Goal: Task Accomplishment & Management: Use online tool/utility

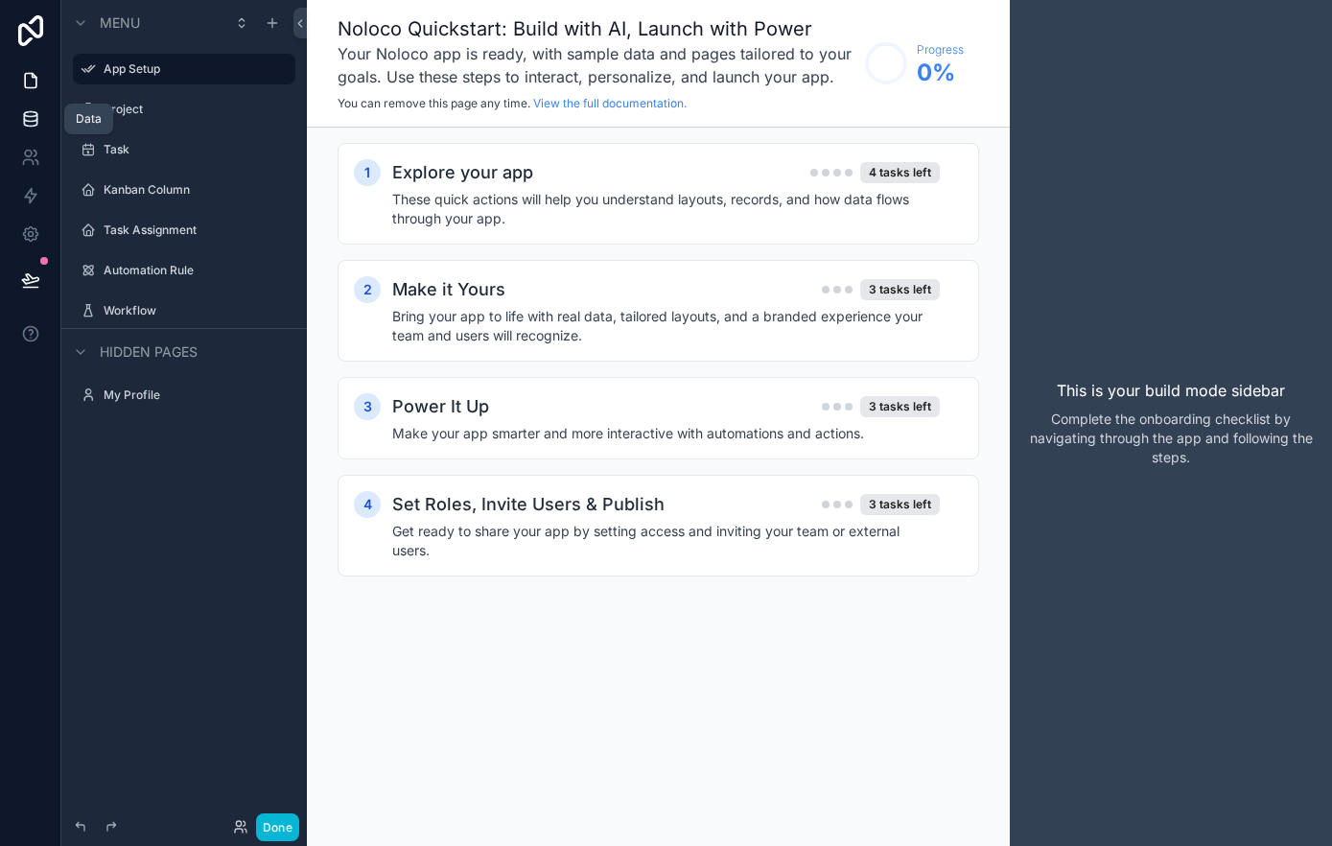
click at [44, 126] on link at bounding box center [30, 119] width 60 height 38
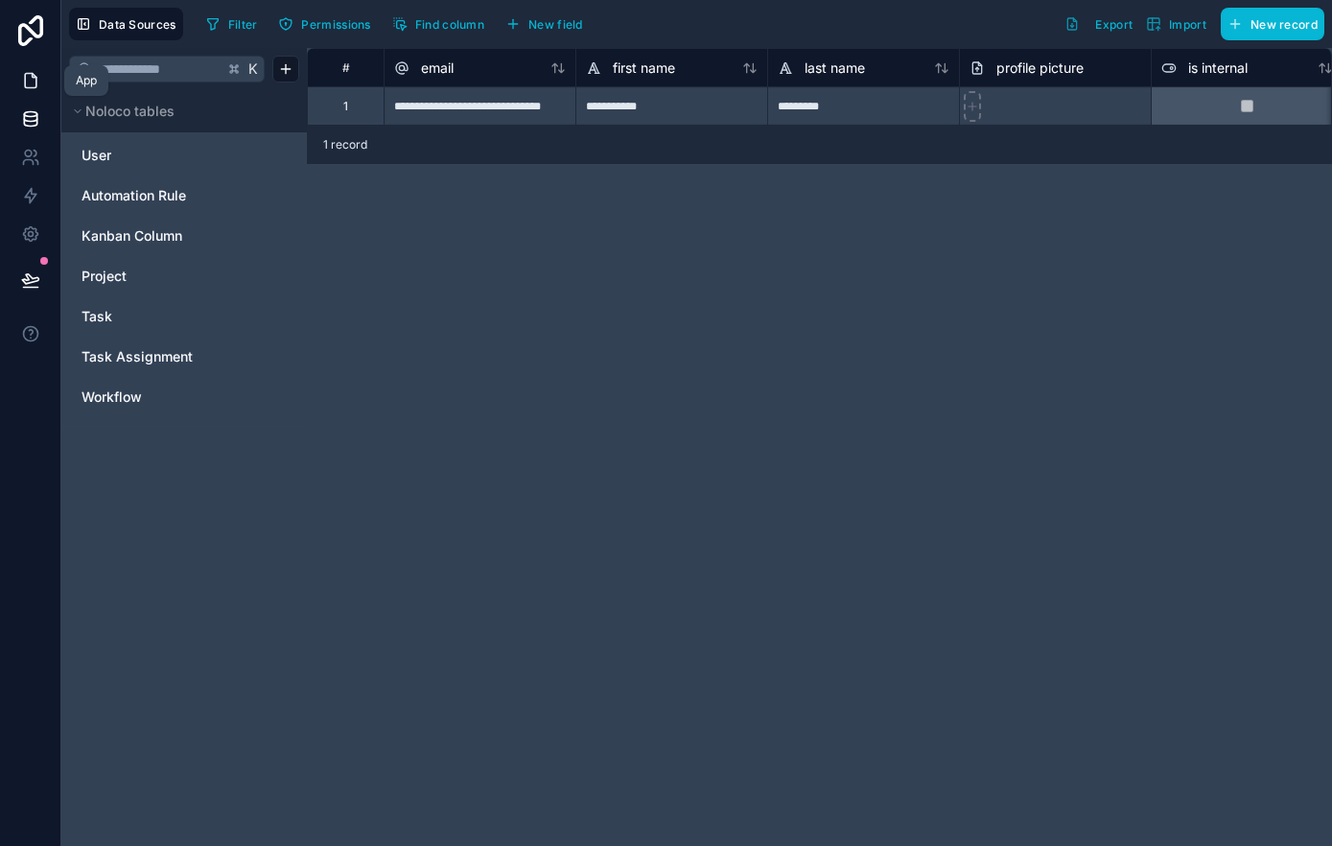
click at [22, 84] on icon at bounding box center [30, 80] width 19 height 19
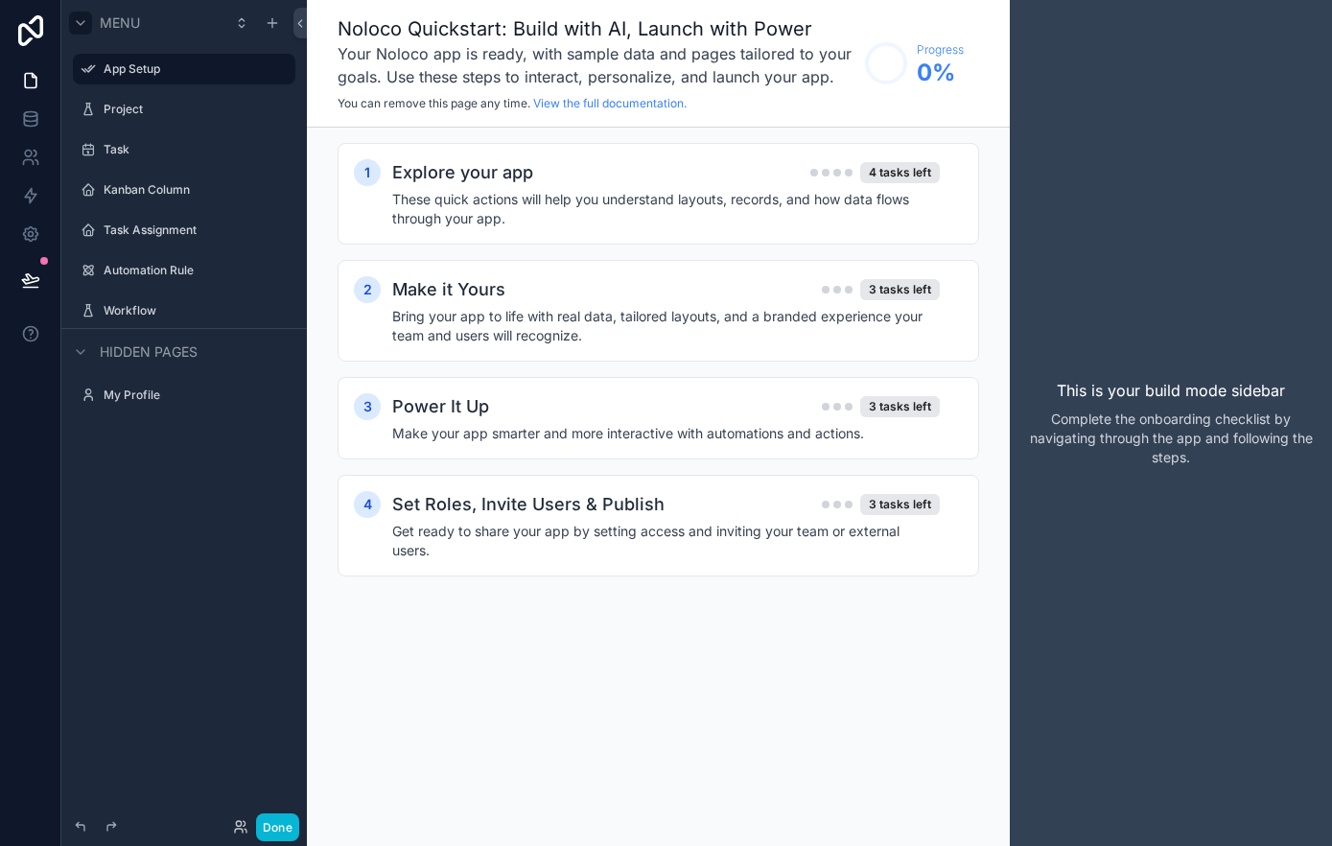
click at [78, 16] on icon "scrollable content" at bounding box center [80, 22] width 15 height 15
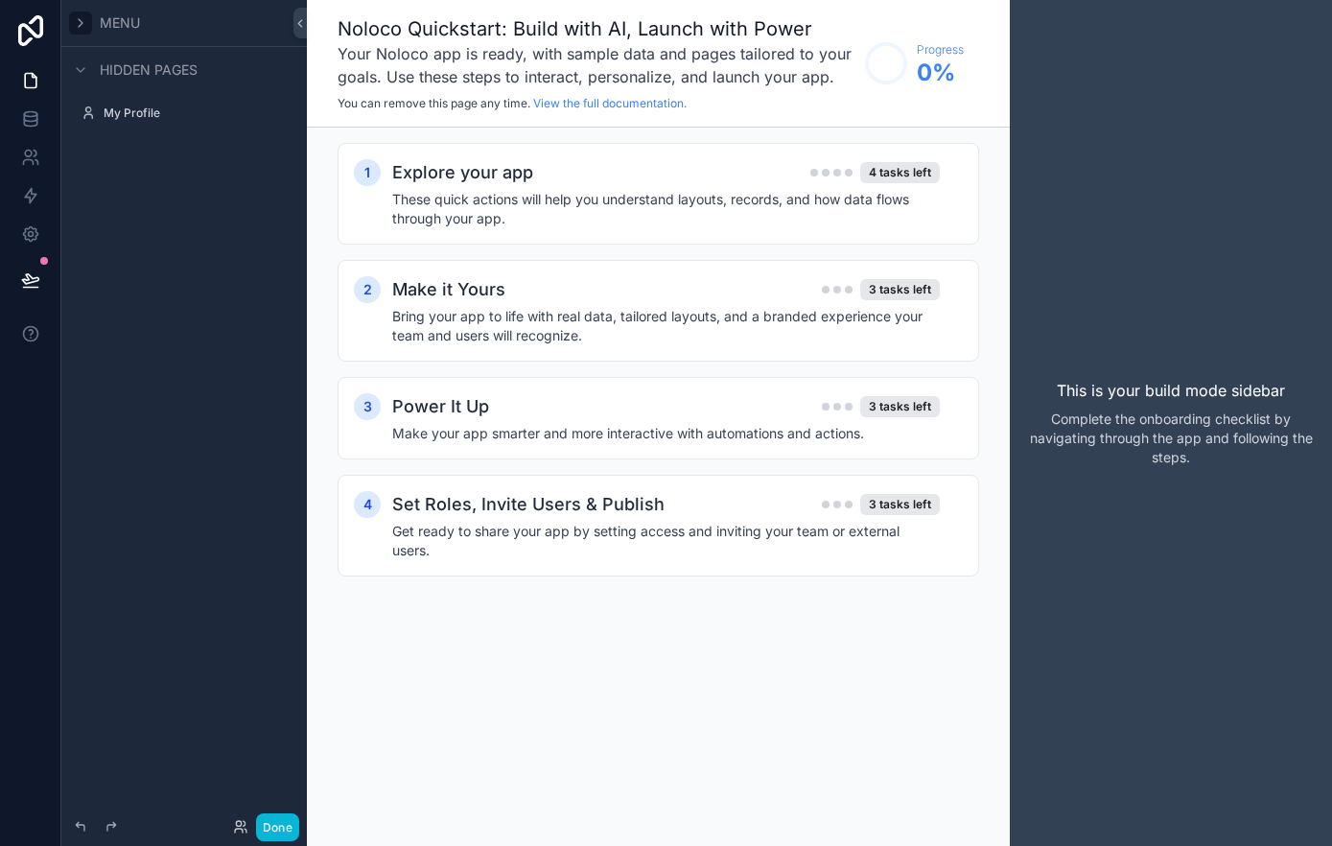
click at [78, 16] on icon "scrollable content" at bounding box center [80, 22] width 15 height 15
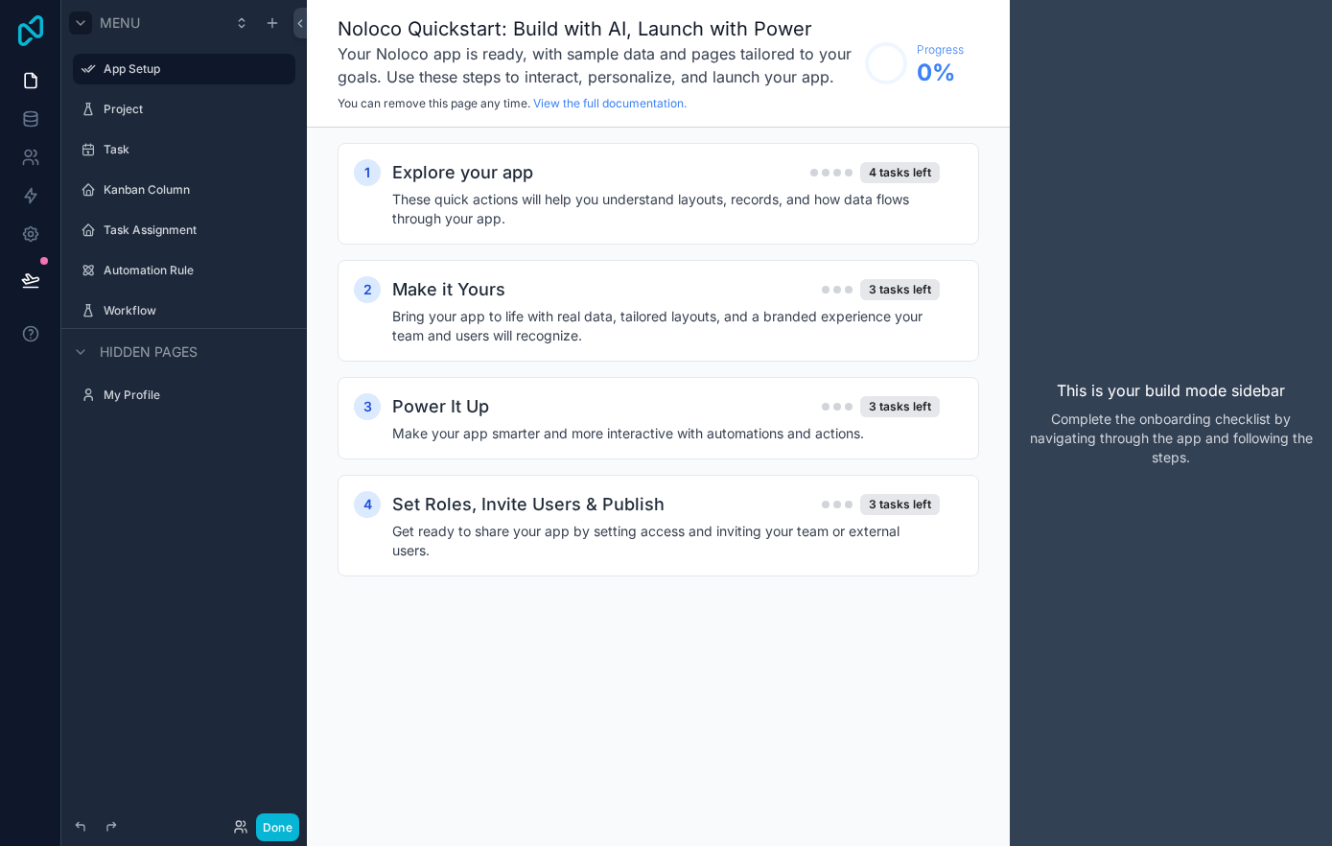
click at [32, 23] on icon at bounding box center [30, 30] width 25 height 31
click at [293, 23] on icon at bounding box center [299, 23] width 13 height 14
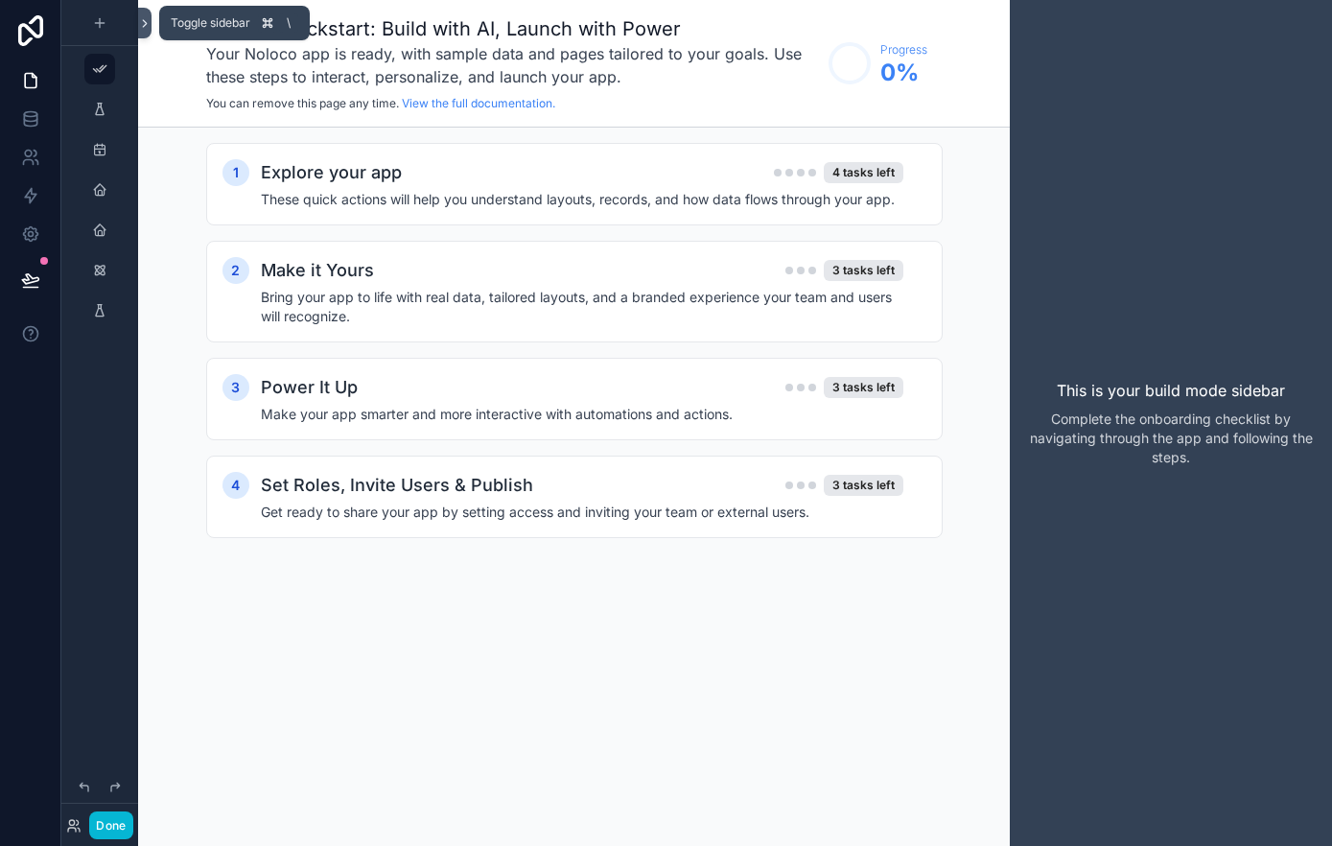
click at [138, 25] on icon at bounding box center [144, 23] width 13 height 14
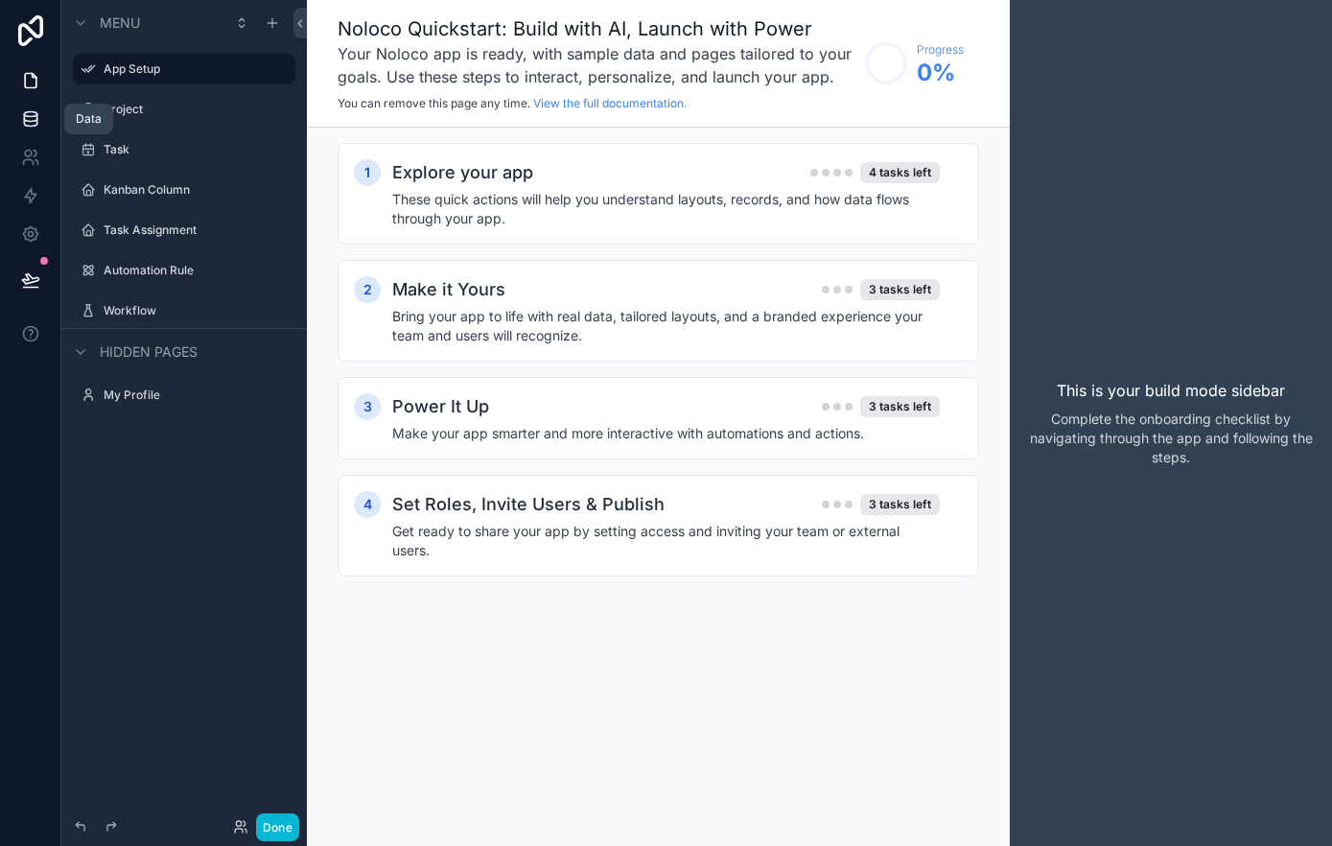
click at [39, 126] on link at bounding box center [30, 119] width 60 height 38
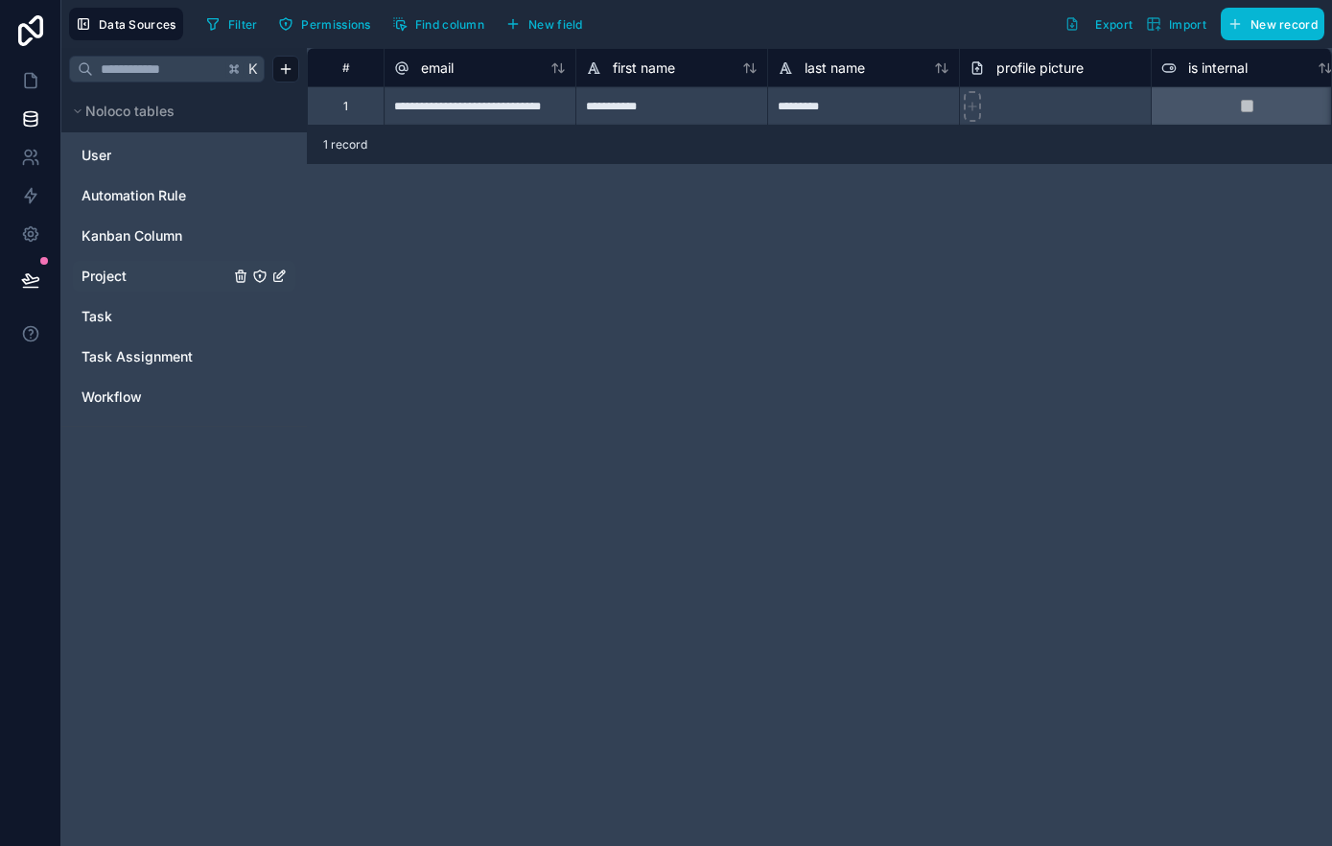
click at [147, 273] on link "Project" at bounding box center [155, 276] width 148 height 19
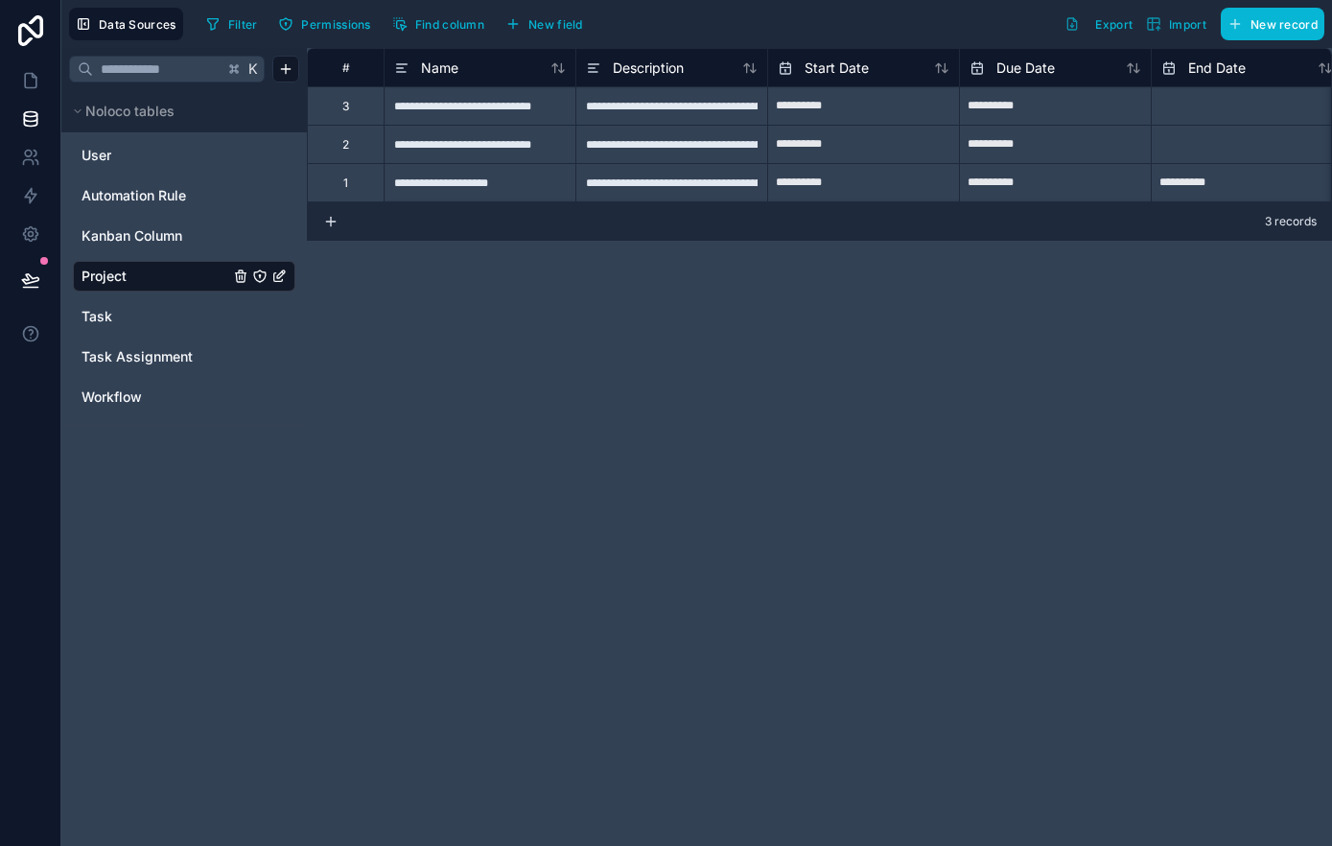
click at [261, 279] on icon "Project" at bounding box center [259, 275] width 15 height 15
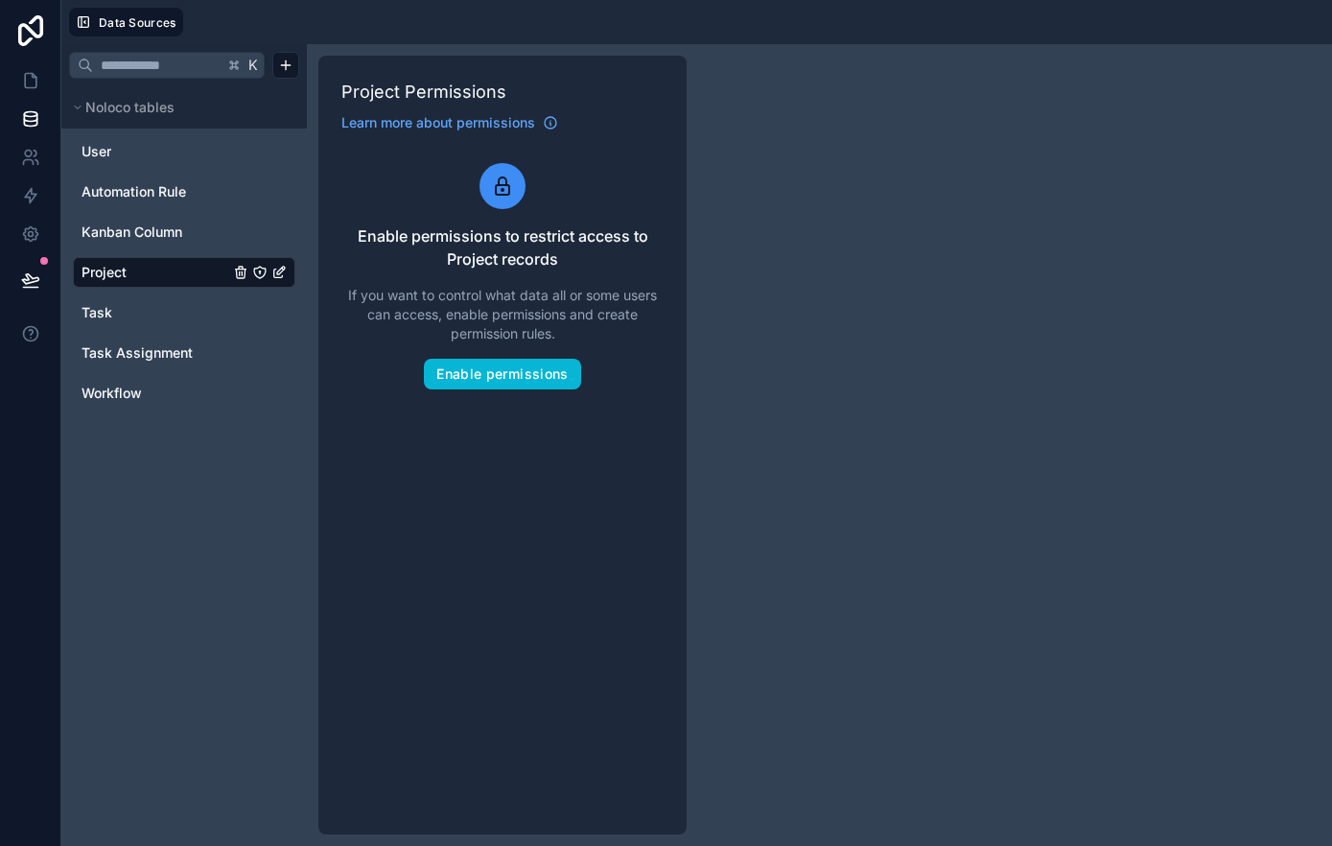
click at [151, 277] on link "Project" at bounding box center [155, 272] width 148 height 19
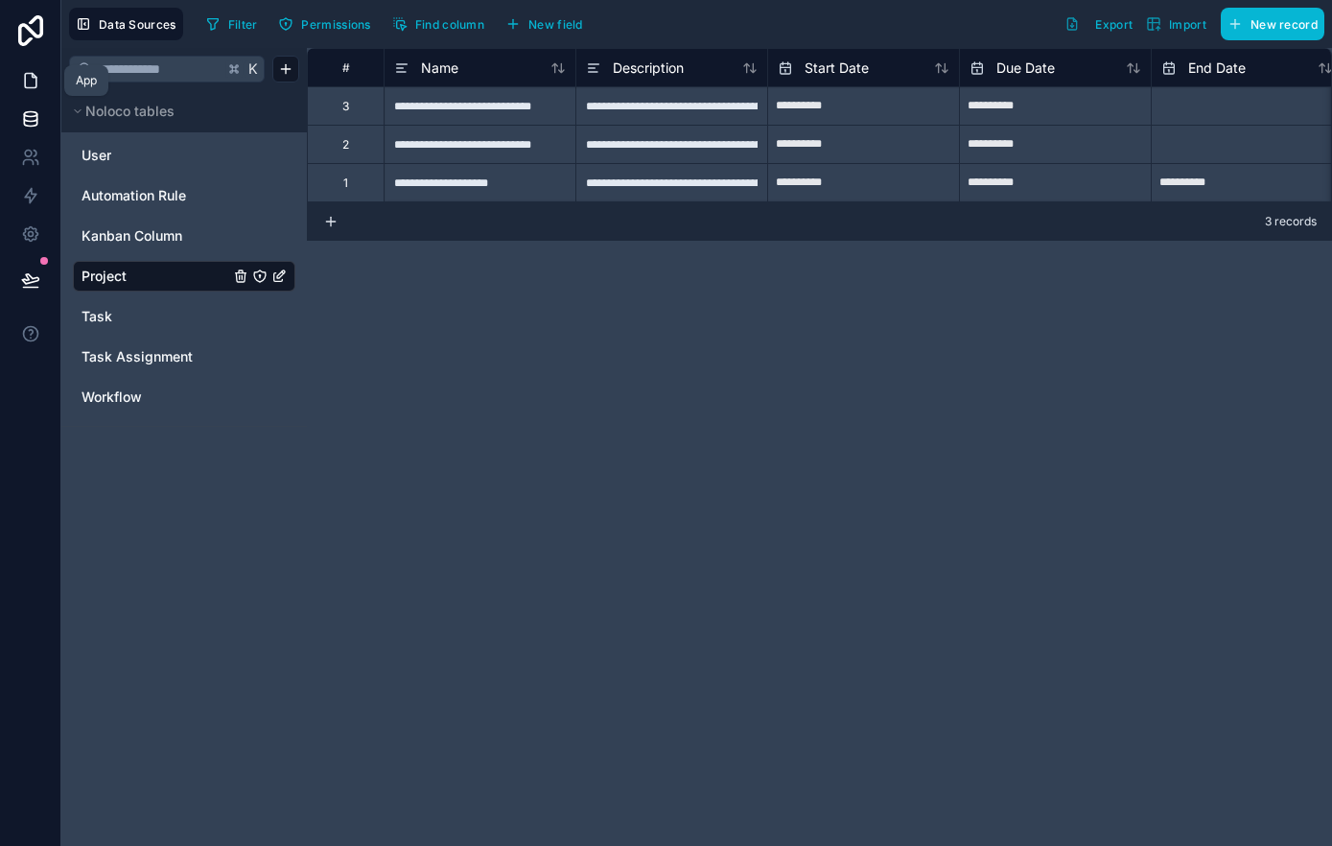
click at [38, 85] on icon at bounding box center [30, 80] width 19 height 19
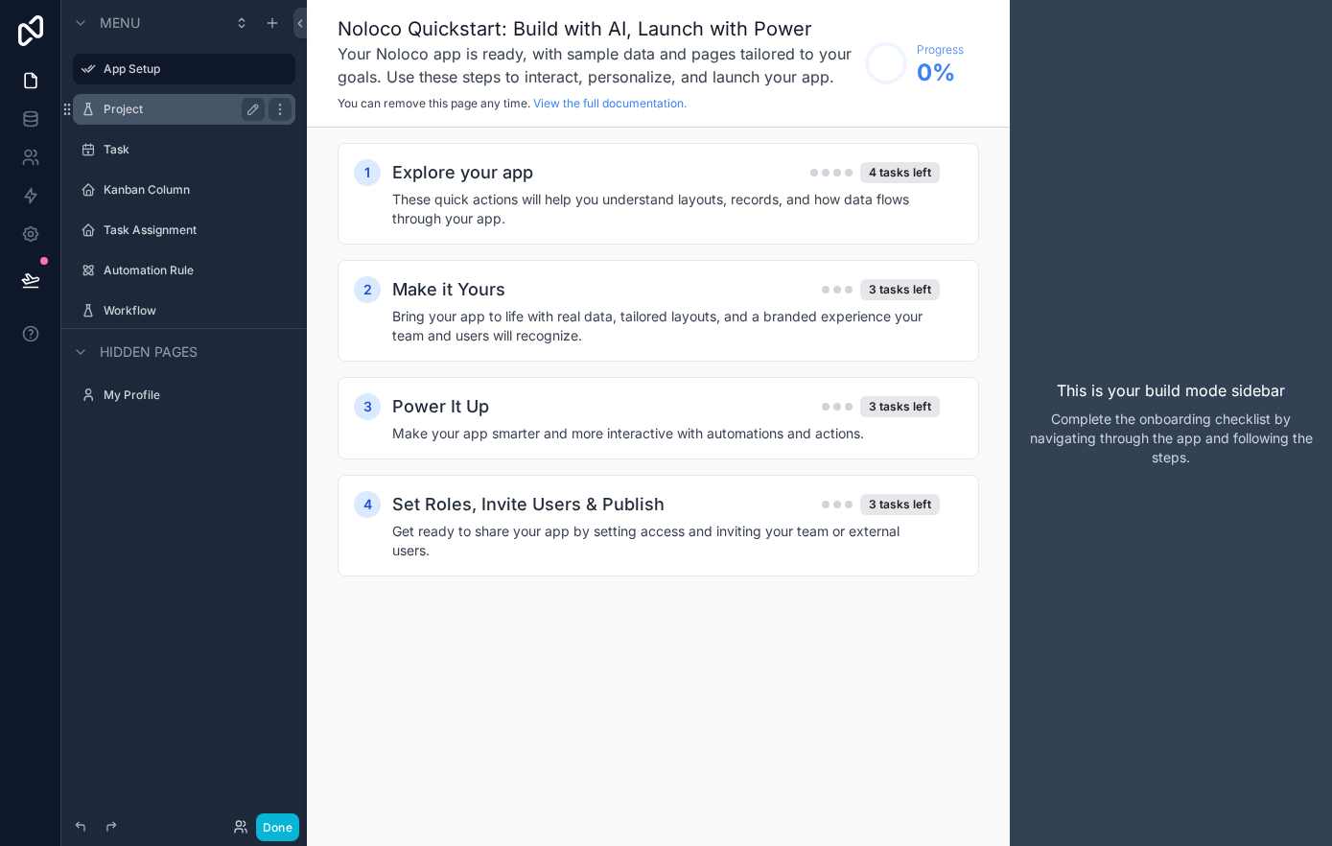
click at [137, 113] on label "Project" at bounding box center [180, 109] width 153 height 15
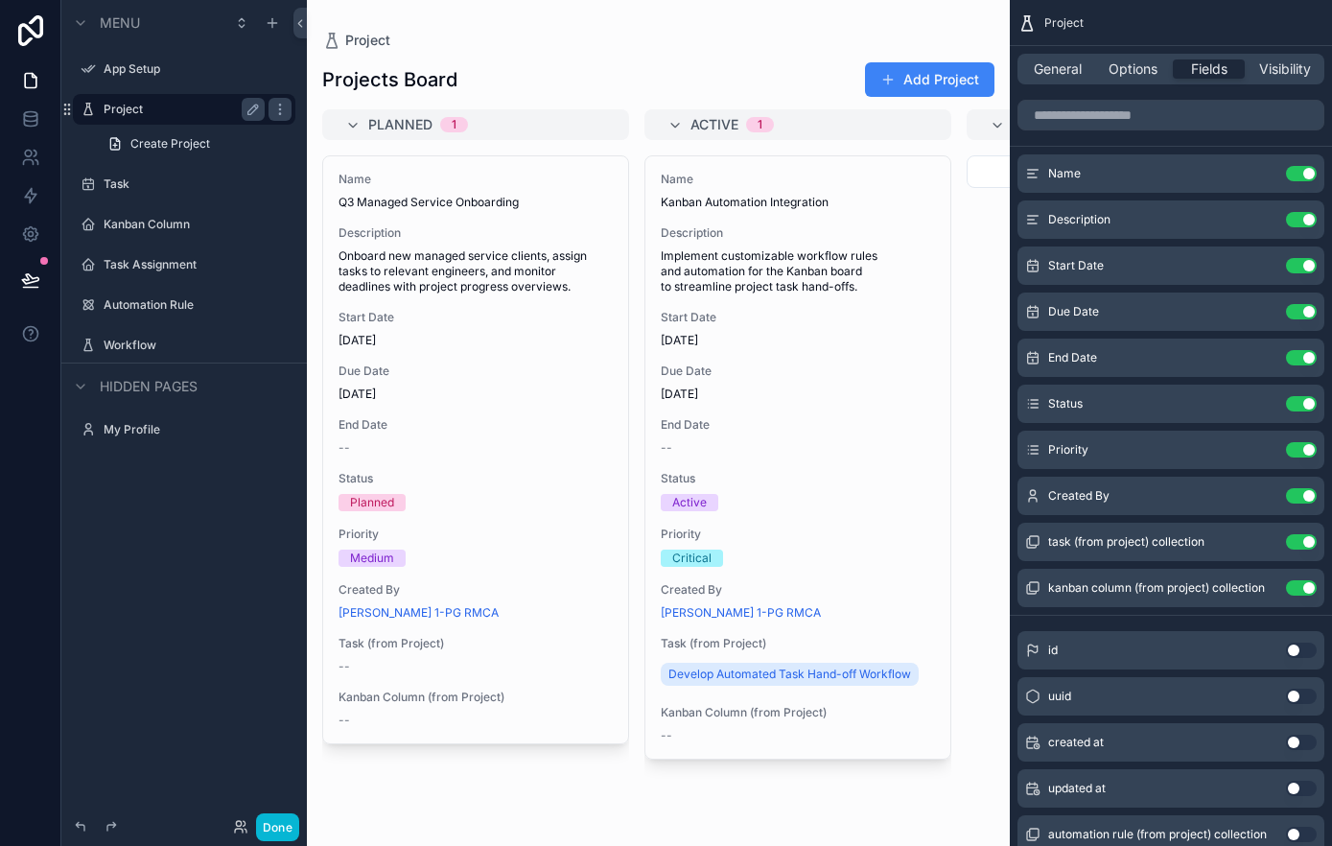
click at [29, 74] on icon at bounding box center [31, 81] width 12 height 14
click at [33, 112] on icon at bounding box center [30, 114] width 12 height 5
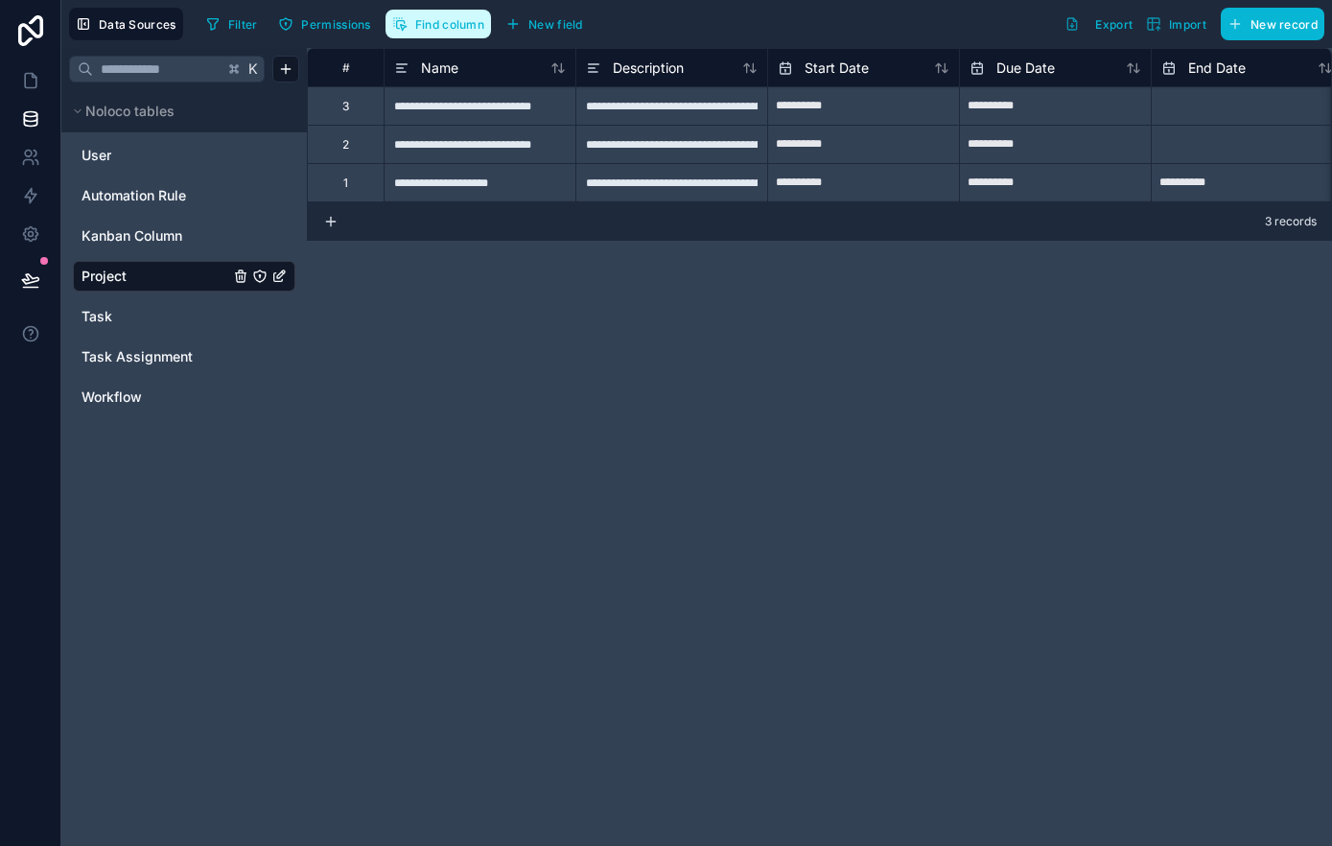
click at [443, 19] on span "Find column" at bounding box center [449, 24] width 69 height 14
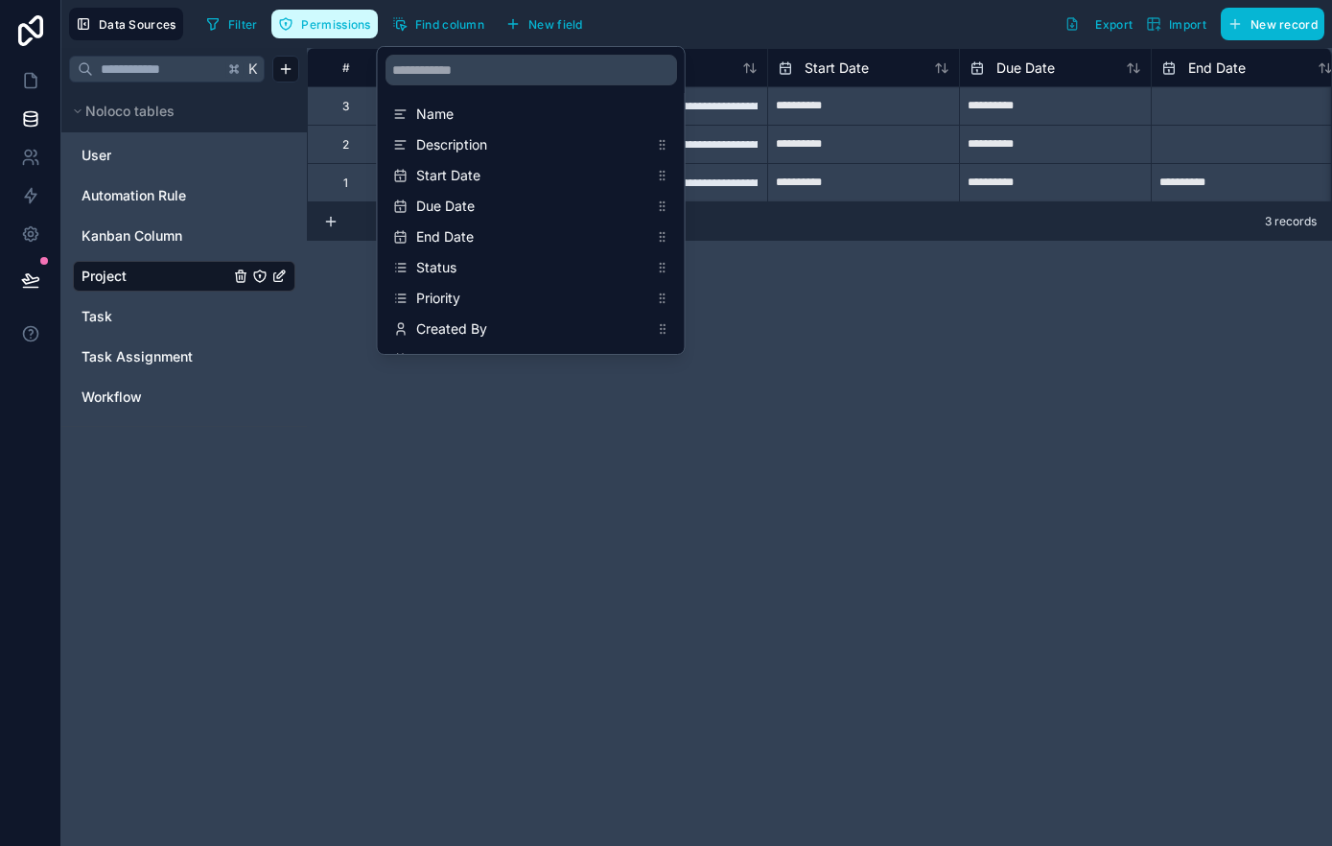
click at [341, 18] on span "Permissions" at bounding box center [335, 24] width 69 height 14
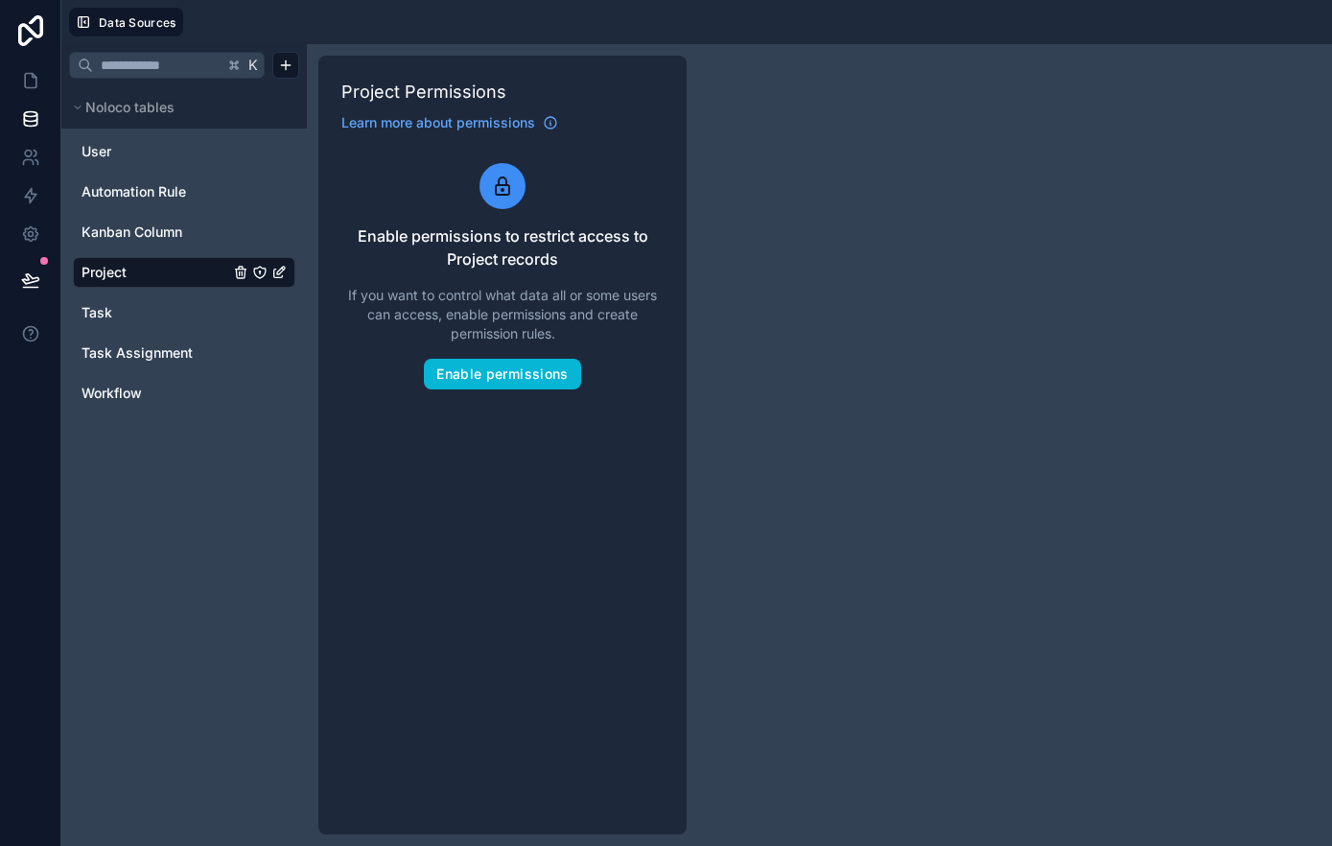
click at [719, 336] on div "K Noloco tables User Automation Rule Kanban Column Project Task Task Assignment…" at bounding box center [696, 445] width 1270 height 802
click at [151, 265] on link "Project" at bounding box center [155, 272] width 148 height 19
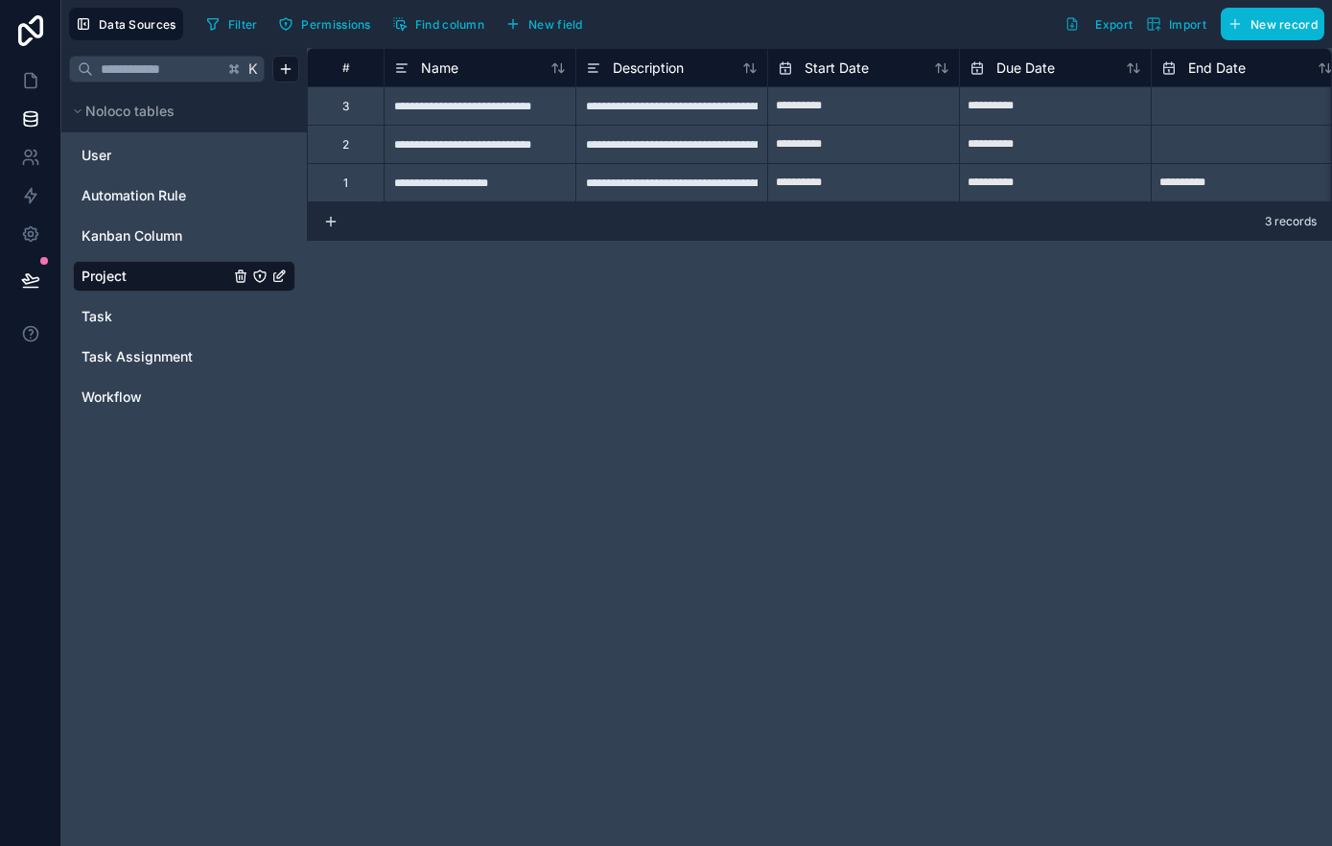
click at [274, 273] on icon "Project" at bounding box center [278, 275] width 15 height 15
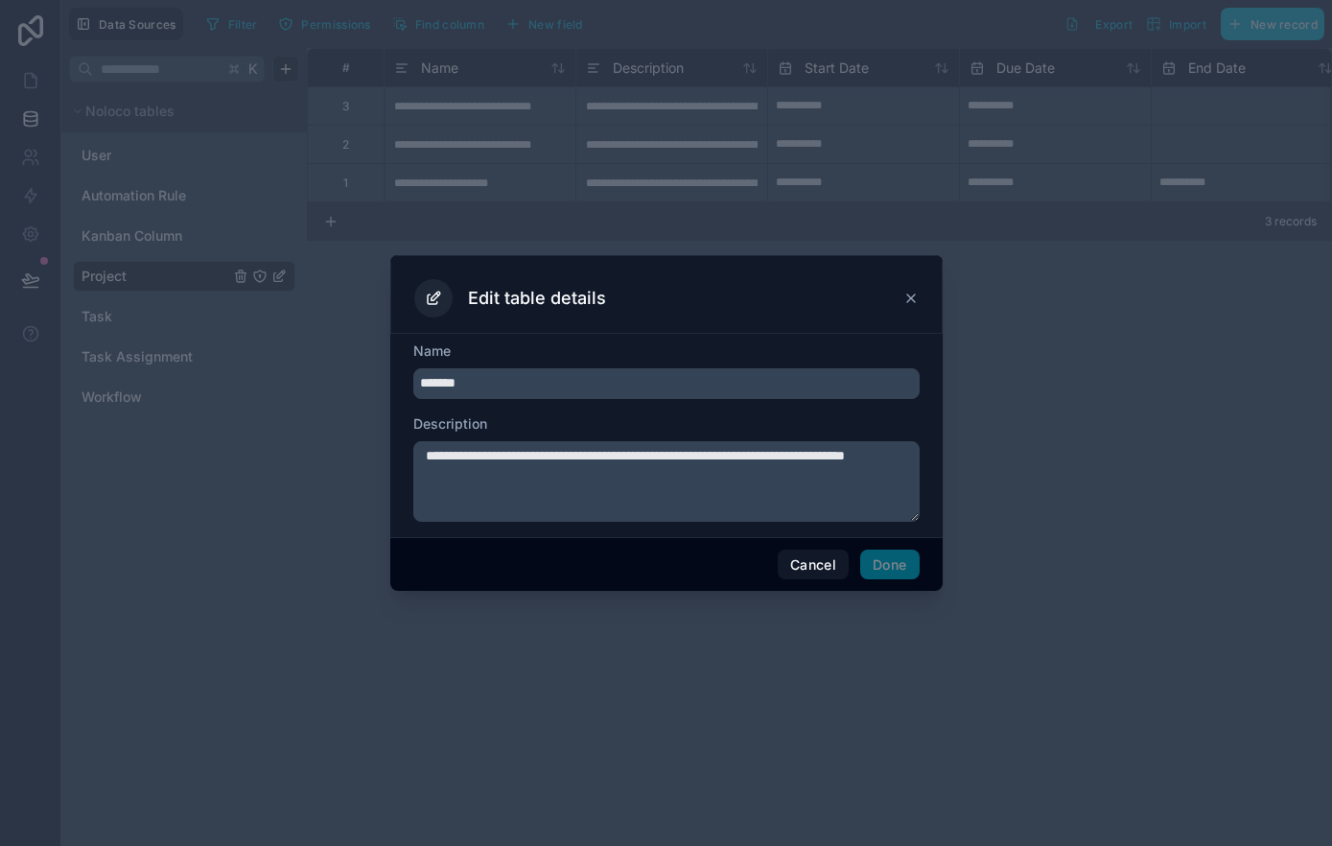
click at [910, 301] on icon at bounding box center [910, 298] width 15 height 15
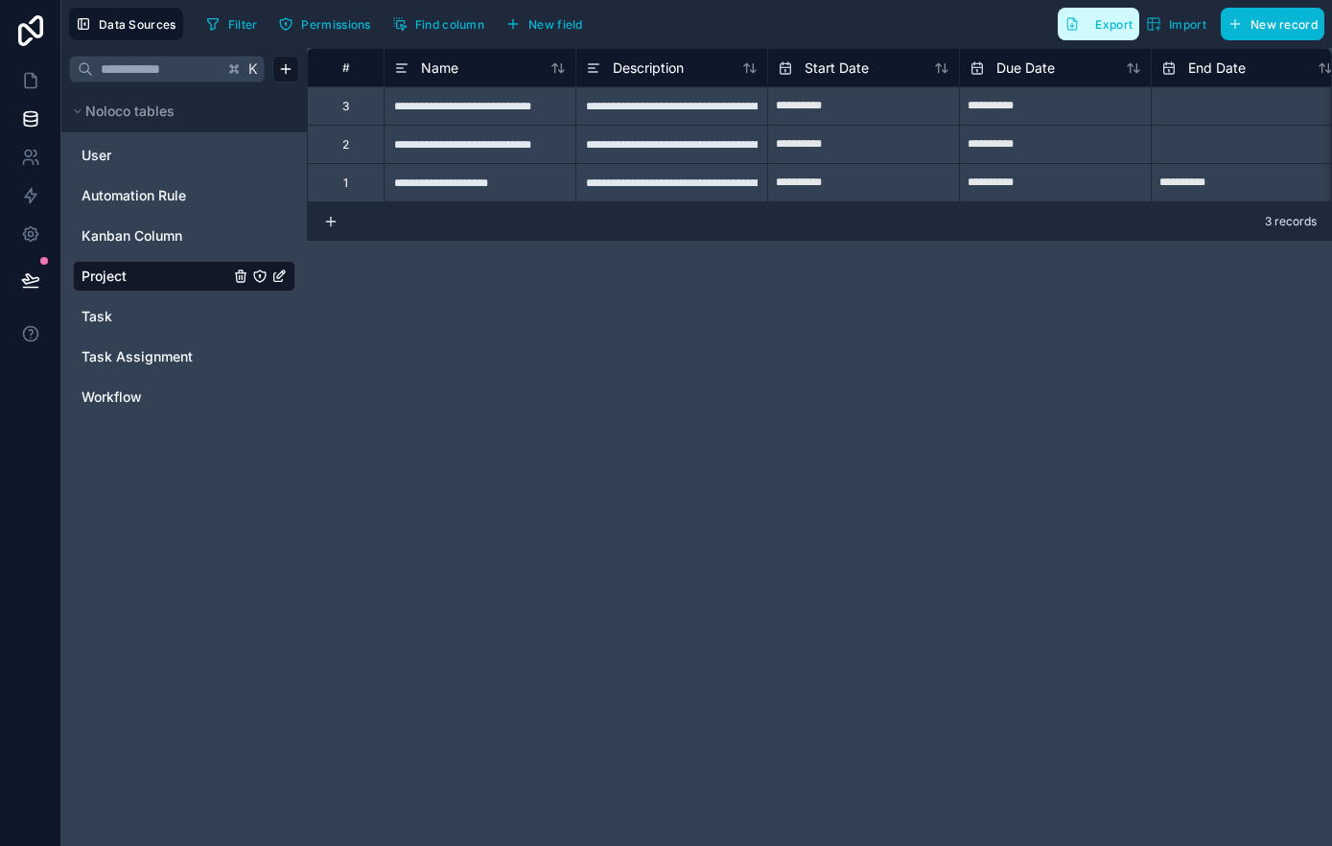
click at [1098, 27] on span "Export" at bounding box center [1113, 24] width 37 height 14
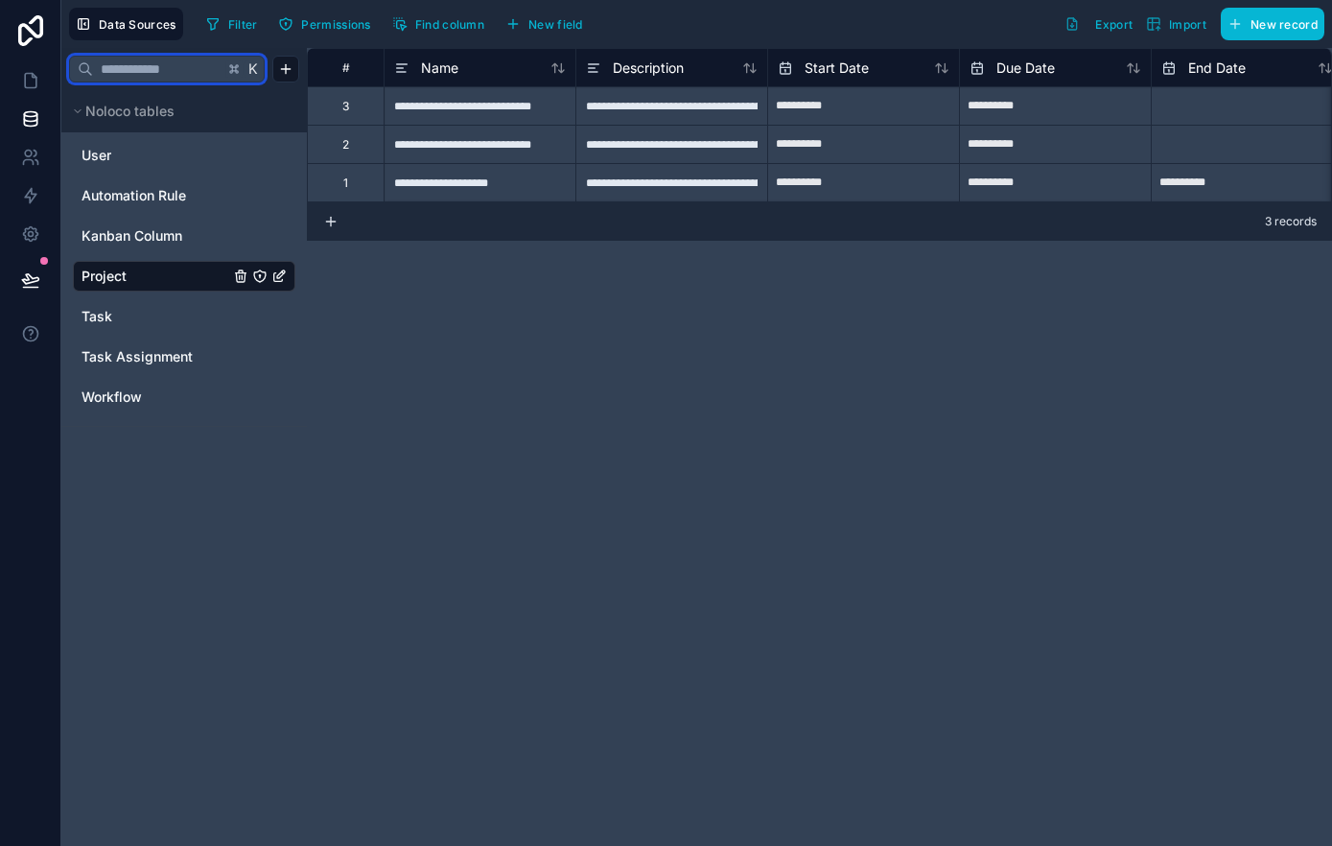
click at [198, 71] on input "text" at bounding box center [158, 69] width 130 height 35
click at [238, 72] on icon at bounding box center [234, 69] width 8 height 8
click at [235, 68] on icon at bounding box center [234, 69] width 8 height 8
click at [213, 67] on input "text" at bounding box center [158, 69] width 130 height 35
click at [255, 68] on span "K" at bounding box center [252, 68] width 13 height 13
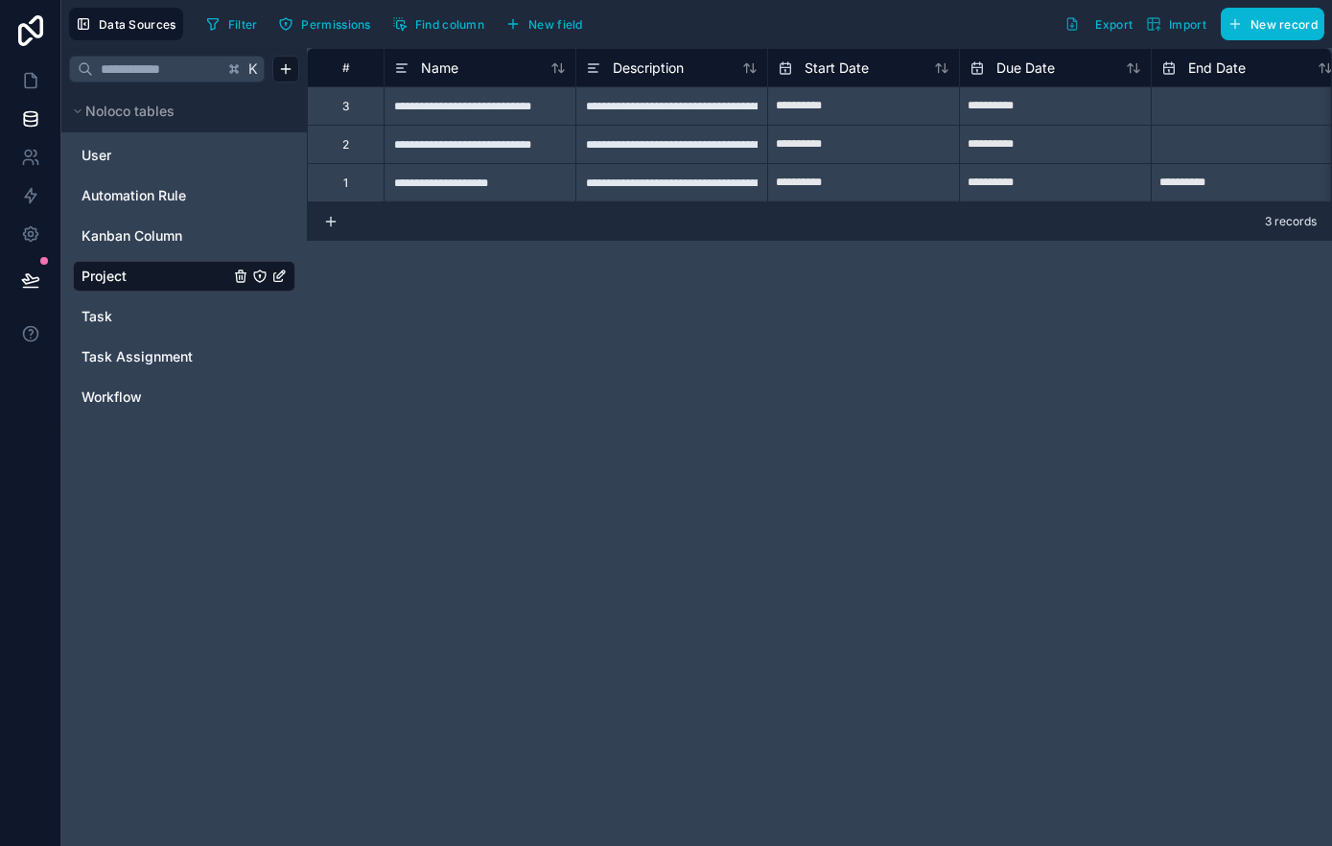
click at [283, 270] on icon "Project" at bounding box center [281, 274] width 8 height 8
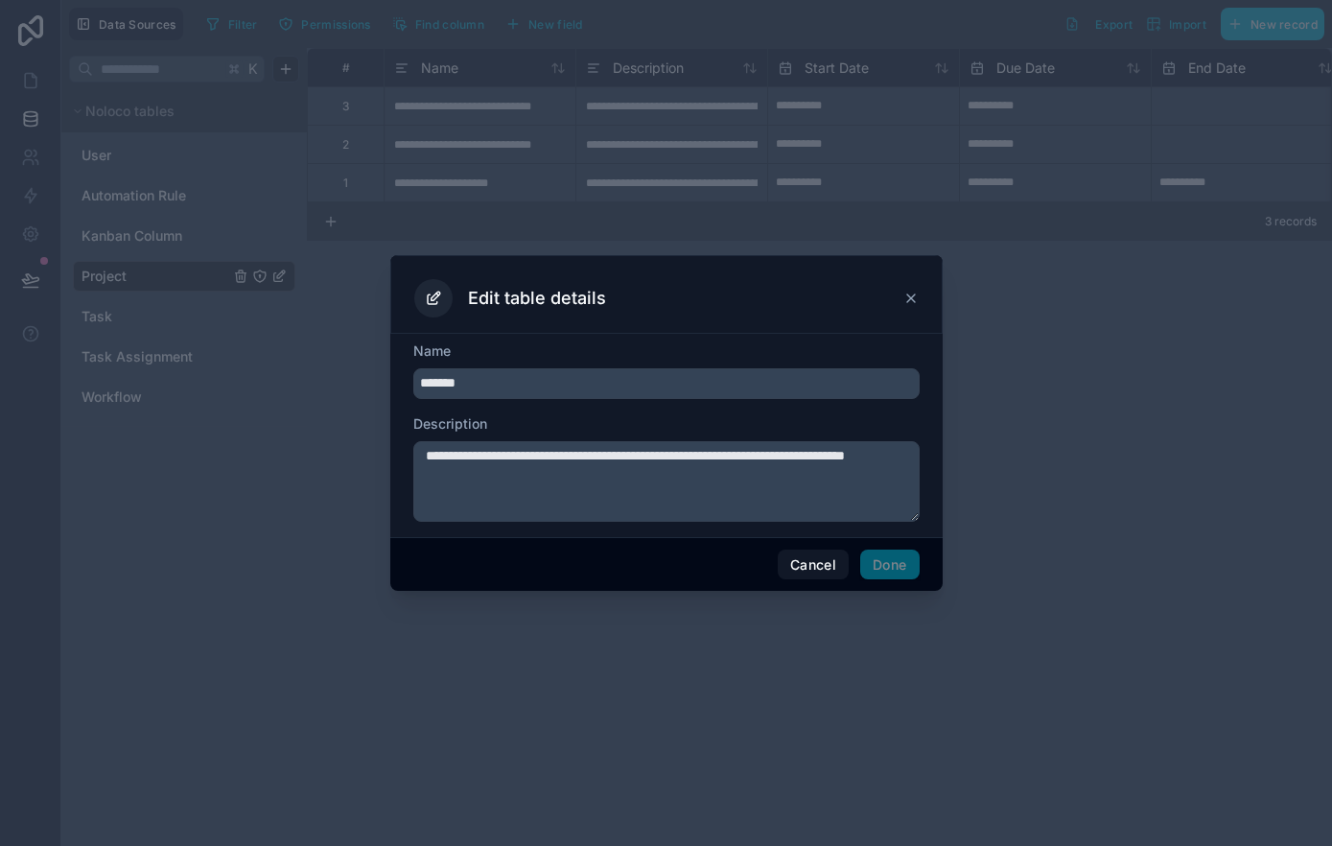
click at [436, 299] on icon at bounding box center [433, 298] width 17 height 17
click at [439, 300] on icon at bounding box center [433, 298] width 17 height 17
drag, startPoint x: 439, startPoint y: 300, endPoint x: 533, endPoint y: 310, distance: 94.4
click at [439, 300] on icon at bounding box center [433, 298] width 17 height 17
click at [910, 301] on icon at bounding box center [910, 298] width 15 height 15
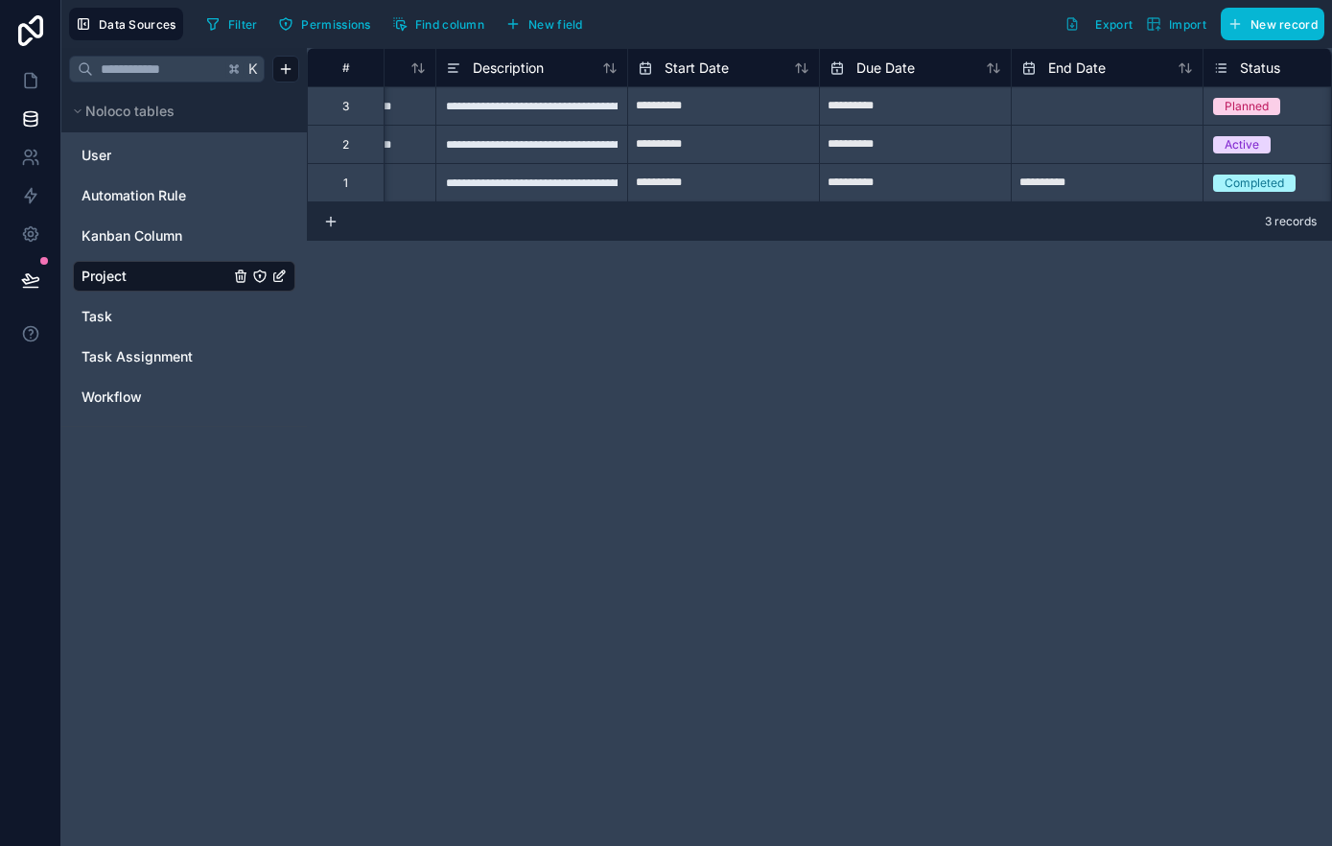
scroll to position [0, 142]
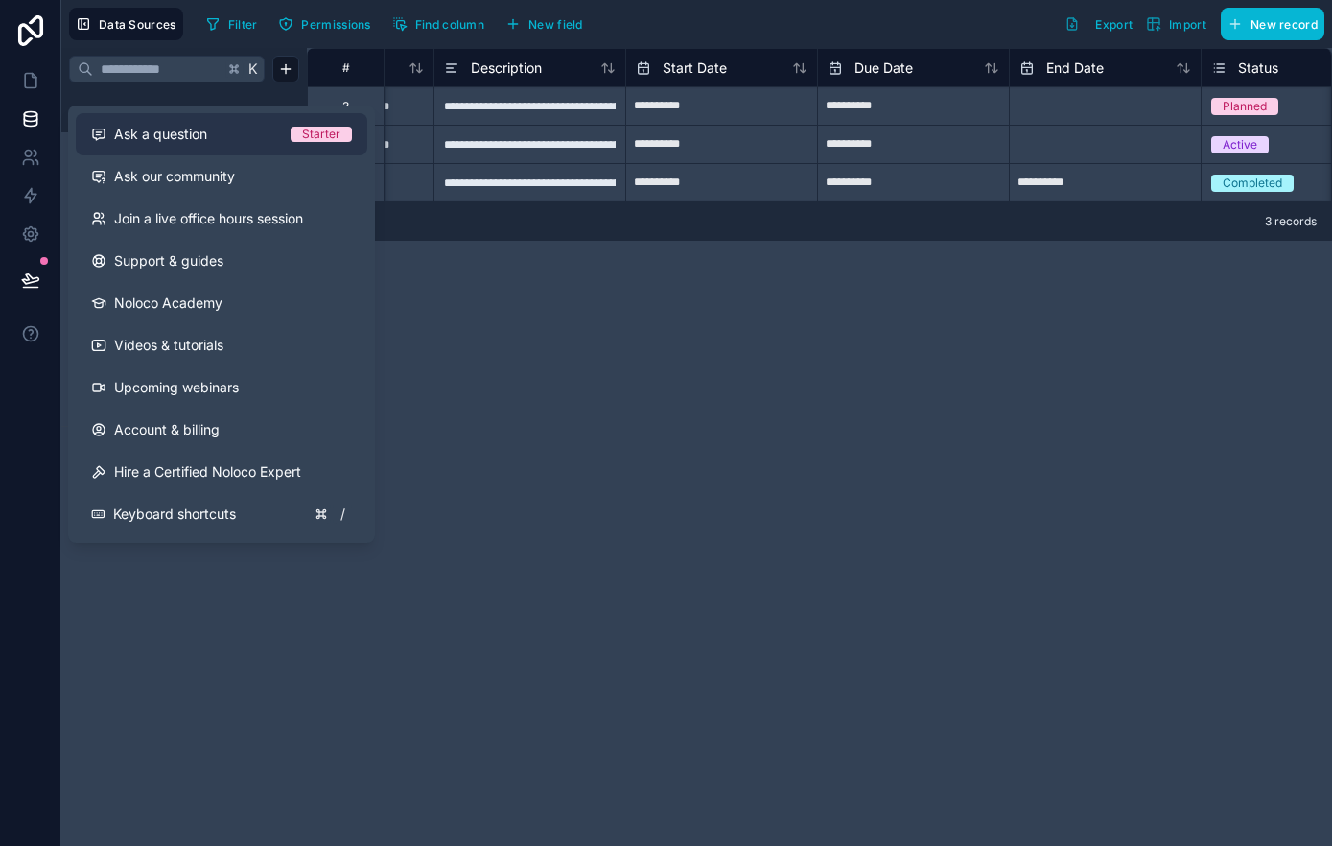
click at [224, 140] on div "Ask a question" at bounding box center [190, 134] width 199 height 19
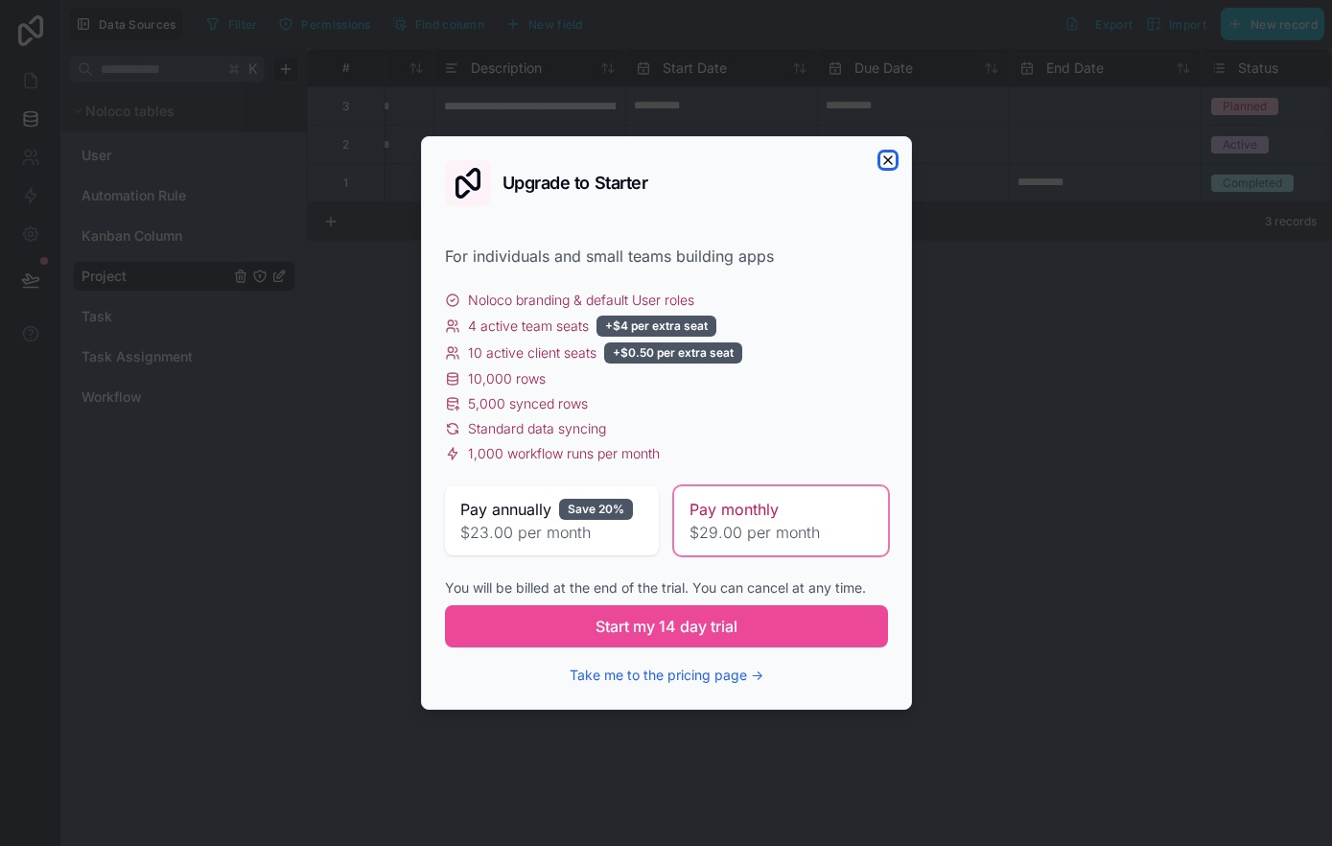
click at [880, 156] on icon "button" at bounding box center [887, 159] width 15 height 15
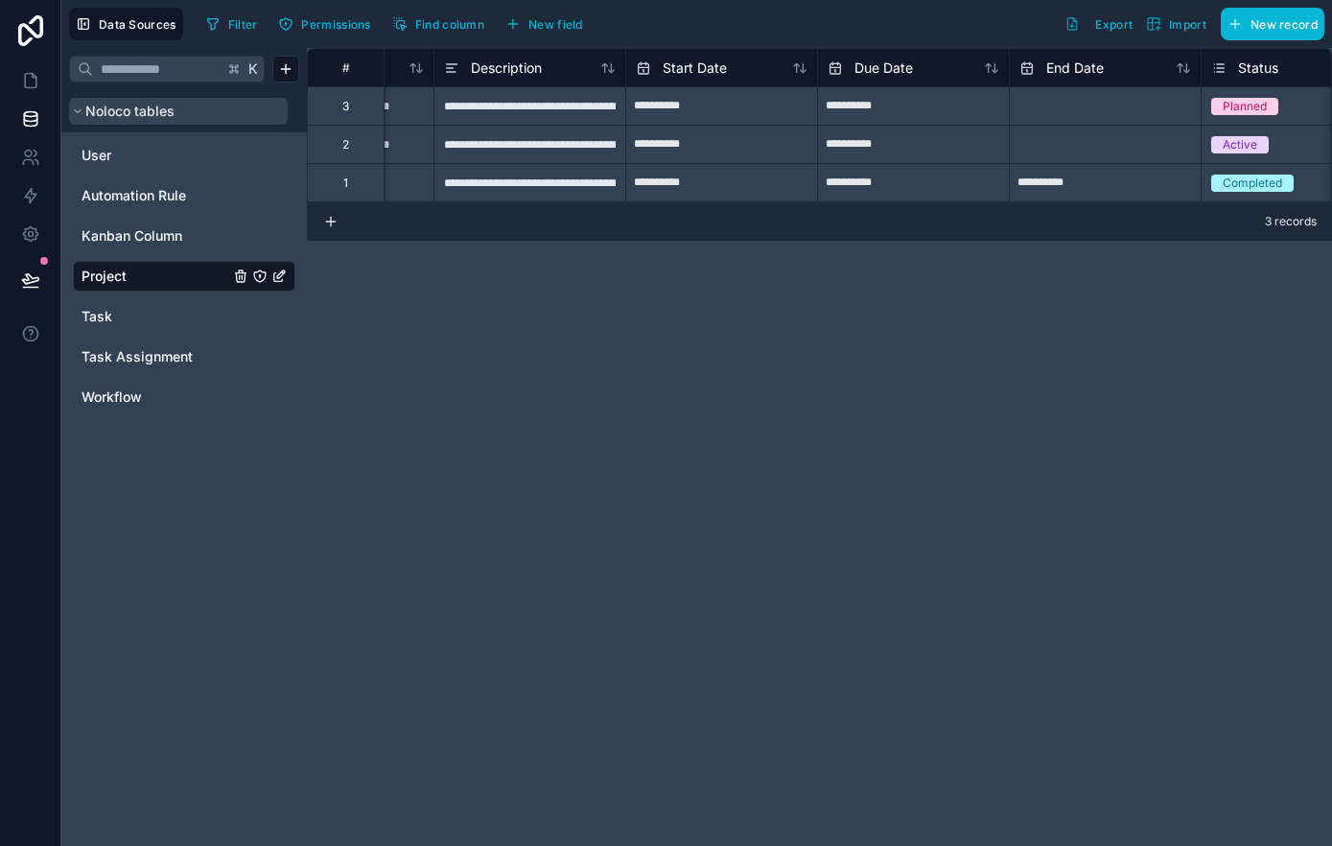
click at [87, 108] on span "Noloco tables" at bounding box center [129, 111] width 89 height 19
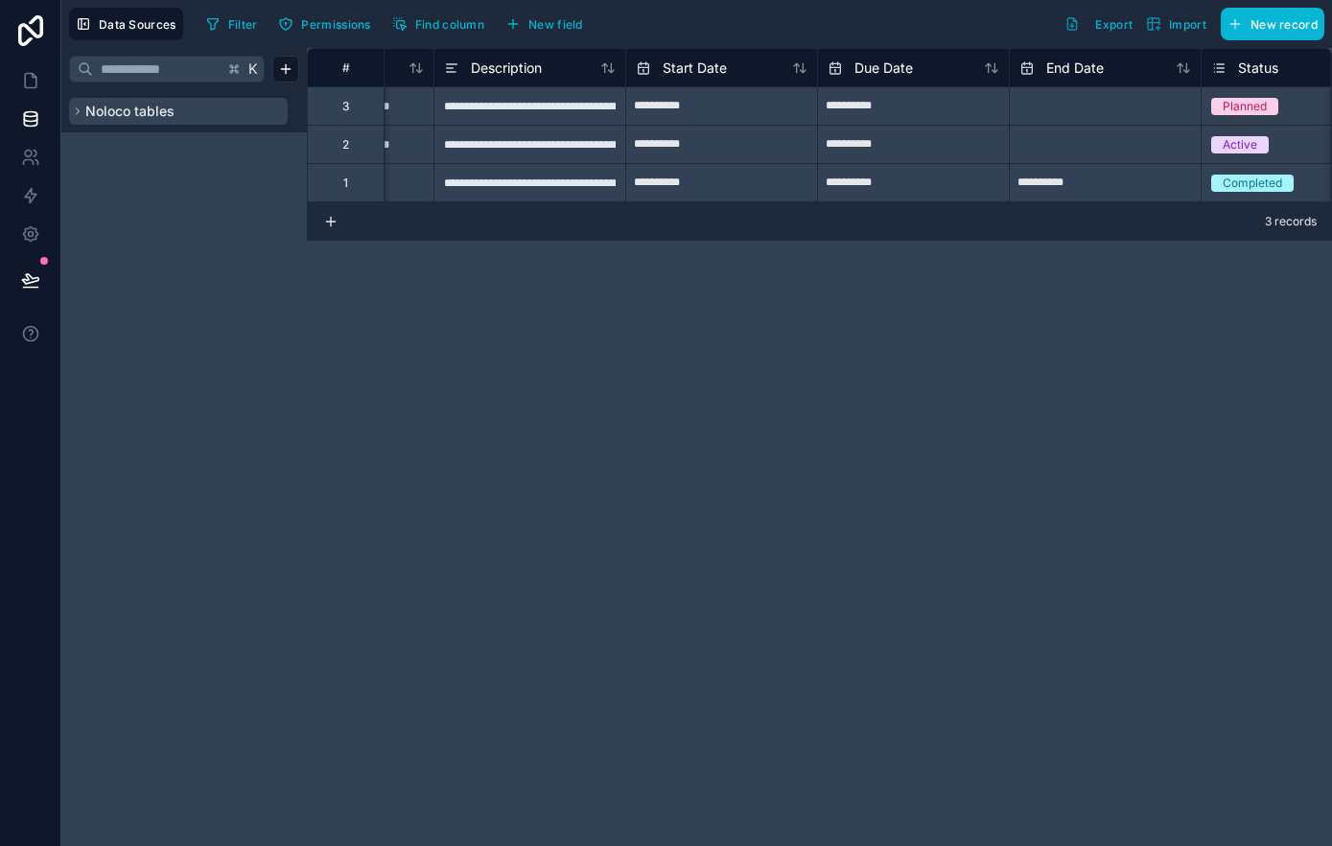
click at [86, 108] on span "Noloco tables" at bounding box center [129, 111] width 89 height 19
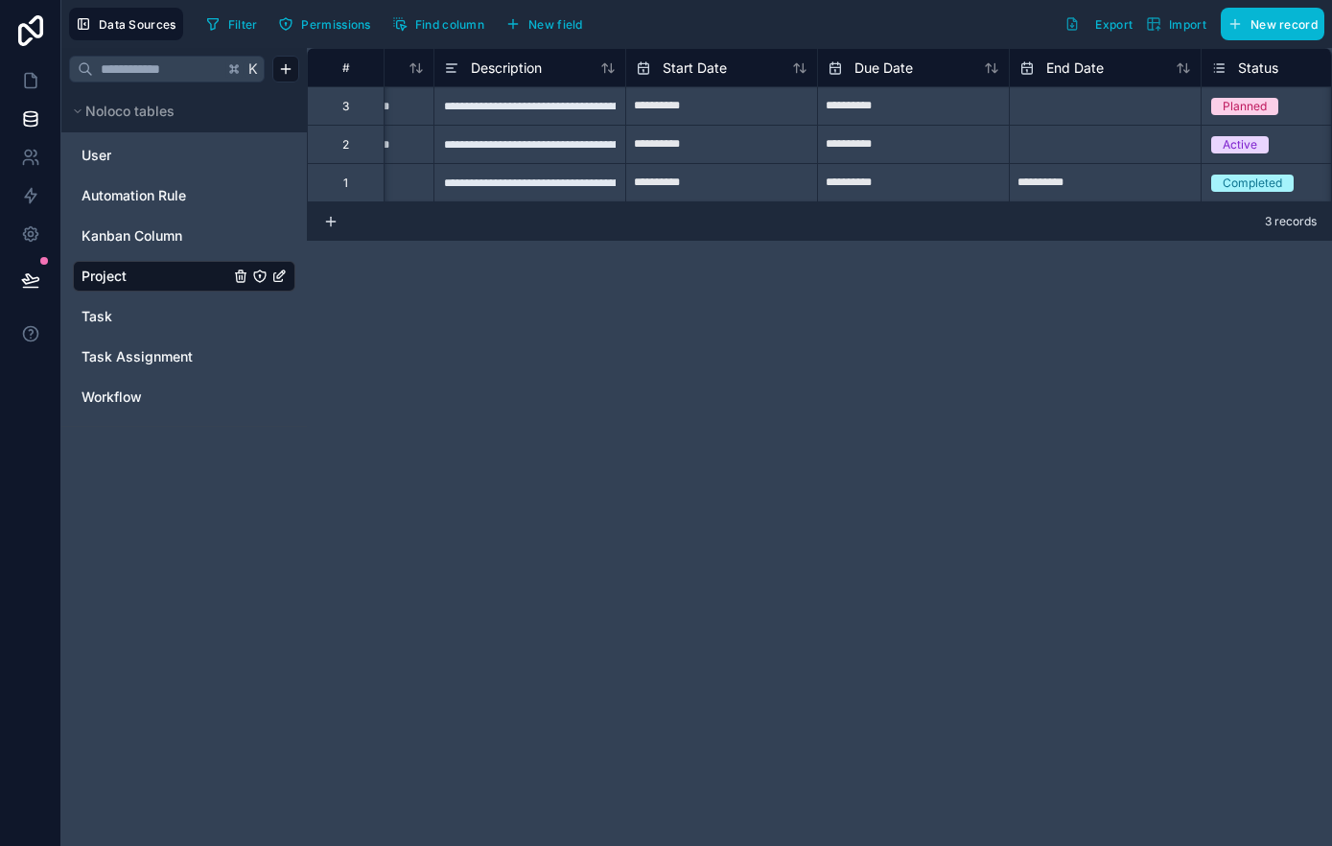
click at [261, 270] on icon "Project" at bounding box center [260, 276] width 12 height 12
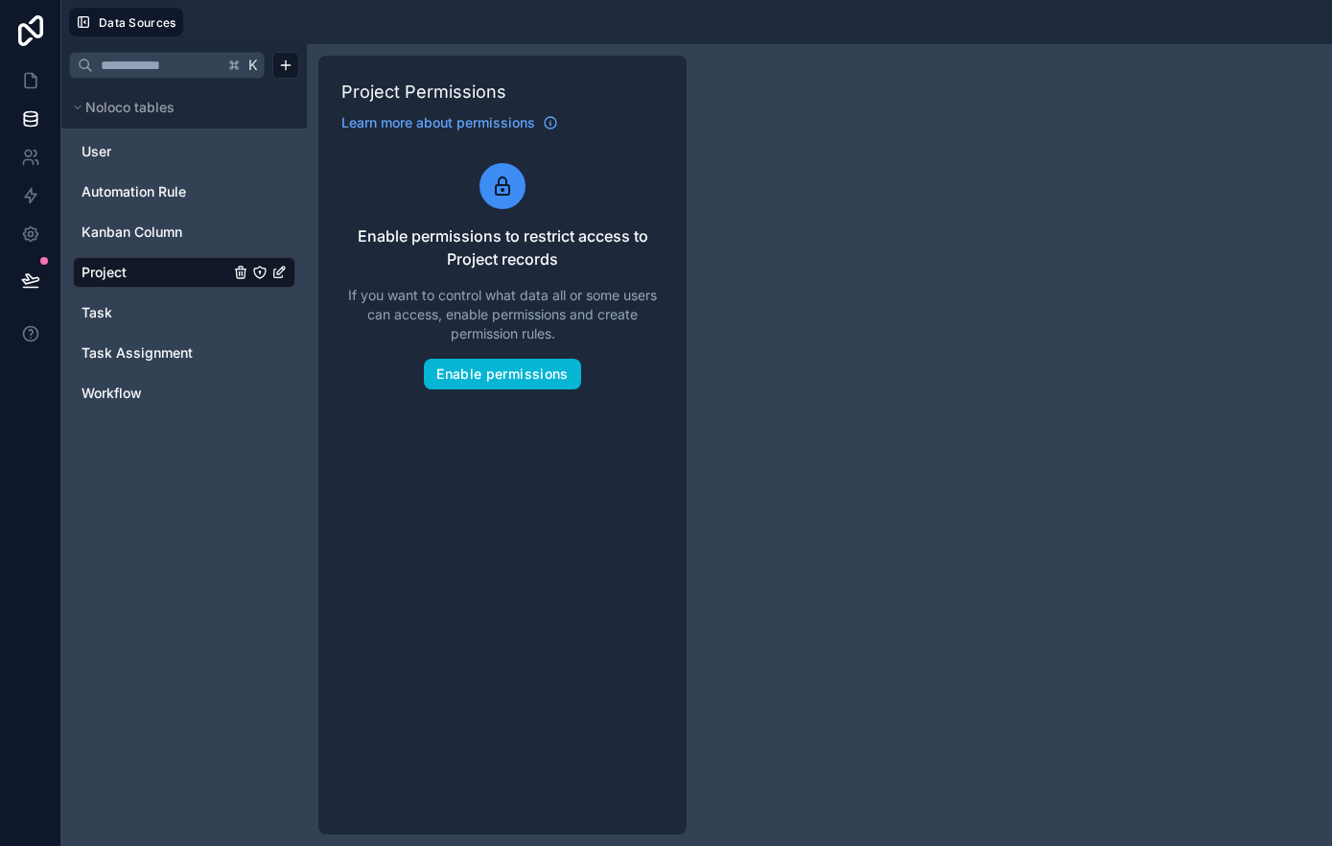
click at [191, 272] on link "Project" at bounding box center [155, 272] width 148 height 19
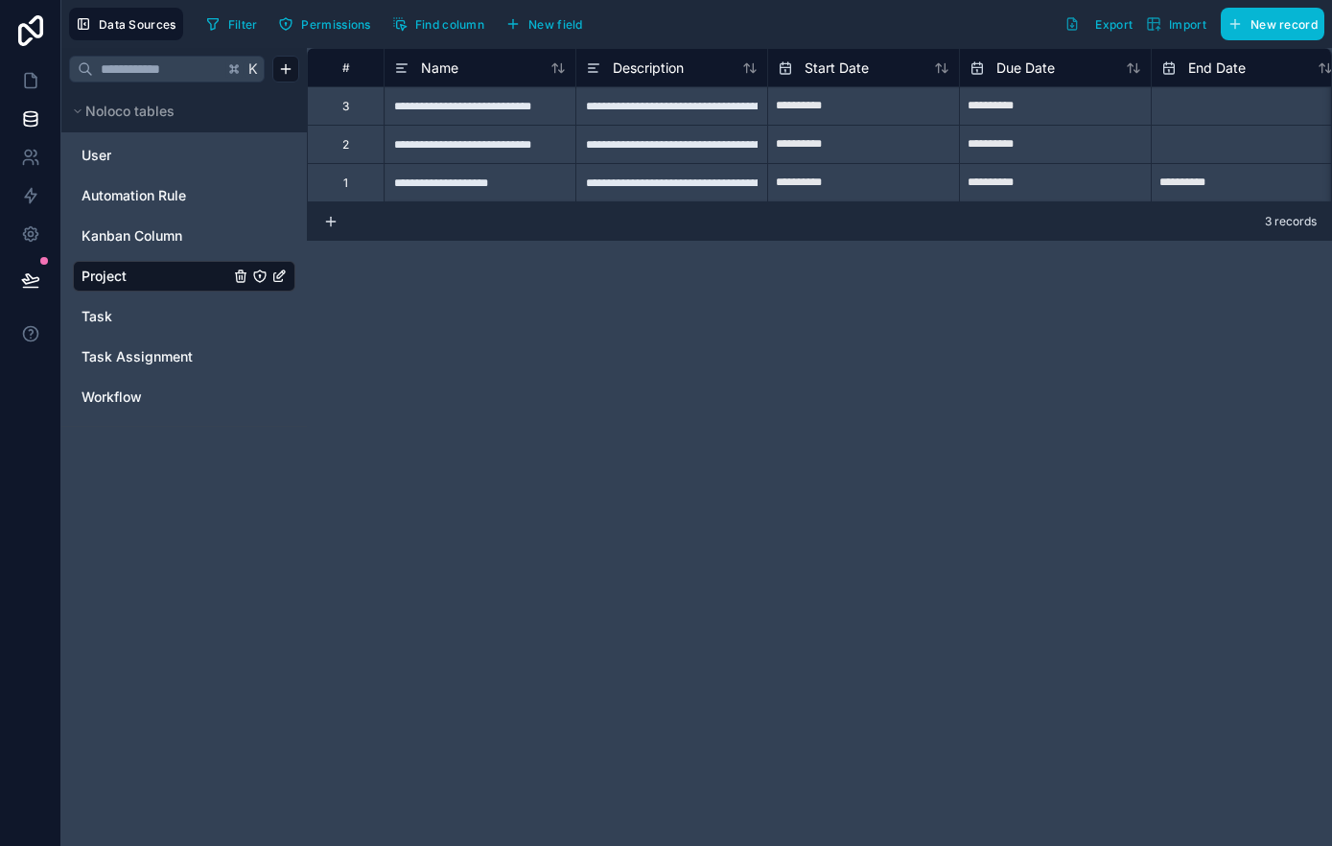
click at [879, 493] on div "**********" at bounding box center [819, 447] width 1025 height 798
click at [937, 469] on div "**********" at bounding box center [819, 447] width 1025 height 798
click at [502, 108] on div "**********" at bounding box center [479, 105] width 192 height 38
click at [361, 104] on div "3" at bounding box center [345, 105] width 77 height 38
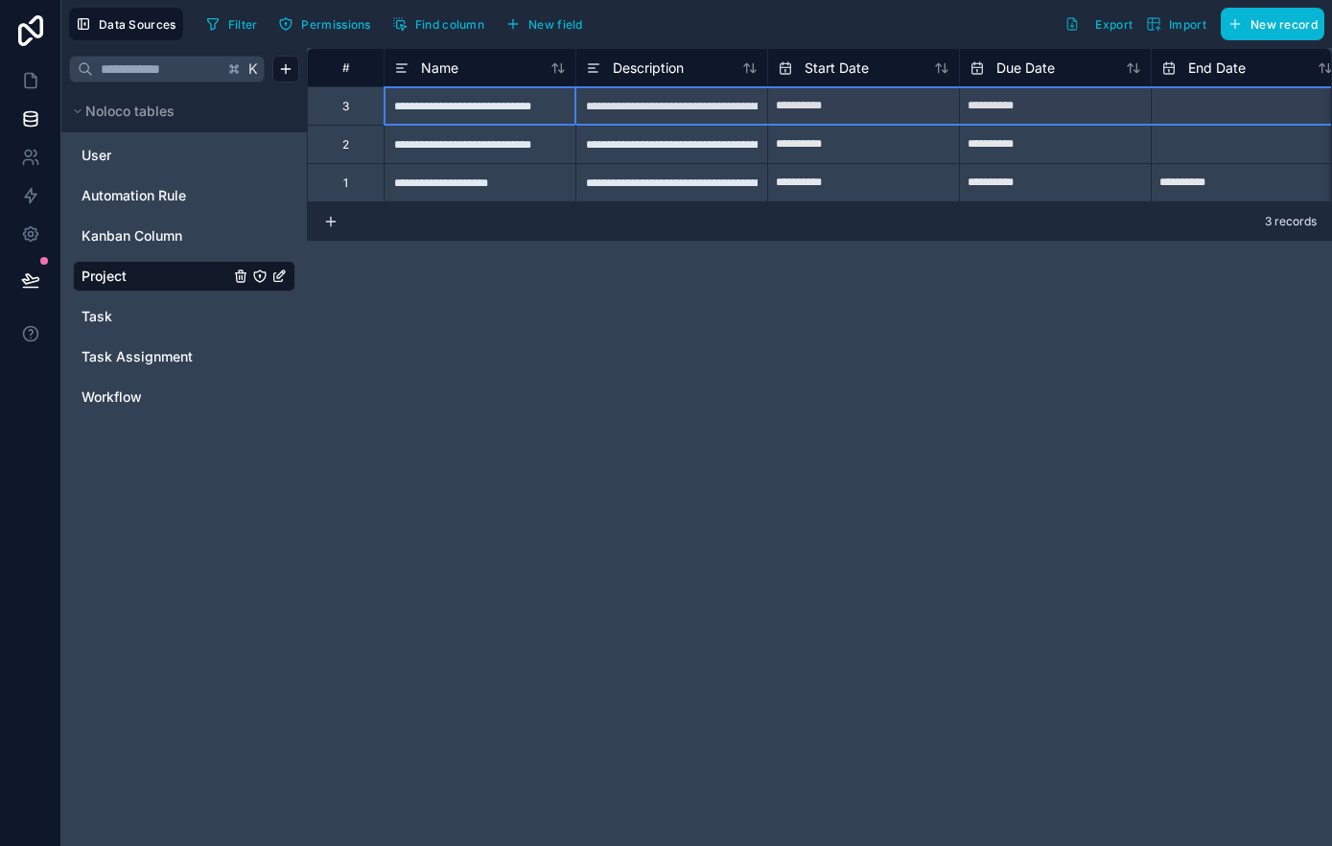
click at [534, 303] on div "**********" at bounding box center [819, 447] width 1025 height 798
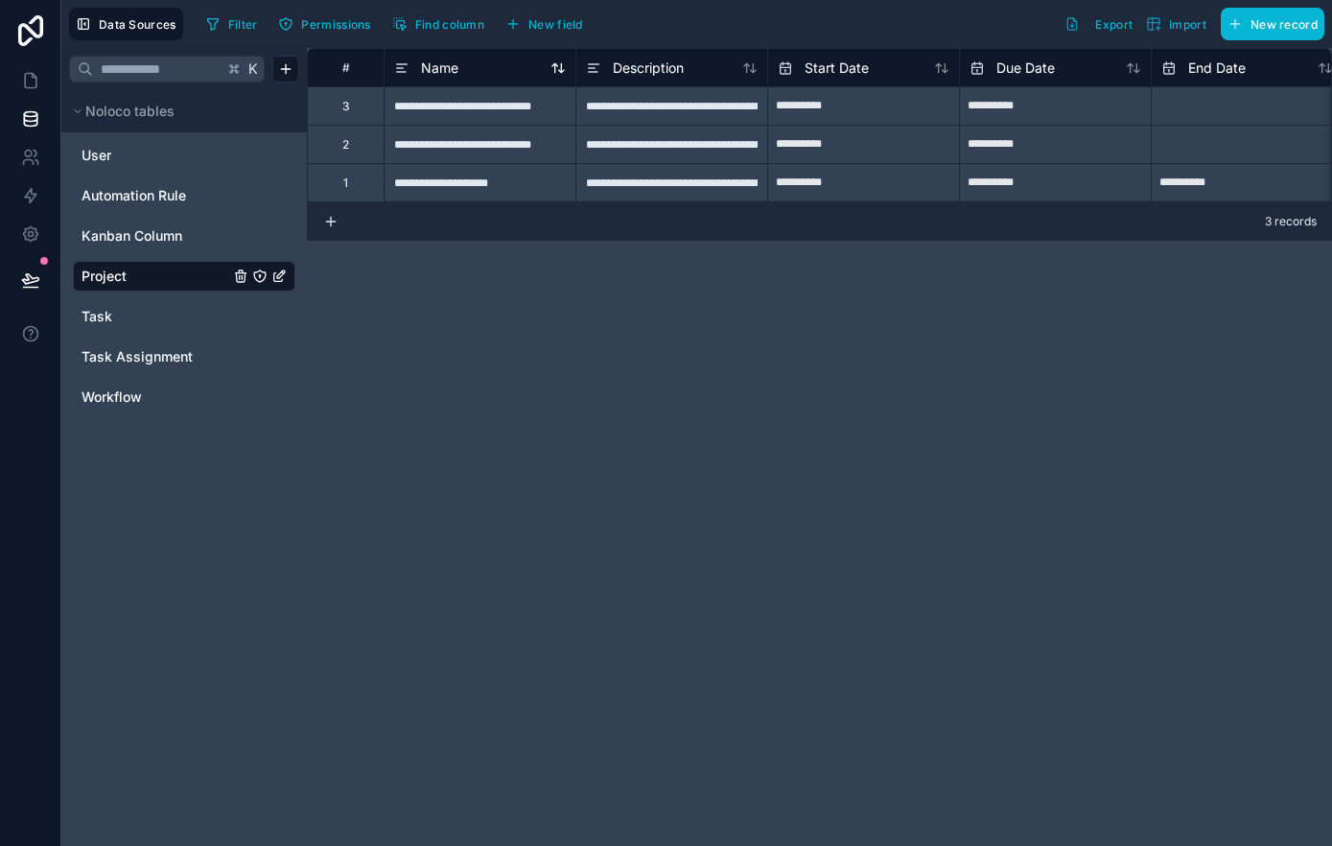
click at [453, 70] on span "Name" at bounding box center [439, 67] width 37 height 19
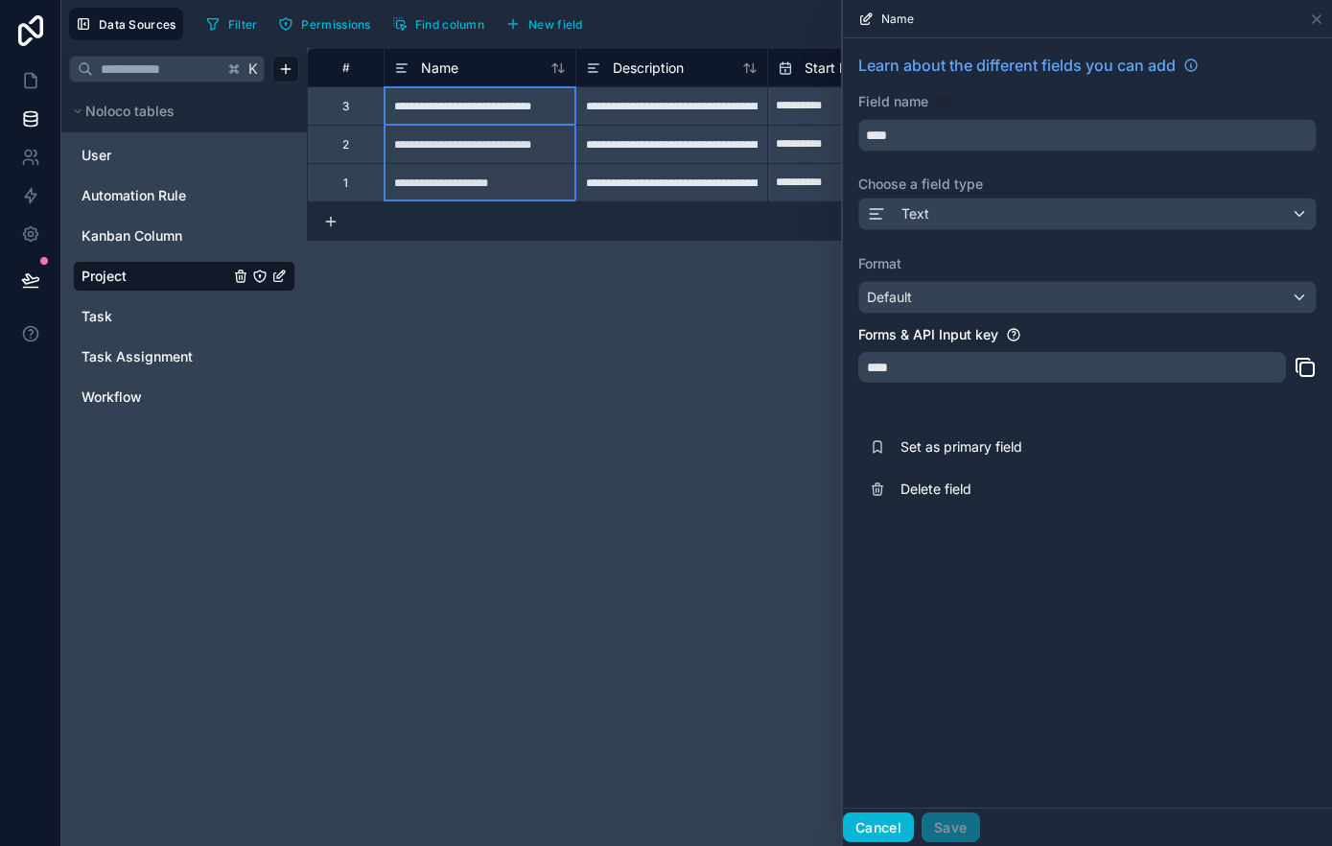
click at [869, 823] on button "Cancel" at bounding box center [878, 827] width 71 height 31
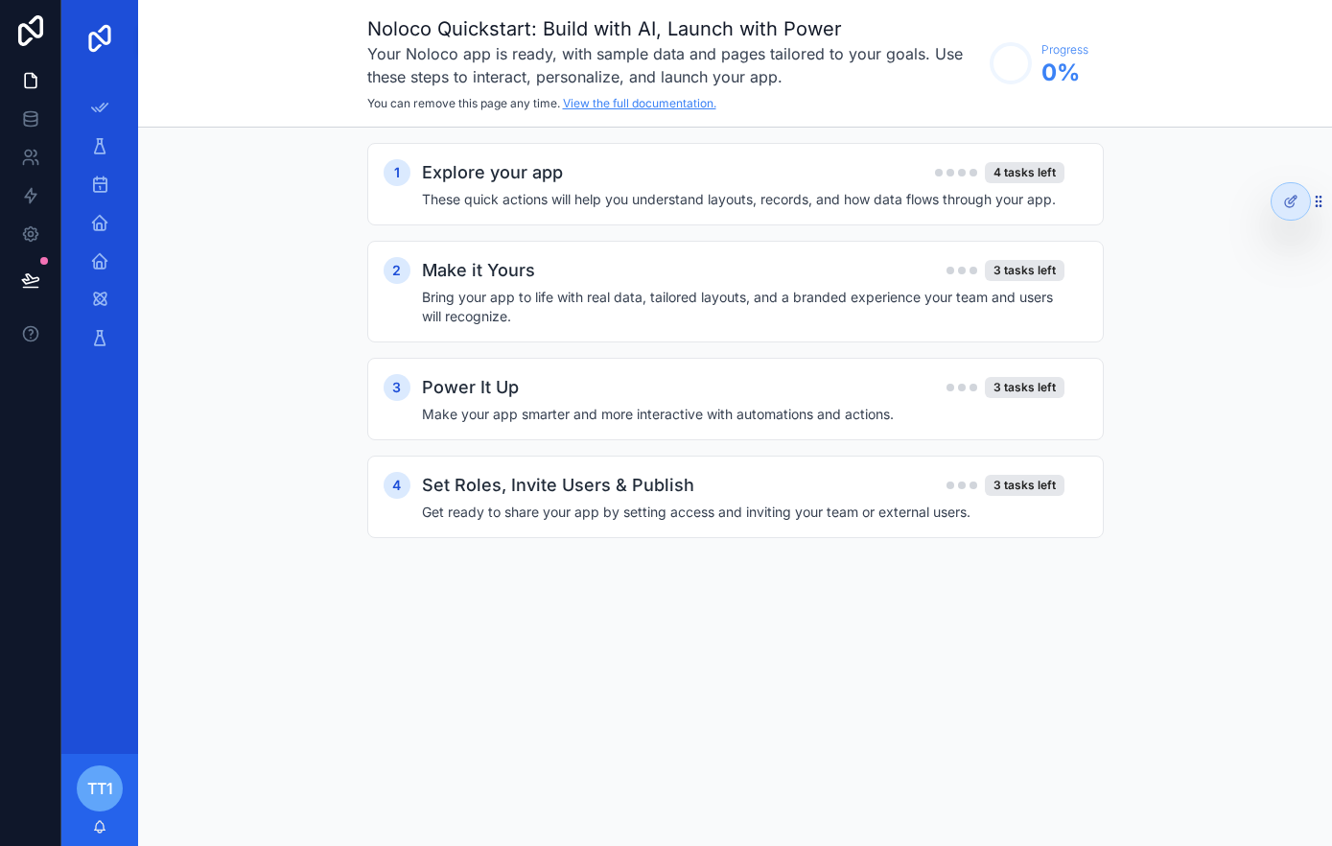
click at [685, 105] on link "View the full documentation." at bounding box center [639, 103] width 153 height 14
click at [1298, 207] on div at bounding box center [1290, 201] width 38 height 36
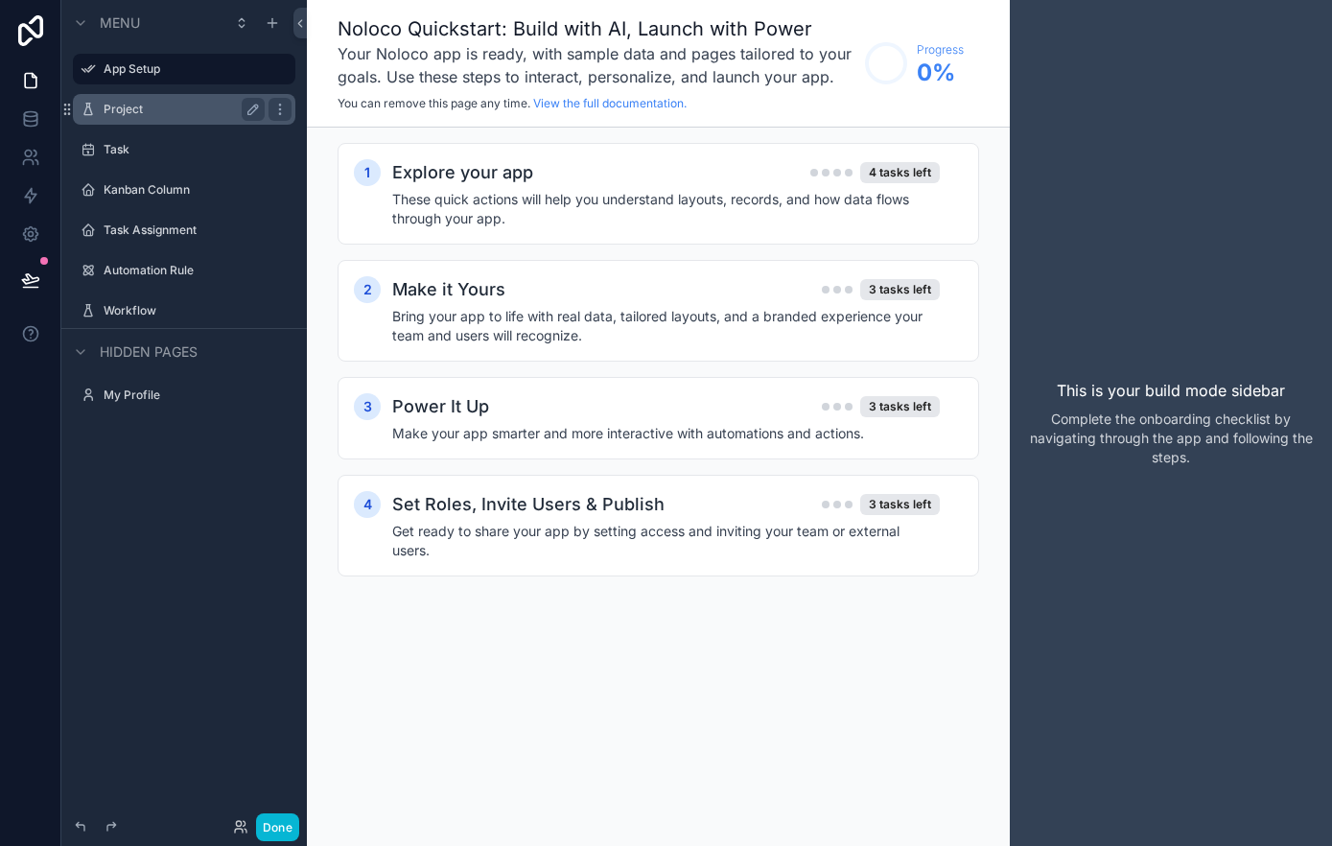
click at [143, 120] on div "Project" at bounding box center [184, 109] width 161 height 23
click at [188, 114] on label "Project" at bounding box center [180, 109] width 153 height 15
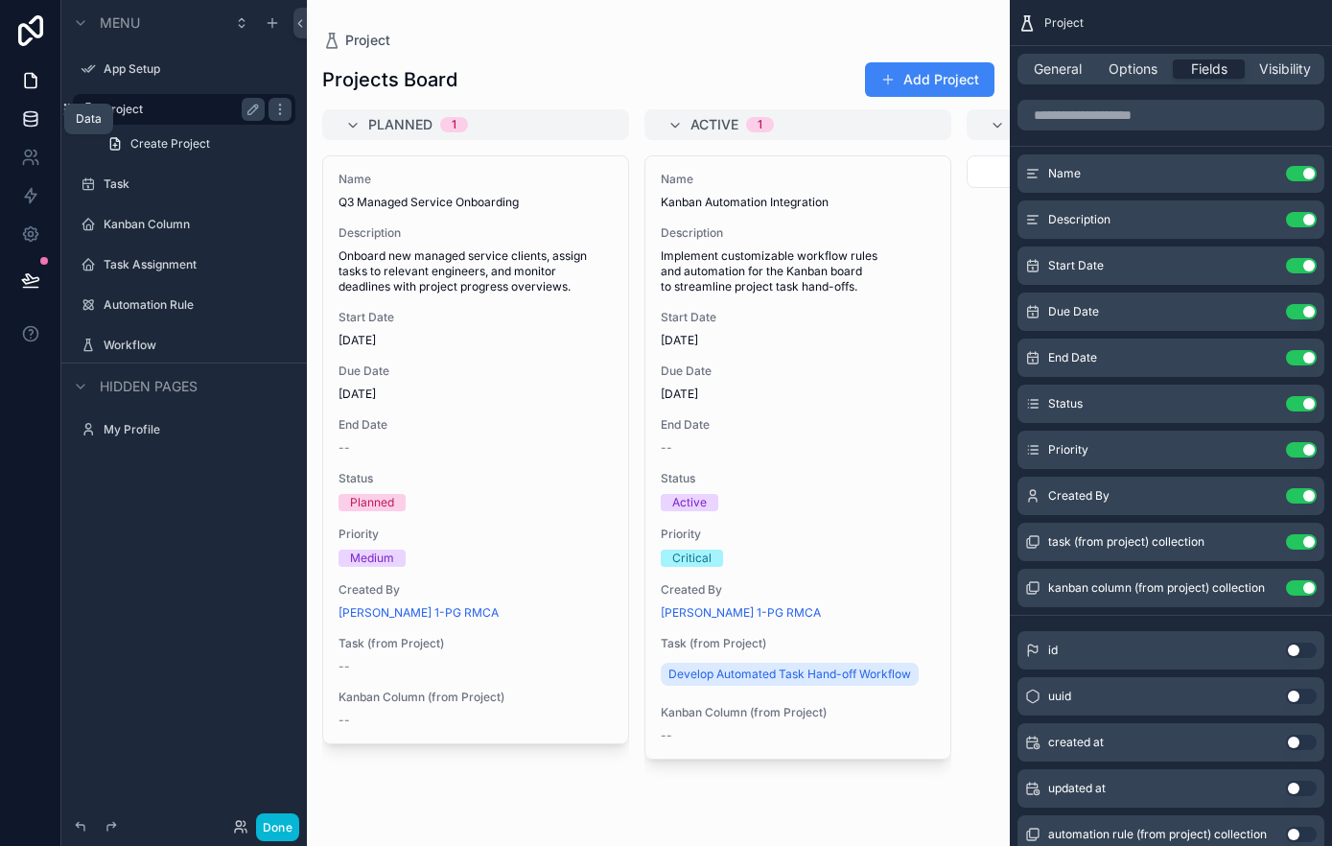
click at [35, 123] on icon at bounding box center [30, 118] width 19 height 19
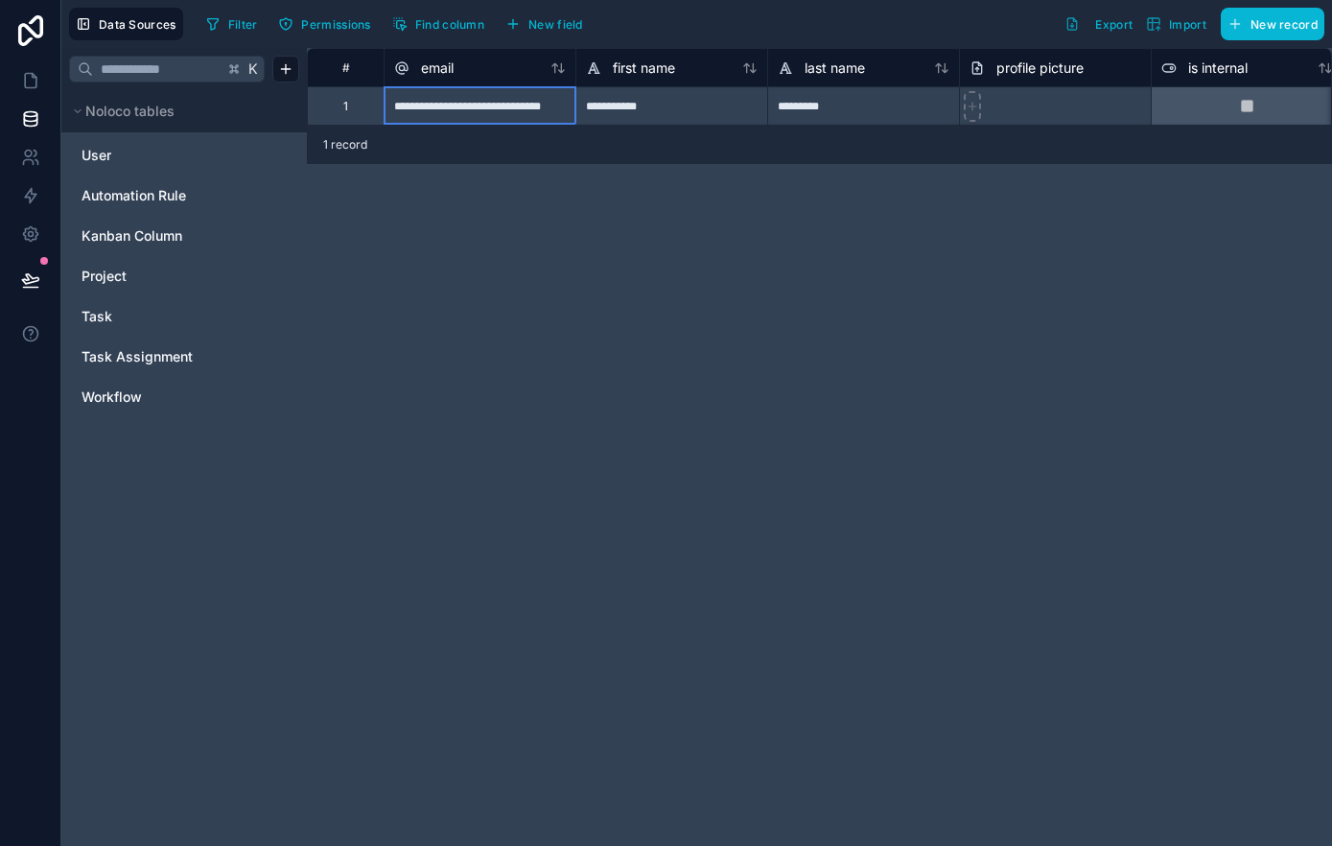
click at [518, 115] on div "**********" at bounding box center [479, 105] width 192 height 38
click at [450, 111] on div "**********" at bounding box center [479, 105] width 192 height 38
click at [453, 110] on div "**********" at bounding box center [479, 105] width 192 height 38
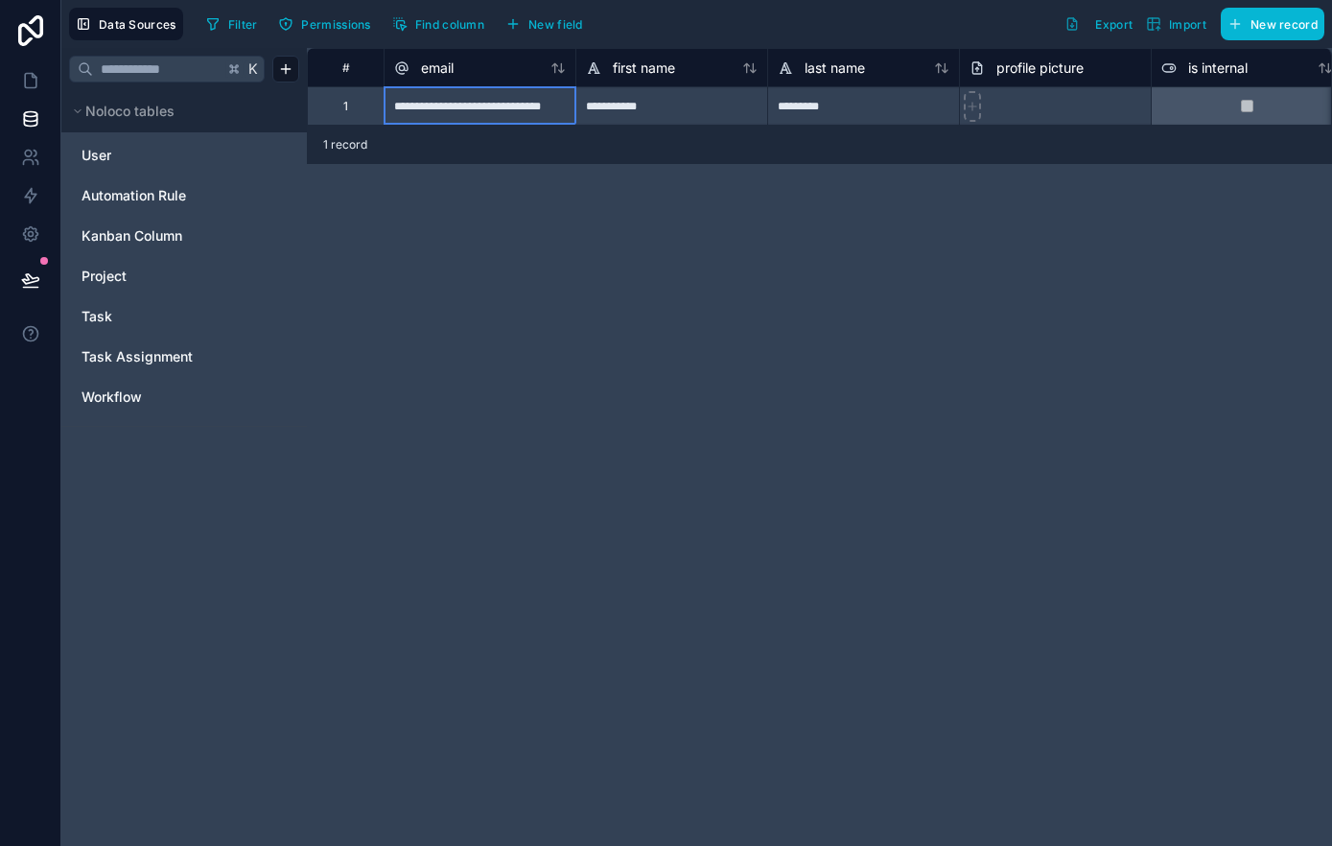
click at [473, 108] on div "**********" at bounding box center [479, 105] width 192 height 38
click at [472, 108] on div "**********" at bounding box center [479, 105] width 192 height 38
click at [544, 106] on div "**********" at bounding box center [479, 105] width 192 height 38
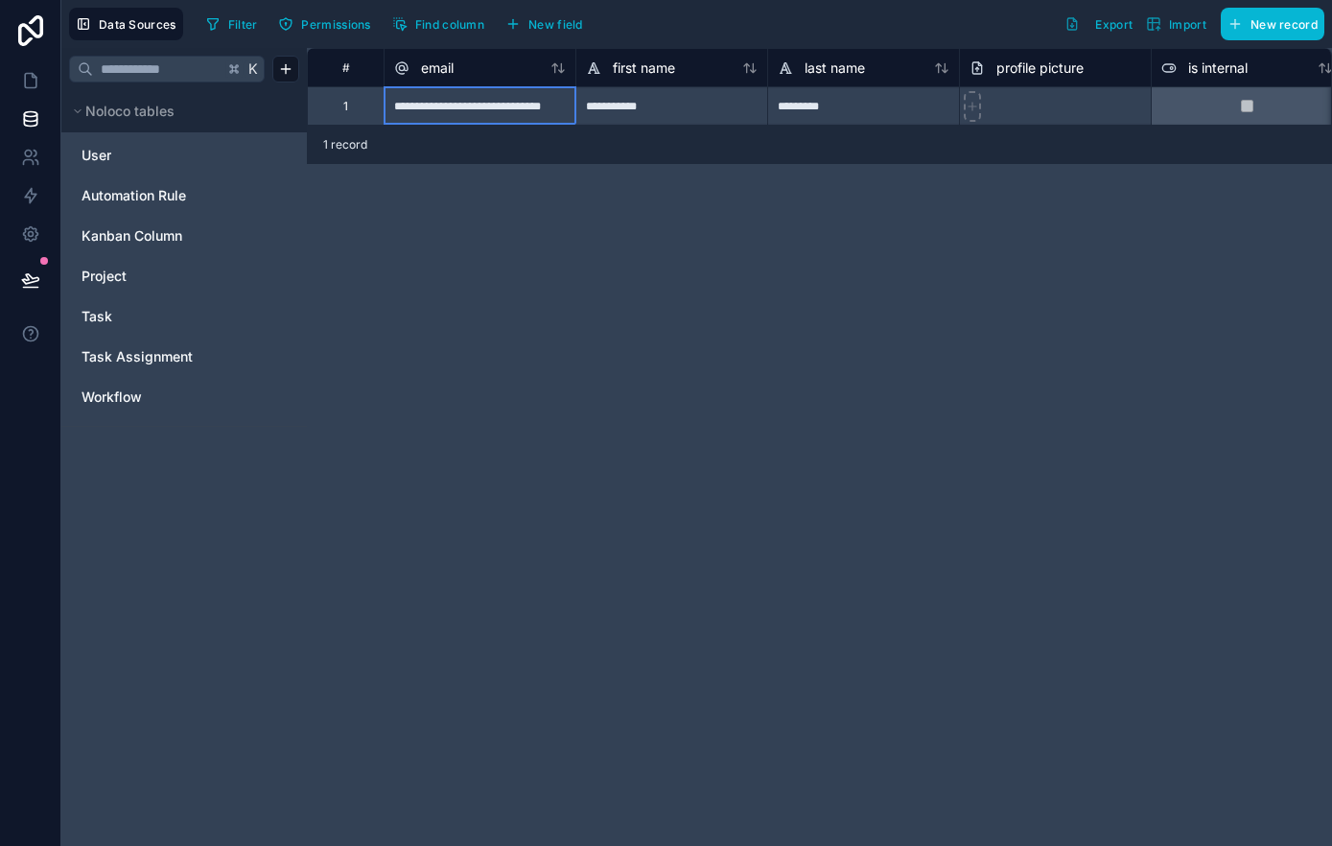
click at [569, 106] on div "**********" at bounding box center [479, 105] width 192 height 38
click at [1171, 69] on div "is internal" at bounding box center [1204, 68] width 86 height 23
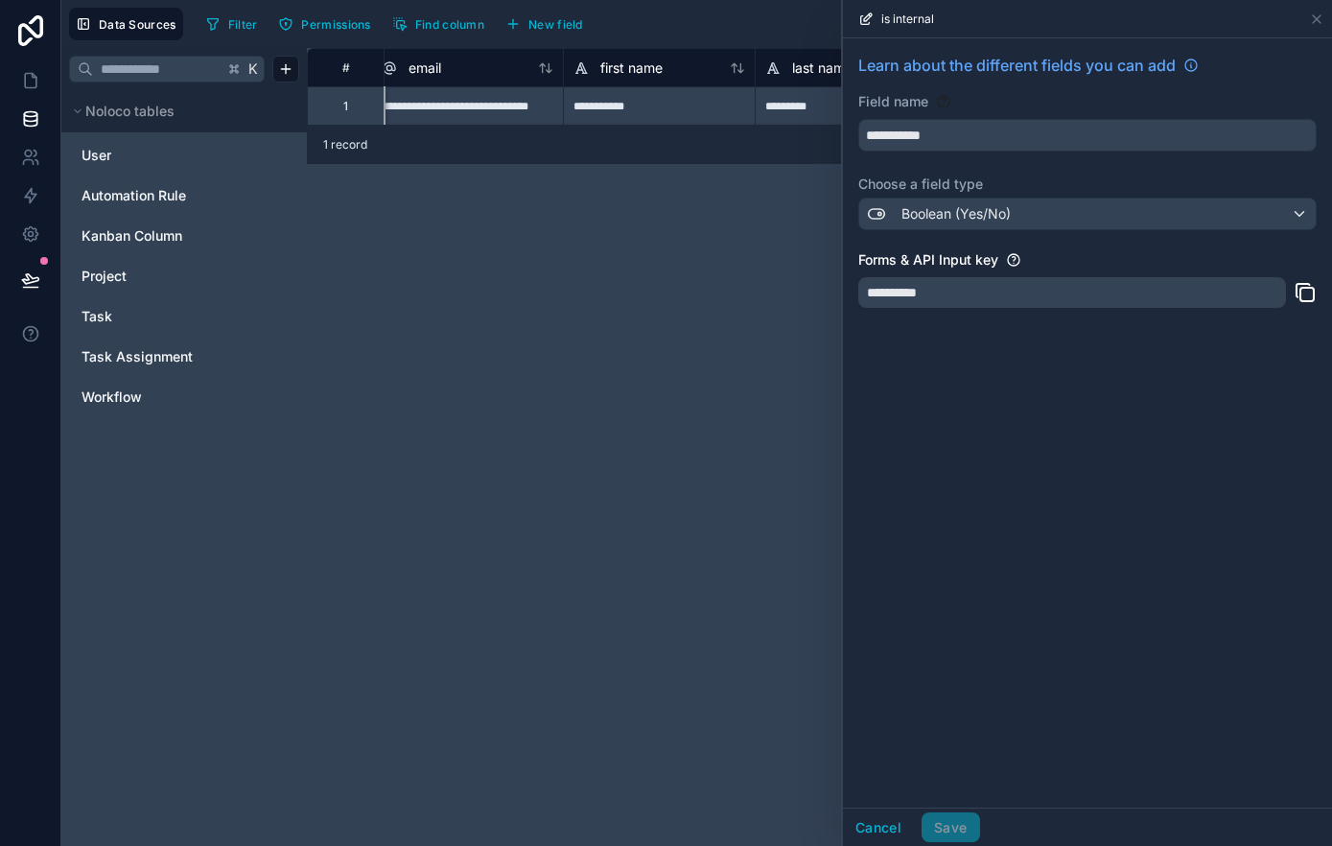
click at [772, 185] on div "**********" at bounding box center [819, 447] width 1025 height 798
click at [1314, 19] on icon at bounding box center [1317, 19] width 8 height 8
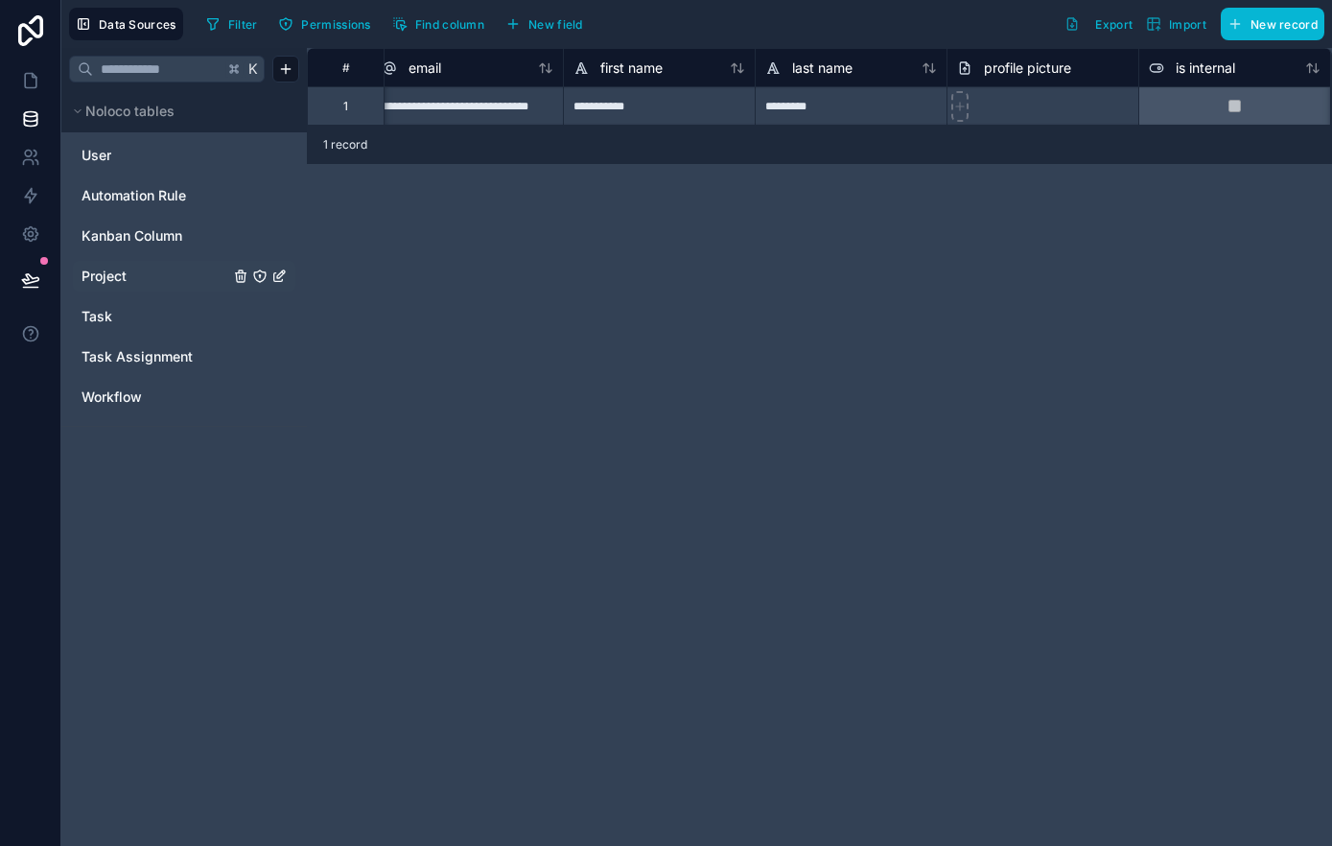
click at [145, 285] on link "Project" at bounding box center [155, 276] width 148 height 19
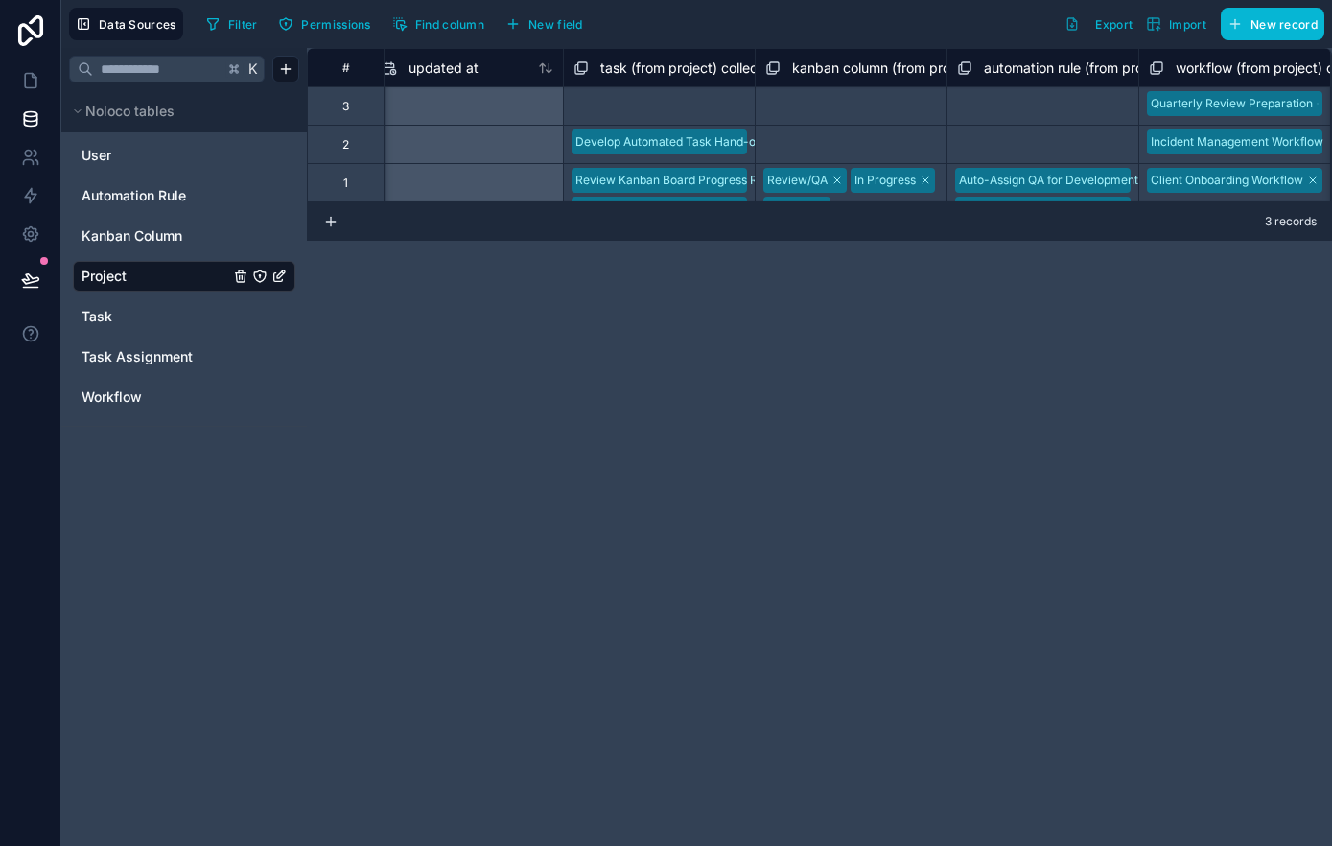
scroll to position [0, 1929]
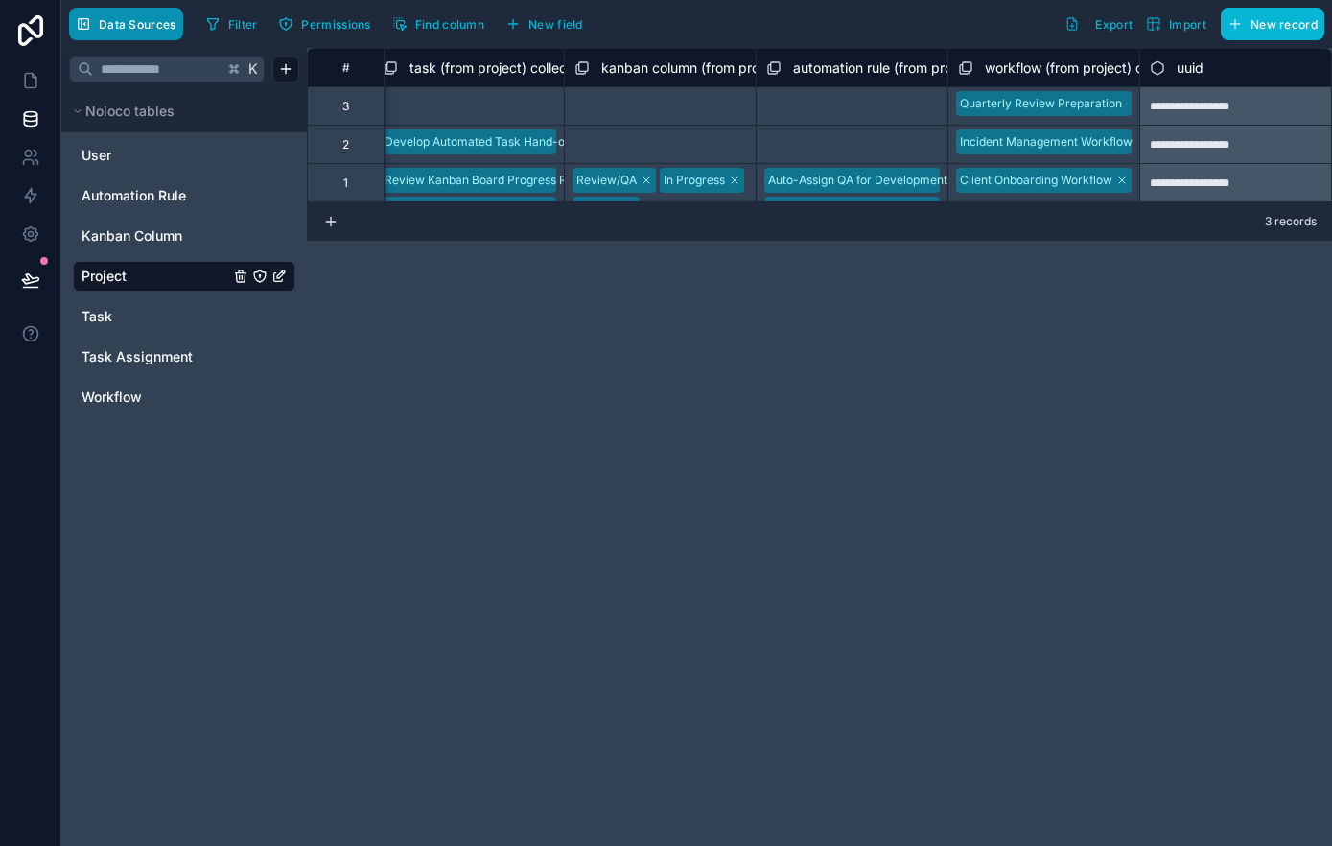
click at [139, 20] on span "Data Sources" at bounding box center [138, 24] width 78 height 14
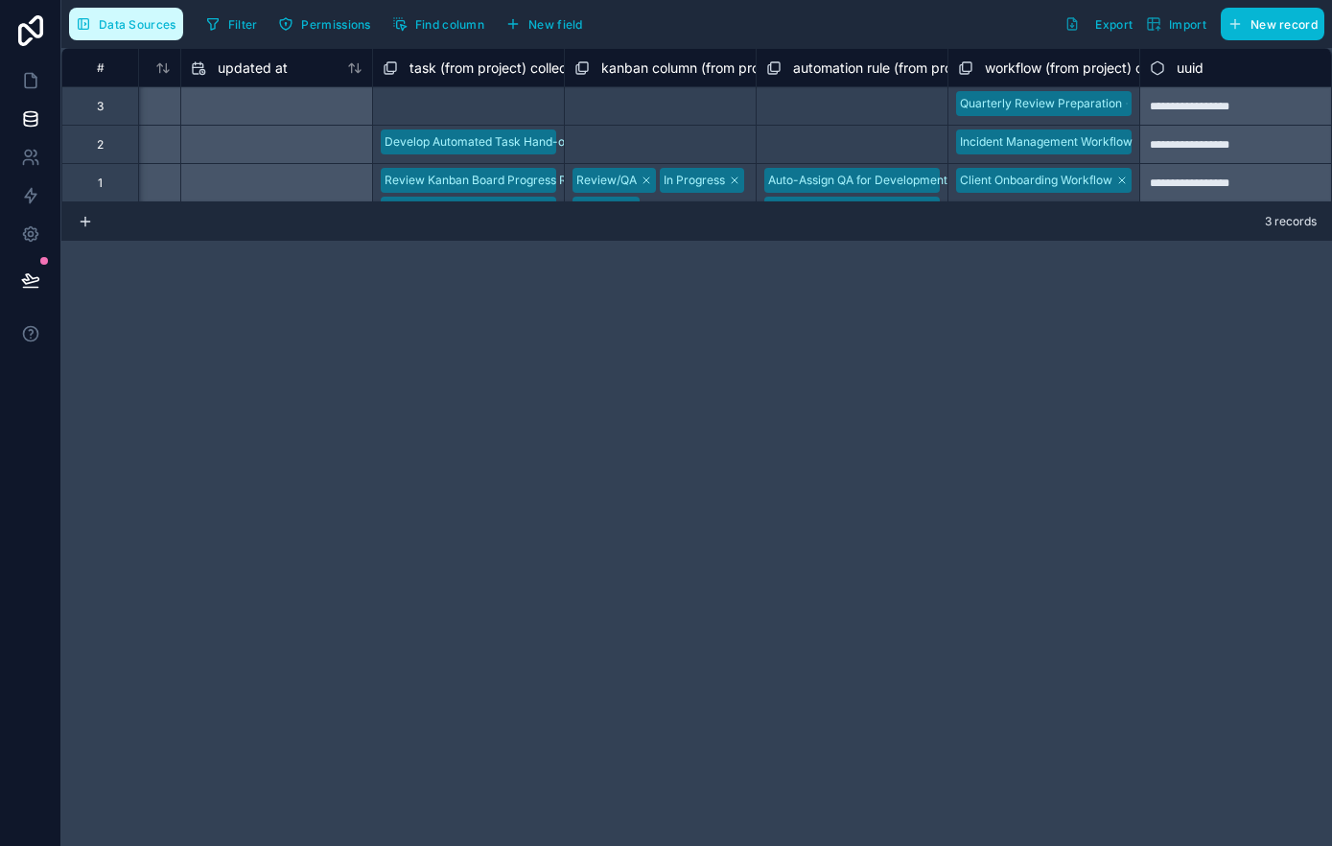
click at [139, 20] on span "Data Sources" at bounding box center [138, 24] width 78 height 14
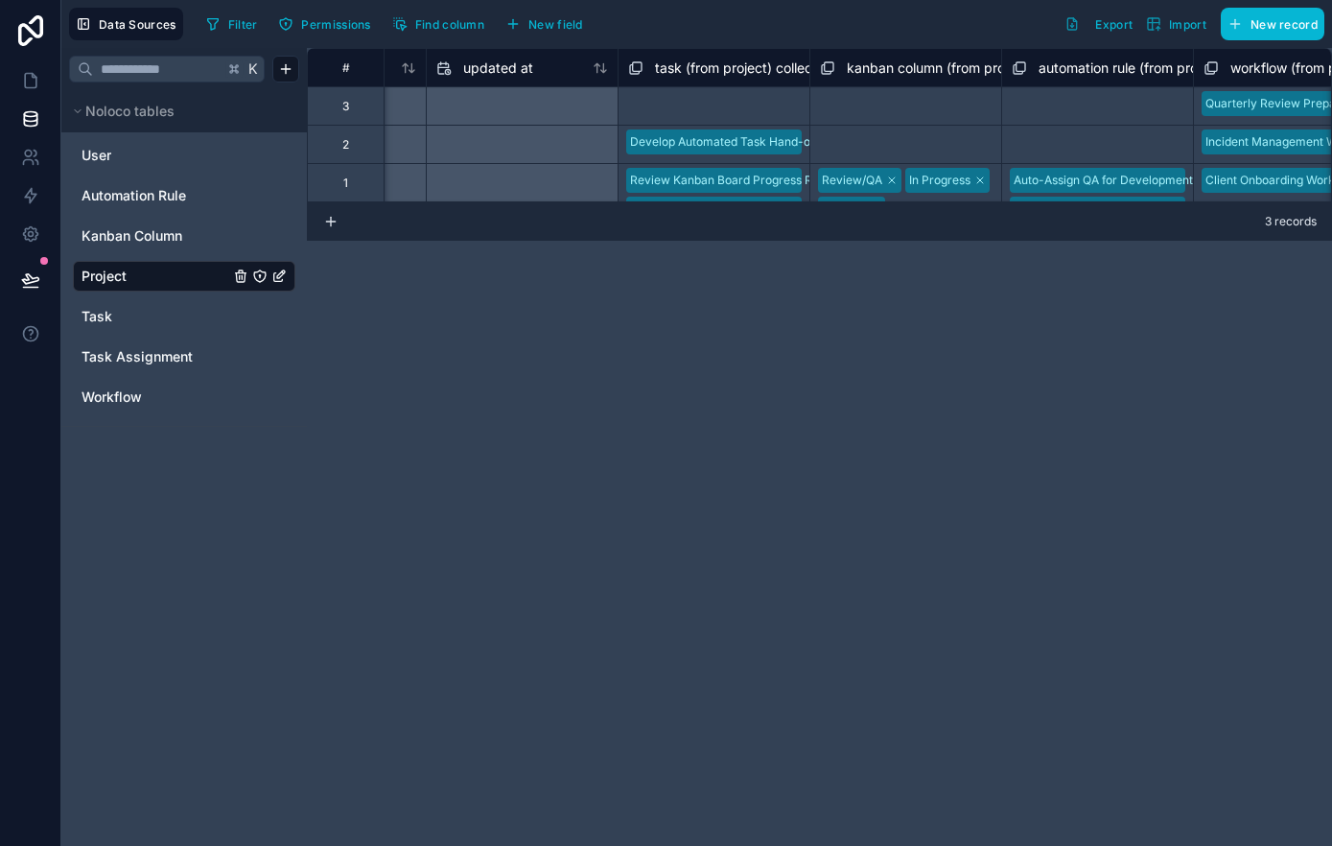
scroll to position [0, 0]
click at [706, 288] on div "**********" at bounding box center [819, 447] width 1025 height 798
click at [32, 74] on icon at bounding box center [31, 81] width 12 height 14
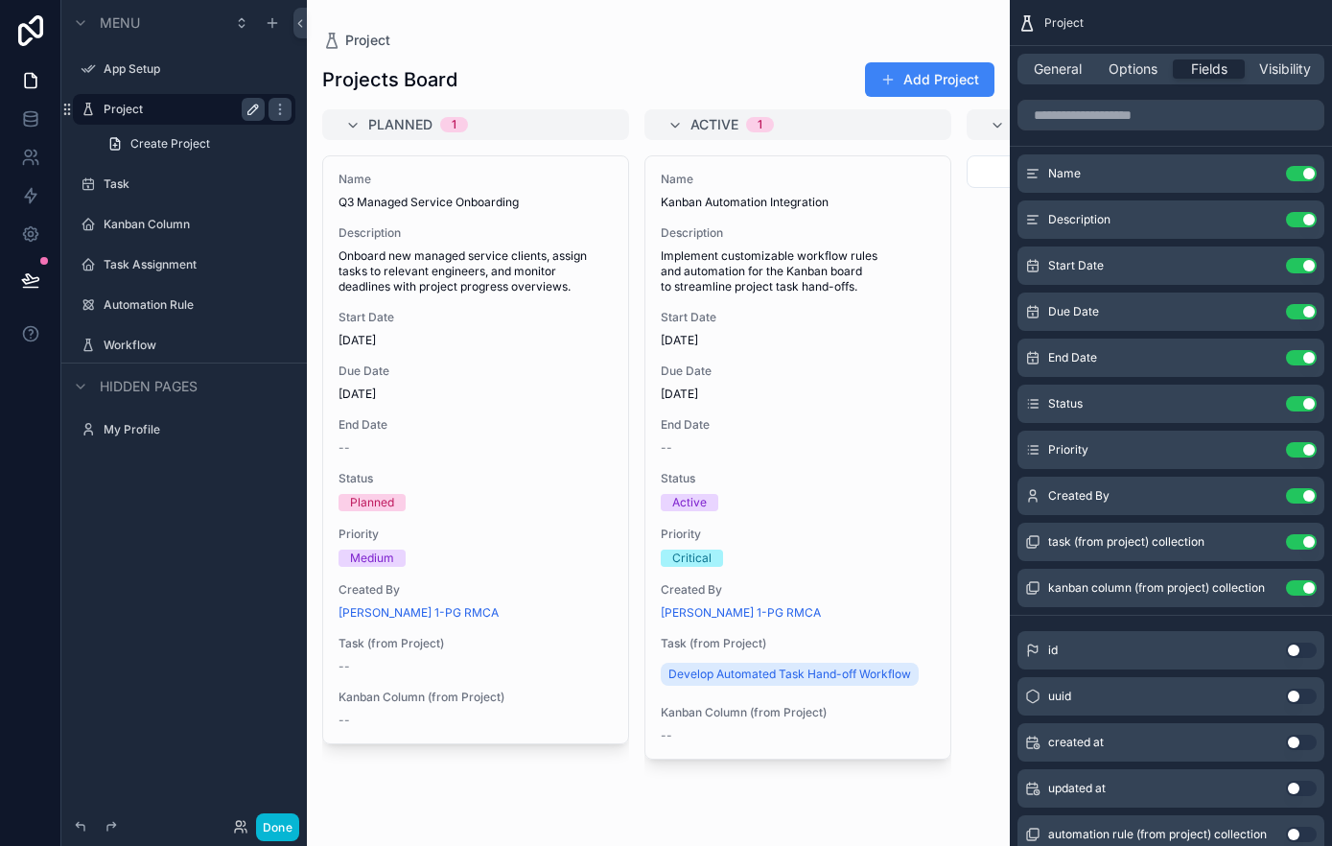
click at [255, 109] on icon "scrollable content" at bounding box center [253, 110] width 10 height 10
click at [254, 109] on icon "scrollable content" at bounding box center [253, 109] width 10 height 7
click at [283, 110] on icon "scrollable content" at bounding box center [279, 109] width 15 height 15
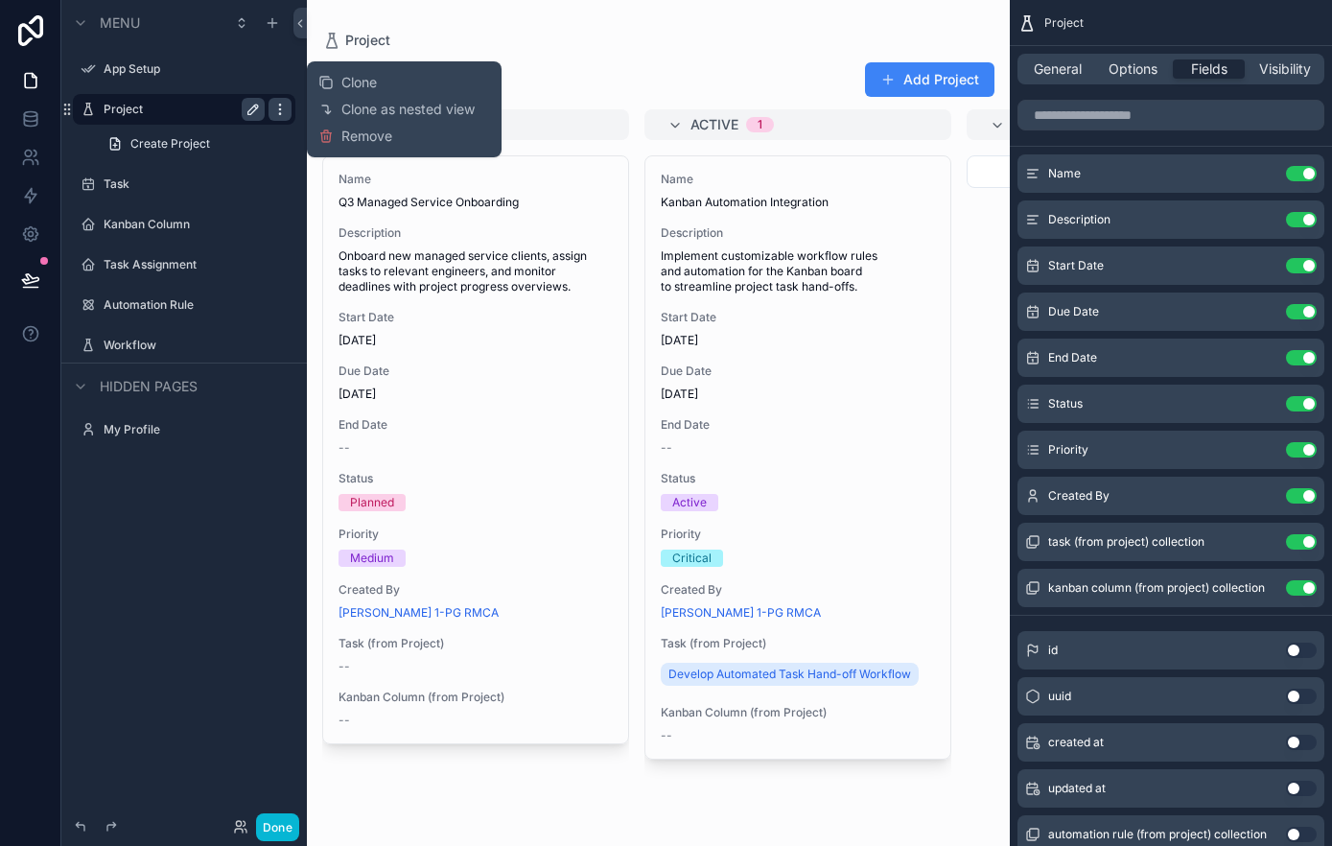
click at [283, 110] on icon "scrollable content" at bounding box center [279, 109] width 15 height 15
click at [789, 76] on div "scrollable content" at bounding box center [658, 423] width 703 height 846
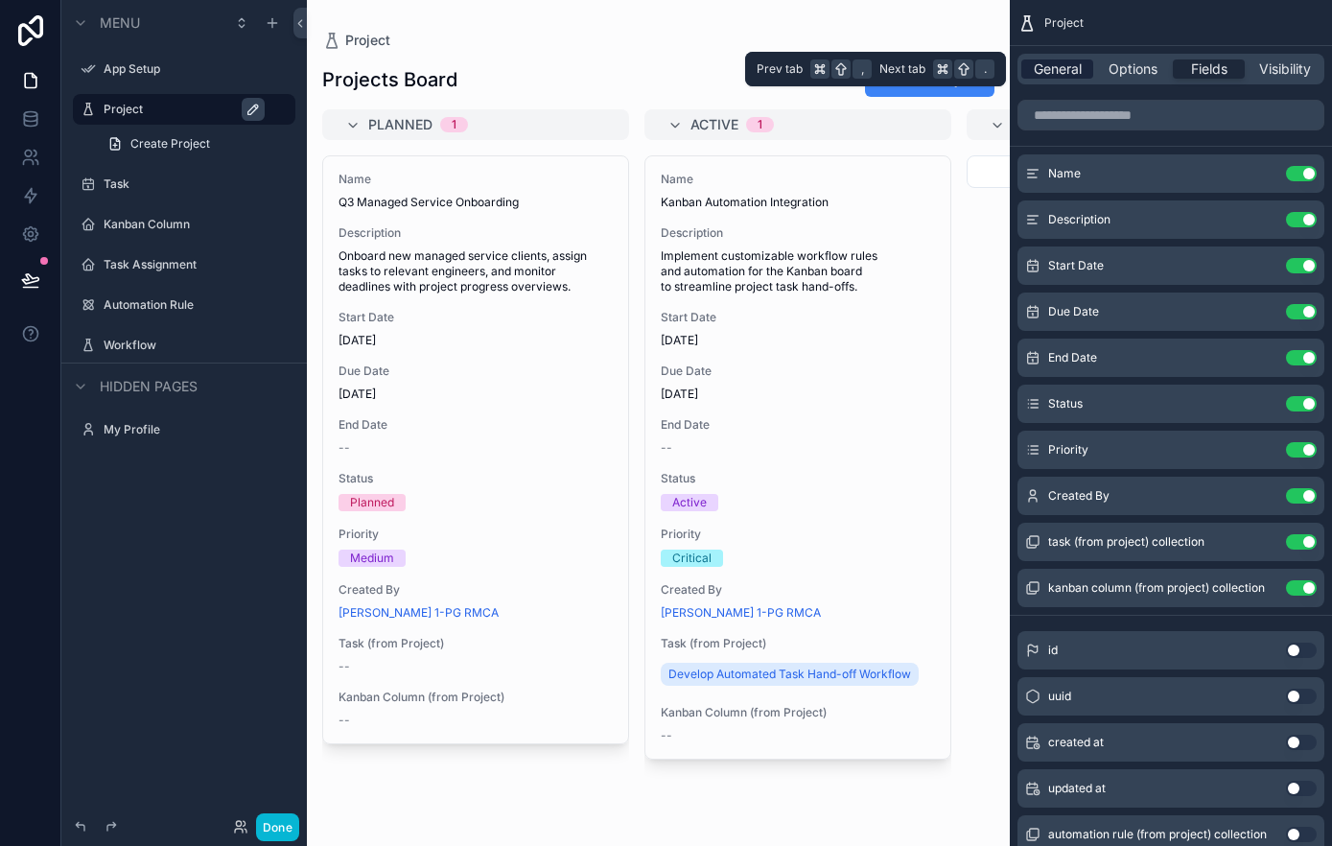
click at [1056, 72] on span "General" at bounding box center [1058, 68] width 48 height 19
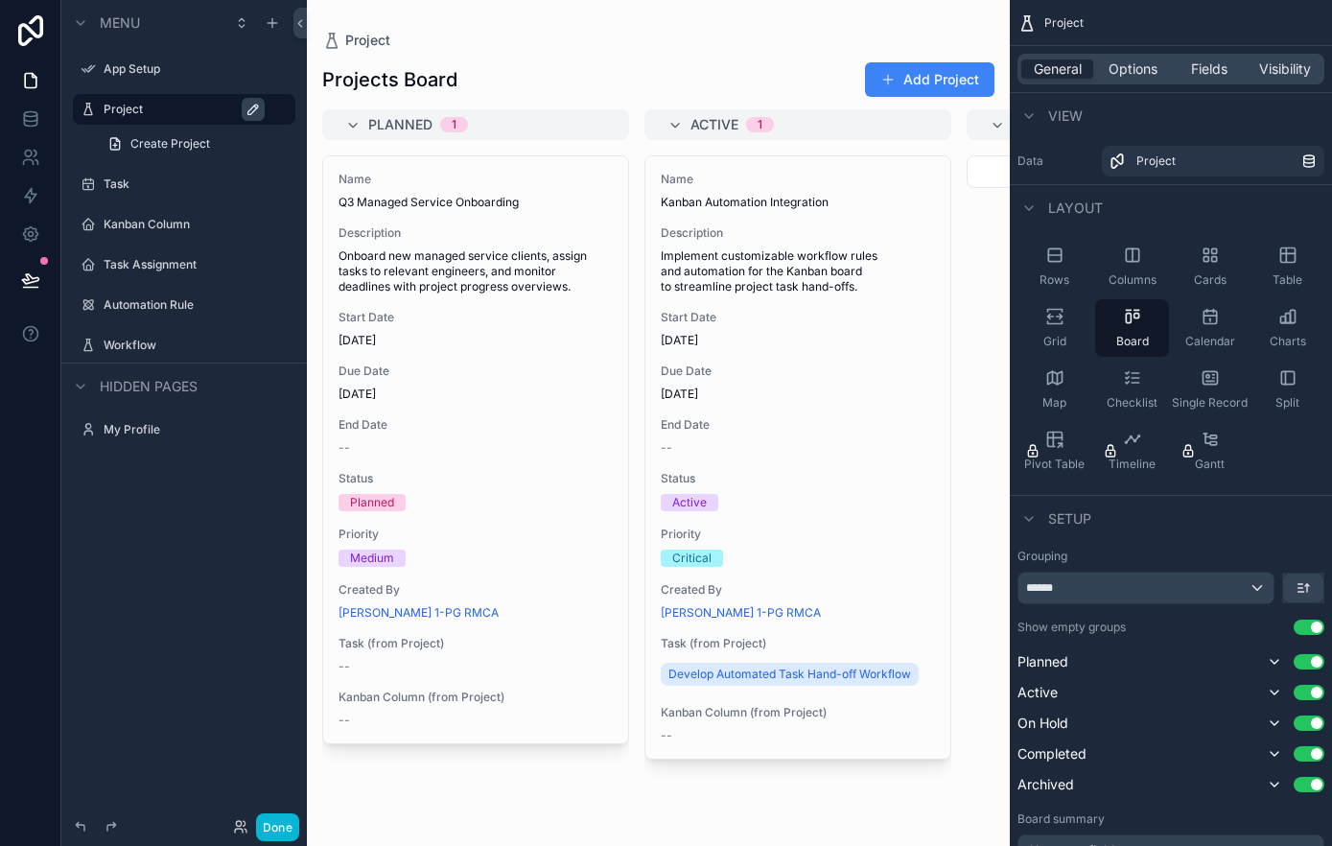
click at [511, 131] on div "Planned 1" at bounding box center [487, 124] width 238 height 31
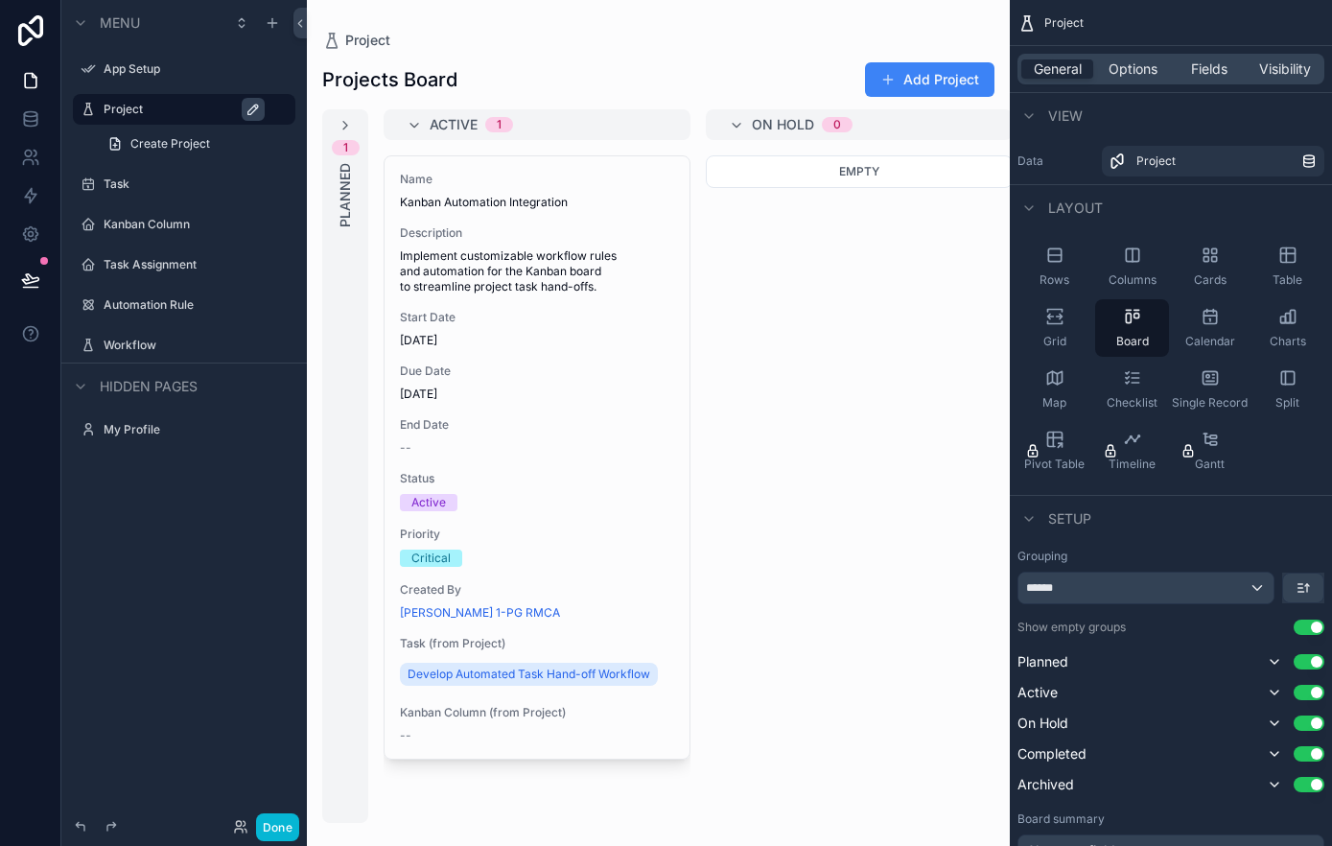
click at [560, 126] on div "Active 1" at bounding box center [549, 124] width 238 height 31
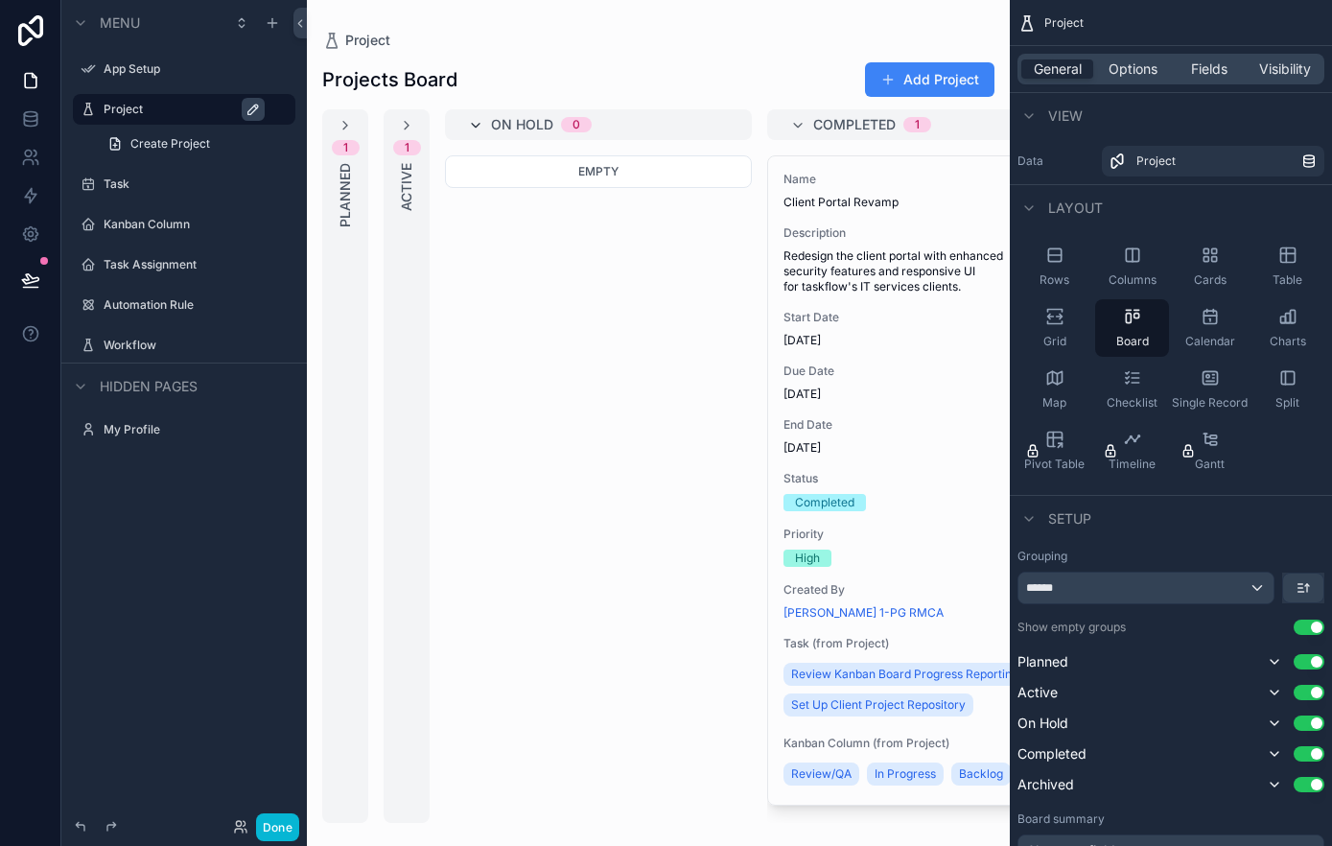
click at [474, 126] on icon "scrollable content" at bounding box center [475, 125] width 15 height 15
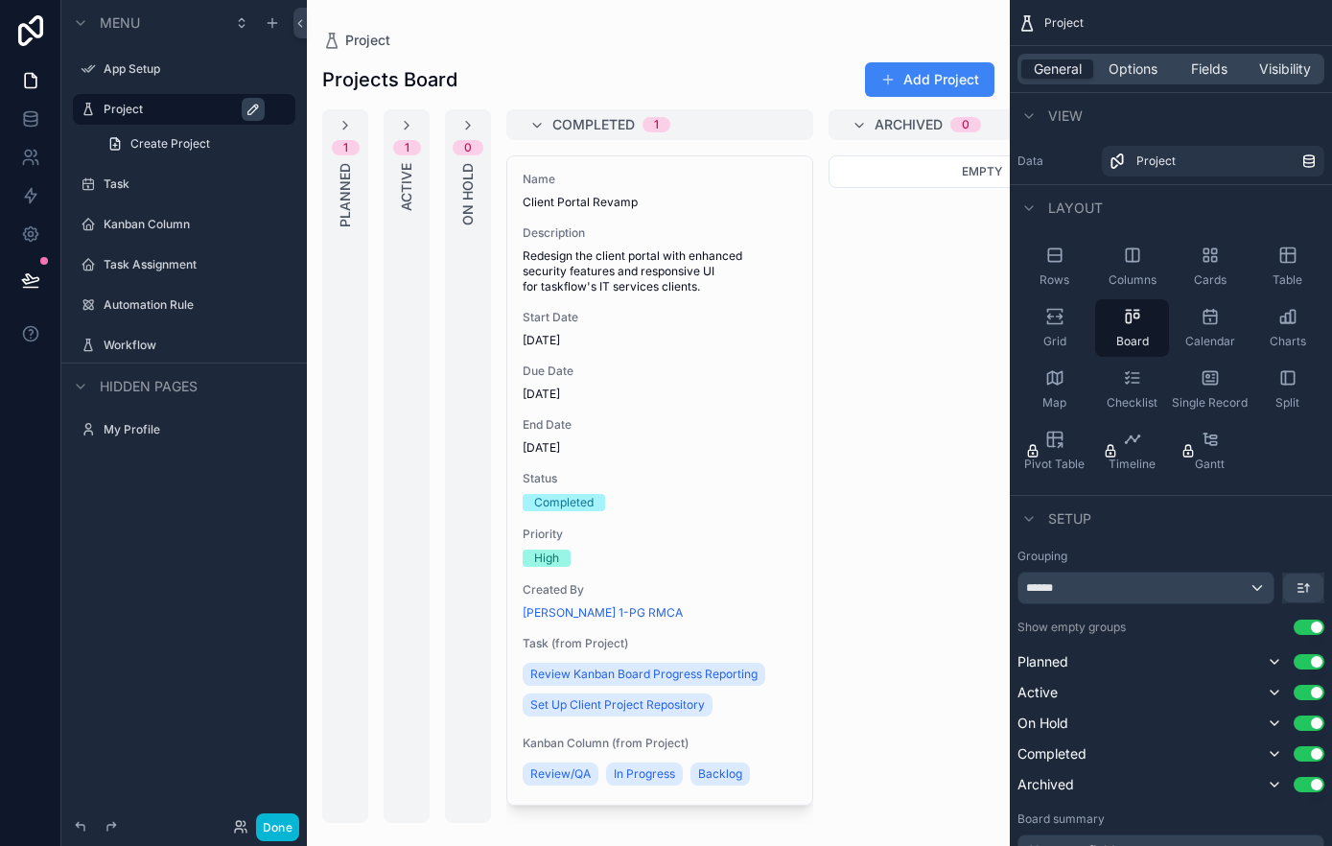
click at [527, 123] on div "Completed 1" at bounding box center [659, 124] width 307 height 31
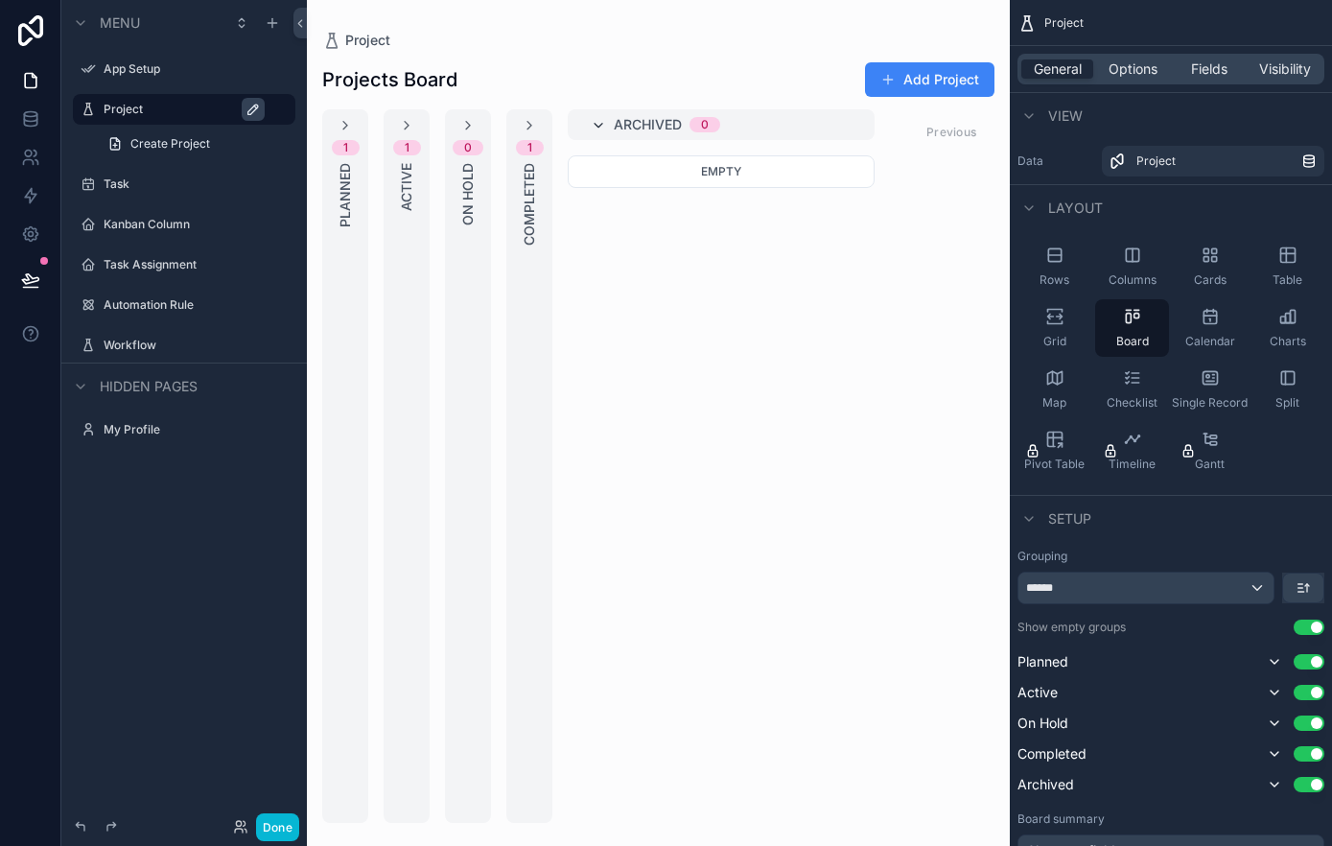
click at [601, 121] on icon "scrollable content" at bounding box center [598, 125] width 15 height 15
click at [356, 294] on div "1 Planned" at bounding box center [345, 465] width 46 height 713
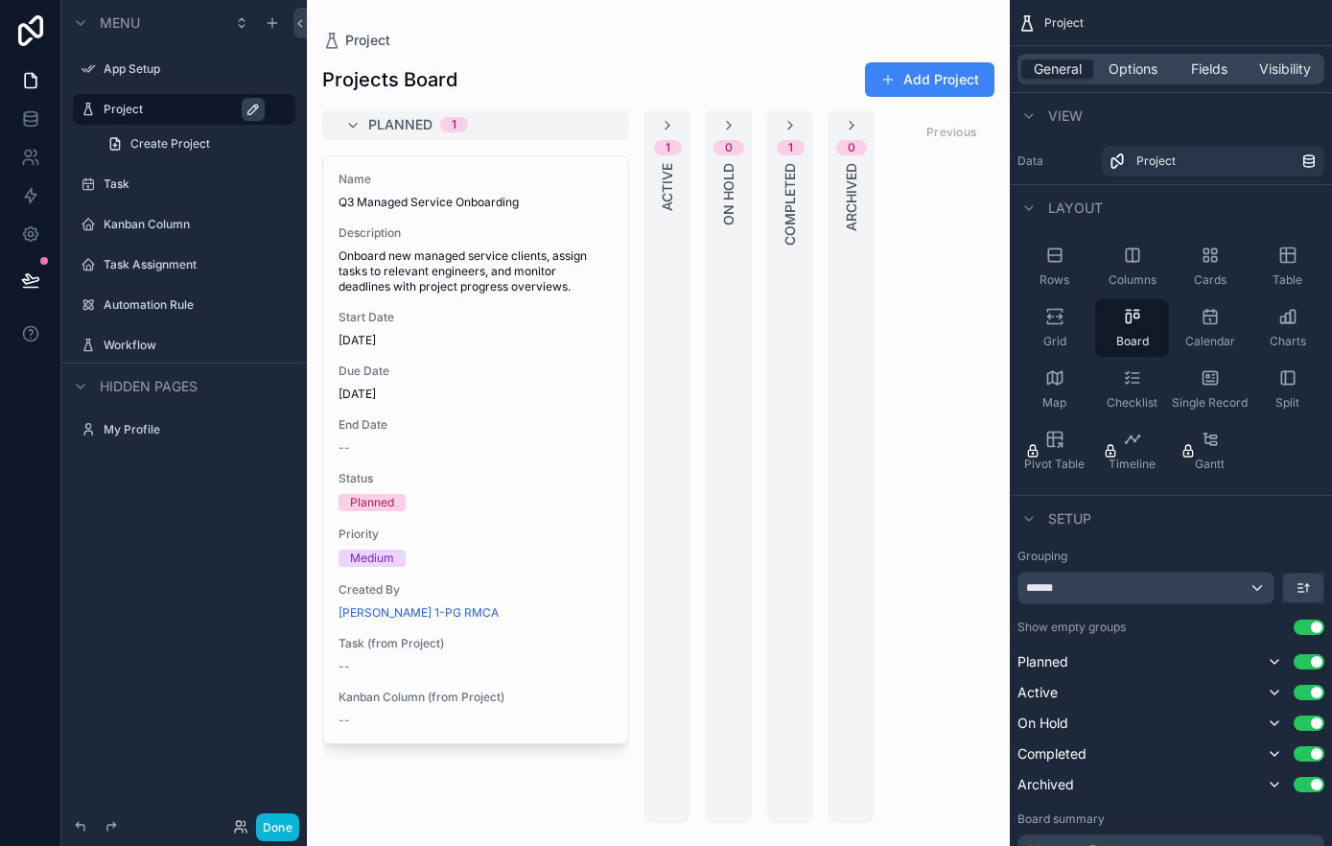
click at [355, 121] on icon "scrollable content" at bounding box center [352, 125] width 15 height 15
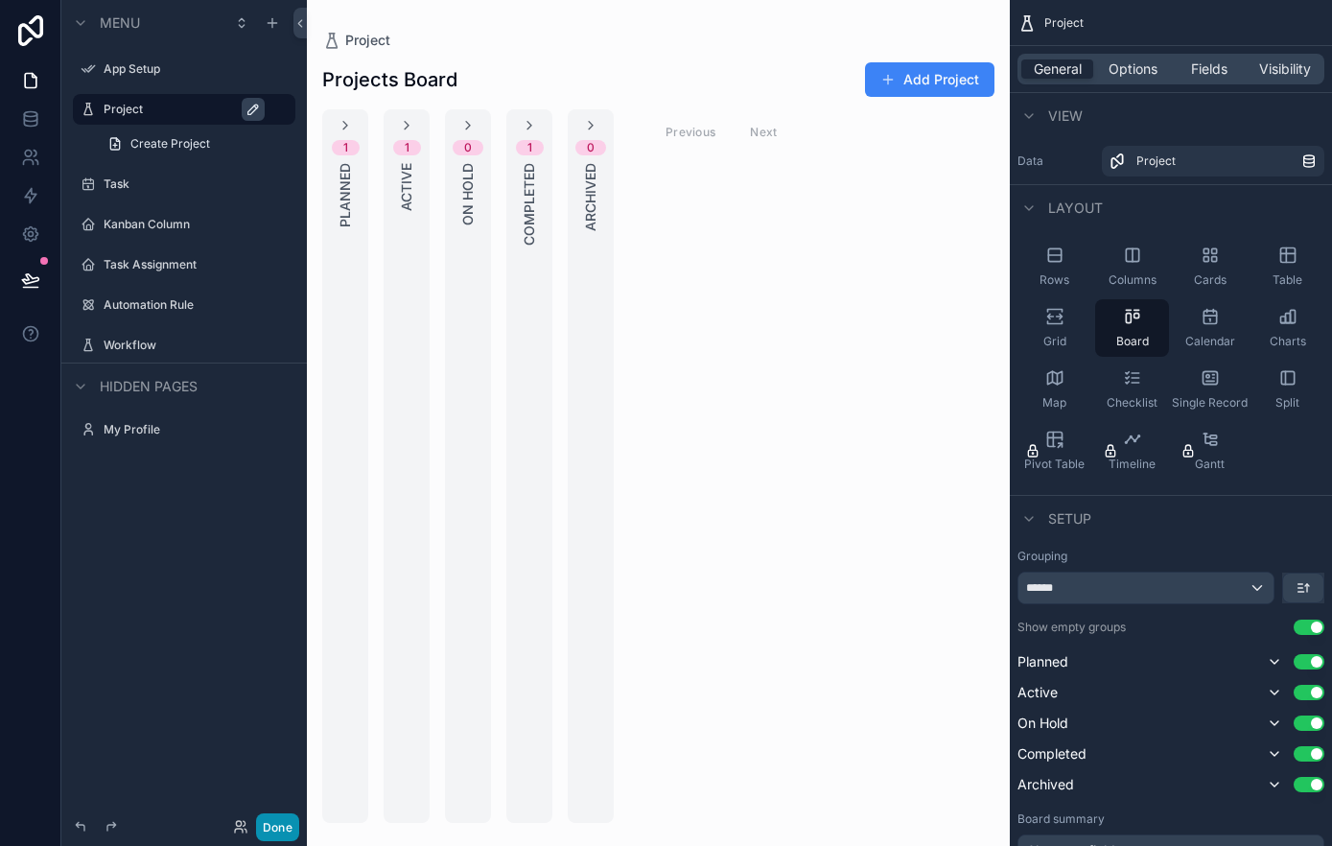
click at [266, 823] on button "Done" at bounding box center [277, 827] width 43 height 28
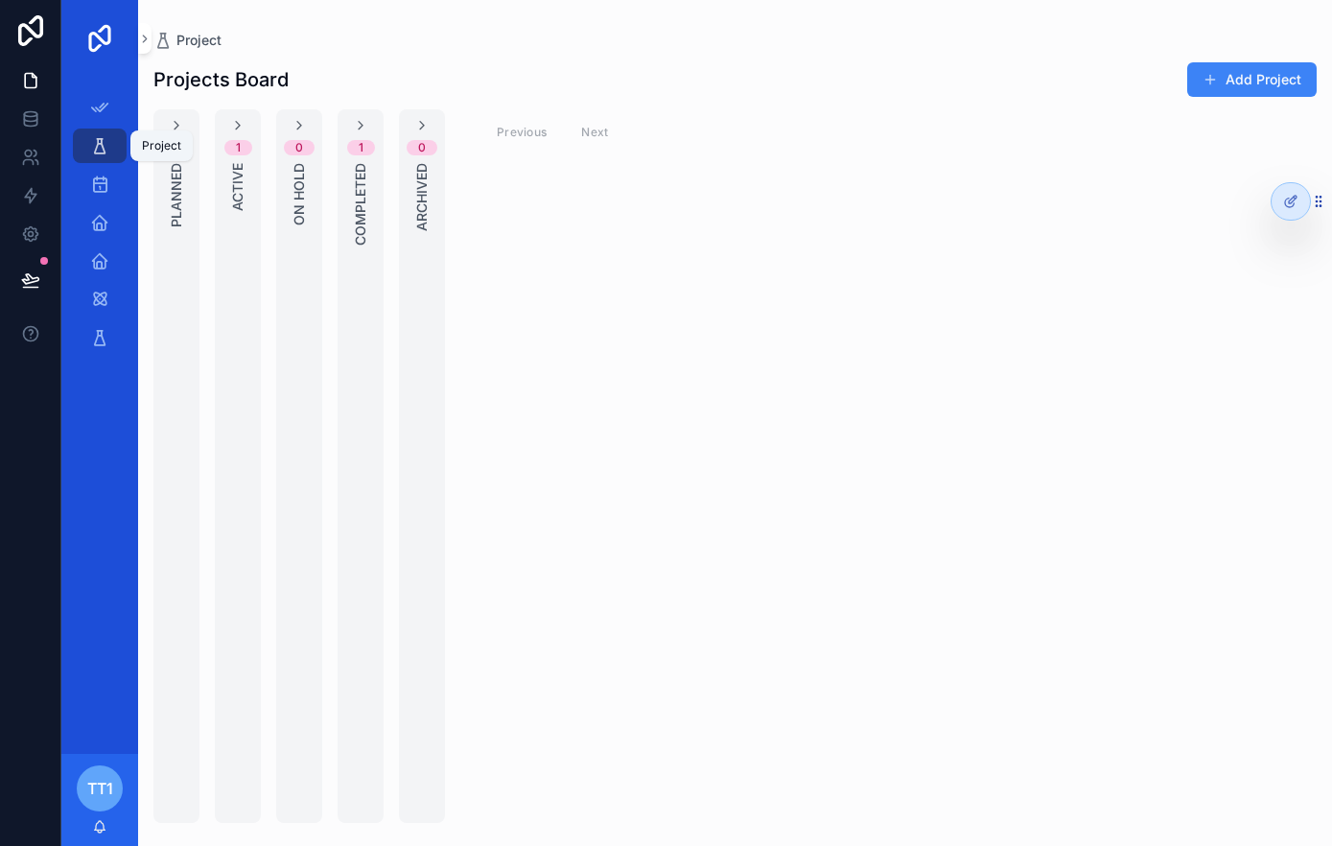
click at [100, 154] on icon "scrollable content" at bounding box center [99, 145] width 19 height 19
click at [1292, 201] on icon at bounding box center [1293, 200] width 8 height 8
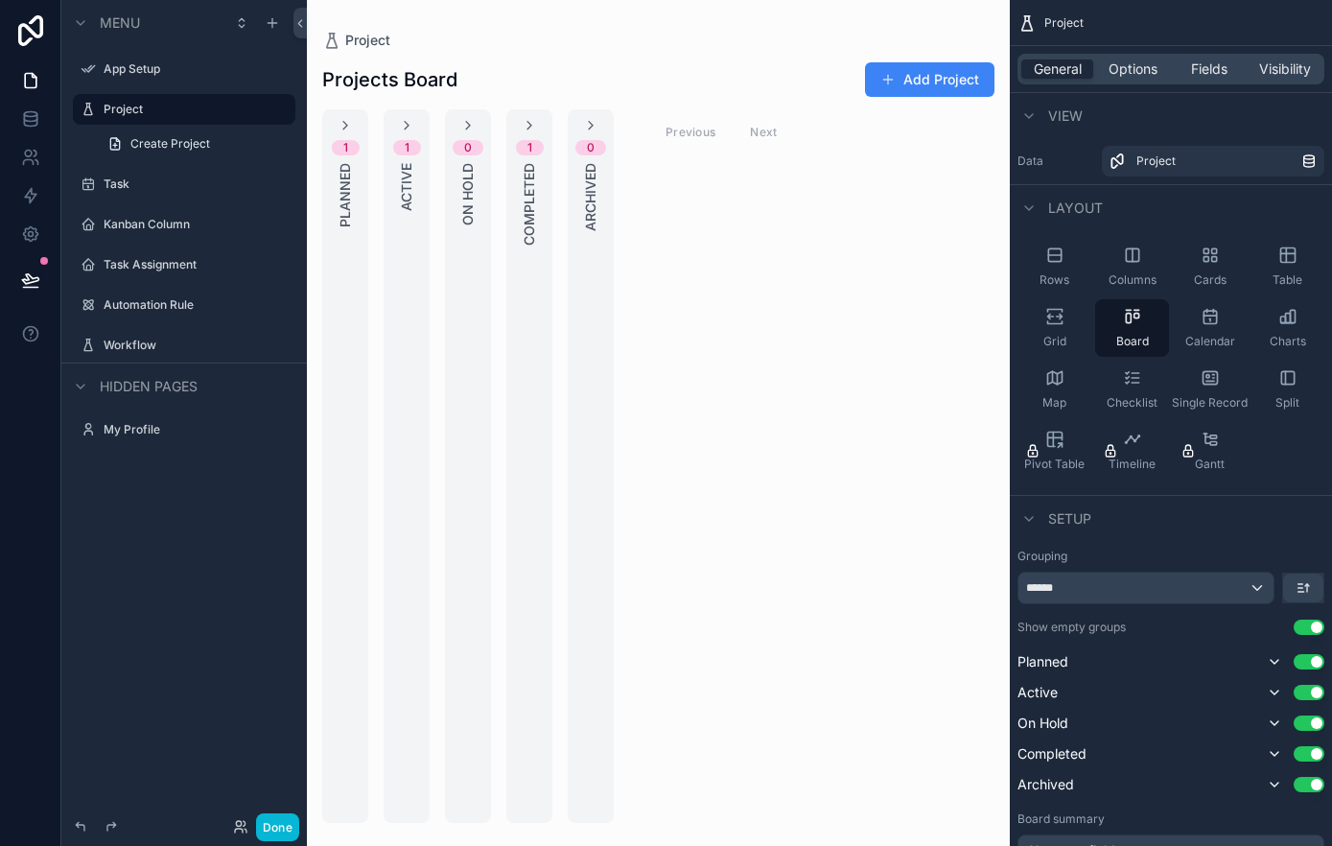
click at [352, 267] on div "scrollable content" at bounding box center [658, 423] width 703 height 846
click at [353, 242] on div "1 Planned" at bounding box center [345, 465] width 46 height 713
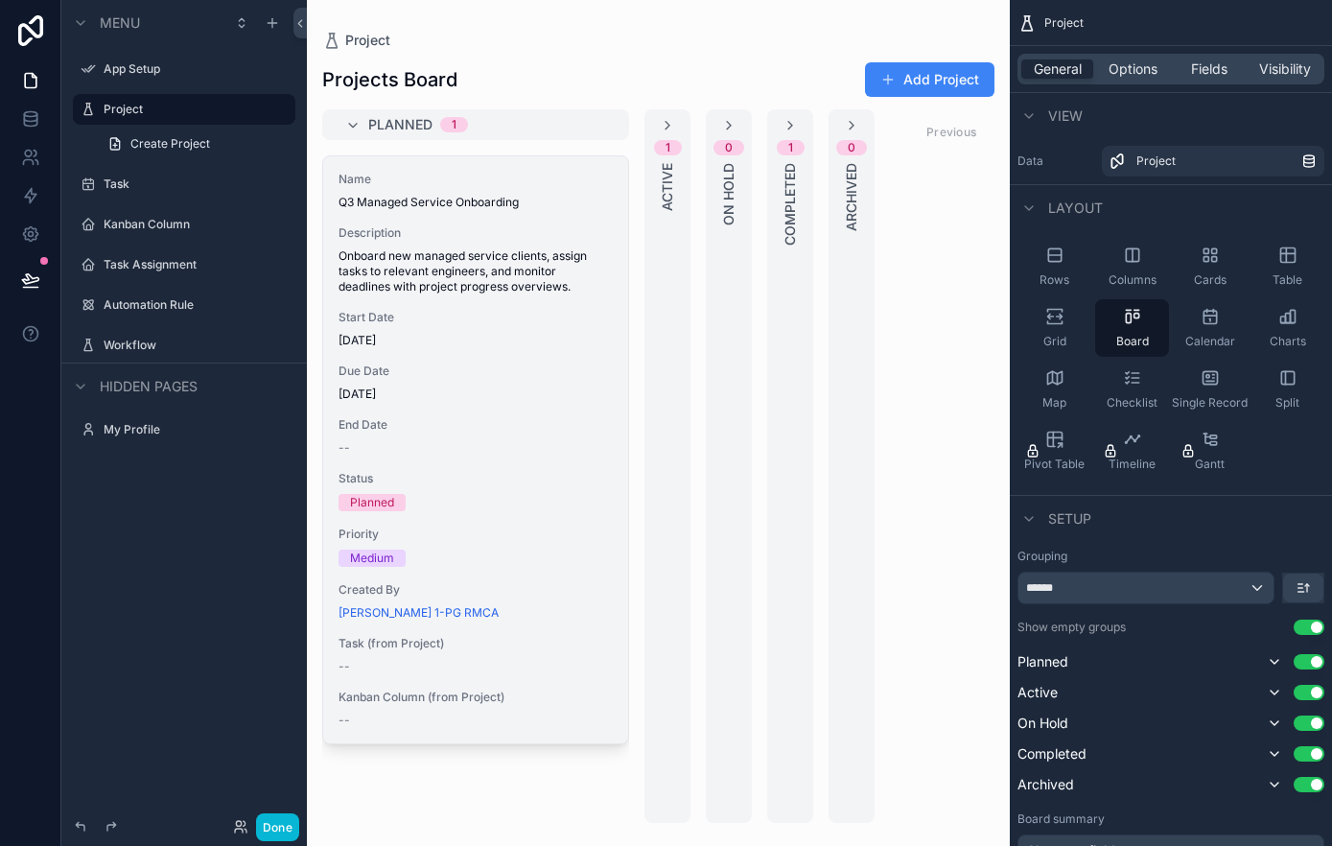
click at [459, 220] on div "Name Q3 Managed Service Onboarding Description Onboard new managed service clie…" at bounding box center [475, 449] width 305 height 587
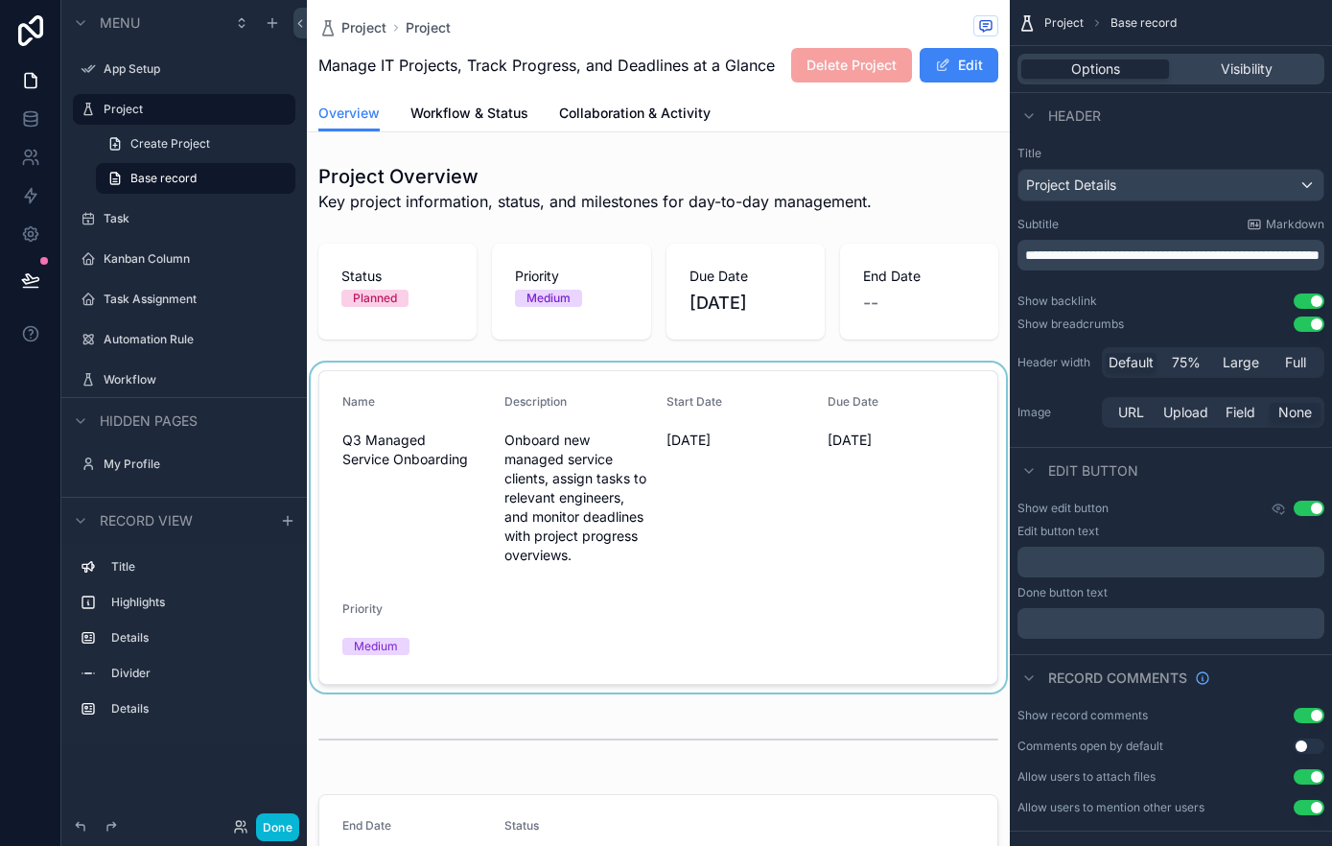
click at [634, 578] on div "scrollable content" at bounding box center [658, 527] width 703 height 330
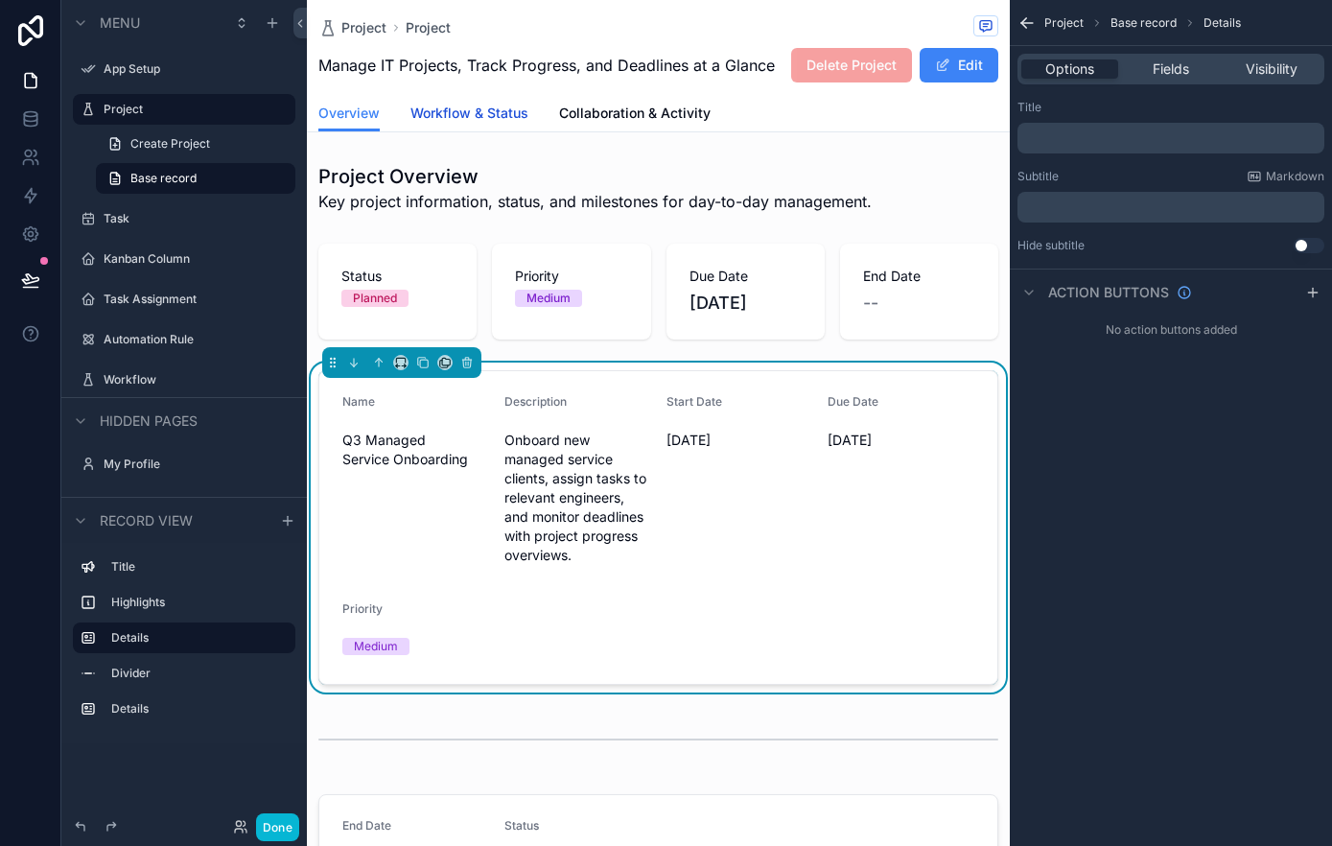
click at [478, 113] on span "Workflow & Status" at bounding box center [469, 113] width 118 height 19
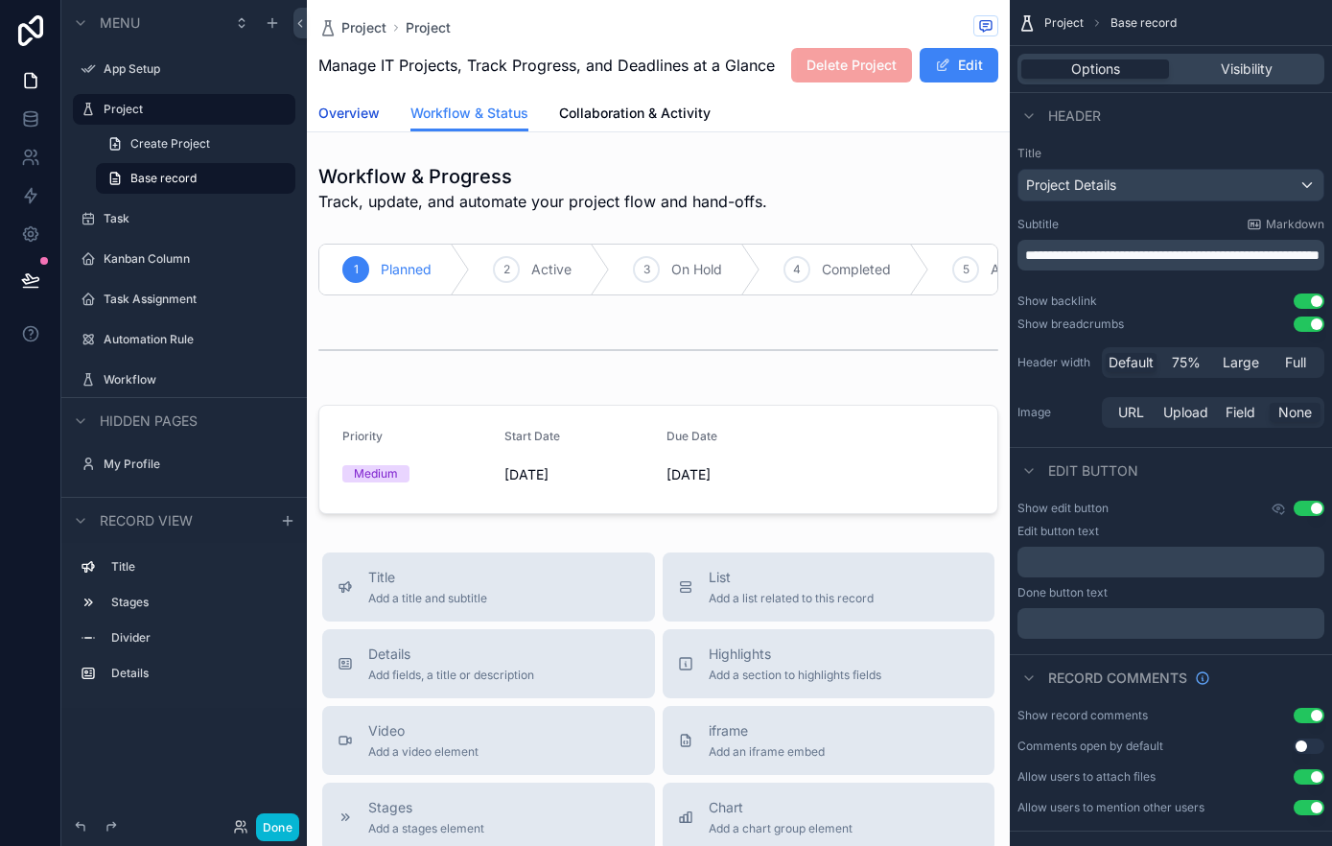
click at [371, 108] on span "Overview" at bounding box center [348, 113] width 61 height 19
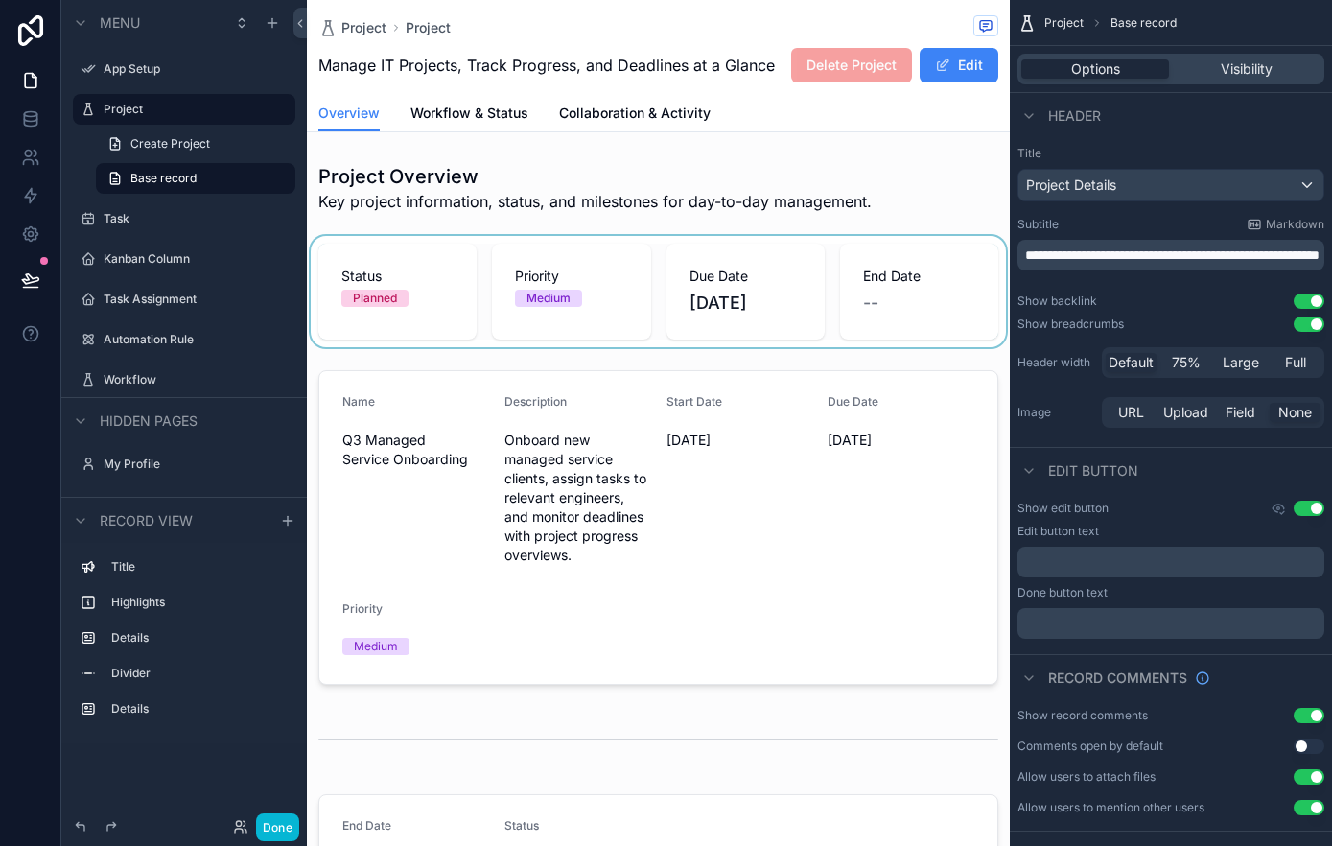
click at [449, 258] on div "scrollable content" at bounding box center [658, 291] width 703 height 111
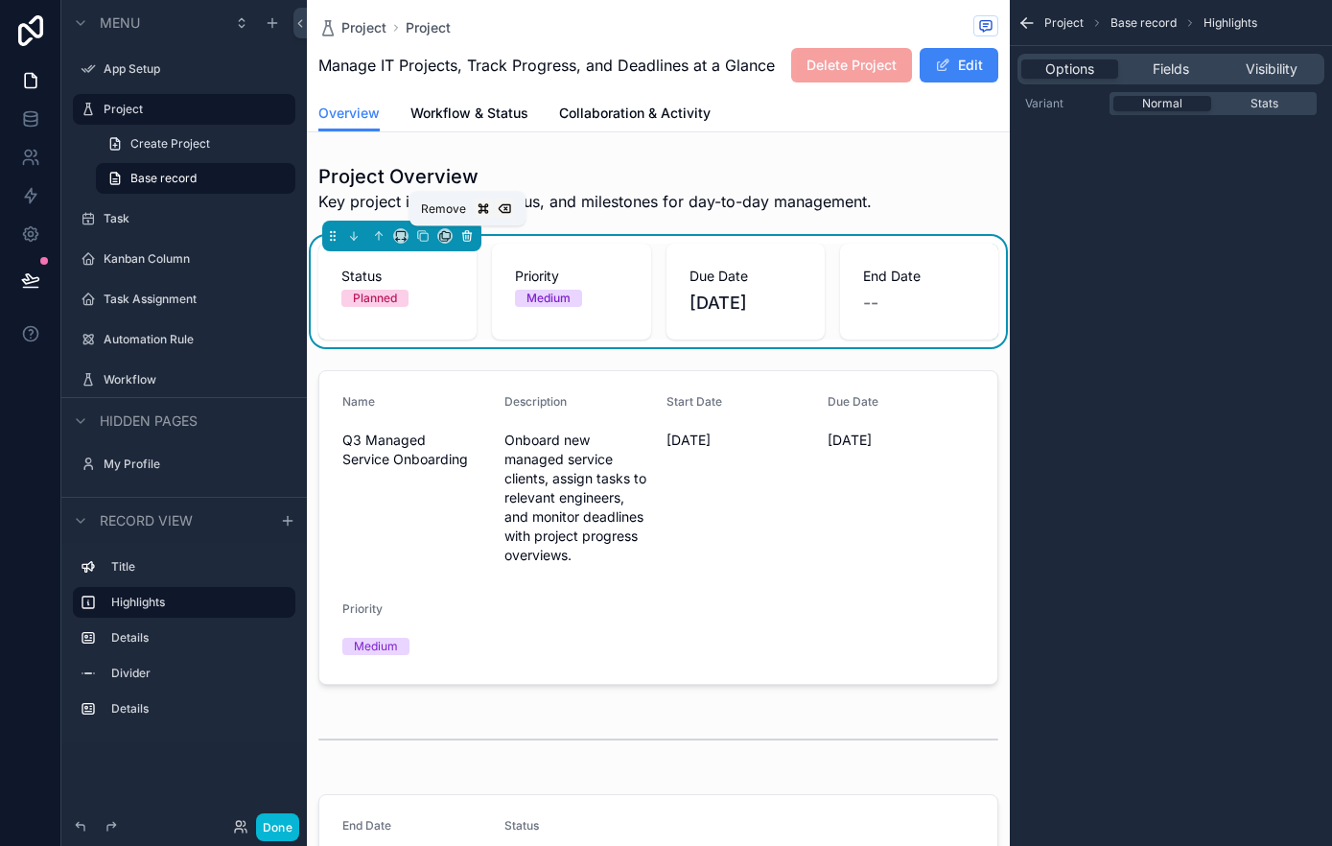
click at [466, 237] on icon "scrollable content" at bounding box center [466, 237] width 0 height 4
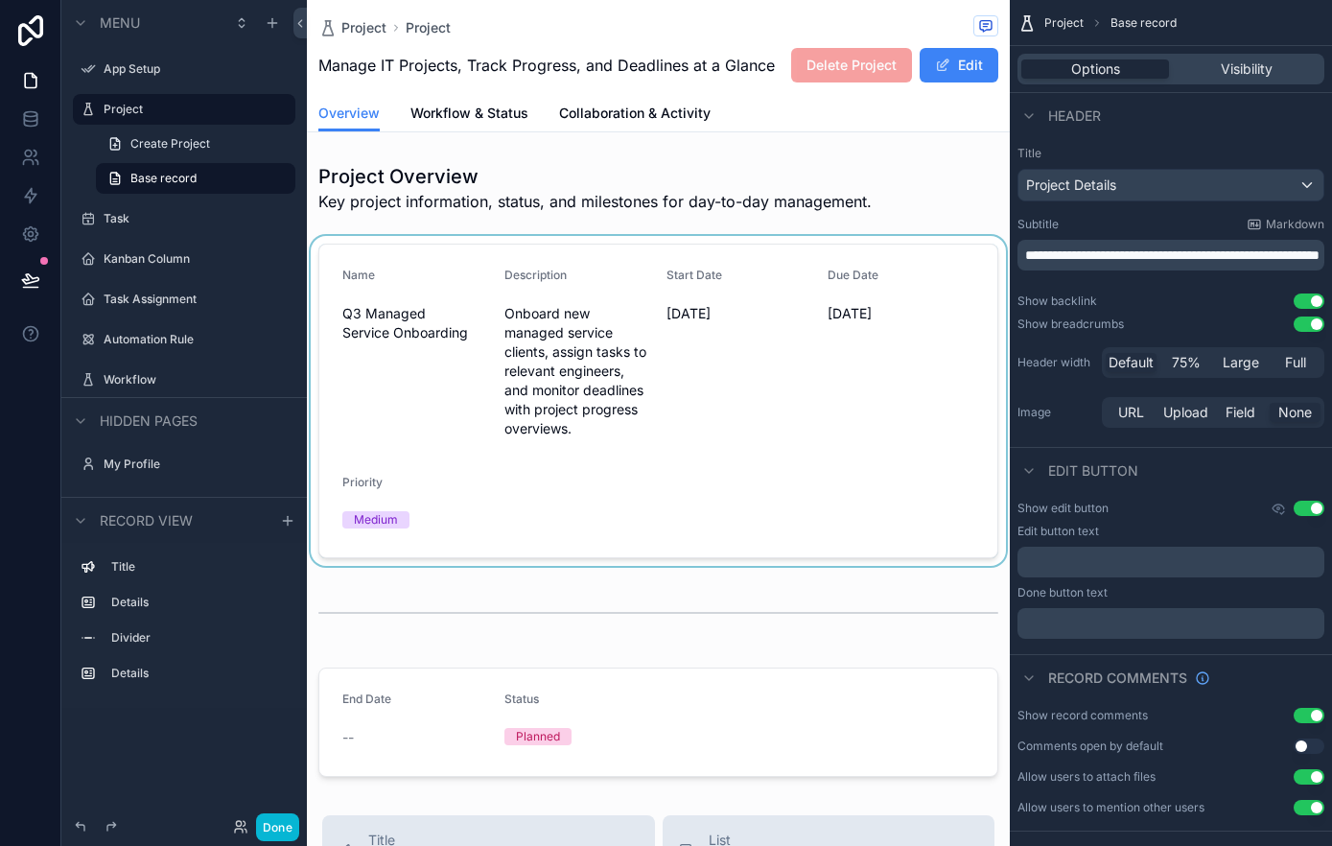
click at [433, 255] on div "scrollable content" at bounding box center [658, 401] width 703 height 330
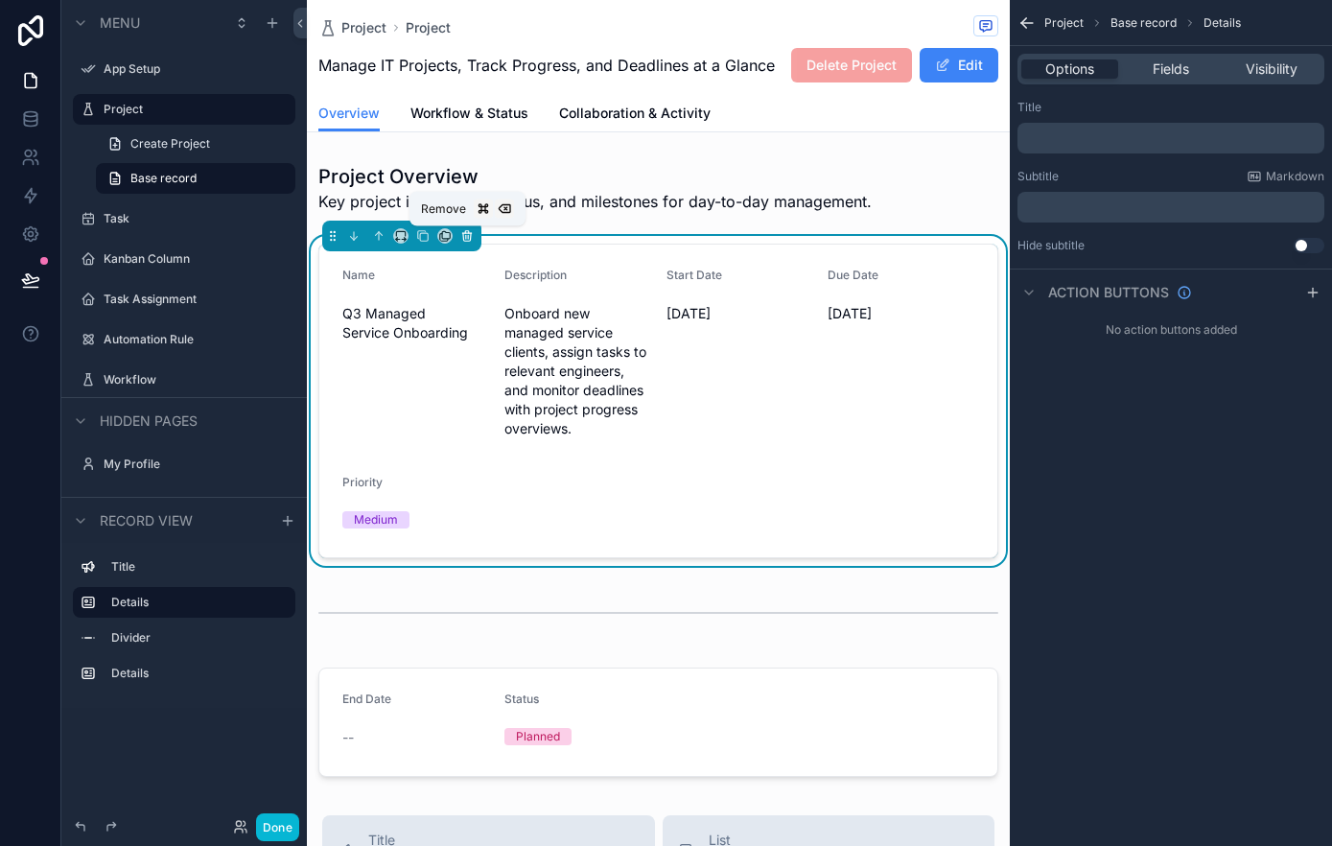
click at [466, 239] on icon "scrollable content" at bounding box center [466, 237] width 0 height 4
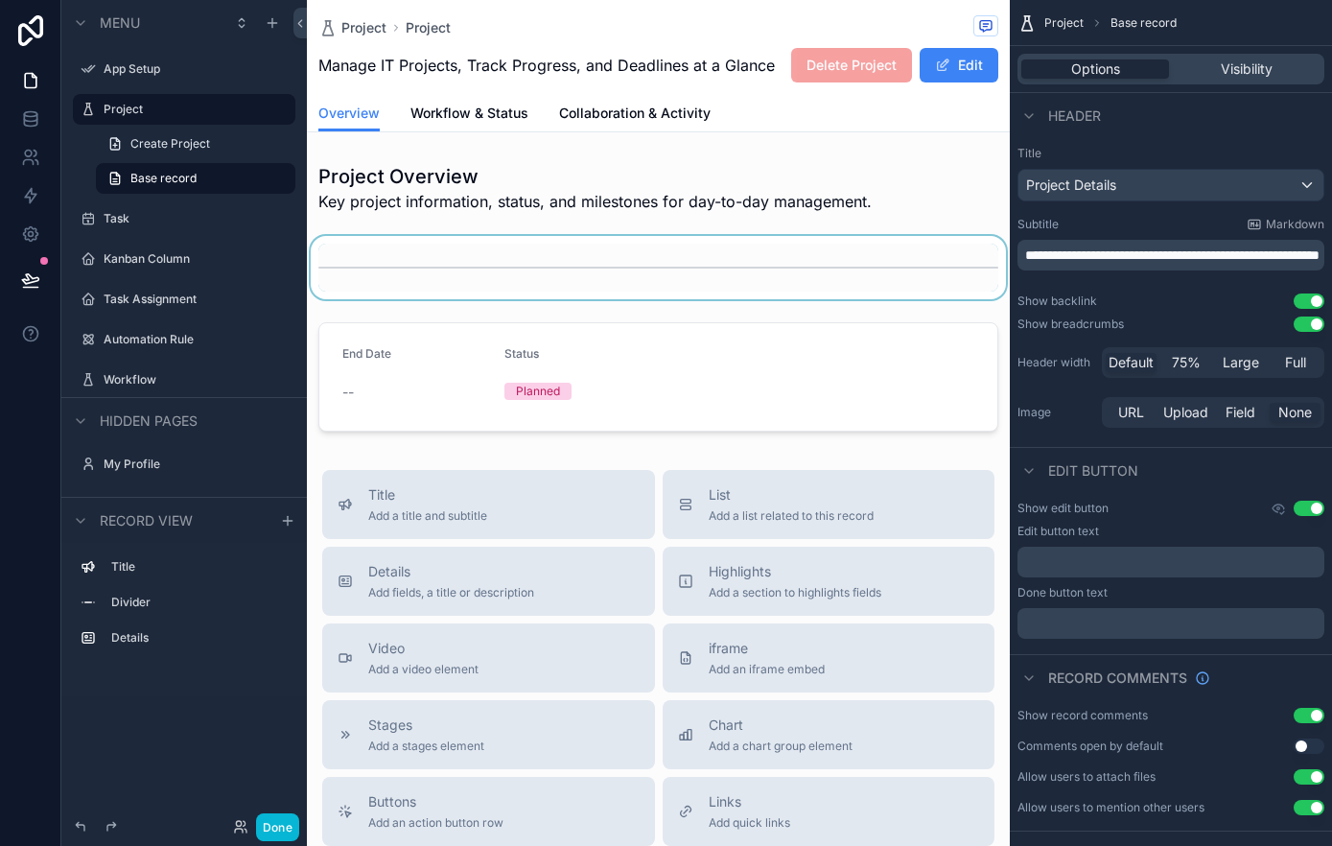
click at [452, 265] on div "scrollable content" at bounding box center [658, 267] width 703 height 63
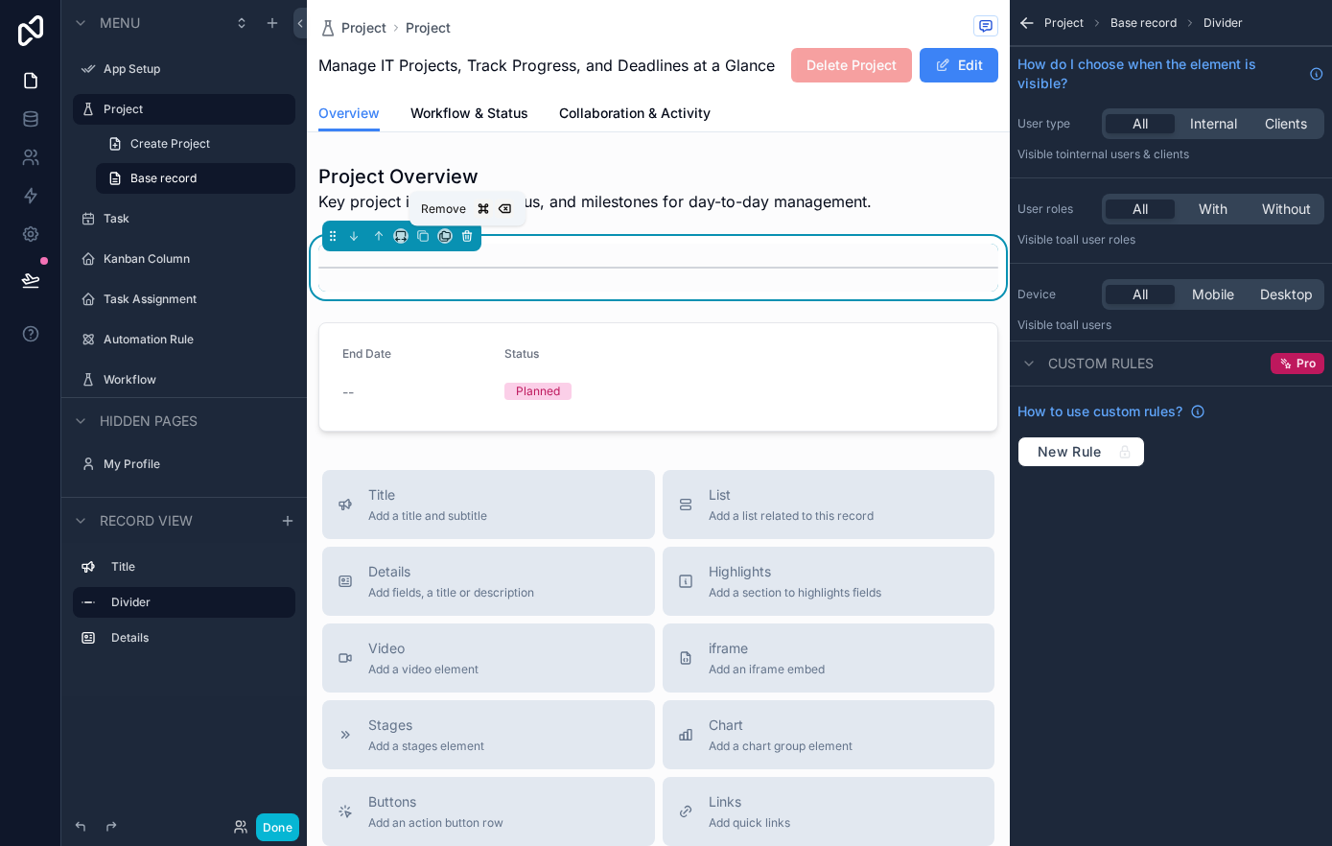
click at [473, 239] on icon "scrollable content" at bounding box center [466, 235] width 13 height 13
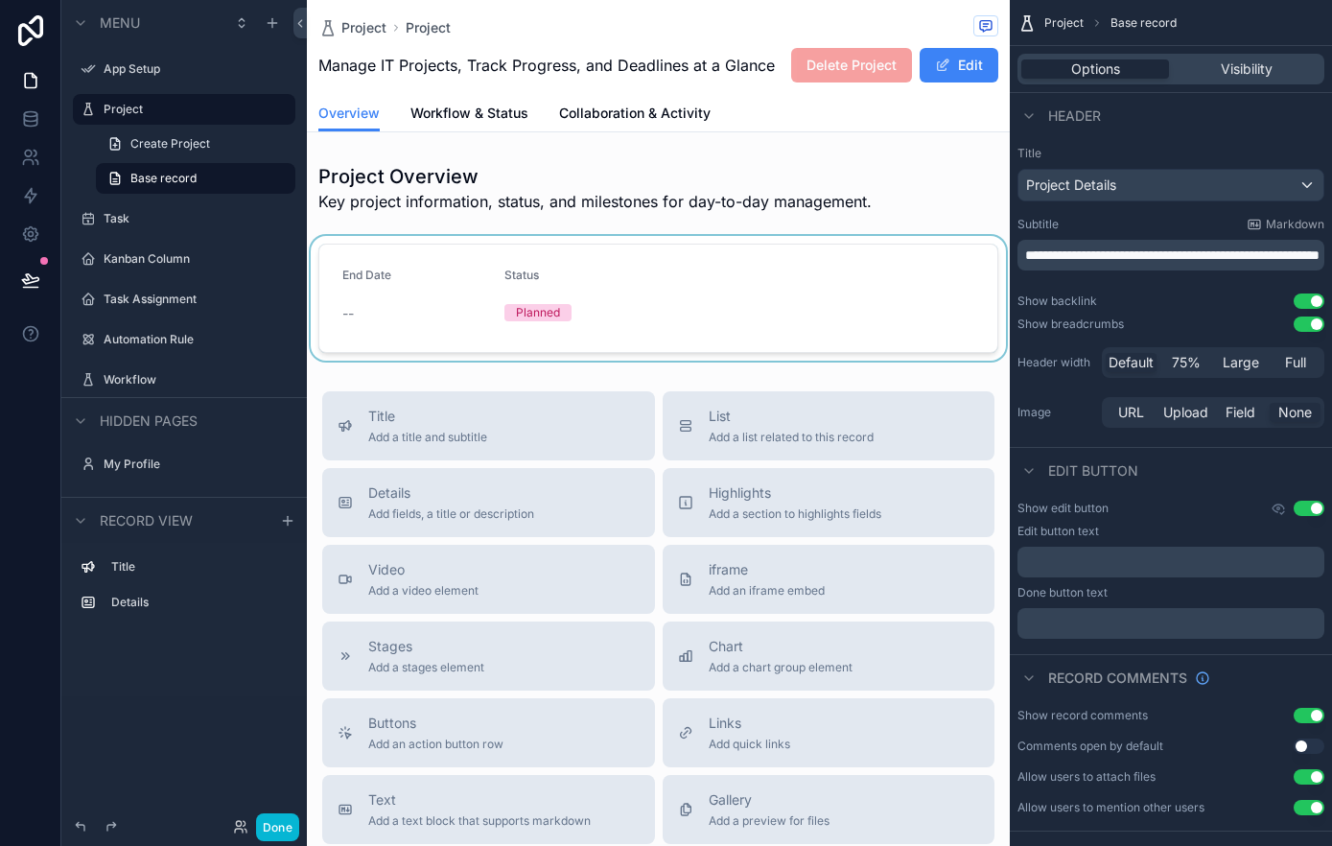
click at [454, 252] on div "scrollable content" at bounding box center [658, 298] width 703 height 125
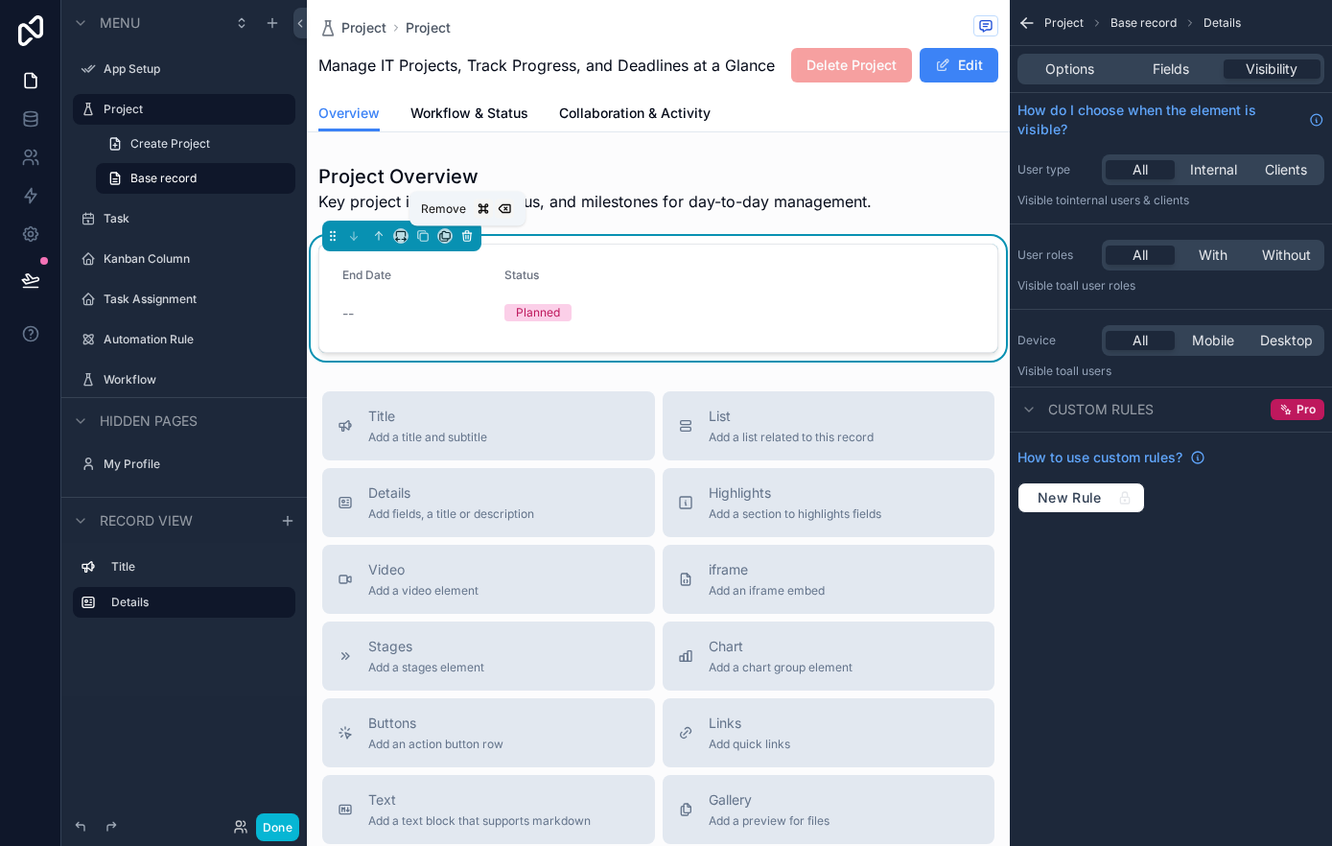
click at [464, 233] on icon "scrollable content" at bounding box center [466, 233] width 9 height 0
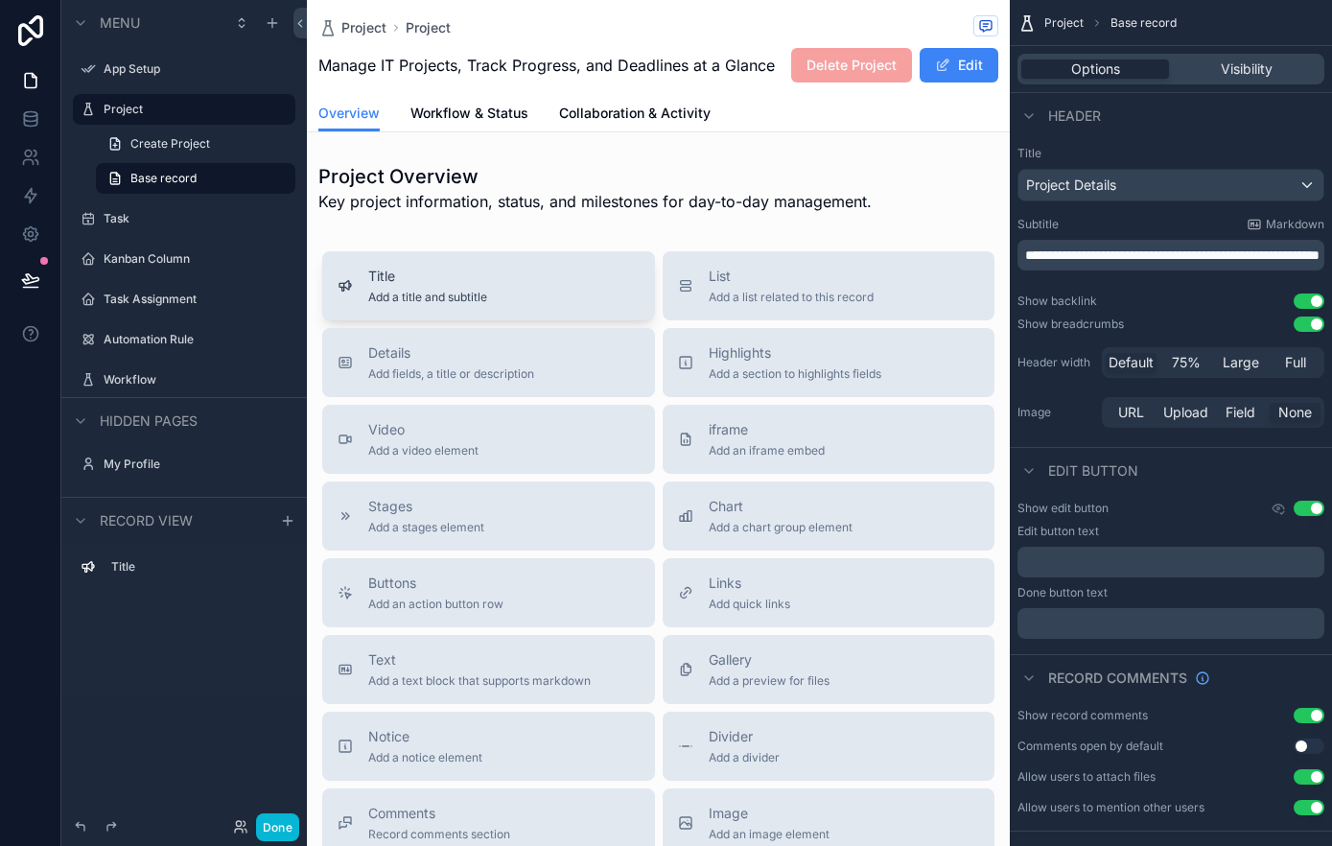
click at [514, 283] on div "Title Add a title and subtitle" at bounding box center [488, 286] width 302 height 38
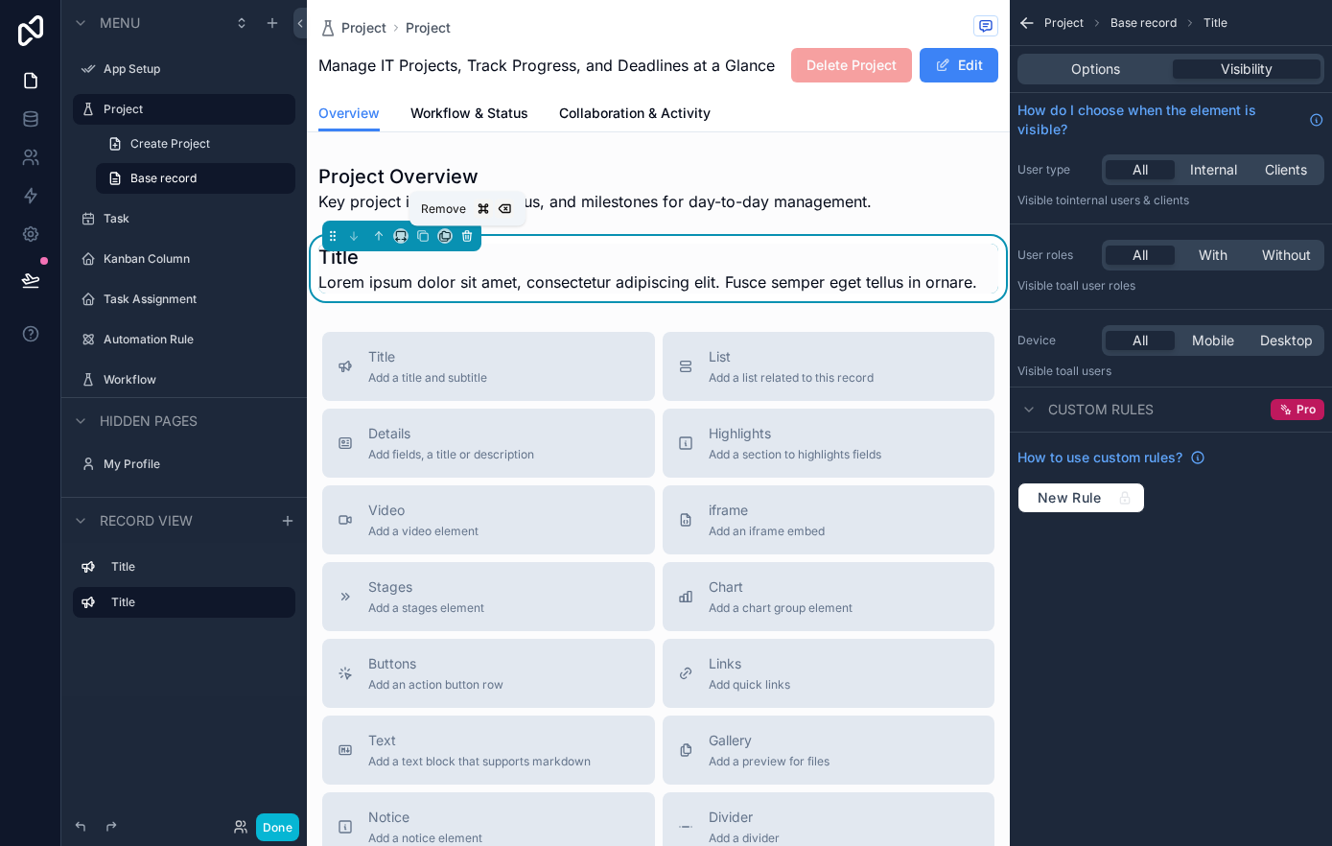
click at [468, 229] on icon "scrollable content" at bounding box center [466, 235] width 13 height 13
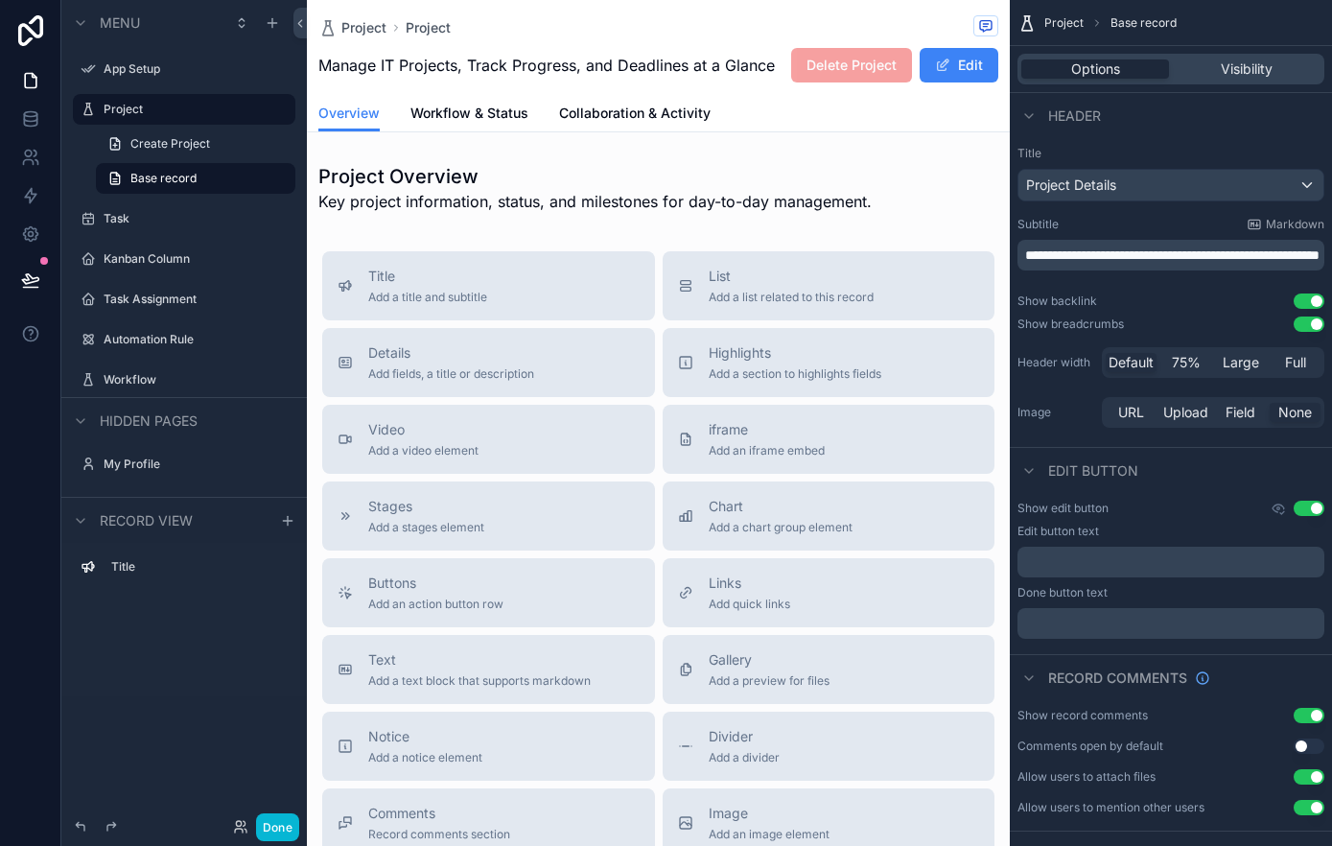
click at [465, 226] on div "Project Project Manage IT Projects, Track Progress, and Deadlines at a Glance D…" at bounding box center [658, 551] width 703 height 1103
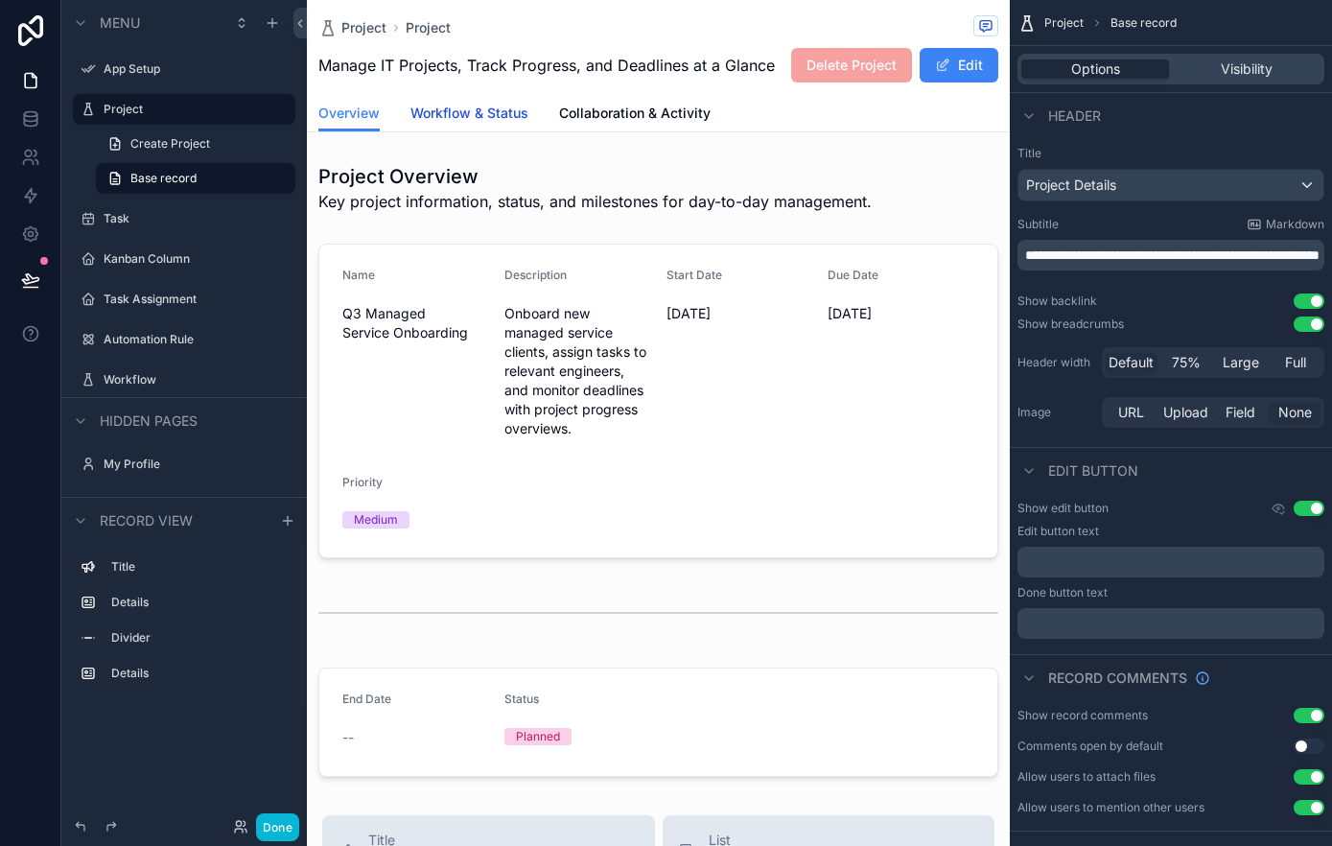
click at [474, 111] on span "Workflow & Status" at bounding box center [469, 113] width 118 height 19
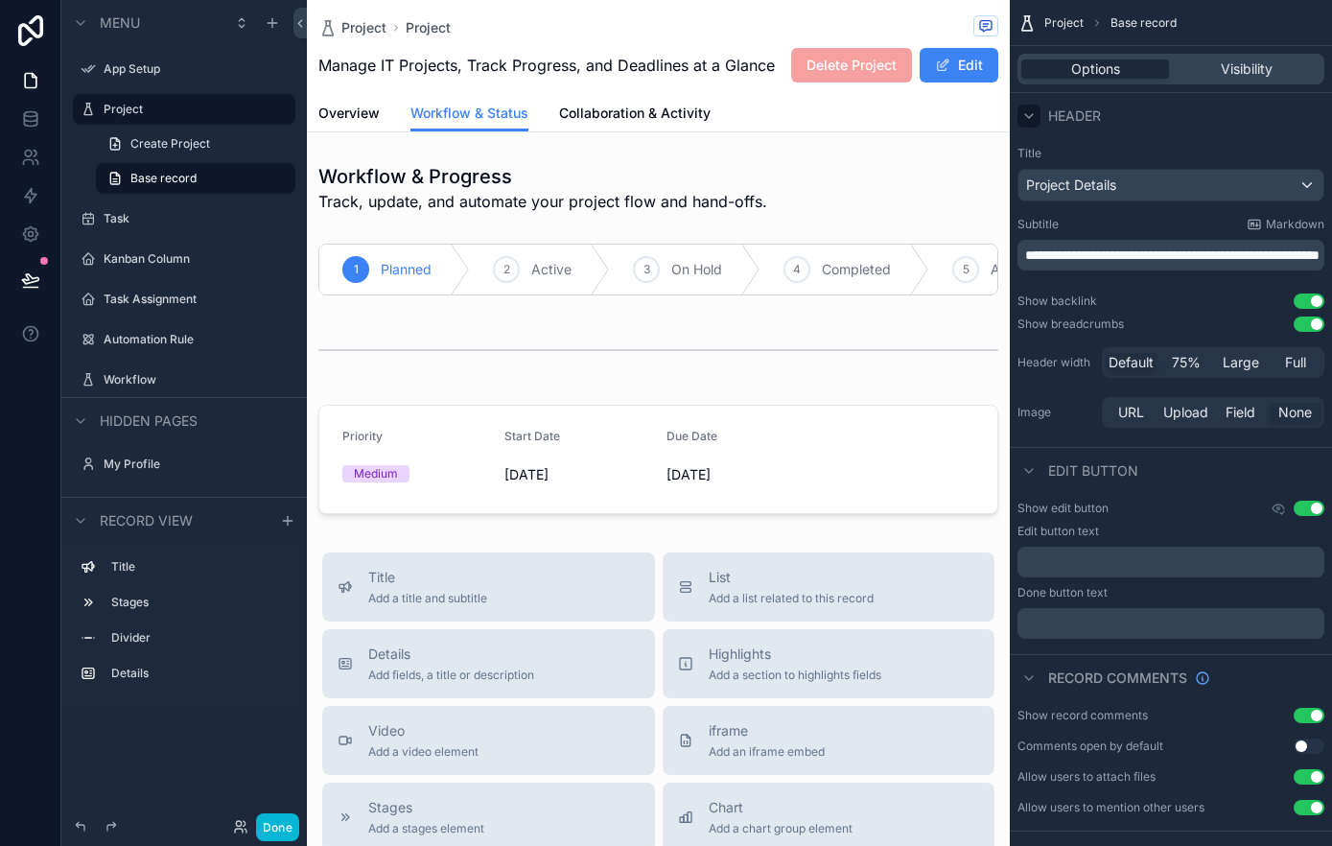
click at [1033, 117] on icon "scrollable content" at bounding box center [1028, 115] width 15 height 15
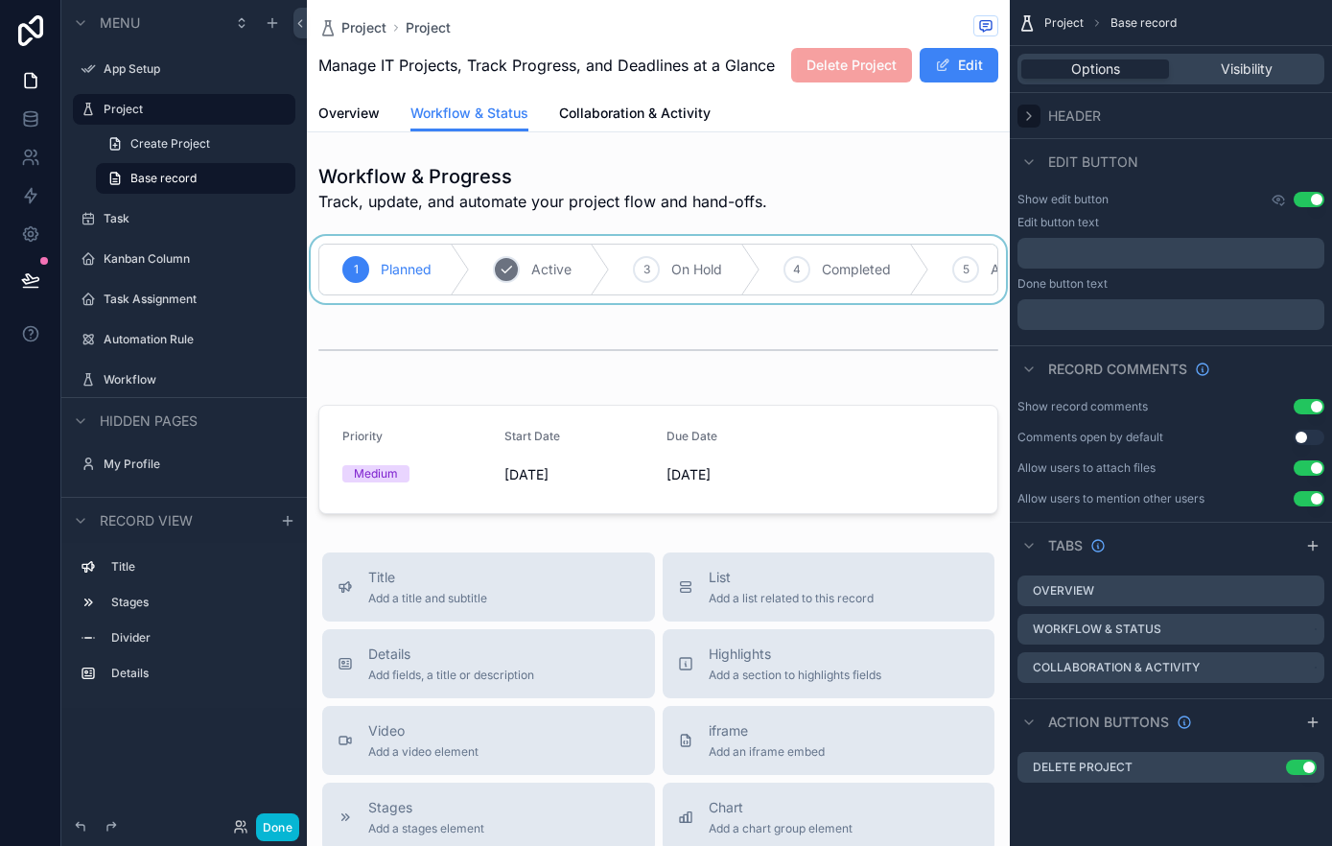
click at [473, 266] on div "scrollable content" at bounding box center [658, 269] width 703 height 67
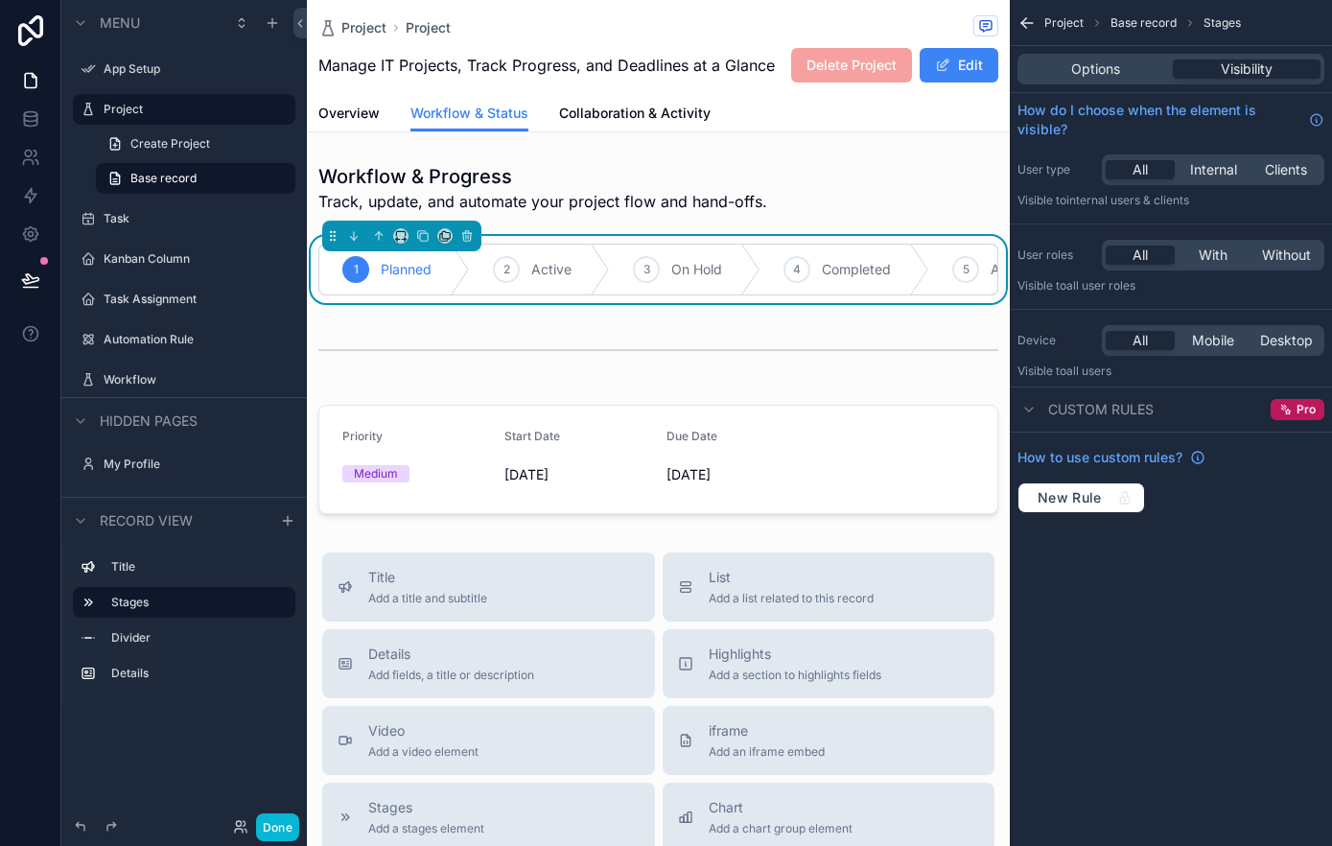
click at [528, 316] on div "Workflow & Progress Track, update, and automate your project flow and hand-offs…" at bounding box center [658, 338] width 703 height 366
click at [851, 204] on div "scrollable content" at bounding box center [658, 187] width 703 height 65
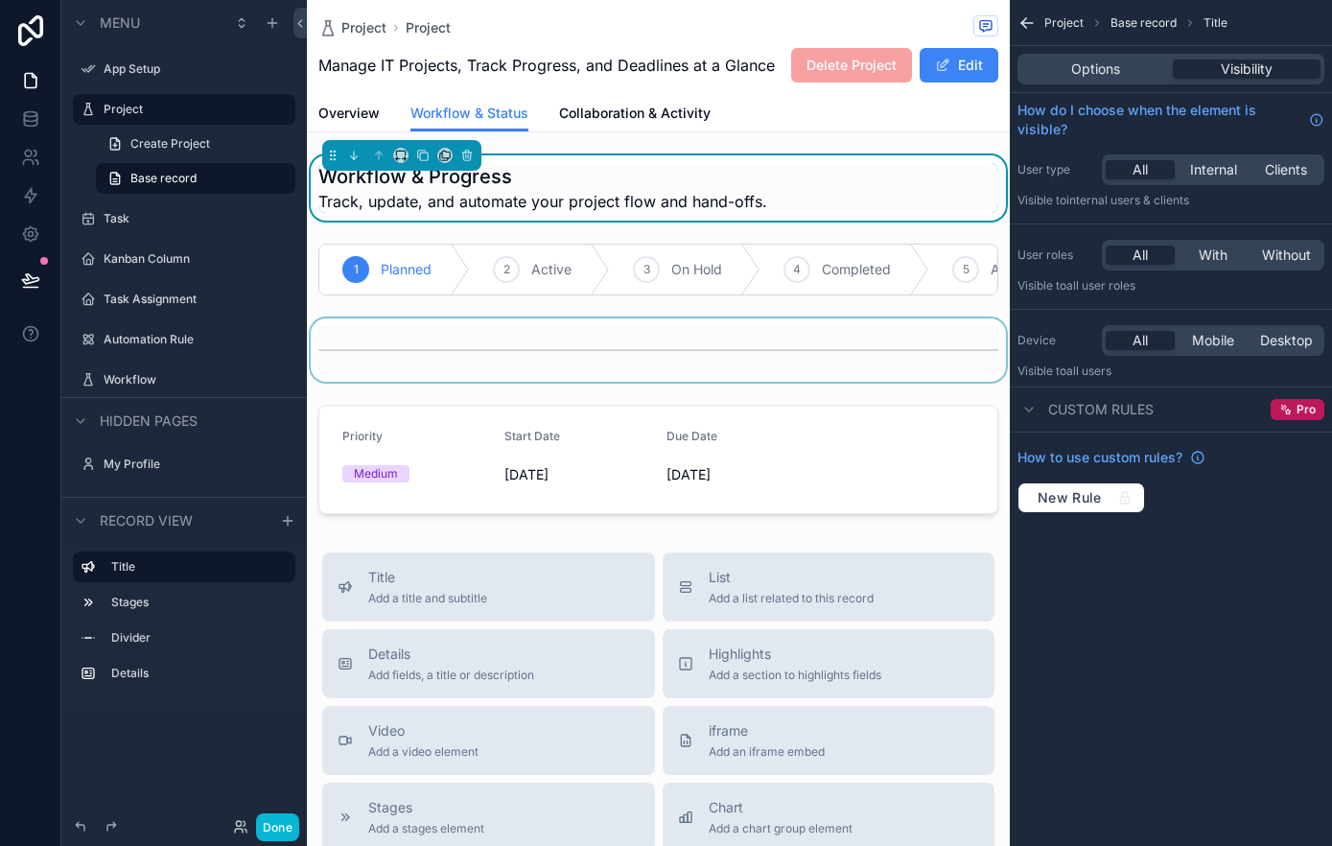
click at [459, 322] on div "scrollable content" at bounding box center [658, 349] width 703 height 63
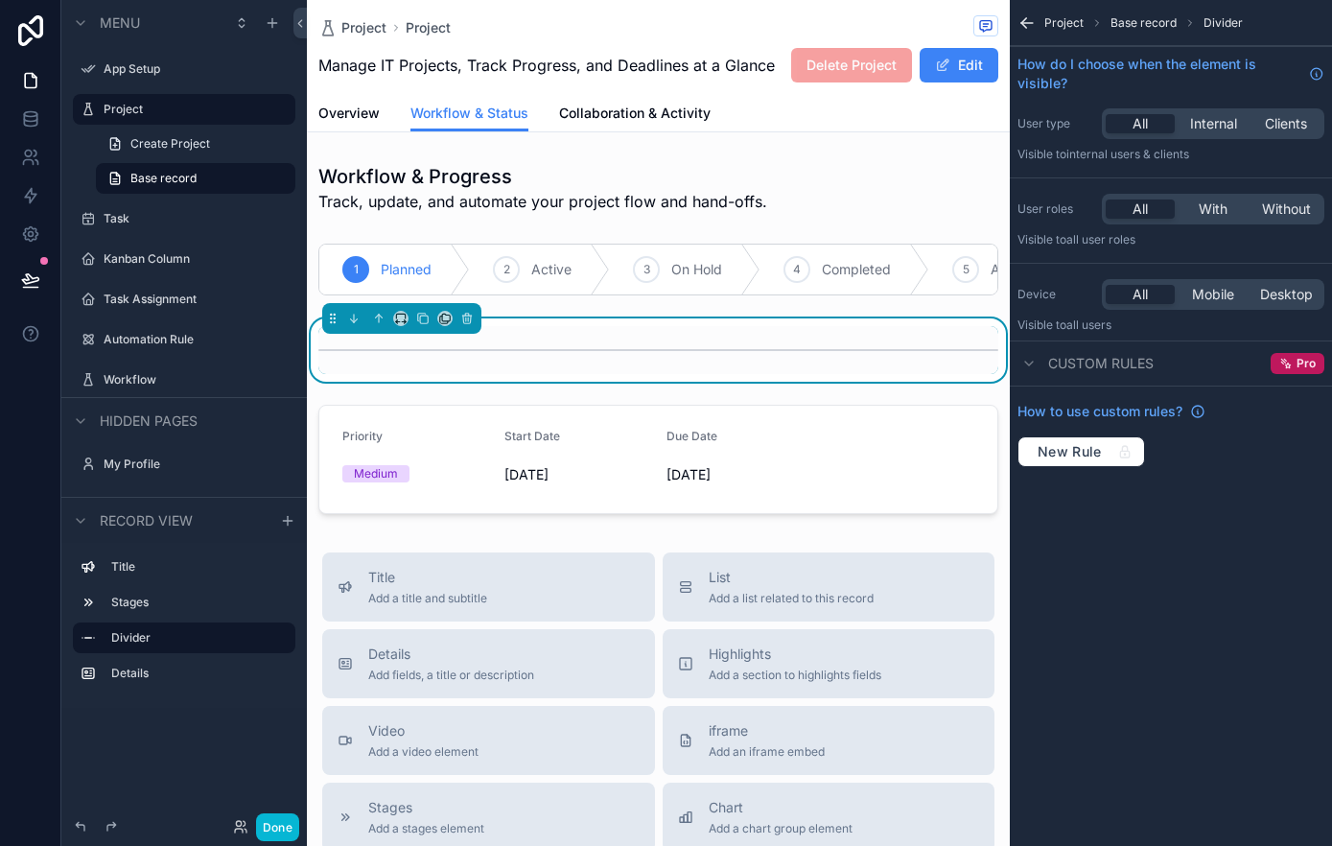
click at [321, 221] on div "Workflow & Progress Track, update, and automate your project flow and hand-offs…" at bounding box center [658, 338] width 703 height 366
click at [317, 227] on div "Workflow & Progress Track, update, and automate your project flow and hand-offs…" at bounding box center [658, 338] width 703 height 366
click at [471, 102] on link "Workflow & Status" at bounding box center [469, 114] width 118 height 36
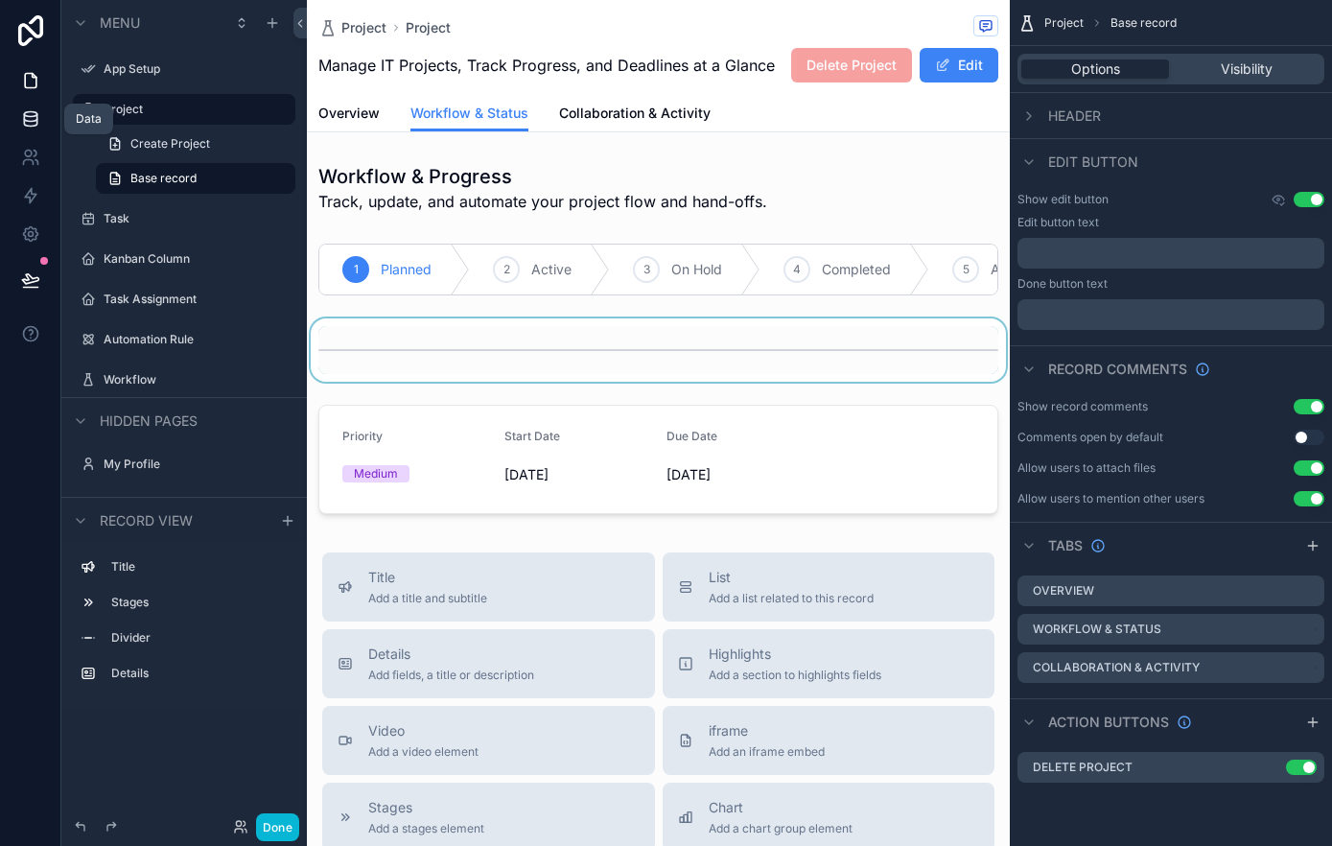
click at [32, 113] on icon at bounding box center [30, 118] width 19 height 19
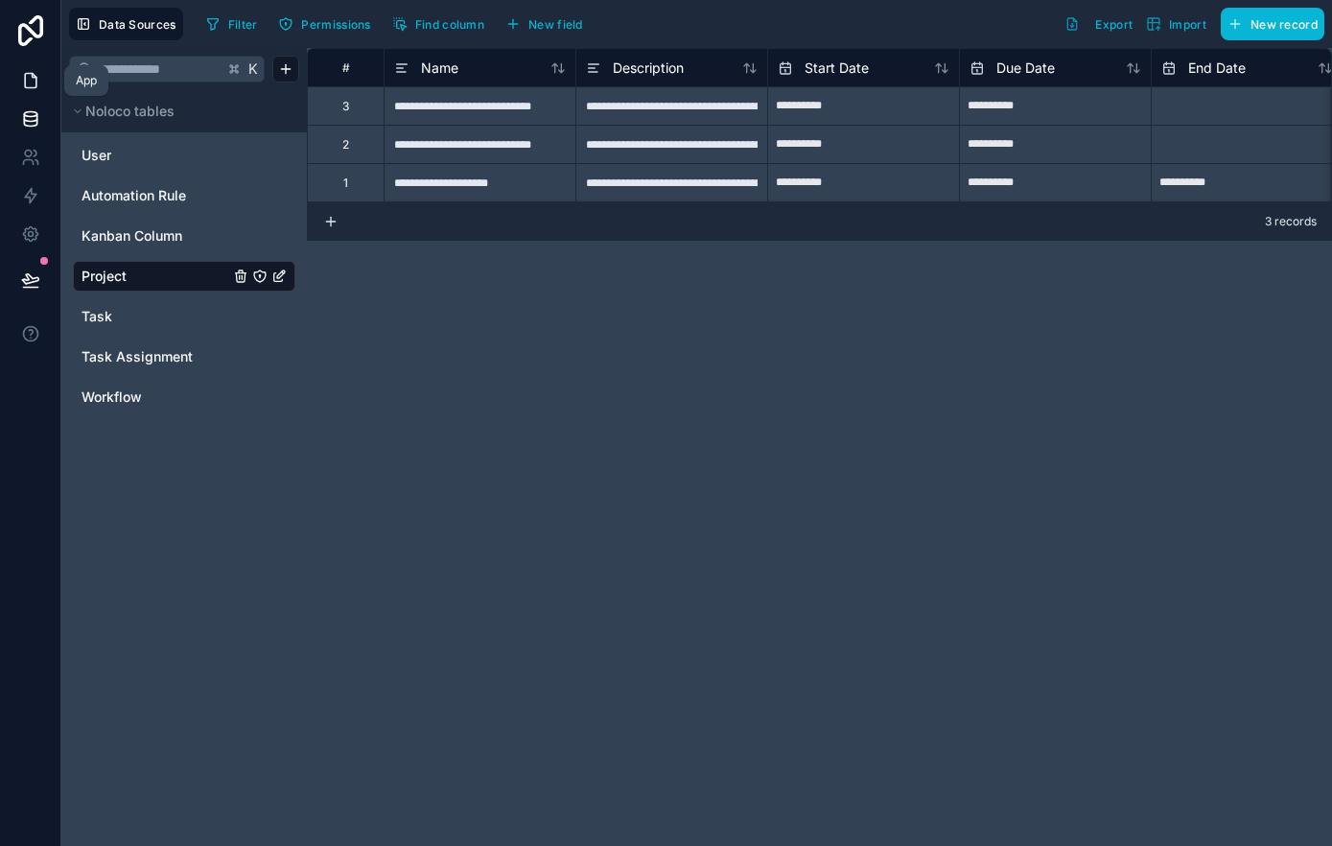
click at [36, 84] on icon at bounding box center [30, 80] width 19 height 19
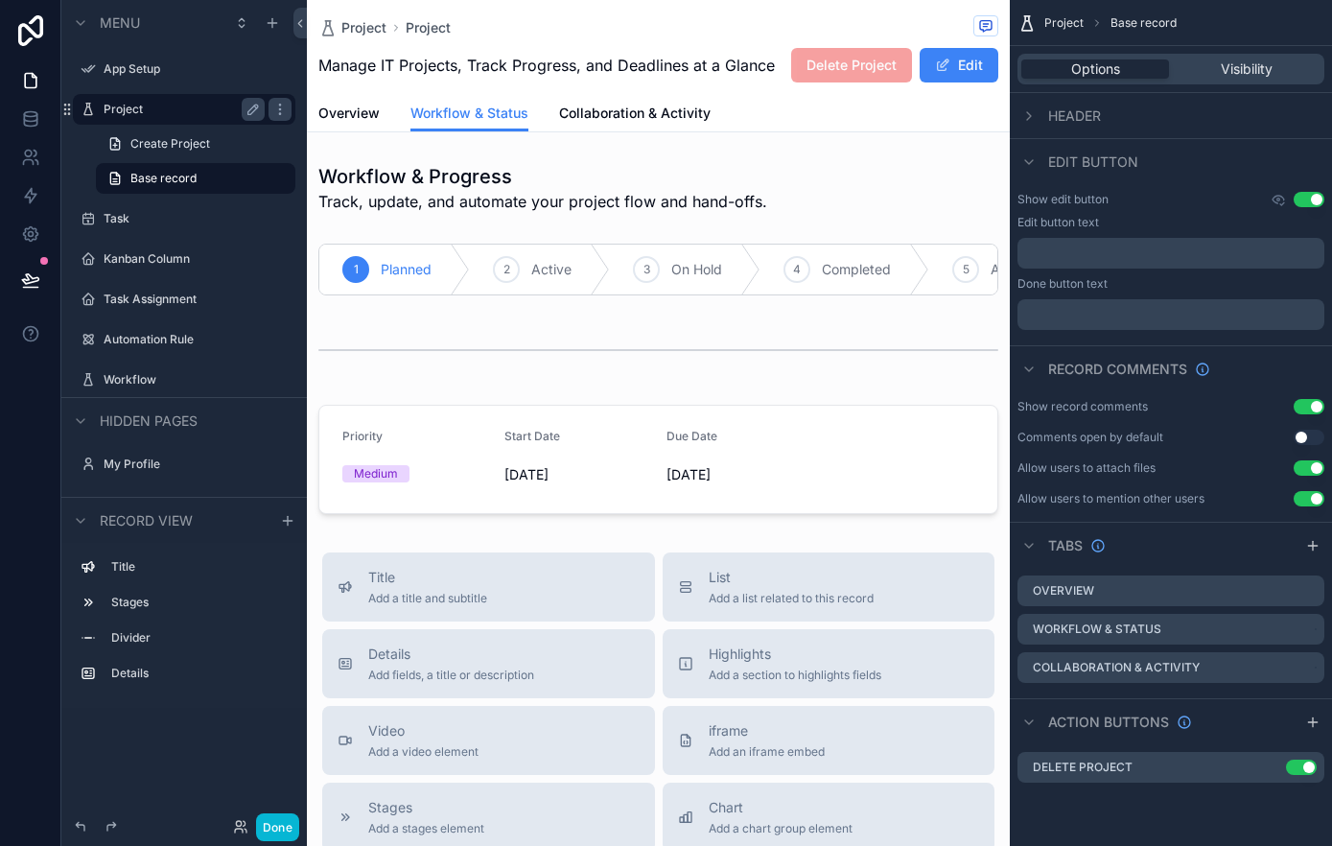
click at [147, 112] on label "Project" at bounding box center [180, 109] width 153 height 15
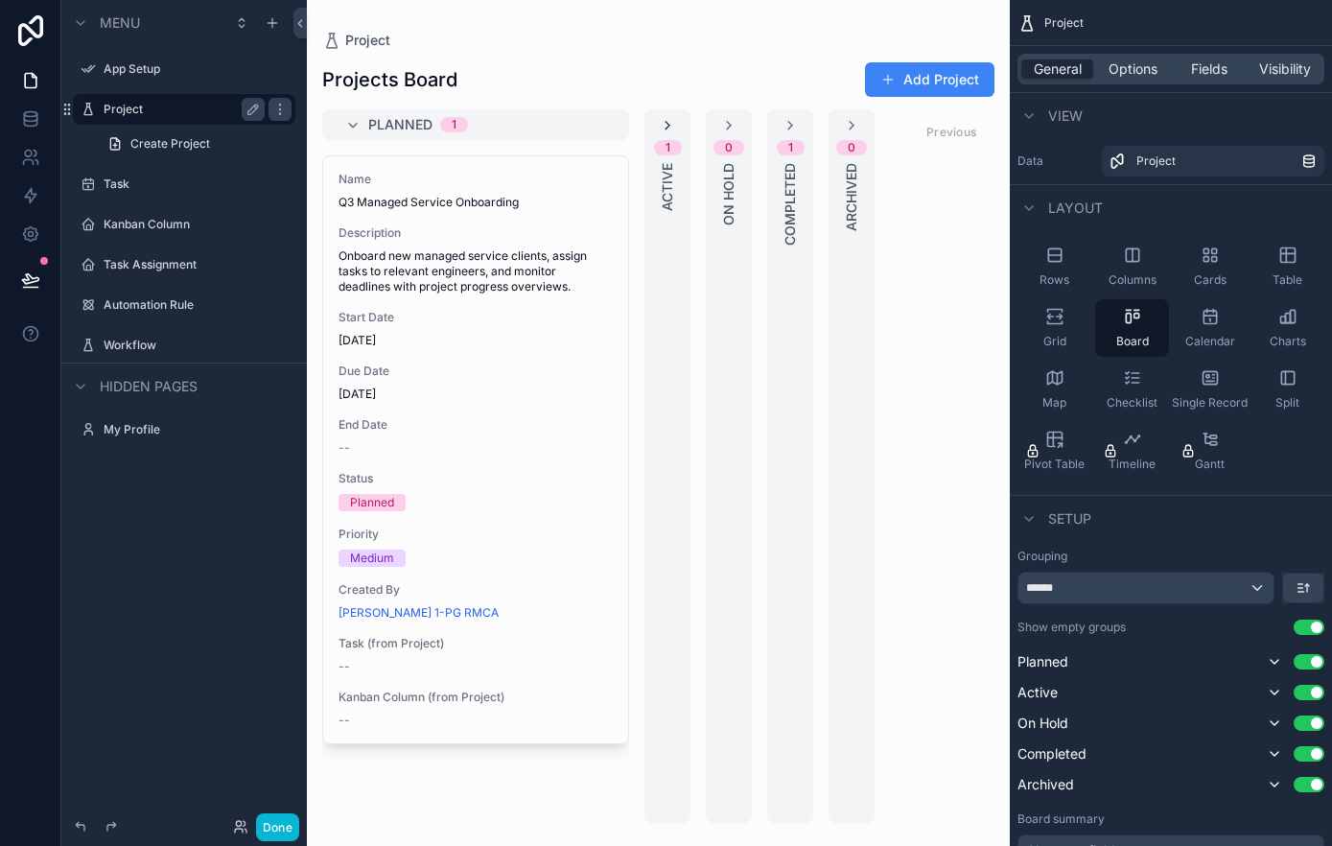
click at [678, 125] on div "1 Active" at bounding box center [667, 465] width 46 height 713
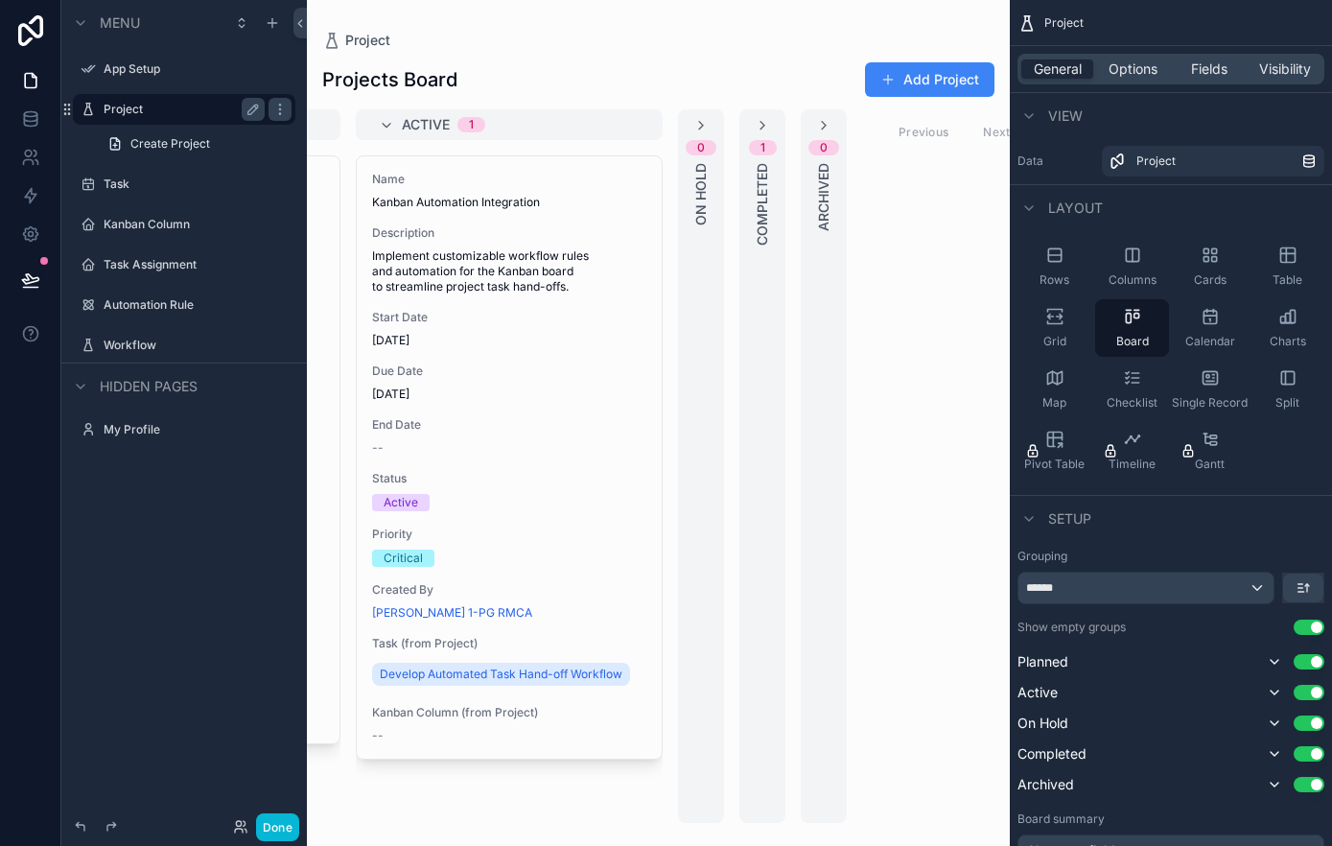
scroll to position [0, 294]
click at [706, 126] on div "0 On Hold" at bounding box center [695, 465] width 46 height 713
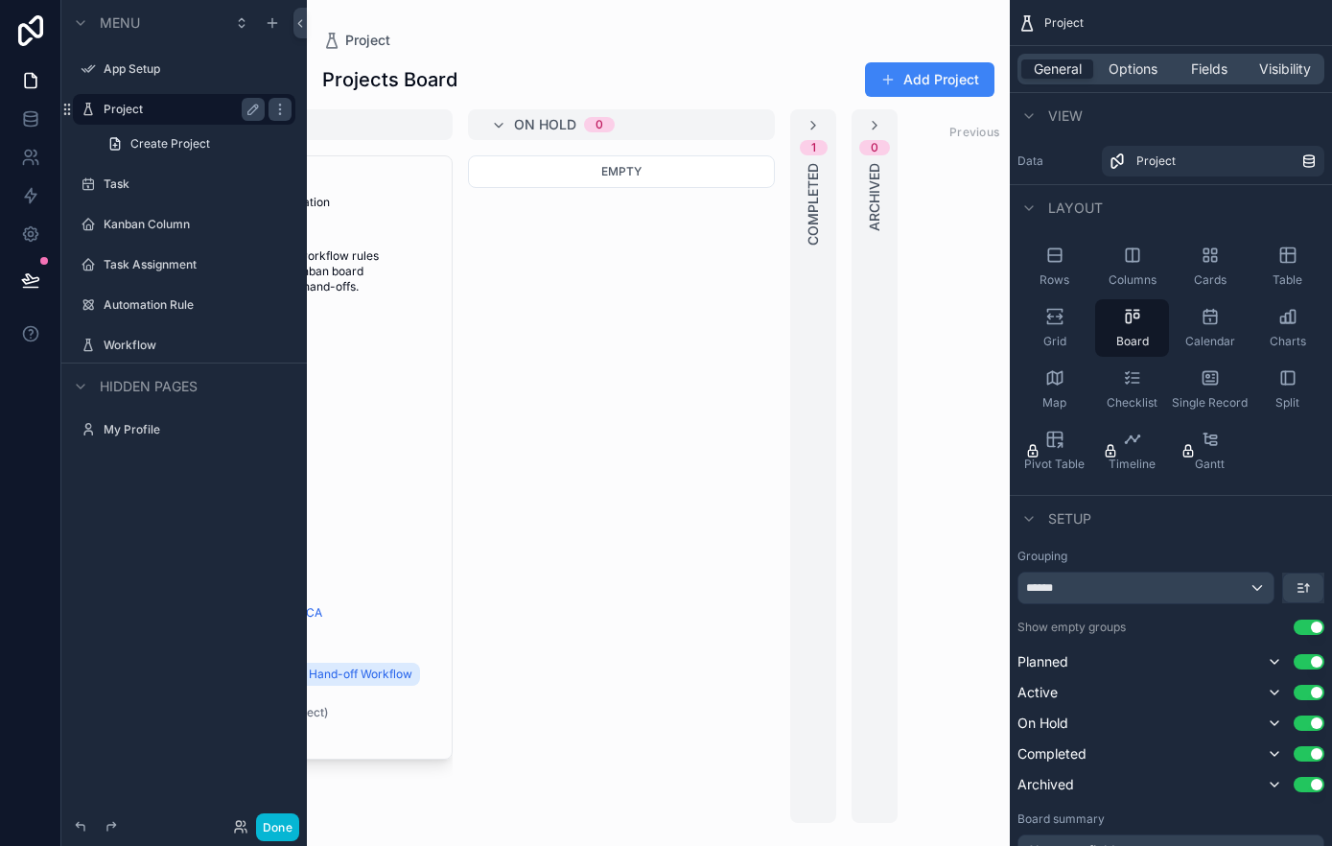
scroll to position [0, 502]
click at [806, 128] on icon "scrollable content" at bounding box center [809, 125] width 15 height 15
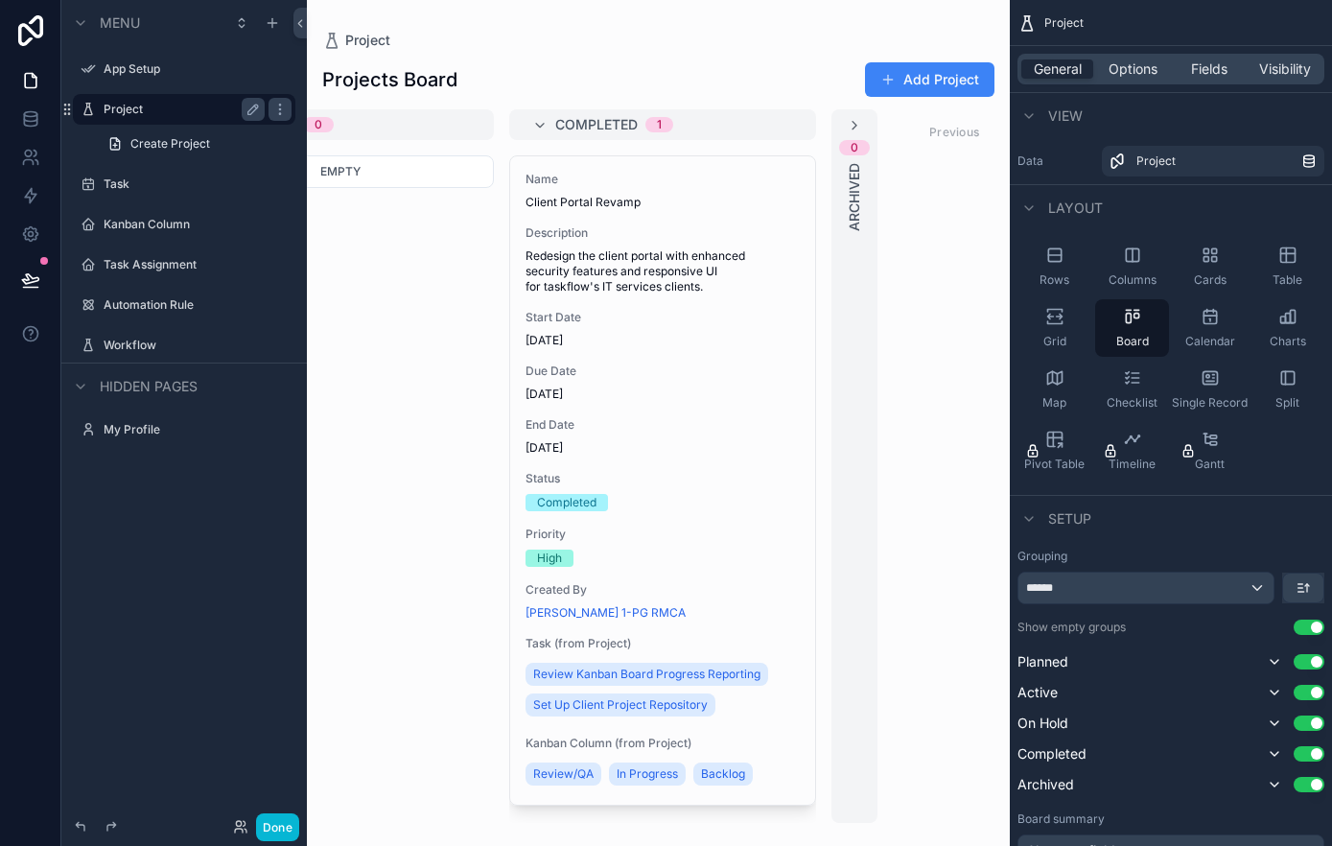
scroll to position [0, 862]
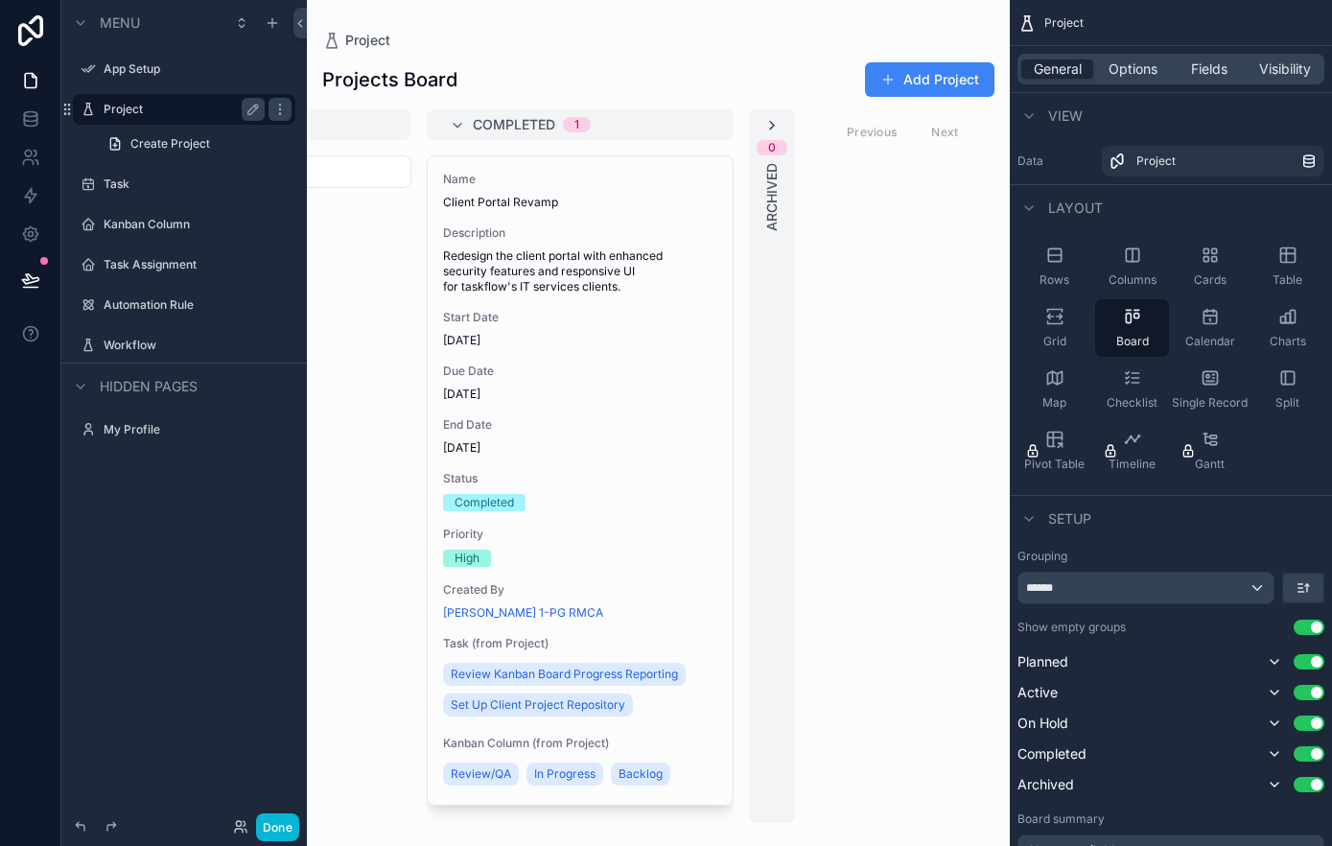
click at [782, 124] on div "0 Archived" at bounding box center [772, 465] width 46 height 713
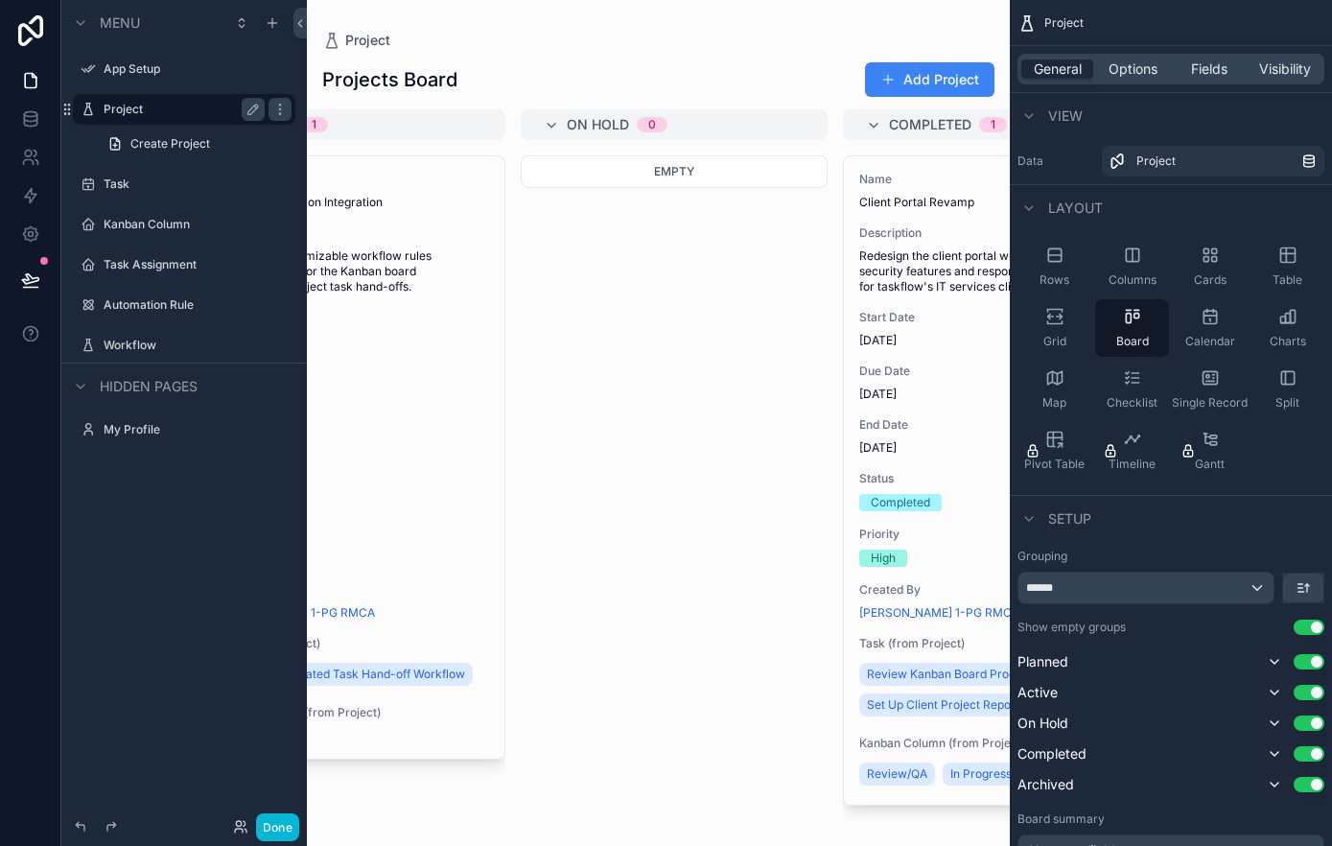
scroll to position [0, 0]
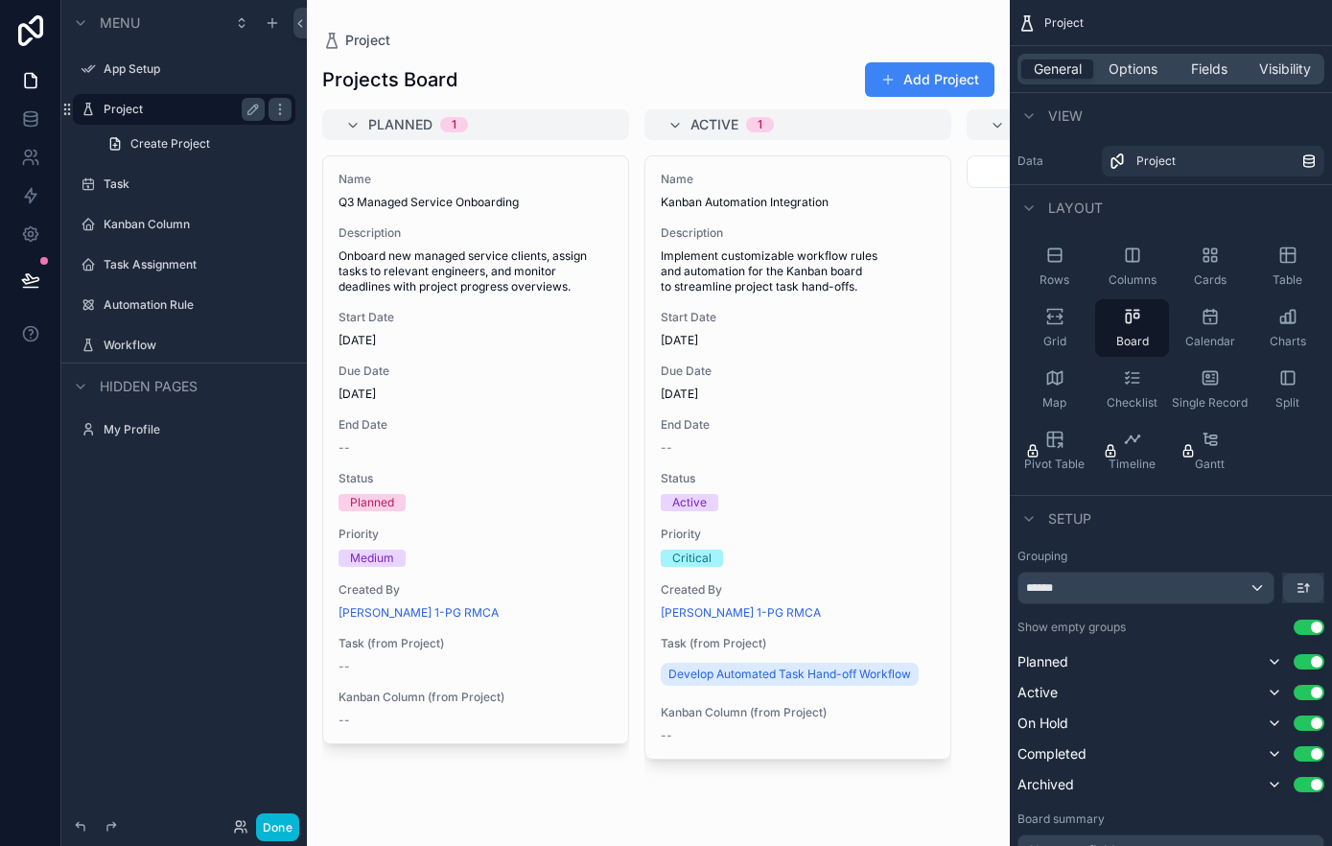
click at [571, 131] on div "Planned 1" at bounding box center [487, 124] width 238 height 31
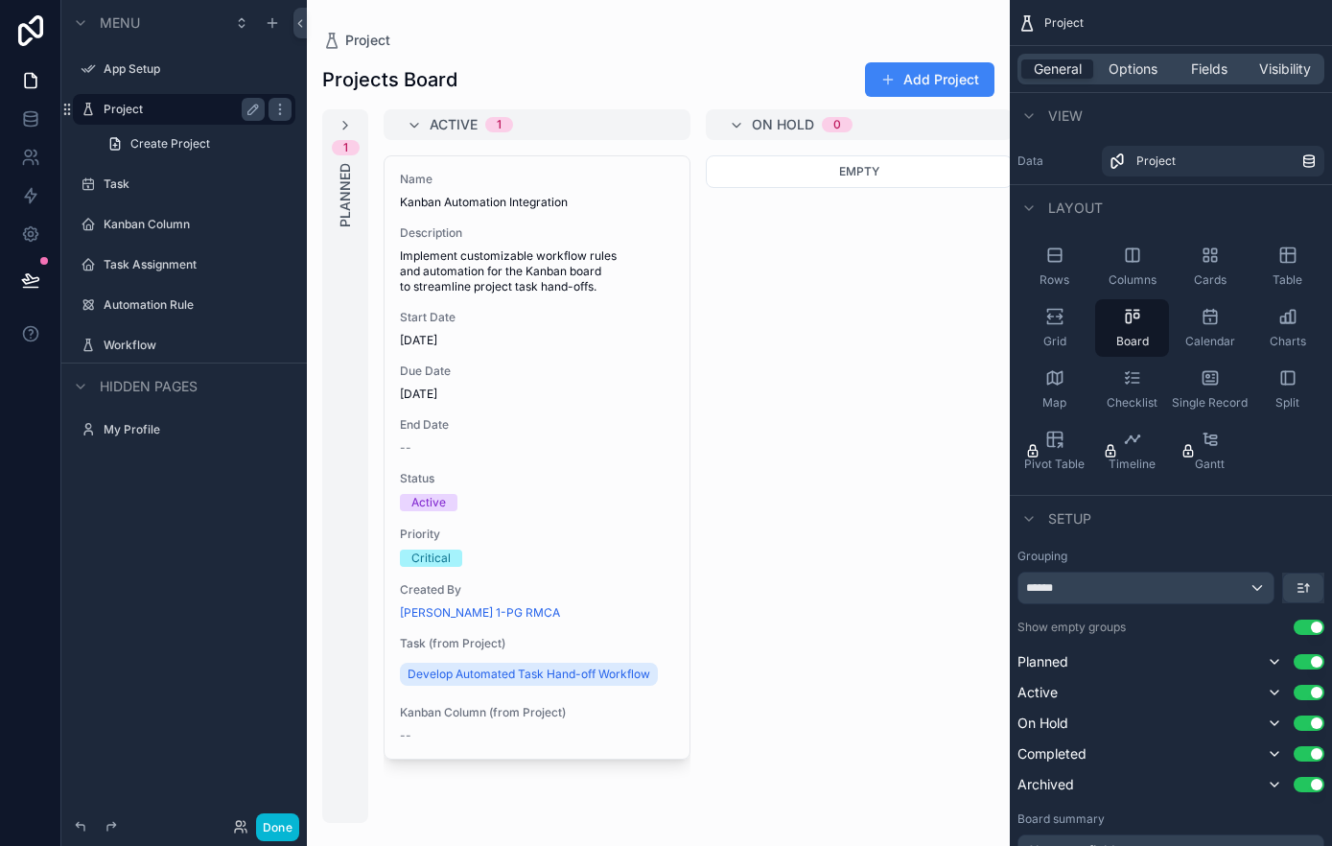
click at [356, 125] on div "1 Planned" at bounding box center [345, 465] width 46 height 713
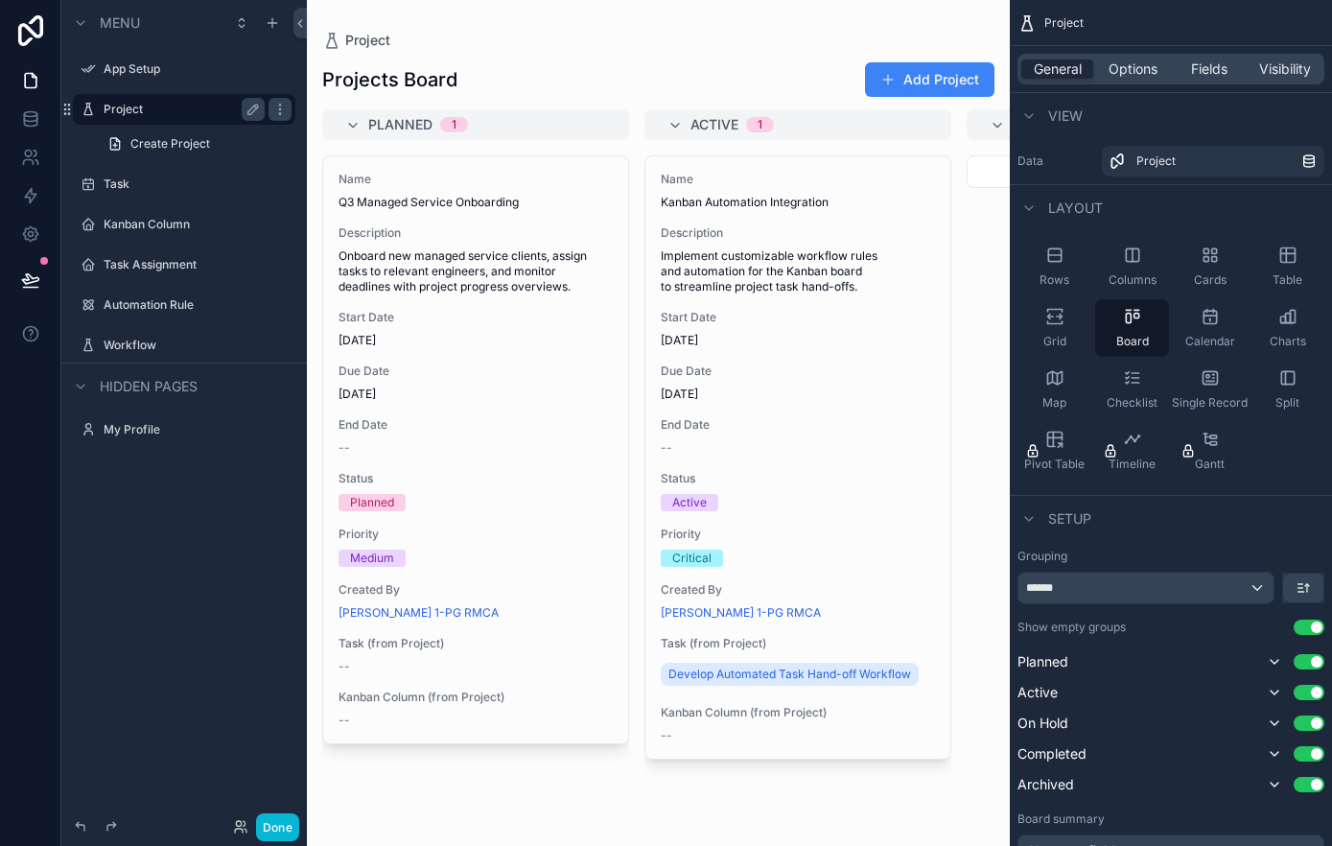
click at [1141, 79] on div "General Options Fields Visibility" at bounding box center [1170, 69] width 307 height 31
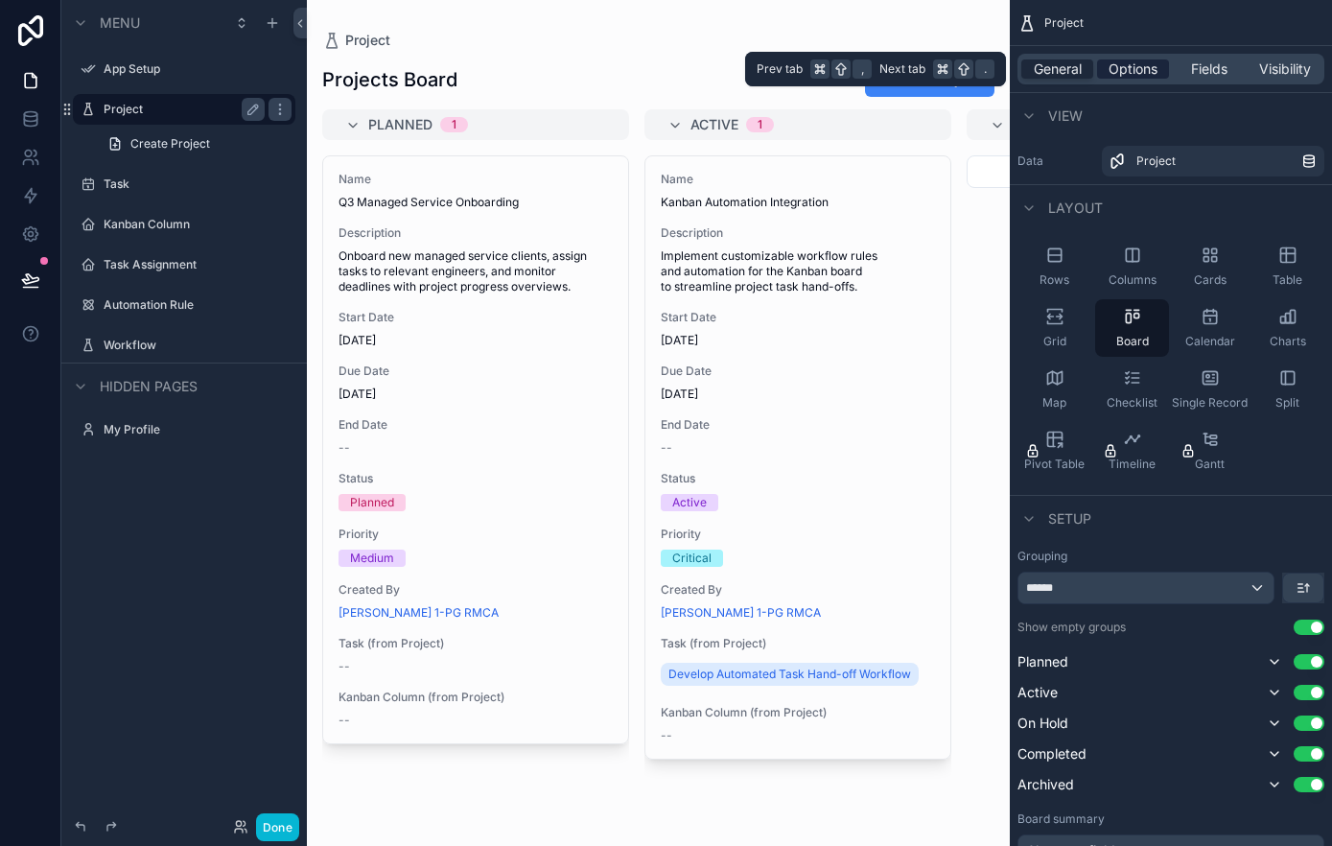
click at [1134, 63] on span "Options" at bounding box center [1132, 68] width 49 height 19
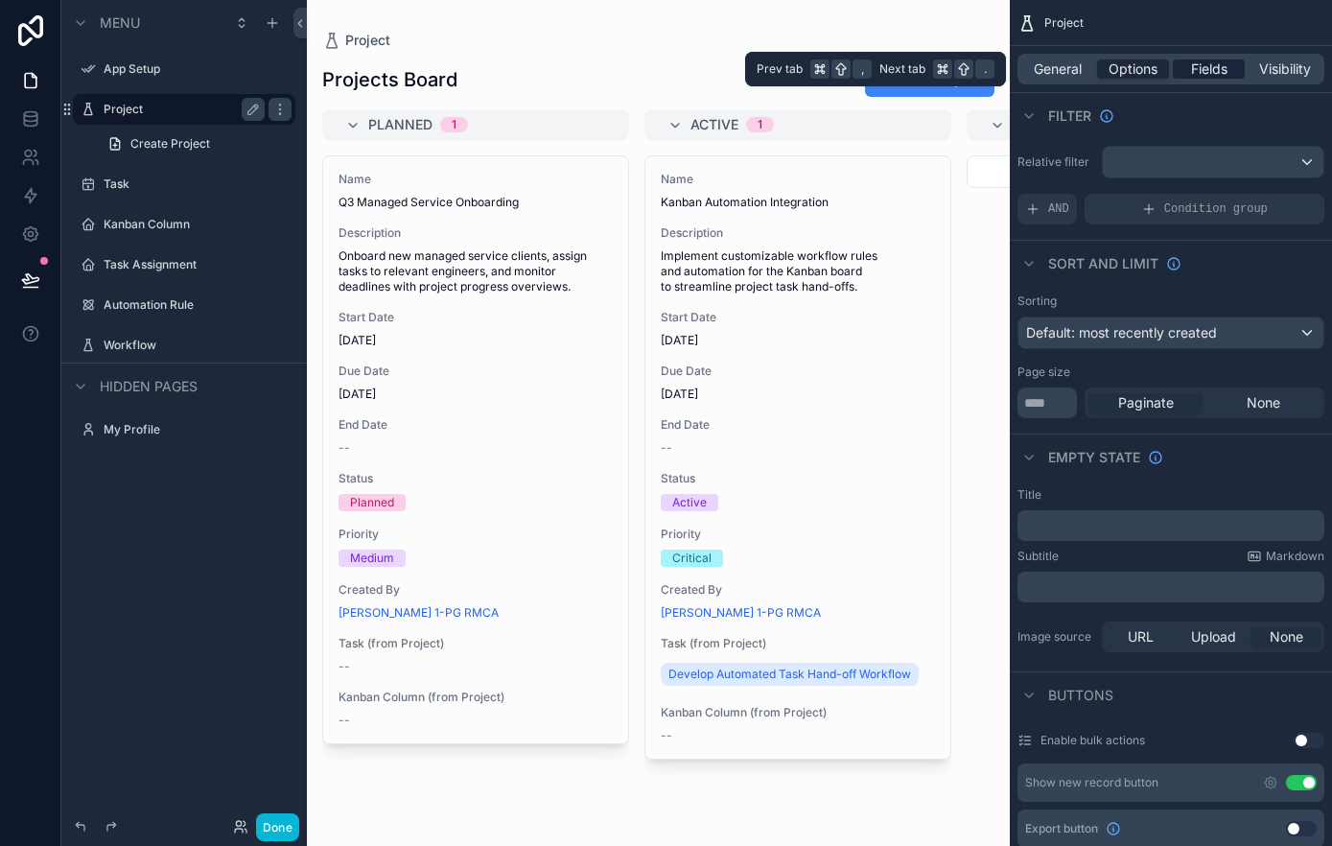
click at [1216, 67] on span "Fields" at bounding box center [1209, 68] width 36 height 19
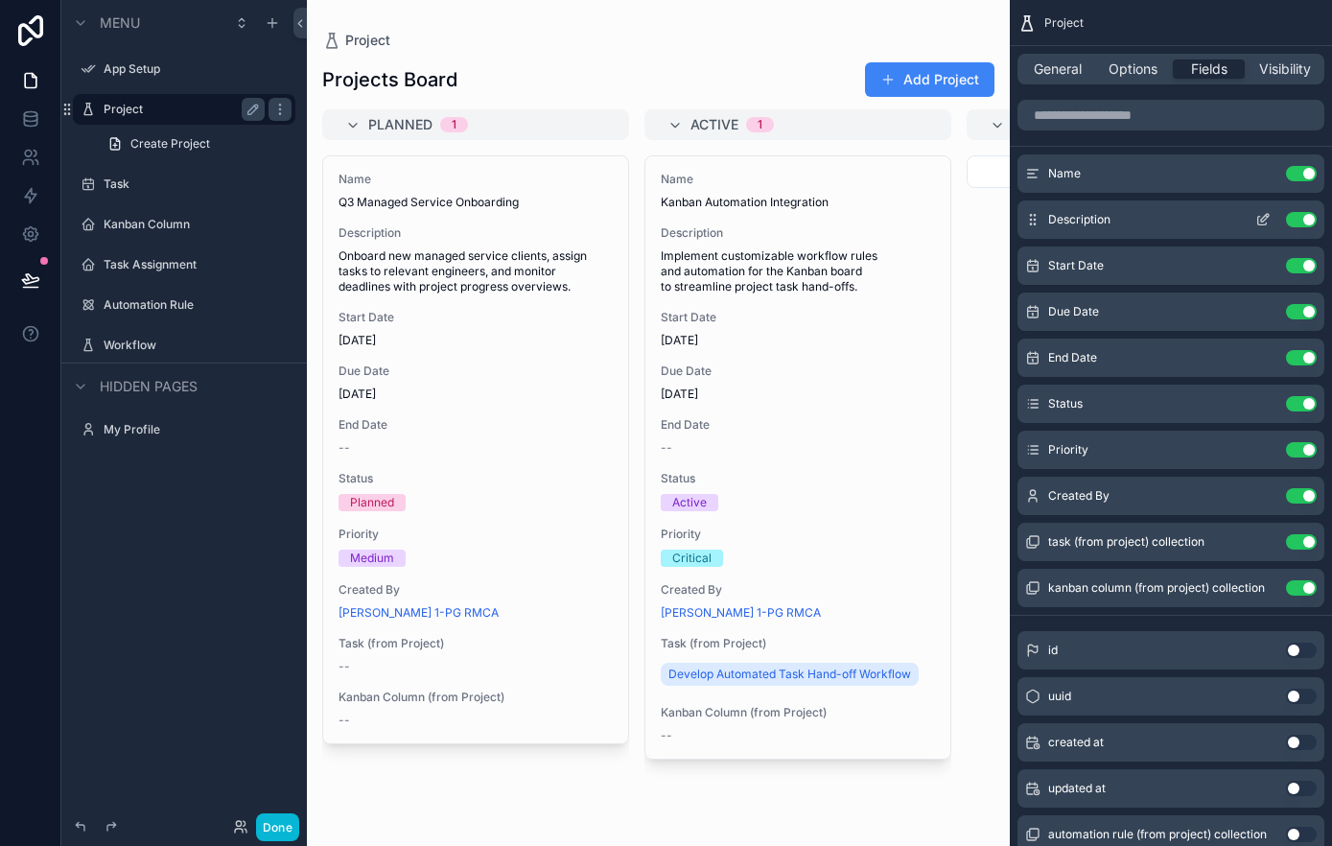
click at [1207, 220] on div "Description Use setting" at bounding box center [1170, 219] width 307 height 38
click at [1165, 222] on div "Description Use setting" at bounding box center [1170, 219] width 307 height 38
click at [588, 292] on span "Onboard new managed service clients, assign tasks to relevant engineers, and mo…" at bounding box center [475, 271] width 274 height 46
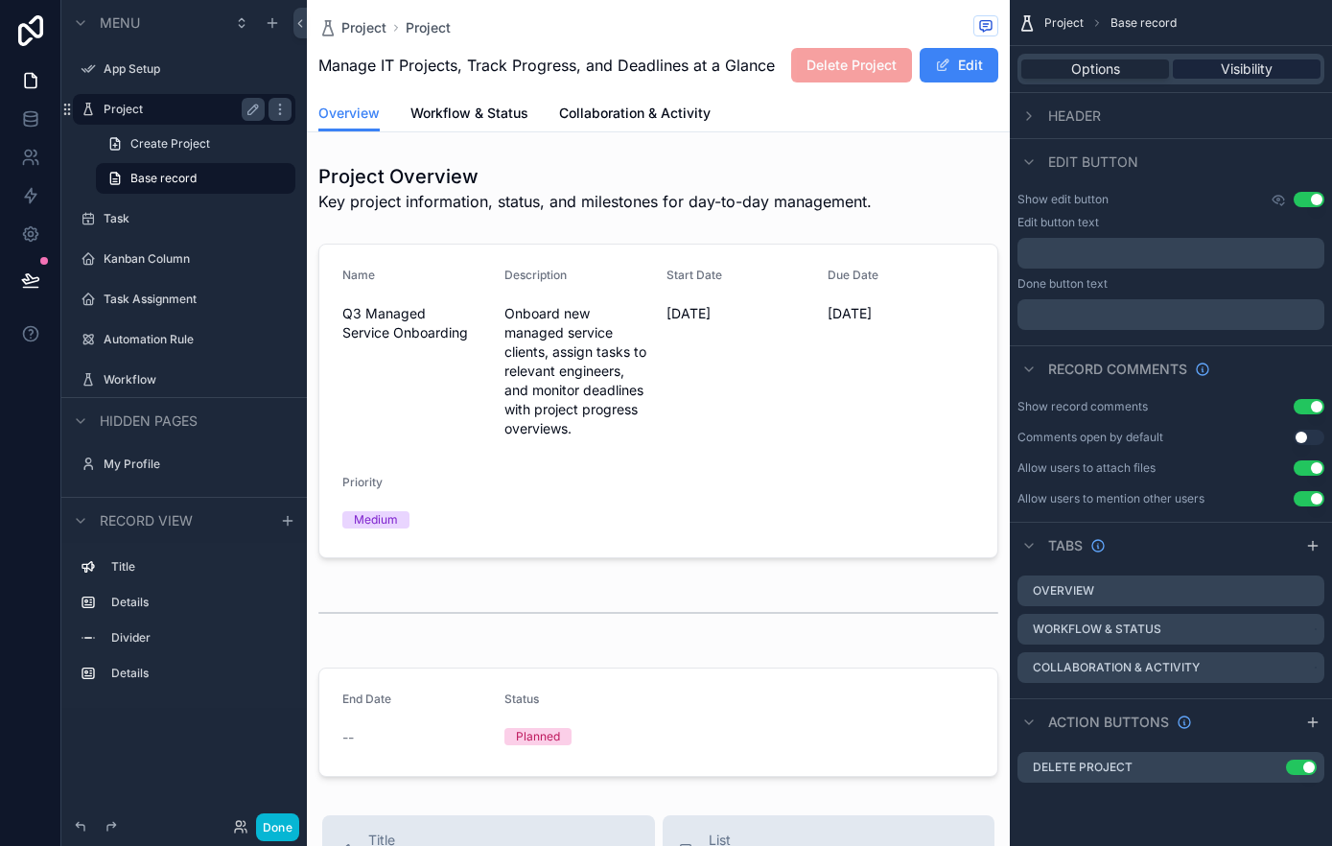
click at [1239, 71] on span "Visibility" at bounding box center [1246, 68] width 52 height 19
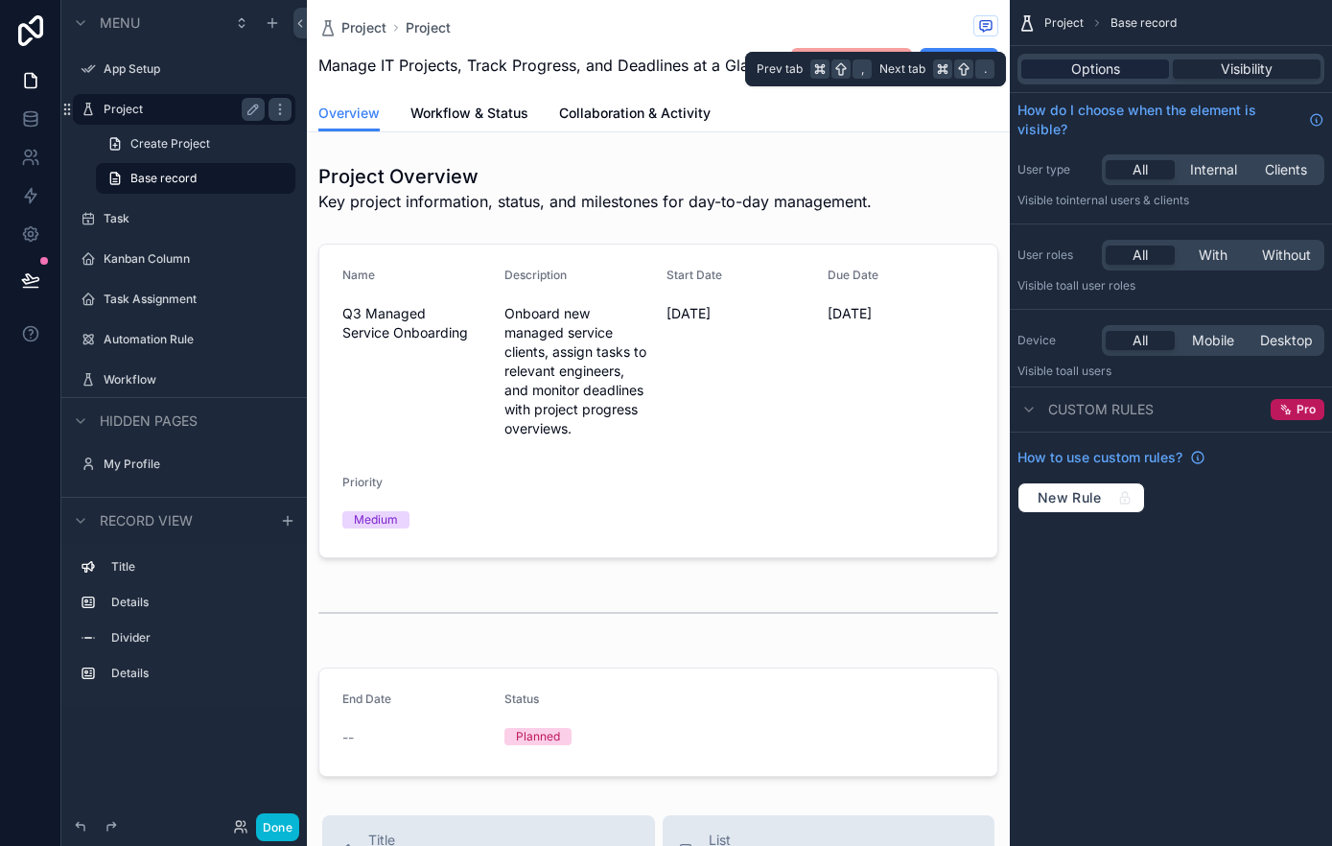
click at [1091, 72] on span "Options" at bounding box center [1095, 68] width 49 height 19
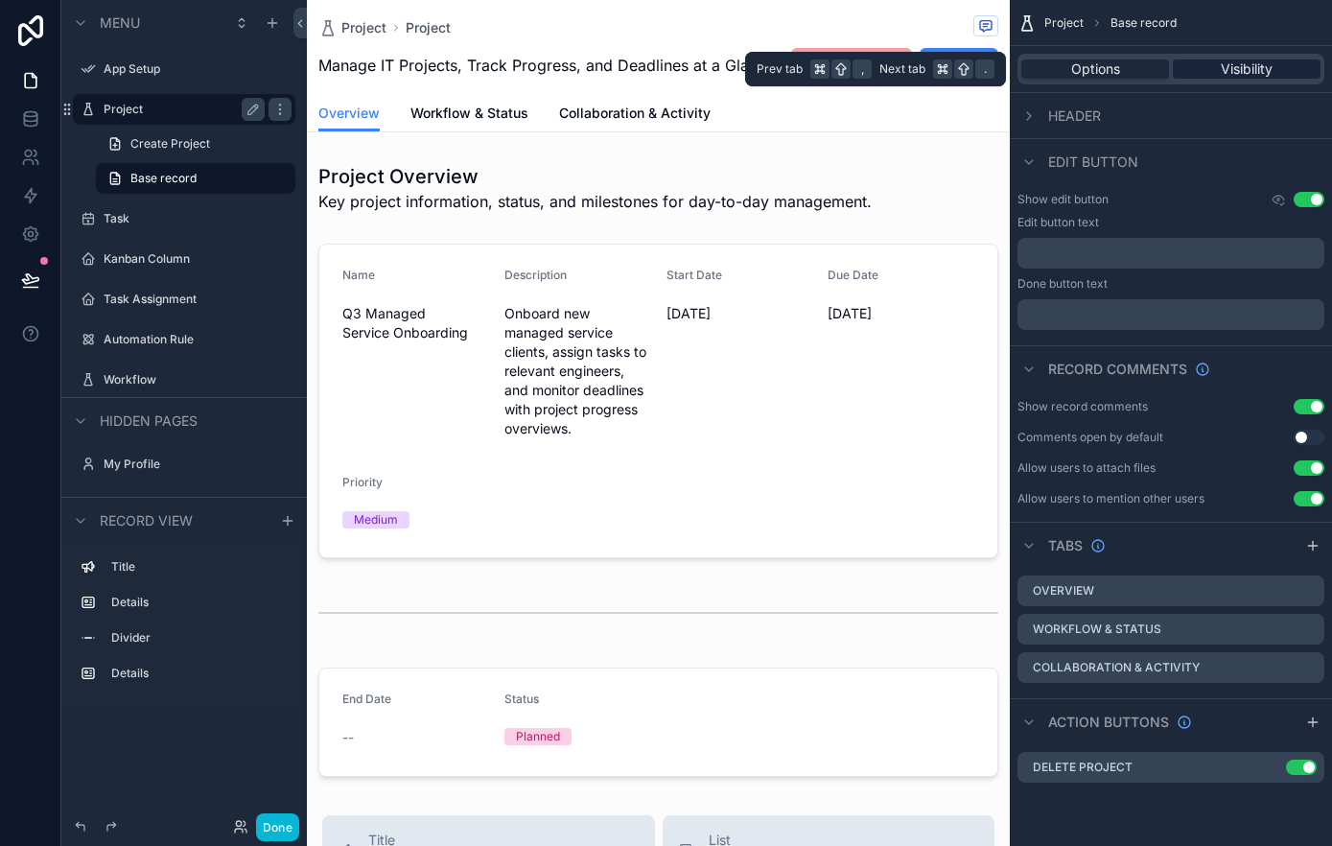
click at [1242, 77] on span "Visibility" at bounding box center [1246, 68] width 52 height 19
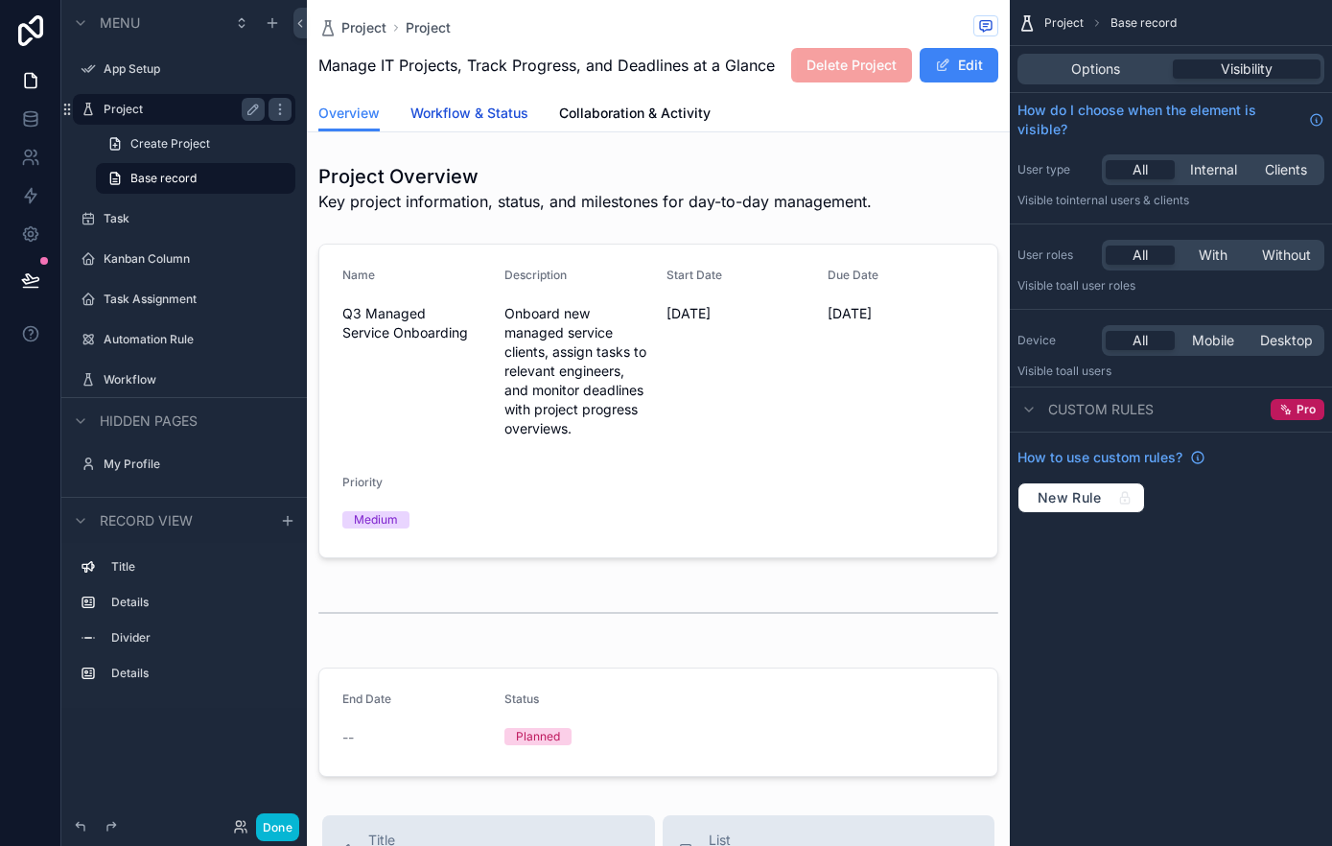
click at [520, 123] on span "Workflow & Status" at bounding box center [469, 113] width 118 height 19
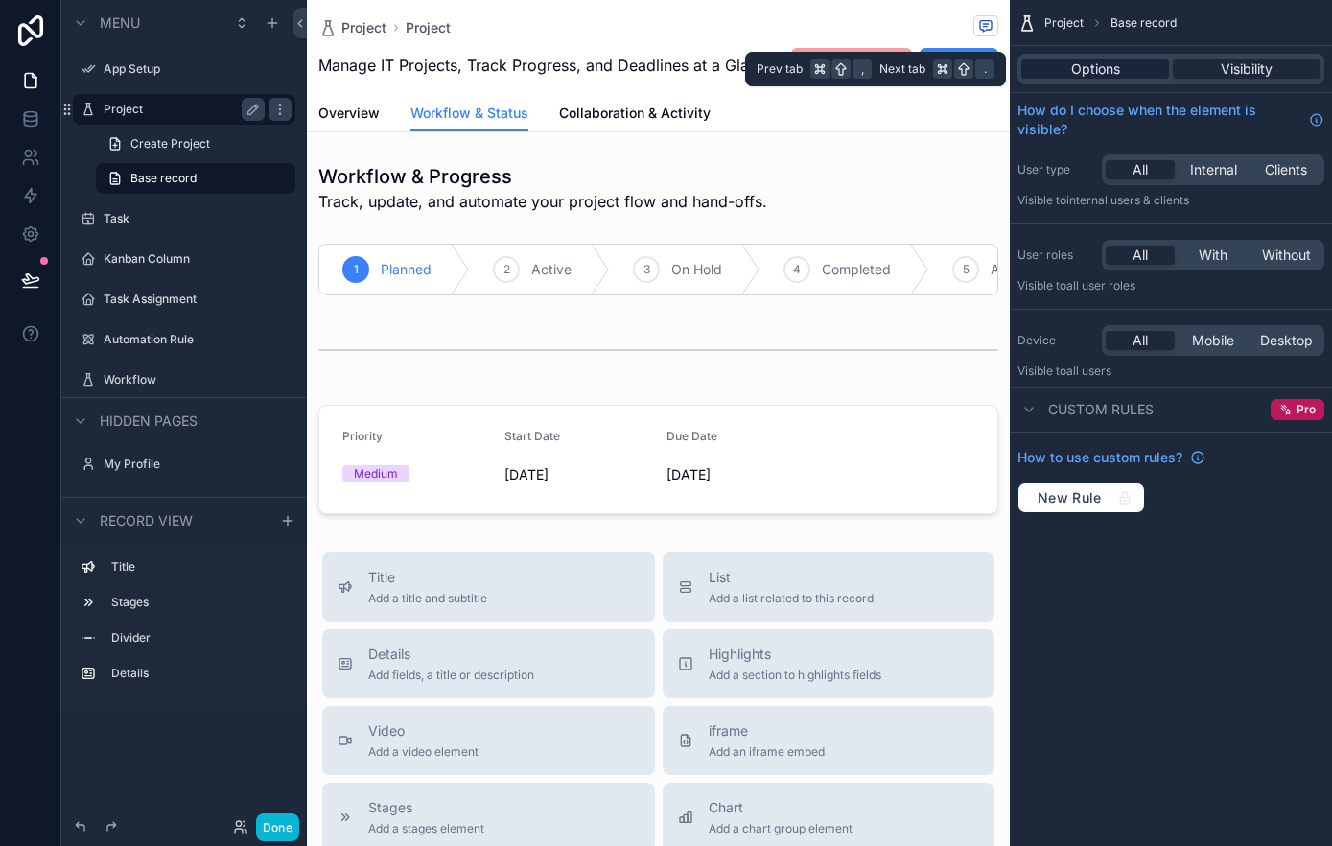
click at [1117, 77] on span "Options" at bounding box center [1095, 68] width 49 height 19
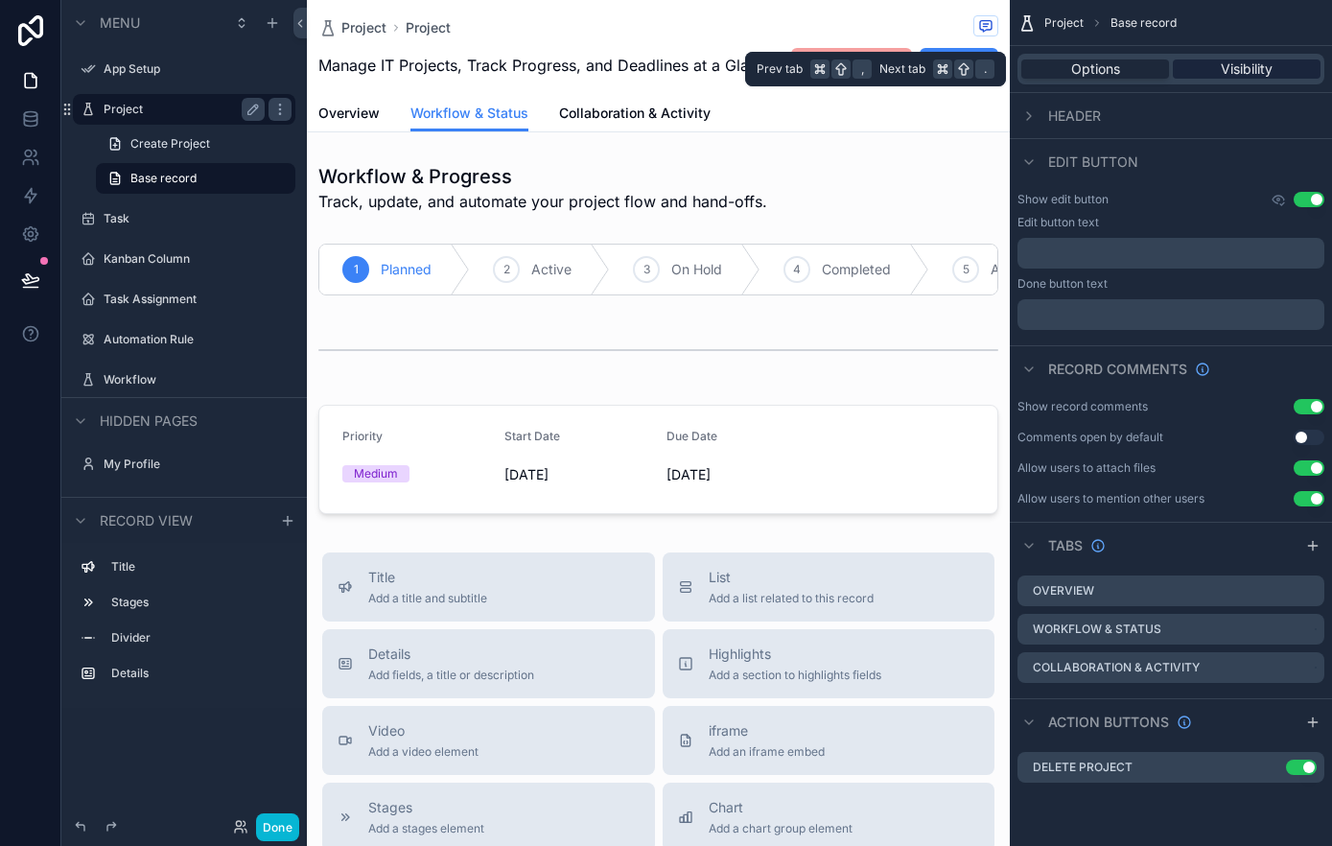
click at [1237, 76] on span "Visibility" at bounding box center [1246, 68] width 52 height 19
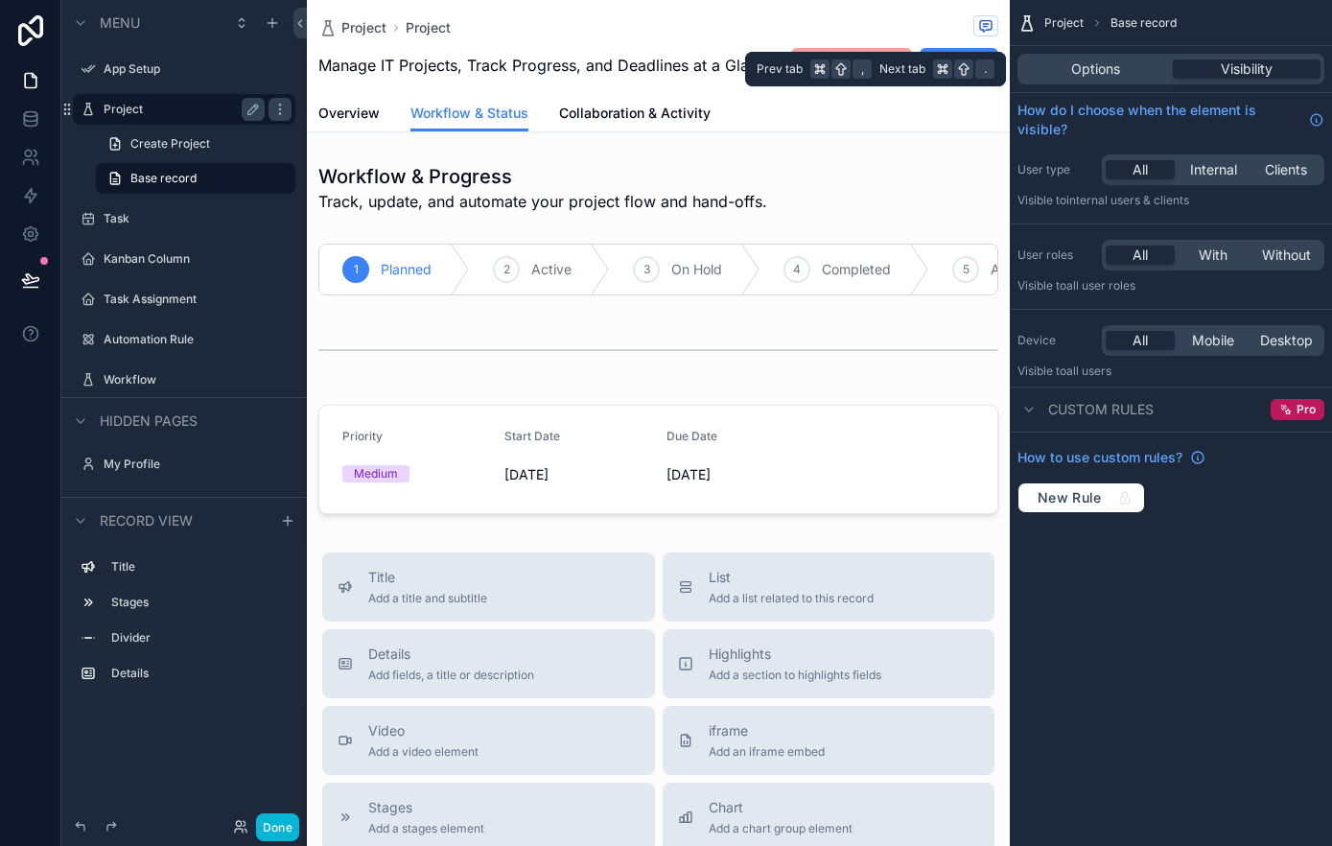
click at [1107, 81] on div "Options Visibility" at bounding box center [1170, 69] width 307 height 31
click at [1108, 76] on span "Options" at bounding box center [1095, 68] width 49 height 19
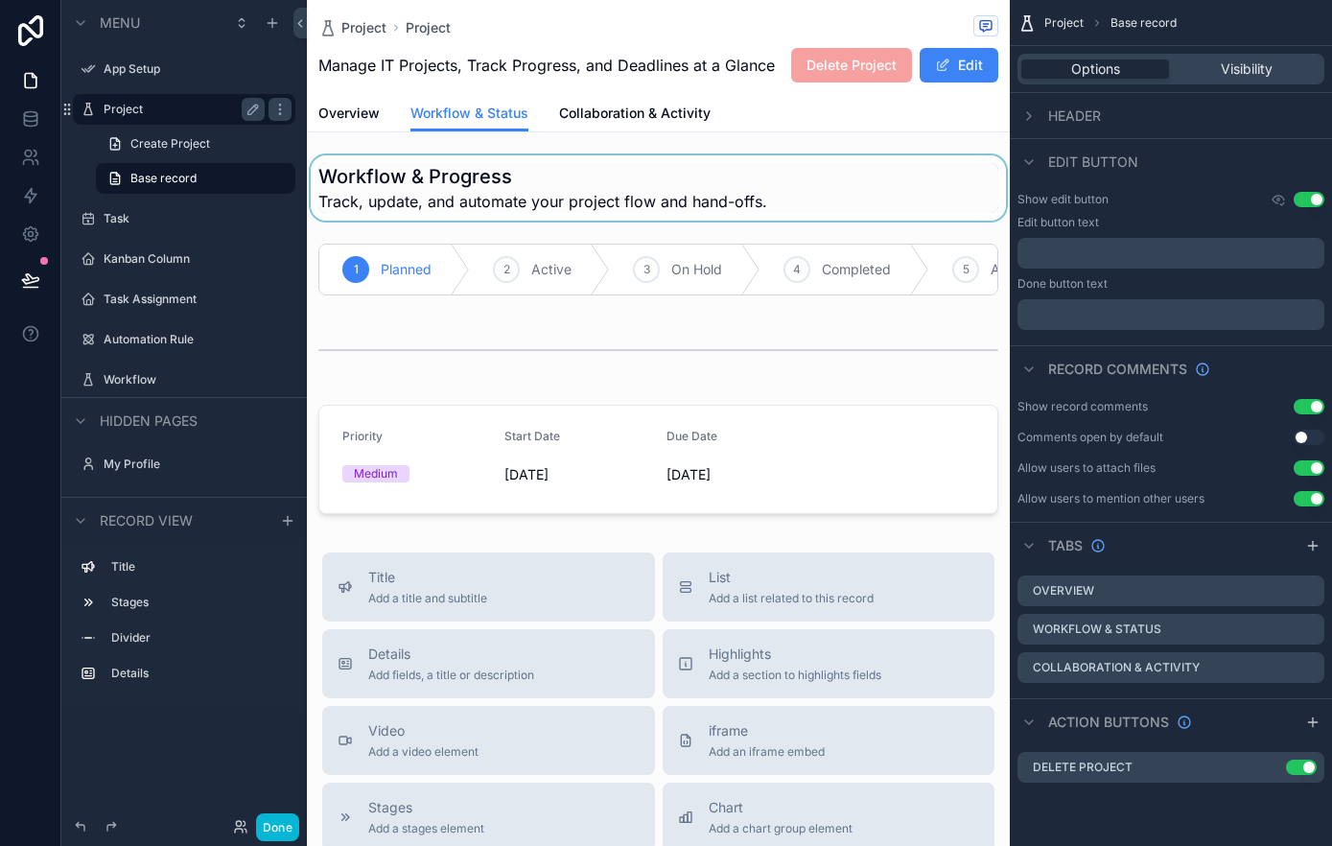
click at [779, 193] on div "scrollable content" at bounding box center [658, 187] width 703 height 65
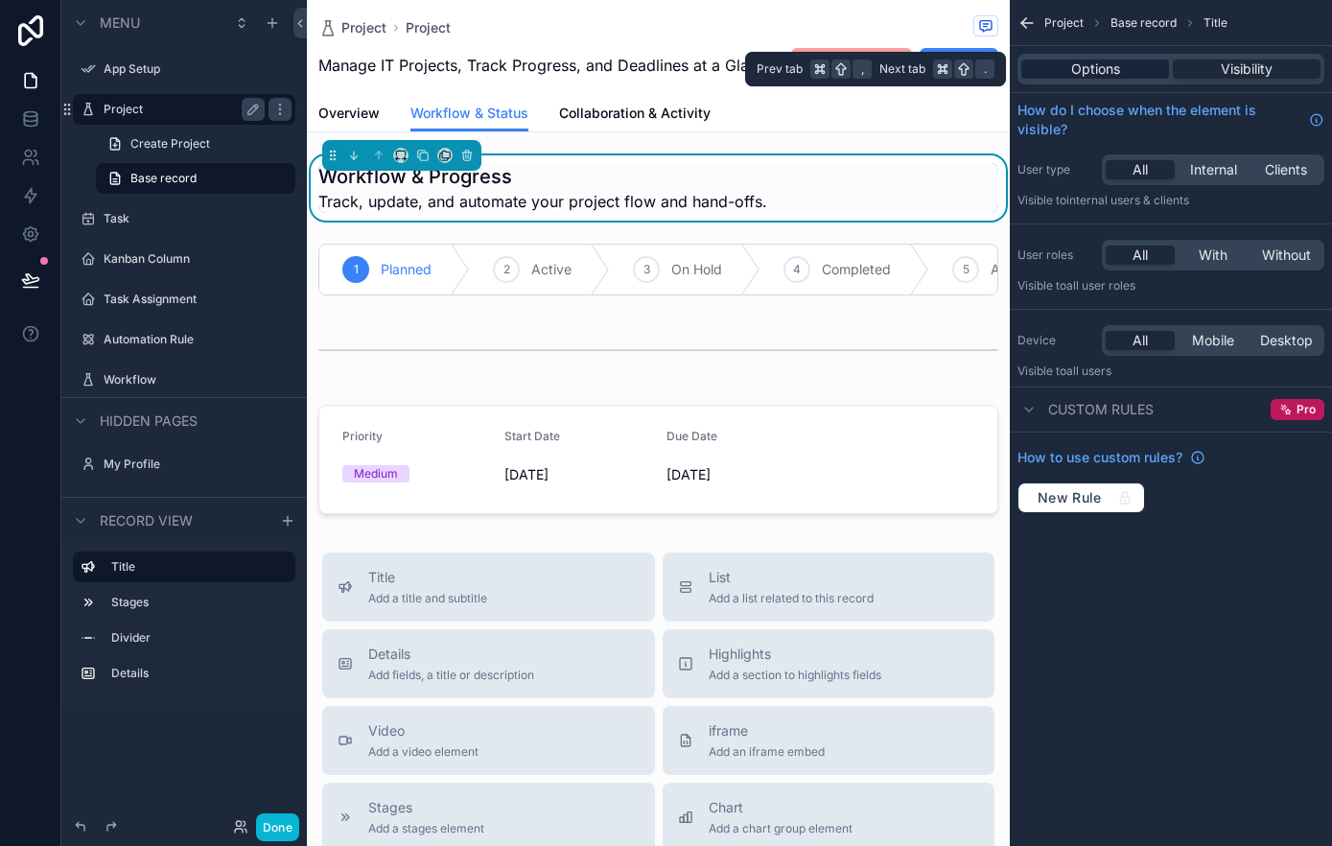
click at [1108, 69] on span "Options" at bounding box center [1095, 68] width 49 height 19
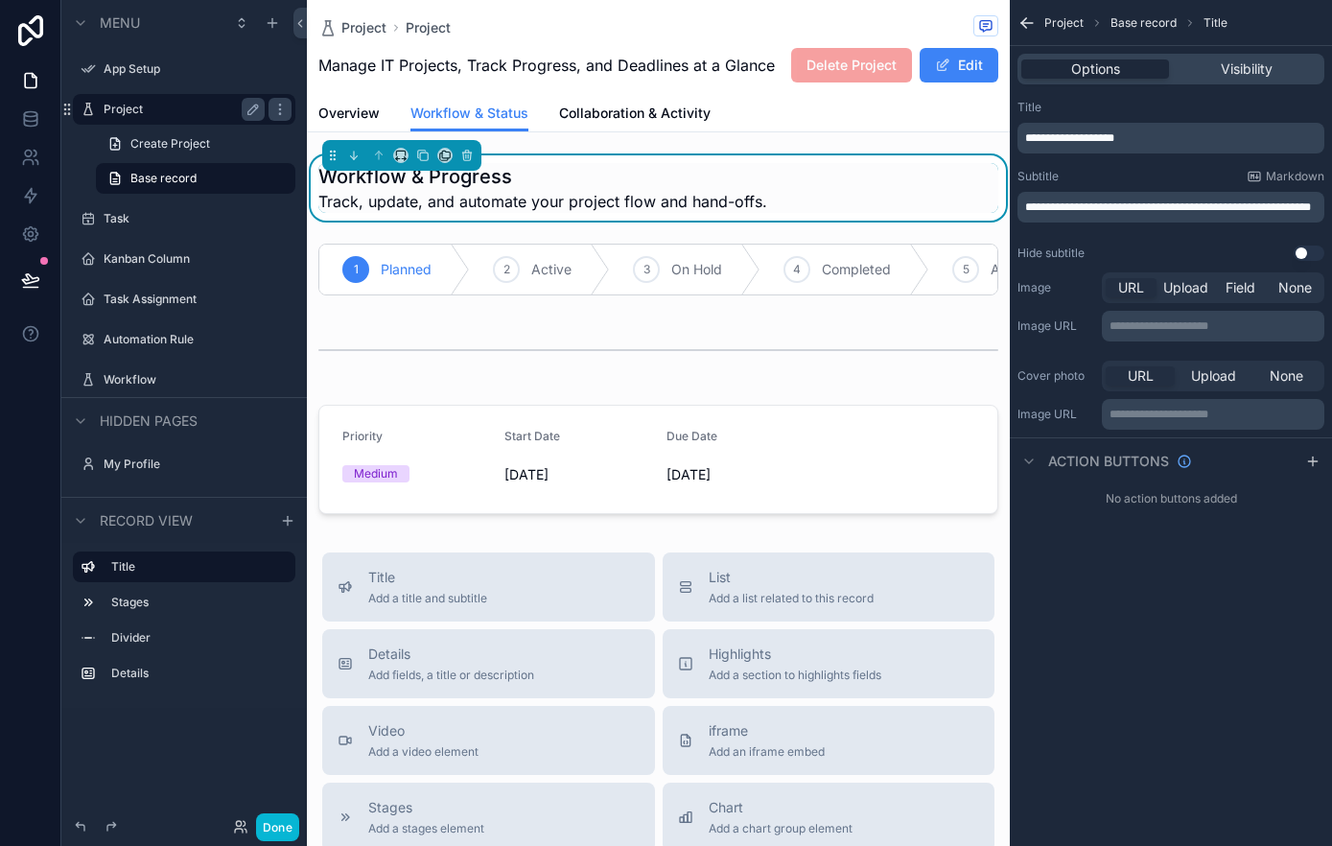
click at [735, 315] on div "Workflow & Progress Track, update, and automate your project flow and hand-offs…" at bounding box center [658, 338] width 703 height 366
click at [789, 240] on div "scrollable content" at bounding box center [658, 269] width 703 height 67
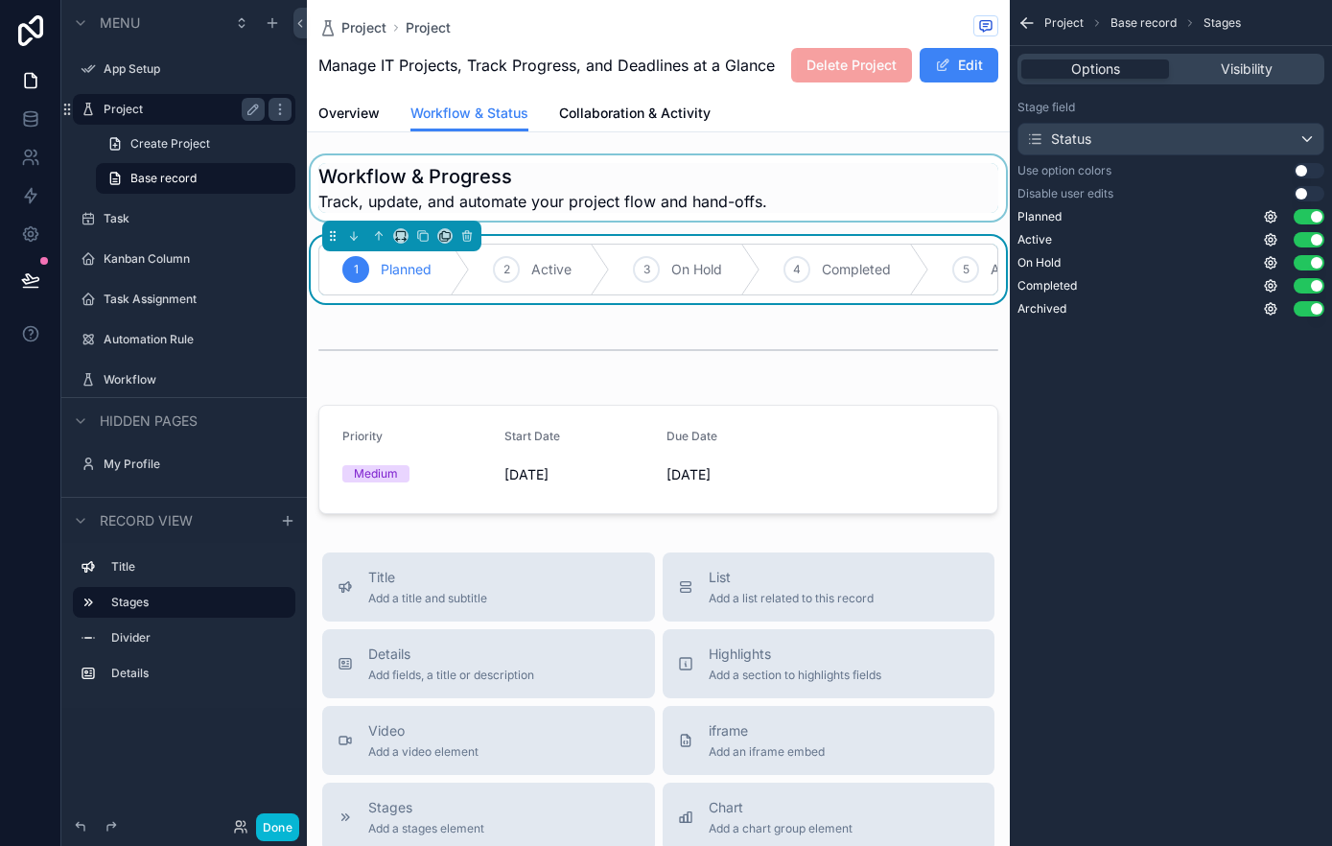
click at [810, 183] on div "scrollable content" at bounding box center [658, 187] width 703 height 65
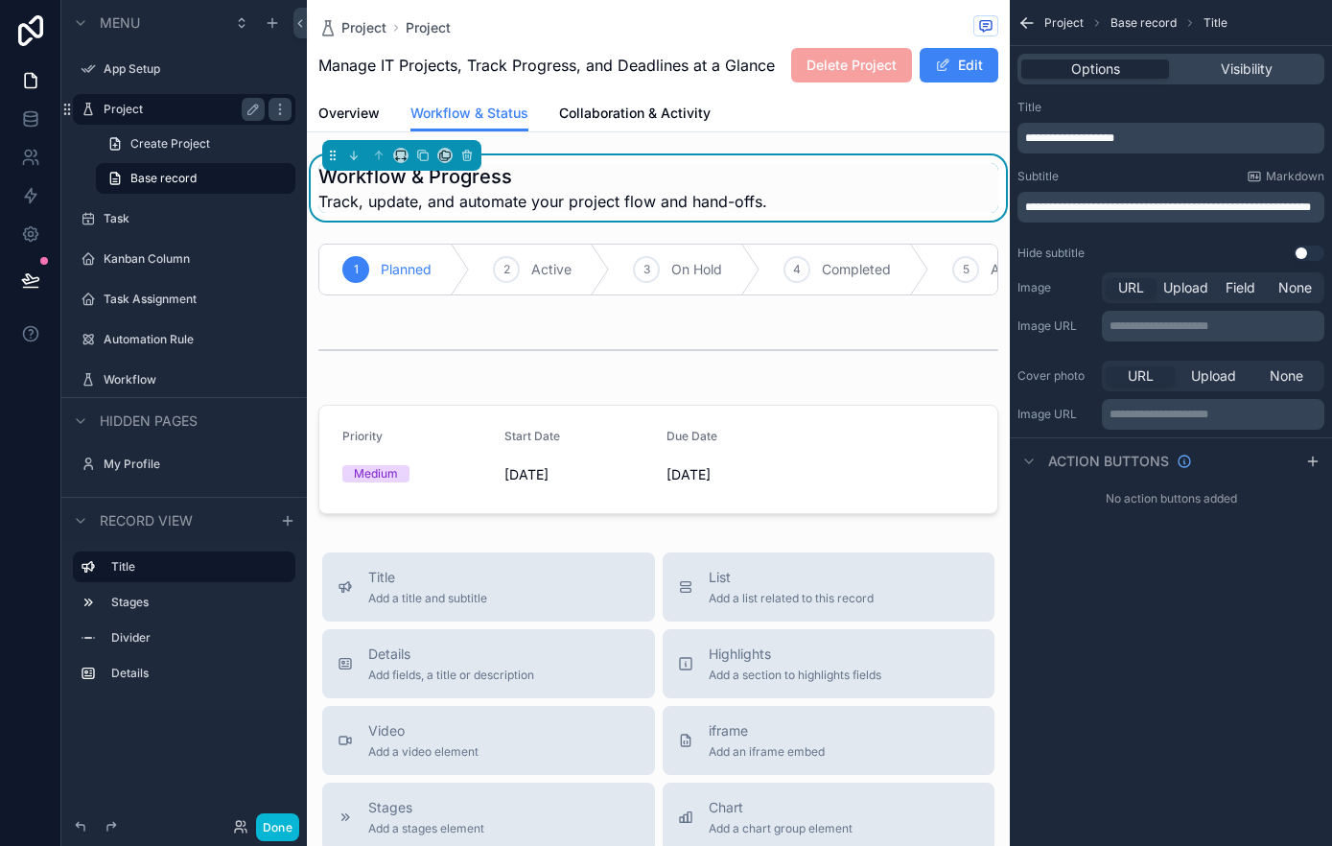
click at [1140, 25] on span "Base record" at bounding box center [1143, 22] width 66 height 15
click at [1026, 26] on icon "scrollable content" at bounding box center [1026, 22] width 19 height 19
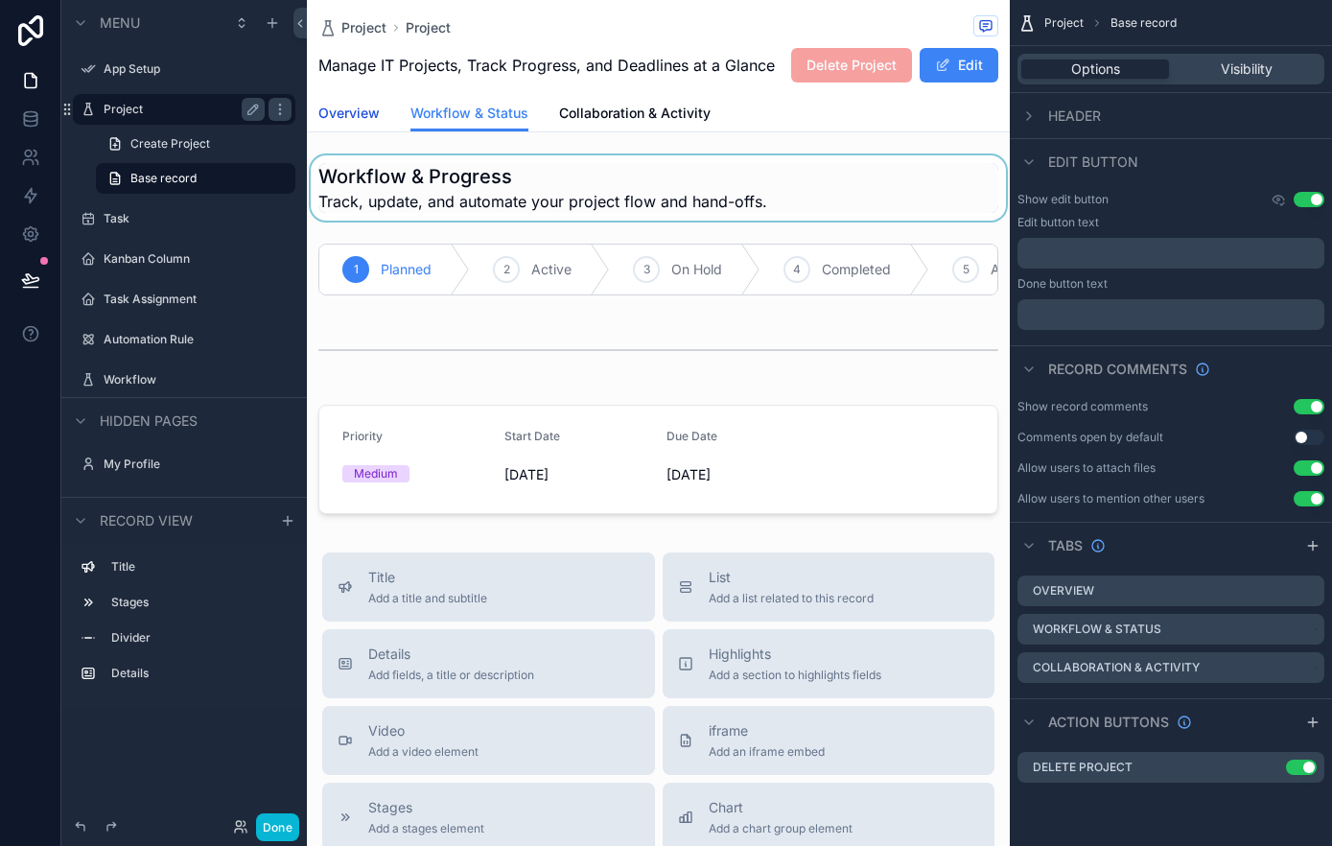
drag, startPoint x: 358, startPoint y: 119, endPoint x: 375, endPoint y: 119, distance: 17.3
click at [357, 120] on span "Overview" at bounding box center [348, 113] width 61 height 19
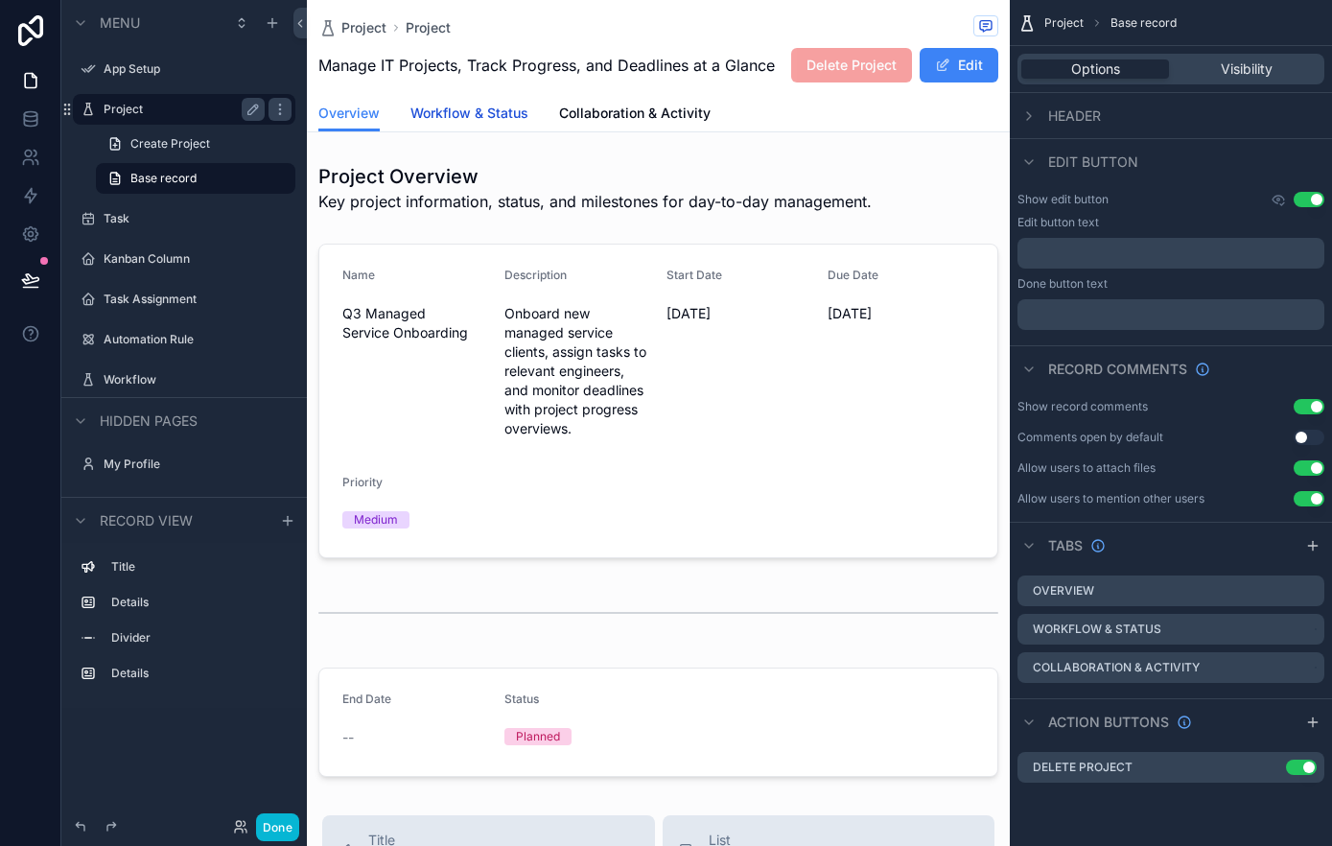
click at [447, 118] on span "Workflow & Status" at bounding box center [469, 113] width 118 height 19
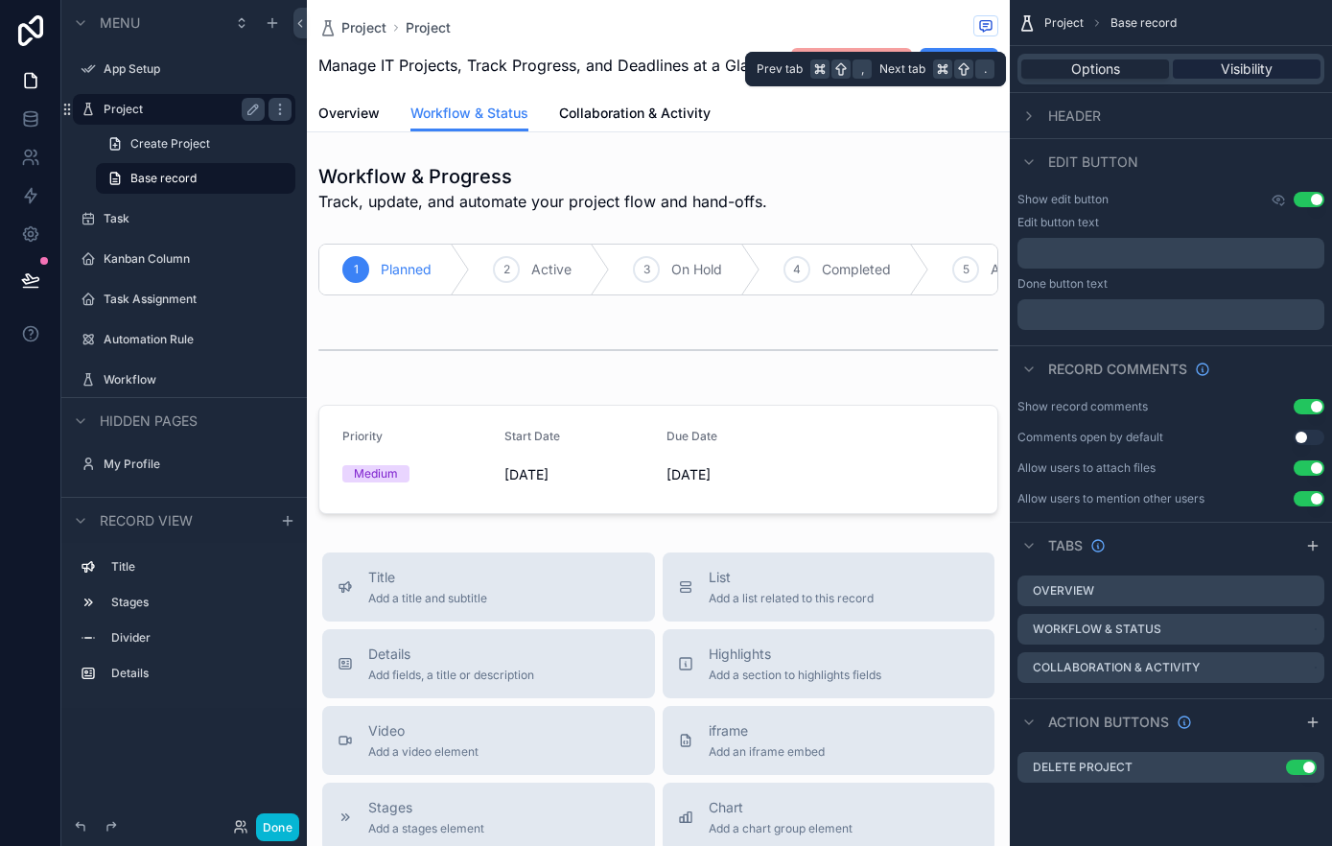
click at [1310, 68] on div "Visibility" at bounding box center [1247, 68] width 148 height 19
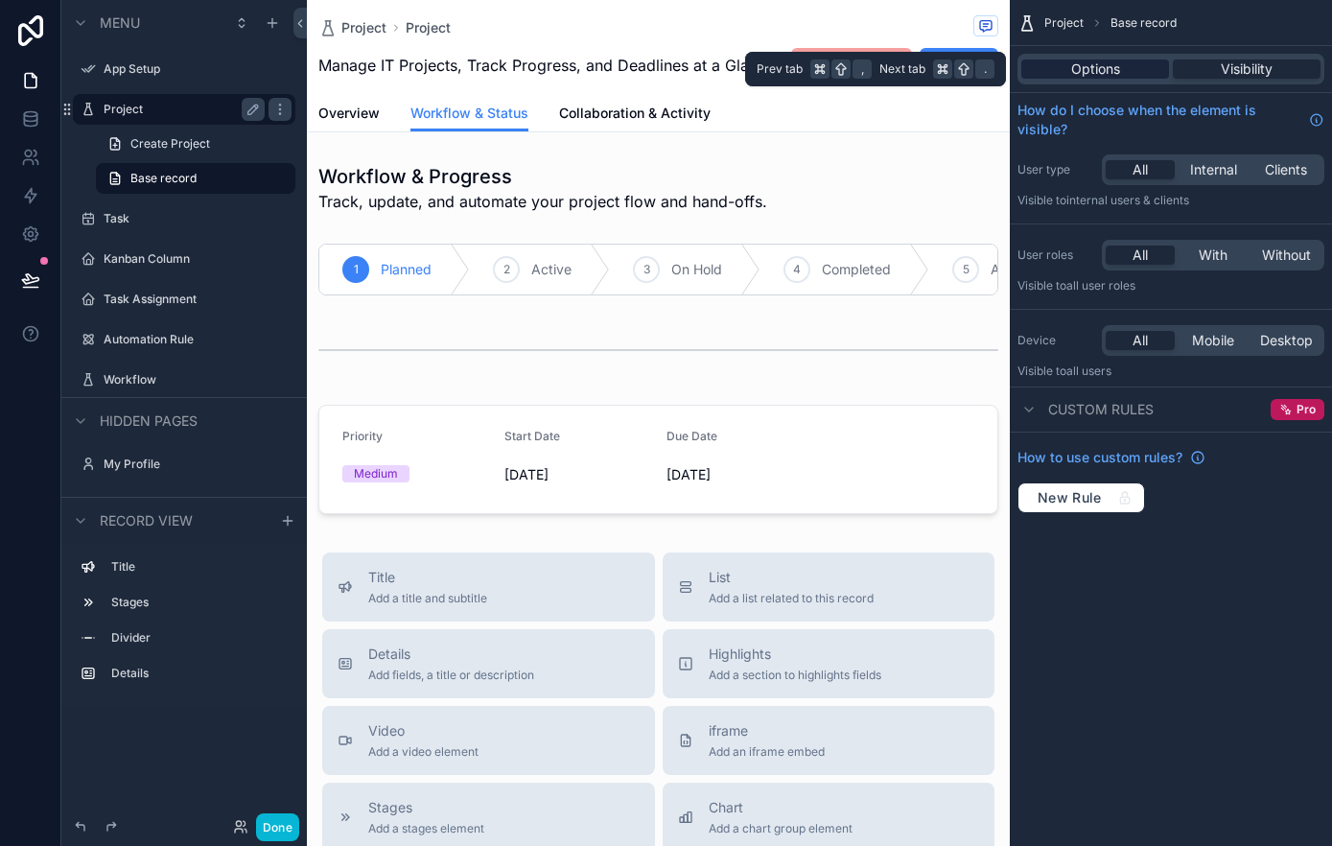
click at [1109, 73] on span "Options" at bounding box center [1095, 68] width 49 height 19
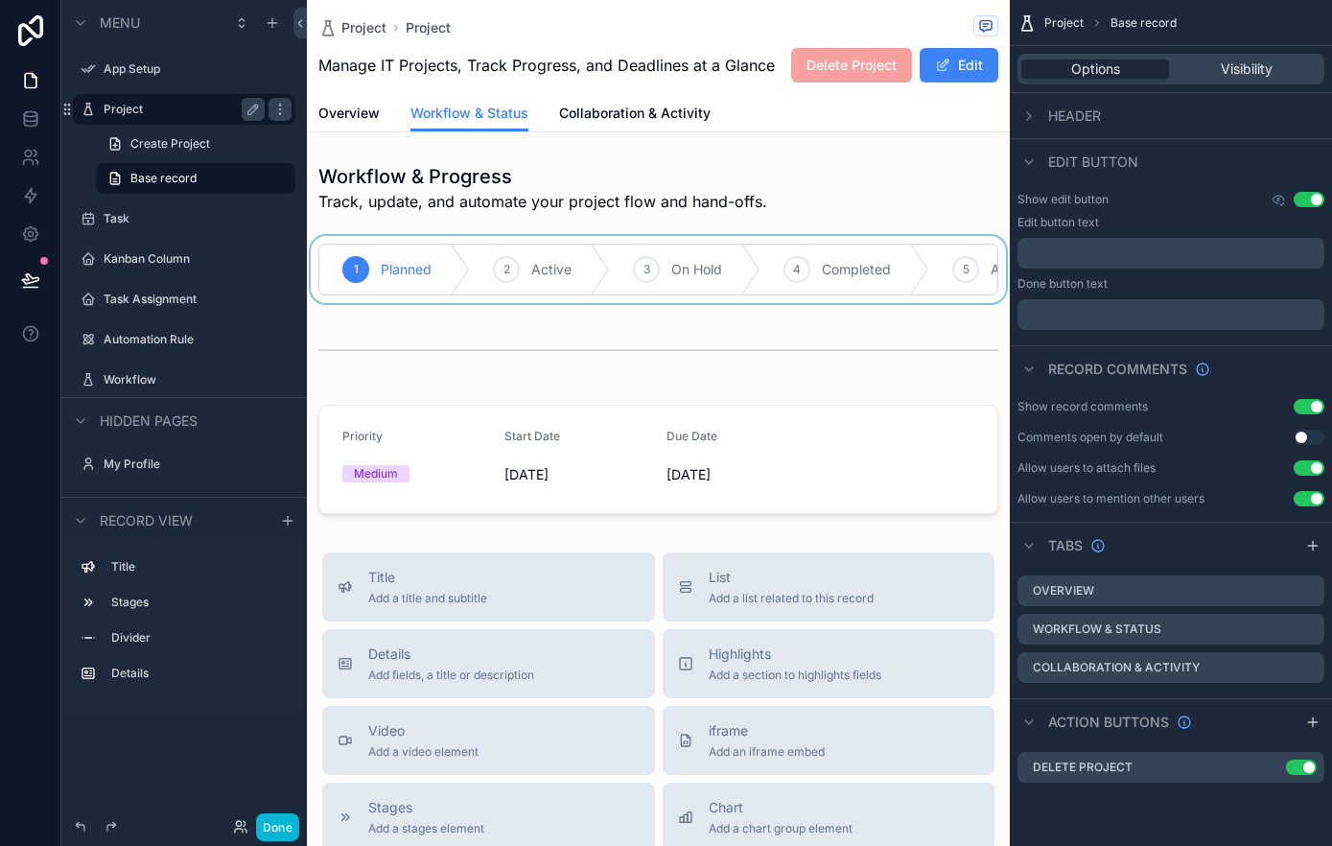
click at [798, 298] on div "scrollable content" at bounding box center [658, 269] width 703 height 67
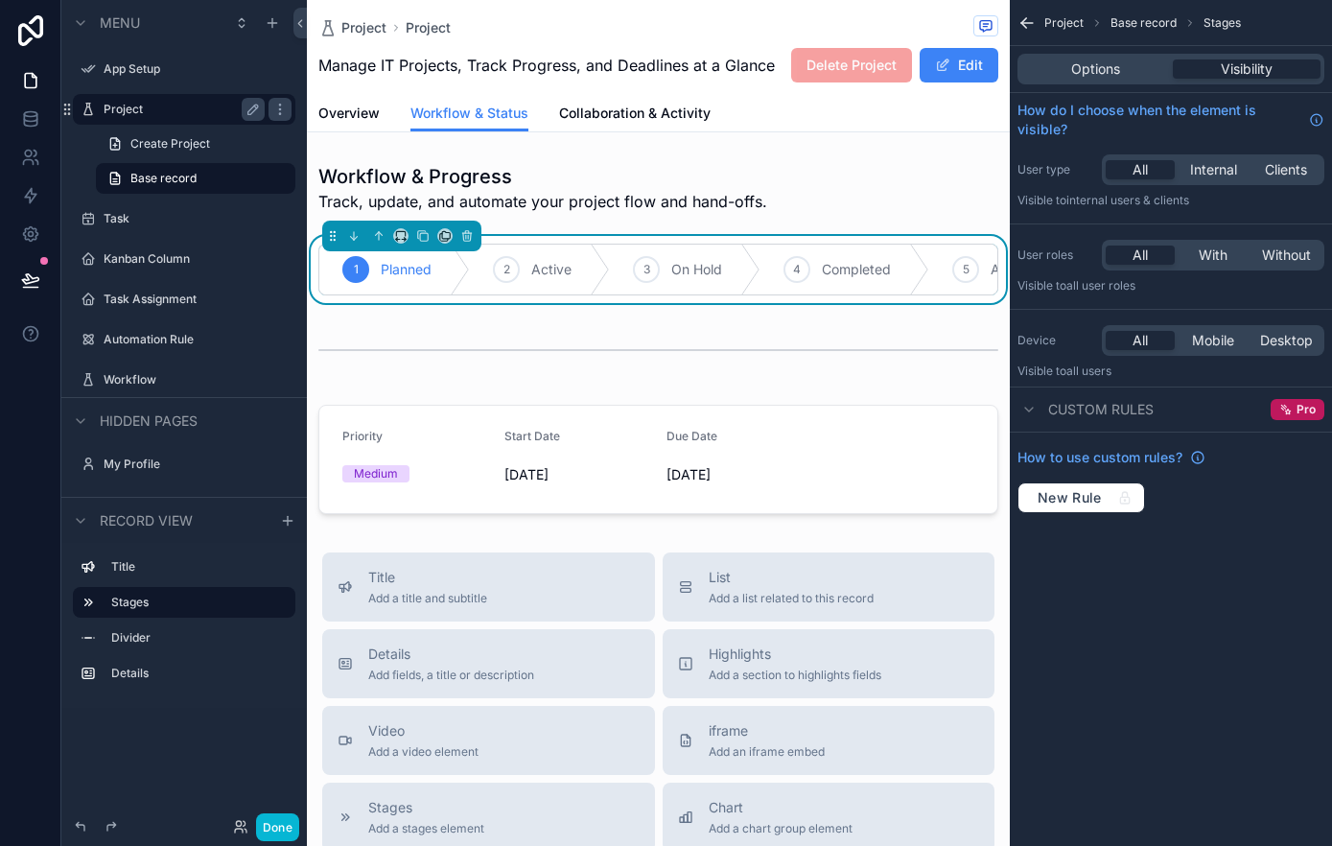
click at [923, 143] on div "Project Project Manage IT Projects, Track Progress, and Deadlines at a Glance D…" at bounding box center [658, 702] width 703 height 1404
click at [905, 150] on div "Project Project Manage IT Projects, Track Progress, and Deadlines at a Glance D…" at bounding box center [658, 702] width 703 height 1404
click at [1123, 81] on div "Options Visibility" at bounding box center [1170, 69] width 307 height 31
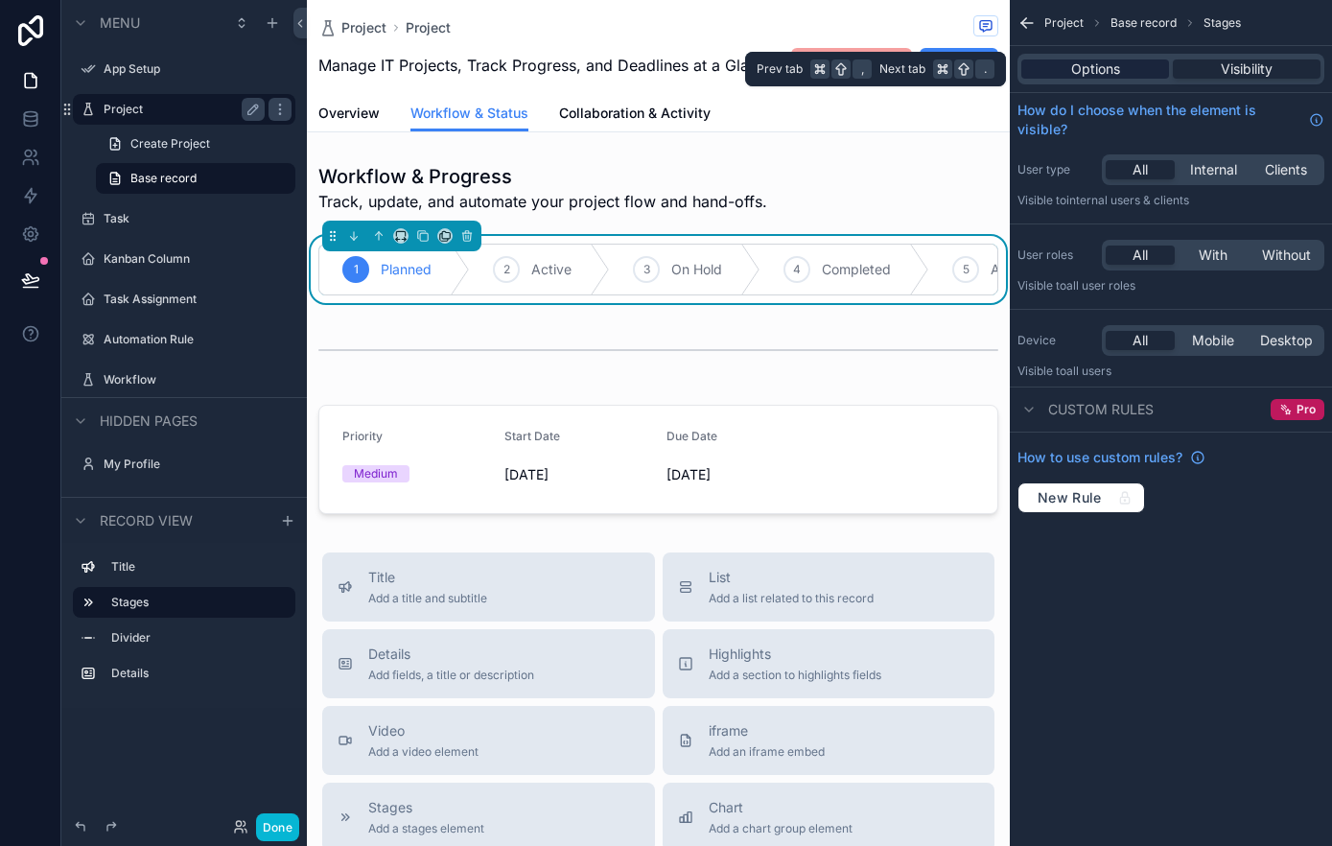
click at [1119, 67] on span "Options" at bounding box center [1095, 68] width 49 height 19
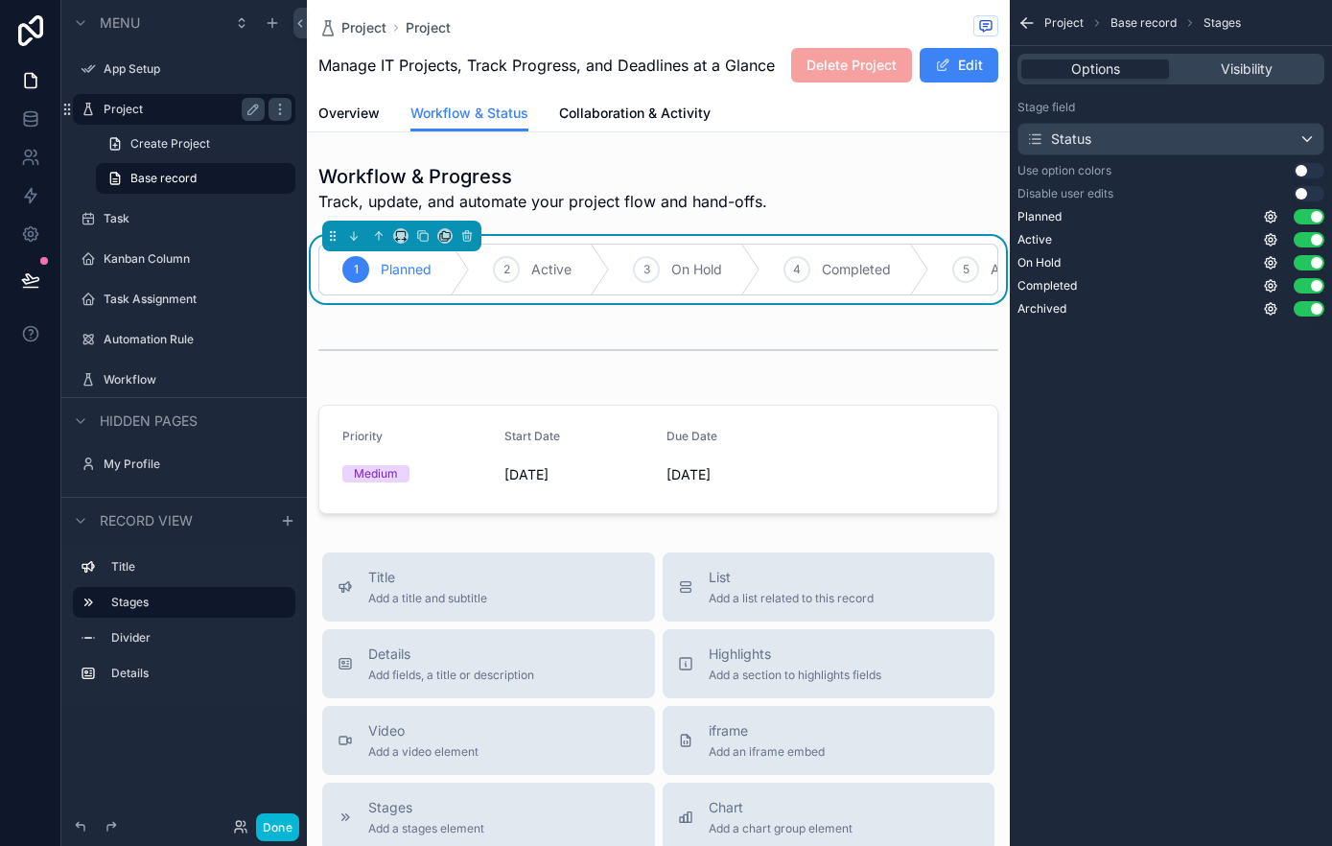
click at [1130, 12] on div "Project Base record Stages" at bounding box center [1171, 23] width 322 height 46
click at [1134, 21] on span "Base record" at bounding box center [1143, 22] width 66 height 15
click at [1071, 19] on span "Project" at bounding box center [1063, 22] width 39 height 15
click at [1028, 23] on icon "scrollable content" at bounding box center [1027, 23] width 12 height 0
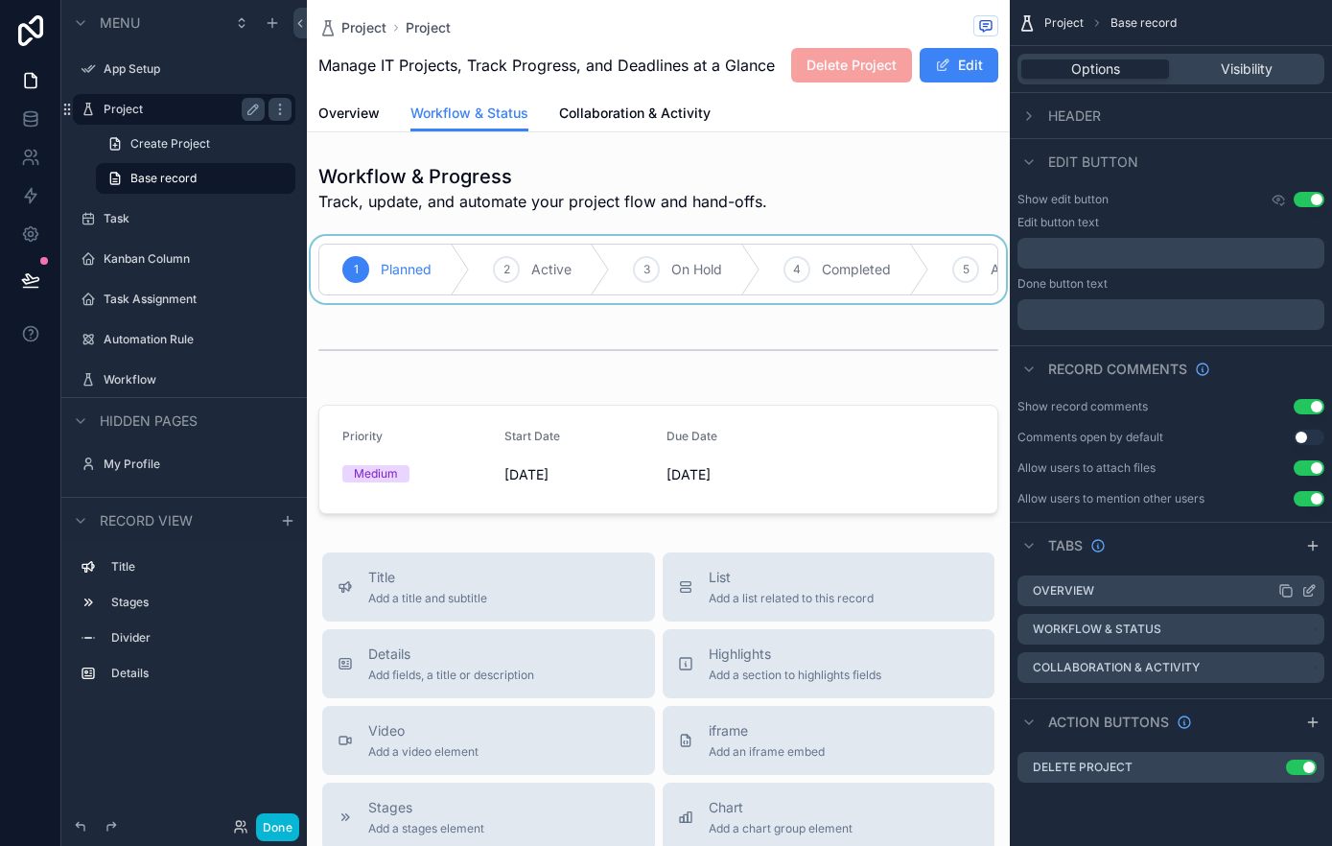
click at [1173, 583] on div "Overview" at bounding box center [1170, 590] width 307 height 31
click at [208, 140] on link "Create Project" at bounding box center [195, 143] width 199 height 31
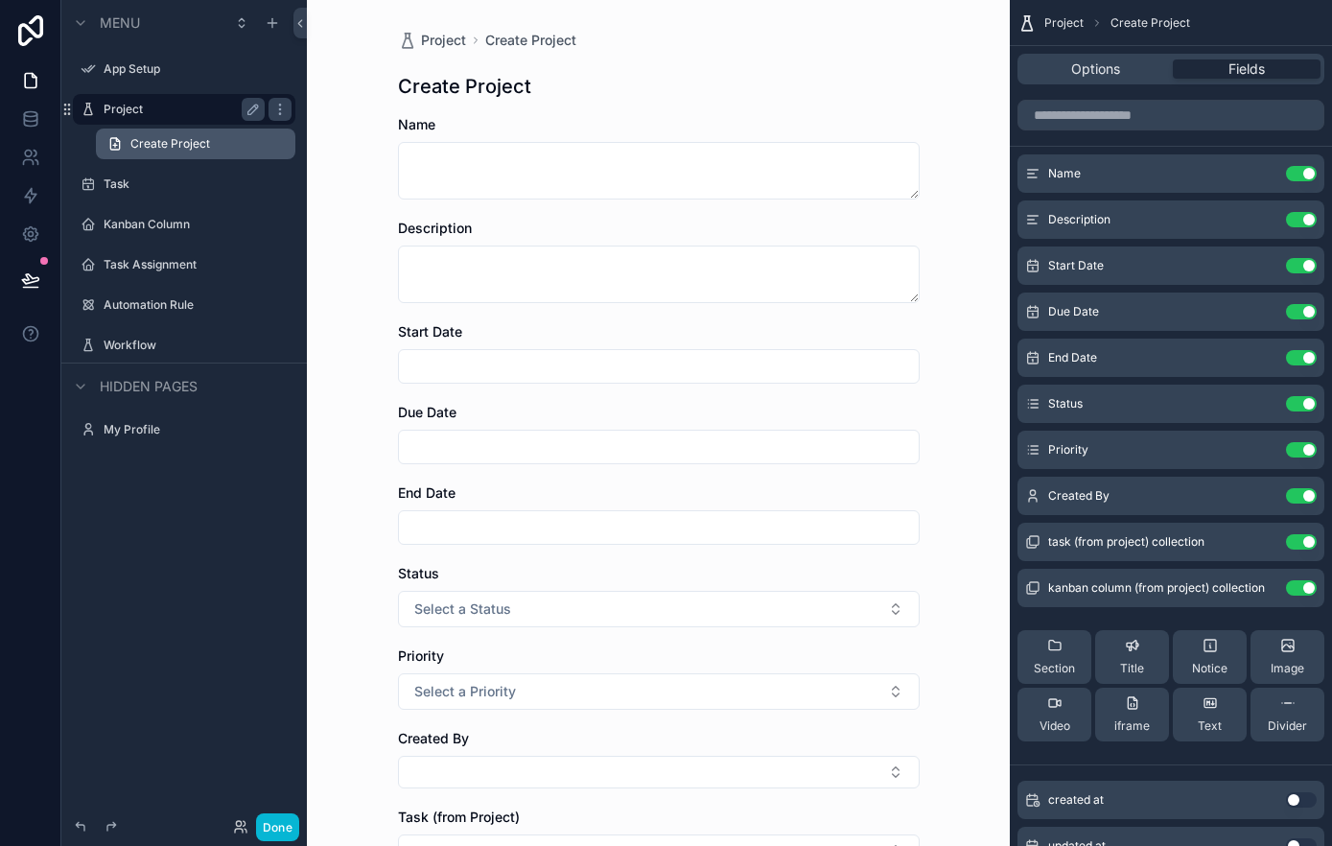
click at [248, 150] on link "Create Project" at bounding box center [195, 143] width 199 height 31
click at [221, 107] on label "Project" at bounding box center [180, 109] width 153 height 15
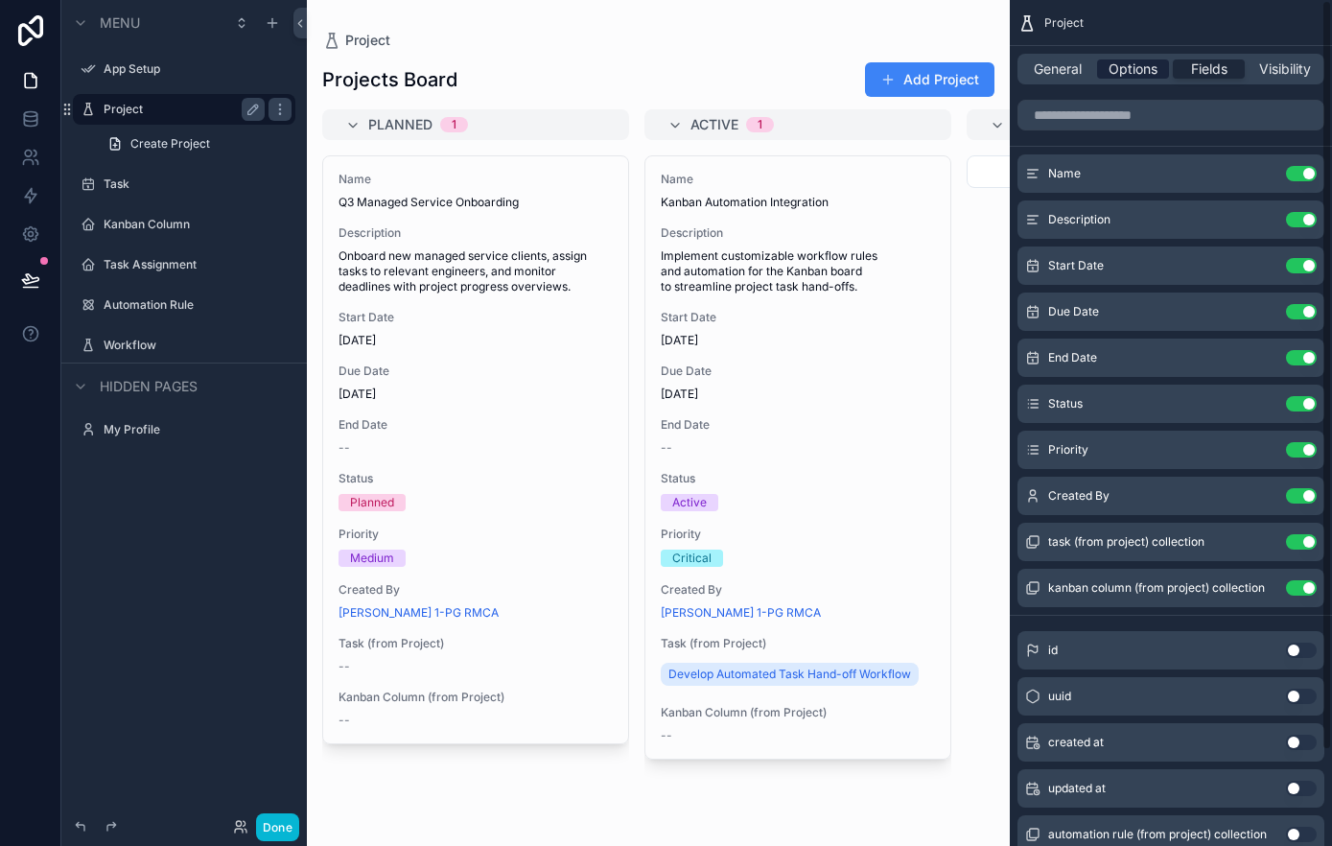
click at [1137, 71] on span "Options" at bounding box center [1132, 68] width 49 height 19
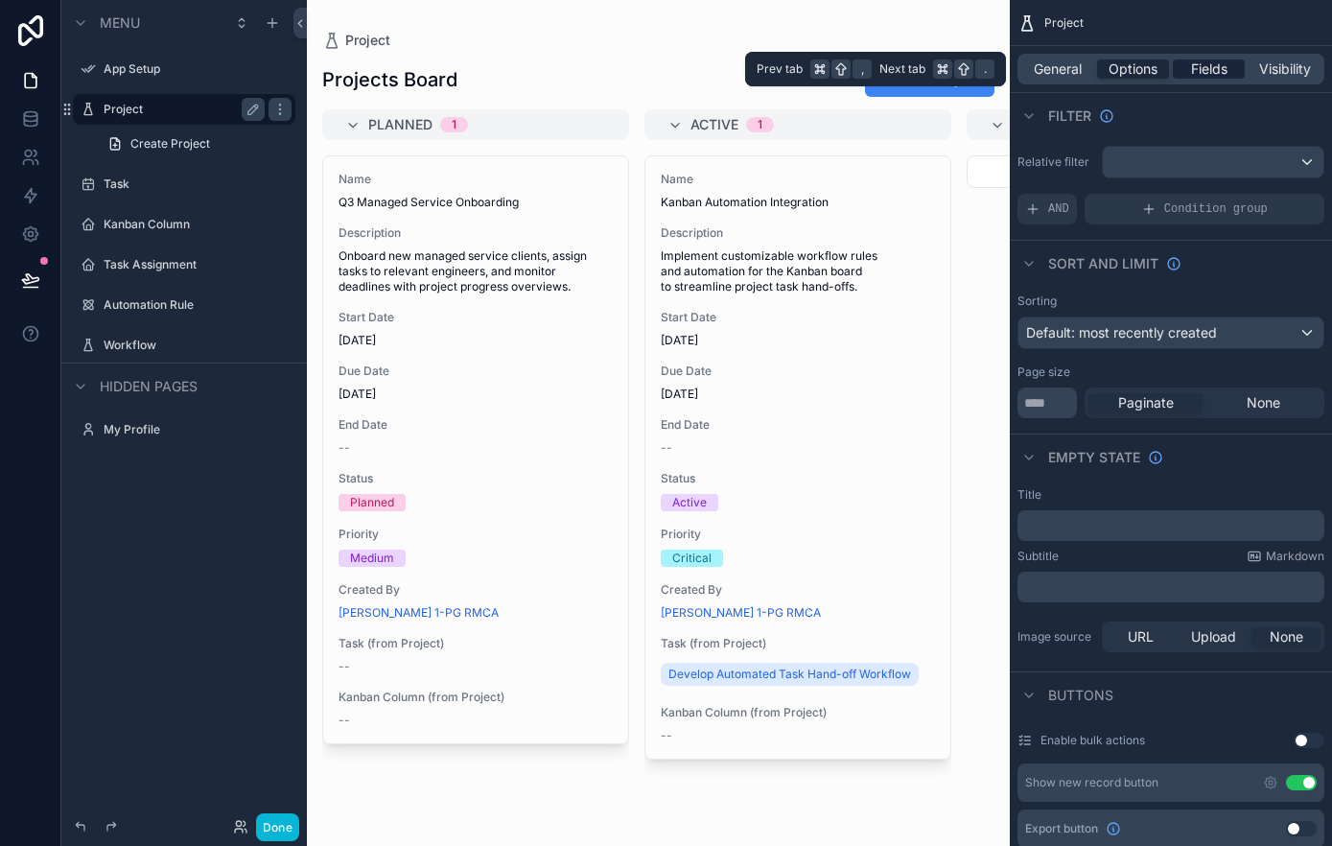
click at [1211, 68] on span "Fields" at bounding box center [1209, 68] width 36 height 19
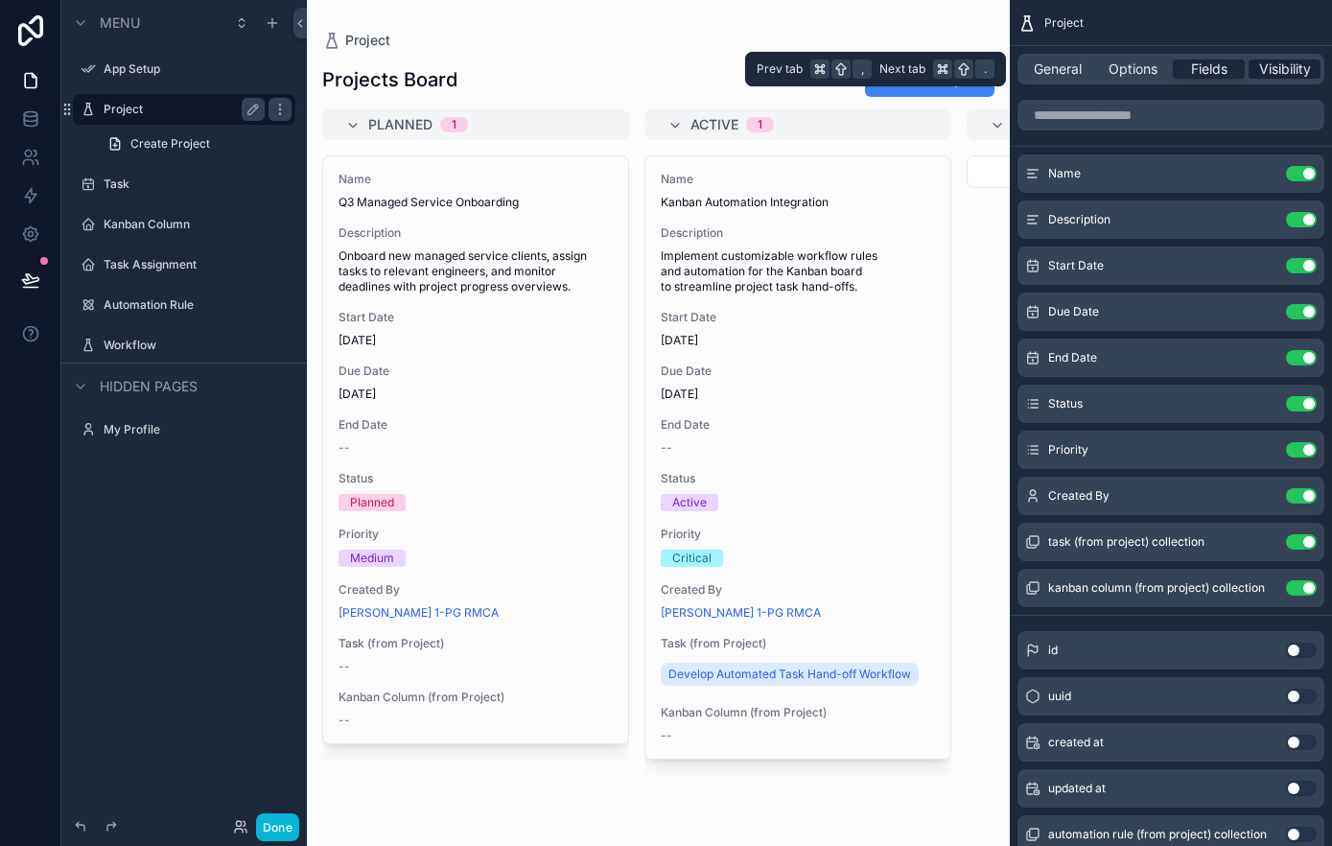
click at [1285, 66] on span "Visibility" at bounding box center [1285, 68] width 52 height 19
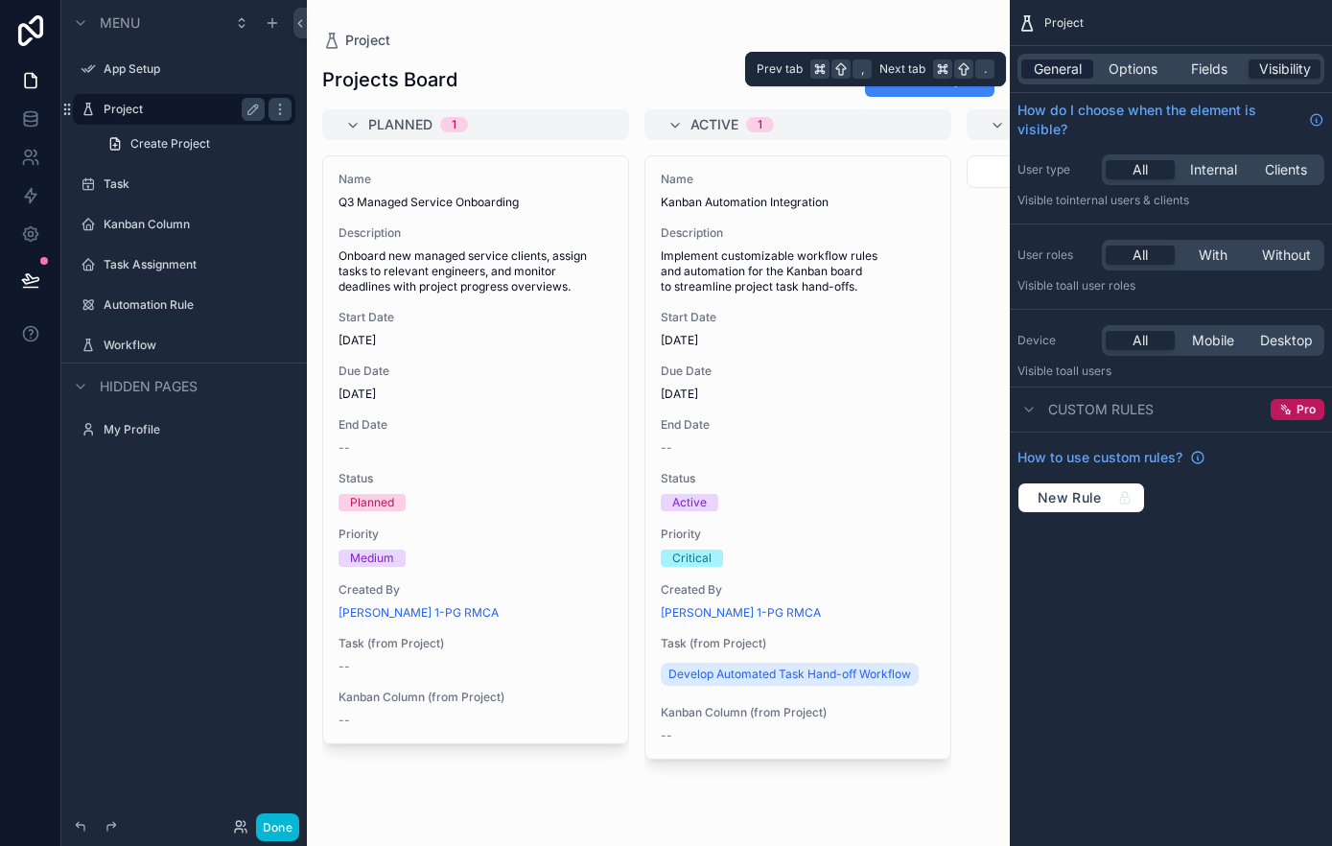
click at [1066, 73] on span "General" at bounding box center [1058, 68] width 48 height 19
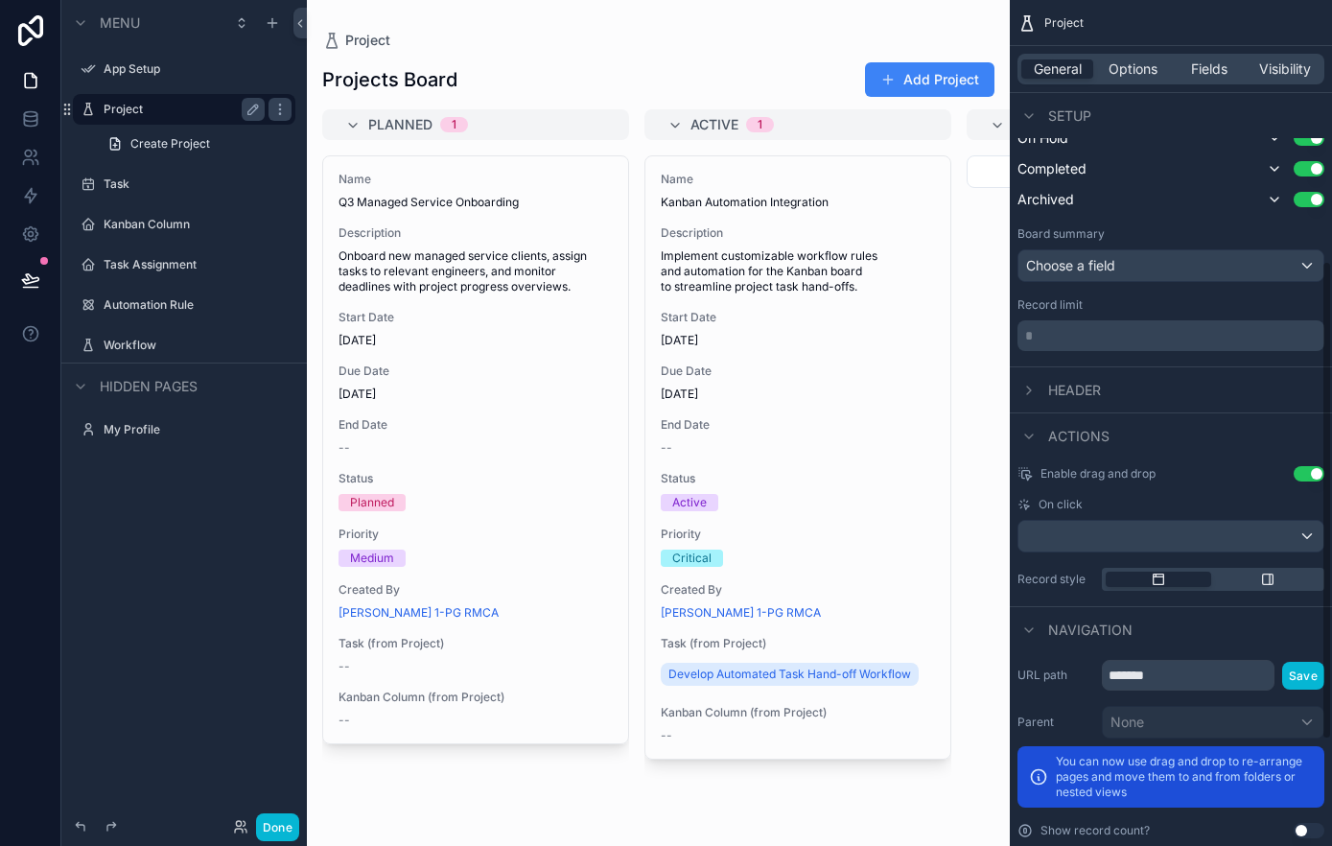
scroll to position [646, 0]
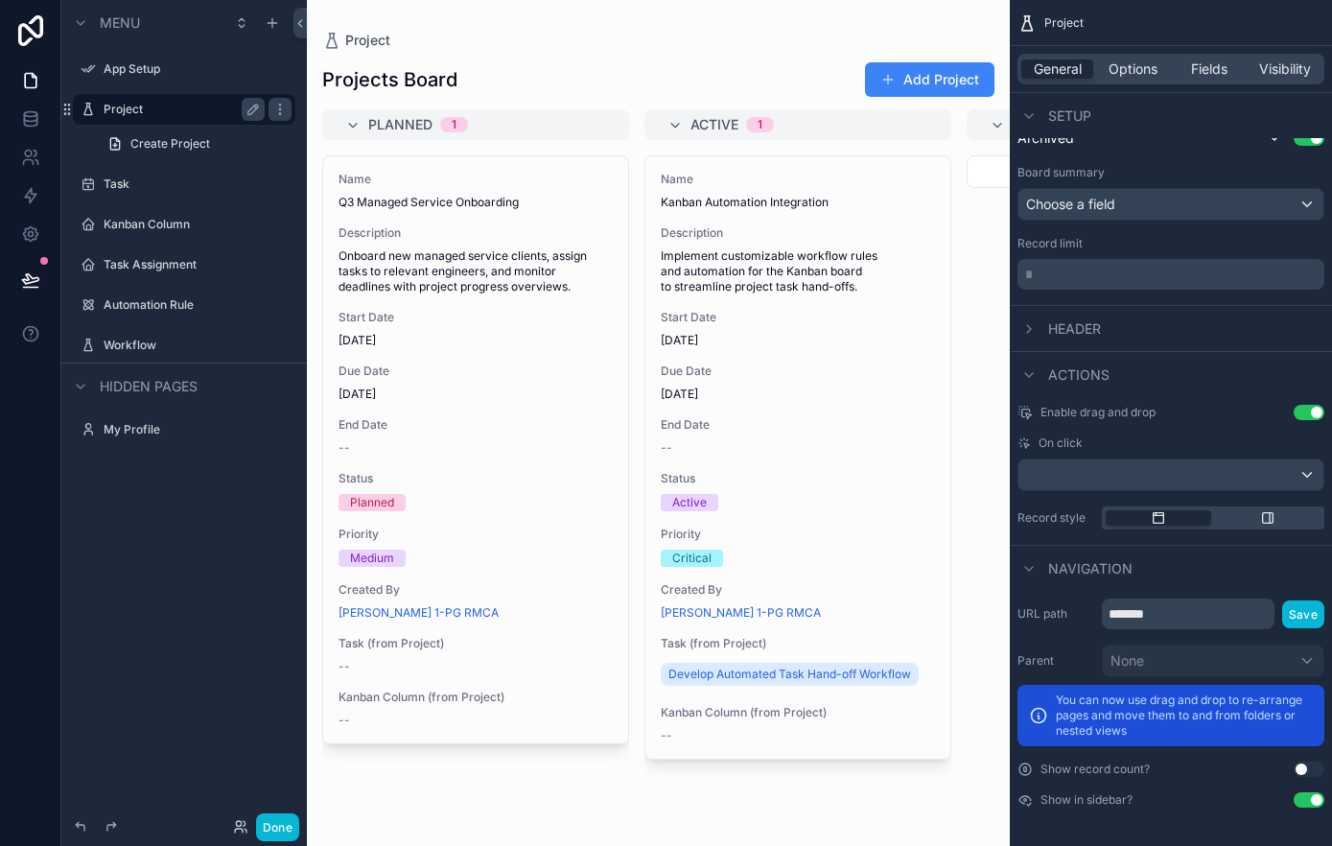
click at [569, 181] on span "Name" at bounding box center [475, 179] width 274 height 15
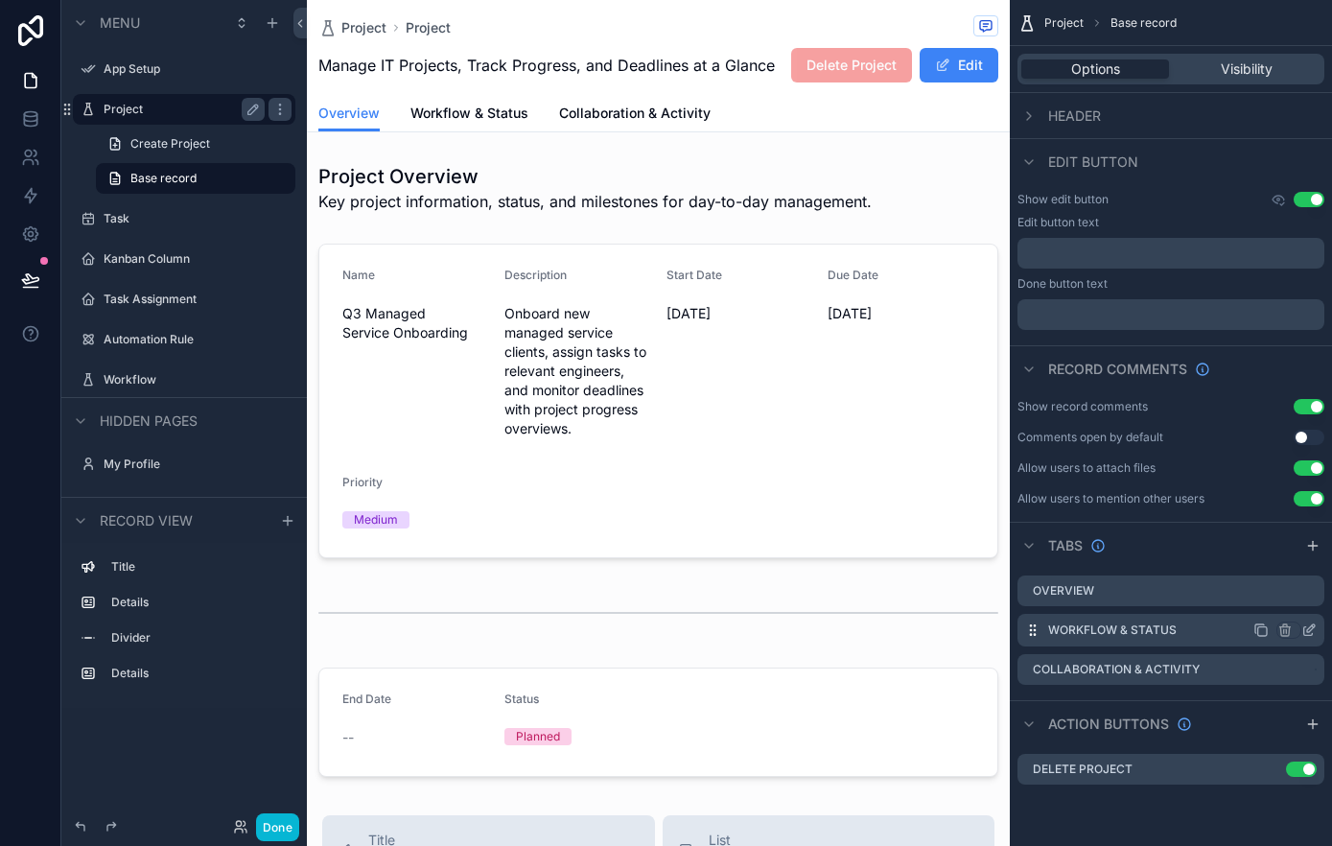
click at [1142, 624] on label "Workflow & Status" at bounding box center [1112, 629] width 128 height 15
click at [1242, 71] on span "Visibility" at bounding box center [1246, 68] width 52 height 19
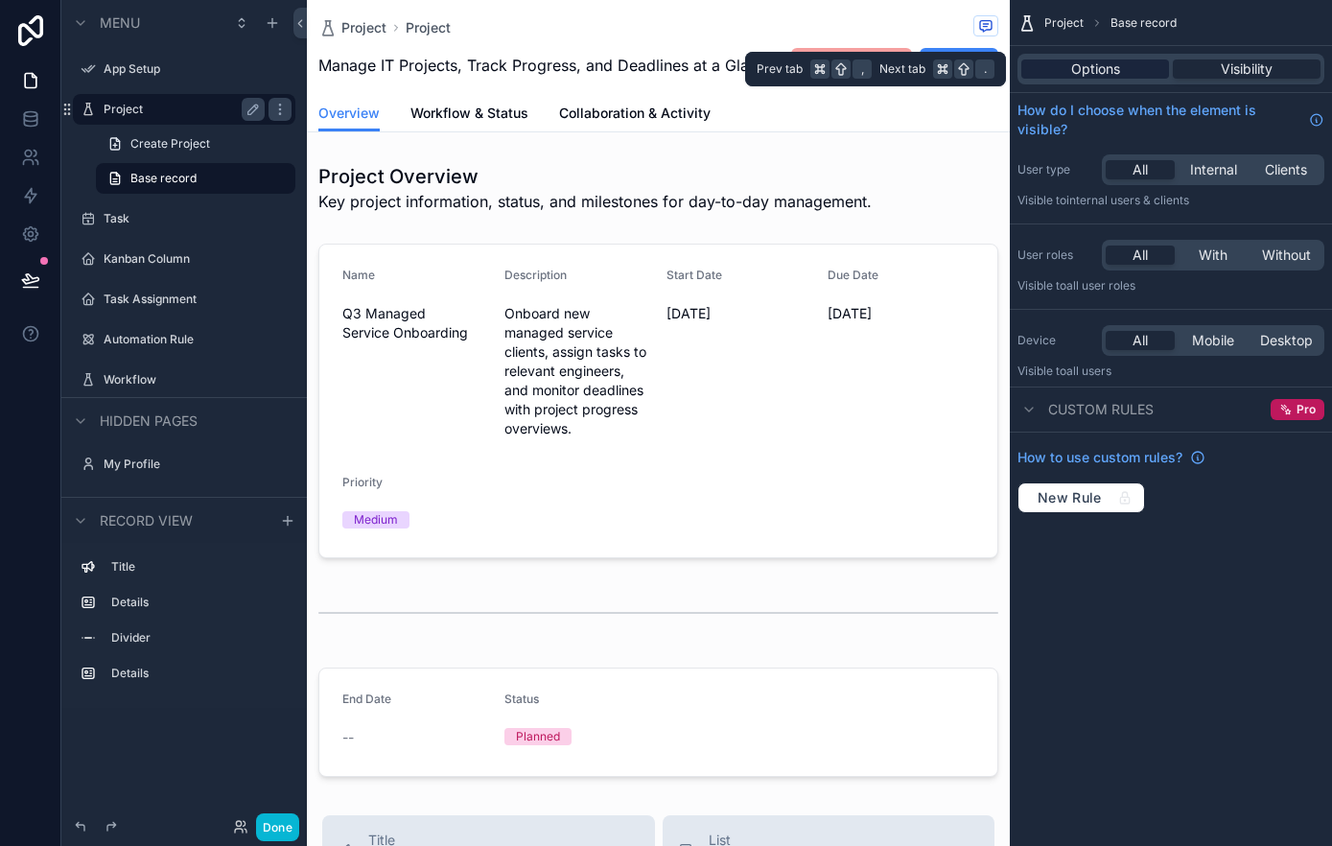
click at [1102, 64] on span "Options" at bounding box center [1095, 68] width 49 height 19
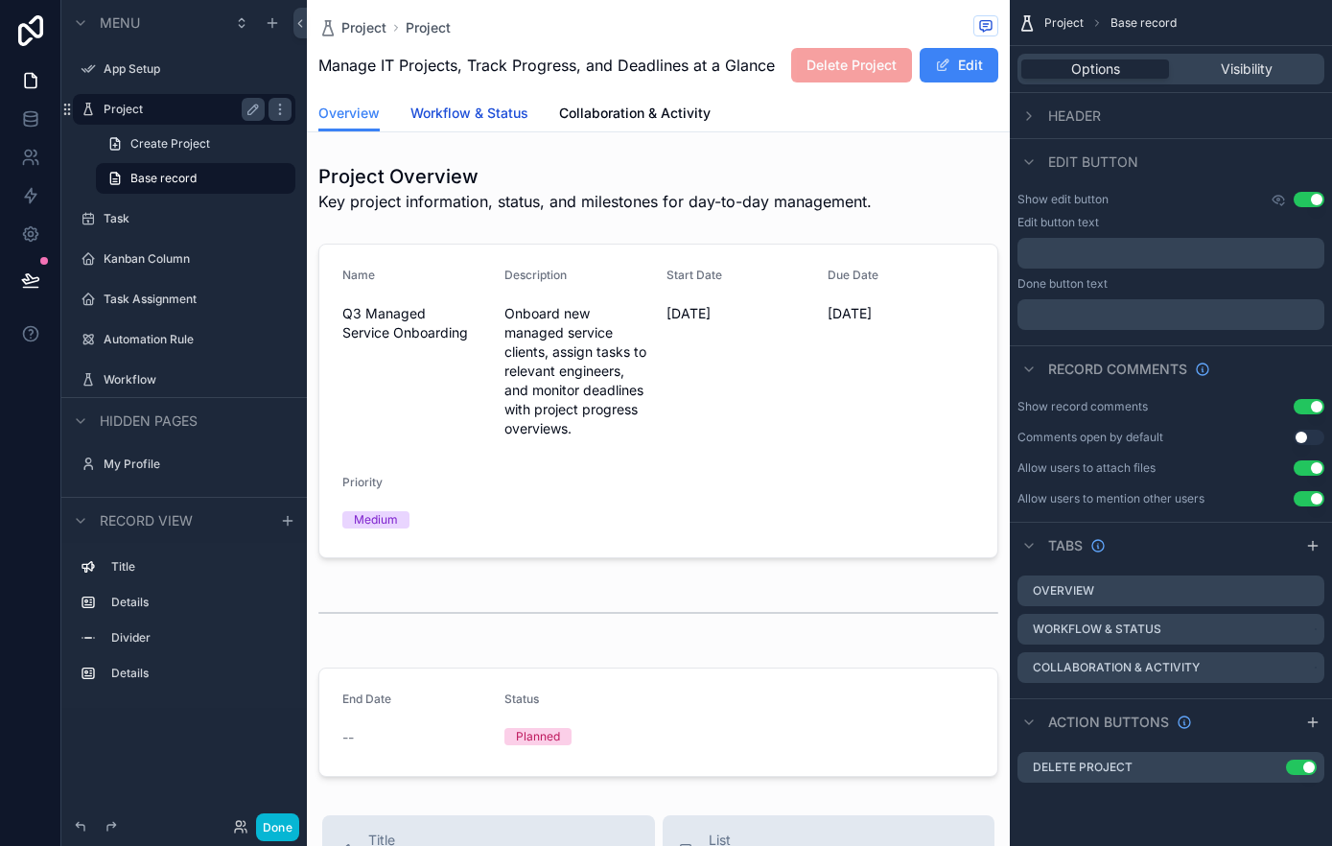
click at [478, 108] on span "Workflow & Status" at bounding box center [469, 113] width 118 height 19
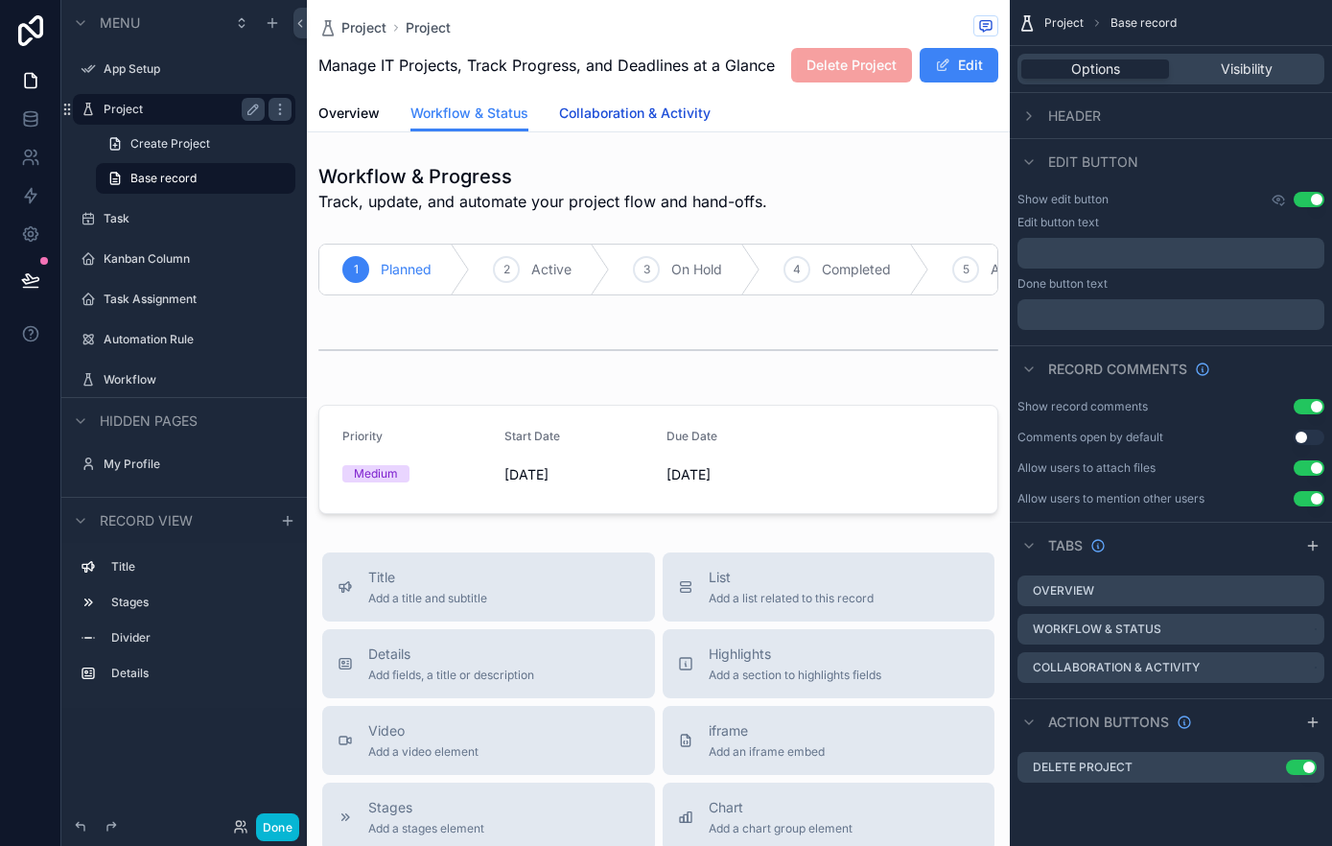
click at [674, 115] on span "Collaboration & Activity" at bounding box center [634, 113] width 151 height 19
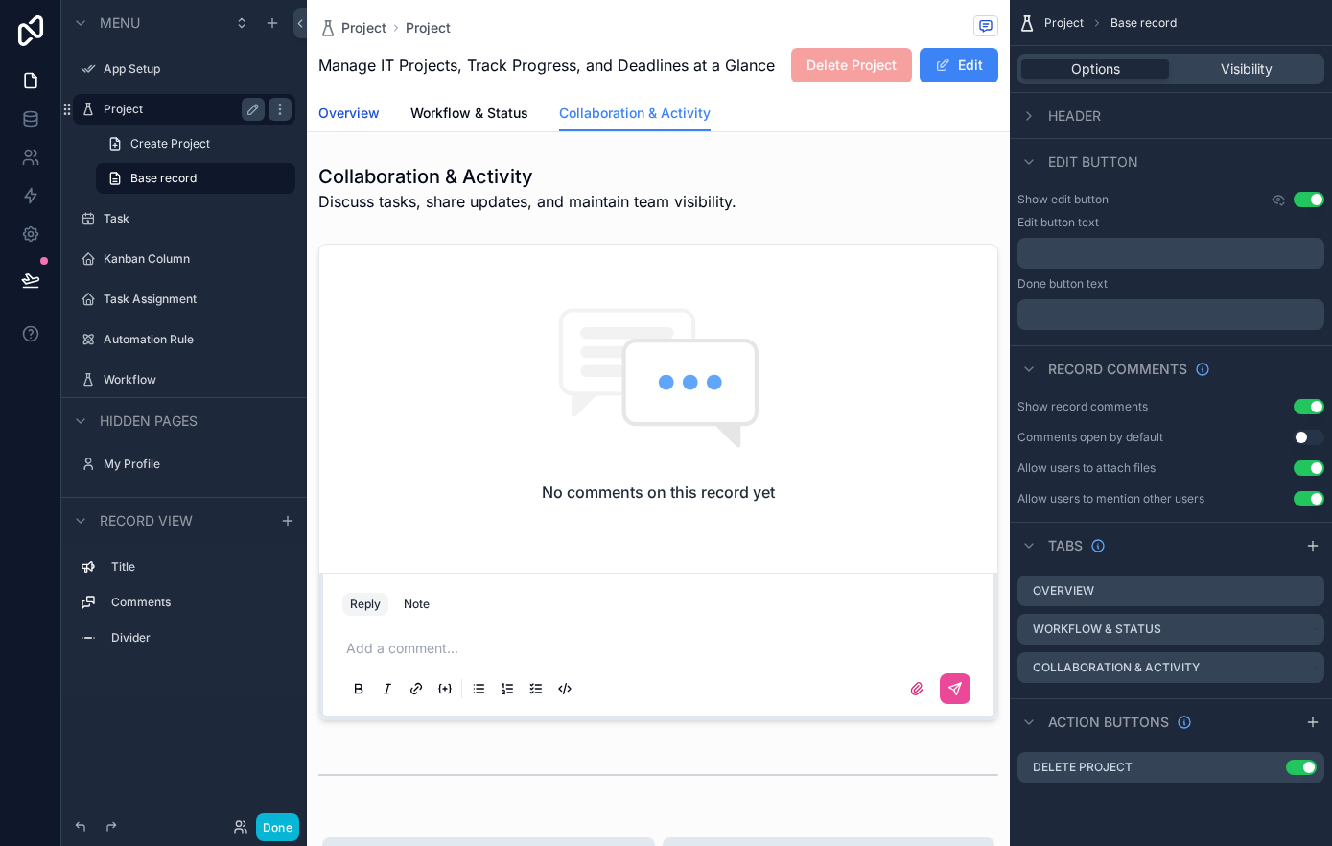
click at [363, 111] on span "Overview" at bounding box center [348, 113] width 61 height 19
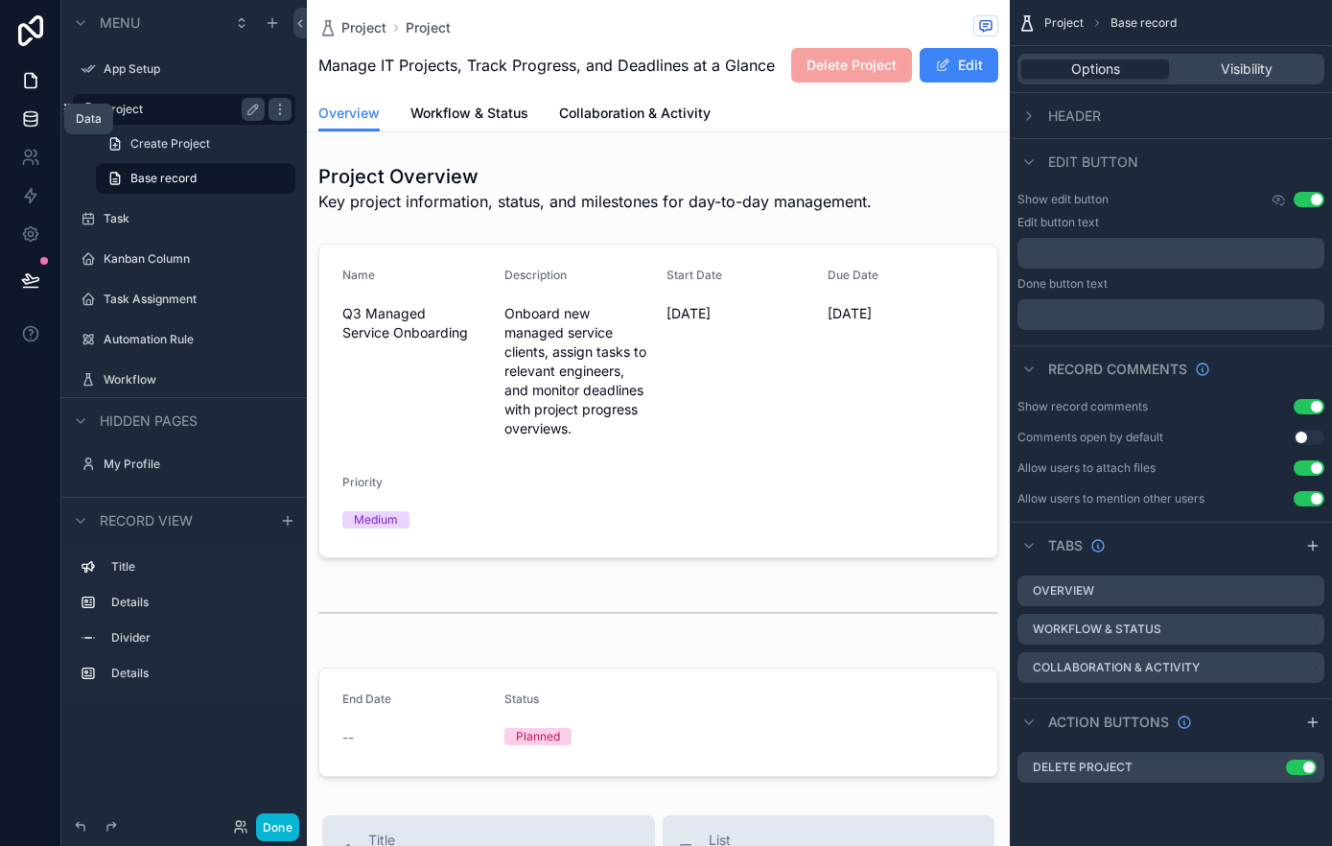
click at [26, 112] on icon at bounding box center [30, 114] width 12 height 5
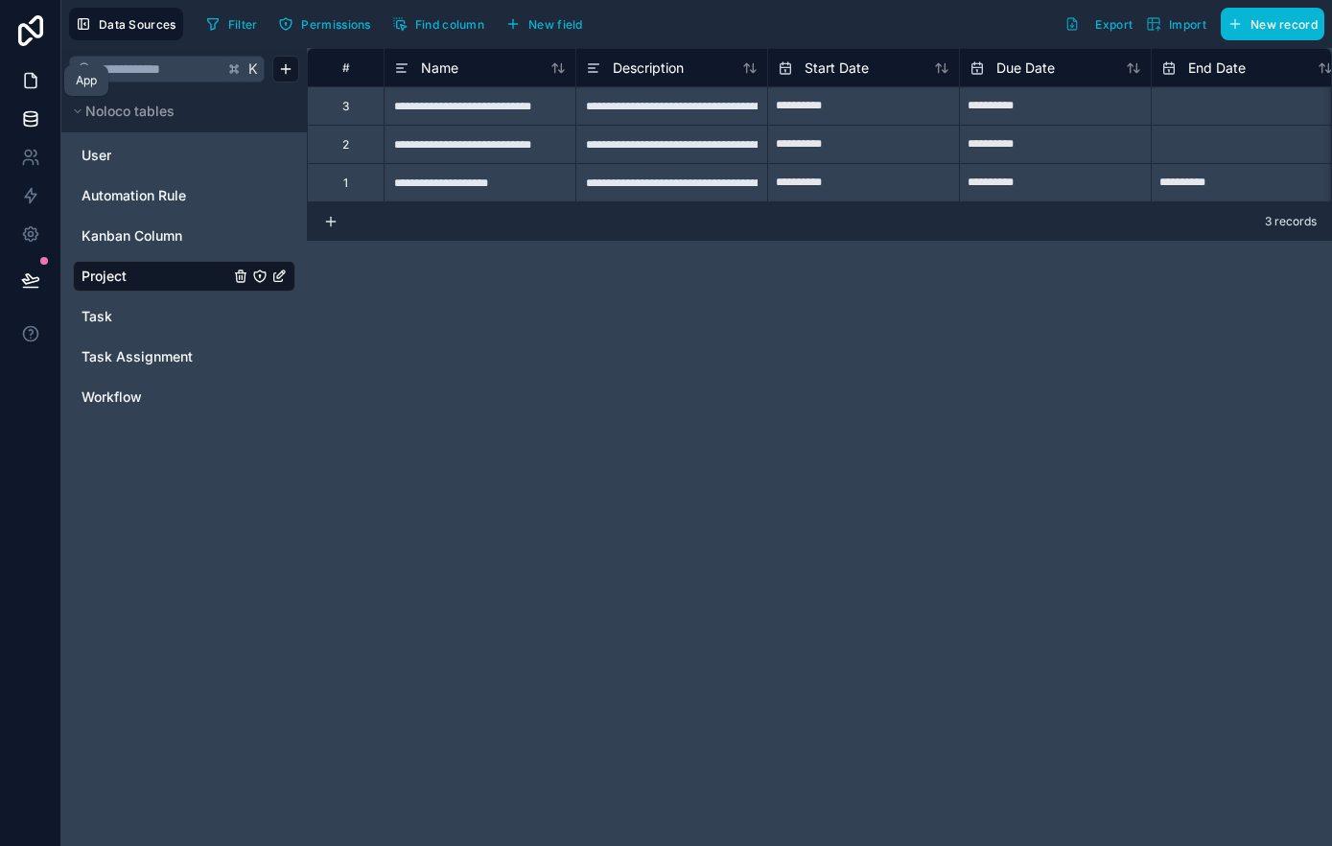
click at [19, 79] on link at bounding box center [30, 80] width 60 height 38
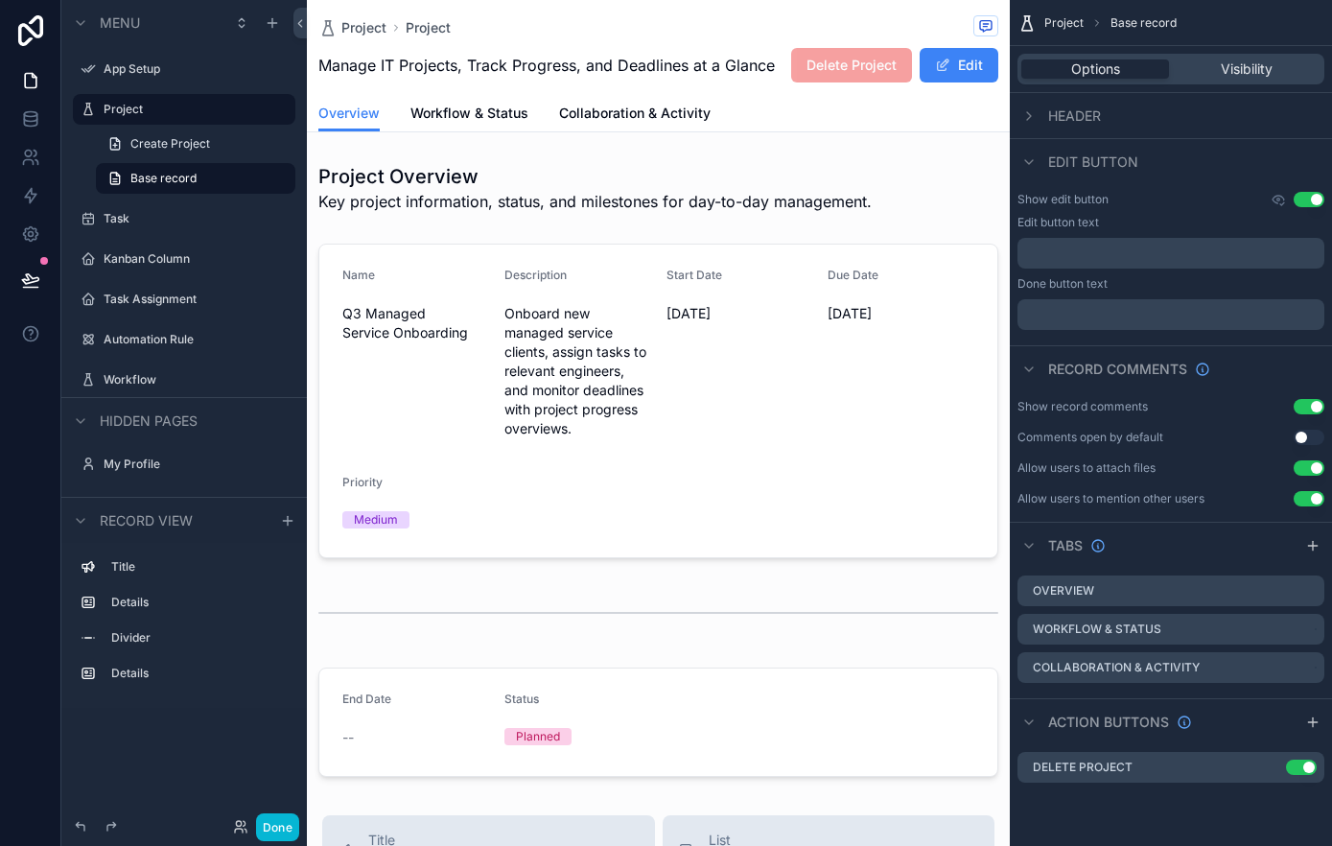
click at [966, 65] on button "Edit" at bounding box center [958, 65] width 79 height 35
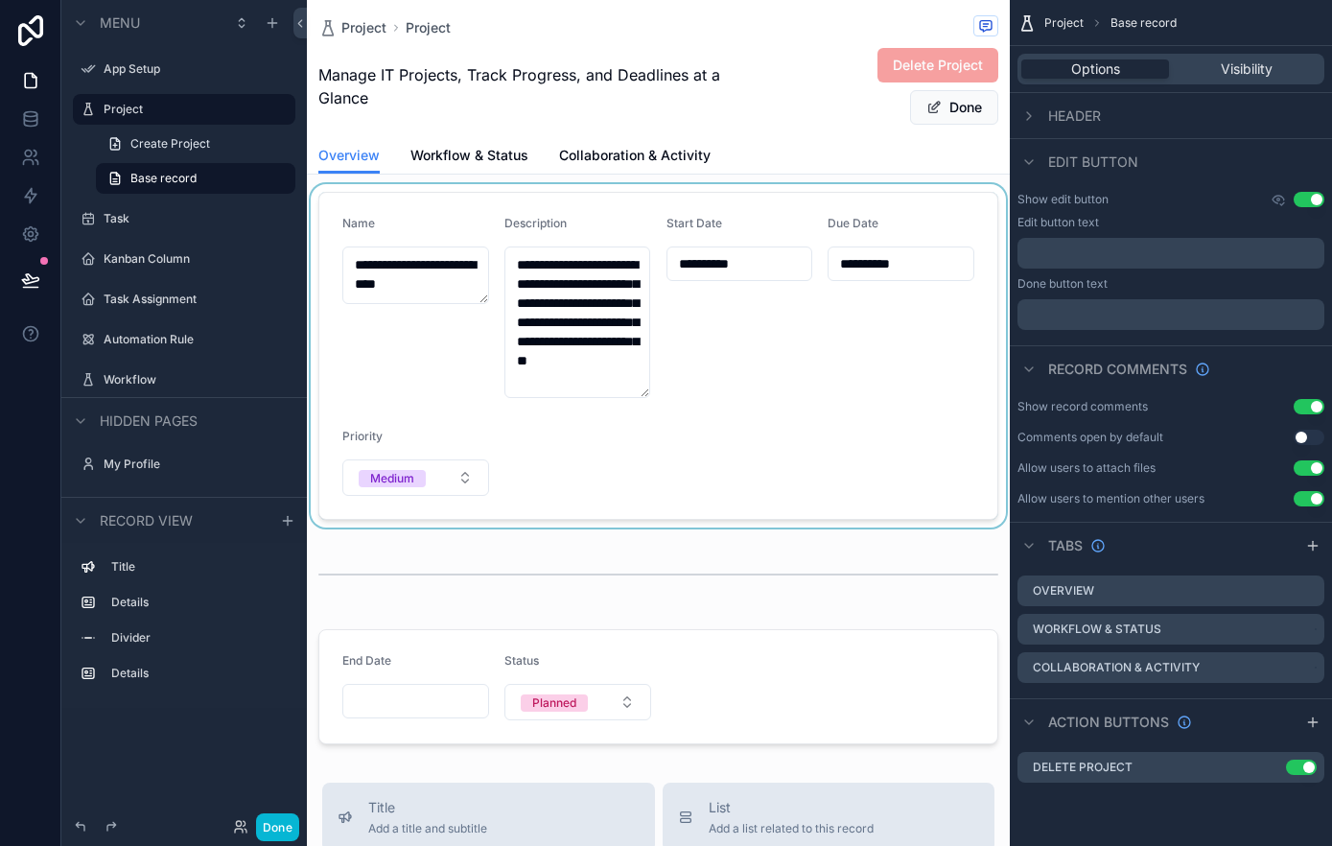
scroll to position [100, 0]
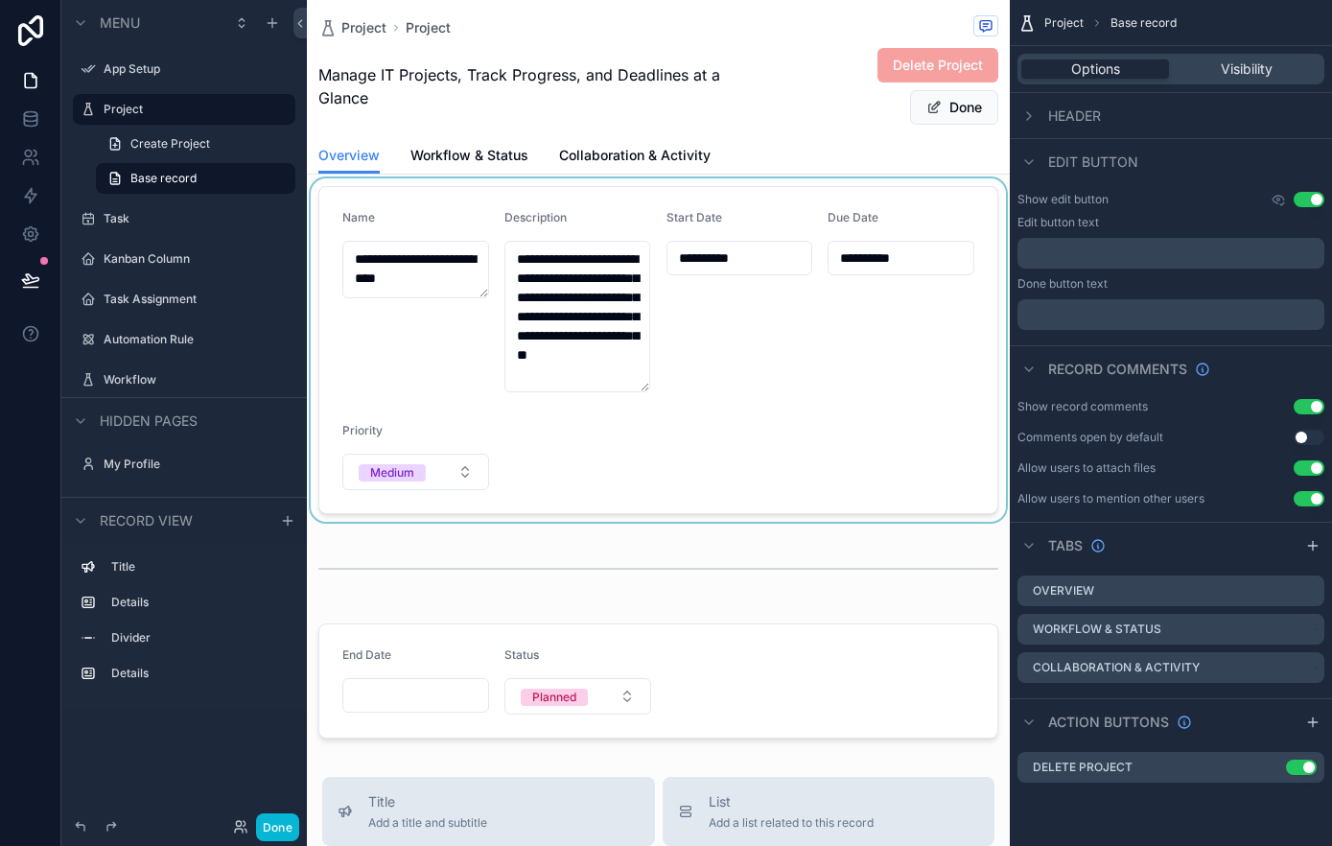
click at [681, 418] on div "scrollable content" at bounding box center [658, 349] width 703 height 343
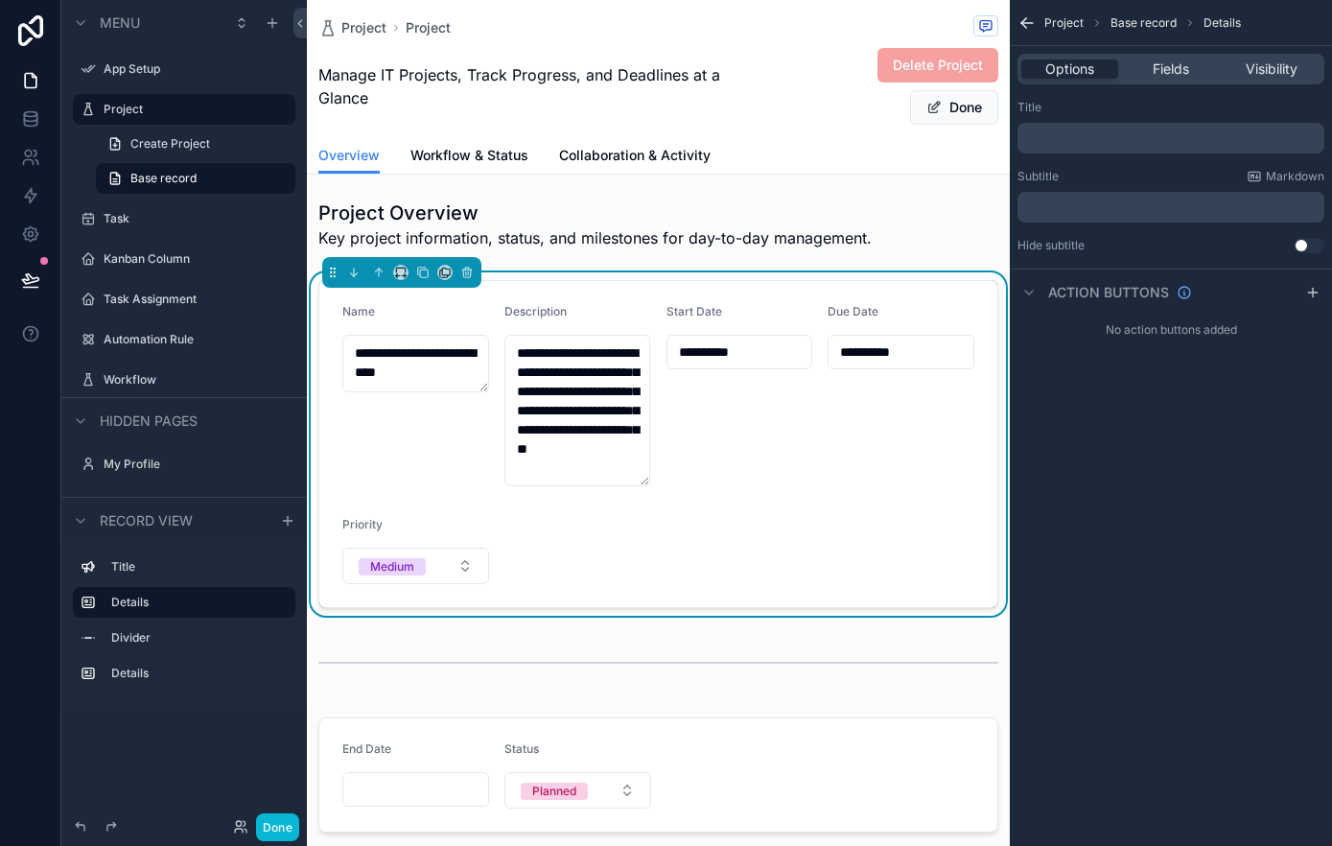
scroll to position [0, 0]
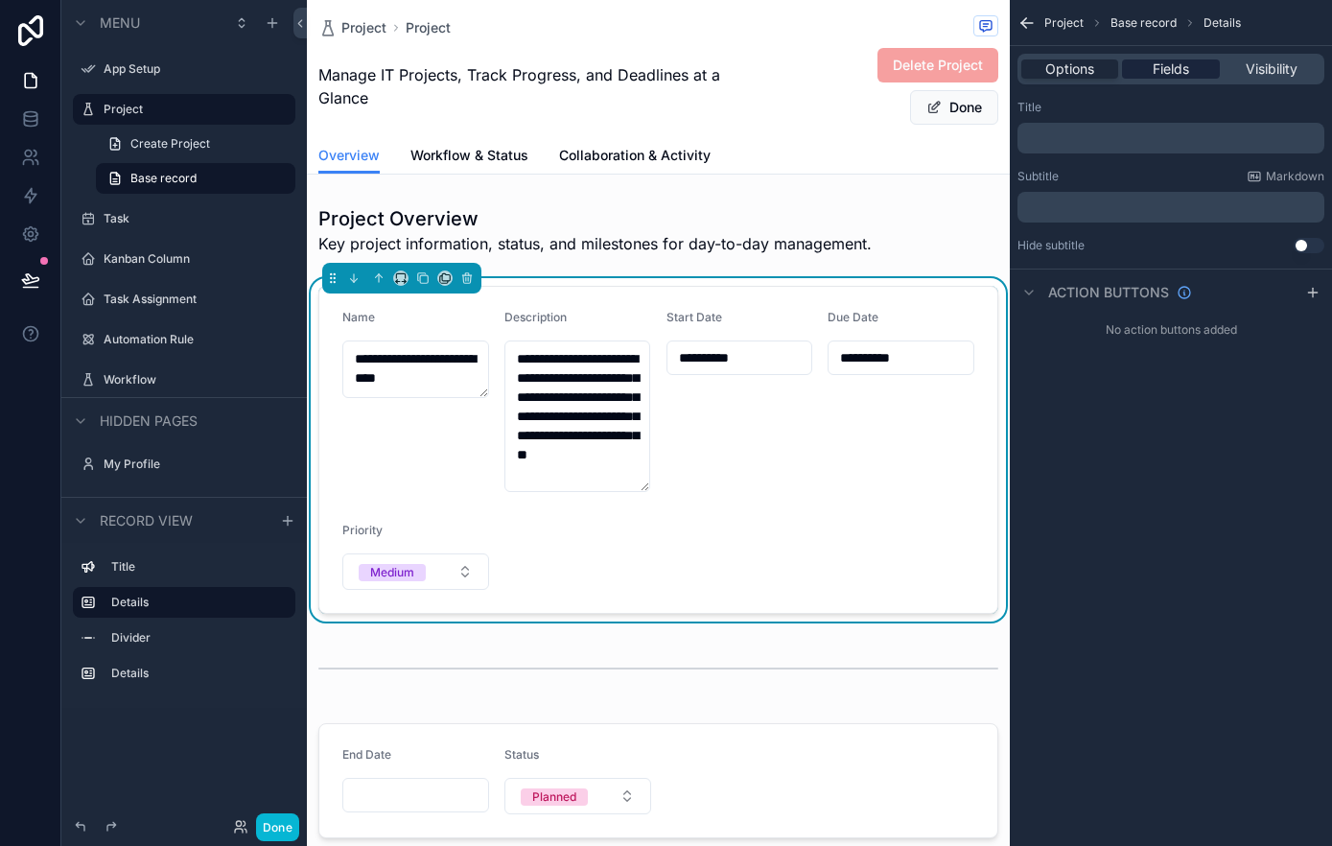
click at [1174, 70] on span "Fields" at bounding box center [1170, 68] width 36 height 19
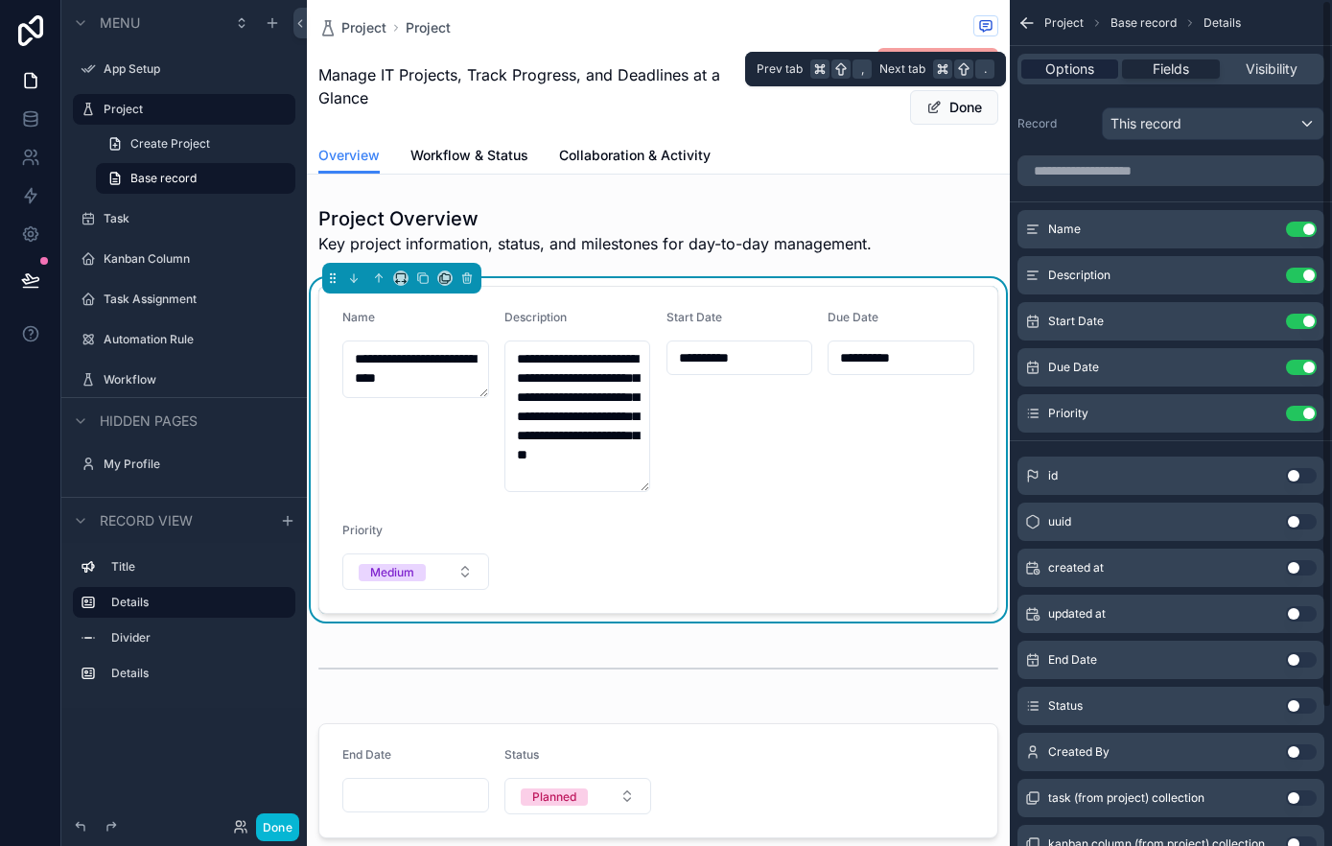
click at [1081, 75] on span "Options" at bounding box center [1069, 68] width 49 height 19
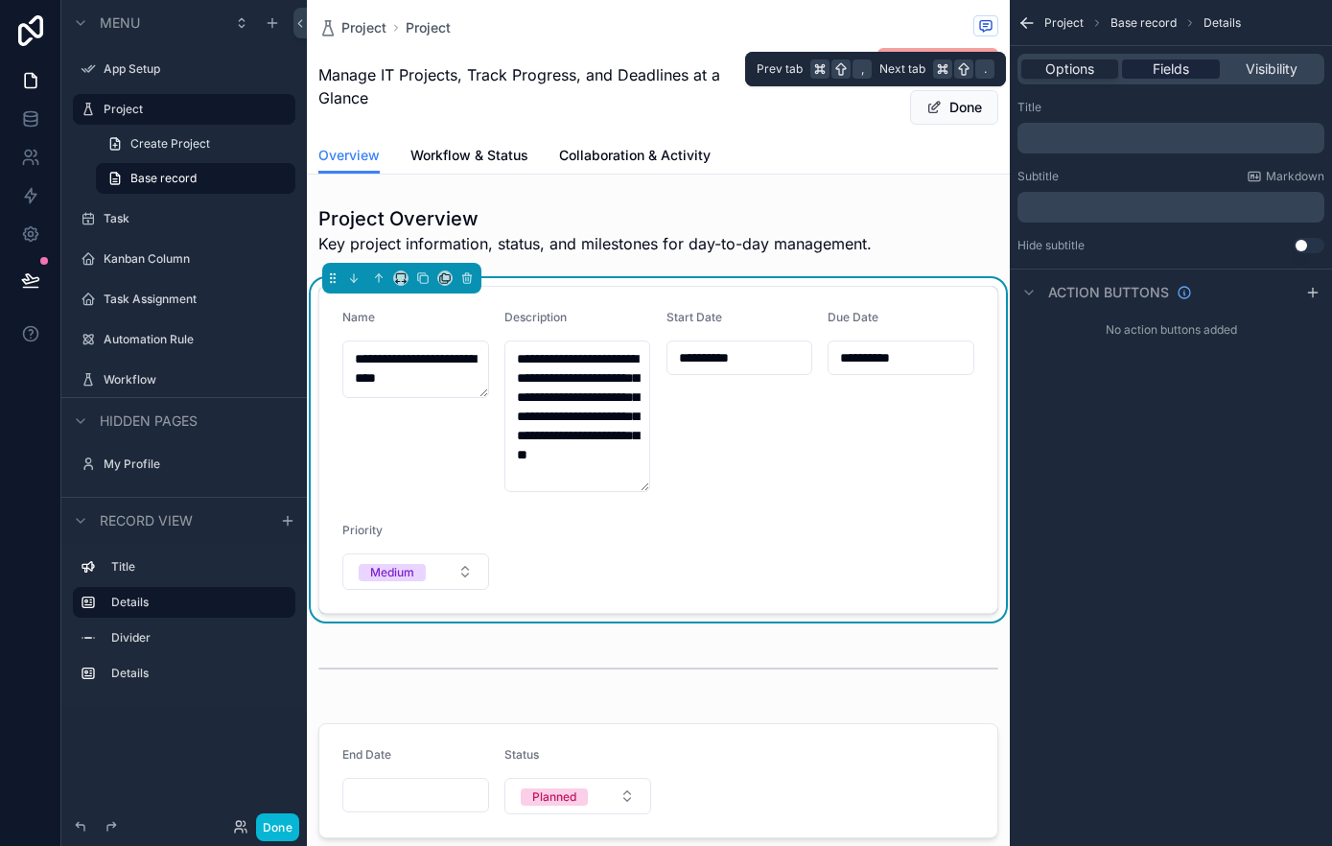
click at [1169, 65] on span "Fields" at bounding box center [1170, 68] width 36 height 19
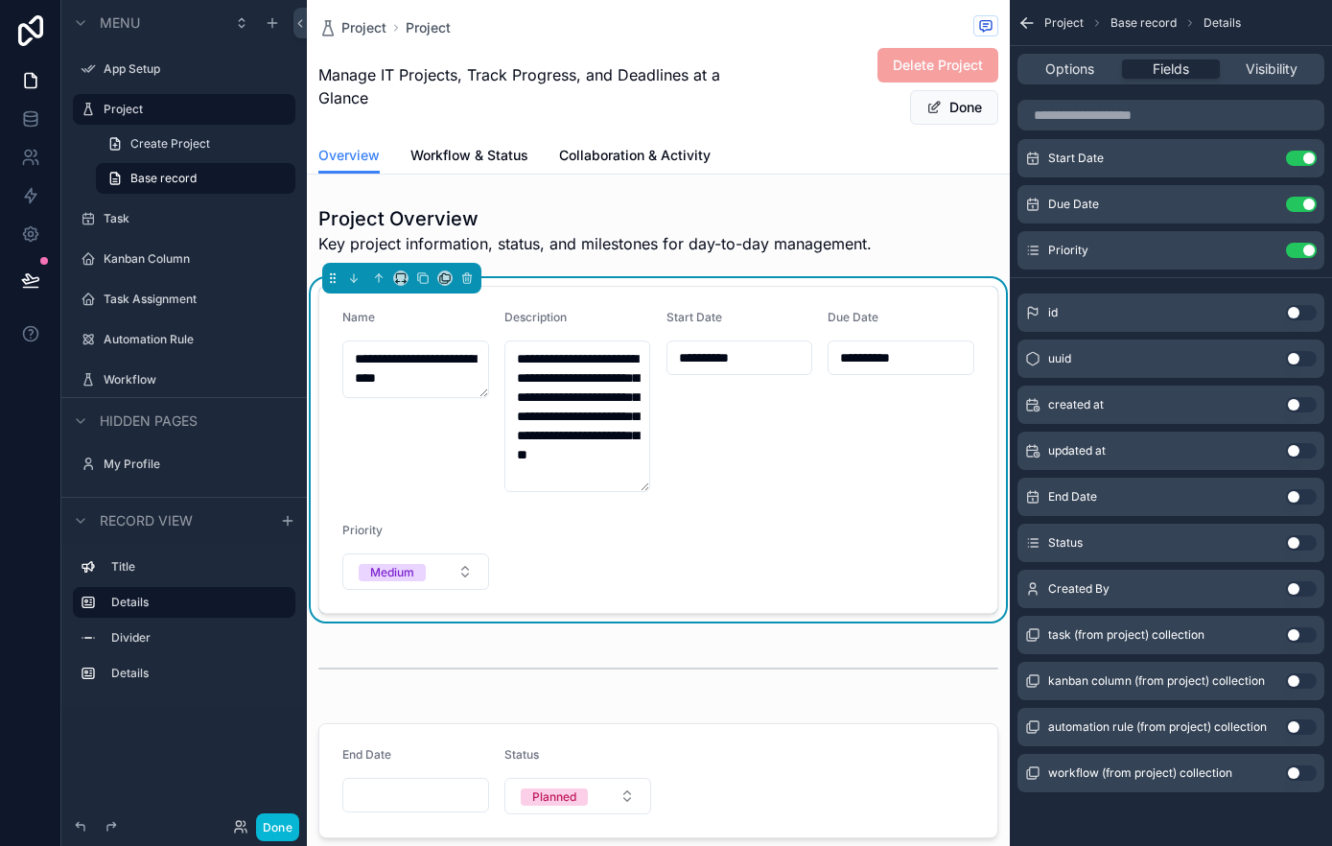
click at [1299, 593] on button "Use setting" at bounding box center [1301, 588] width 31 height 15
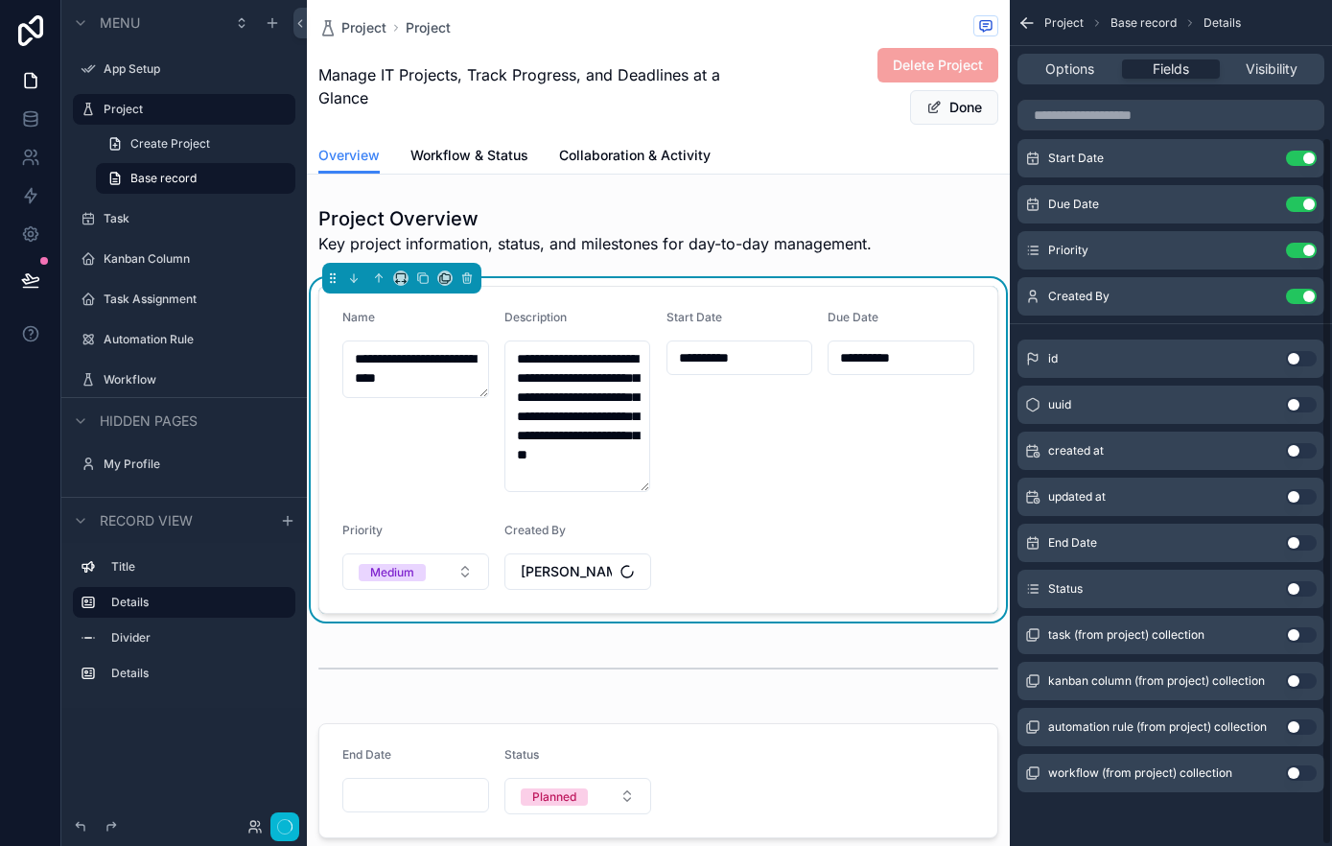
scroll to position [163, 0]
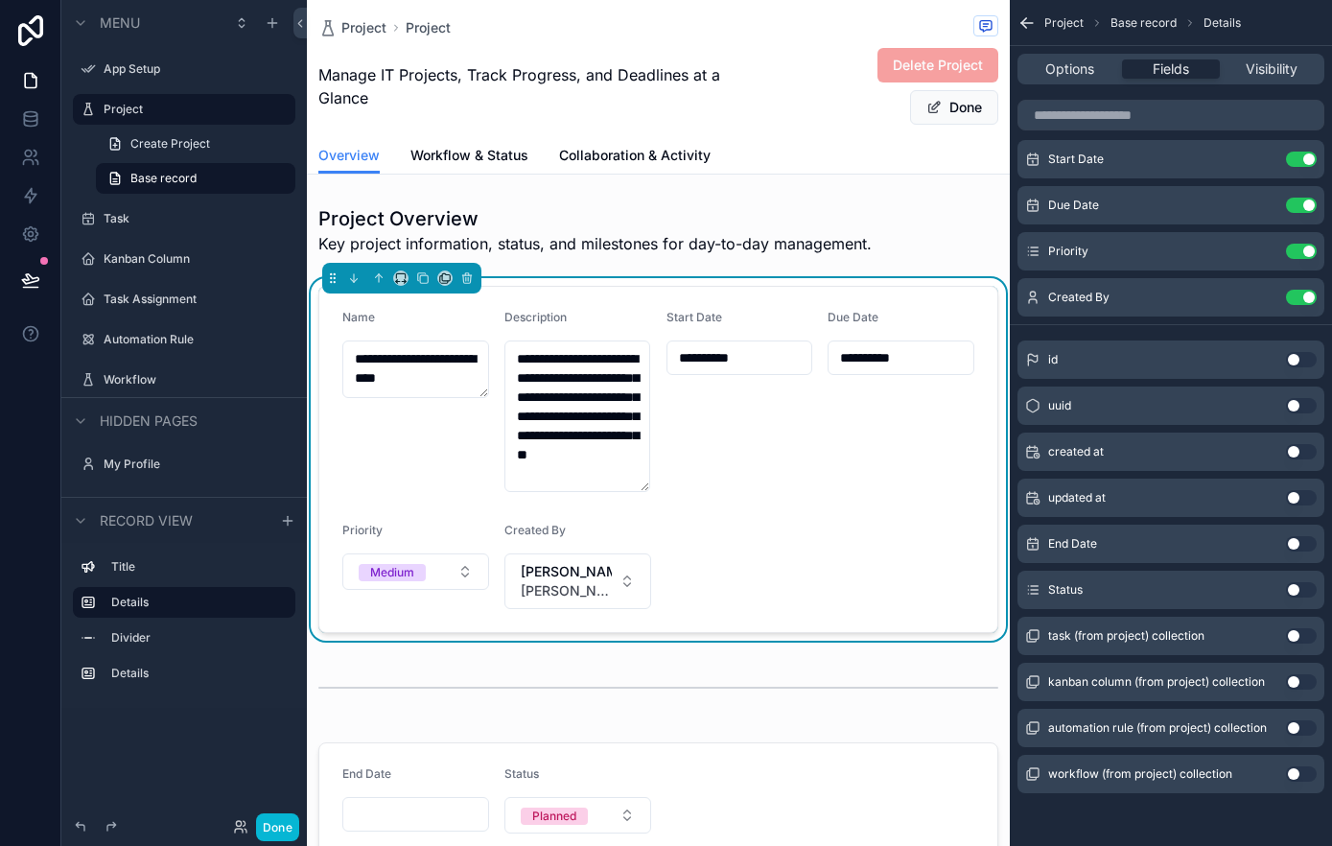
click at [1299, 593] on button "Use setting" at bounding box center [1301, 589] width 31 height 15
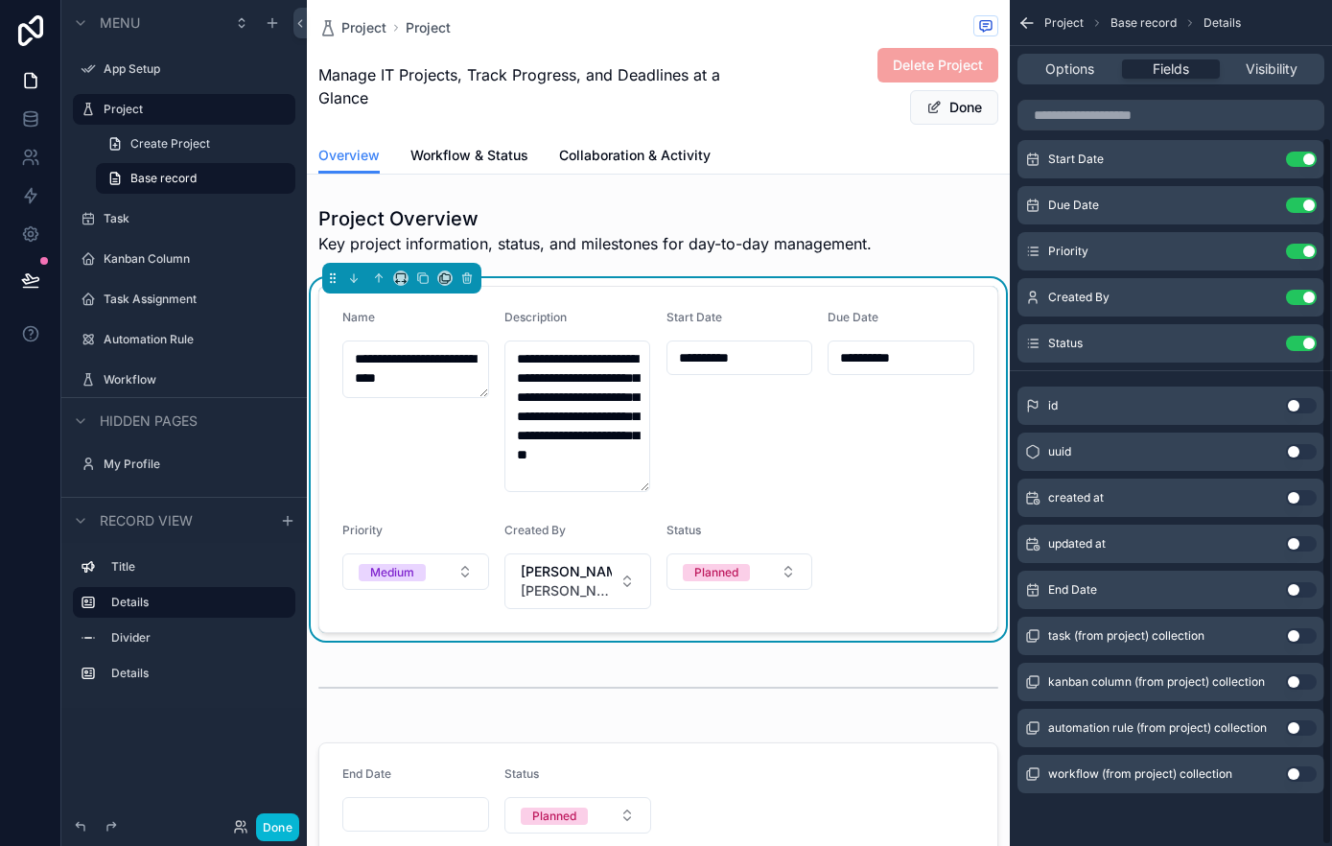
click at [1303, 590] on button "Use setting" at bounding box center [1301, 589] width 31 height 15
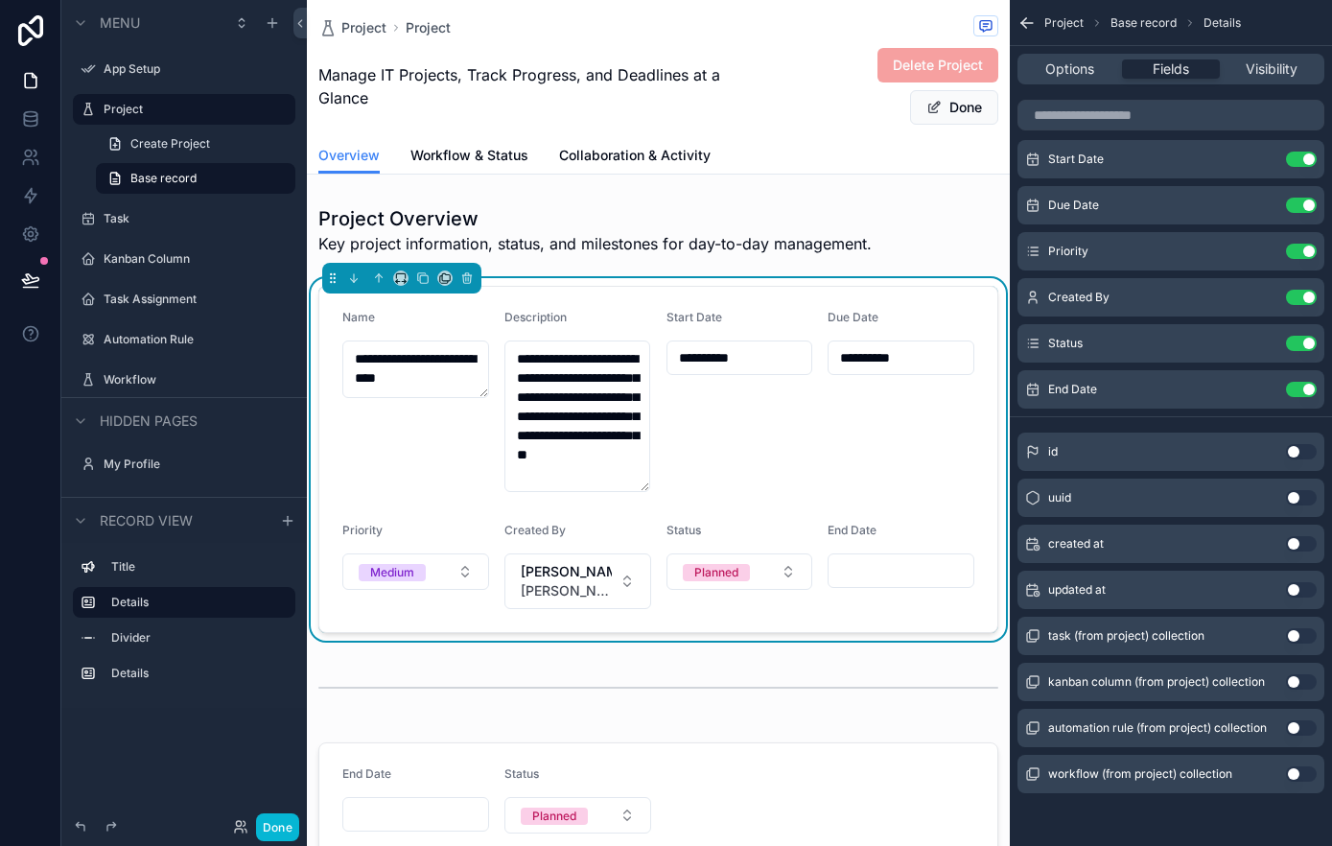
click at [1296, 547] on button "Use setting" at bounding box center [1301, 543] width 31 height 15
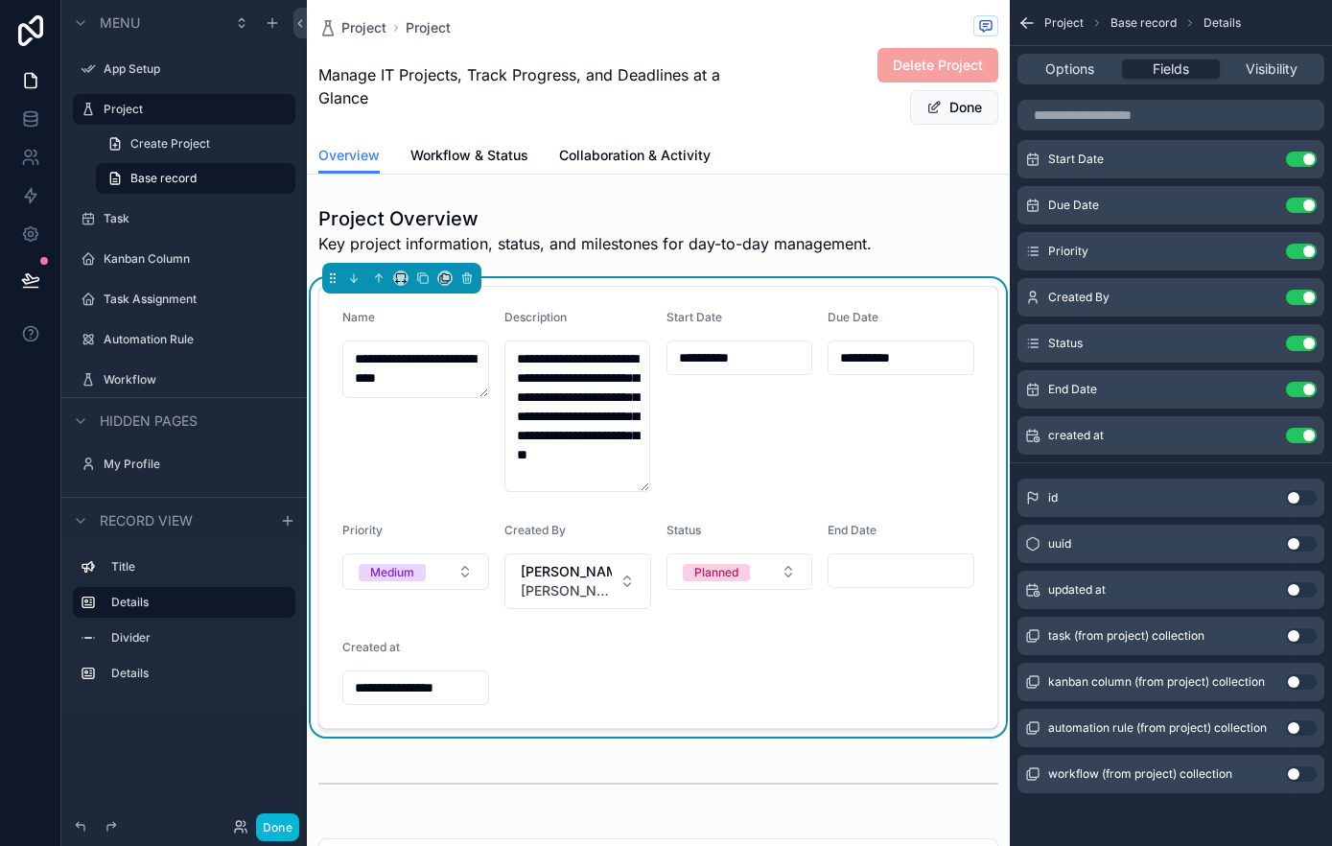
click at [1297, 635] on button "Use setting" at bounding box center [1301, 635] width 31 height 15
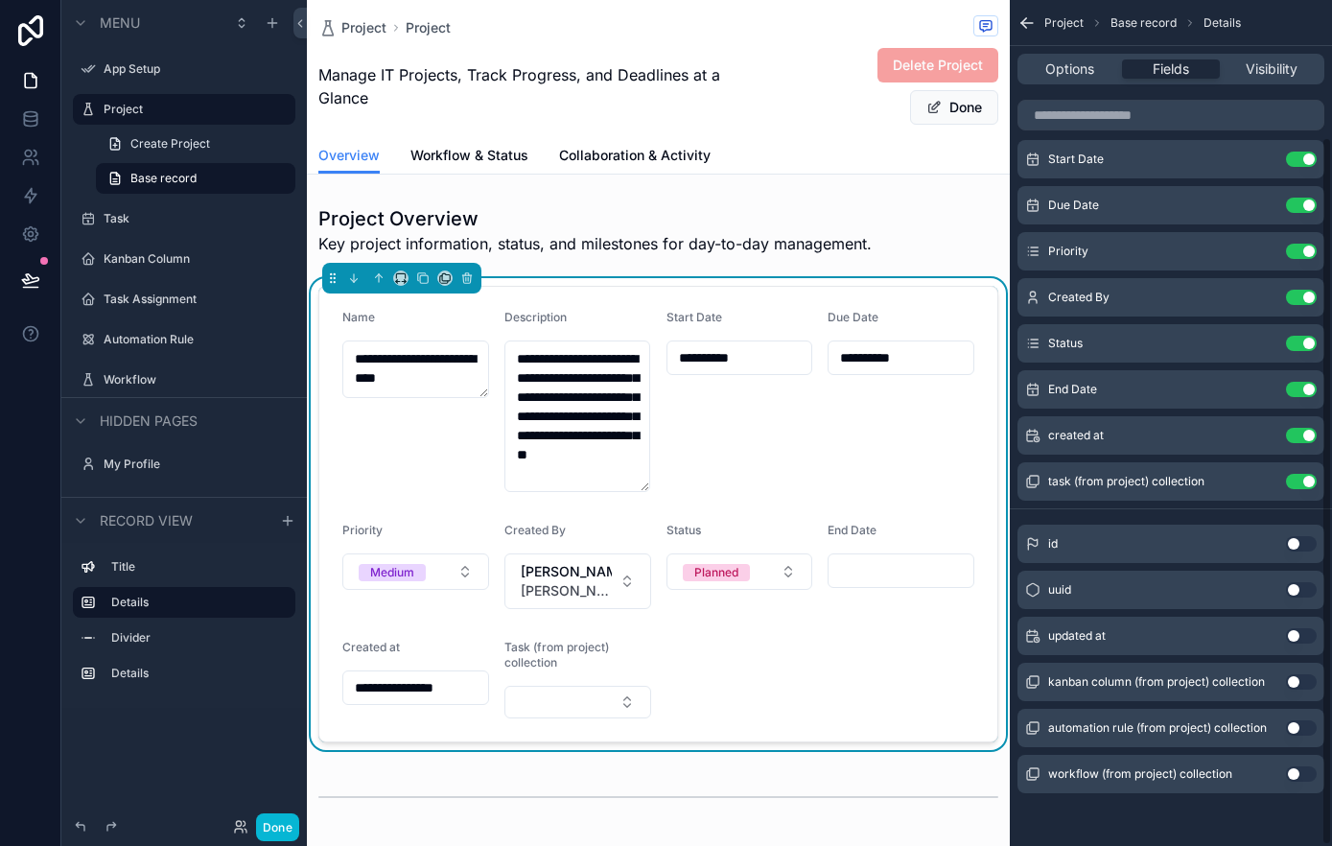
click at [1294, 671] on div "kanban column (from project) collection Use setting" at bounding box center [1170, 681] width 307 height 38
click at [1302, 687] on button "Use setting" at bounding box center [1301, 681] width 31 height 15
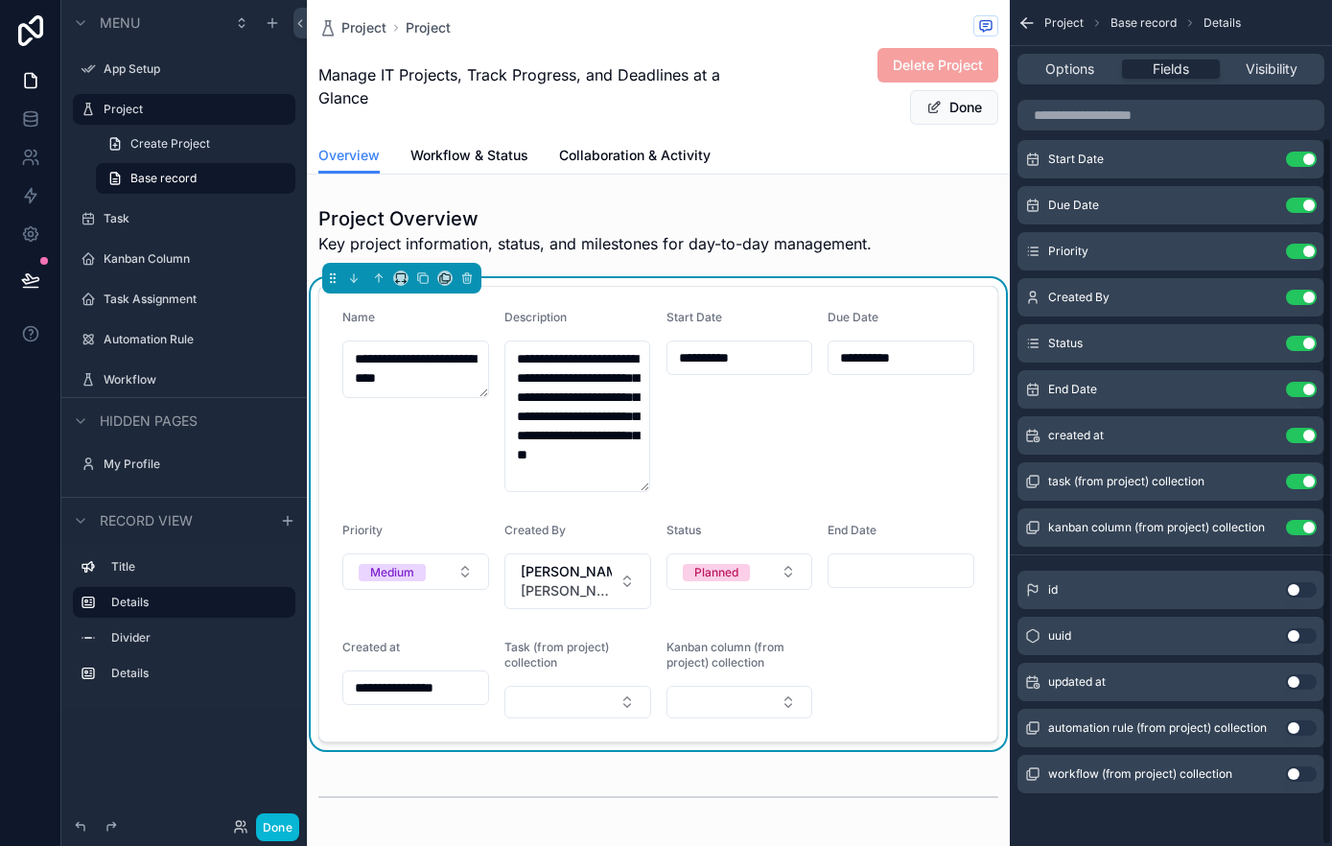
click at [1296, 724] on button "Use setting" at bounding box center [1301, 727] width 31 height 15
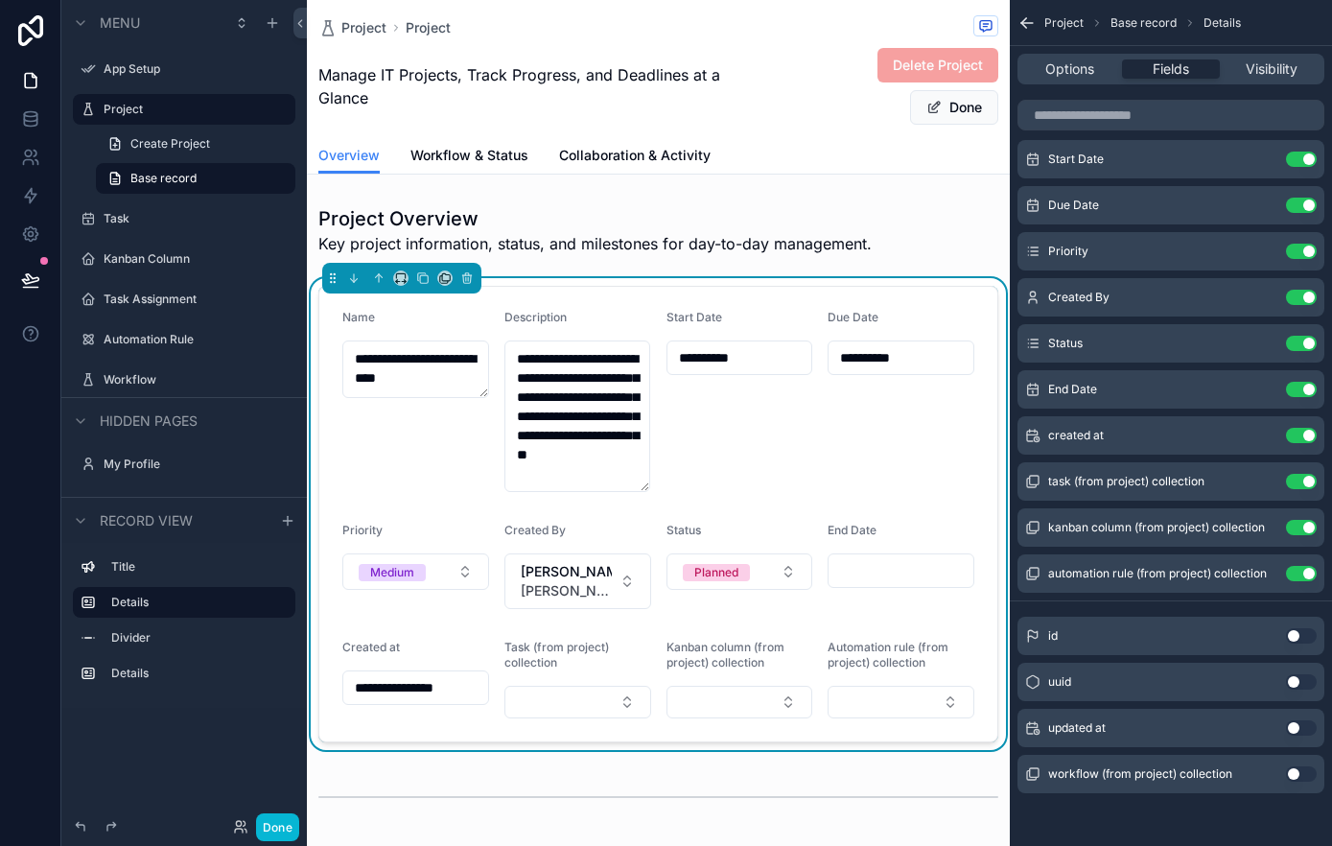
click at [1298, 774] on button "Use setting" at bounding box center [1301, 773] width 31 height 15
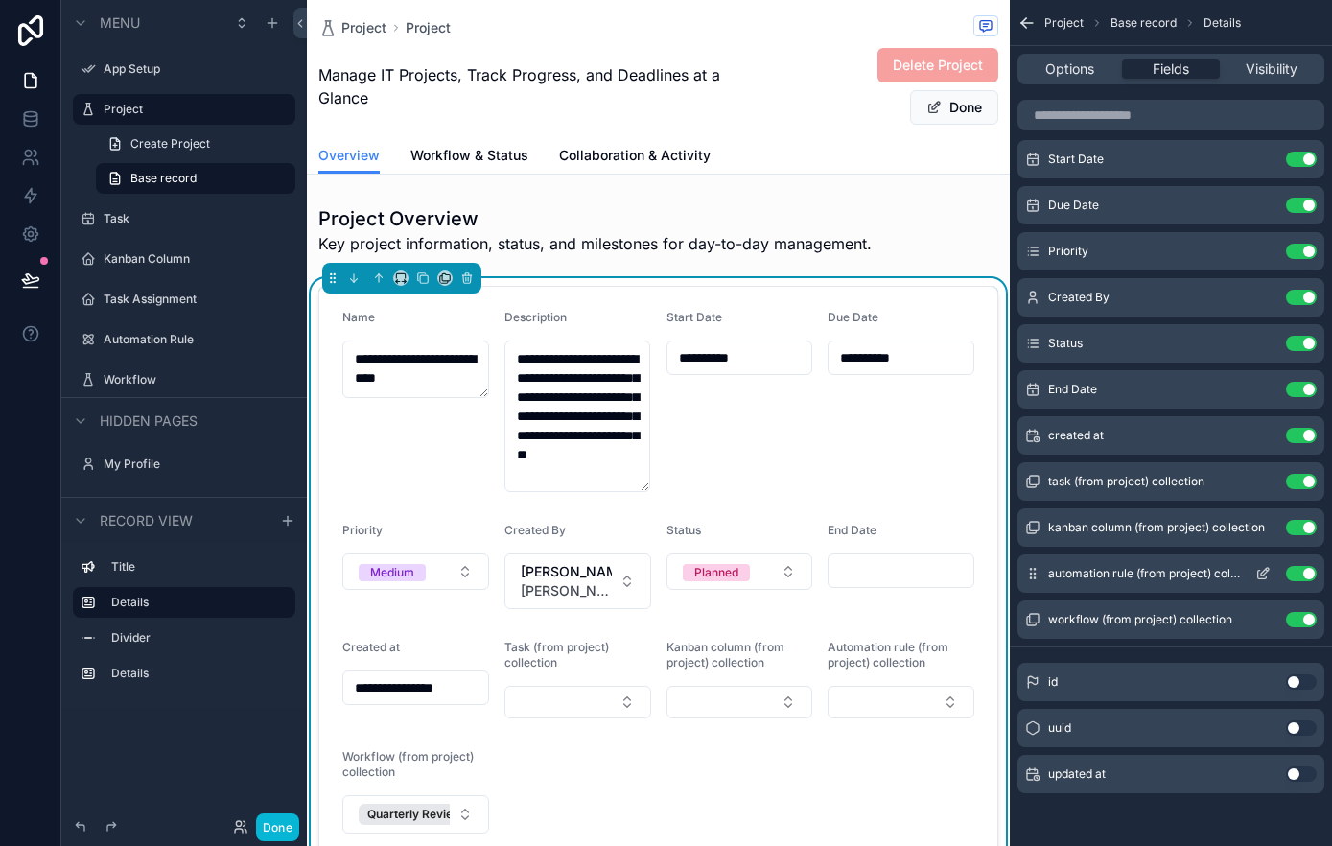
scroll to position [164, 0]
click at [1271, 70] on span "Visibility" at bounding box center [1271, 68] width 52 height 19
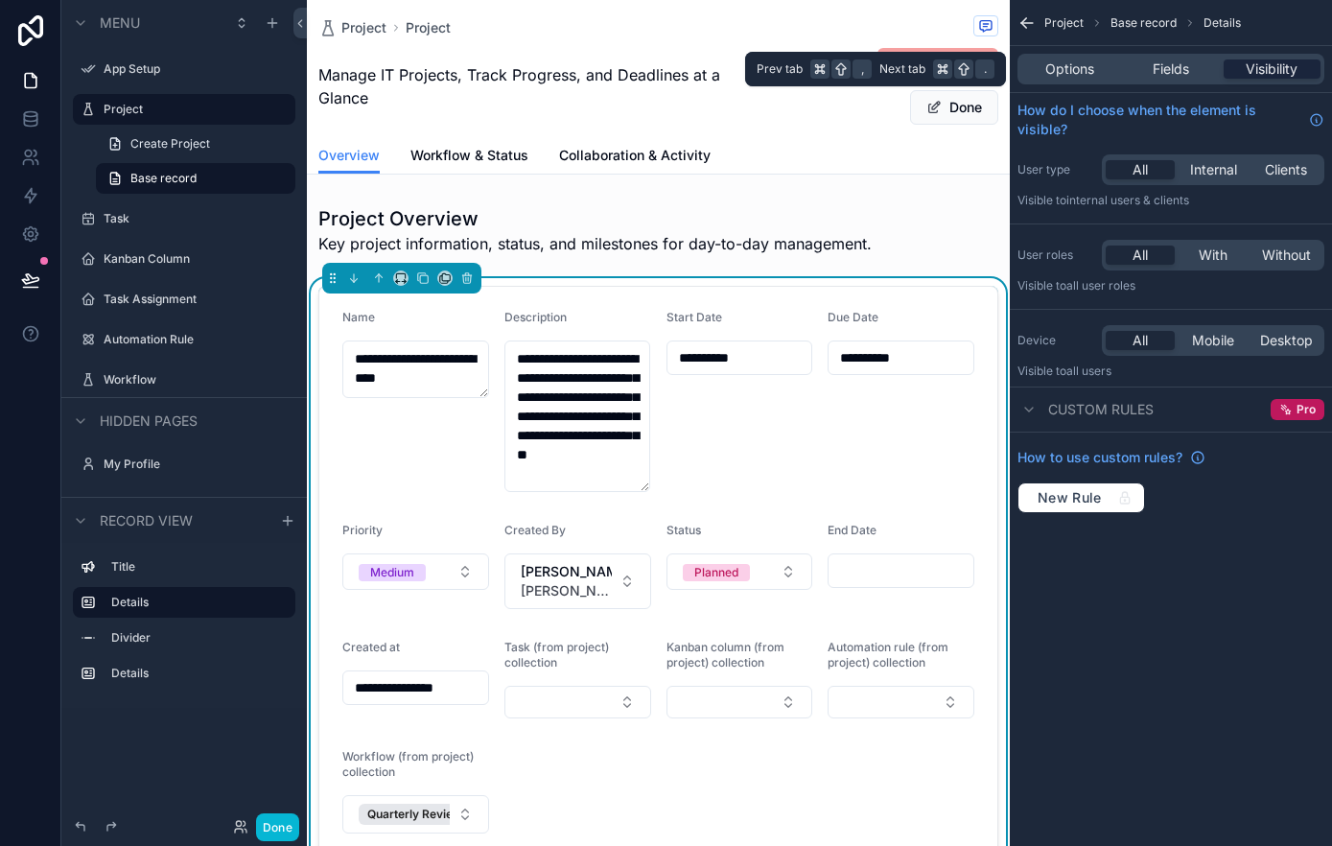
scroll to position [0, 0]
click at [1068, 64] on span "Options" at bounding box center [1069, 68] width 49 height 19
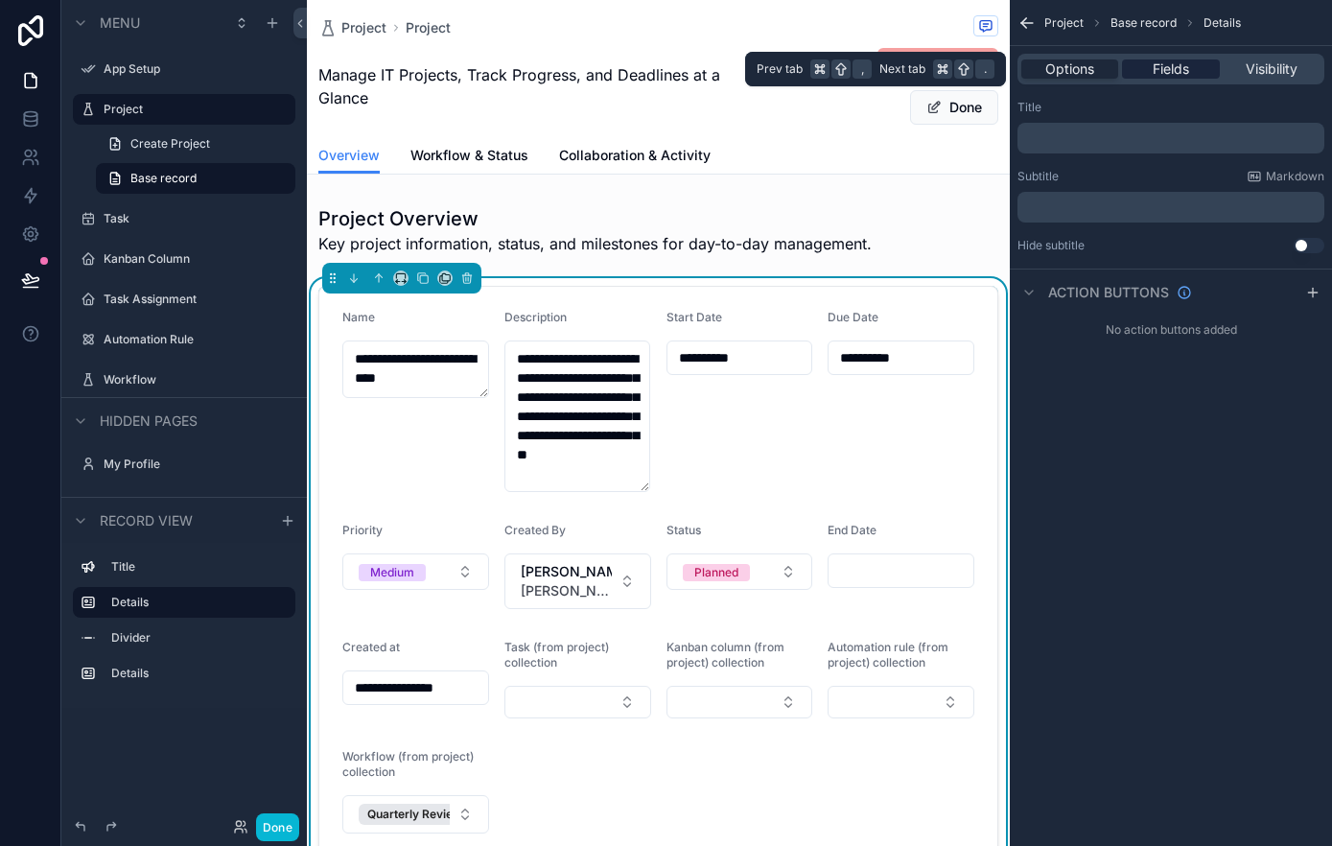
click at [1147, 66] on div "Fields" at bounding box center [1170, 68] width 97 height 19
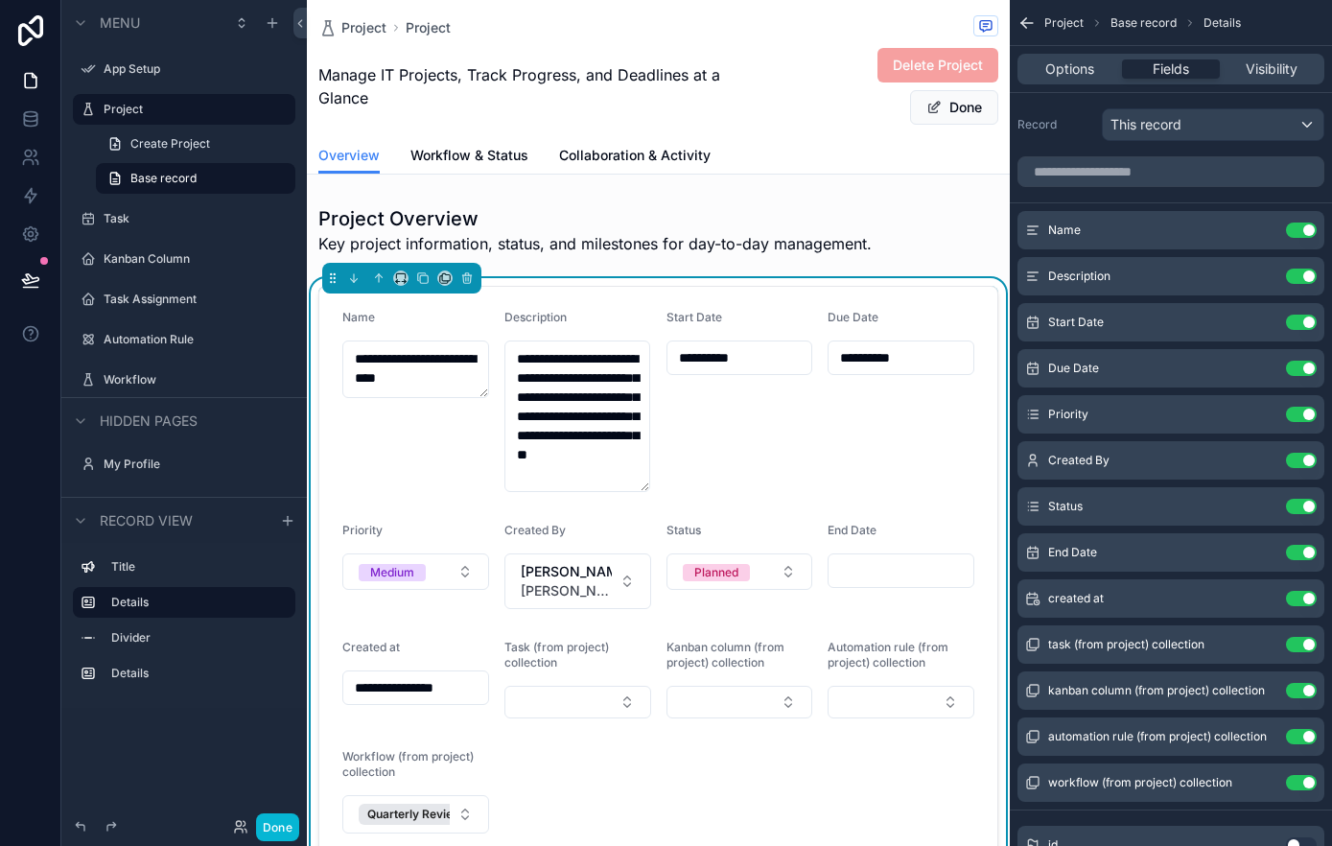
click at [969, 104] on button "Done" at bounding box center [954, 107] width 88 height 35
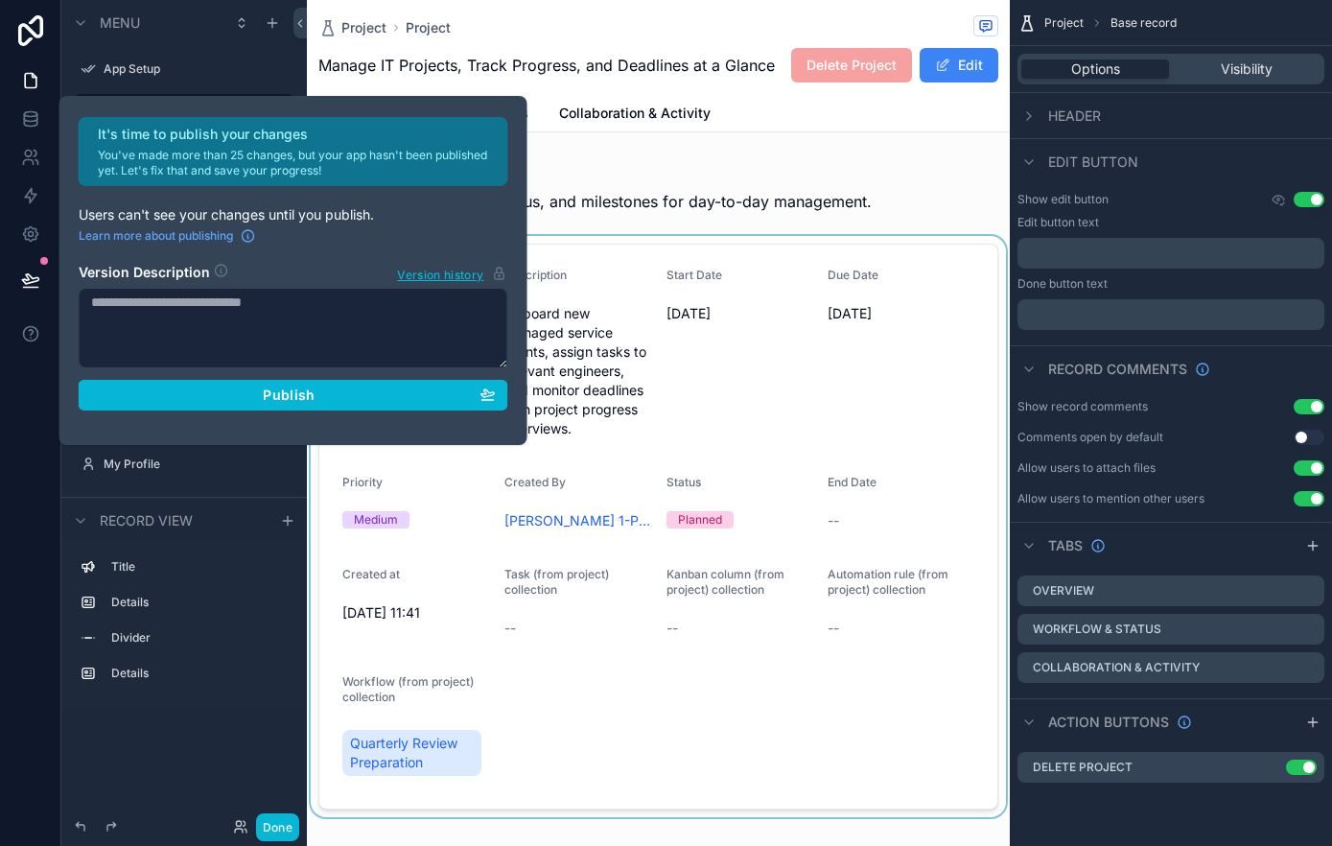
click at [636, 703] on div "scrollable content" at bounding box center [658, 526] width 703 height 581
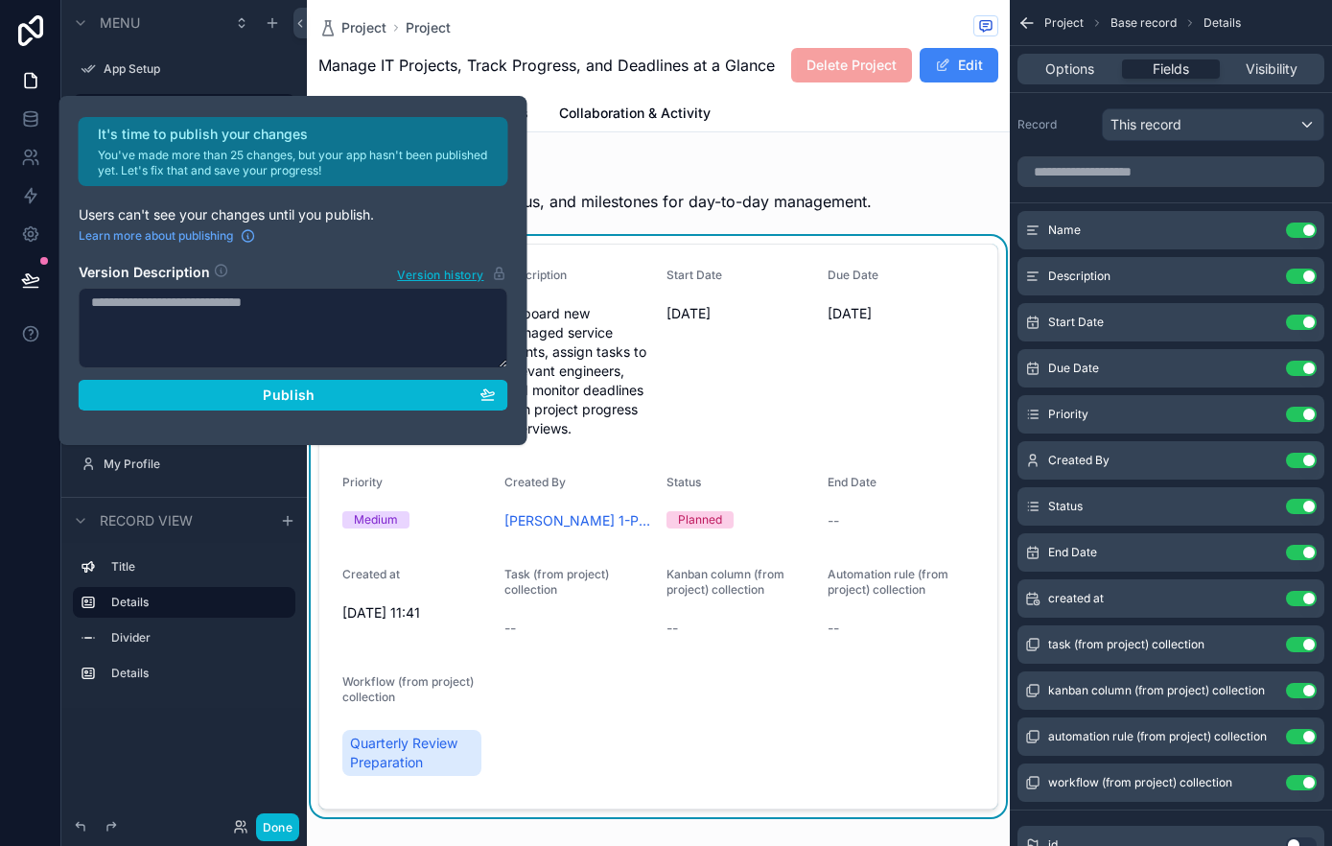
click at [627, 636] on div "--" at bounding box center [577, 627] width 147 height 19
click at [297, 497] on div "Record view" at bounding box center [183, 520] width 245 height 46
click at [270, 67] on div "scrollable content" at bounding box center [279, 69] width 23 height 23
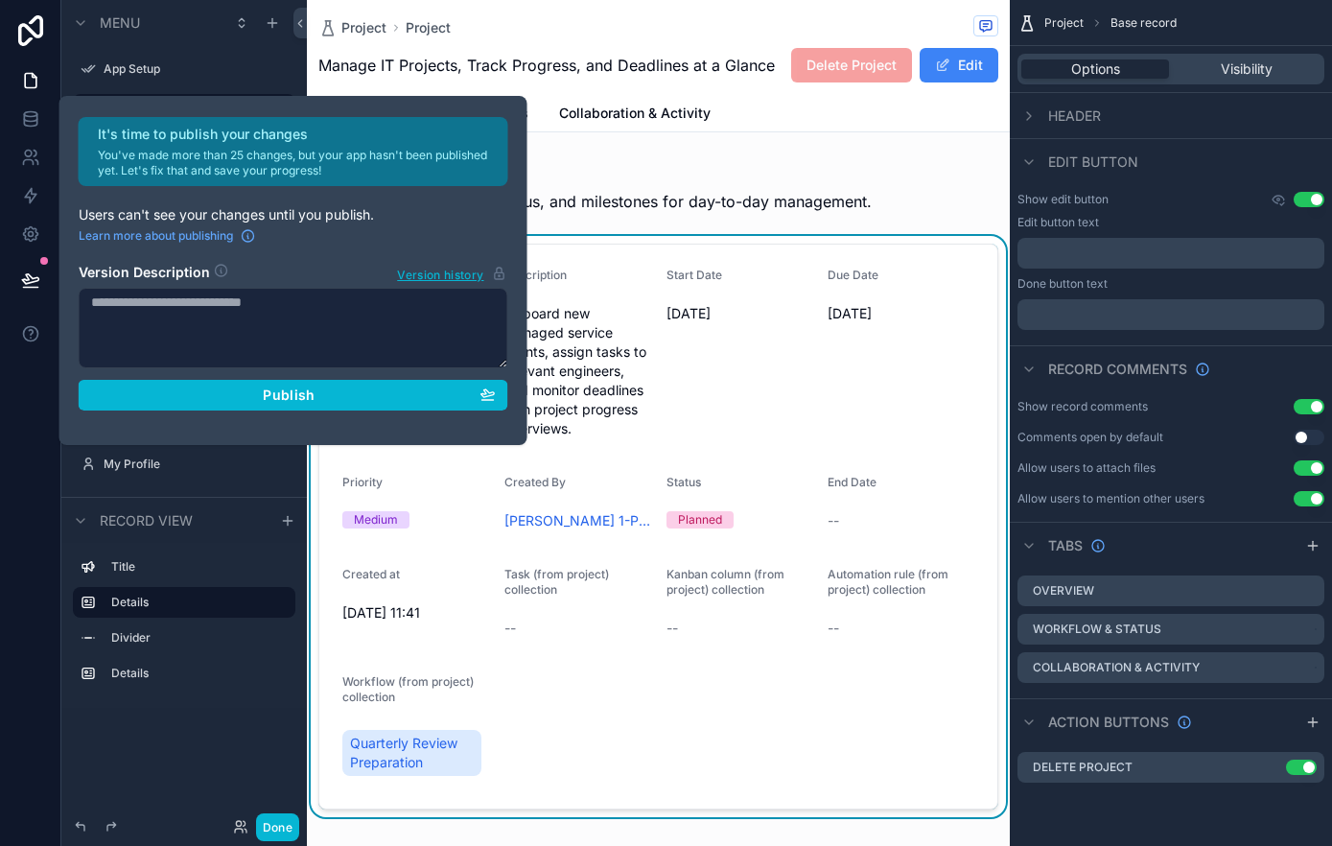
click at [273, 101] on div "It's time to publish your changes You've made more than 25 changes, but your ap…" at bounding box center [293, 270] width 468 height 349
drag, startPoint x: 303, startPoint y: 111, endPoint x: 397, endPoint y: 125, distance: 94.9
click at [399, 124] on div "It's time to publish your changes You've made more than 25 changes, but your ap…" at bounding box center [293, 270] width 468 height 349
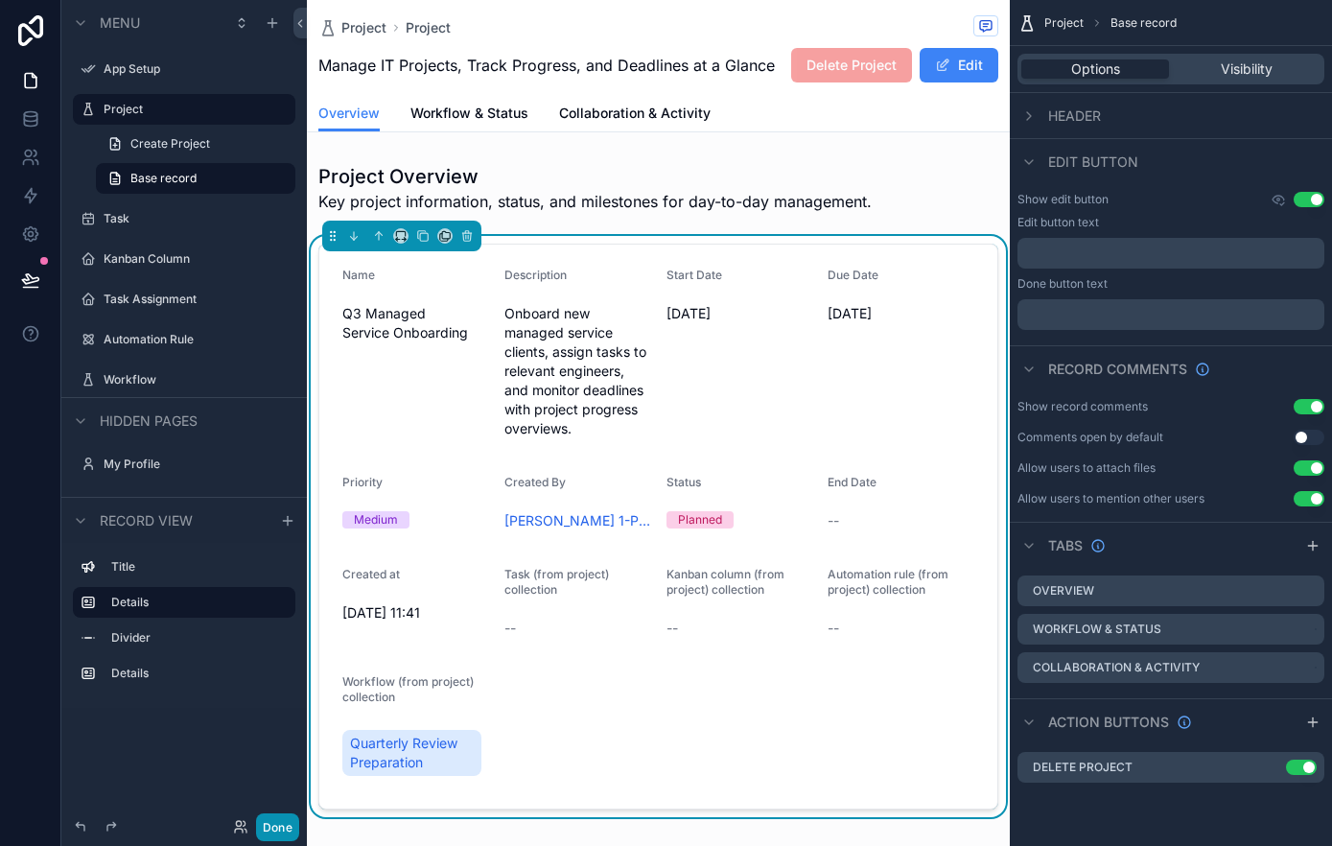
click at [279, 823] on button "Done" at bounding box center [277, 827] width 43 height 28
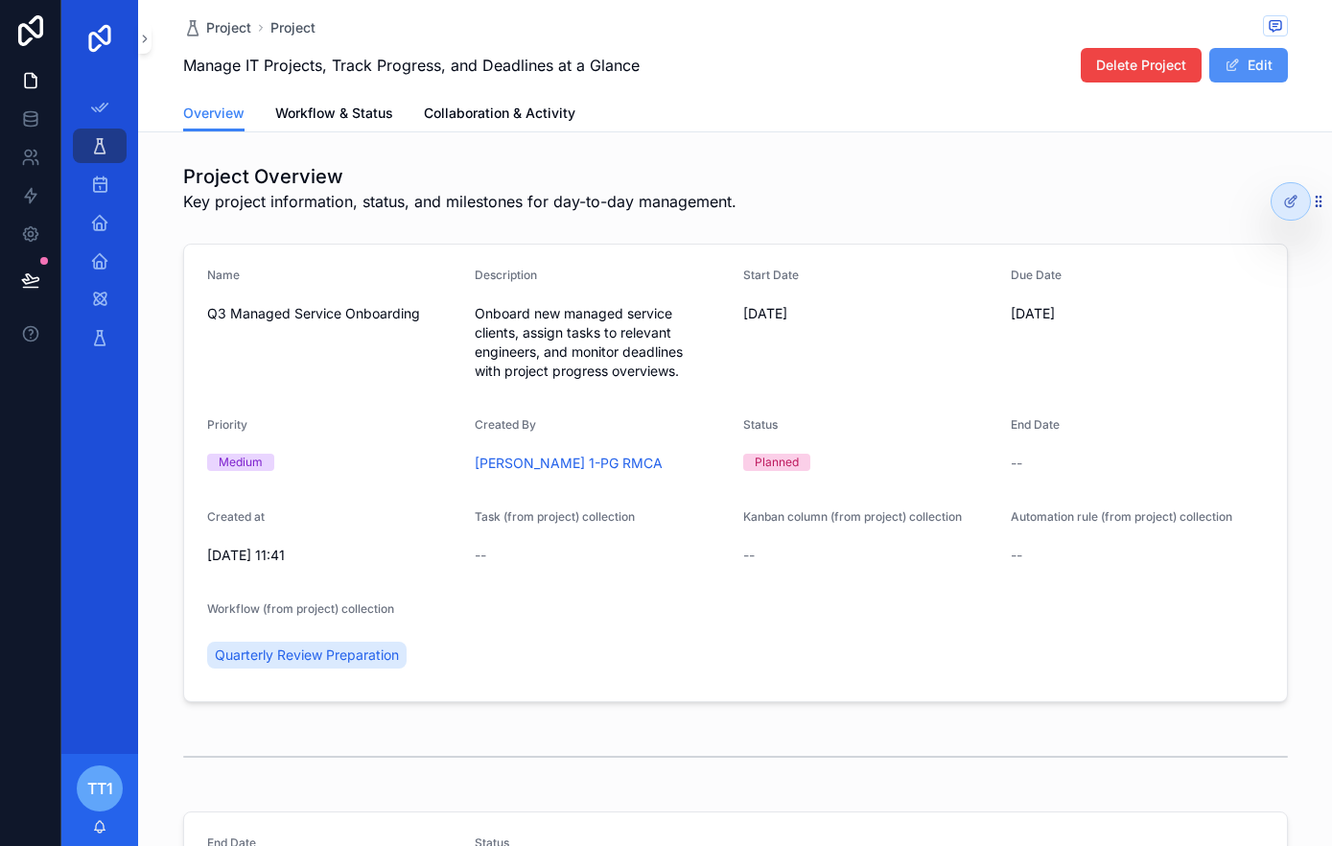
click at [1239, 67] on span "scrollable content" at bounding box center [1231, 65] width 15 height 15
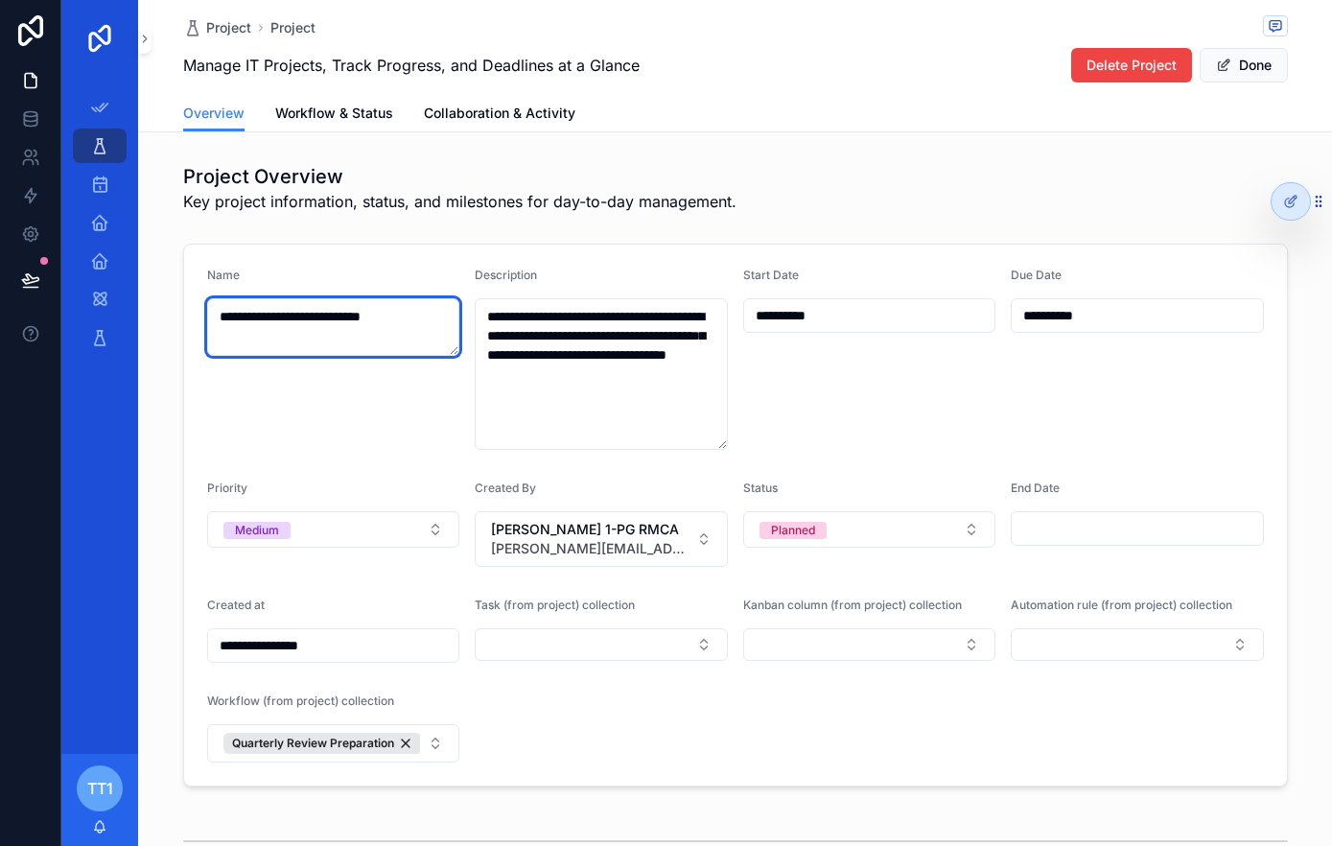
click at [423, 355] on textarea "**********" at bounding box center [333, 327] width 253 height 58
click at [339, 112] on span "Workflow & Status" at bounding box center [334, 113] width 118 height 19
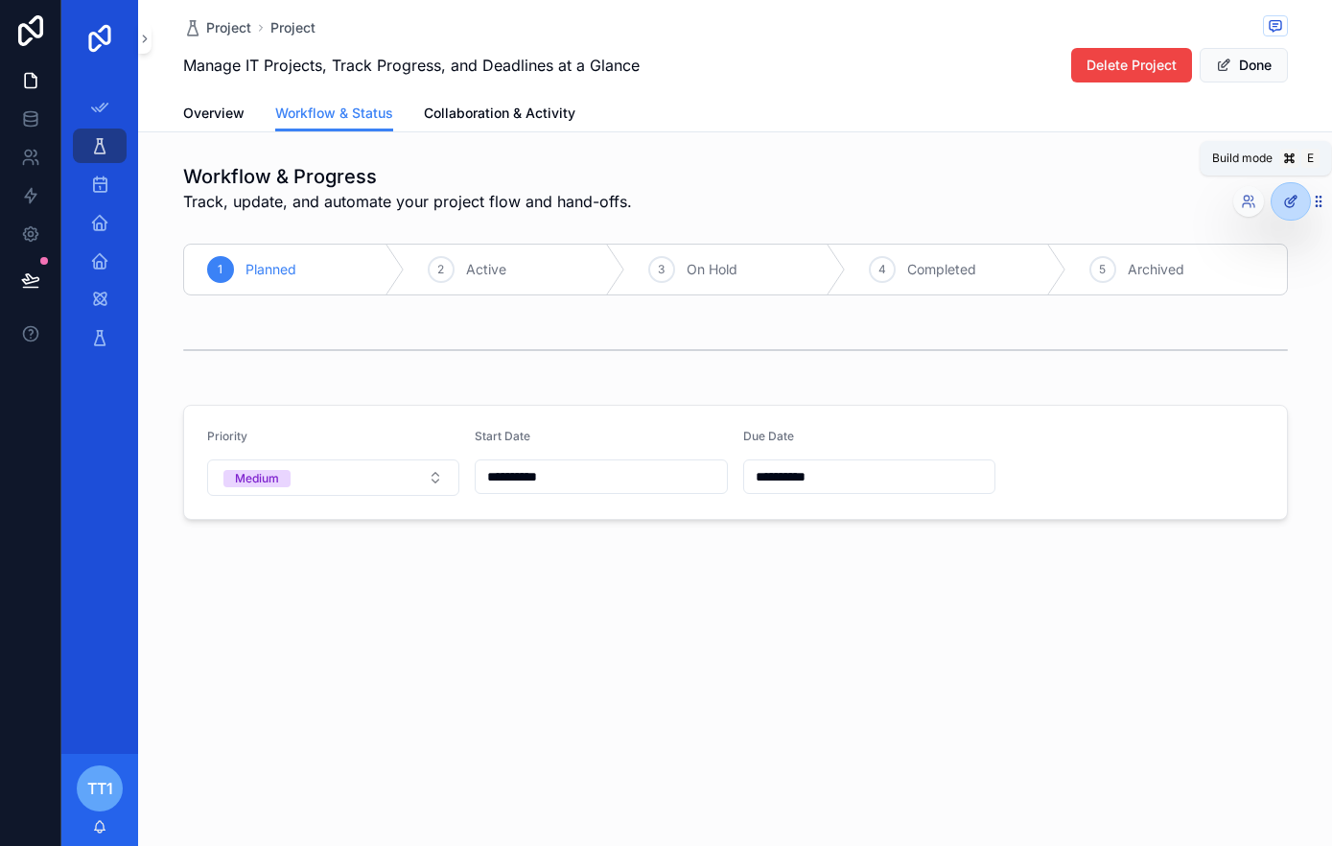
click at [1302, 206] on div at bounding box center [1290, 201] width 38 height 36
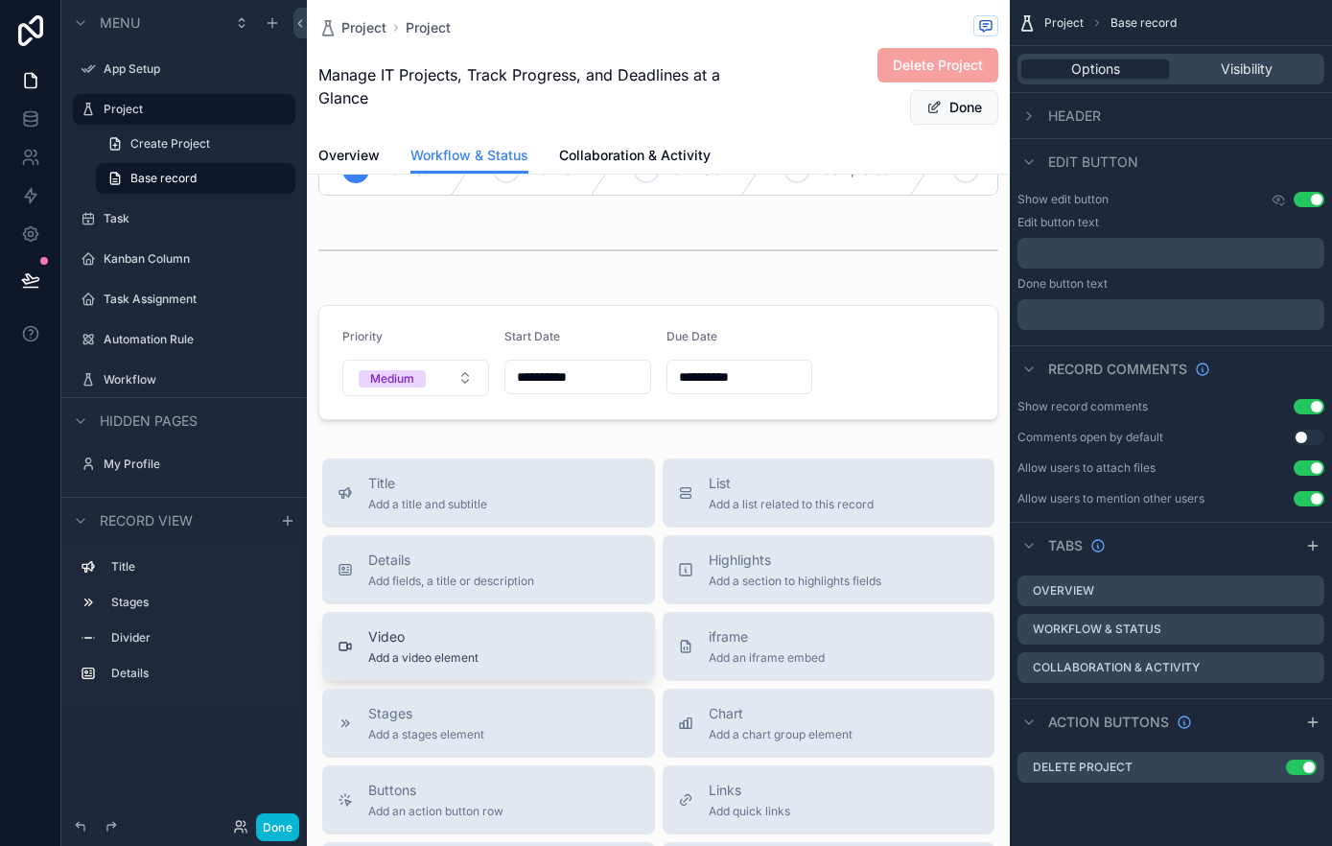
scroll to position [154, 0]
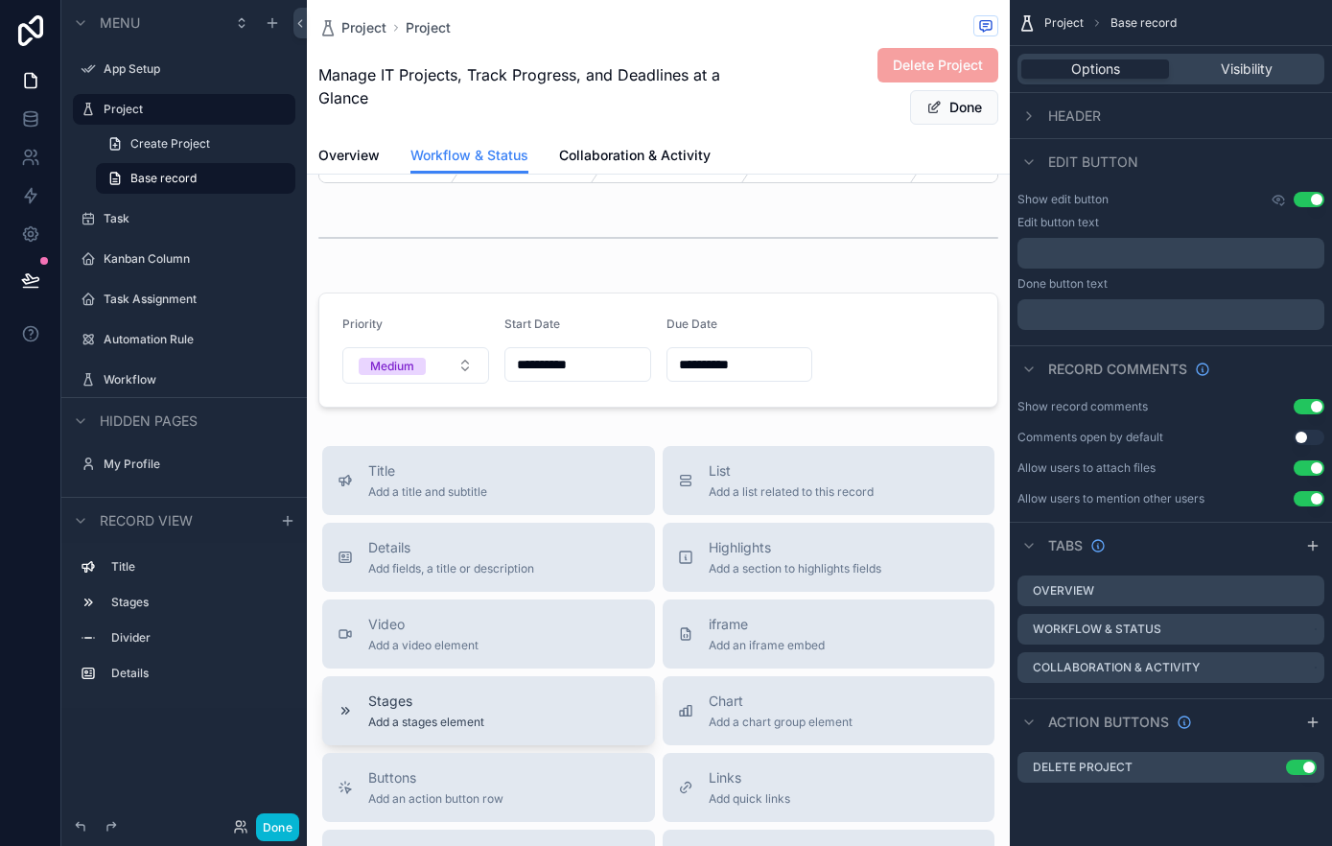
click at [531, 702] on div "Stages Add a stages element" at bounding box center [488, 710] width 302 height 38
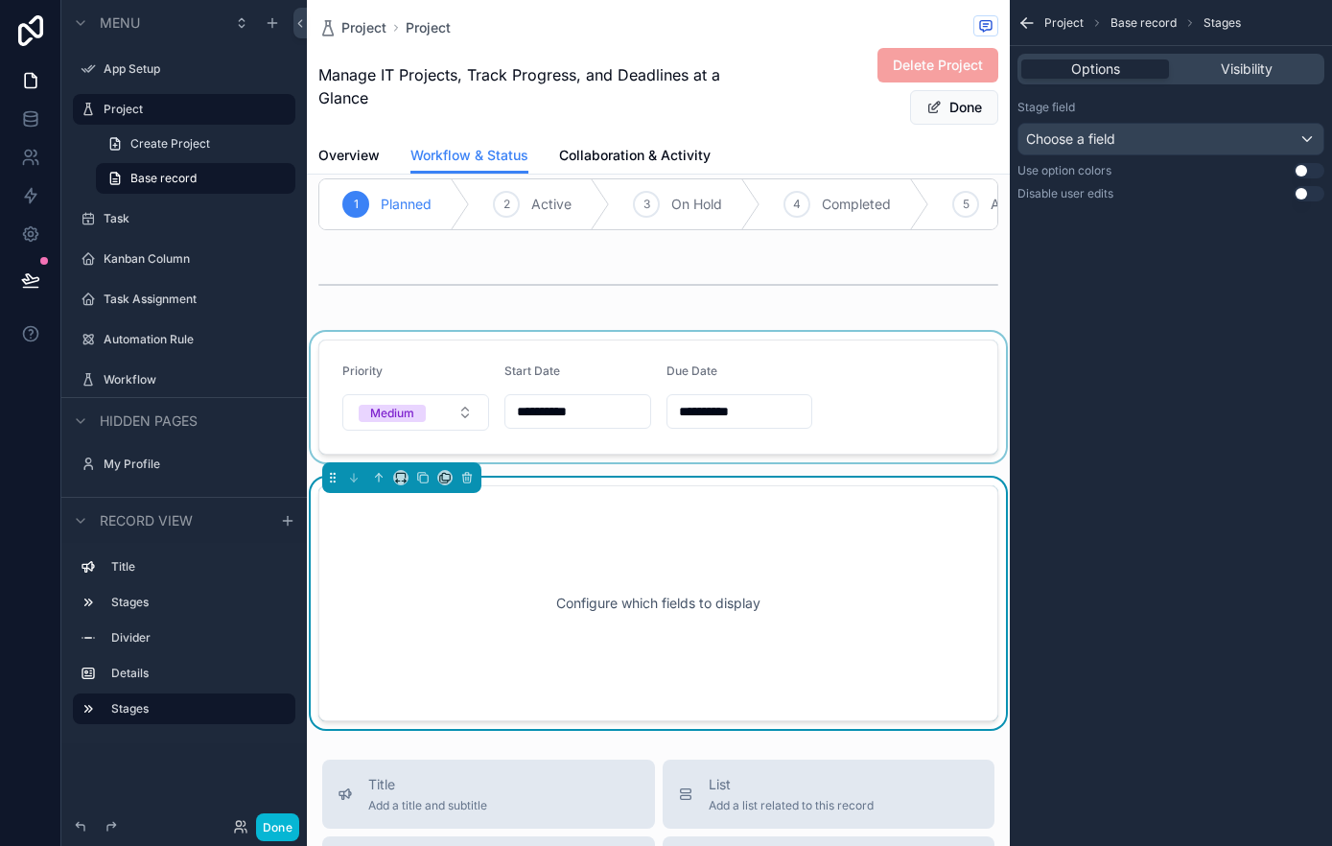
scroll to position [110, 0]
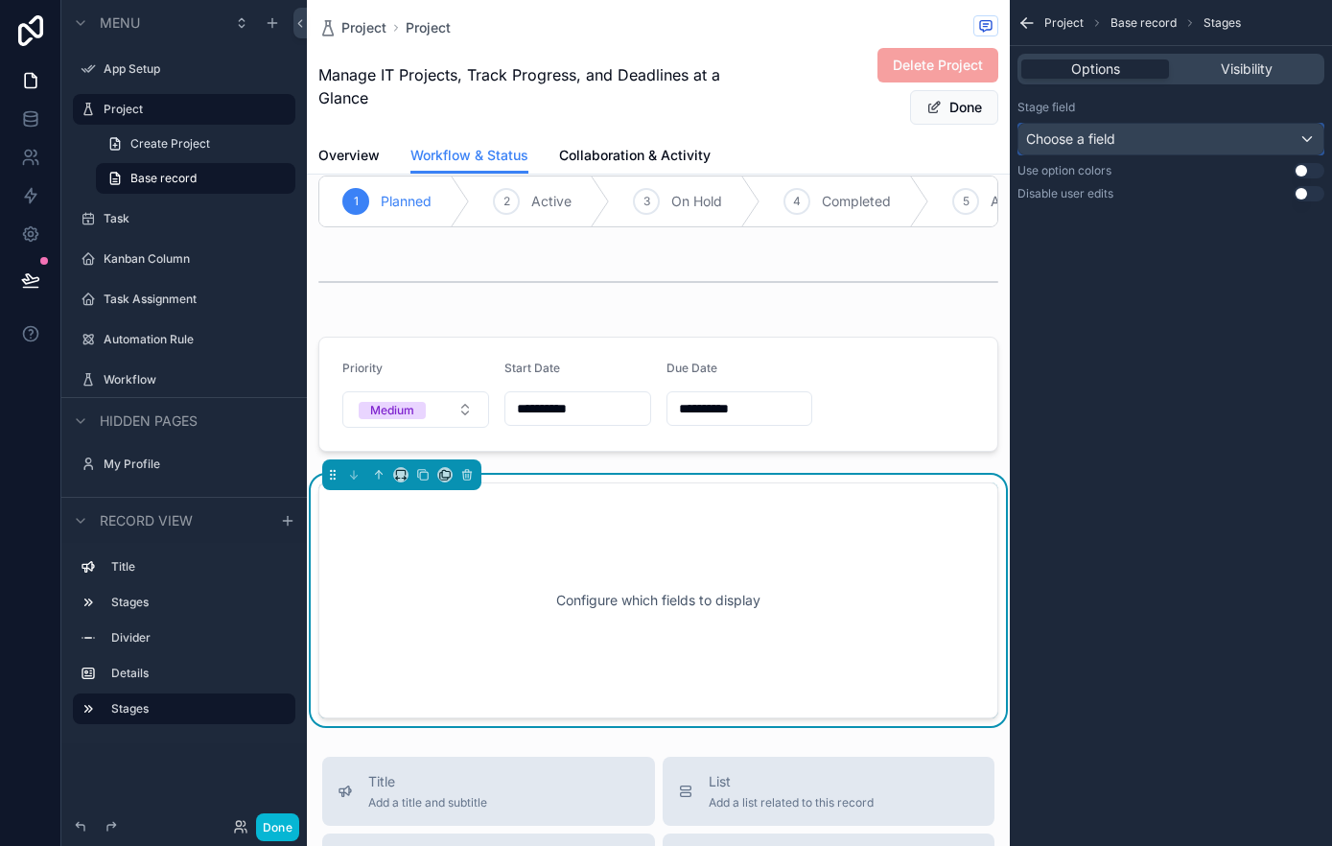
click at [1202, 144] on div "Choose a field" at bounding box center [1170, 139] width 305 height 31
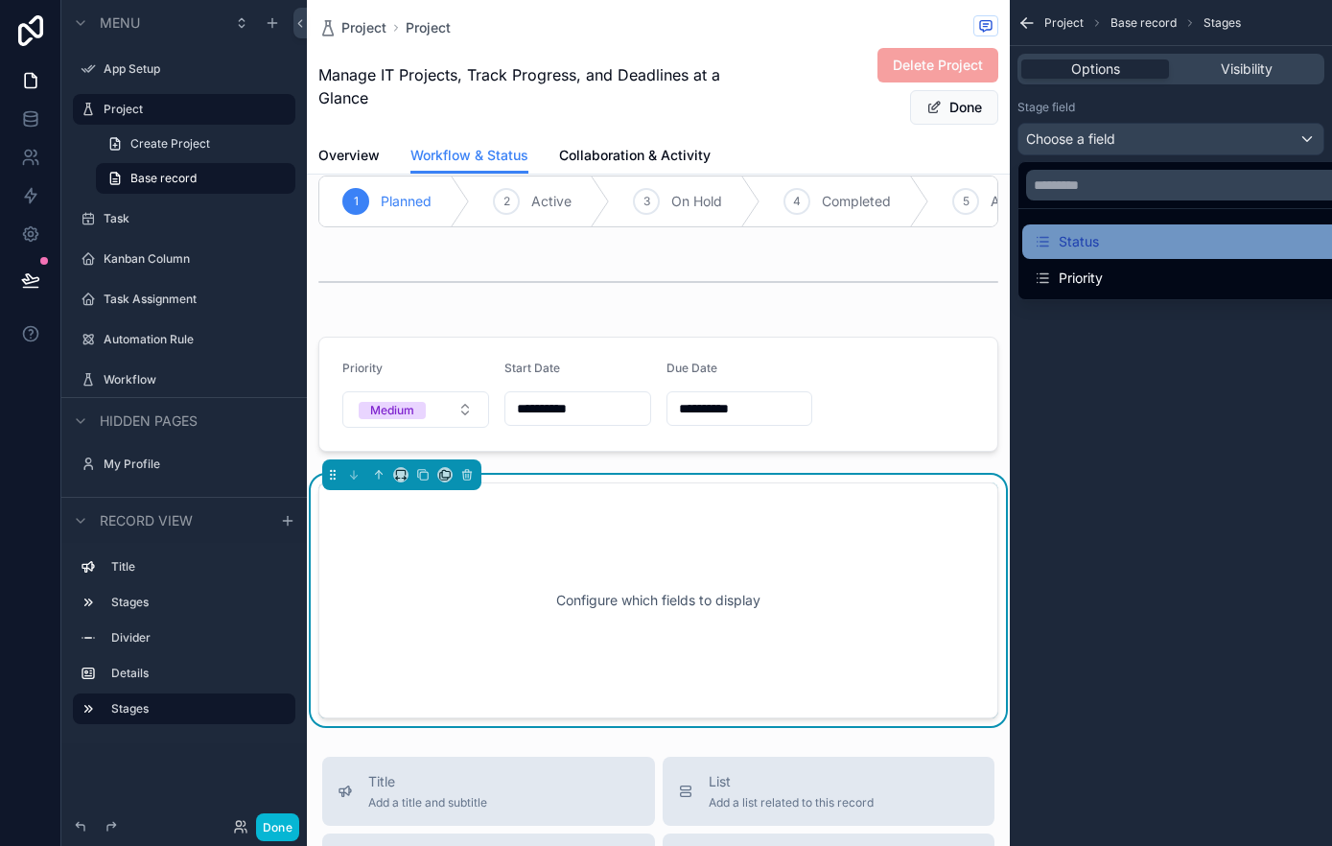
click at [1165, 241] on div "Status" at bounding box center [1193, 241] width 318 height 23
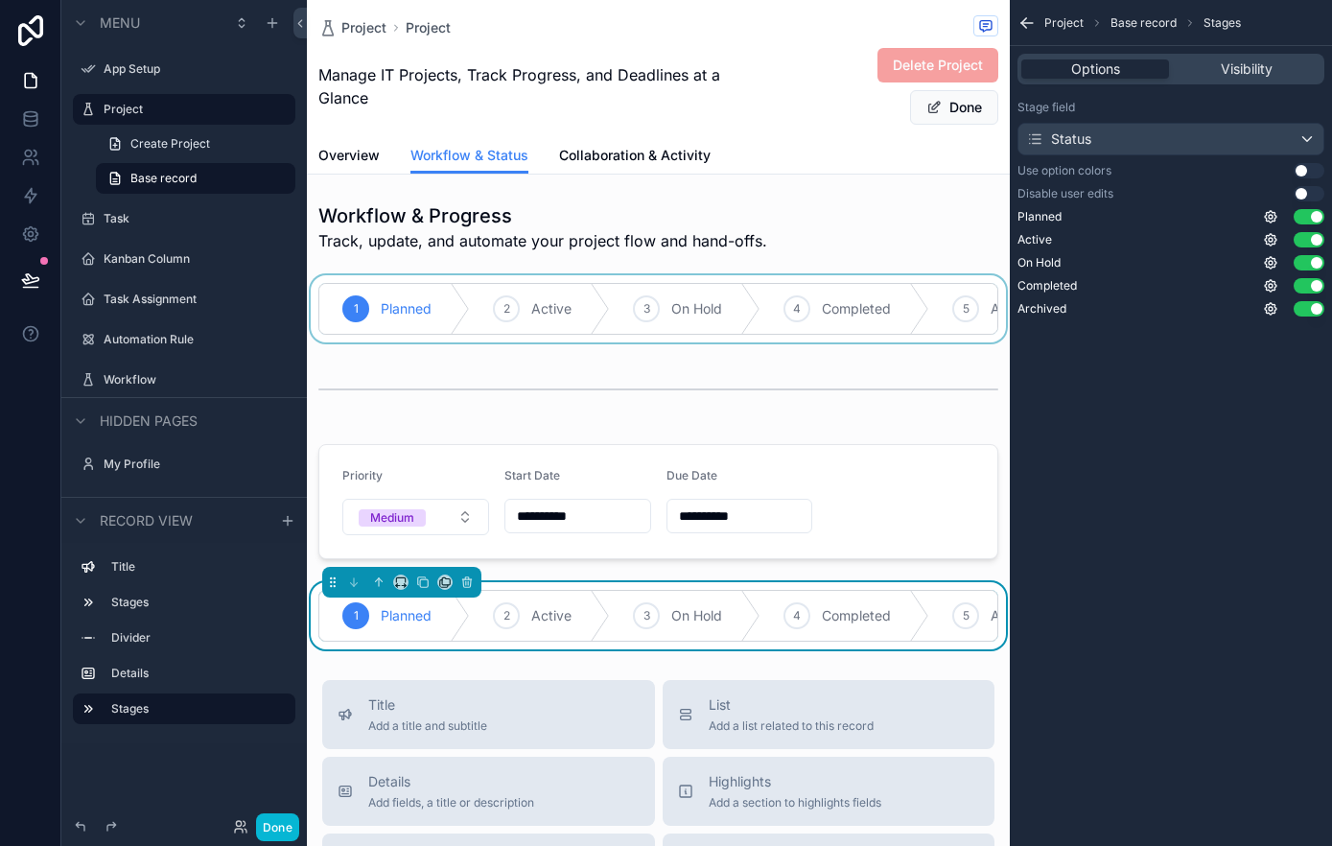
scroll to position [1, 0]
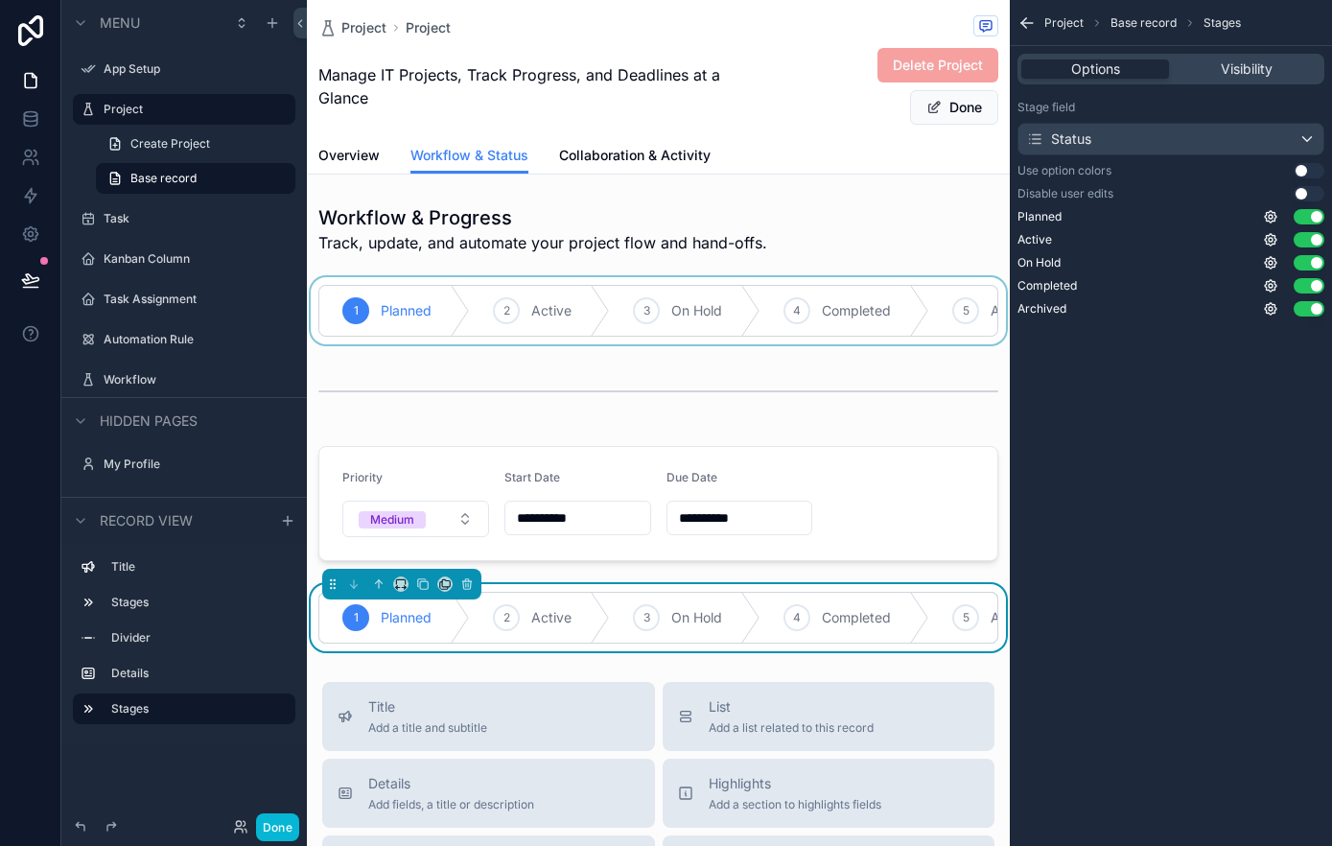
click at [797, 336] on div "scrollable content" at bounding box center [658, 310] width 703 height 67
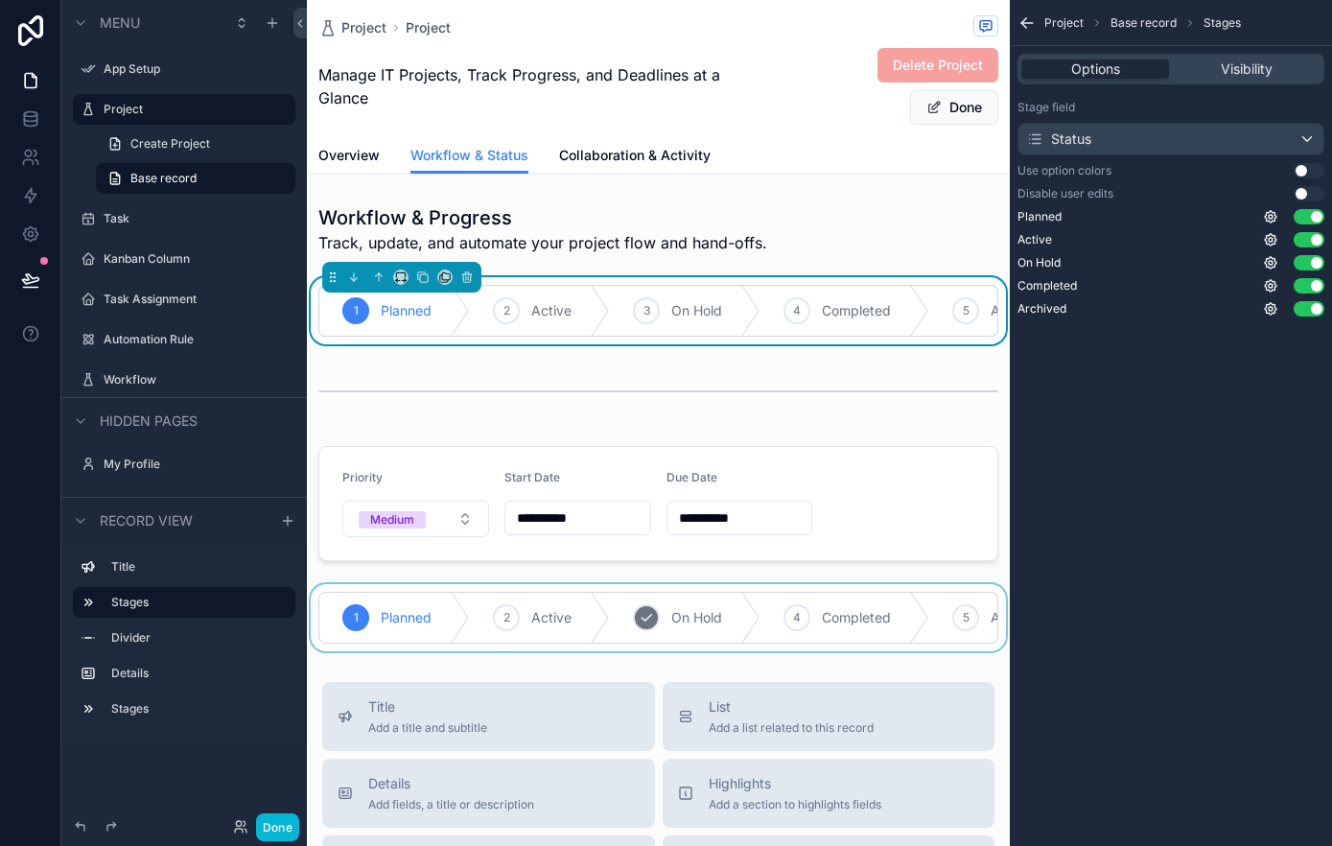
click at [687, 608] on div "scrollable content" at bounding box center [658, 617] width 703 height 67
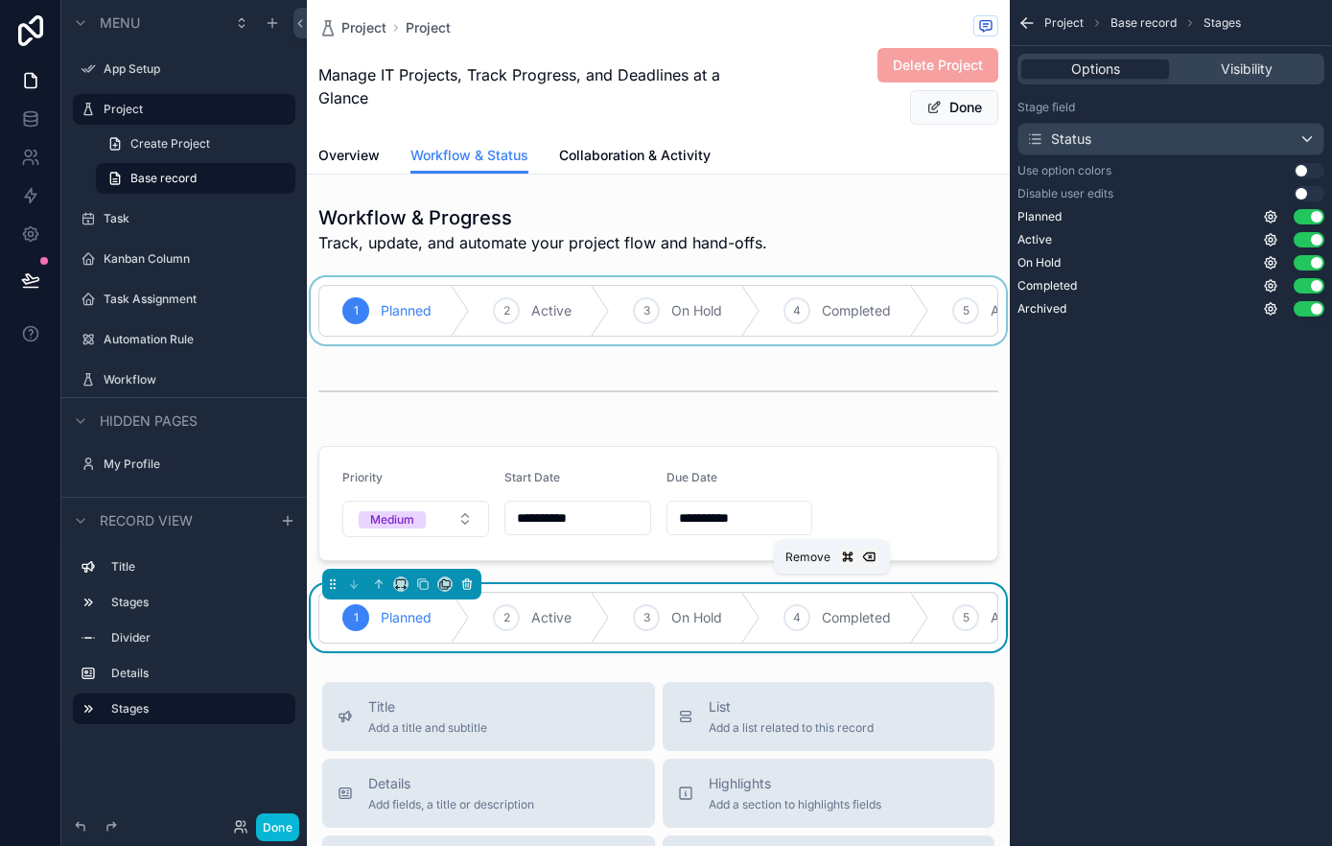
click at [470, 581] on icon "scrollable content" at bounding box center [467, 585] width 8 height 8
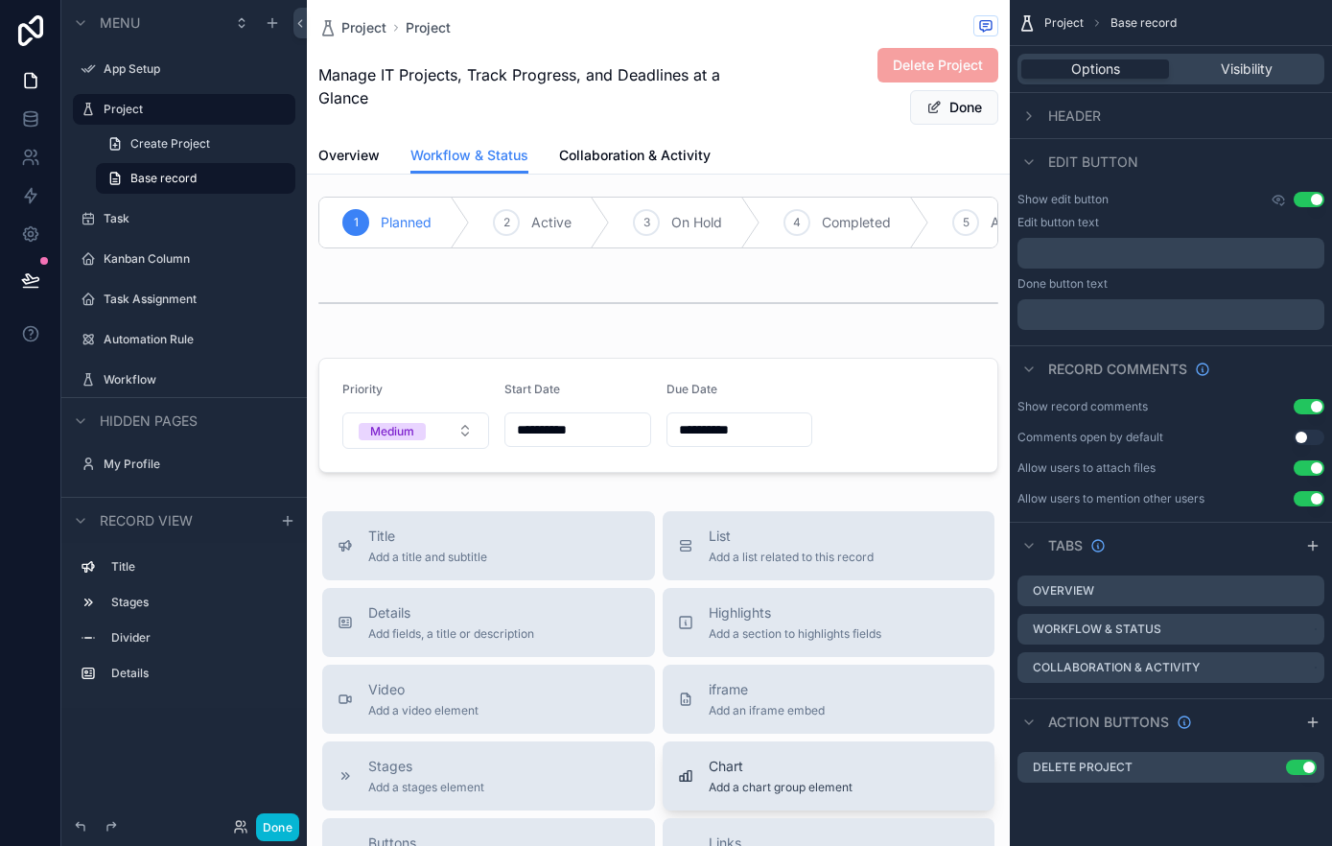
scroll to position [0, 0]
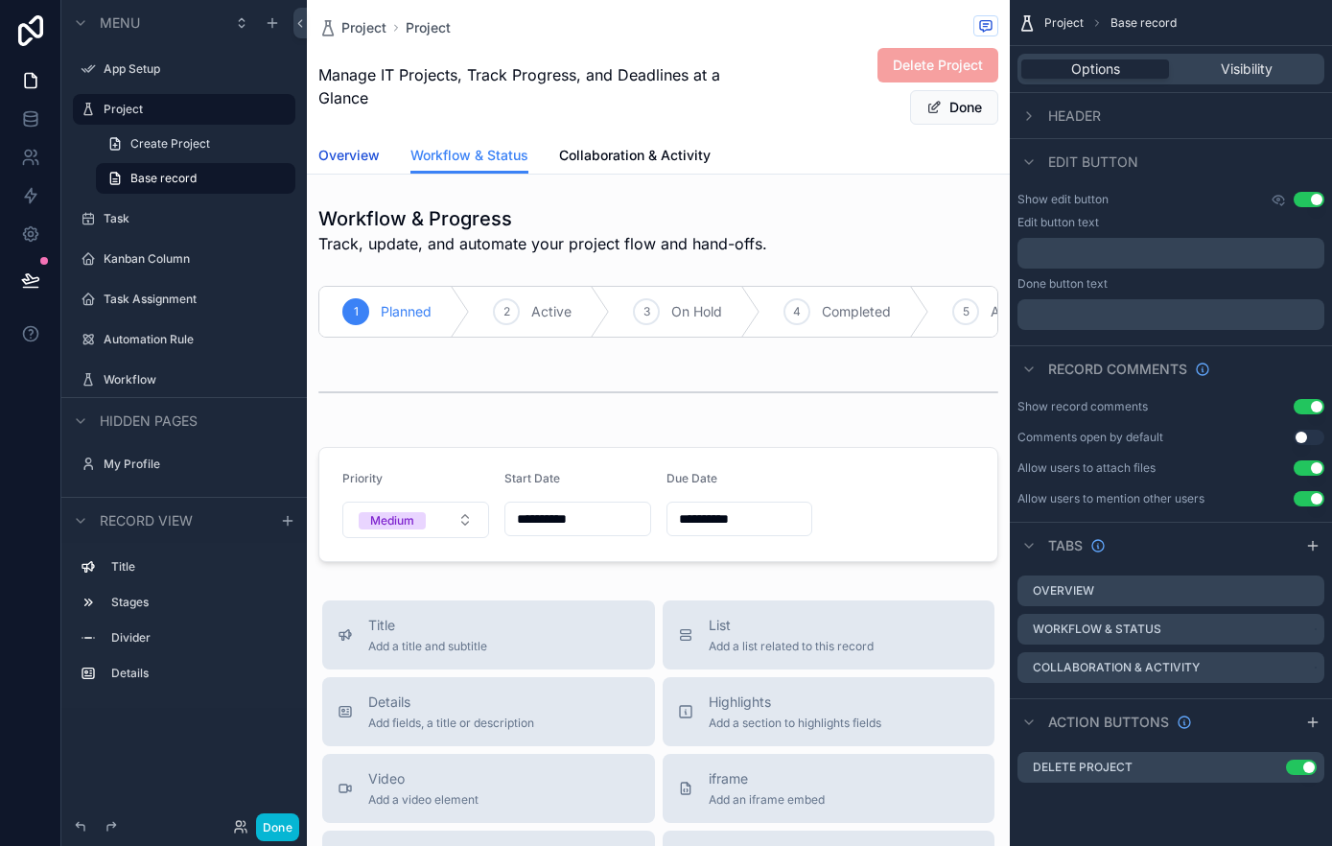
click at [361, 160] on span "Overview" at bounding box center [348, 155] width 61 height 19
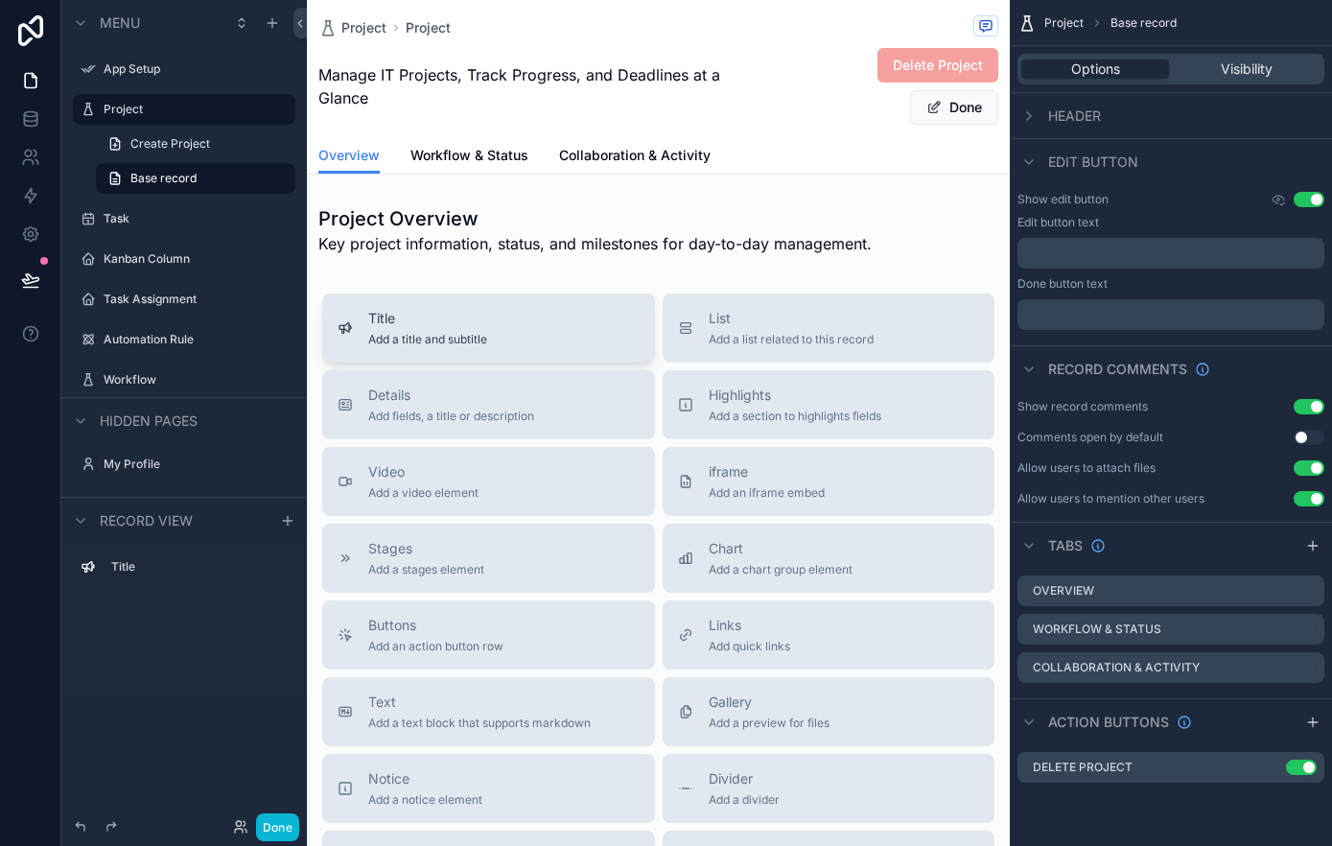
click at [558, 351] on button "Title Add a title and subtitle" at bounding box center [488, 327] width 333 height 69
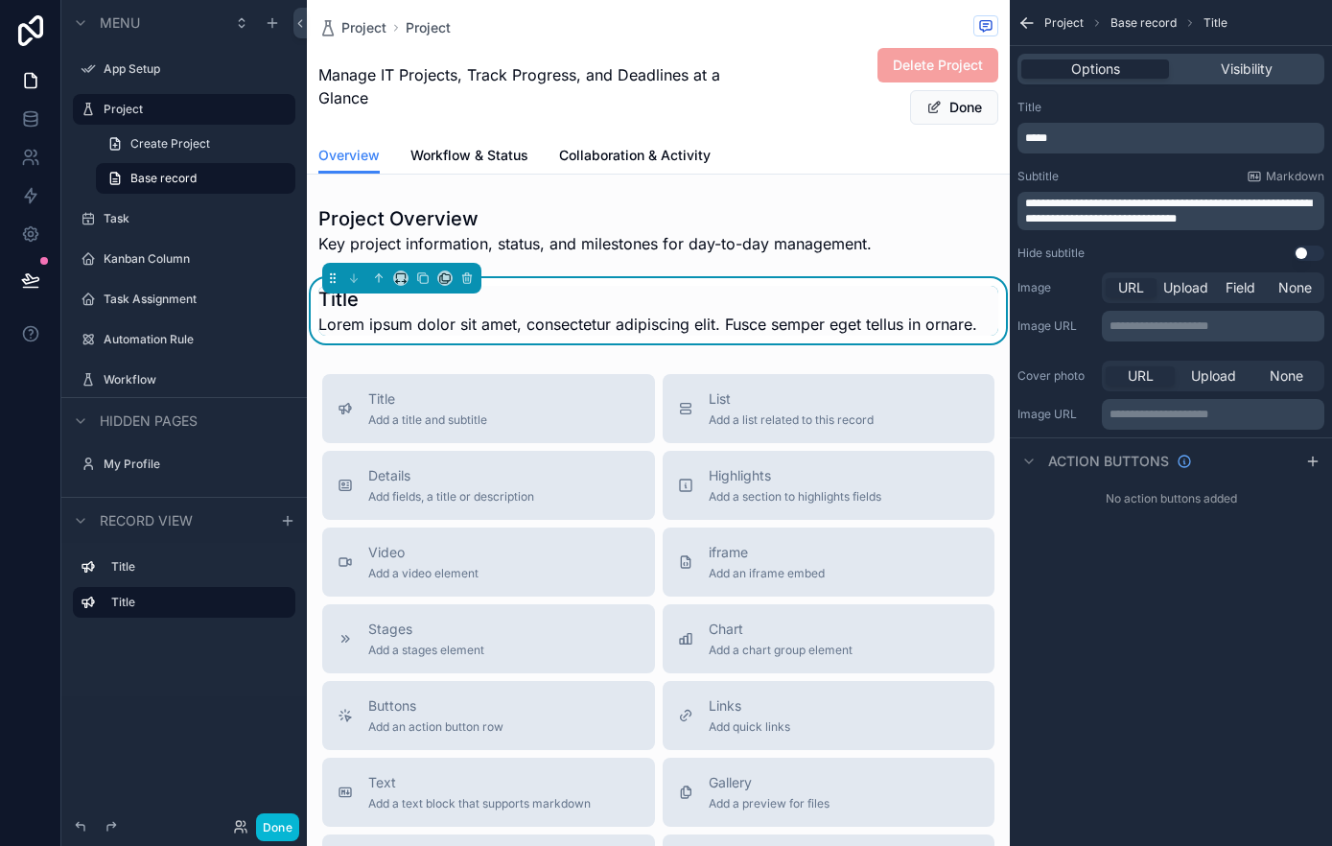
click at [363, 308] on h1 "Title" at bounding box center [647, 299] width 659 height 27
click at [360, 299] on h1 "Title" at bounding box center [647, 299] width 659 height 27
click at [347, 302] on h1 "Title" at bounding box center [647, 299] width 659 height 27
click at [309, 284] on div "Title Lorem ipsum dolor sit amet, consectetur adipiscing elit. Fusce semper ege…" at bounding box center [658, 310] width 703 height 65
click at [469, 272] on icon "scrollable content" at bounding box center [466, 277] width 13 height 13
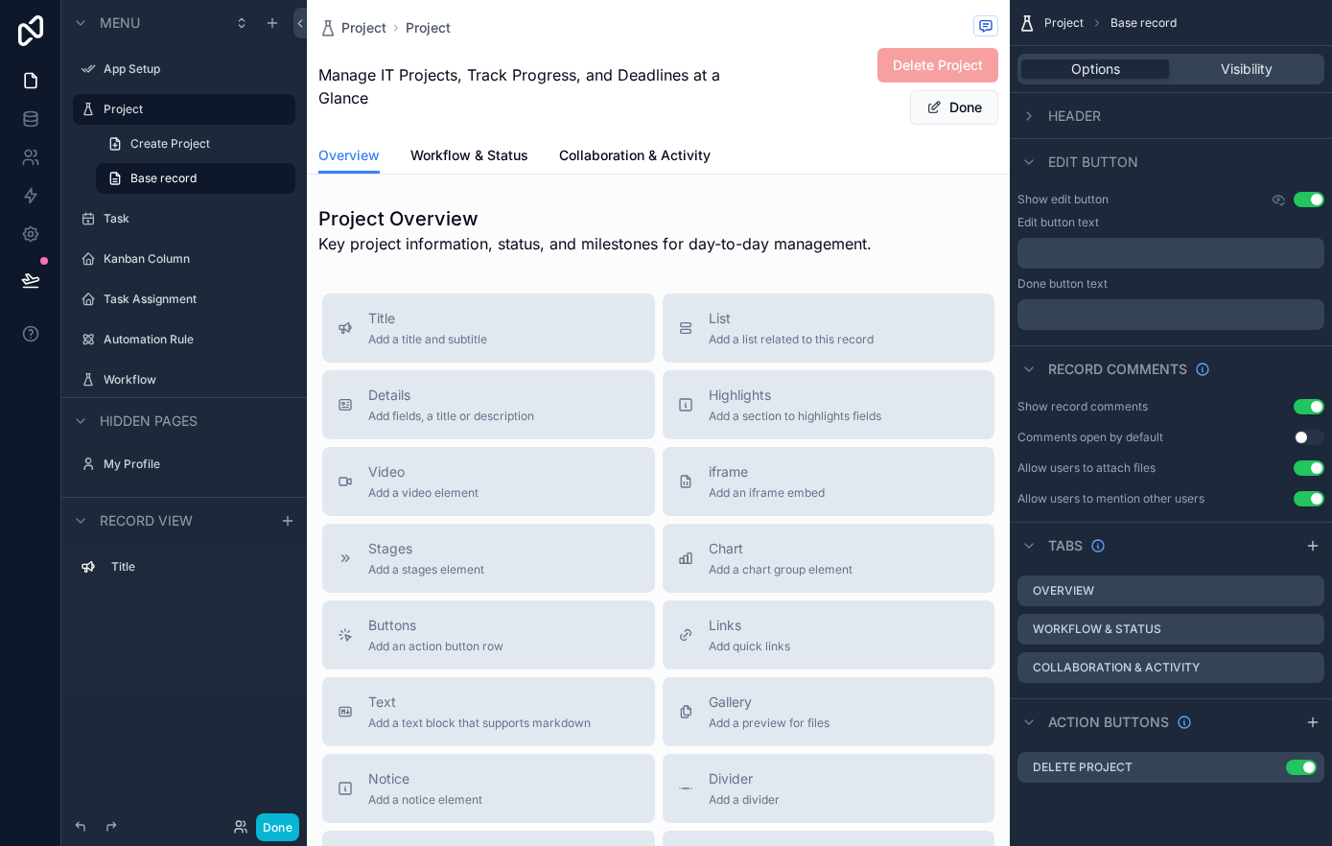
drag, startPoint x: 537, startPoint y: 395, endPoint x: 467, endPoint y: 266, distance: 147.1
click at [467, 266] on div "Project Project Manage IT Projects, Track Progress, and Deadlines at a Glance D…" at bounding box center [658, 572] width 703 height 1145
click at [479, 389] on span "Details" at bounding box center [451, 394] width 166 height 19
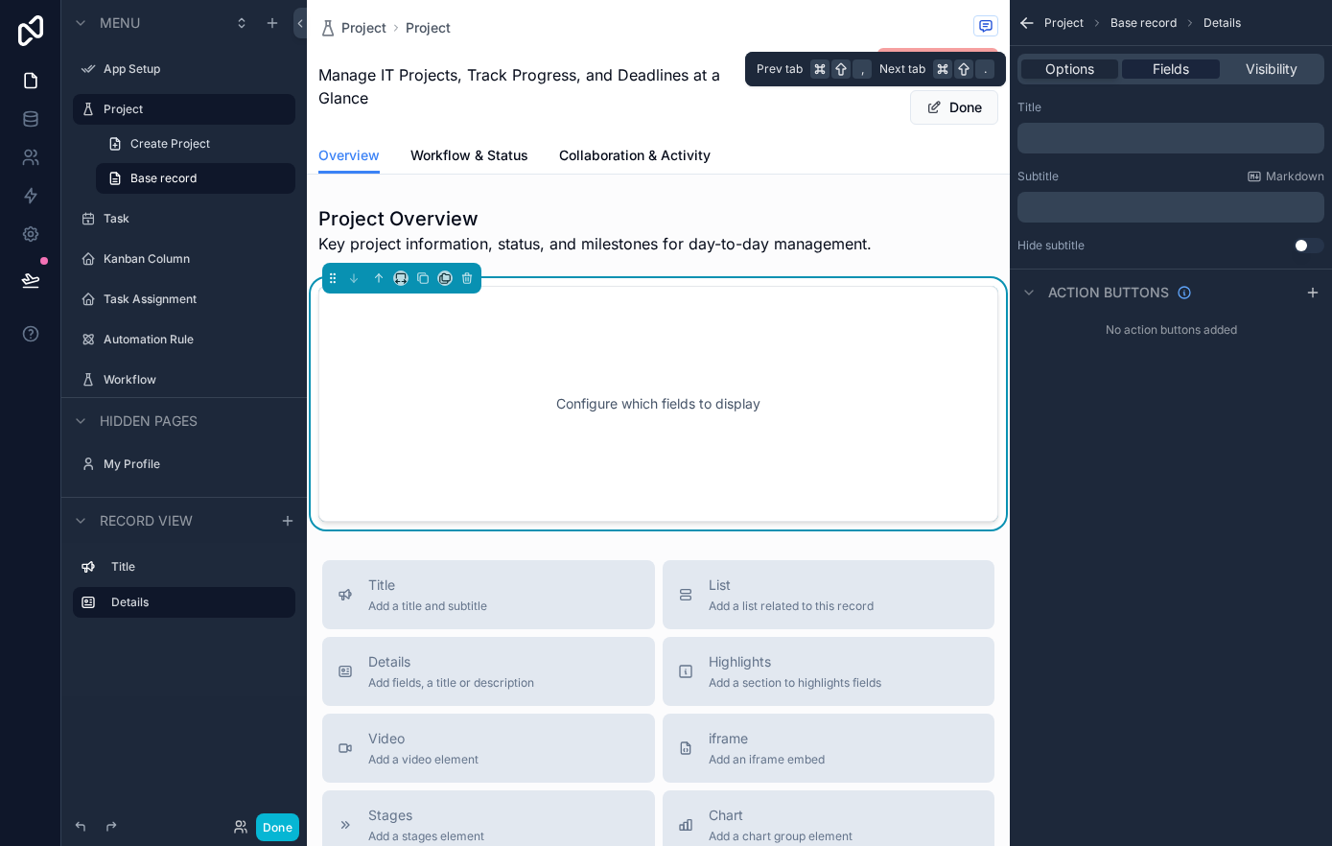
click at [1171, 72] on span "Fields" at bounding box center [1170, 68] width 36 height 19
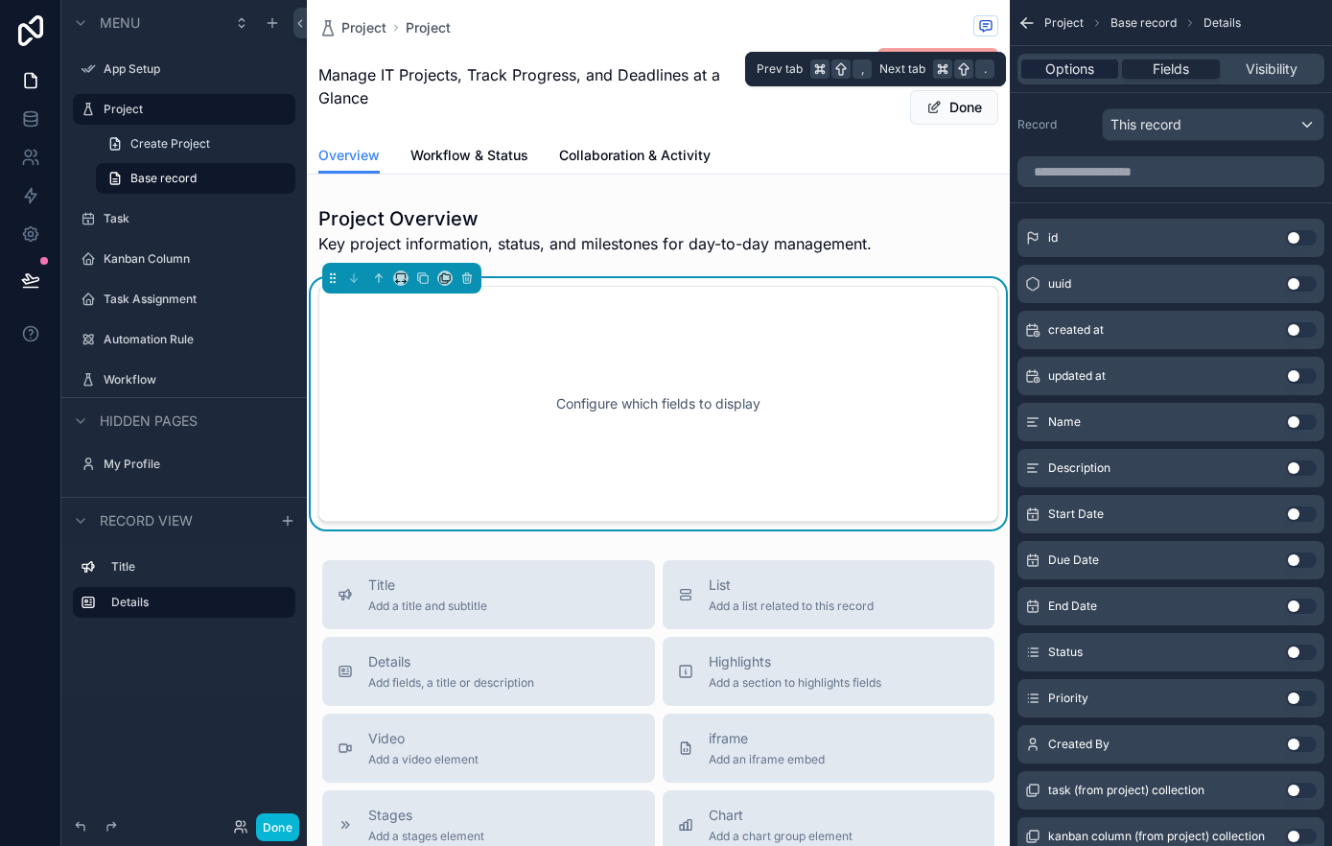
click at [1086, 73] on span "Options" at bounding box center [1069, 68] width 49 height 19
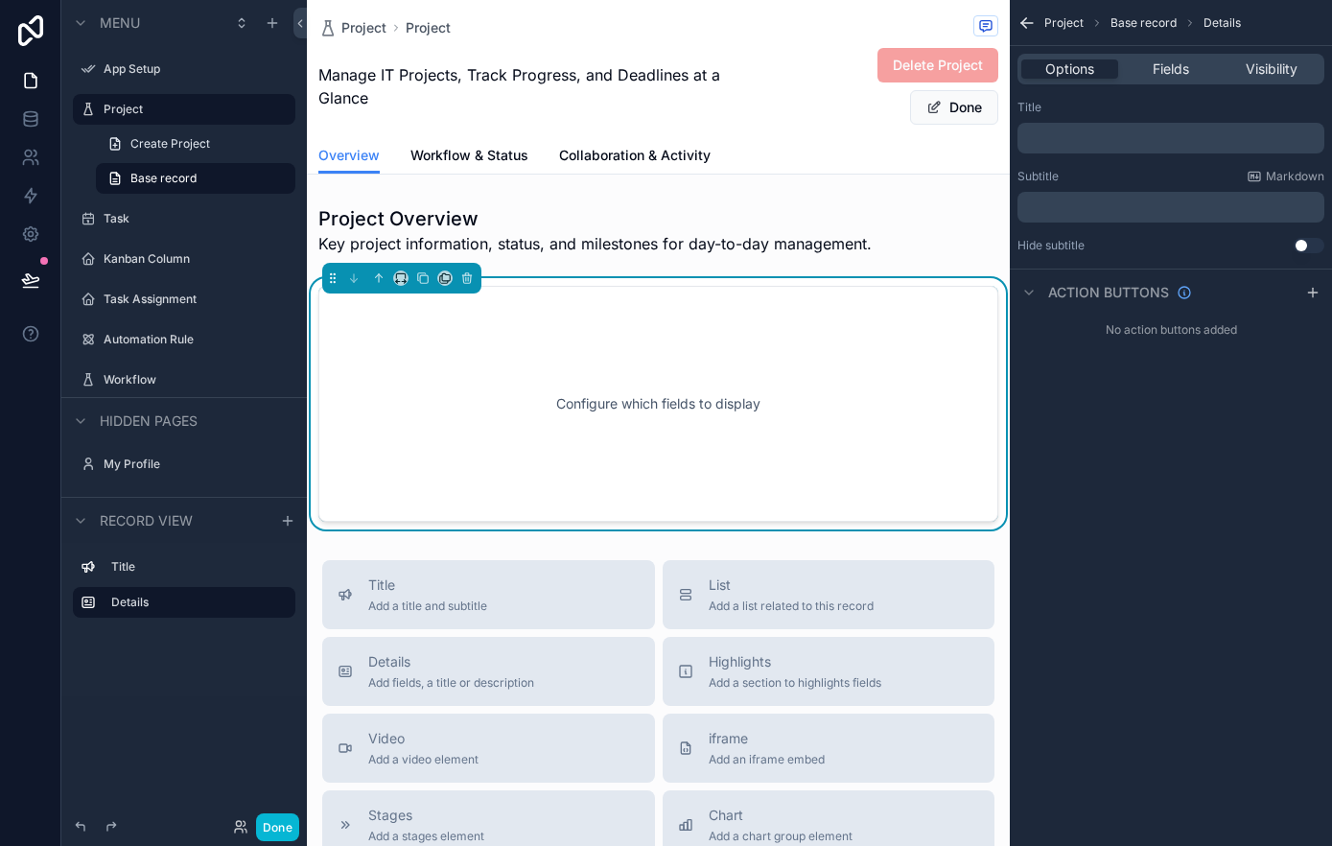
click at [1189, 140] on p "﻿" at bounding box center [1172, 137] width 295 height 15
click at [1174, 131] on p "﻿" at bounding box center [1172, 137] width 295 height 15
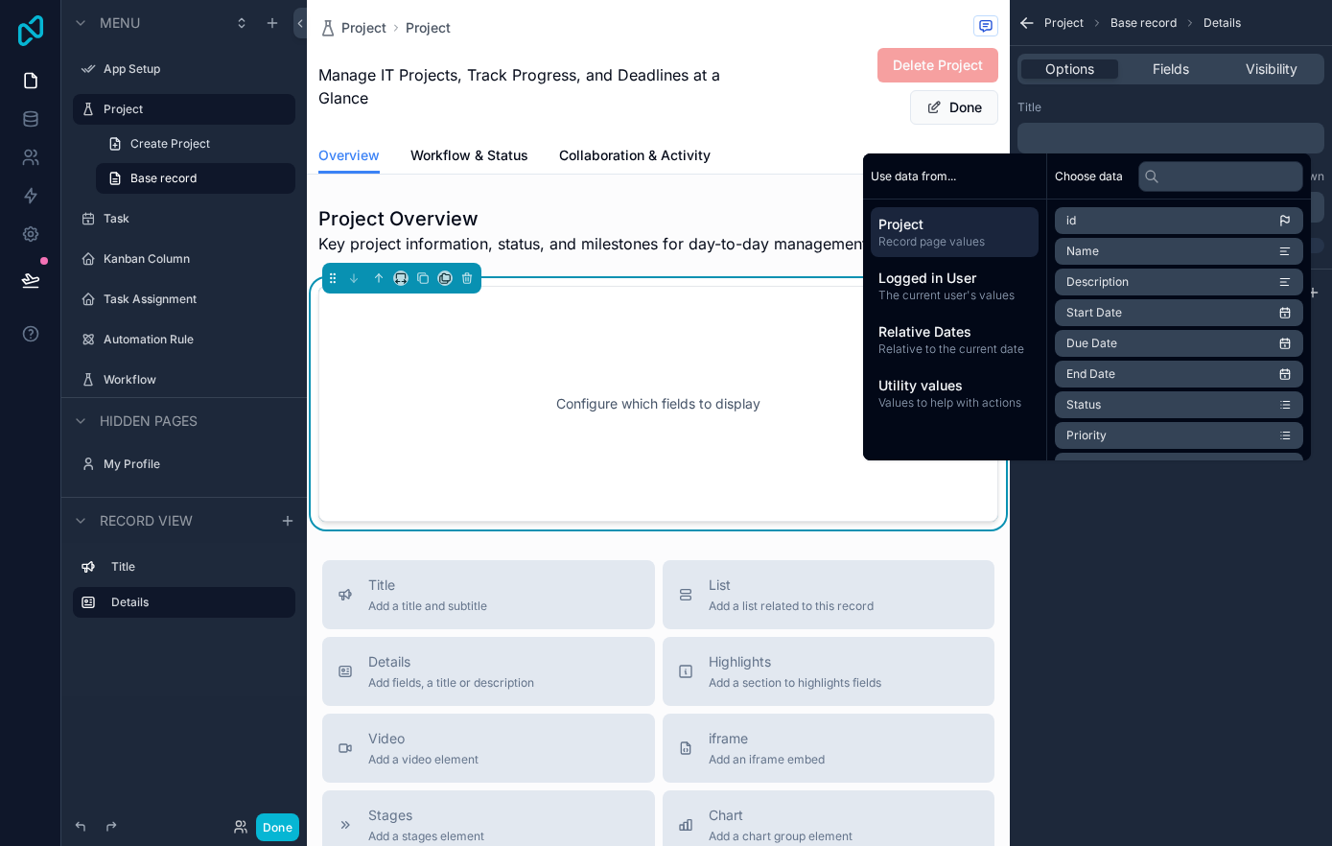
click at [28, 35] on icon at bounding box center [31, 30] width 38 height 31
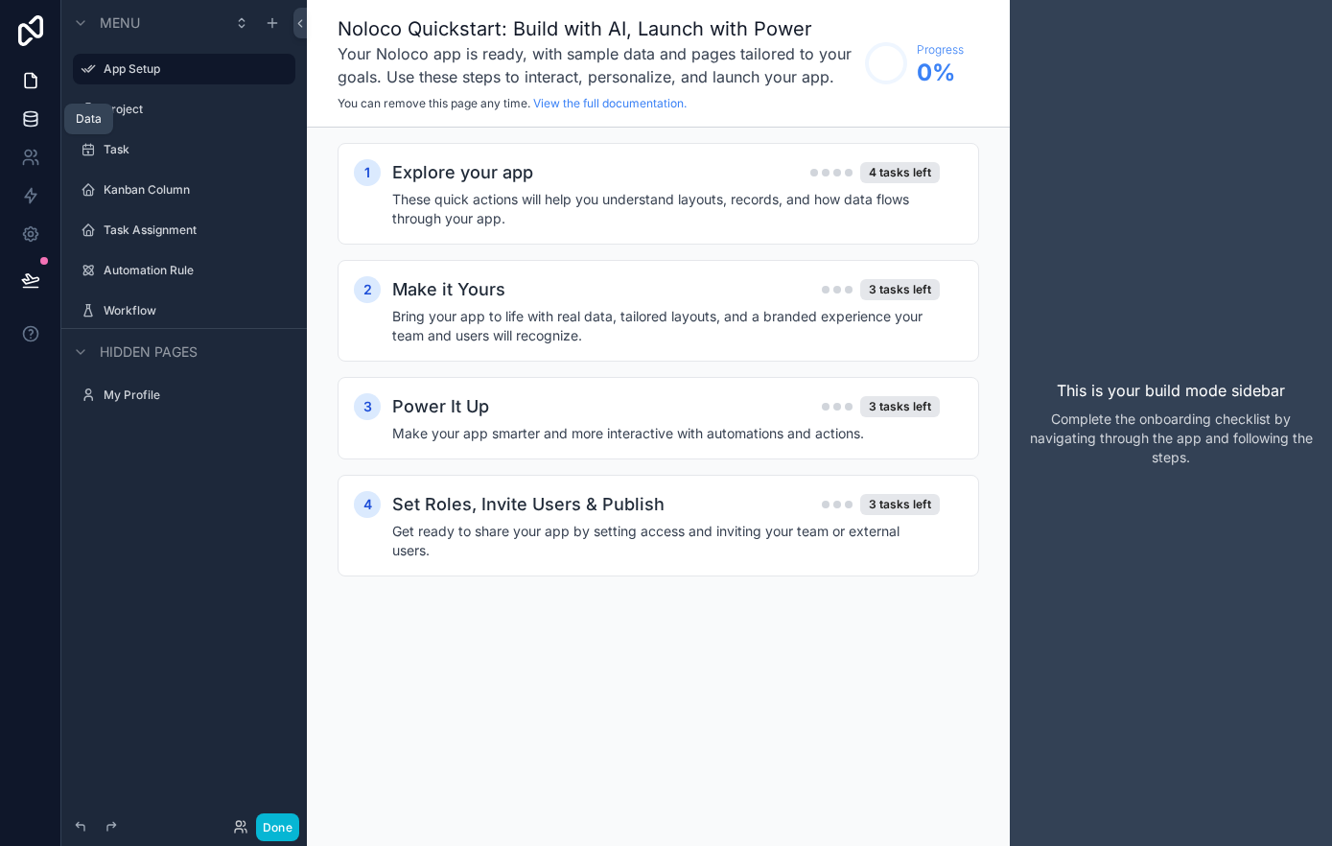
click at [38, 122] on icon at bounding box center [30, 118] width 19 height 19
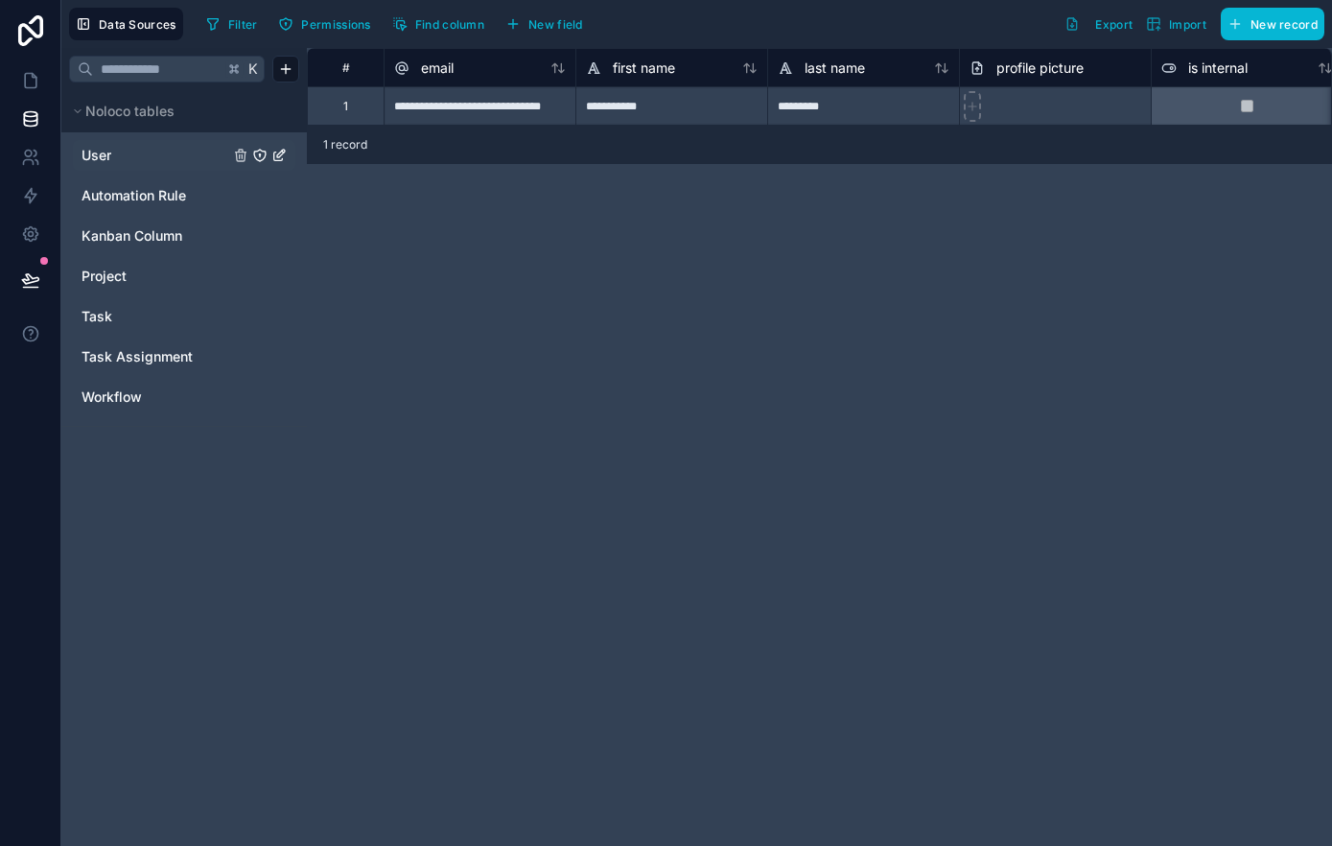
click at [136, 152] on link "User" at bounding box center [155, 155] width 148 height 19
click at [128, 192] on span "Automation Rule" at bounding box center [133, 195] width 105 height 19
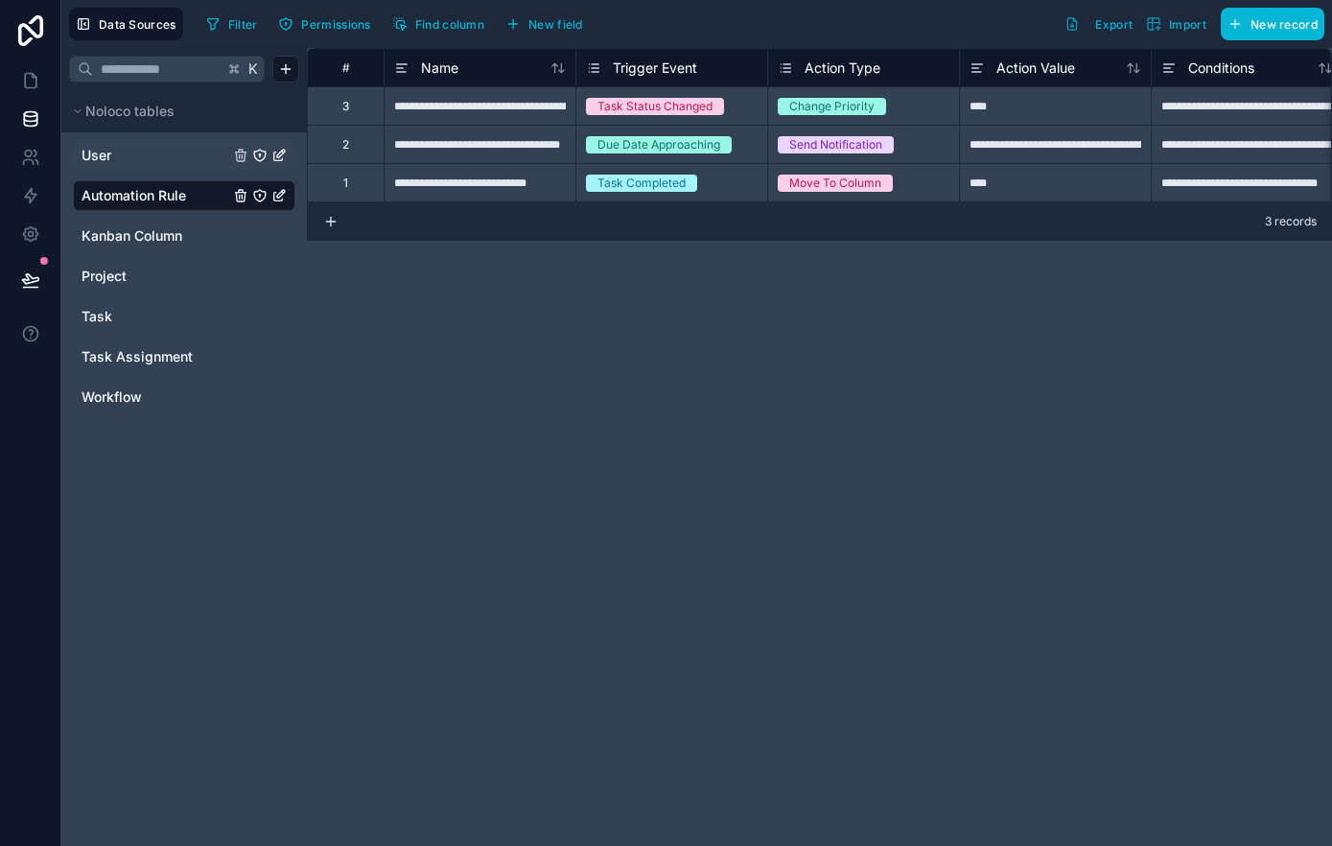
click at [140, 160] on link "User" at bounding box center [155, 155] width 148 height 19
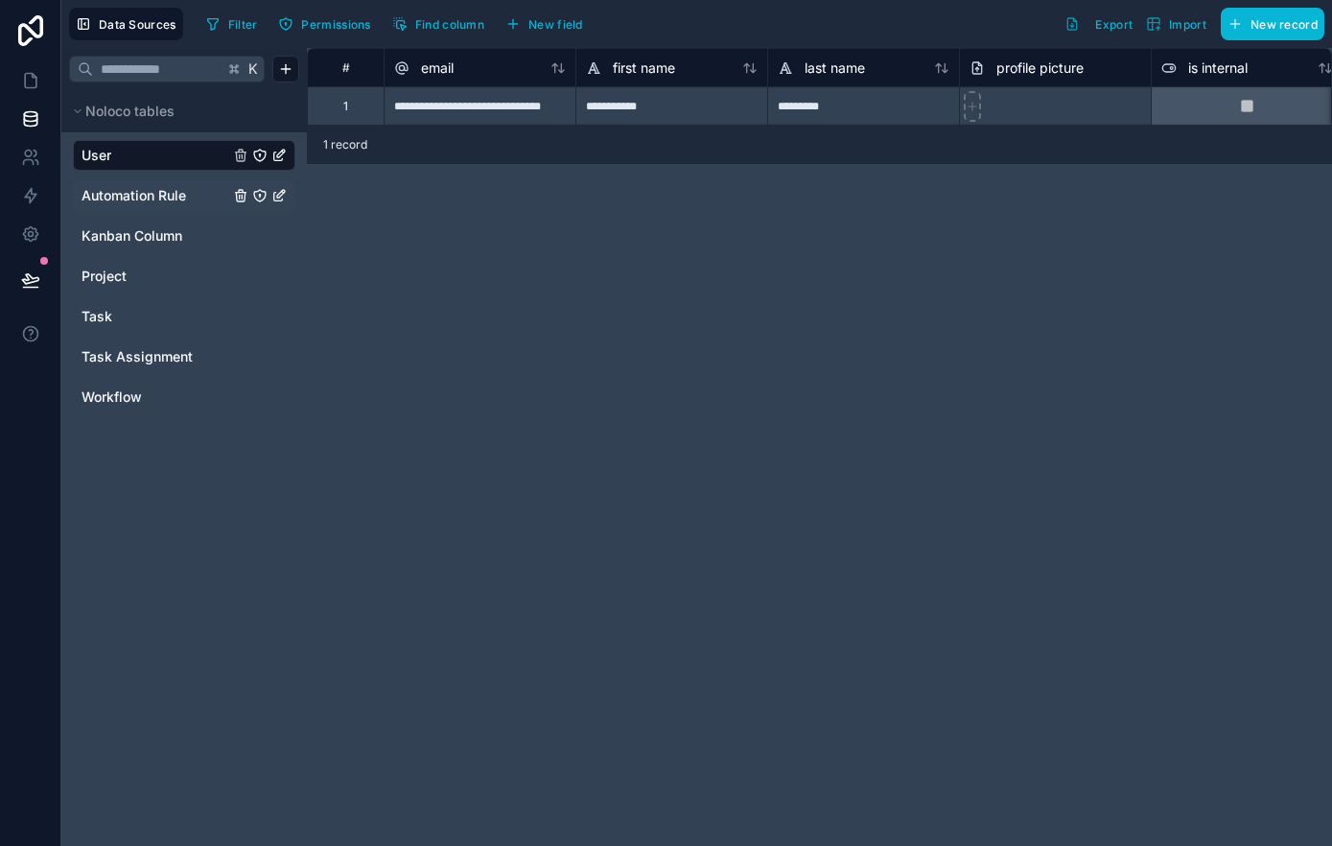
click at [173, 197] on span "Automation Rule" at bounding box center [133, 195] width 105 height 19
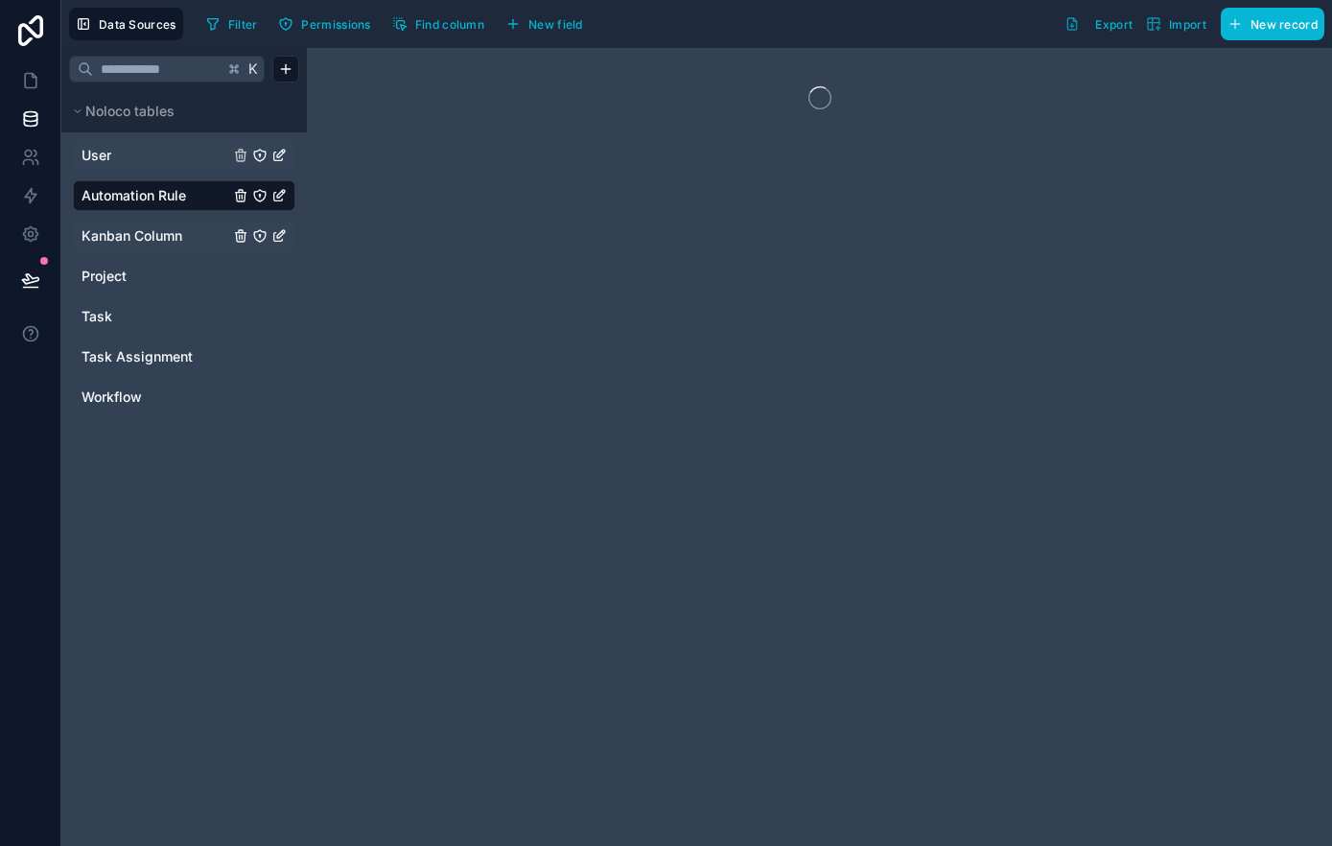
click at [161, 240] on span "Kanban Column" at bounding box center [131, 235] width 101 height 19
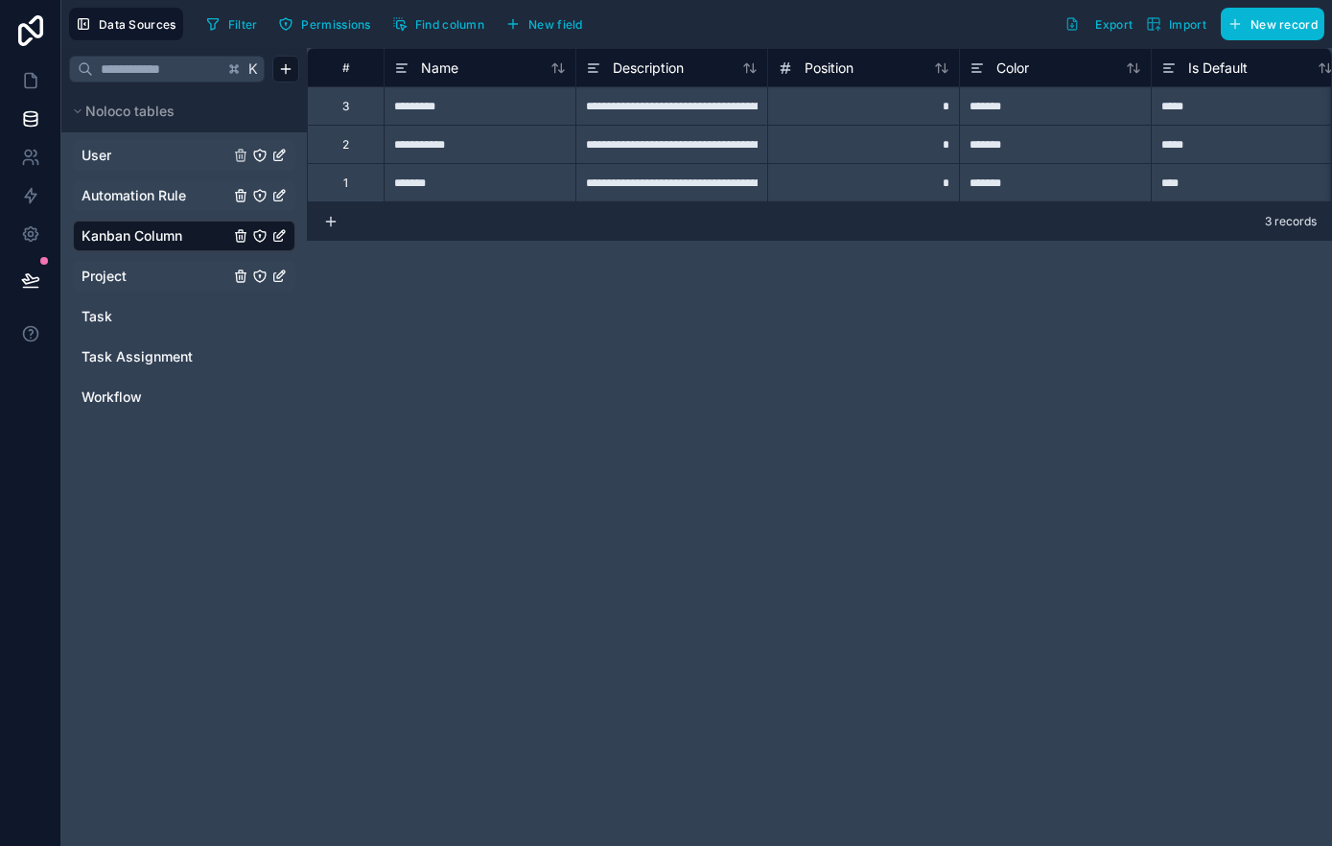
click at [138, 280] on link "Project" at bounding box center [155, 276] width 148 height 19
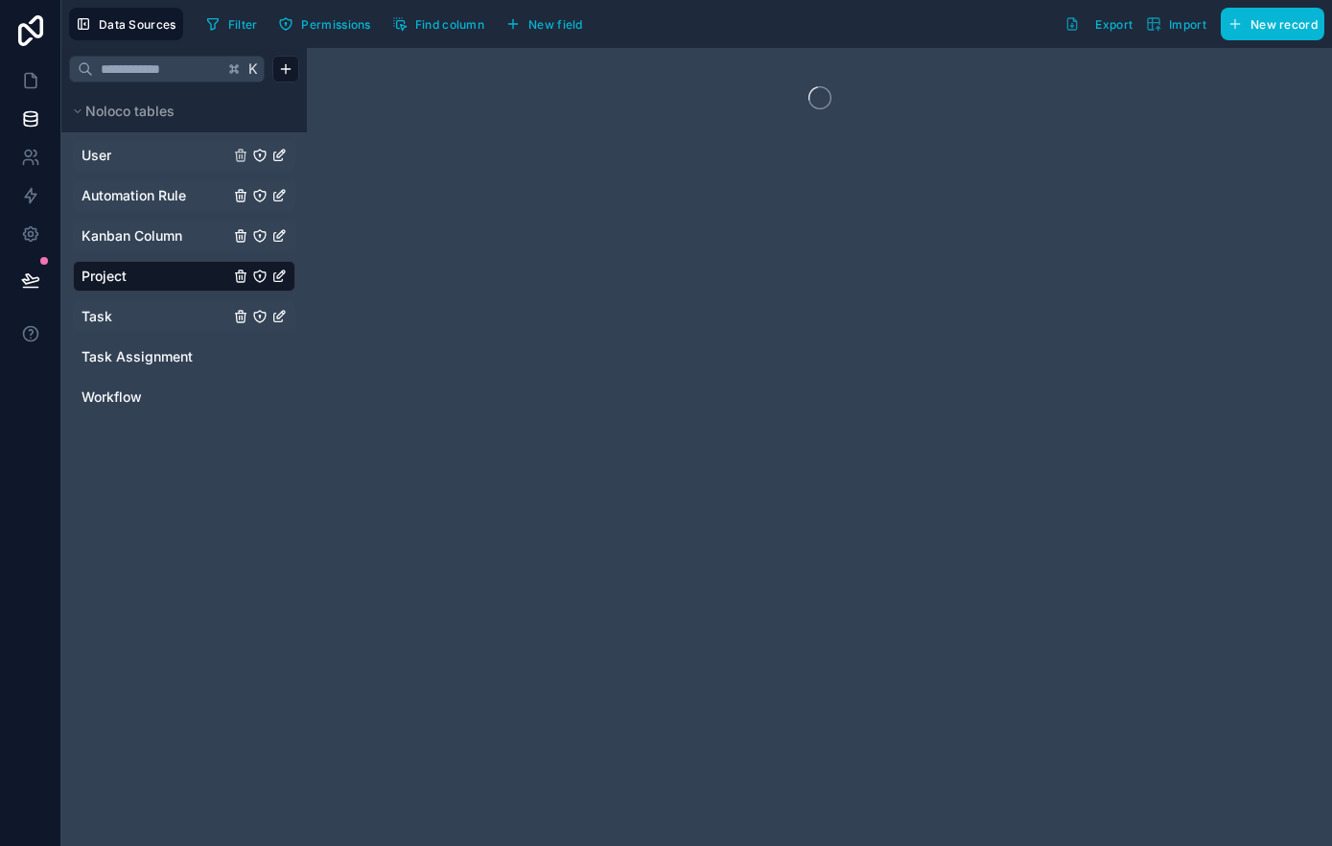
click at [131, 315] on link "Task" at bounding box center [155, 316] width 148 height 19
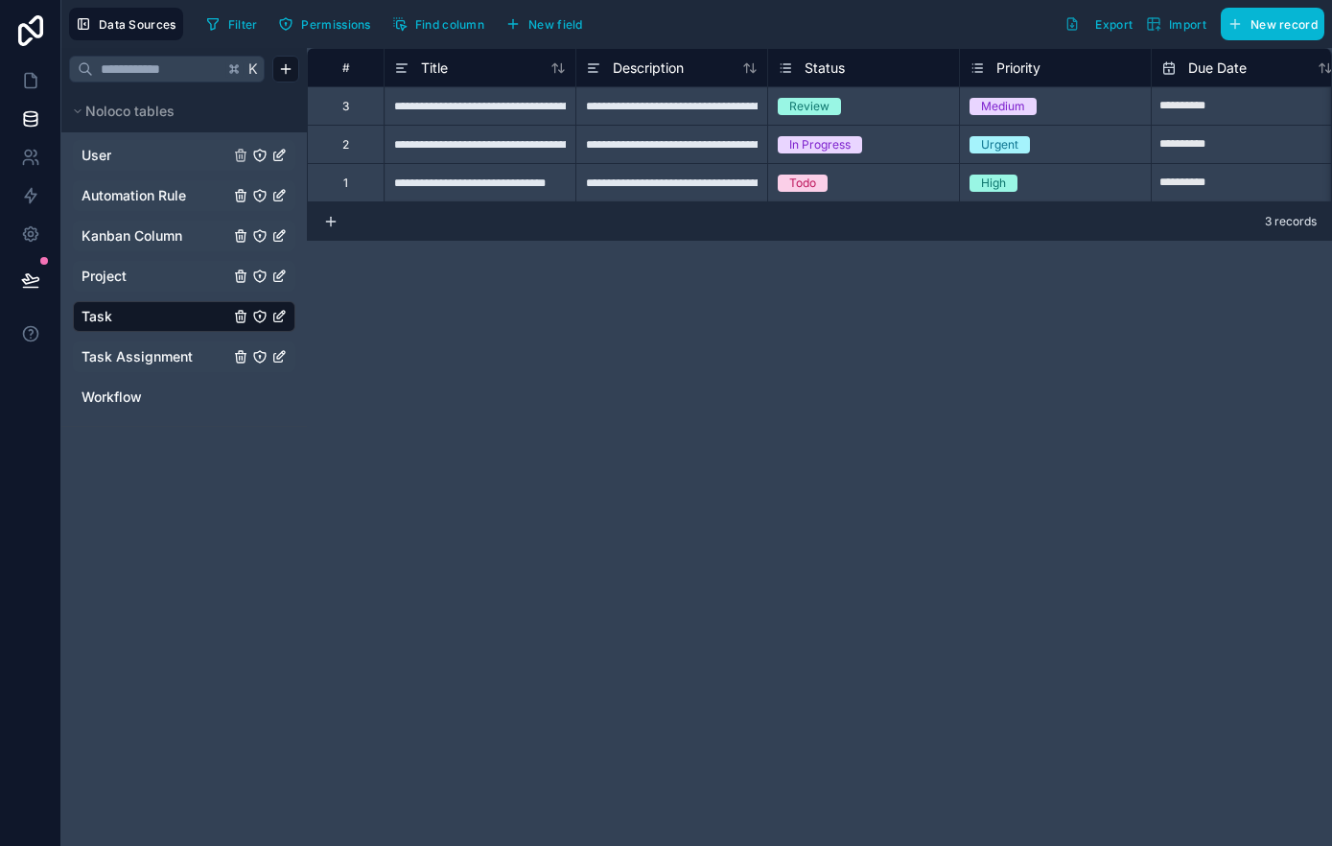
click at [138, 360] on span "Task Assignment" at bounding box center [136, 356] width 111 height 19
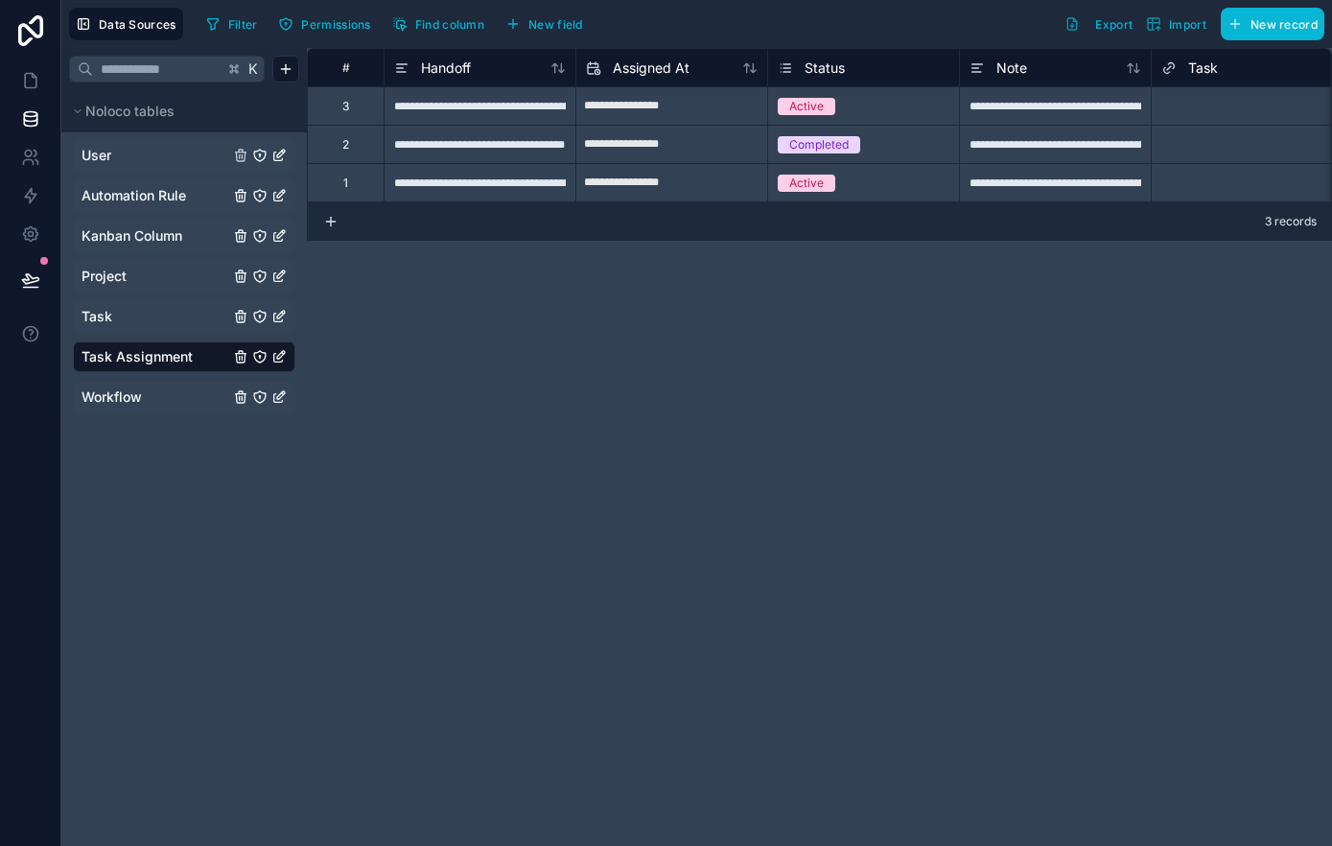
click at [128, 394] on span "Workflow" at bounding box center [111, 396] width 60 height 19
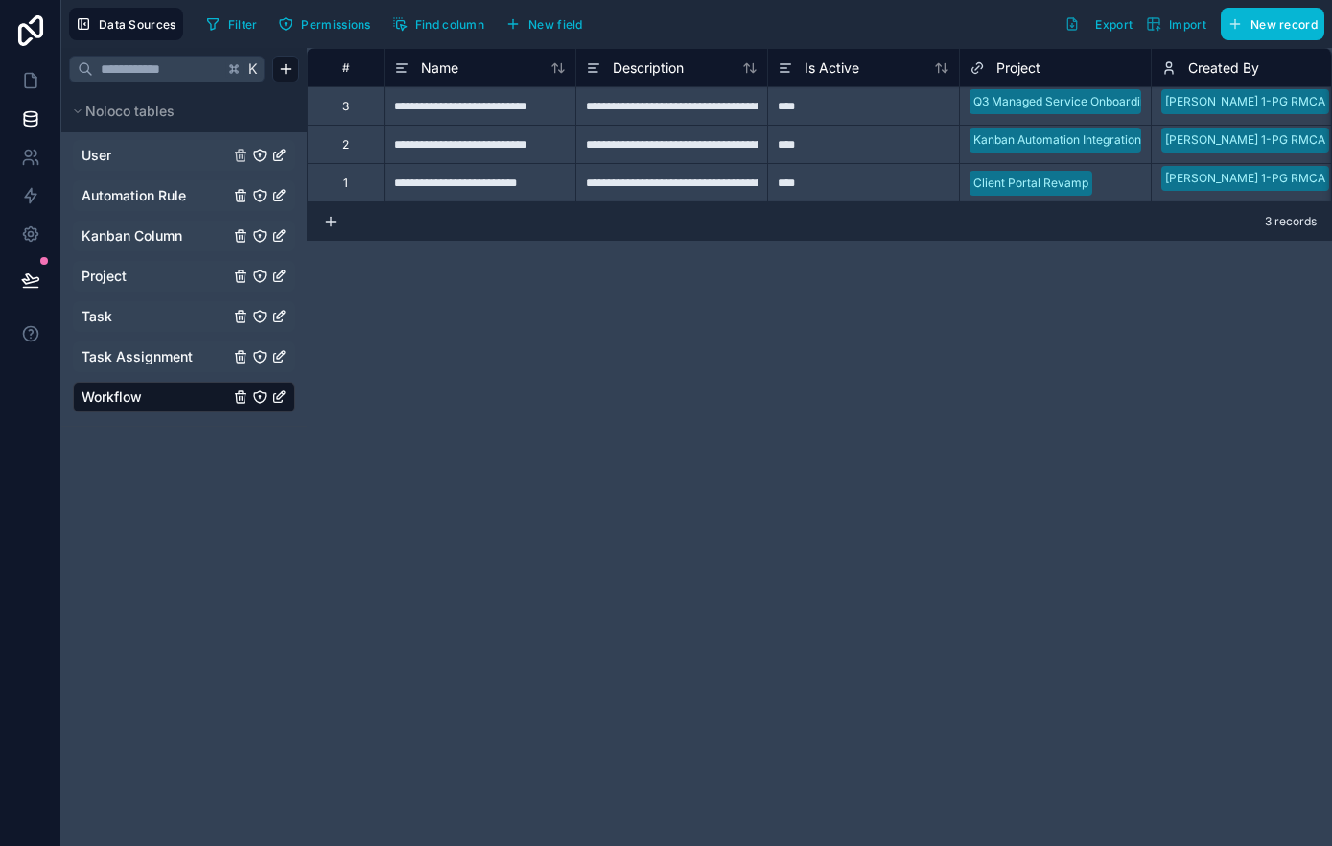
click at [155, 152] on link "User" at bounding box center [155, 155] width 148 height 19
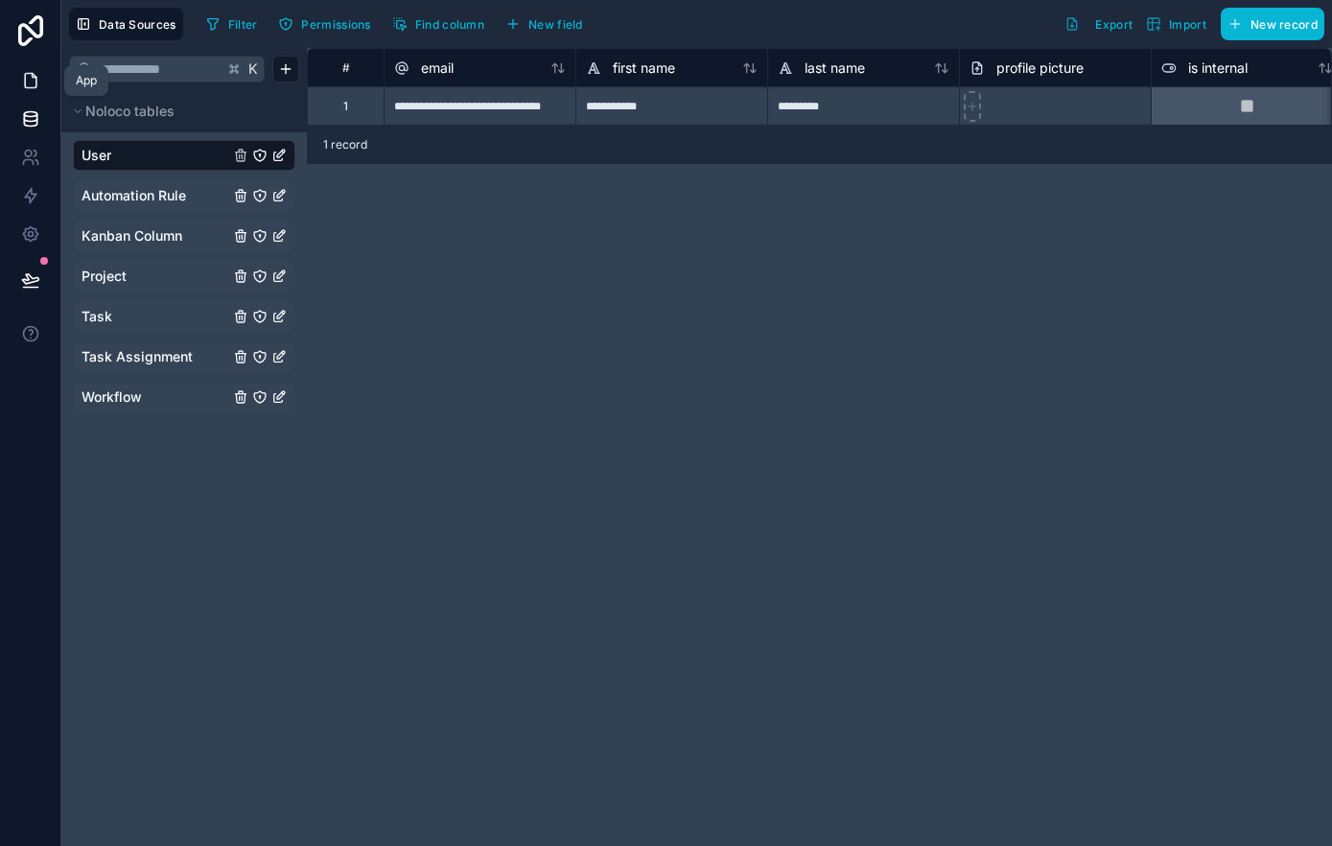
click at [35, 81] on icon at bounding box center [31, 81] width 12 height 14
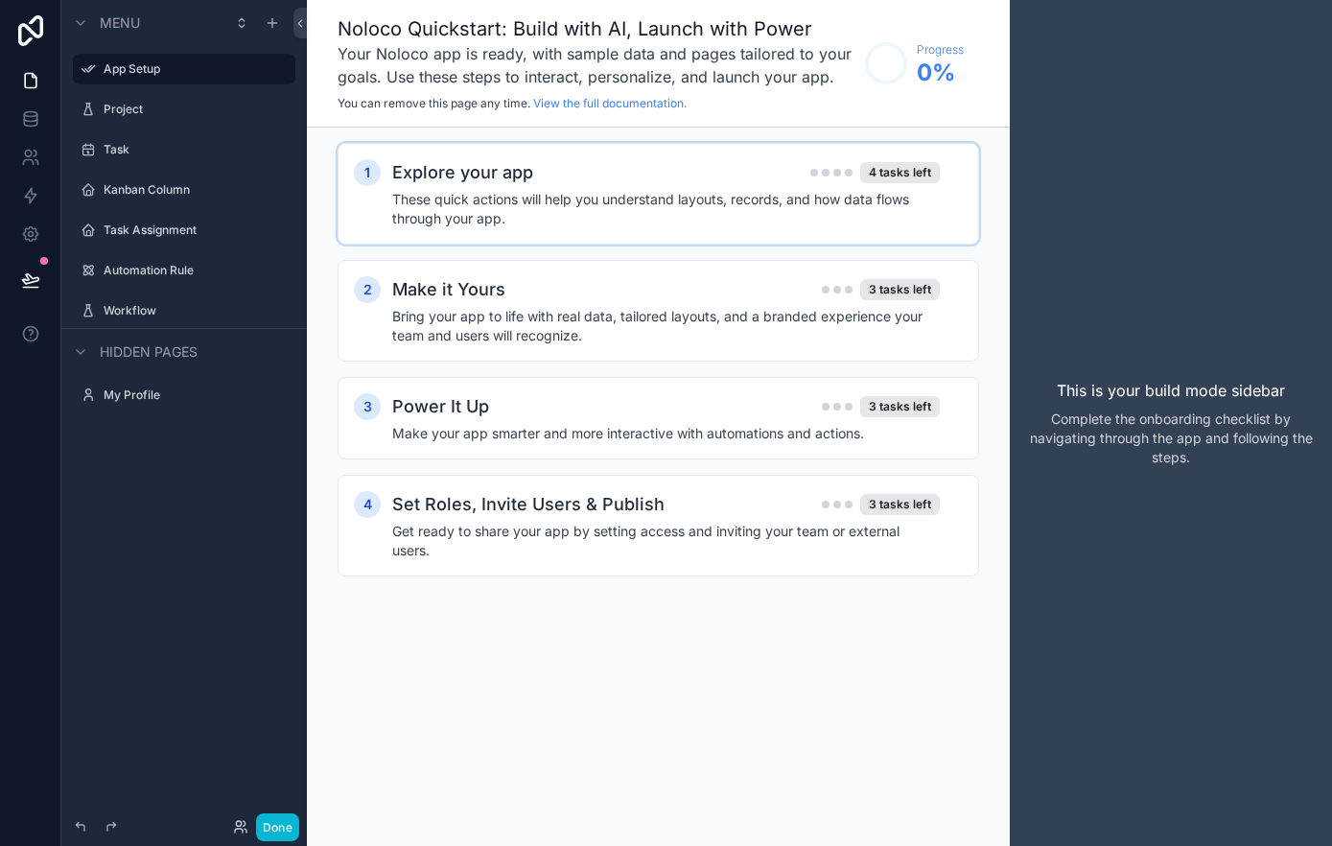
click at [795, 197] on h4 "These quick actions will help you understand layouts, records, and how data flo…" at bounding box center [665, 209] width 547 height 38
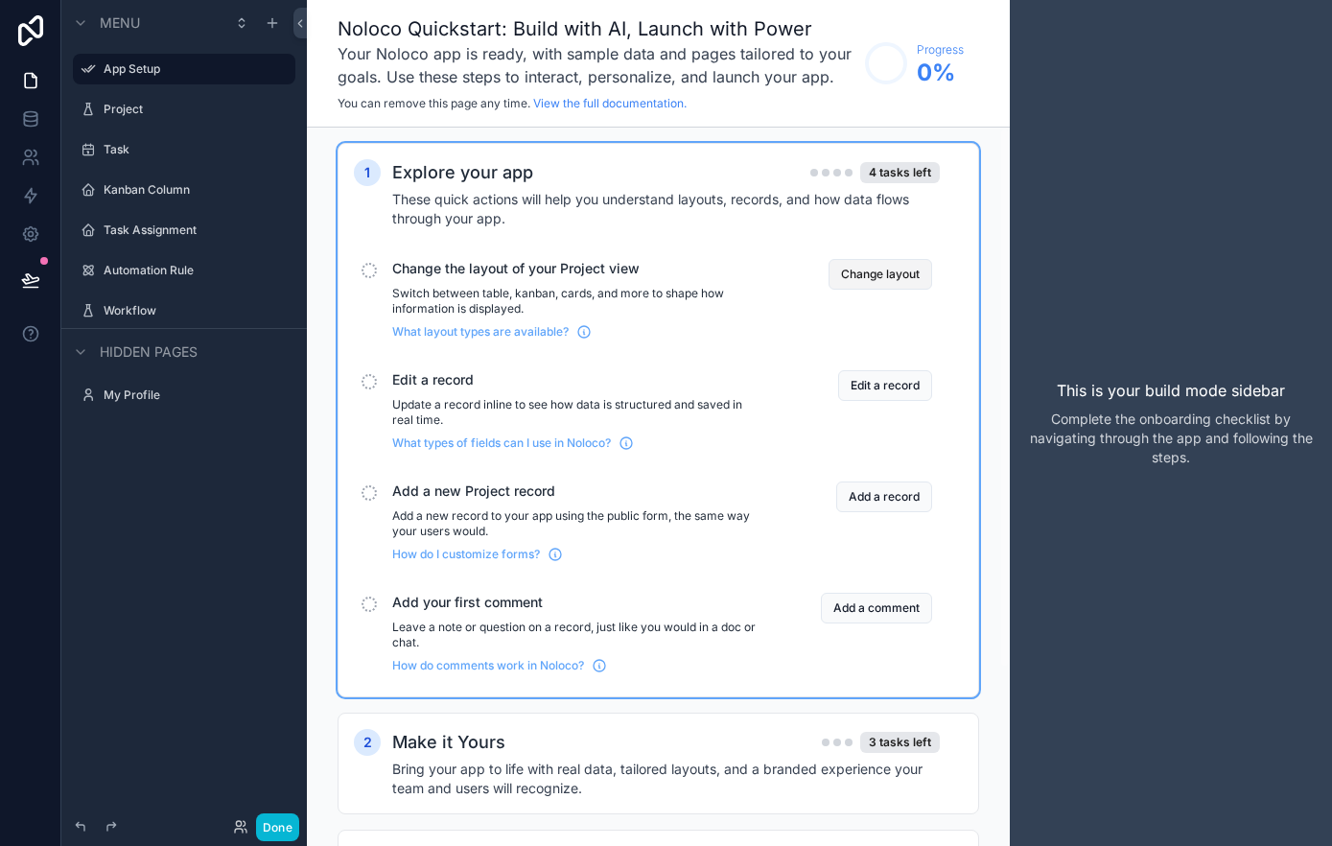
click at [885, 275] on button "Change layout" at bounding box center [880, 274] width 104 height 31
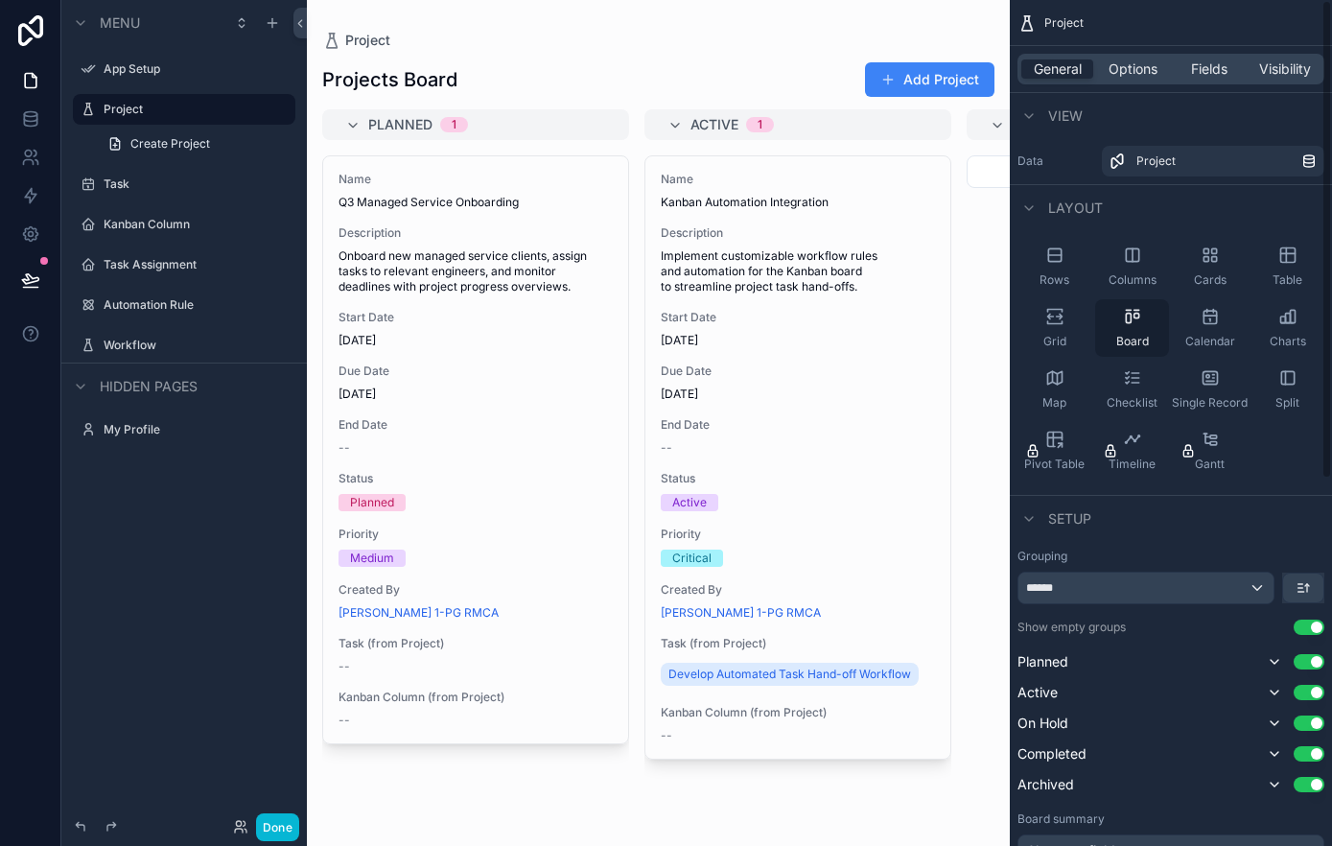
click at [1132, 320] on icon "scrollable content" at bounding box center [1132, 316] width 19 height 19
drag, startPoint x: 1021, startPoint y: 392, endPoint x: 590, endPoint y: 778, distance: 578.5
click at [586, 784] on div "App Setup Project Task Kanban Column Task Assignment Automation Rule Workflow M…" at bounding box center [819, 423] width 1025 height 846
click at [1131, 328] on div "Board" at bounding box center [1132, 328] width 74 height 58
click at [1281, 327] on div "Charts" at bounding box center [1287, 328] width 74 height 58
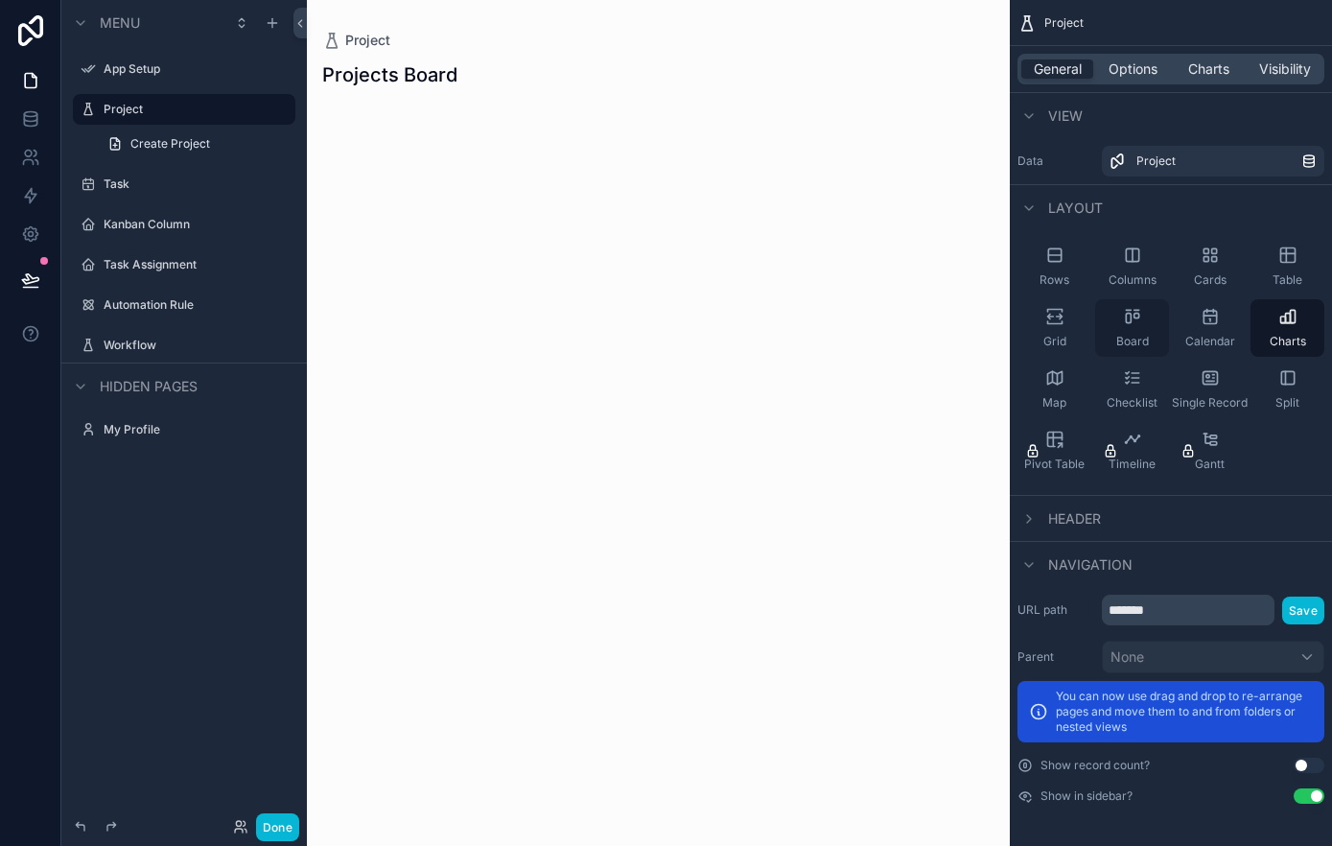
click at [1133, 317] on icon "scrollable content" at bounding box center [1132, 316] width 19 height 19
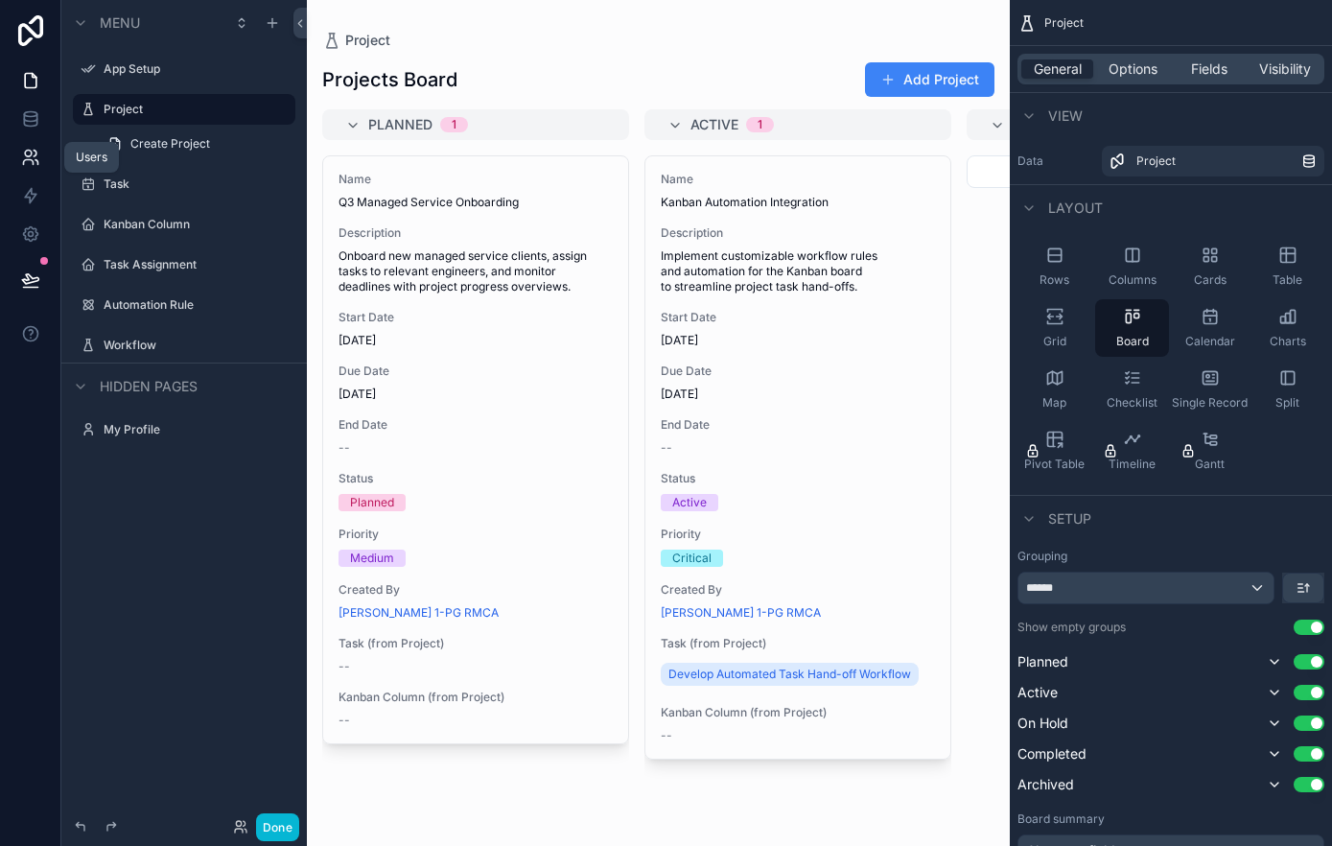
click at [29, 158] on icon at bounding box center [30, 157] width 19 height 19
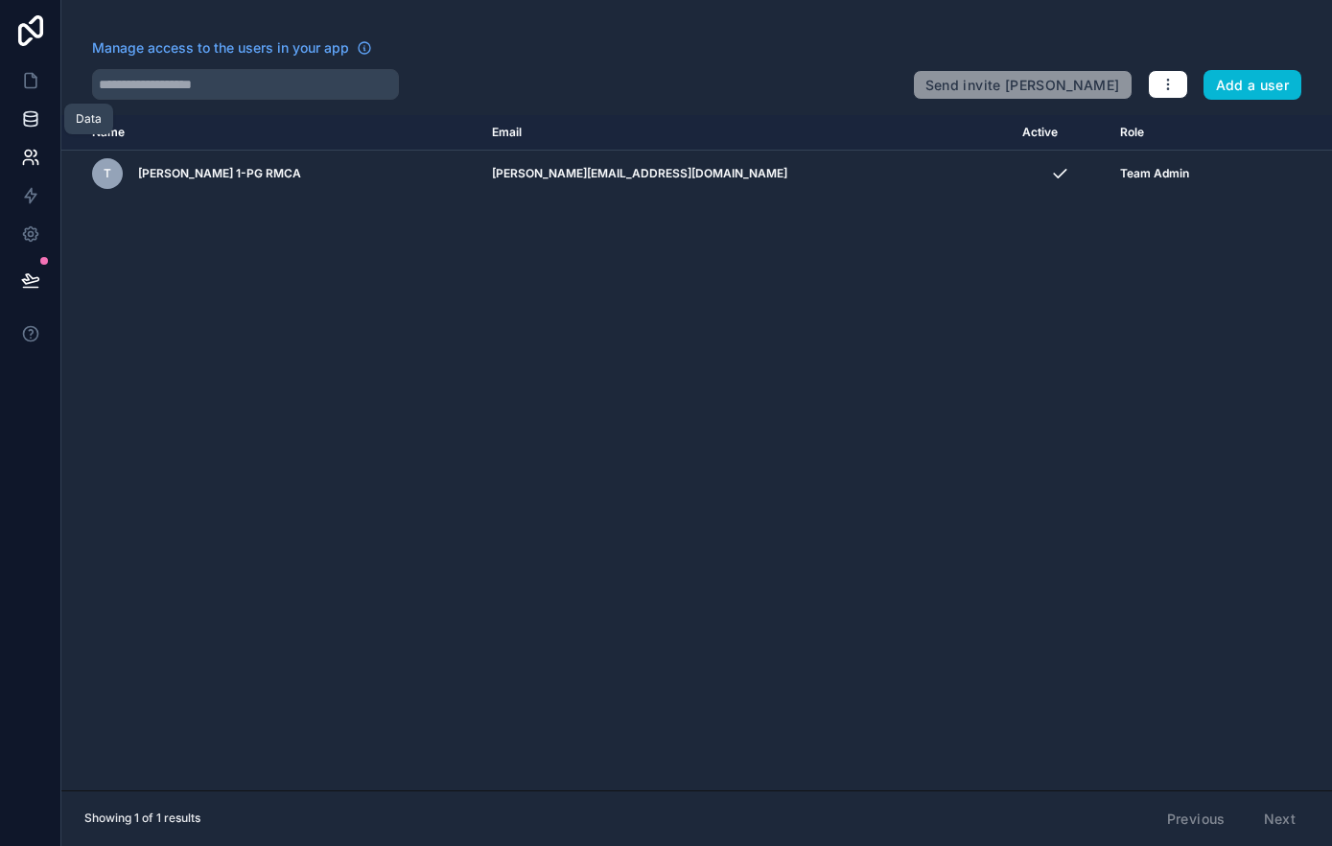
click at [35, 109] on icon at bounding box center [30, 118] width 19 height 19
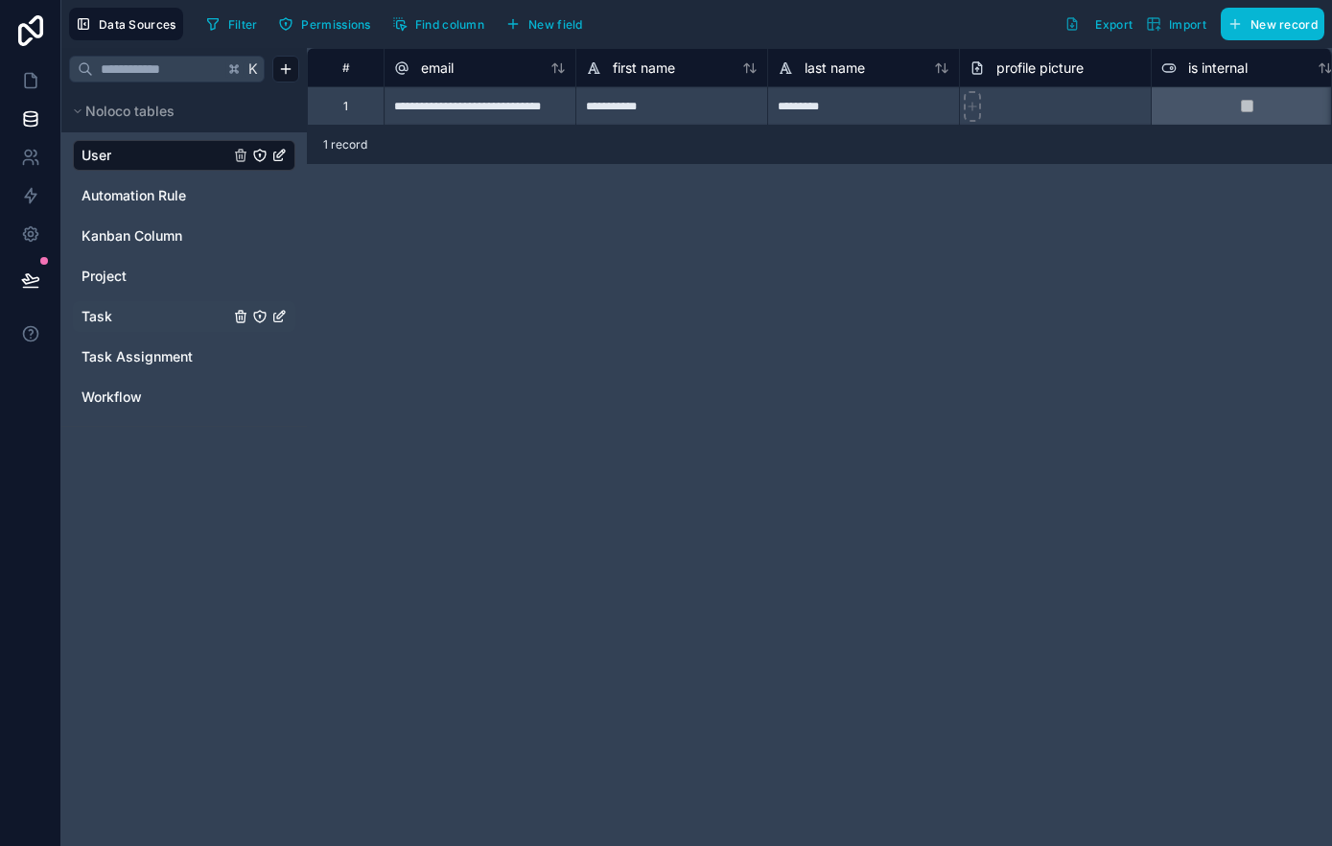
click at [131, 314] on link "Task" at bounding box center [155, 316] width 148 height 19
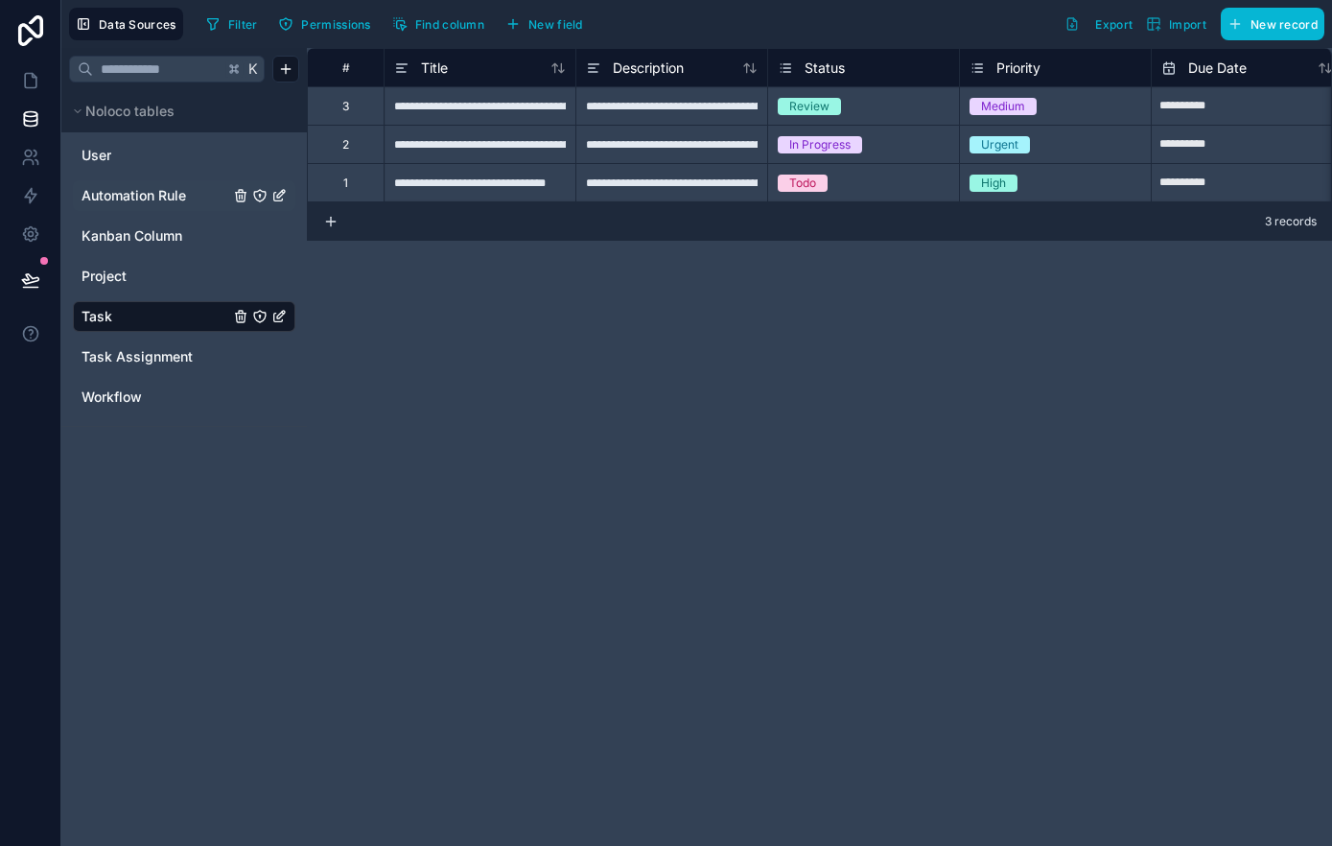
click at [144, 195] on span "Automation Rule" at bounding box center [133, 195] width 105 height 19
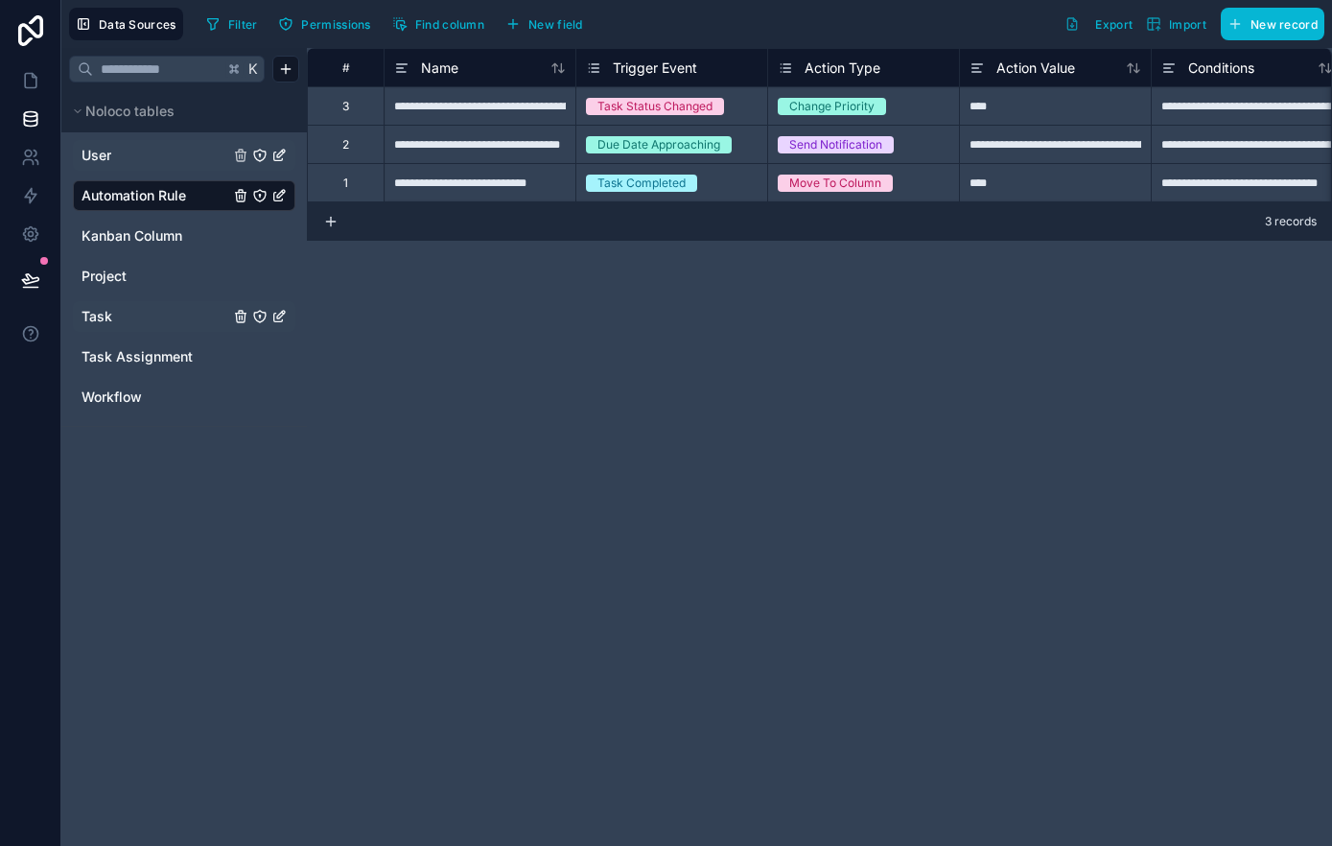
click at [128, 154] on link "User" at bounding box center [155, 155] width 148 height 19
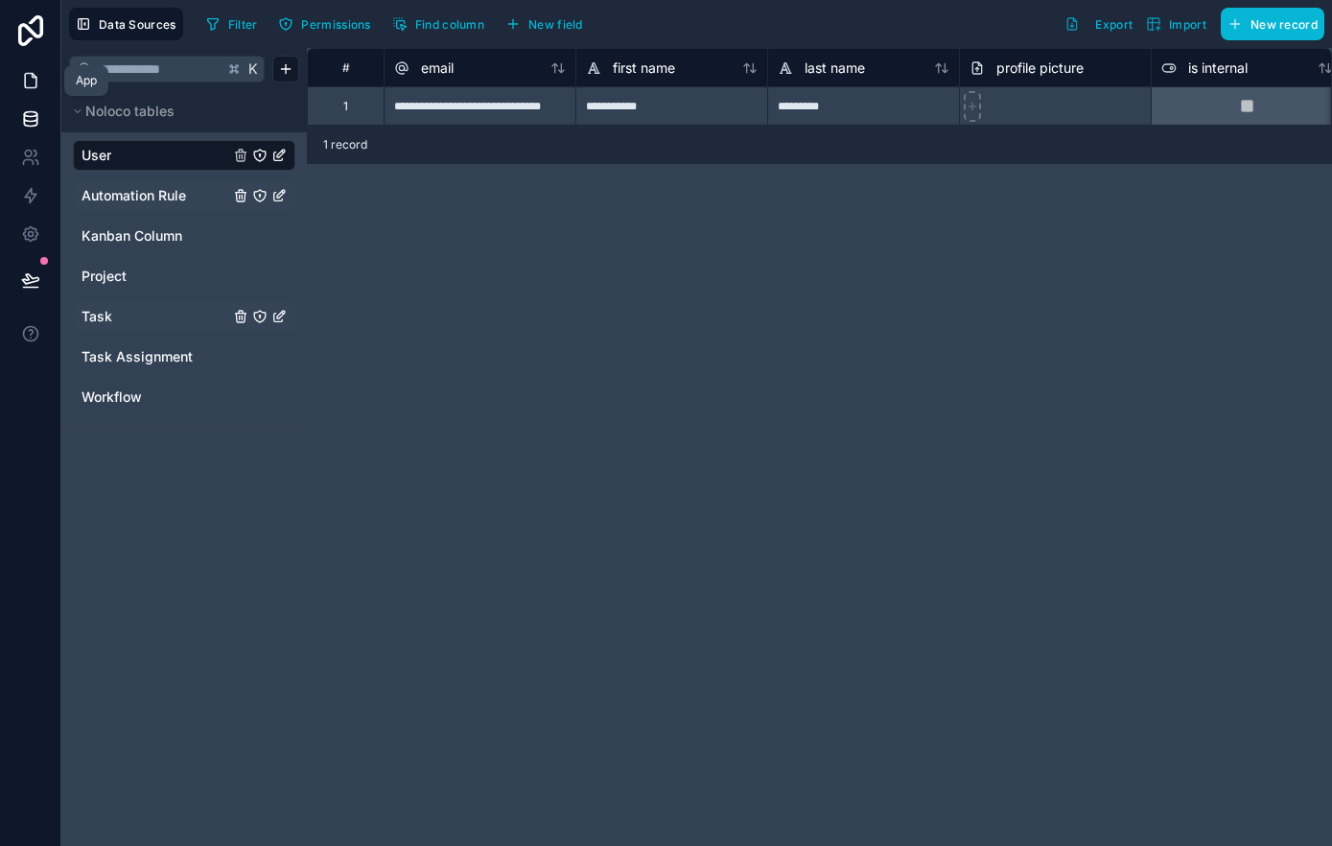
click at [15, 72] on link at bounding box center [30, 80] width 60 height 38
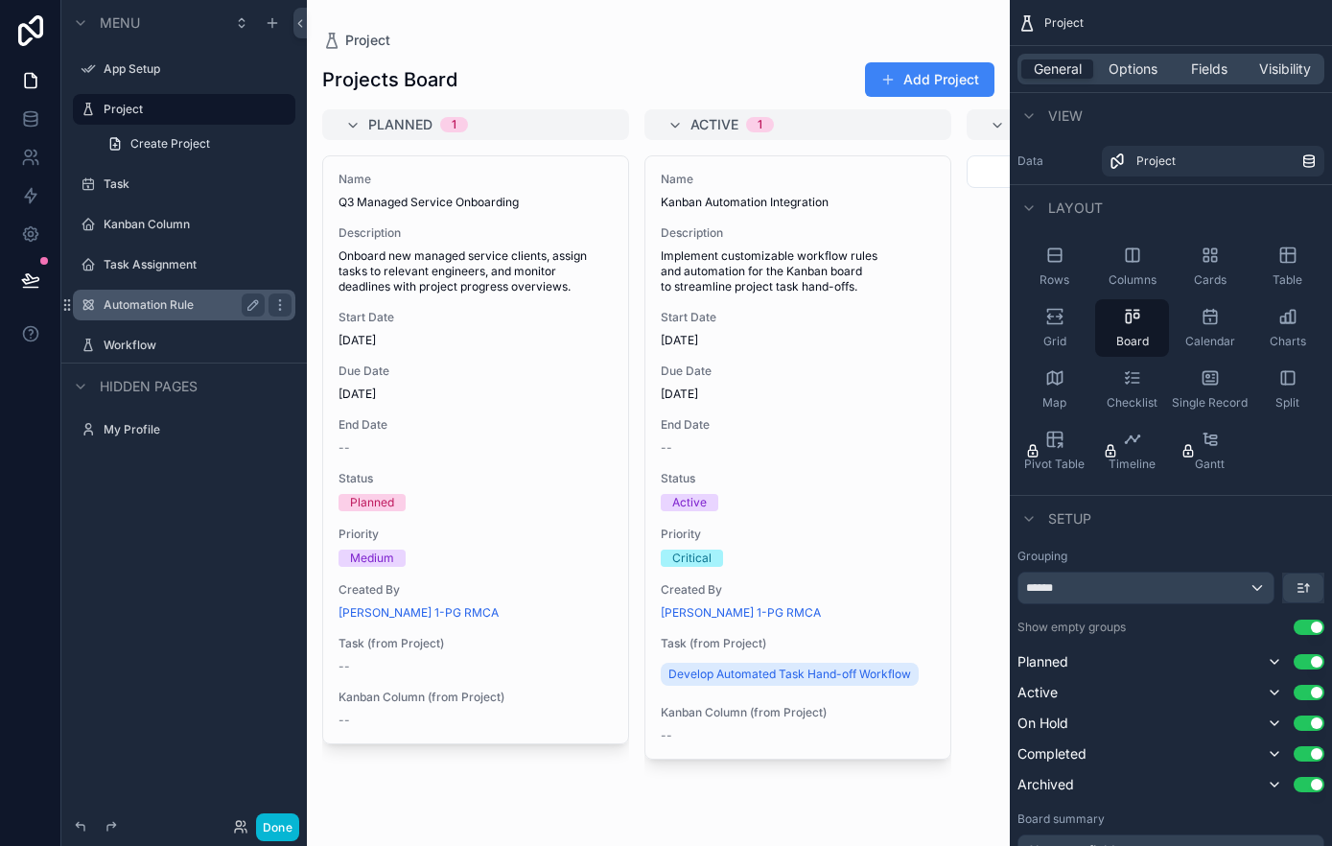
click at [128, 292] on div "Automation Rule" at bounding box center [184, 305] width 215 height 31
click at [154, 304] on label "Automation Rule" at bounding box center [180, 304] width 153 height 15
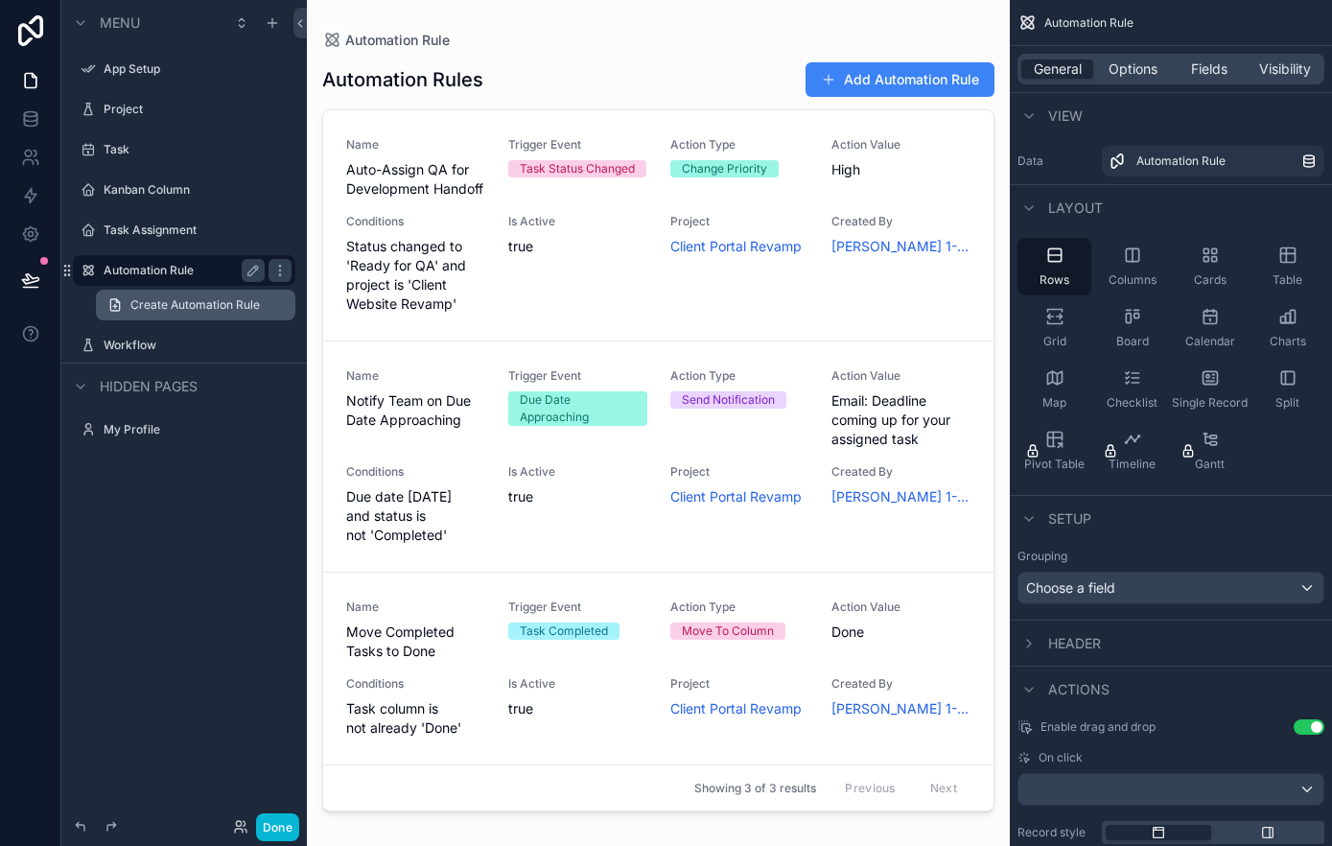
click at [201, 309] on span "Create Automation Rule" at bounding box center [194, 304] width 129 height 15
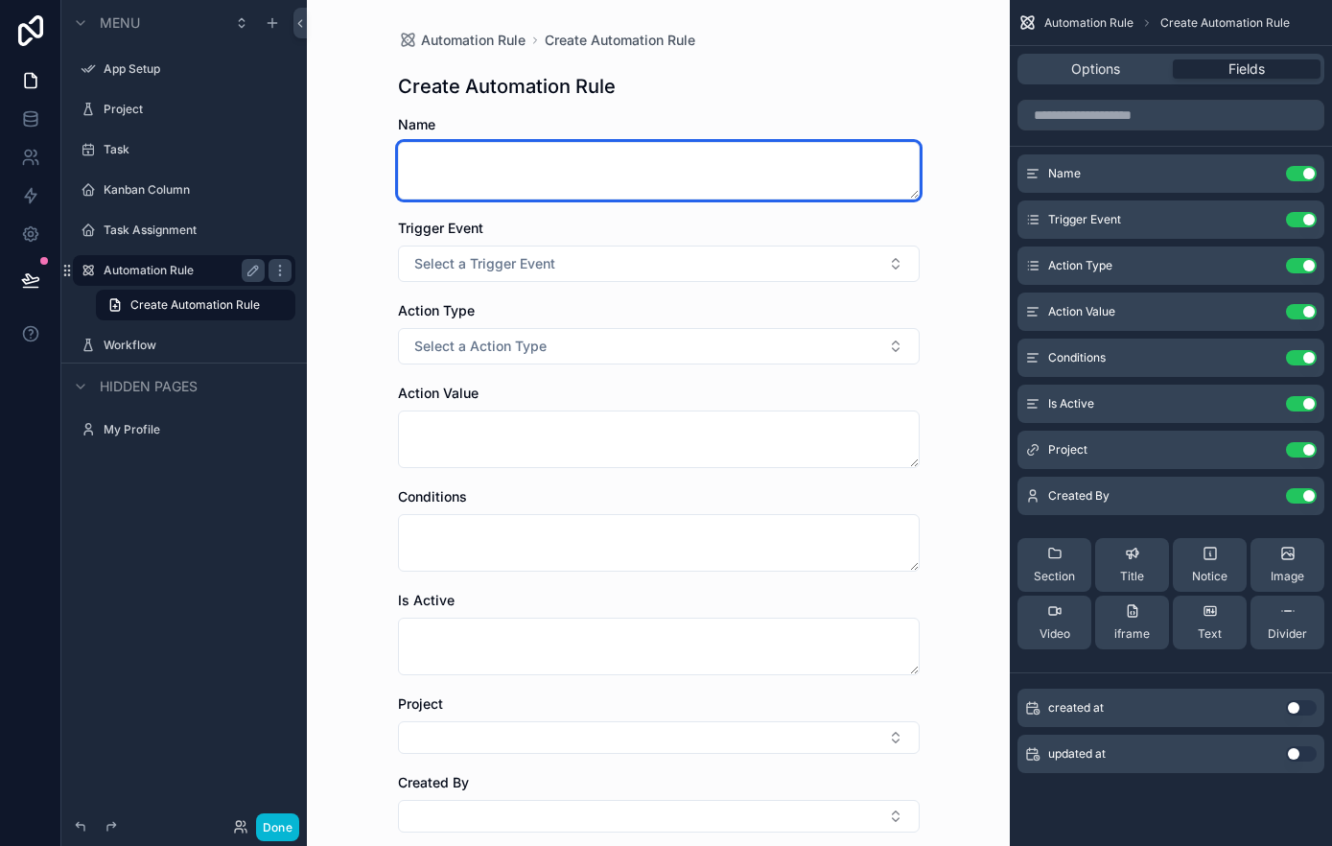
click at [527, 179] on textarea "scrollable content" at bounding box center [659, 171] width 522 height 58
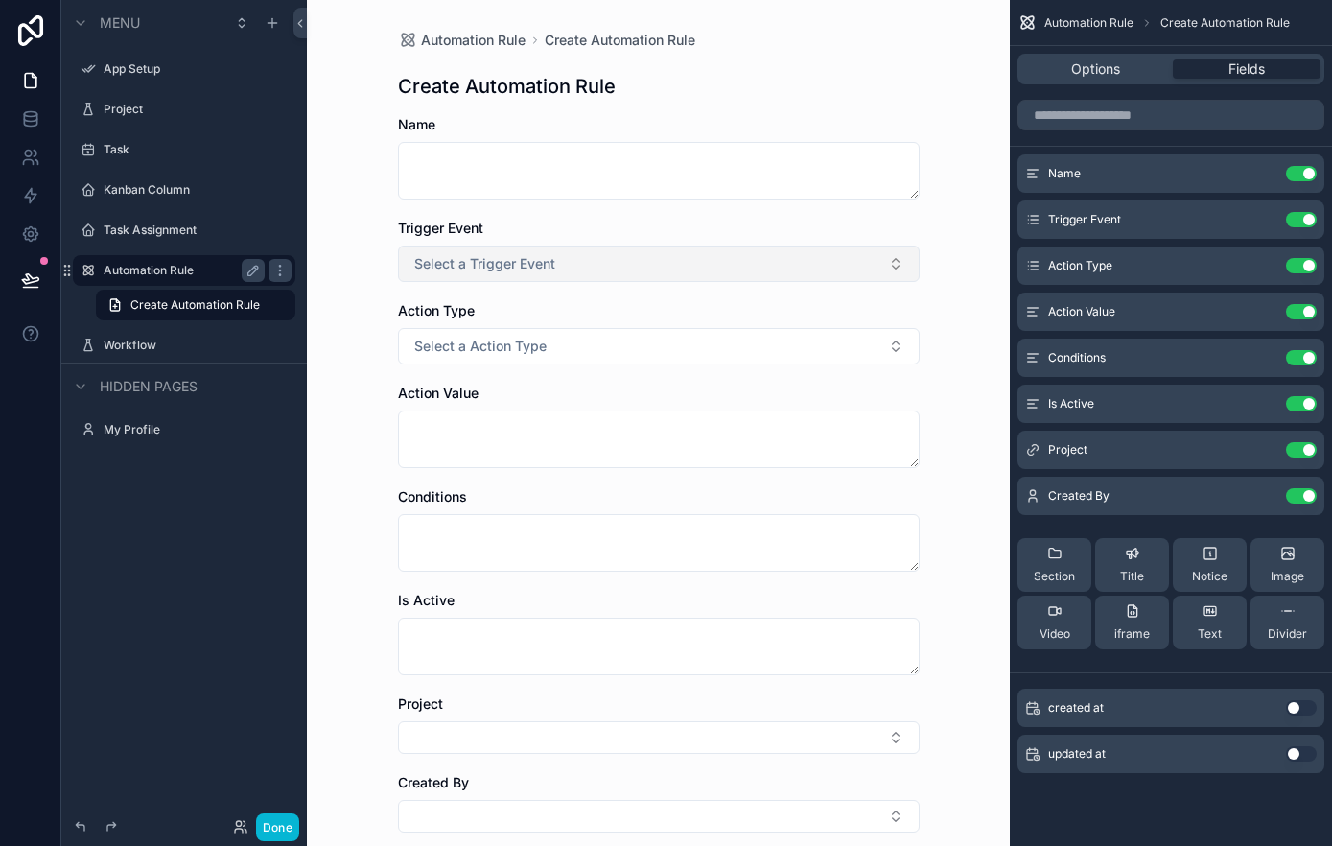
click at [572, 267] on button "Select a Trigger Event" at bounding box center [659, 263] width 522 height 36
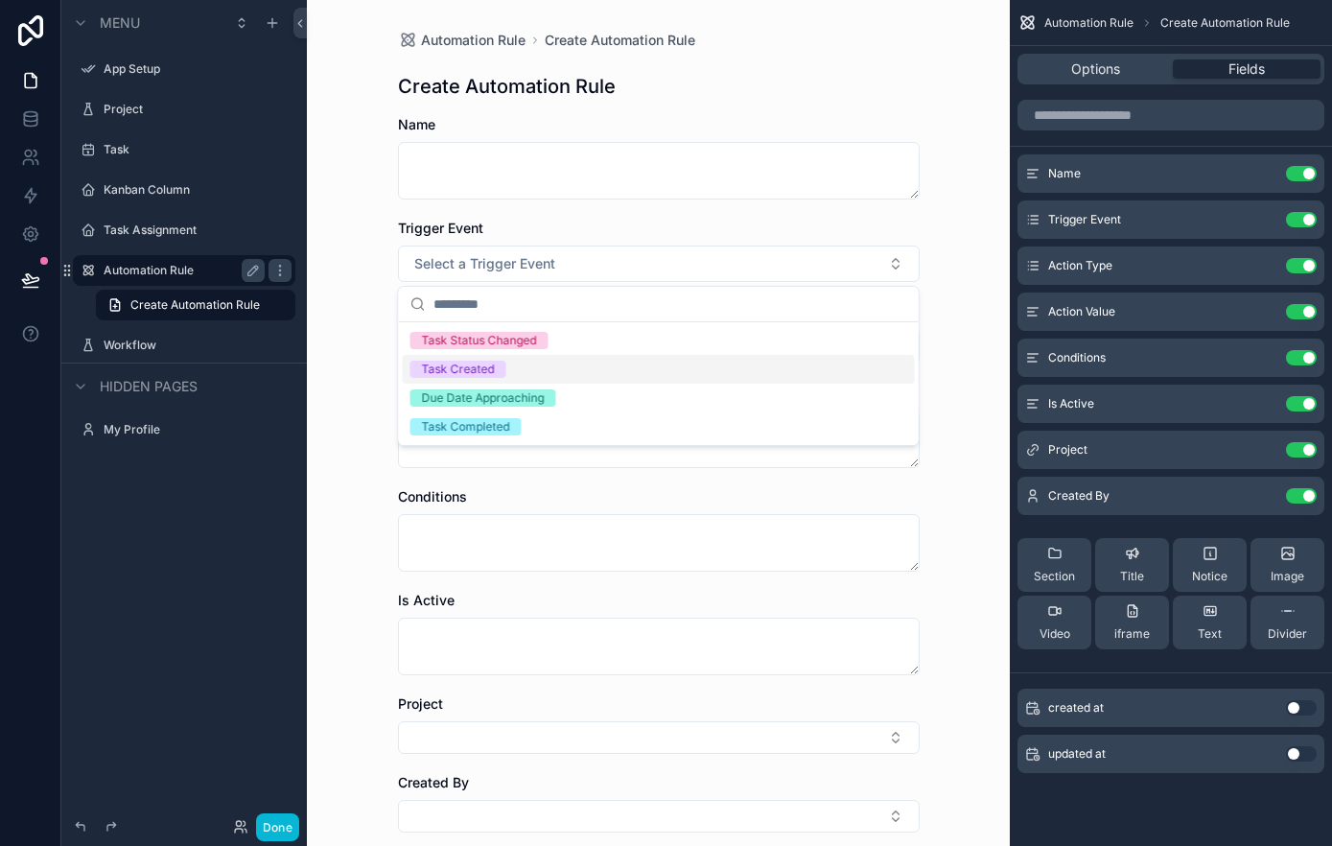
click at [518, 367] on div "Task Created" at bounding box center [659, 369] width 512 height 29
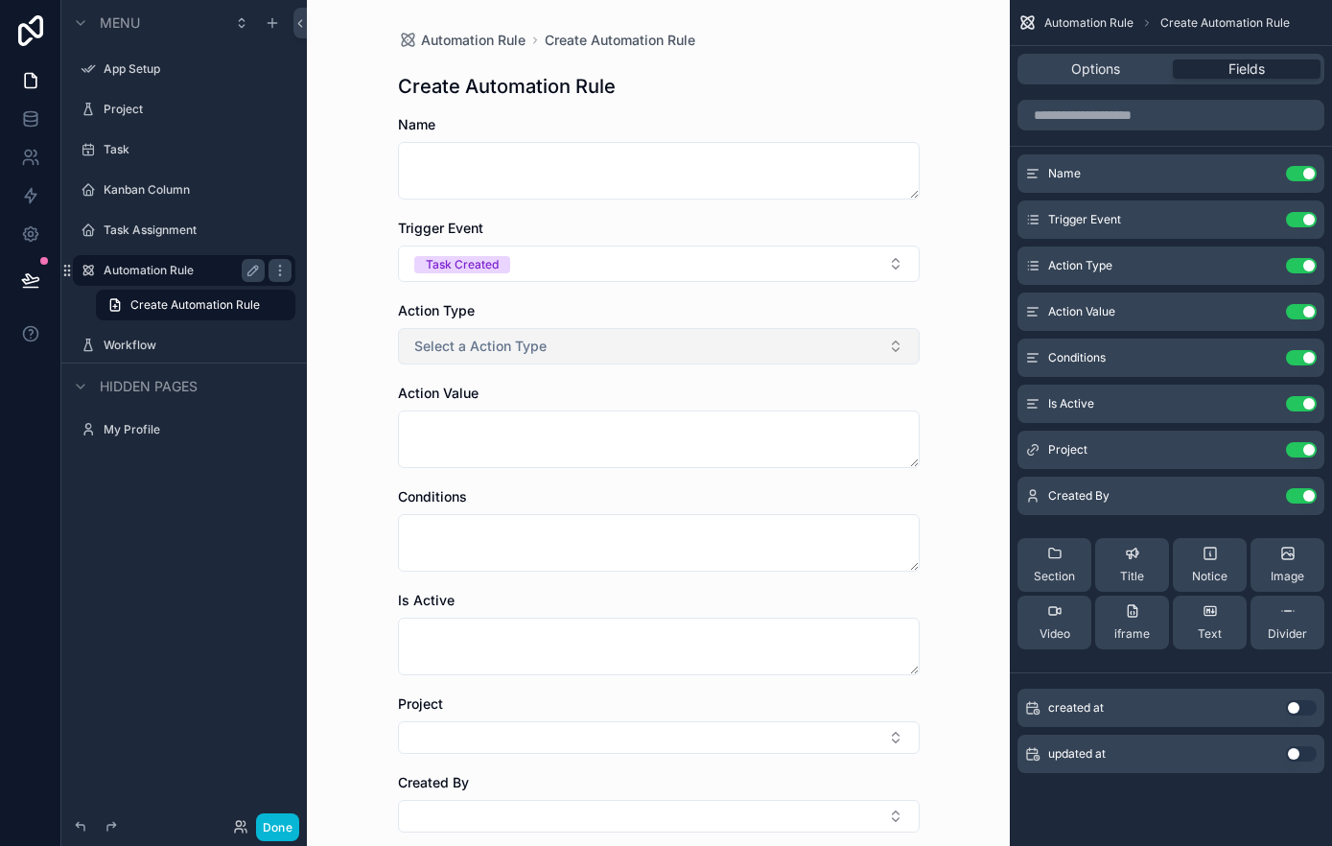
click at [544, 347] on span "Select a Action Type" at bounding box center [480, 346] width 132 height 19
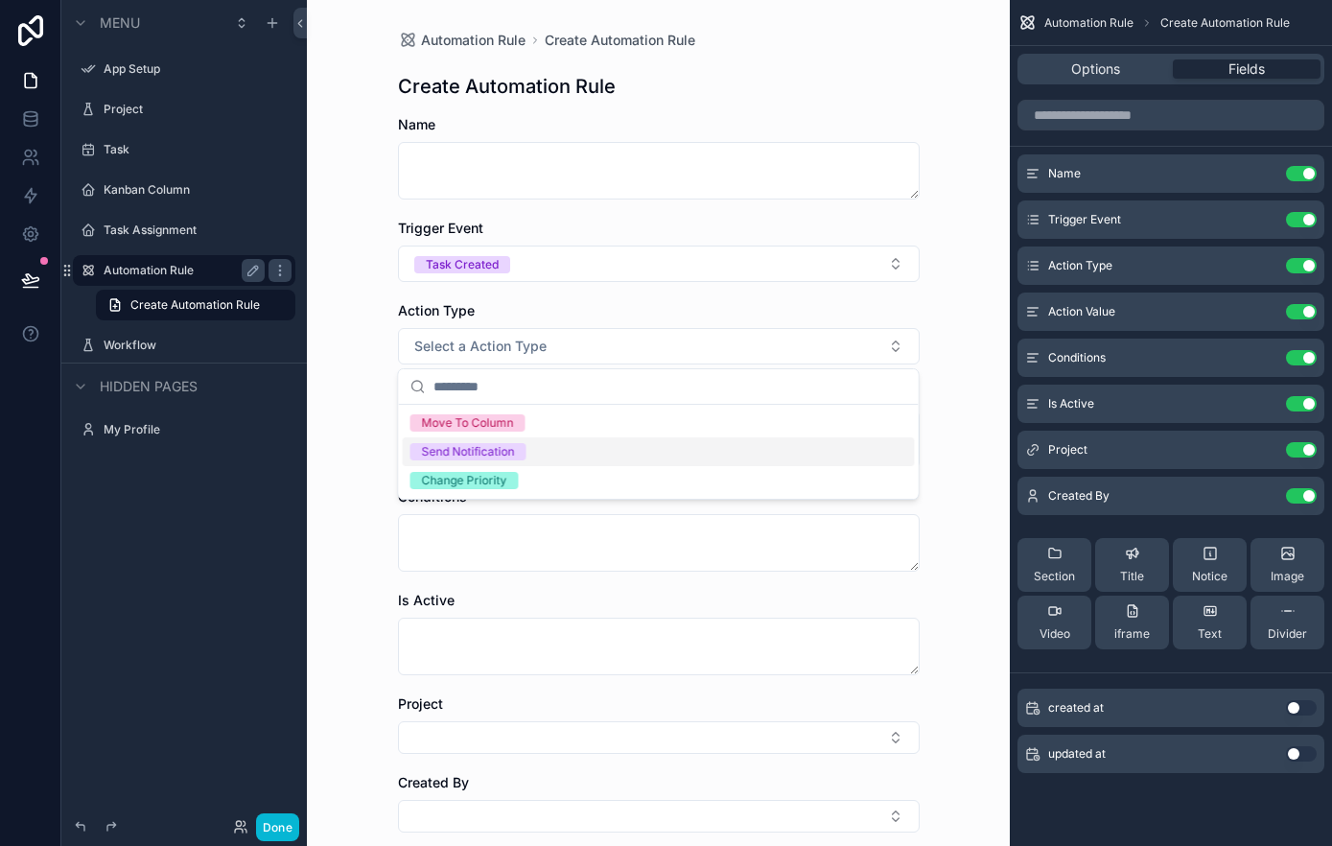
click at [552, 453] on div "Send Notification" at bounding box center [659, 451] width 512 height 29
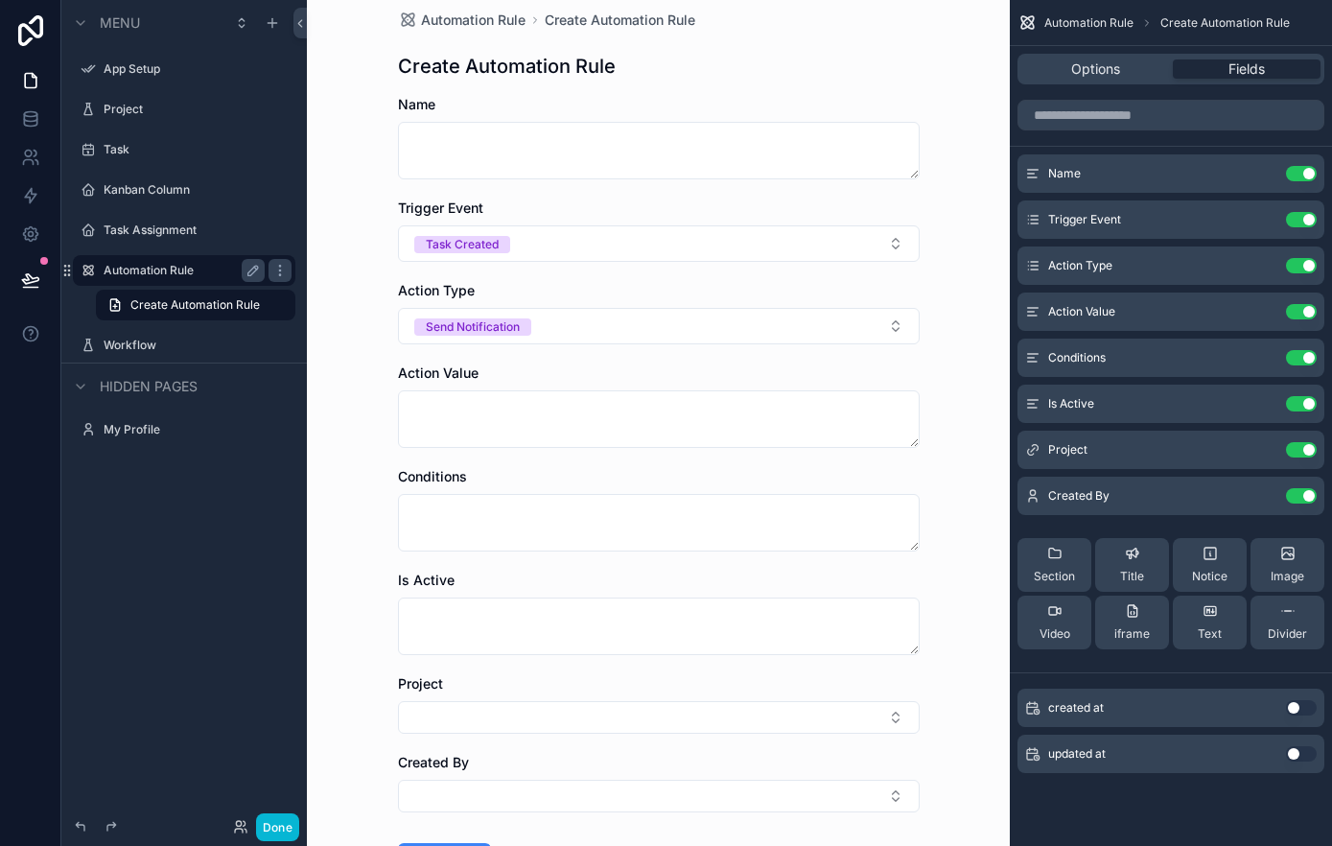
scroll to position [25, 0]
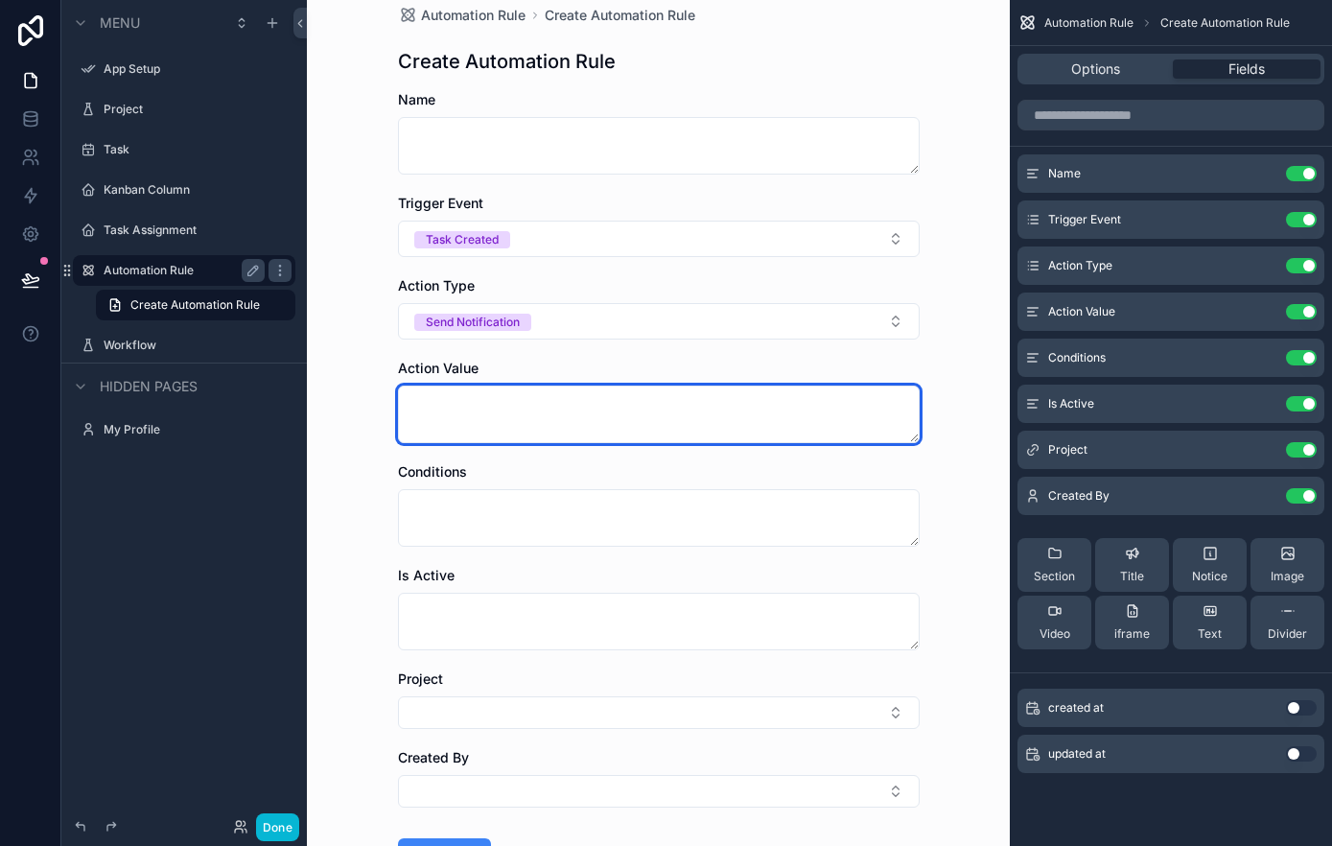
click at [526, 430] on textarea "scrollable content" at bounding box center [659, 414] width 522 height 58
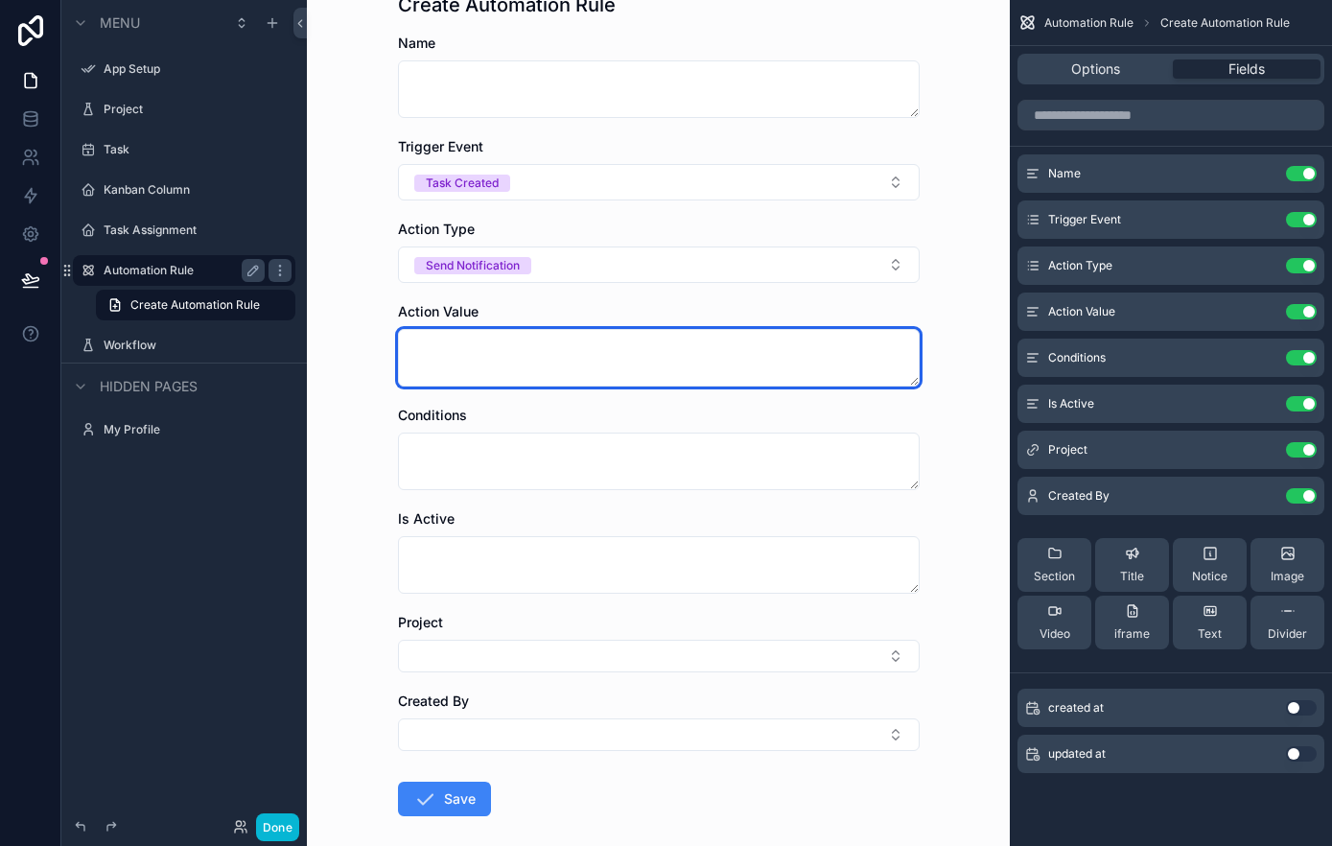
scroll to position [104, 0]
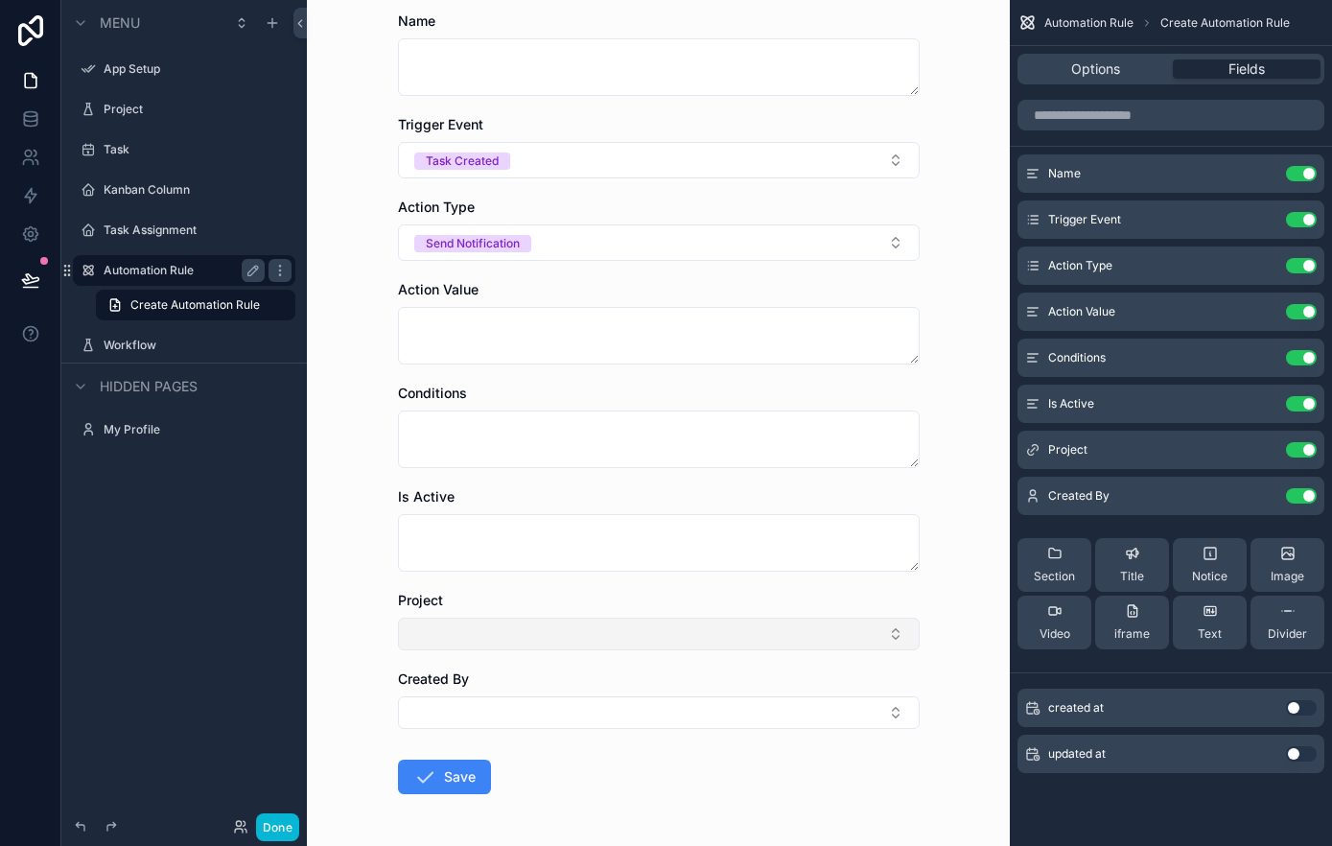
click at [532, 645] on button "Select Button" at bounding box center [659, 633] width 522 height 33
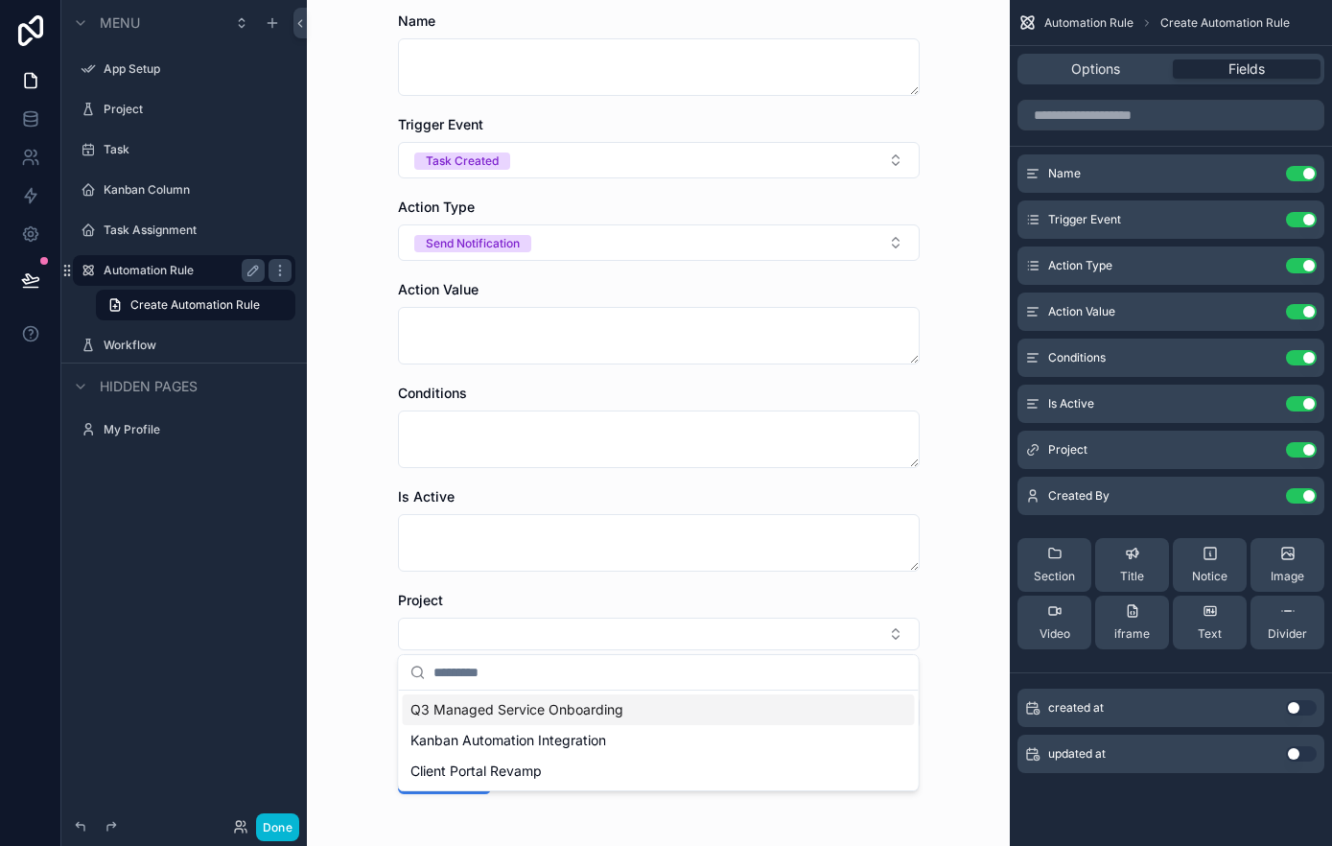
click at [369, 611] on div "Automation Rule Create Automation Rule Create Automation Rule Name Trigger Even…" at bounding box center [658, 319] width 703 height 846
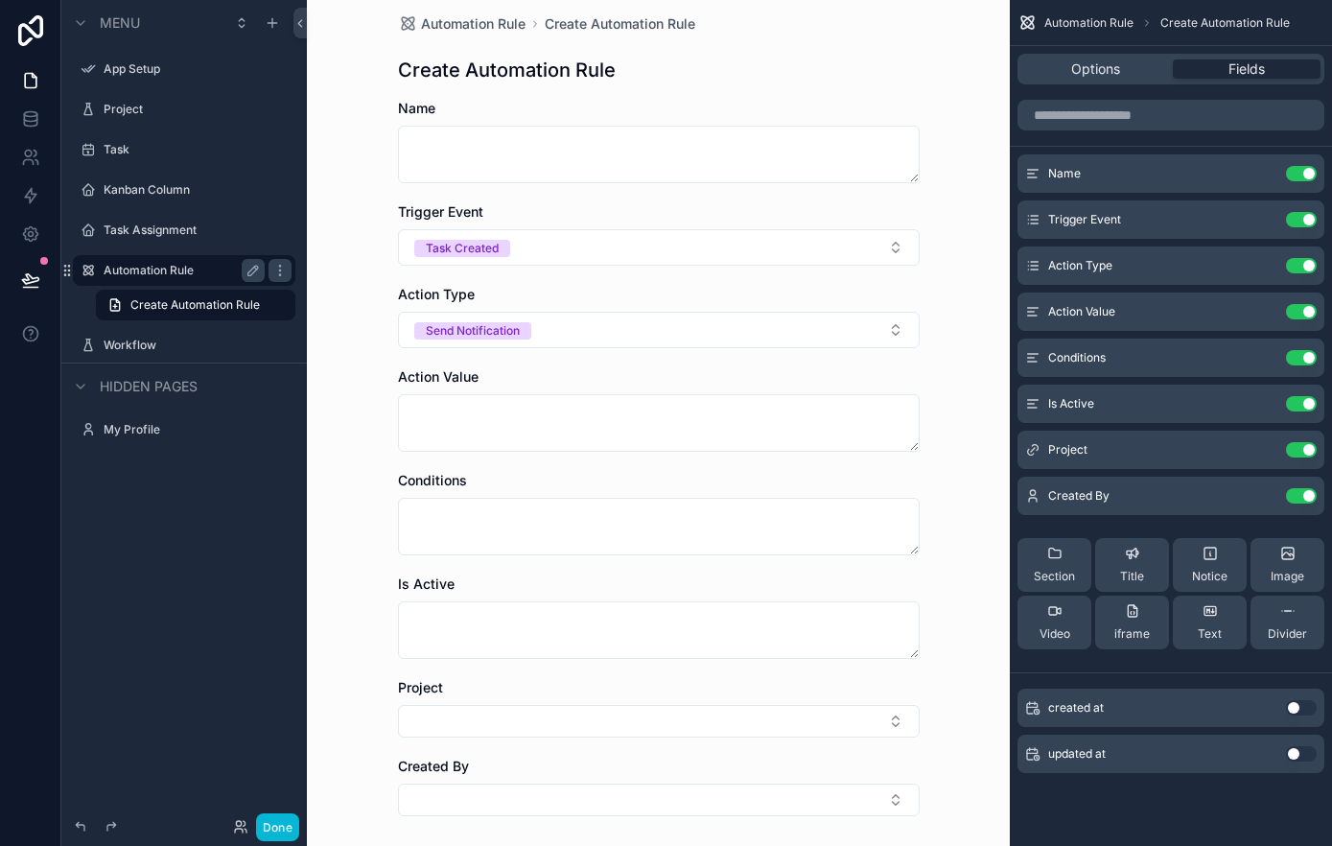
scroll to position [21, 0]
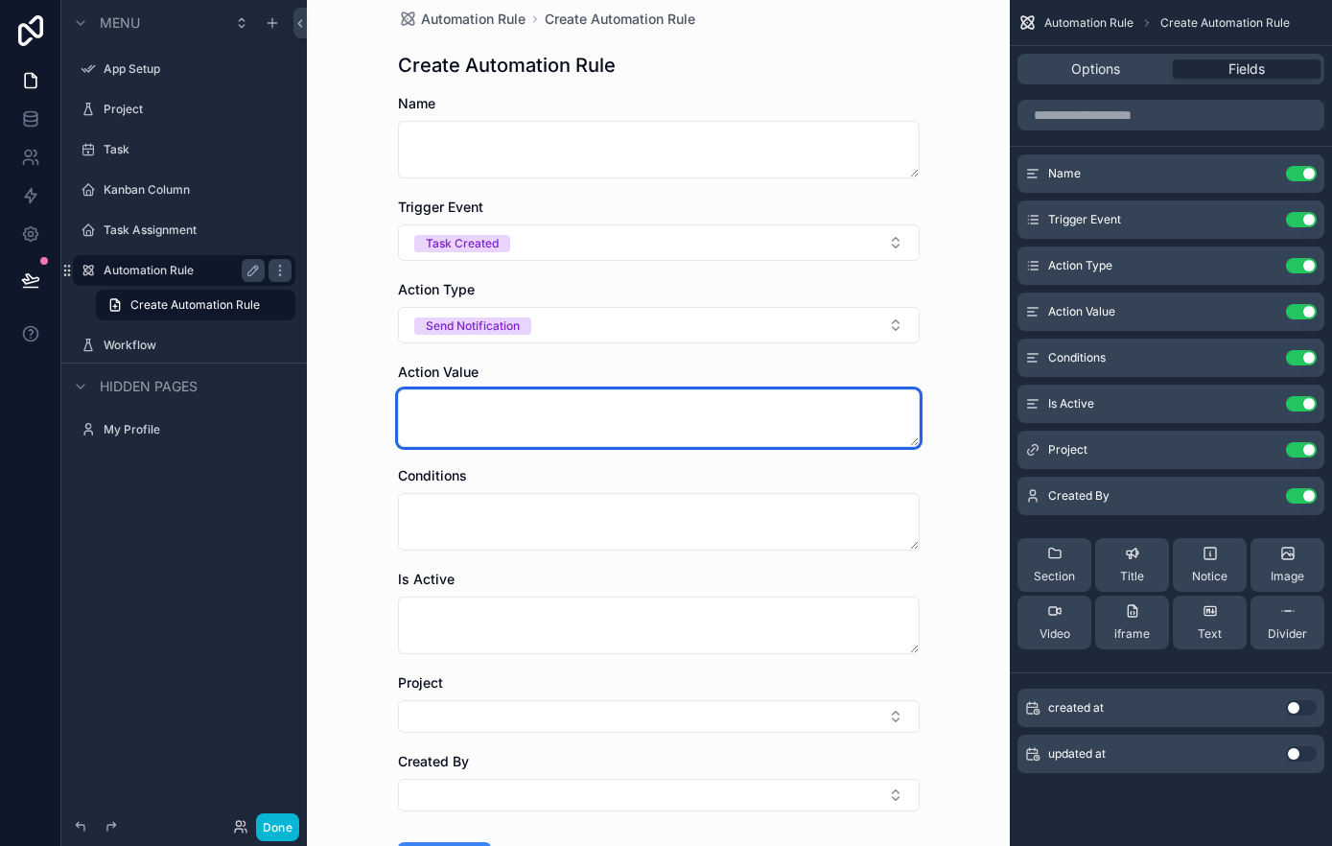
click at [600, 421] on textarea "scrollable content" at bounding box center [659, 418] width 522 height 58
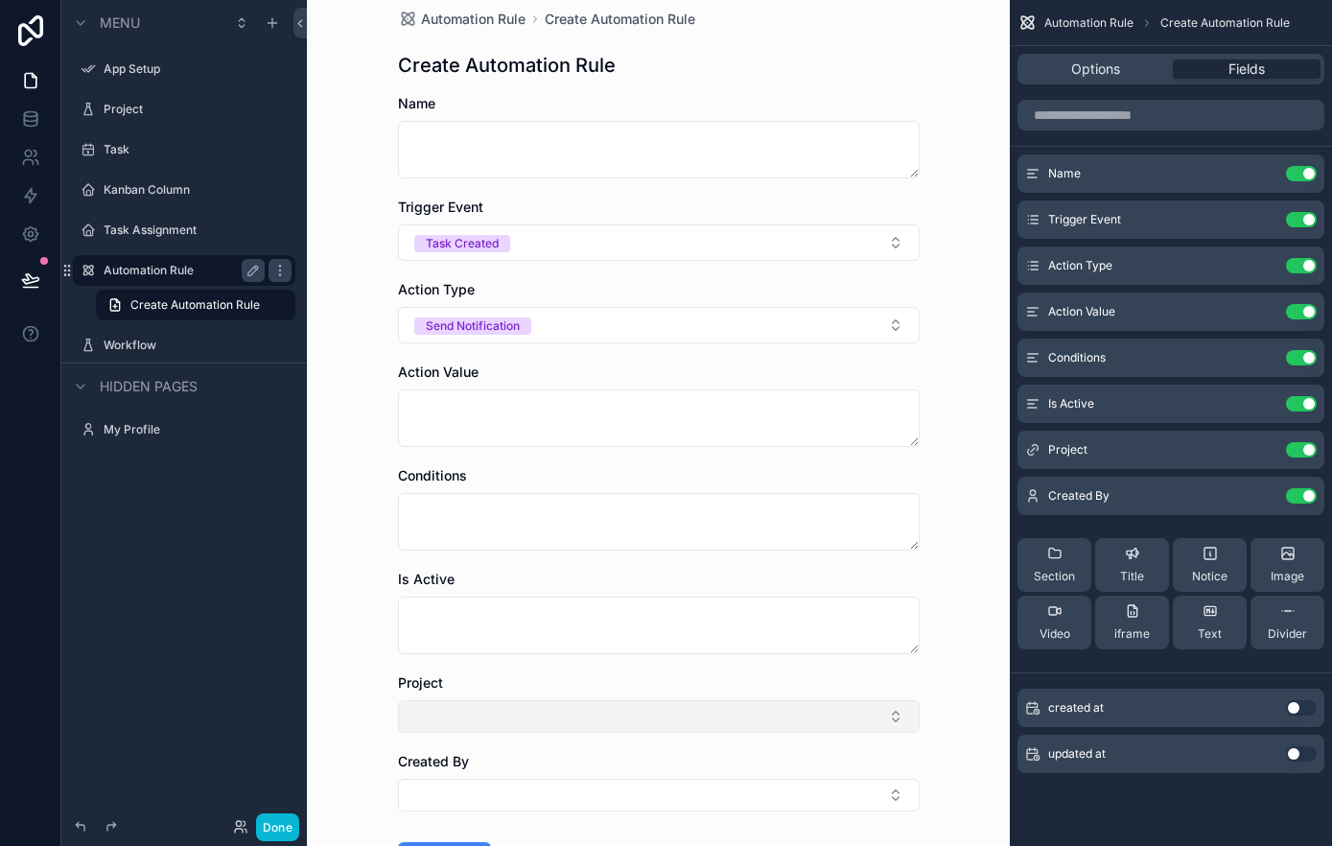
click at [523, 713] on button "Select Button" at bounding box center [659, 716] width 522 height 33
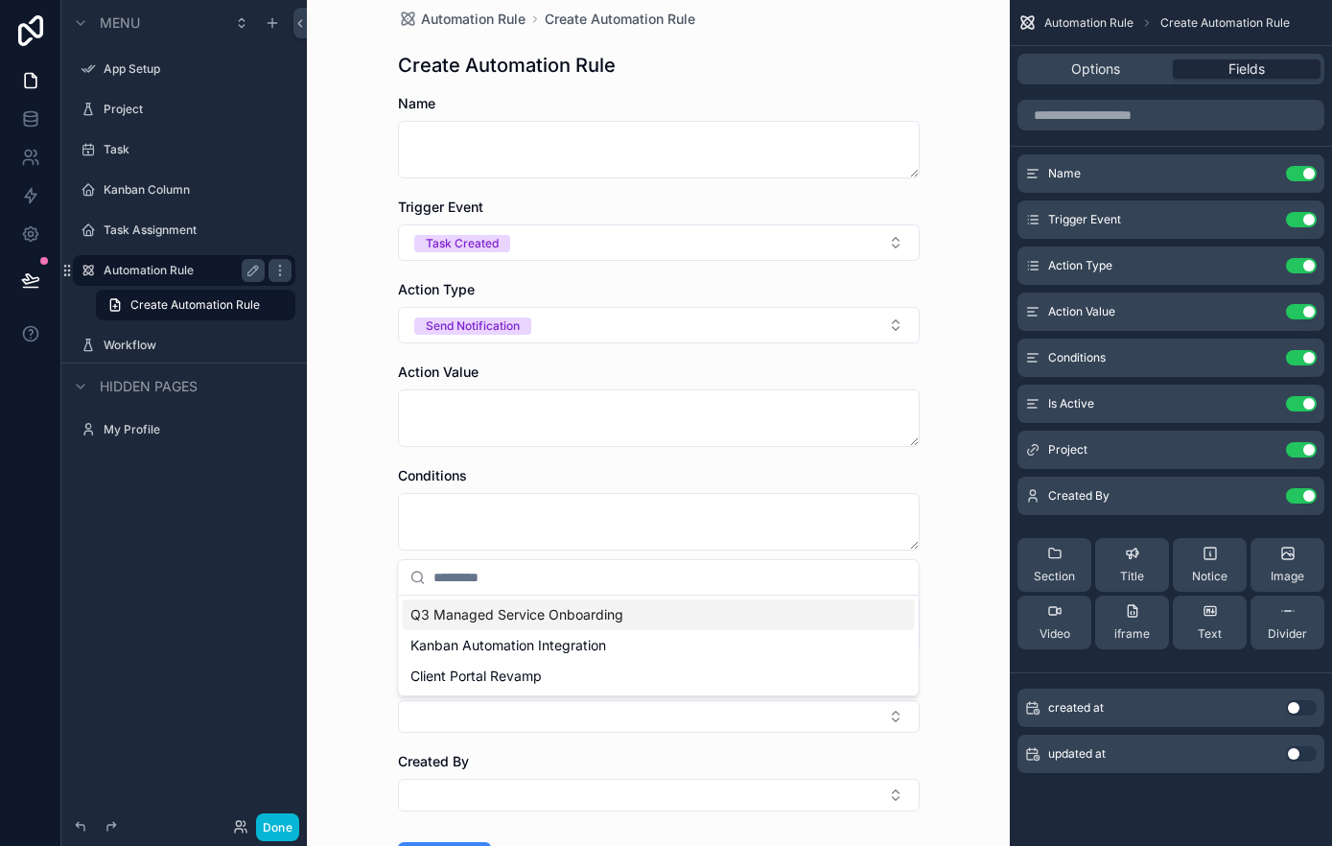
click at [372, 558] on div "Automation Rule Create Automation Rule Create Automation Rule Name Trigger Even…" at bounding box center [658, 402] width 703 height 846
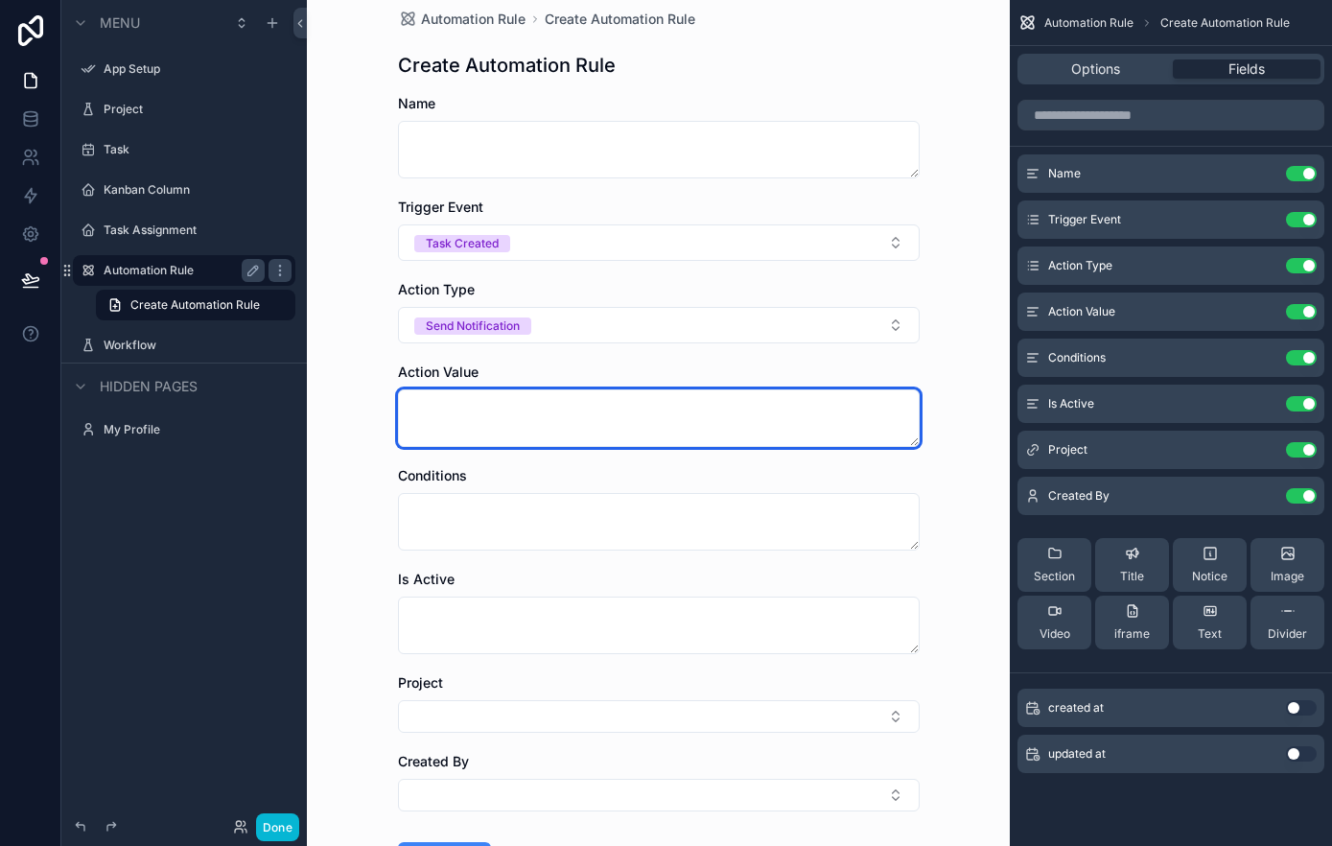
click at [439, 425] on textarea "scrollable content" at bounding box center [659, 418] width 522 height 58
type textarea "*"
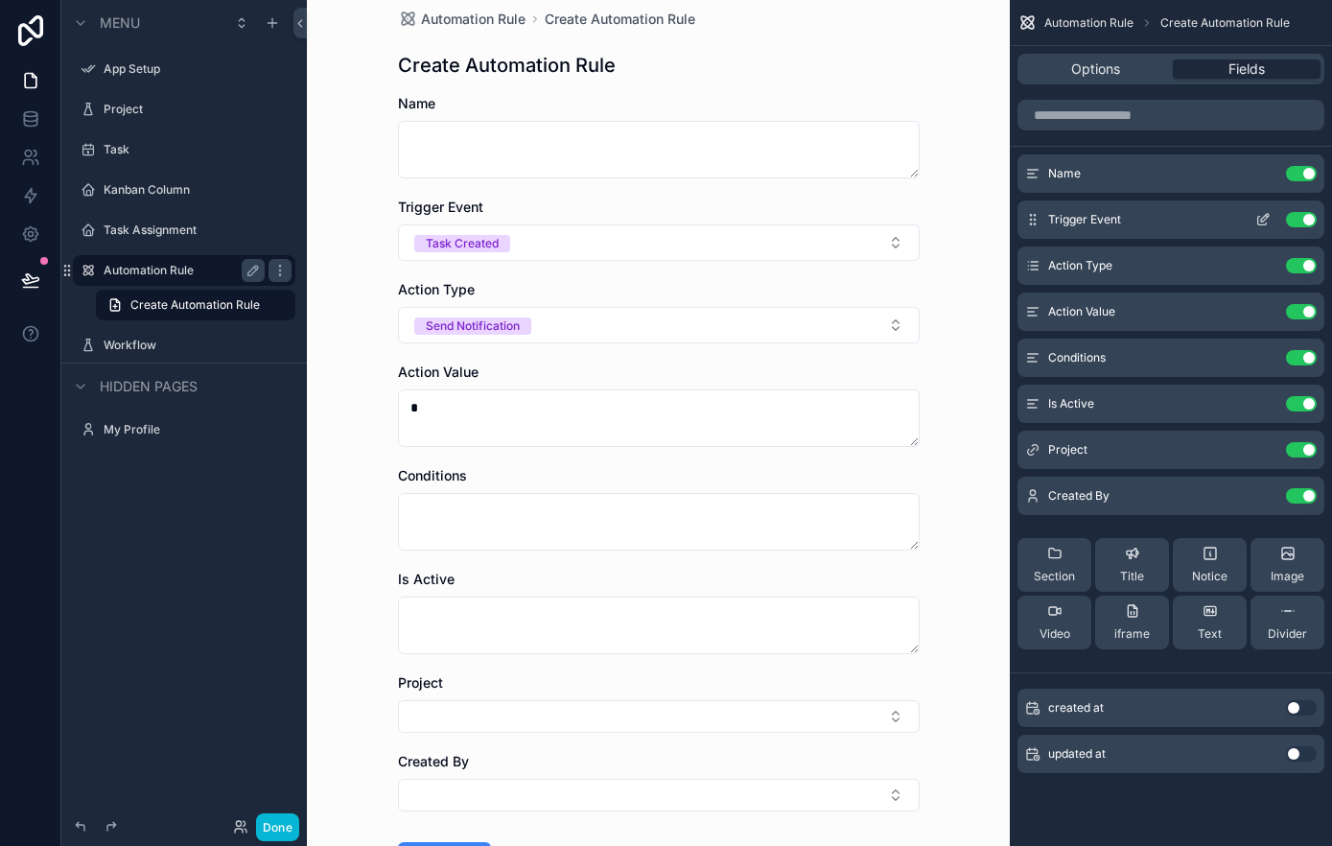
click at [1094, 214] on span "Trigger Event" at bounding box center [1084, 219] width 73 height 15
click at [1149, 268] on div "Action Type Use setting" at bounding box center [1170, 265] width 307 height 38
click at [1282, 616] on icon "scrollable content" at bounding box center [1287, 610] width 15 height 15
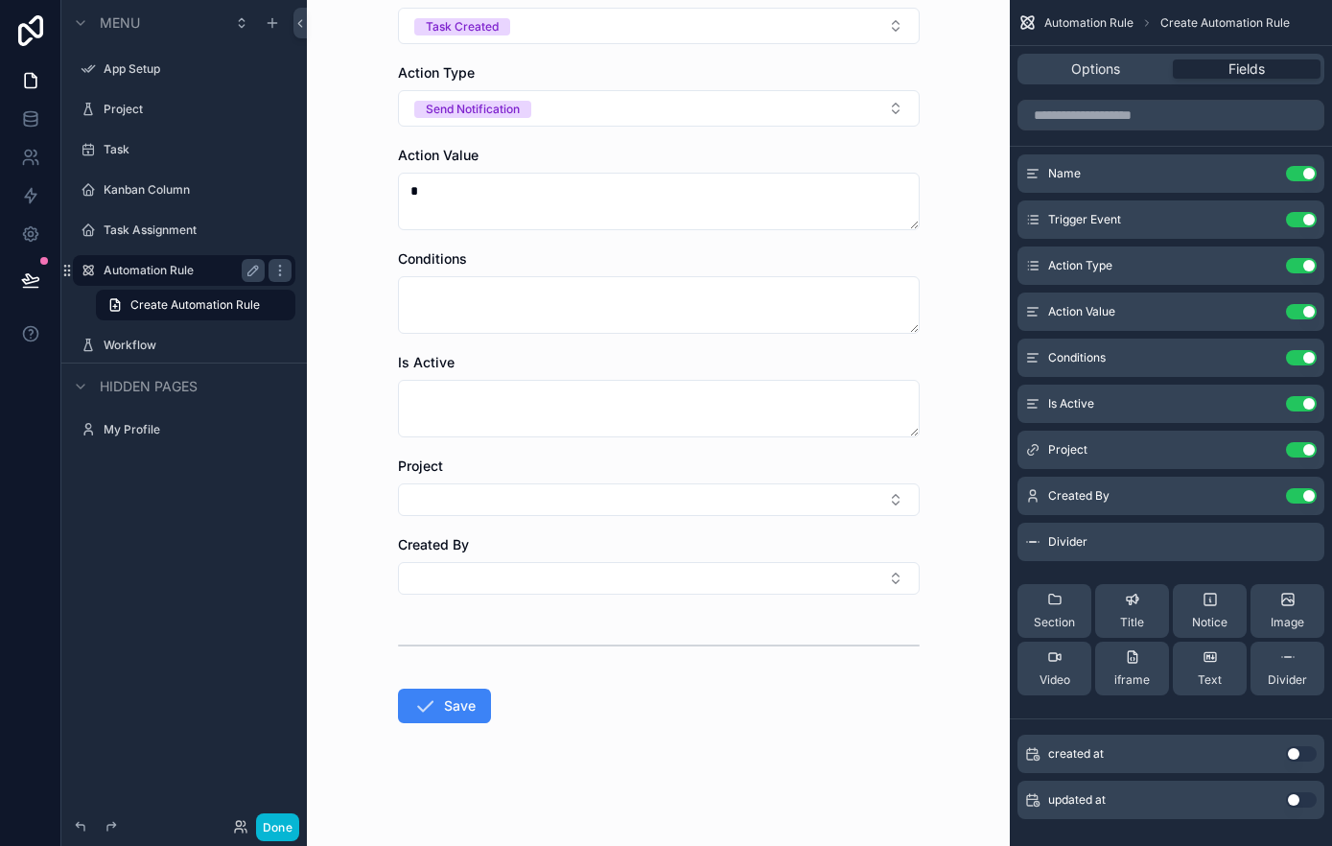
scroll to position [0, 0]
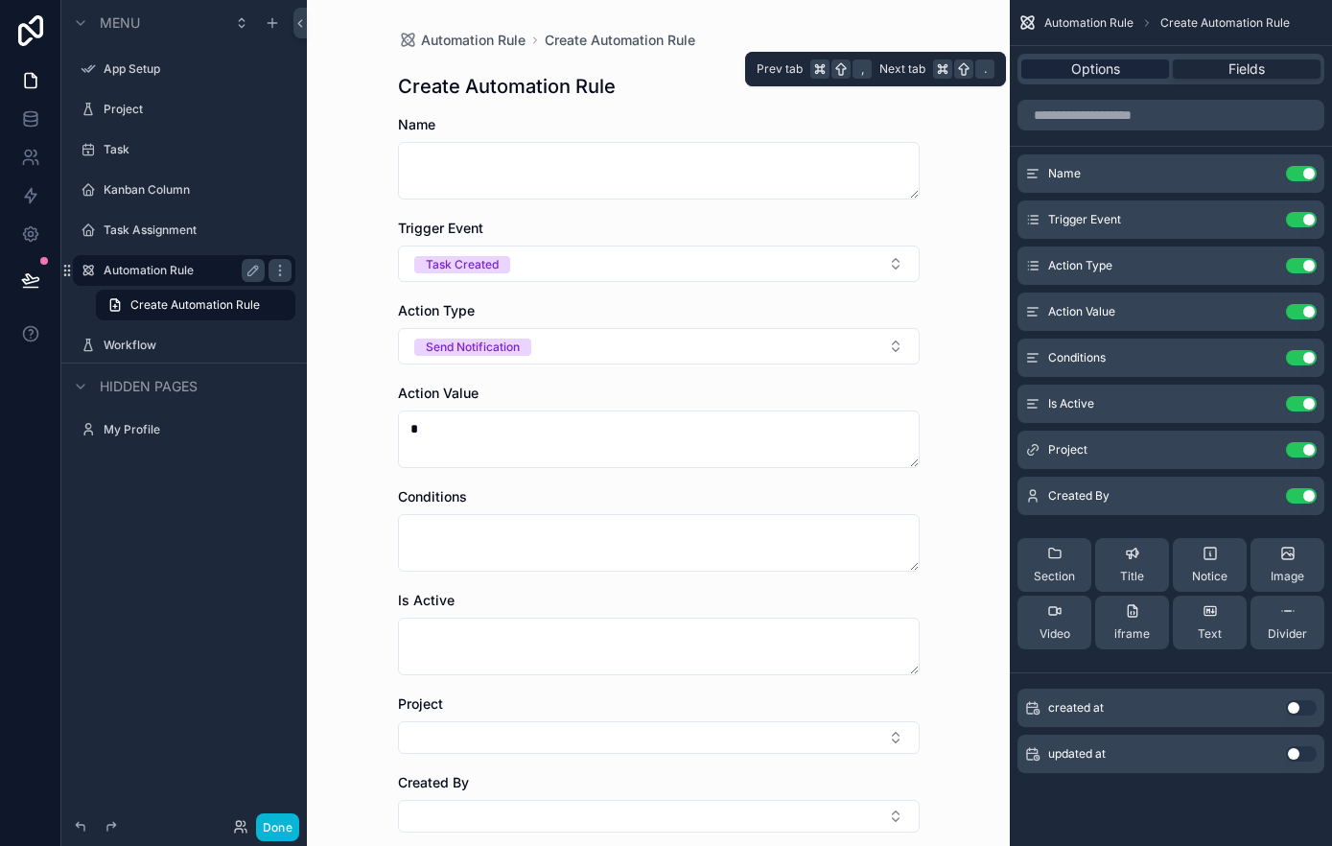
click at [1137, 69] on div "Options" at bounding box center [1095, 68] width 148 height 19
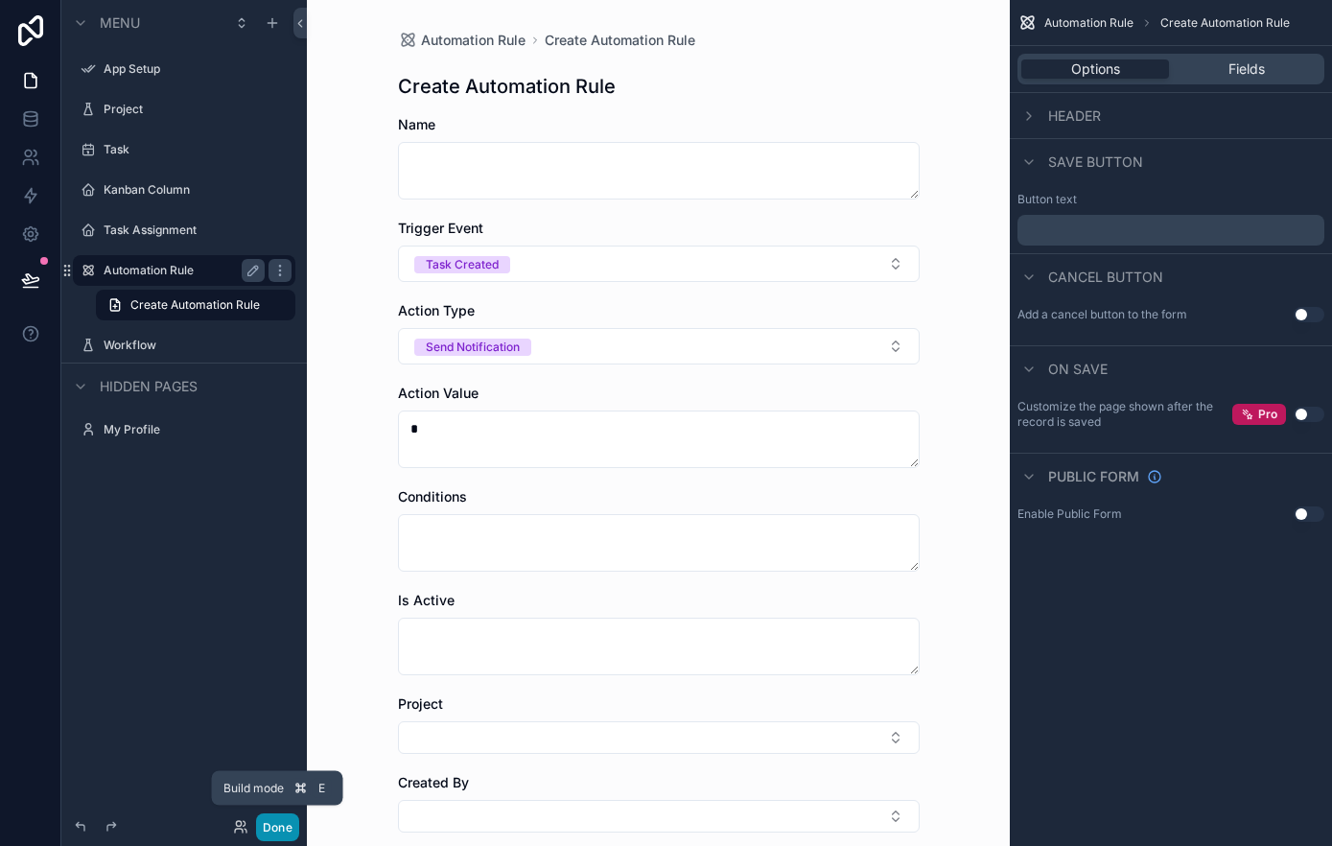
click at [267, 818] on button "Done" at bounding box center [277, 827] width 43 height 28
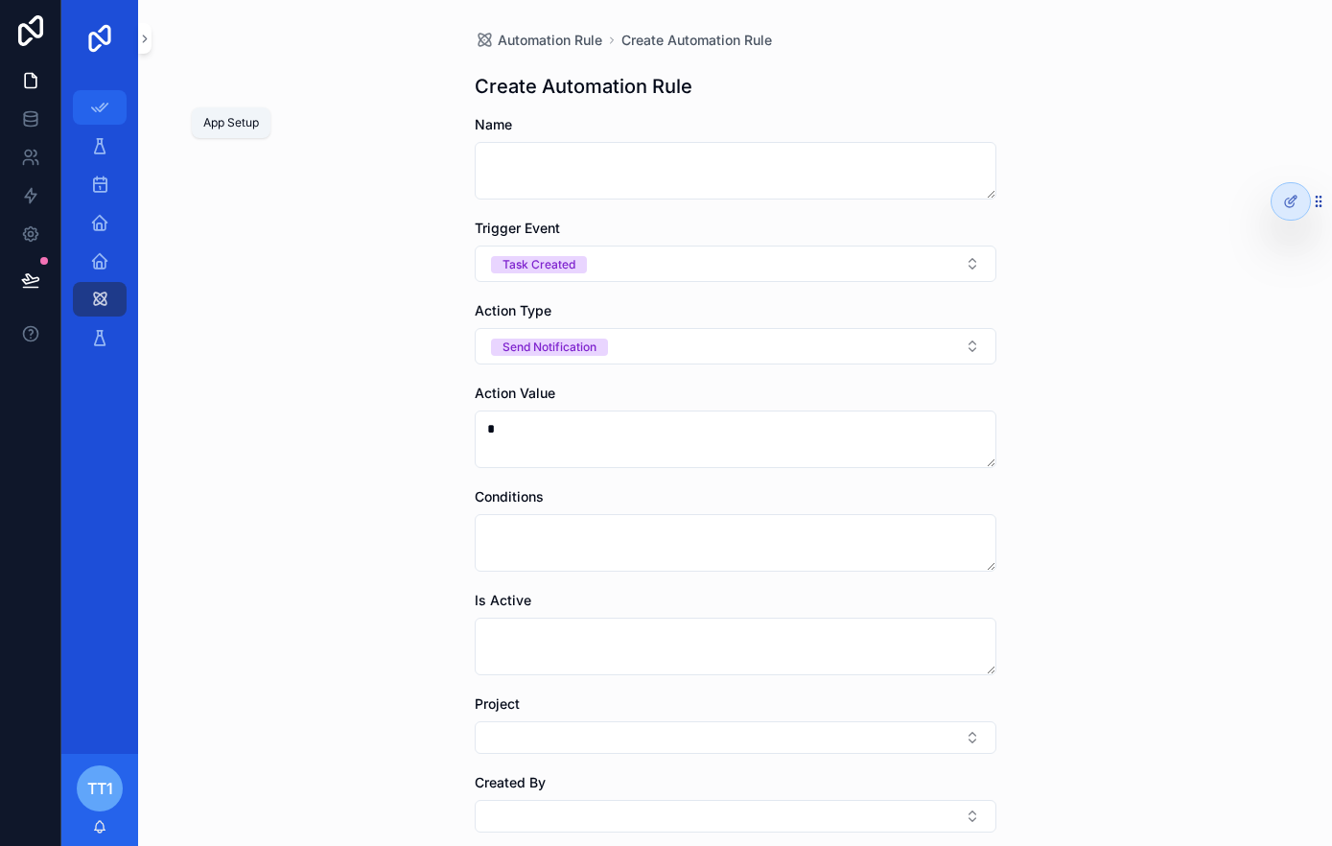
click at [113, 112] on div "App Setup" at bounding box center [99, 107] width 31 height 31
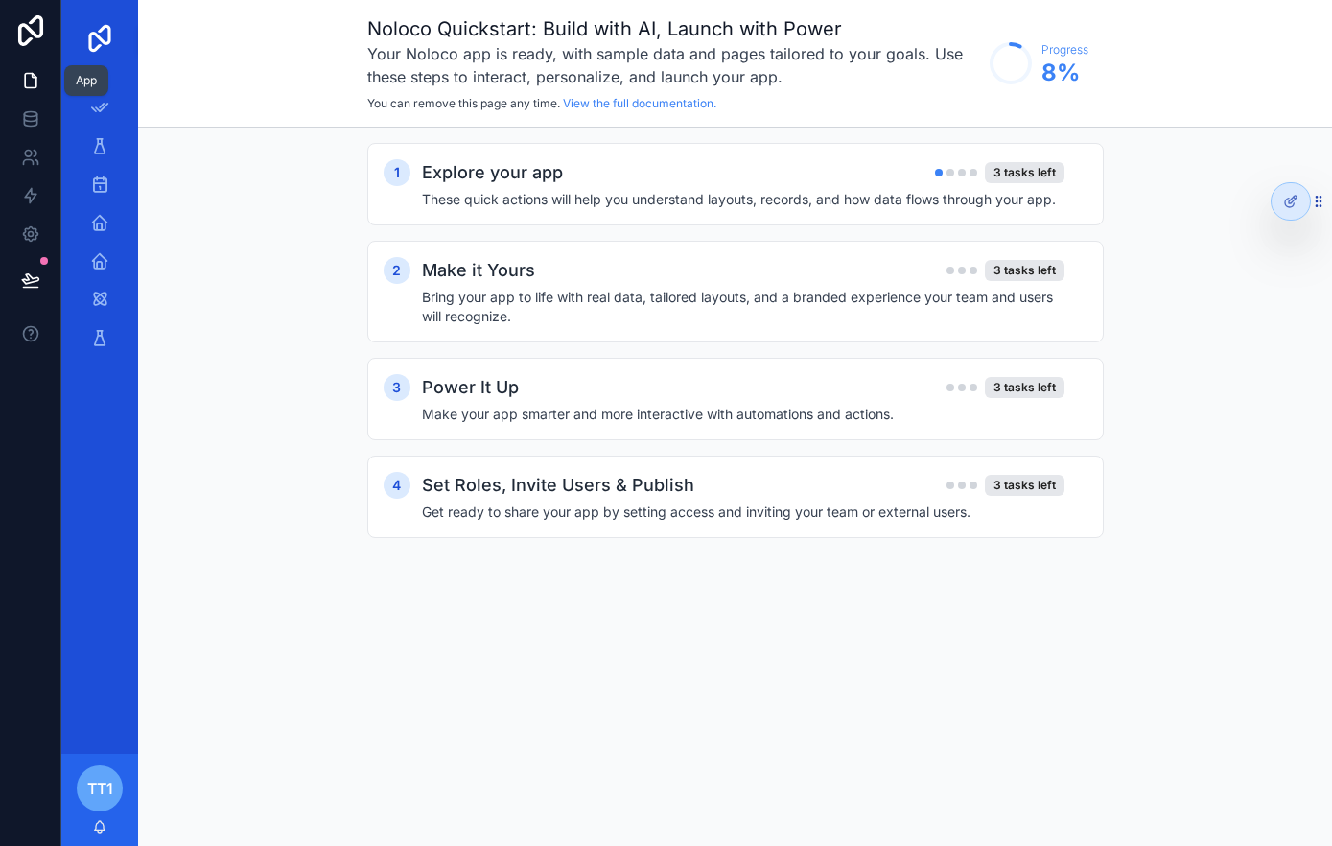
click at [35, 79] on icon at bounding box center [31, 81] width 12 height 14
click at [105, 31] on img "scrollable content" at bounding box center [99, 38] width 31 height 31
click at [105, 40] on img "scrollable content" at bounding box center [99, 38] width 31 height 31
click at [106, 103] on icon "scrollable content" at bounding box center [99, 107] width 19 height 19
click at [1005, 175] on div "3 tasks left" at bounding box center [1025, 172] width 80 height 21
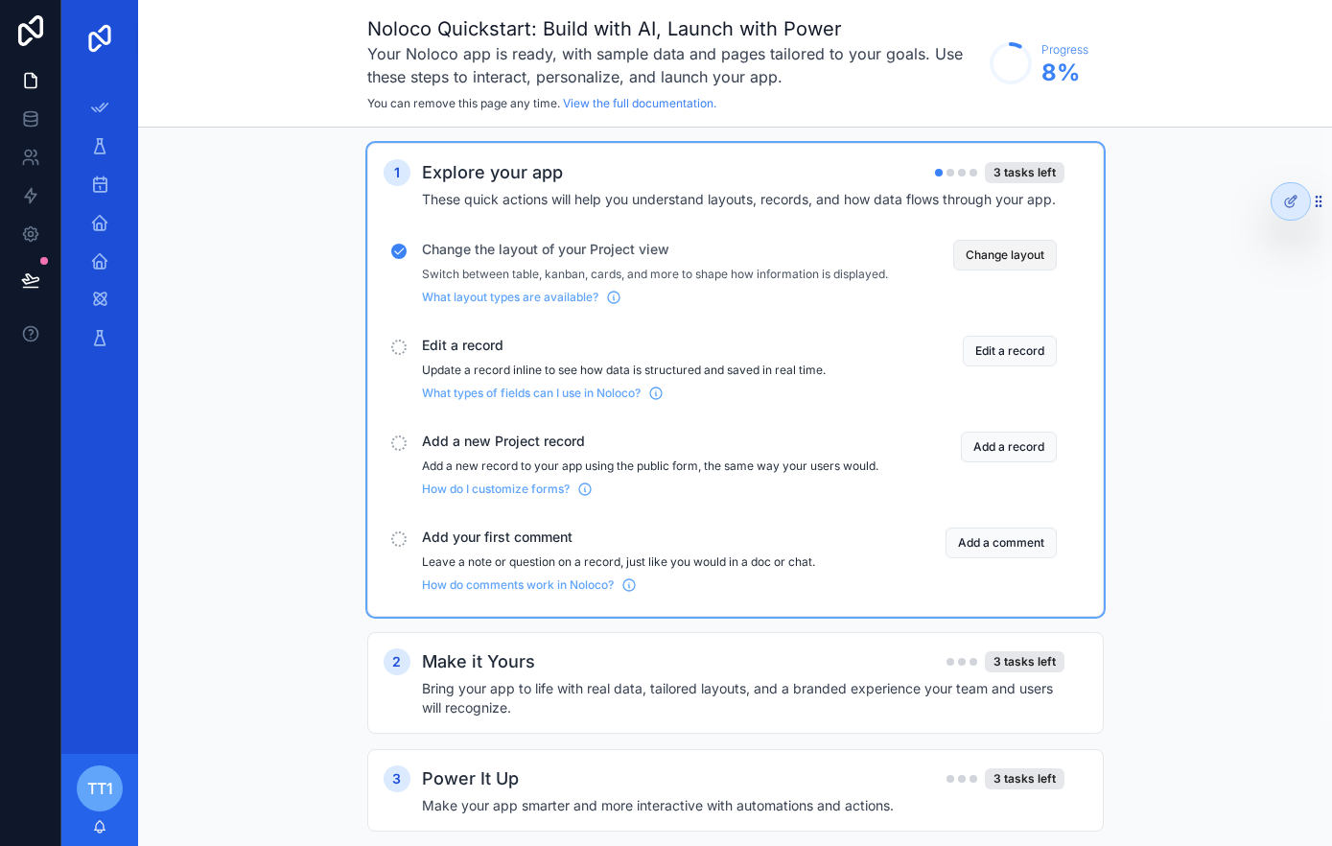
click at [1011, 248] on button "Change layout" at bounding box center [1005, 255] width 104 height 31
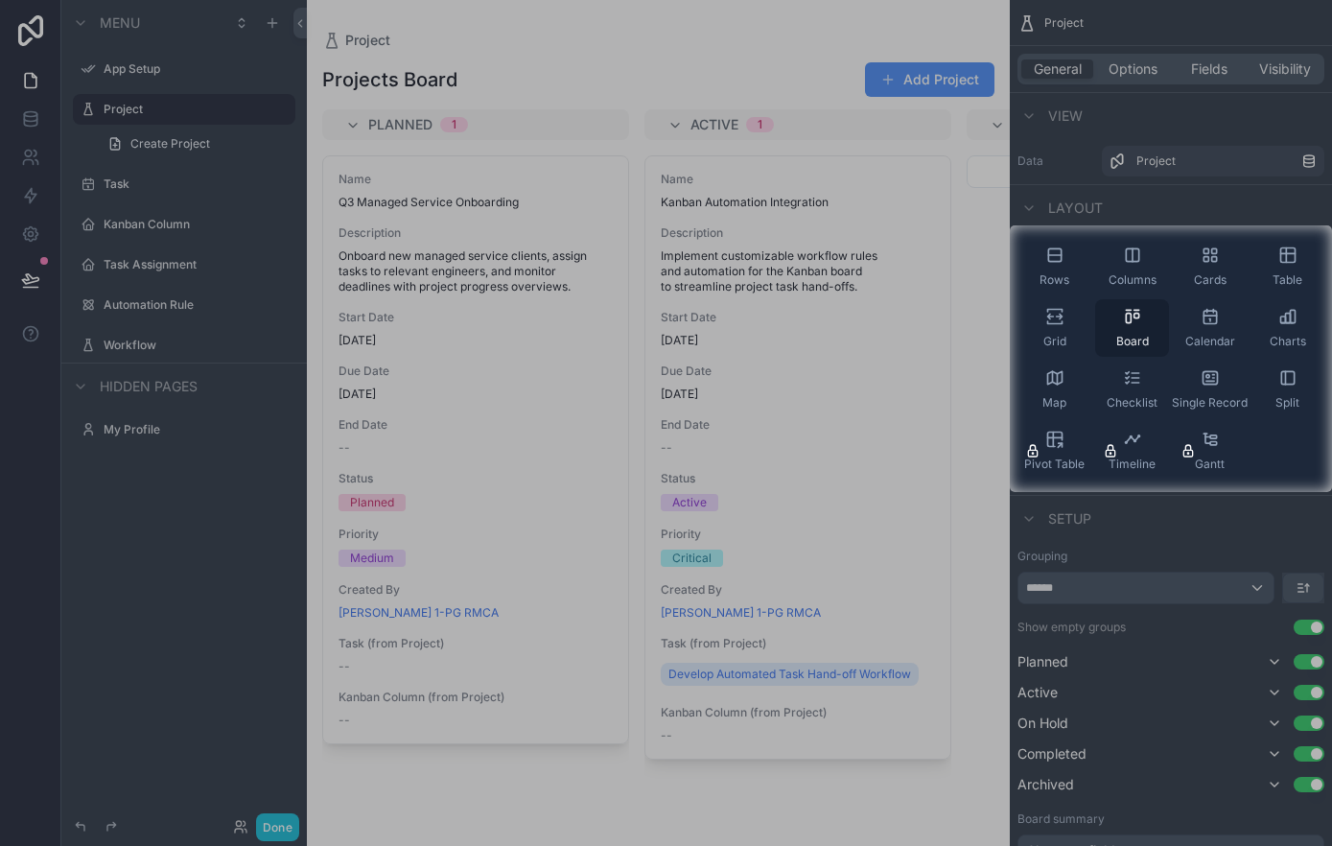
click at [1124, 323] on icon "scrollable content" at bounding box center [1132, 316] width 19 height 19
click at [1195, 360] on div "Single Record" at bounding box center [1210, 389] width 74 height 58
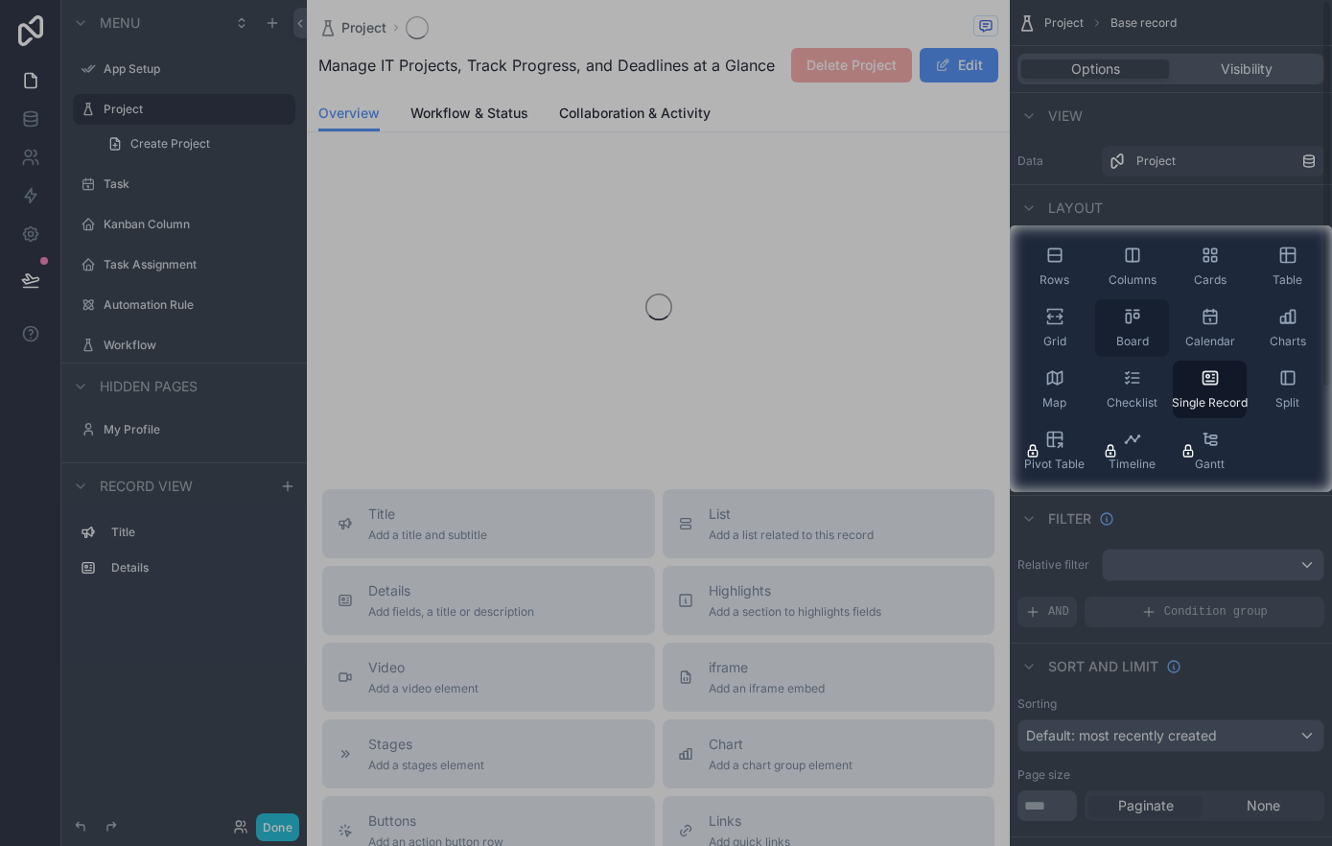
click at [1129, 331] on div "Board" at bounding box center [1132, 328] width 74 height 58
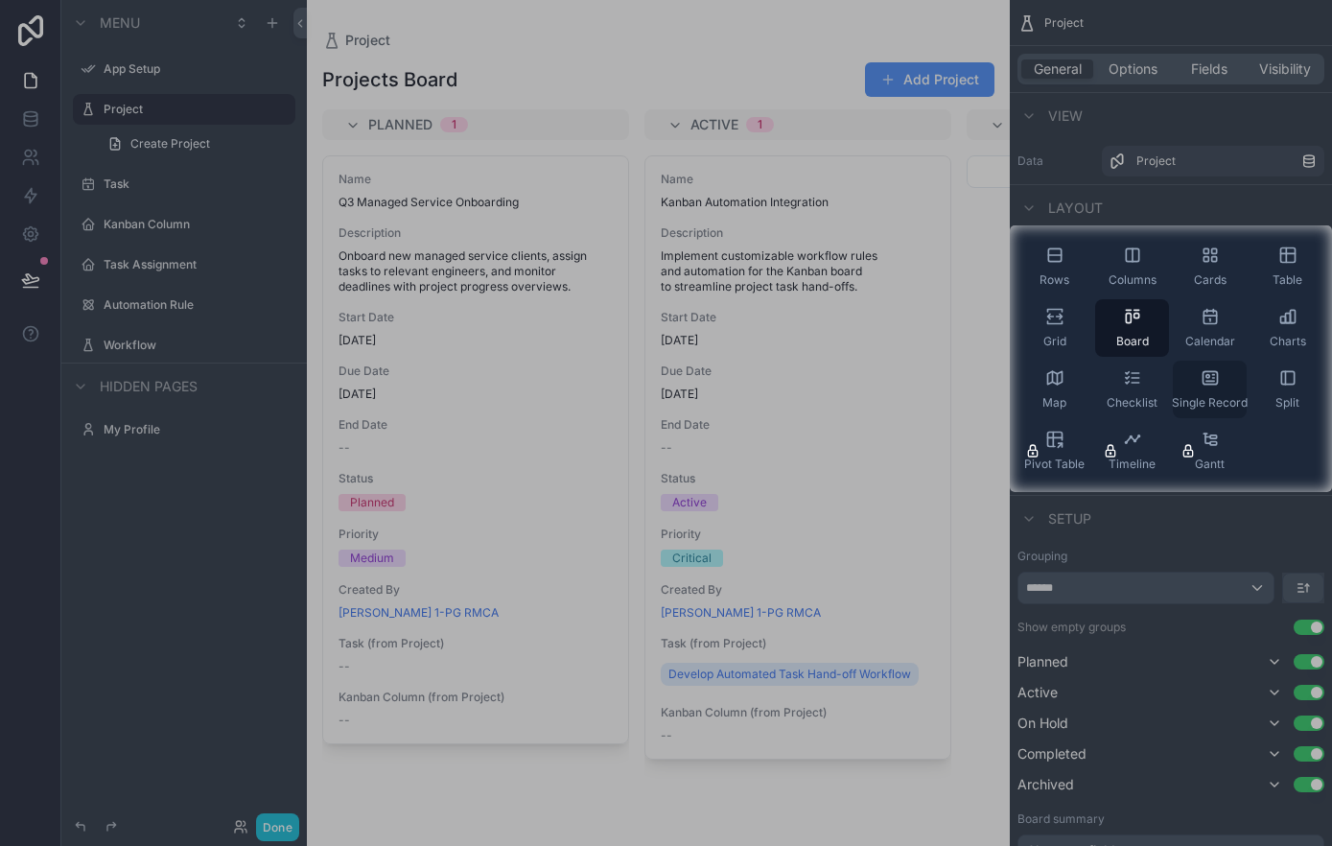
click at [1207, 383] on icon "scrollable content" at bounding box center [1209, 377] width 14 height 12
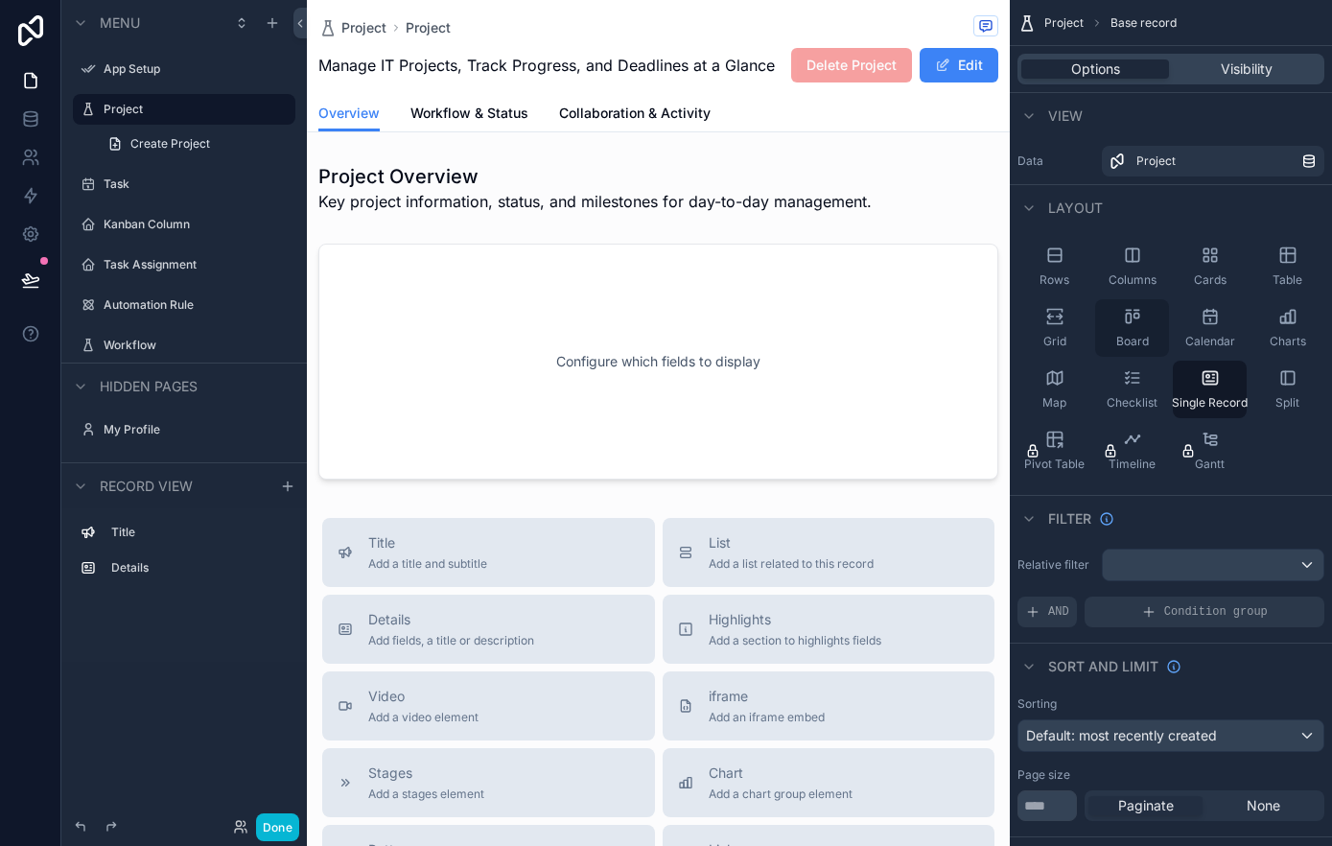
click at [1140, 327] on div "Board" at bounding box center [1132, 328] width 74 height 58
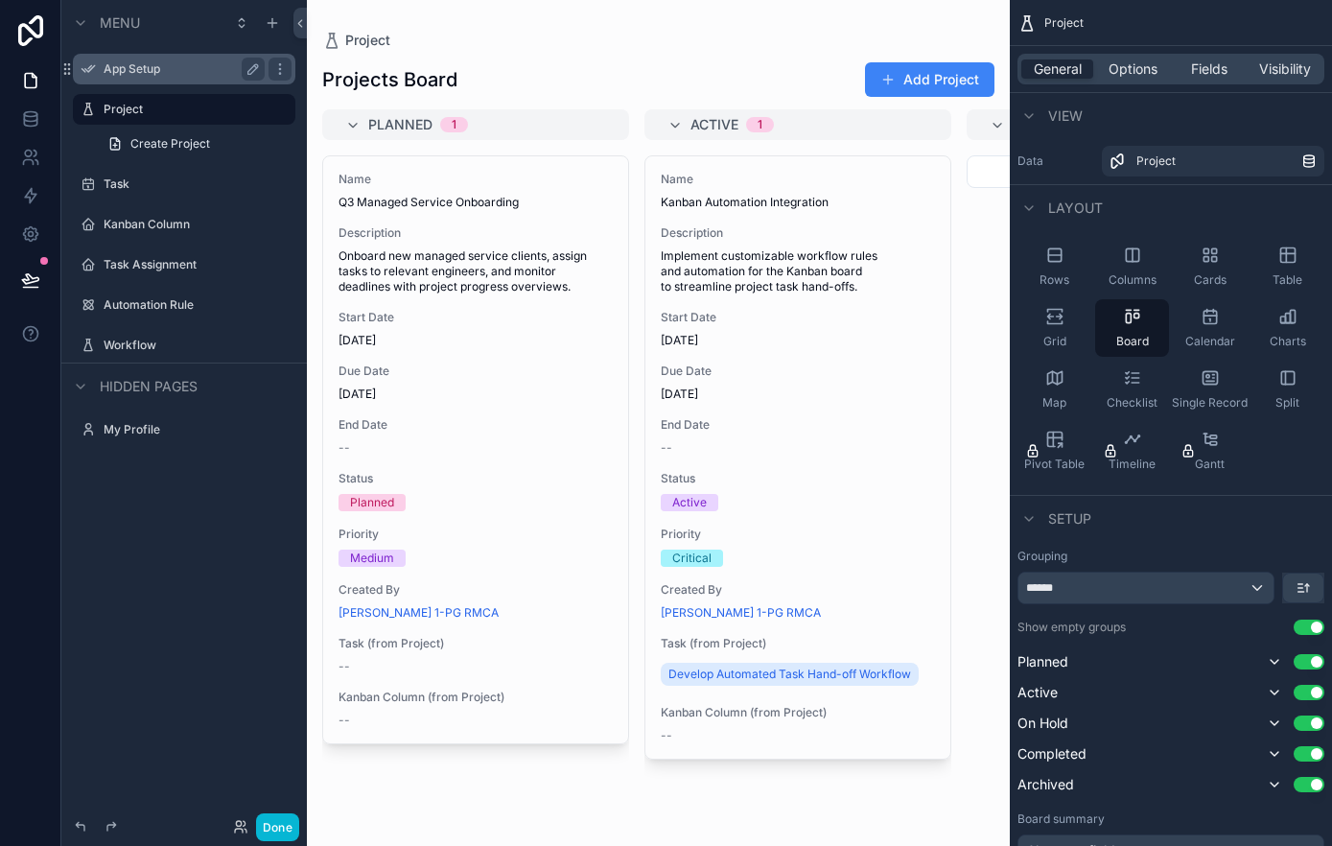
click at [135, 76] on label "App Setup" at bounding box center [180, 68] width 153 height 15
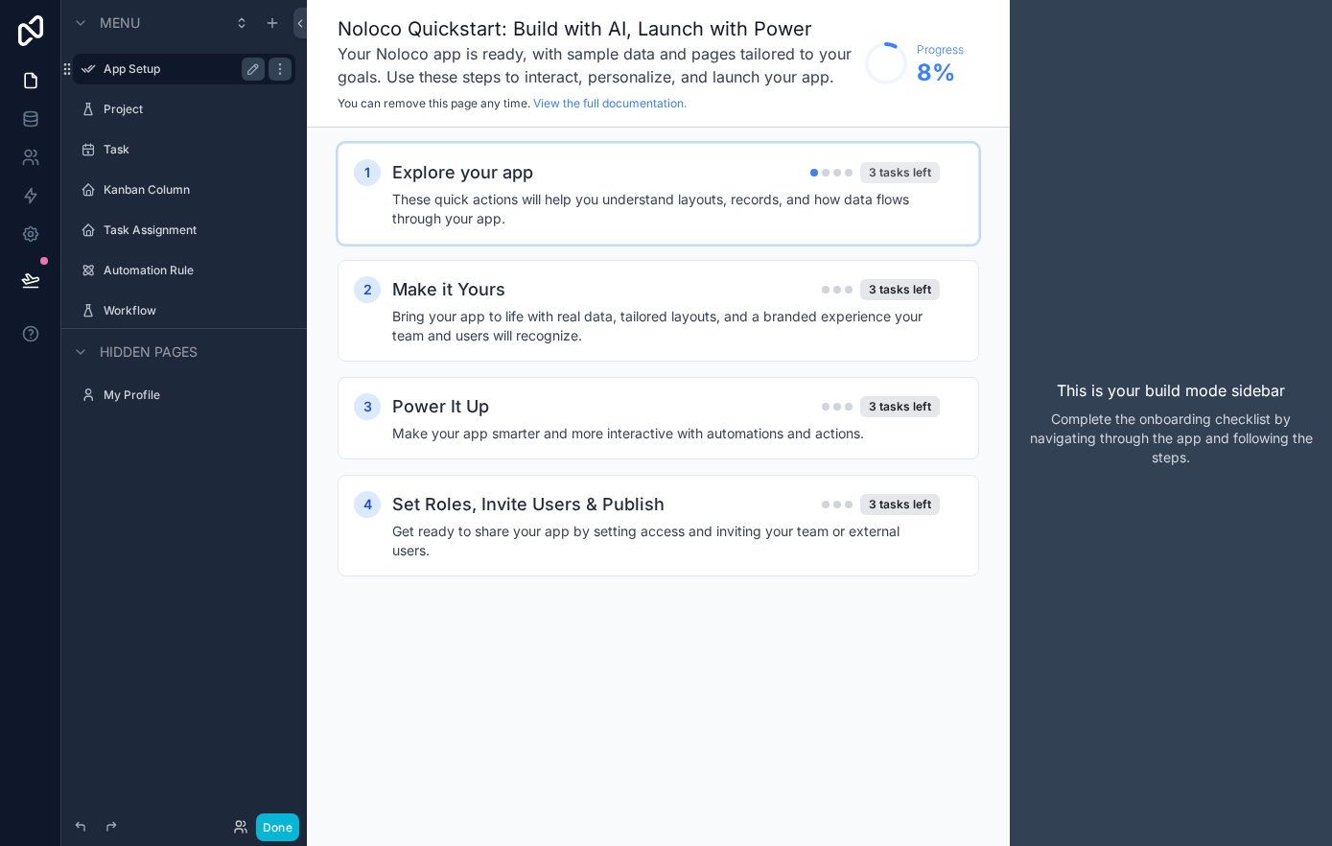
click at [903, 172] on div "3 tasks left" at bounding box center [900, 172] width 80 height 21
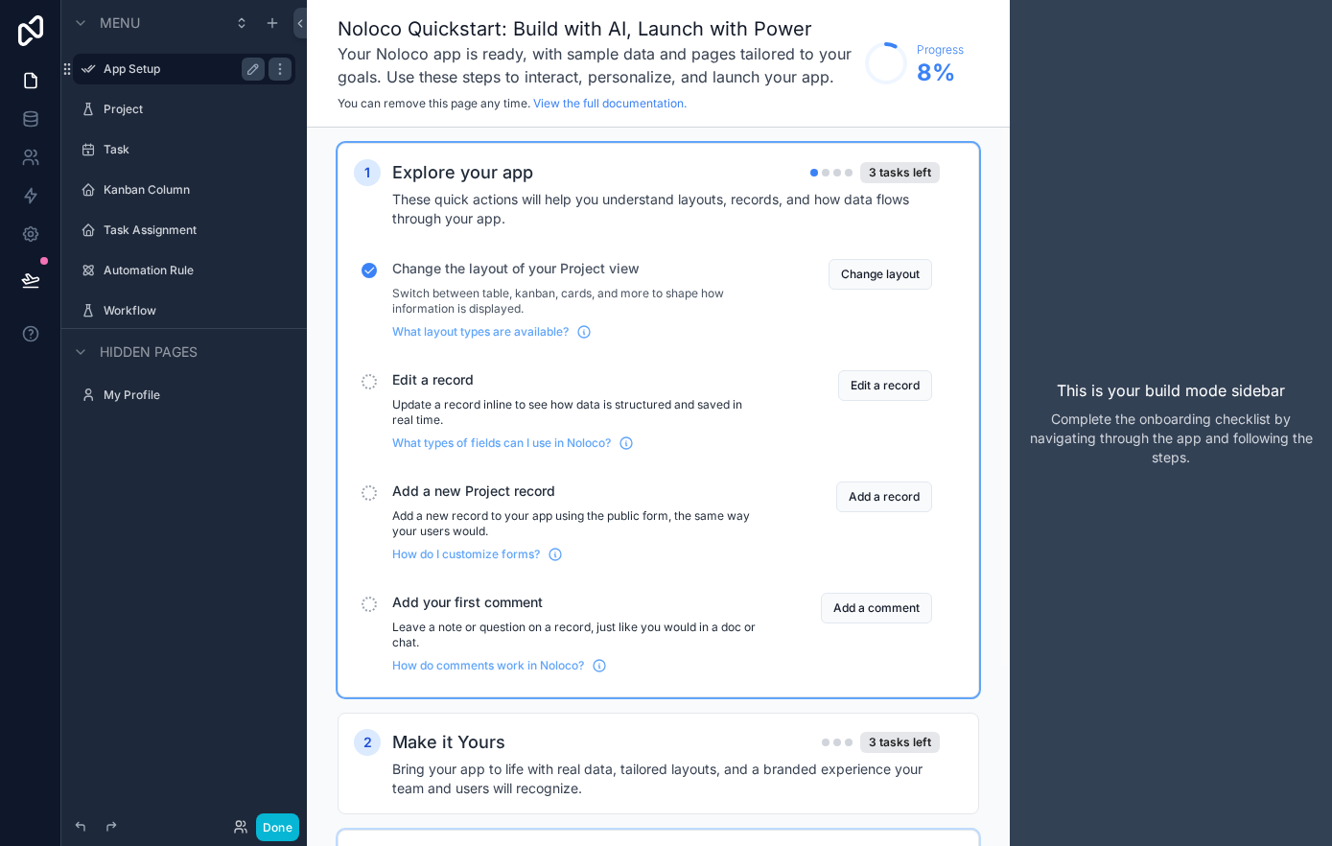
click at [546, 405] on p "Update a record inline to see how data is structured and saved in real time." at bounding box center [577, 412] width 371 height 31
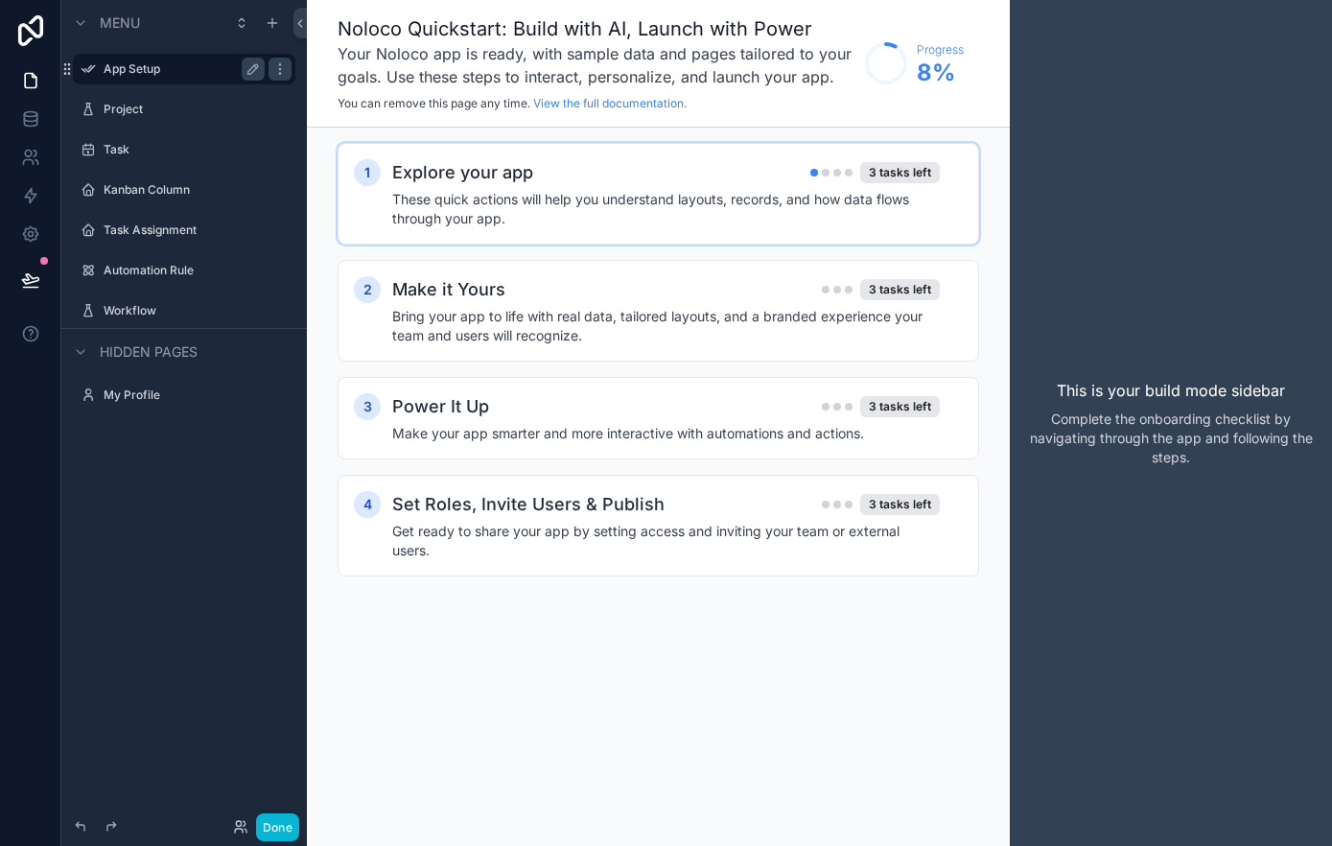
click at [656, 212] on h4 "These quick actions will help you understand layouts, records, and how data flo…" at bounding box center [665, 209] width 547 height 38
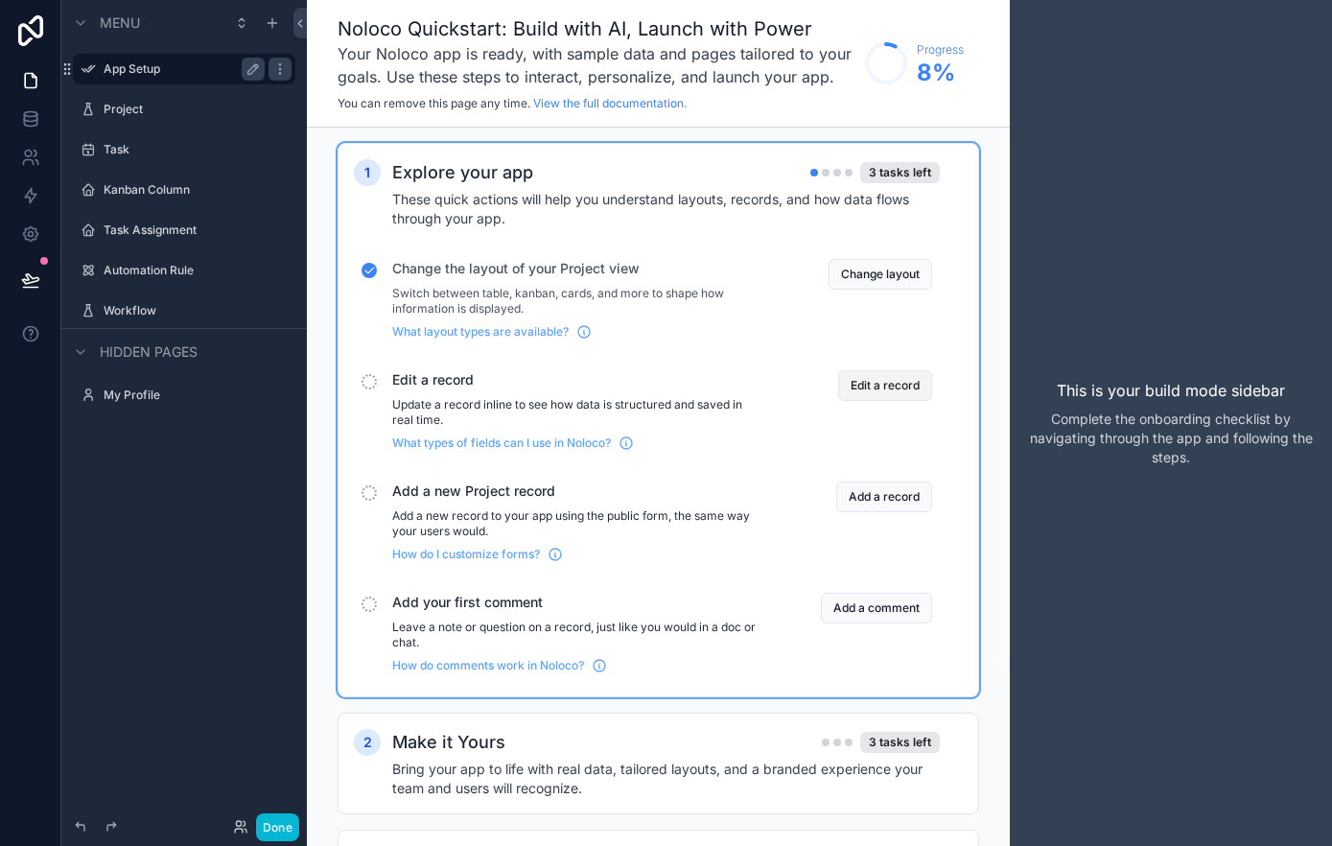
click at [887, 387] on button "Edit a record" at bounding box center [885, 385] width 94 height 31
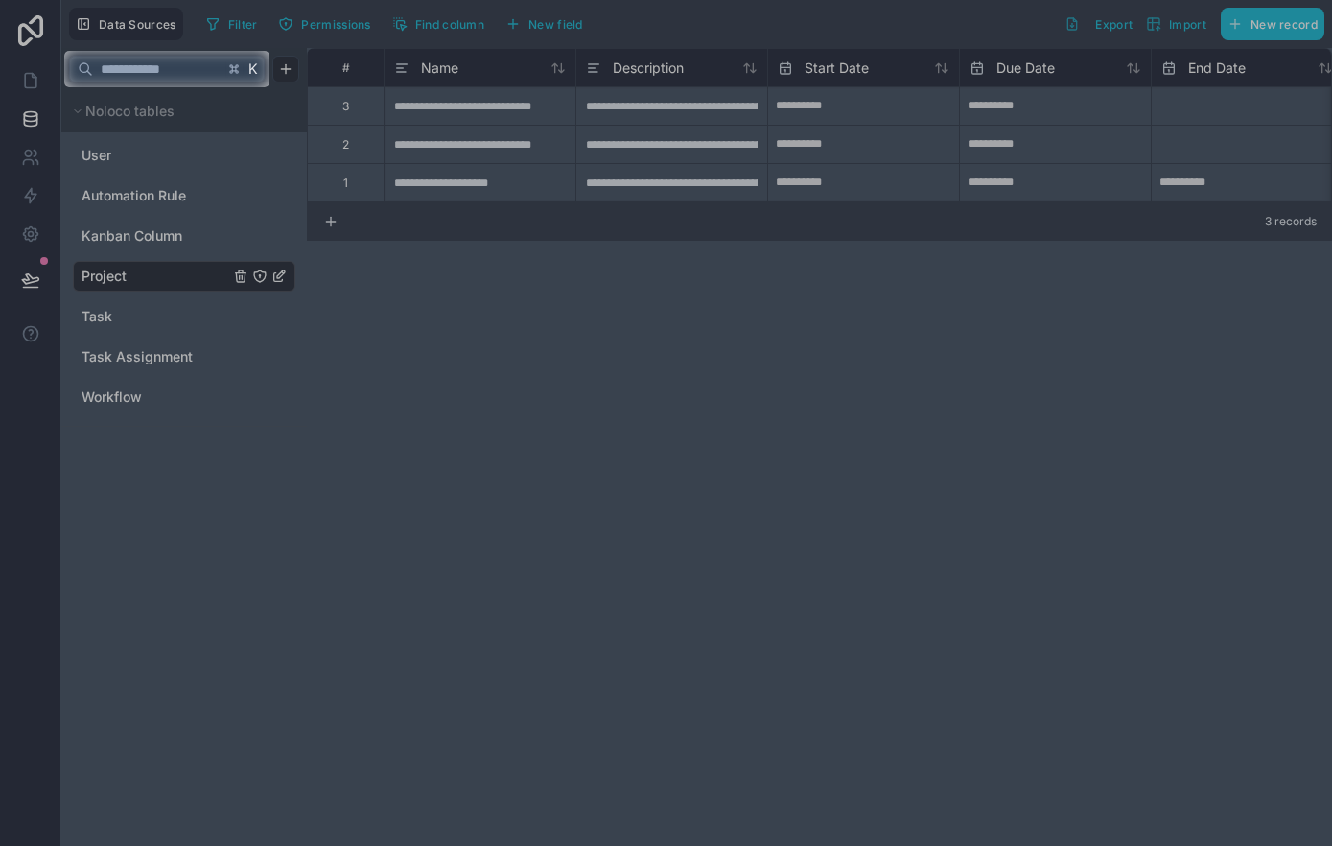
click at [364, 283] on div at bounding box center [666, 466] width 1332 height 758
click at [114, 71] on input "text" at bounding box center [158, 69] width 130 height 35
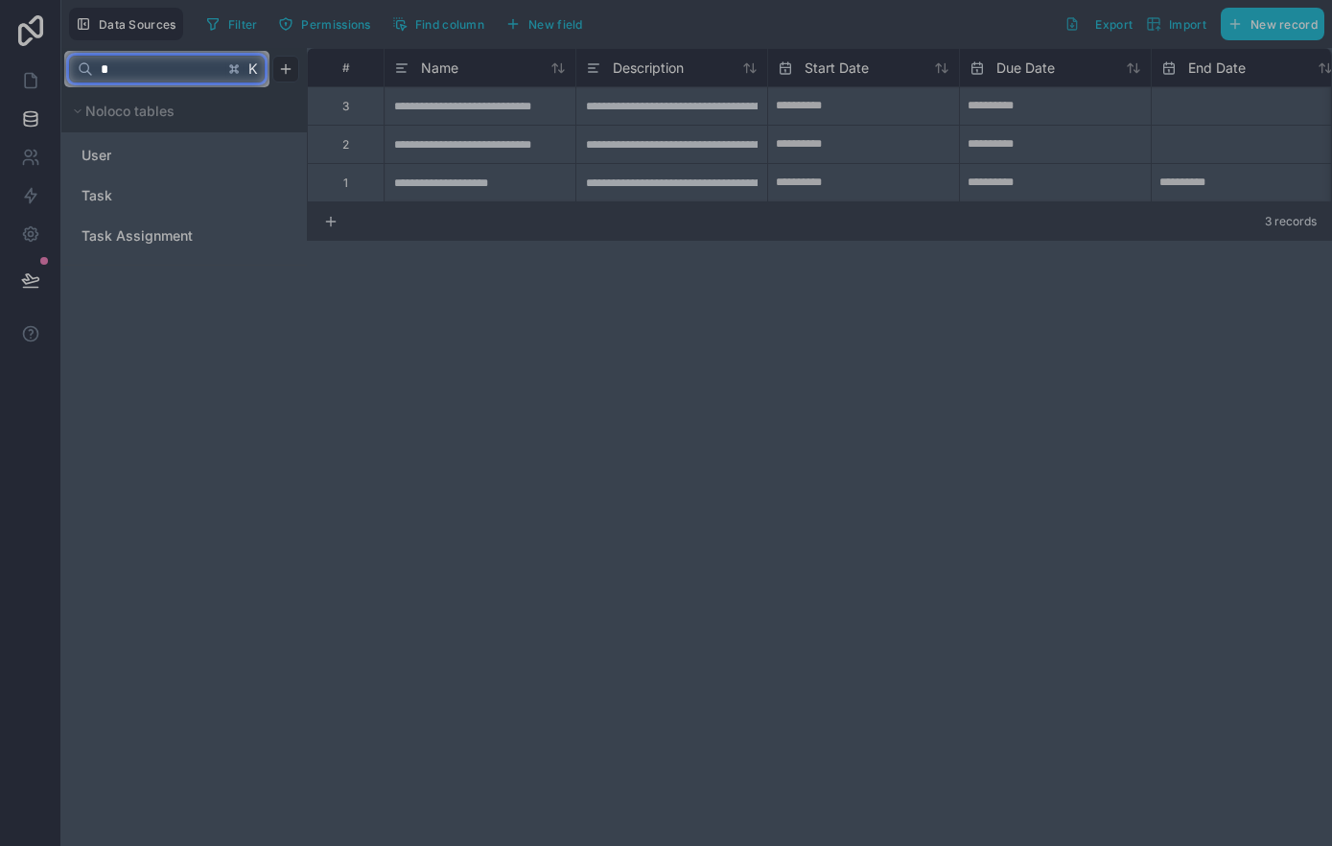
type input "*"
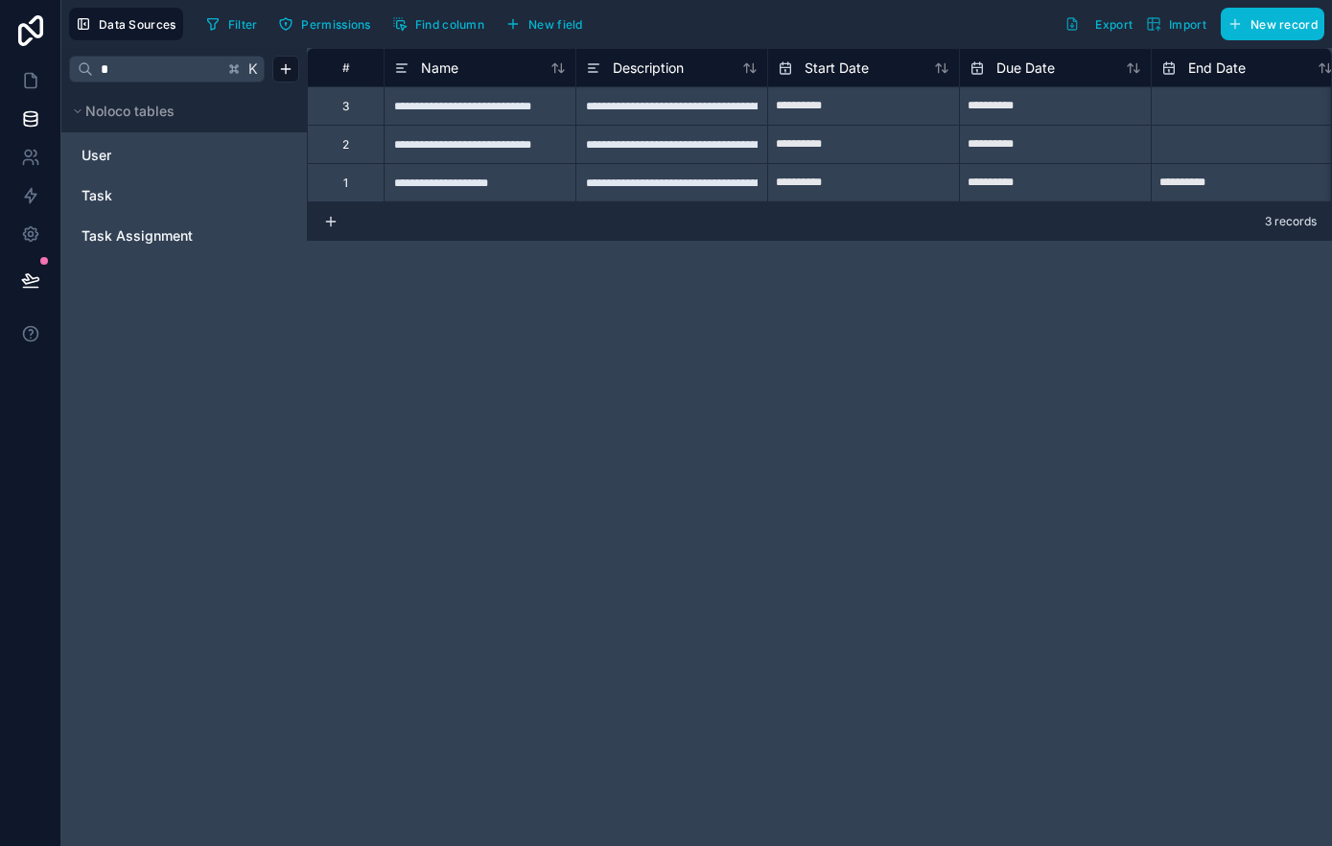
click at [160, 154] on div at bounding box center [666, 466] width 1332 height 758
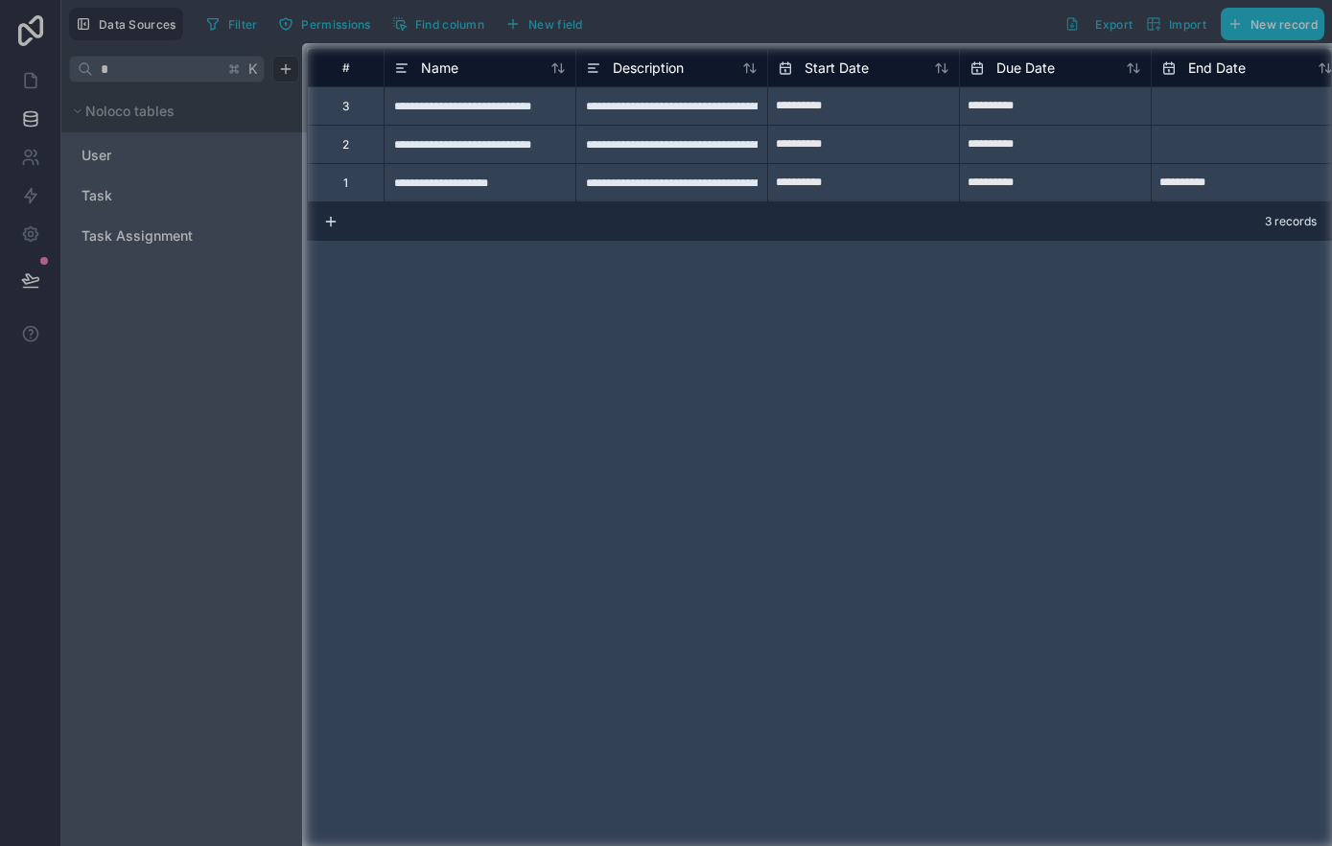
click at [124, 155] on div at bounding box center [151, 446] width 302 height 807
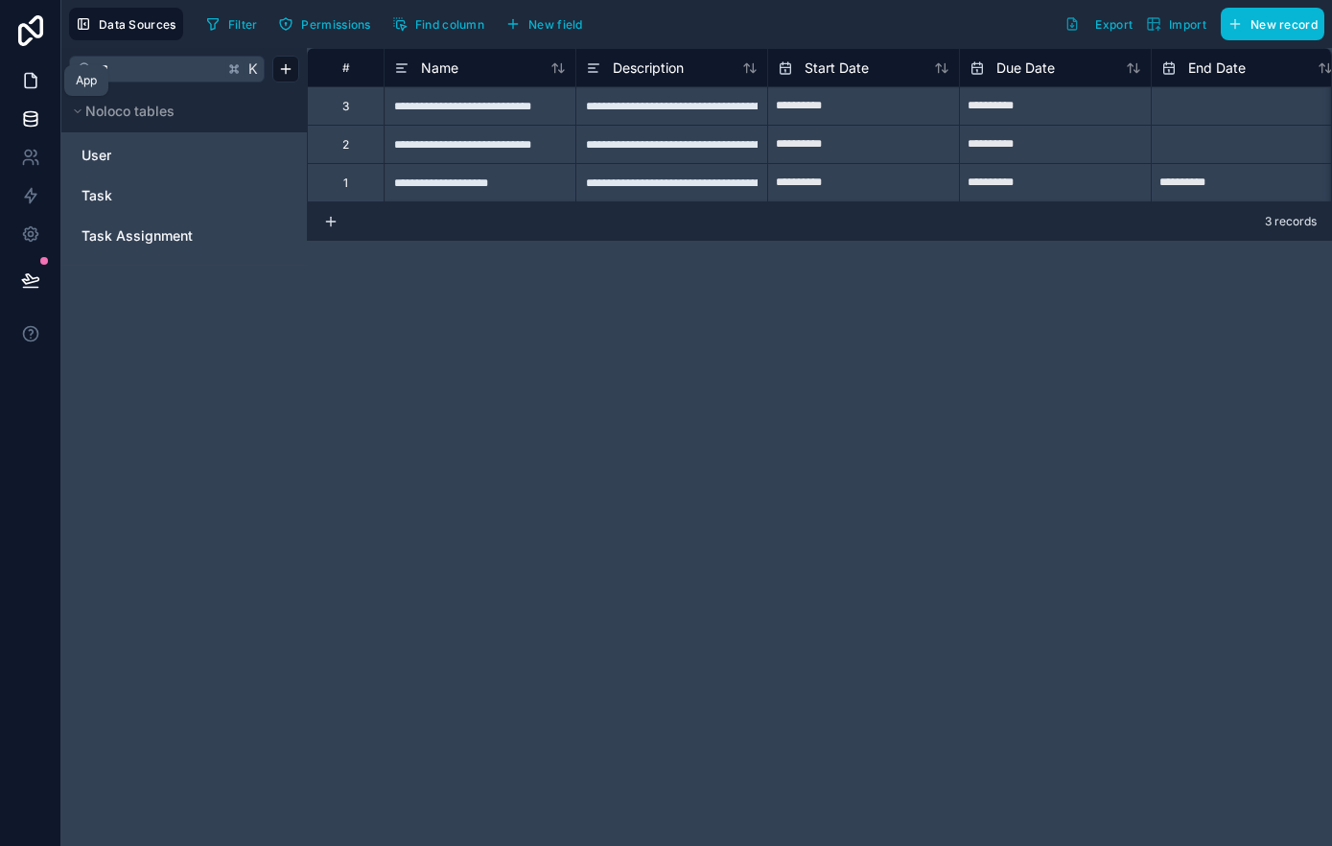
click at [25, 85] on icon at bounding box center [30, 80] width 19 height 19
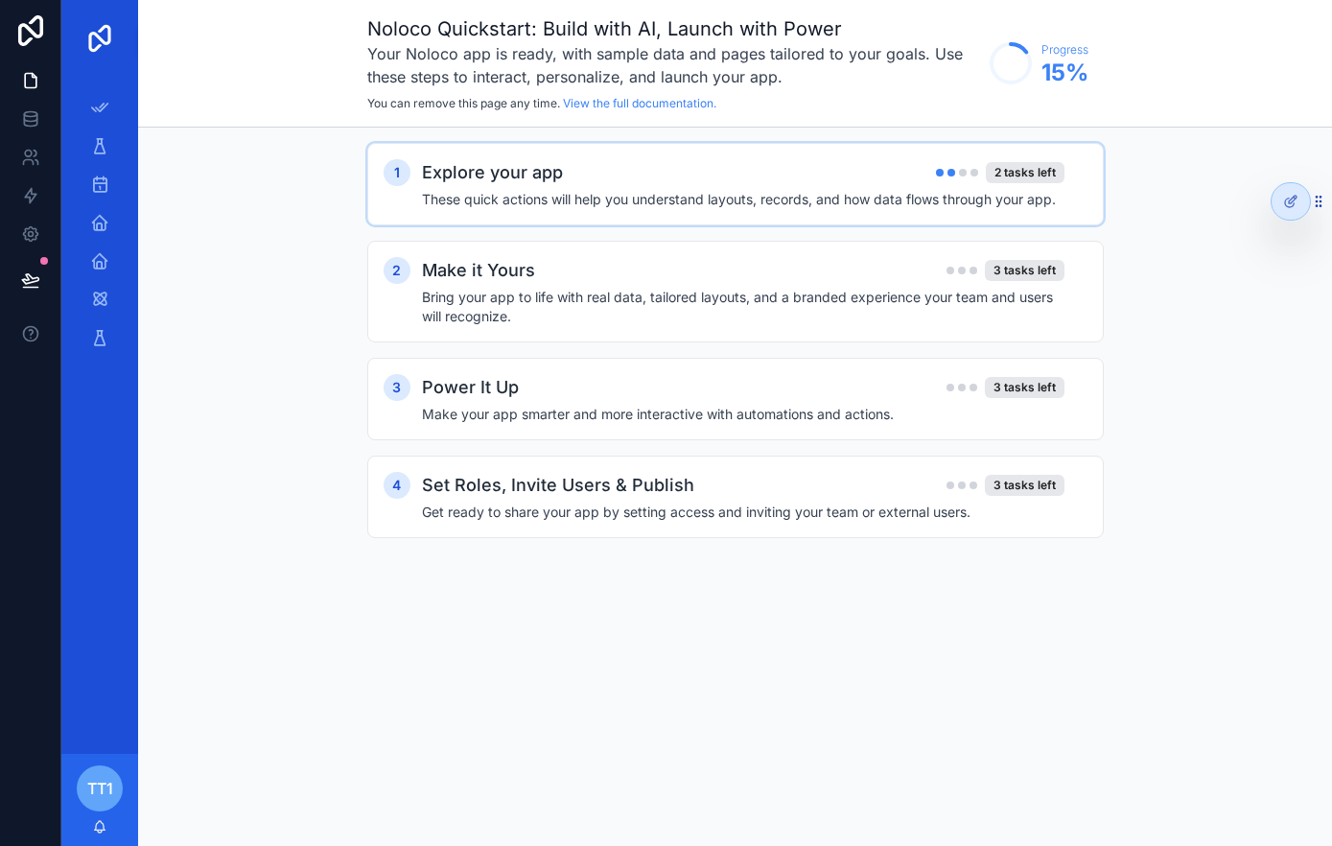
click at [783, 178] on div "Explore your app 2 tasks left" at bounding box center [743, 172] width 642 height 27
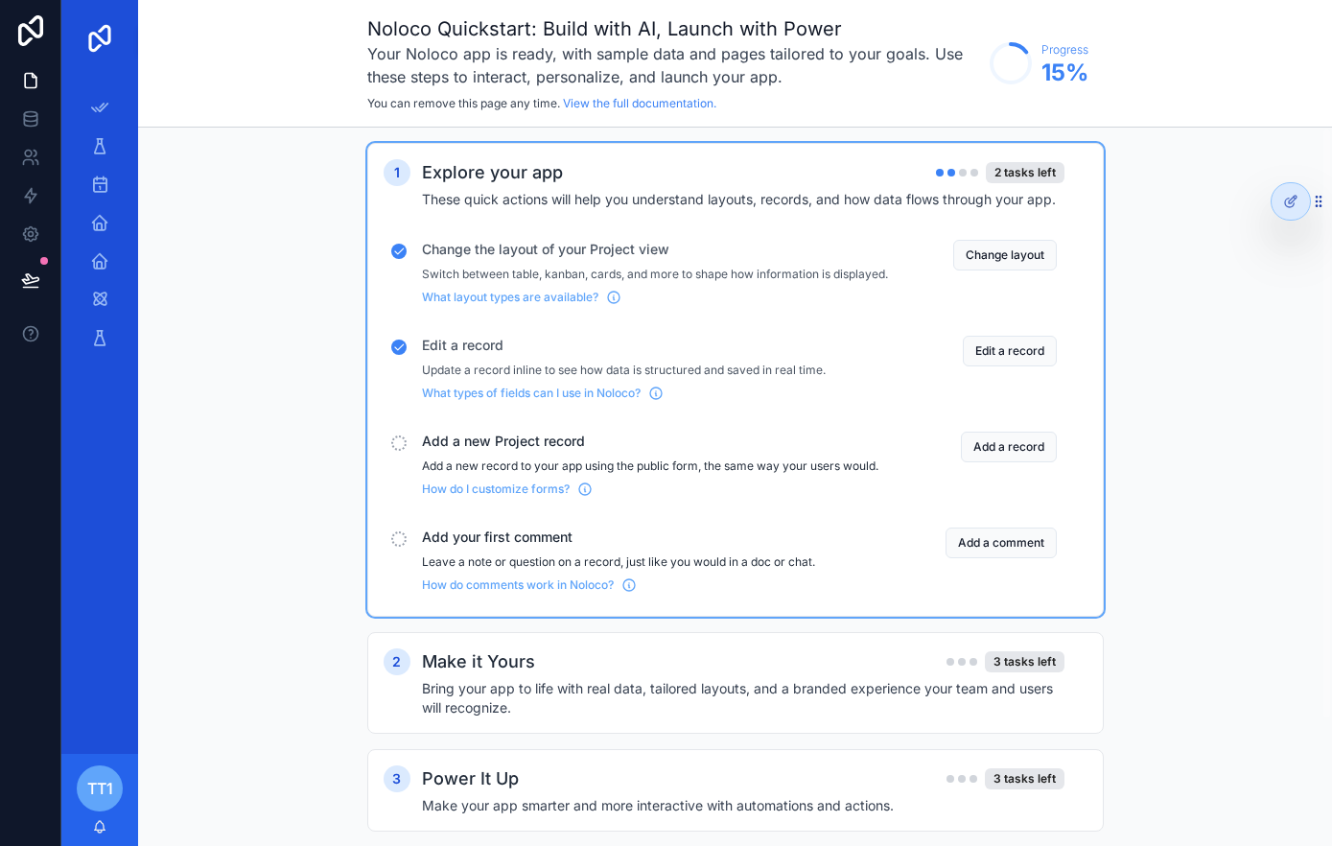
click at [411, 451] on div "Add a new Project record Add a new record to your app using the public form, th…" at bounding box center [735, 464] width 704 height 81
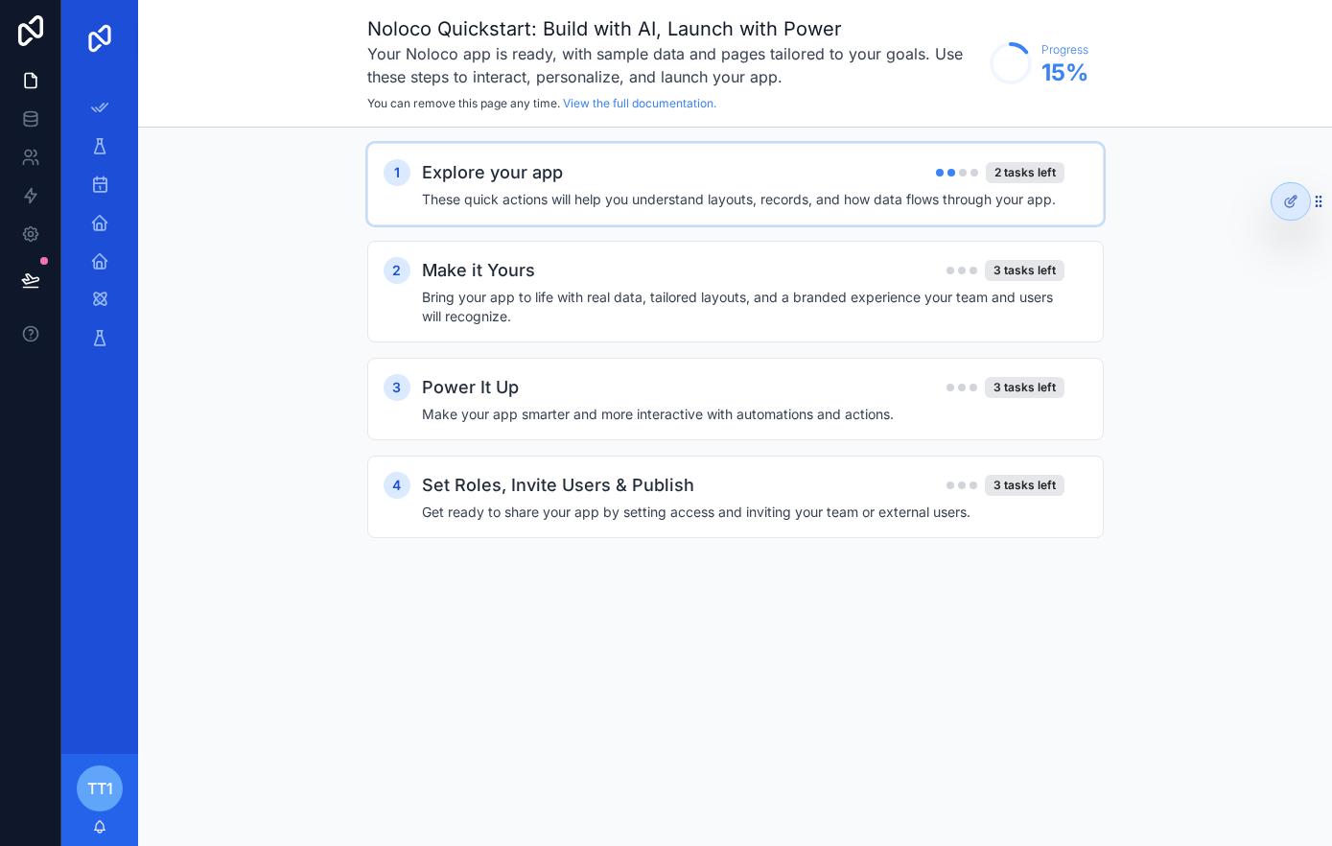
click at [667, 190] on h4 "These quick actions will help you understand layouts, records, and how data flo…" at bounding box center [743, 199] width 642 height 19
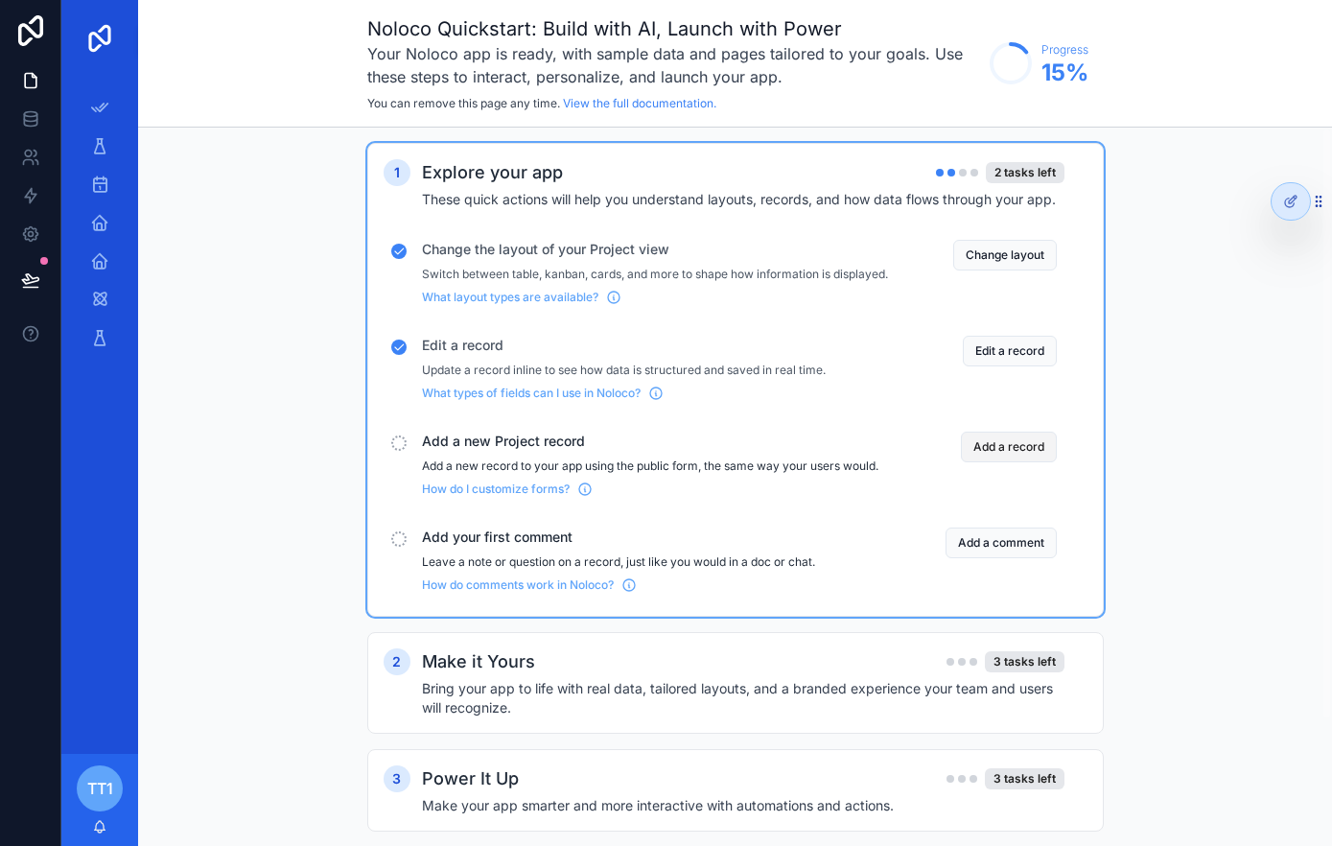
click at [985, 462] on button "Add a record" at bounding box center [1009, 446] width 96 height 31
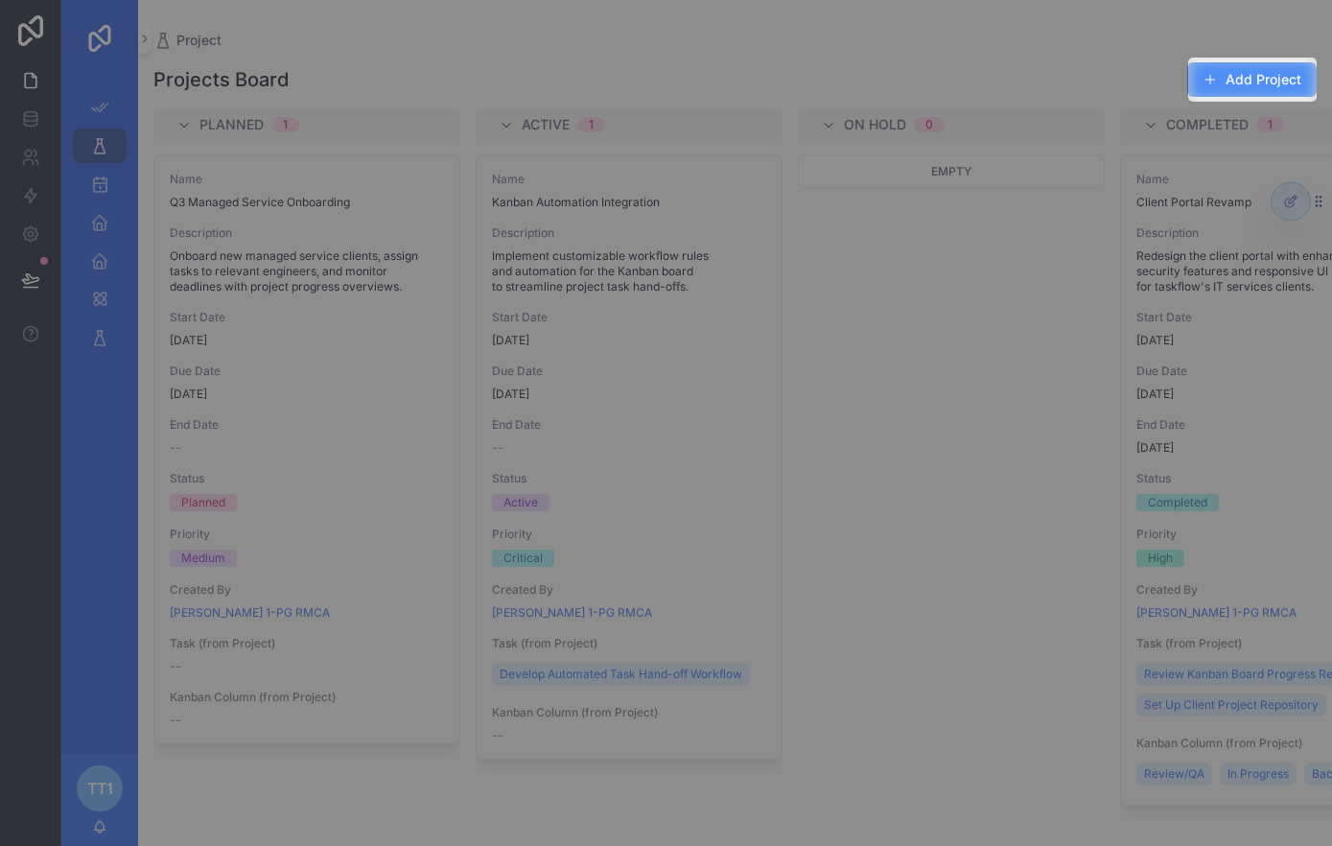
click at [1242, 70] on button "Add Project" at bounding box center [1251, 79] width 129 height 35
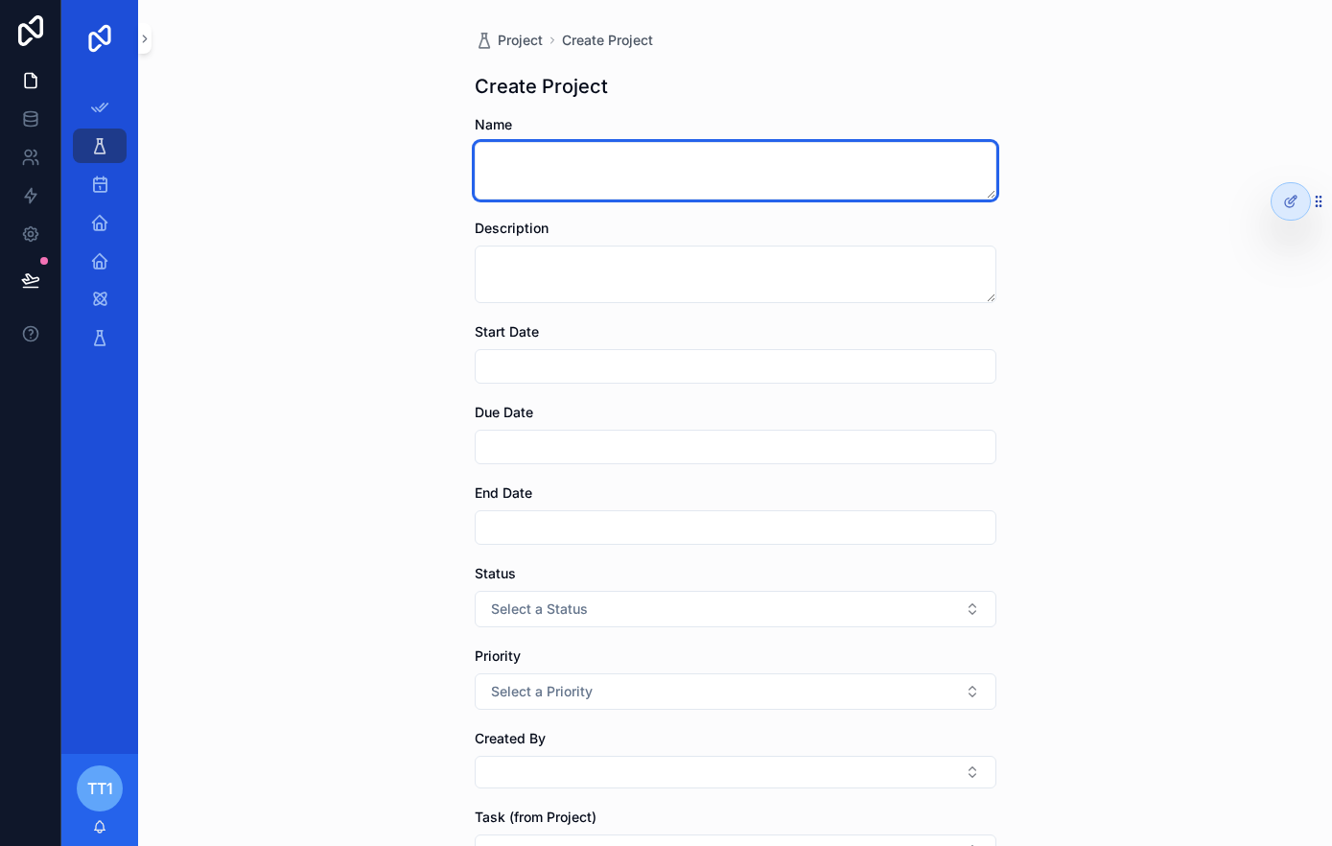
click at [708, 189] on textarea "scrollable content" at bounding box center [736, 171] width 522 height 58
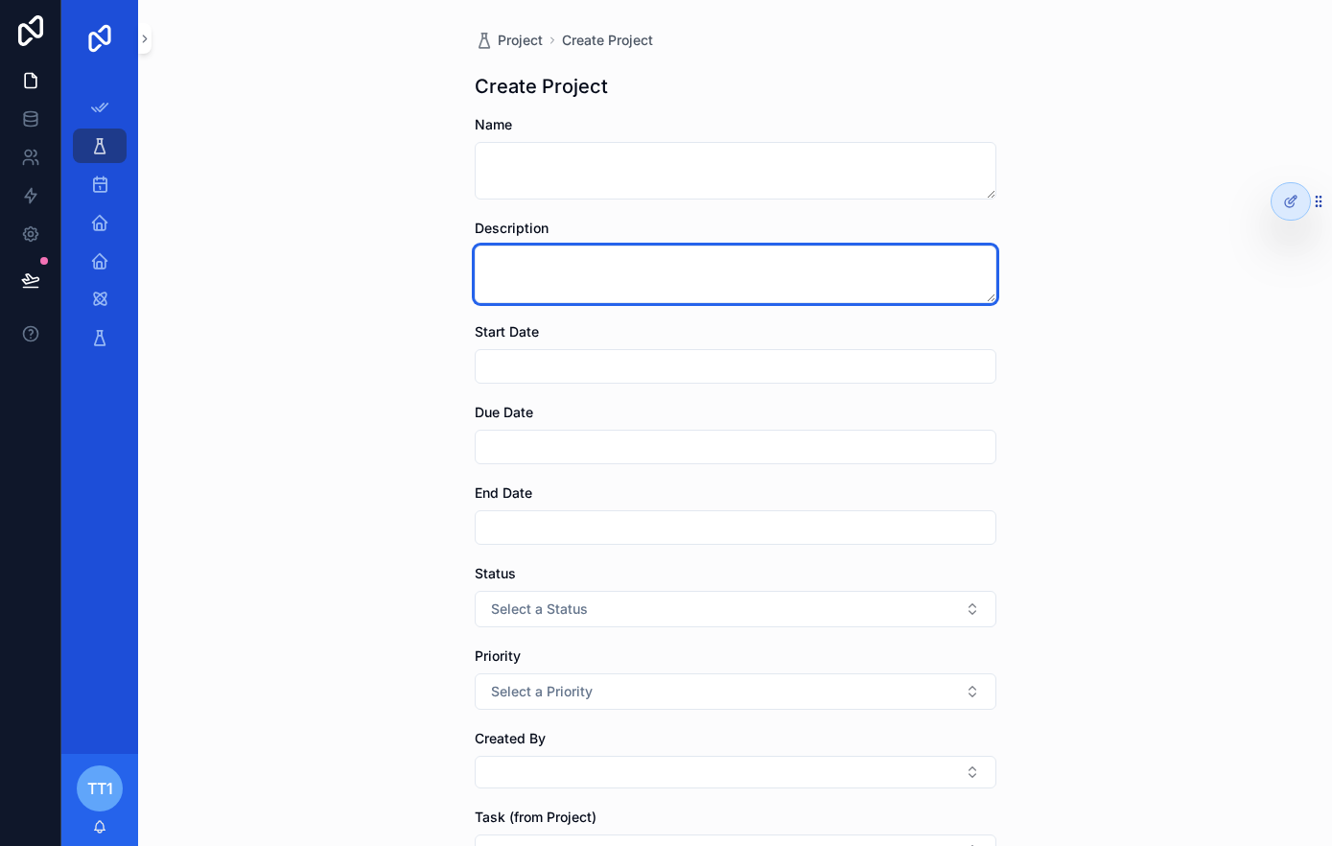
click at [668, 281] on textarea "scrollable content" at bounding box center [736, 274] width 522 height 58
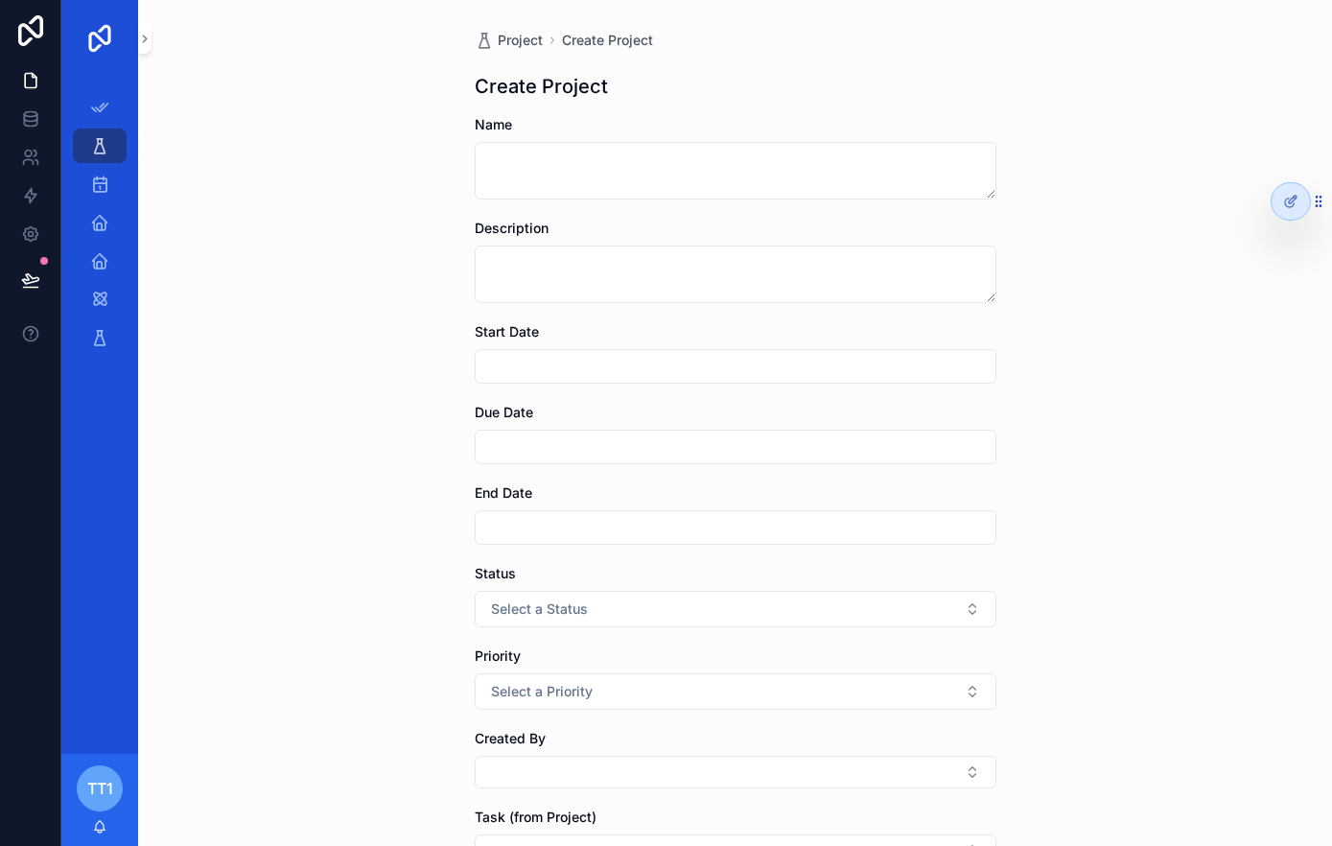
click at [602, 356] on input "scrollable content" at bounding box center [736, 366] width 520 height 27
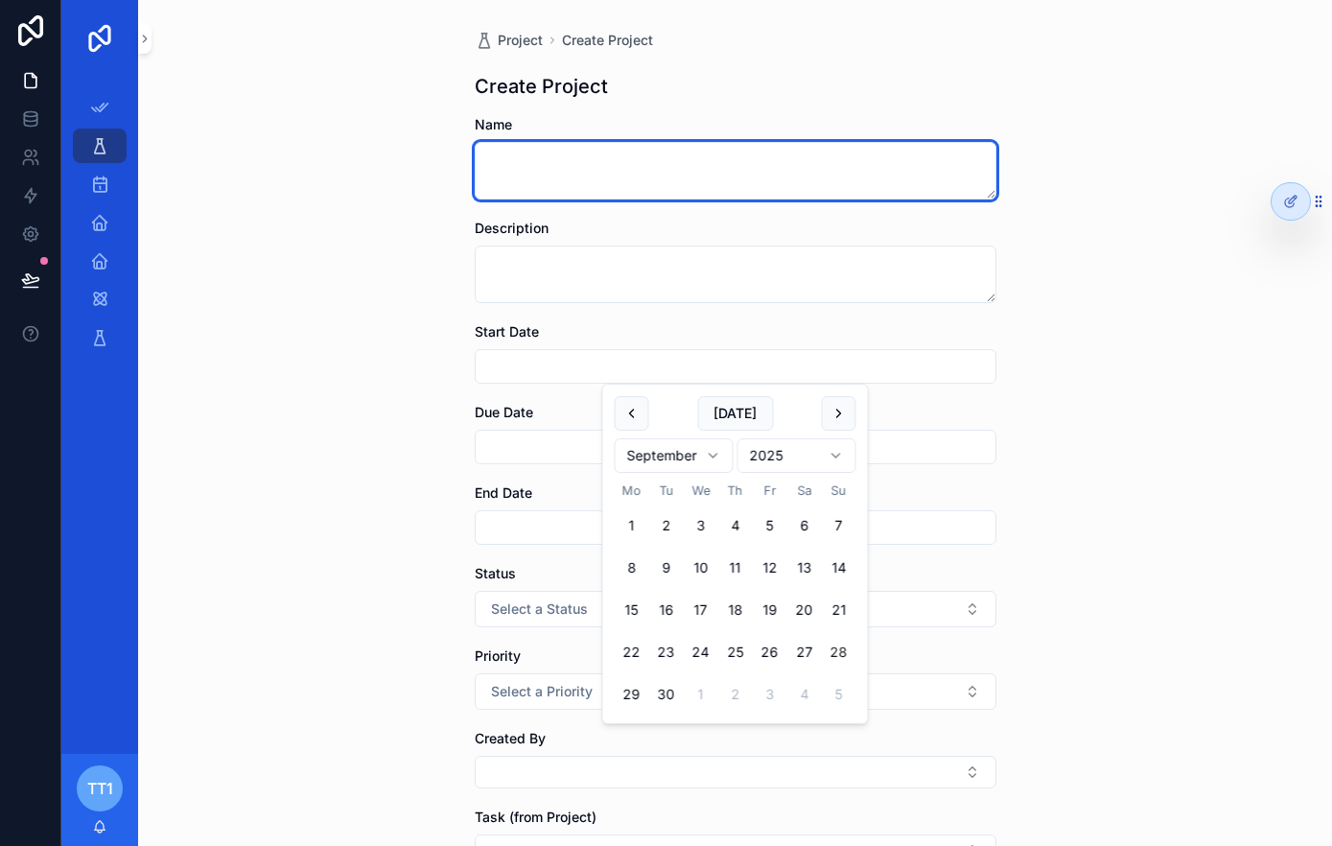
click at [597, 149] on textarea "scrollable content" at bounding box center [736, 171] width 522 height 58
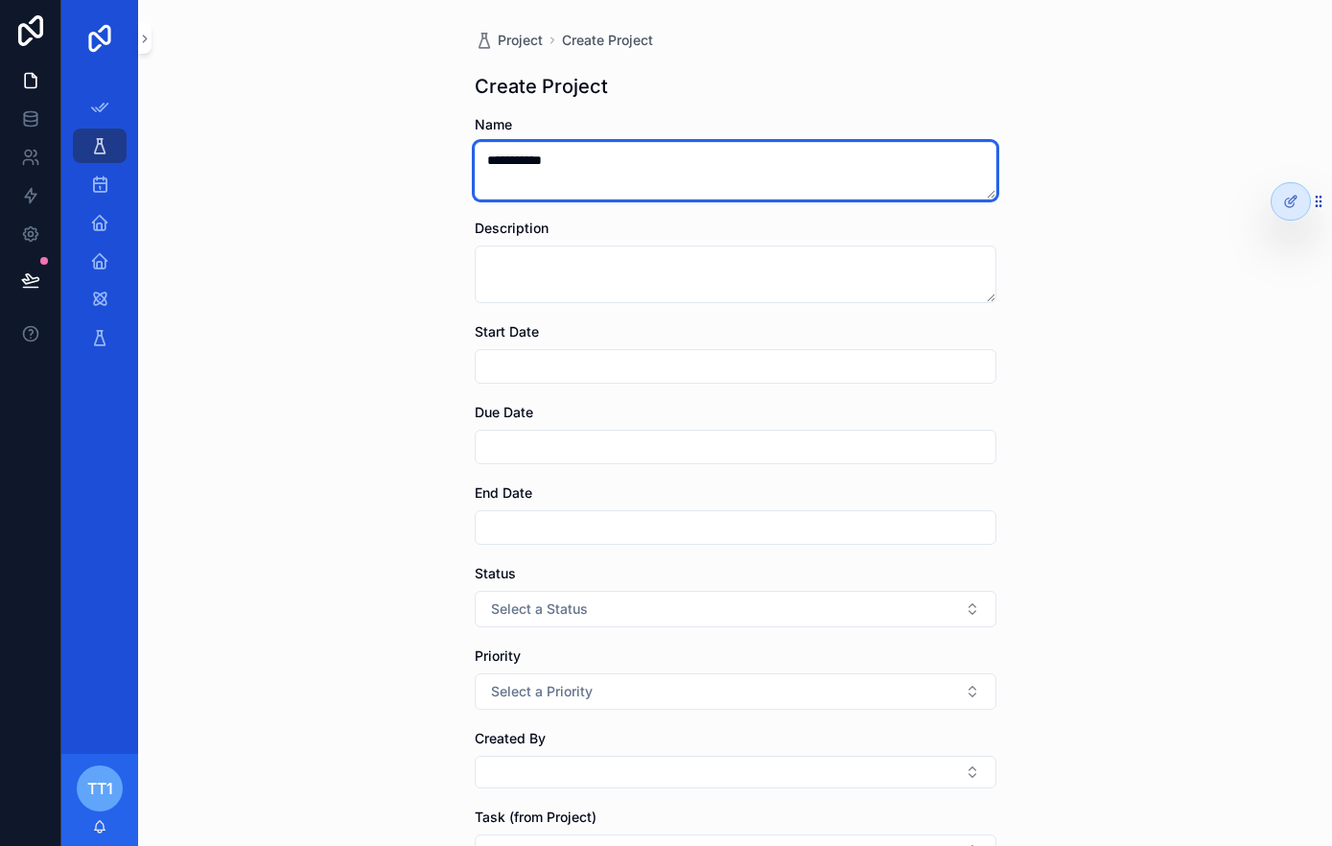
type textarea "**********"
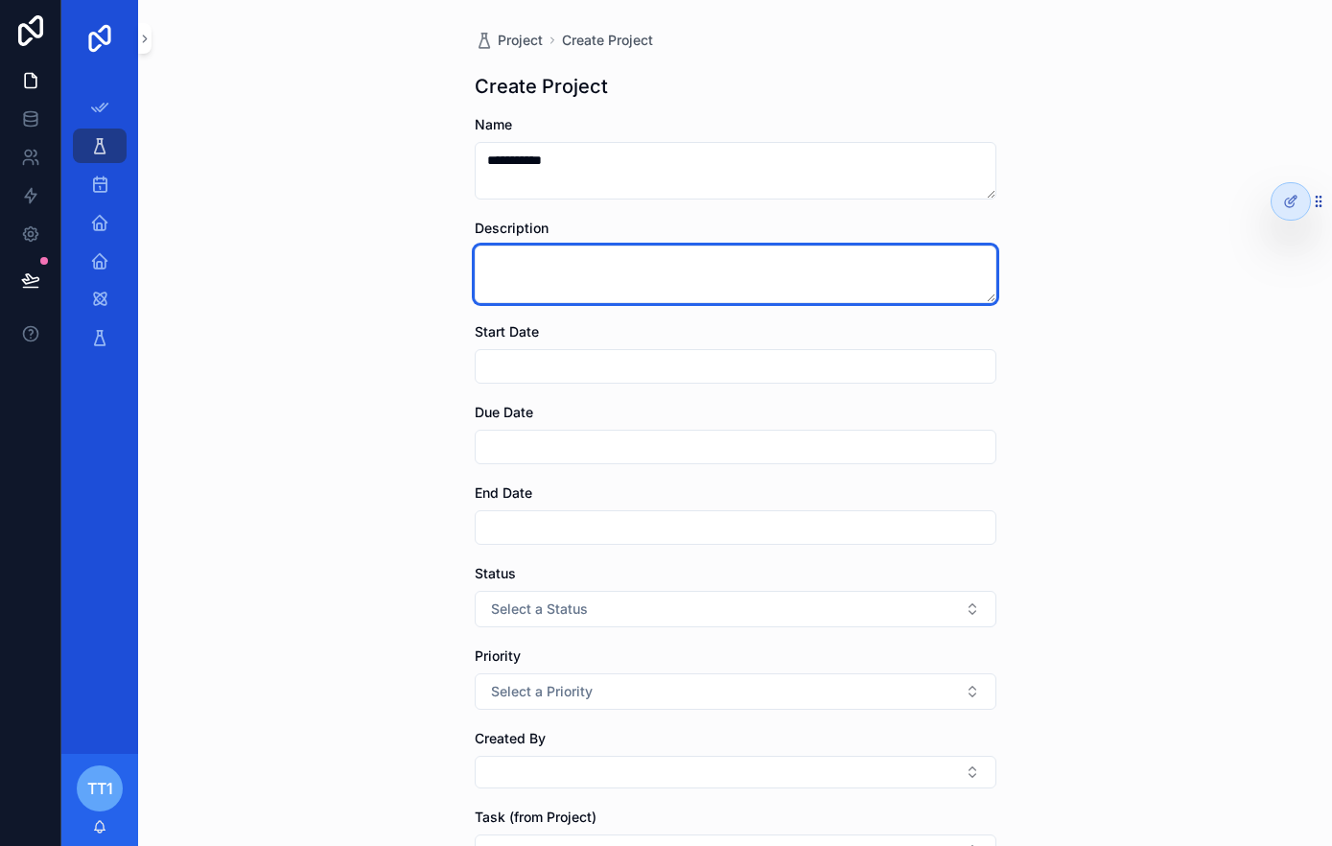
click at [593, 271] on textarea "scrollable content" at bounding box center [736, 274] width 522 height 58
type textarea "**********"
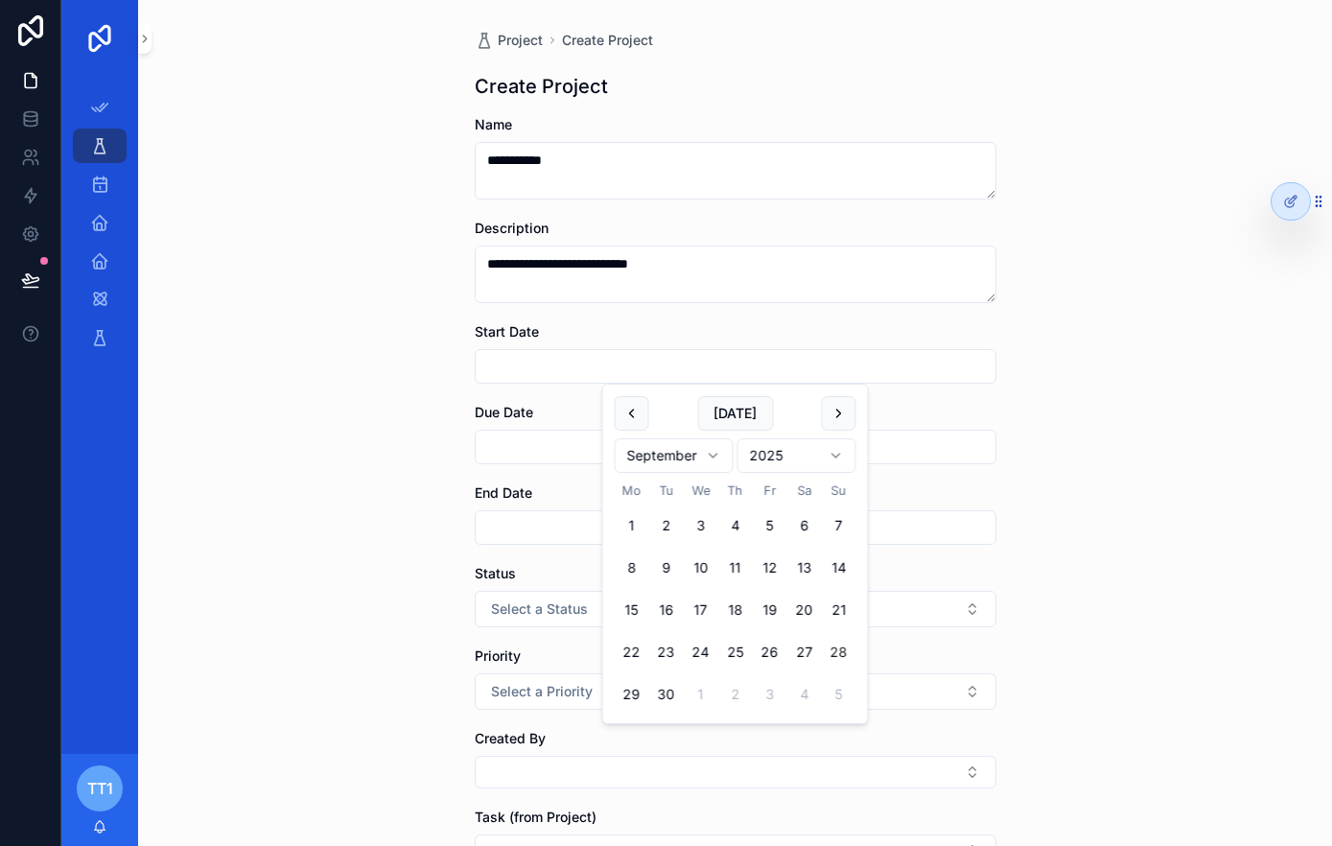
click at [671, 353] on input "scrollable content" at bounding box center [736, 366] width 520 height 27
click at [667, 559] on button "9" at bounding box center [666, 567] width 35 height 35
type input "**********"
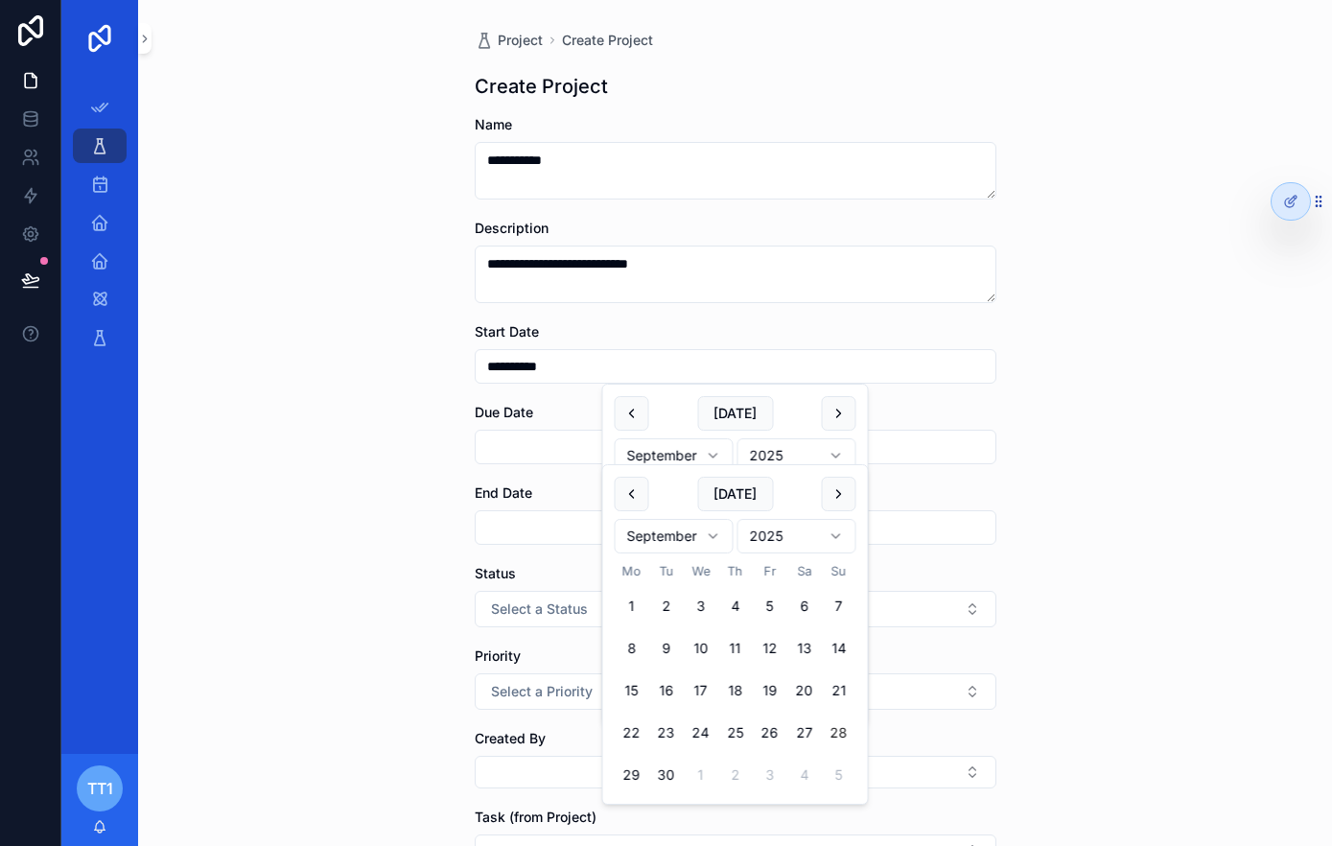
click at [546, 456] on input "scrollable content" at bounding box center [736, 446] width 520 height 27
click at [701, 650] on button "10" at bounding box center [701, 648] width 35 height 35
type input "**********"
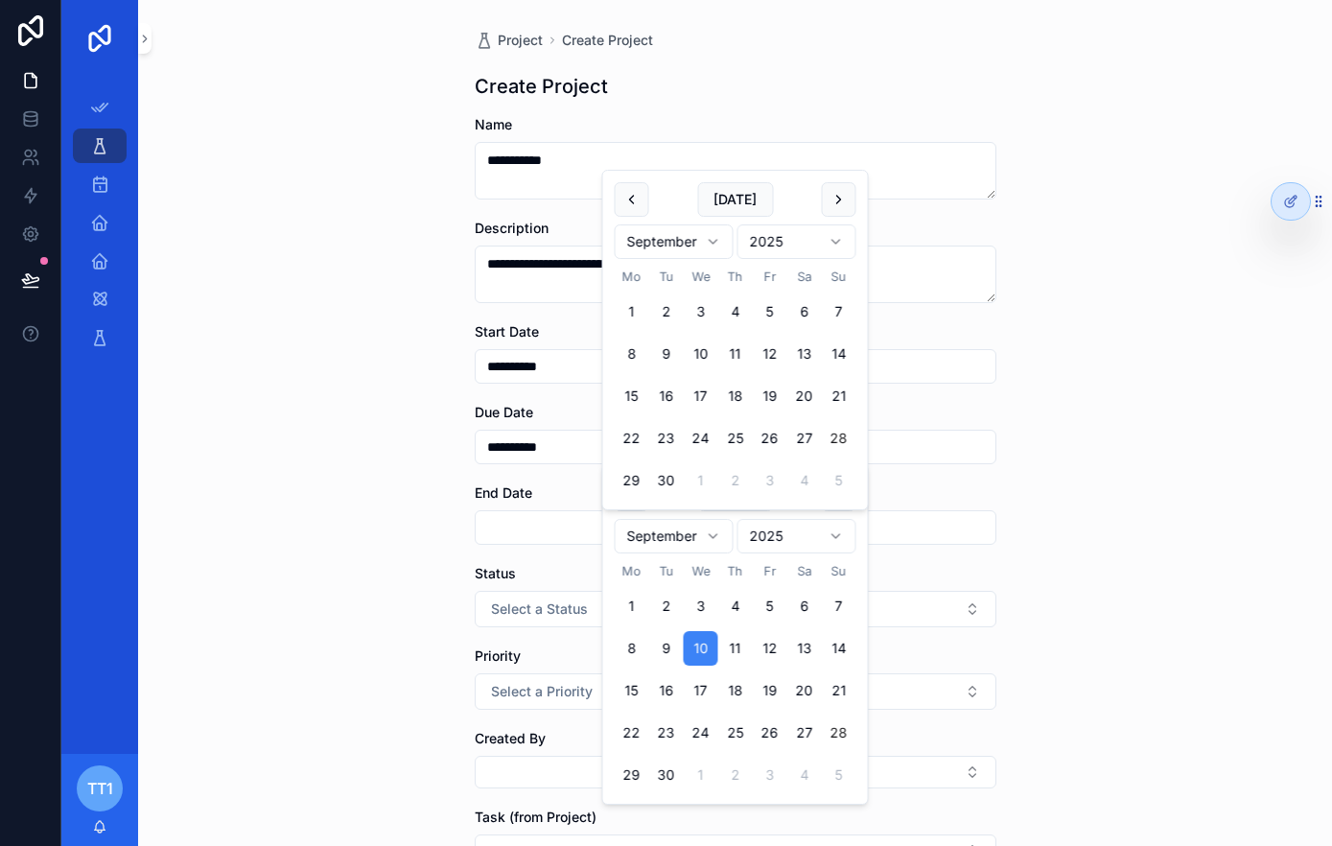
click at [556, 523] on input "scrollable content" at bounding box center [736, 527] width 520 height 27
click at [749, 357] on button "11" at bounding box center [735, 354] width 35 height 35
type input "**********"
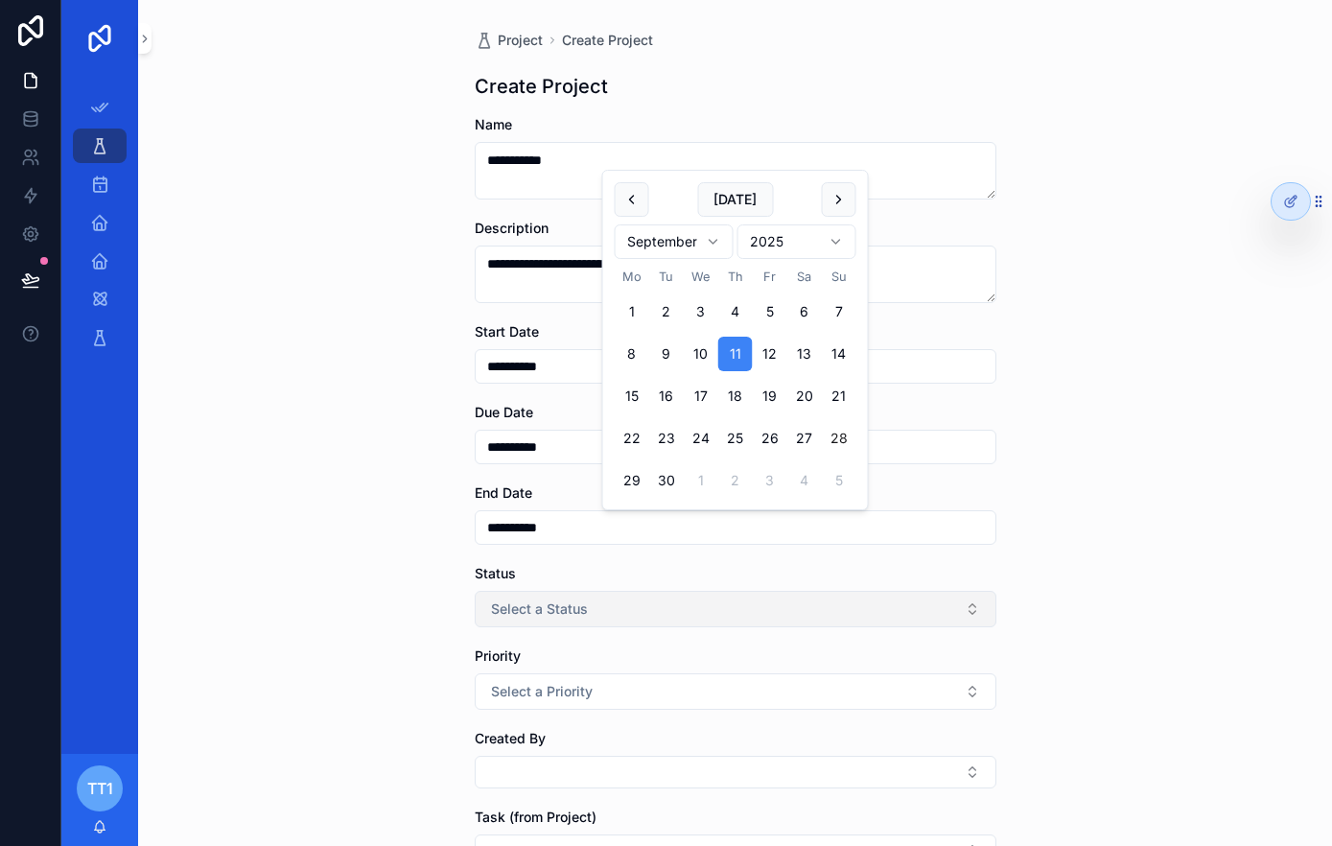
click at [596, 610] on button "Select a Status" at bounding box center [736, 609] width 522 height 36
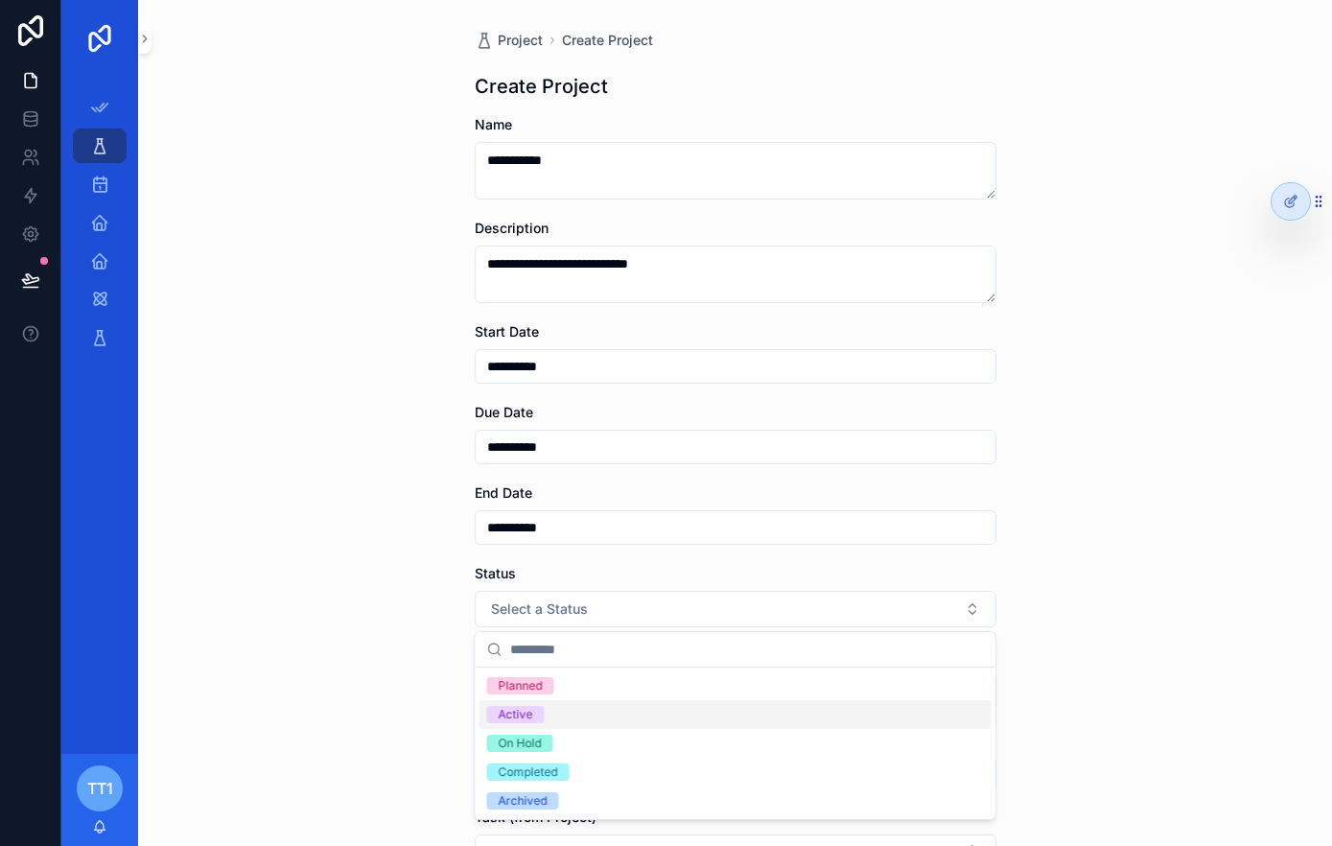
click at [537, 720] on span "Active" at bounding box center [516, 714] width 58 height 17
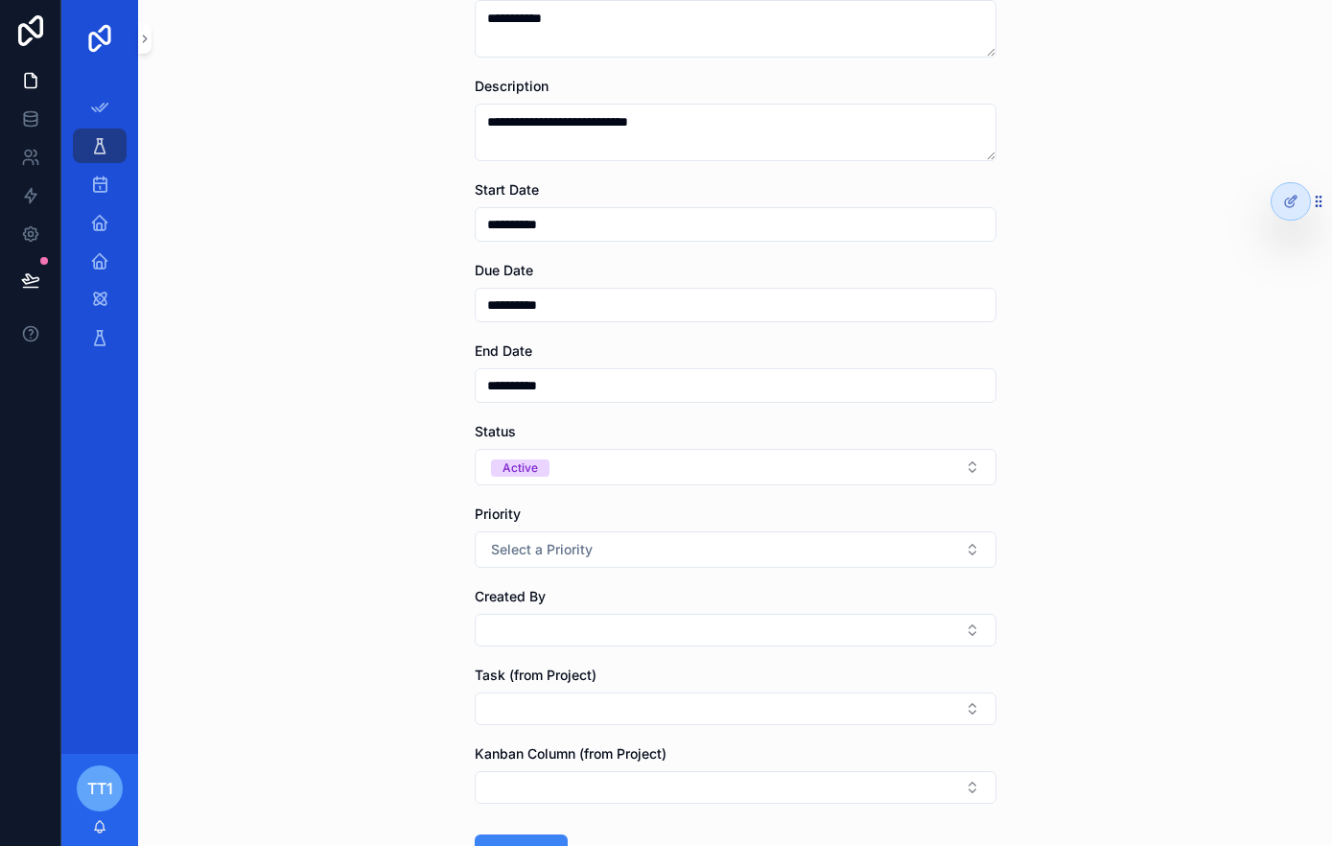
scroll to position [145, 0]
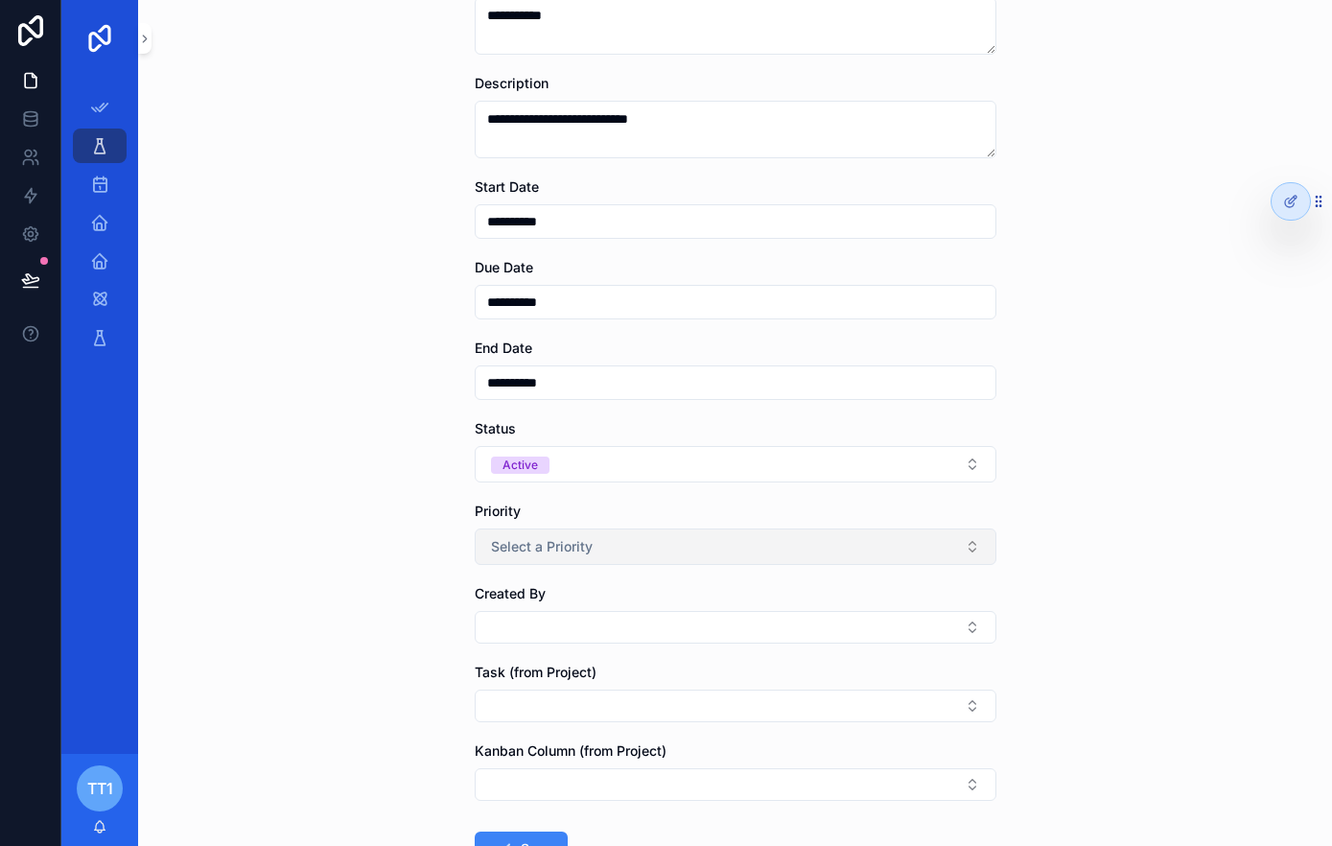
click at [632, 543] on button "Select a Priority" at bounding box center [736, 546] width 522 height 36
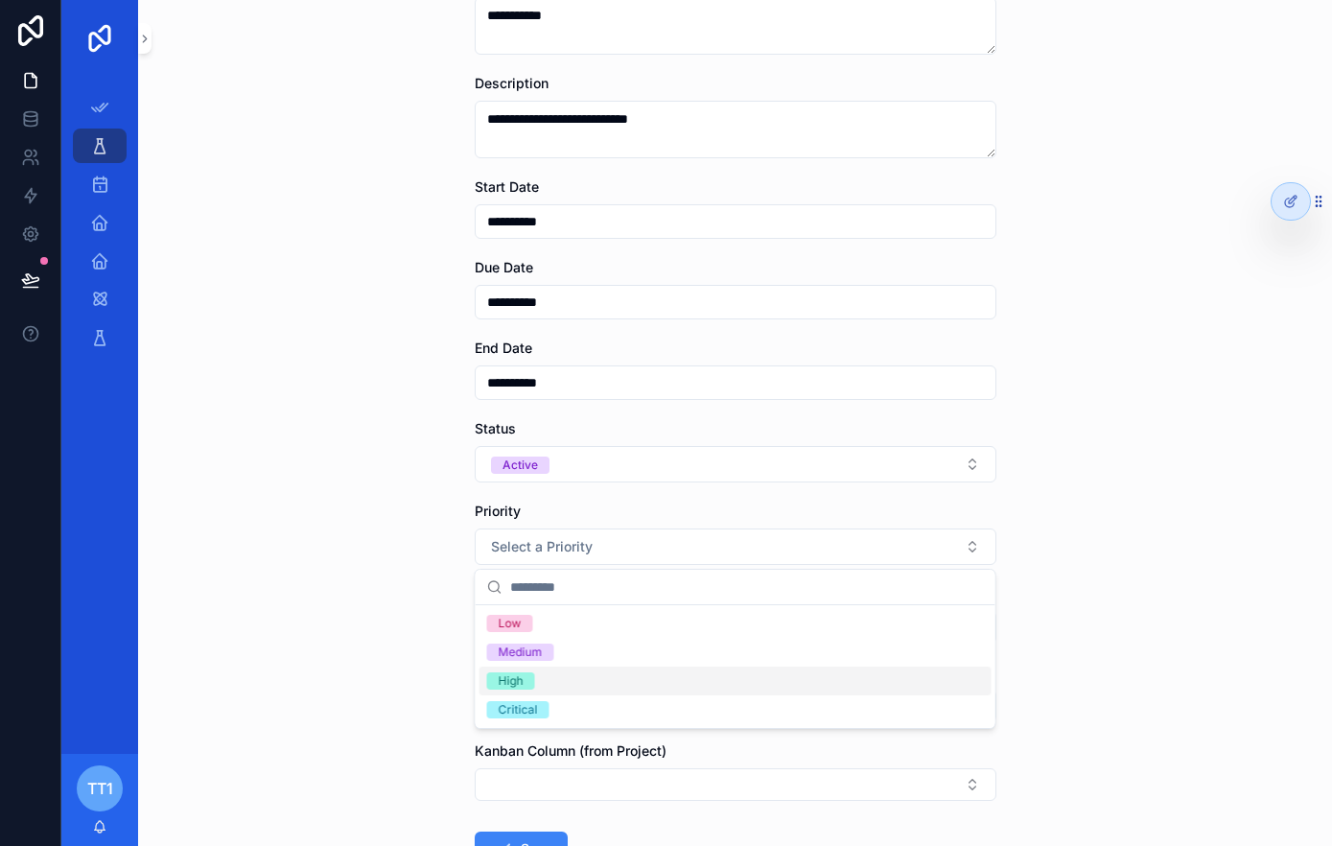
click at [523, 678] on span "High" at bounding box center [511, 680] width 48 height 17
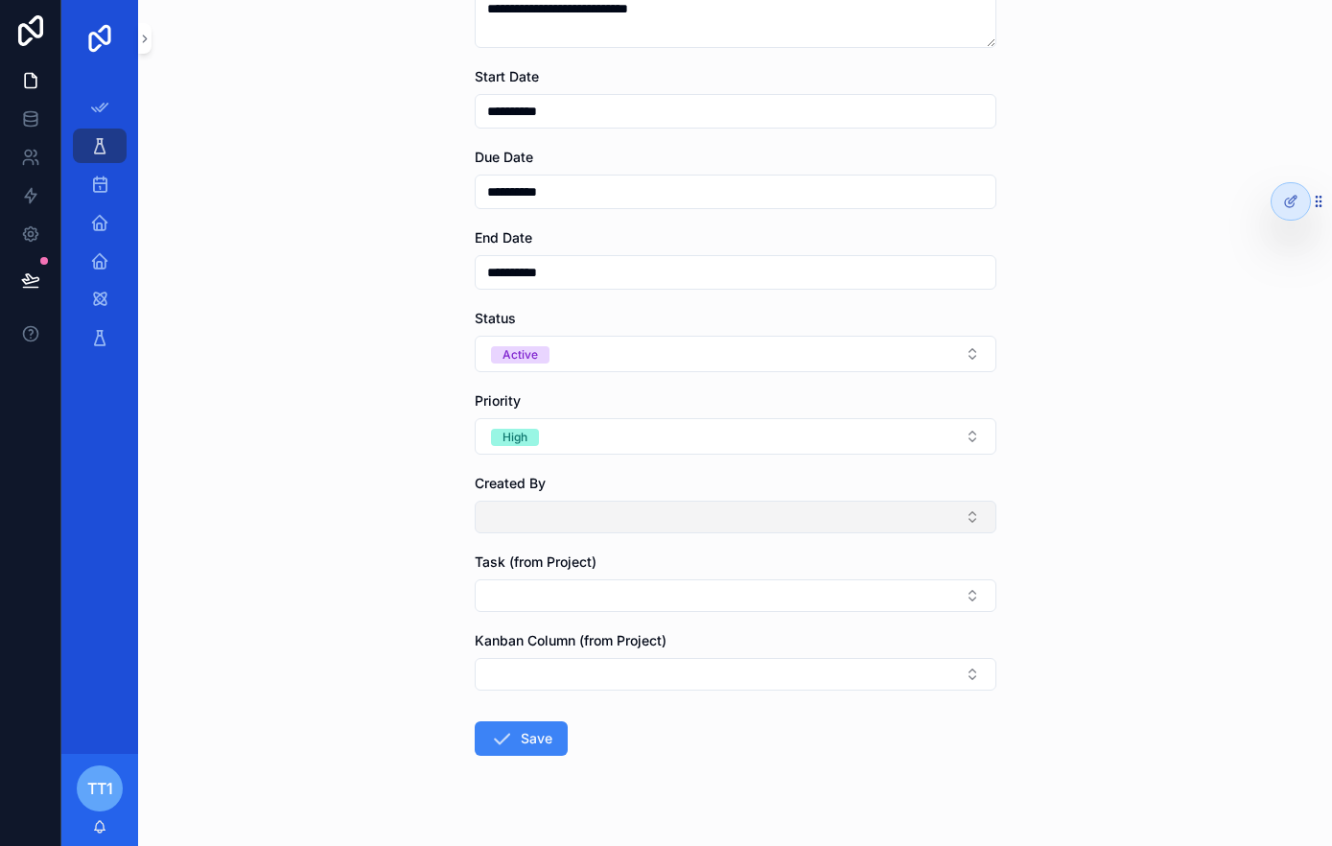
scroll to position [256, 0]
click at [737, 516] on button "Select Button" at bounding box center [736, 516] width 522 height 33
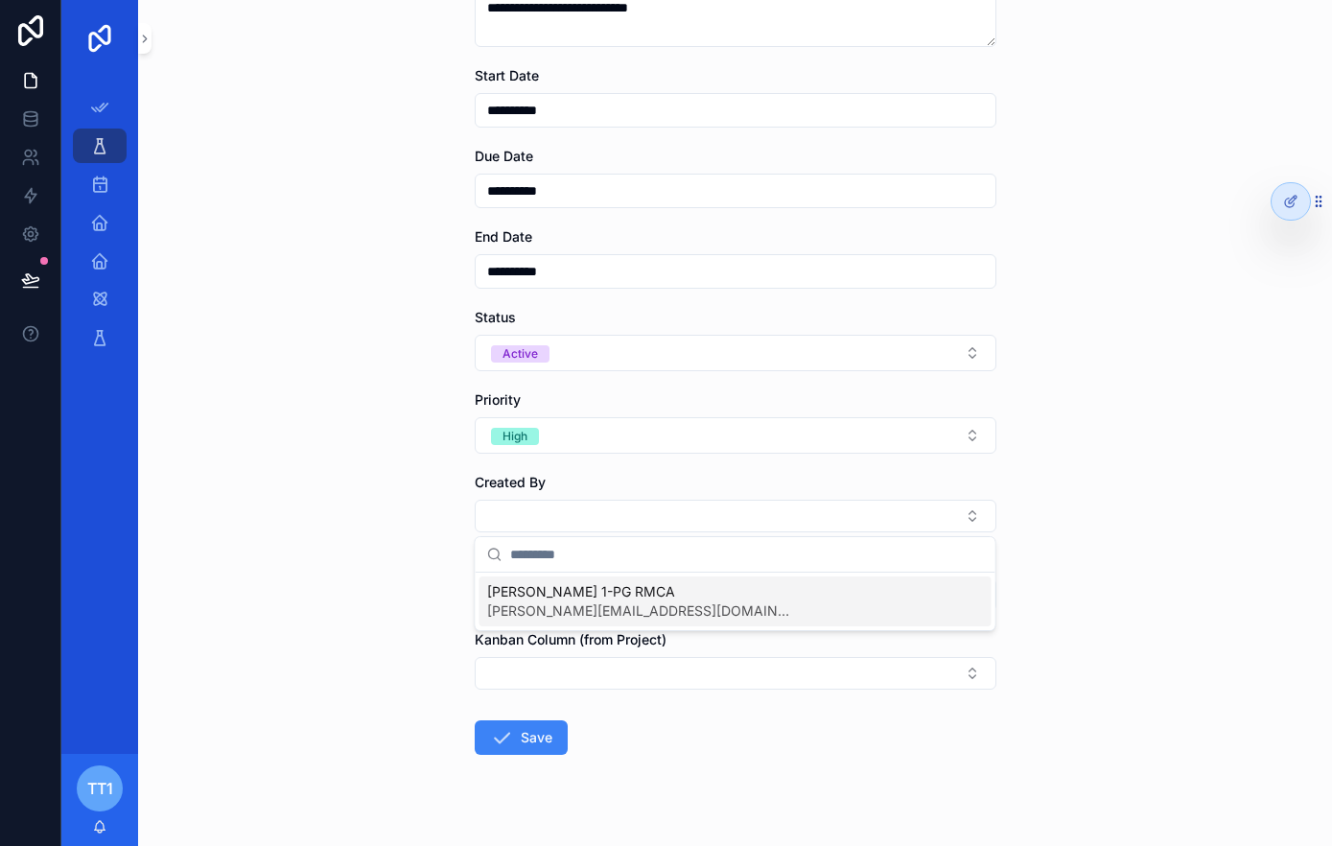
click at [655, 603] on span "tony.14mca126@mariancollege.org" at bounding box center [640, 610] width 307 height 19
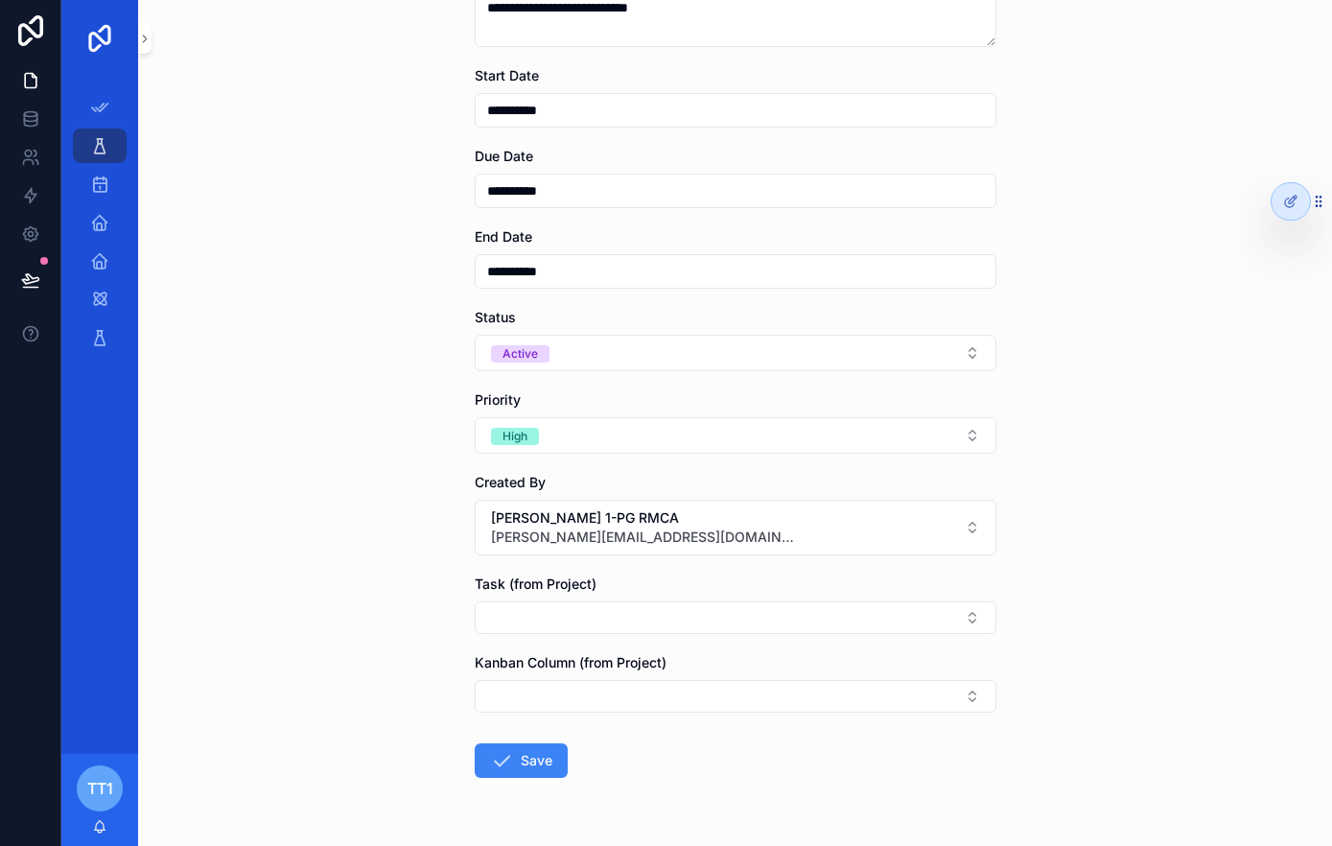
drag, startPoint x: 532, startPoint y: 757, endPoint x: 561, endPoint y: 754, distance: 29.0
click at [532, 757] on button "Save" at bounding box center [521, 760] width 93 height 35
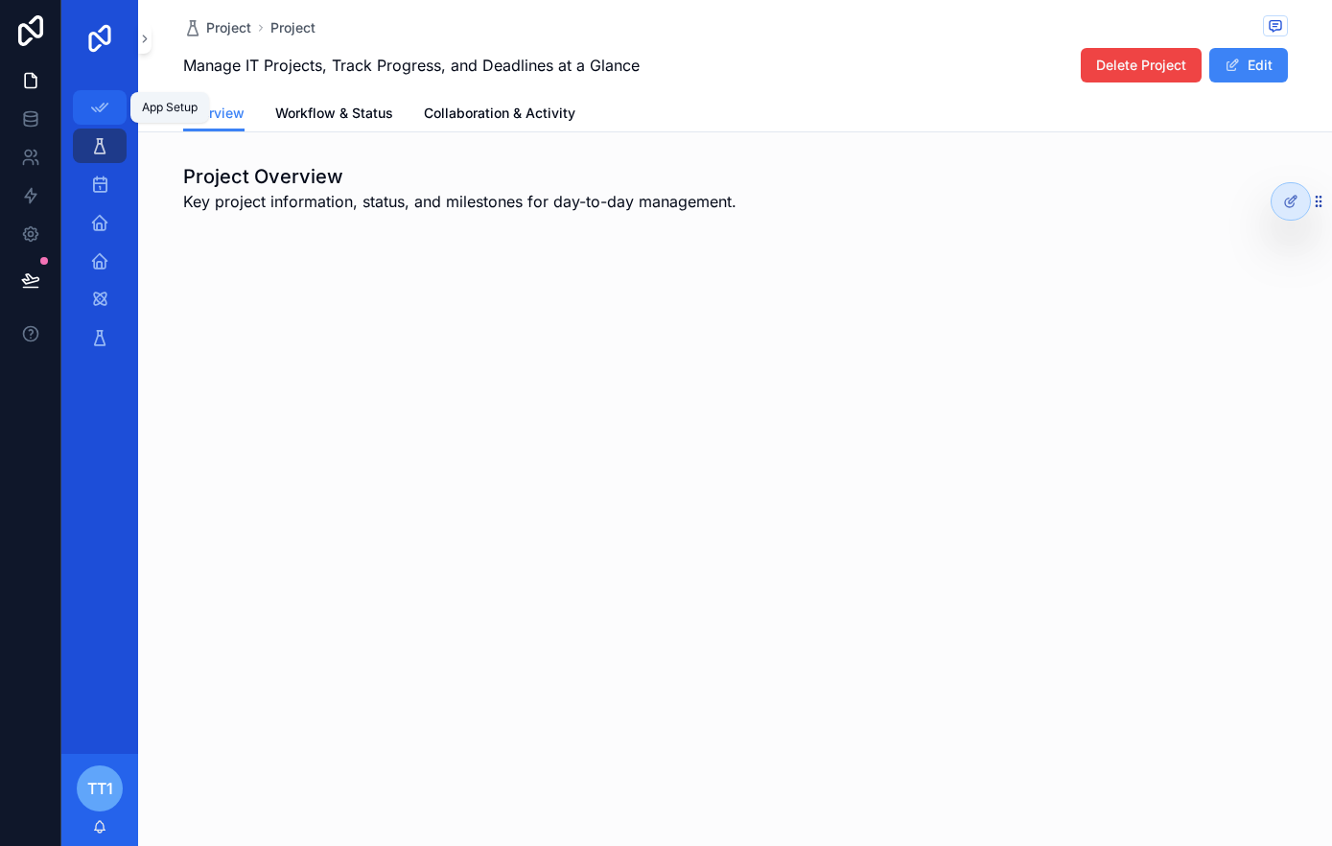
click at [105, 98] on icon "scrollable content" at bounding box center [99, 107] width 19 height 19
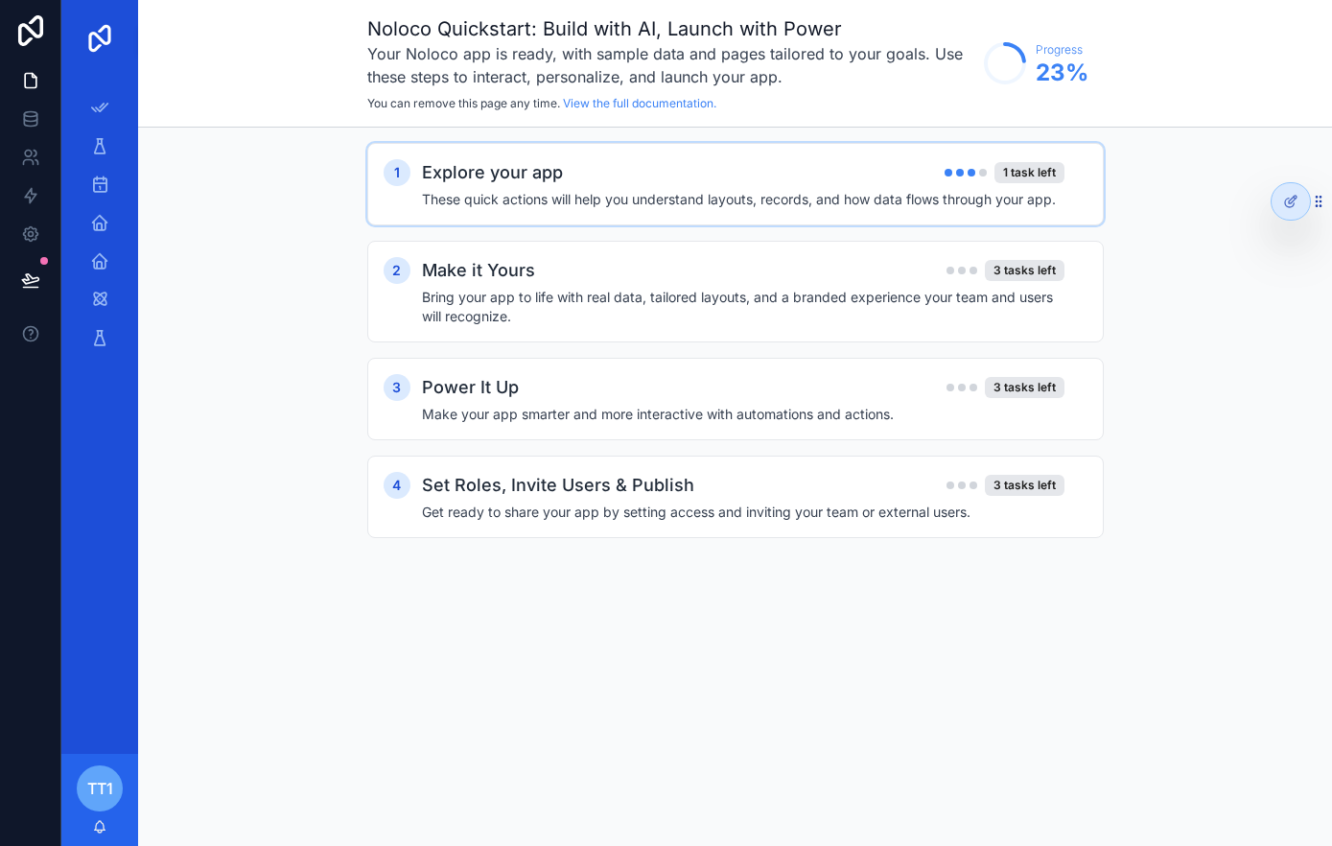
click at [836, 193] on h4 "These quick actions will help you understand layouts, records, and how data flo…" at bounding box center [743, 199] width 642 height 19
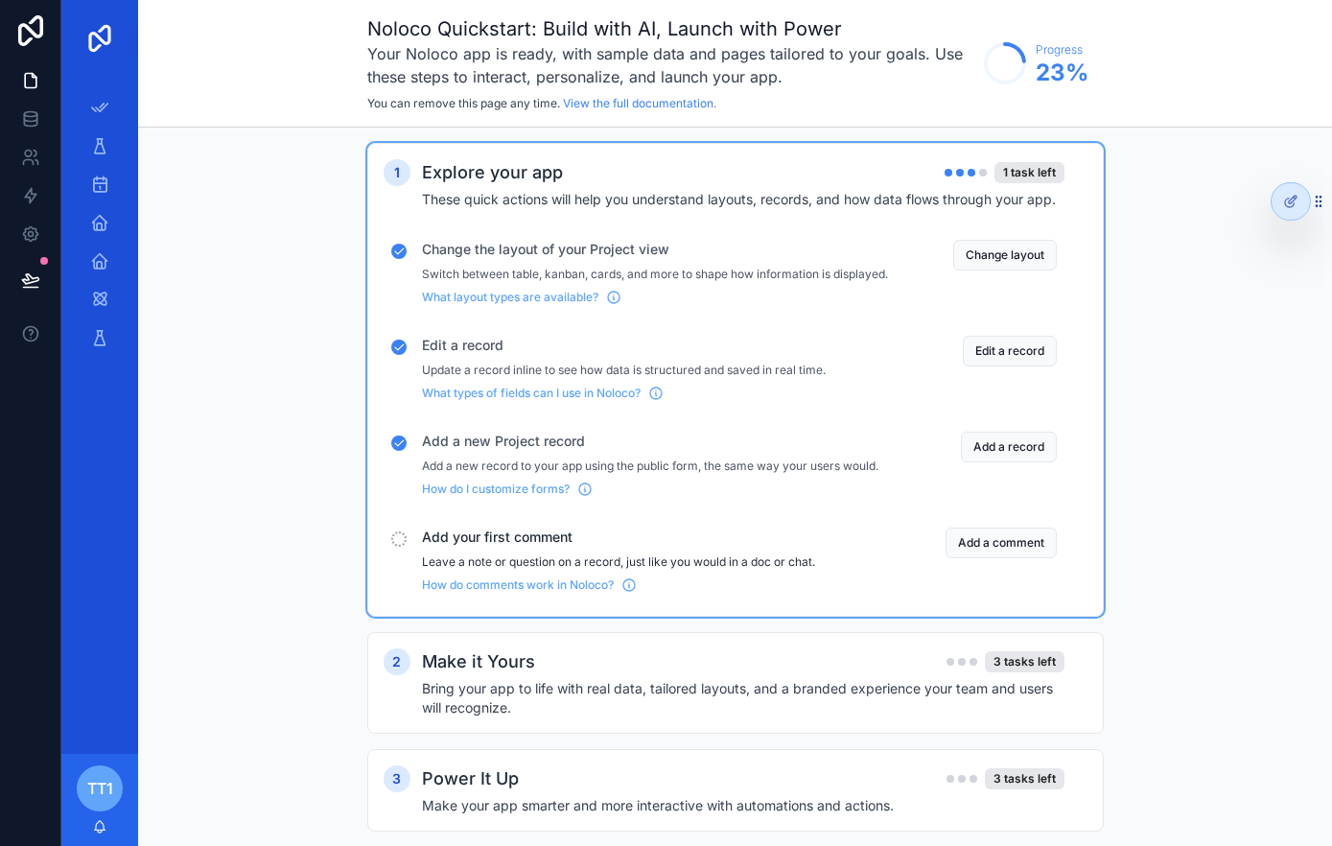
click at [1029, 558] on button "Add a comment" at bounding box center [1000, 542] width 111 height 31
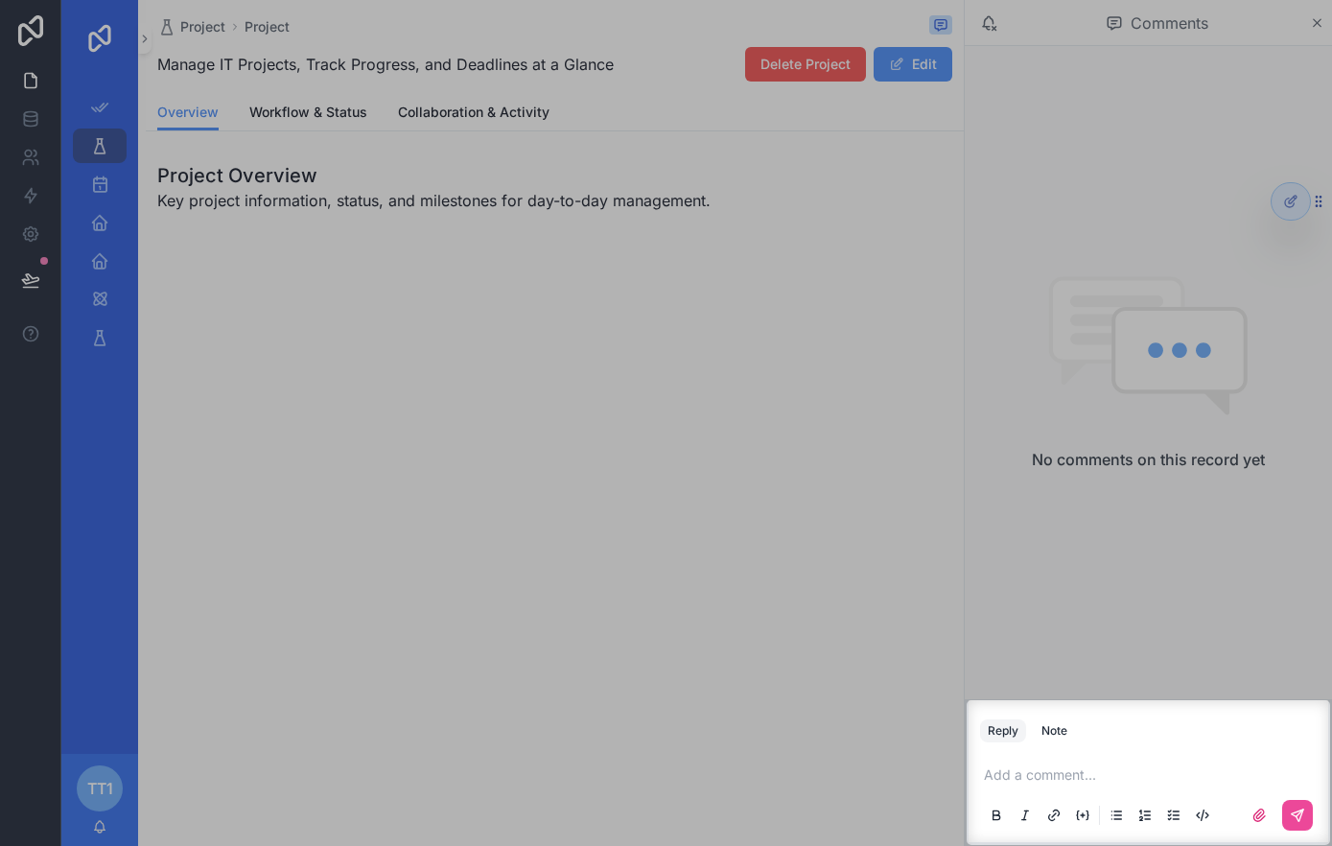
click at [1070, 771] on p "scrollable content" at bounding box center [1152, 774] width 337 height 19
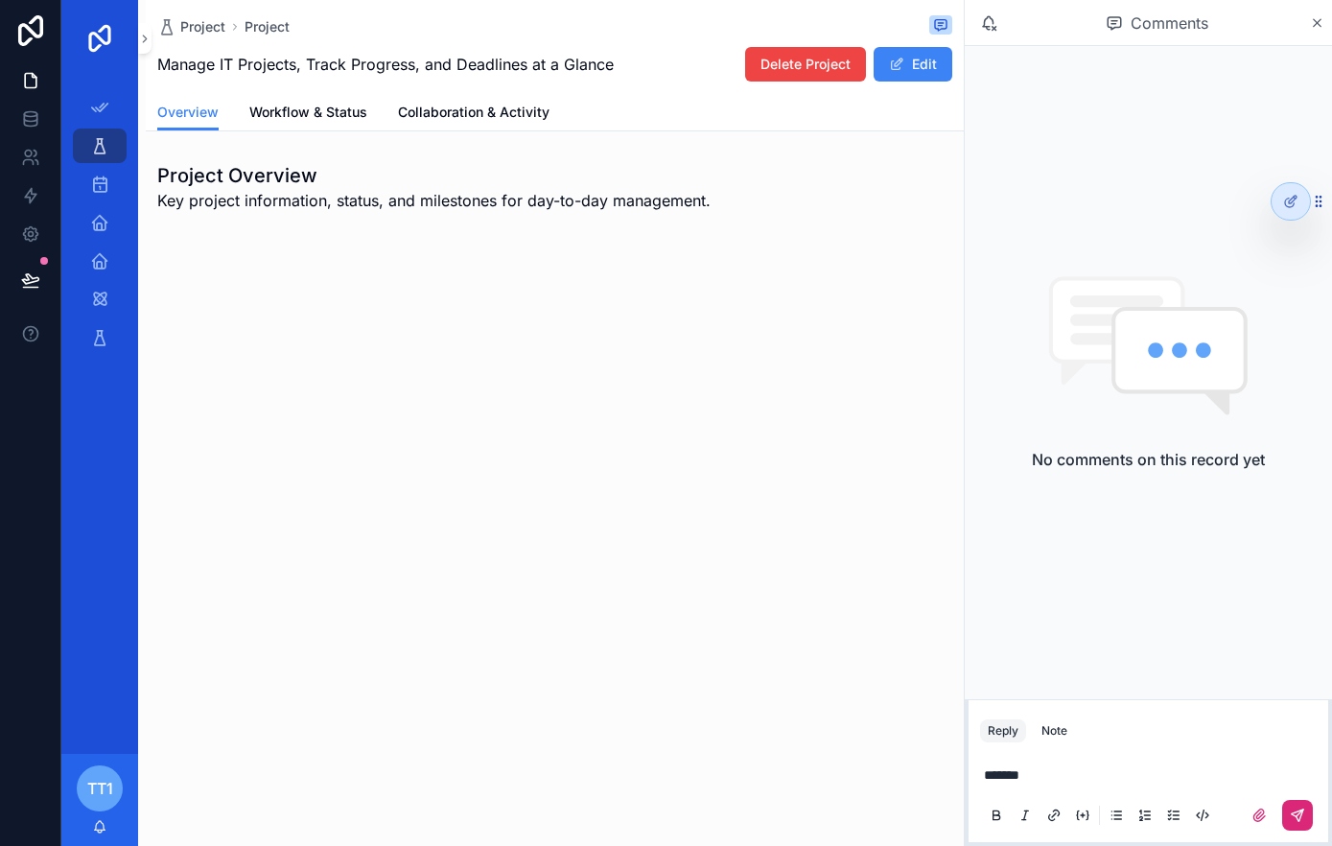
click at [1303, 816] on icon "scrollable content" at bounding box center [1297, 814] width 15 height 15
click at [97, 105] on icon "scrollable content" at bounding box center [99, 107] width 19 height 19
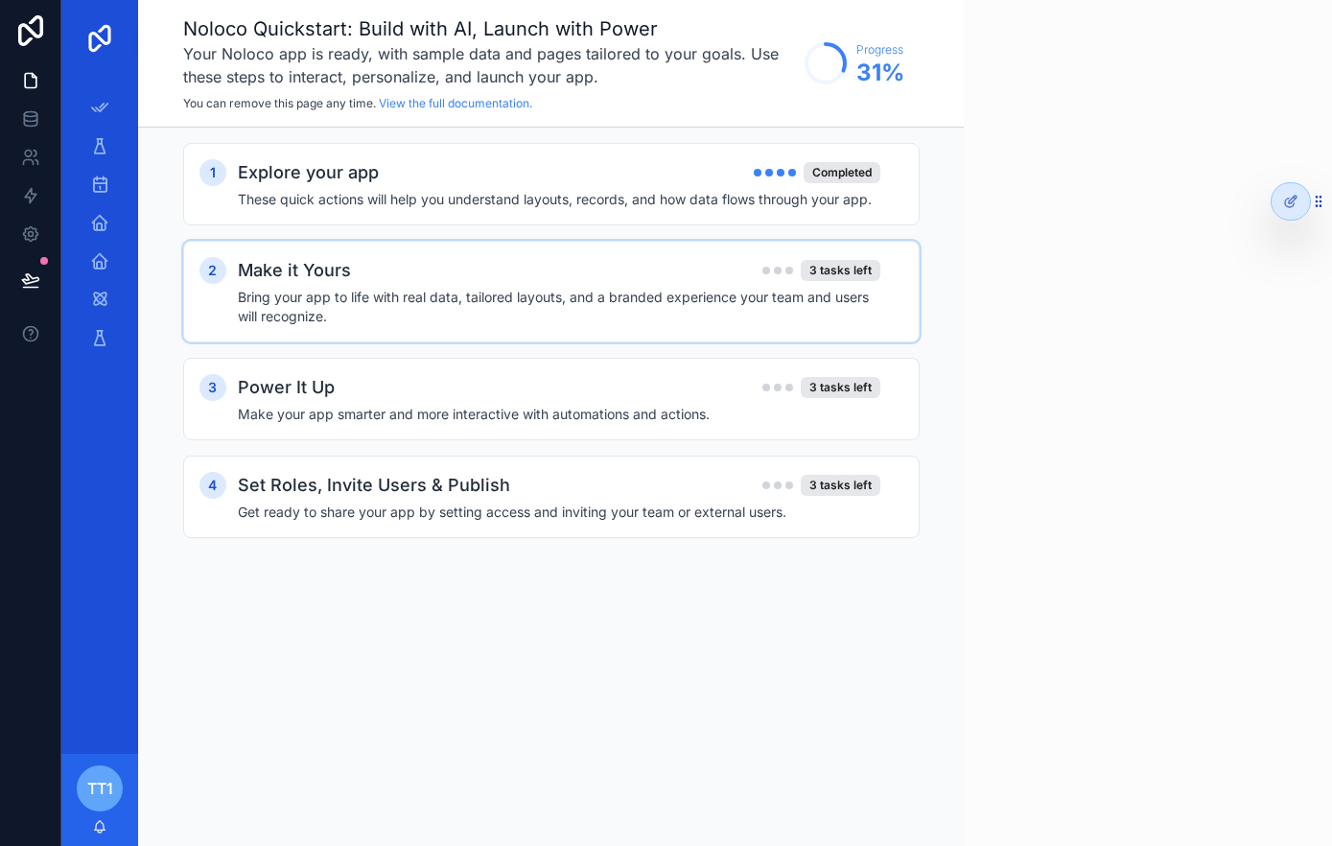
click at [551, 265] on div "Make it Yours 3 tasks left" at bounding box center [559, 270] width 642 height 27
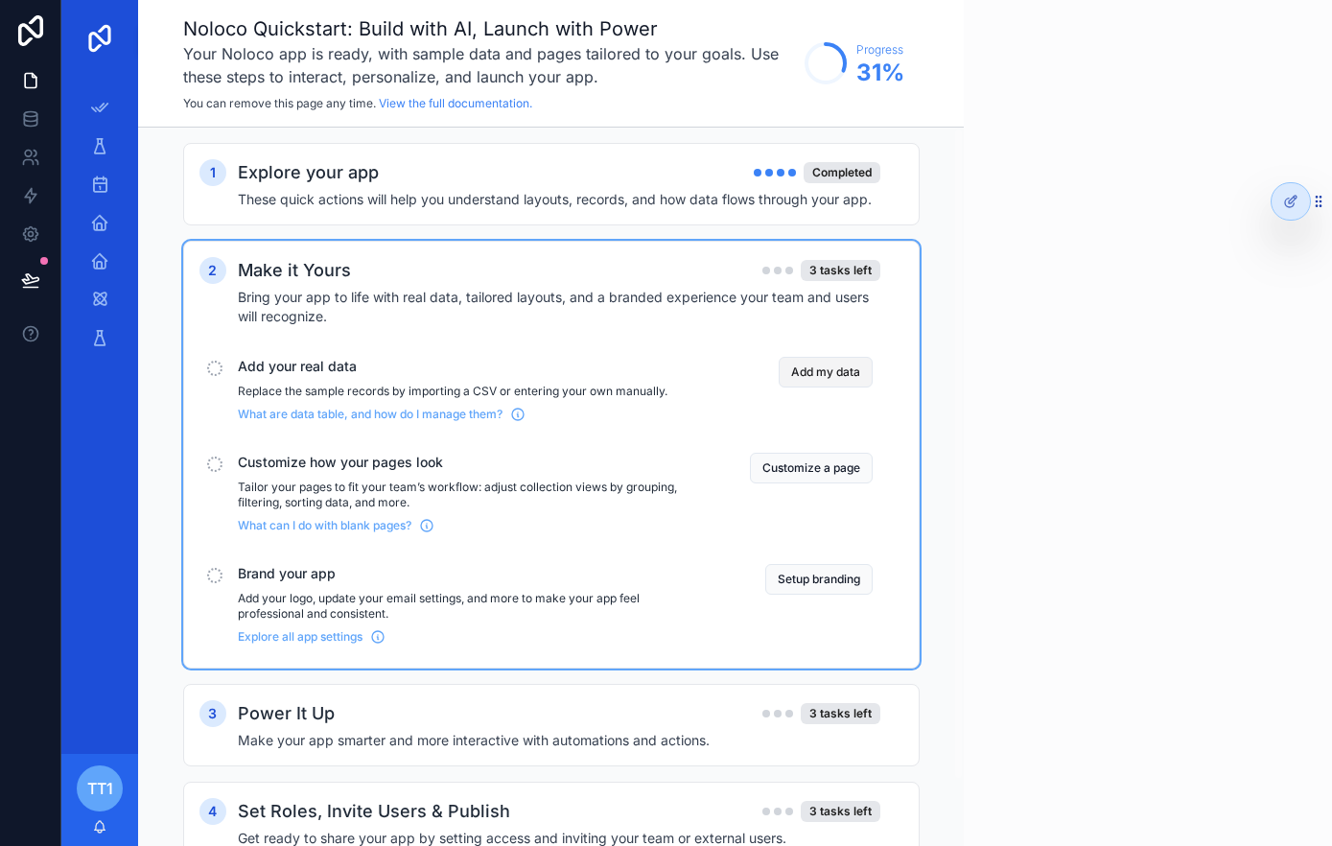
click at [804, 383] on button "Add my data" at bounding box center [826, 372] width 94 height 31
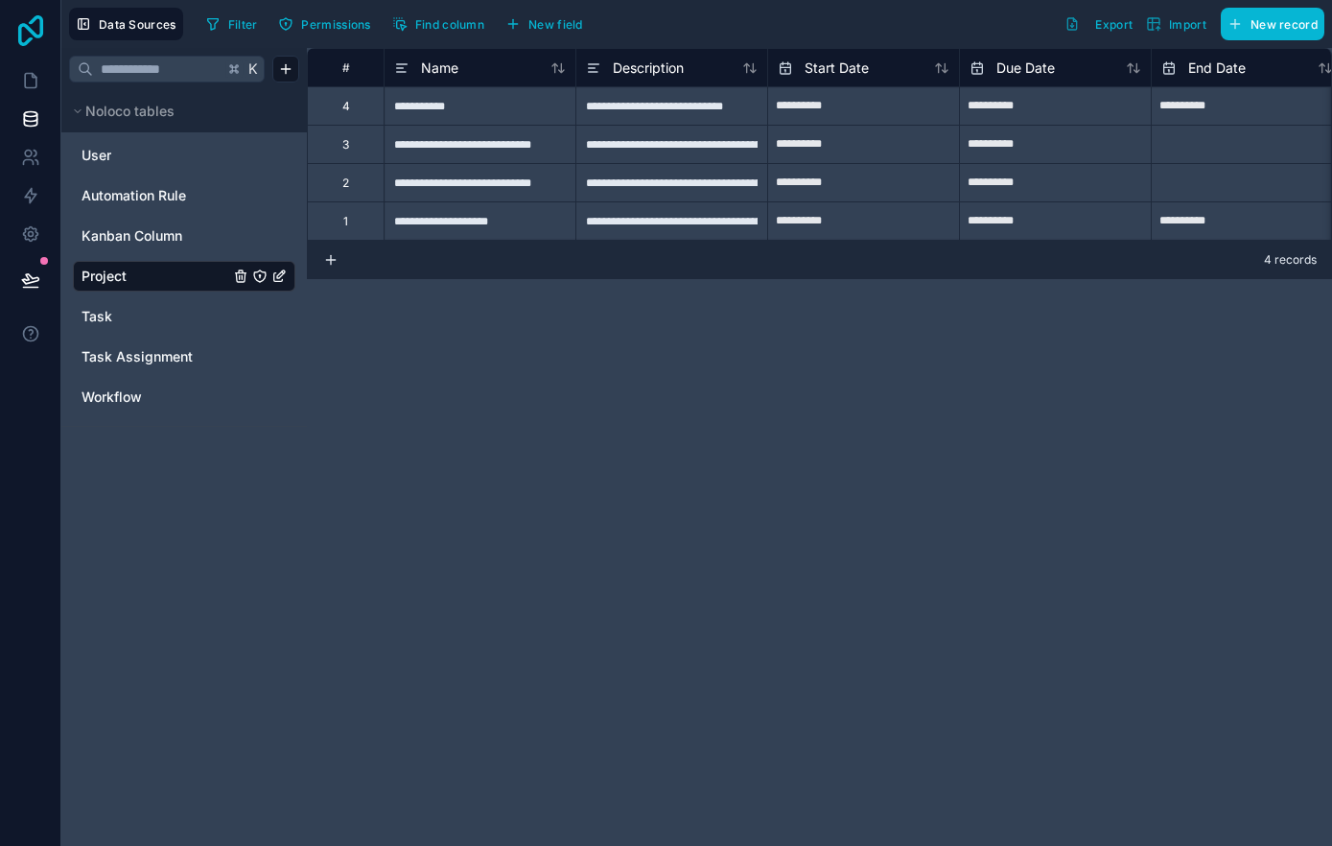
click at [33, 31] on icon at bounding box center [31, 30] width 38 height 31
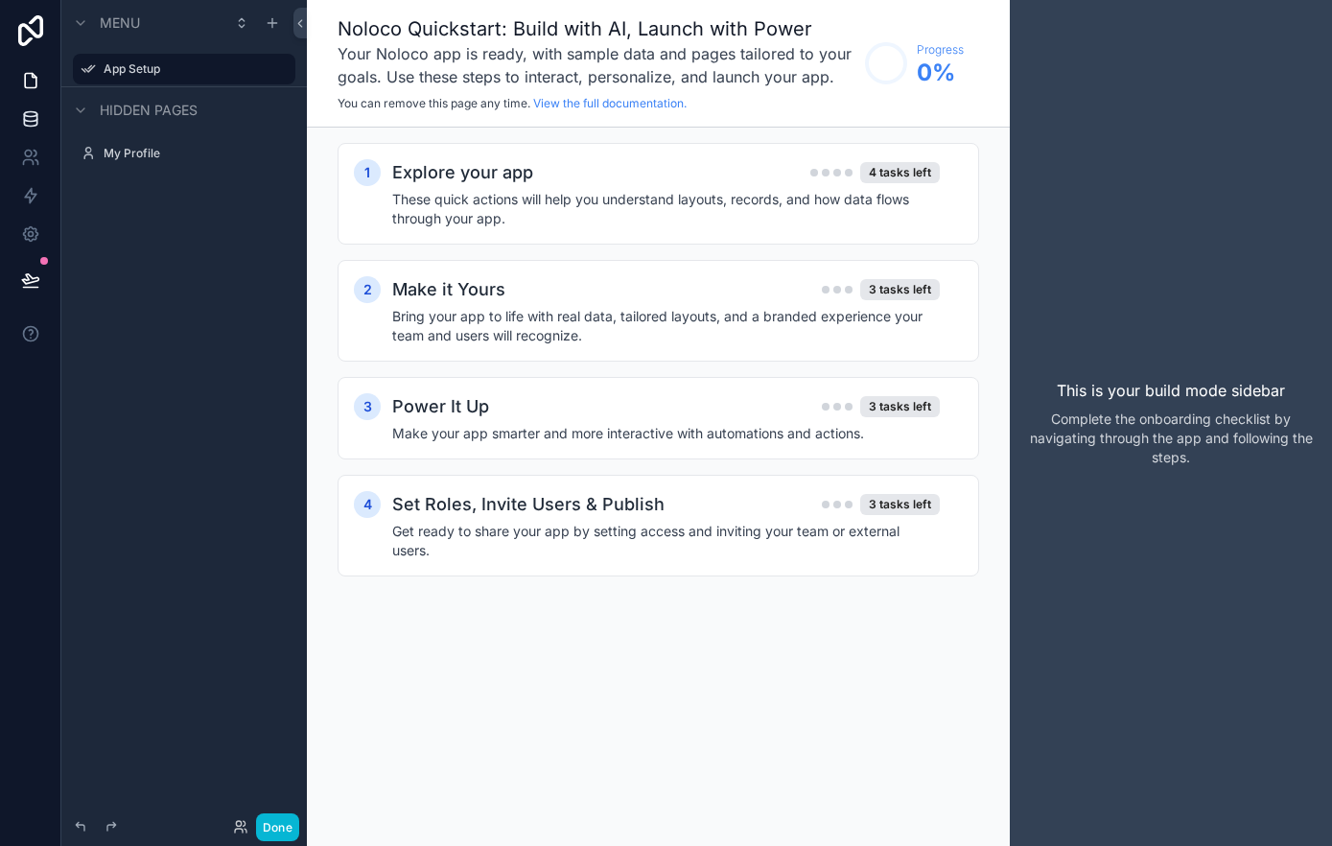
click at [26, 109] on icon at bounding box center [30, 118] width 19 height 19
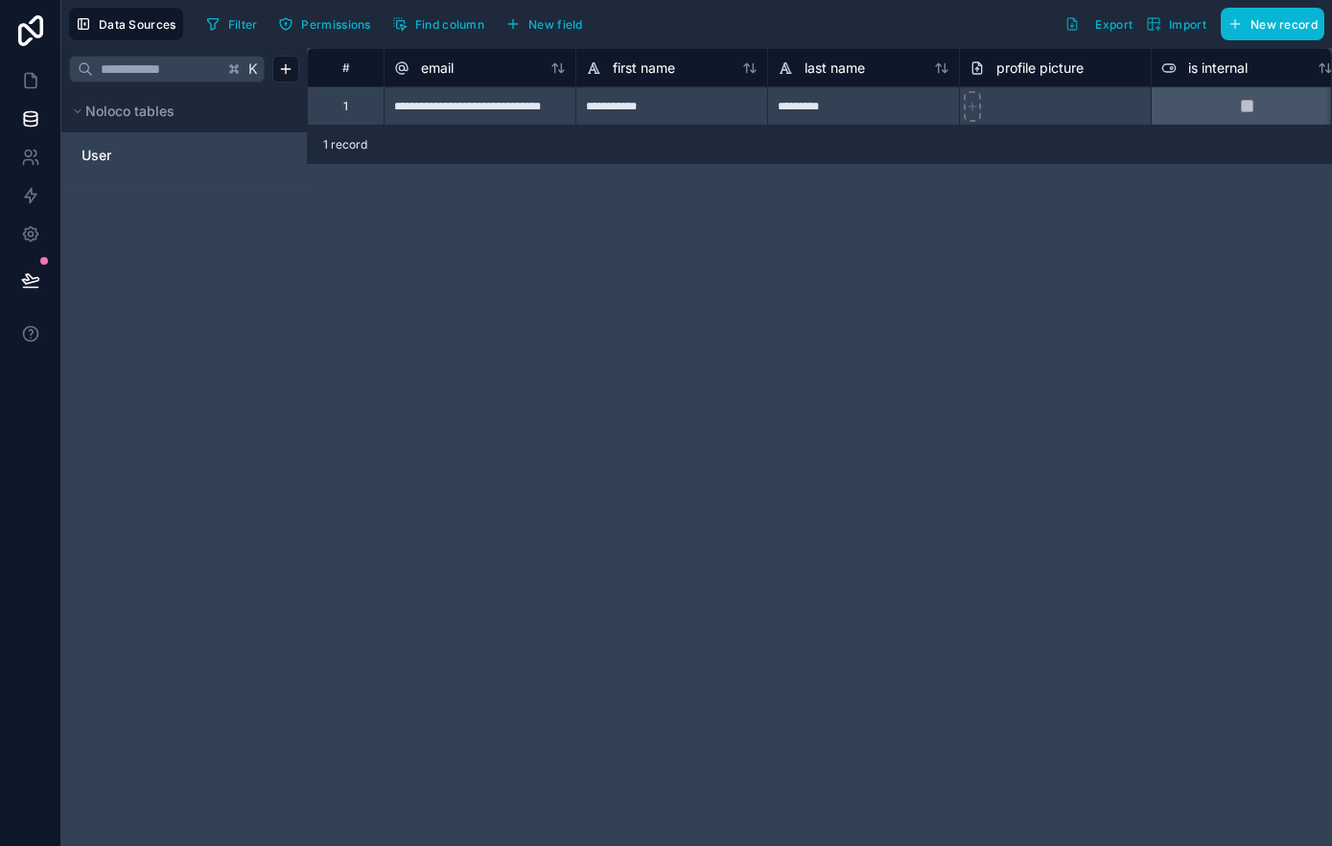
click at [495, 113] on div "**********" at bounding box center [479, 105] width 192 height 38
type input "**********"
click at [506, 236] on div "**********" at bounding box center [819, 447] width 1025 height 798
click at [869, 113] on div "*********" at bounding box center [863, 105] width 192 height 38
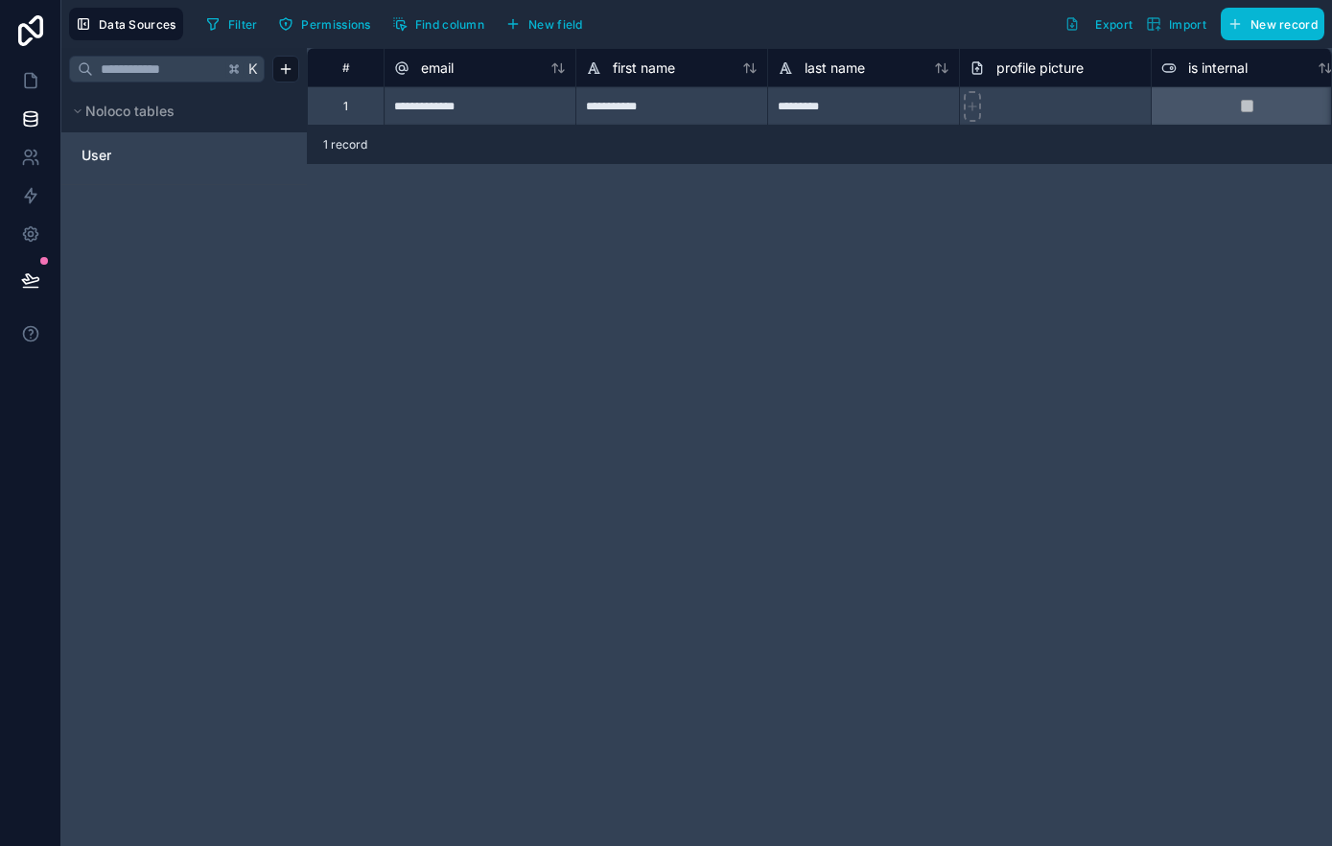
click at [869, 113] on div "*********" at bounding box center [863, 105] width 192 height 38
type input "****"
click at [914, 235] on div "**********" at bounding box center [819, 447] width 1025 height 798
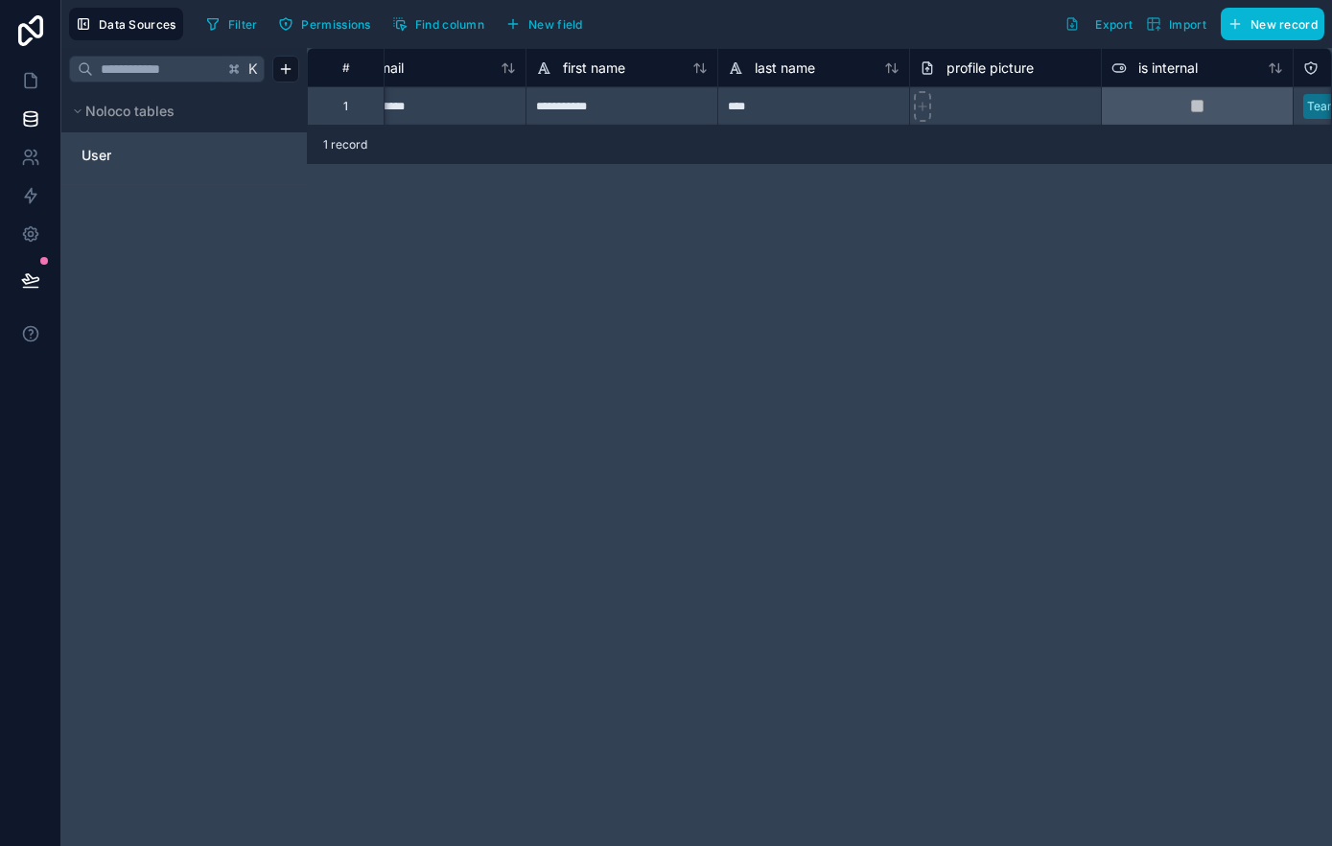
scroll to position [0, 55]
click at [916, 104] on icon at bounding box center [917, 106] width 13 height 13
type input "**********"
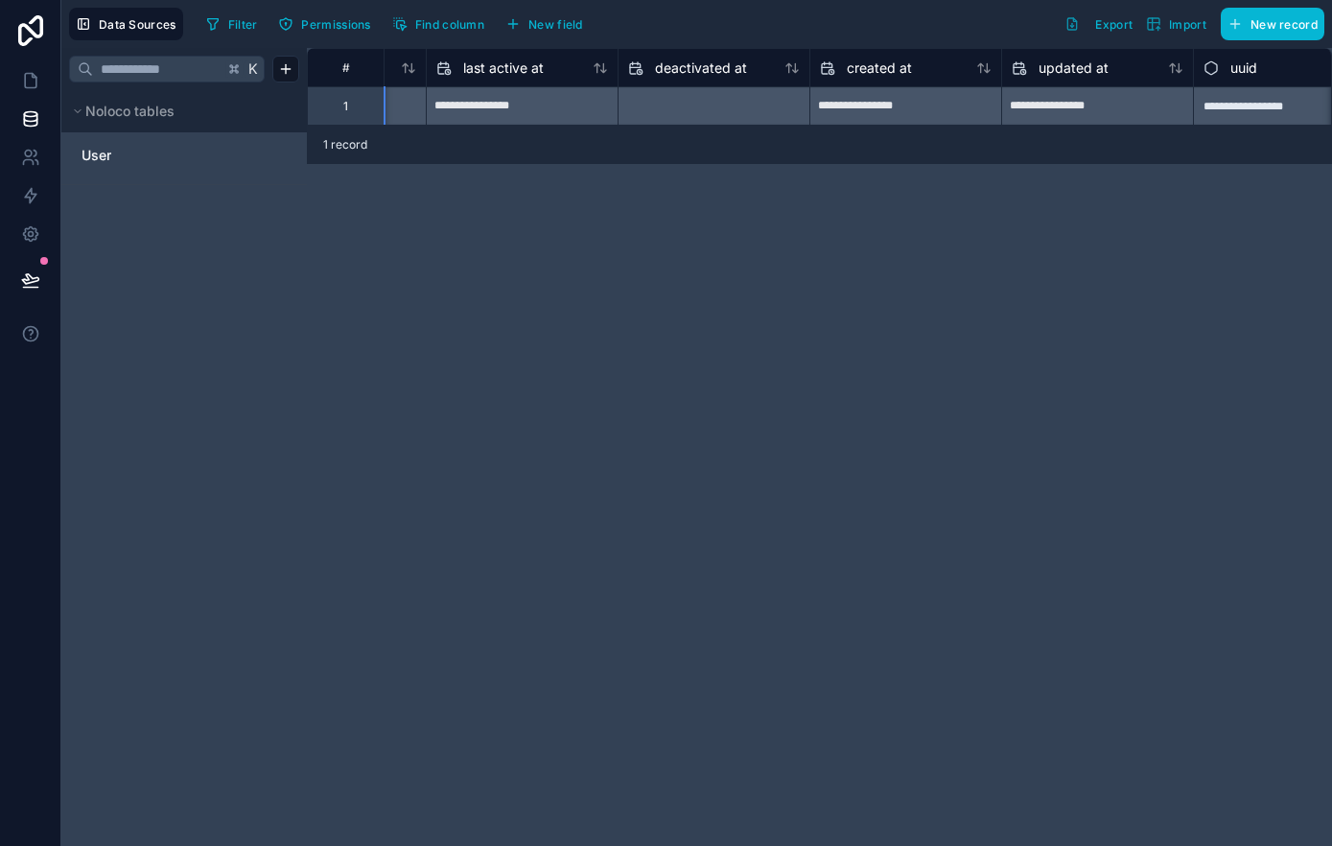
scroll to position [0, 1546]
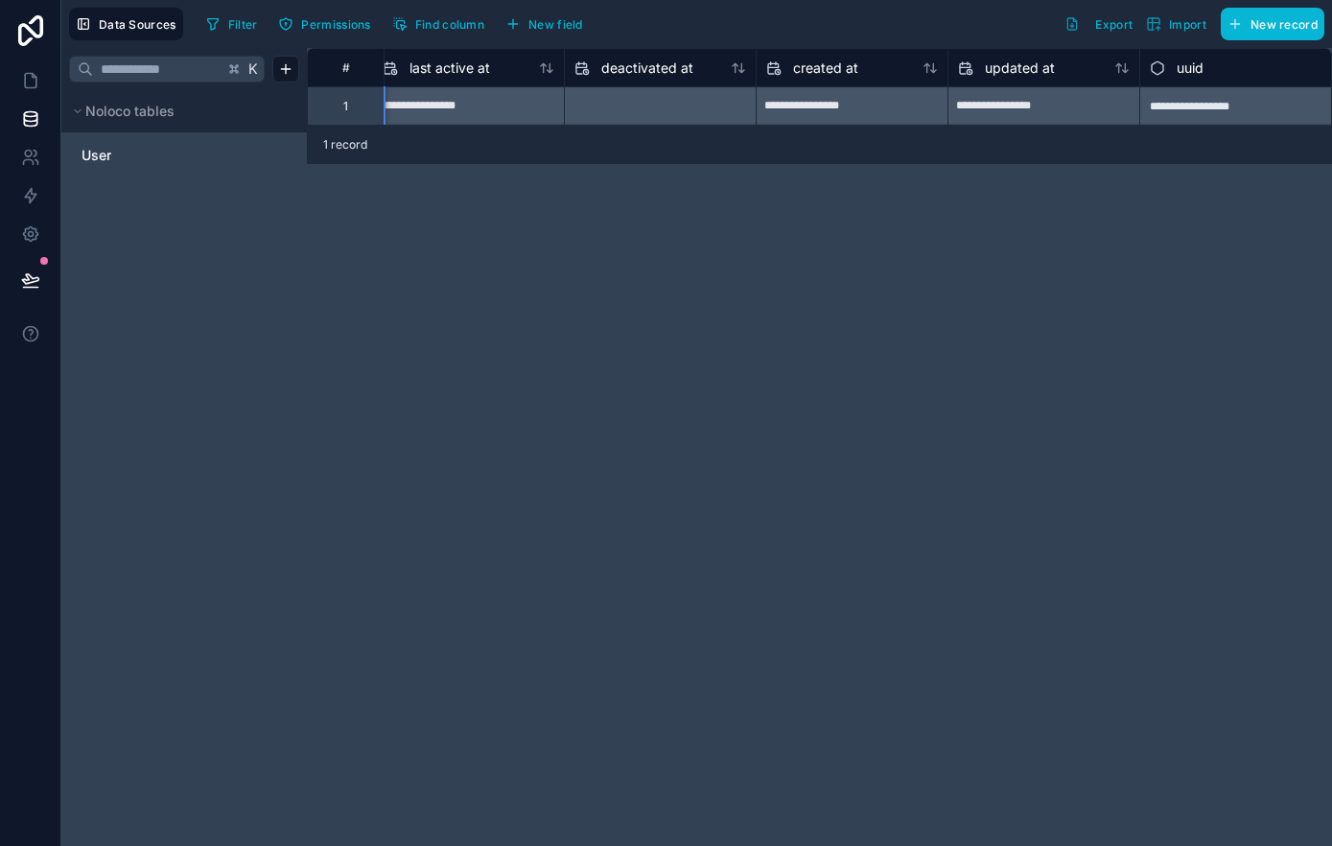
click at [654, 264] on div "**********" at bounding box center [819, 447] width 1025 height 798
click at [289, 67] on html "**********" at bounding box center [666, 423] width 1332 height 846
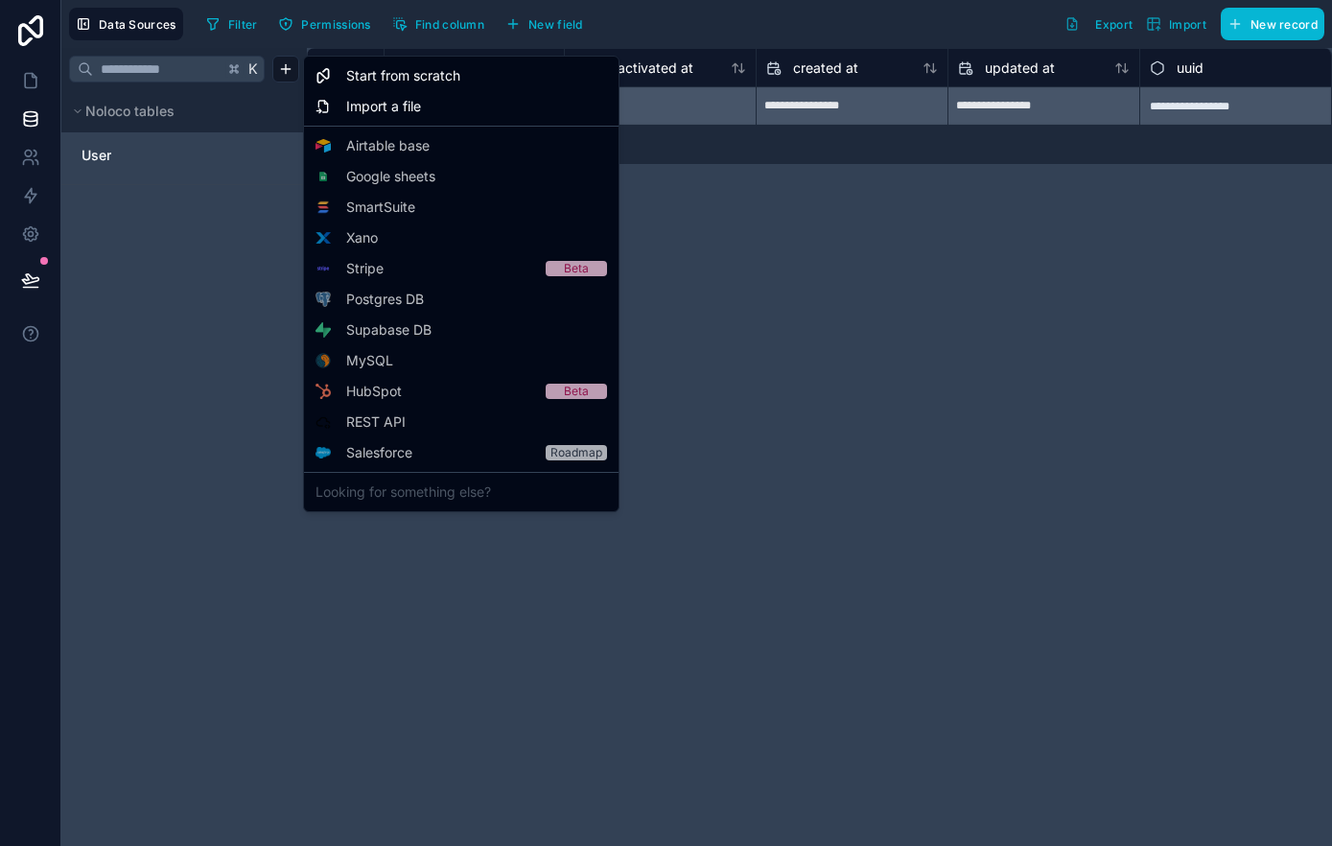
click at [154, 158] on html "**********" at bounding box center [666, 423] width 1332 height 846
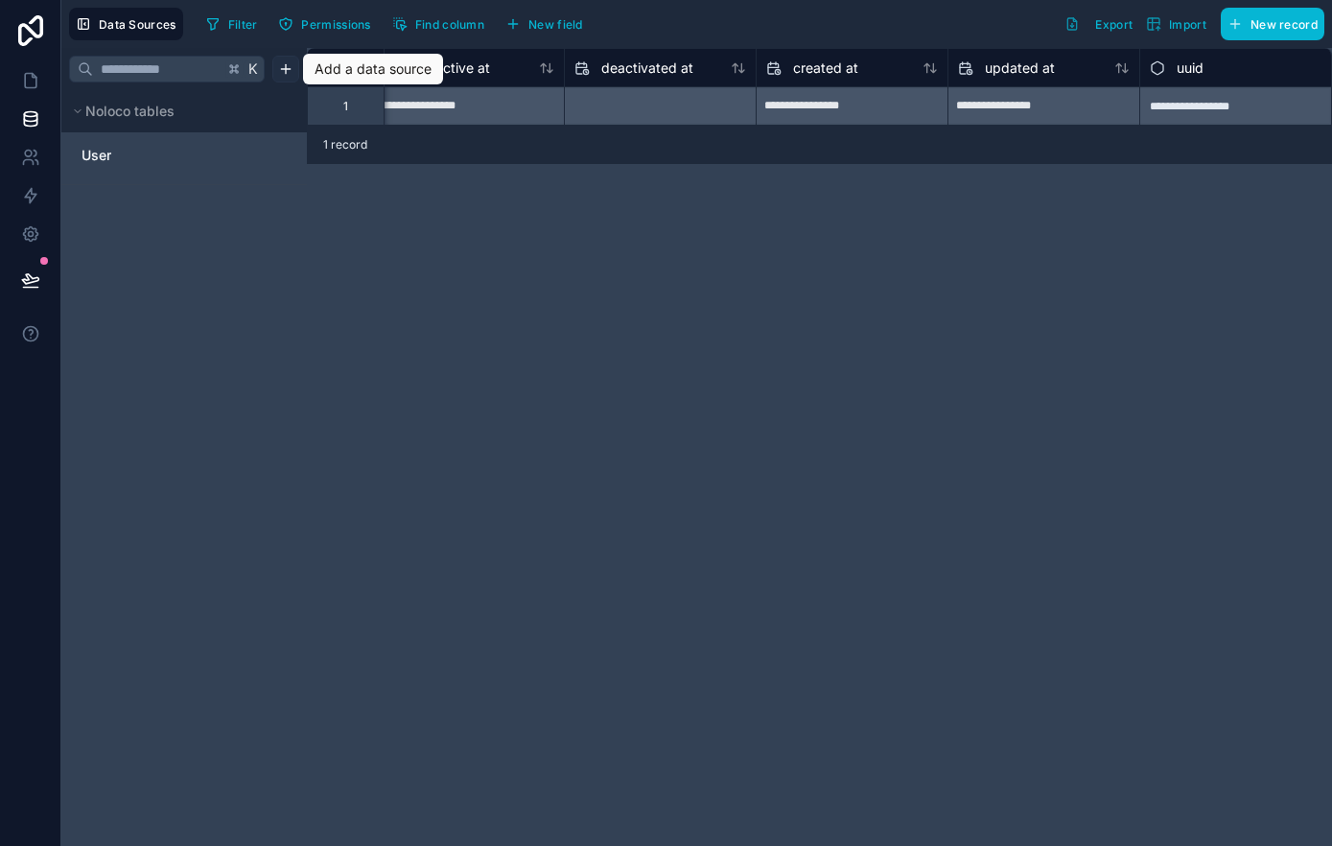
click at [286, 72] on html "**********" at bounding box center [666, 423] width 1332 height 846
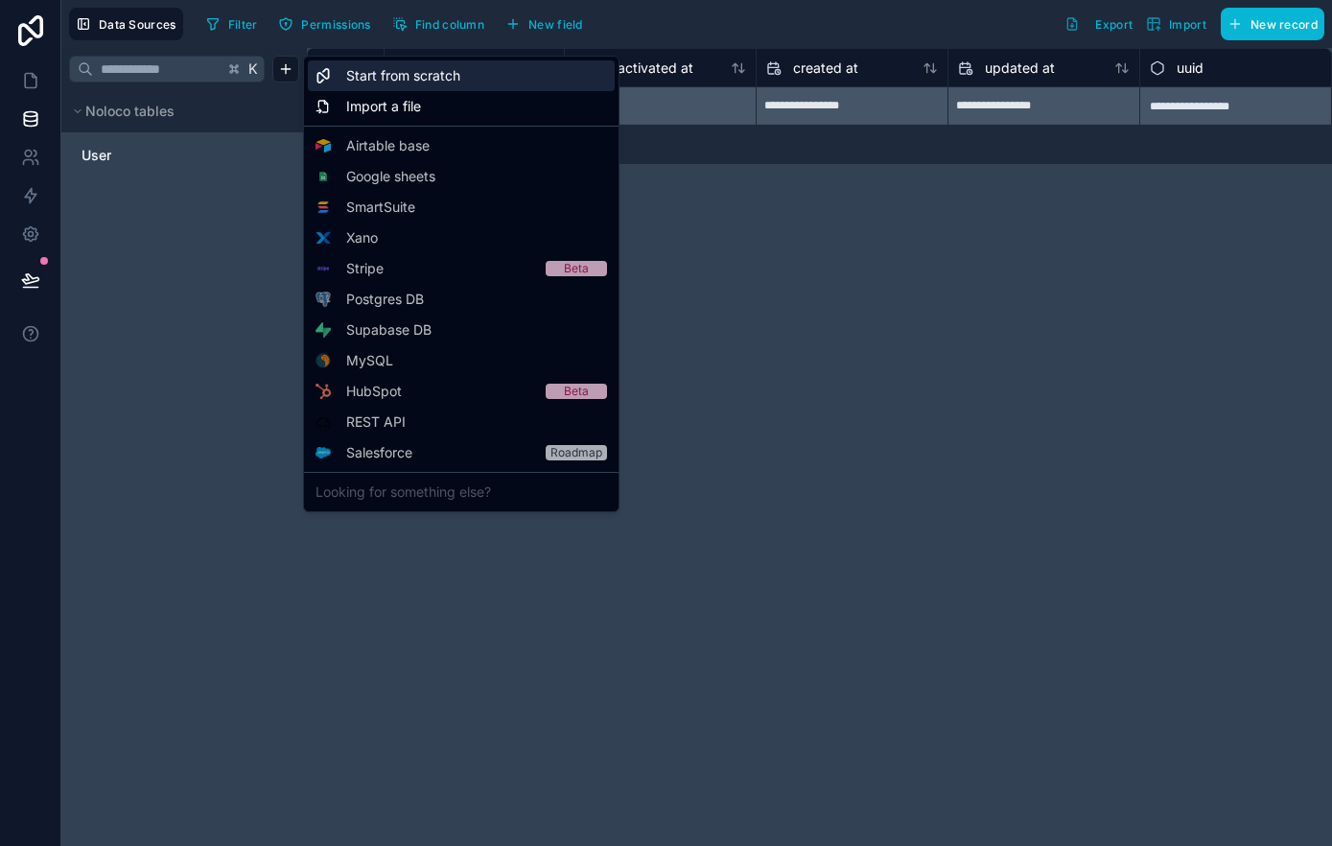
click at [363, 87] on div "Start from scratch" at bounding box center [461, 75] width 307 height 31
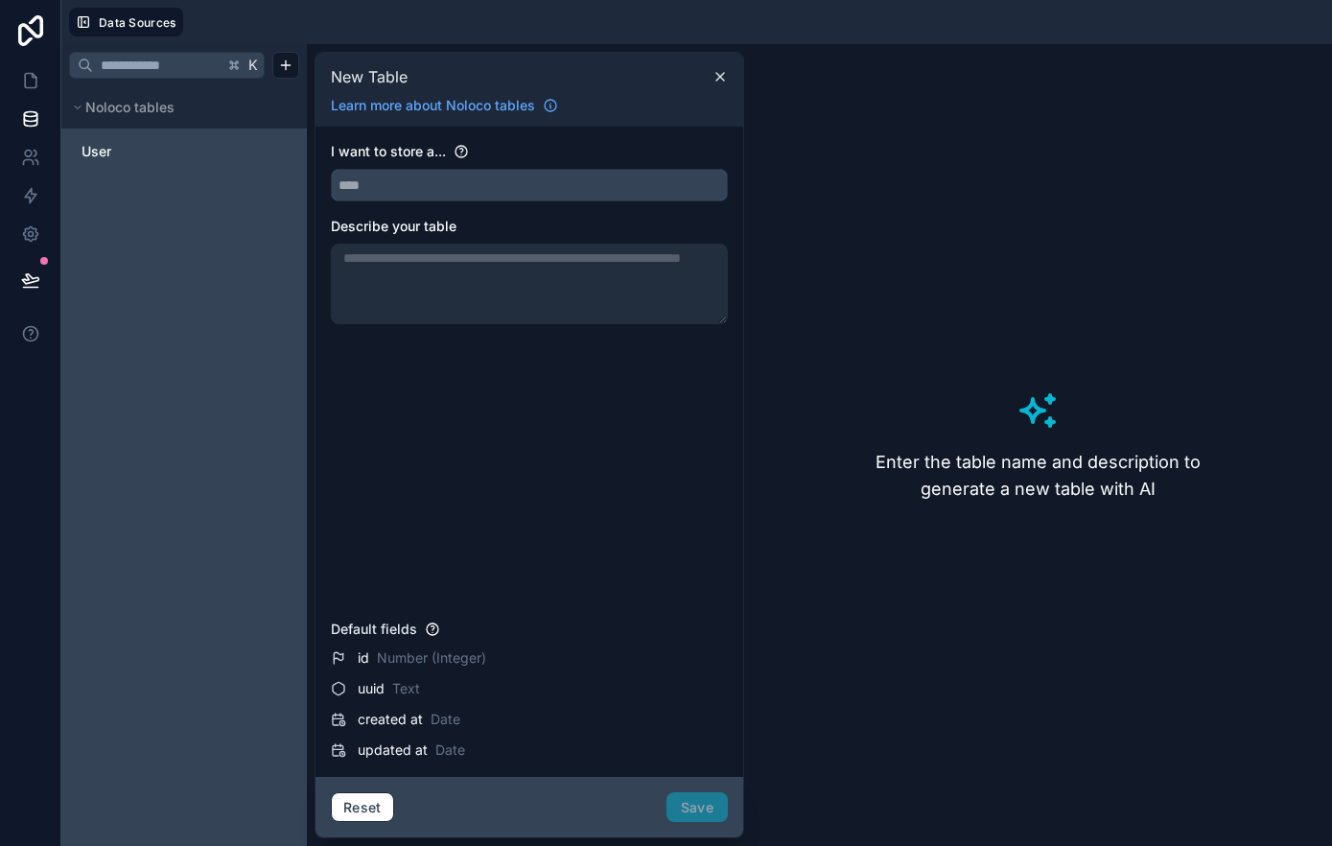
click at [447, 190] on input "text" at bounding box center [529, 185] width 395 height 31
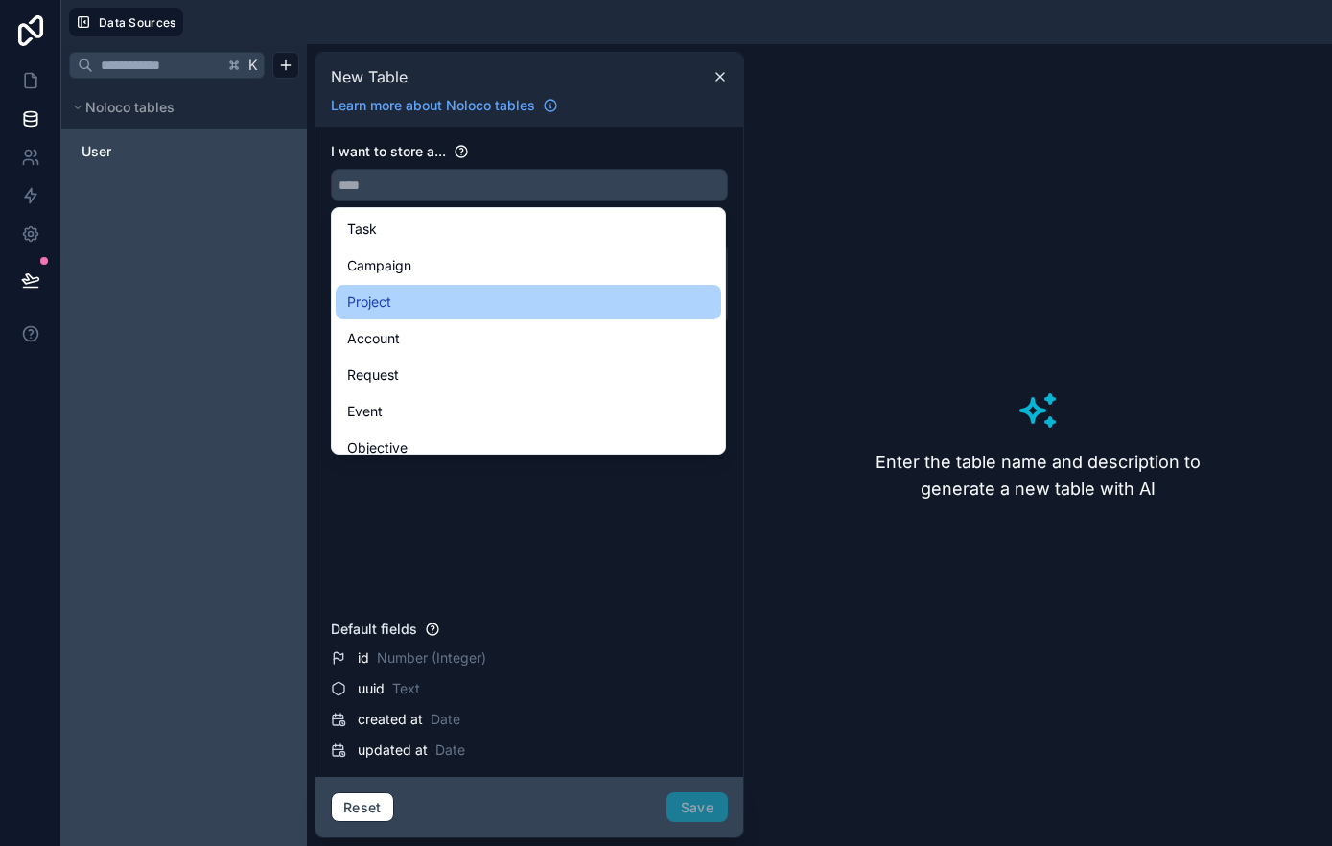
click at [395, 291] on div "Project" at bounding box center [528, 302] width 362 height 23
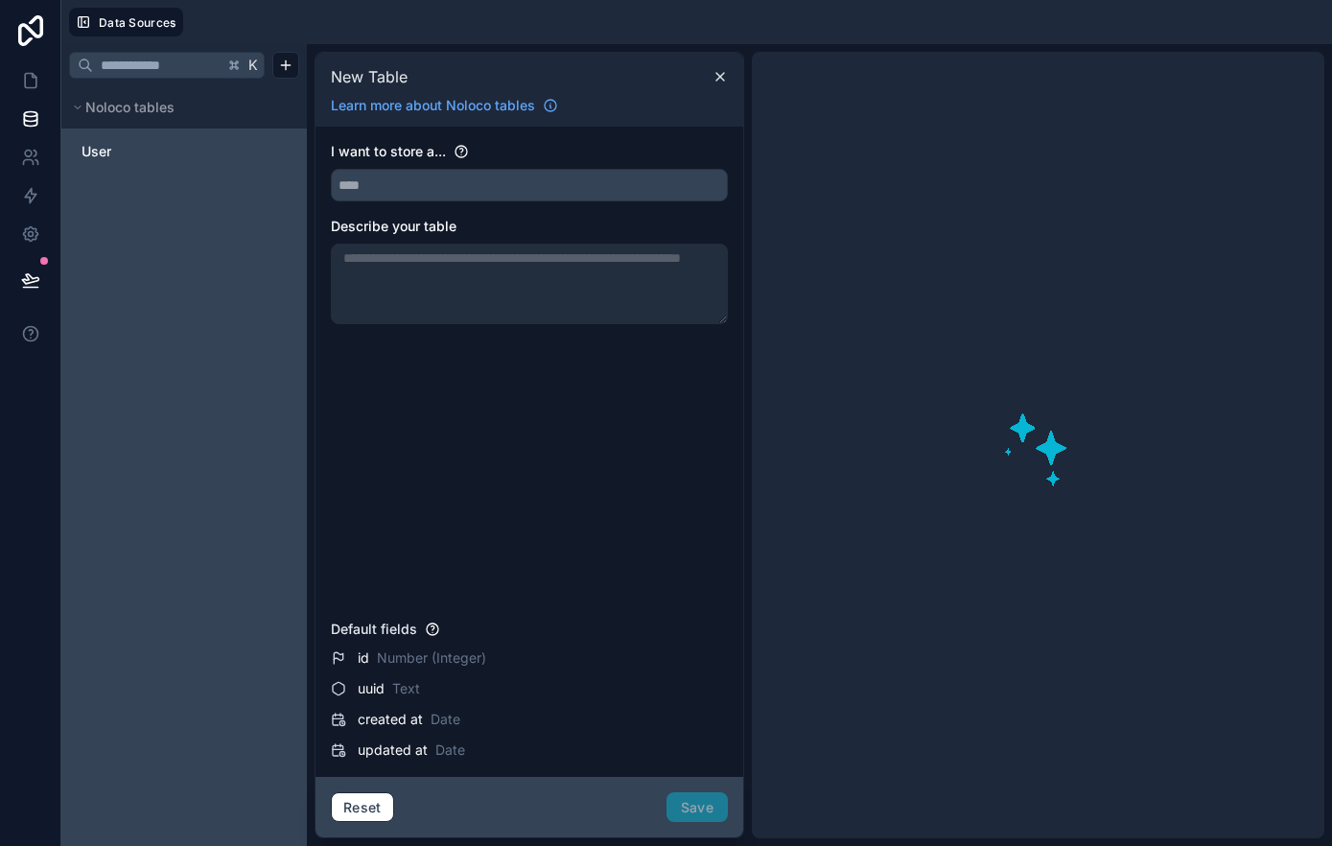
type input "*******"
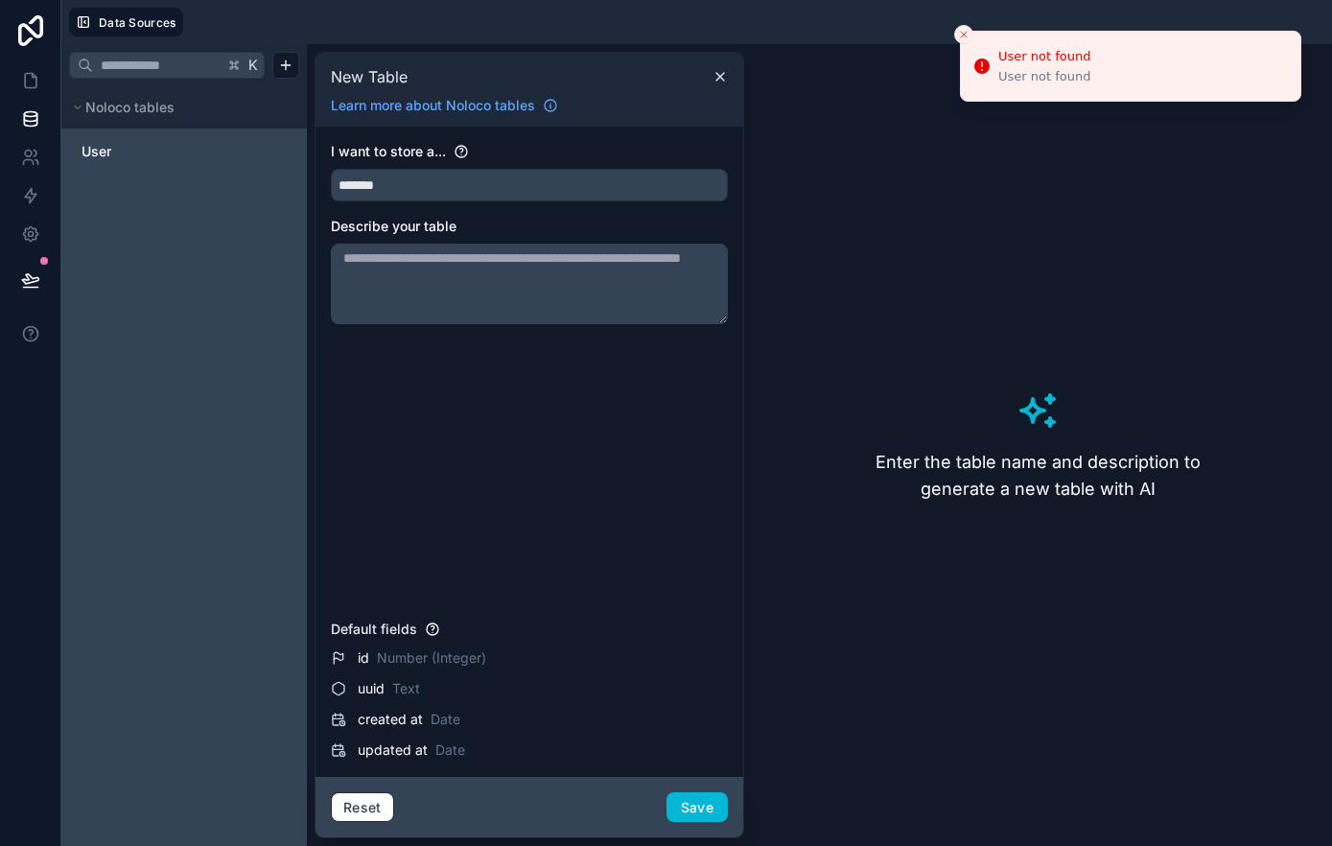
click at [432, 264] on textarea at bounding box center [529, 284] width 397 height 81
click at [965, 37] on icon "Close toast" at bounding box center [964, 35] width 12 height 12
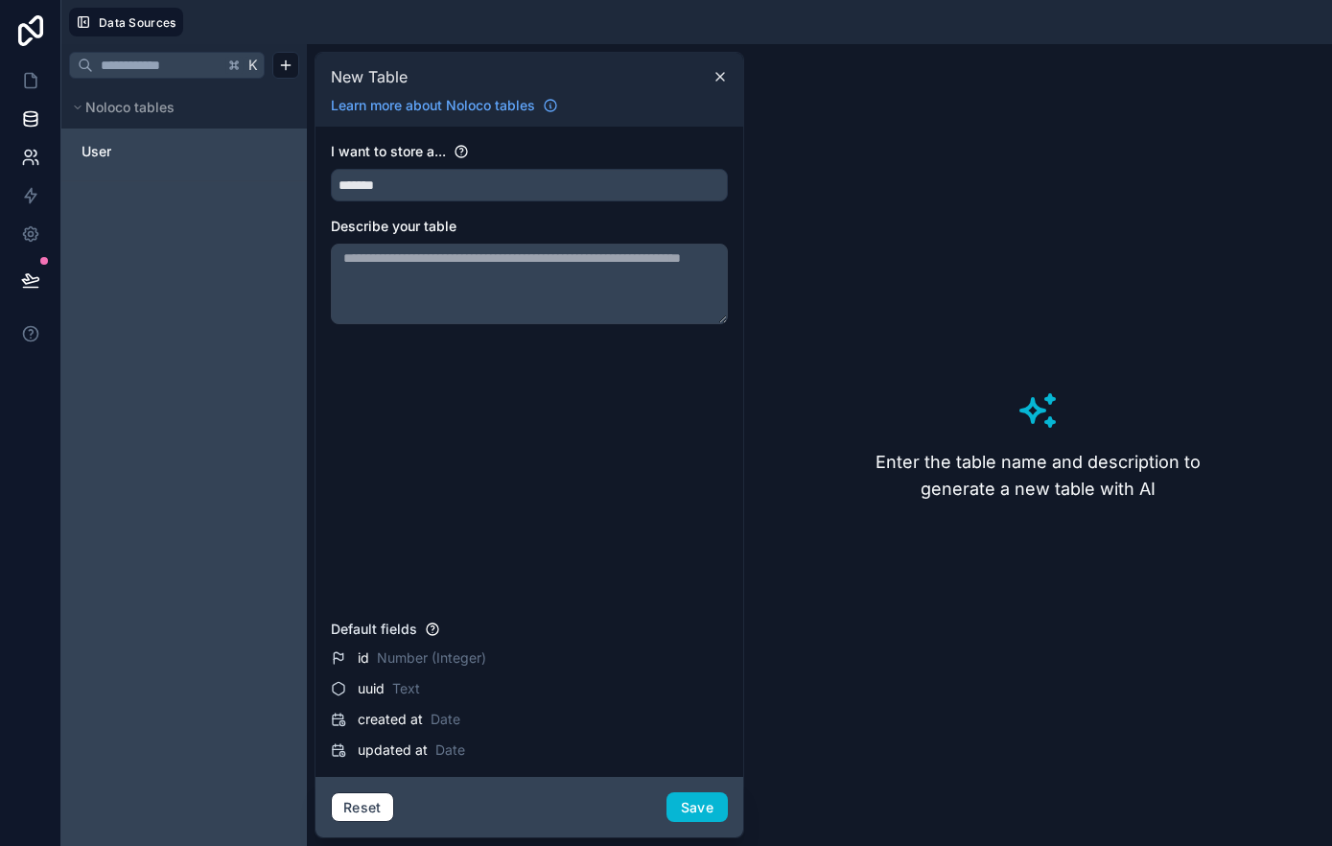
click at [27, 163] on icon at bounding box center [30, 157] width 19 height 19
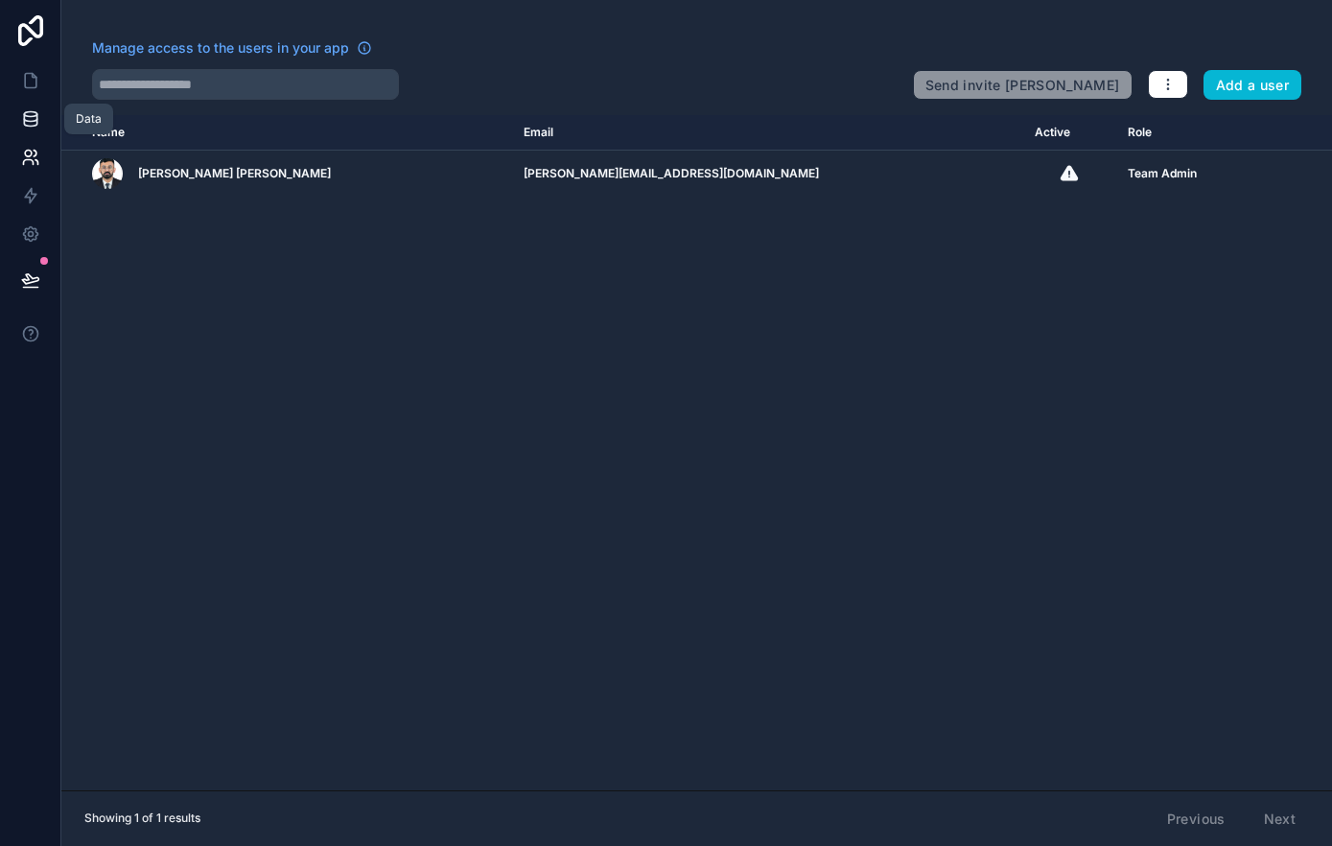
click at [39, 123] on icon at bounding box center [30, 118] width 19 height 19
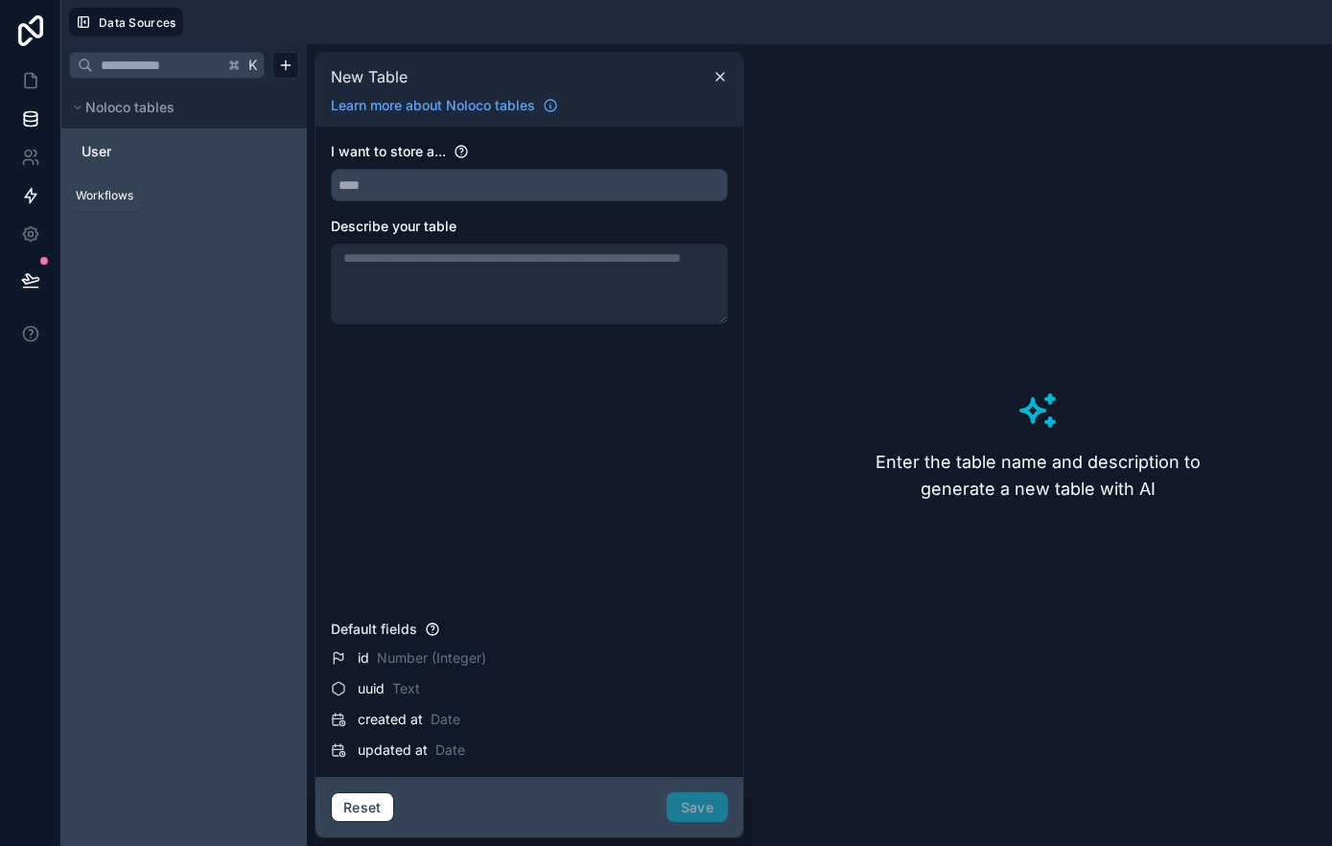
click at [30, 192] on icon at bounding box center [31, 196] width 12 height 14
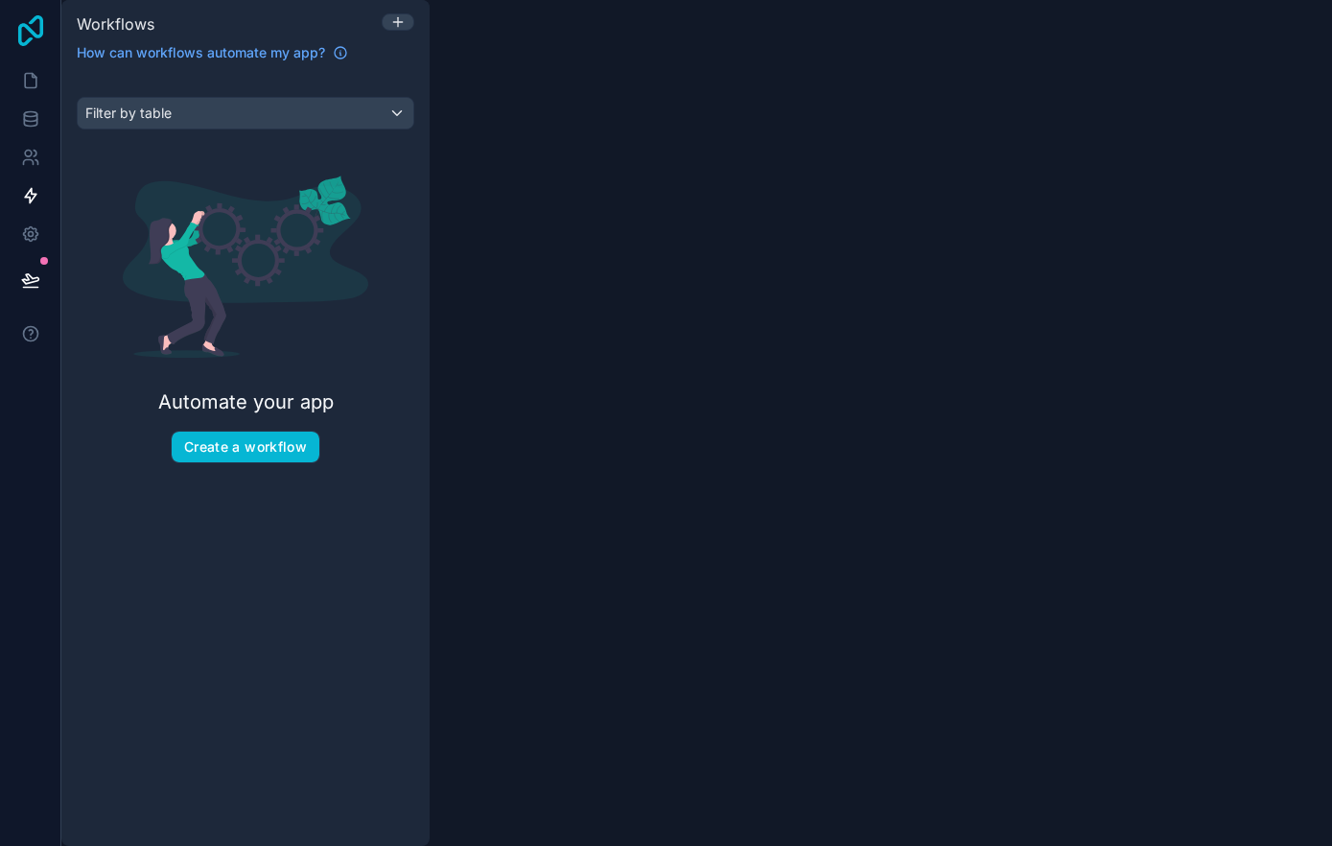
click at [33, 20] on icon at bounding box center [30, 30] width 25 height 31
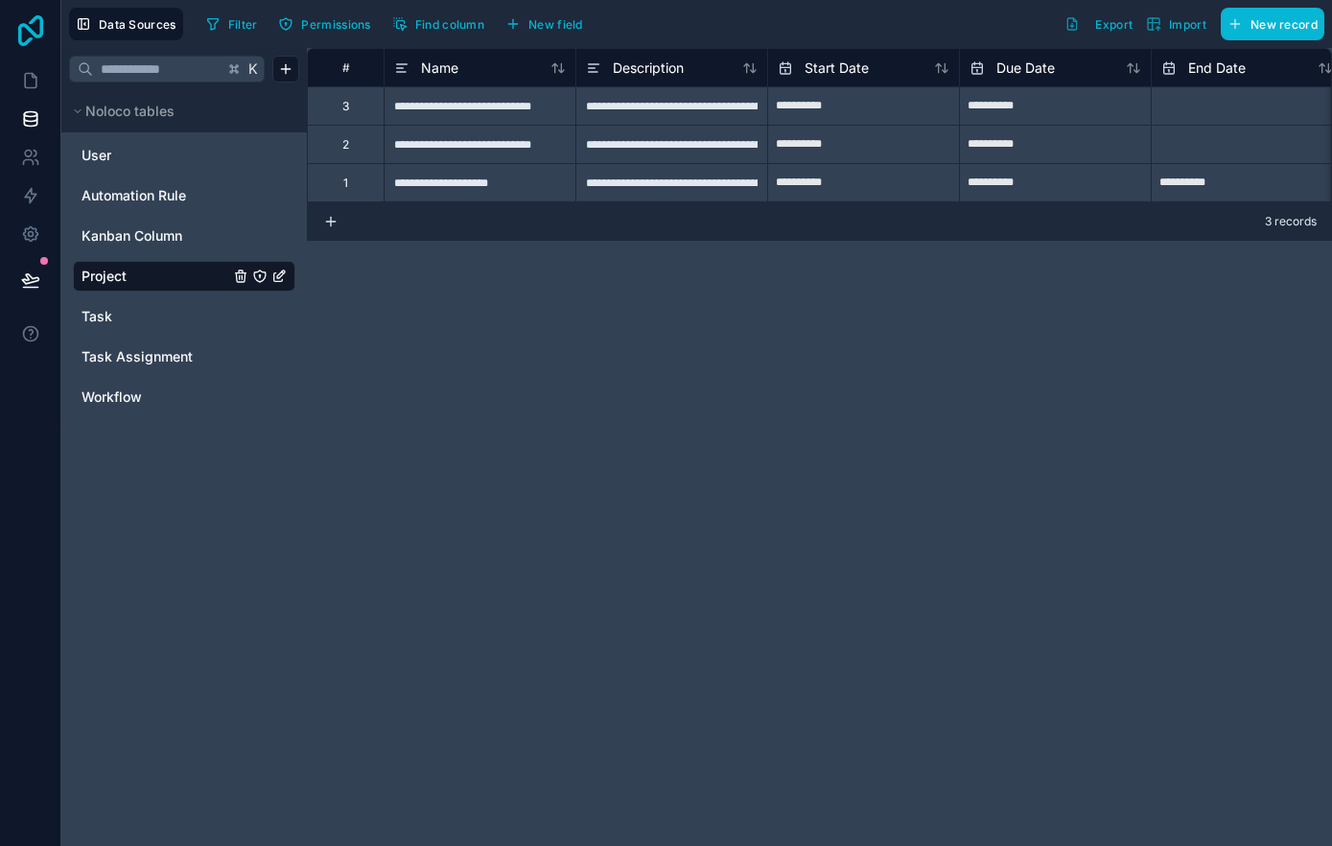
click at [18, 26] on icon at bounding box center [30, 30] width 25 height 31
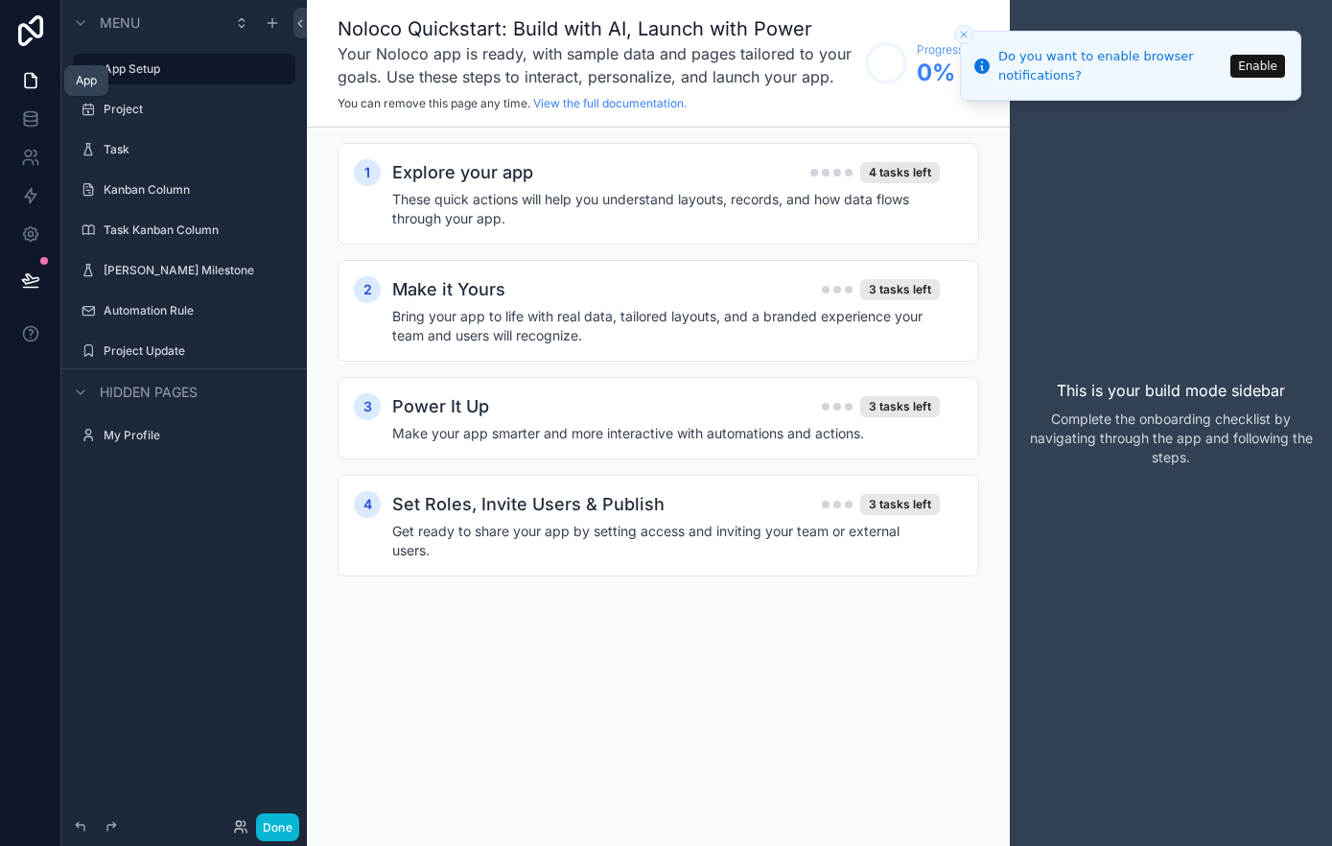
click at [32, 86] on icon at bounding box center [30, 80] width 19 height 19
click at [30, 112] on icon at bounding box center [30, 114] width 12 height 5
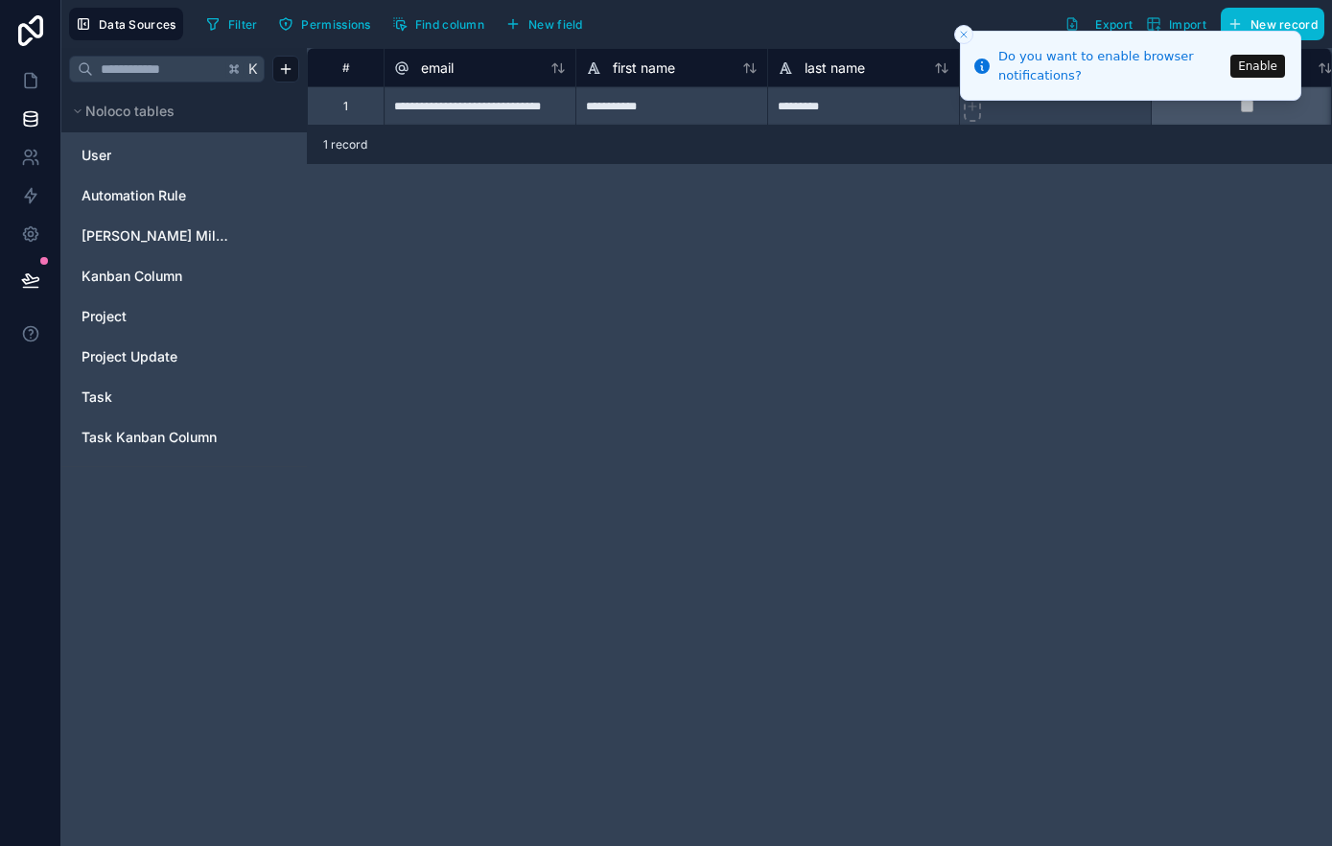
click at [963, 32] on icon "Close toast" at bounding box center [964, 35] width 12 height 12
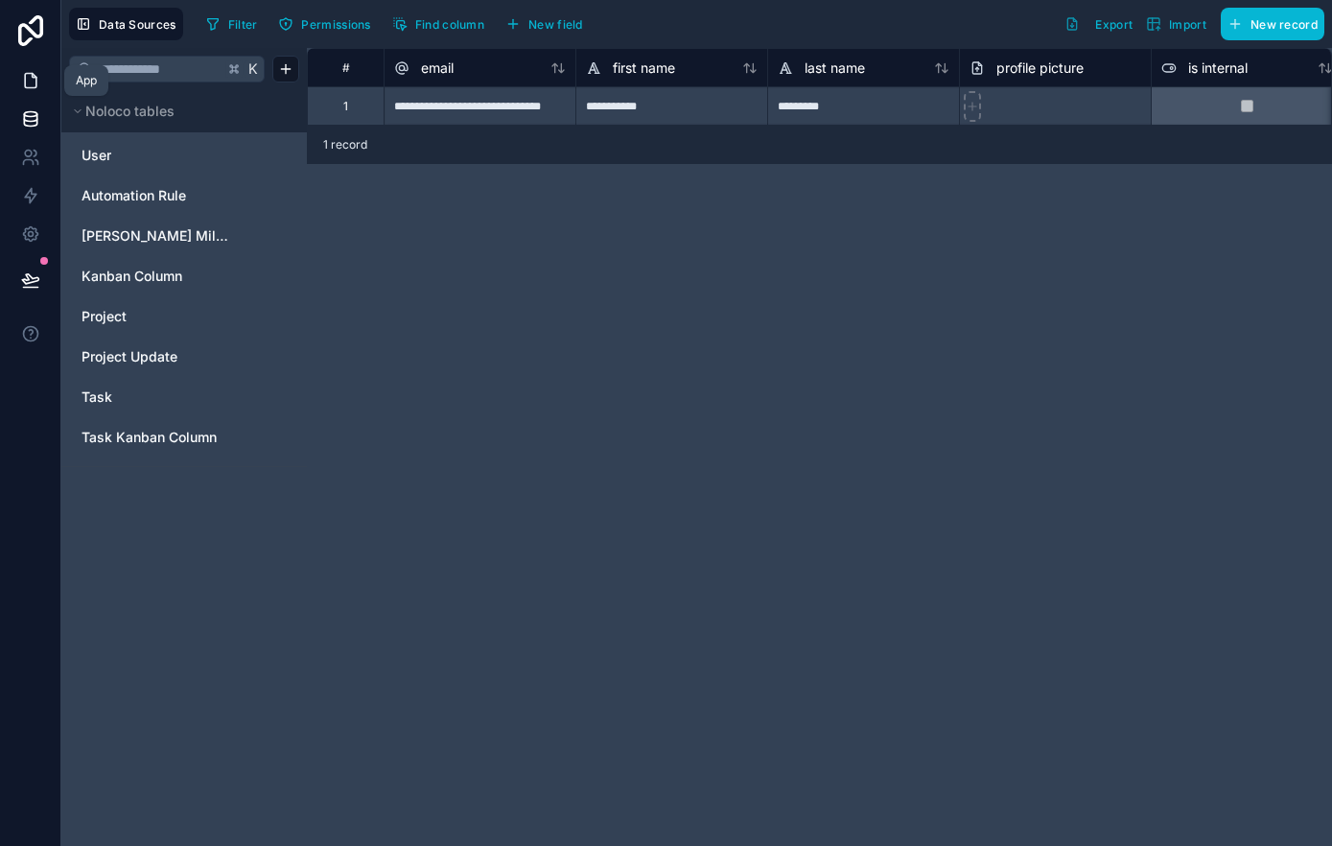
click at [38, 74] on icon at bounding box center [30, 80] width 19 height 19
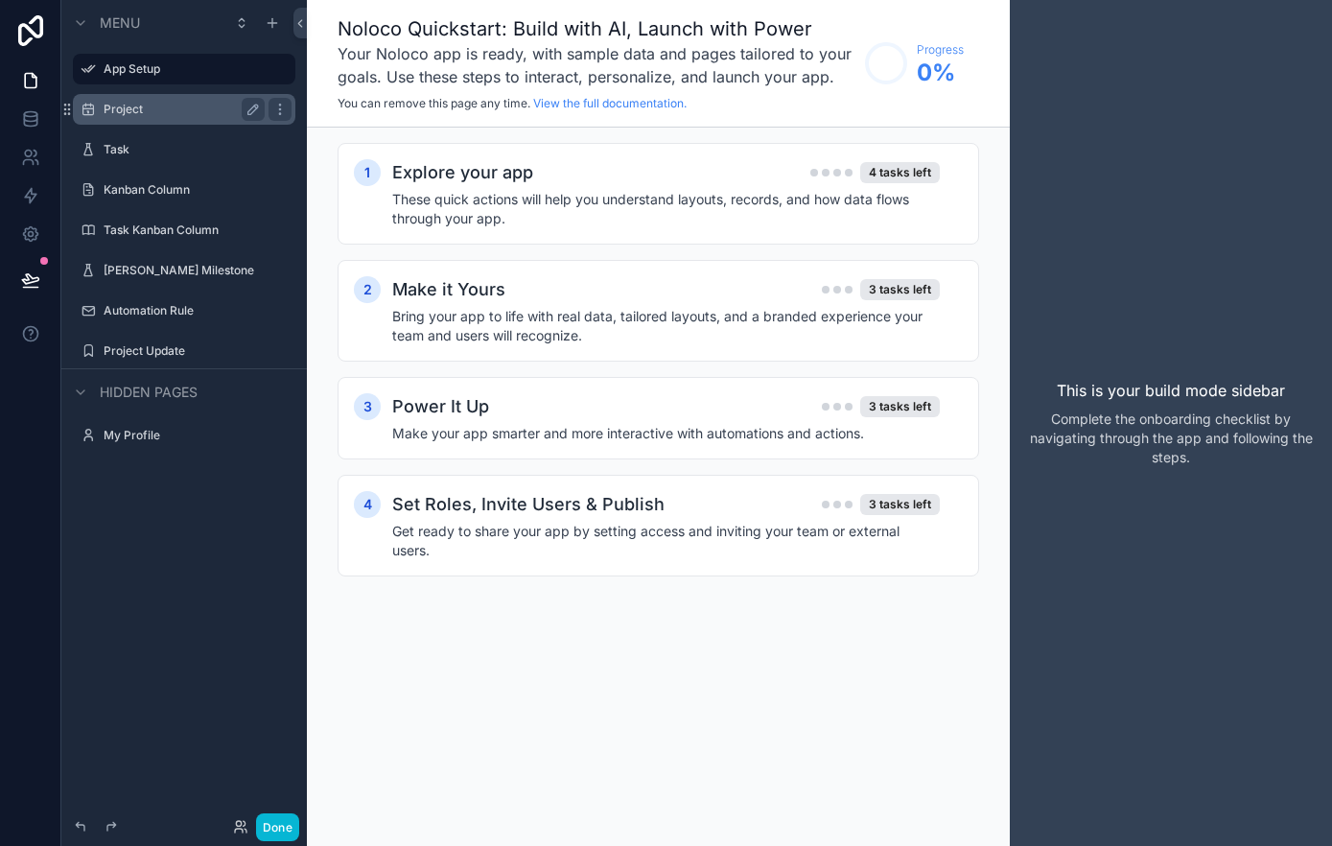
click at [150, 103] on label "Project" at bounding box center [180, 109] width 153 height 15
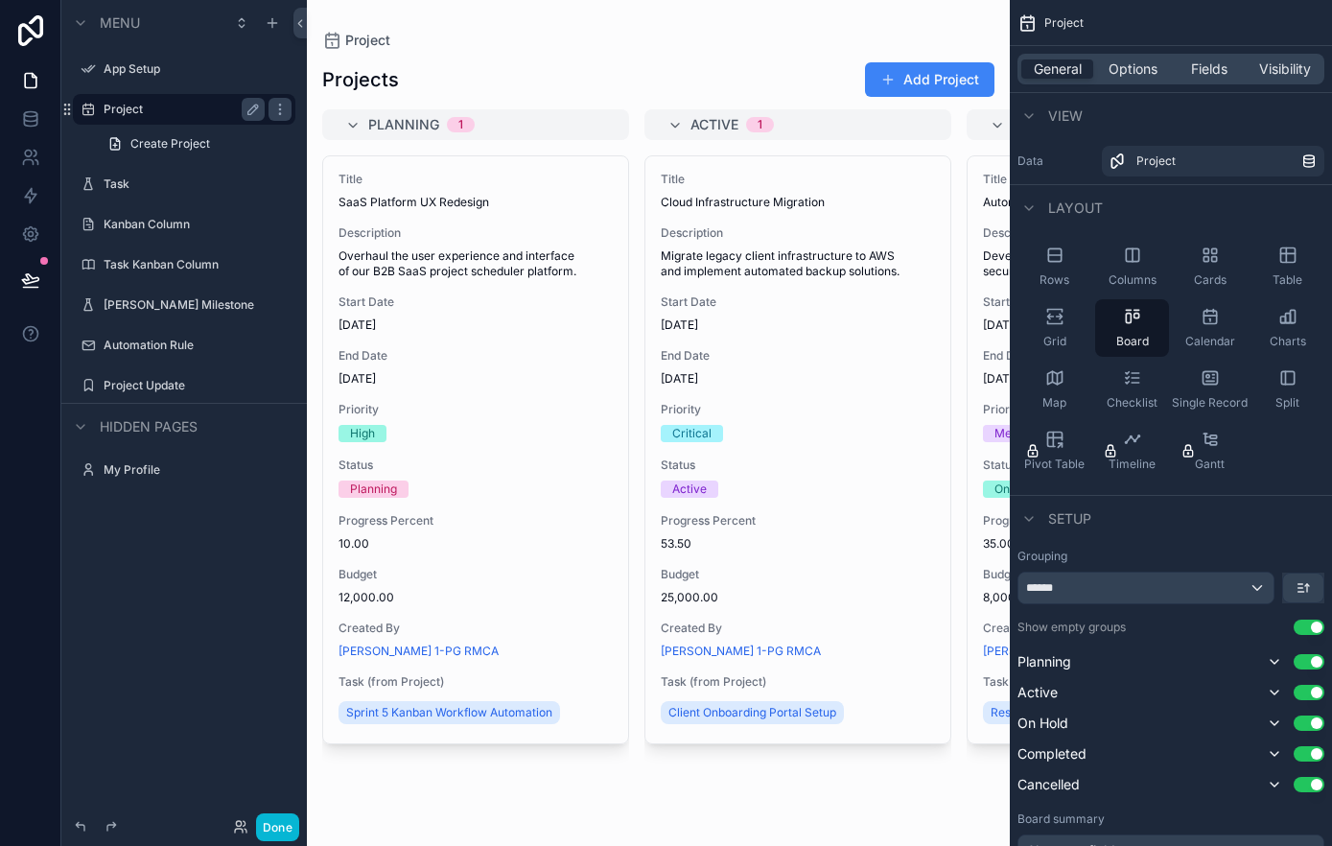
click at [557, 121] on div "scrollable content" at bounding box center [658, 423] width 703 height 846
click at [550, 112] on div "Planning 1" at bounding box center [487, 124] width 238 height 31
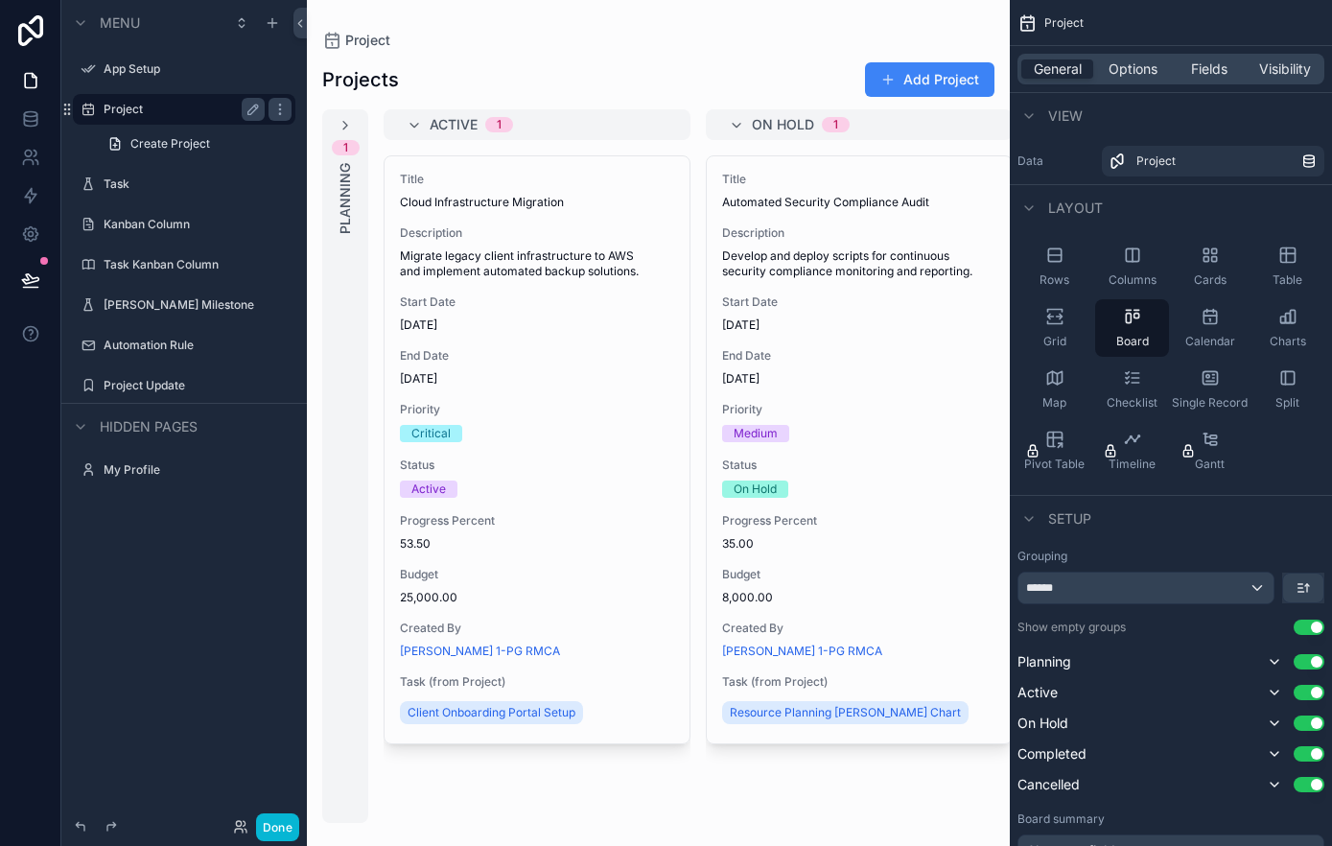
click at [327, 262] on div "1 Planning" at bounding box center [345, 465] width 46 height 713
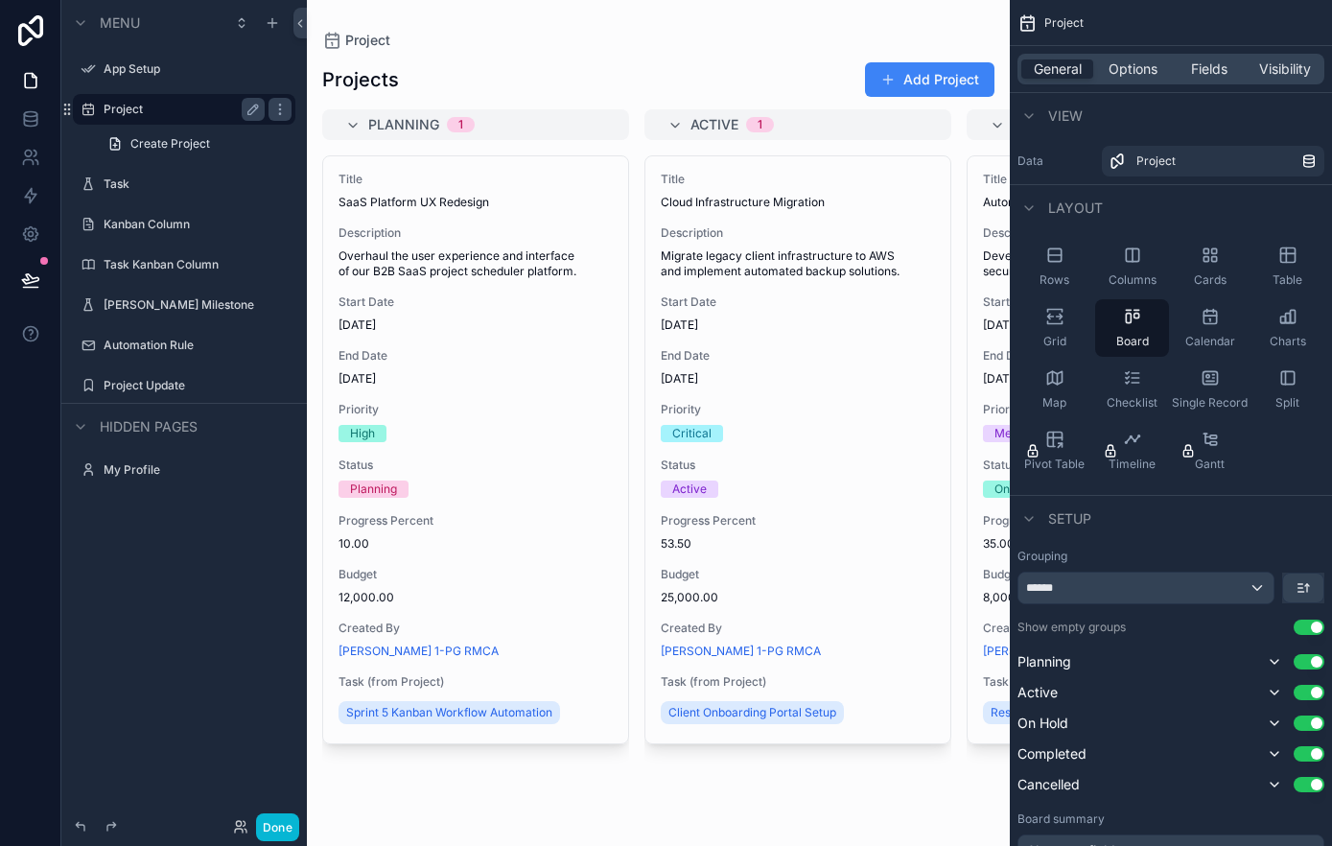
click at [496, 131] on div "Planning 1" at bounding box center [487, 124] width 238 height 31
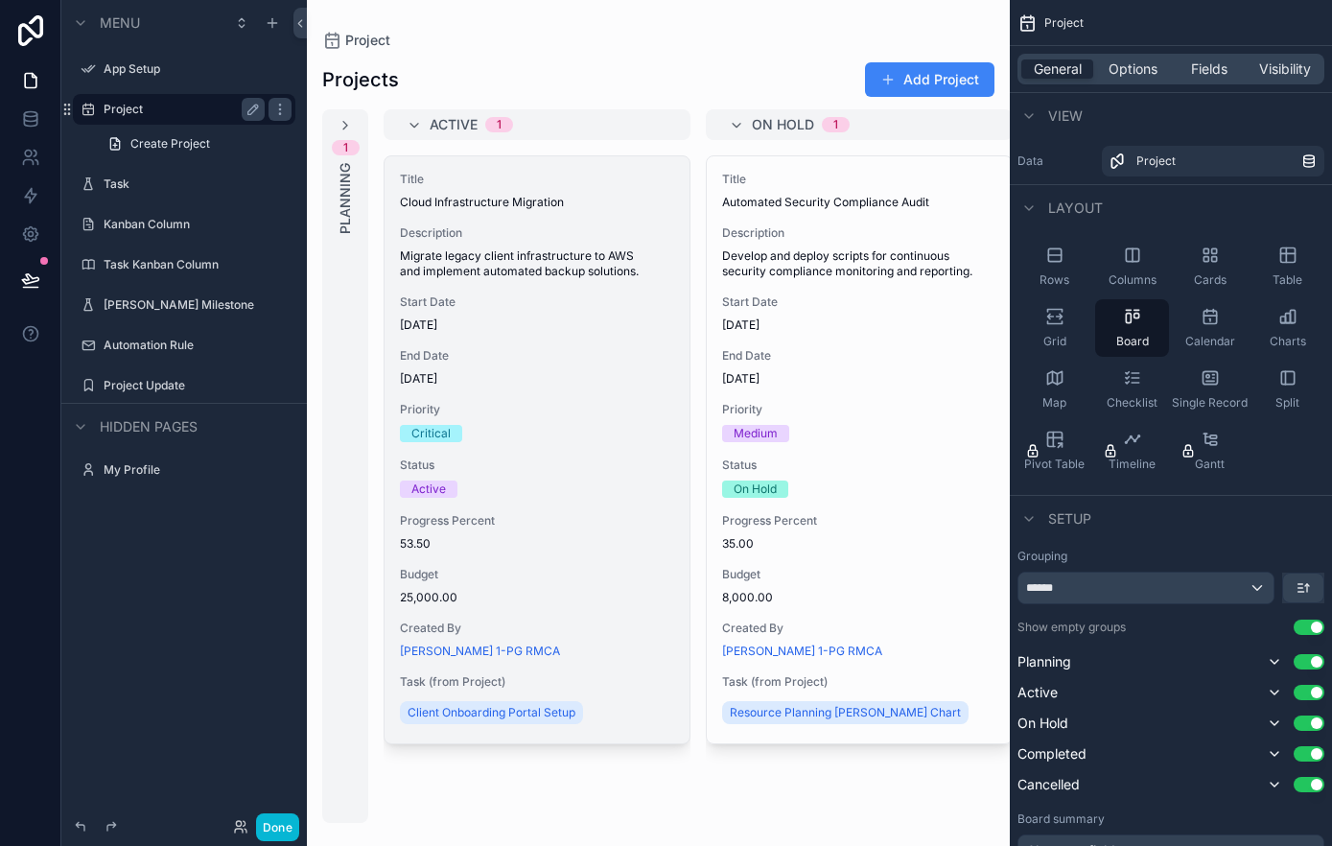
click at [645, 691] on div "Task (from Project) Client Onboarding Portal Setup" at bounding box center [537, 701] width 274 height 54
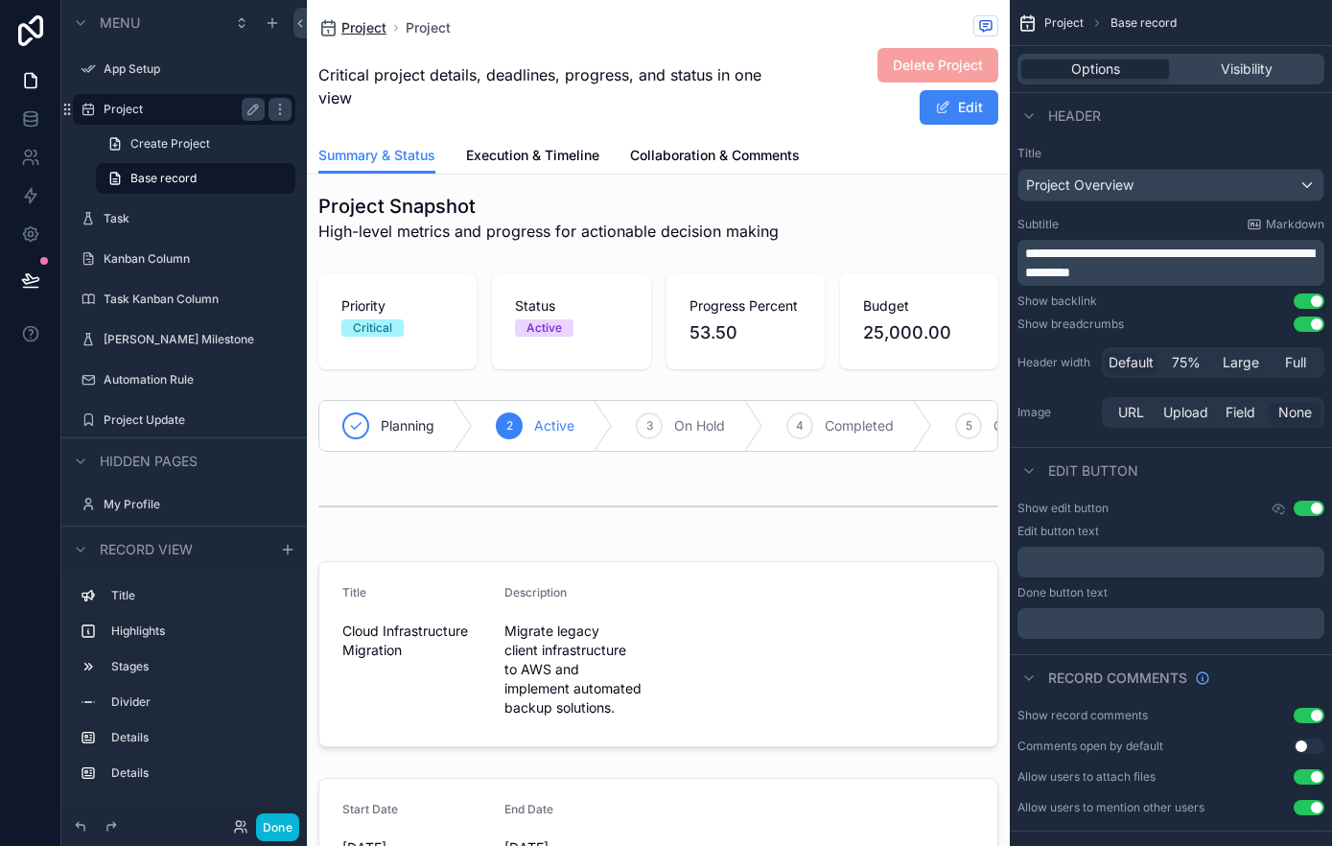
scroll to position [20, 0]
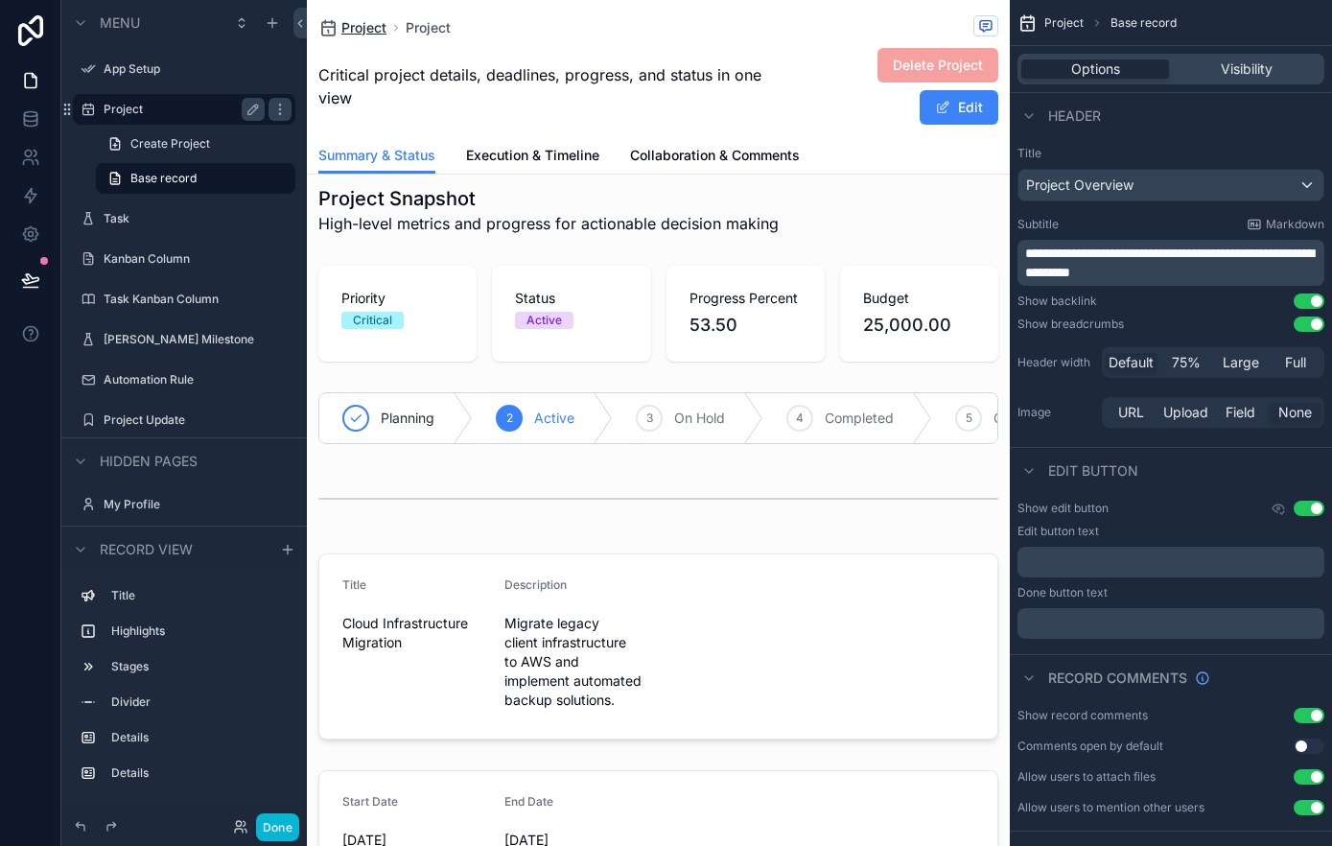
click at [360, 26] on span "Project" at bounding box center [363, 27] width 45 height 19
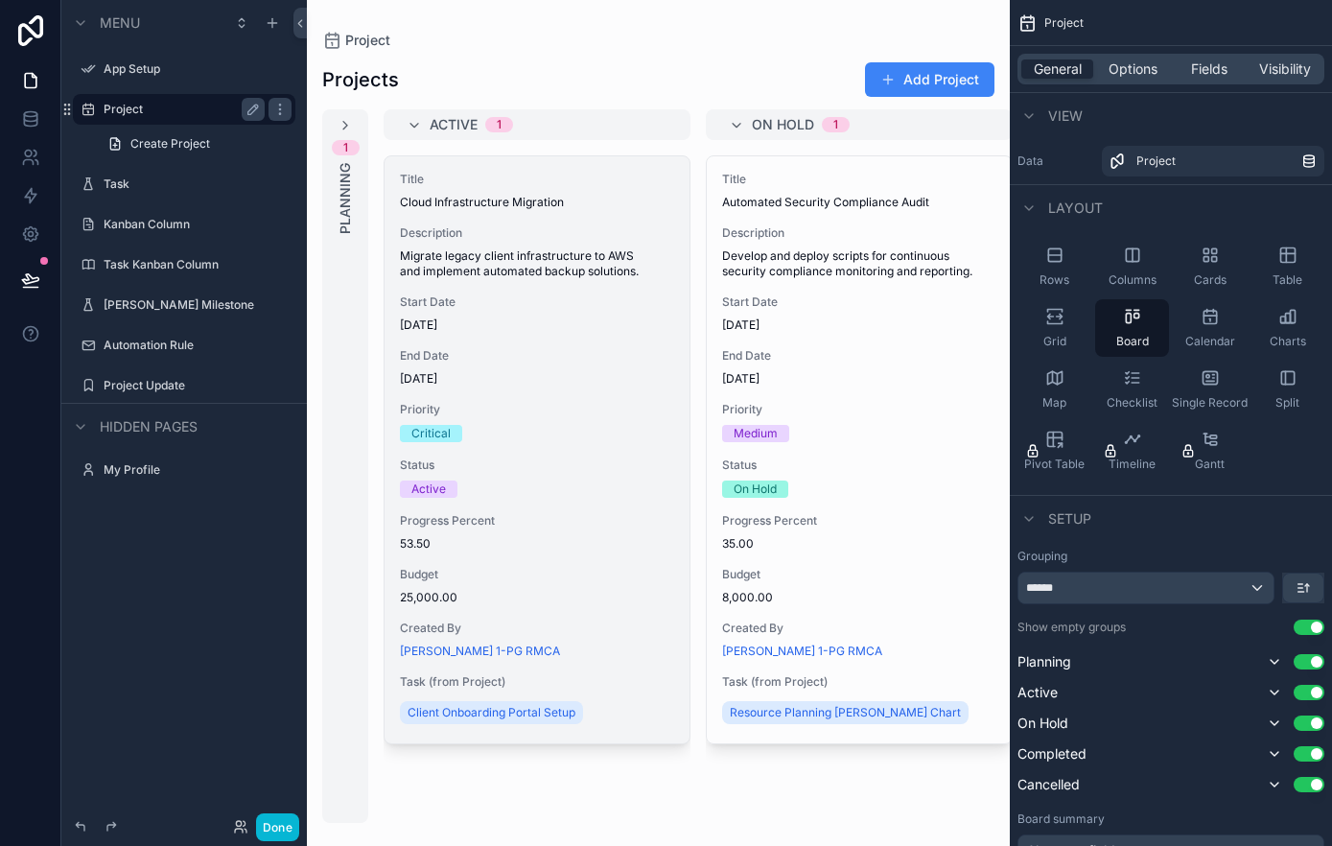
click at [512, 230] on span "Description" at bounding box center [537, 232] width 274 height 15
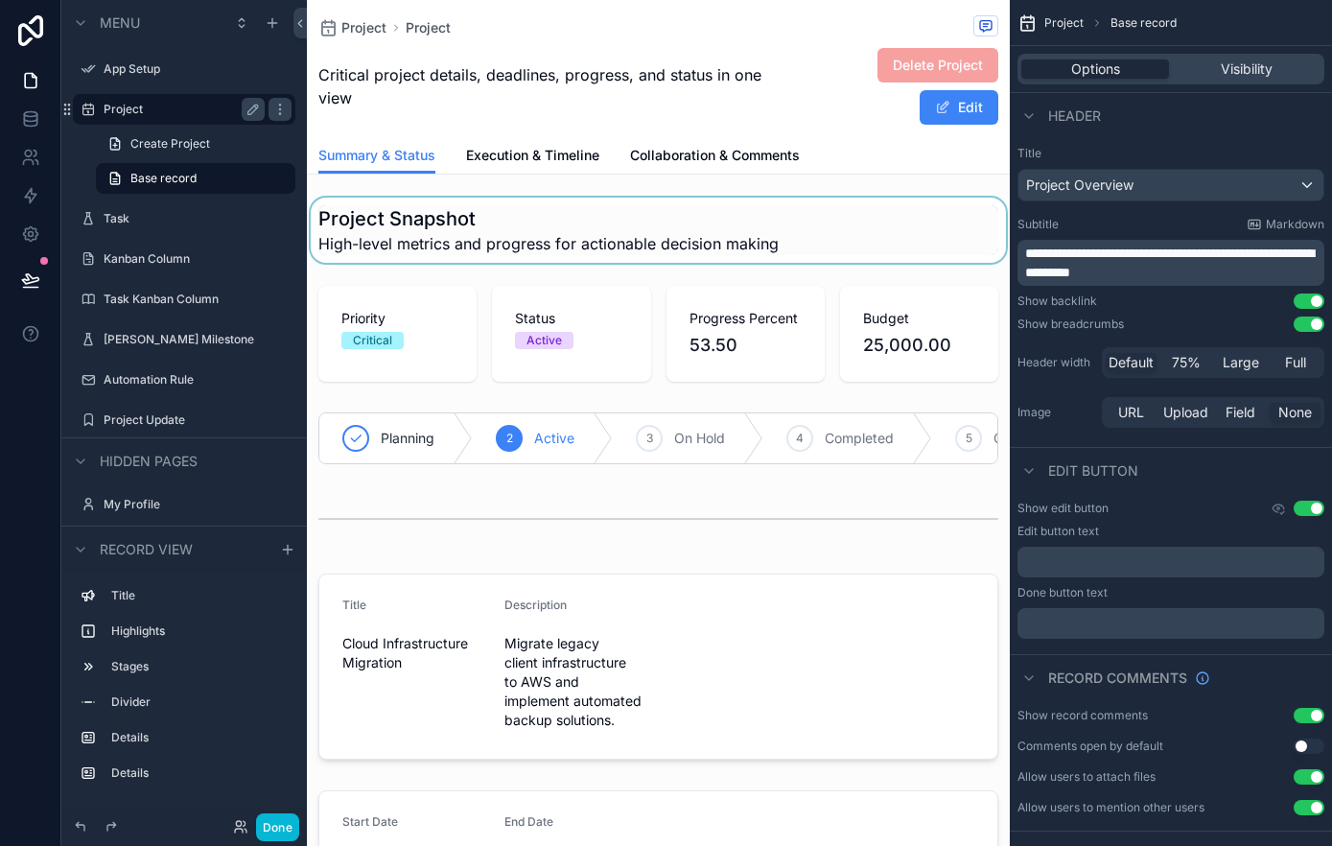
click at [568, 214] on div "scrollable content" at bounding box center [658, 230] width 703 height 65
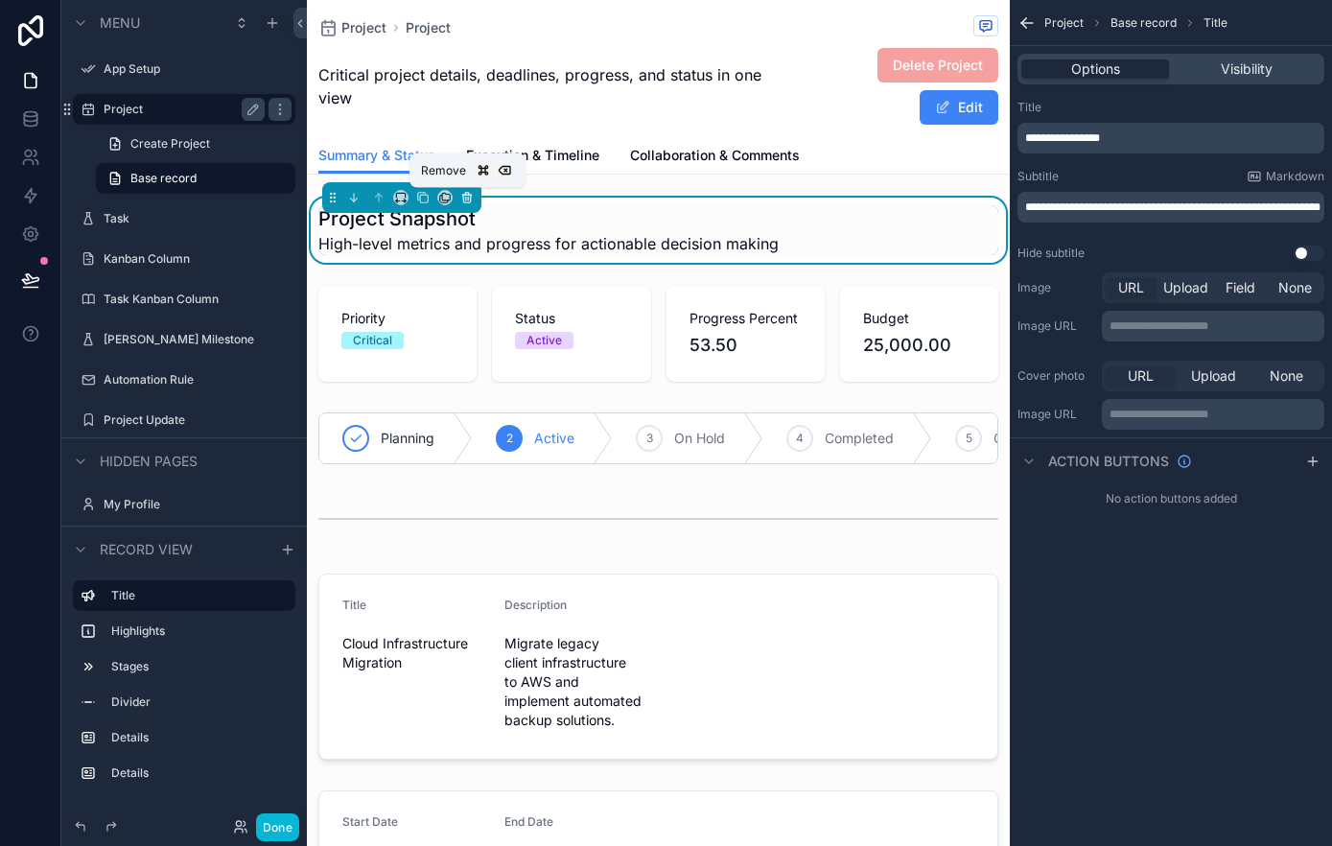
click at [464, 199] on icon "scrollable content" at bounding box center [466, 197] width 13 height 13
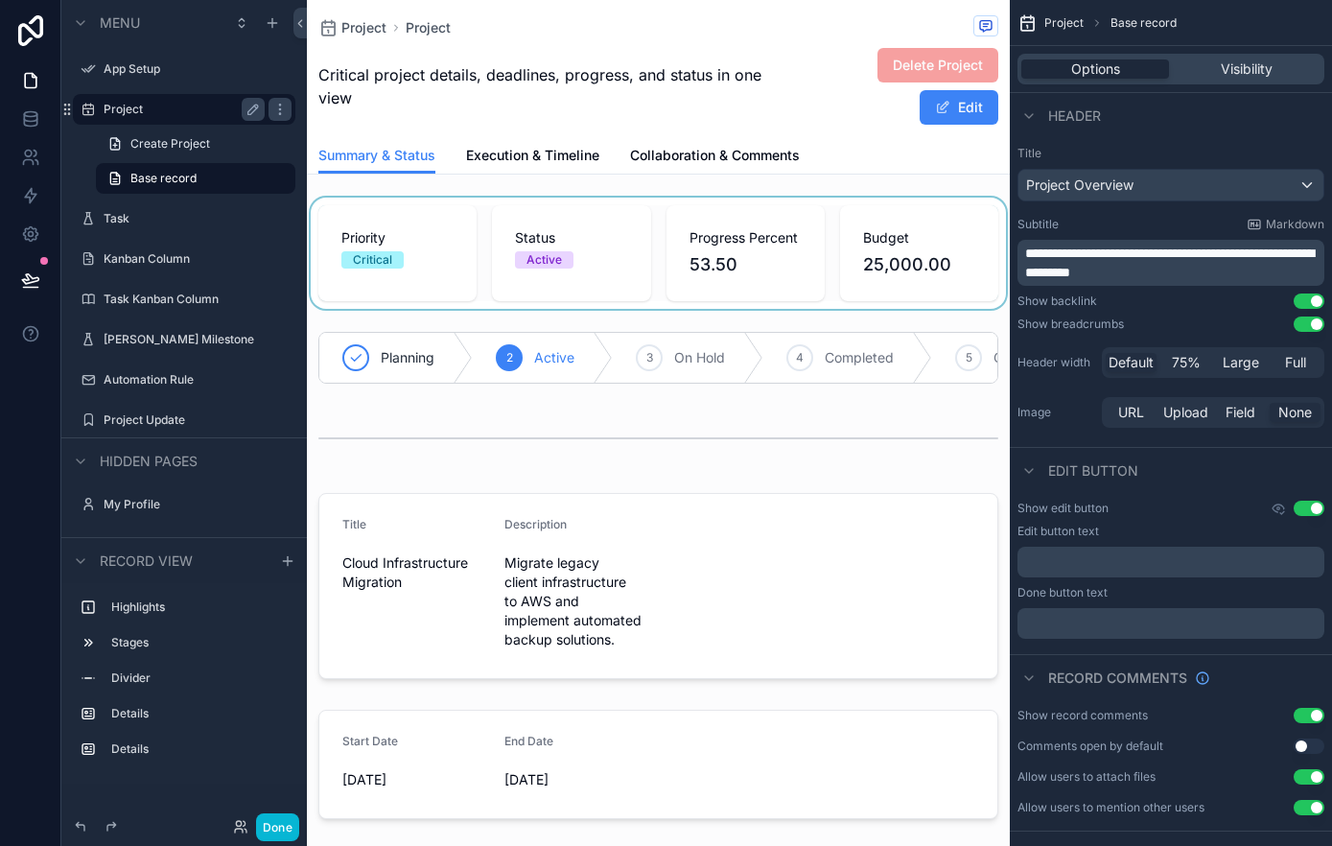
click at [461, 201] on div "scrollable content" at bounding box center [658, 253] width 703 height 111
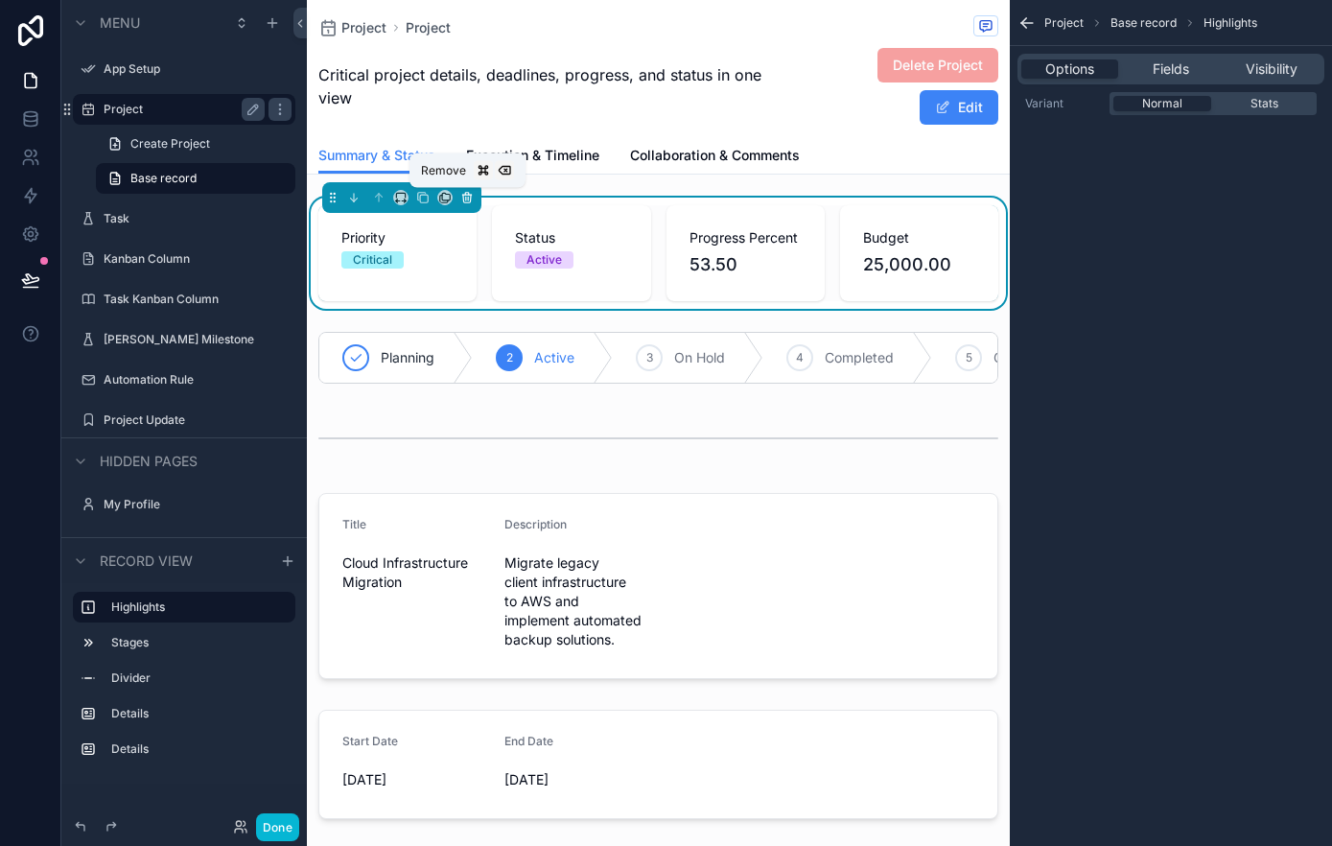
click at [465, 201] on icon "scrollable content" at bounding box center [466, 197] width 13 height 13
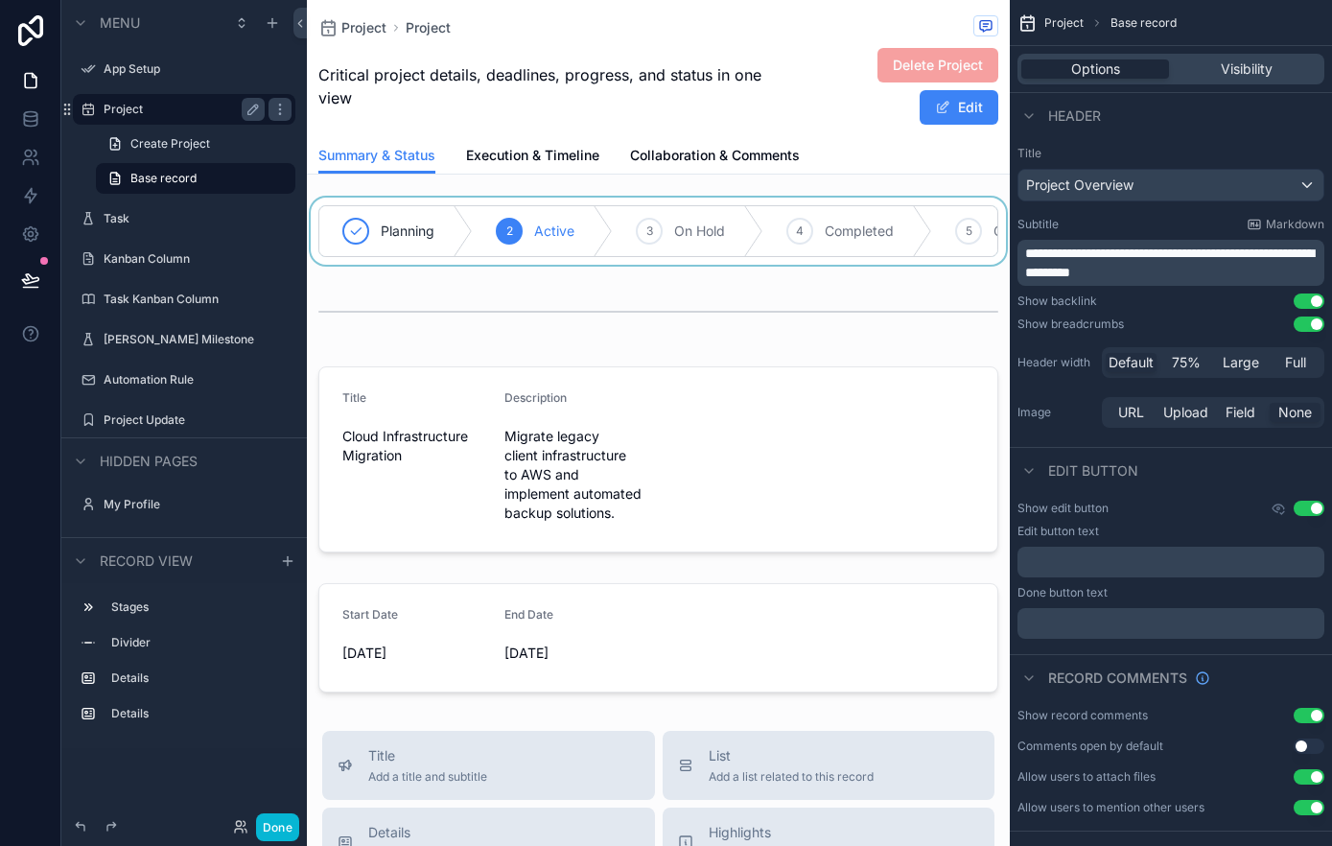
click at [458, 198] on div "scrollable content" at bounding box center [658, 231] width 703 height 67
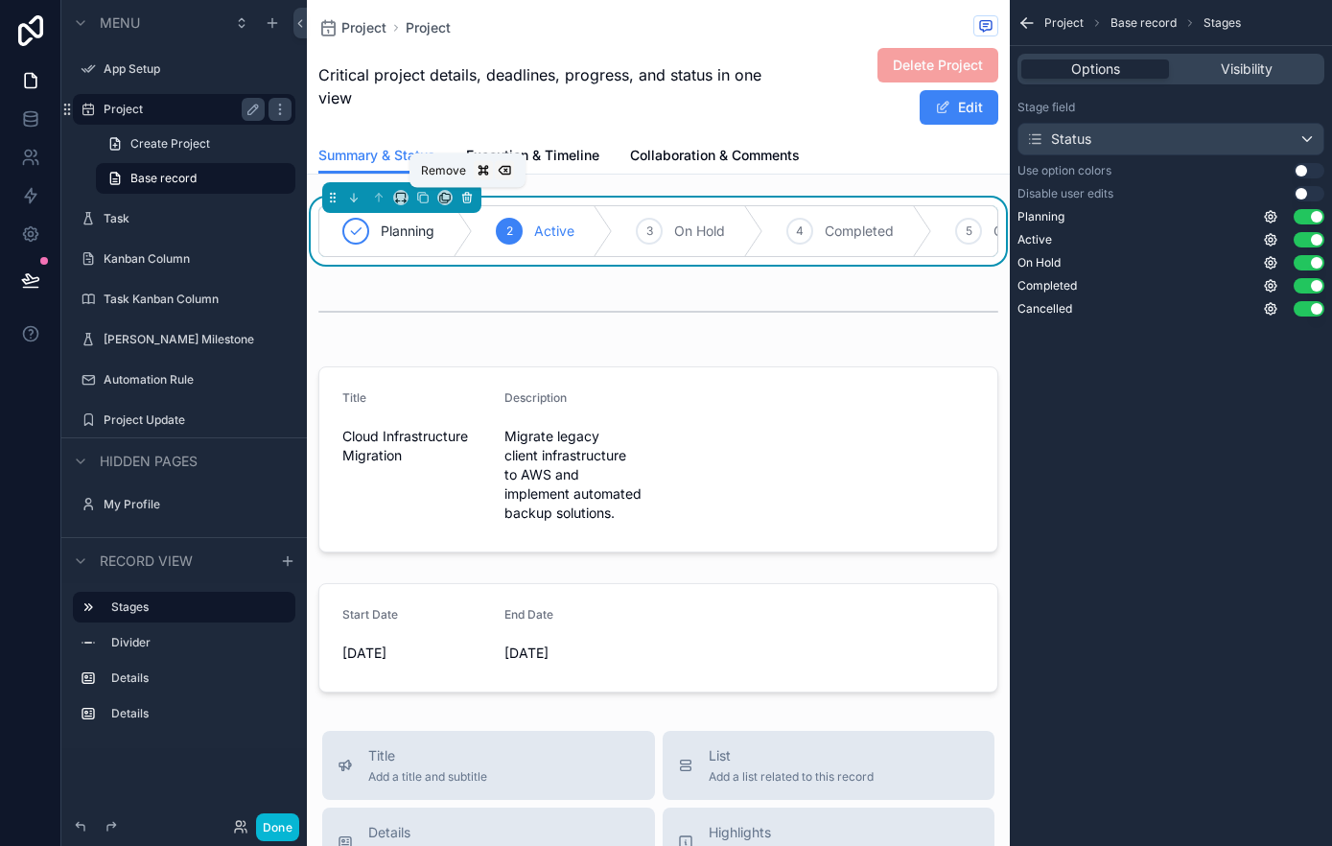
click at [471, 198] on icon "scrollable content" at bounding box center [467, 199] width 8 height 8
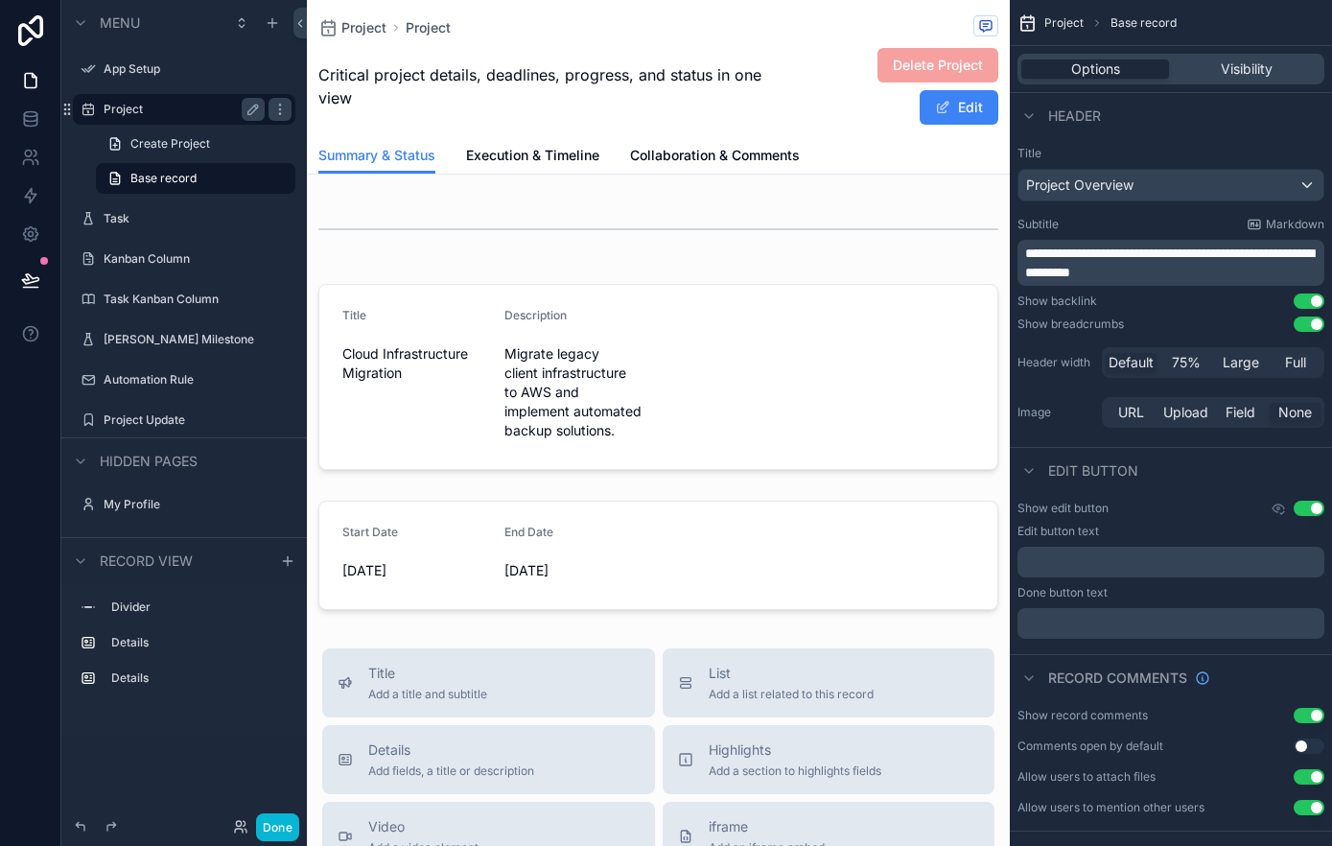
click at [471, 196] on div "Project Project Critical project details, deadlines, progress, and status in on…" at bounding box center [658, 749] width 703 height 1499
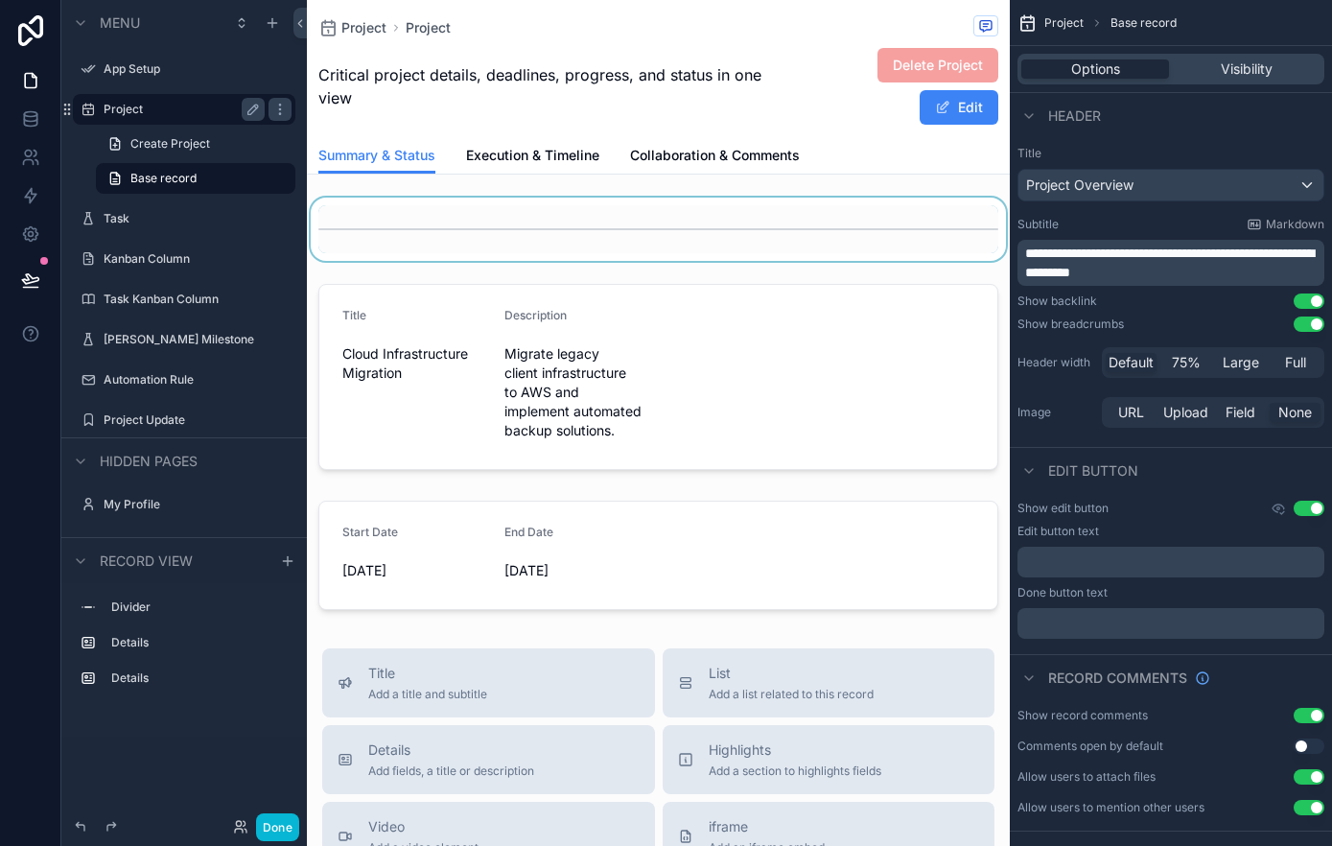
click at [453, 205] on div "scrollable content" at bounding box center [658, 229] width 703 height 63
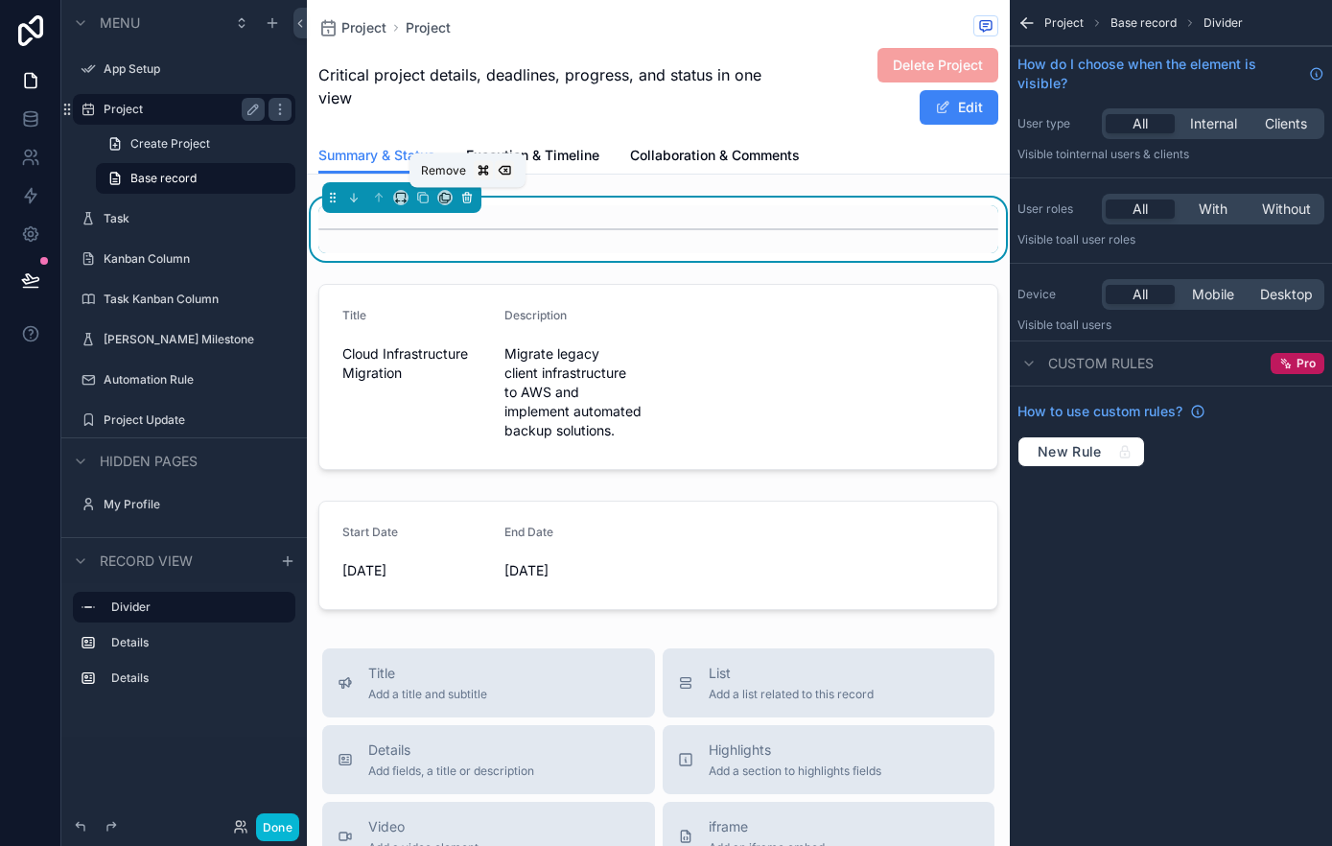
click at [470, 201] on icon "scrollable content" at bounding box center [467, 199] width 8 height 8
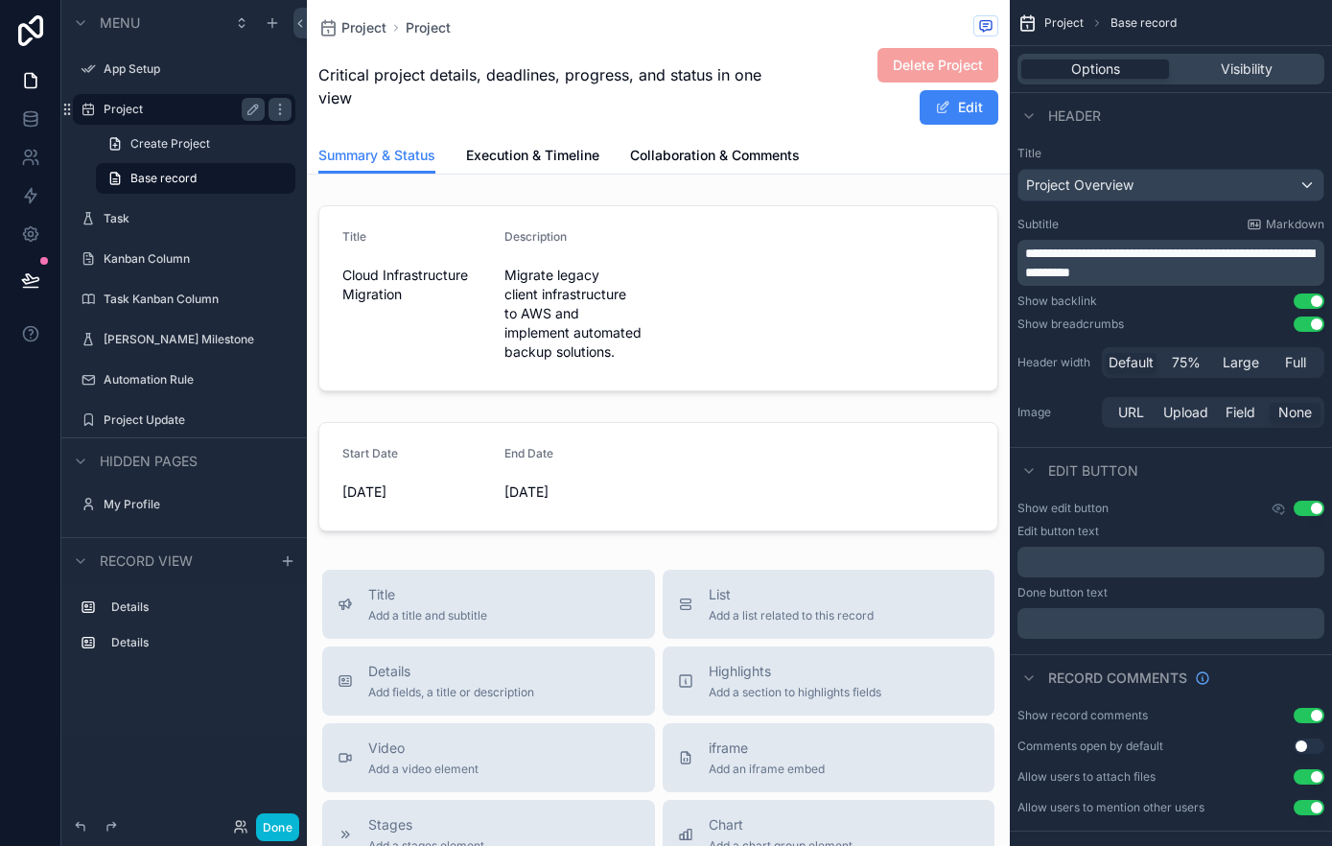
click at [472, 197] on div "Project Project Critical project details, deadlines, progress, and status in on…" at bounding box center [658, 710] width 703 height 1421
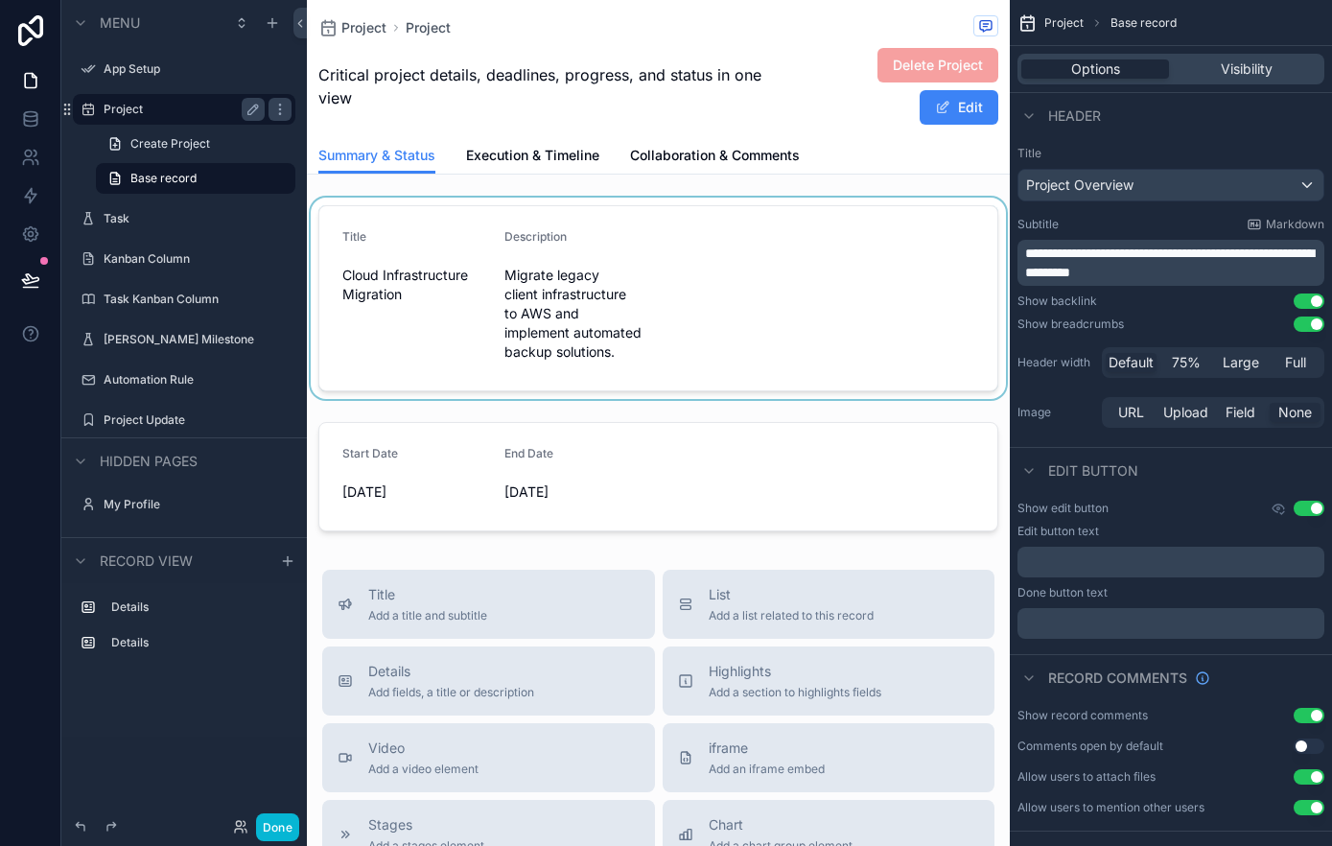
click at [470, 202] on div "scrollable content" at bounding box center [658, 298] width 703 height 201
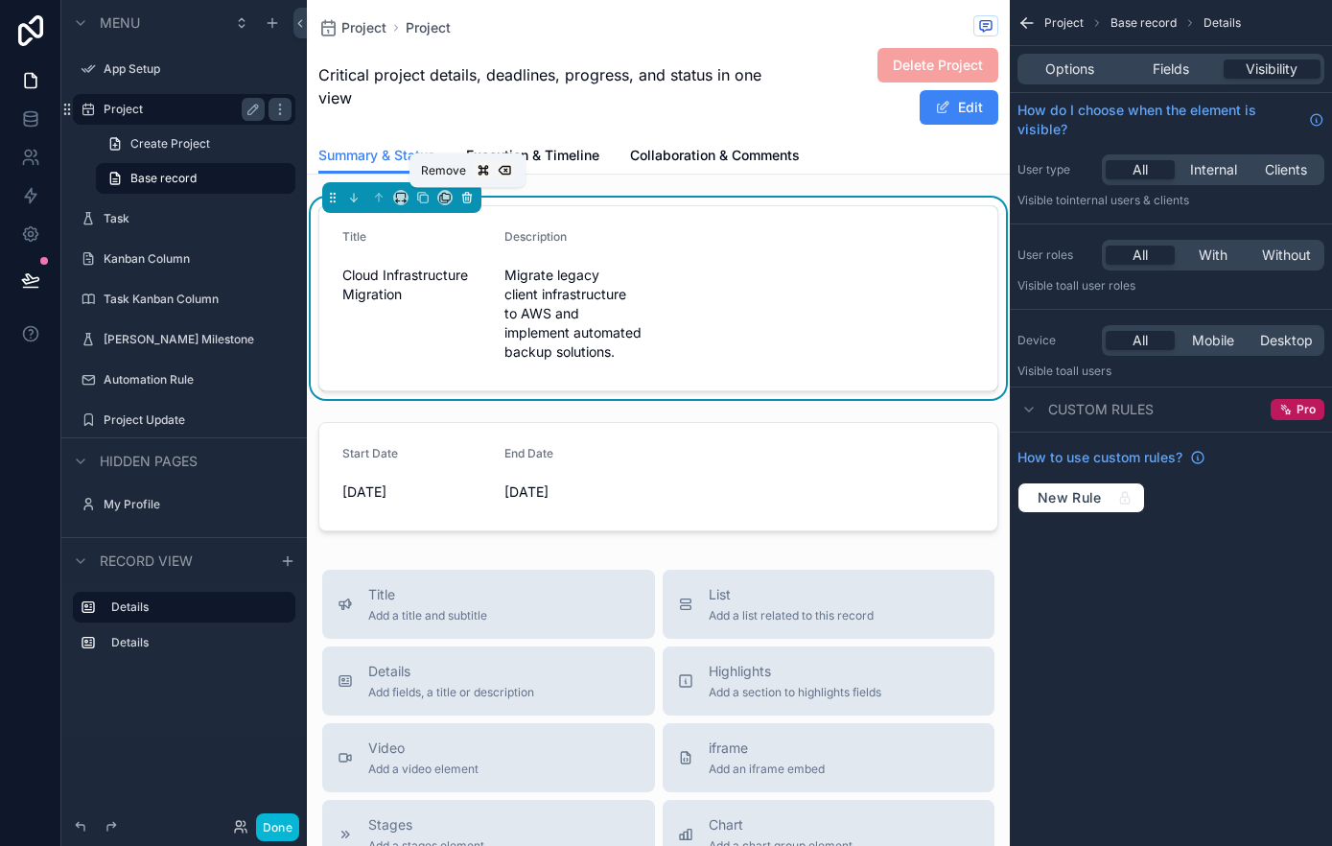
click at [472, 200] on icon "scrollable content" at bounding box center [466, 197] width 13 height 13
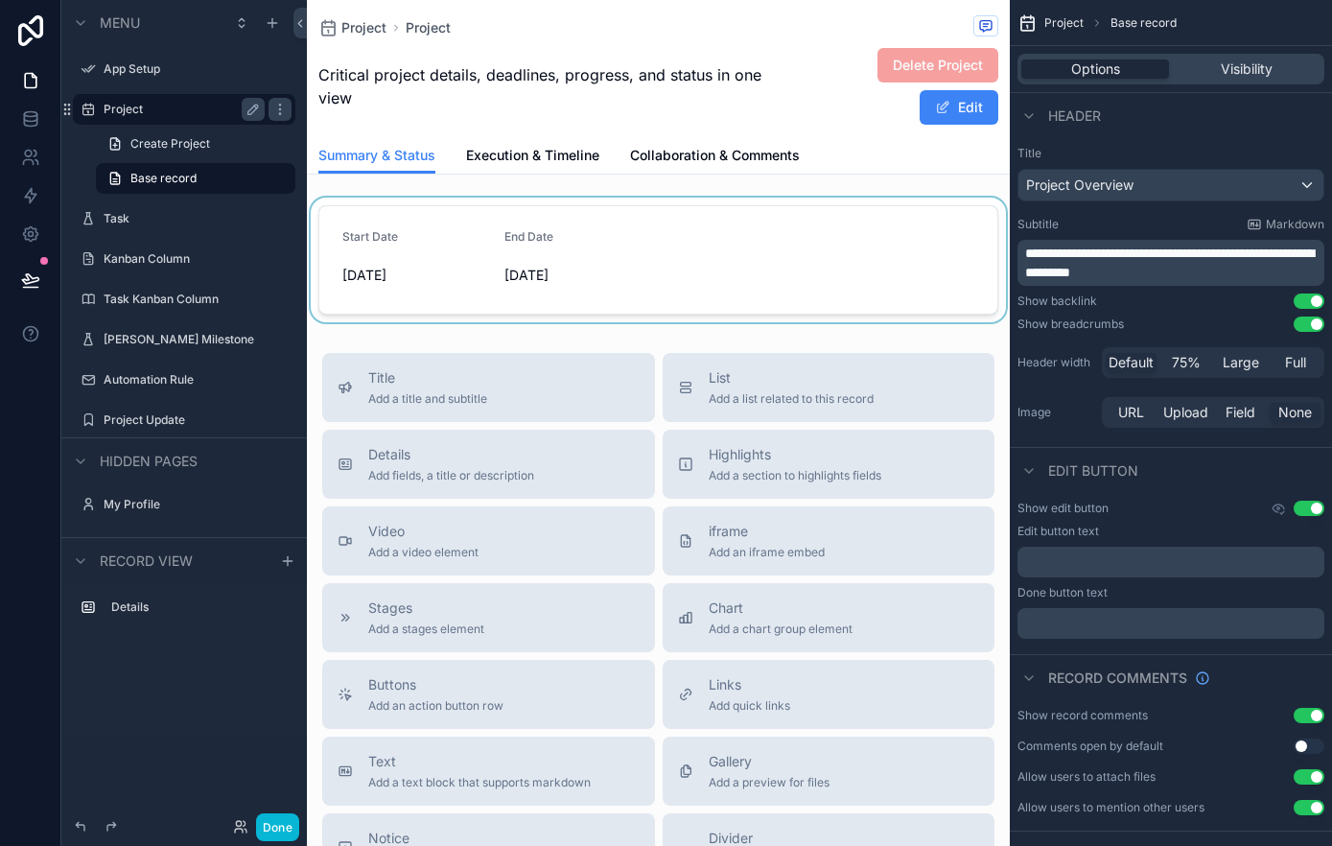
click at [474, 198] on div "scrollable content" at bounding box center [658, 260] width 703 height 125
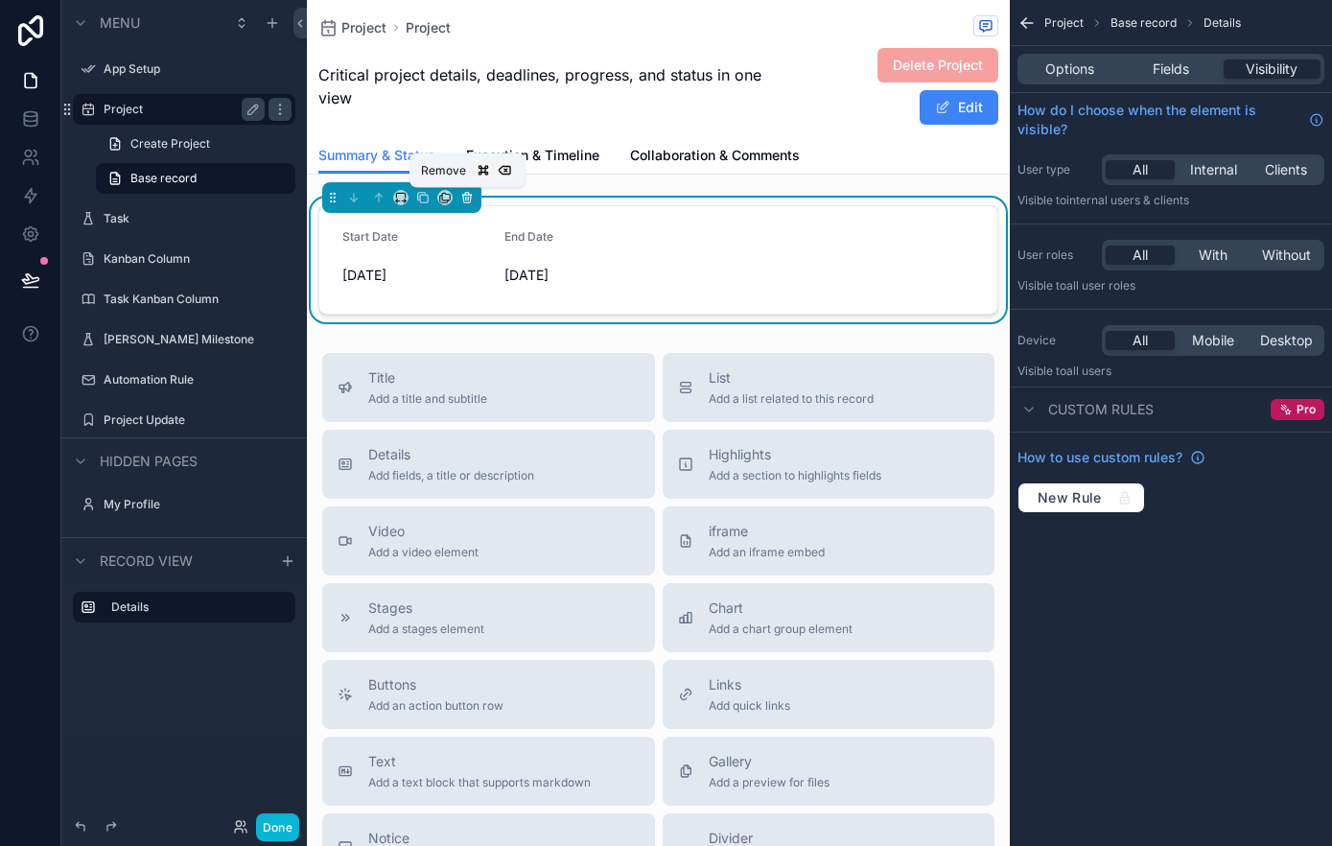
click at [468, 199] on icon "scrollable content" at bounding box center [468, 199] width 0 height 4
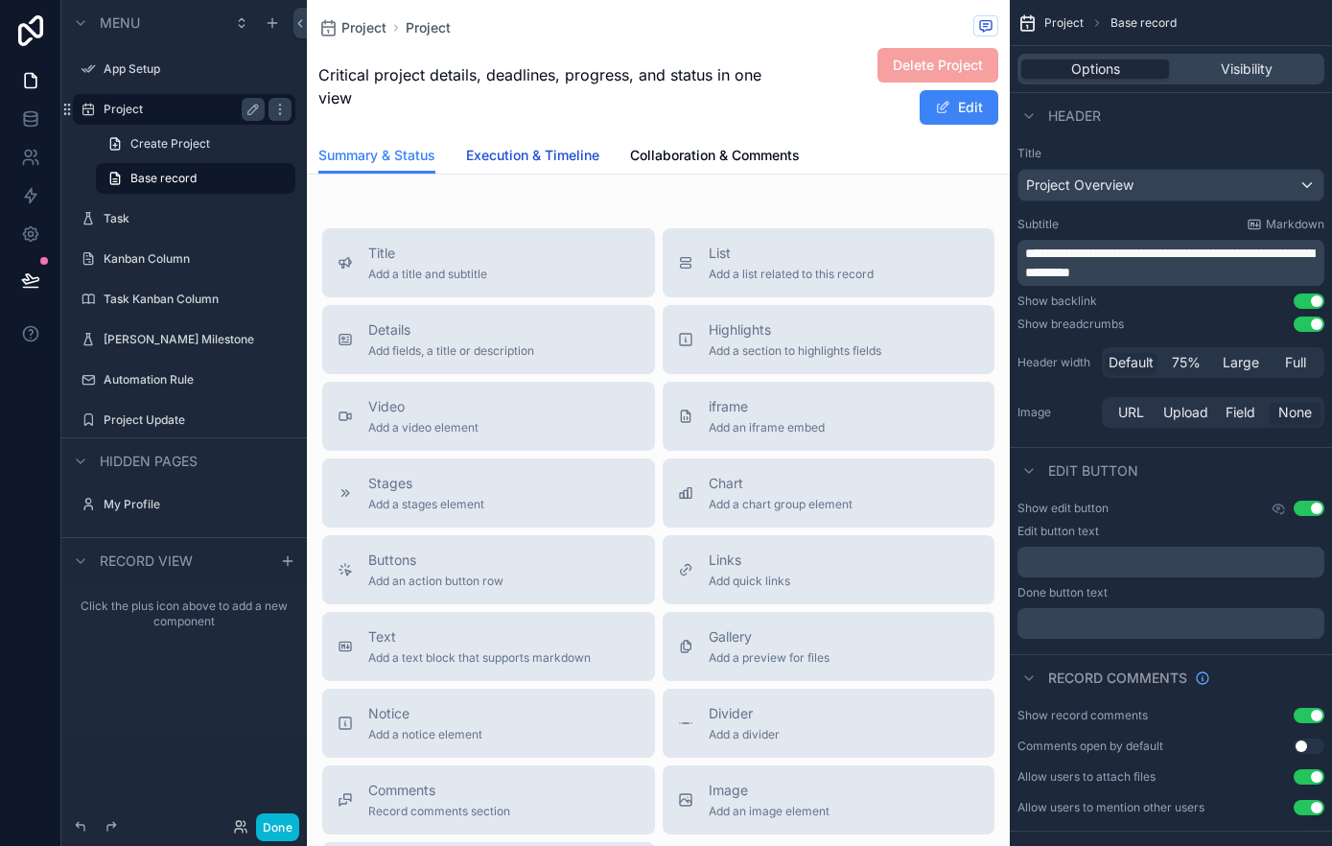
click at [527, 163] on span "Execution & Timeline" at bounding box center [532, 155] width 133 height 19
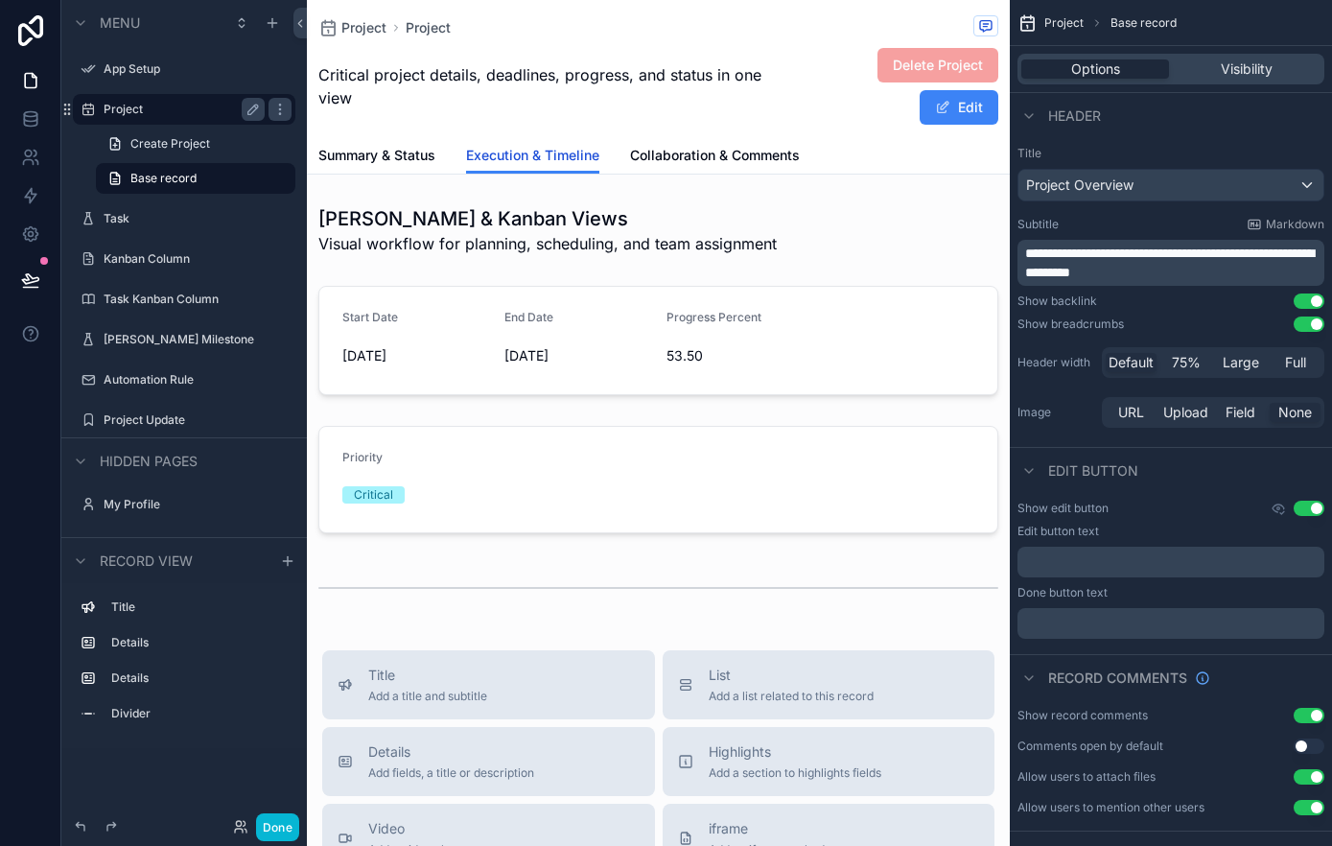
click at [562, 156] on span "Execution & Timeline" at bounding box center [532, 155] width 133 height 19
click at [563, 156] on span "Execution & Timeline" at bounding box center [532, 155] width 133 height 19
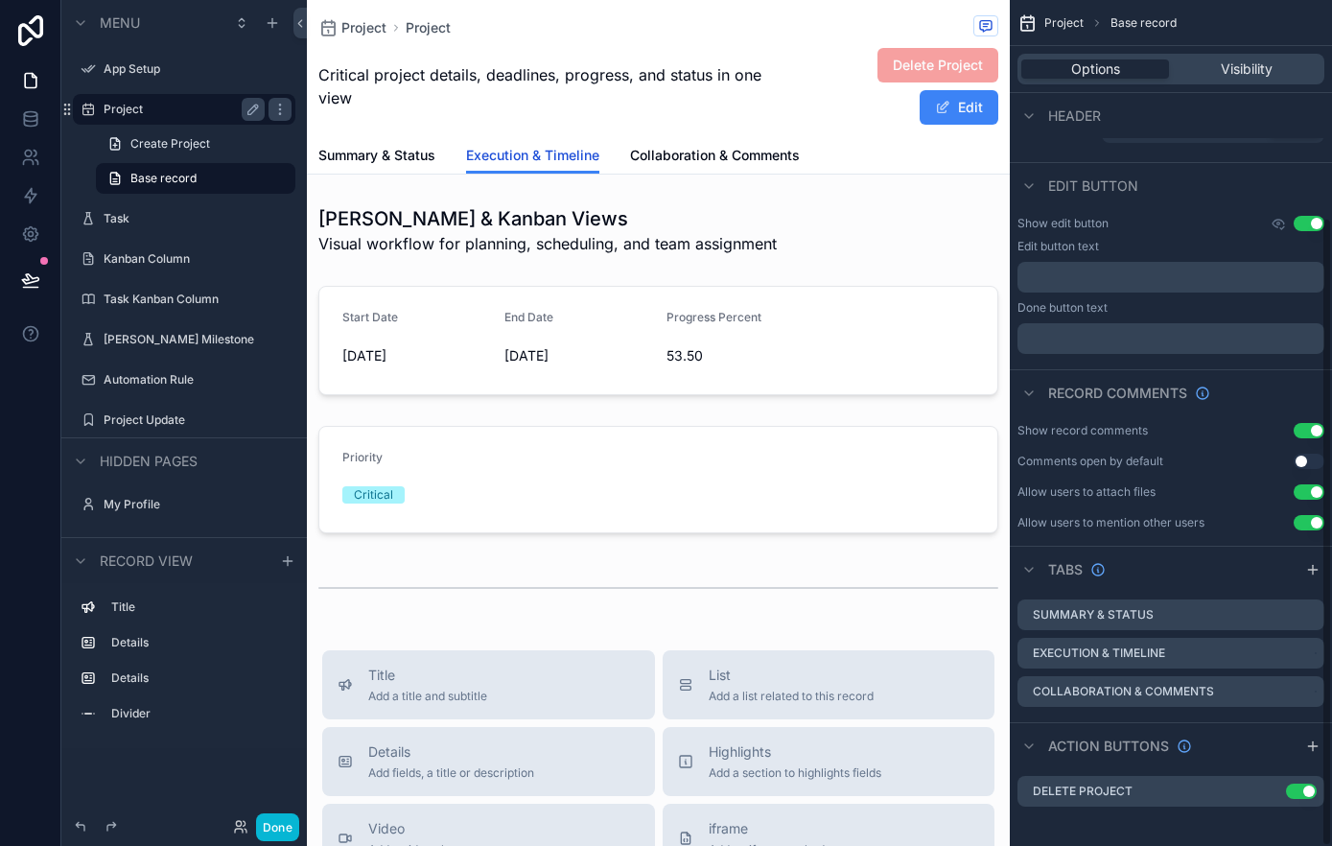
scroll to position [291, 0]
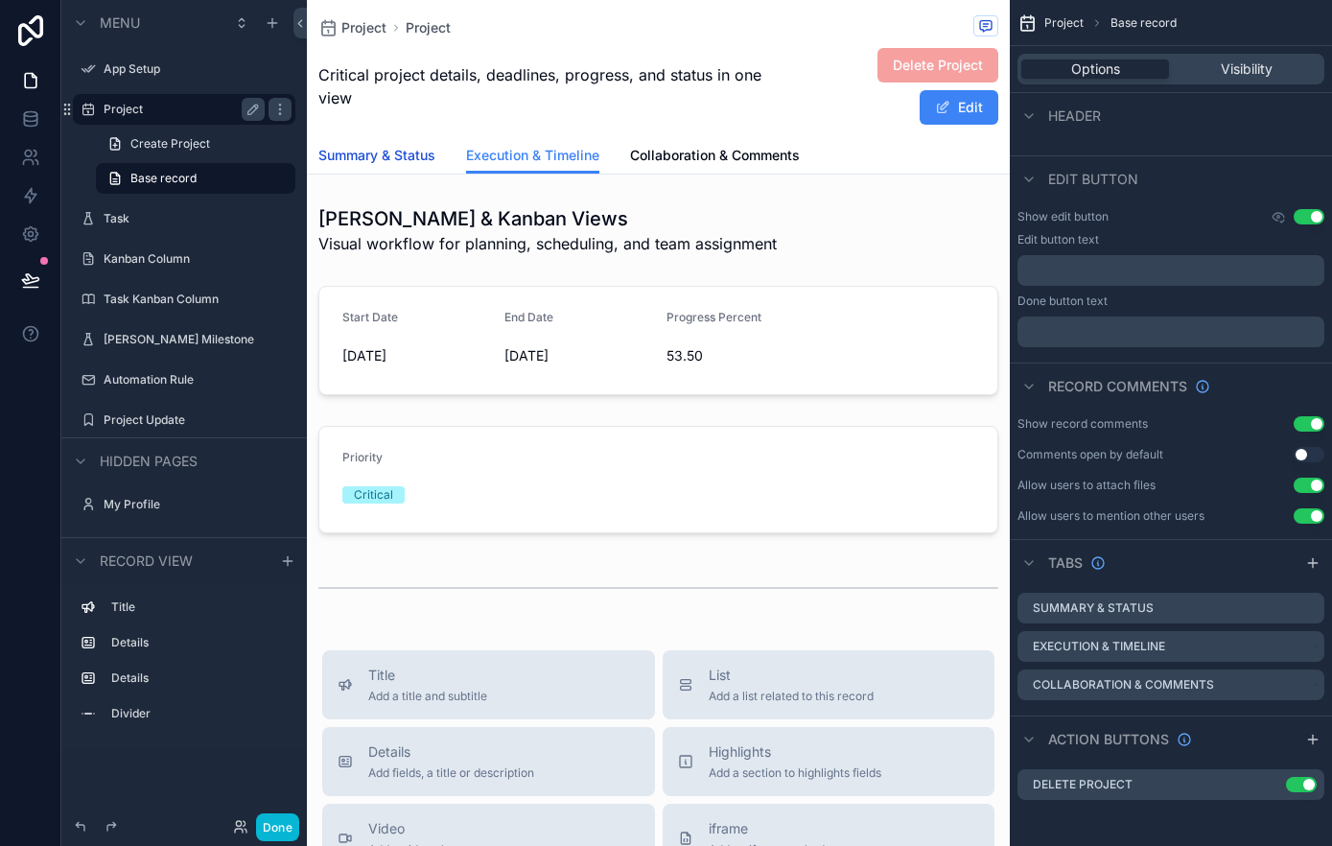
click at [360, 151] on span "Summary & Status" at bounding box center [376, 155] width 117 height 19
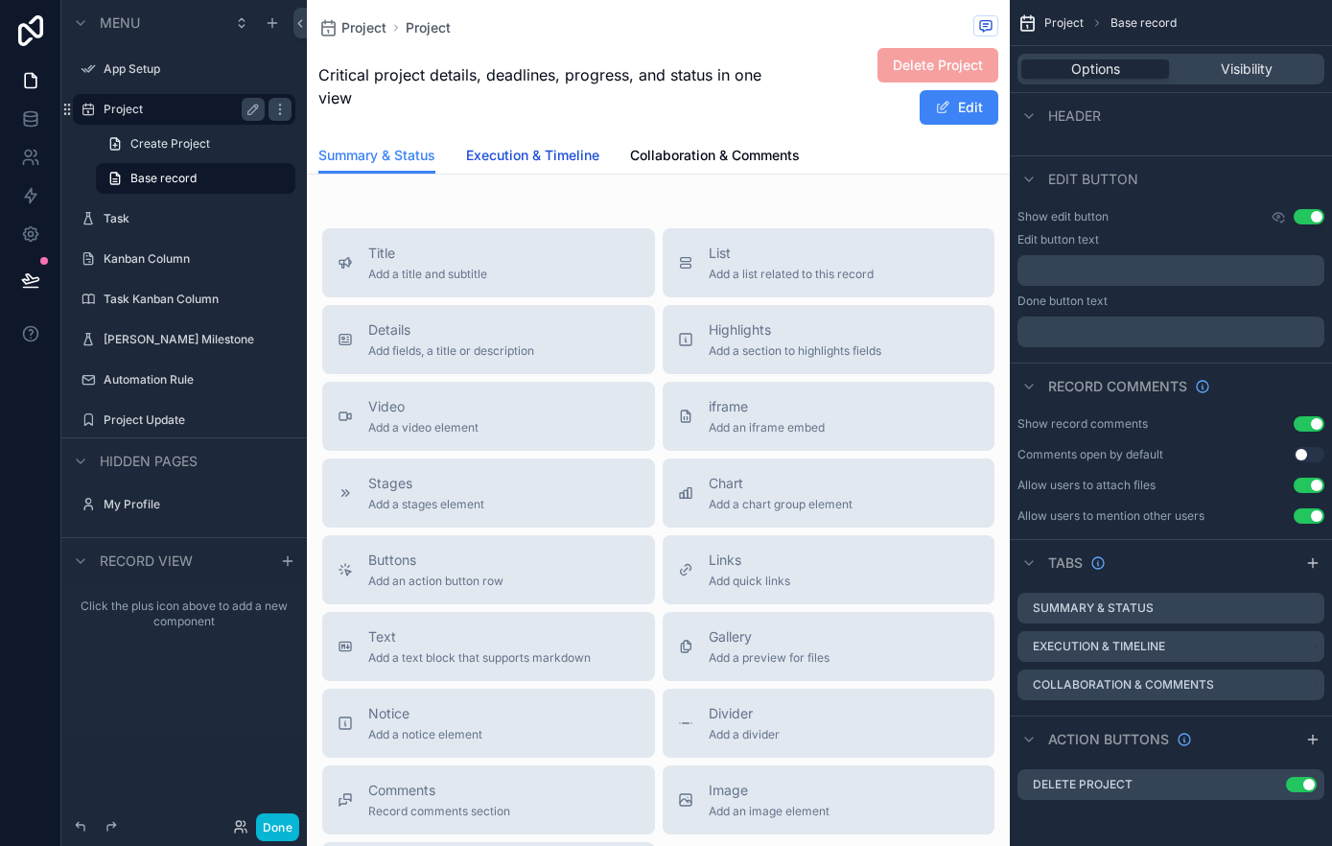
click at [541, 156] on span "Execution & Timeline" at bounding box center [532, 155] width 133 height 19
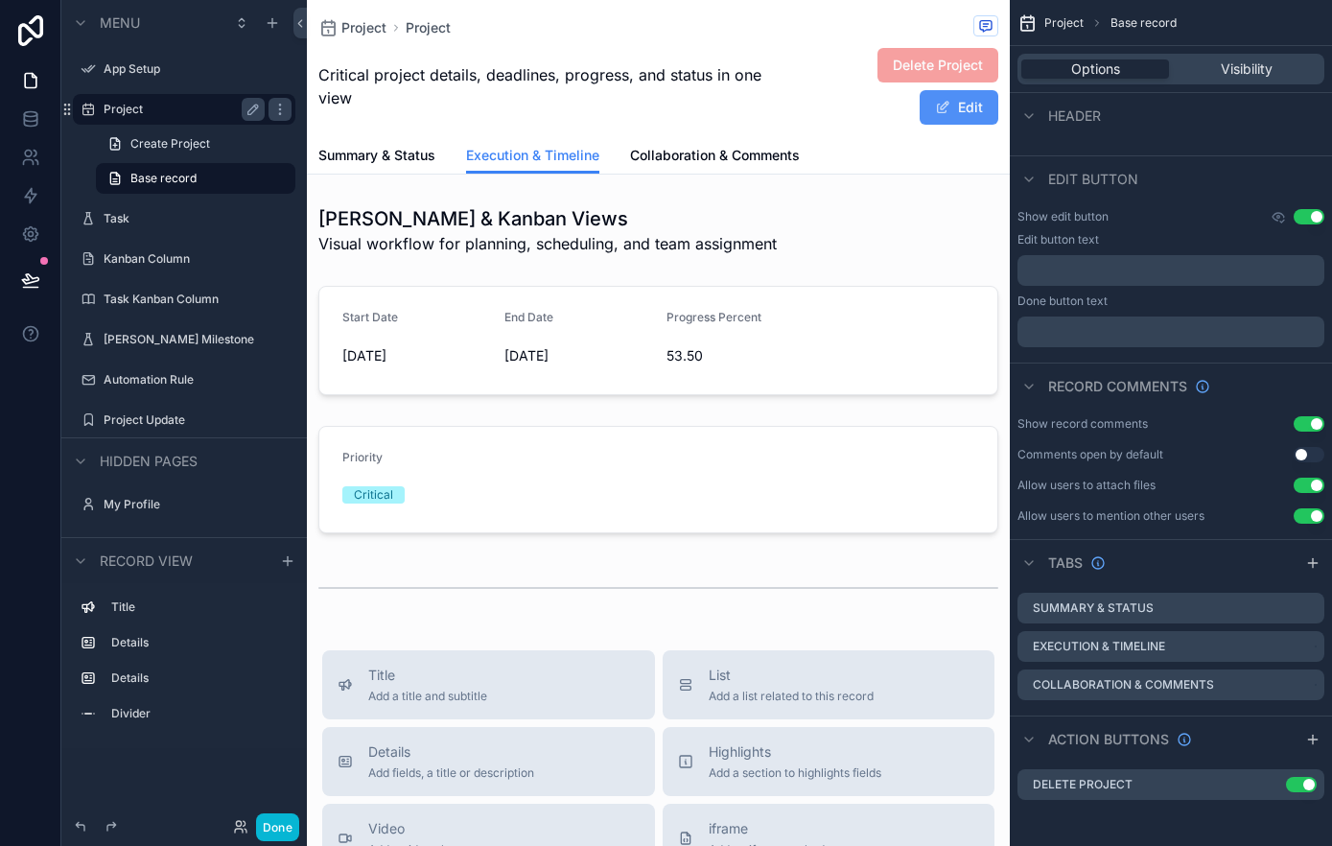
click at [953, 103] on button "Edit" at bounding box center [958, 107] width 79 height 35
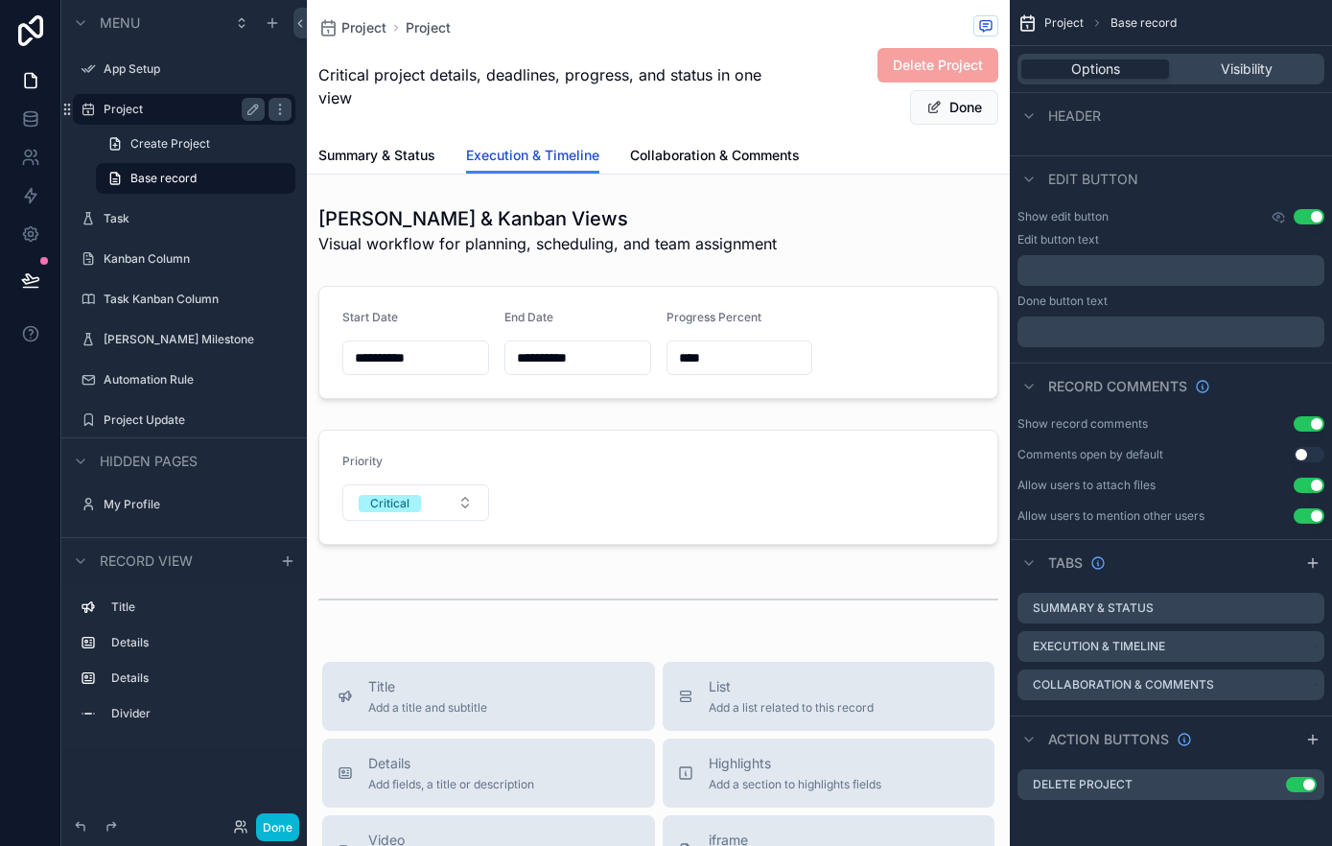
click at [555, 161] on span "Execution & Timeline" at bounding box center [532, 155] width 133 height 19
click at [572, 156] on span "Execution & Timeline" at bounding box center [532, 155] width 133 height 19
click at [714, 156] on span "Collaboration & Comments" at bounding box center [715, 155] width 170 height 19
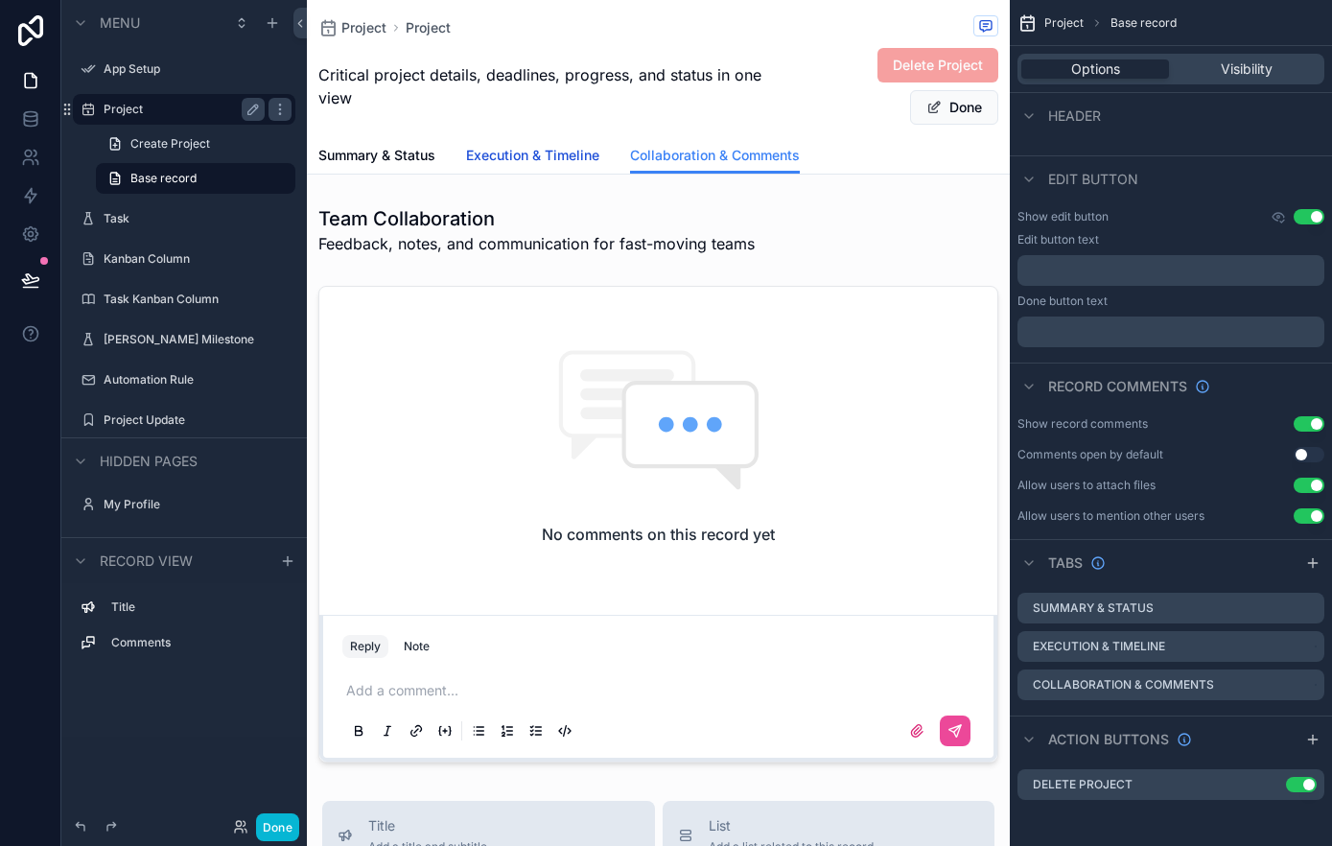
click at [549, 158] on span "Execution & Timeline" at bounding box center [532, 155] width 133 height 19
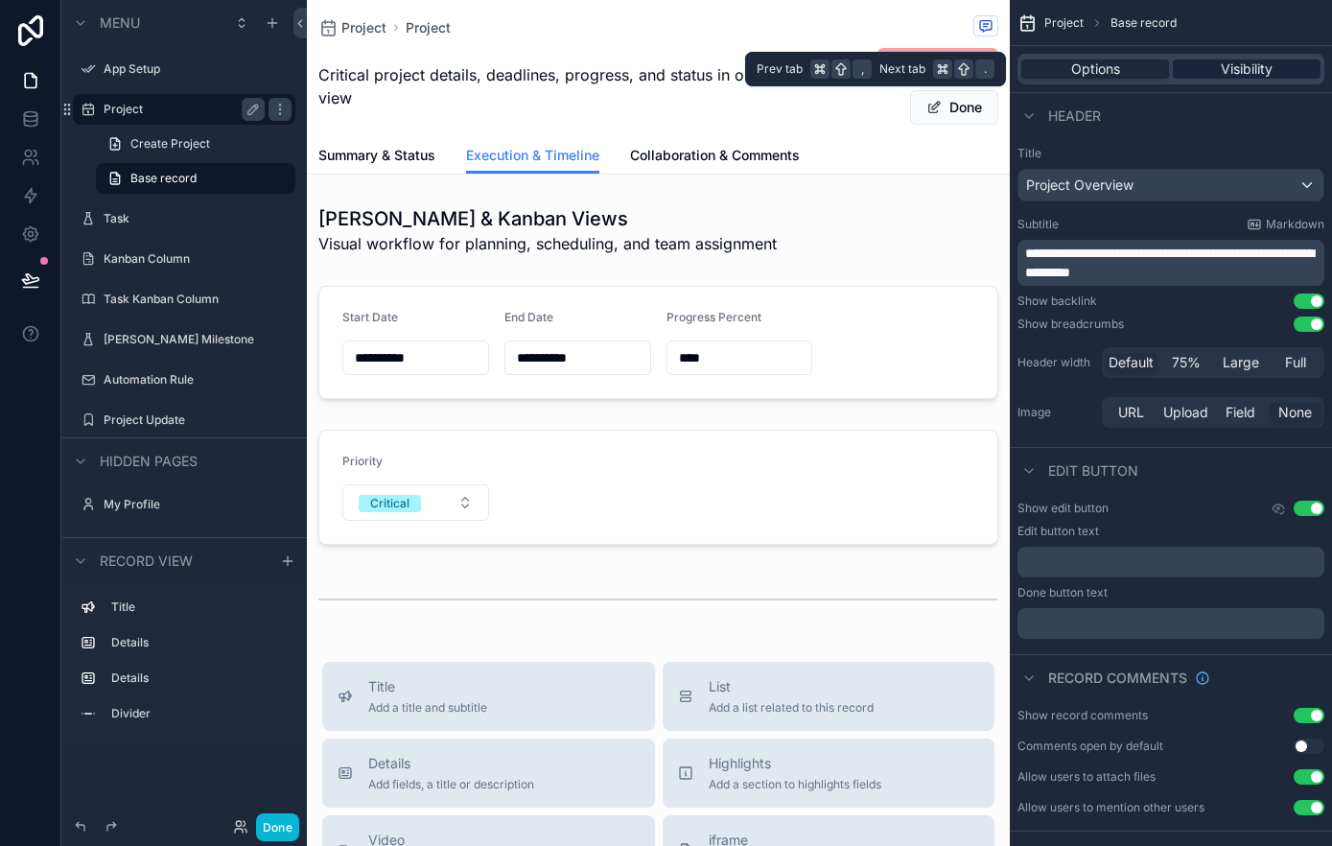
click at [1252, 78] on span "Visibility" at bounding box center [1246, 68] width 52 height 19
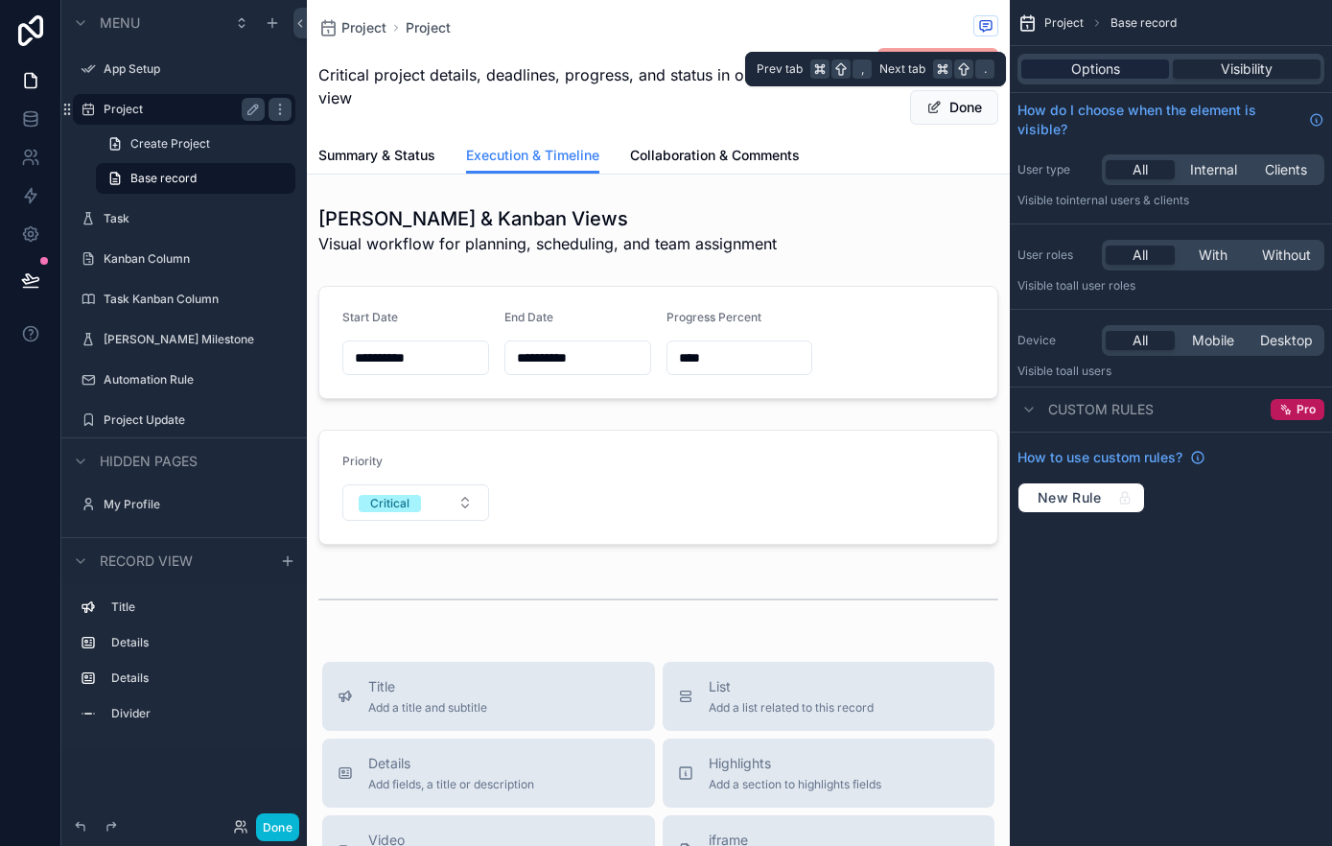
click at [1124, 77] on div "Options" at bounding box center [1095, 68] width 148 height 19
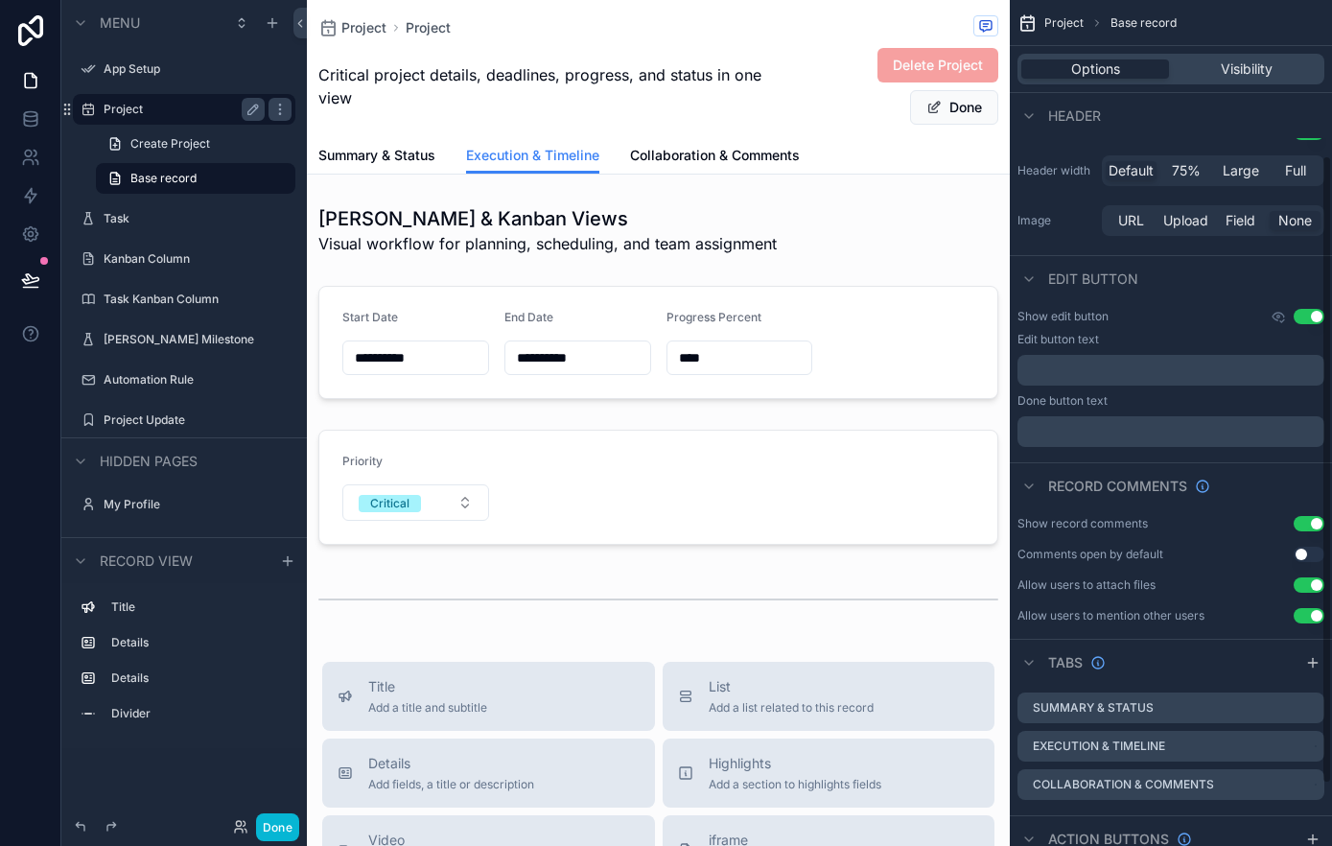
scroll to position [209, 0]
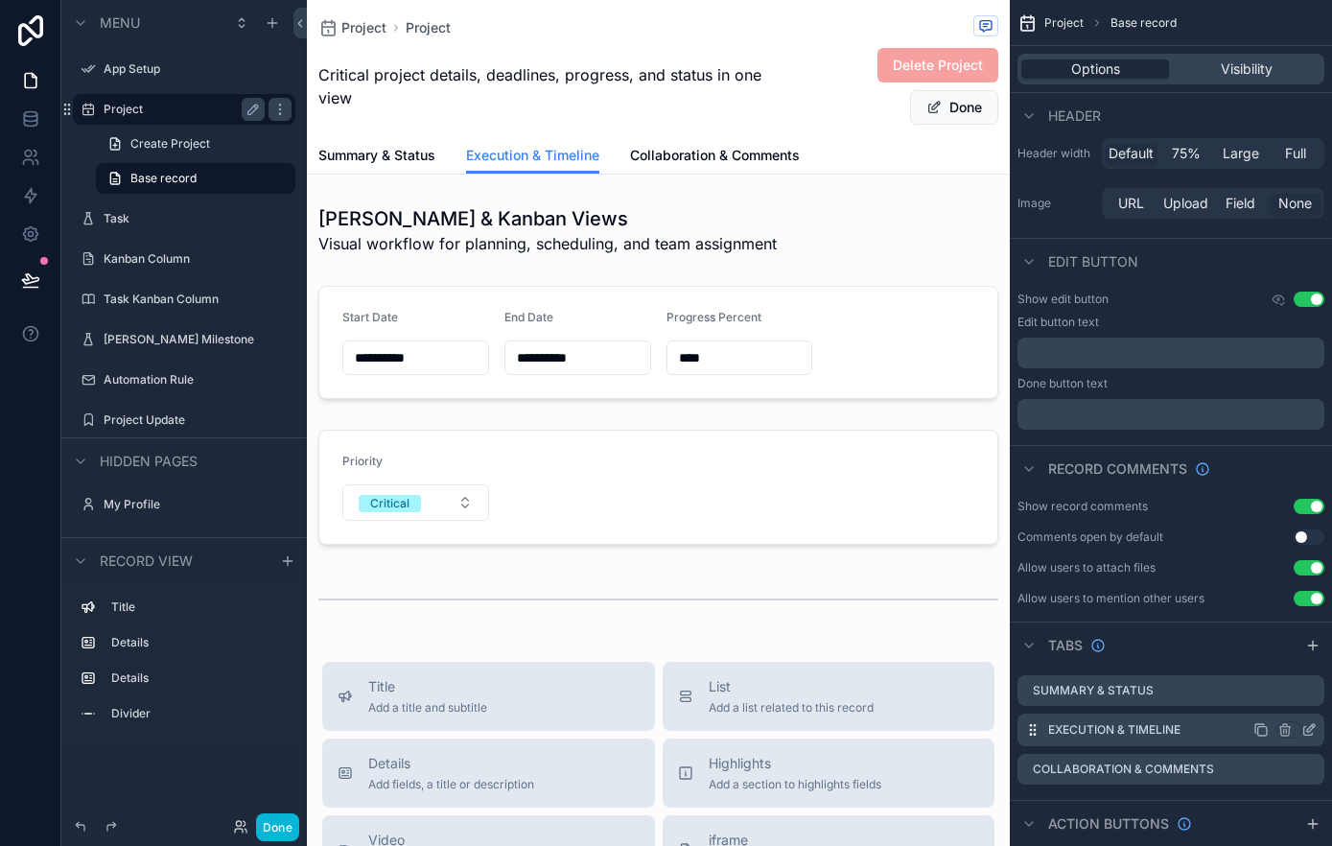
click at [1305, 729] on icon "scrollable content" at bounding box center [1308, 729] width 15 height 15
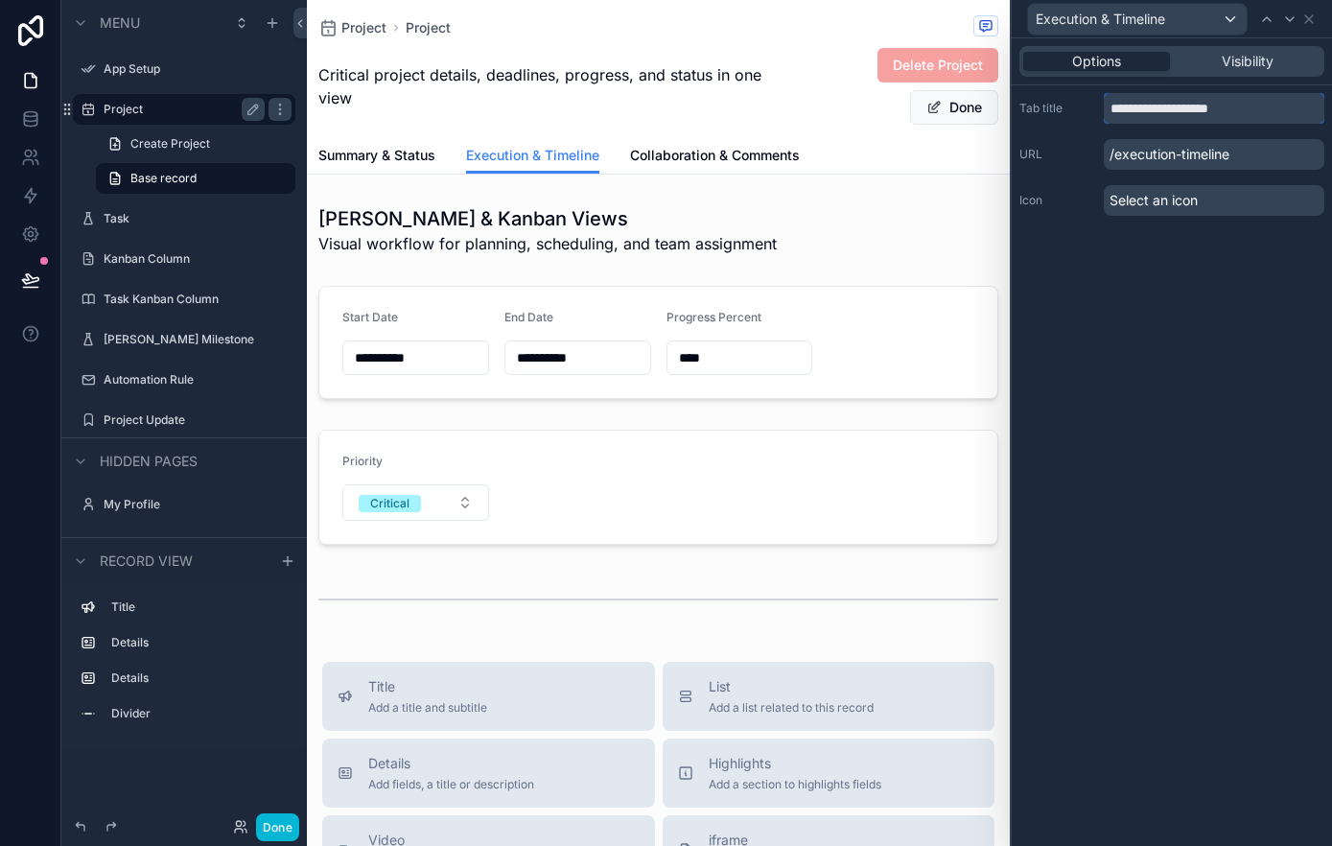
click at [1261, 114] on input "**********" at bounding box center [1214, 108] width 221 height 31
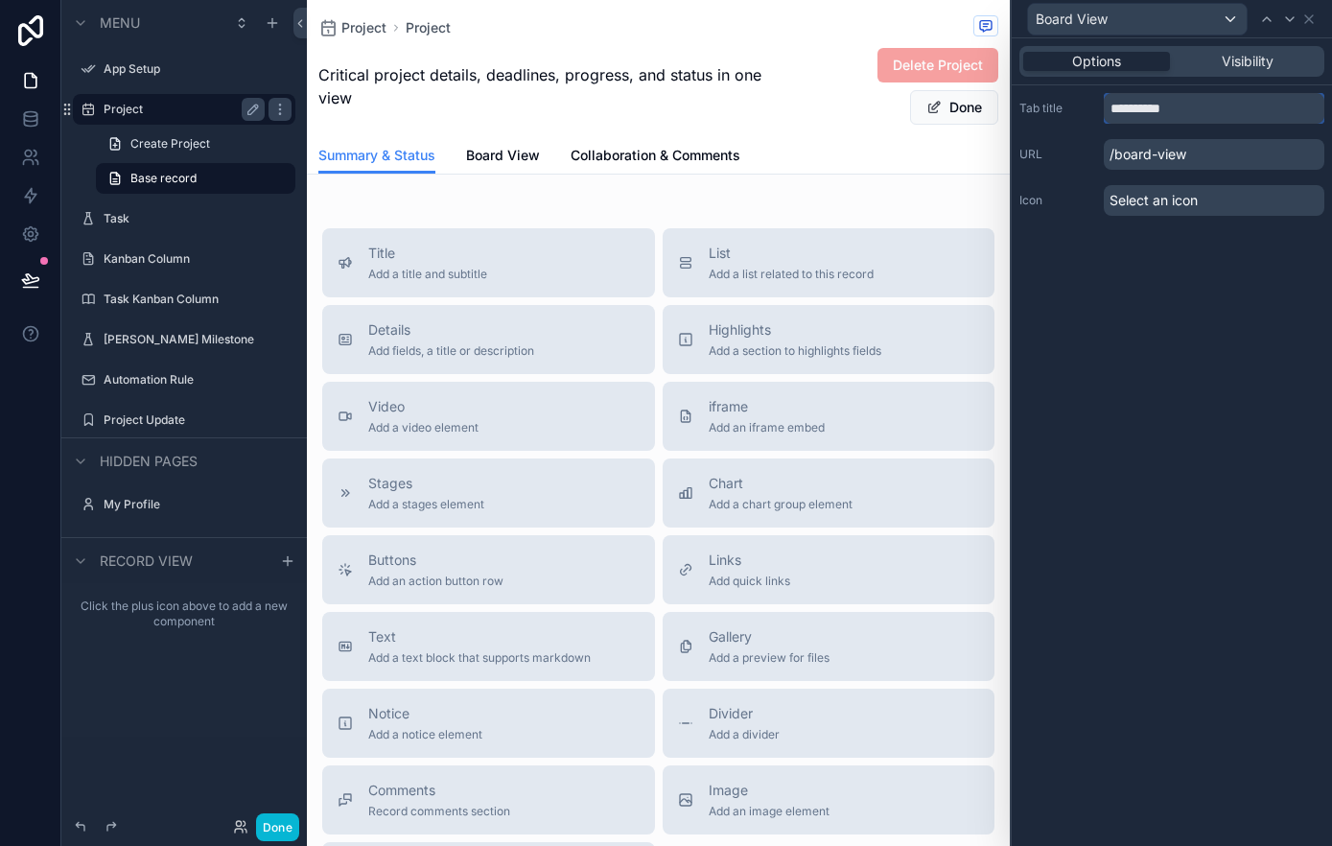
type input "**********"
click at [1237, 195] on div "Select an icon" at bounding box center [1214, 200] width 221 height 31
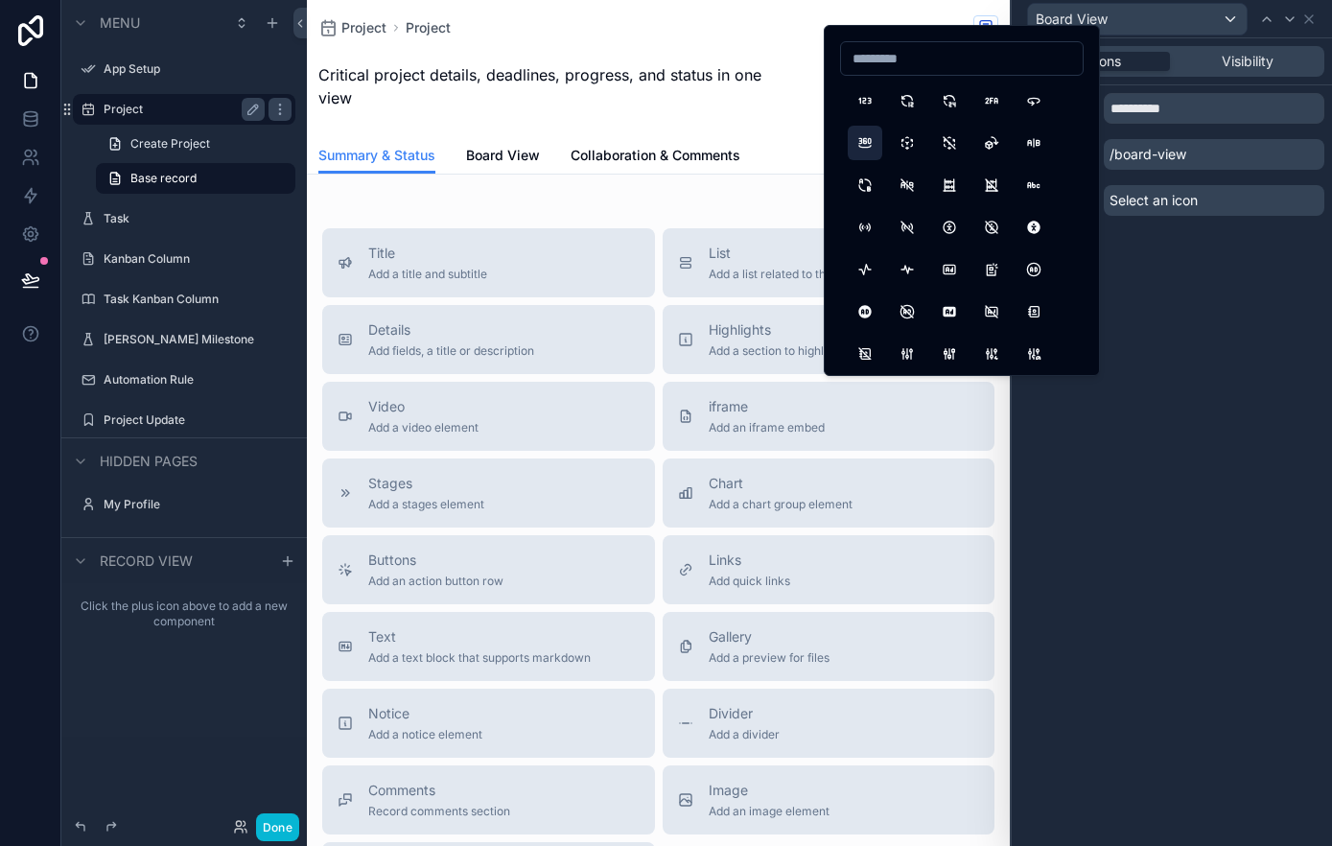
click at [871, 145] on button "360View" at bounding box center [865, 143] width 35 height 35
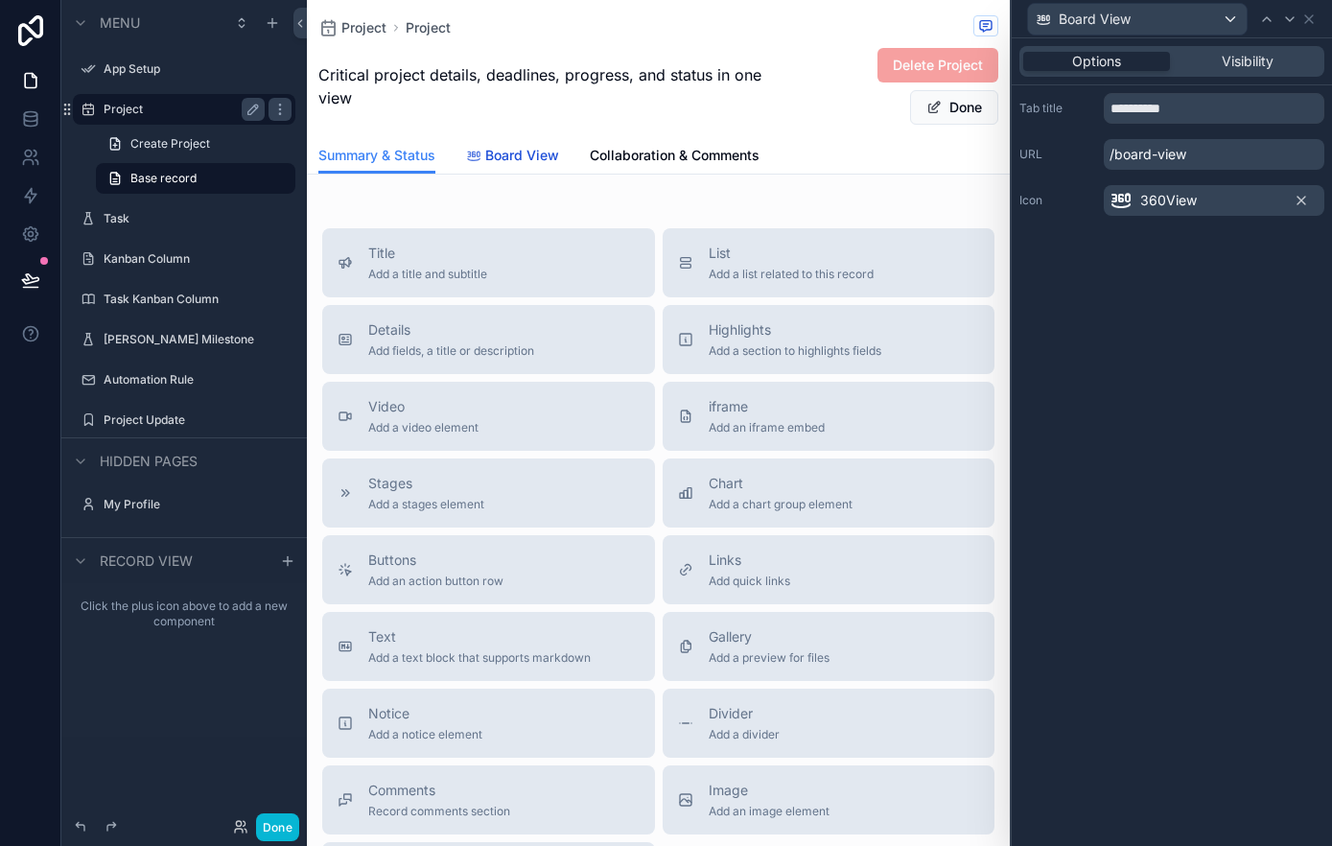
click at [511, 146] on span "Board View" at bounding box center [522, 155] width 74 height 19
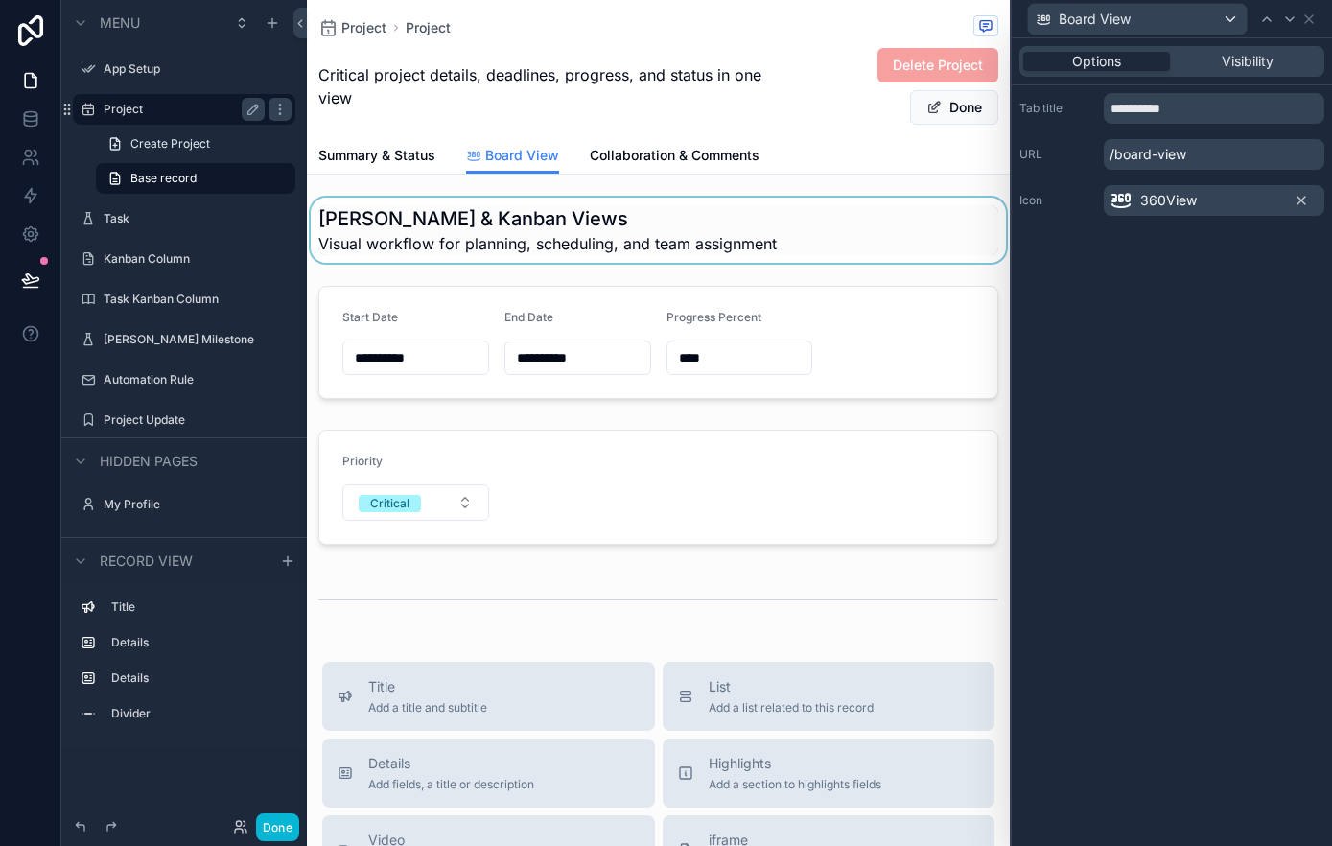
click at [559, 226] on div "scrollable content" at bounding box center [658, 230] width 703 height 65
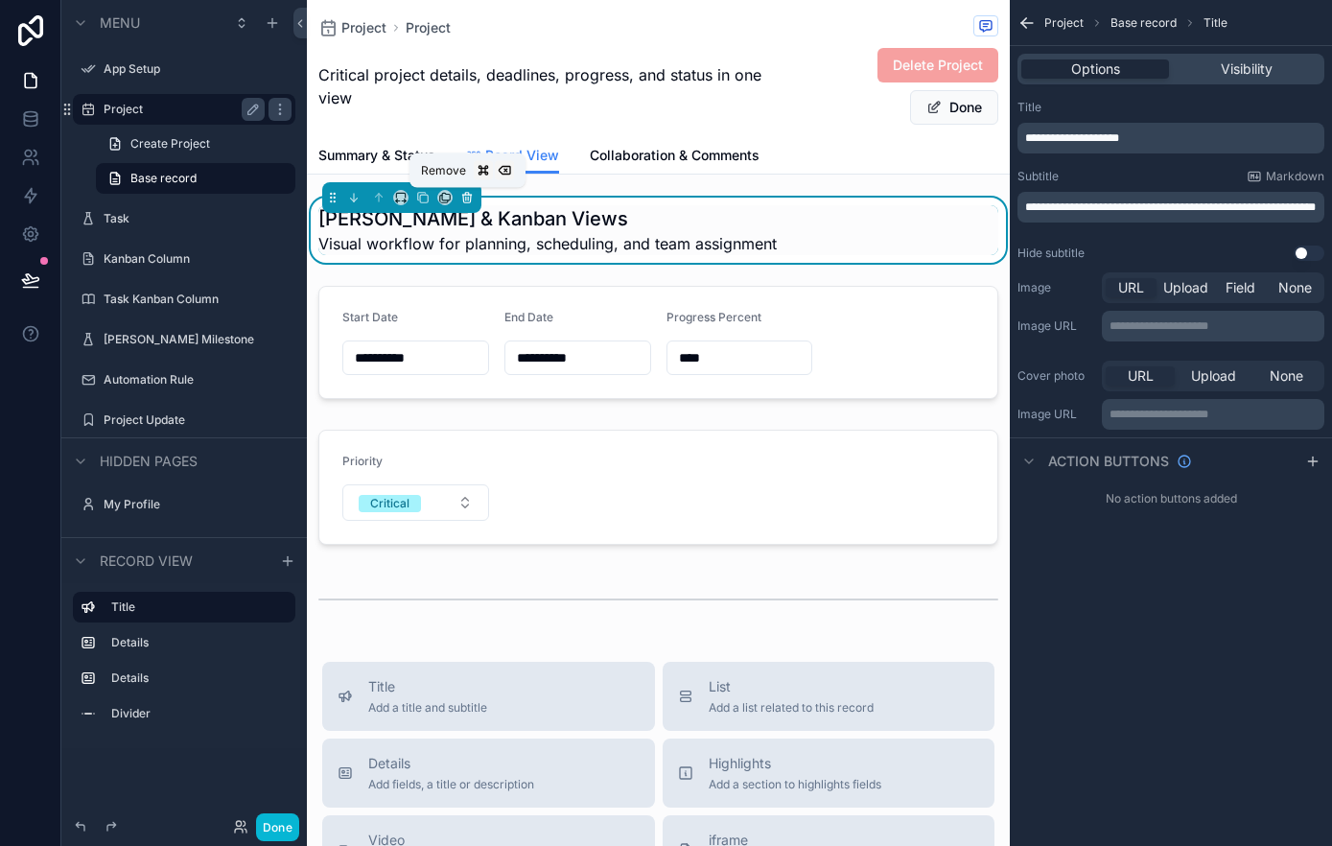
click at [470, 200] on icon "scrollable content" at bounding box center [467, 199] width 8 height 8
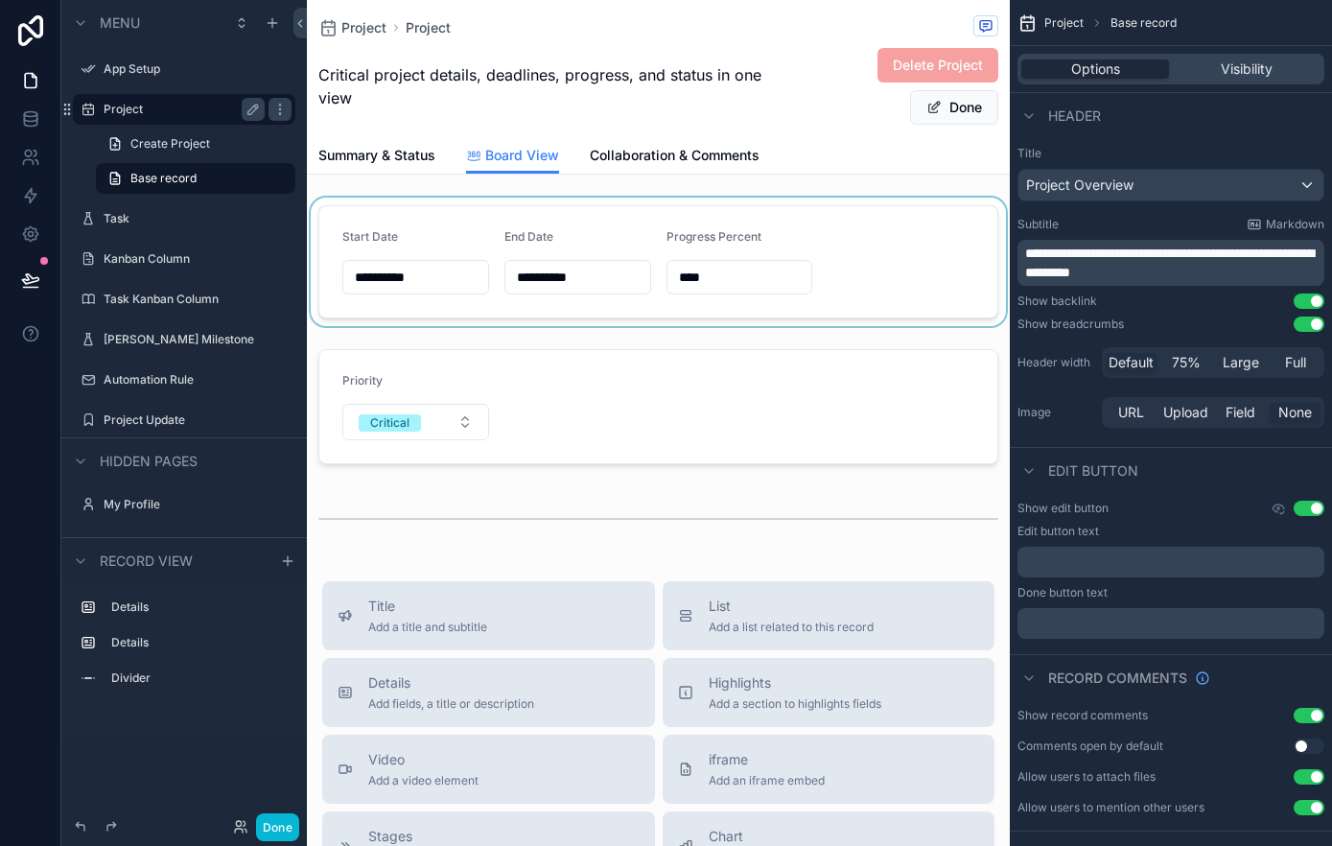
click at [472, 200] on div "scrollable content" at bounding box center [658, 262] width 703 height 128
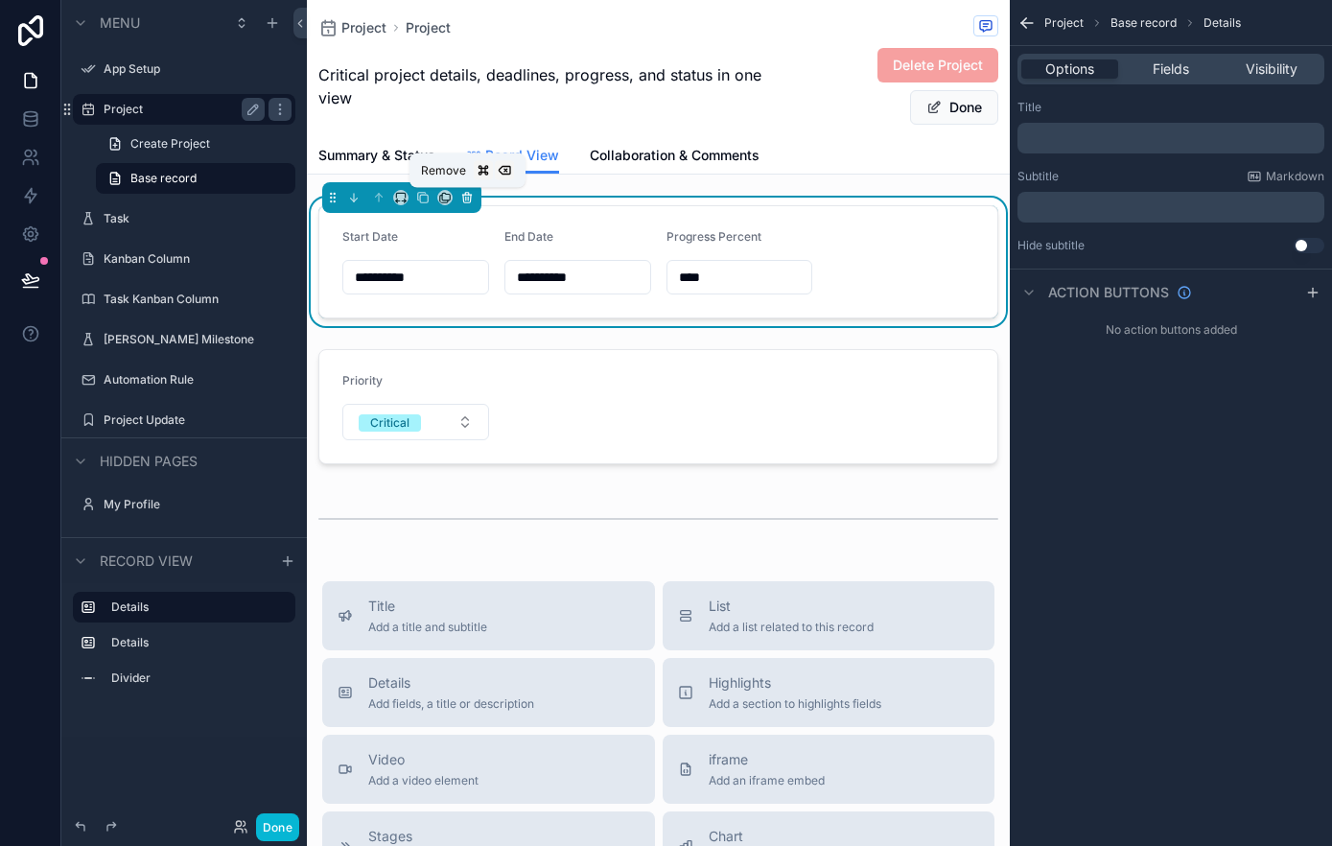
click at [467, 198] on icon "scrollable content" at bounding box center [466, 197] width 13 height 13
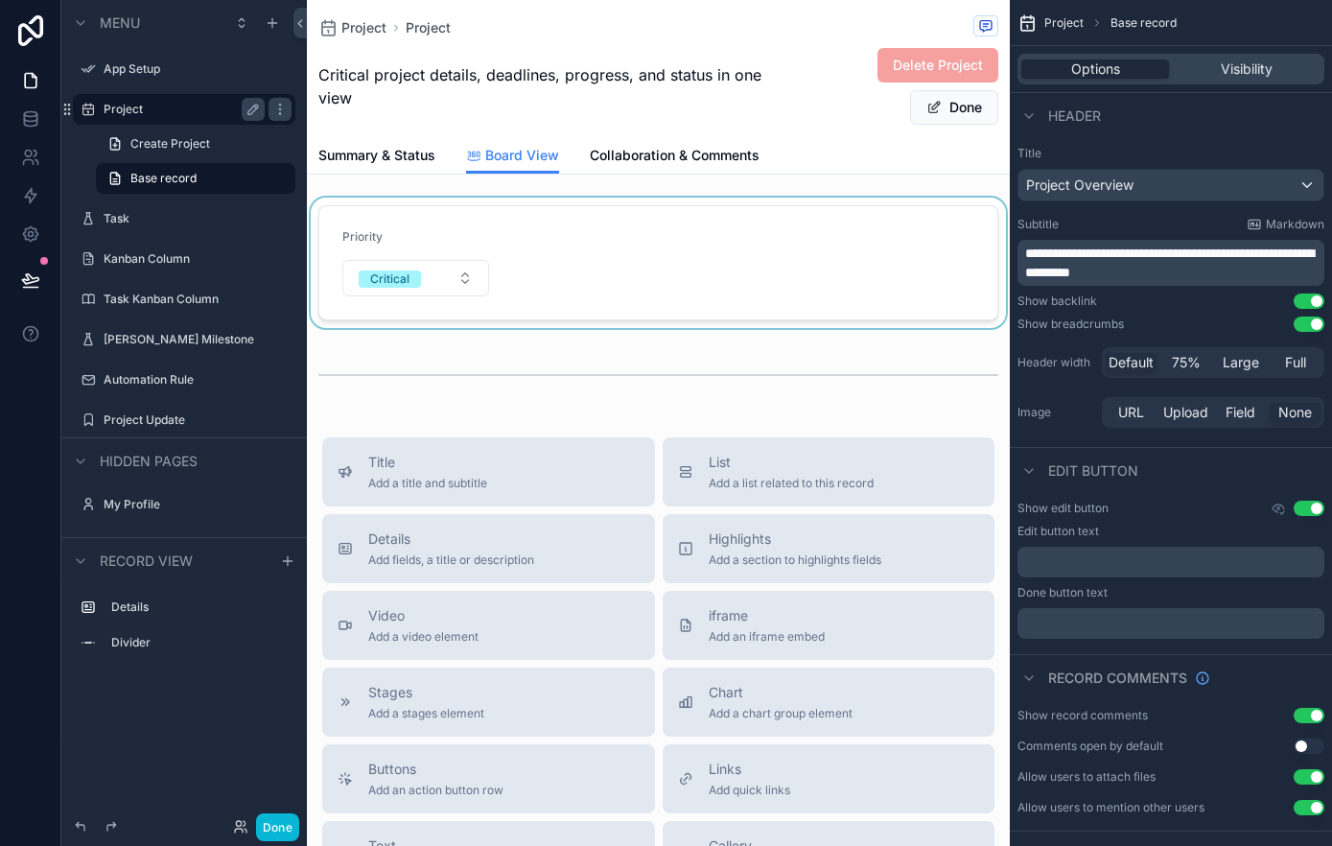
click at [467, 198] on div "scrollable content" at bounding box center [658, 263] width 703 height 130
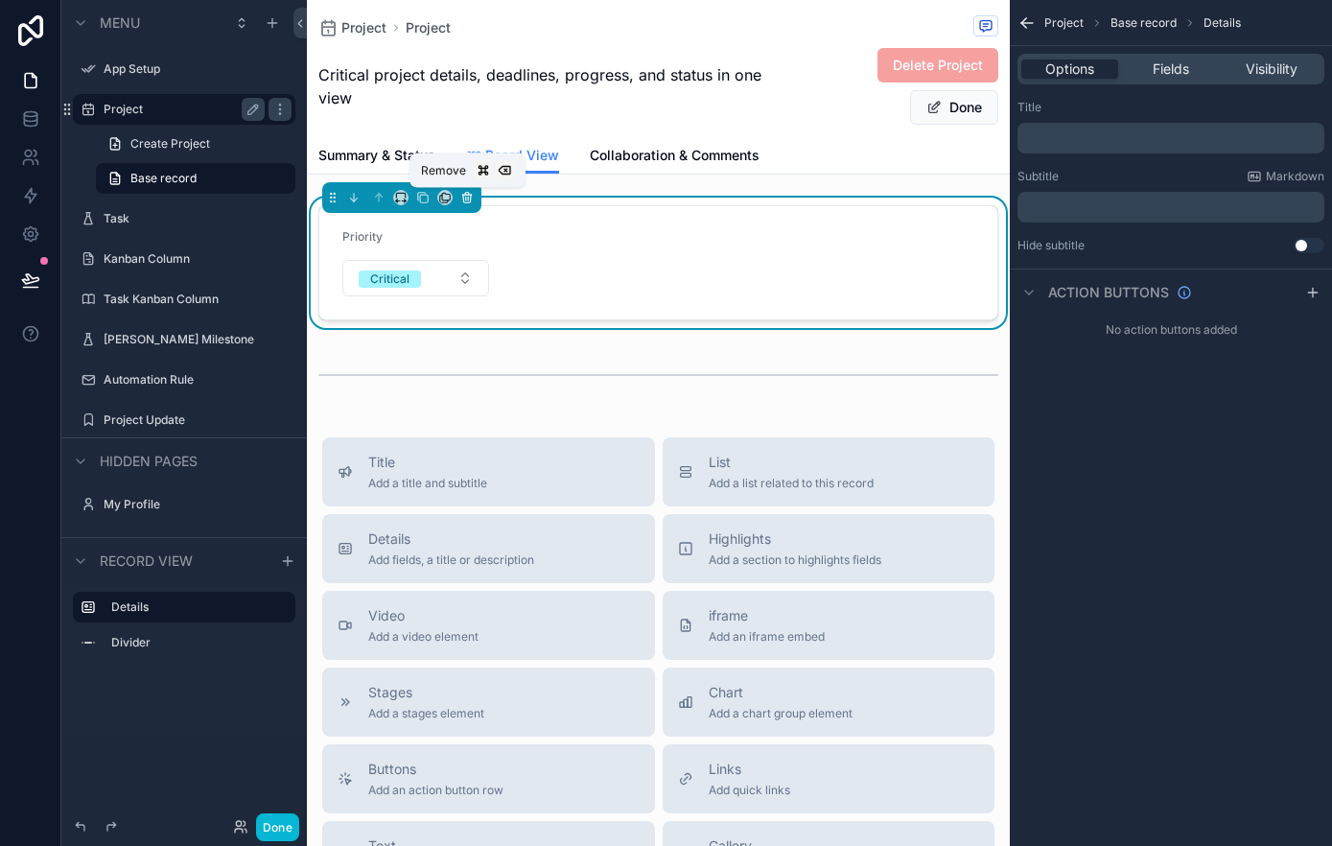
click at [467, 198] on icon "scrollable content" at bounding box center [466, 197] width 13 height 13
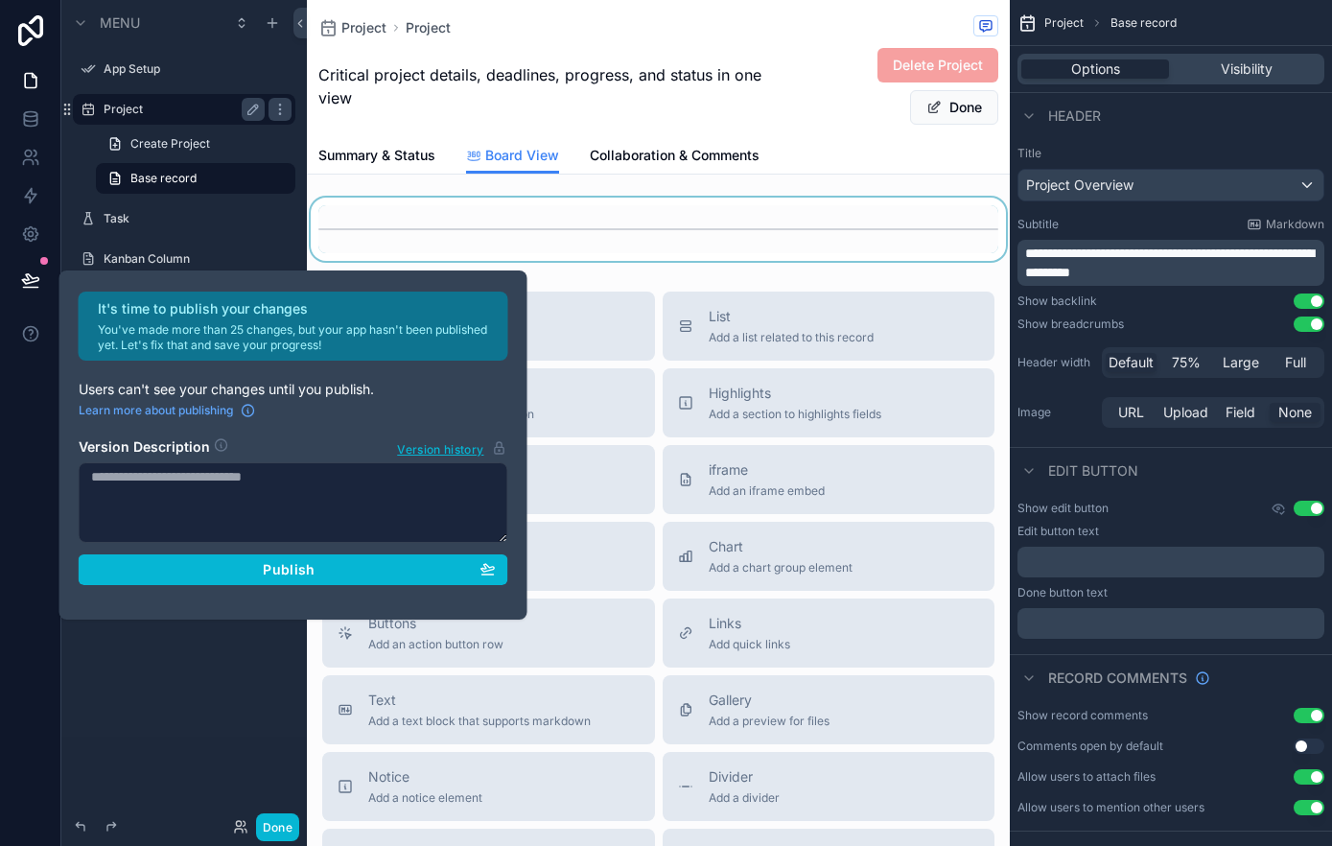
click at [467, 198] on div "It's time to publish your changes You've made more than 25 changes, but your ap…" at bounding box center [666, 423] width 1332 height 846
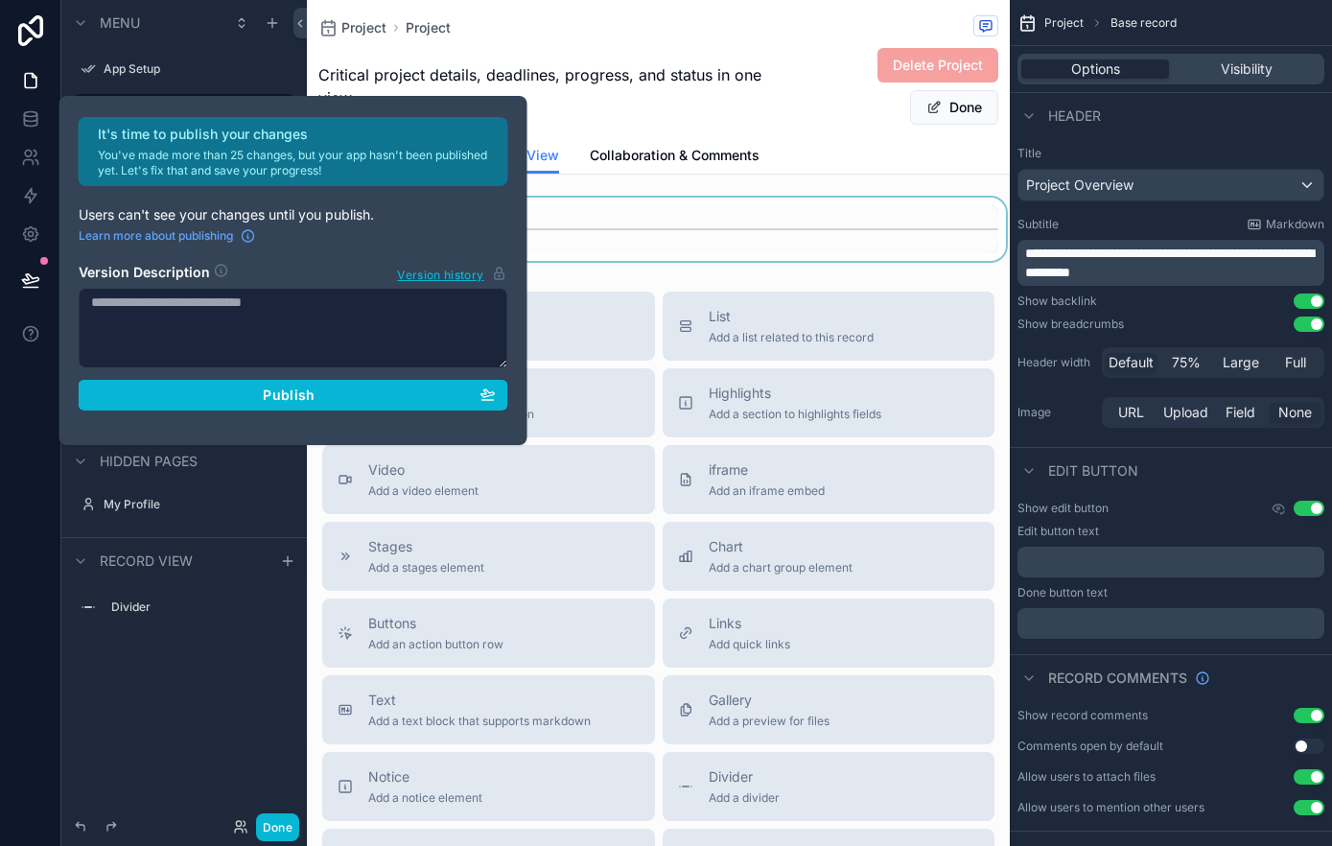
click at [665, 250] on div "scrollable content" at bounding box center [658, 229] width 703 height 63
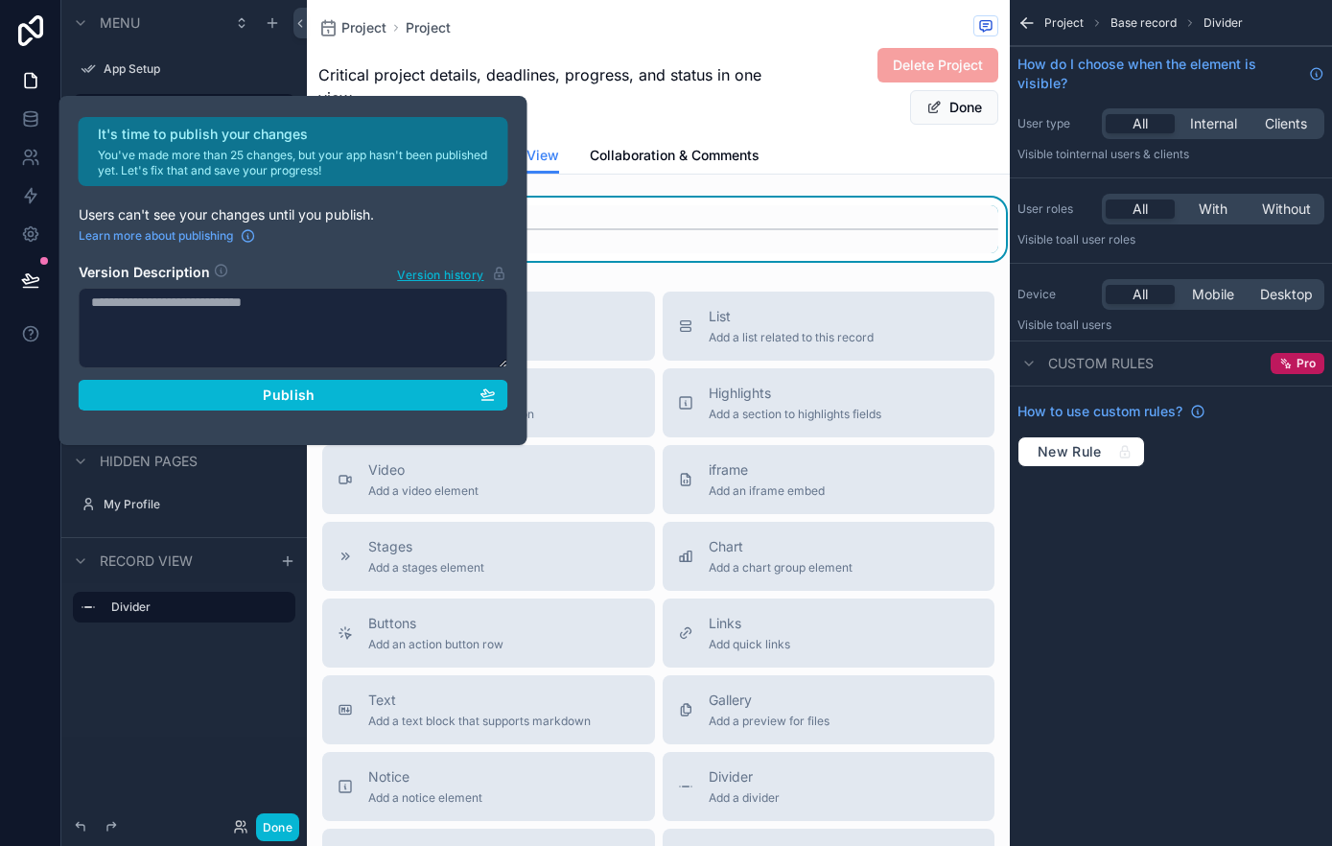
click at [713, 273] on div "Project Project Critical project details, deadlines, progress, and status in on…" at bounding box center [658, 571] width 703 height 1143
click at [279, 822] on button "Done" at bounding box center [277, 827] width 43 height 28
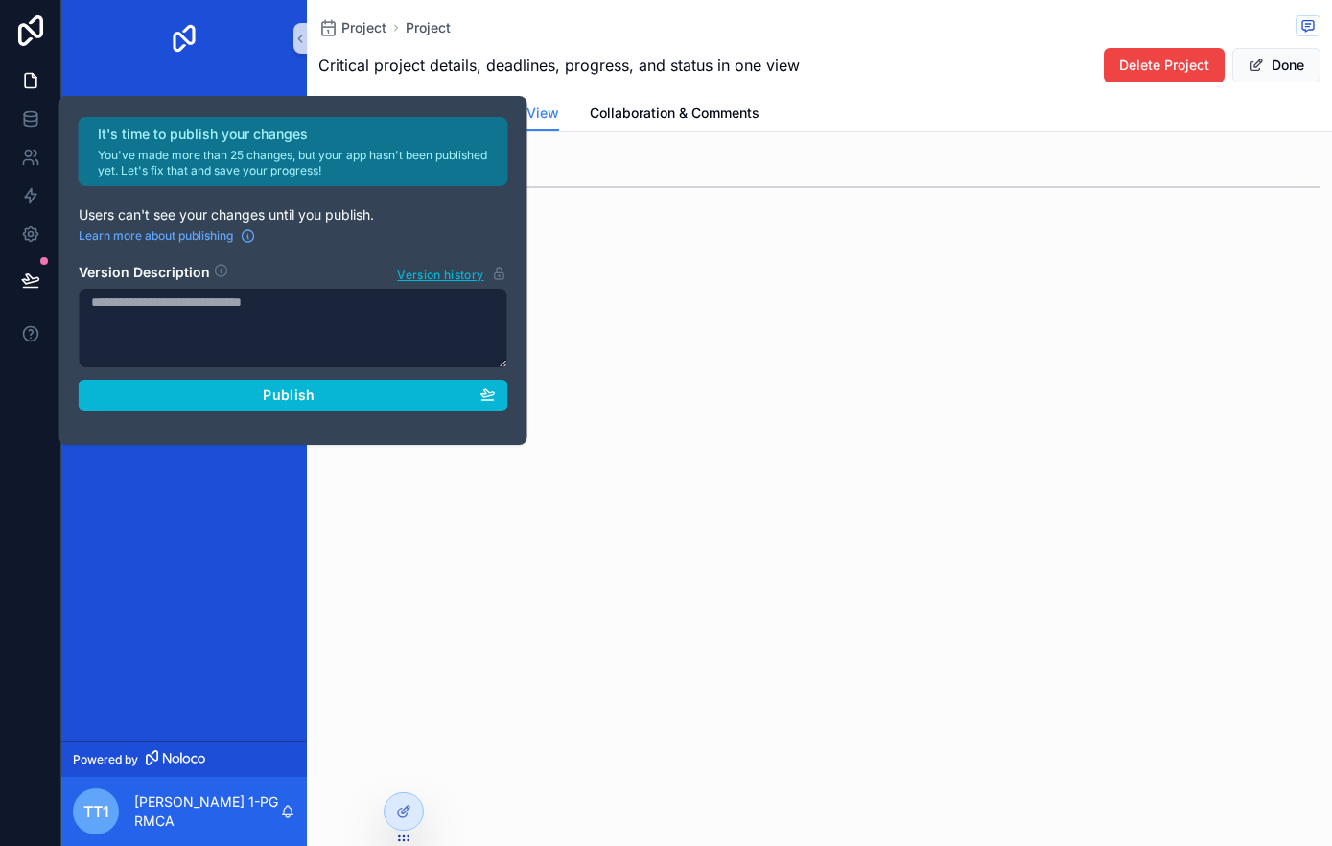
drag, startPoint x: 679, startPoint y: 250, endPoint x: 648, endPoint y: 248, distance: 30.7
click at [679, 250] on div "Project Project Critical project details, deadlines, progress, and status in on…" at bounding box center [819, 170] width 1025 height 341
drag, startPoint x: 26, startPoint y: 82, endPoint x: 35, endPoint y: 94, distance: 14.4
click at [26, 82] on icon at bounding box center [30, 80] width 19 height 19
click at [31, 116] on icon at bounding box center [30, 114] width 12 height 5
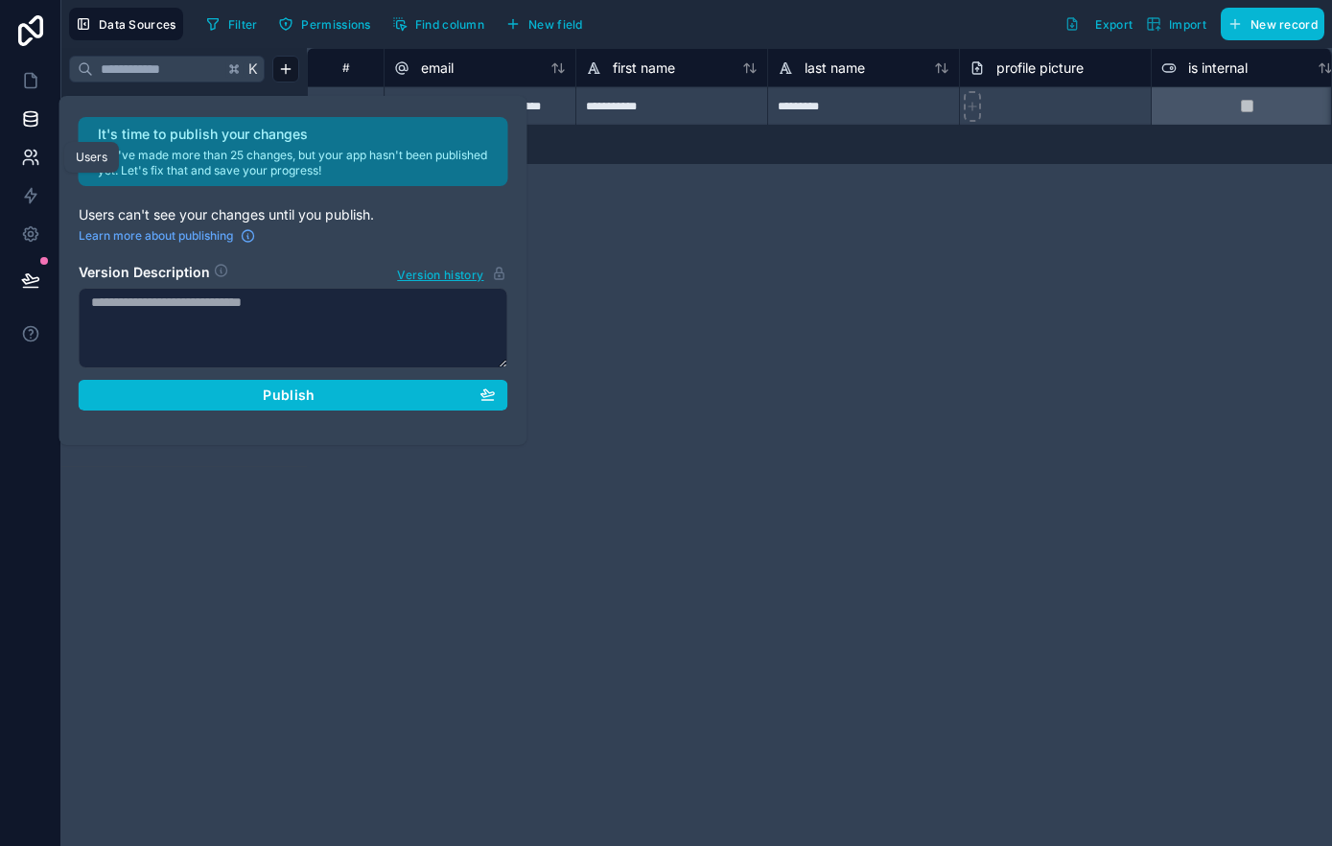
click at [23, 161] on icon at bounding box center [28, 162] width 10 height 5
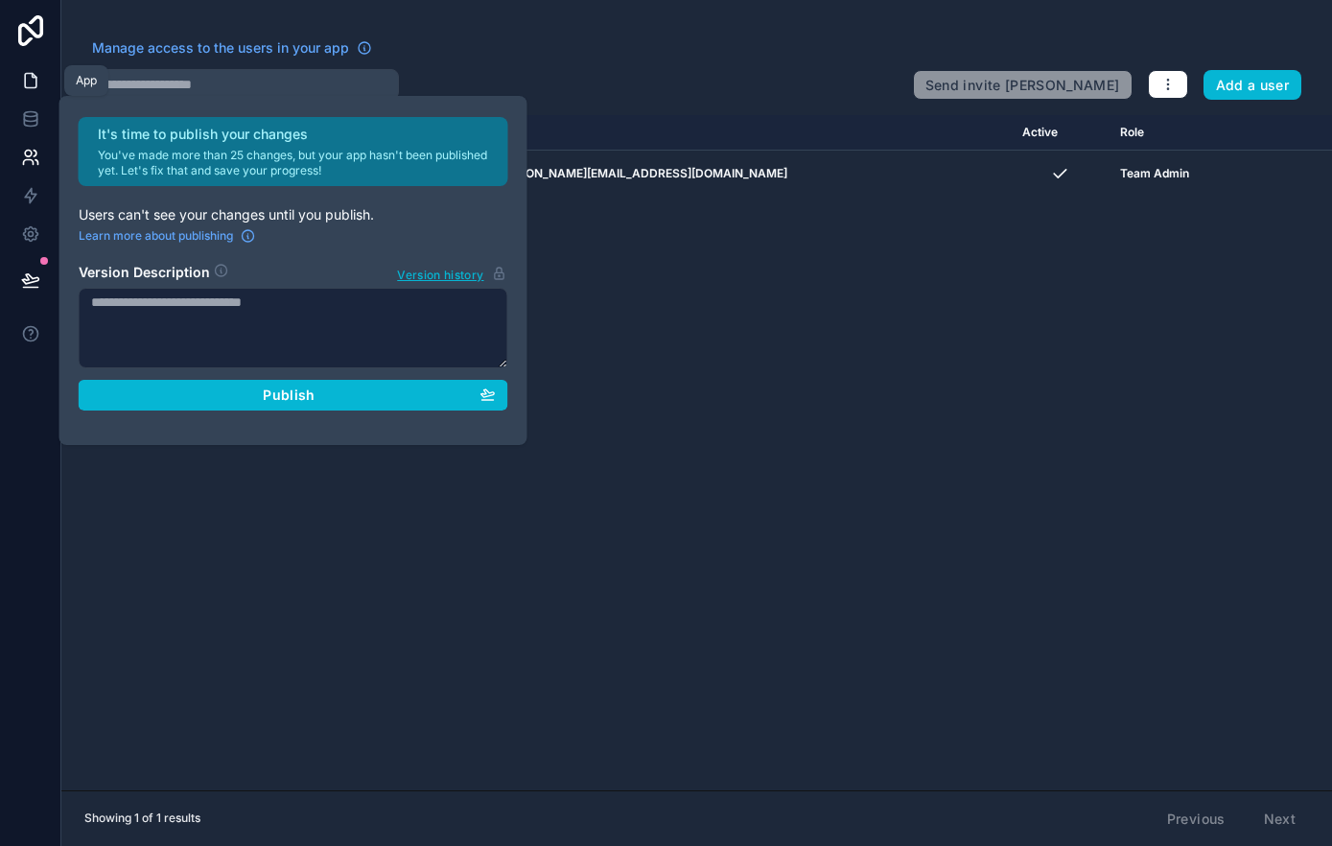
click at [36, 71] on icon at bounding box center [30, 80] width 19 height 19
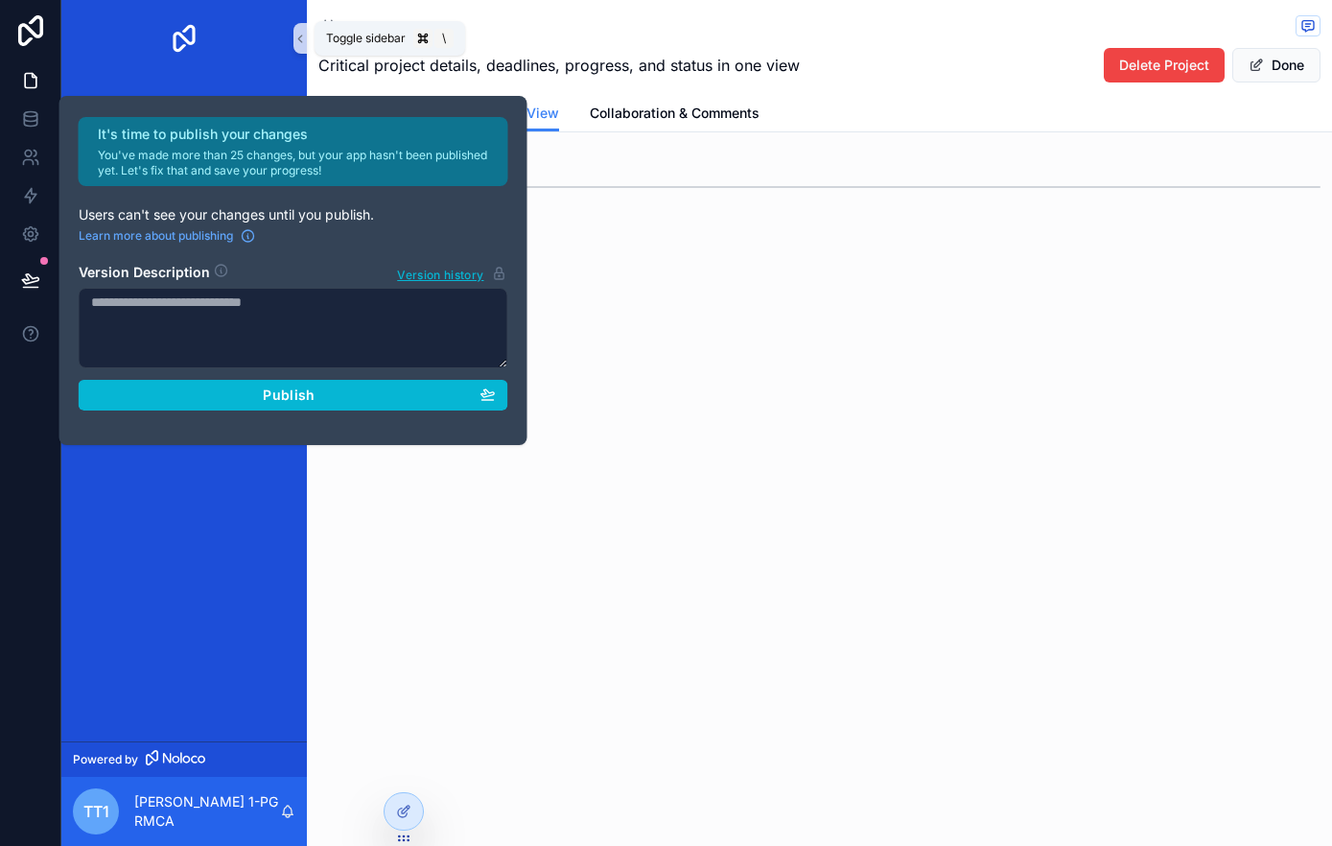
click at [305, 34] on icon "scrollable content" at bounding box center [299, 39] width 13 height 14
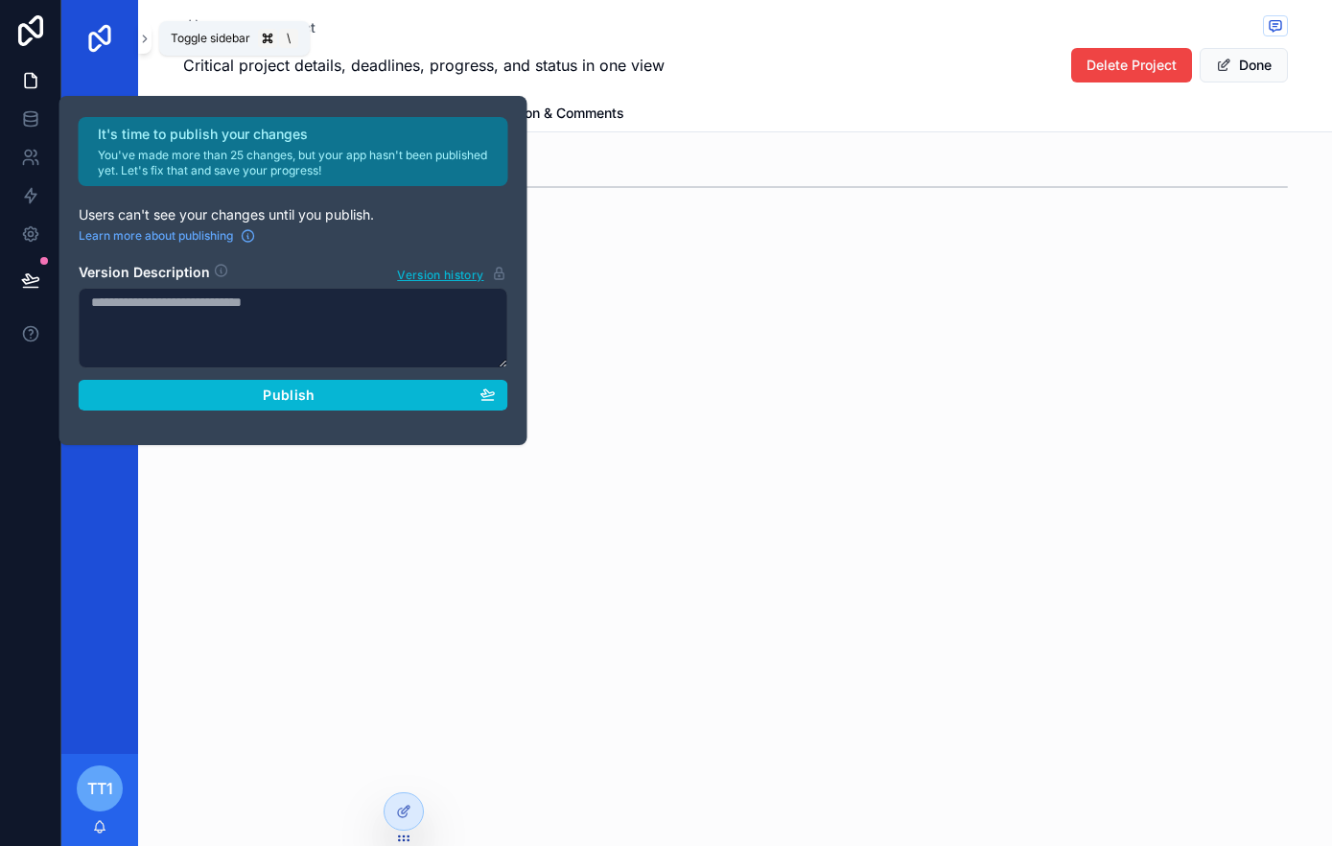
click at [141, 37] on icon "scrollable content" at bounding box center [144, 39] width 13 height 14
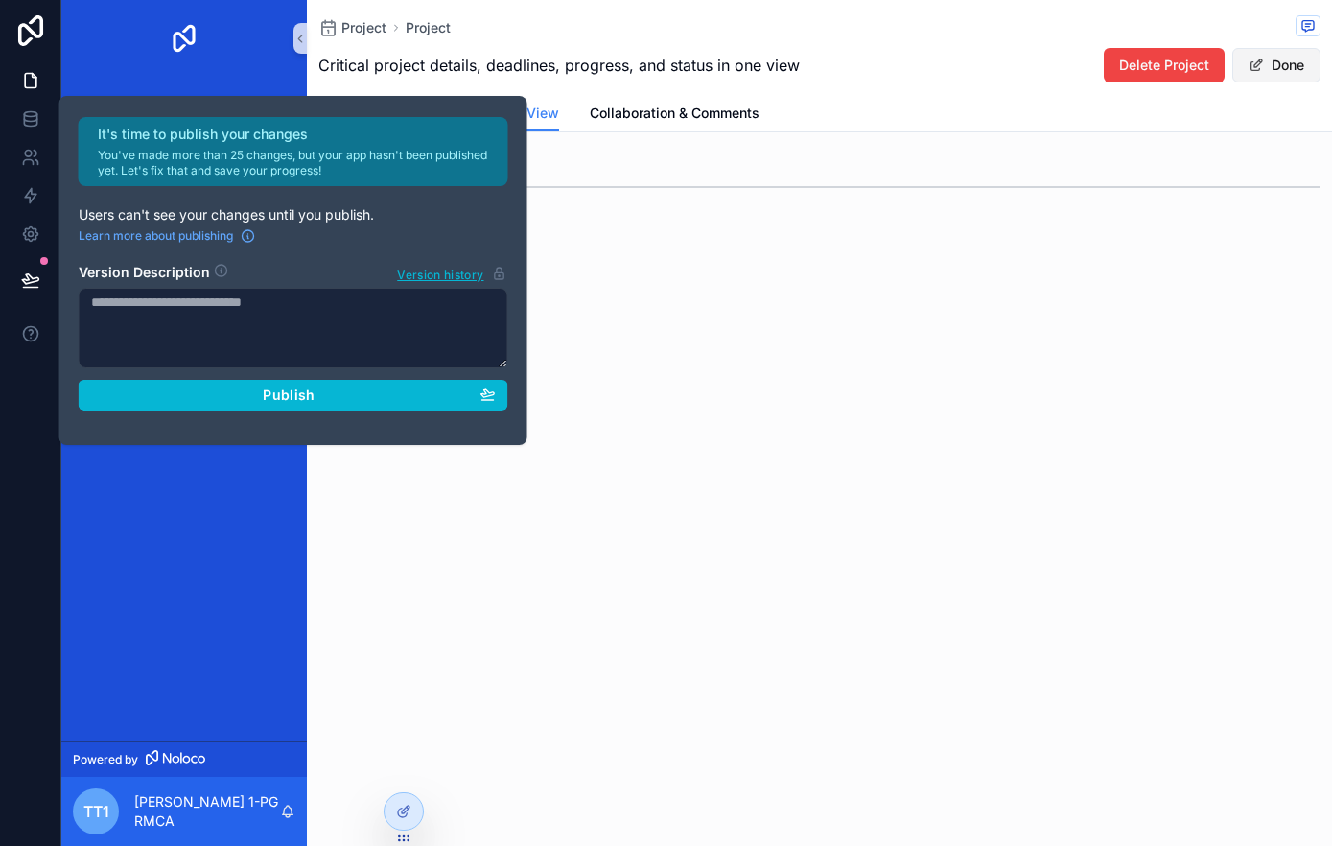
click at [1291, 62] on button "Done" at bounding box center [1276, 65] width 88 height 35
click at [413, 810] on div at bounding box center [403, 811] width 38 height 36
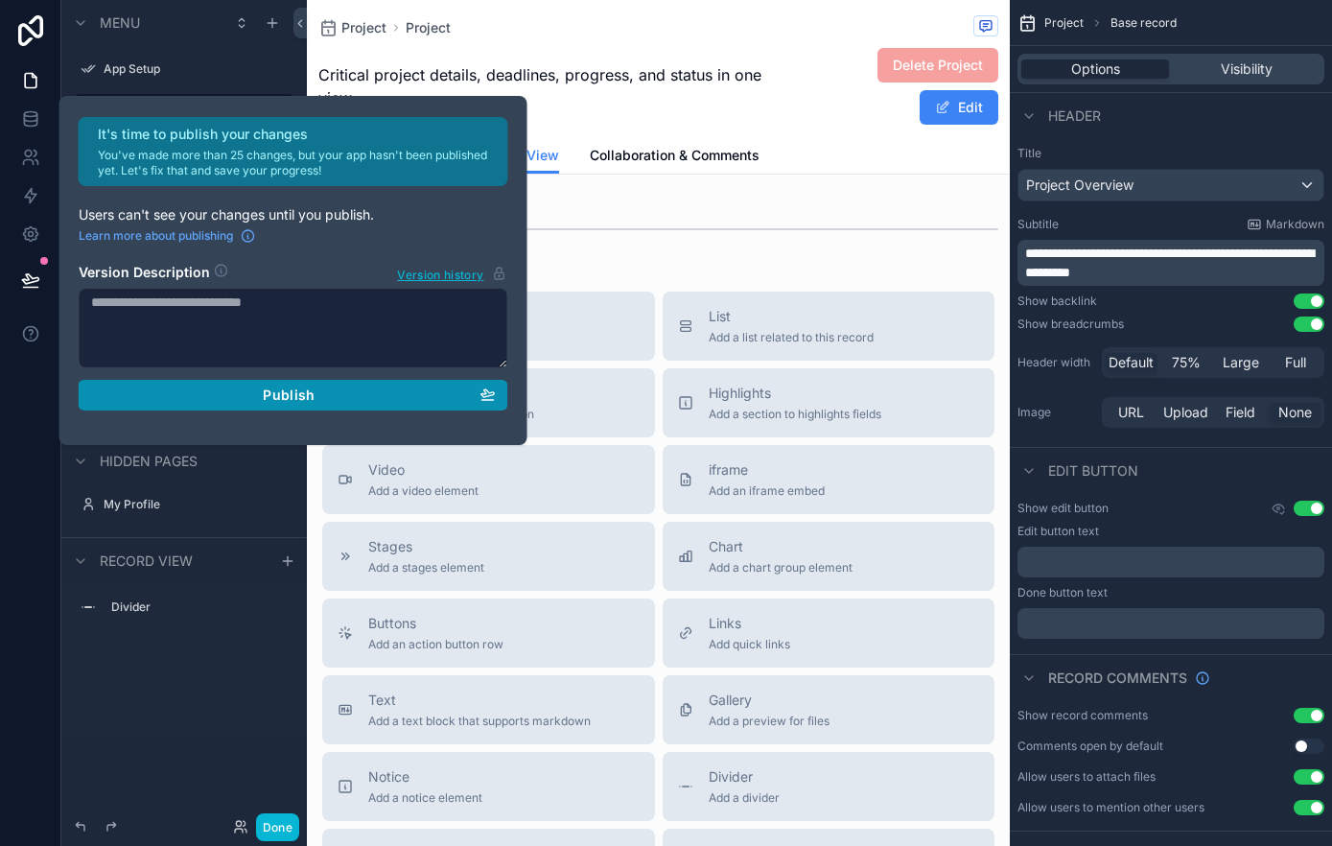
click at [300, 398] on span "Publish" at bounding box center [289, 394] width 52 height 17
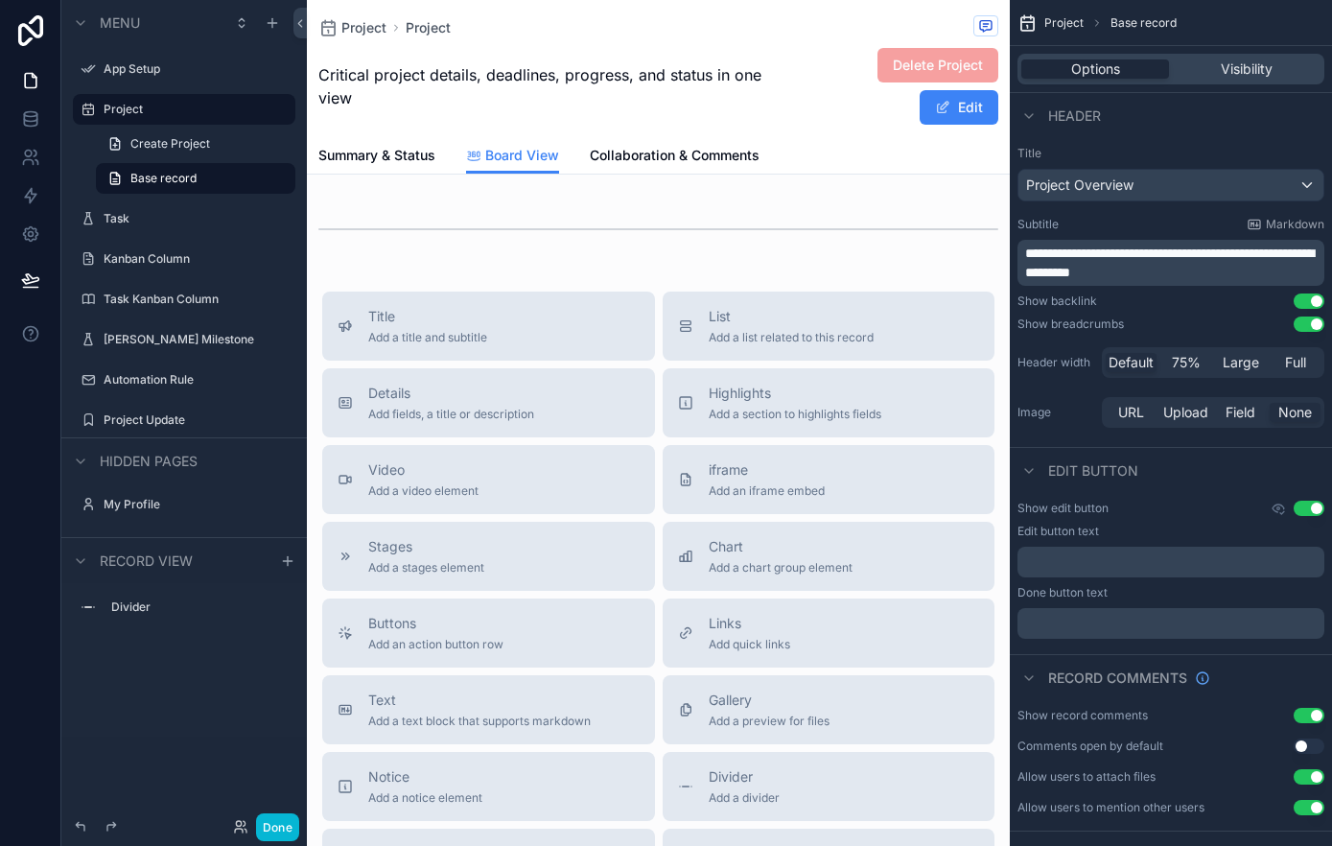
click at [16, 640] on div at bounding box center [30, 423] width 61 height 846
click at [936, 105] on span "scrollable content" at bounding box center [942, 107] width 15 height 15
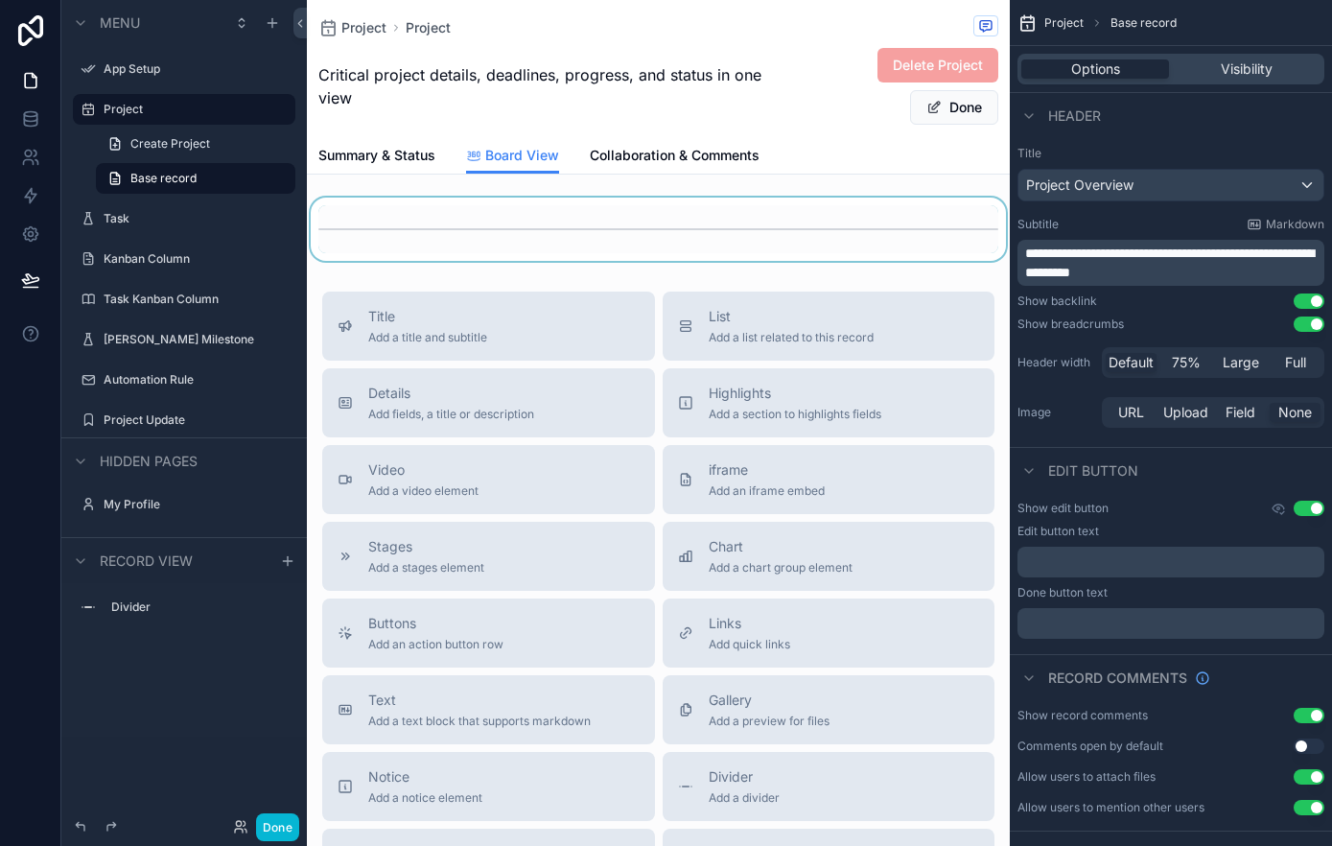
click at [566, 228] on div "scrollable content" at bounding box center [658, 229] width 703 height 63
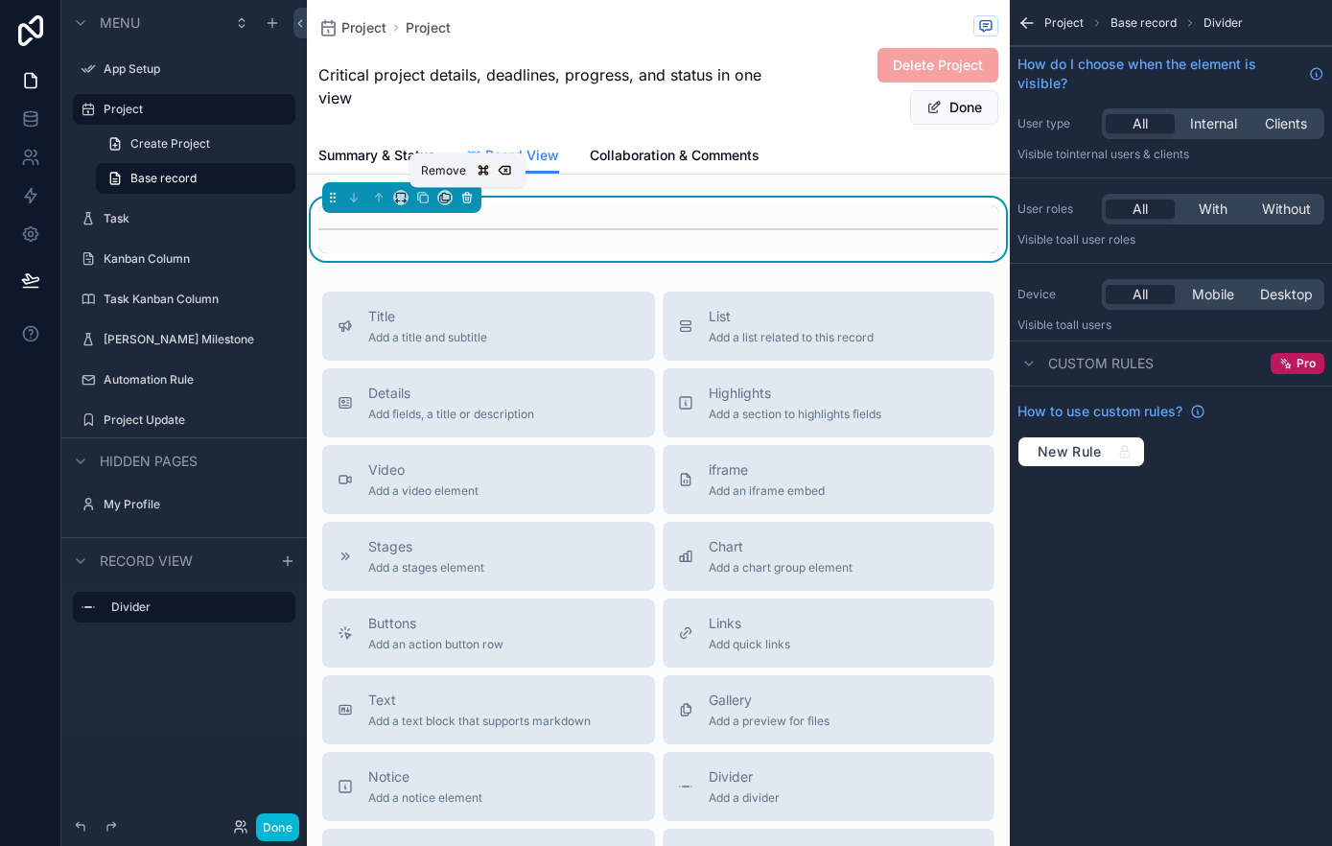
click at [473, 203] on button "scrollable content" at bounding box center [466, 197] width 21 height 21
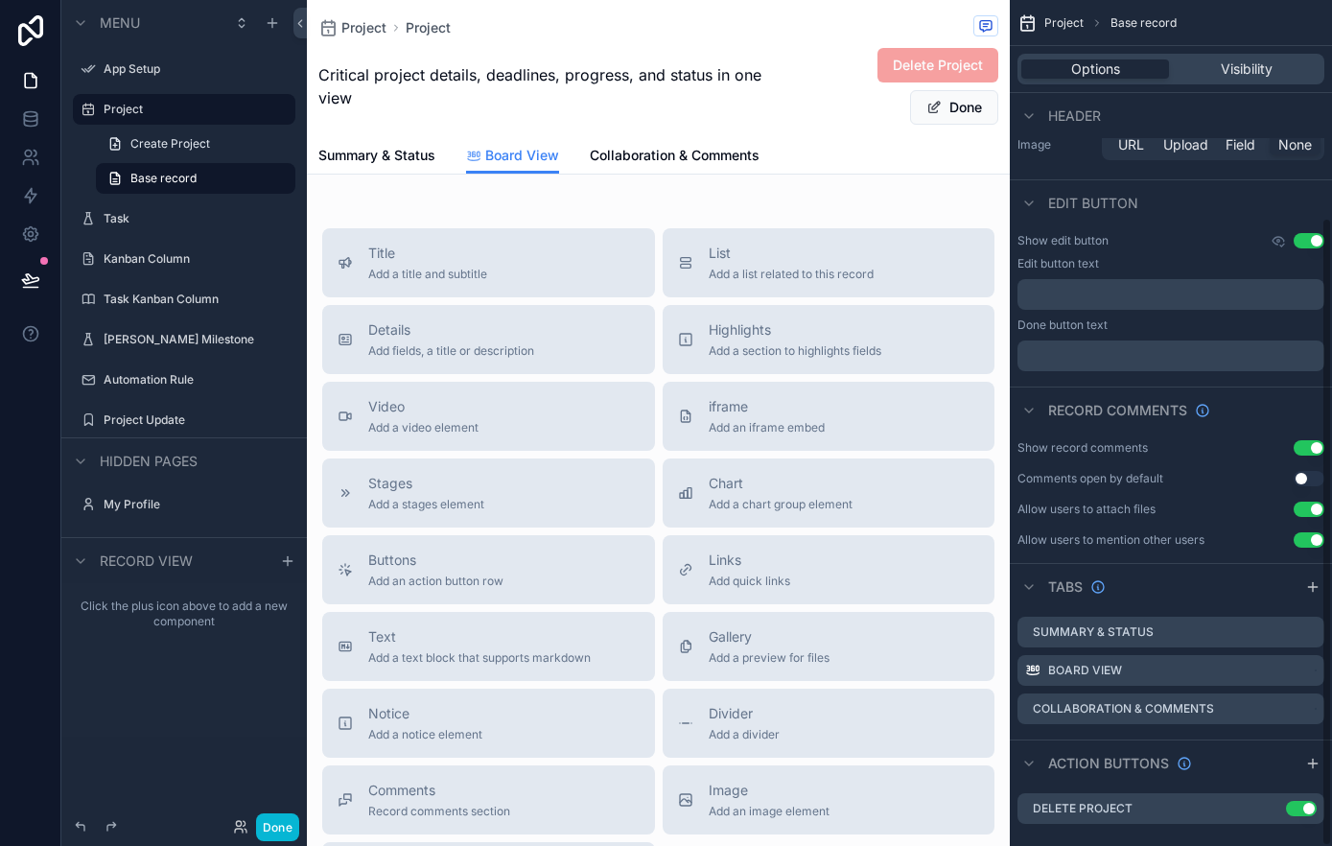
scroll to position [291, 0]
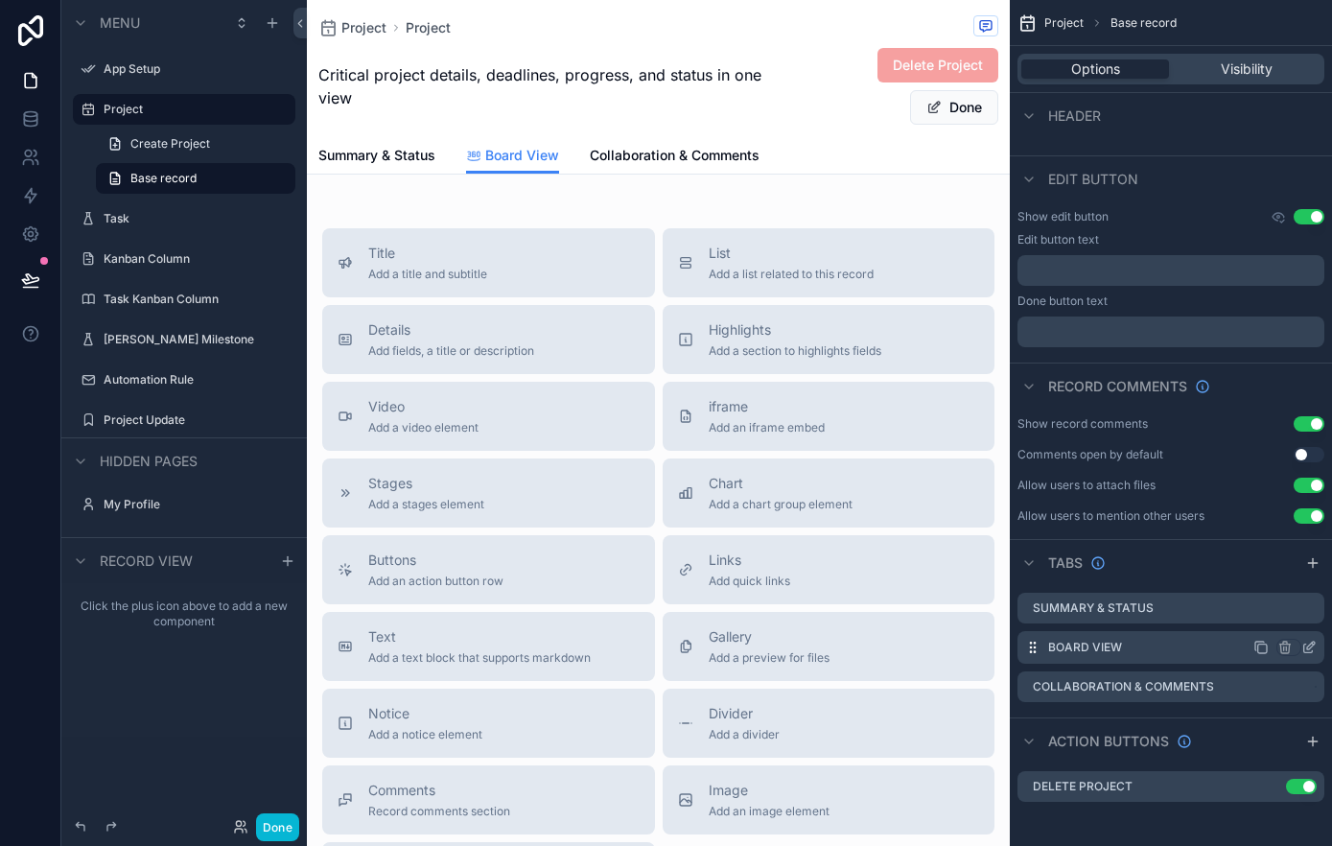
click at [1156, 650] on div "Board View" at bounding box center [1170, 647] width 307 height 33
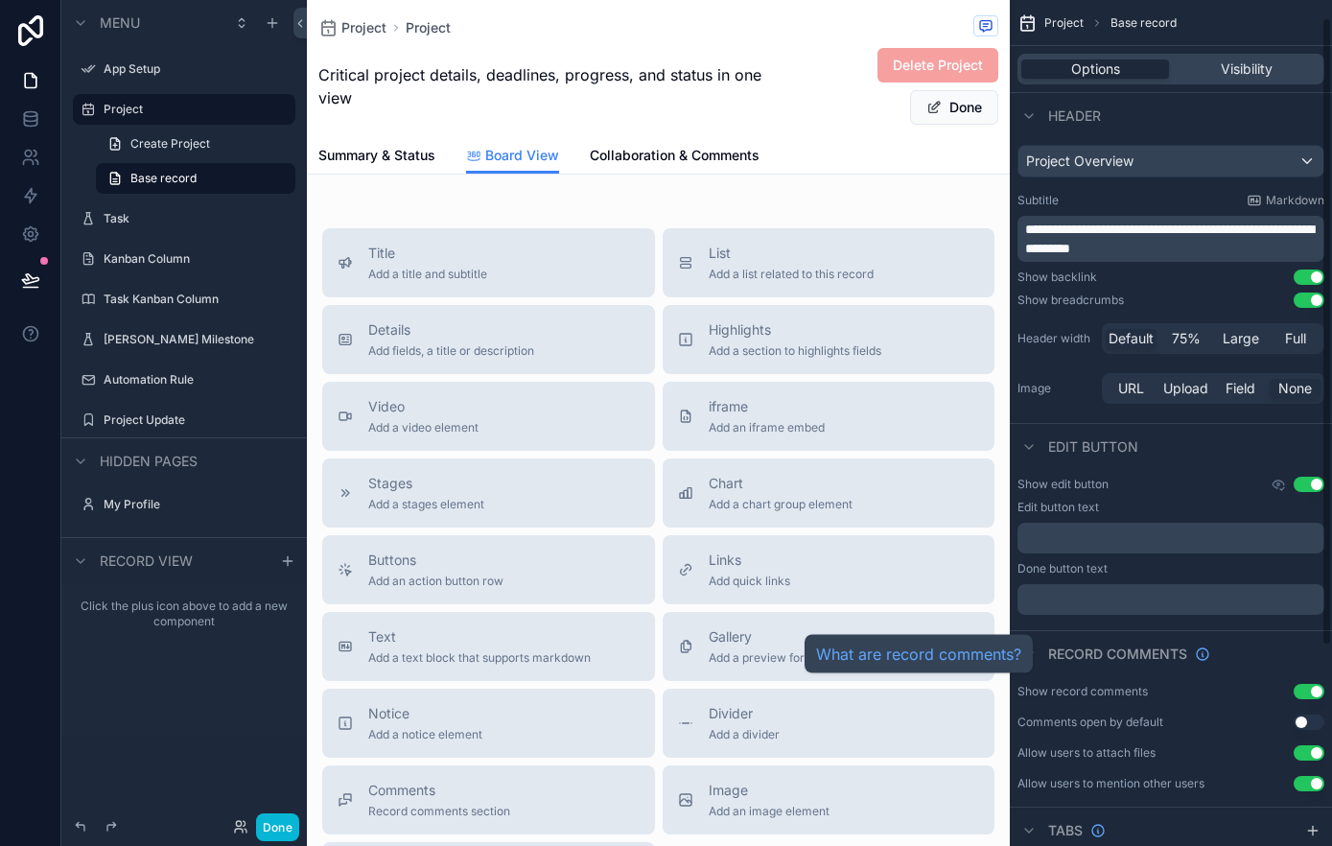
scroll to position [0, 0]
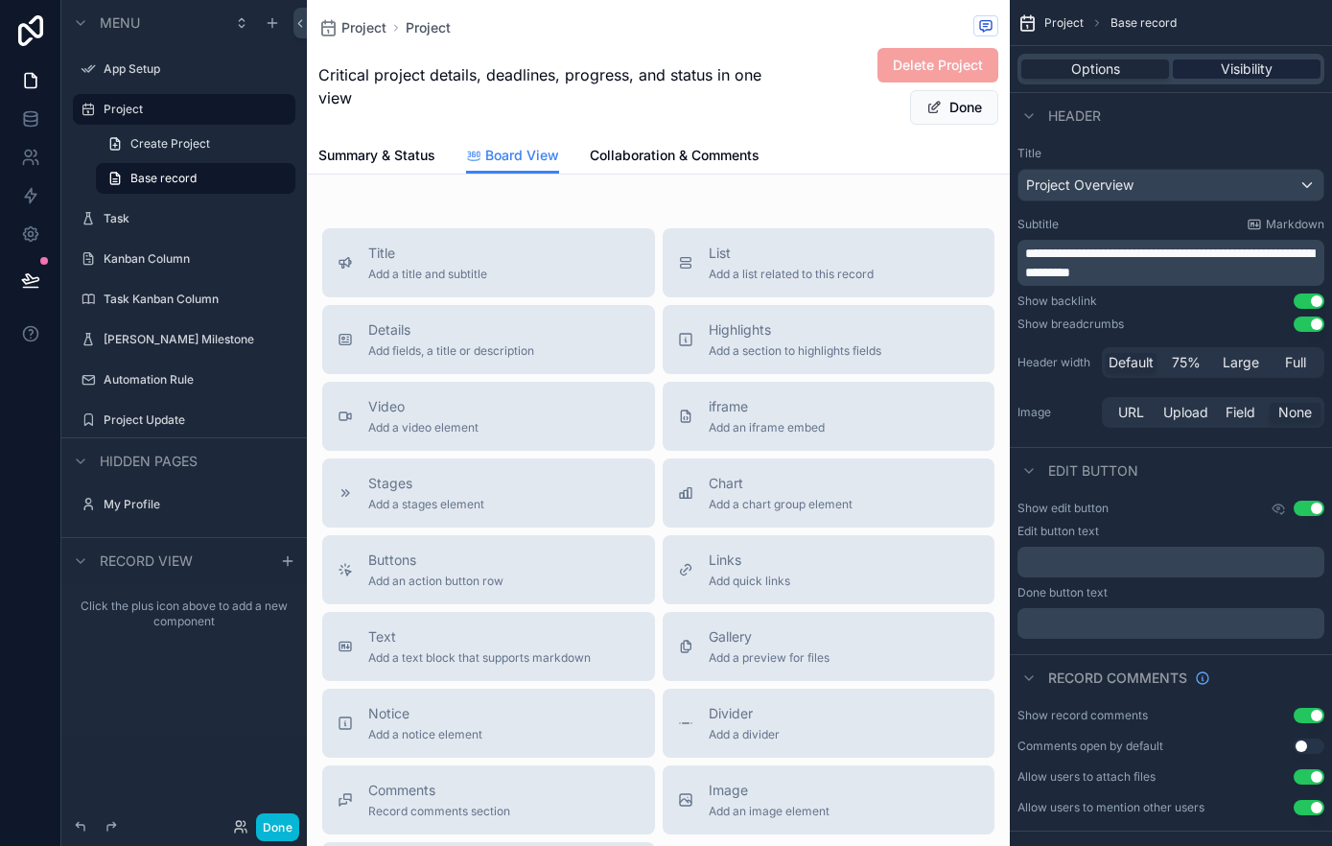
click at [1263, 68] on span "Visibility" at bounding box center [1246, 68] width 52 height 19
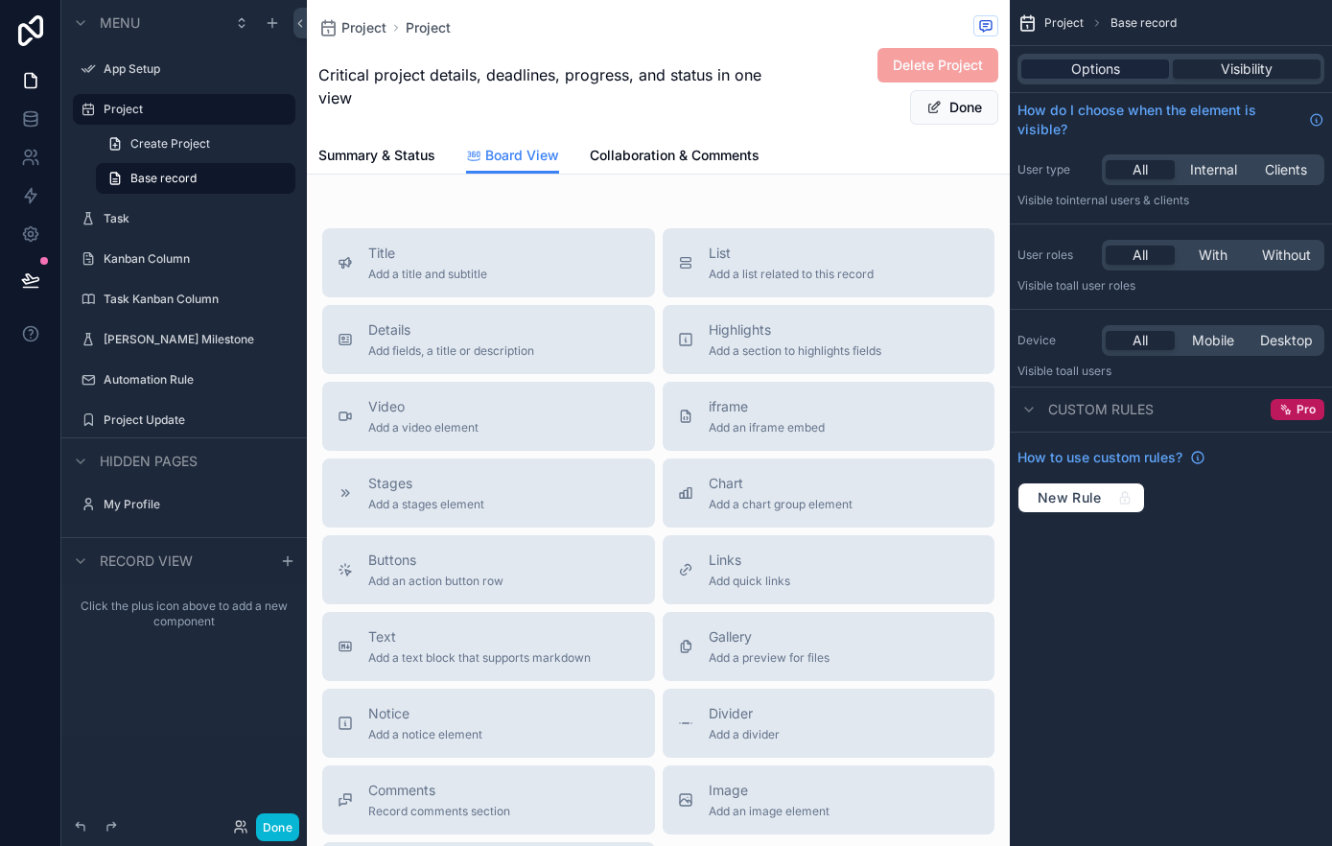
click at [1117, 69] on span "Options" at bounding box center [1095, 68] width 49 height 19
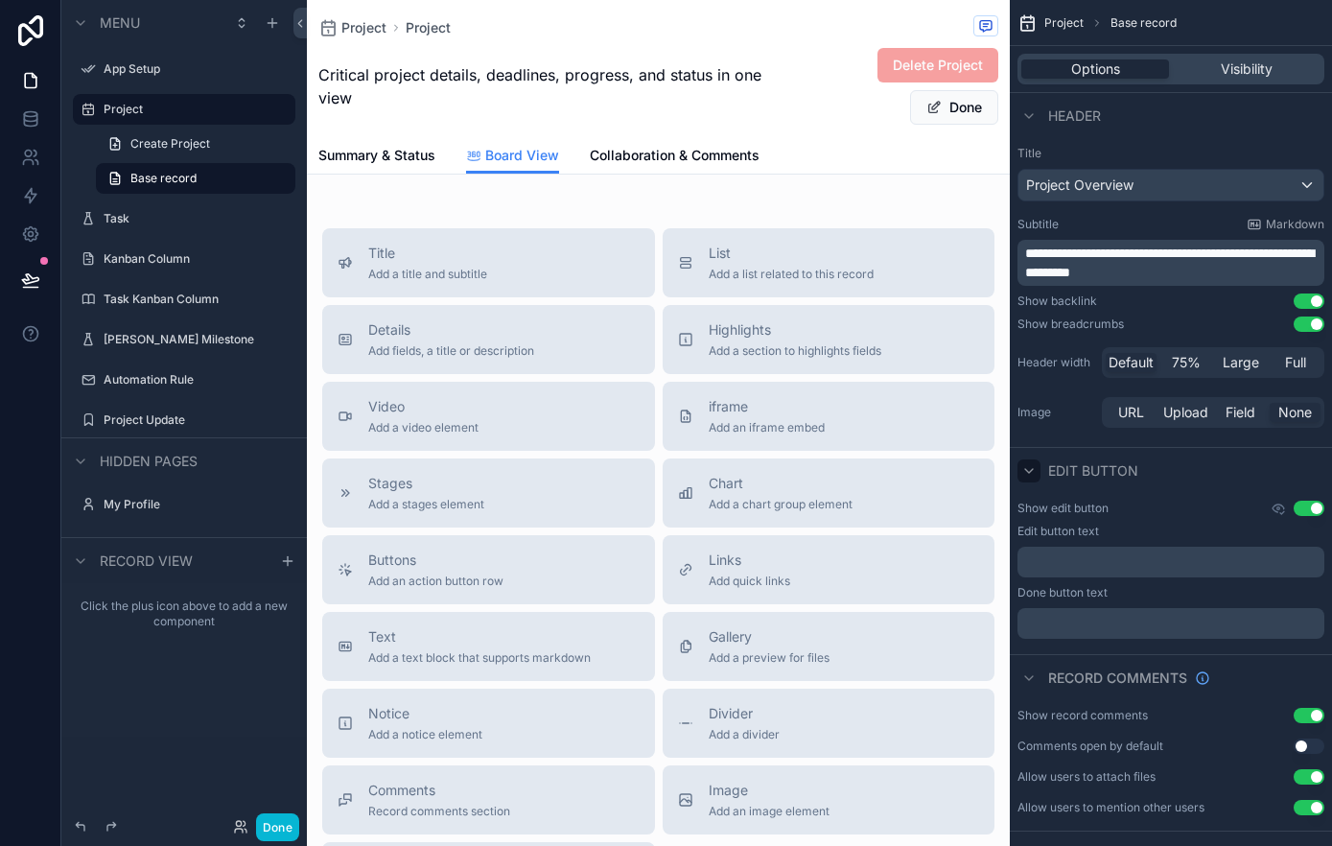
click at [1033, 471] on icon "scrollable content" at bounding box center [1028, 470] width 15 height 15
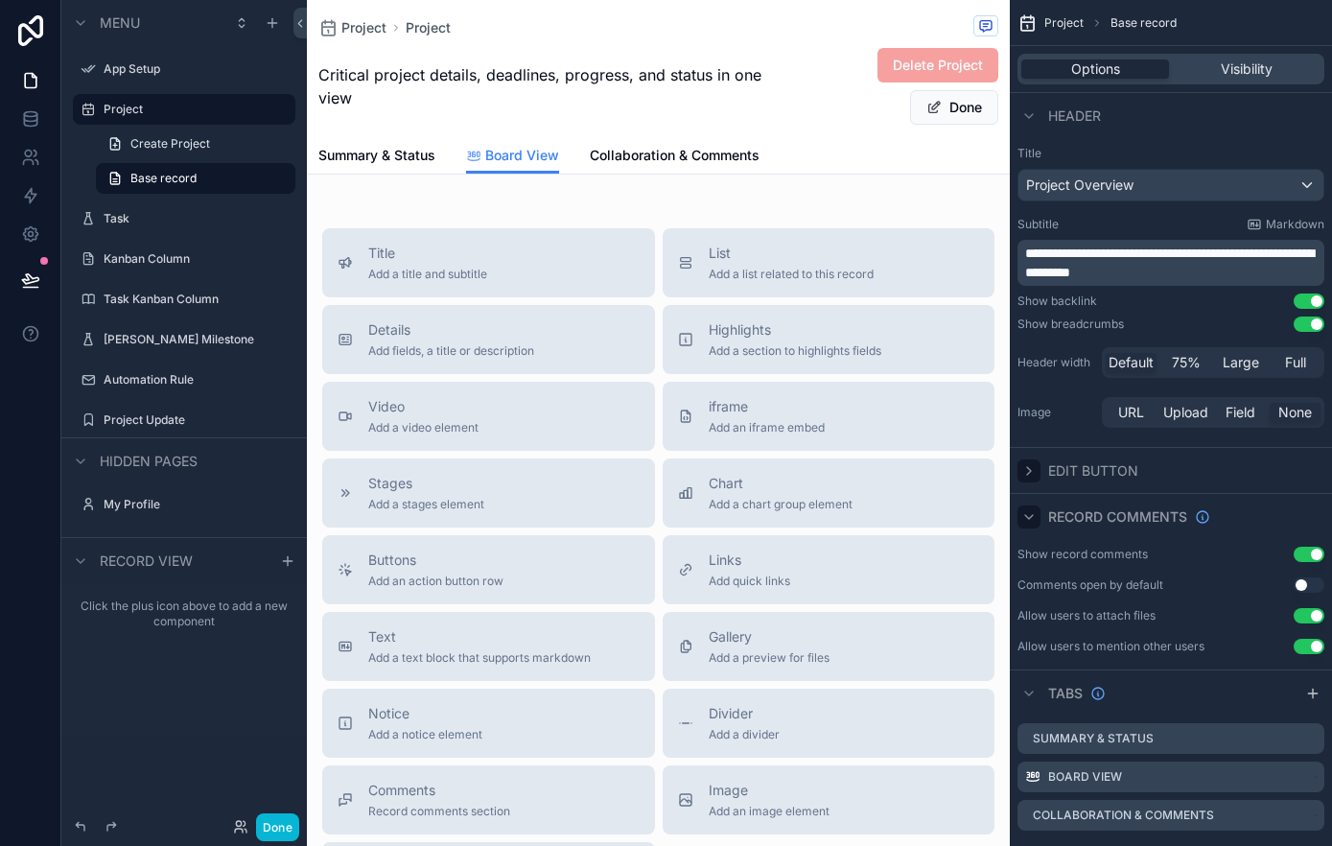
click at [1034, 518] on icon "scrollable content" at bounding box center [1028, 516] width 15 height 15
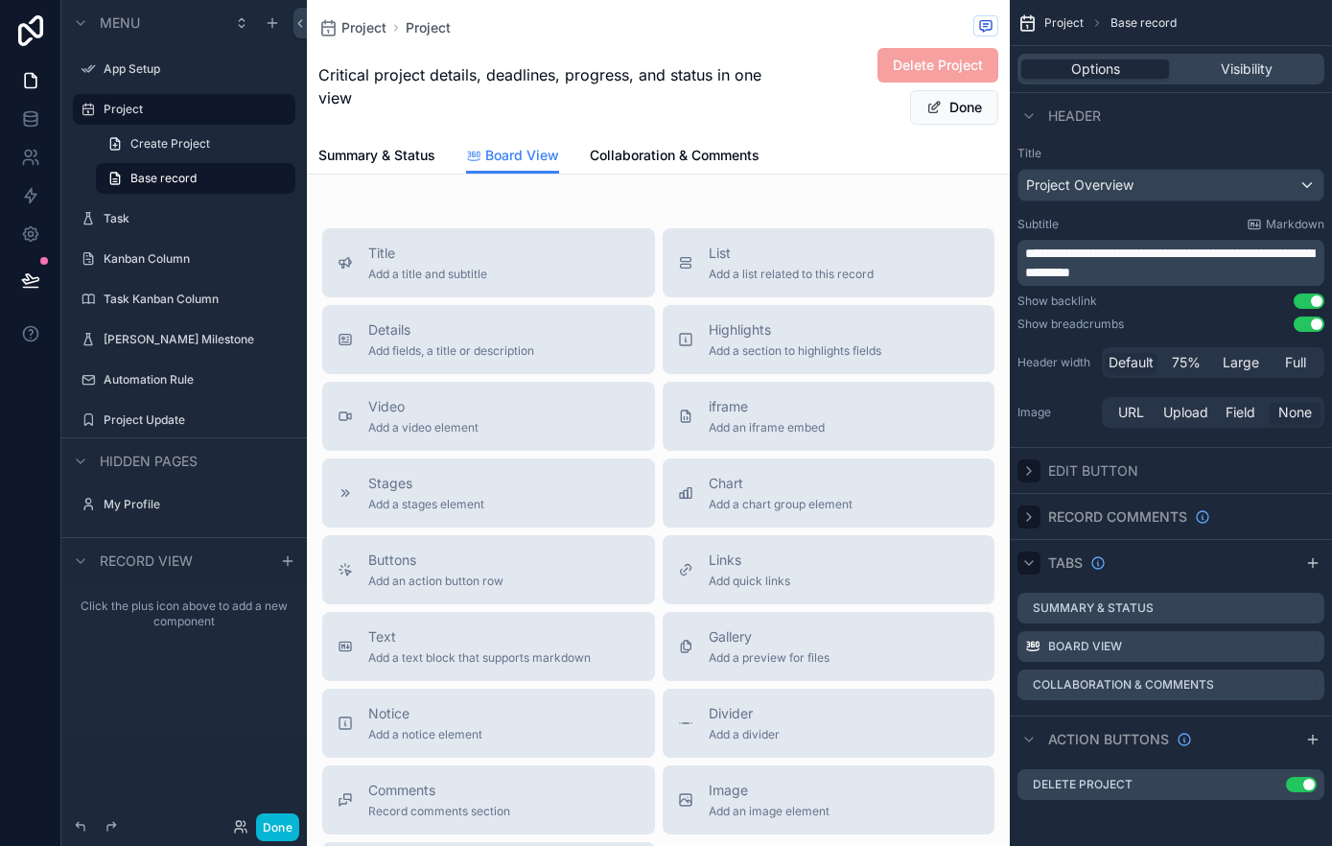
click at [1031, 559] on icon "scrollable content" at bounding box center [1028, 562] width 15 height 15
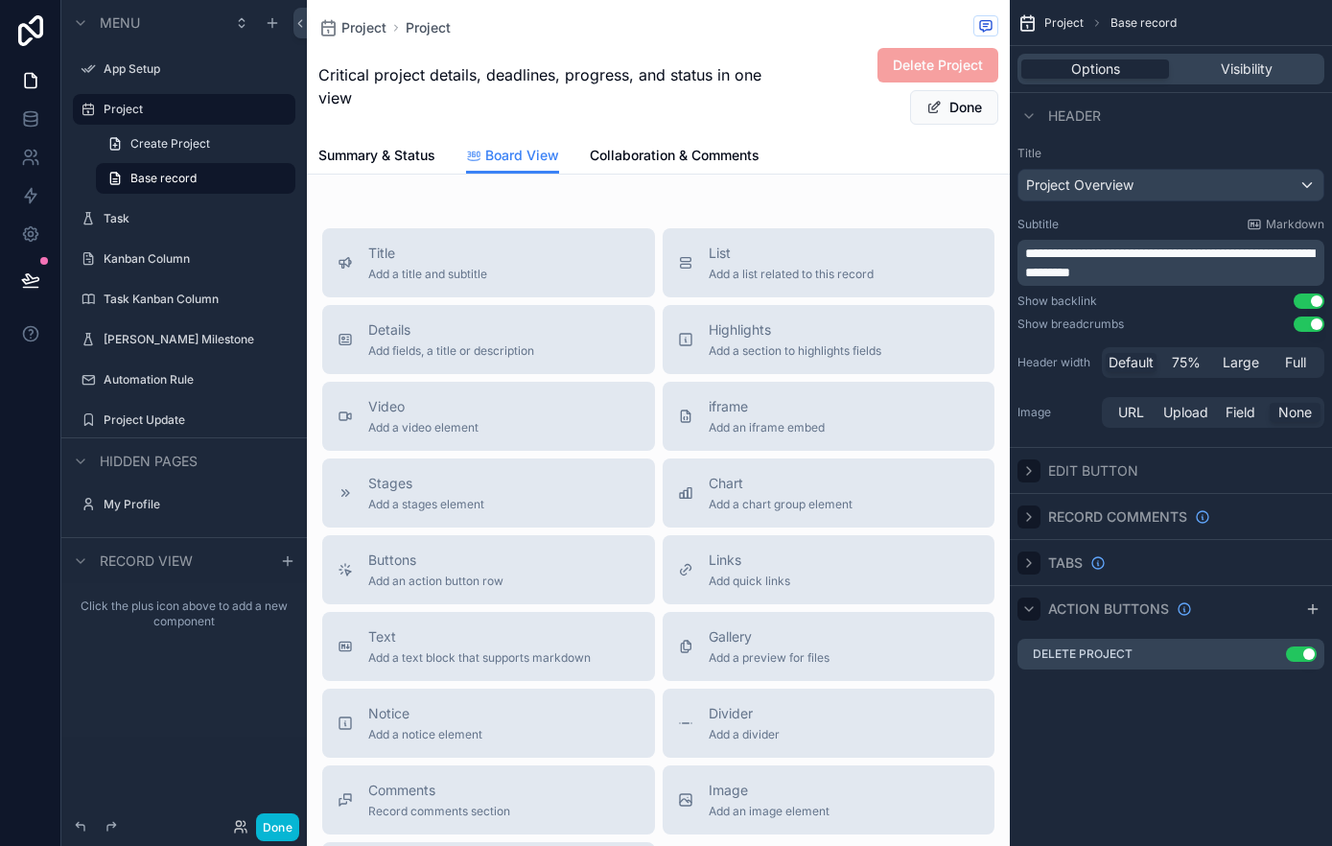
click at [1034, 609] on icon "scrollable content" at bounding box center [1028, 608] width 15 height 15
click at [1076, 23] on span "Project" at bounding box center [1063, 22] width 39 height 15
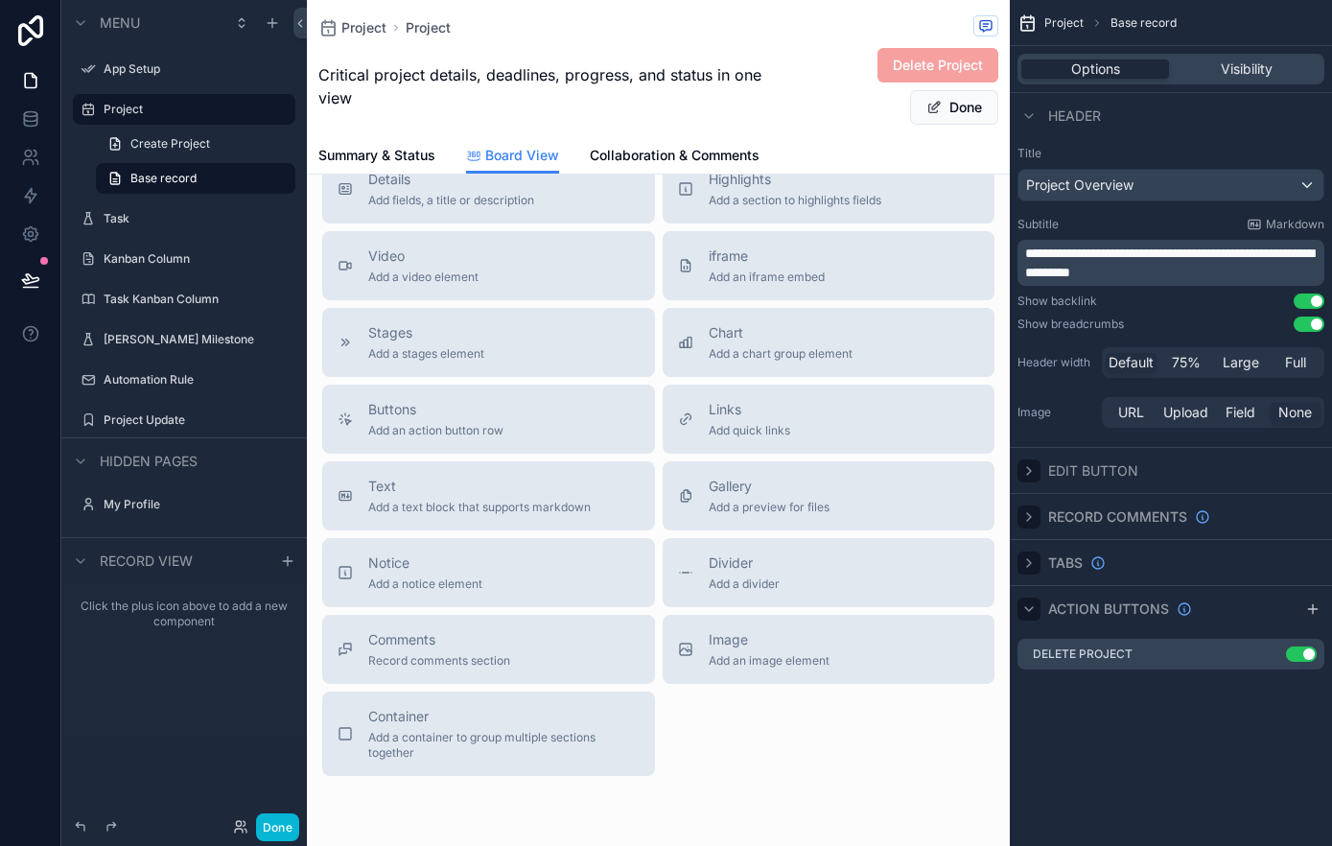
scroll to position [157, 0]
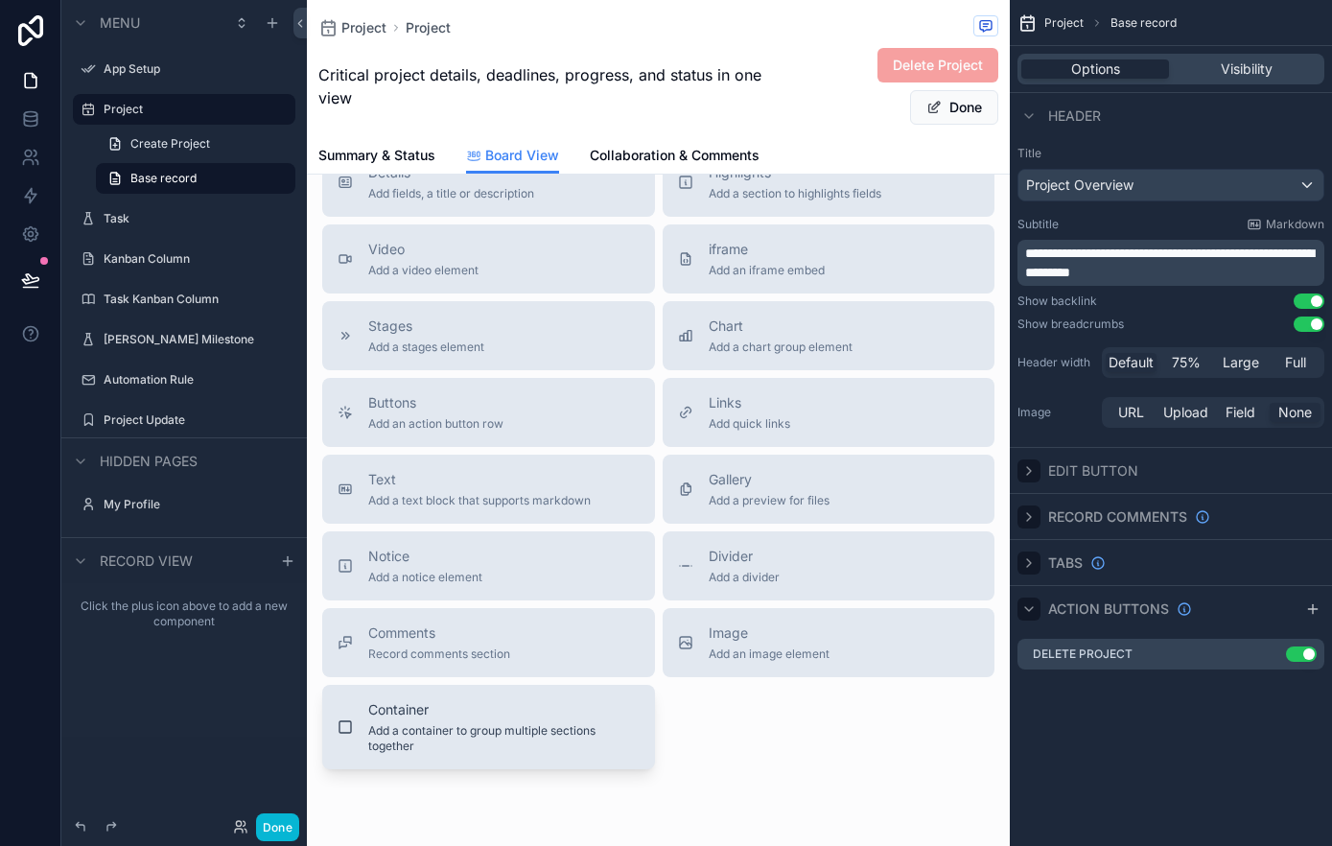
click at [347, 726] on icon "scrollable content" at bounding box center [344, 726] width 15 height 15
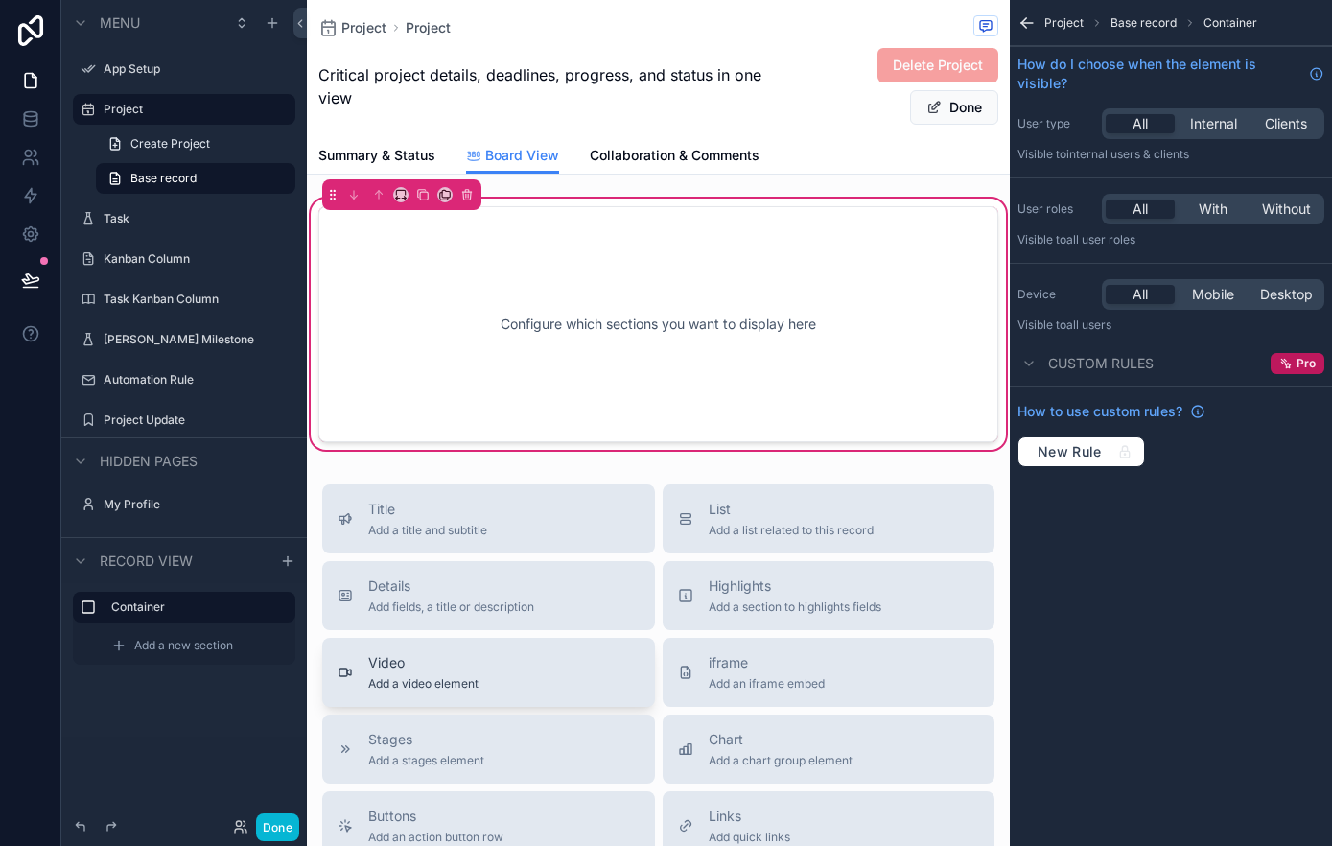
scroll to position [0, 0]
click at [606, 329] on div "Configure which sections you want to display here" at bounding box center [658, 327] width 616 height 173
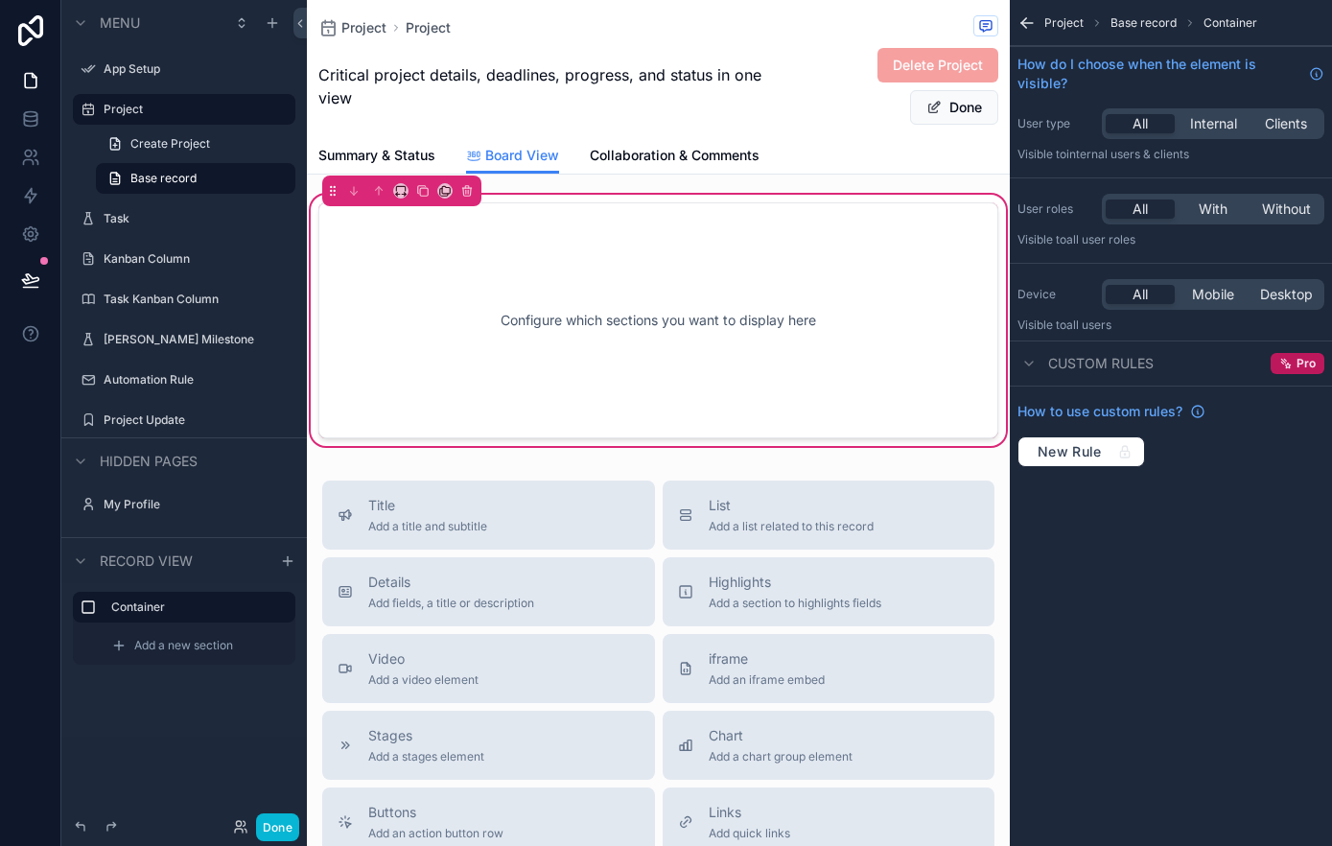
click at [565, 182] on div "Project Project Critical project details, deadlines, progress, and status in on…" at bounding box center [658, 662] width 703 height 1338
click at [828, 300] on div "Configure which sections you want to display here" at bounding box center [658, 319] width 616 height 173
click at [463, 193] on icon "scrollable content" at bounding box center [466, 189] width 13 height 13
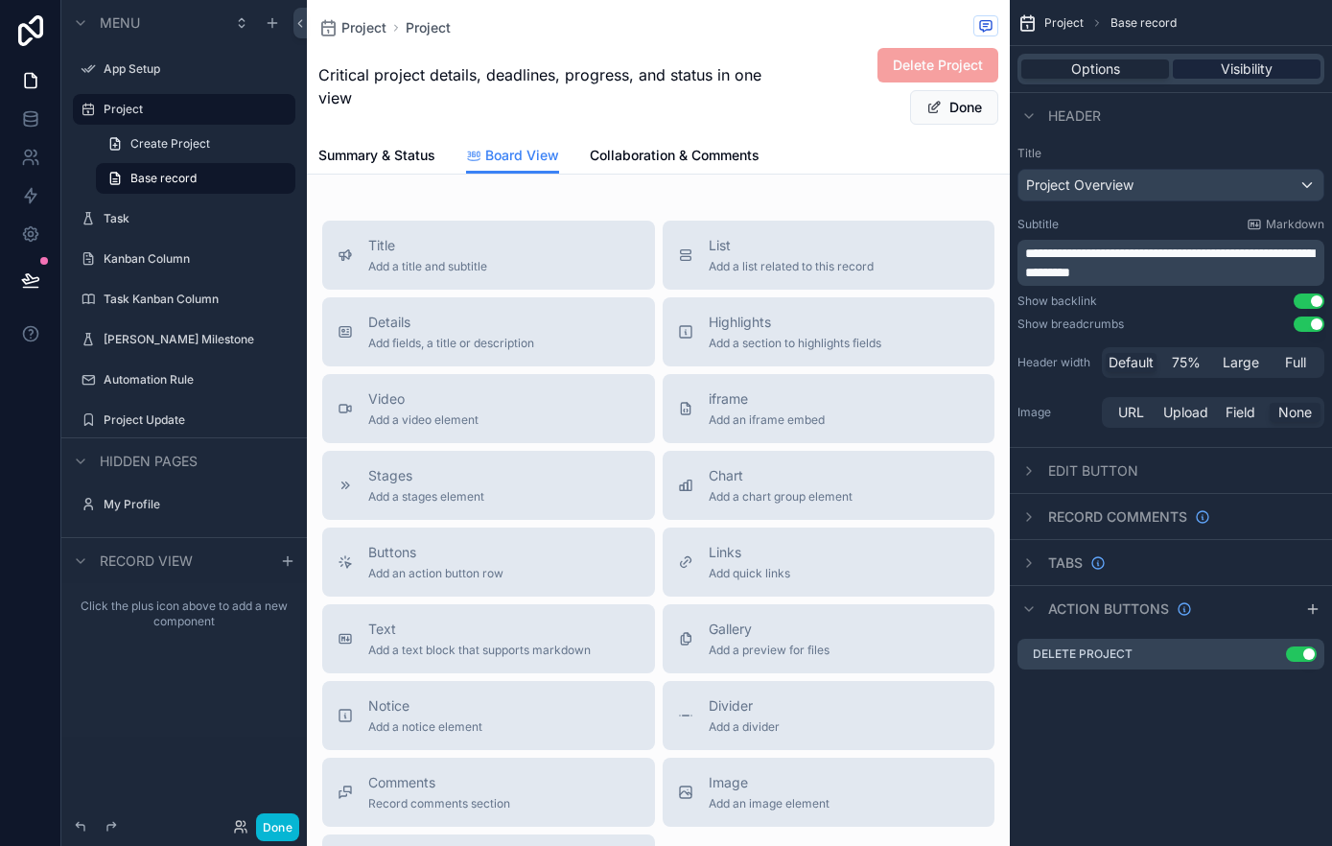
click at [1231, 72] on span "Visibility" at bounding box center [1246, 68] width 52 height 19
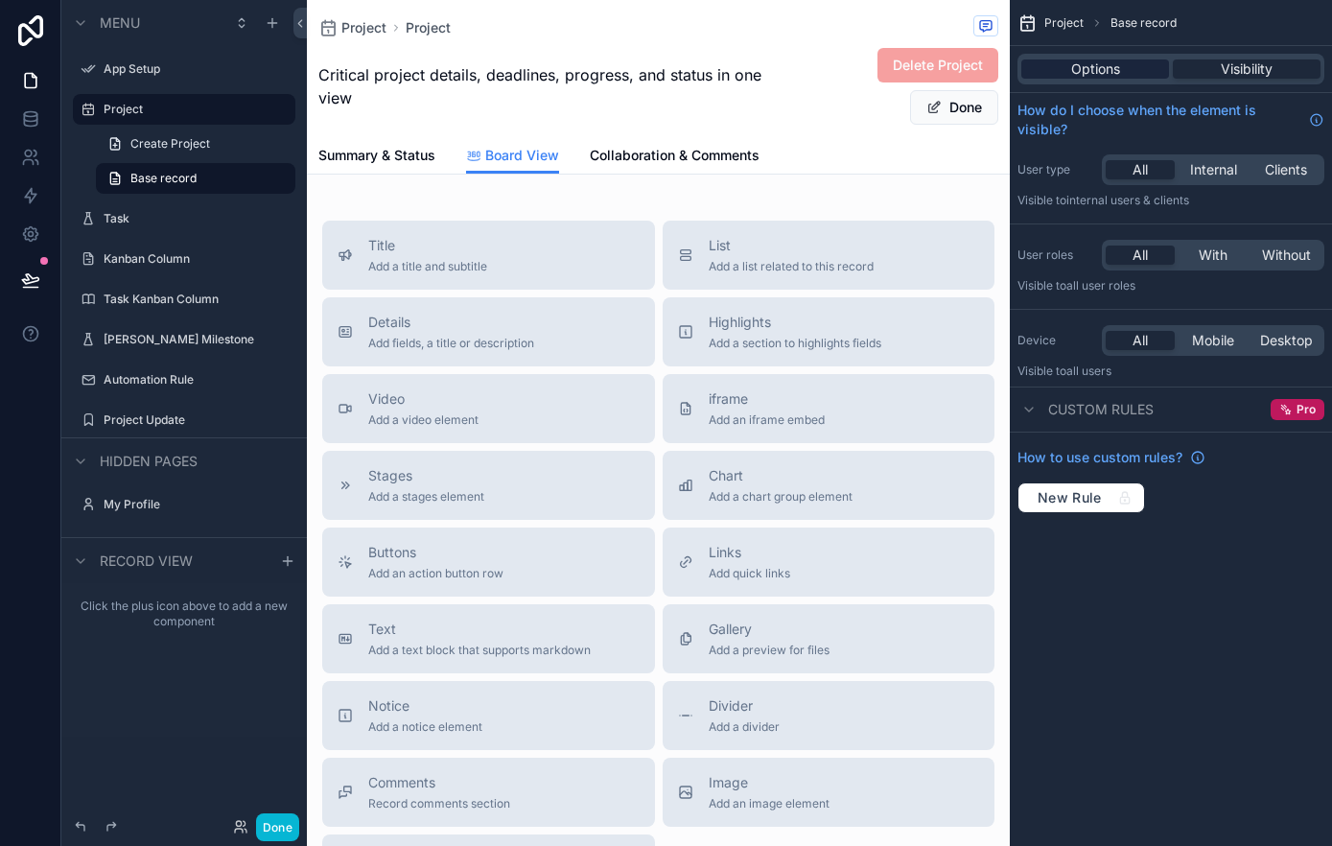
click at [1118, 76] on span "Options" at bounding box center [1095, 68] width 49 height 19
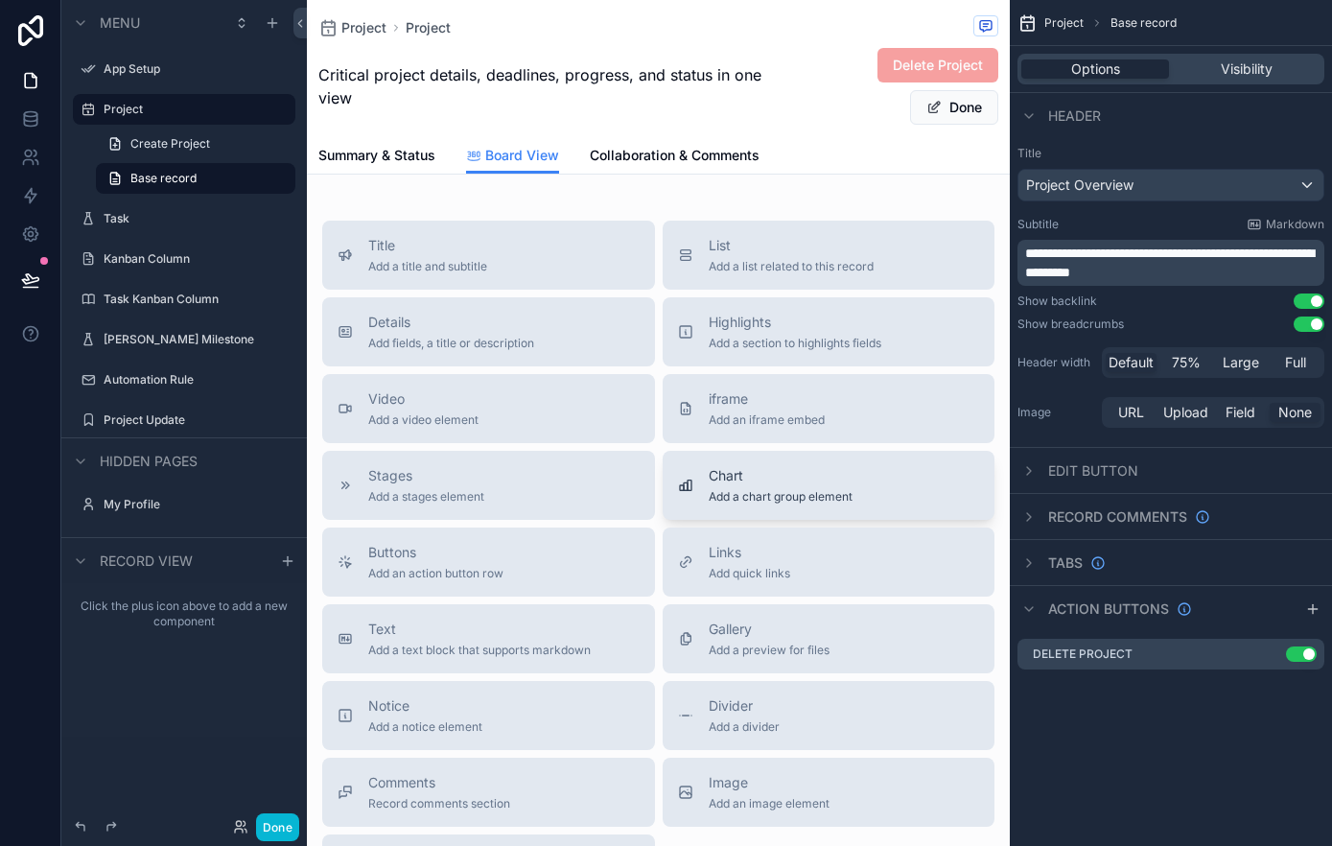
click at [876, 470] on div "Chart Add a chart group element" at bounding box center [829, 485] width 302 height 38
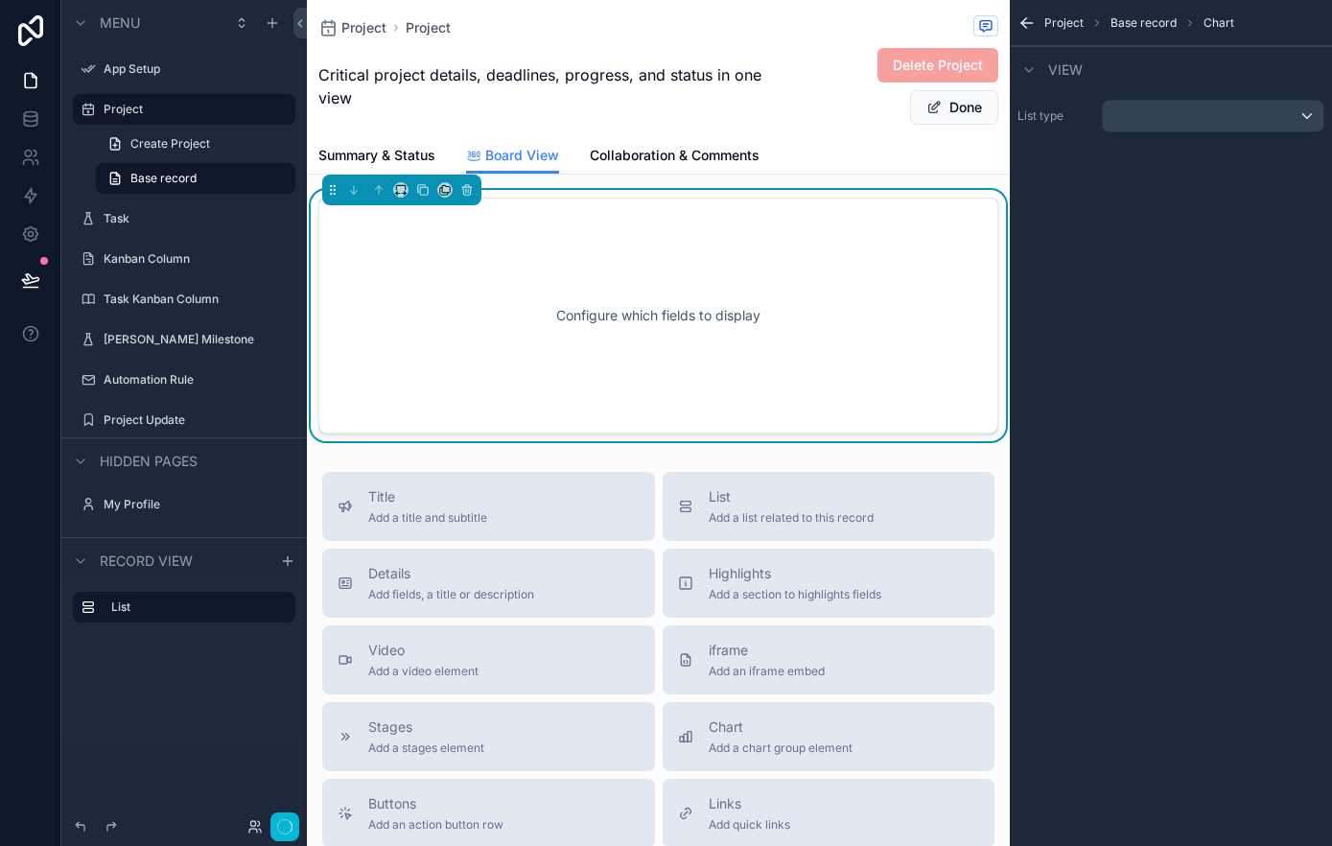
scroll to position [0, 0]
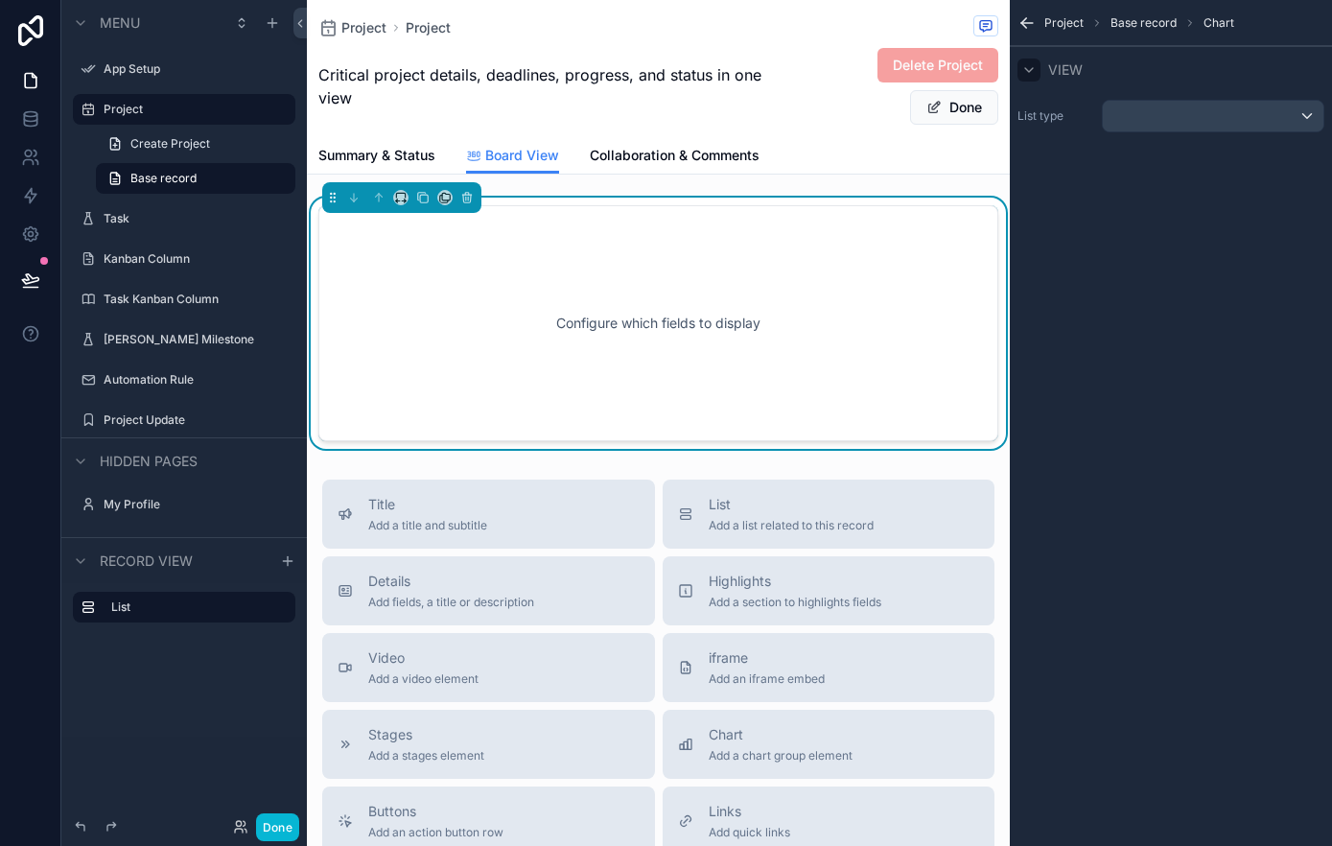
click at [1032, 70] on icon "scrollable content" at bounding box center [1028, 69] width 15 height 15
click at [1250, 128] on div "scrollable content" at bounding box center [1213, 116] width 221 height 31
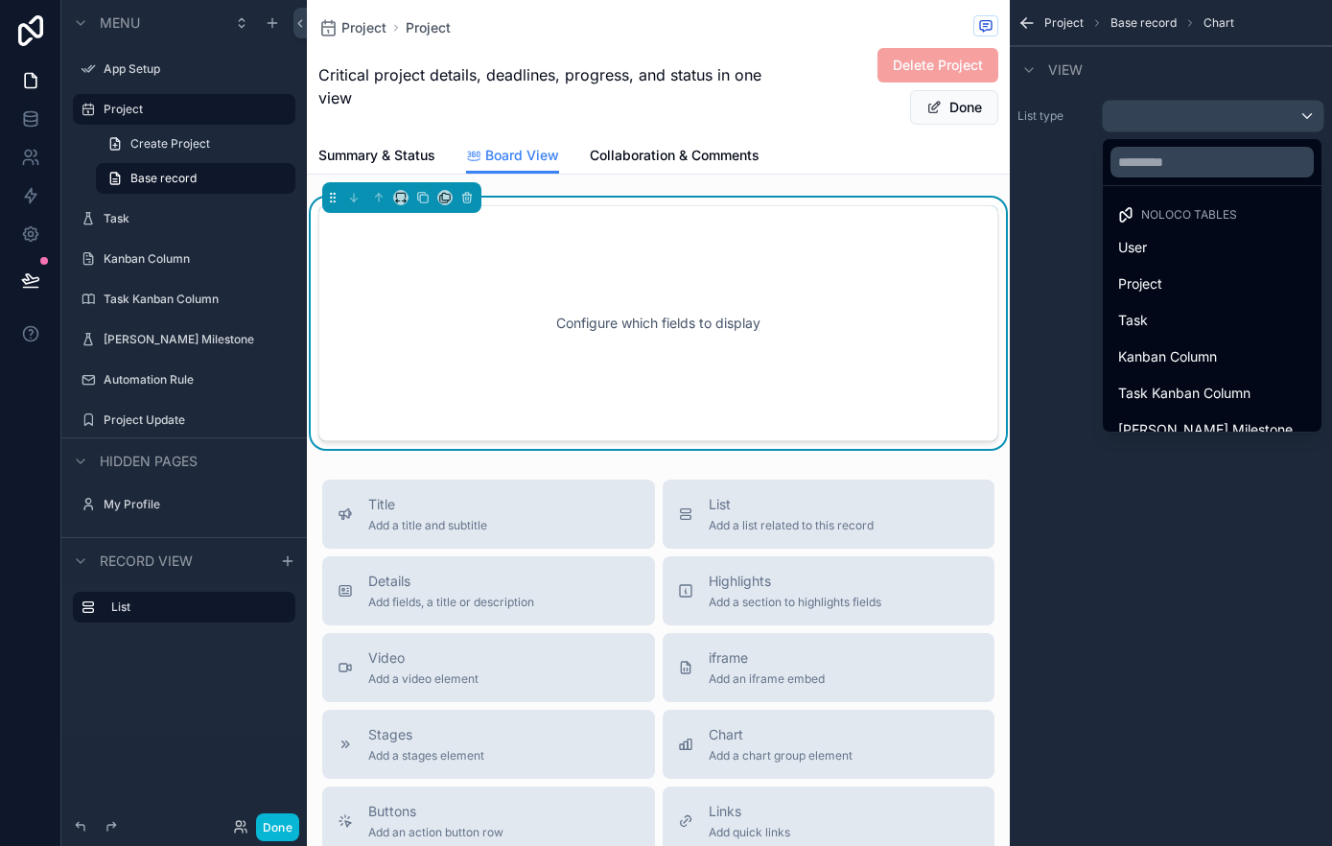
click at [1259, 116] on div "scrollable content" at bounding box center [666, 423] width 1332 height 846
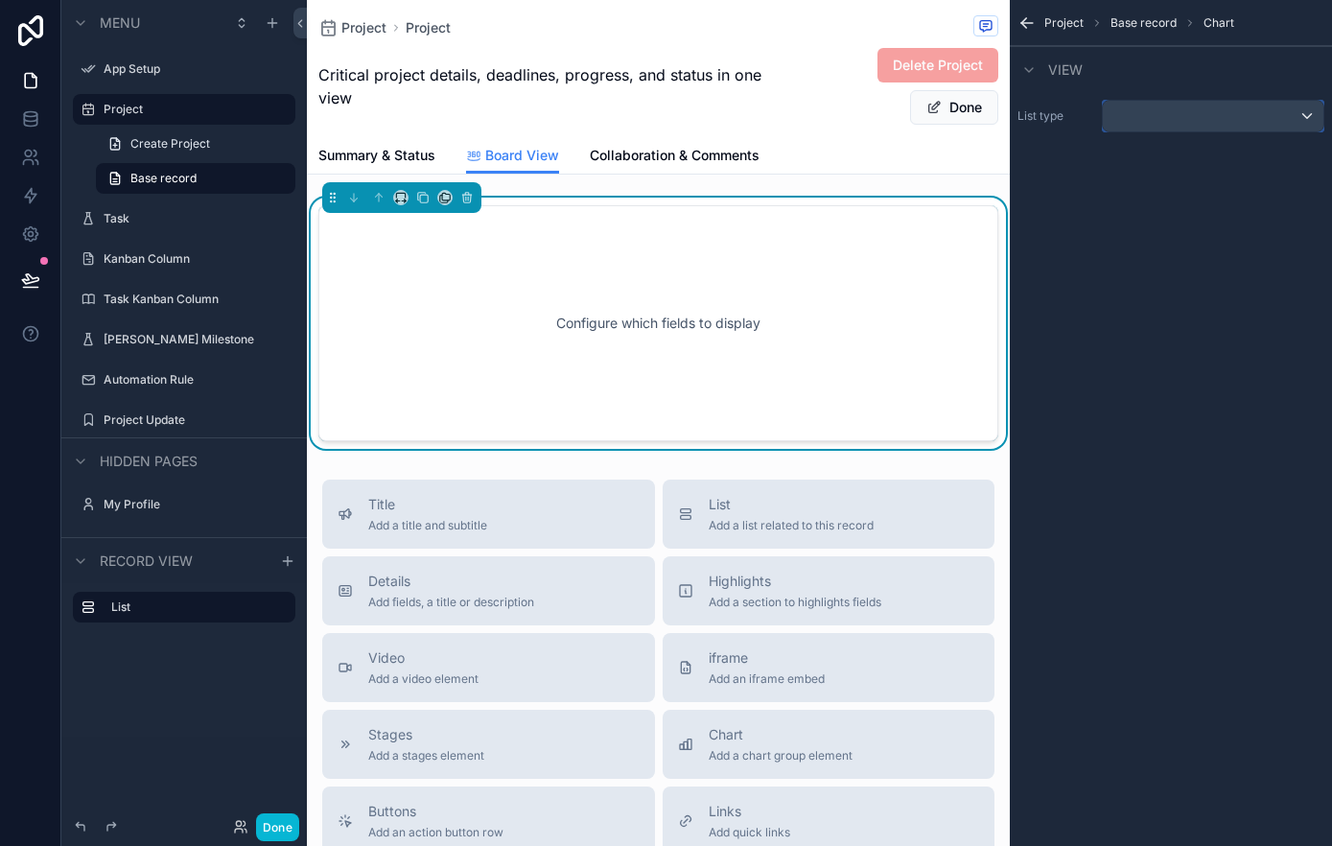
click at [1259, 116] on div "scrollable content" at bounding box center [1213, 116] width 221 height 31
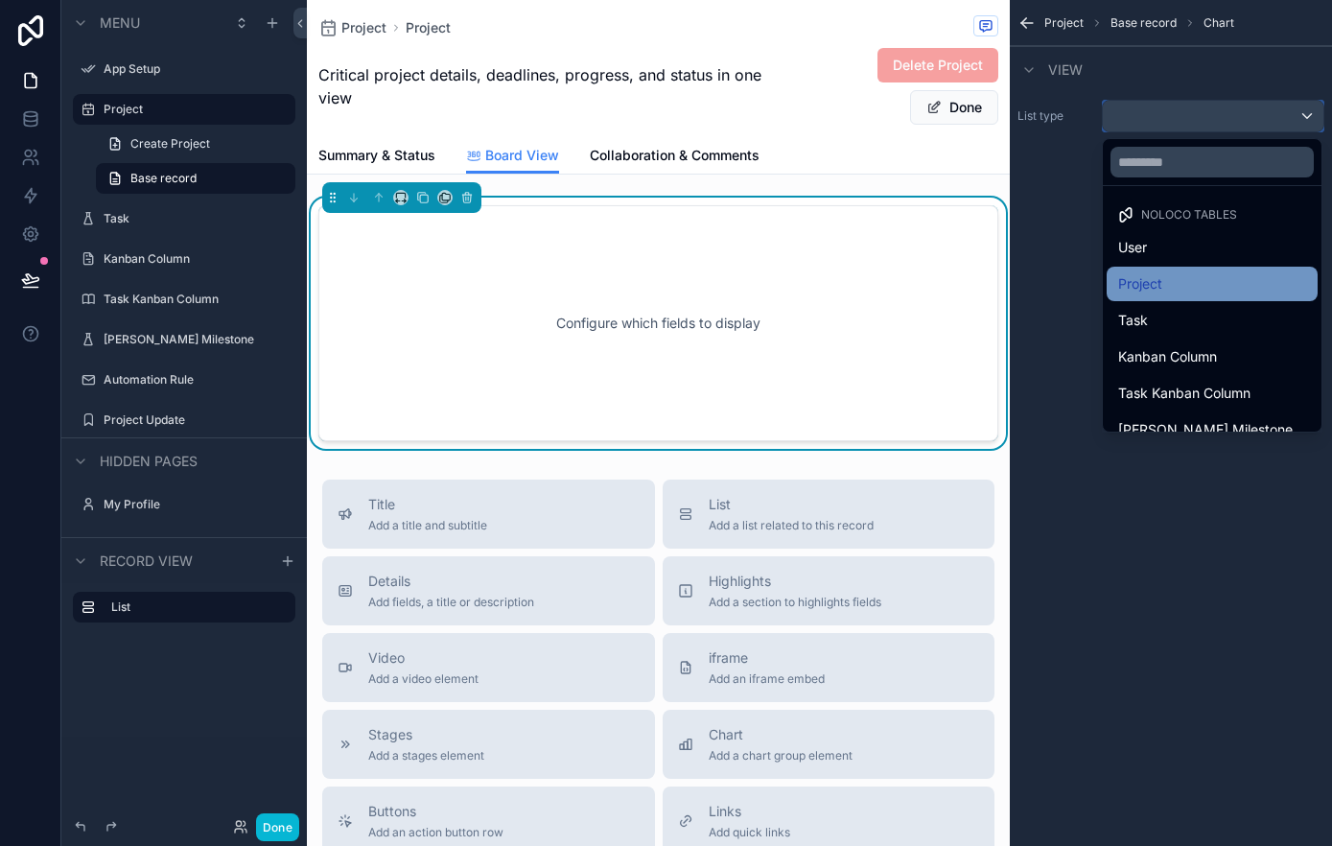
scroll to position [12, 0]
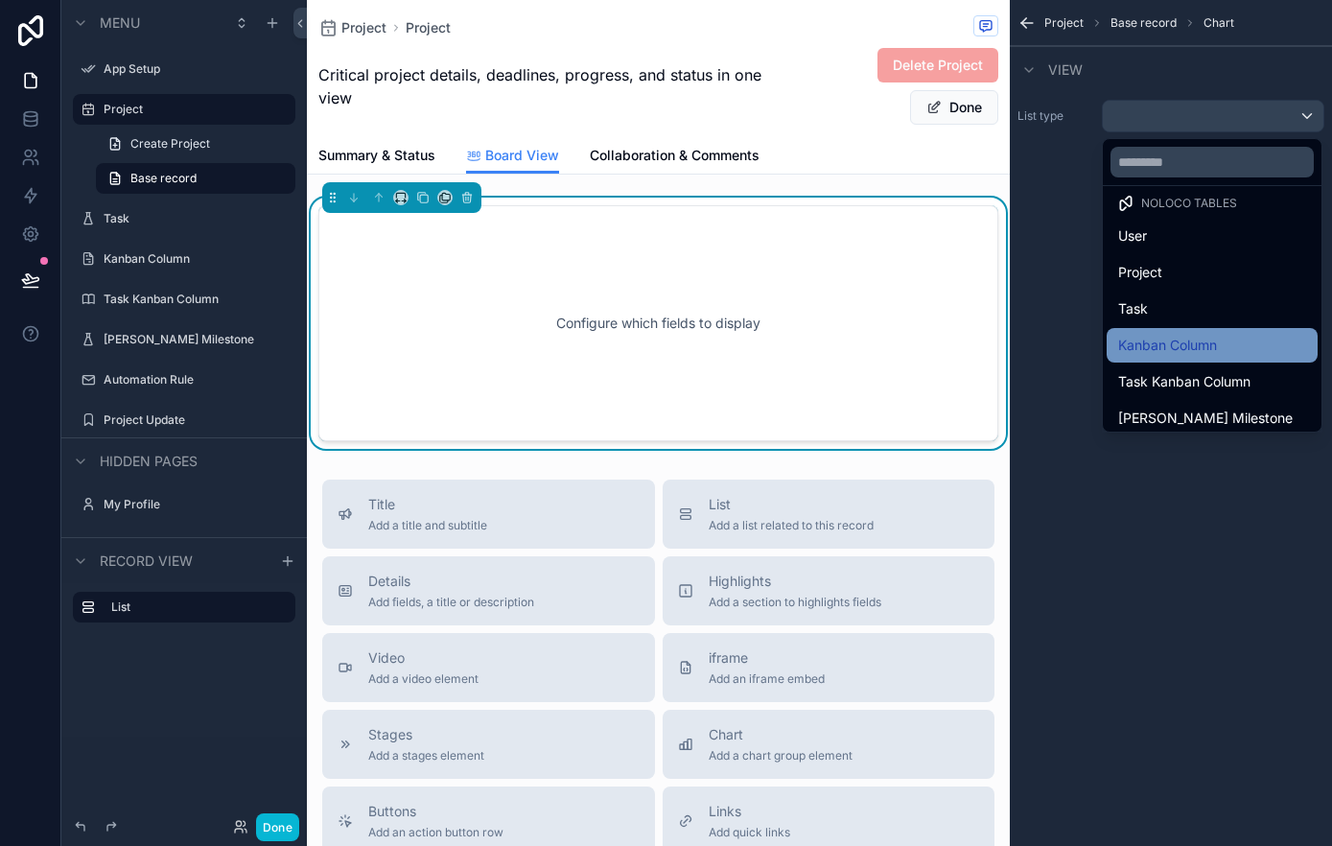
click at [1217, 335] on span "Kanban Column" at bounding box center [1167, 345] width 99 height 23
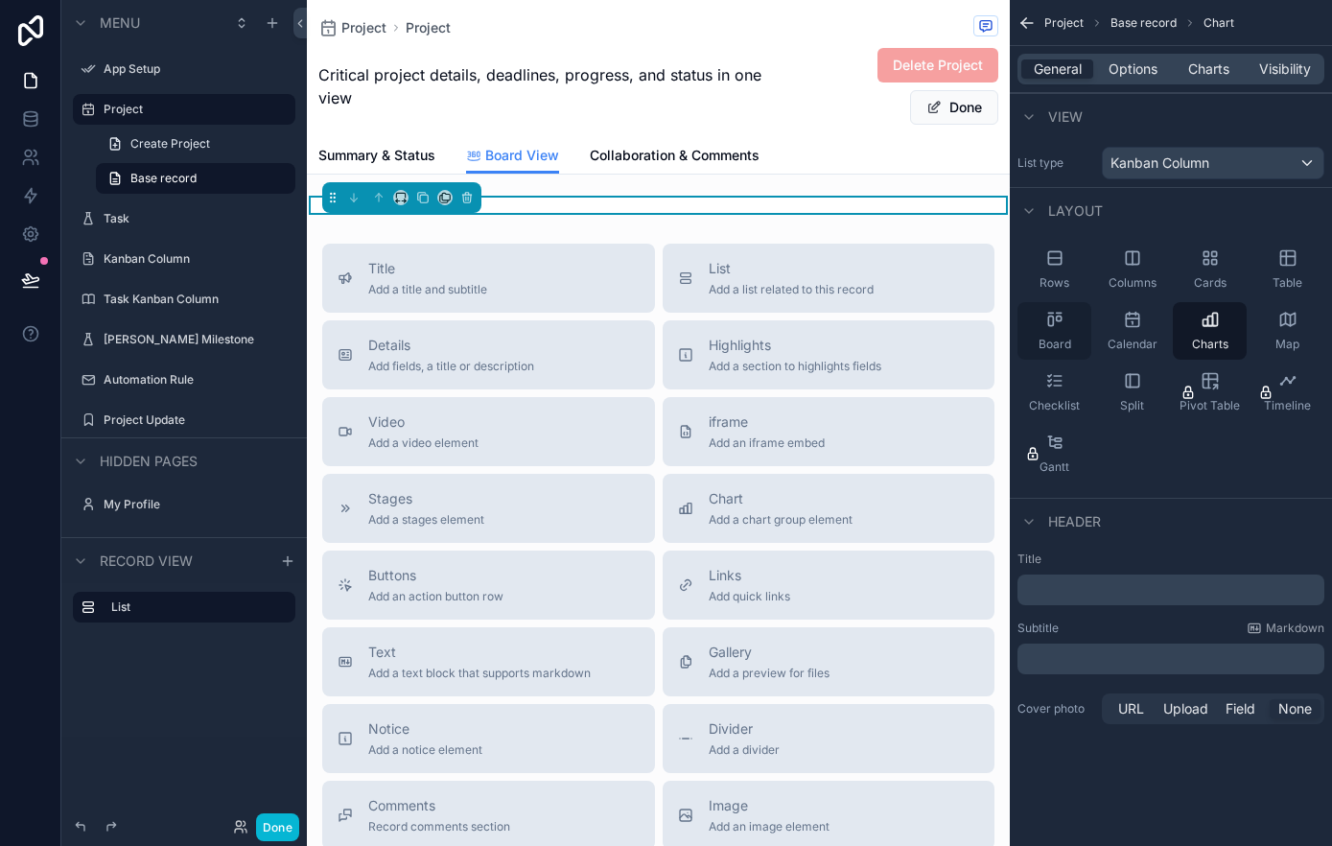
click at [1061, 323] on icon "scrollable content" at bounding box center [1054, 319] width 19 height 19
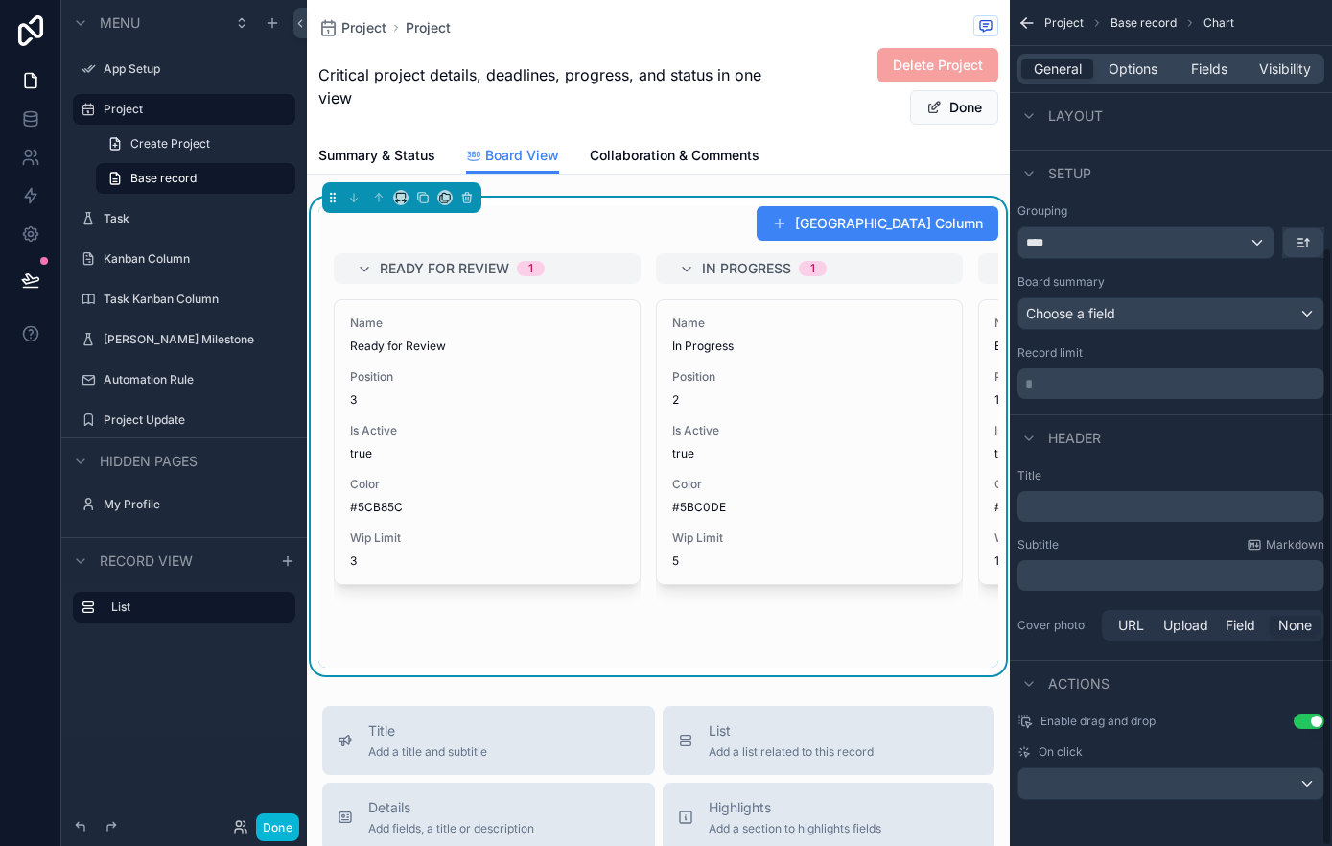
scroll to position [0, 0]
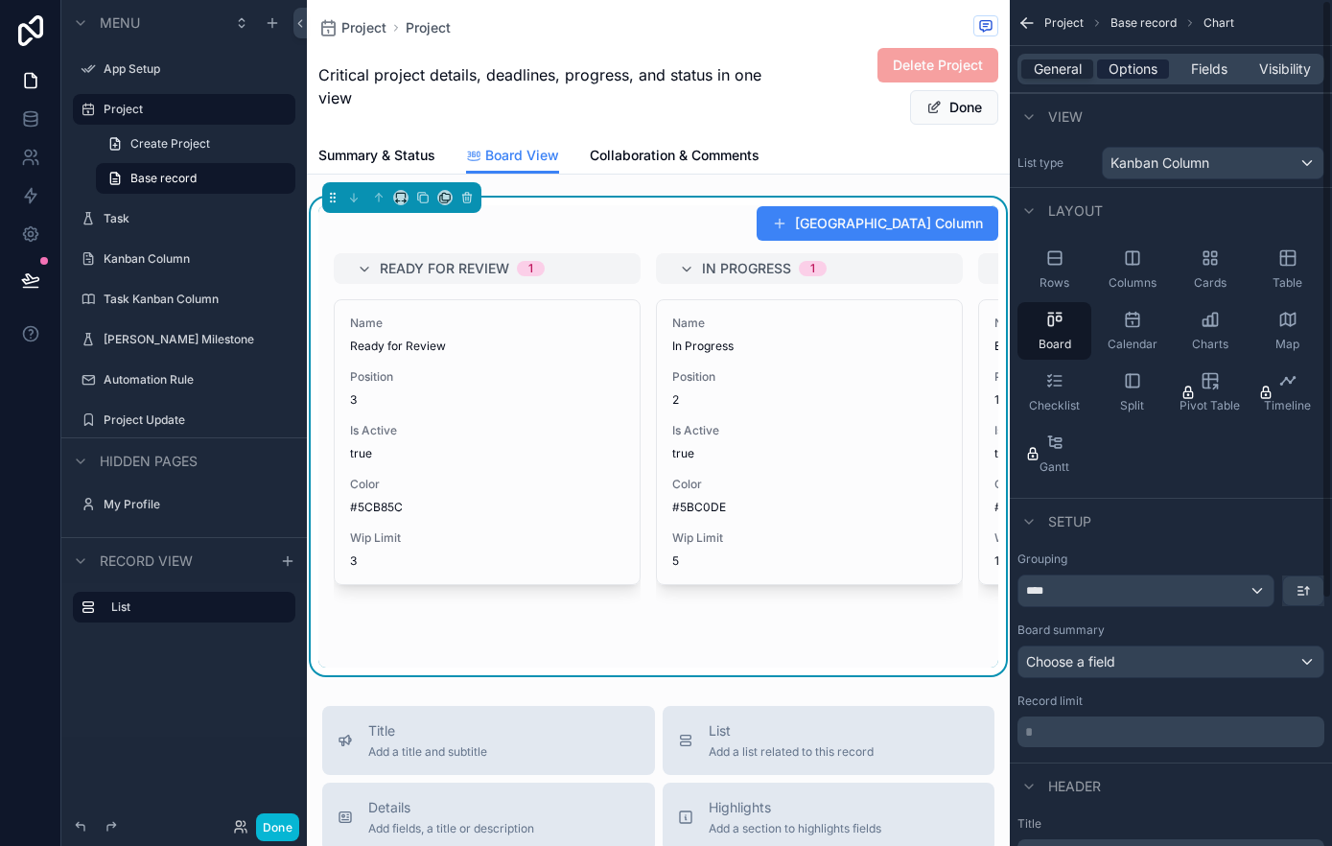
click at [1136, 67] on span "Options" at bounding box center [1132, 68] width 49 height 19
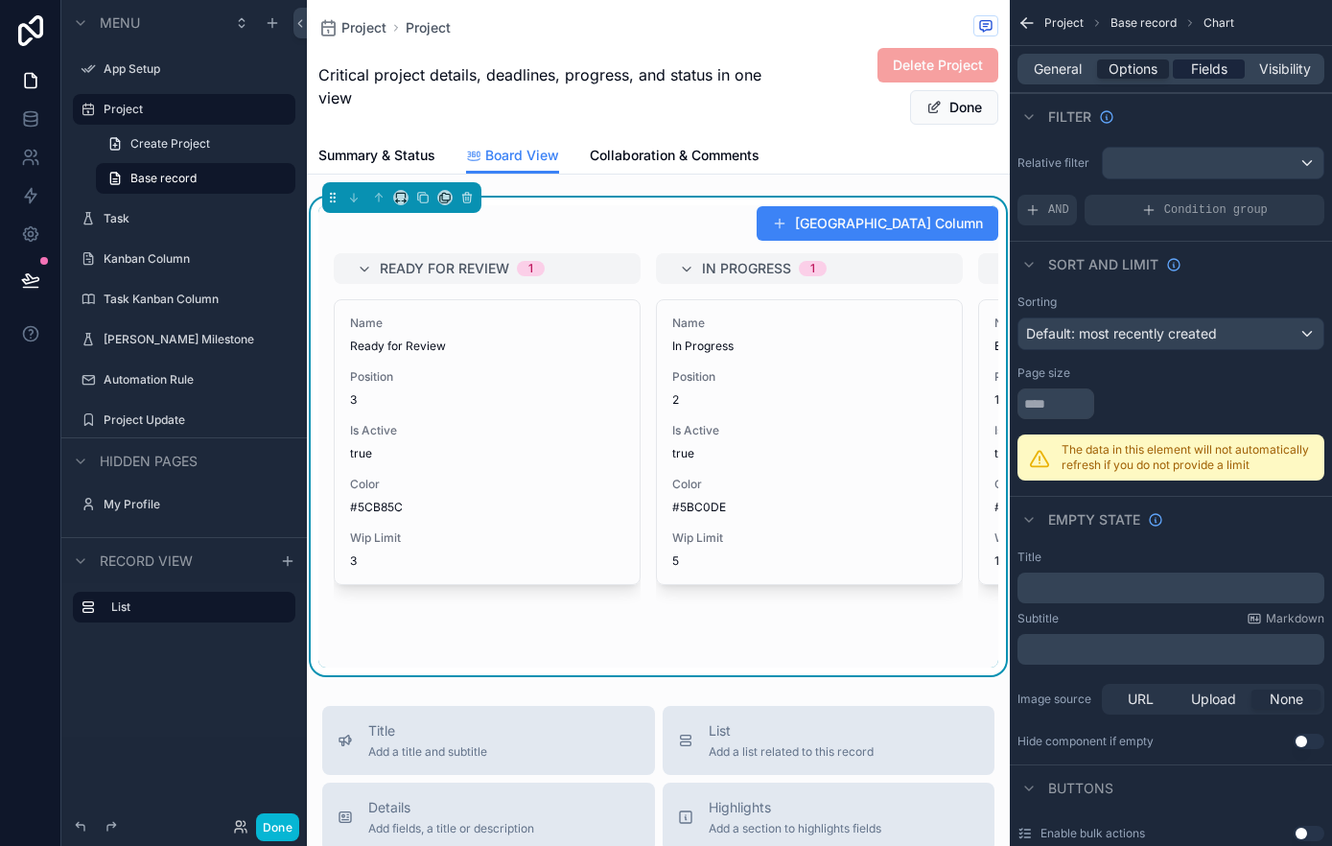
click at [1212, 71] on span "Fields" at bounding box center [1209, 68] width 36 height 19
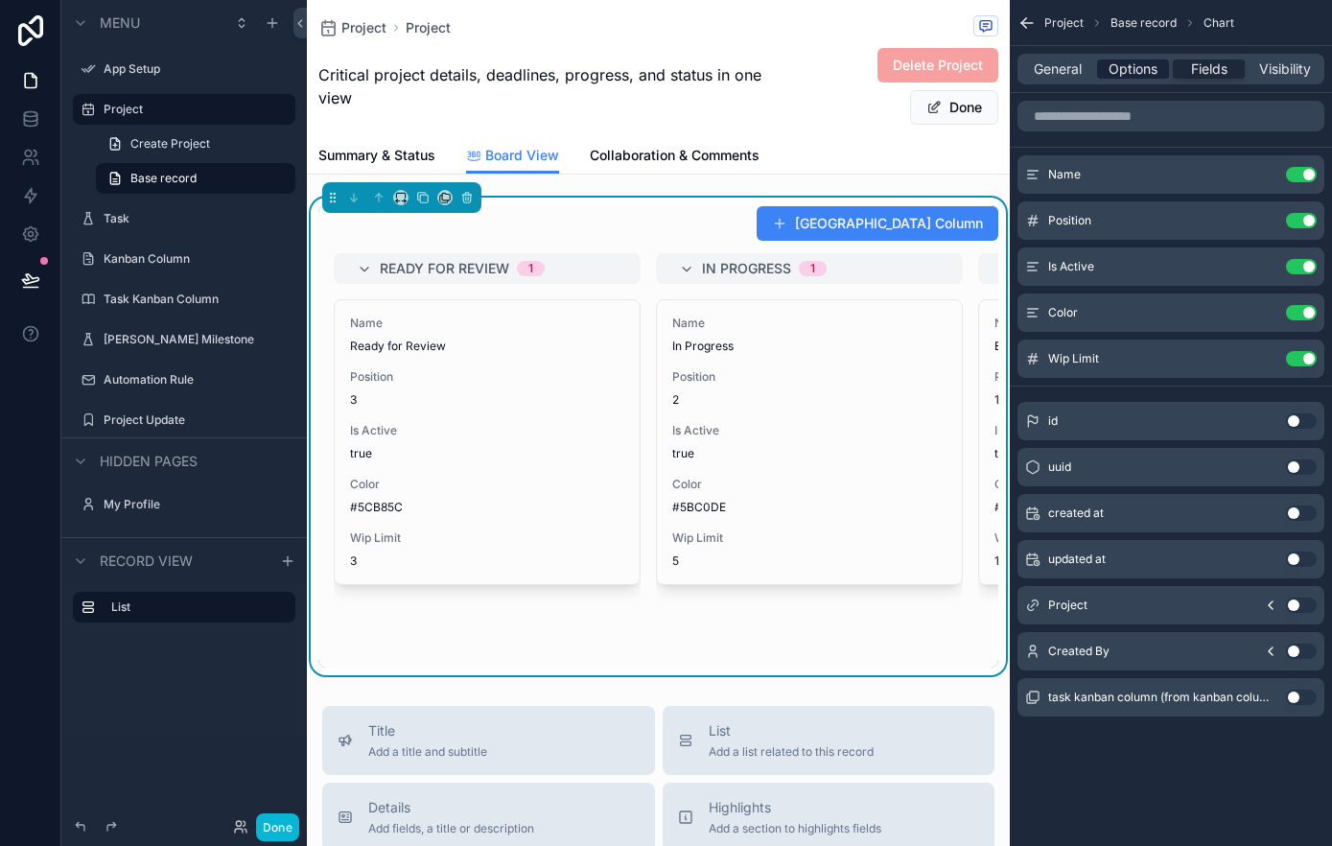
click at [1127, 62] on span "Options" at bounding box center [1132, 68] width 49 height 19
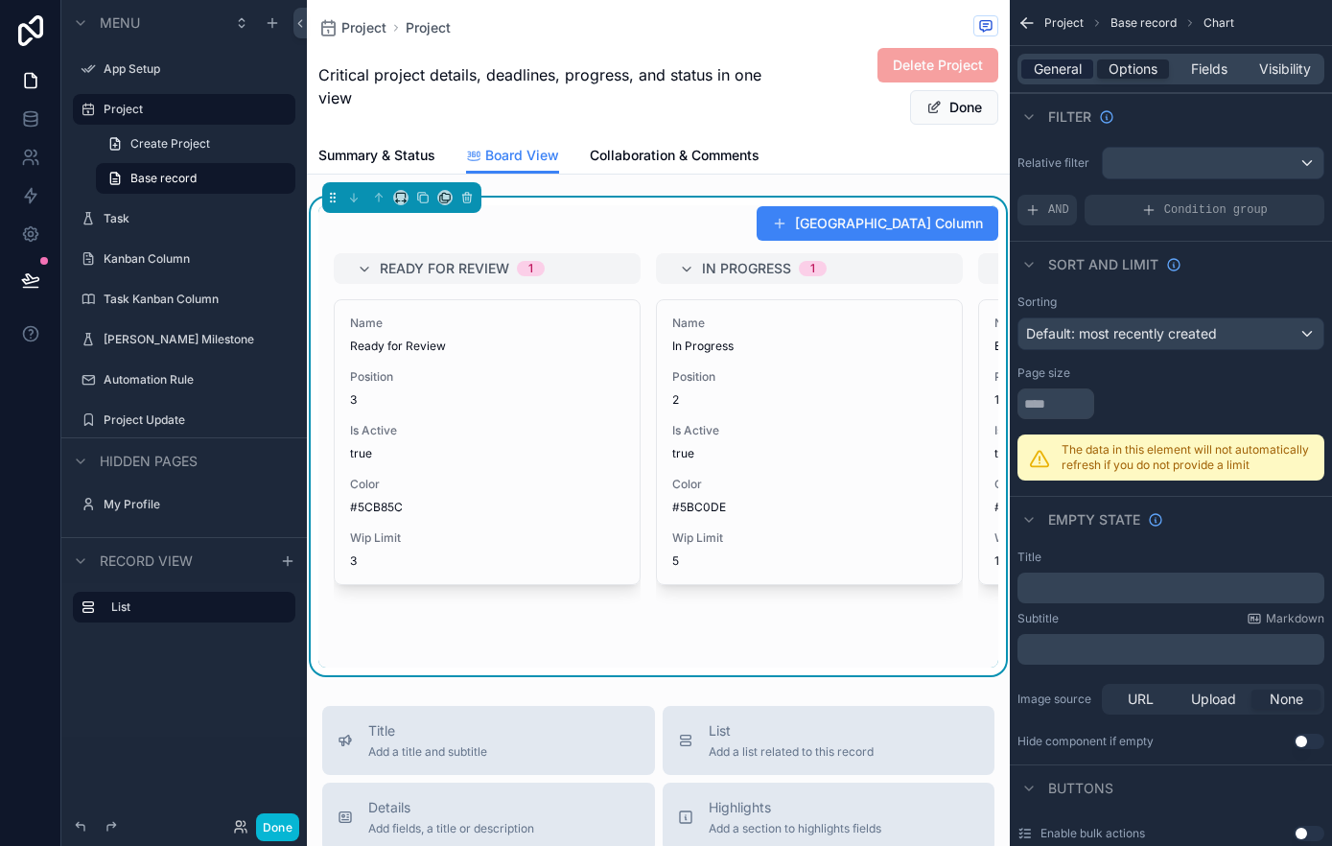
click at [1073, 61] on span "General" at bounding box center [1058, 68] width 48 height 19
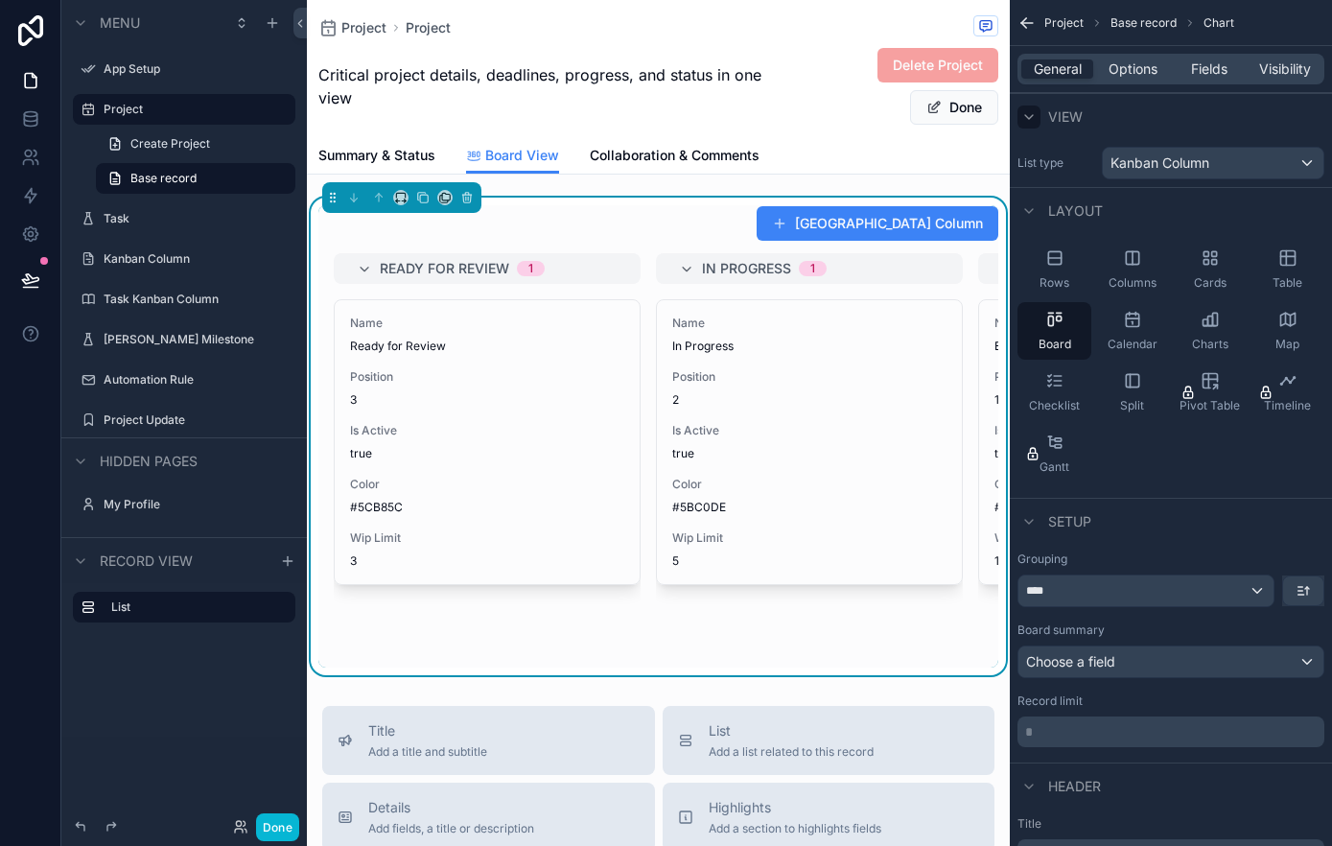
click at [1029, 117] on icon "scrollable content" at bounding box center [1029, 117] width 8 height 4
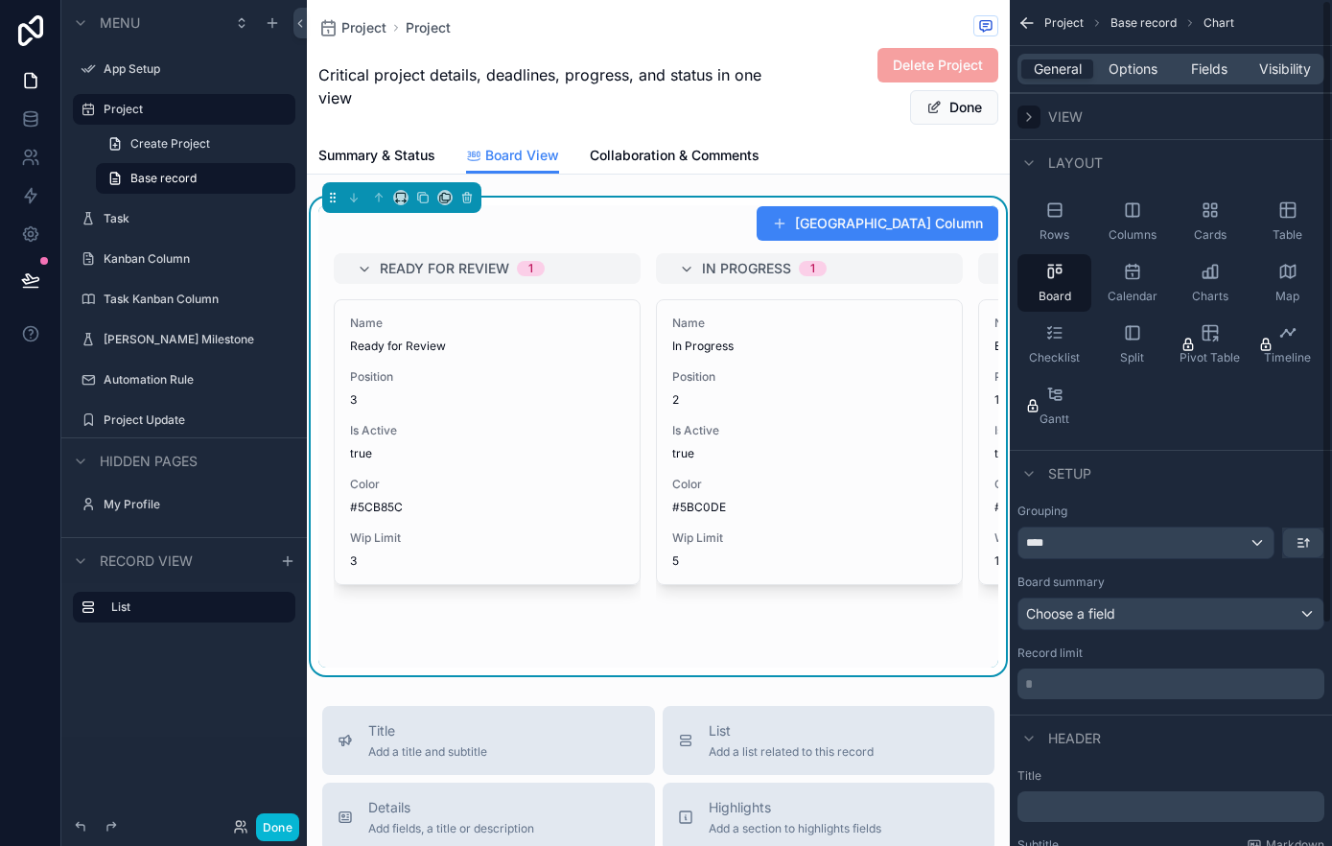
click at [1029, 117] on icon "scrollable content" at bounding box center [1029, 117] width 4 height 8
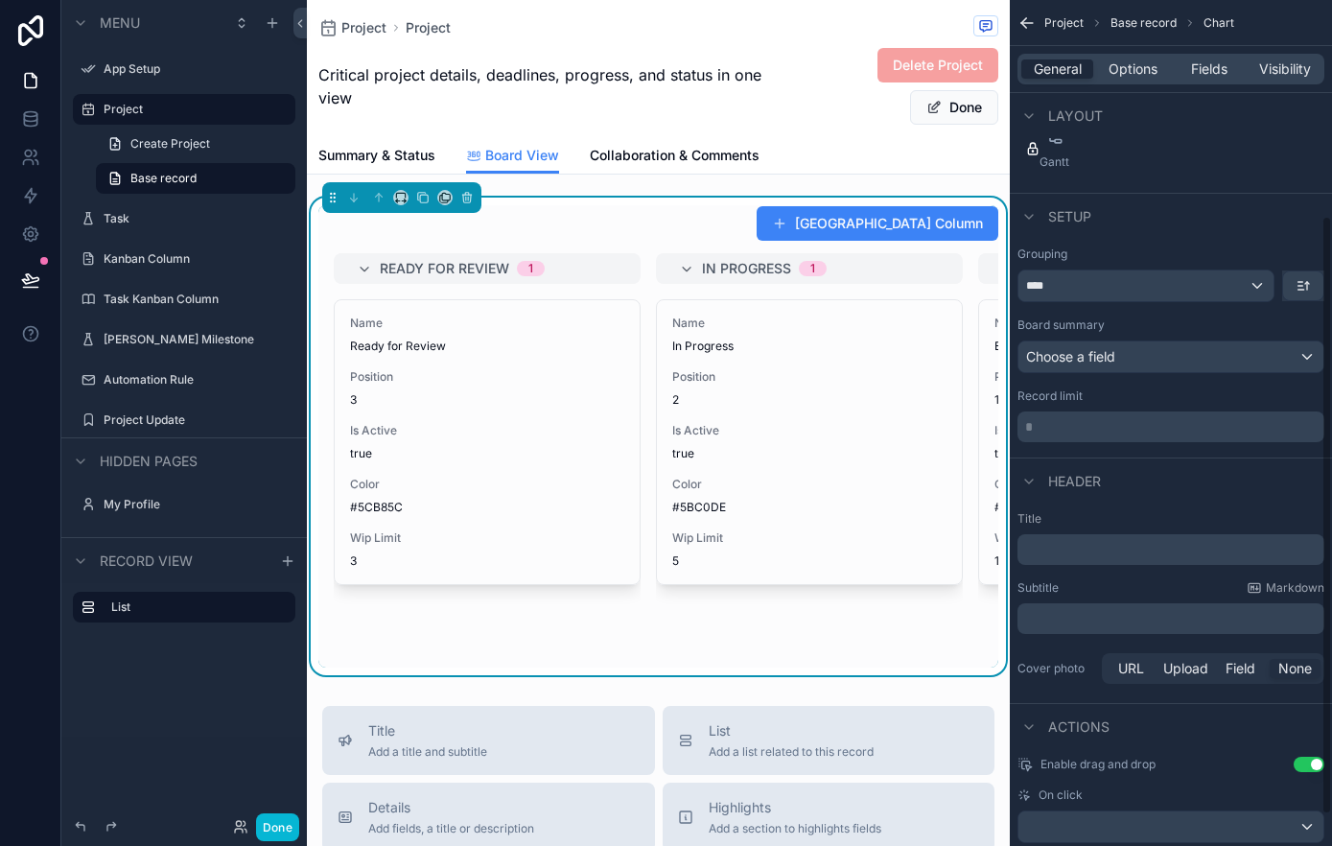
scroll to position [308, 0]
click at [1152, 350] on div "Choose a field" at bounding box center [1170, 353] width 305 height 31
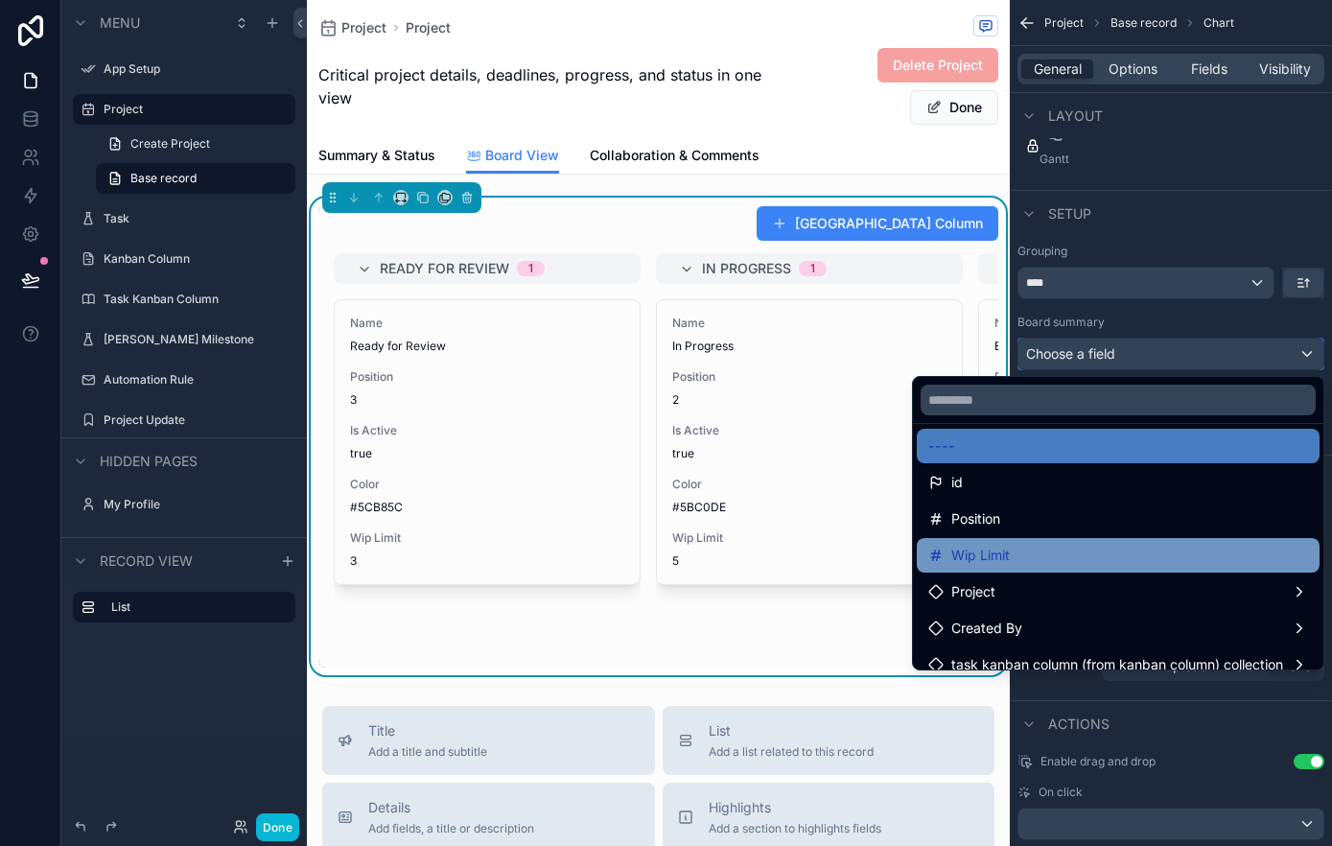
scroll to position [27, 0]
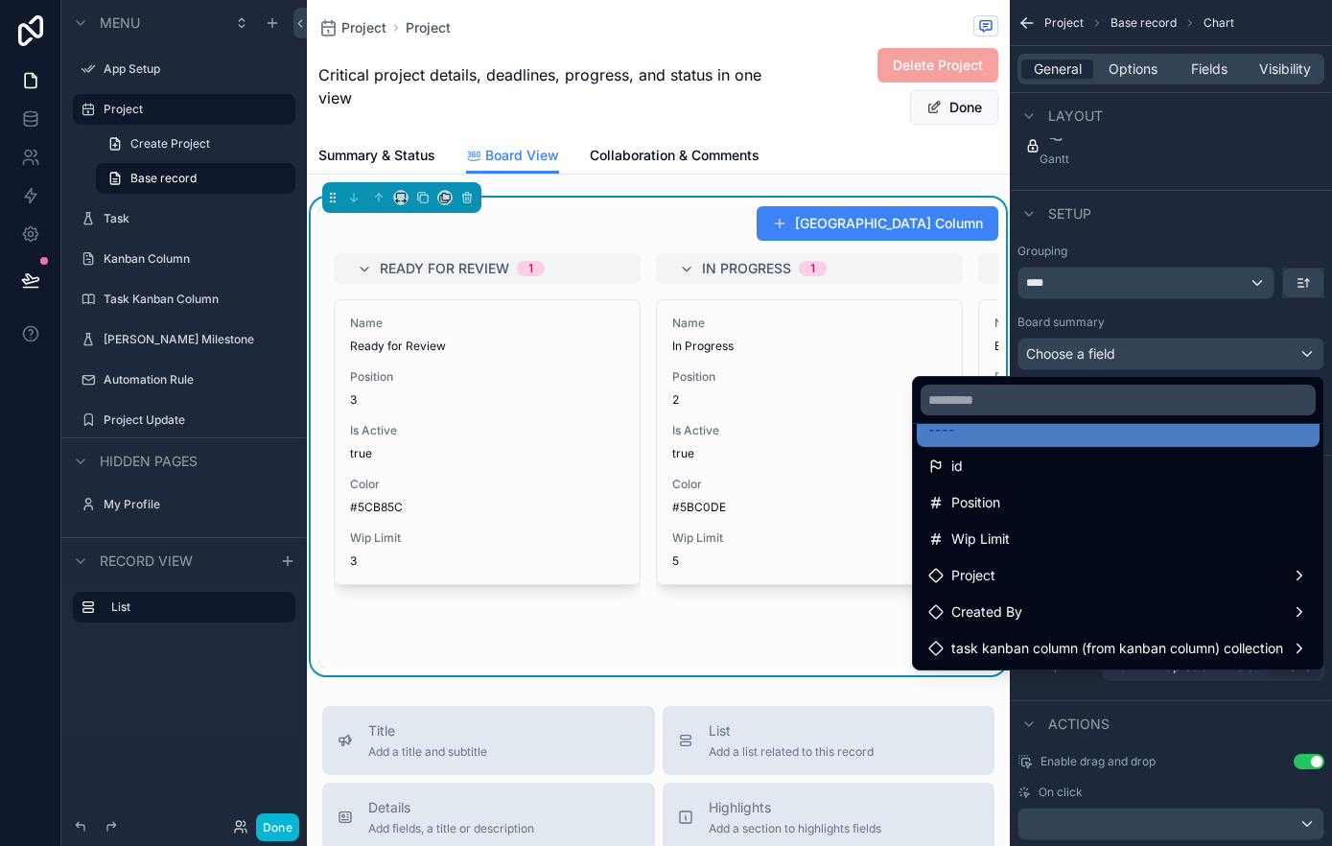
click at [1182, 316] on div "scrollable content" at bounding box center [666, 423] width 1332 height 846
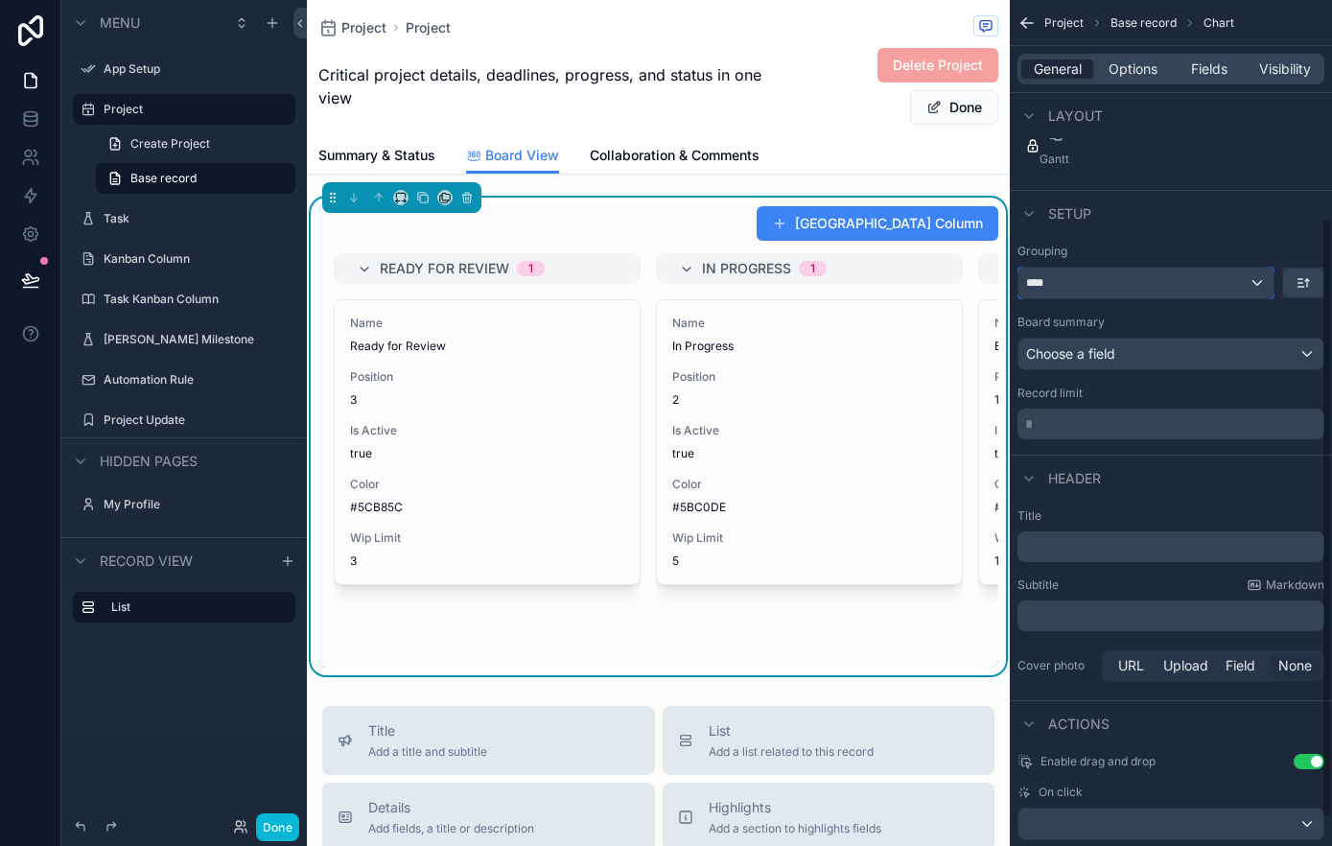
click at [1221, 276] on div "****" at bounding box center [1145, 282] width 255 height 31
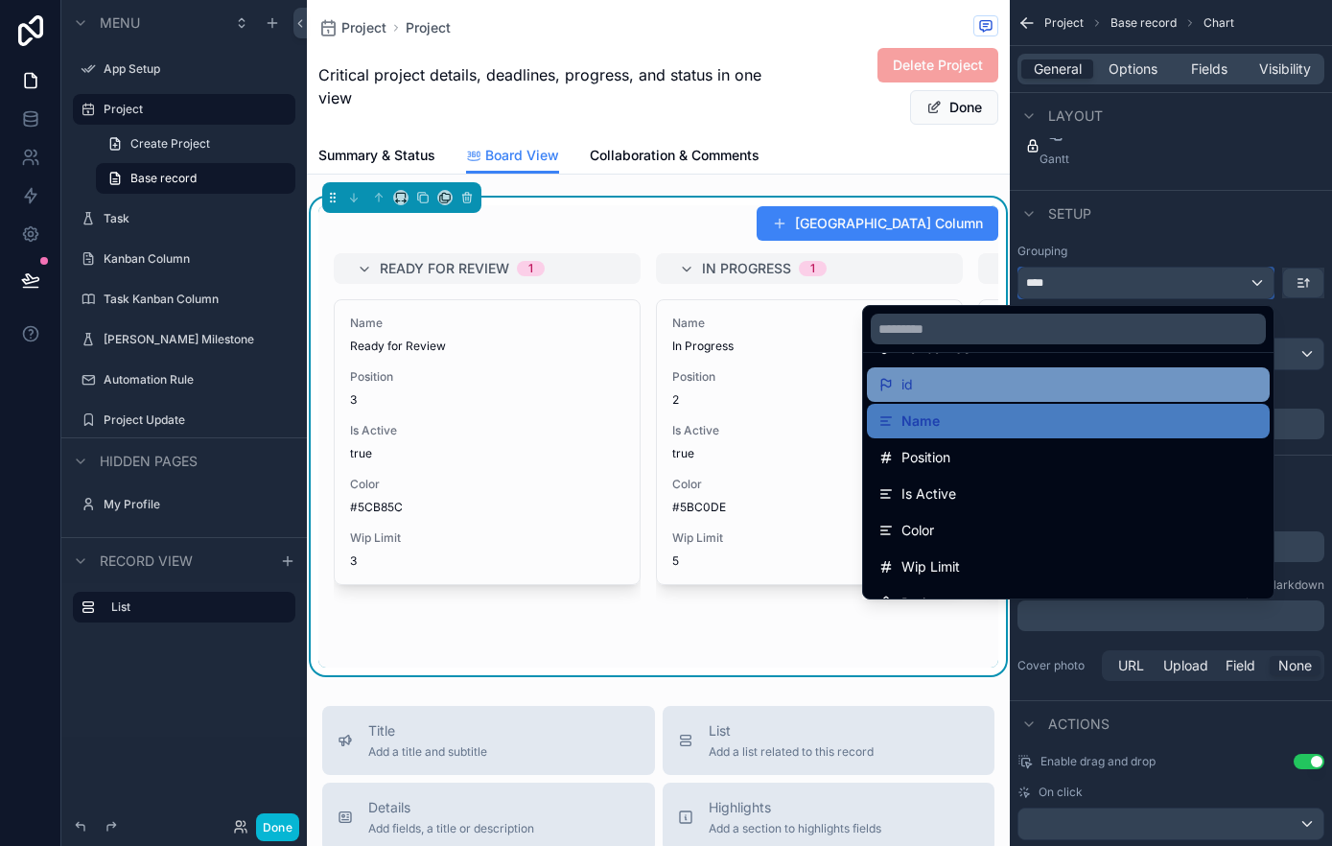
scroll to position [81, 0]
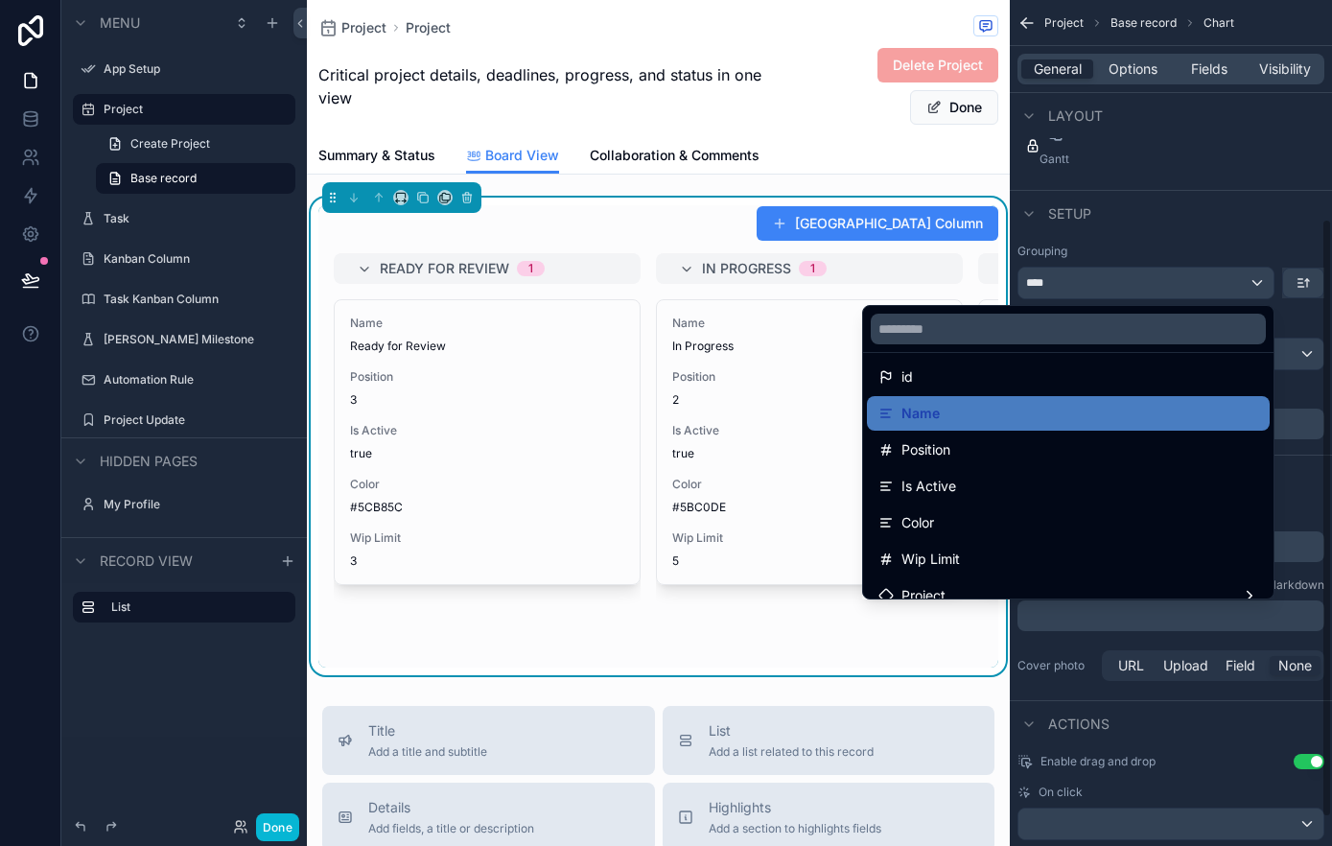
click at [1214, 249] on div "scrollable content" at bounding box center [666, 423] width 1332 height 846
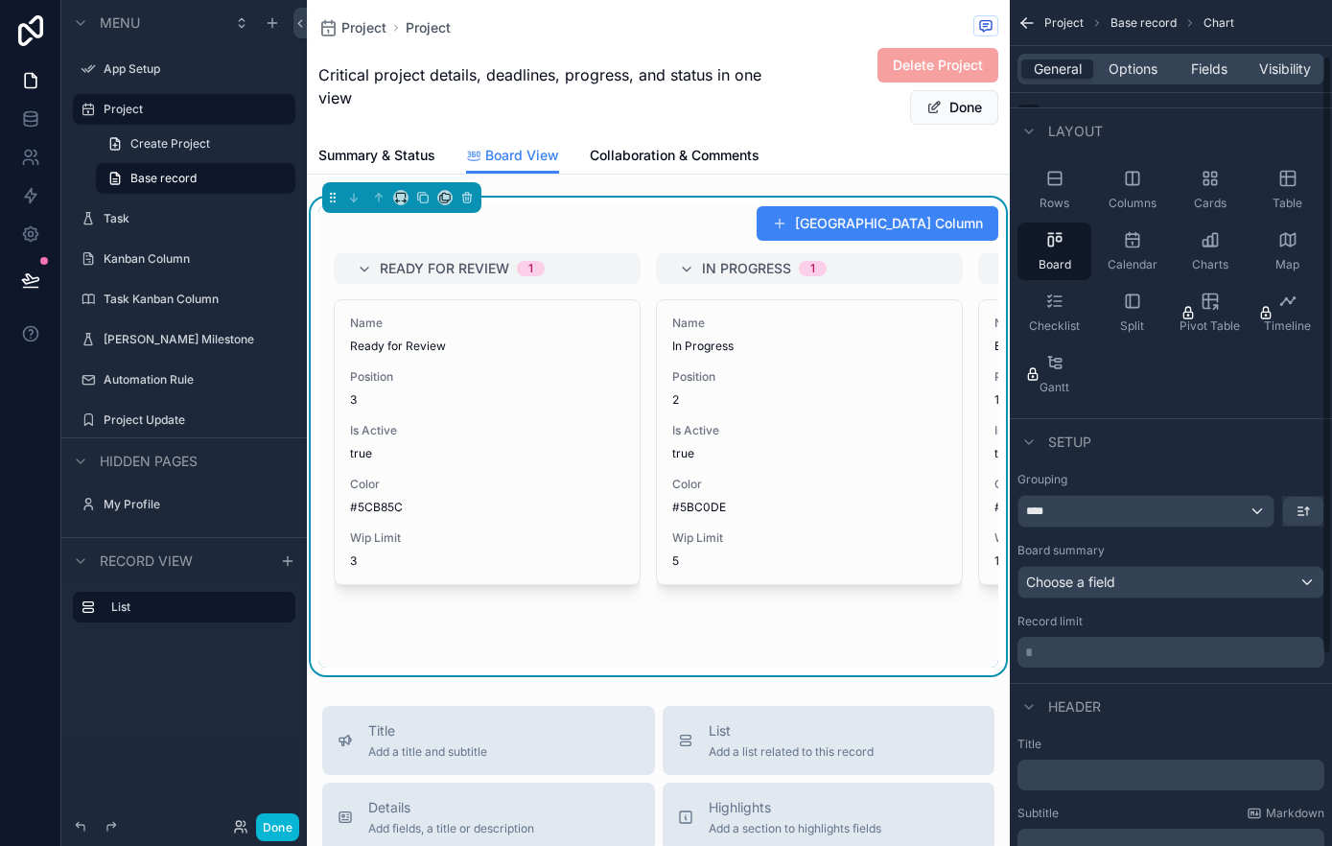
scroll to position [0, 0]
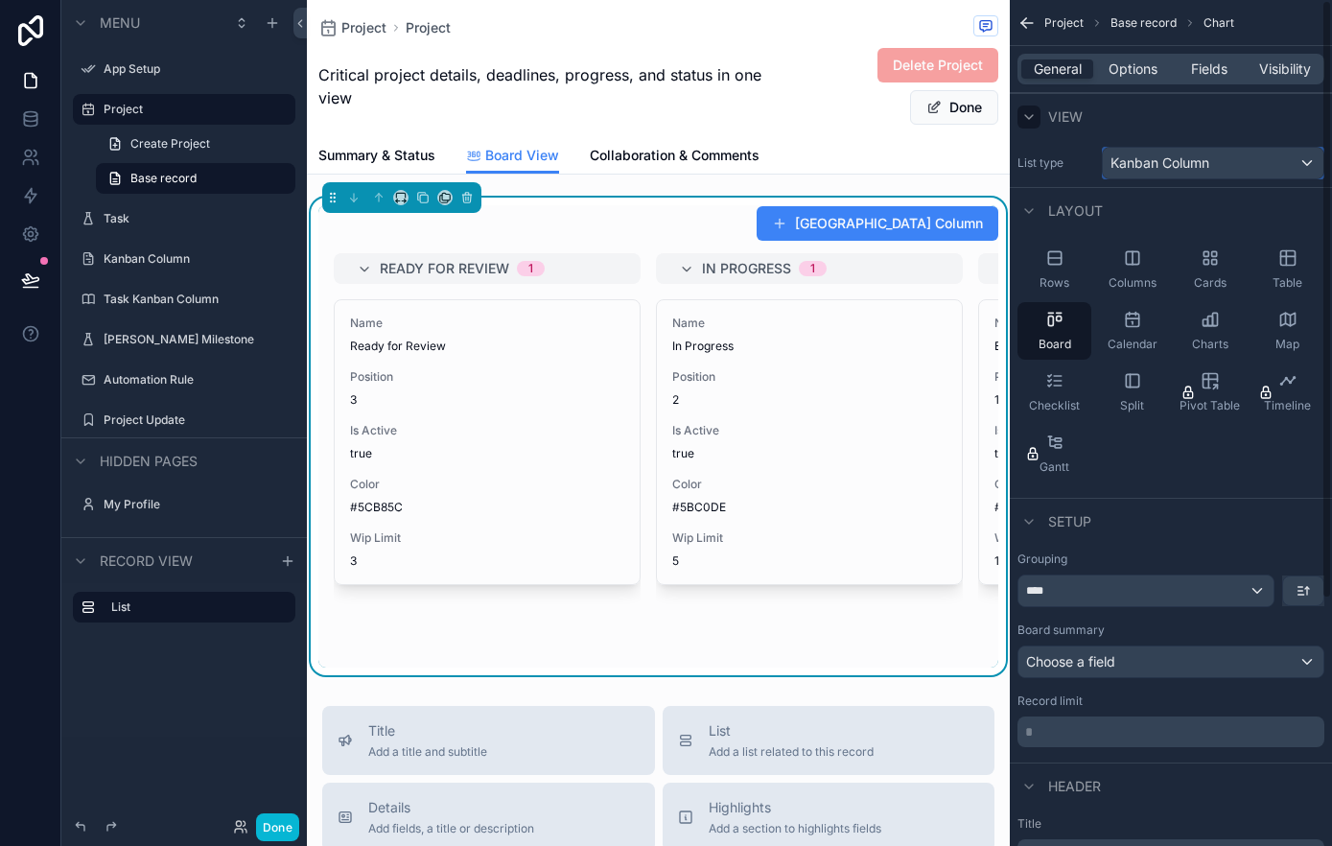
click at [1308, 159] on div "Kanban Column" at bounding box center [1213, 163] width 221 height 31
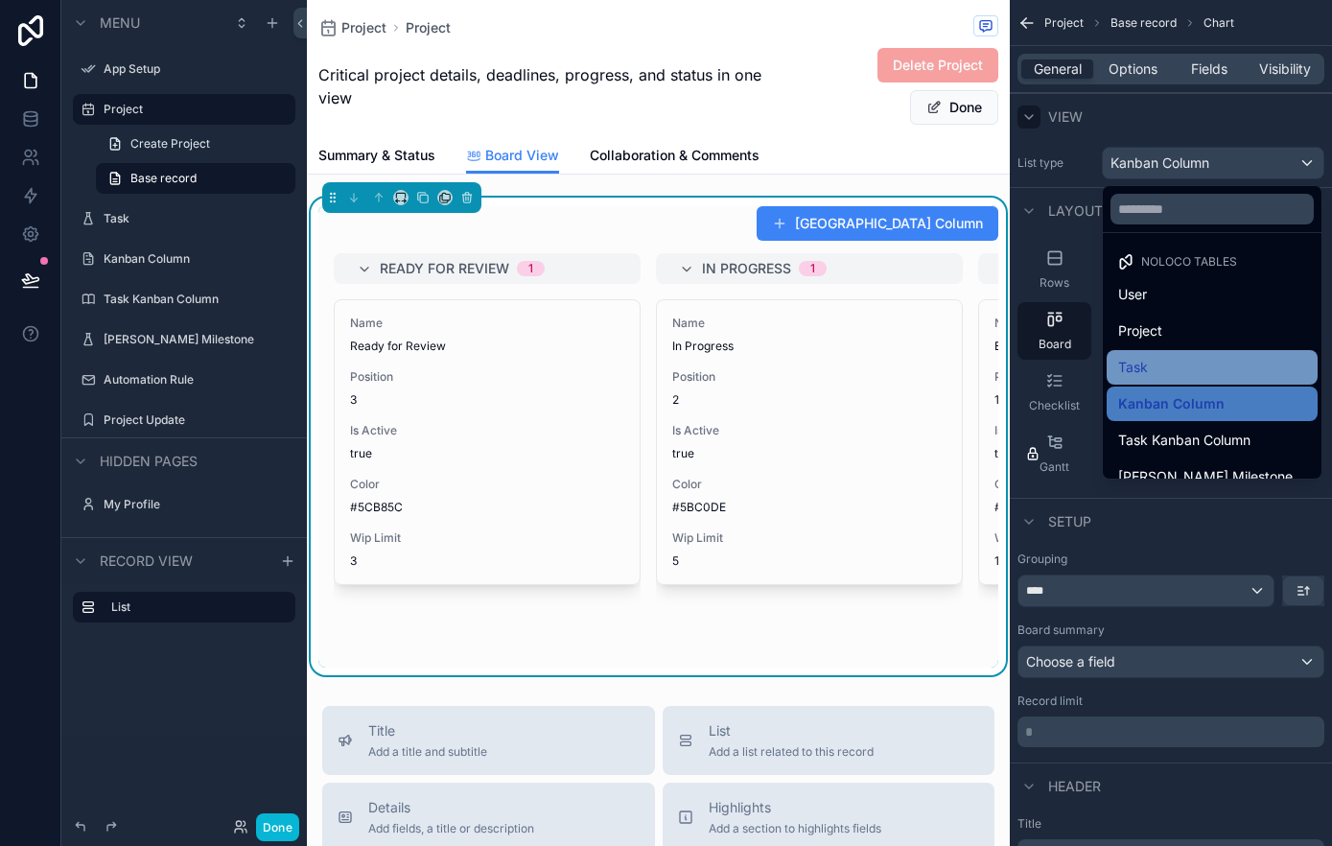
click at [1222, 374] on div "Task" at bounding box center [1212, 367] width 188 height 23
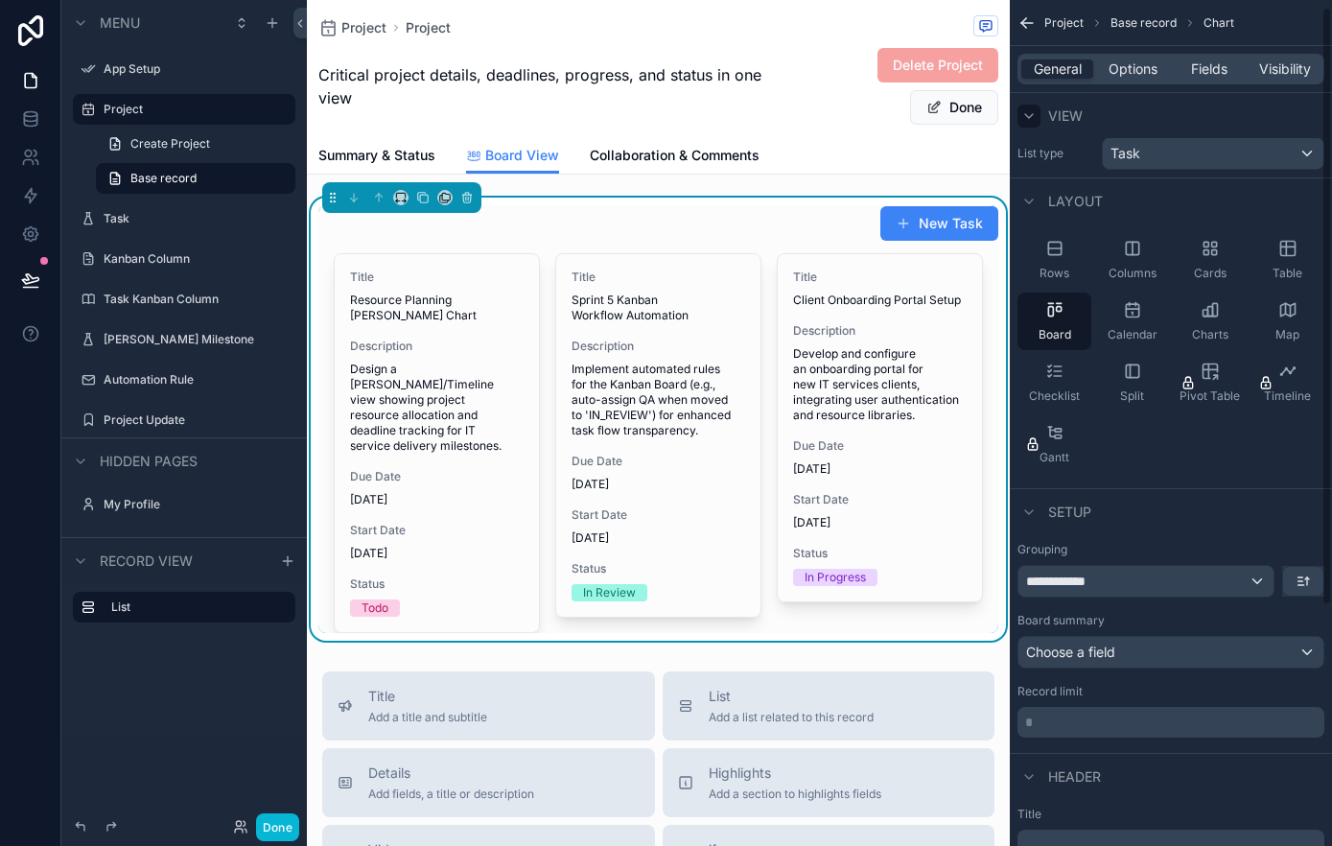
scroll to position [12, 0]
click at [1083, 584] on span "**********" at bounding box center [1062, 578] width 72 height 19
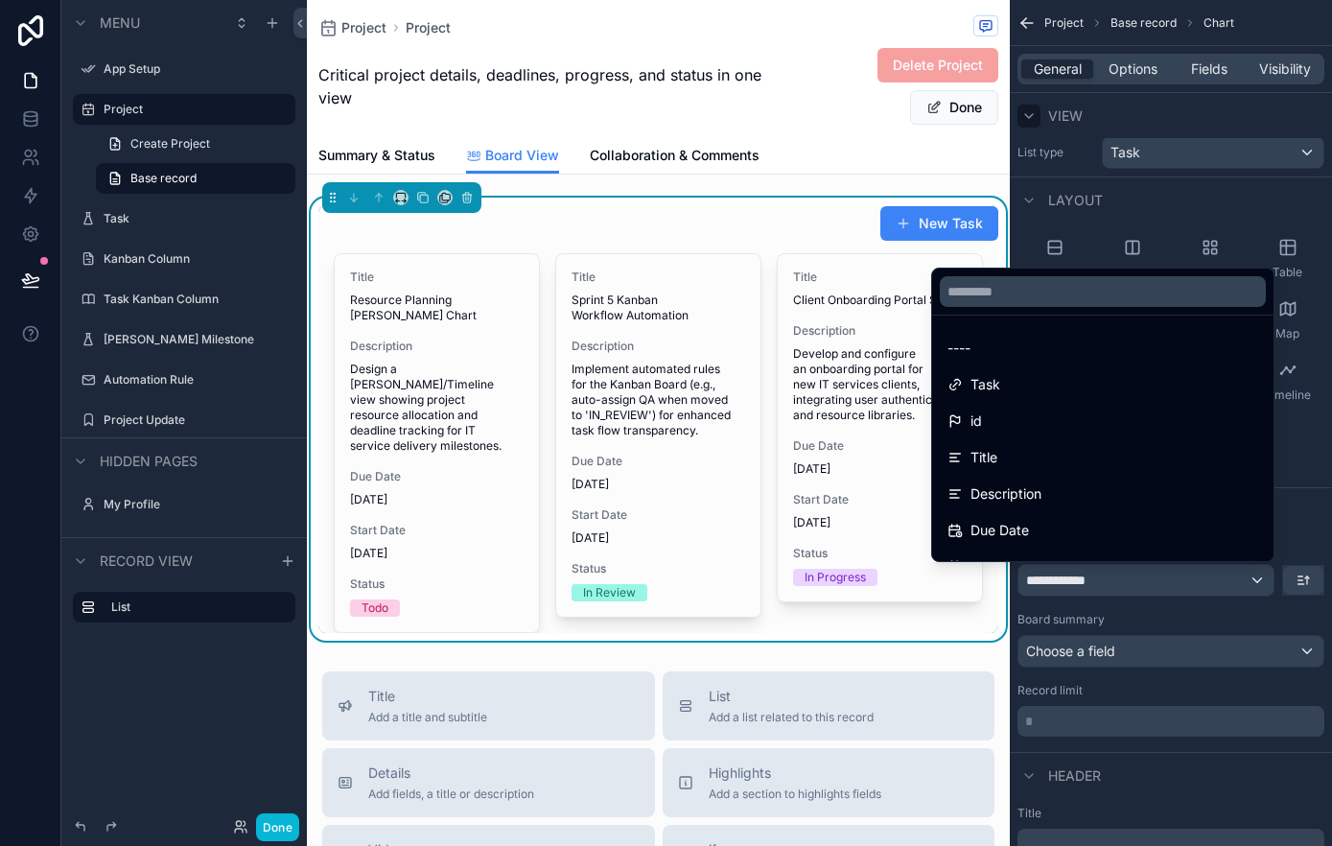
click at [1046, 395] on div "Task" at bounding box center [1102, 384] width 311 height 23
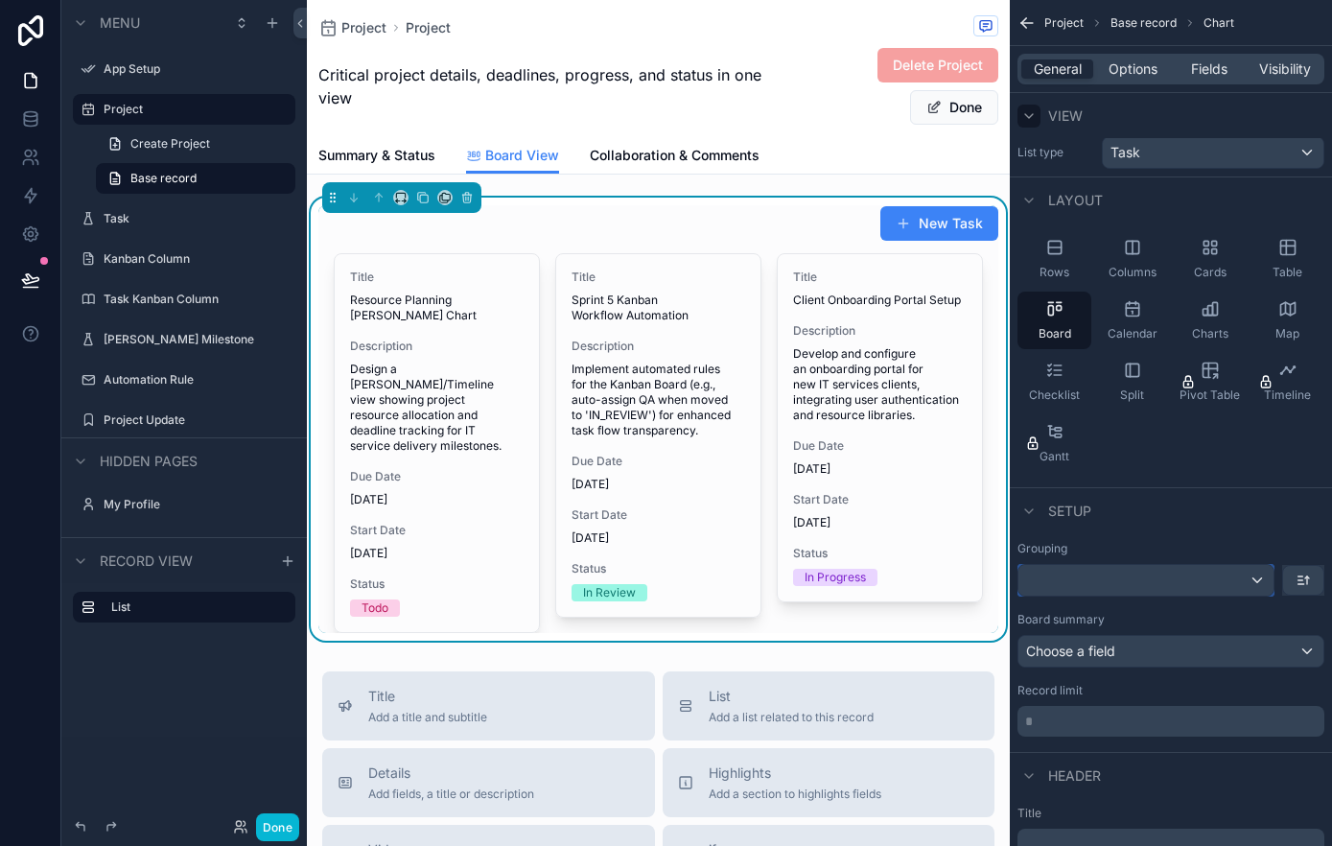
click at [1202, 578] on div "scrollable content" at bounding box center [1145, 580] width 255 height 31
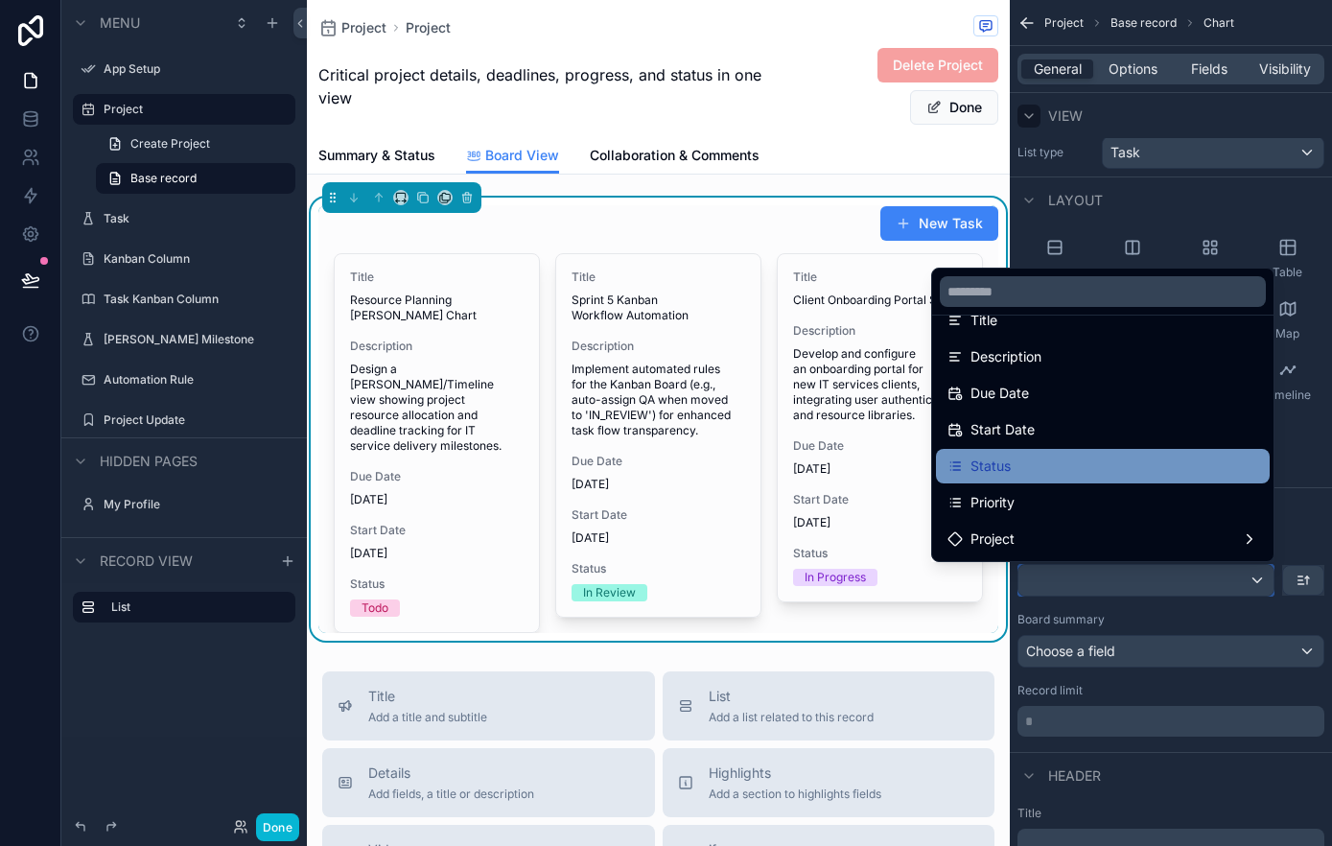
scroll to position [136, 0]
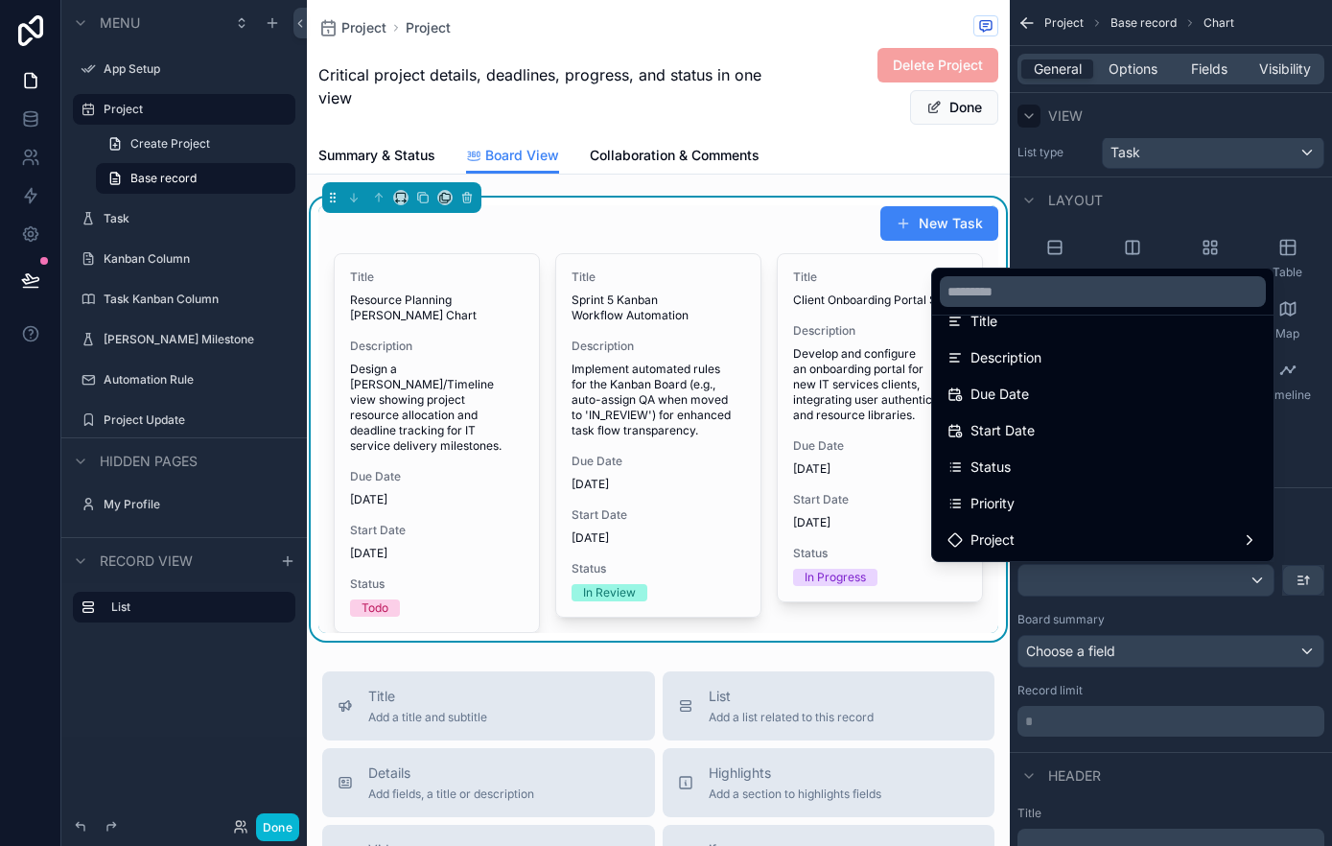
click at [1106, 461] on div "Status" at bounding box center [1102, 466] width 311 height 23
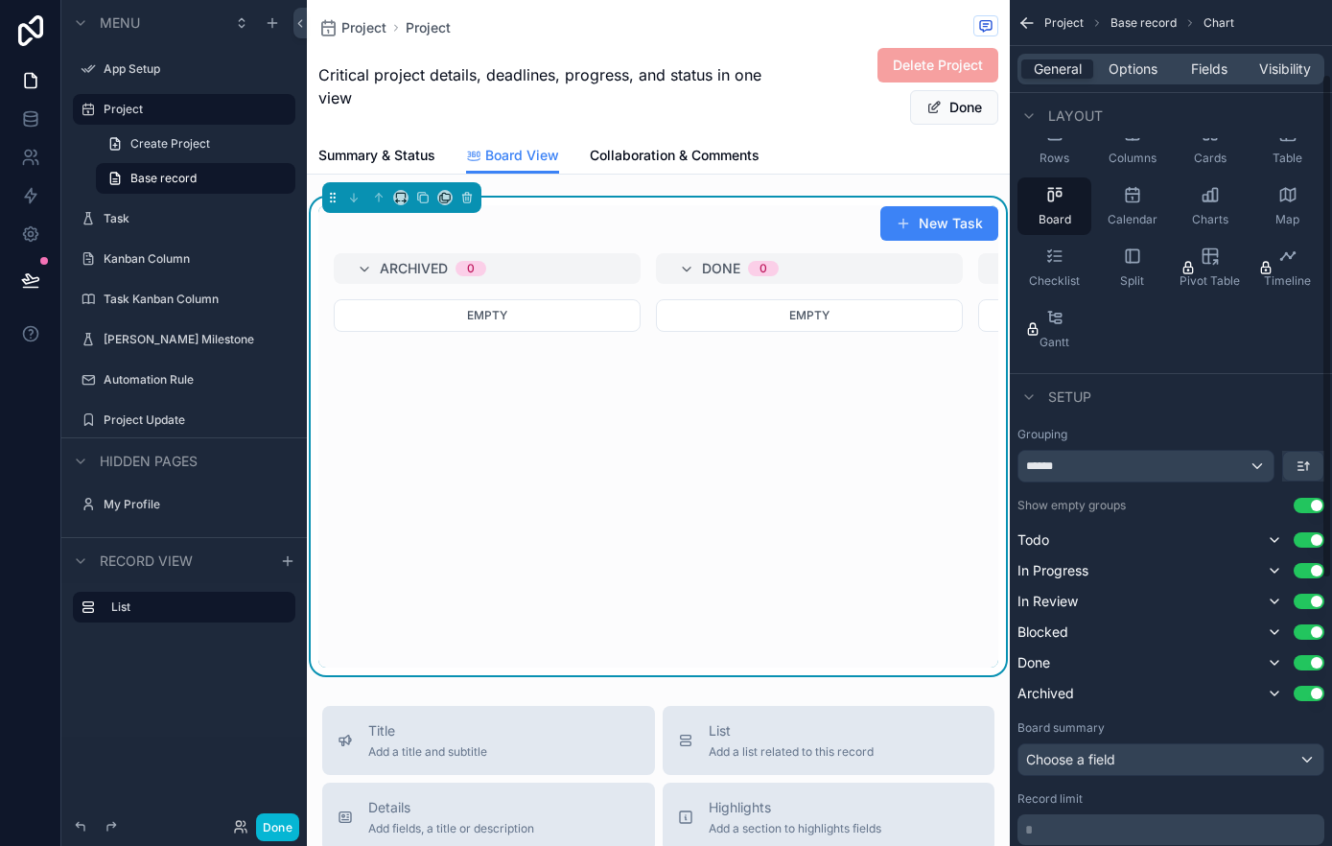
scroll to position [128, 0]
click at [708, 156] on span "Collaboration & Comments" at bounding box center [675, 155] width 170 height 19
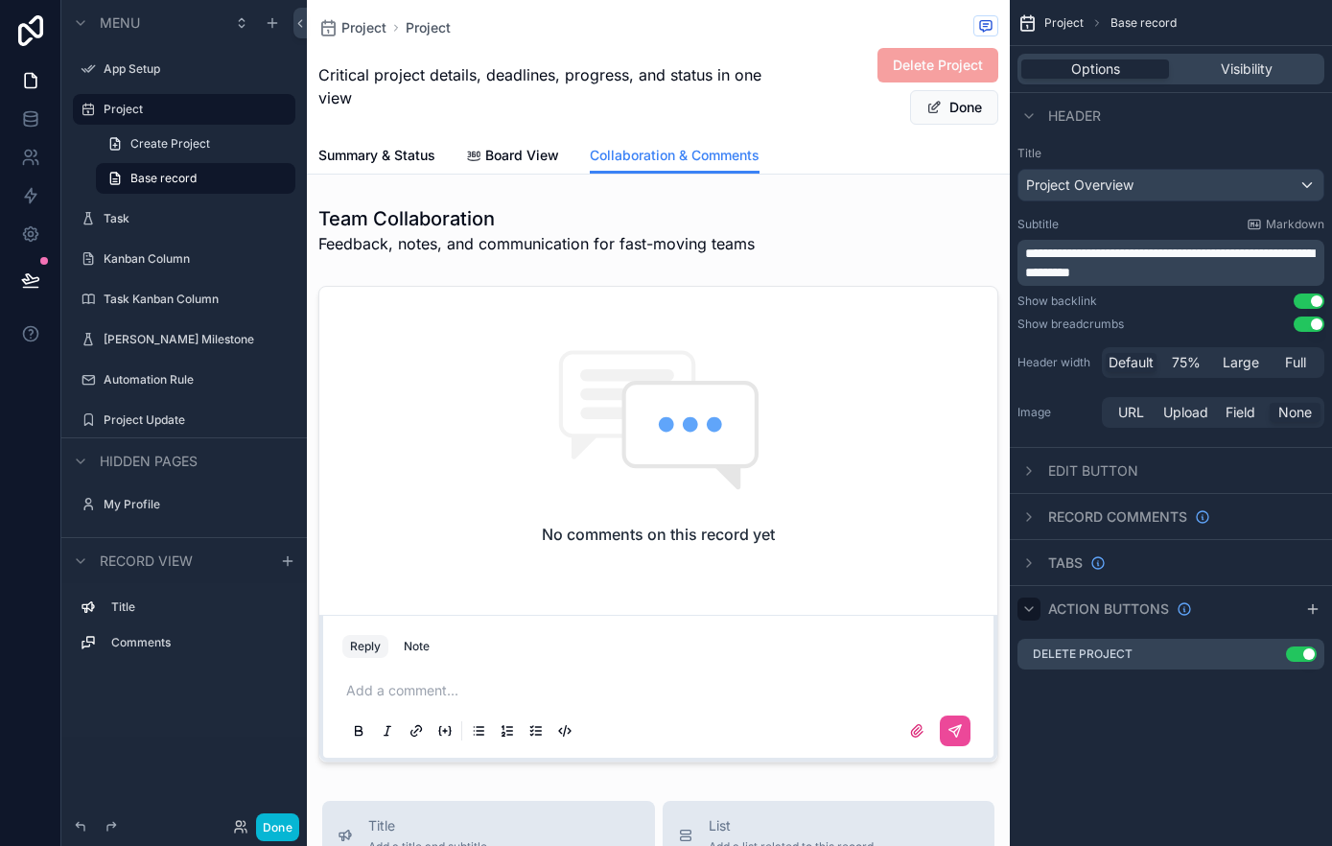
click at [1036, 610] on div "scrollable content" at bounding box center [1028, 608] width 23 height 23
click at [1037, 610] on div "scrollable content" at bounding box center [1028, 608] width 23 height 23
click at [1038, 567] on div "scrollable content" at bounding box center [1028, 562] width 23 height 23
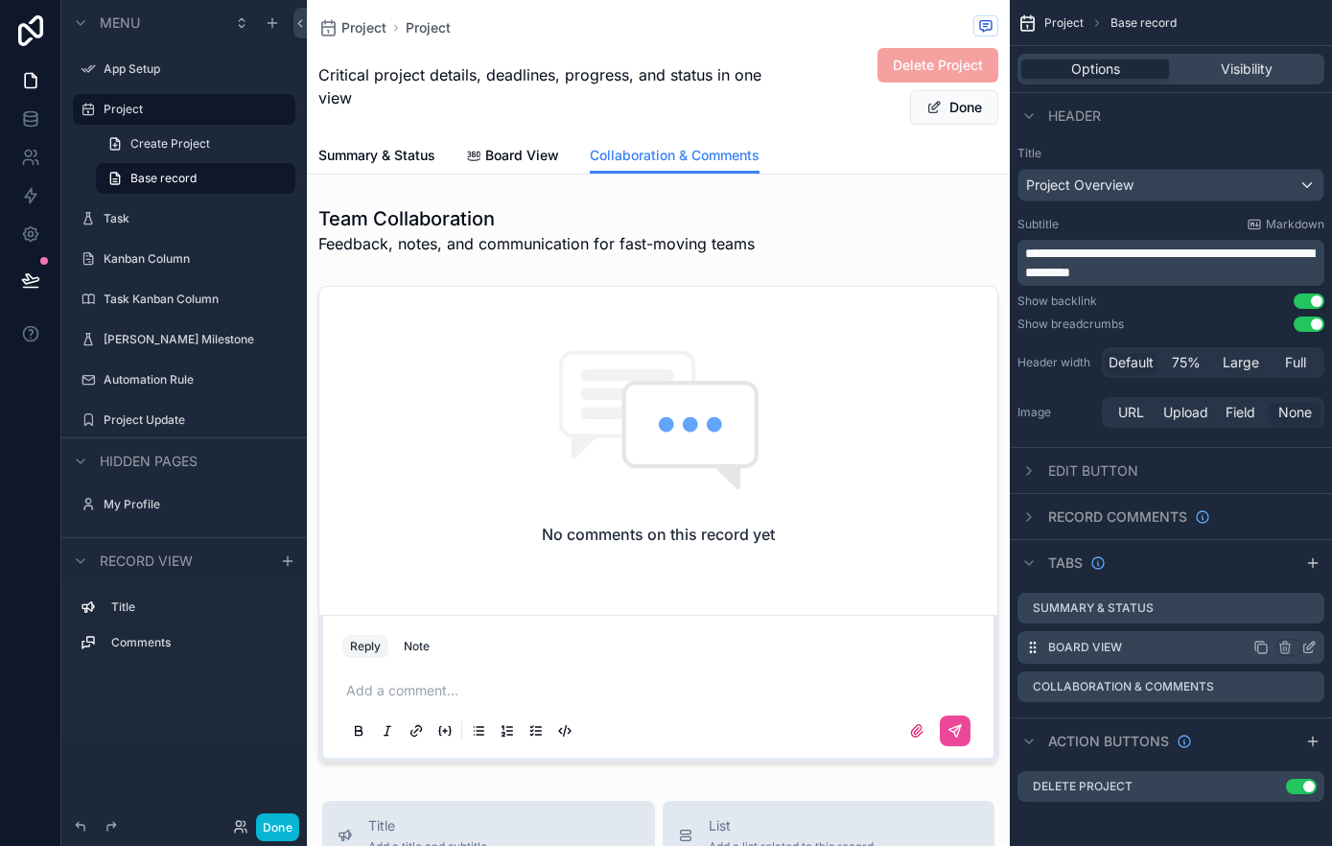
click at [1305, 647] on icon "scrollable content" at bounding box center [1308, 646] width 15 height 15
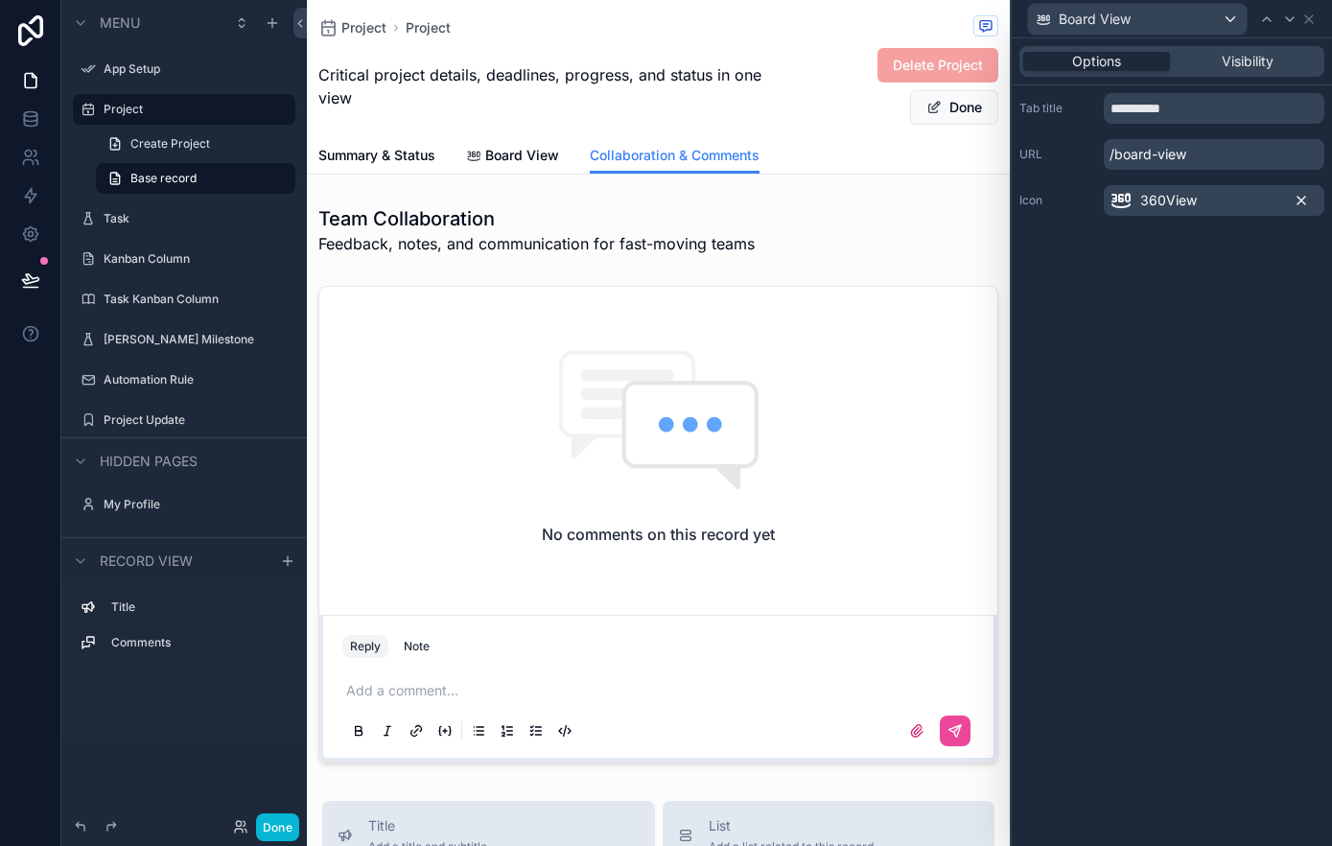
click at [1306, 201] on icon at bounding box center [1300, 200] width 15 height 15
click at [1229, 27] on div "Board View" at bounding box center [1137, 19] width 219 height 31
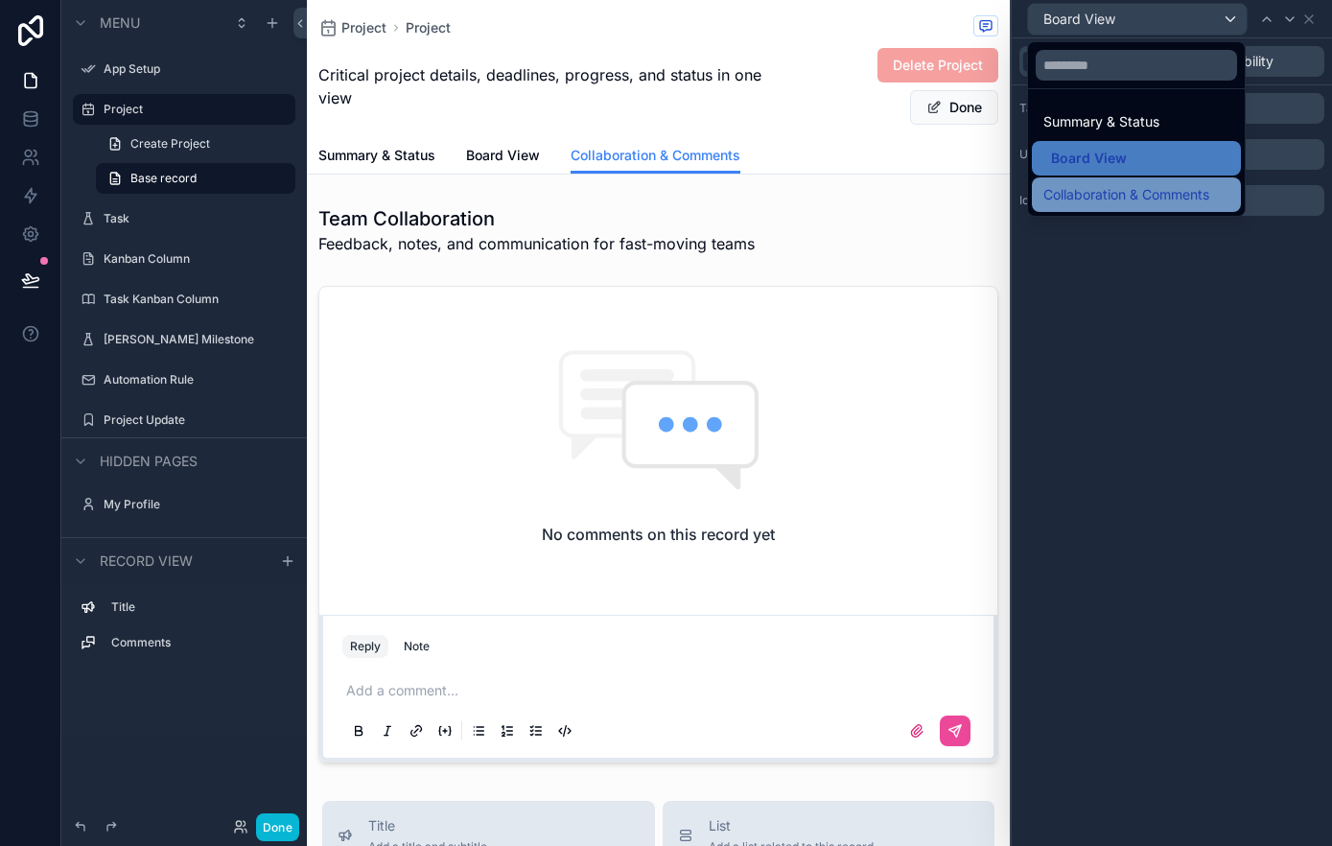
click at [1169, 191] on span "Collaboration & Comments" at bounding box center [1126, 194] width 166 height 23
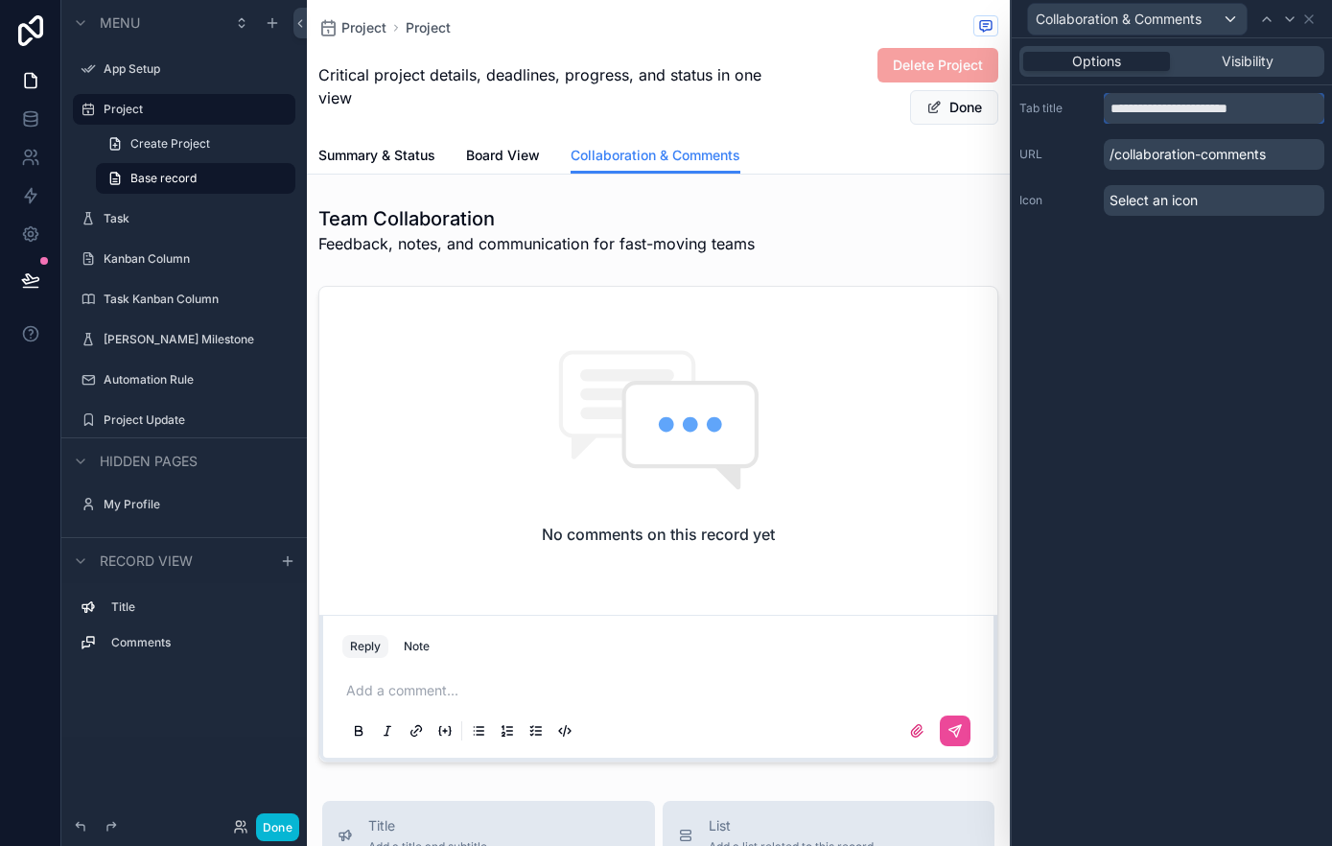
click at [1239, 104] on input "**********" at bounding box center [1214, 108] width 221 height 31
click at [1238, 104] on input "**********" at bounding box center [1214, 108] width 221 height 31
paste input "text"
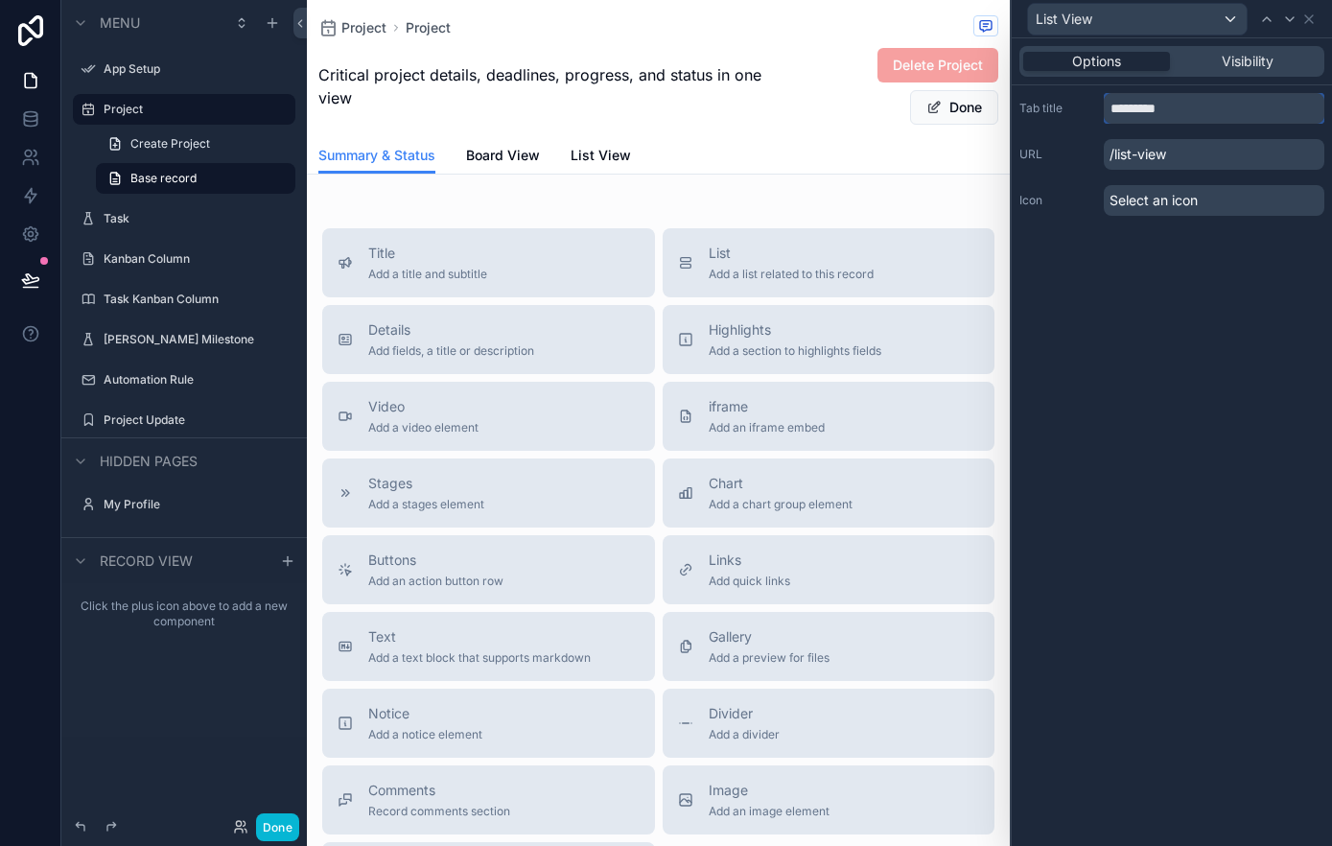
type input "*********"
click at [775, 487] on span "Chart" at bounding box center [781, 483] width 144 height 19
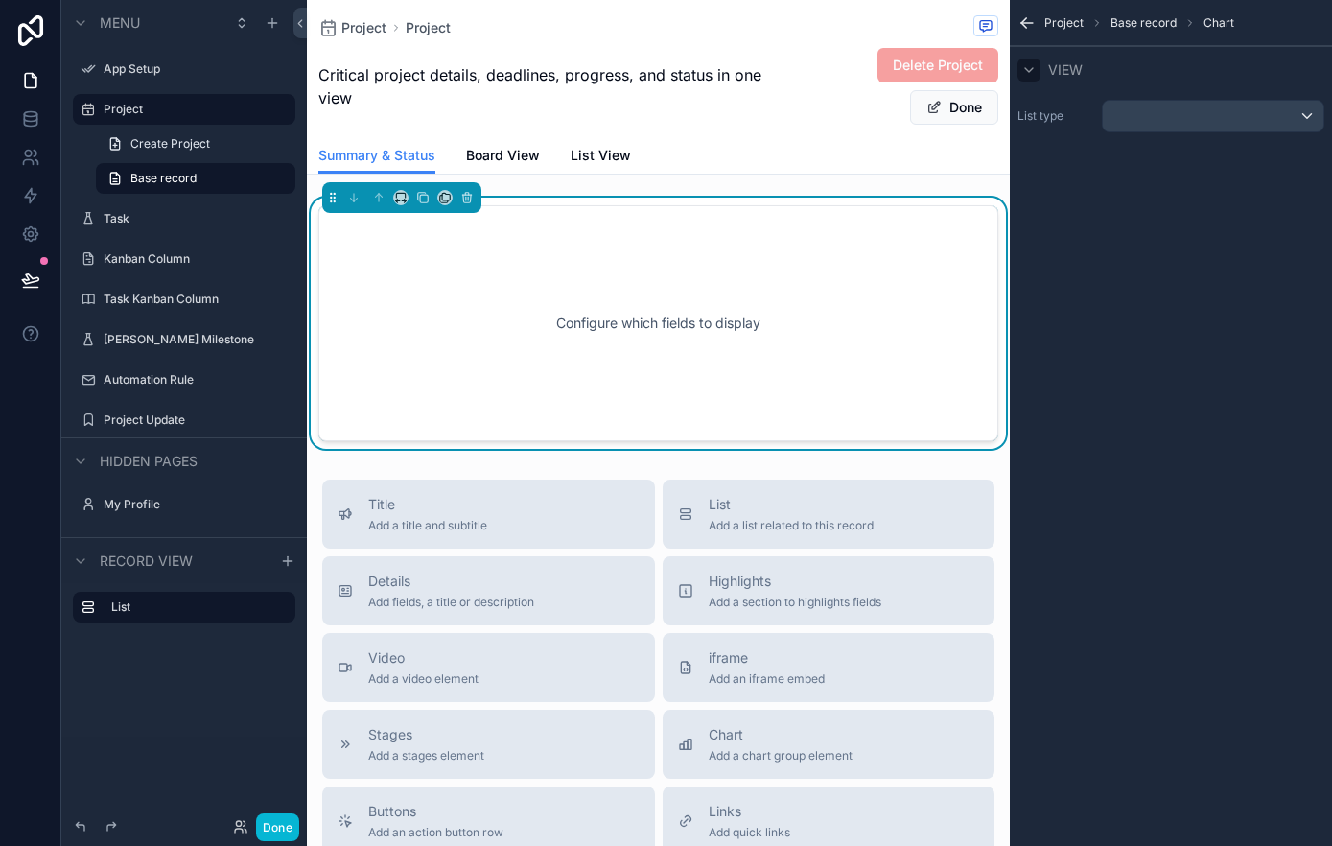
click at [1026, 70] on icon "scrollable content" at bounding box center [1028, 69] width 15 height 15
click at [1032, 70] on icon "scrollable content" at bounding box center [1028, 69] width 15 height 15
click at [1207, 120] on div "scrollable content" at bounding box center [1213, 116] width 221 height 31
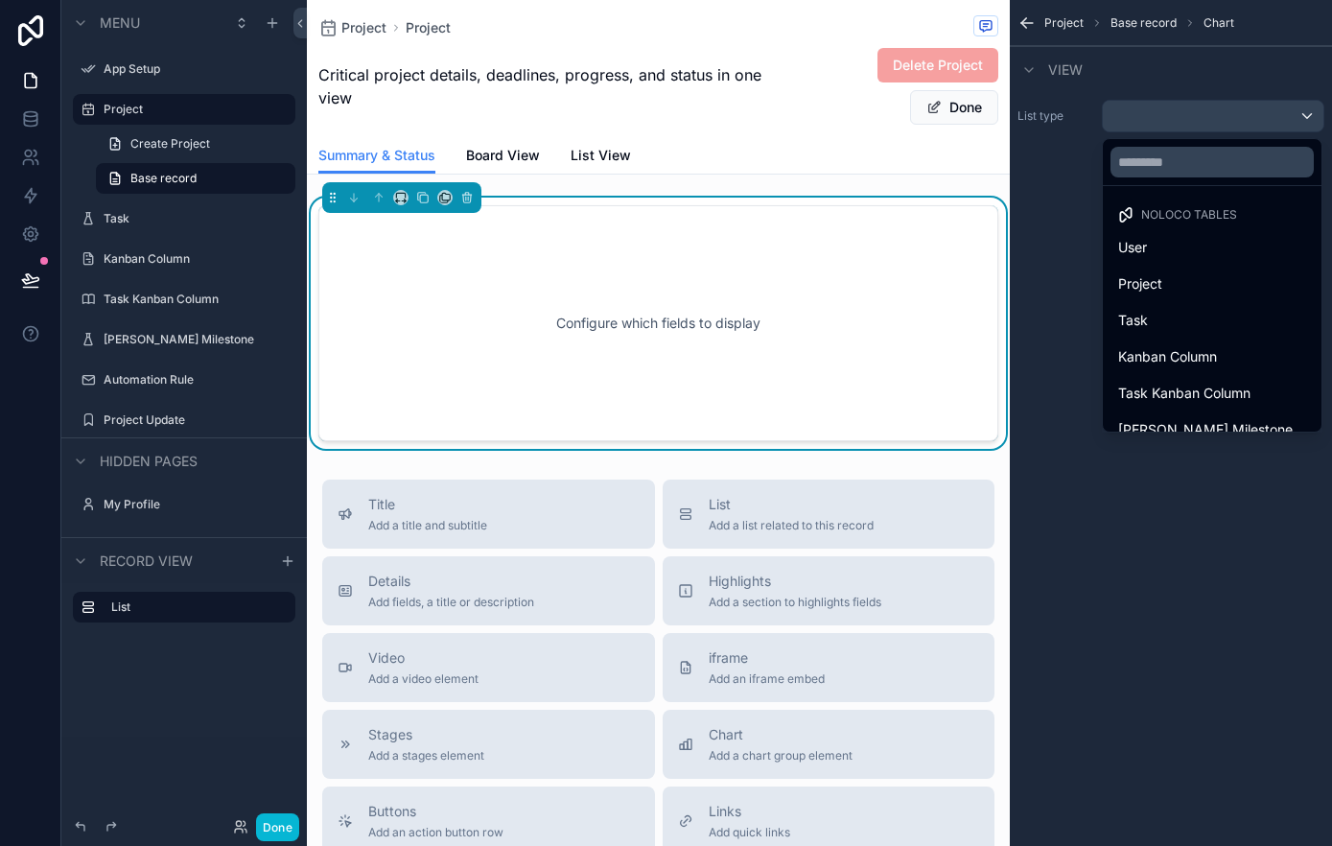
click at [1207, 120] on div "scrollable content" at bounding box center [666, 423] width 1332 height 846
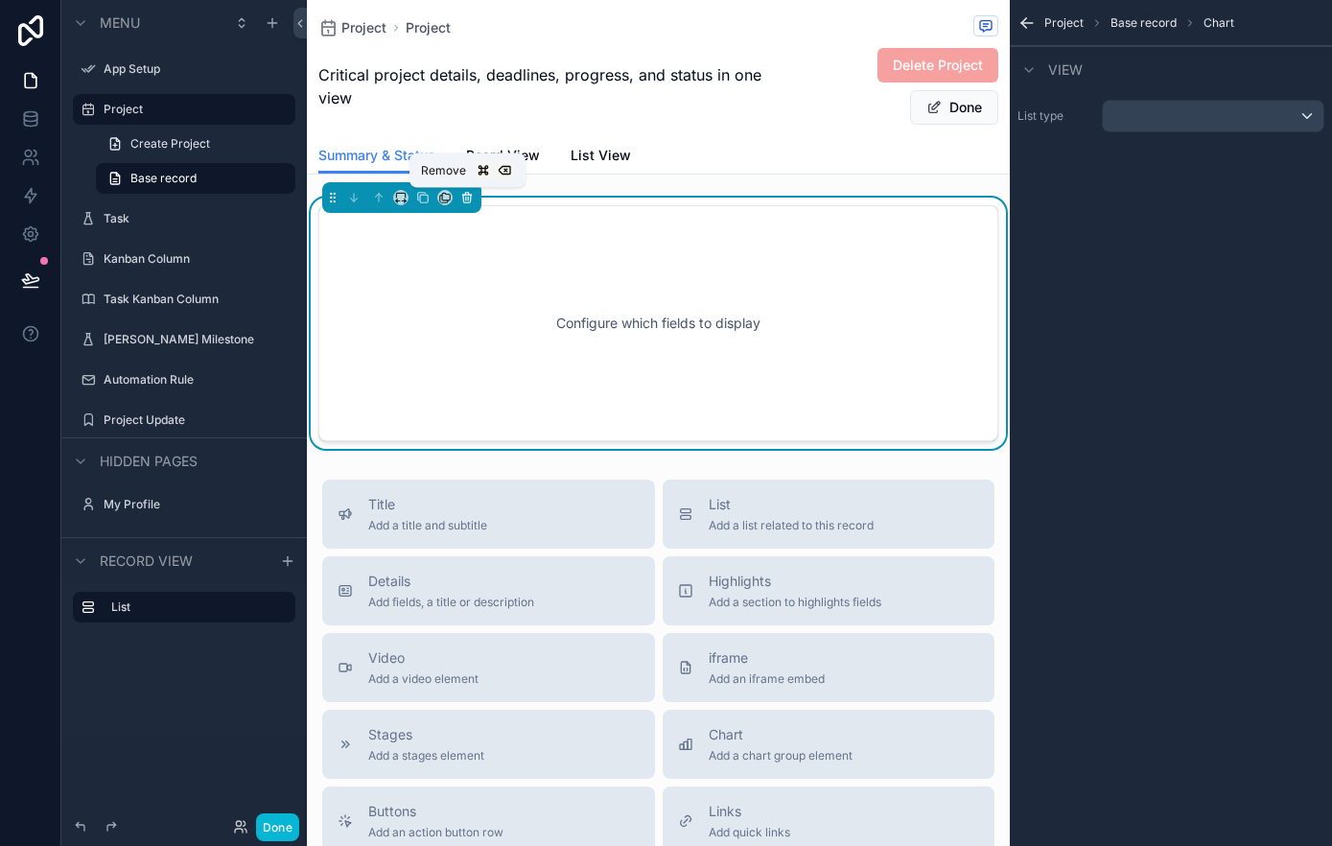
click at [467, 201] on icon "scrollable content" at bounding box center [466, 197] width 13 height 13
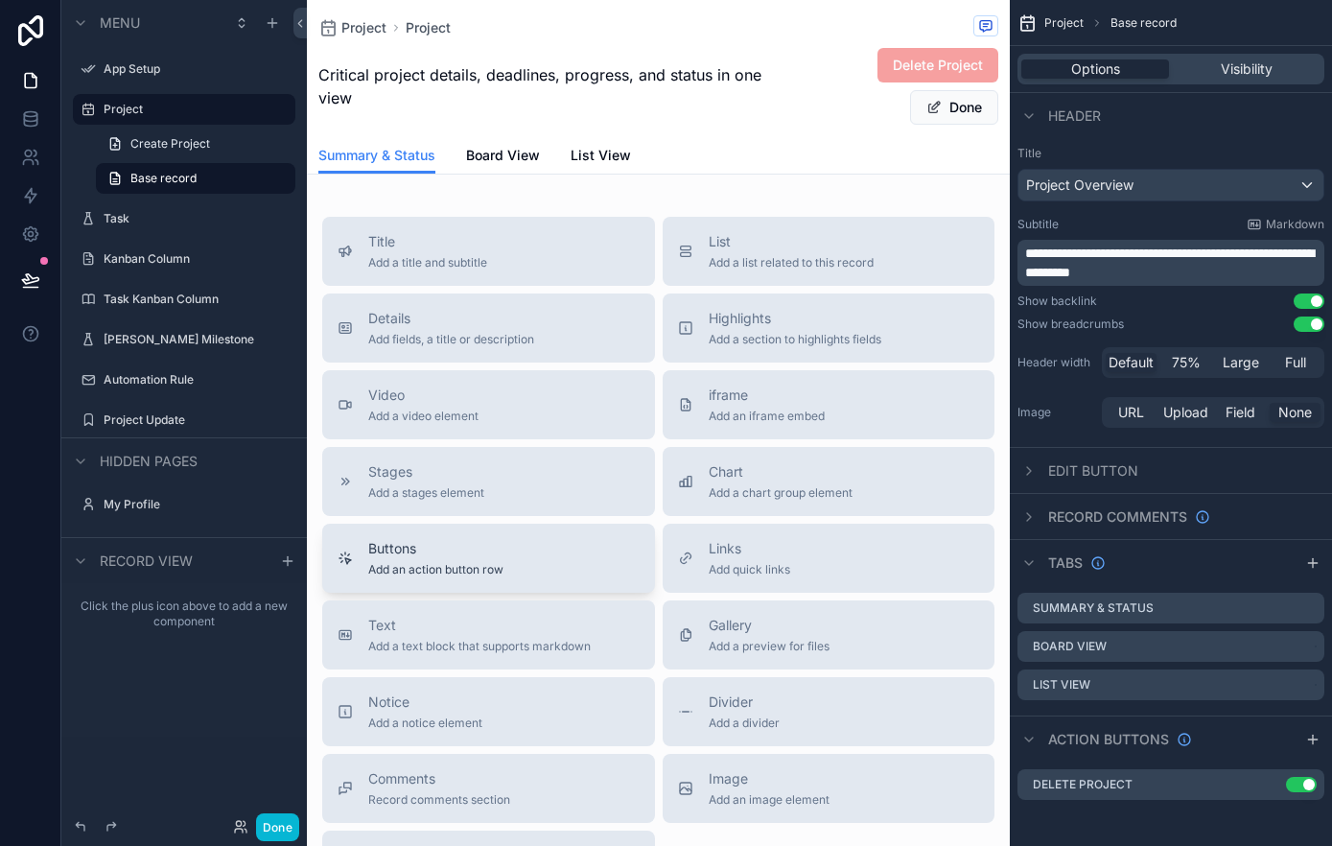
scroll to position [8, 0]
click at [815, 481] on span "Chart" at bounding box center [781, 475] width 144 height 19
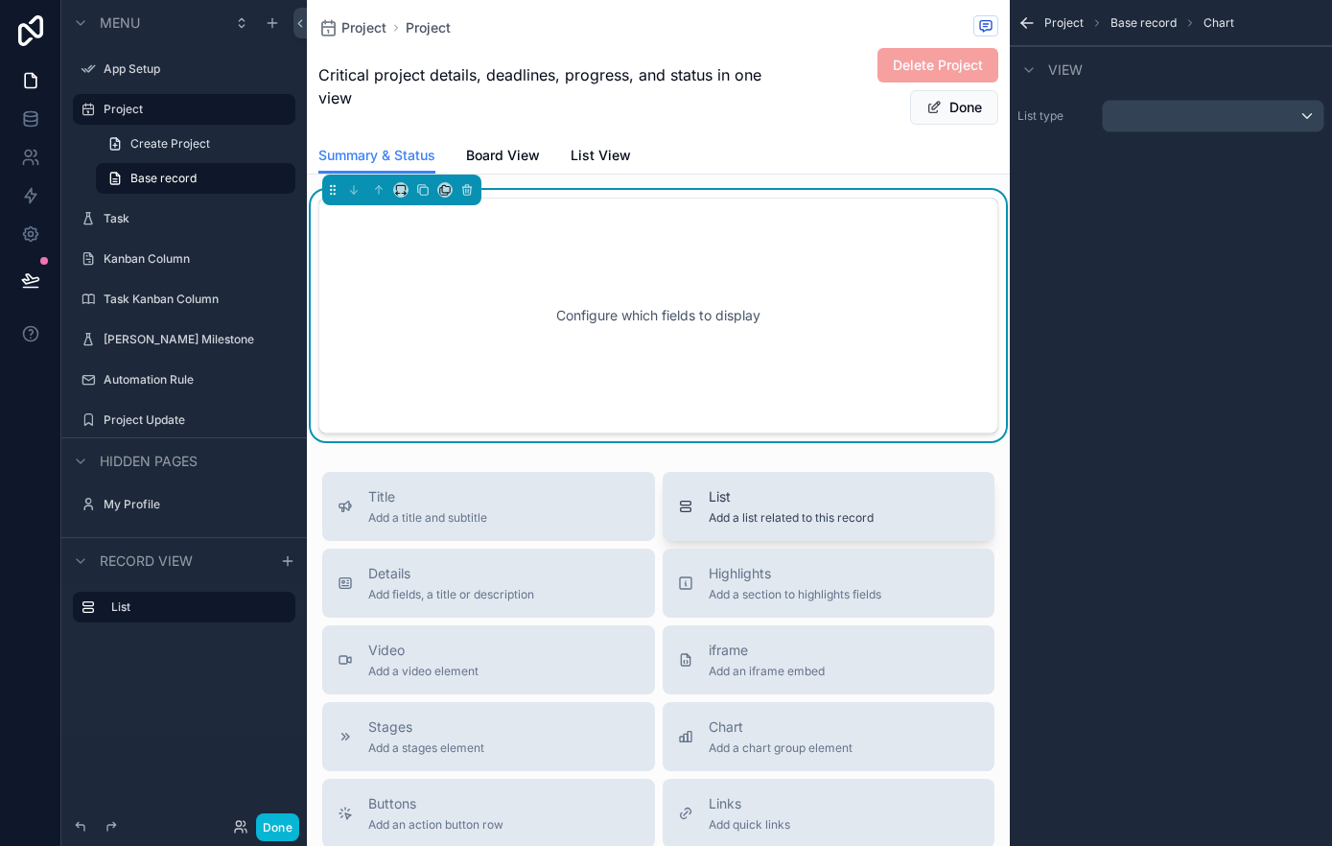
scroll to position [0, 0]
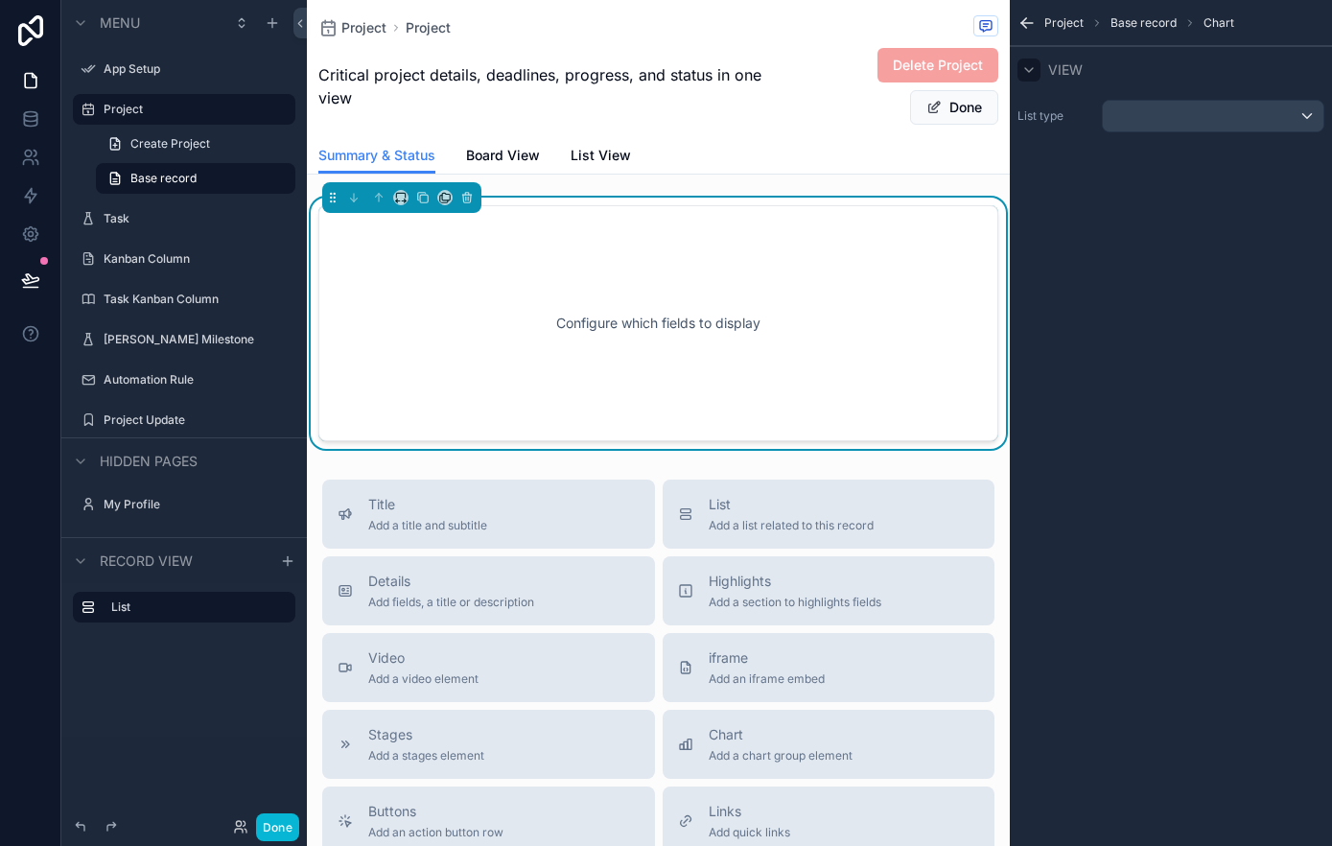
click at [1029, 69] on icon "scrollable content" at bounding box center [1028, 69] width 15 height 15
click at [1032, 68] on icon "scrollable content" at bounding box center [1029, 70] width 8 height 4
click at [1145, 112] on div "scrollable content" at bounding box center [1213, 116] width 221 height 31
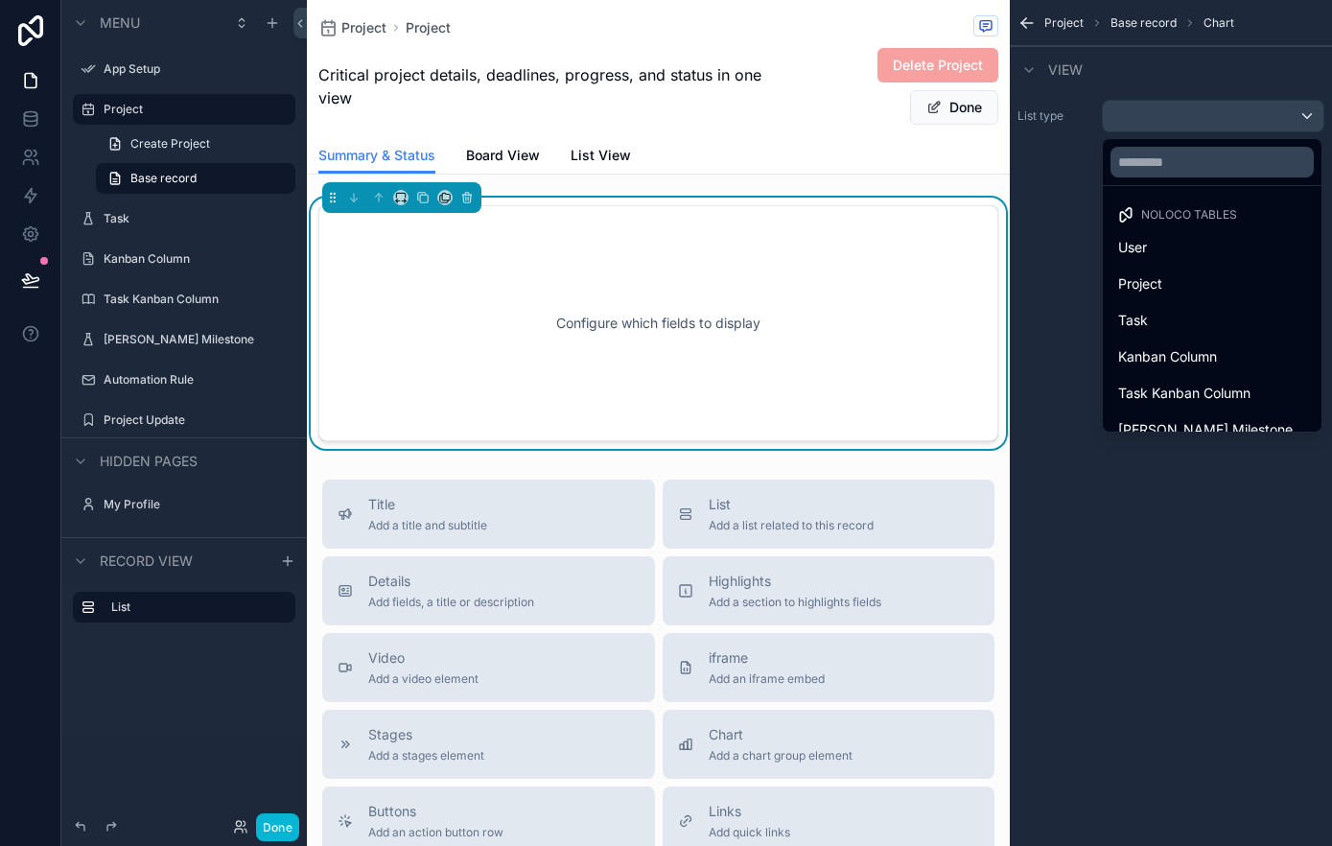
click at [1157, 118] on div "scrollable content" at bounding box center [666, 423] width 1332 height 846
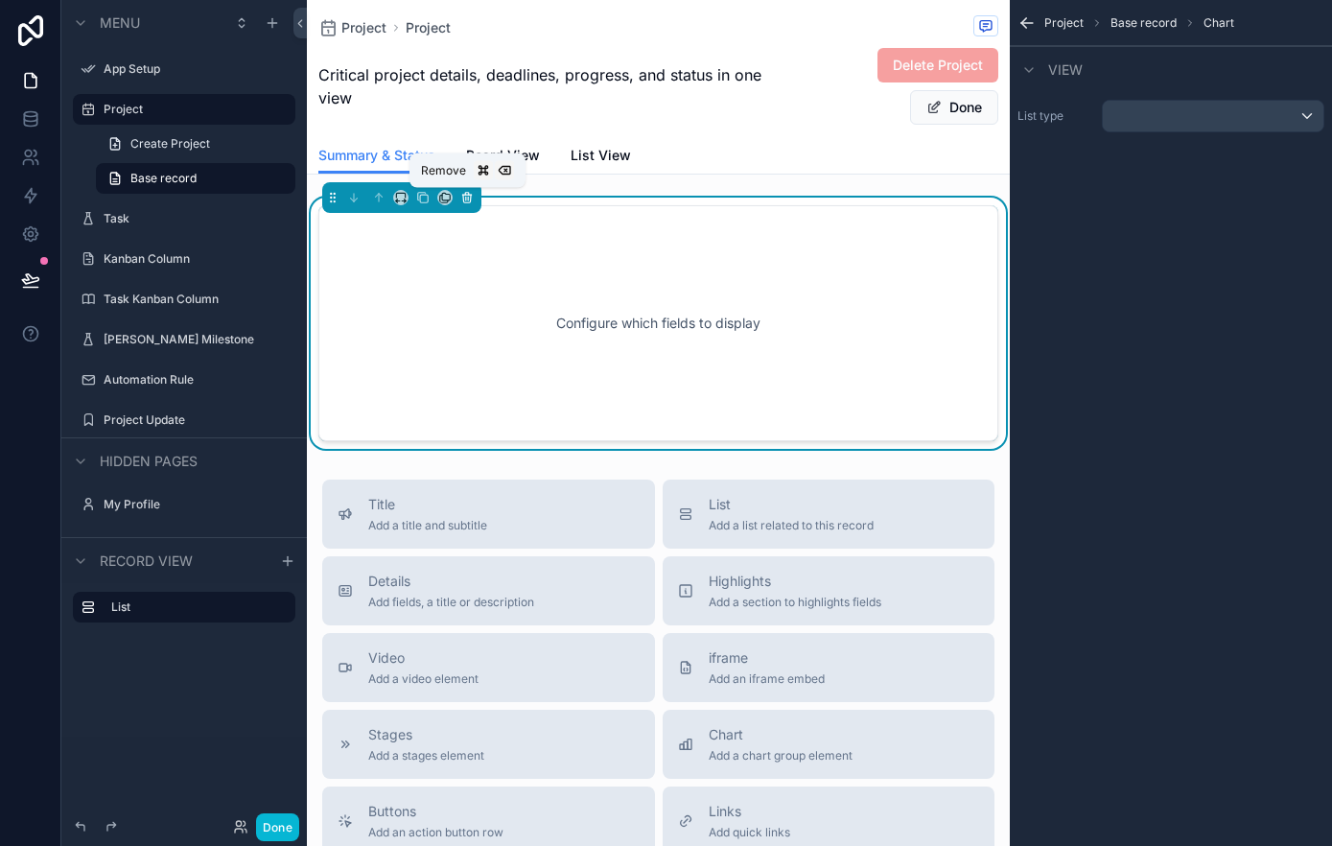
click at [468, 203] on icon "scrollable content" at bounding box center [466, 197] width 13 height 13
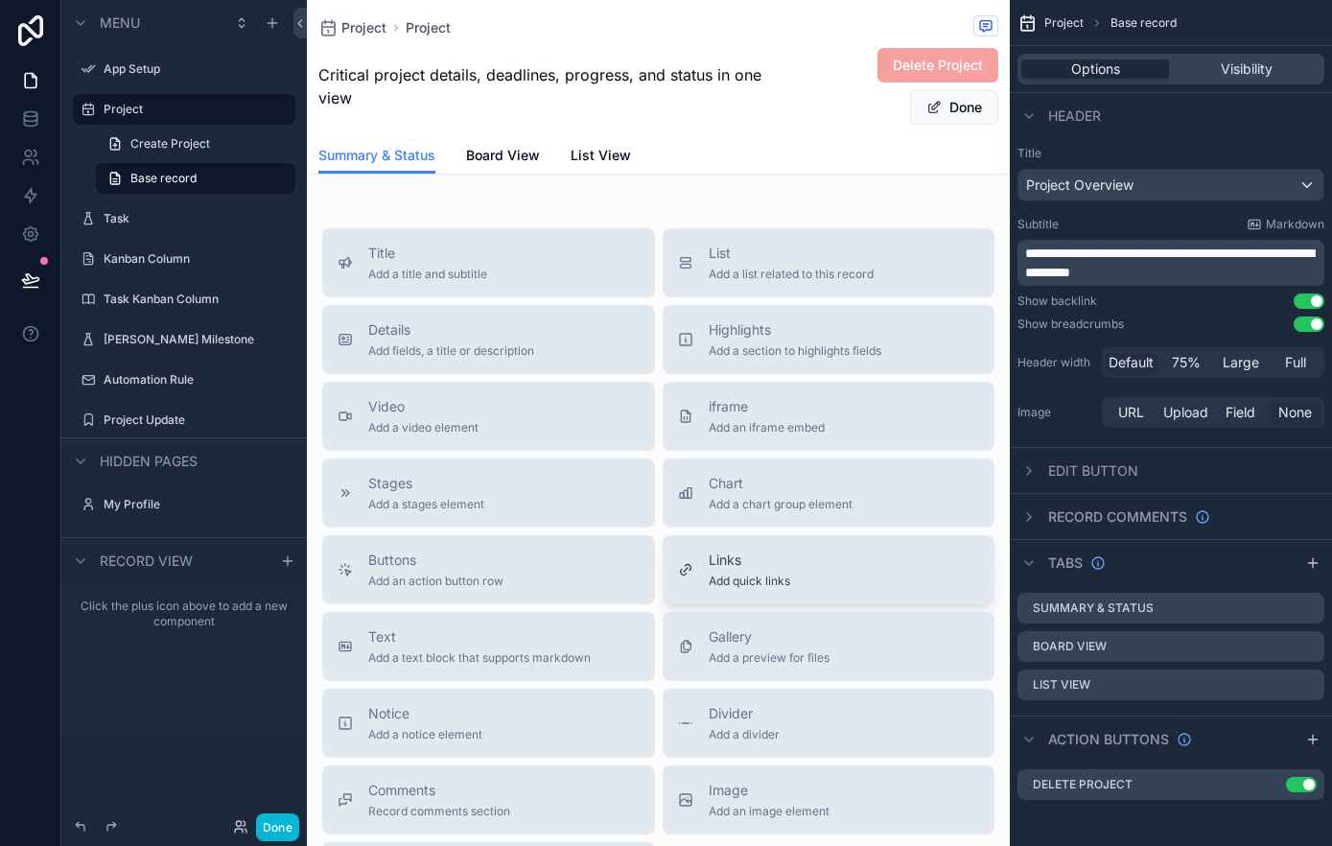
click at [779, 546] on button "Links Add quick links" at bounding box center [828, 569] width 333 height 69
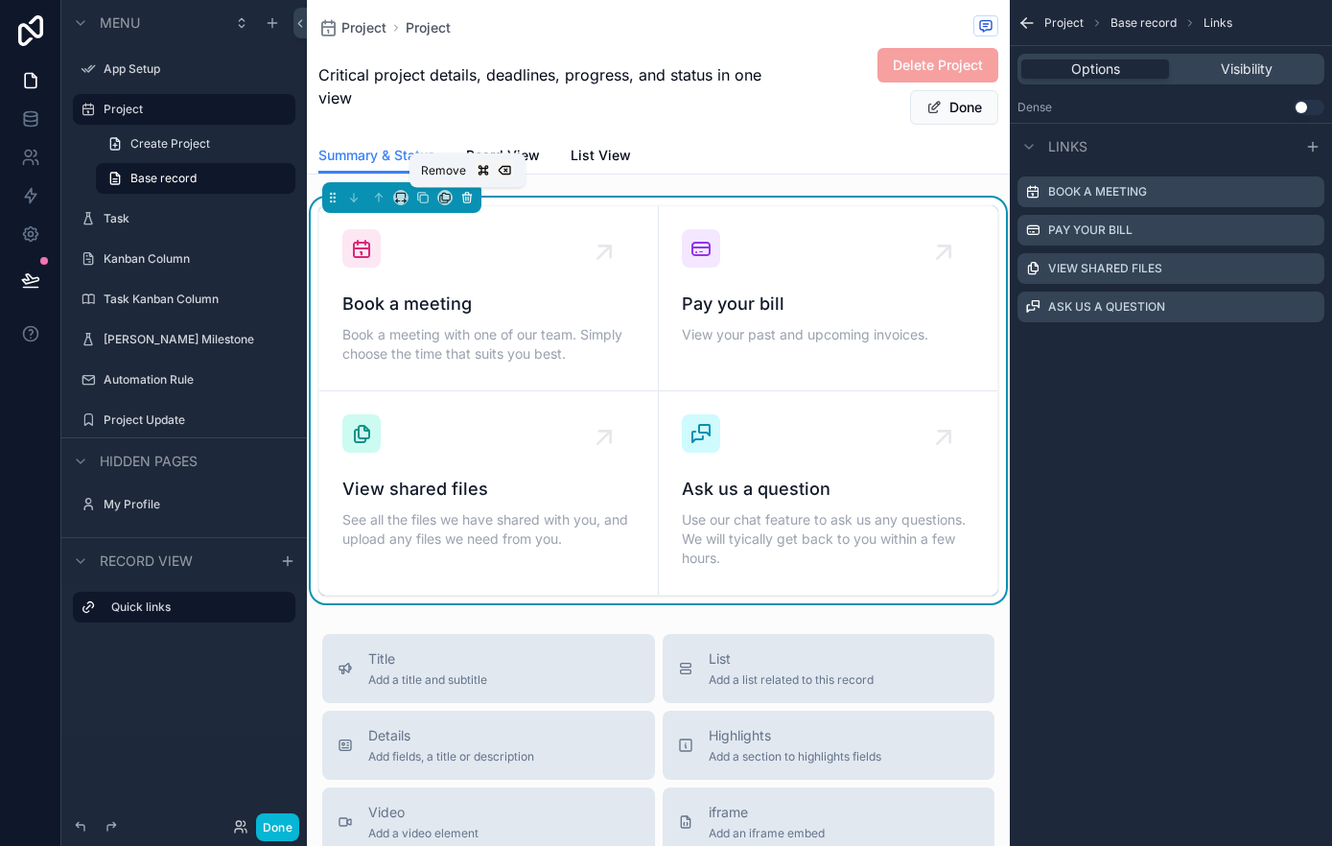
click at [467, 198] on icon "scrollable content" at bounding box center [466, 197] width 13 height 13
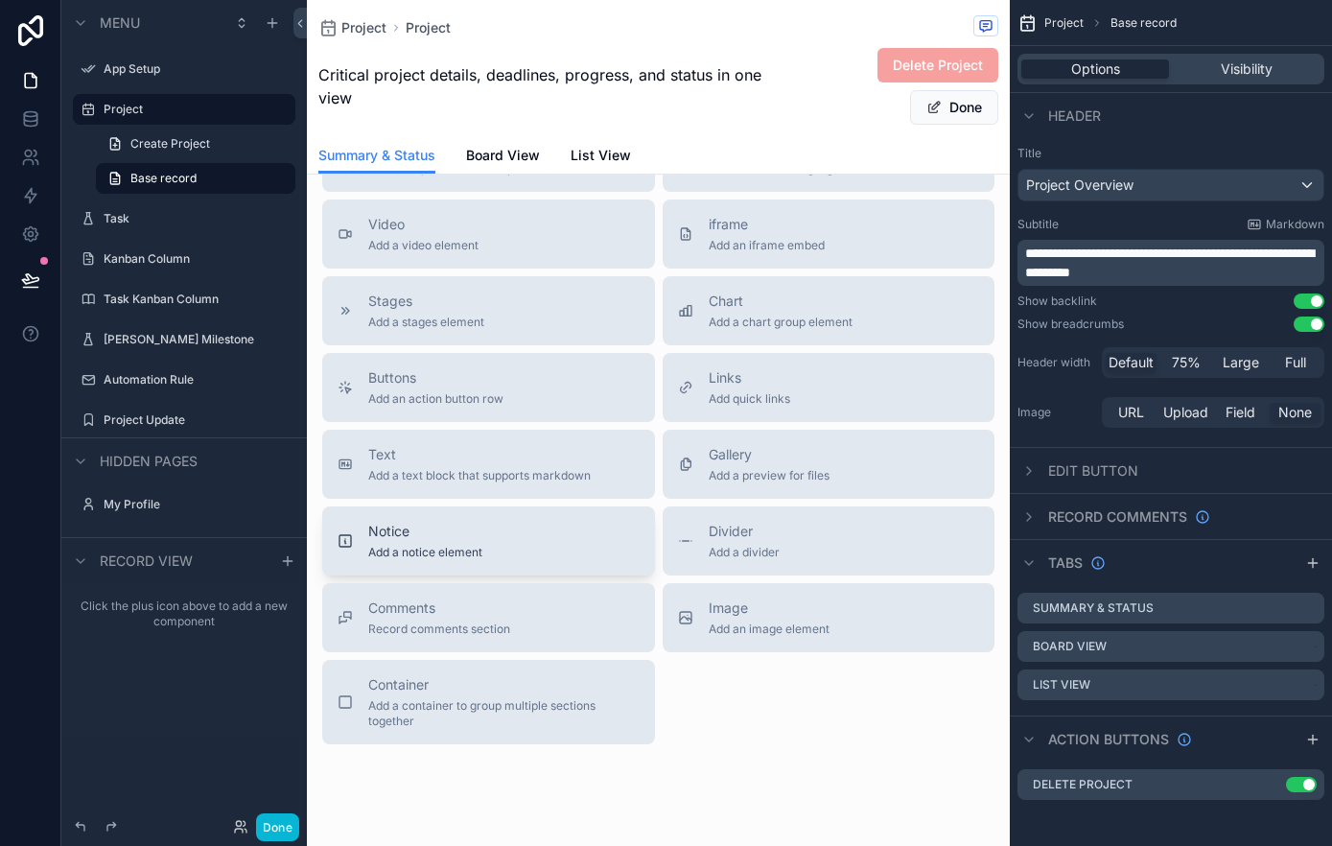
scroll to position [183, 0]
click at [518, 703] on span "Add a container to group multiple sections together" at bounding box center [503, 712] width 271 height 31
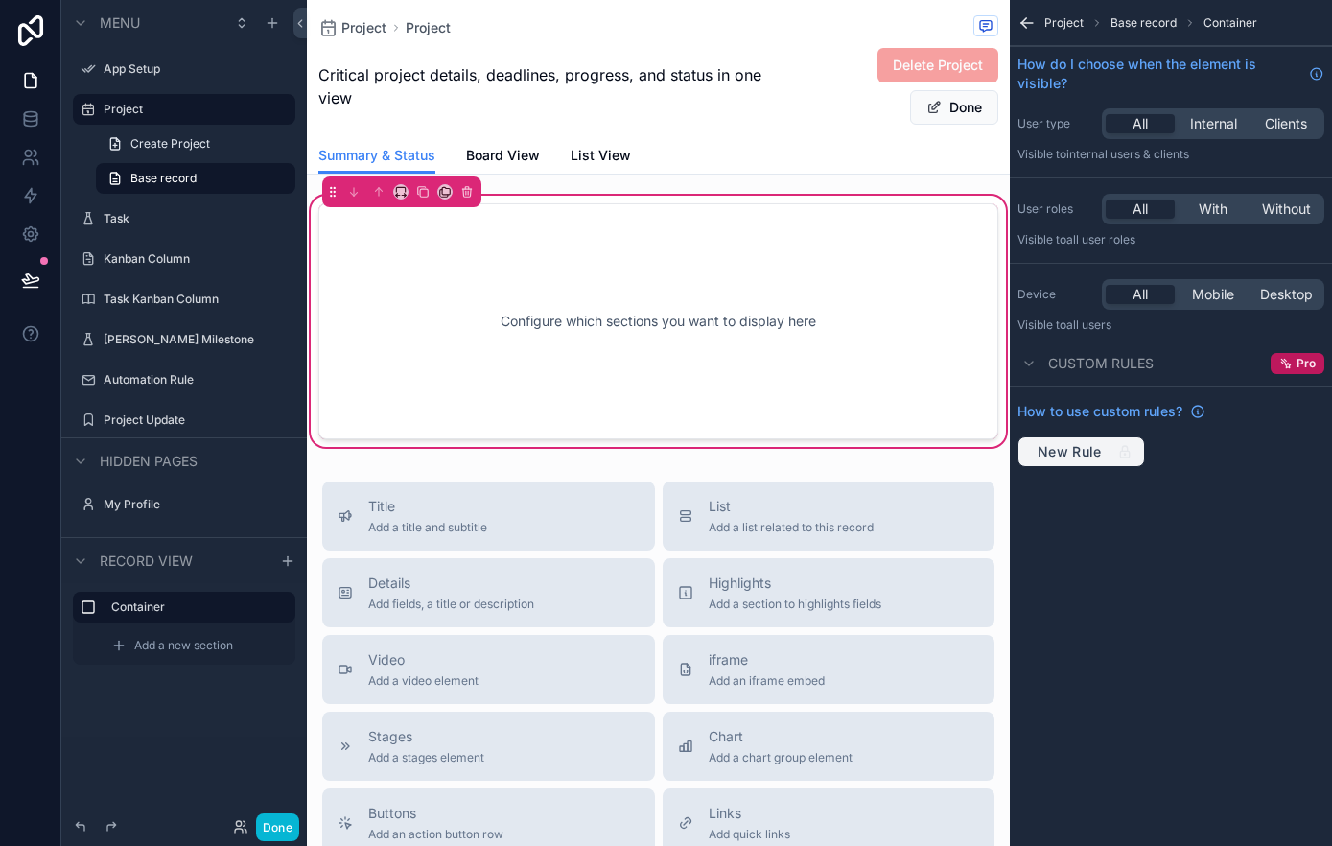
scroll to position [0, 0]
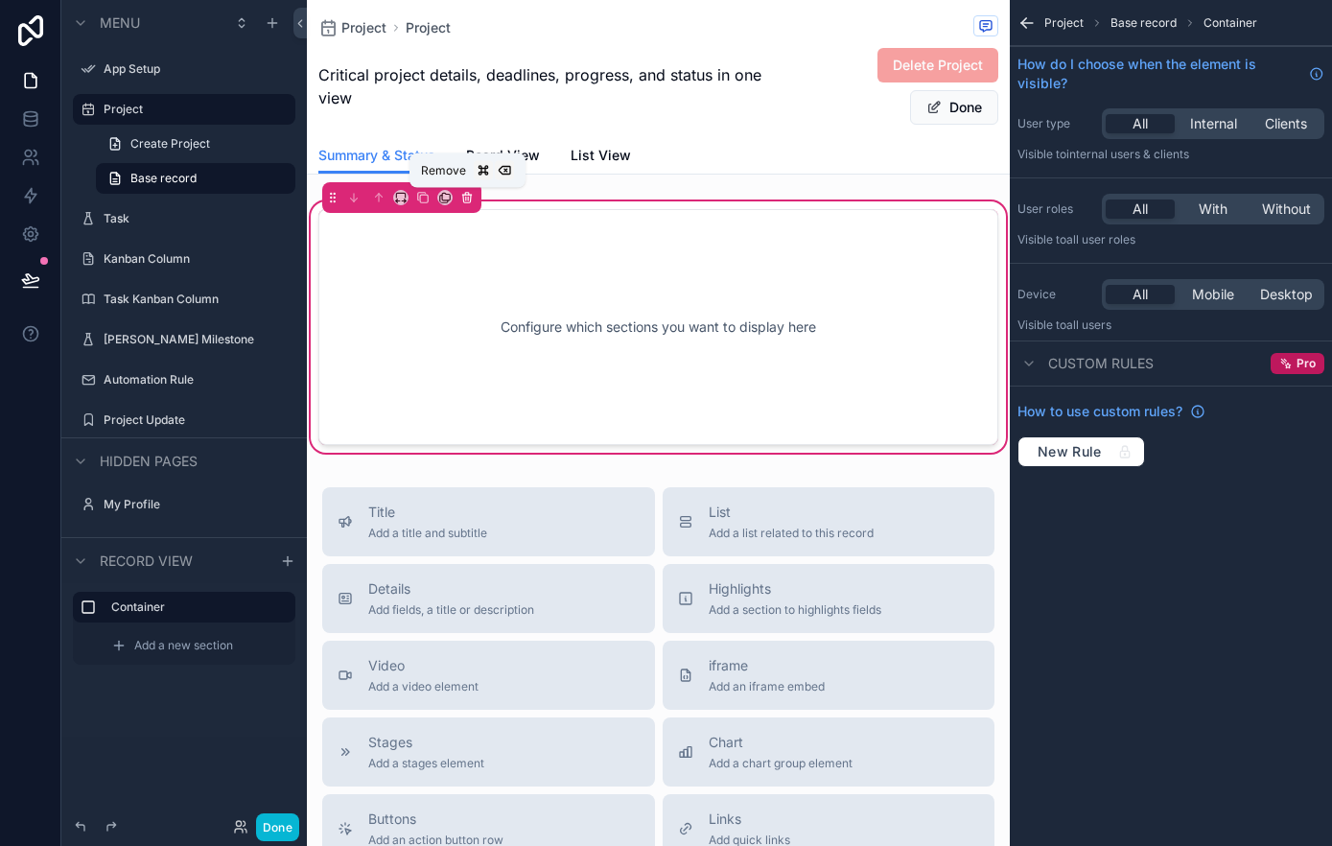
click at [468, 197] on icon "scrollable content" at bounding box center [468, 199] width 0 height 4
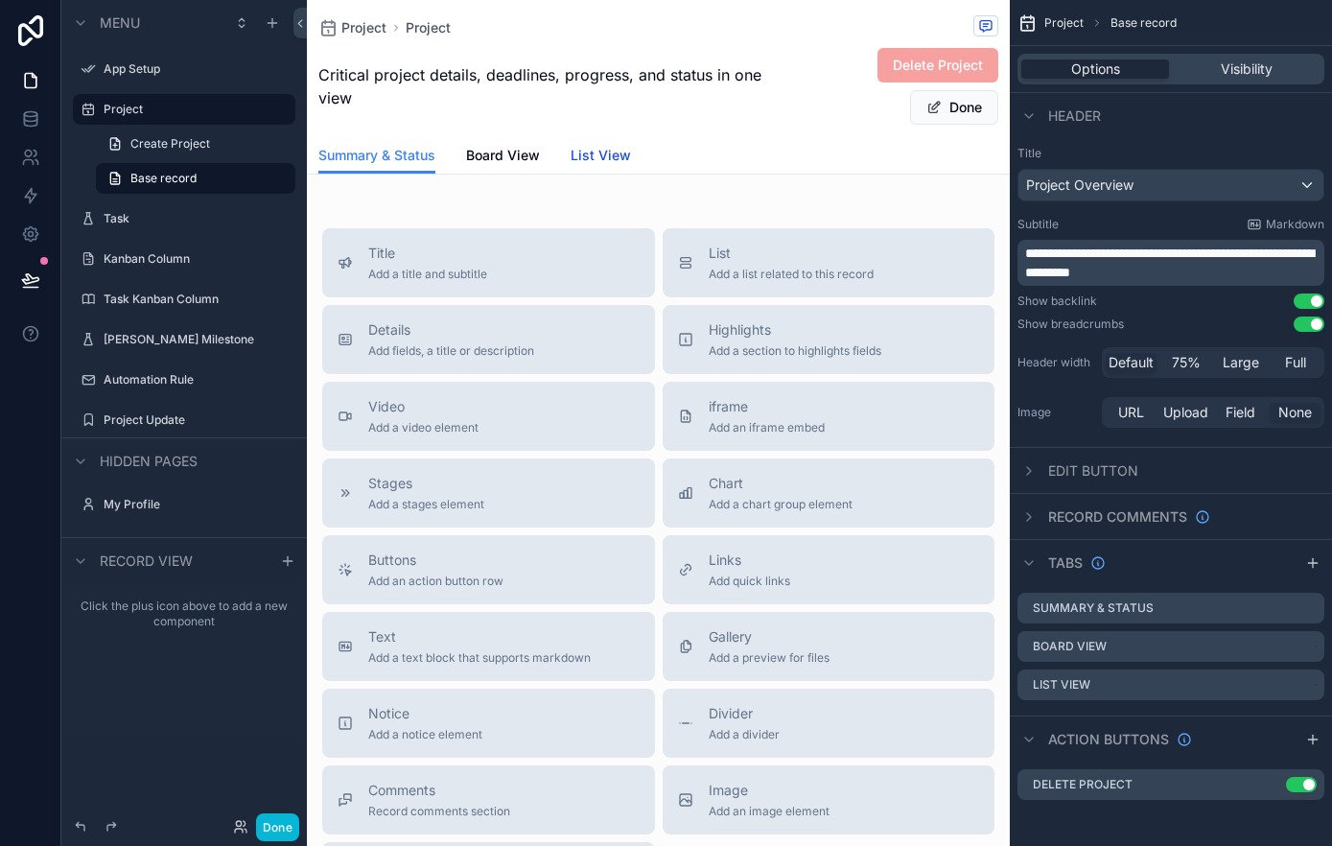
click at [610, 156] on span "List View" at bounding box center [600, 155] width 60 height 19
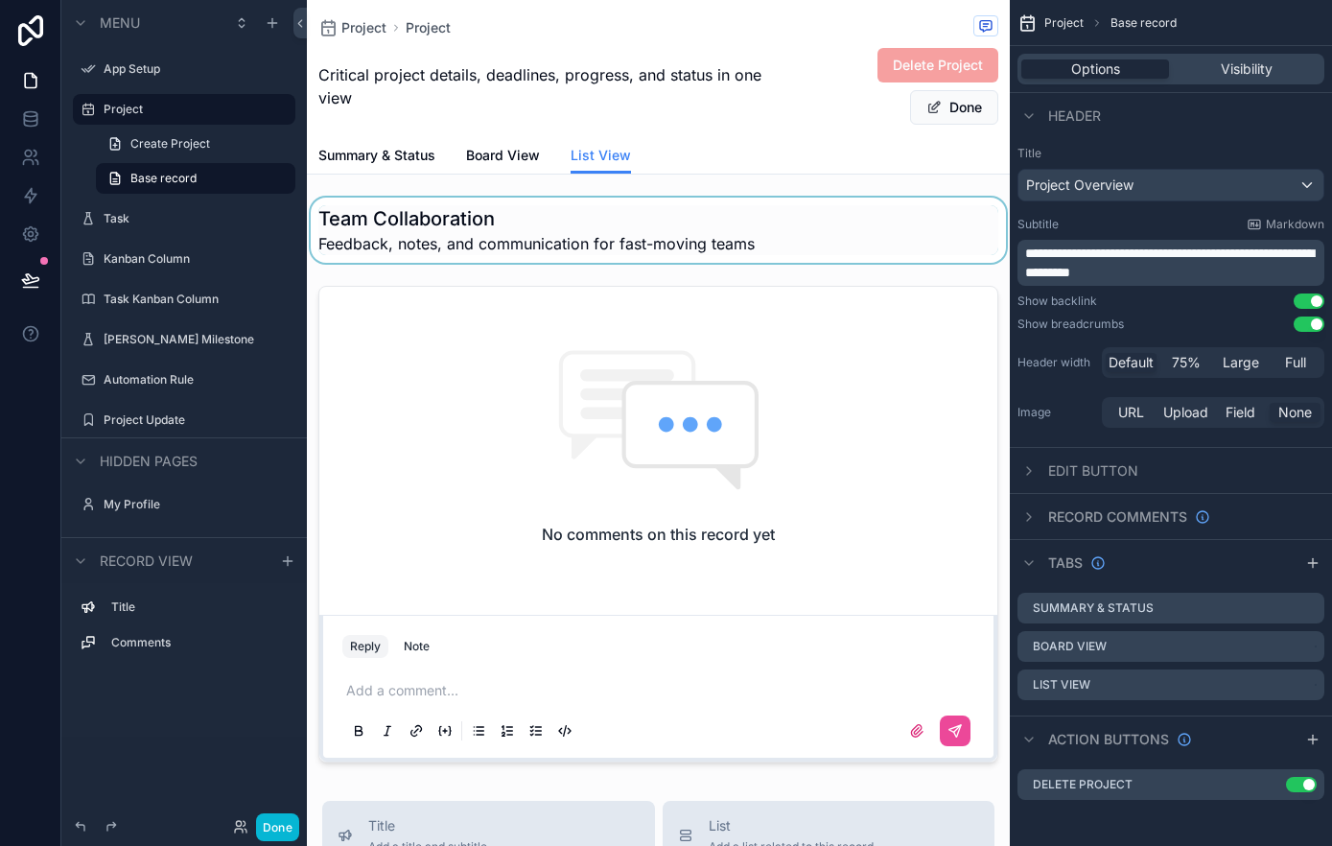
click at [775, 221] on div "scrollable content" at bounding box center [658, 230] width 703 height 65
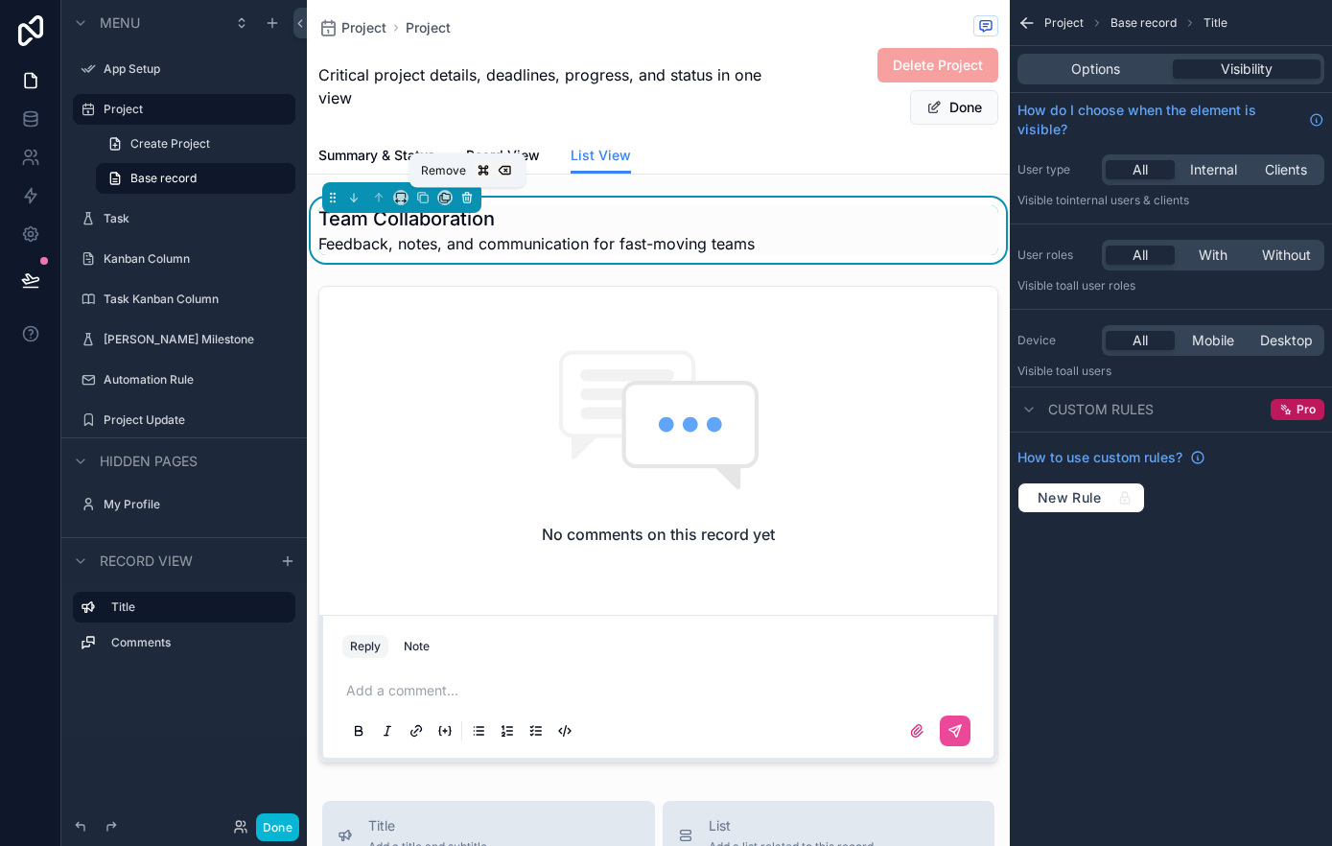
click at [469, 193] on icon "scrollable content" at bounding box center [466, 197] width 13 height 13
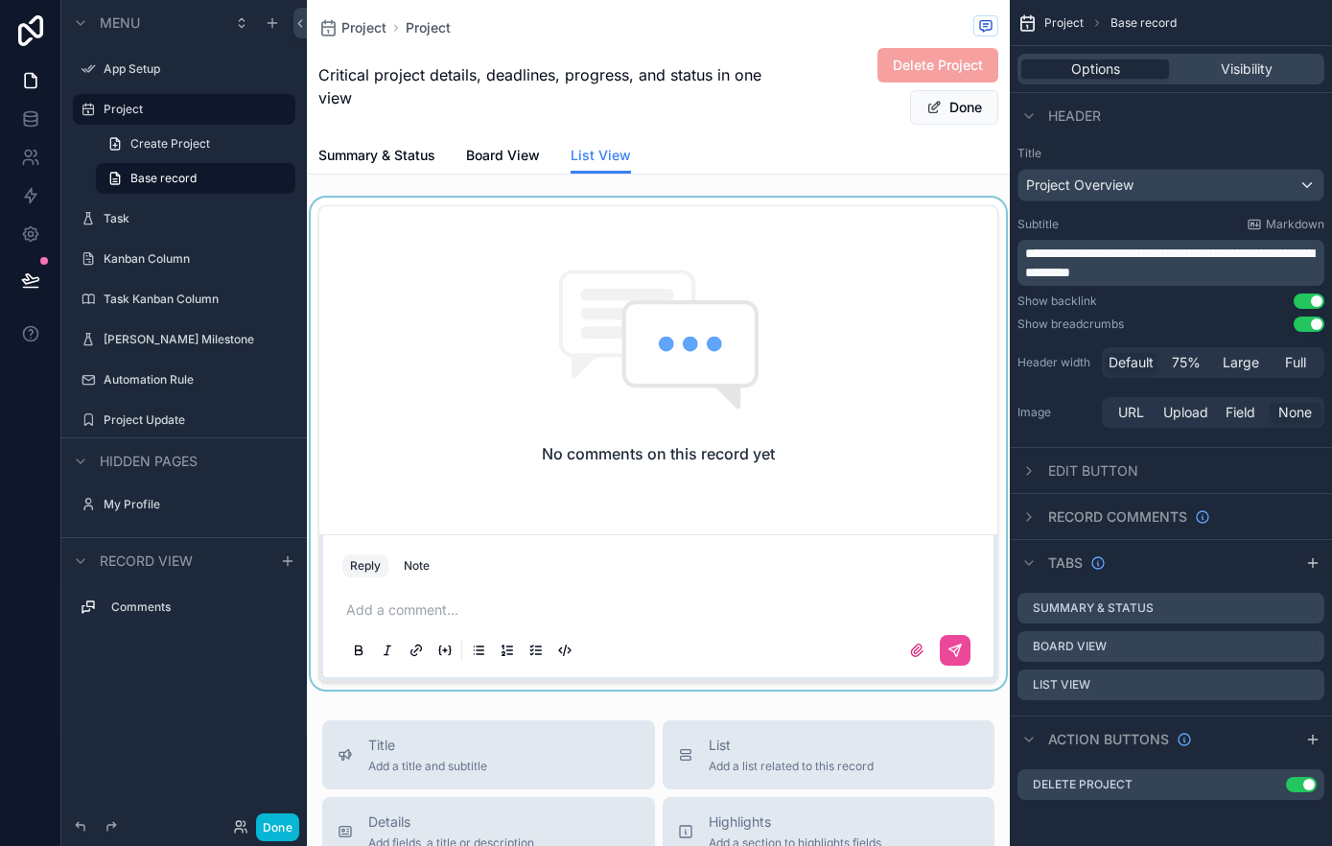
click at [500, 225] on div "scrollable content" at bounding box center [658, 444] width 703 height 492
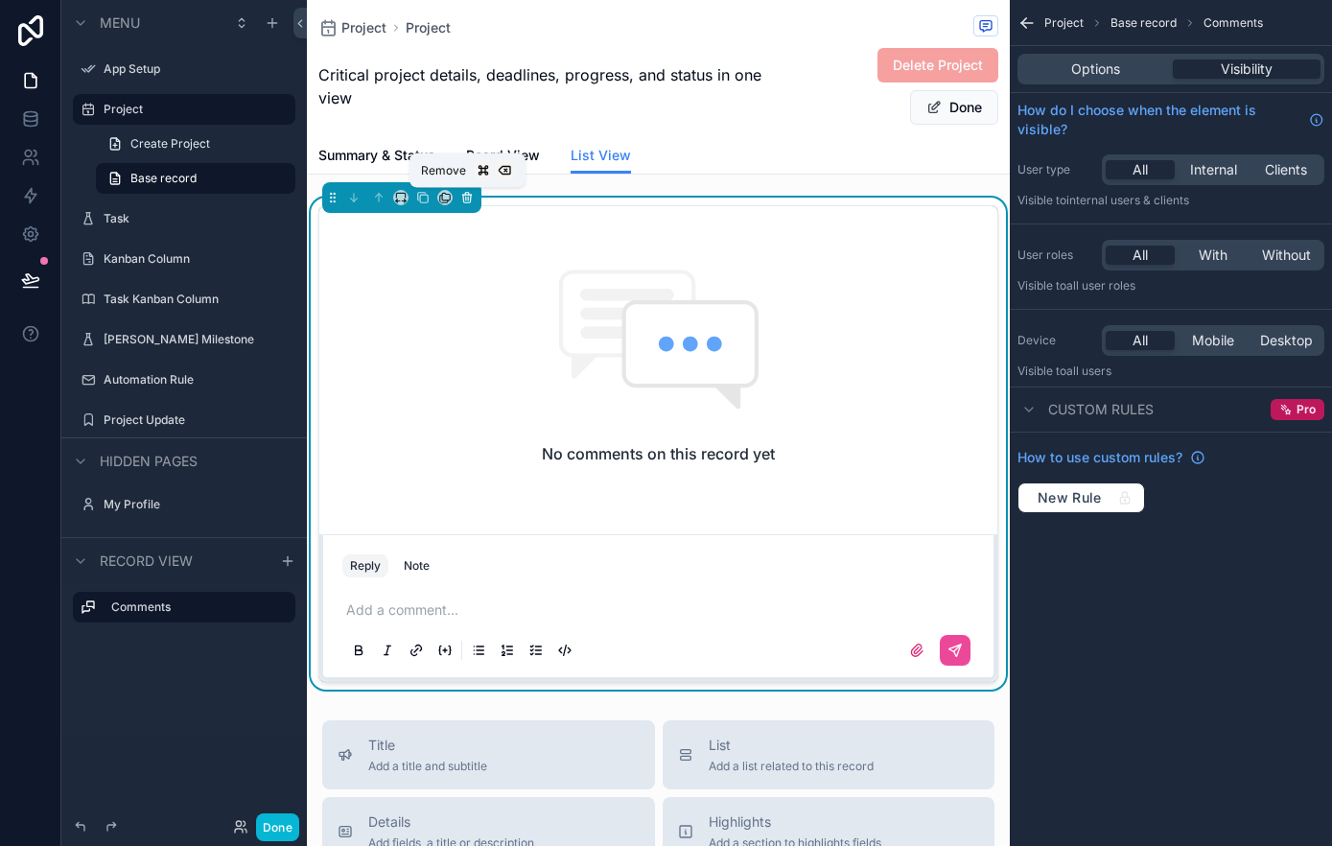
click at [472, 199] on icon "scrollable content" at bounding box center [466, 197] width 13 height 13
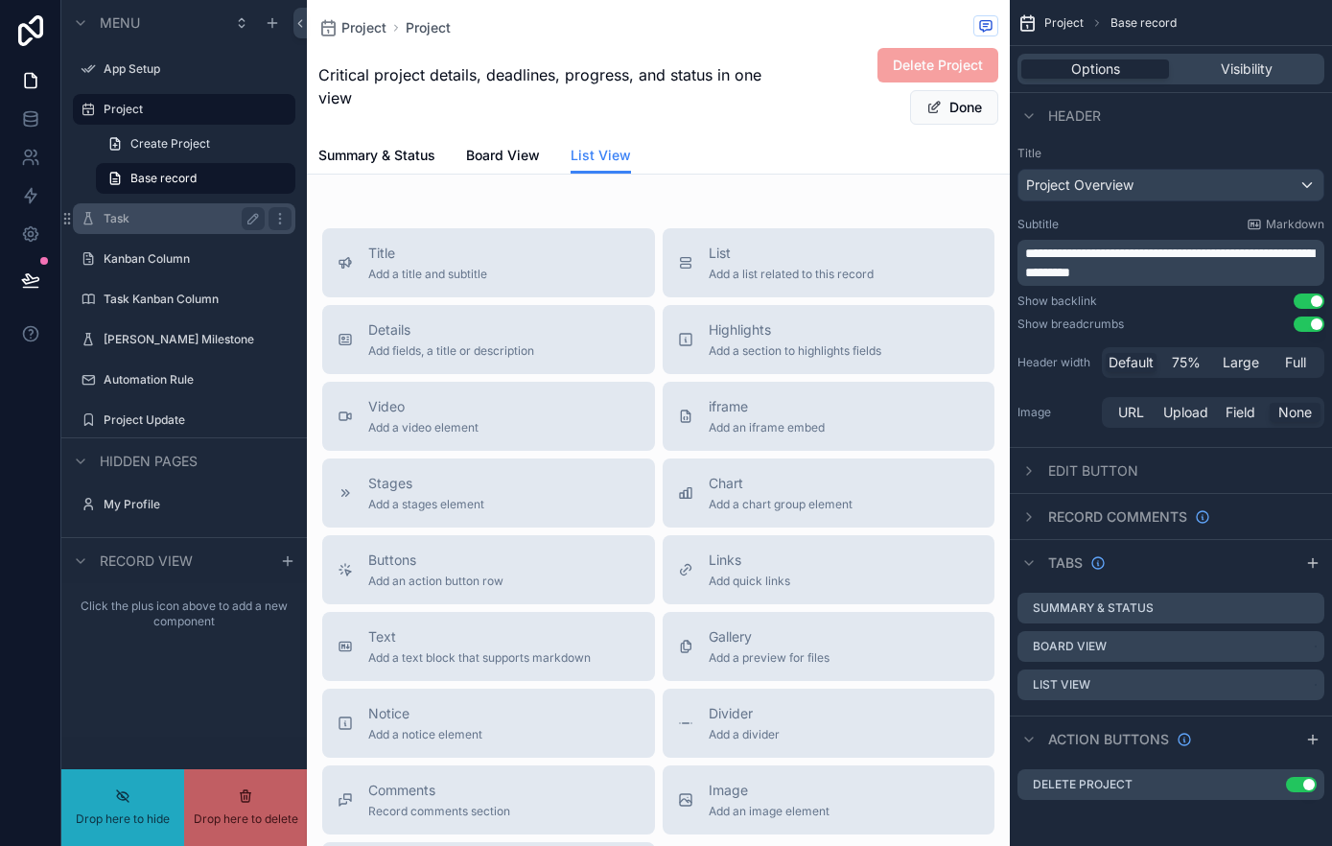
drag, startPoint x: 193, startPoint y: 220, endPoint x: 550, endPoint y: 209, distance: 357.8
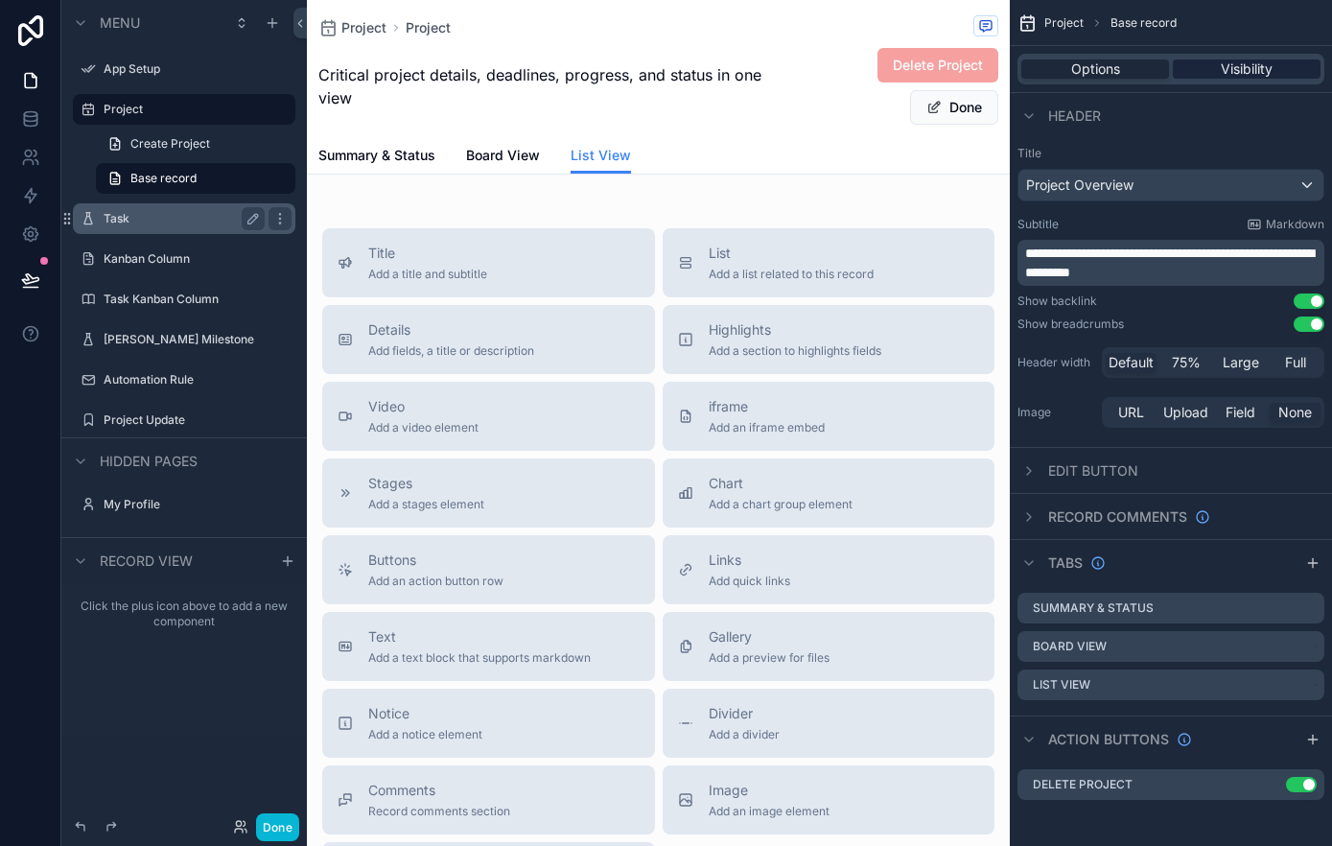
click at [1264, 68] on span "Visibility" at bounding box center [1246, 68] width 52 height 19
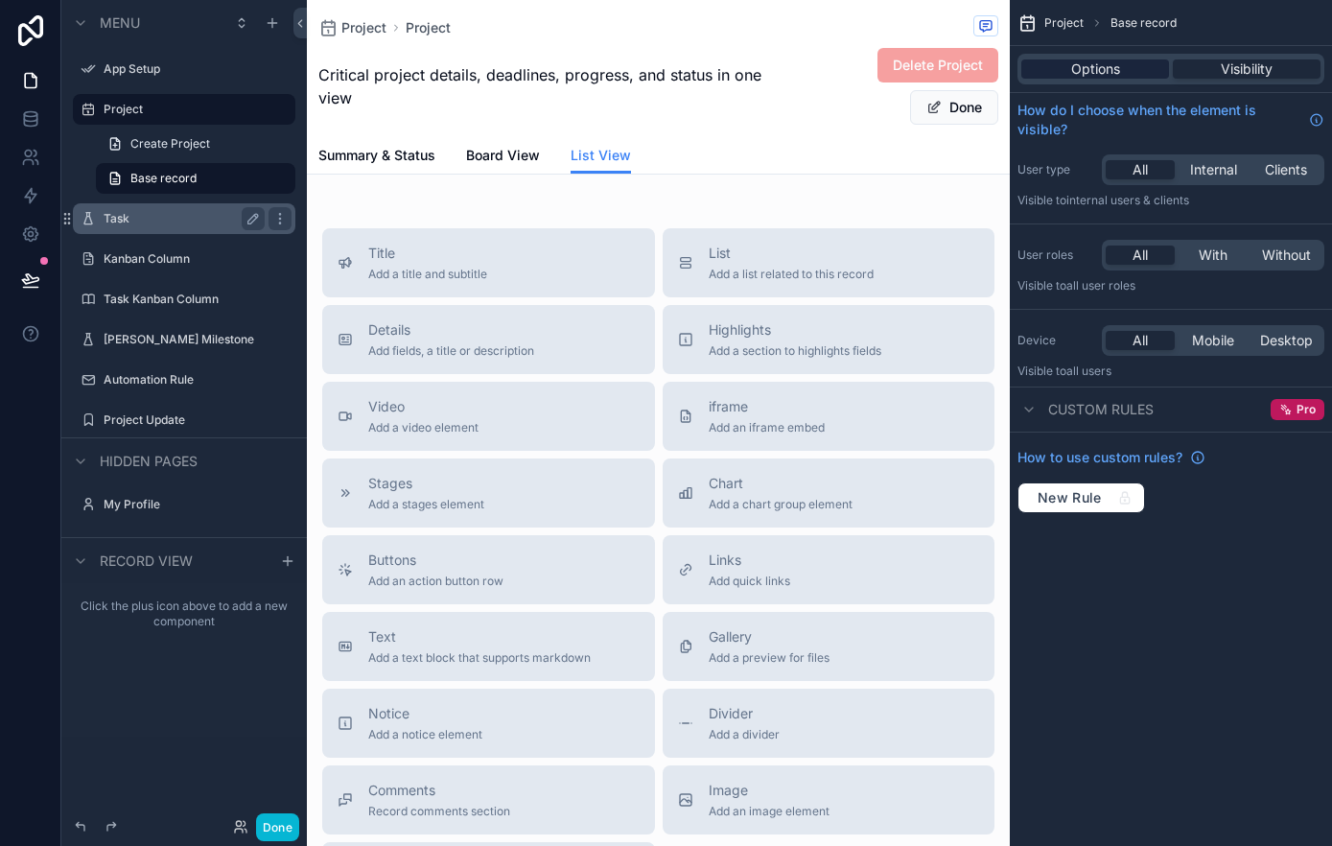
click at [1107, 75] on span "Options" at bounding box center [1095, 68] width 49 height 19
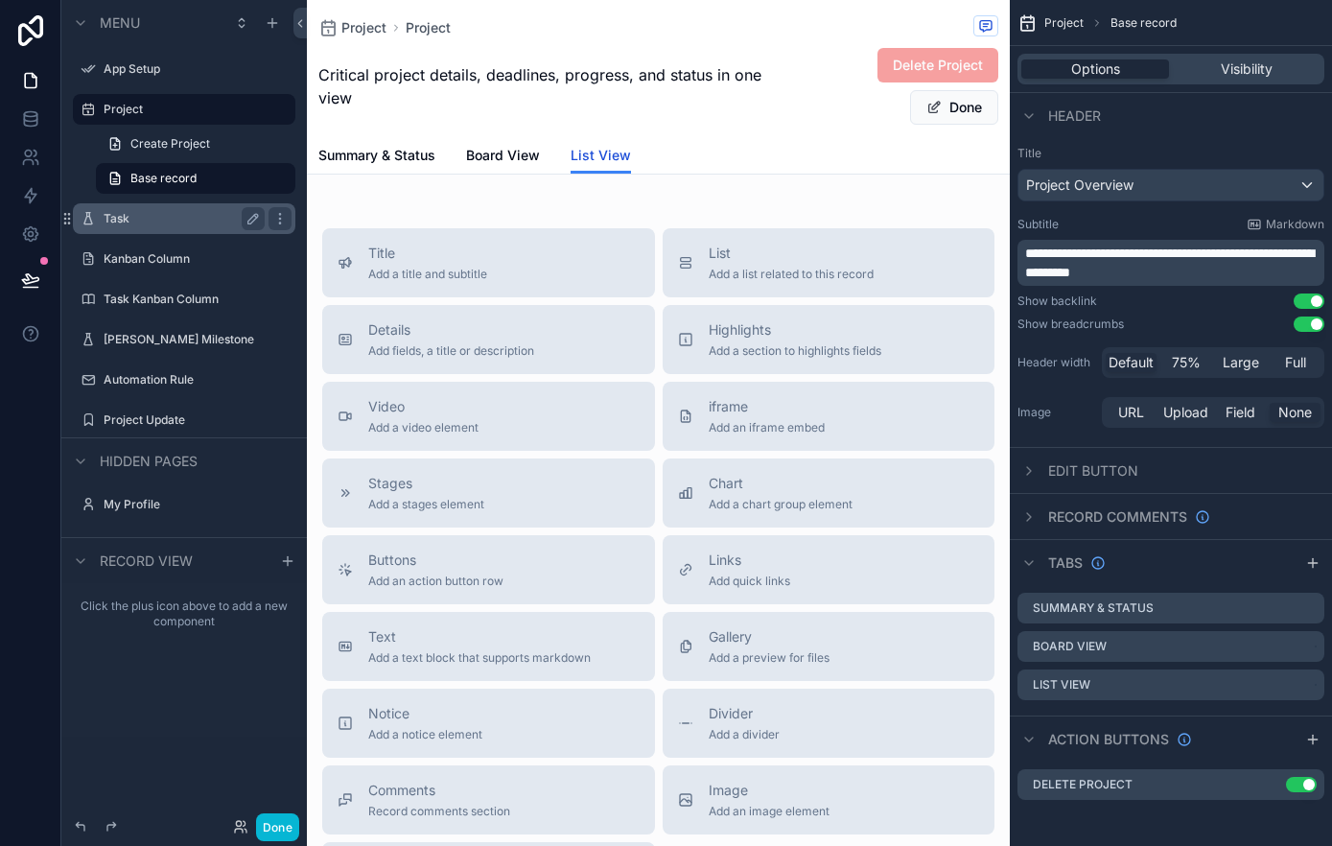
click at [593, 150] on span "List View" at bounding box center [600, 155] width 60 height 19
click at [591, 151] on span "List View" at bounding box center [600, 155] width 60 height 19
click at [516, 158] on span "Board View" at bounding box center [503, 155] width 74 height 19
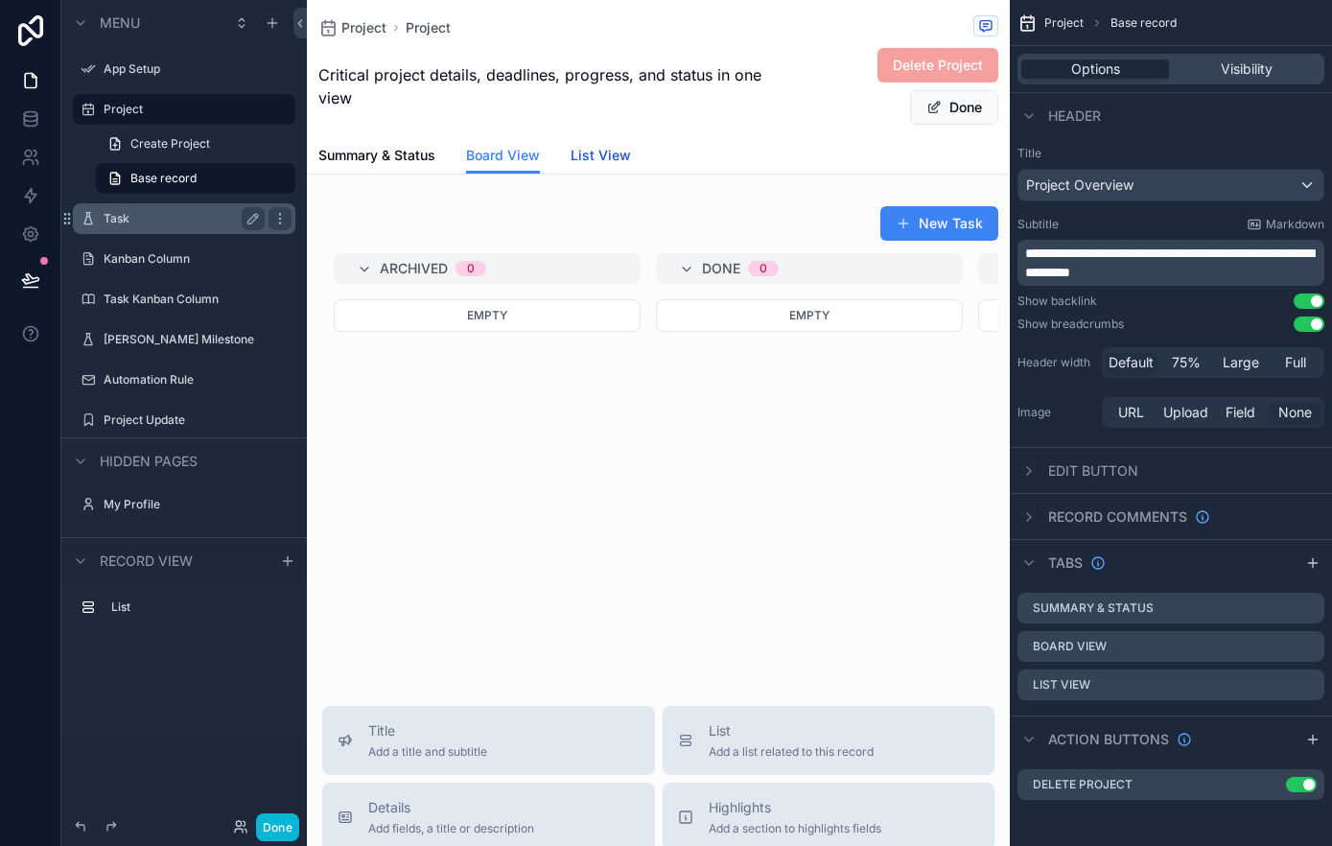
click at [603, 159] on span "List View" at bounding box center [600, 155] width 60 height 19
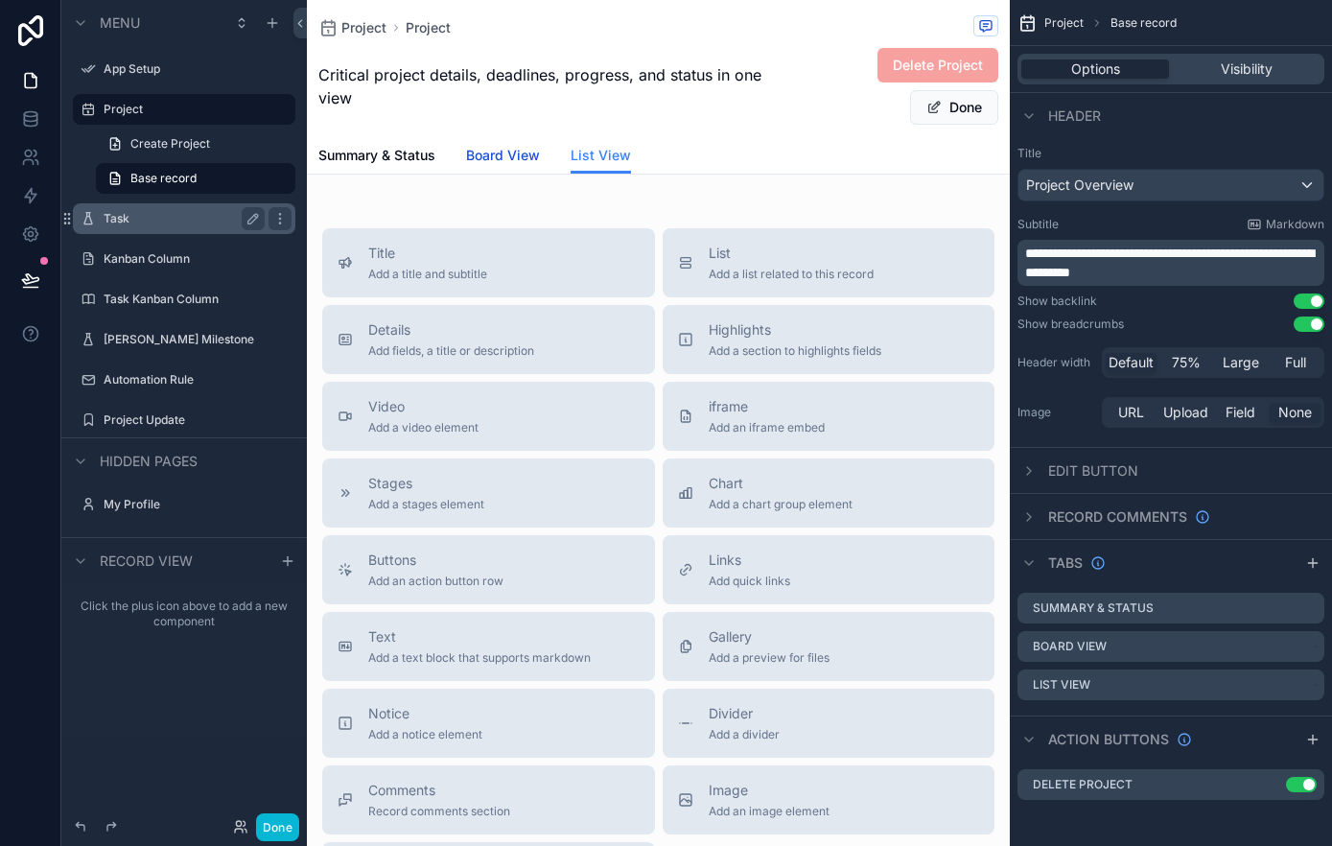
click at [528, 152] on span "Board View" at bounding box center [503, 155] width 74 height 19
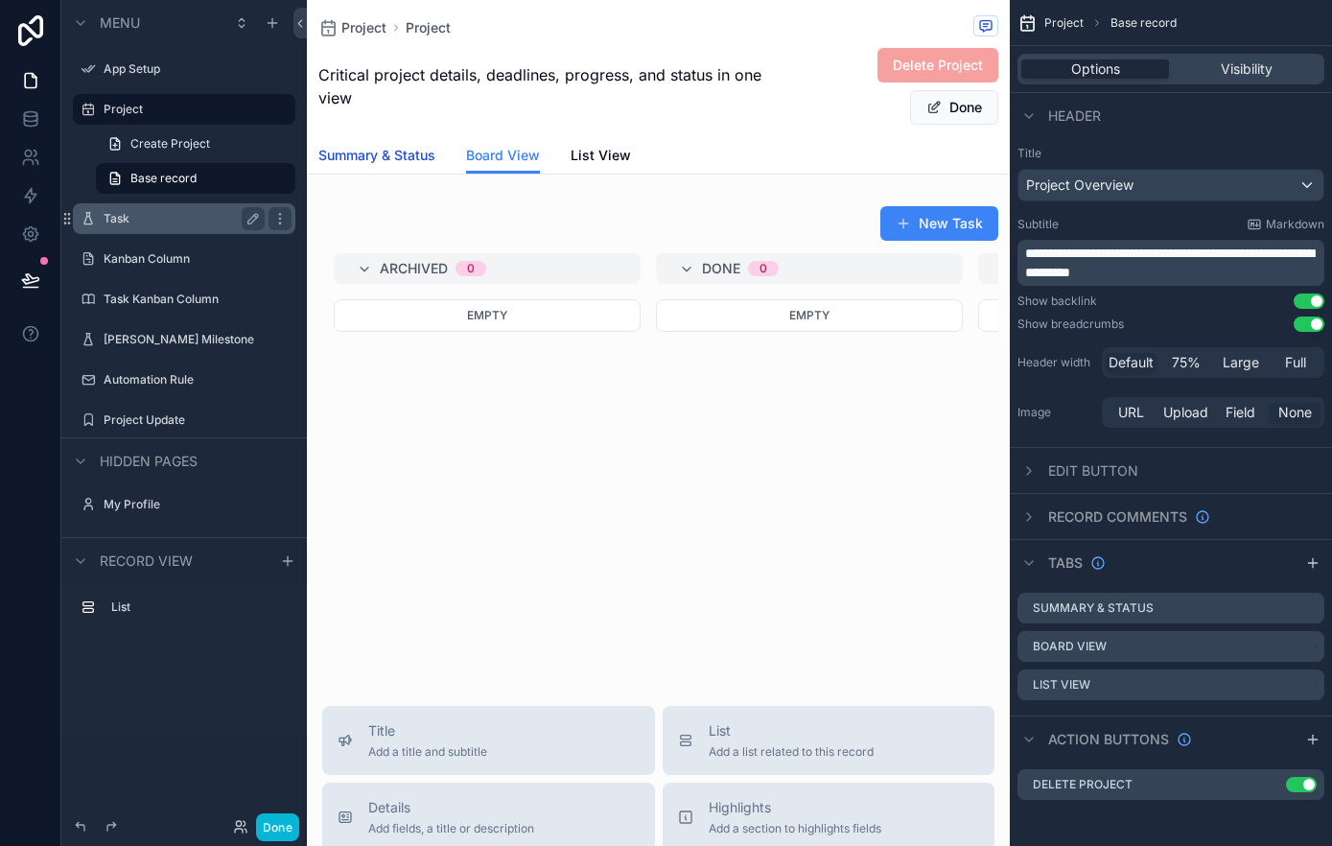
click at [368, 151] on span "Summary & Status" at bounding box center [376, 155] width 117 height 19
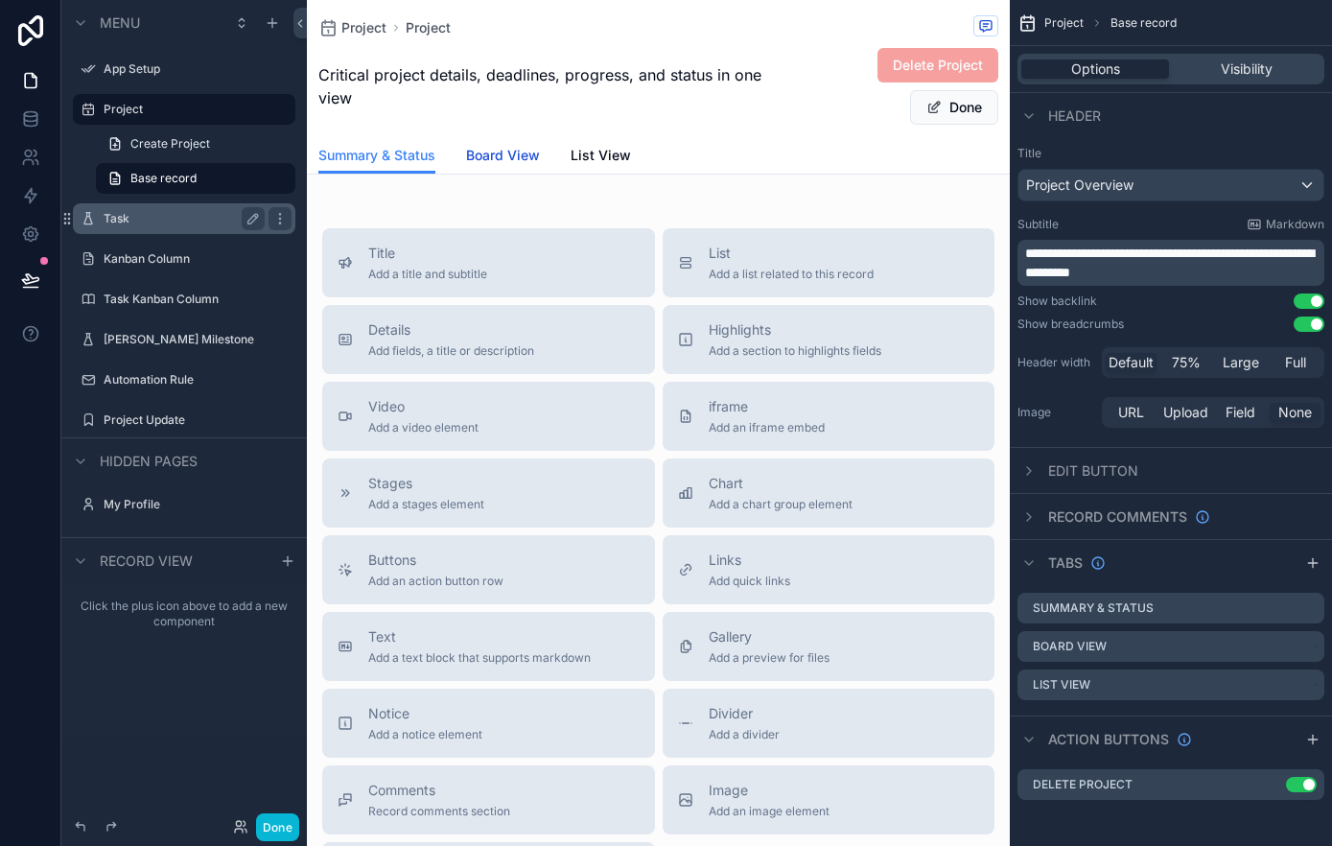
drag, startPoint x: 497, startPoint y: 151, endPoint x: 521, endPoint y: 151, distance: 24.0
click at [497, 151] on span "Board View" at bounding box center [503, 155] width 74 height 19
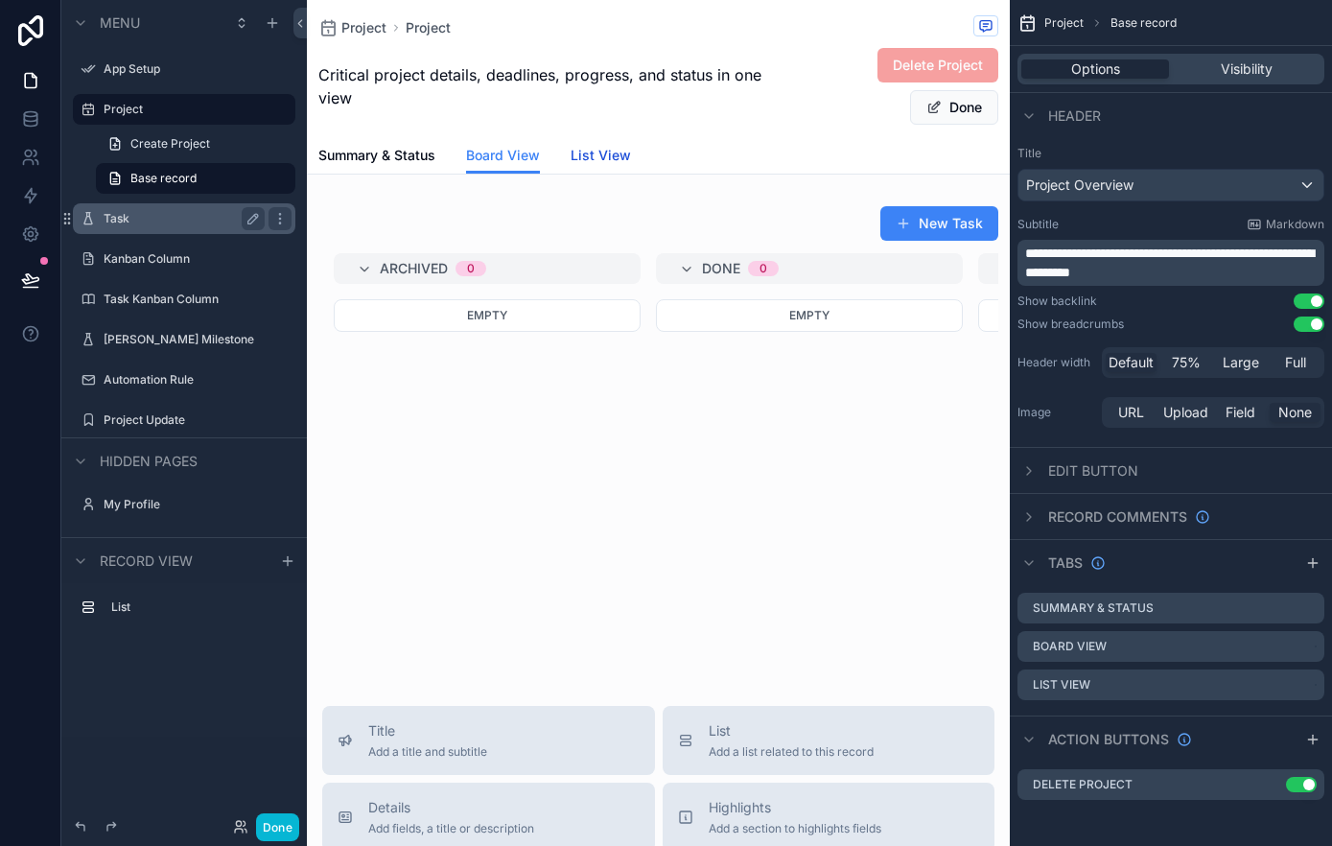
click at [609, 152] on span "List View" at bounding box center [600, 155] width 60 height 19
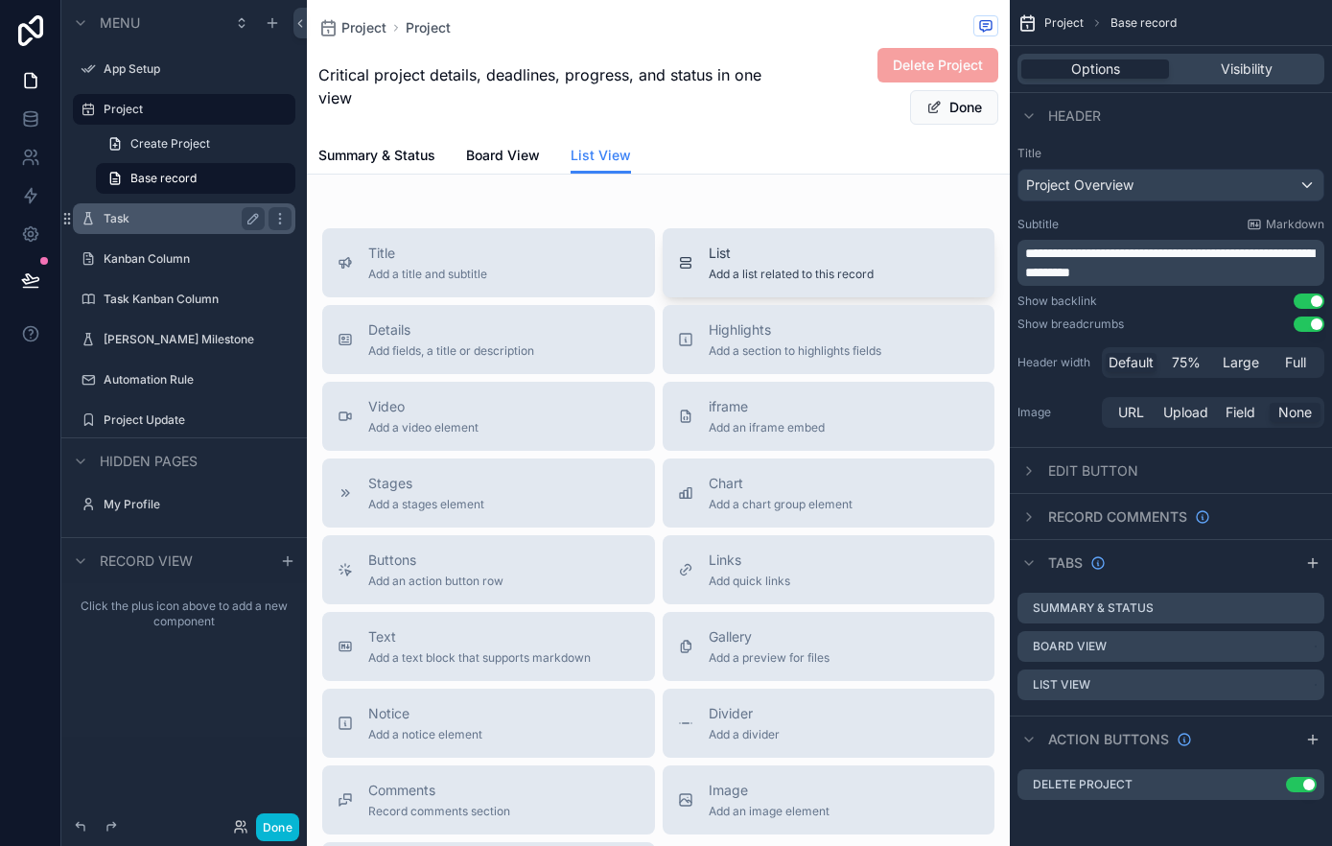
click at [756, 252] on span "List" at bounding box center [791, 253] width 165 height 19
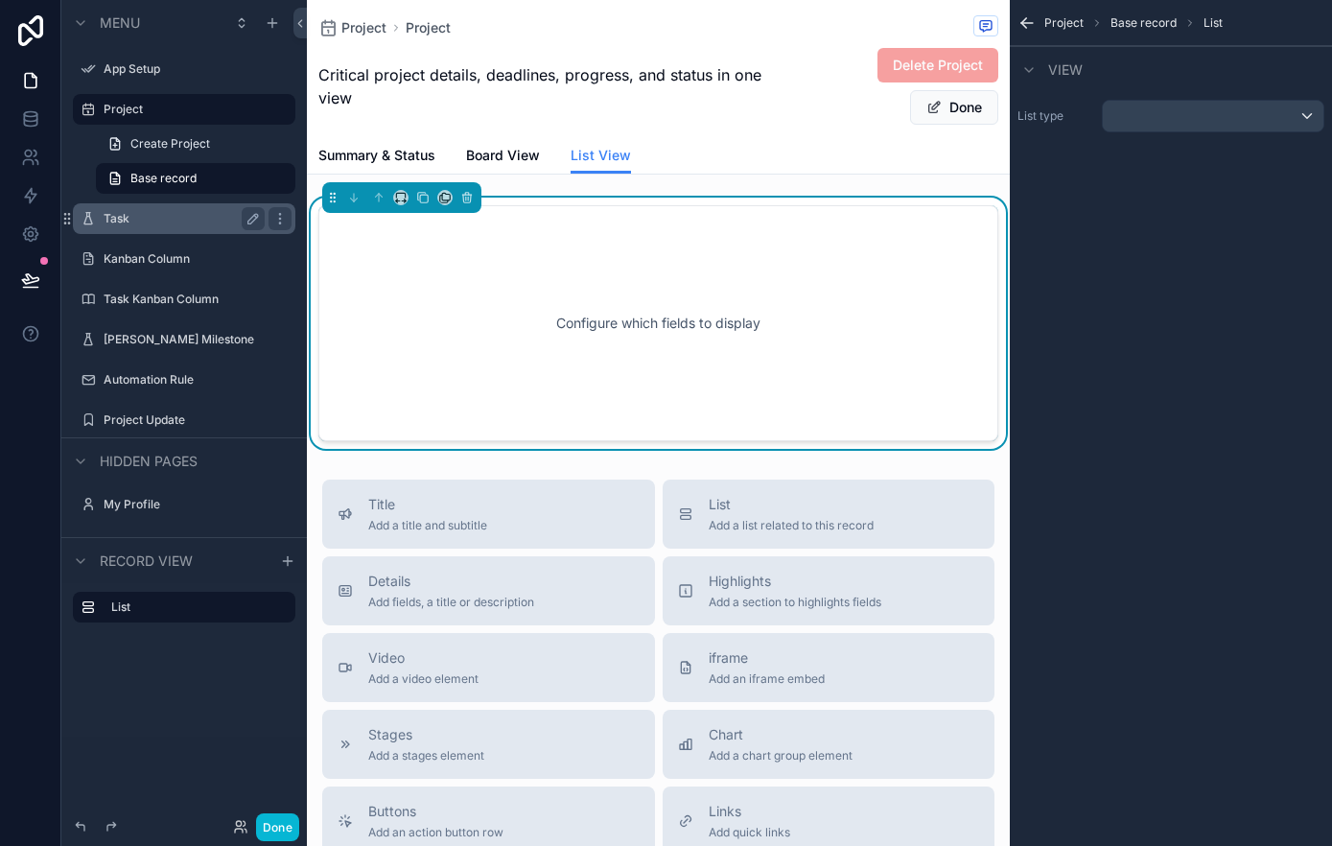
drag, startPoint x: 1272, startPoint y: 96, endPoint x: 1277, endPoint y: 109, distance: 14.3
click at [1274, 102] on div "List type" at bounding box center [1171, 116] width 322 height 48
click at [1276, 114] on div "scrollable content" at bounding box center [1213, 116] width 221 height 31
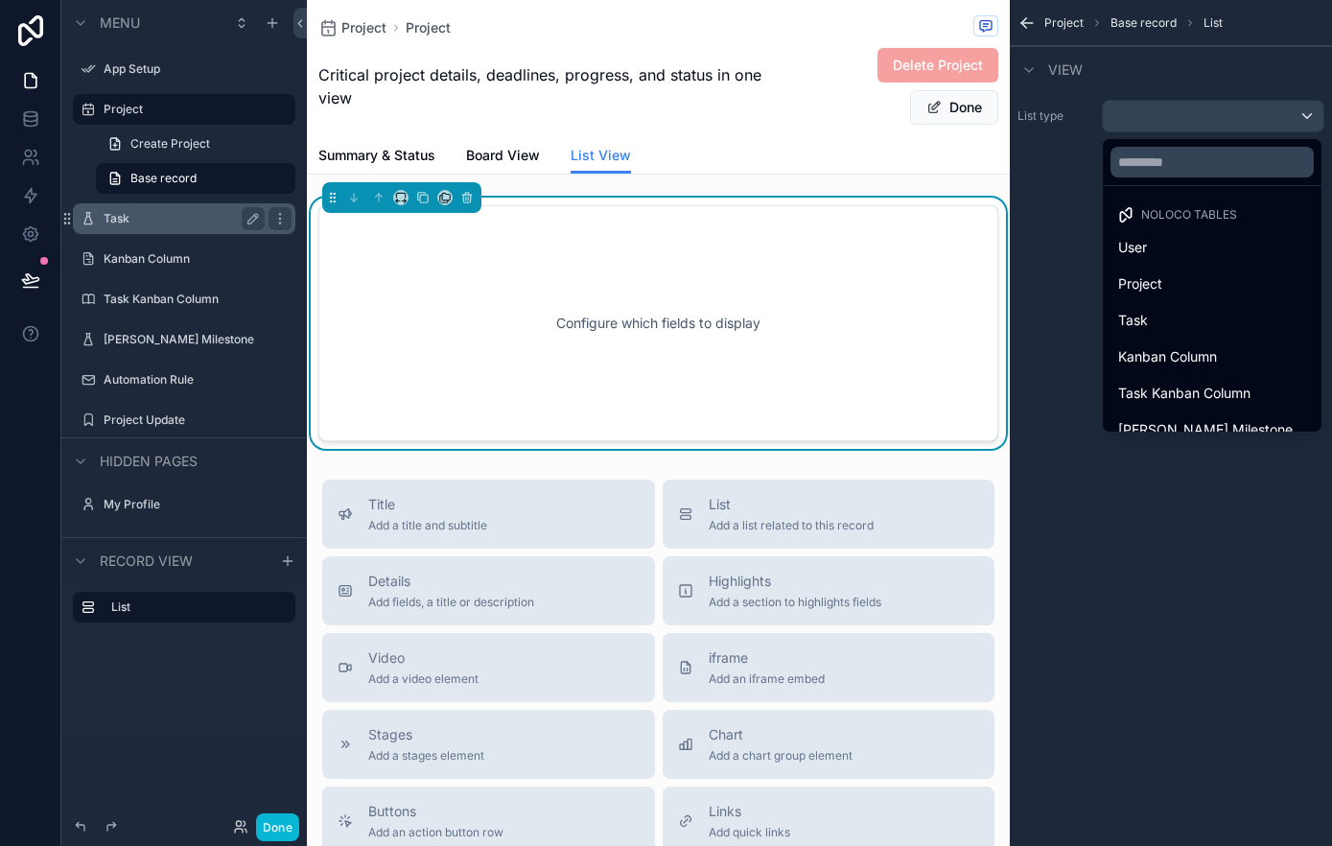
click at [1060, 289] on div "scrollable content" at bounding box center [666, 423] width 1332 height 846
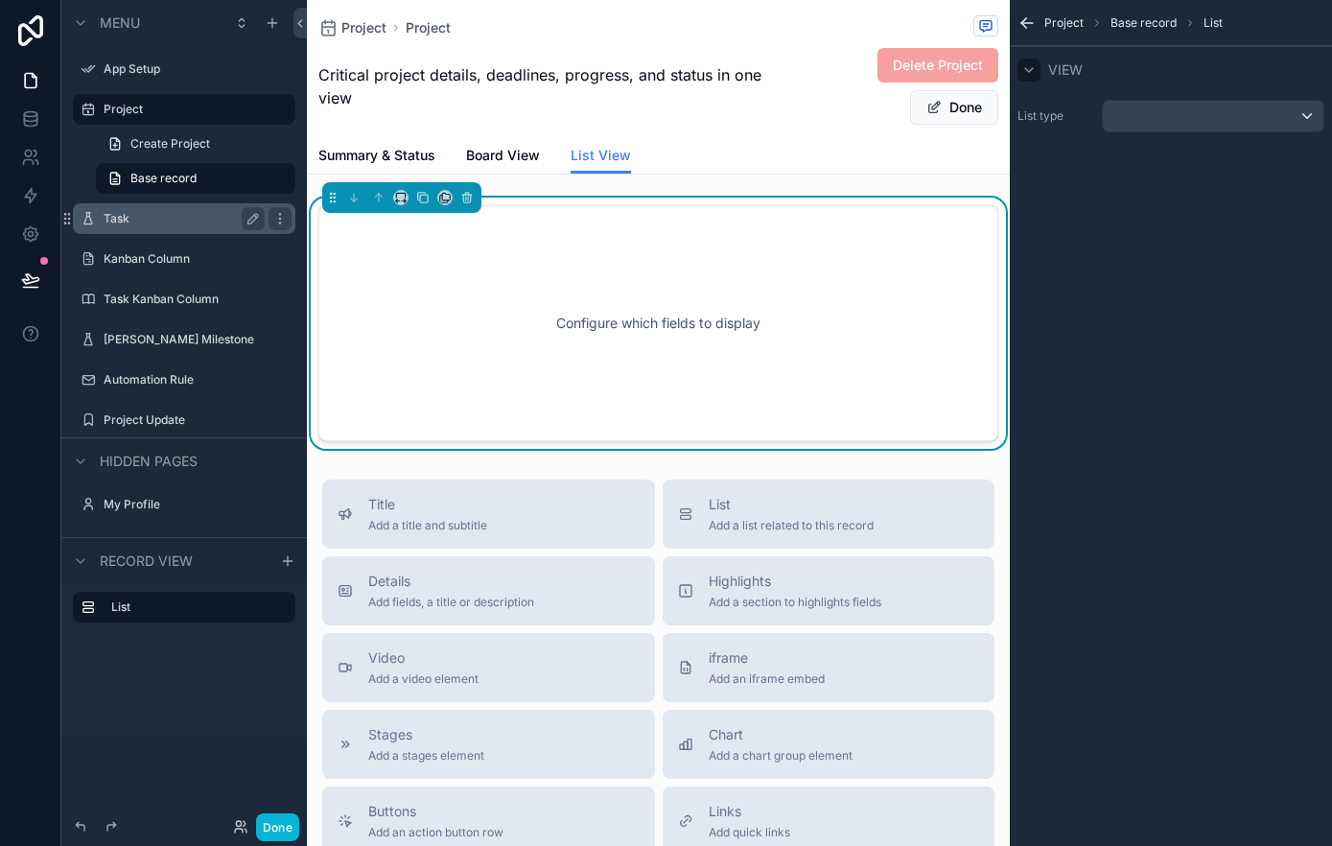
click at [1028, 67] on icon "scrollable content" at bounding box center [1028, 69] width 15 height 15
click at [1302, 115] on div "scrollable content" at bounding box center [1213, 116] width 221 height 31
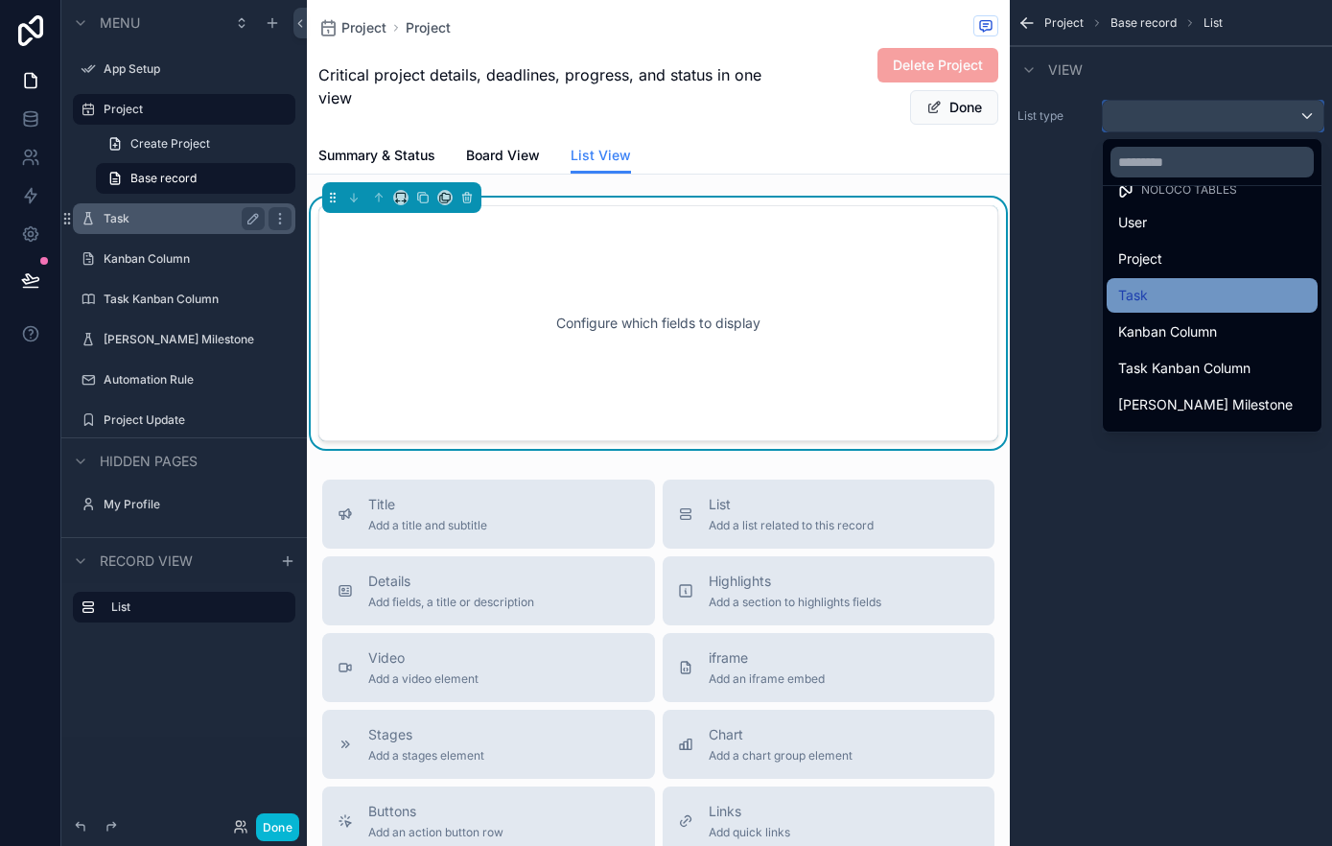
scroll to position [30, 0]
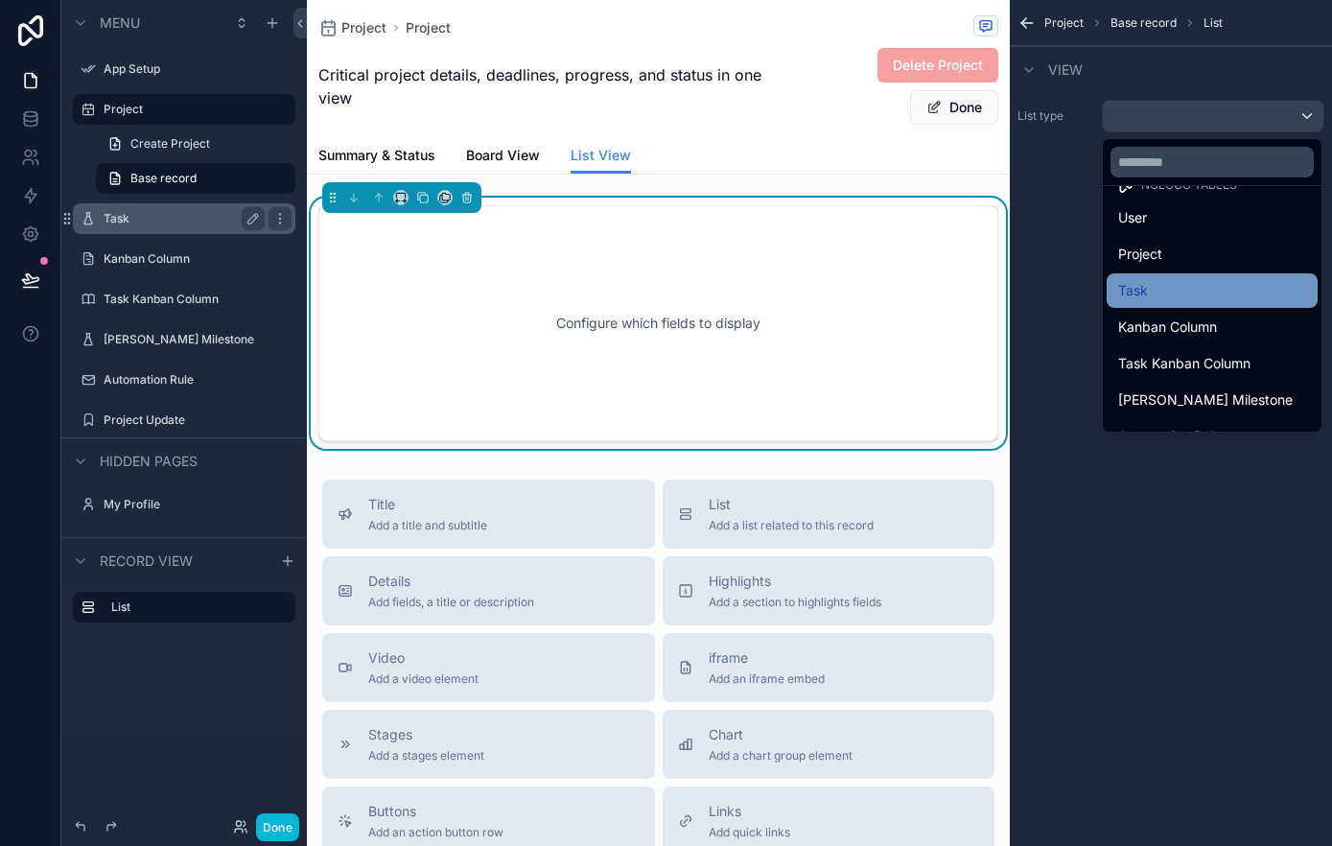
click at [1180, 301] on div "Task" at bounding box center [1212, 290] width 188 height 23
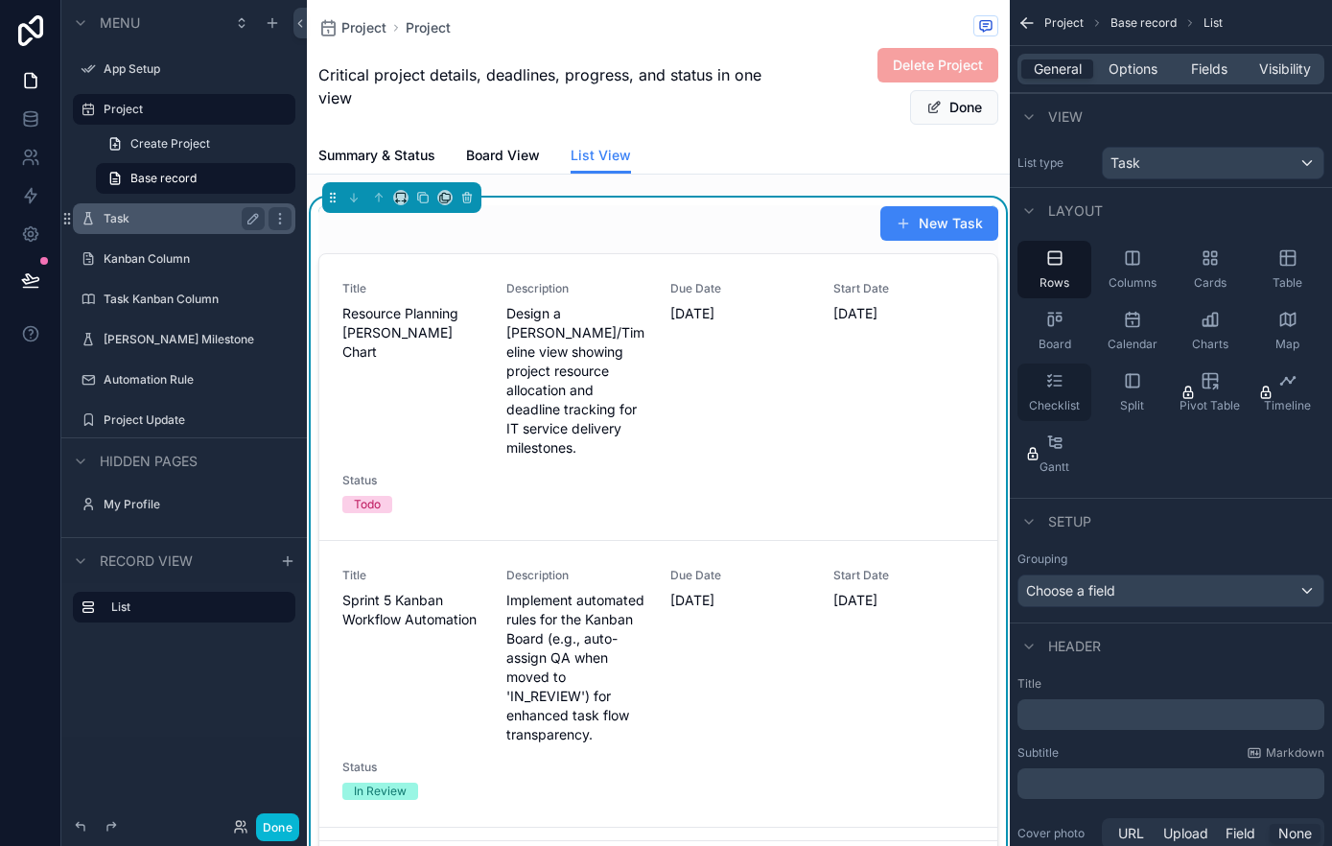
click at [1053, 373] on icon "scrollable content" at bounding box center [1054, 380] width 19 height 19
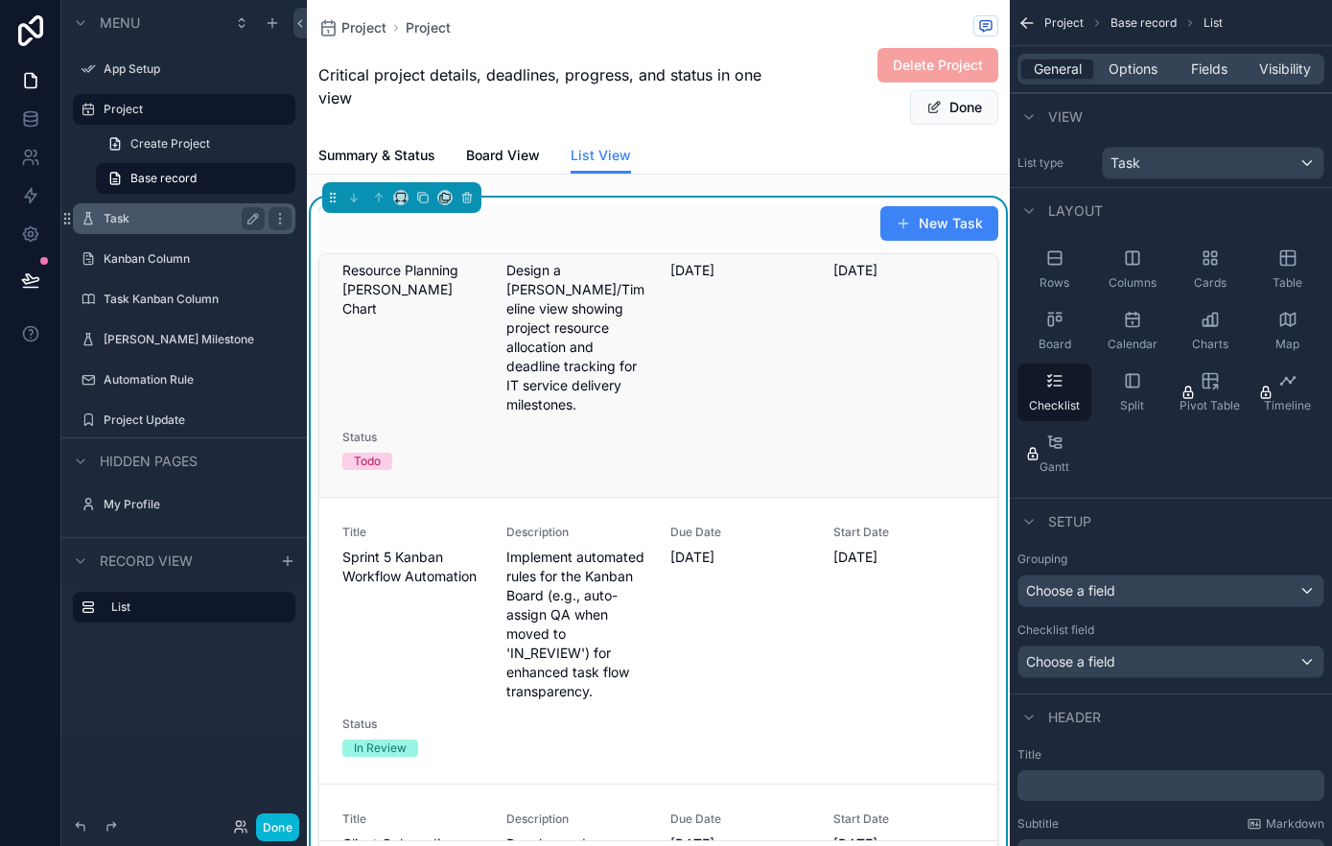
scroll to position [45, 0]
click at [727, 304] on div "Due Date 30/09/2025" at bounding box center [740, 324] width 141 height 176
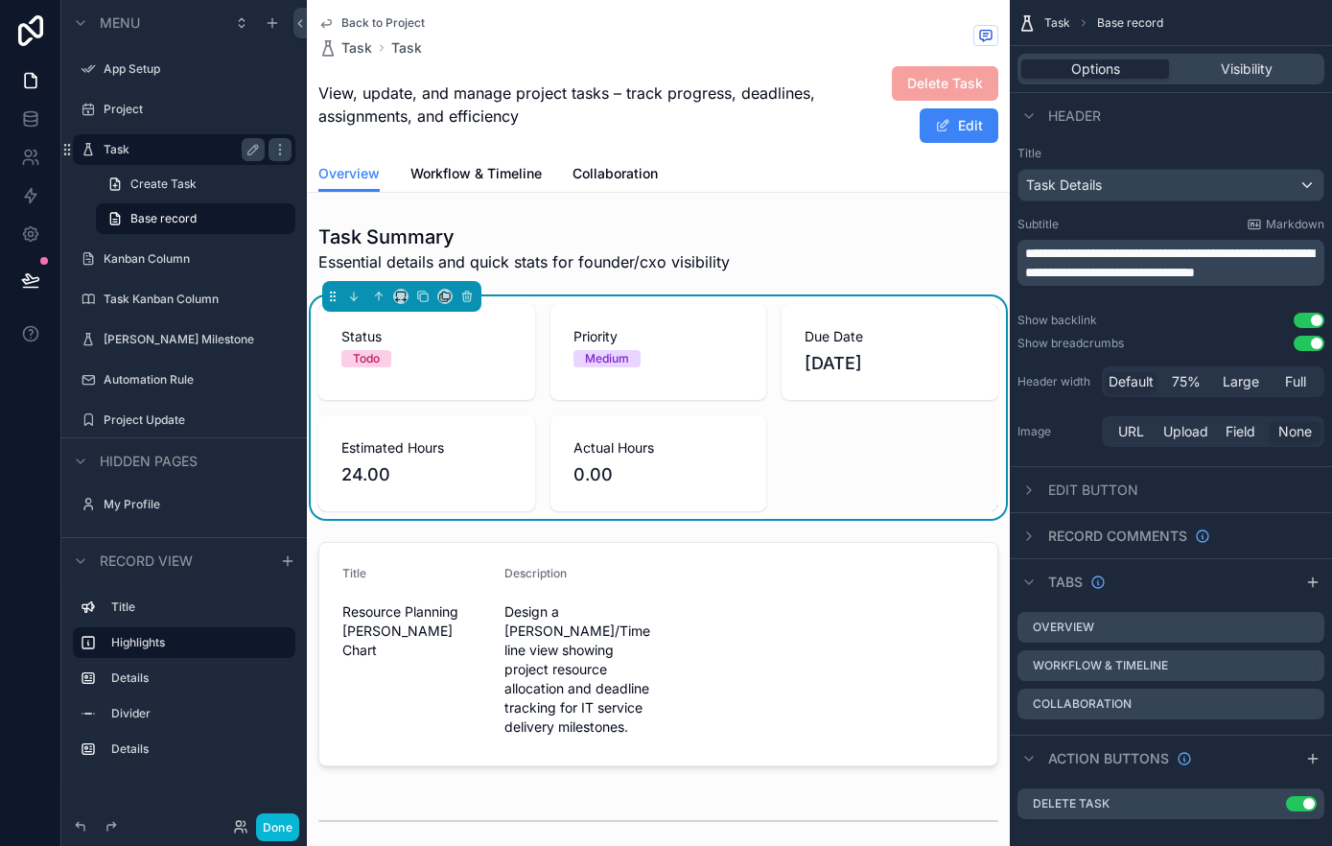
click at [329, 20] on icon "scrollable content" at bounding box center [326, 24] width 10 height 8
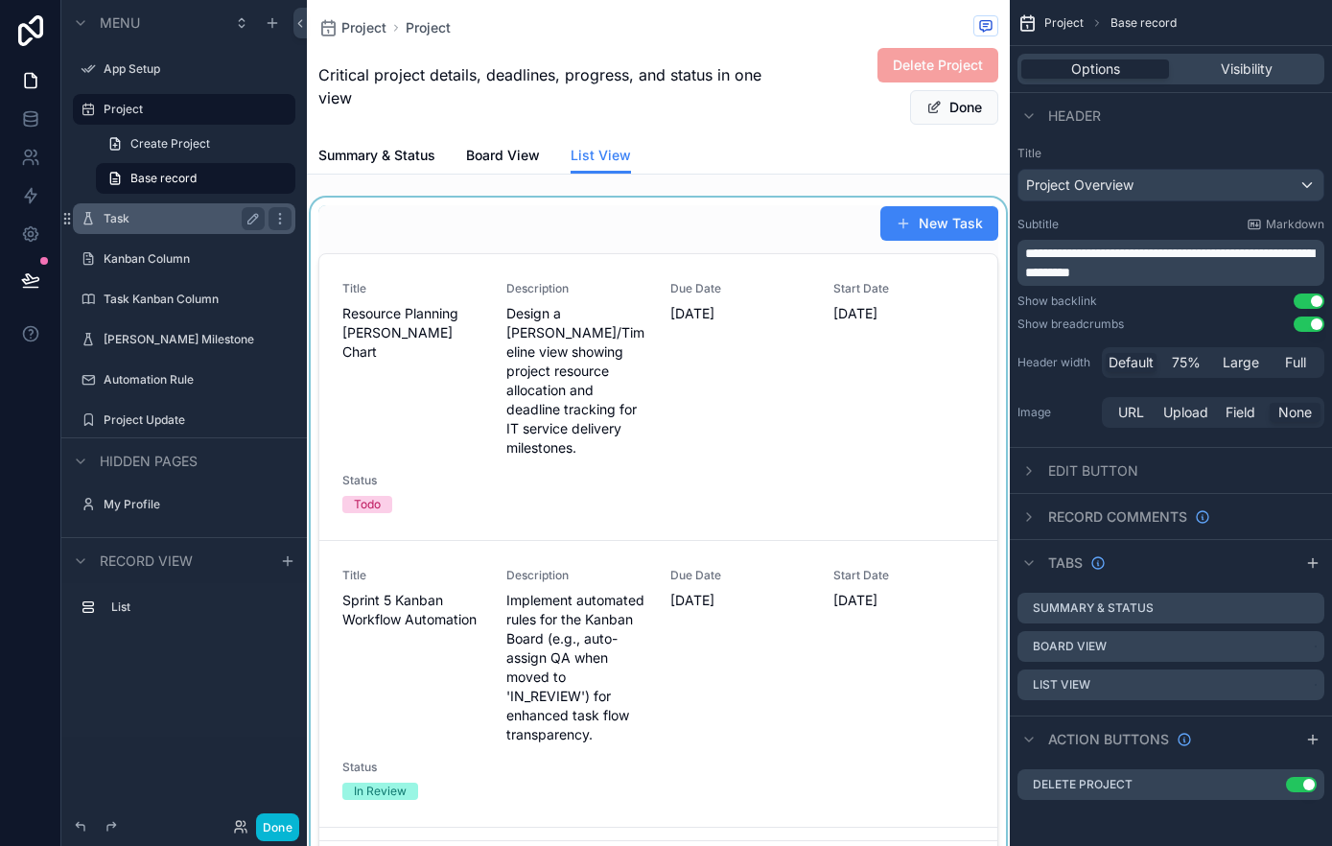
click at [645, 325] on div "scrollable content" at bounding box center [658, 547] width 703 height 698
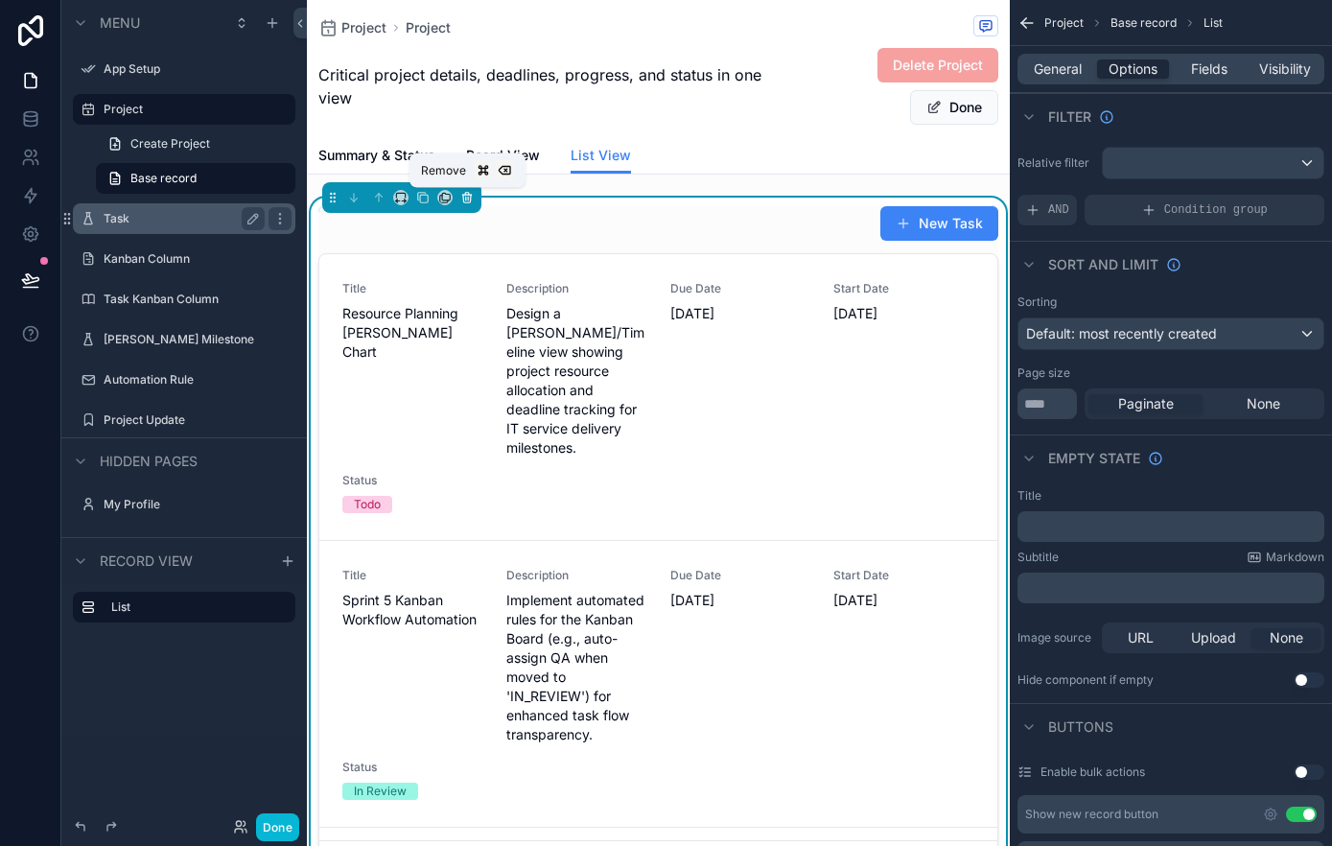
click at [470, 195] on icon "scrollable content" at bounding box center [467, 199] width 8 height 8
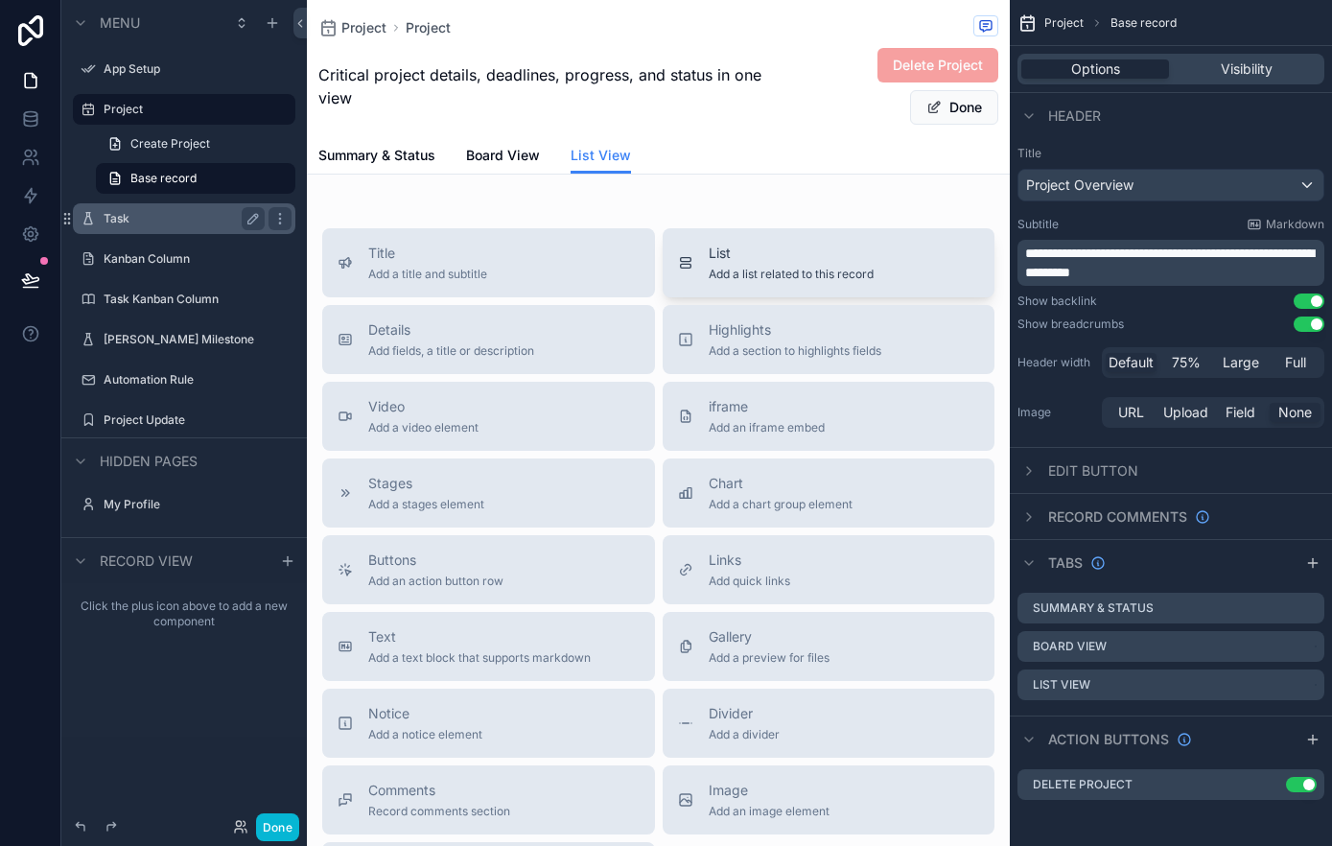
click at [784, 268] on span "Add a list related to this record" at bounding box center [791, 274] width 165 height 15
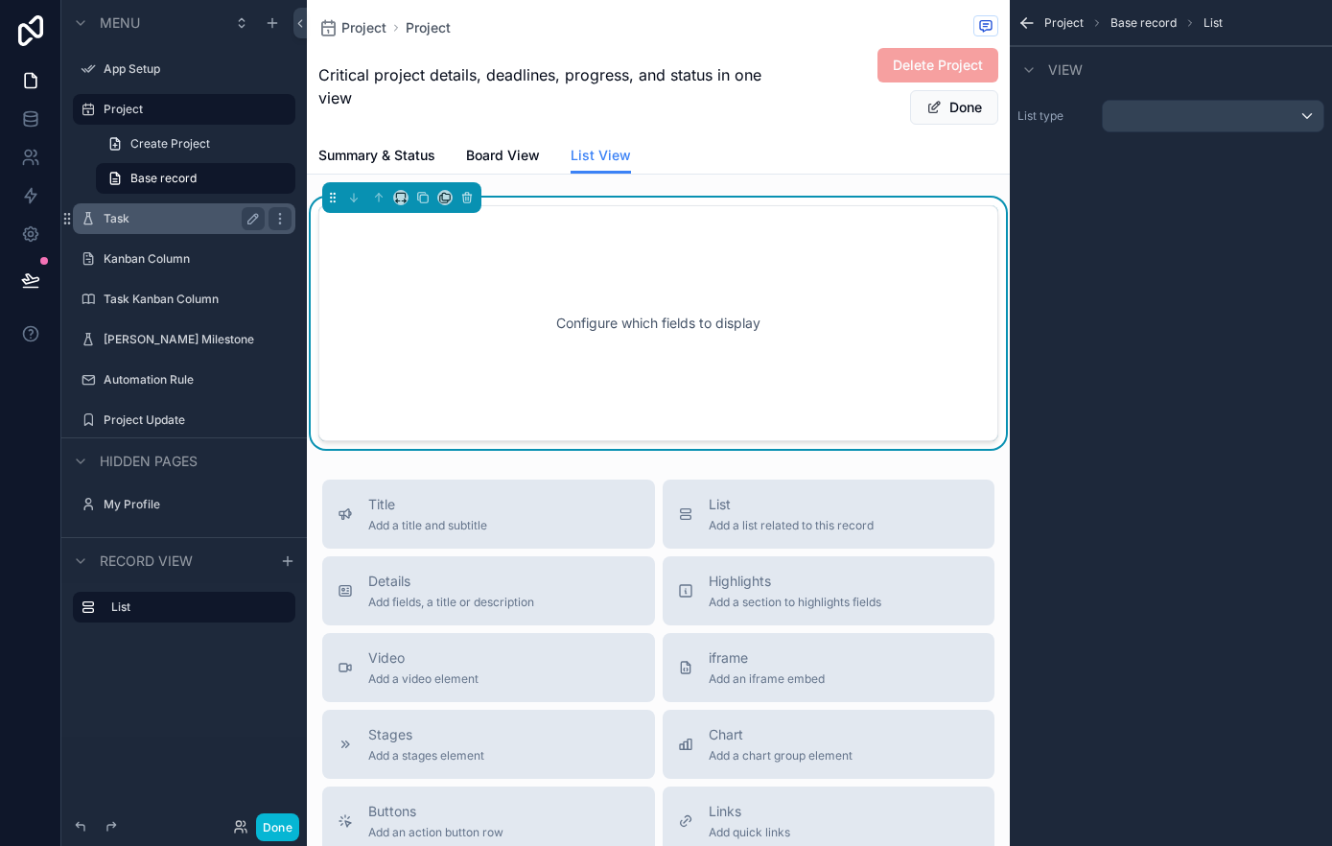
click at [736, 322] on div "Configure which fields to display" at bounding box center [658, 323] width 616 height 173
click at [1164, 130] on div "scrollable content" at bounding box center [1213, 116] width 221 height 31
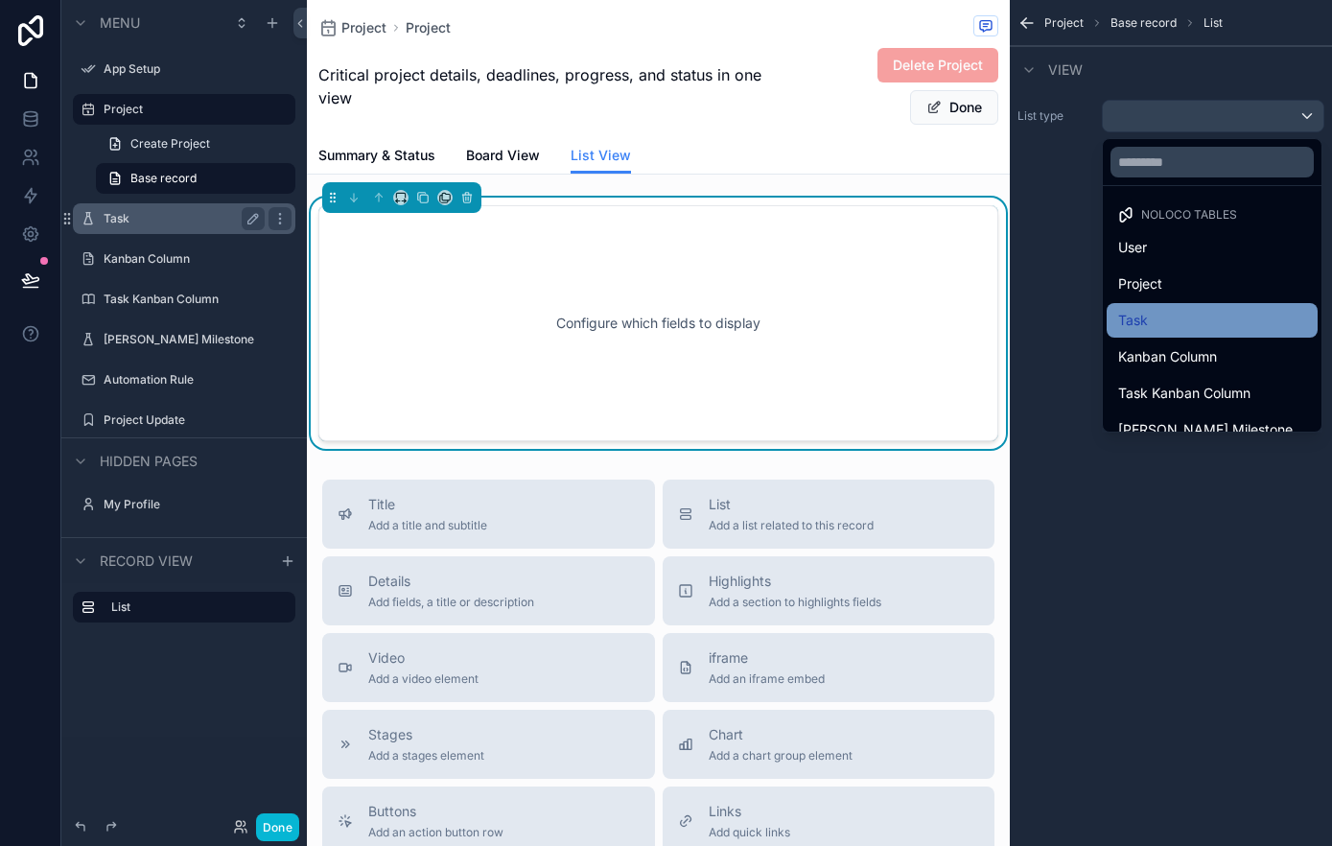
click at [1173, 312] on div "Task" at bounding box center [1212, 320] width 188 height 23
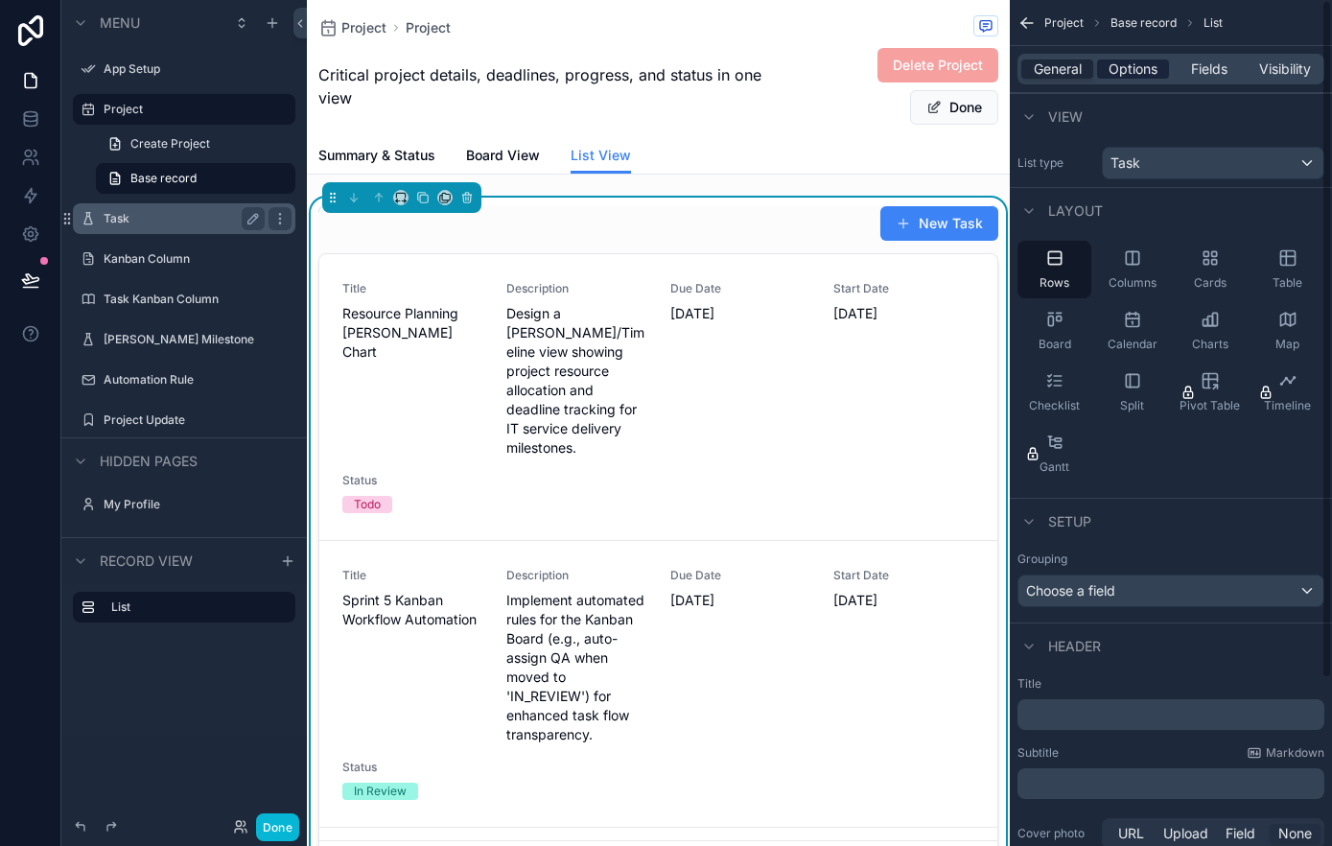
click at [1127, 72] on span "Options" at bounding box center [1132, 68] width 49 height 19
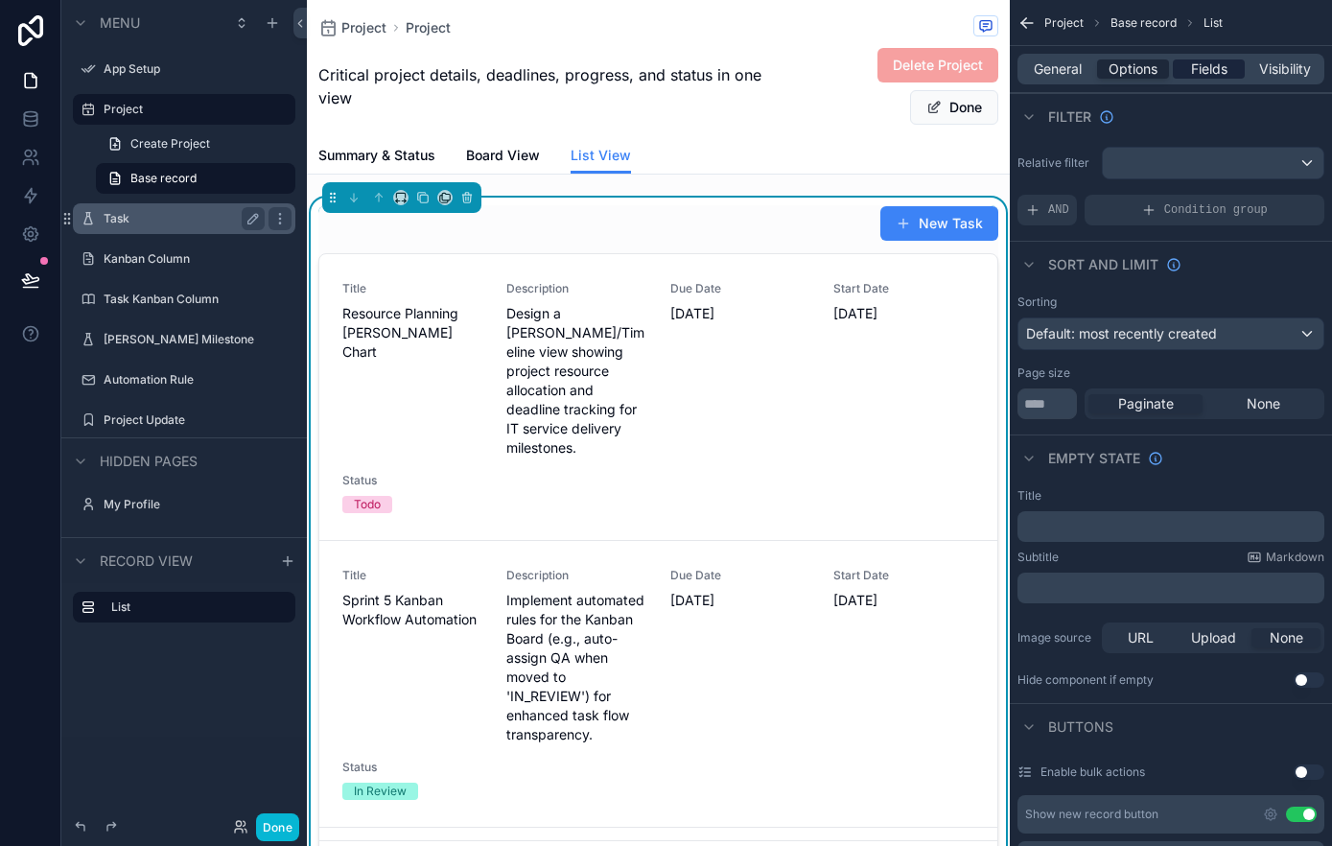
click at [1188, 72] on div "Fields" at bounding box center [1209, 68] width 72 height 19
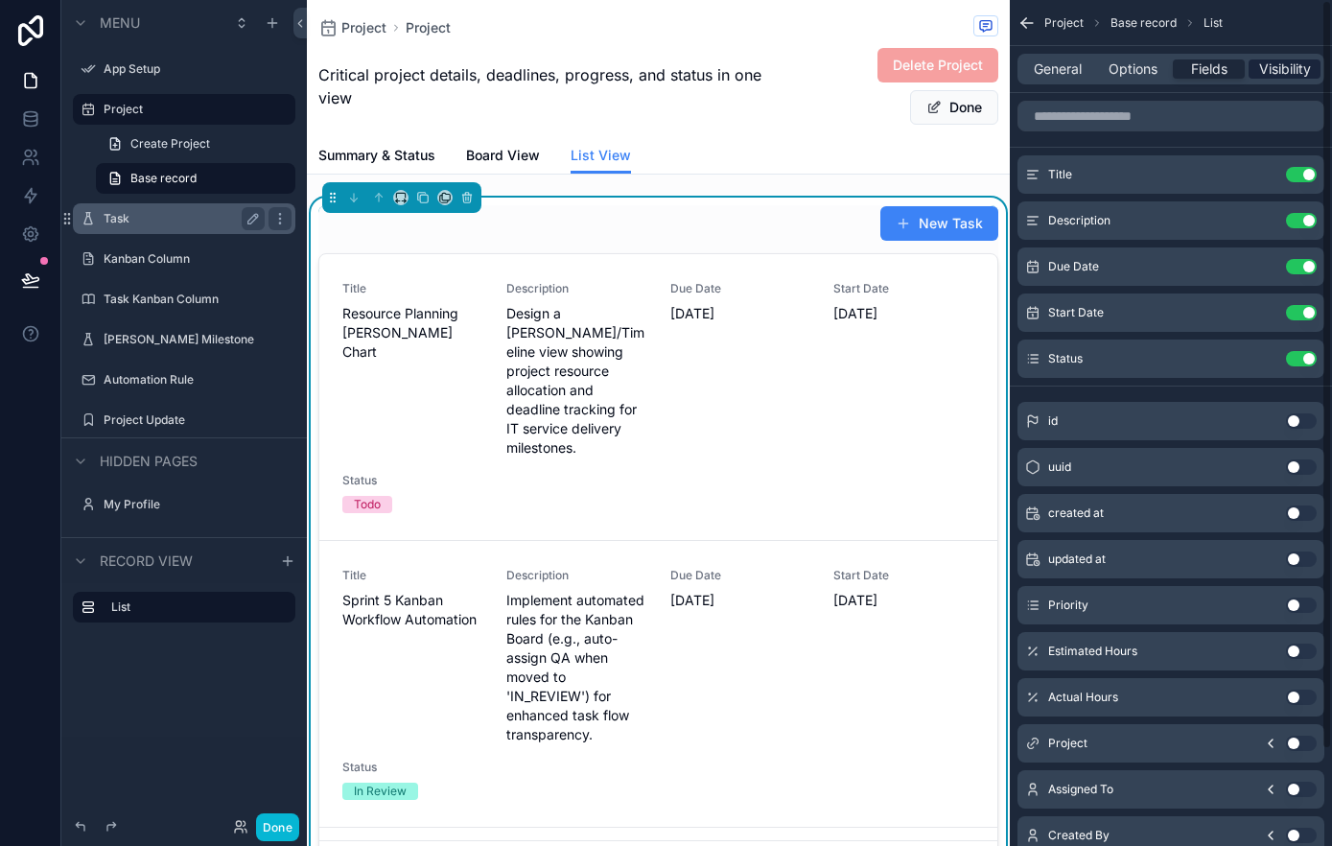
click at [1282, 70] on span "Visibility" at bounding box center [1285, 68] width 52 height 19
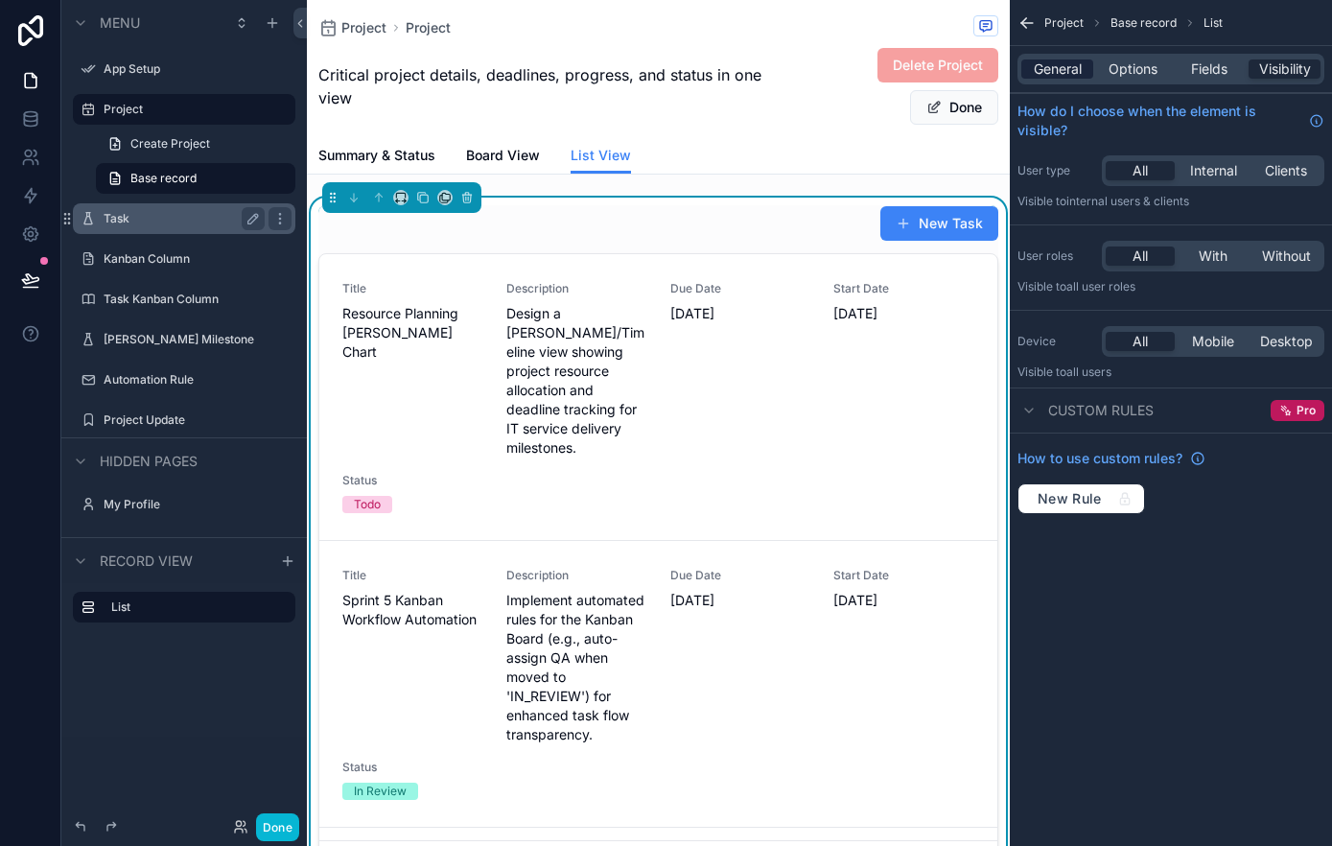
click at [1049, 70] on span "General" at bounding box center [1058, 68] width 48 height 19
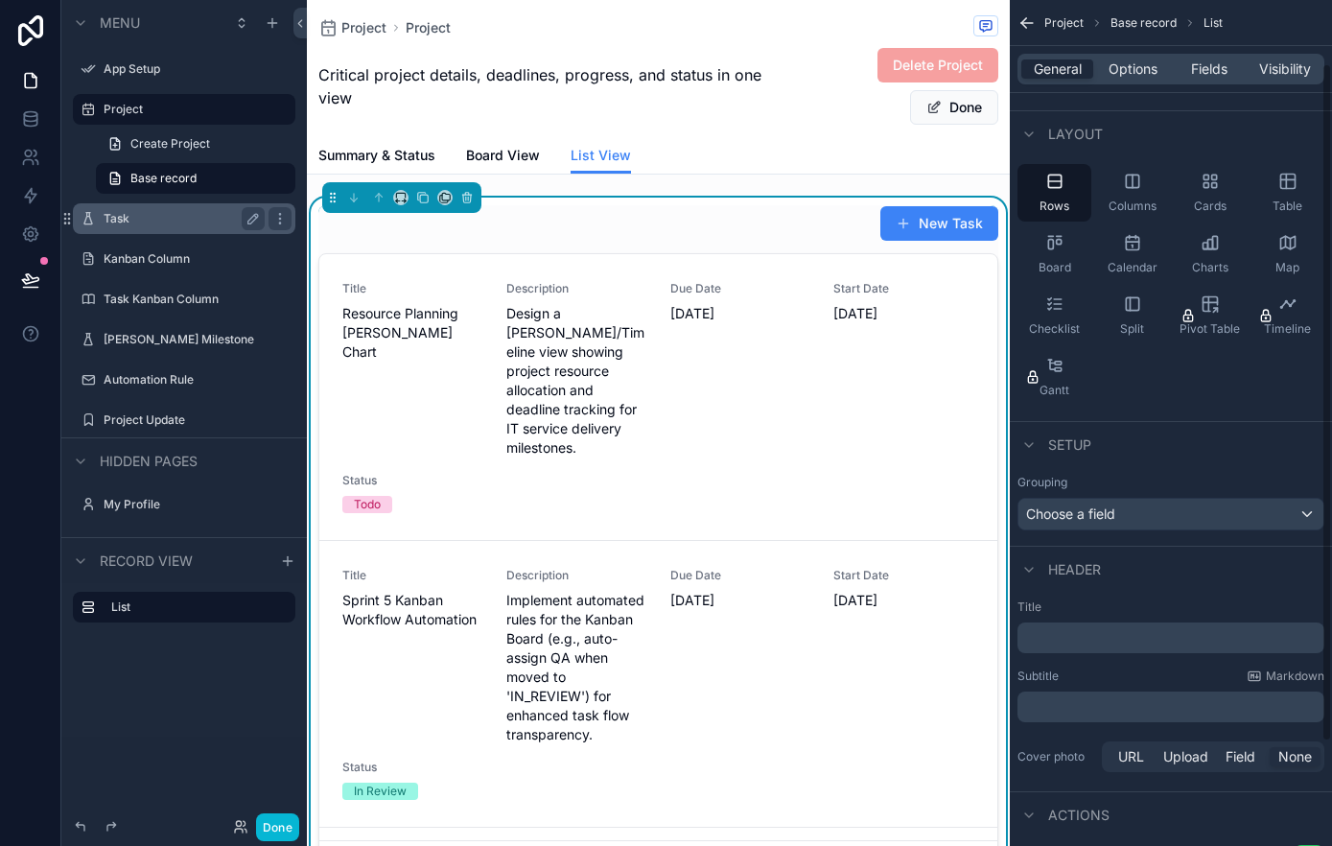
scroll to position [80, 0]
click at [1174, 517] on div "Choose a field" at bounding box center [1170, 511] width 305 height 31
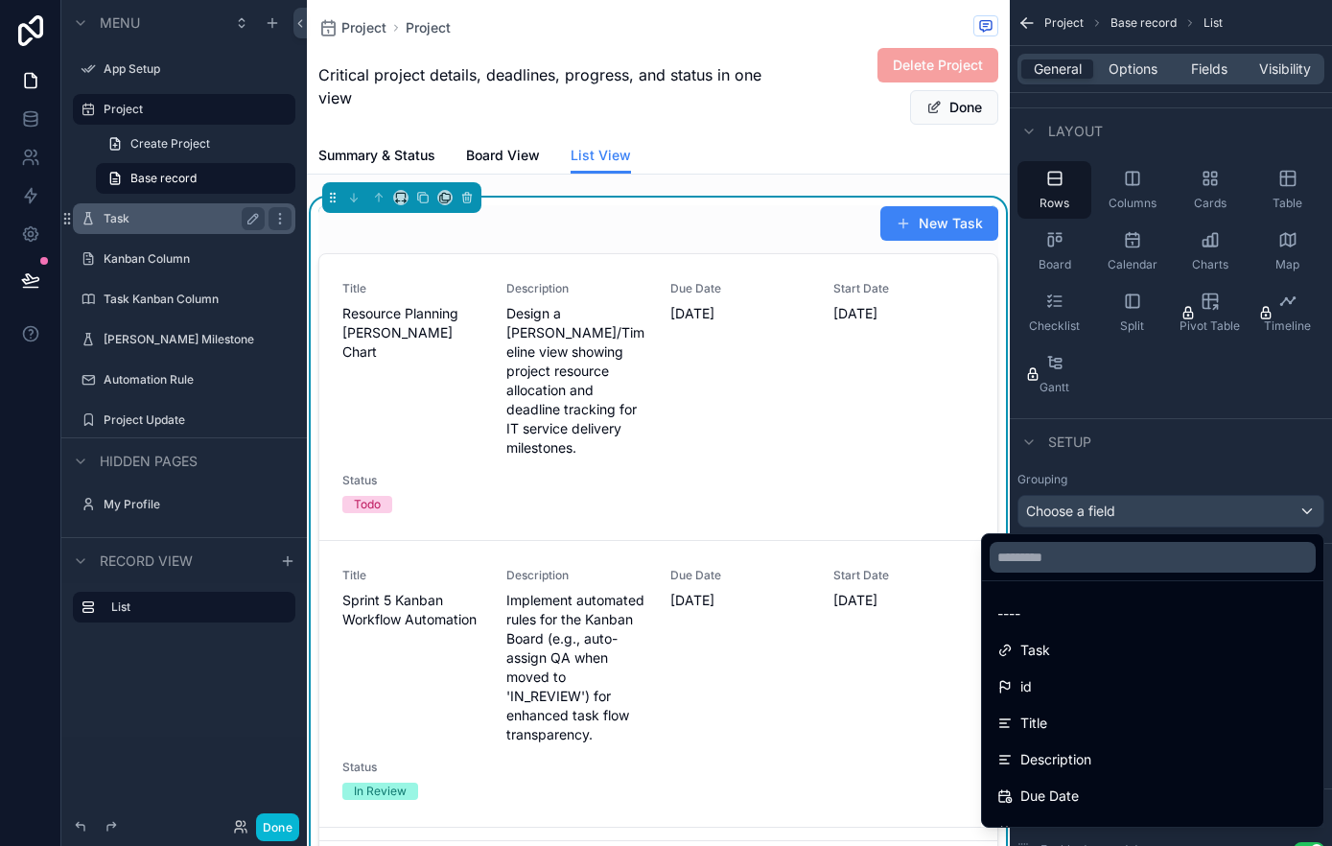
click at [1178, 510] on div "scrollable content" at bounding box center [666, 423] width 1332 height 846
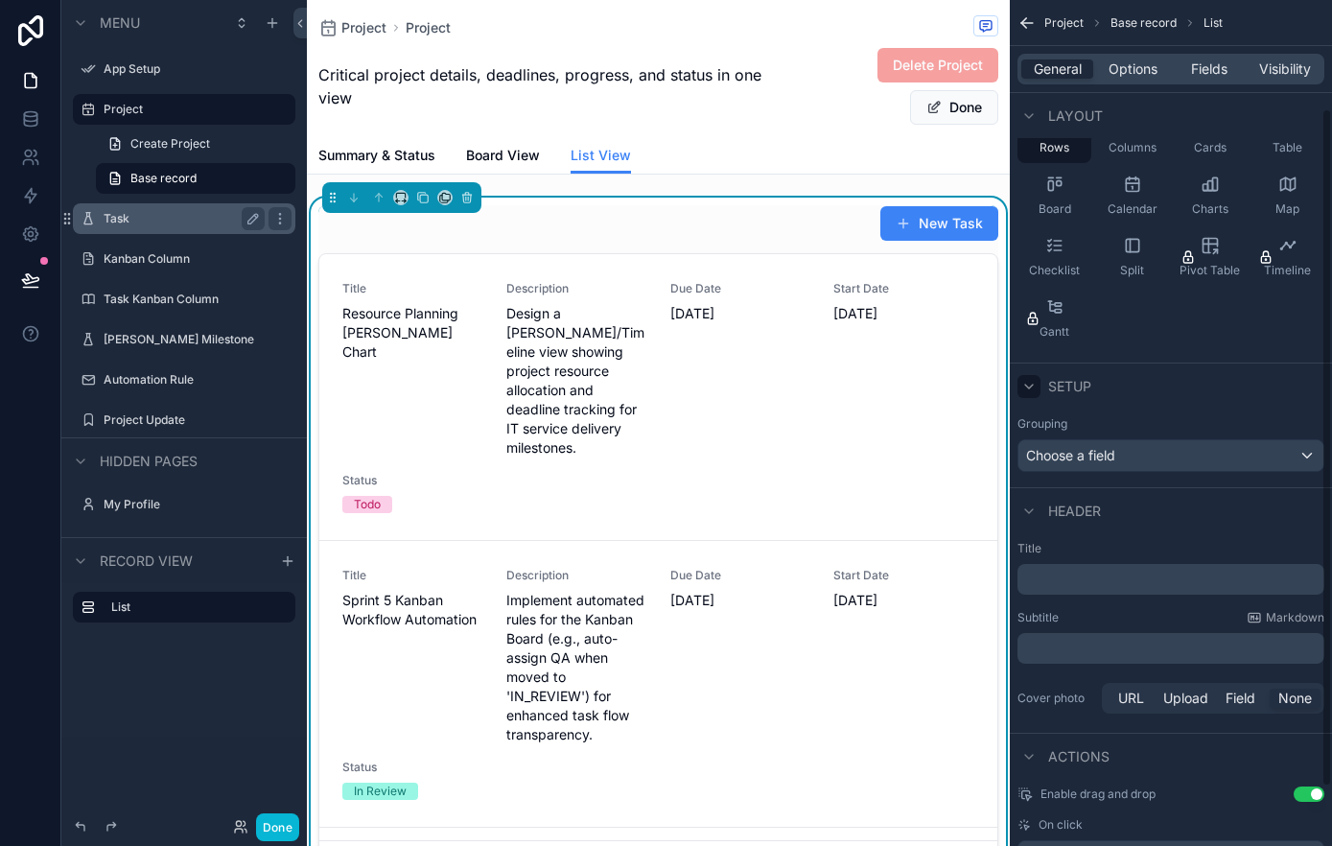
click at [1034, 387] on icon "scrollable content" at bounding box center [1028, 386] width 15 height 15
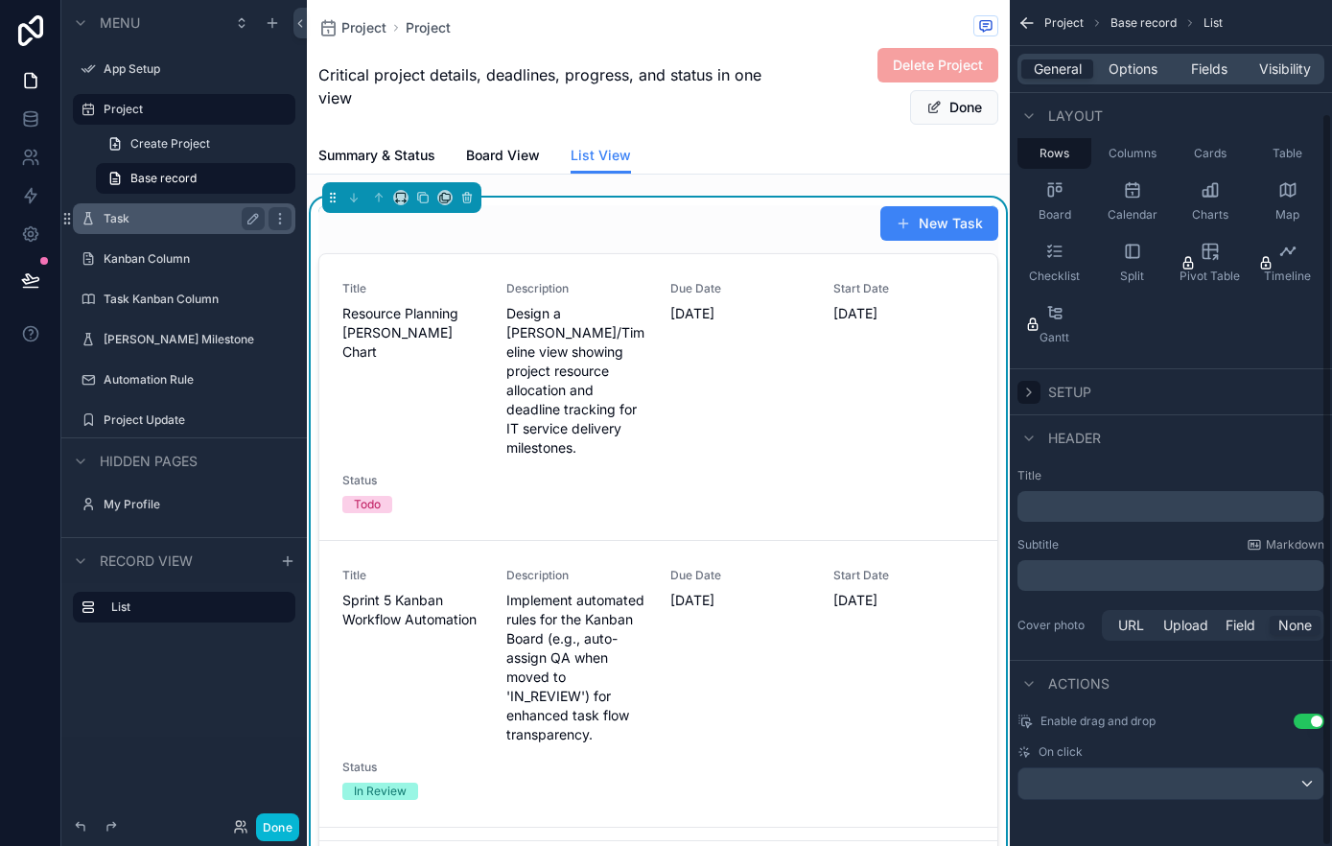
click at [1034, 388] on icon "scrollable content" at bounding box center [1028, 391] width 15 height 15
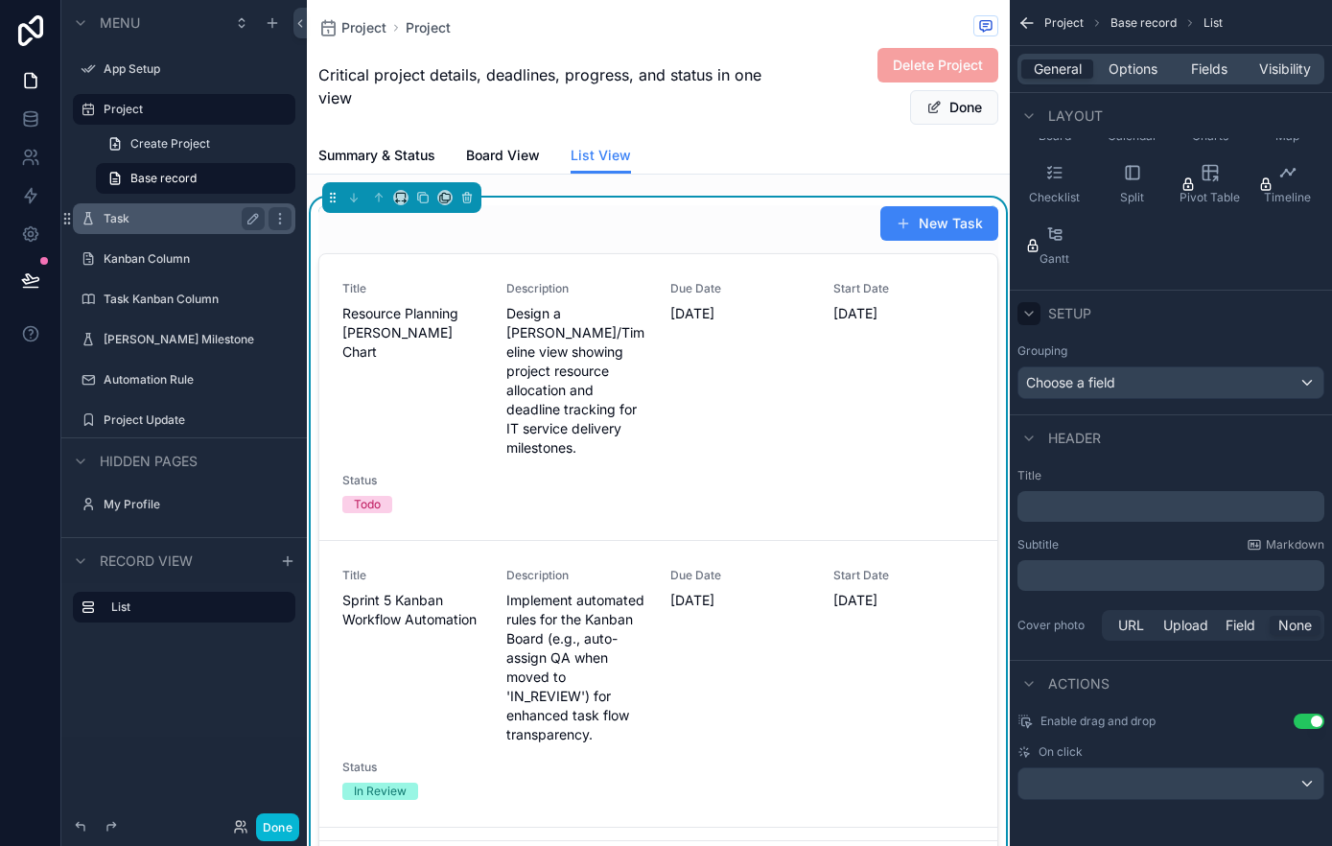
scroll to position [0, 0]
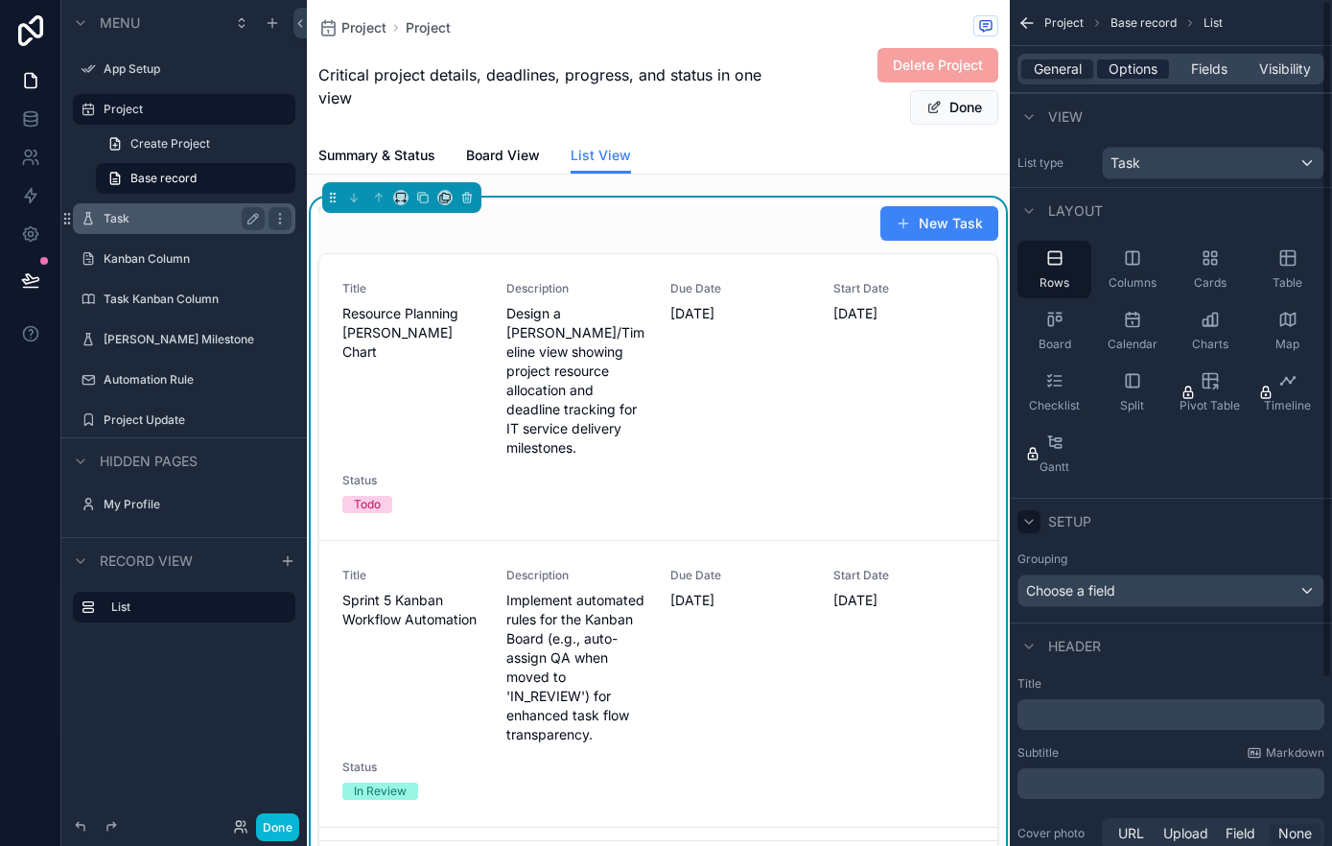
click at [1137, 67] on span "Options" at bounding box center [1132, 68] width 49 height 19
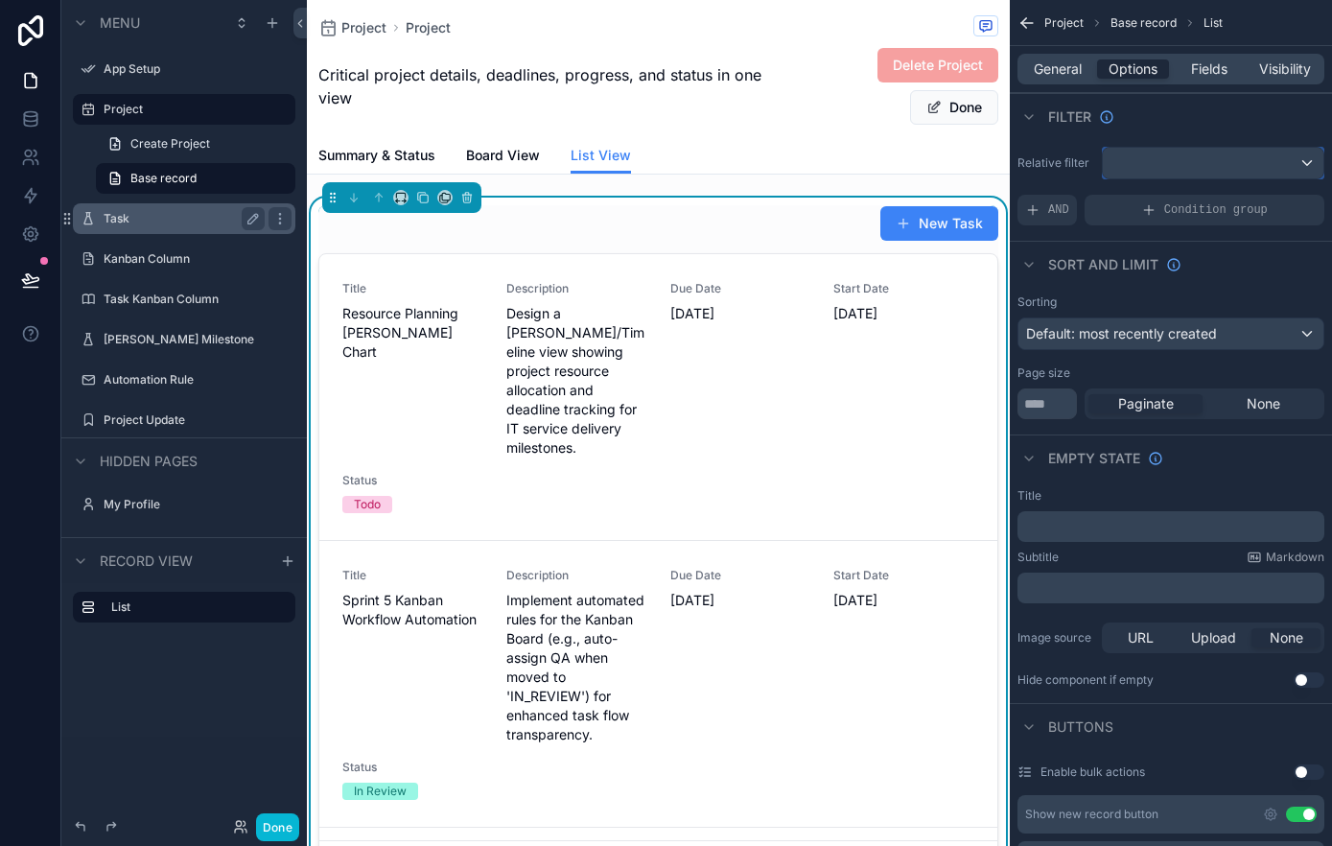
click at [1234, 165] on div "scrollable content" at bounding box center [1213, 163] width 221 height 31
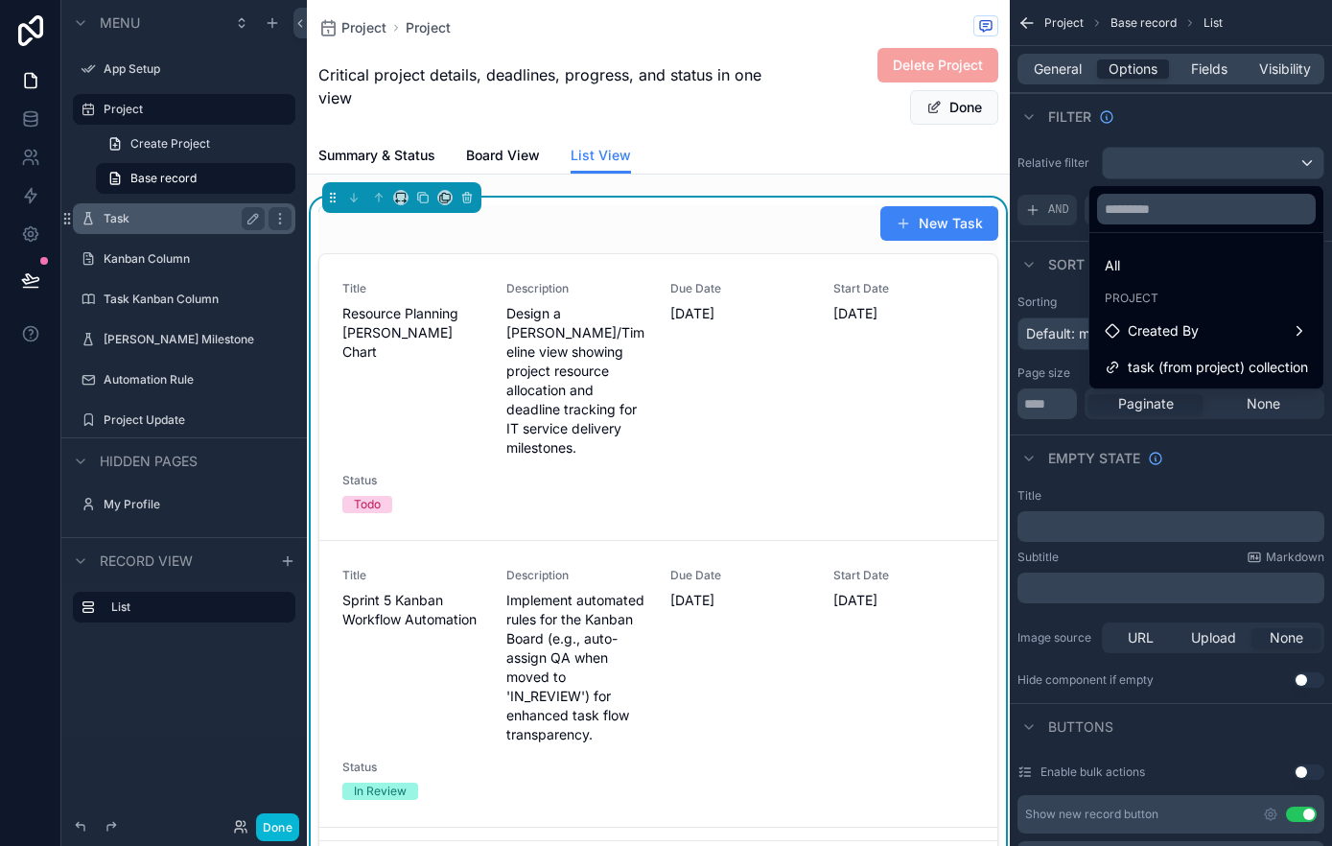
click at [1237, 356] on span "task (from project) collection" at bounding box center [1217, 367] width 180 height 23
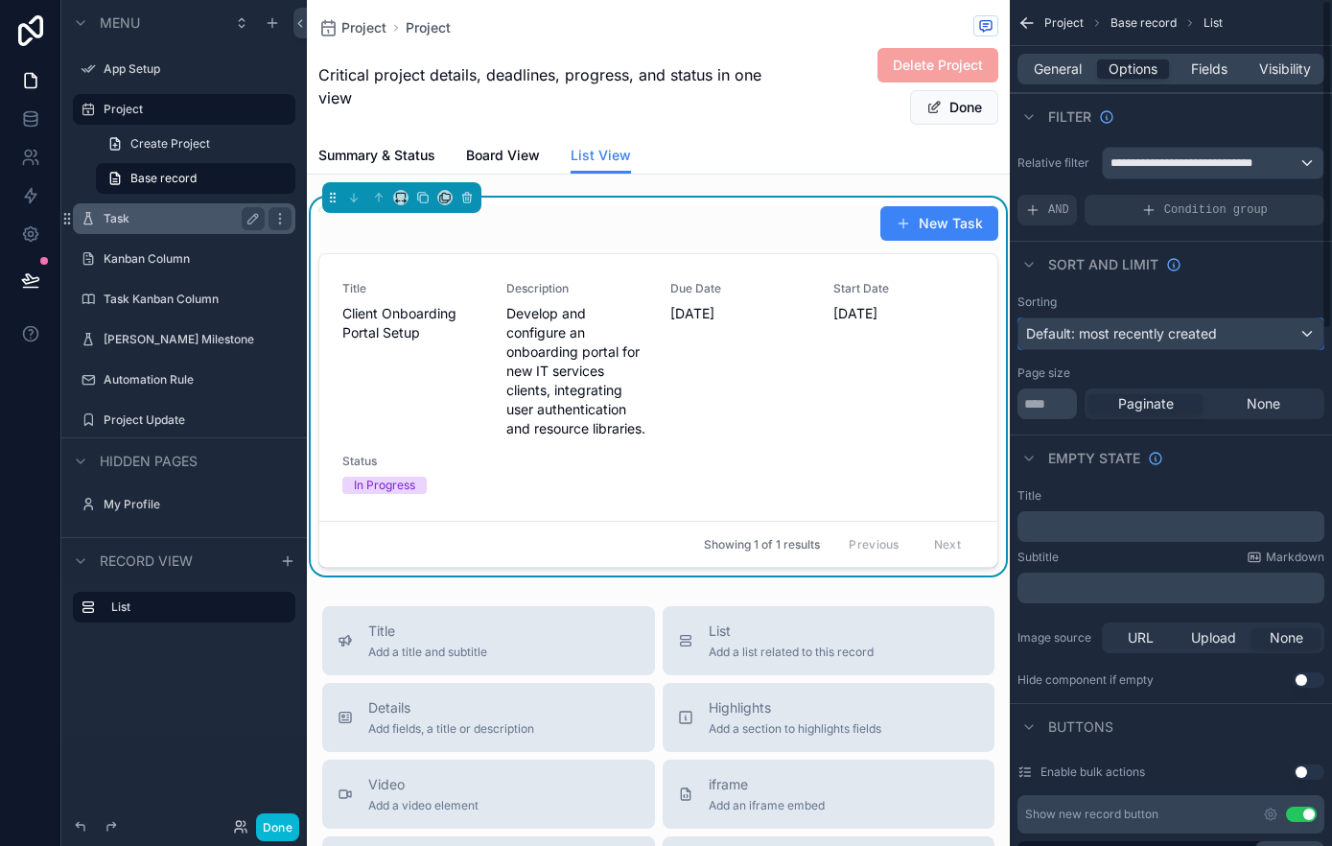
click at [1251, 337] on div "Default: most recently created" at bounding box center [1170, 333] width 305 height 31
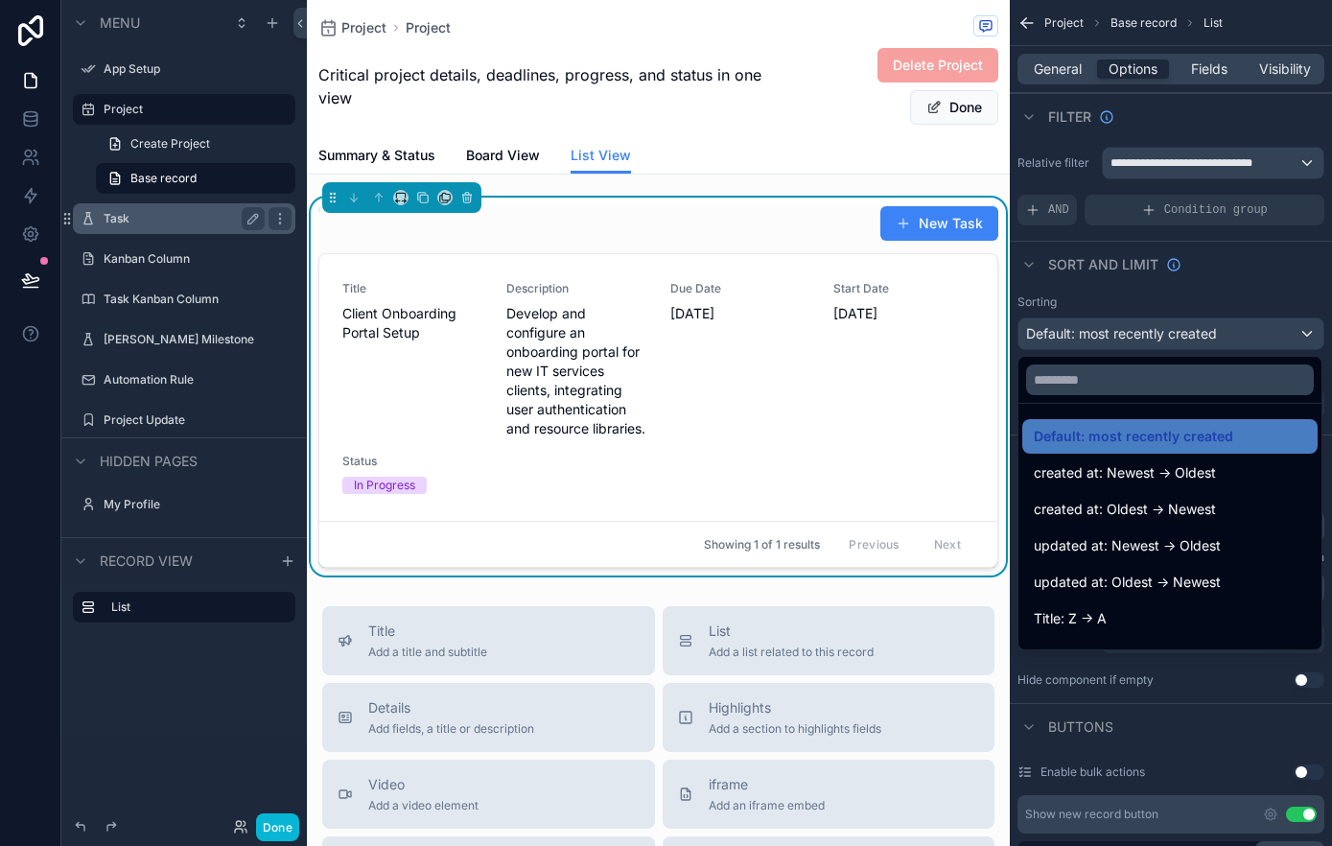
click at [1267, 259] on div "scrollable content" at bounding box center [666, 423] width 1332 height 846
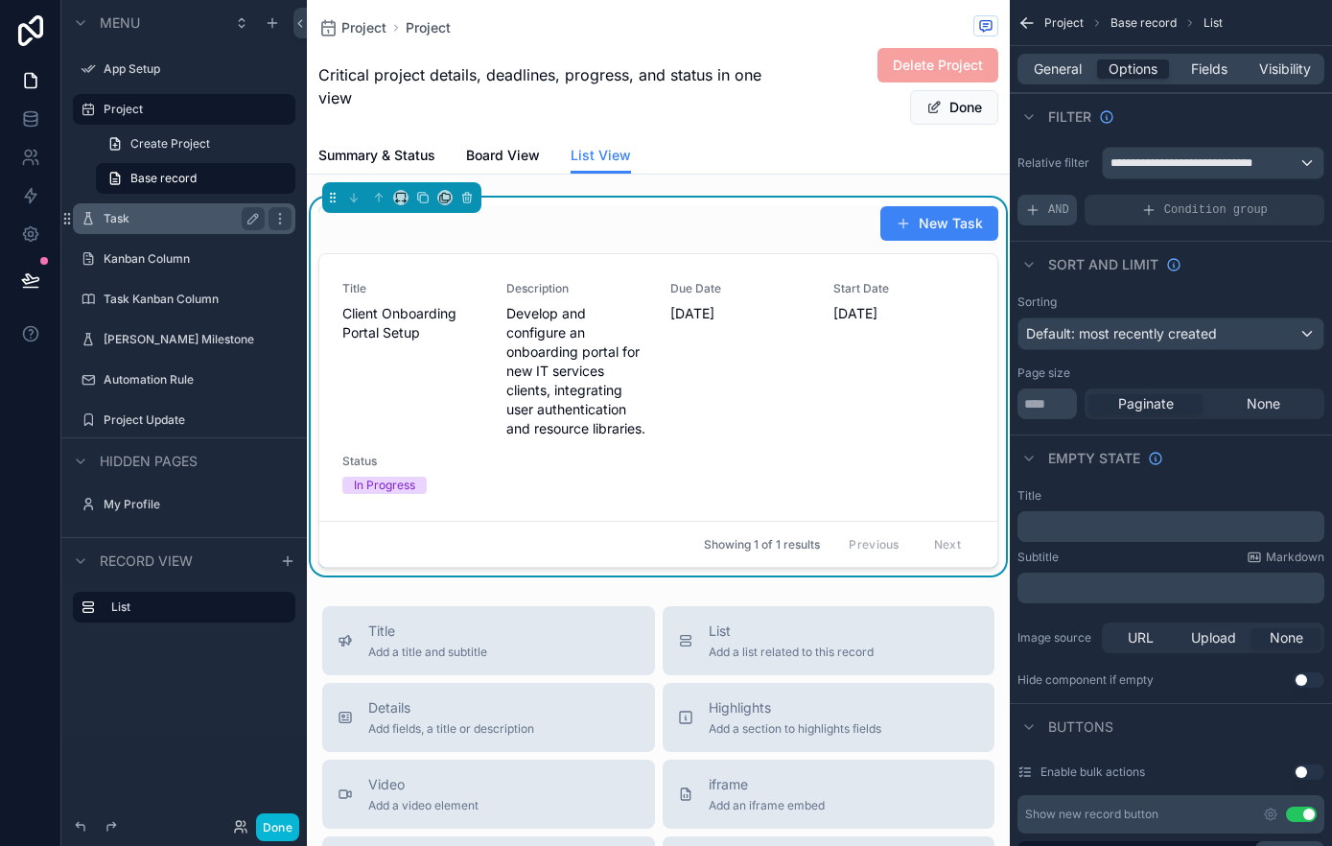
click at [1049, 213] on span "AND" at bounding box center [1058, 209] width 21 height 15
click at [1305, 198] on icon "scrollable content" at bounding box center [1303, 198] width 7 height 7
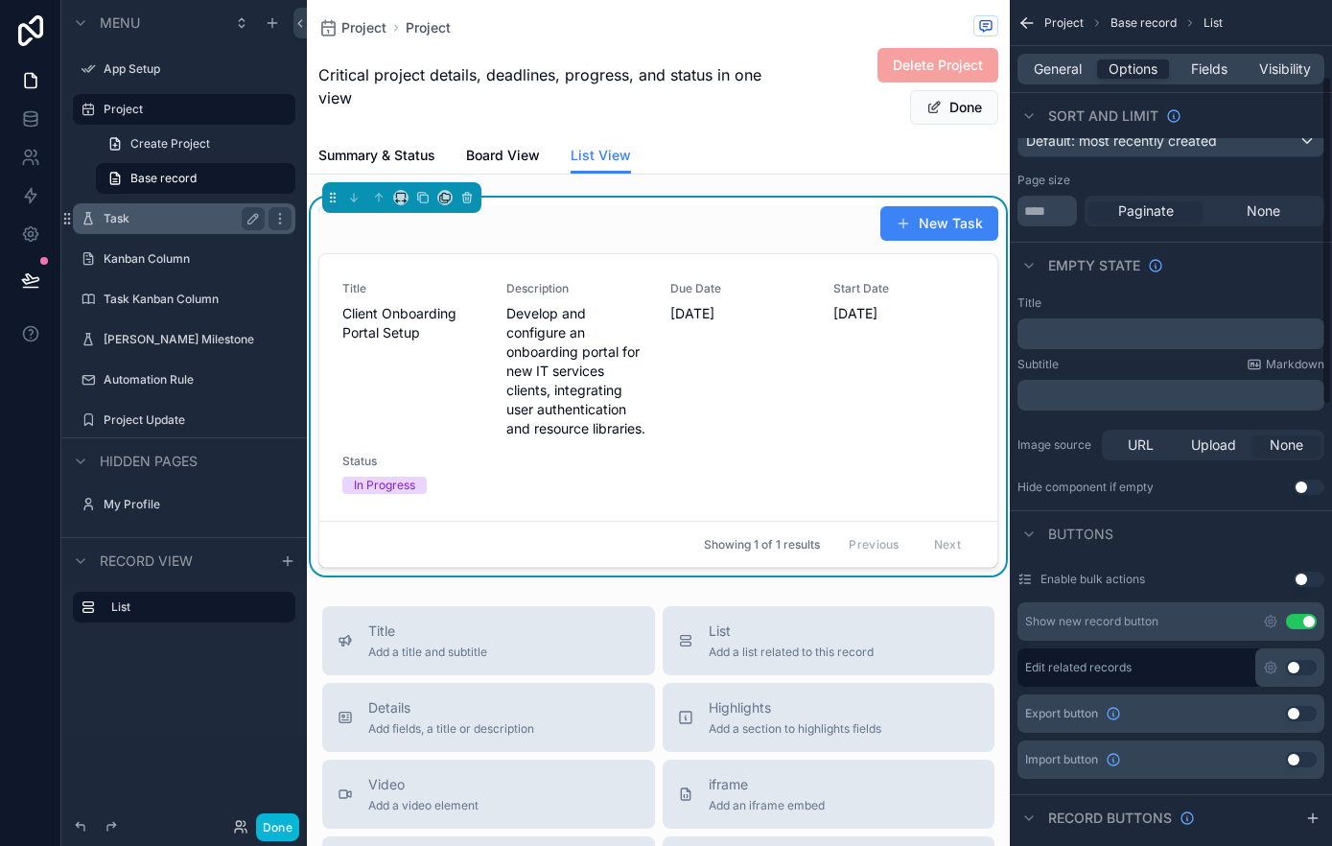
scroll to position [199, 0]
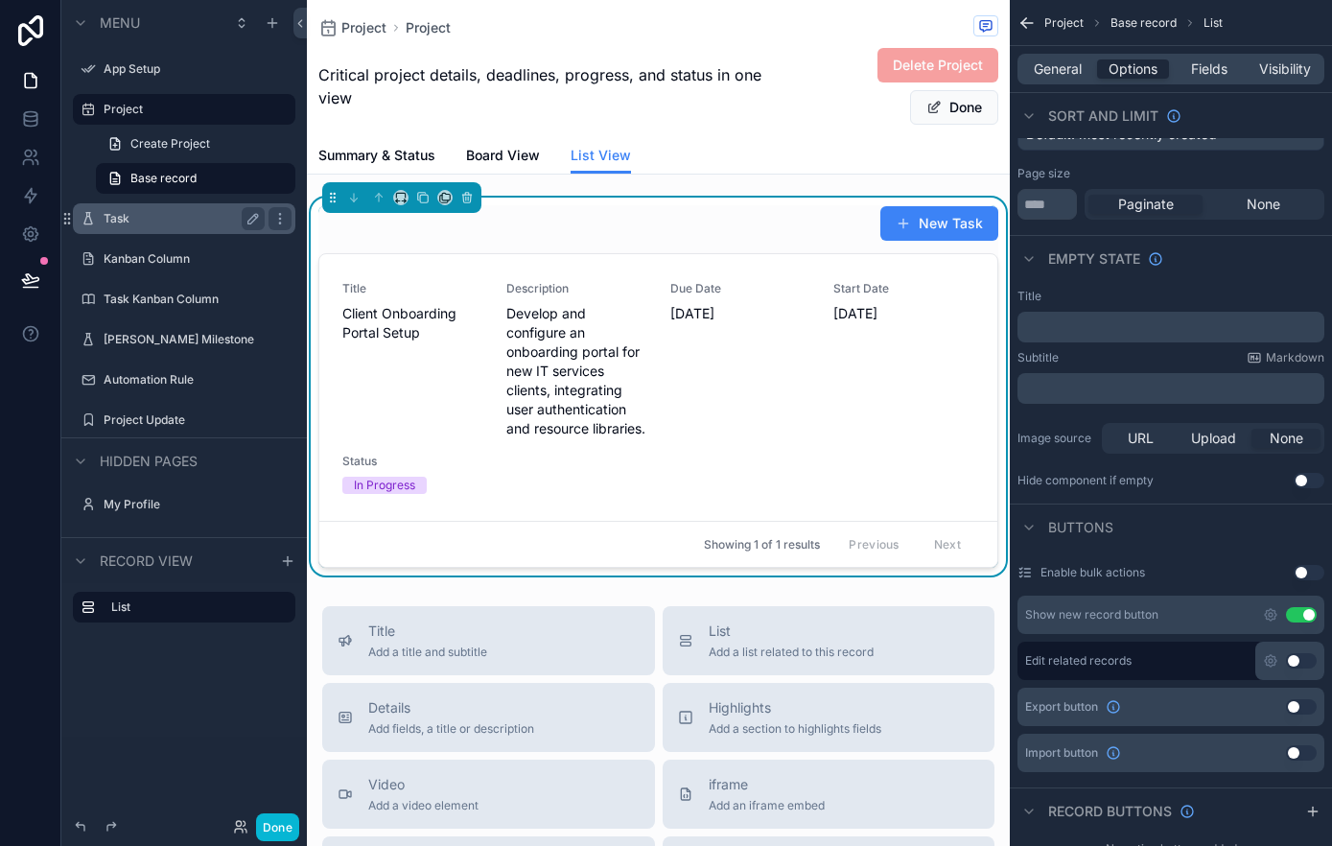
click at [657, 66] on span "Critical project details, deadlines, progress, and status in one view" at bounding box center [547, 86] width 458 height 46
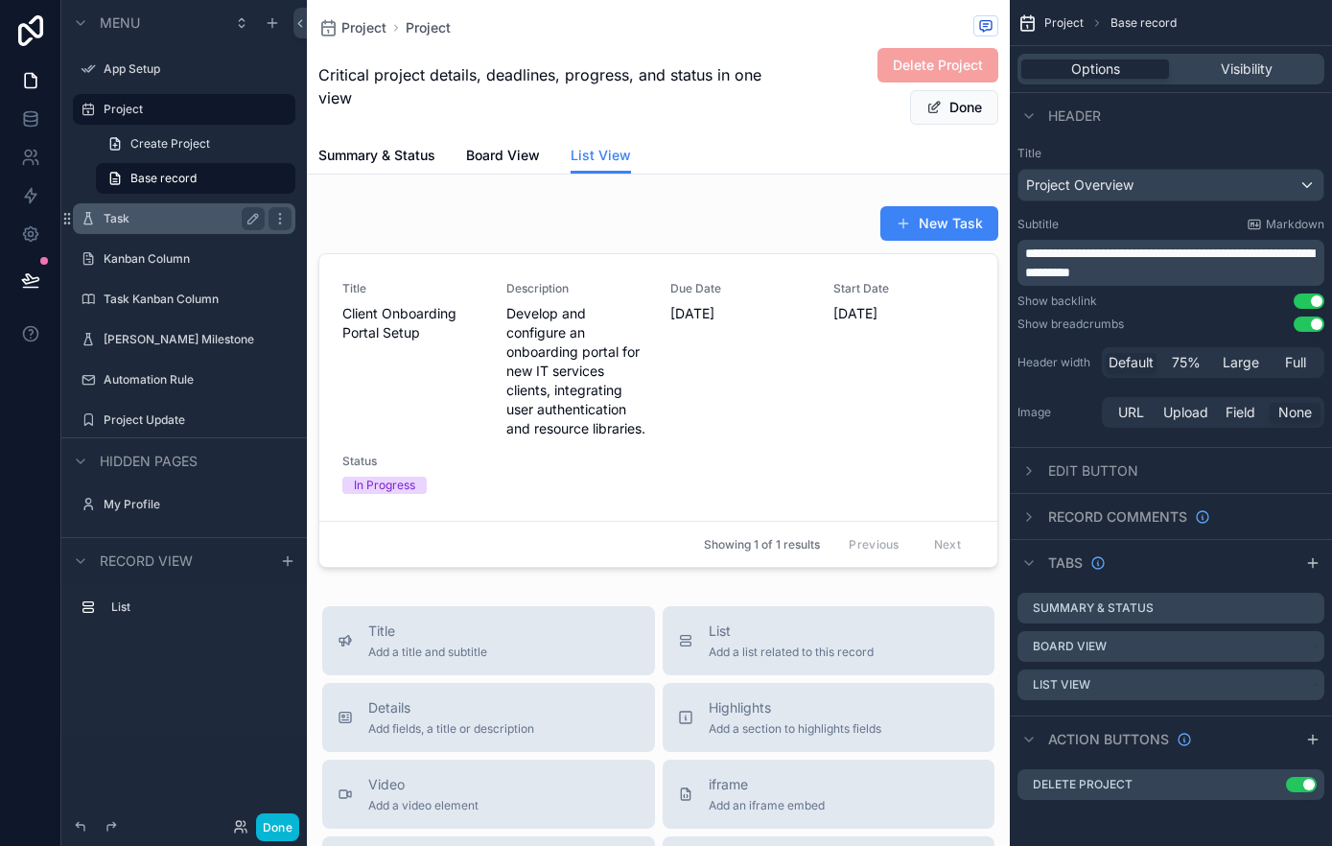
click at [650, 121] on div "Critical project details, deadlines, progress, and status in one view Delete Pr…" at bounding box center [658, 86] width 680 height 79
click at [367, 22] on span "Project" at bounding box center [363, 27] width 45 height 19
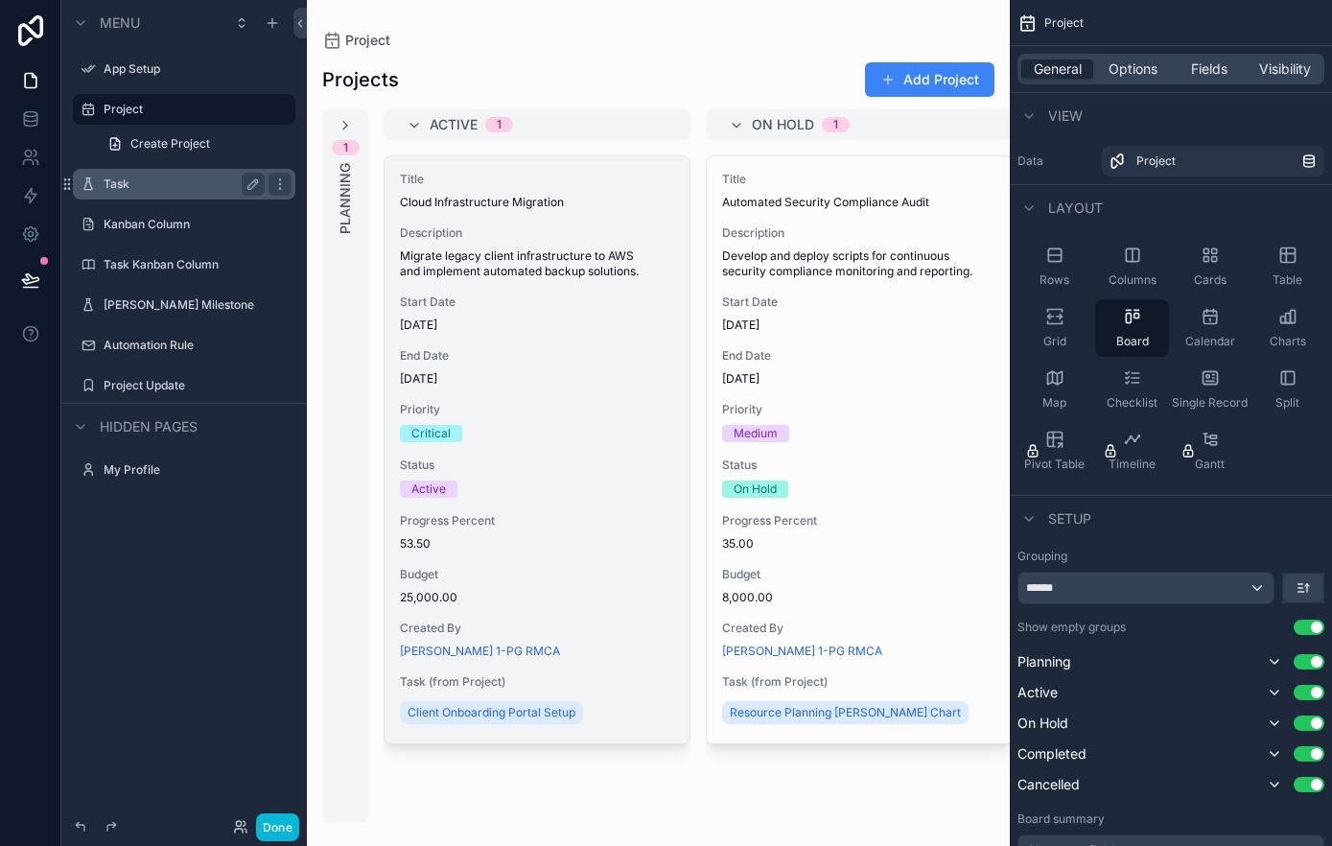
click at [482, 211] on div "Title Cloud Infrastructure Migration Description Migrate legacy client infrastr…" at bounding box center [536, 449] width 305 height 587
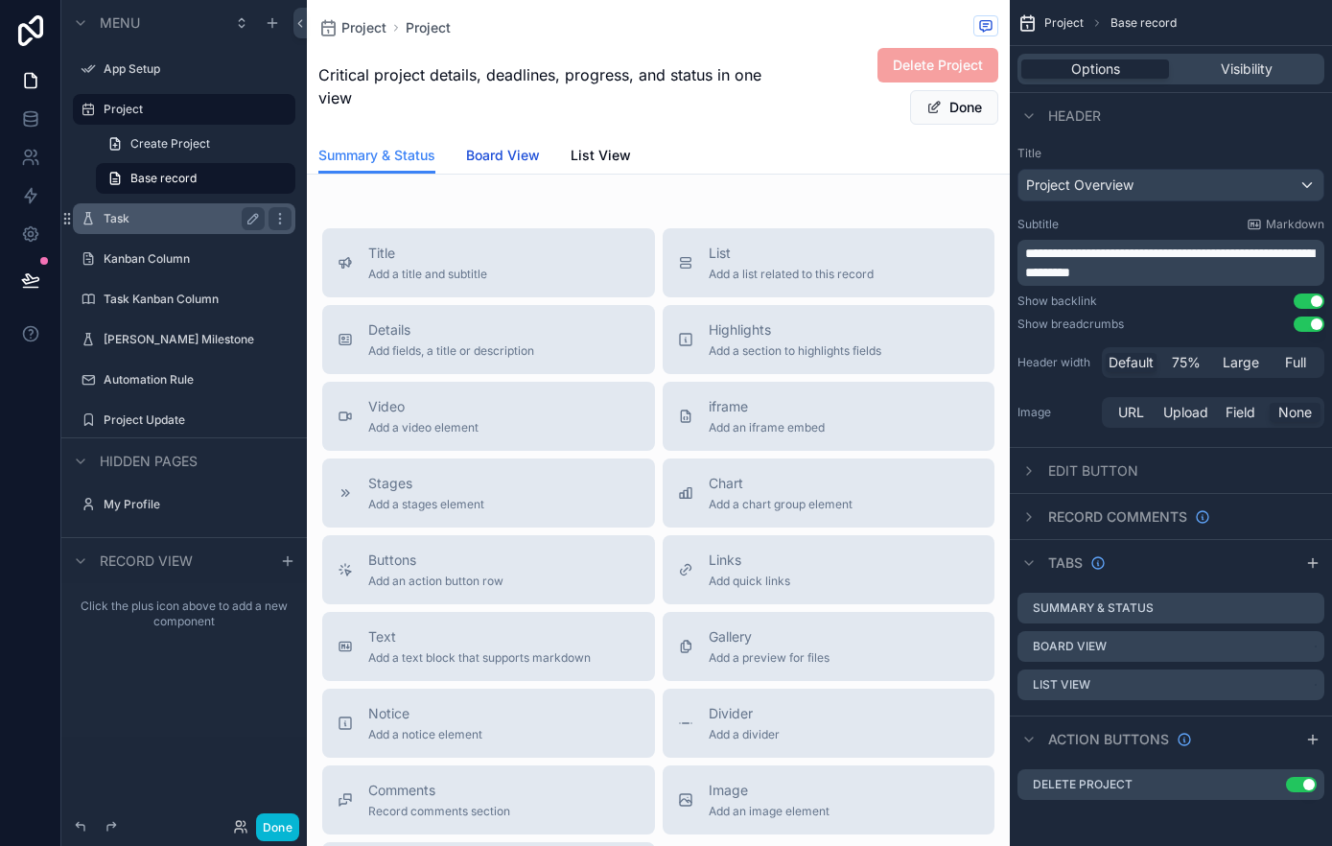
click at [506, 163] on span "Board View" at bounding box center [503, 155] width 74 height 19
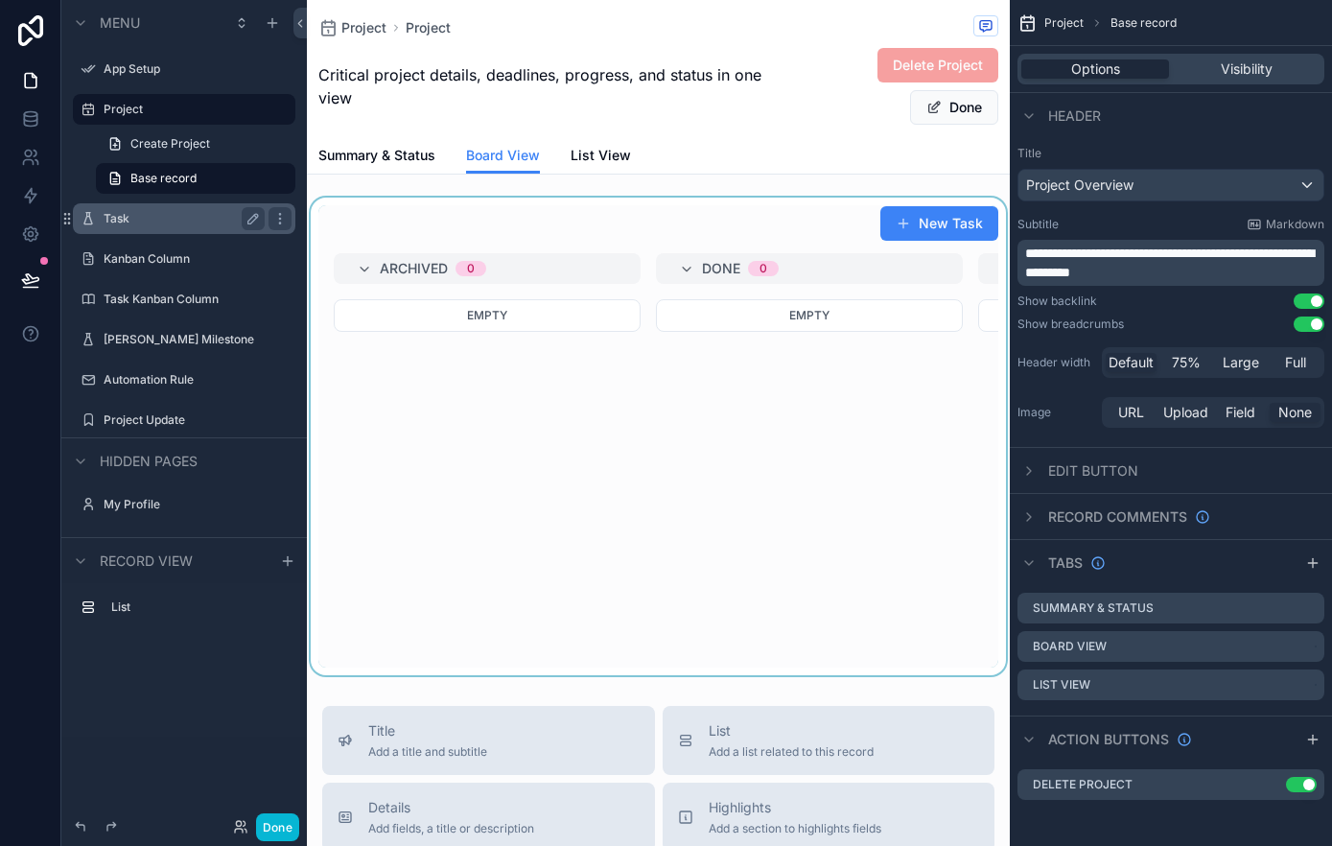
click at [904, 231] on div "scrollable content" at bounding box center [658, 436] width 703 height 477
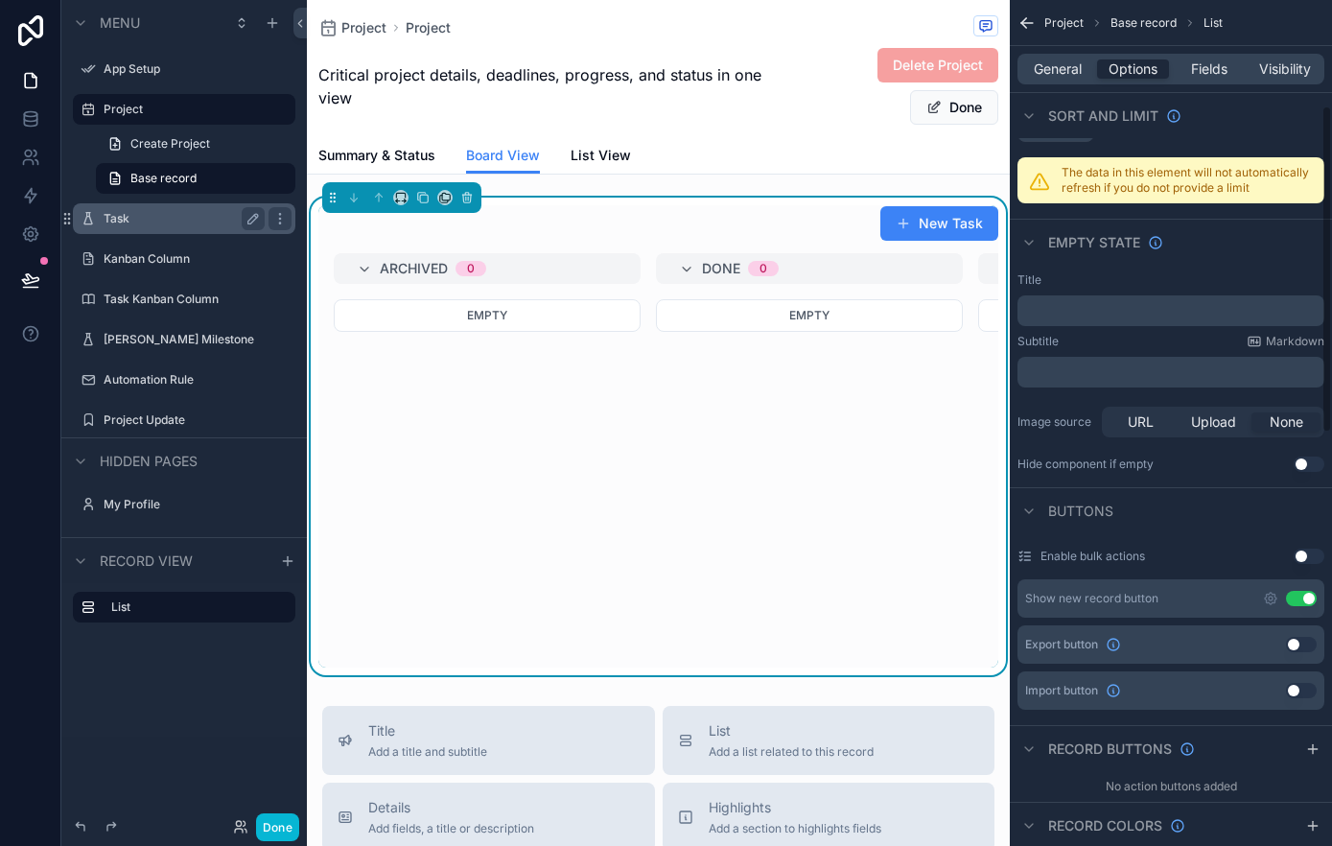
scroll to position [279, 0]
click at [1308, 600] on button "Use setting" at bounding box center [1301, 596] width 31 height 15
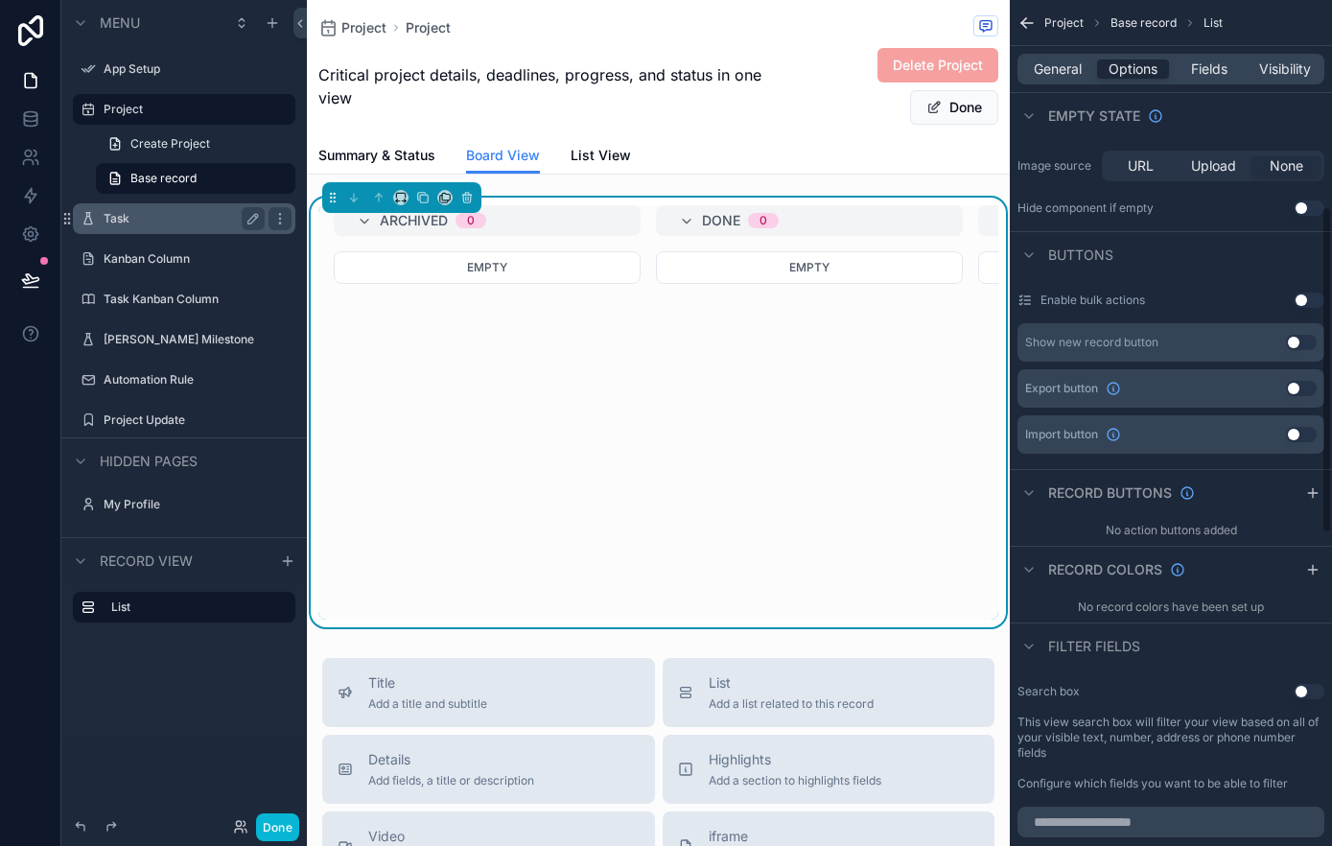
scroll to position [534, 0]
click at [598, 152] on span "List View" at bounding box center [600, 155] width 60 height 19
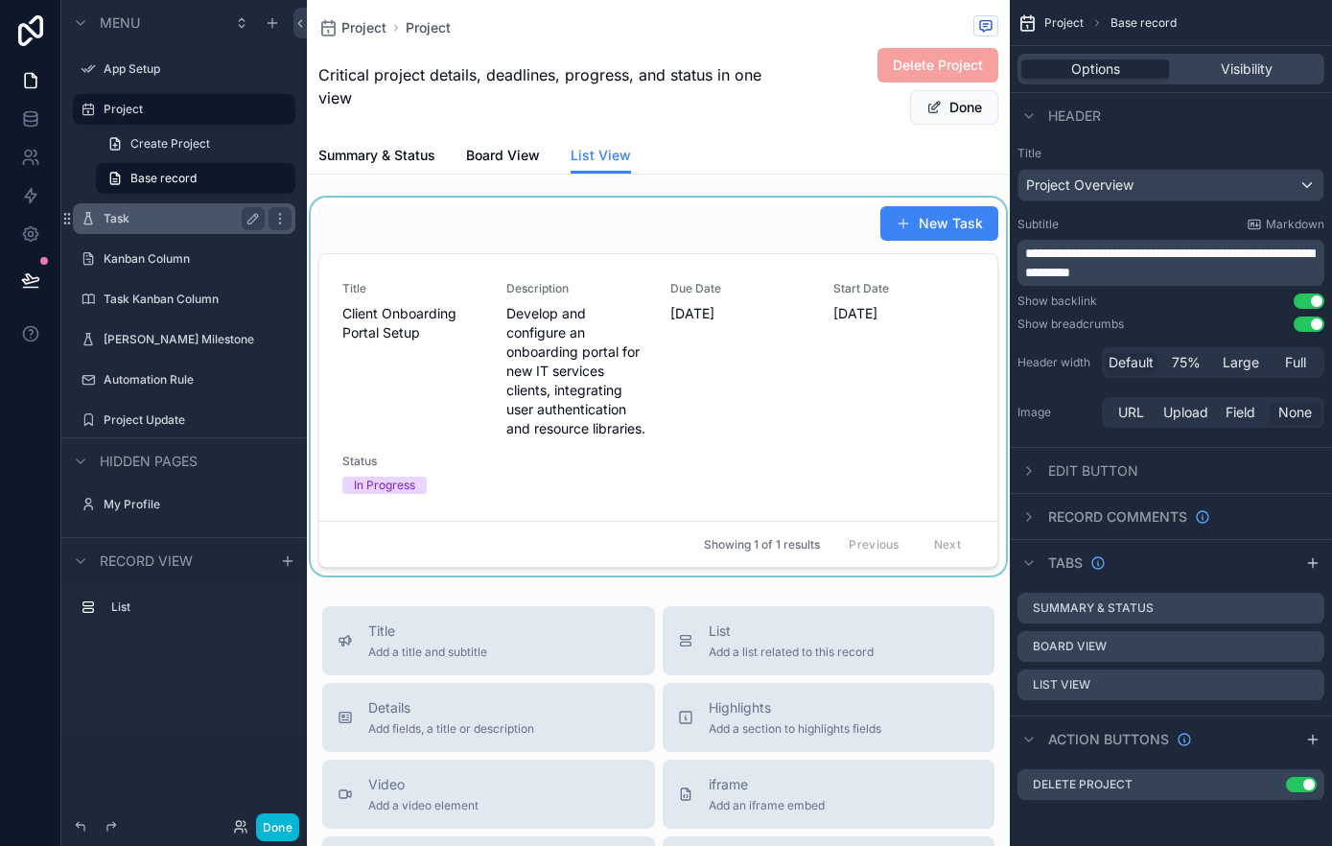
click at [952, 248] on div "scrollable content" at bounding box center [658, 387] width 703 height 378
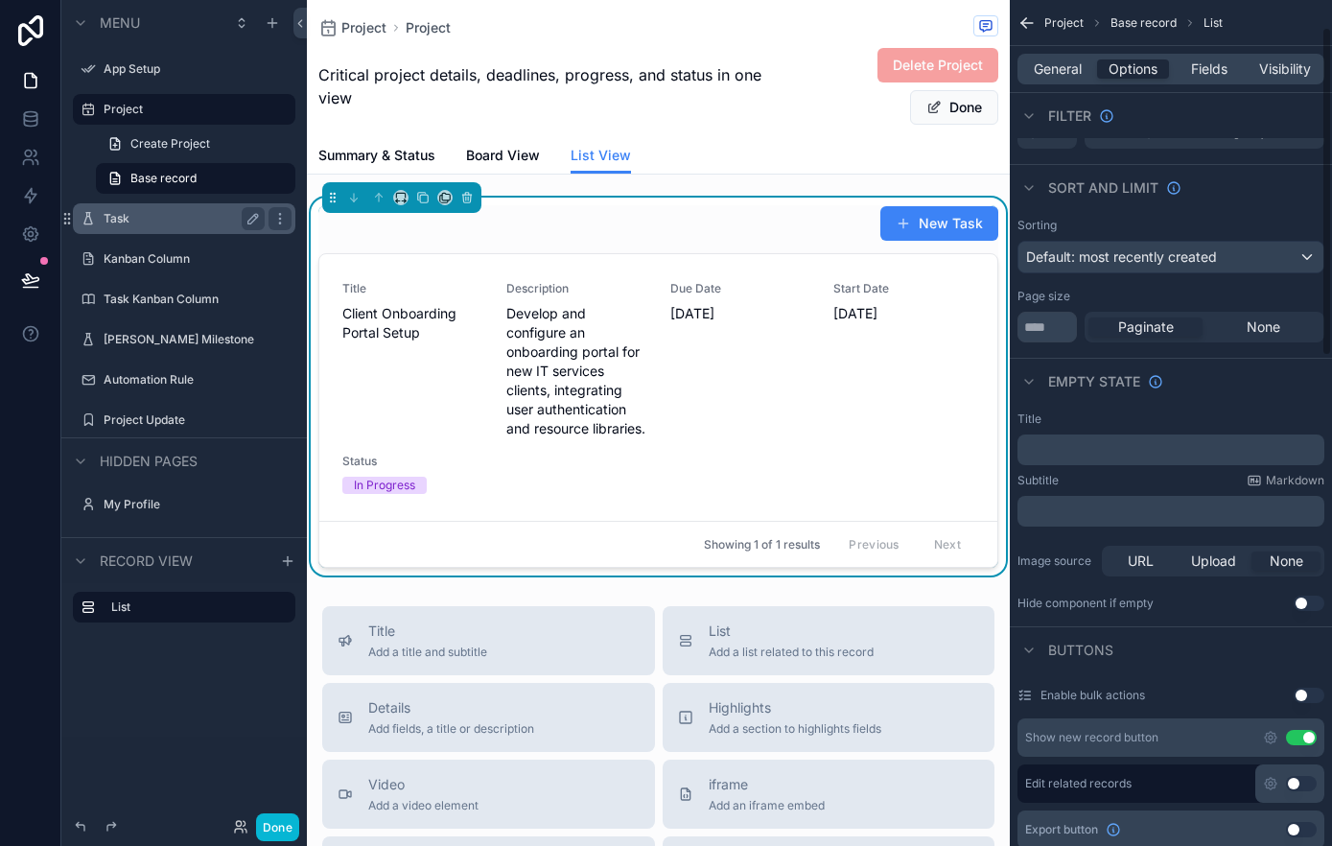
scroll to position [105, 0]
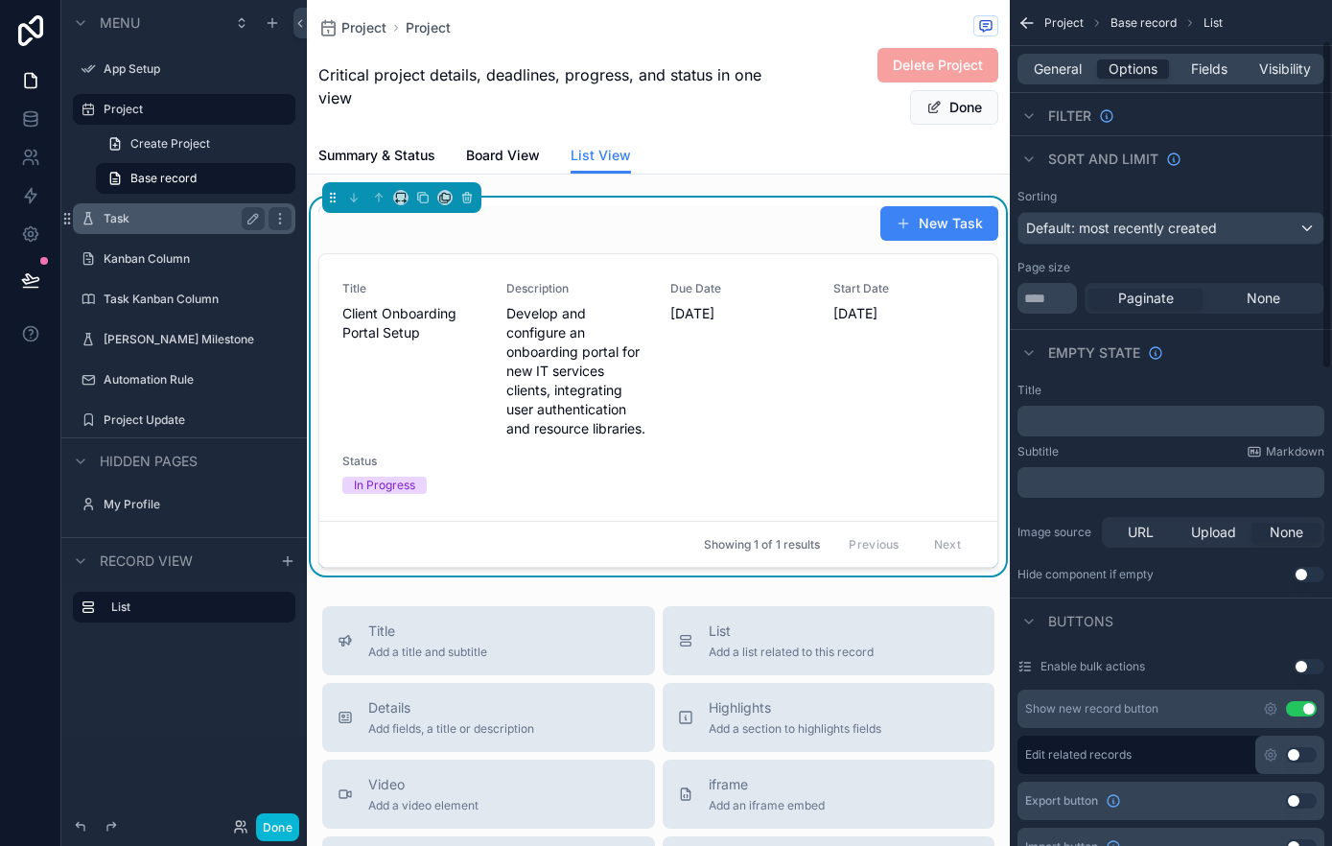
click at [1300, 708] on button "Use setting" at bounding box center [1301, 708] width 31 height 15
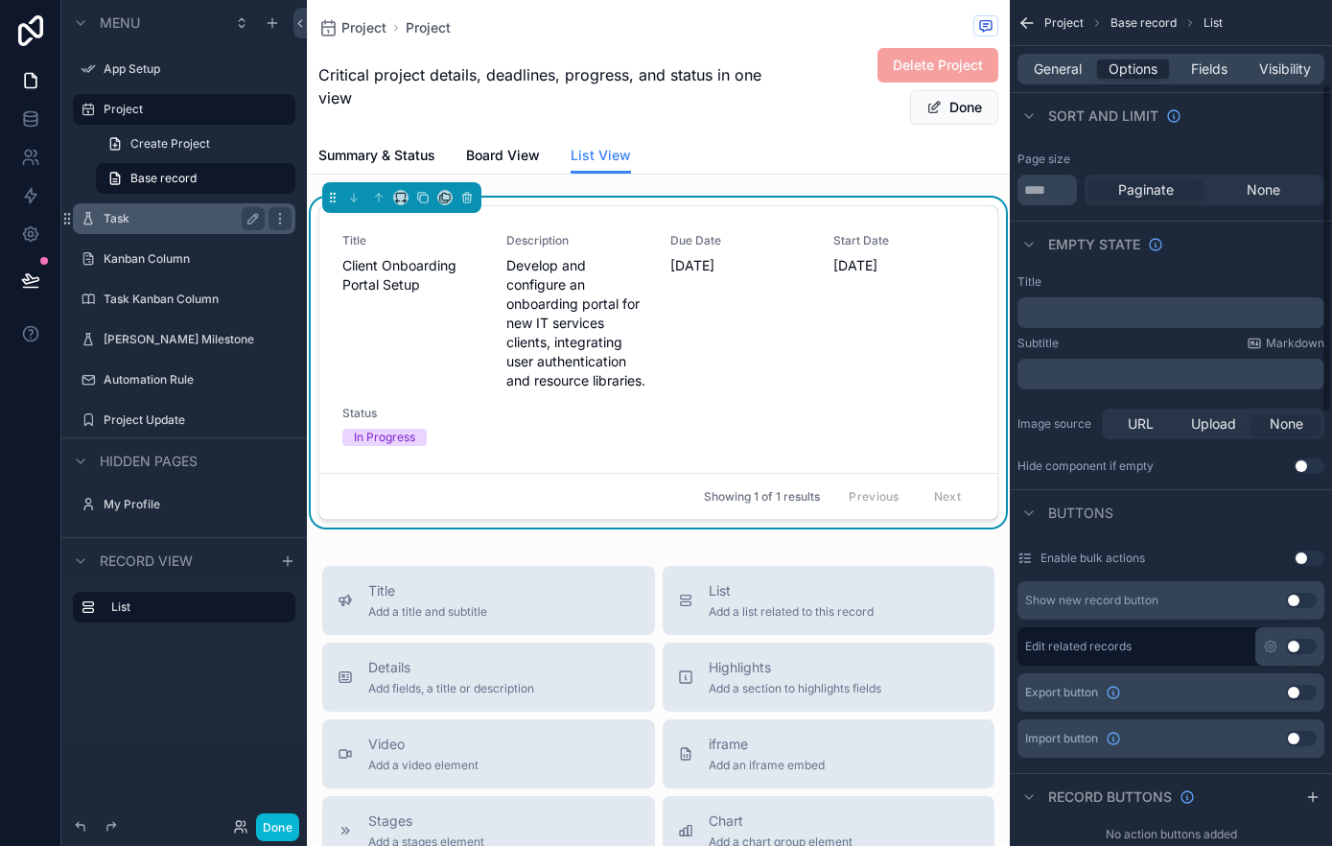
scroll to position [221, 0]
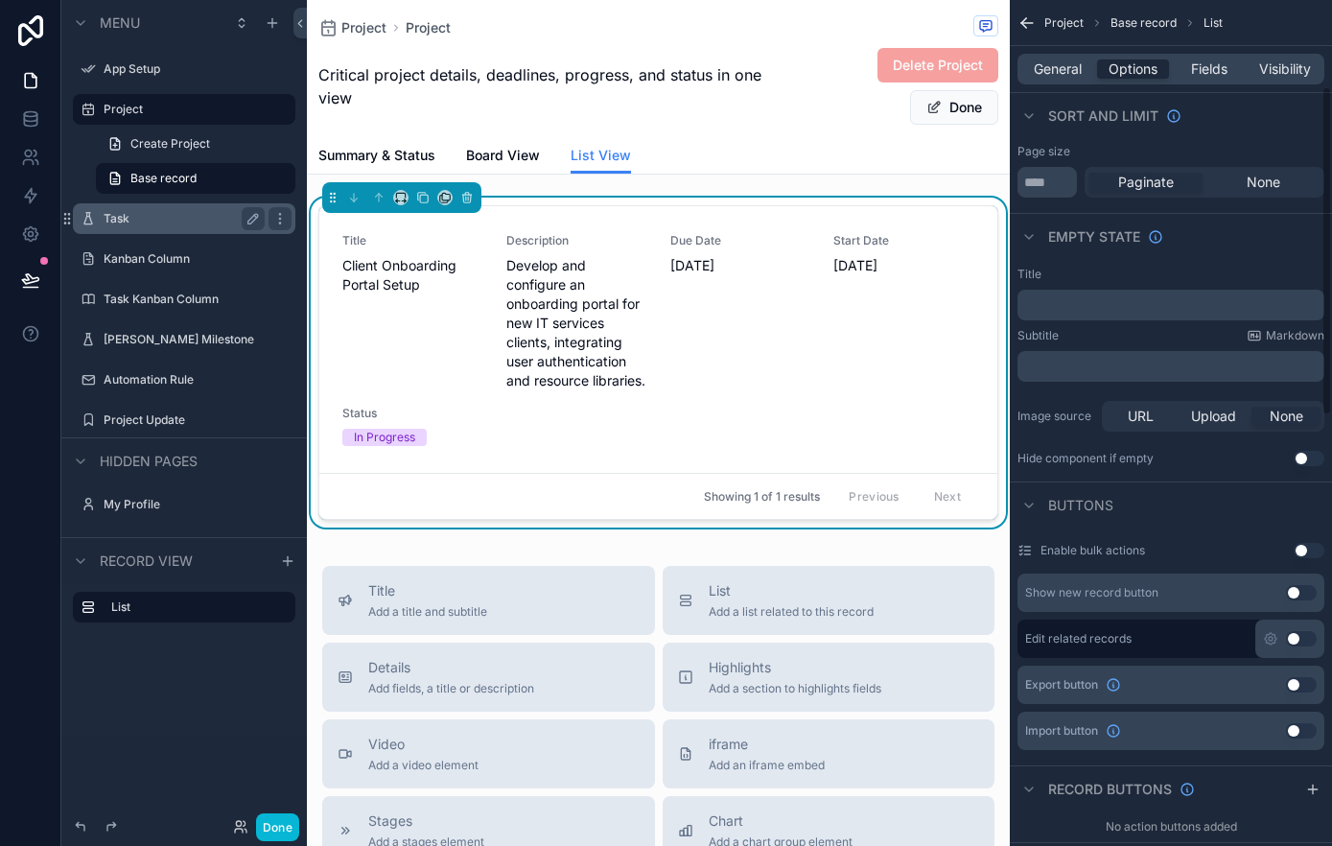
click at [1300, 730] on button "Use setting" at bounding box center [1301, 730] width 31 height 15
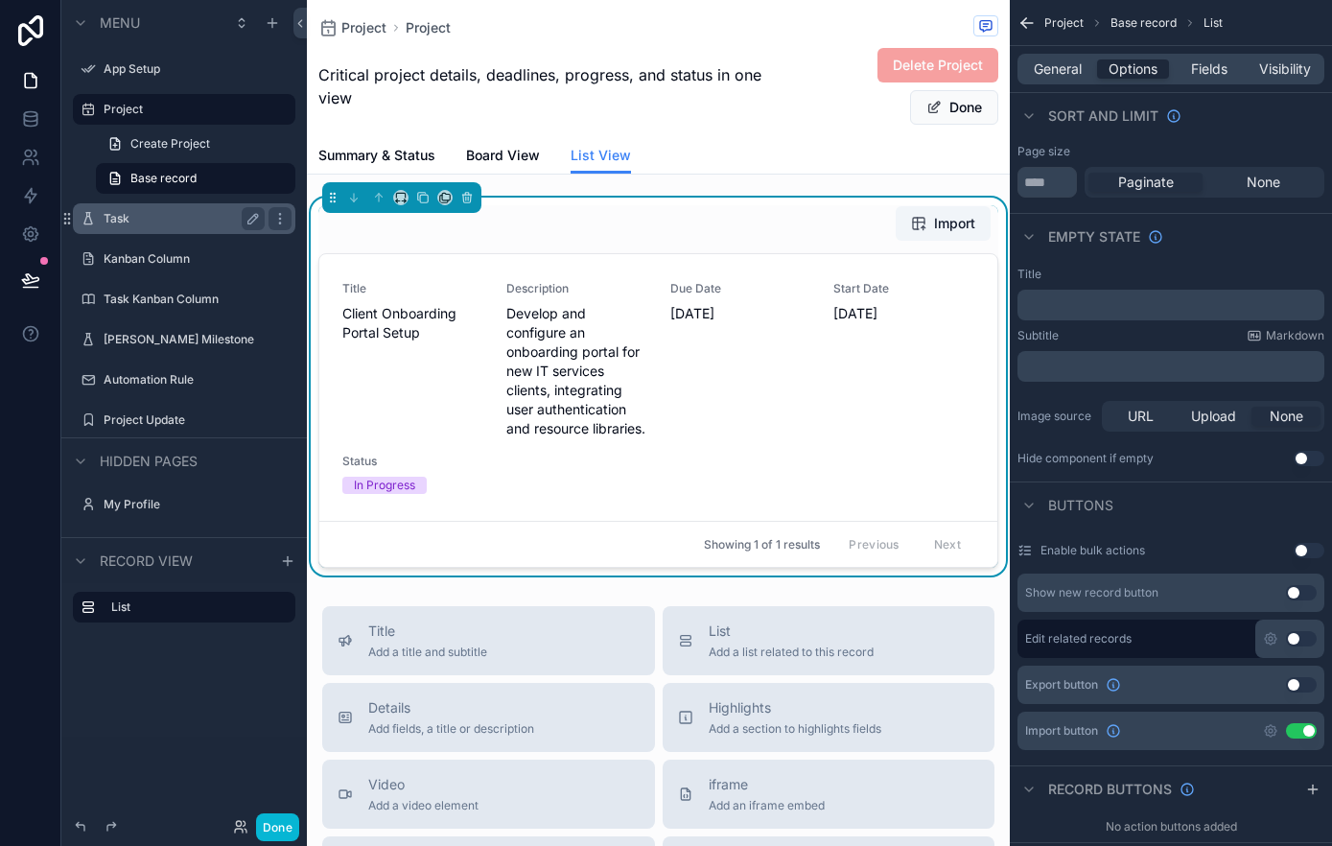
click at [1300, 730] on button "Use setting" at bounding box center [1301, 730] width 31 height 15
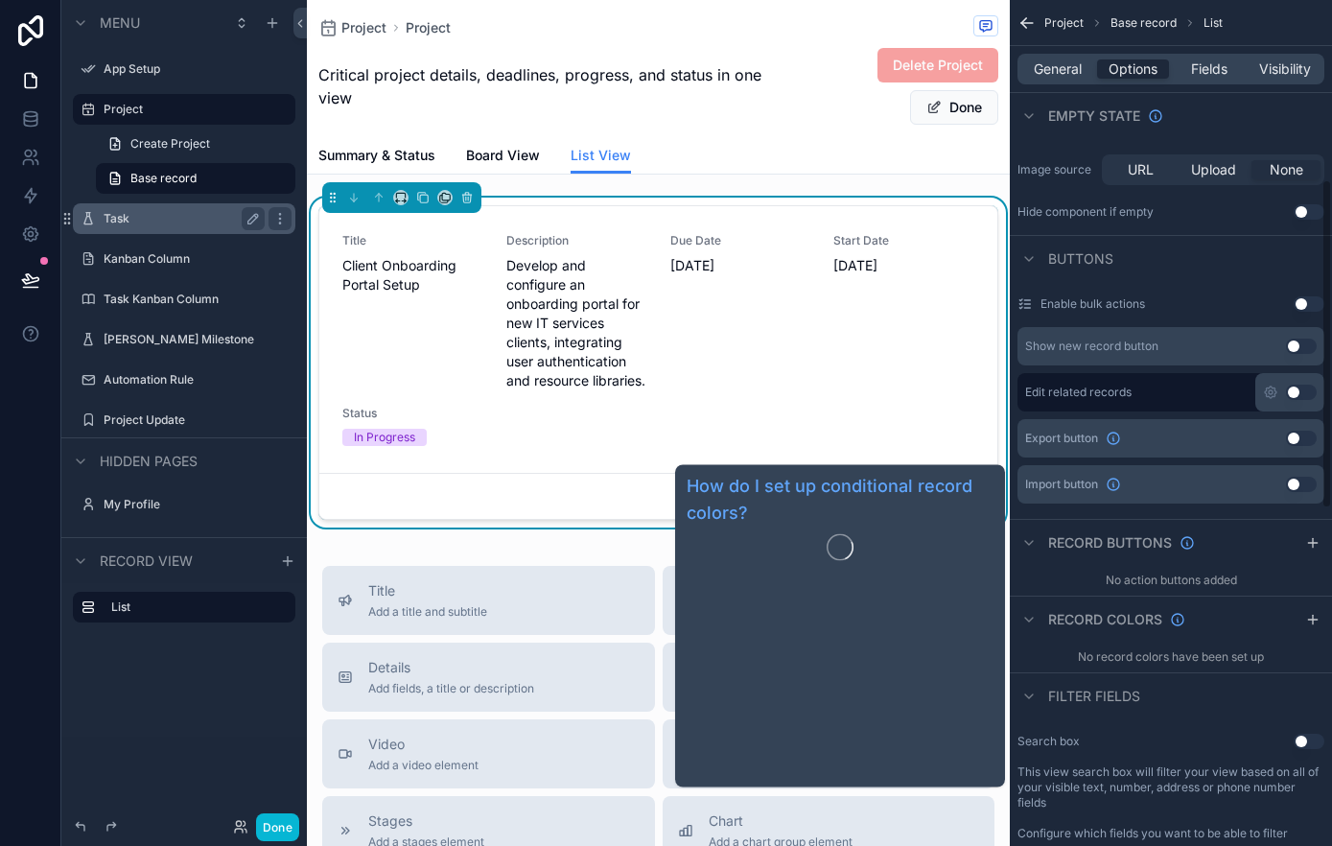
scroll to position [480, 0]
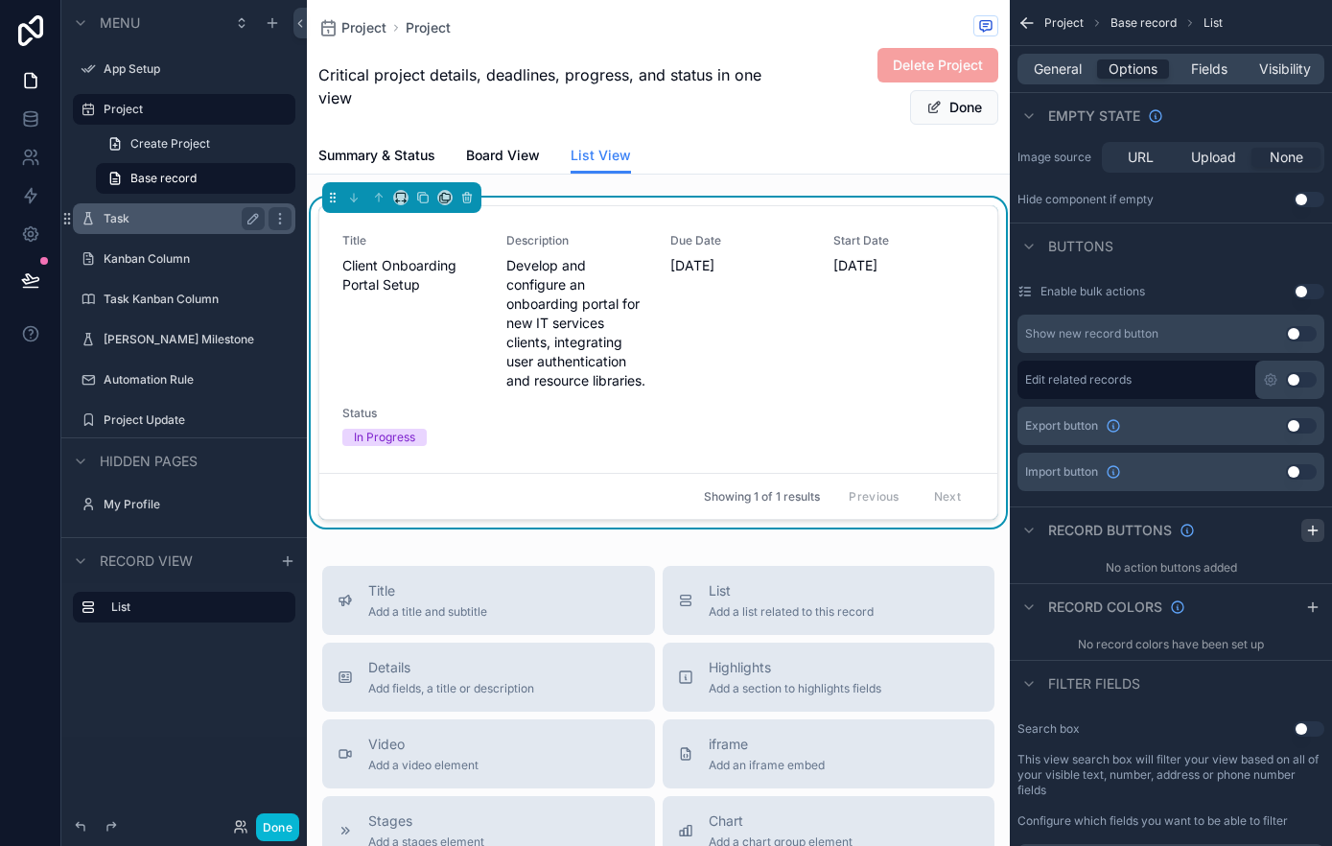
click at [1309, 533] on icon "scrollable content" at bounding box center [1312, 530] width 15 height 15
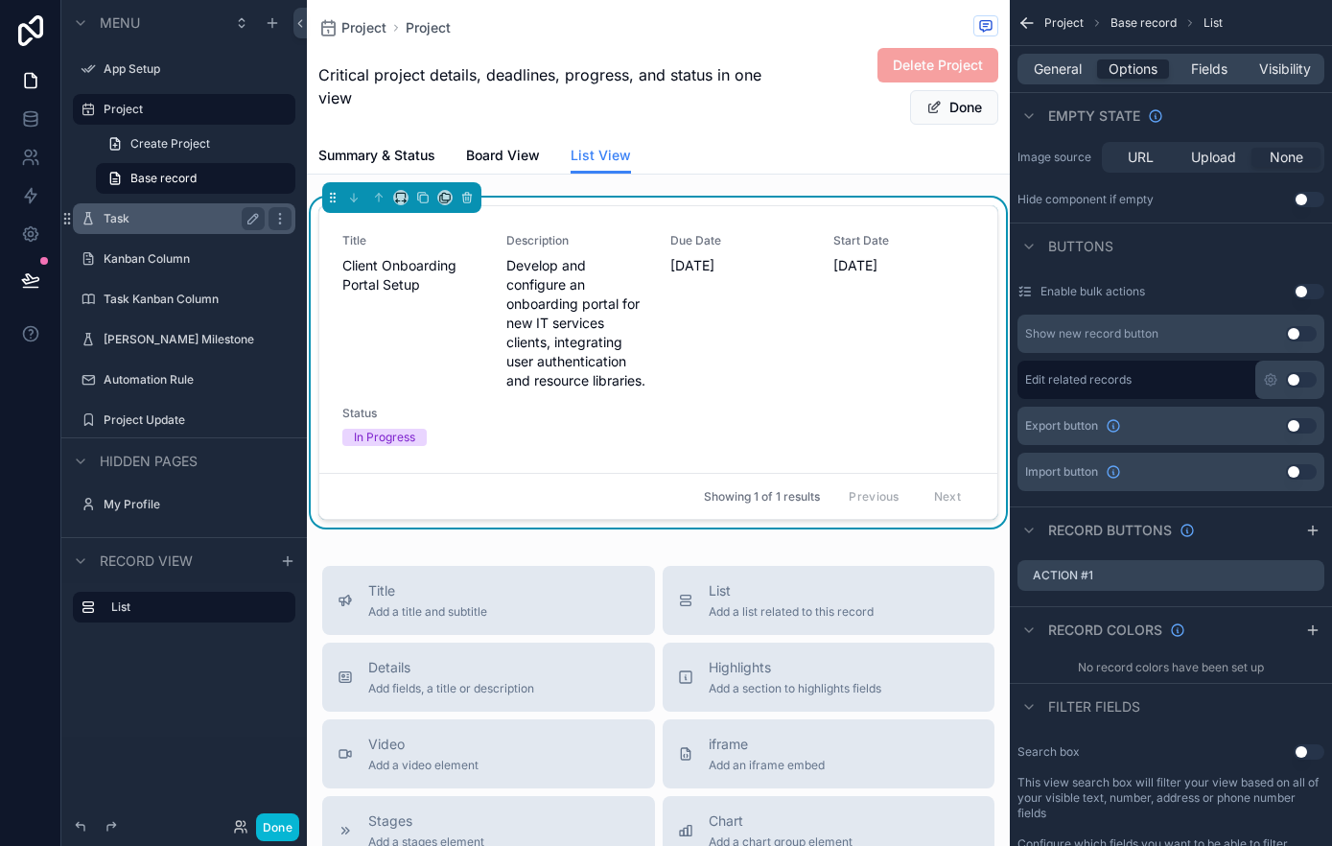
click at [1268, 544] on div "Record buttons" at bounding box center [1171, 529] width 322 height 46
click at [1289, 575] on icon "scrollable content" at bounding box center [1285, 576] width 9 height 9
click at [1282, 543] on icon at bounding box center [1277, 546] width 9 height 9
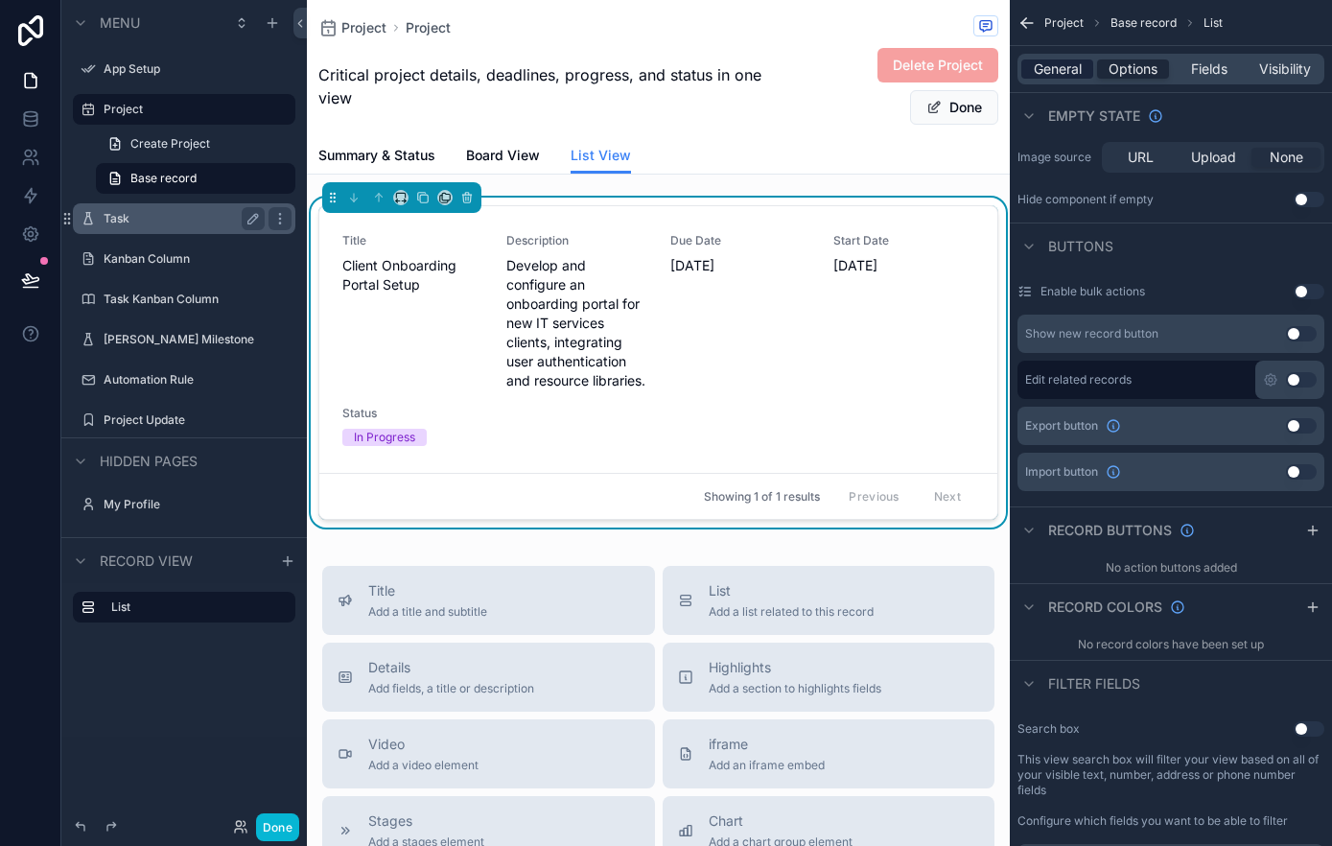
click at [1063, 68] on span "General" at bounding box center [1058, 68] width 48 height 19
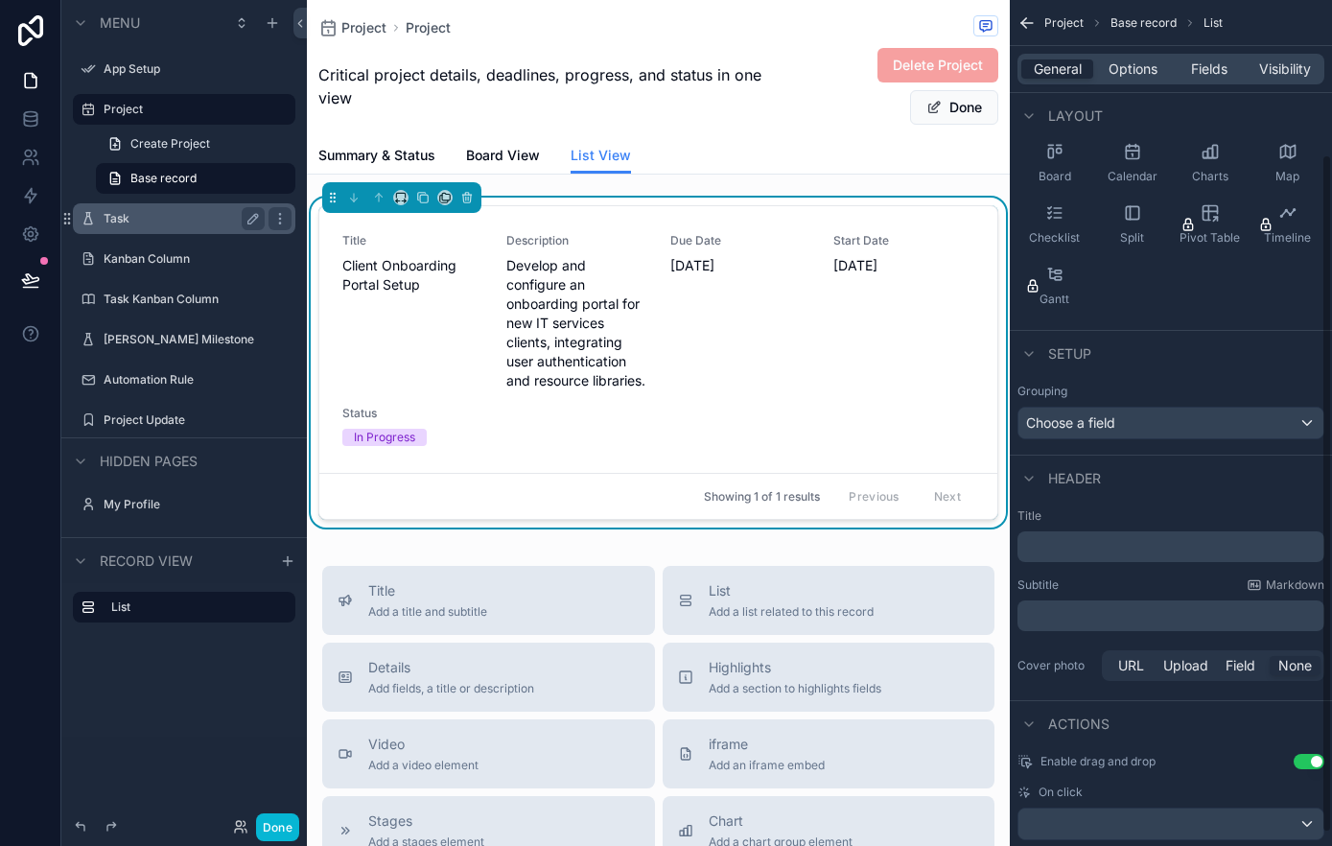
scroll to position [208, 0]
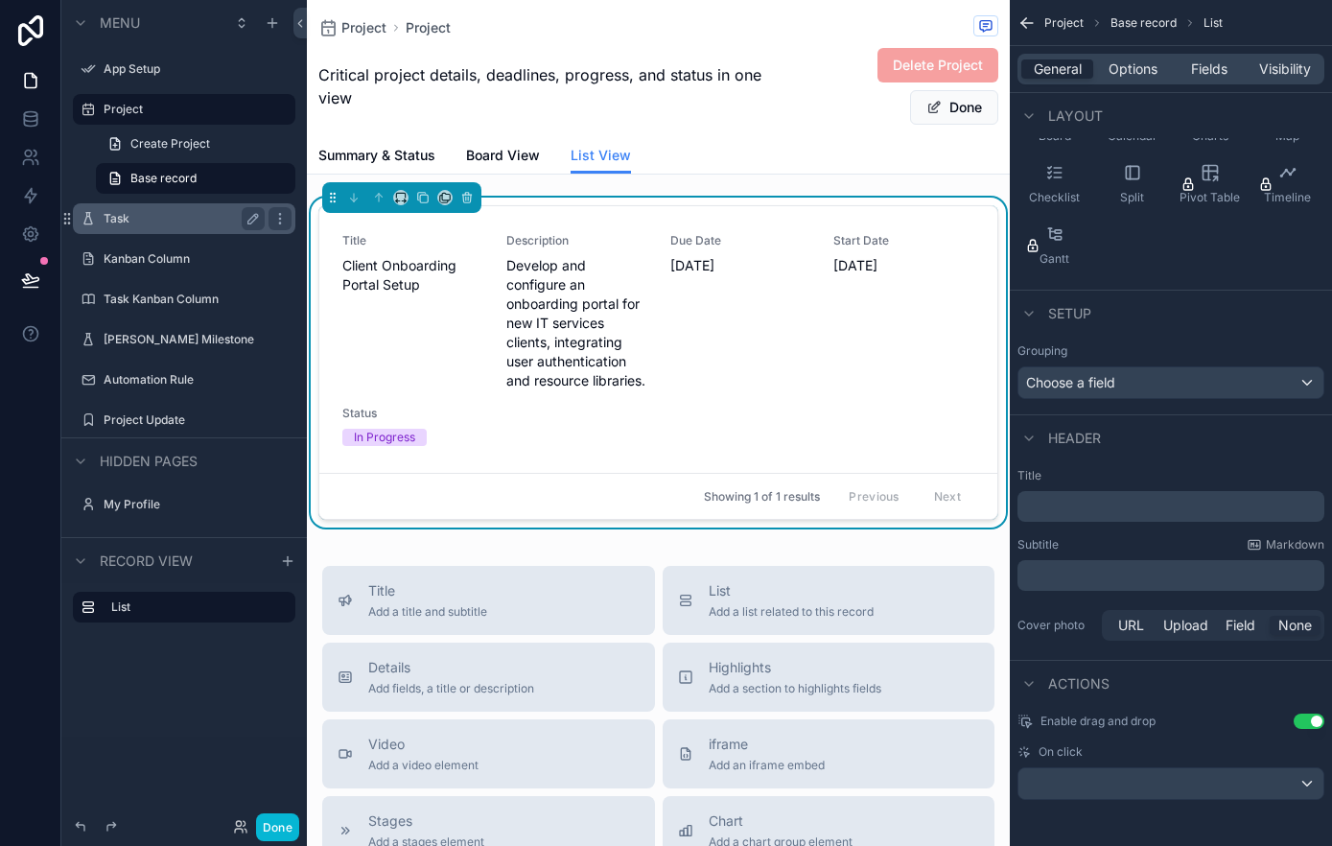
click at [1082, 755] on div "On click" at bounding box center [1170, 751] width 307 height 15
click at [1093, 793] on div "scrollable content" at bounding box center [1170, 783] width 305 height 31
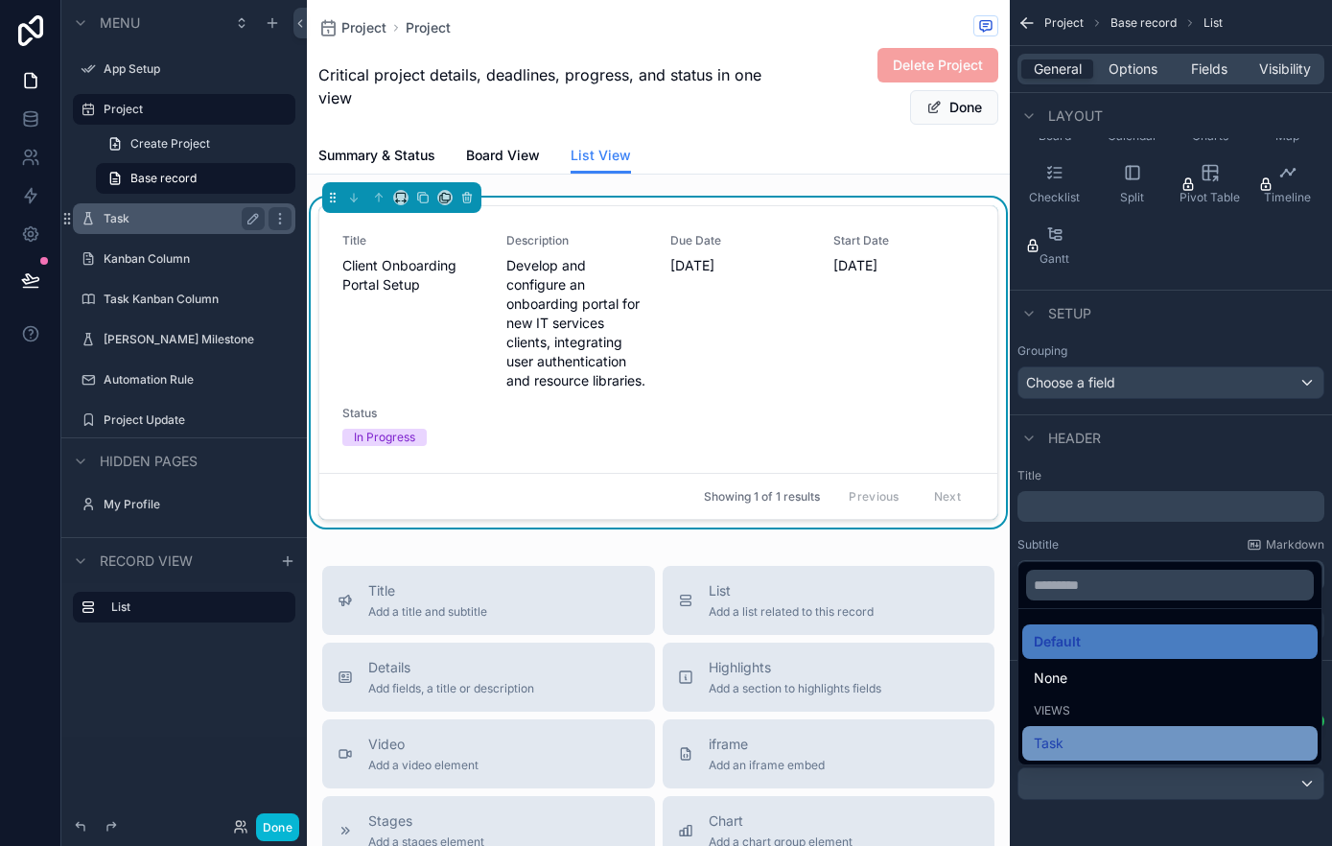
click at [1090, 732] on div "Task" at bounding box center [1170, 743] width 272 height 23
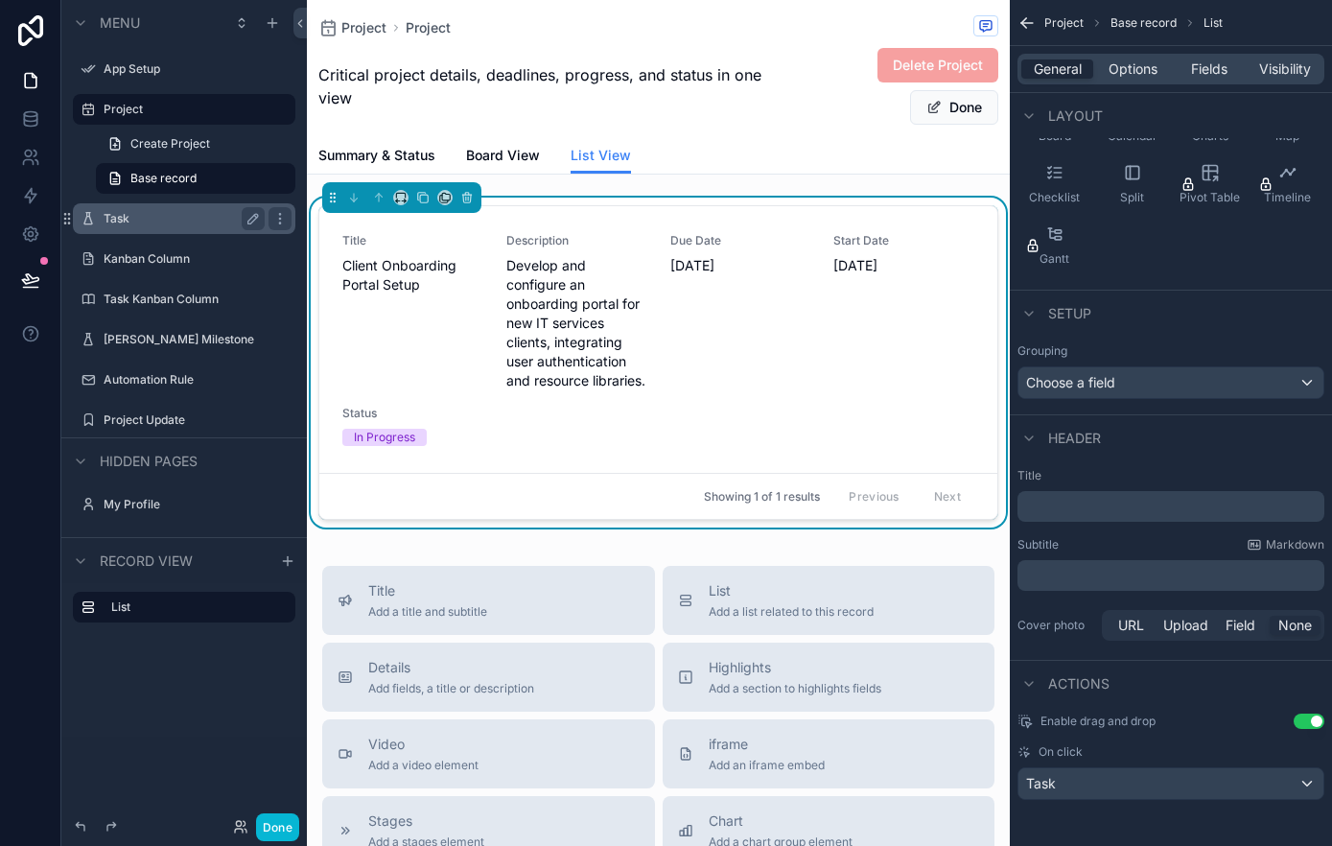
click at [1065, 755] on span "On click" at bounding box center [1060, 751] width 44 height 15
click at [1240, 620] on span "Field" at bounding box center [1240, 625] width 30 height 19
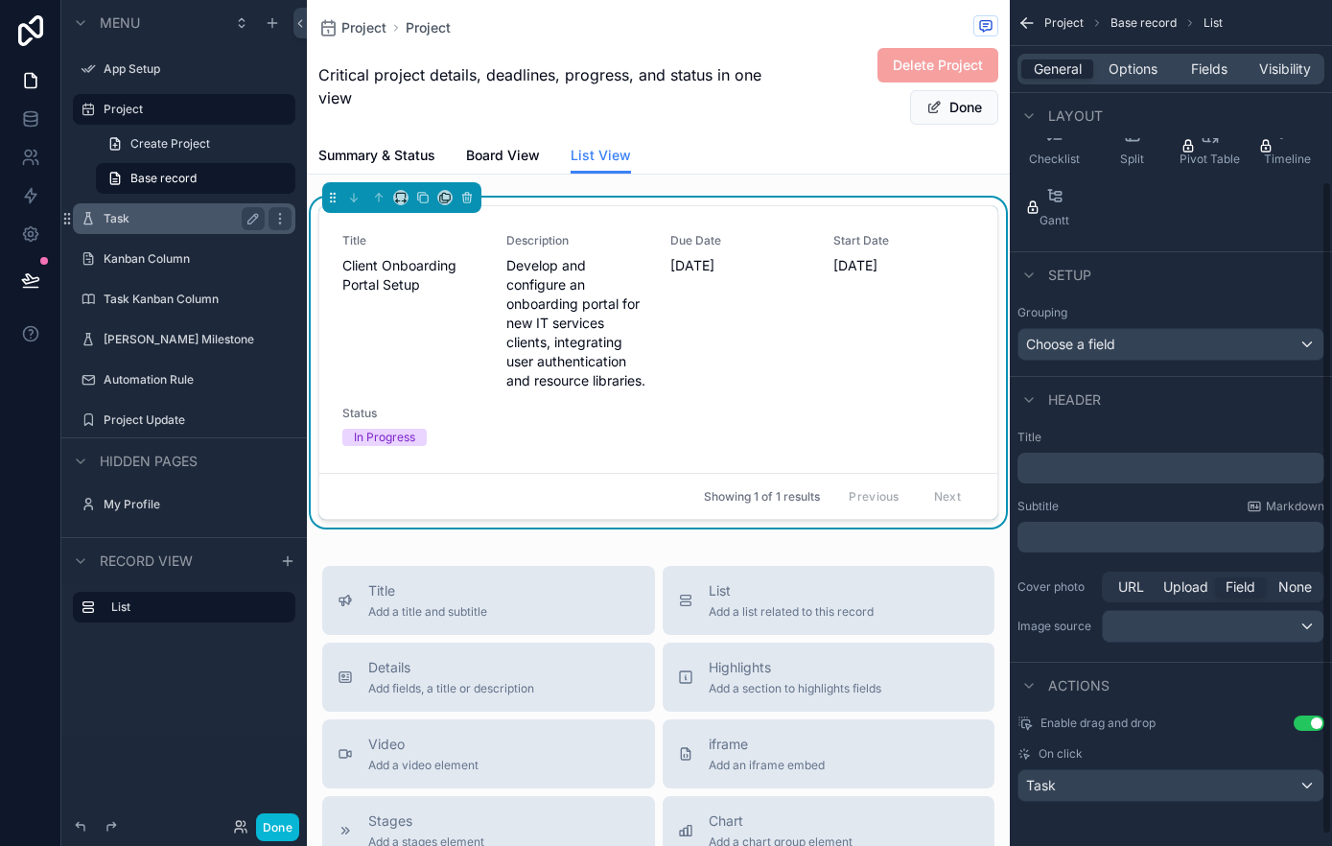
scroll to position [248, 0]
click at [1188, 586] on span "Upload" at bounding box center [1185, 584] width 45 height 19
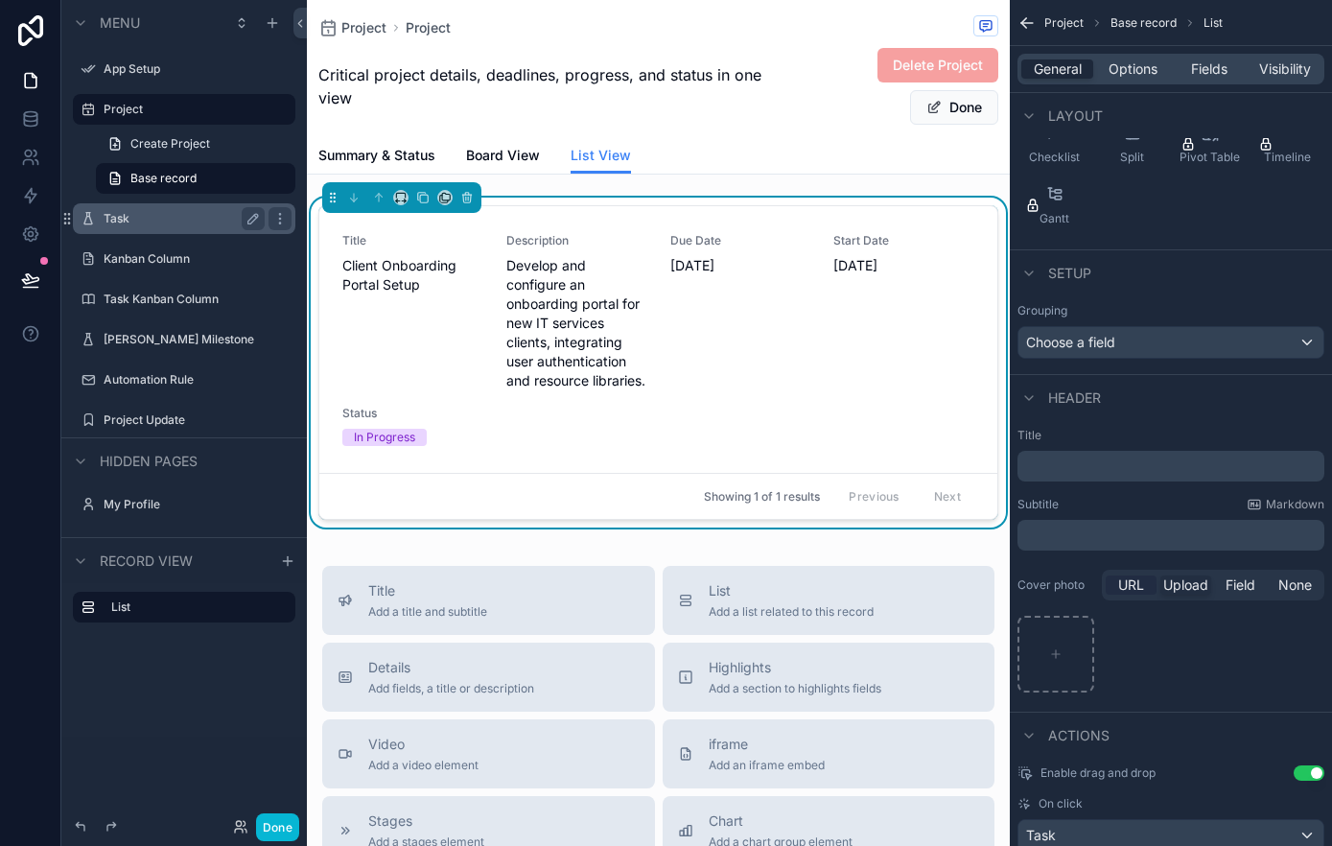
click at [1124, 585] on span "URL" at bounding box center [1131, 584] width 26 height 19
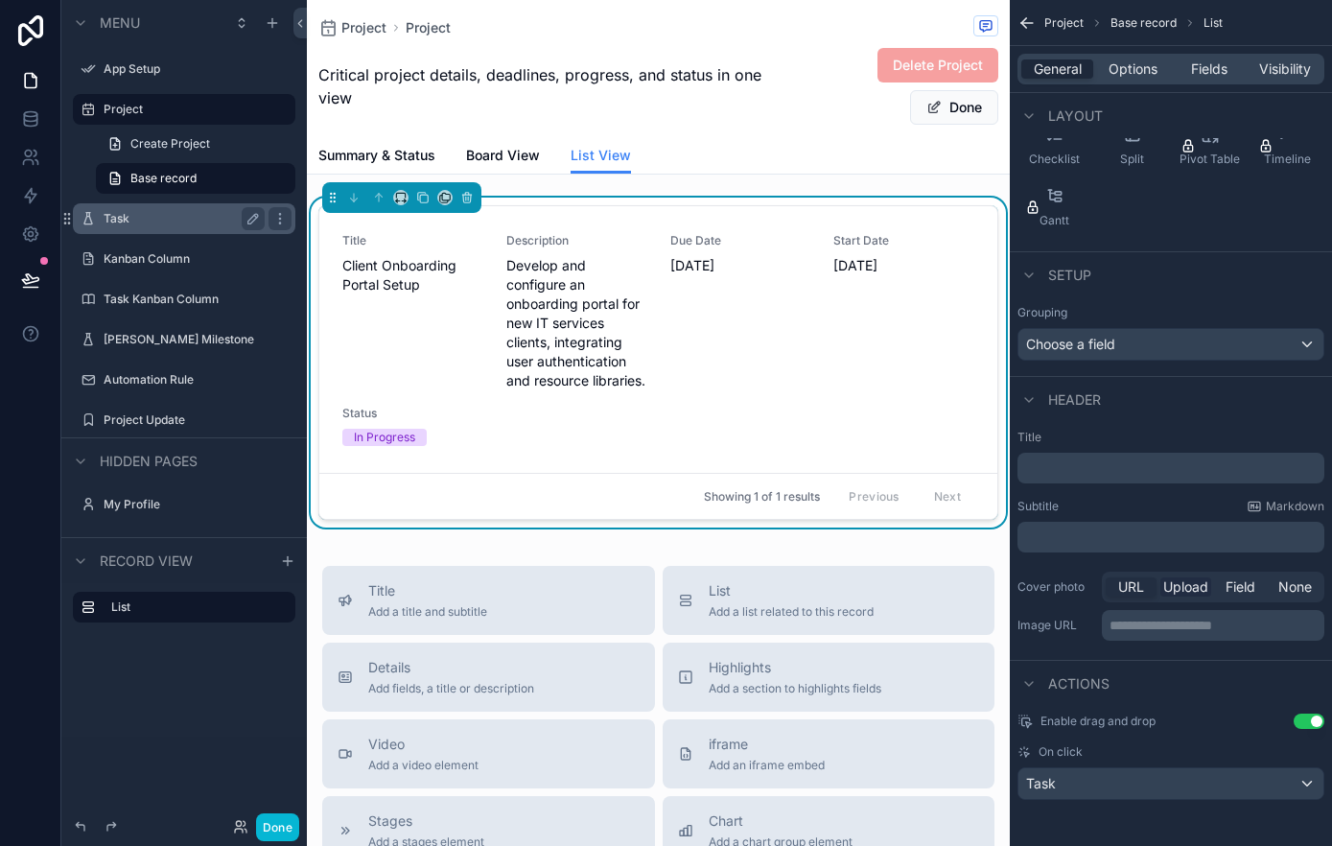
click at [1182, 591] on span "Upload" at bounding box center [1185, 586] width 45 height 19
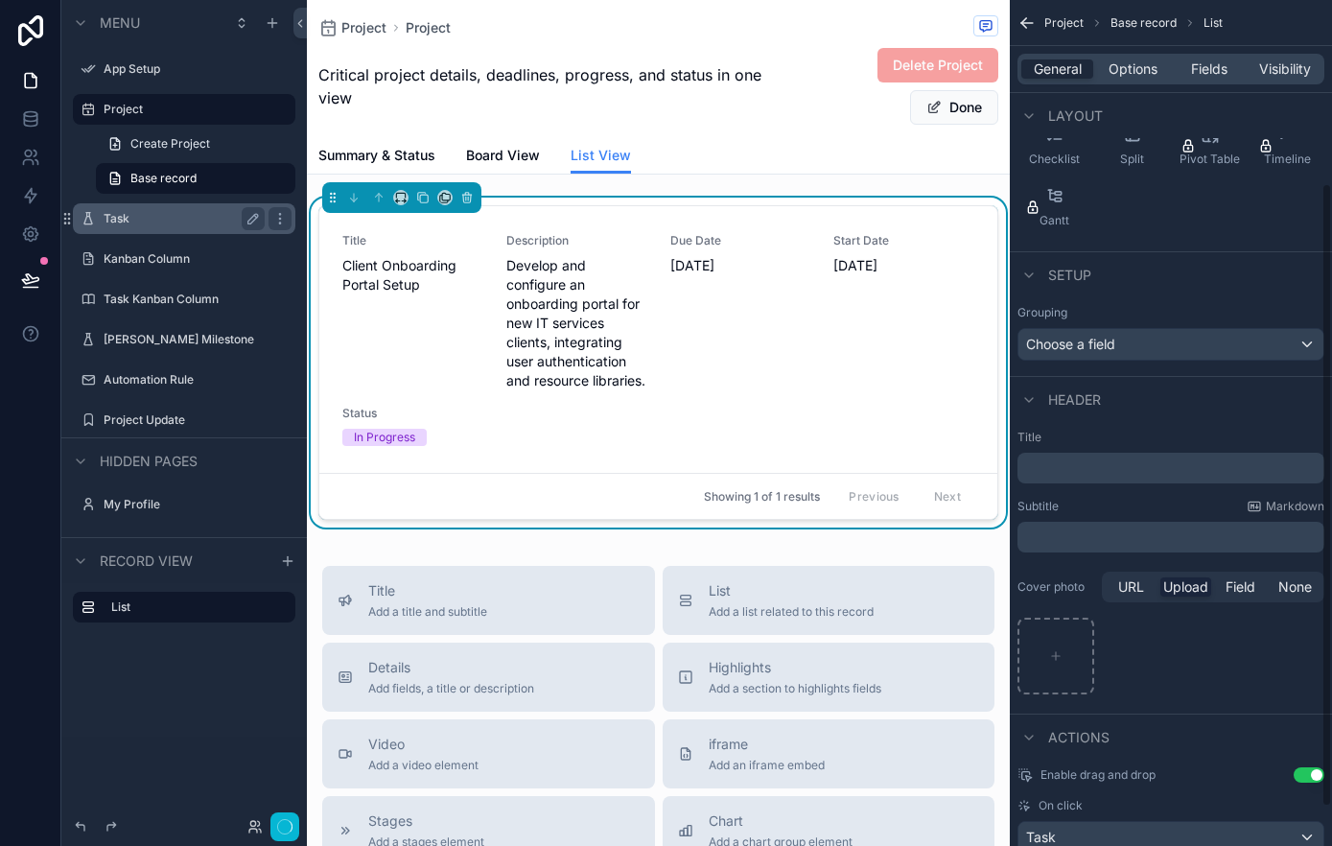
scroll to position [248, 0]
click at [1225, 583] on span "Field" at bounding box center [1240, 584] width 30 height 19
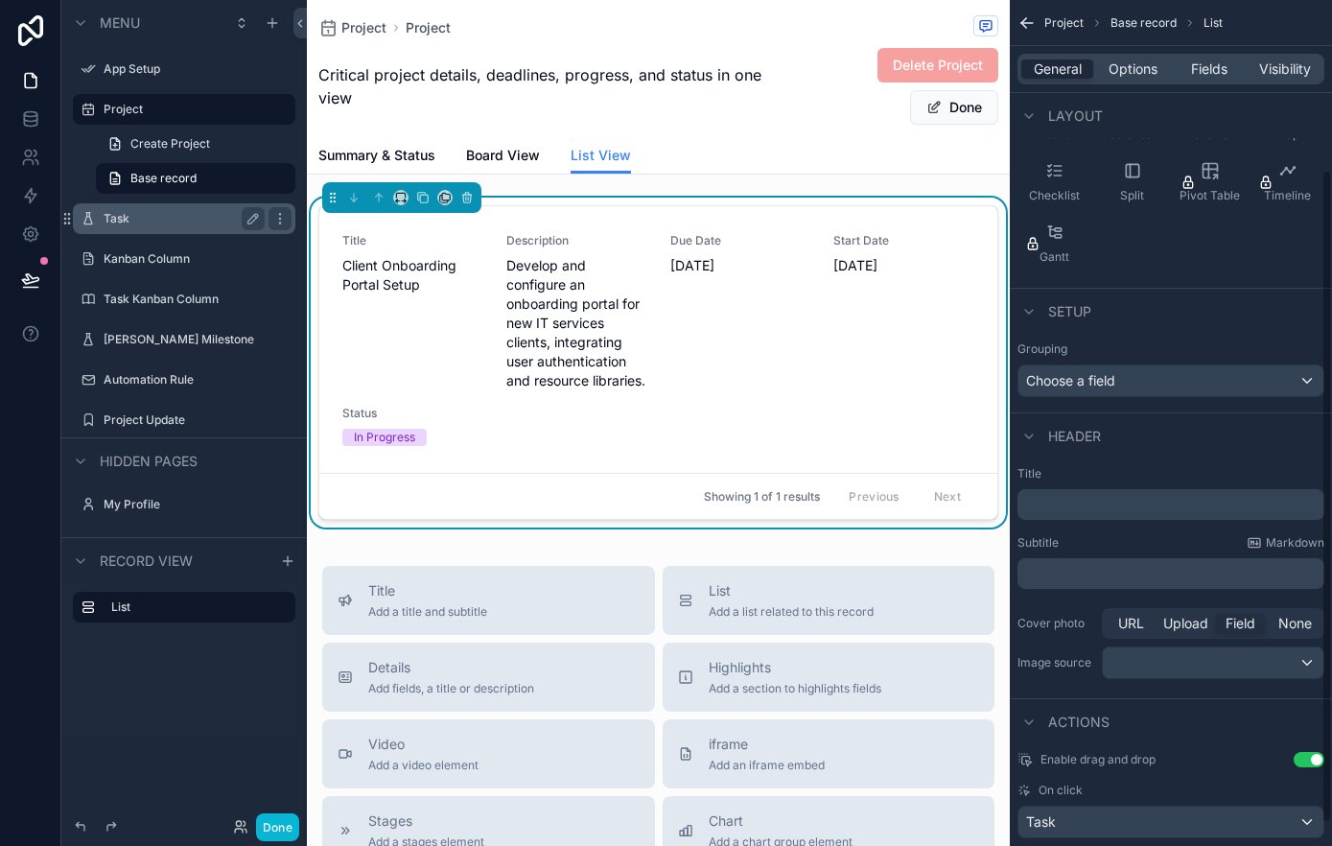
scroll to position [203, 0]
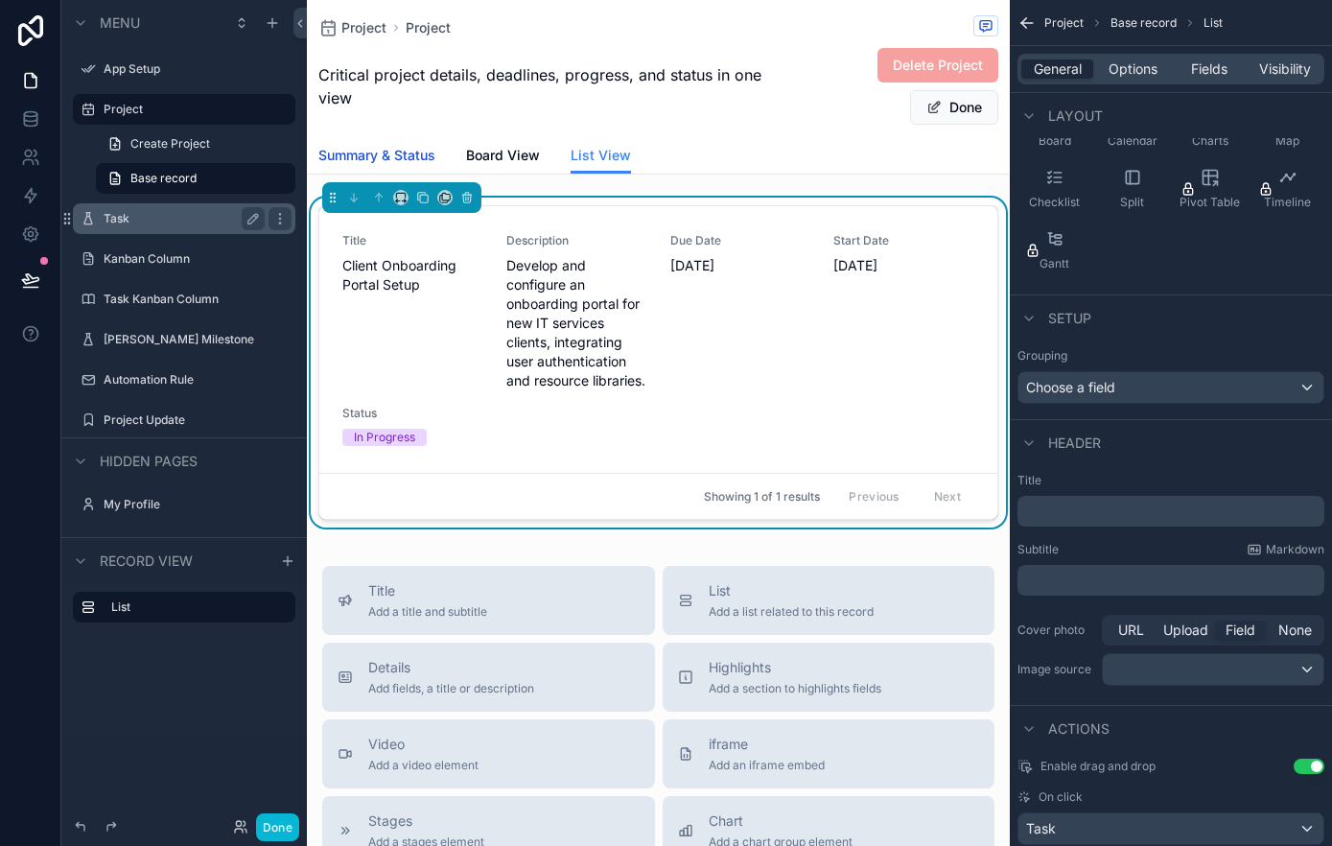
click at [360, 151] on span "Summary & Status" at bounding box center [376, 155] width 117 height 19
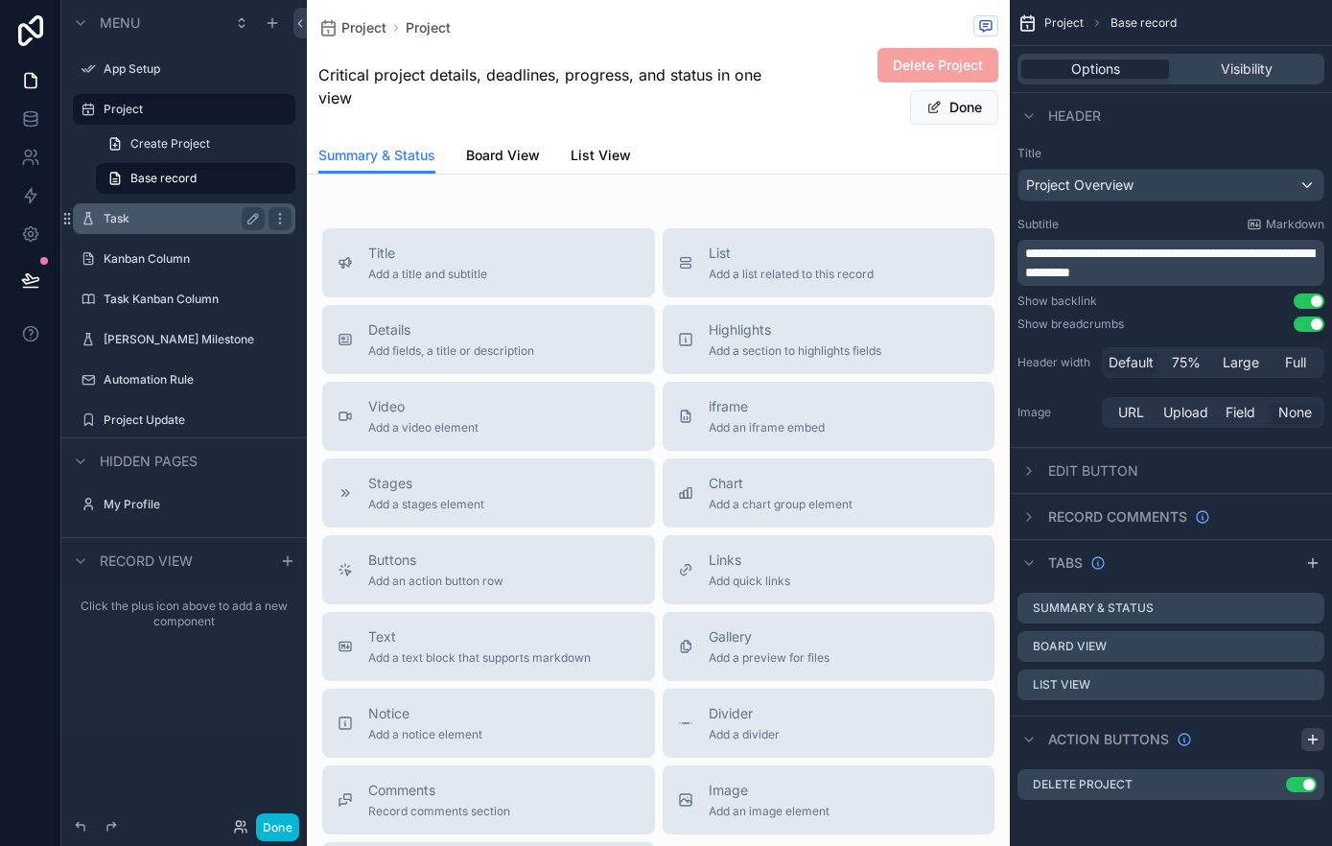
click at [1311, 739] on icon "scrollable content" at bounding box center [1312, 739] width 9 height 0
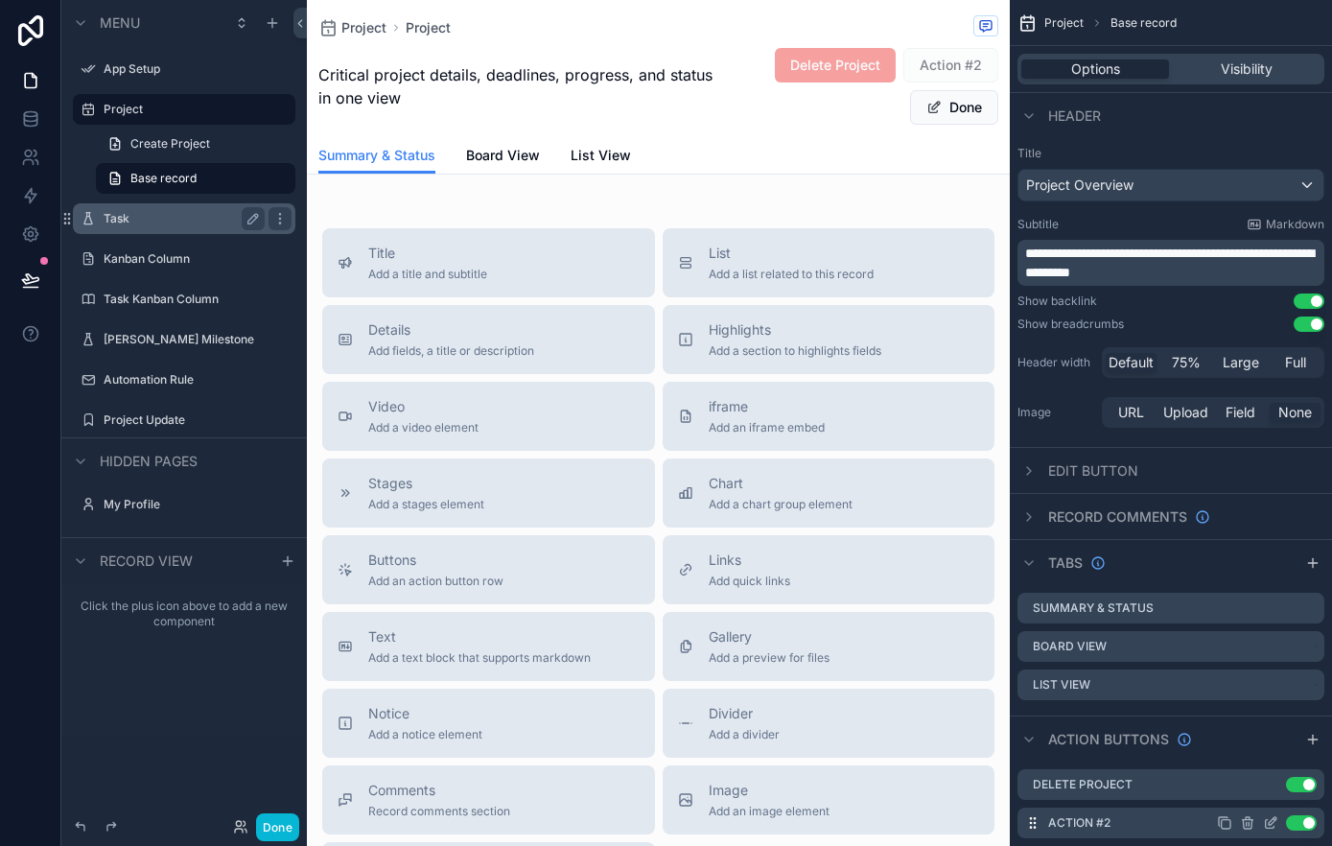
click at [1124, 826] on div "Action #2 Use setting" at bounding box center [1170, 822] width 307 height 31
click at [1081, 821] on label "Action #2" at bounding box center [1079, 822] width 62 height 15
click at [1274, 823] on icon "scrollable content" at bounding box center [1270, 822] width 15 height 15
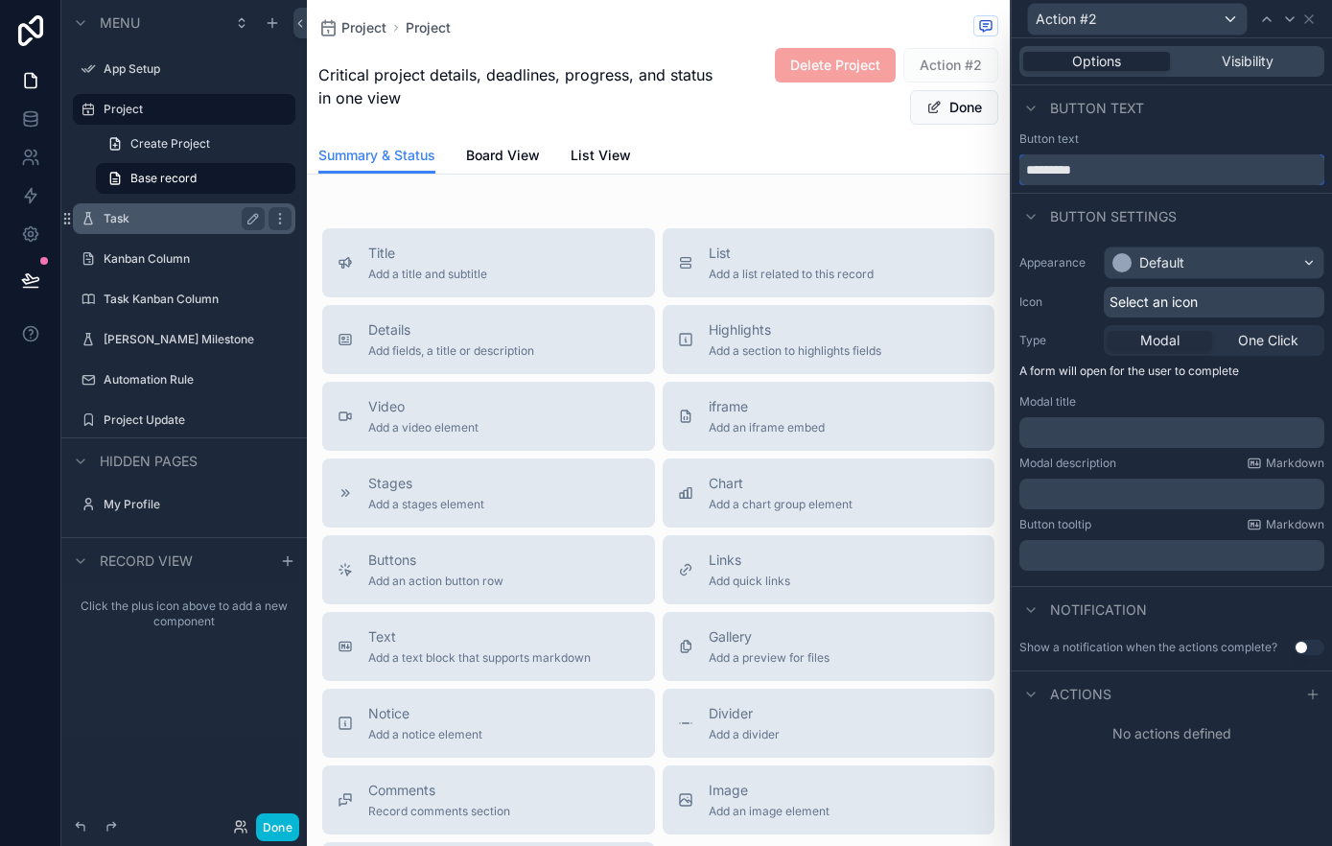
click at [1127, 172] on input "*********" at bounding box center [1171, 169] width 305 height 31
type input "********"
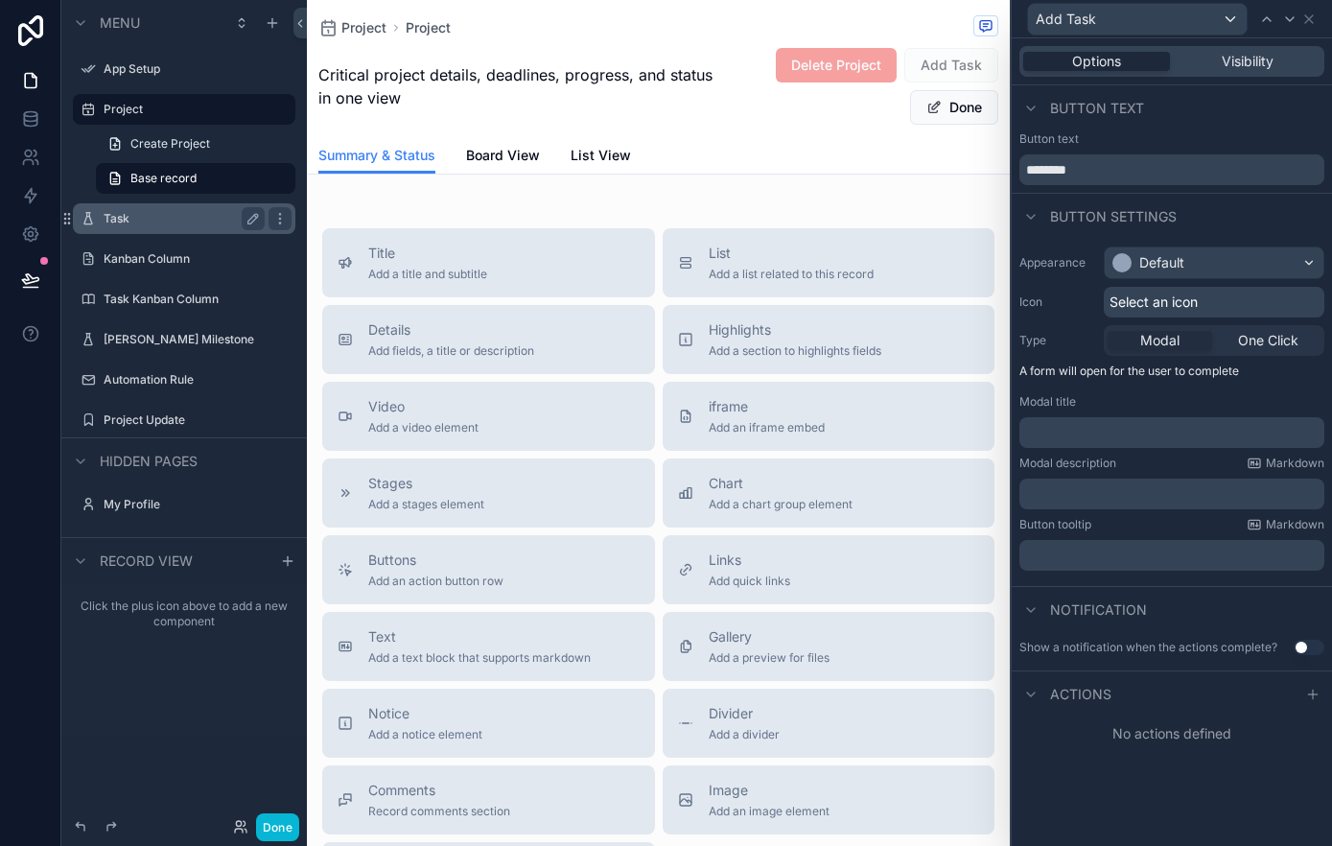
click at [1216, 223] on div "Button settings" at bounding box center [1171, 216] width 320 height 46
click at [1129, 255] on div "Default" at bounding box center [1148, 262] width 72 height 19
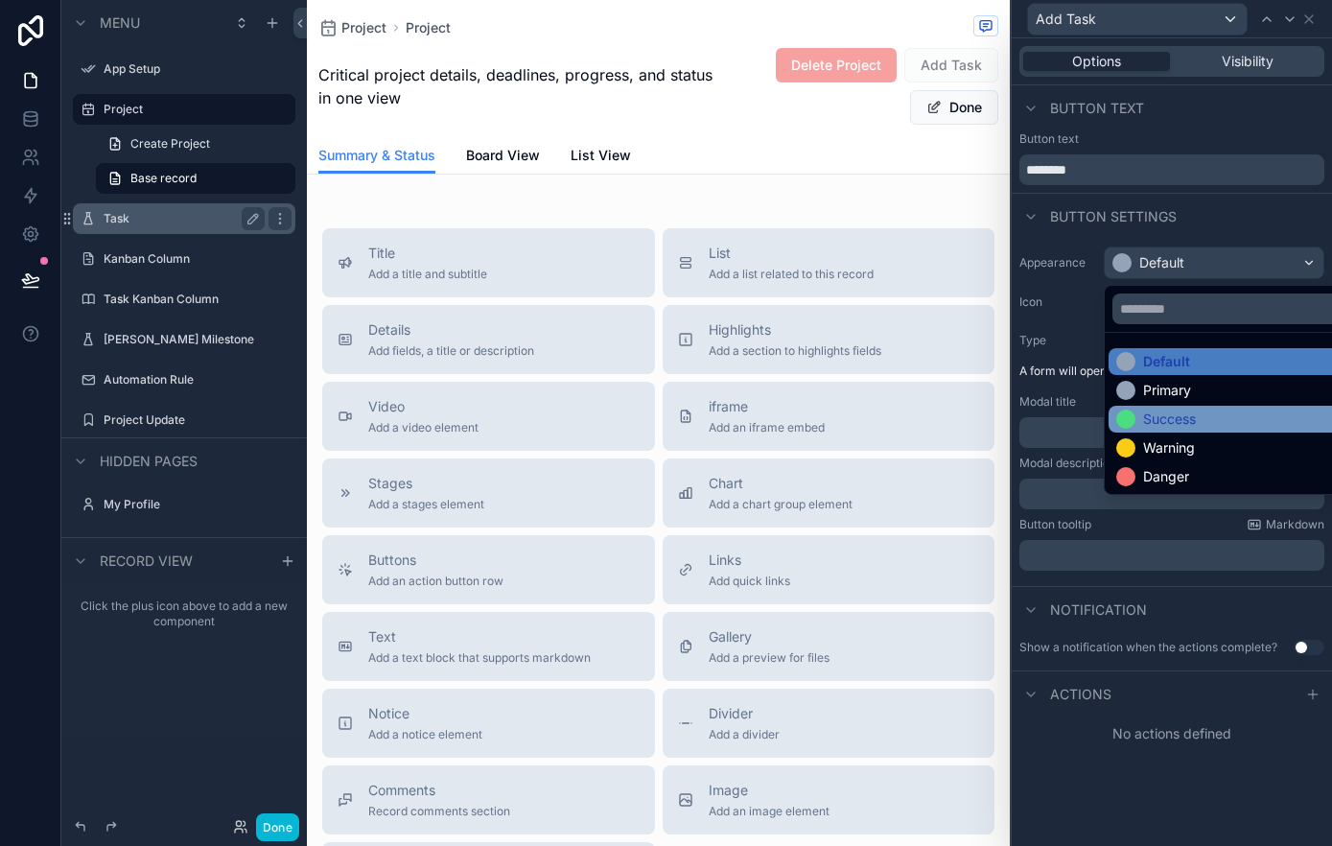
click at [1144, 412] on div "Success" at bounding box center [1169, 418] width 53 height 19
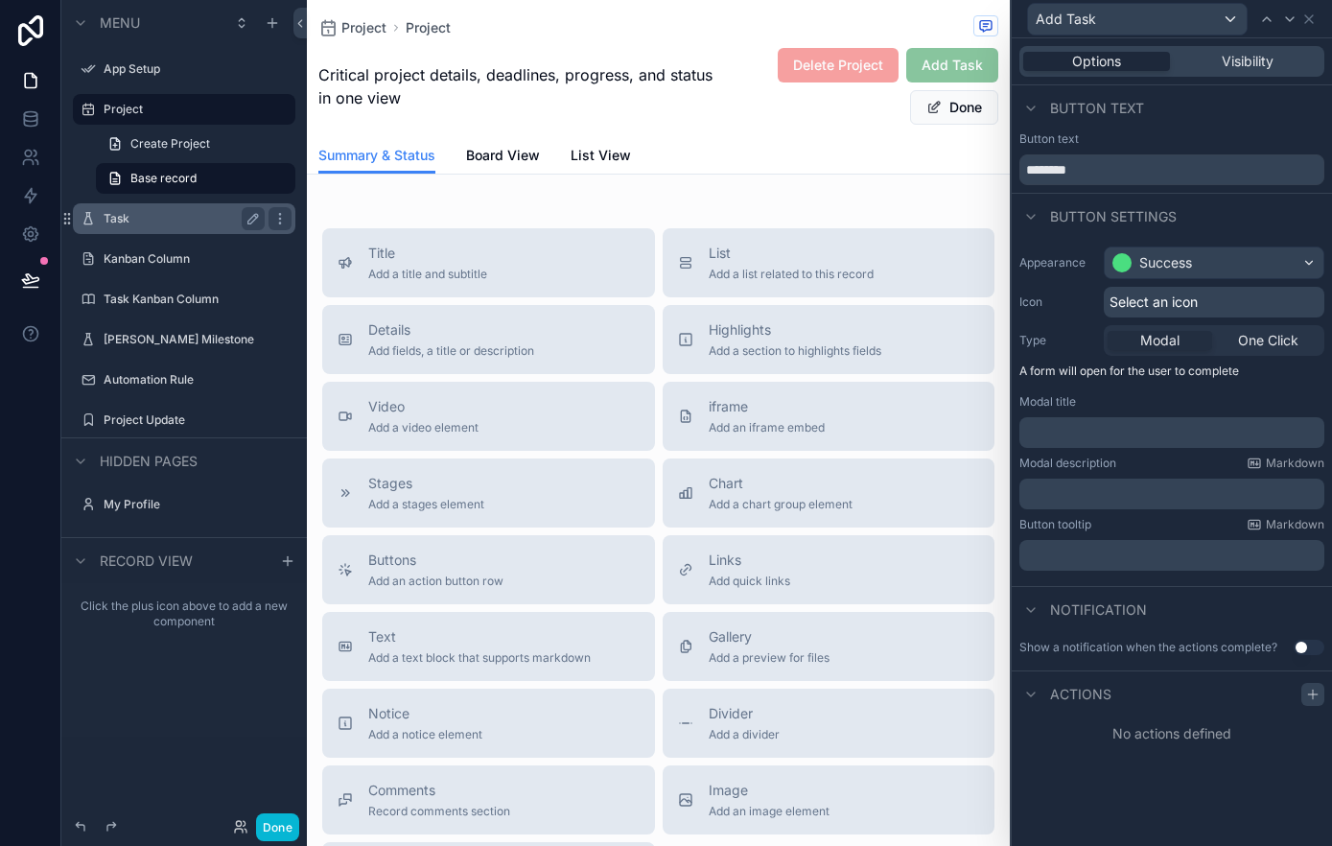
click at [1309, 696] on icon at bounding box center [1312, 693] width 15 height 15
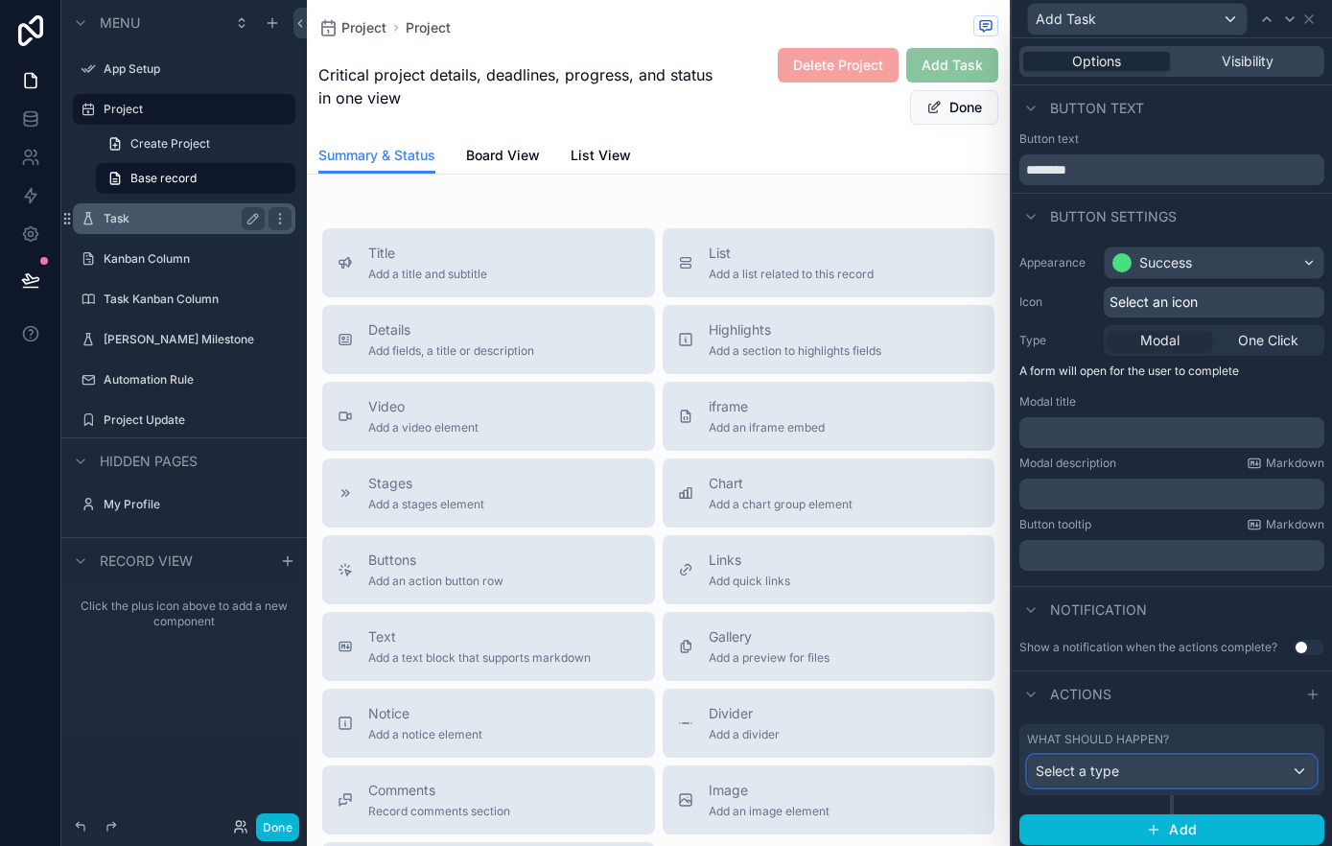
click at [1202, 775] on div "Select a type" at bounding box center [1172, 770] width 288 height 31
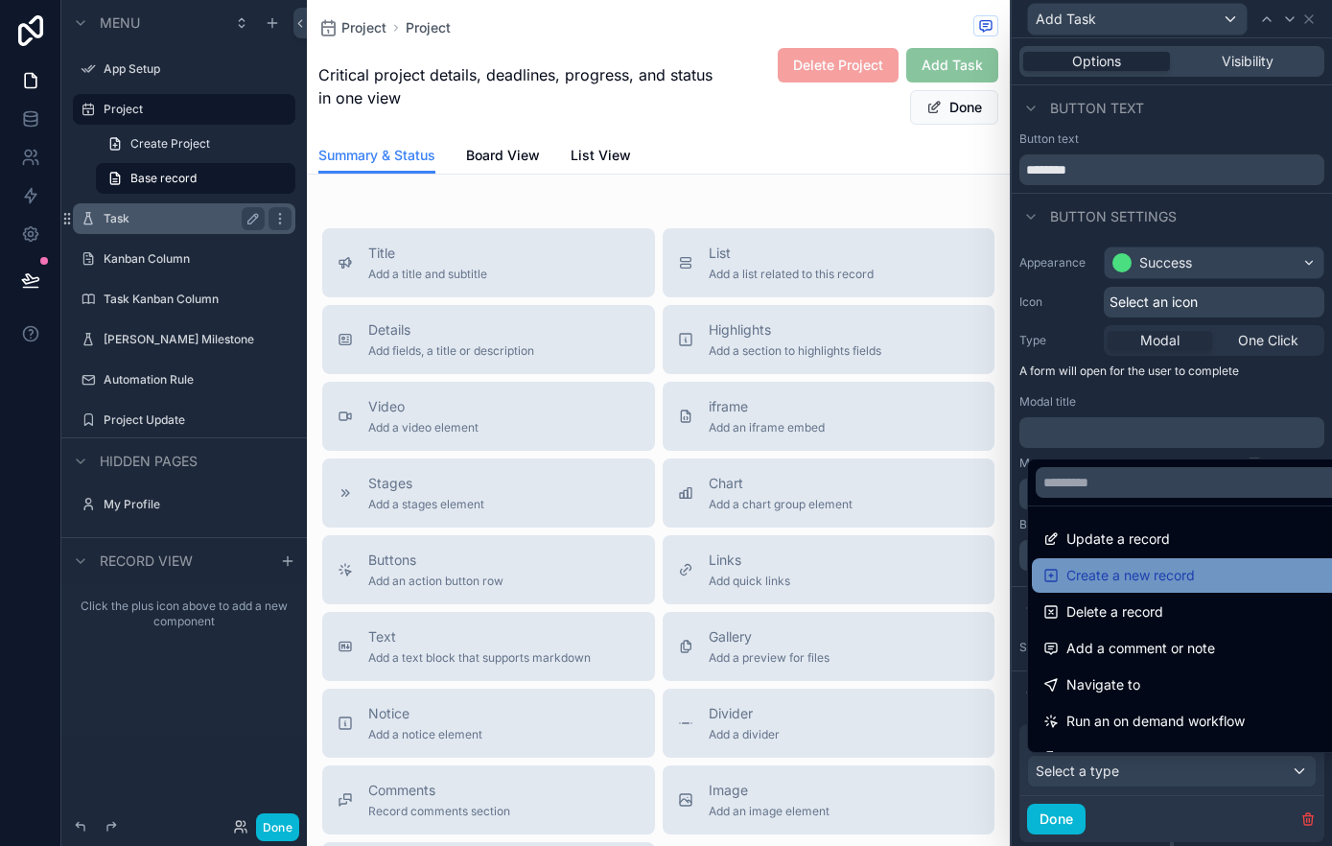
click at [1189, 569] on span "Create a new record" at bounding box center [1130, 575] width 128 height 23
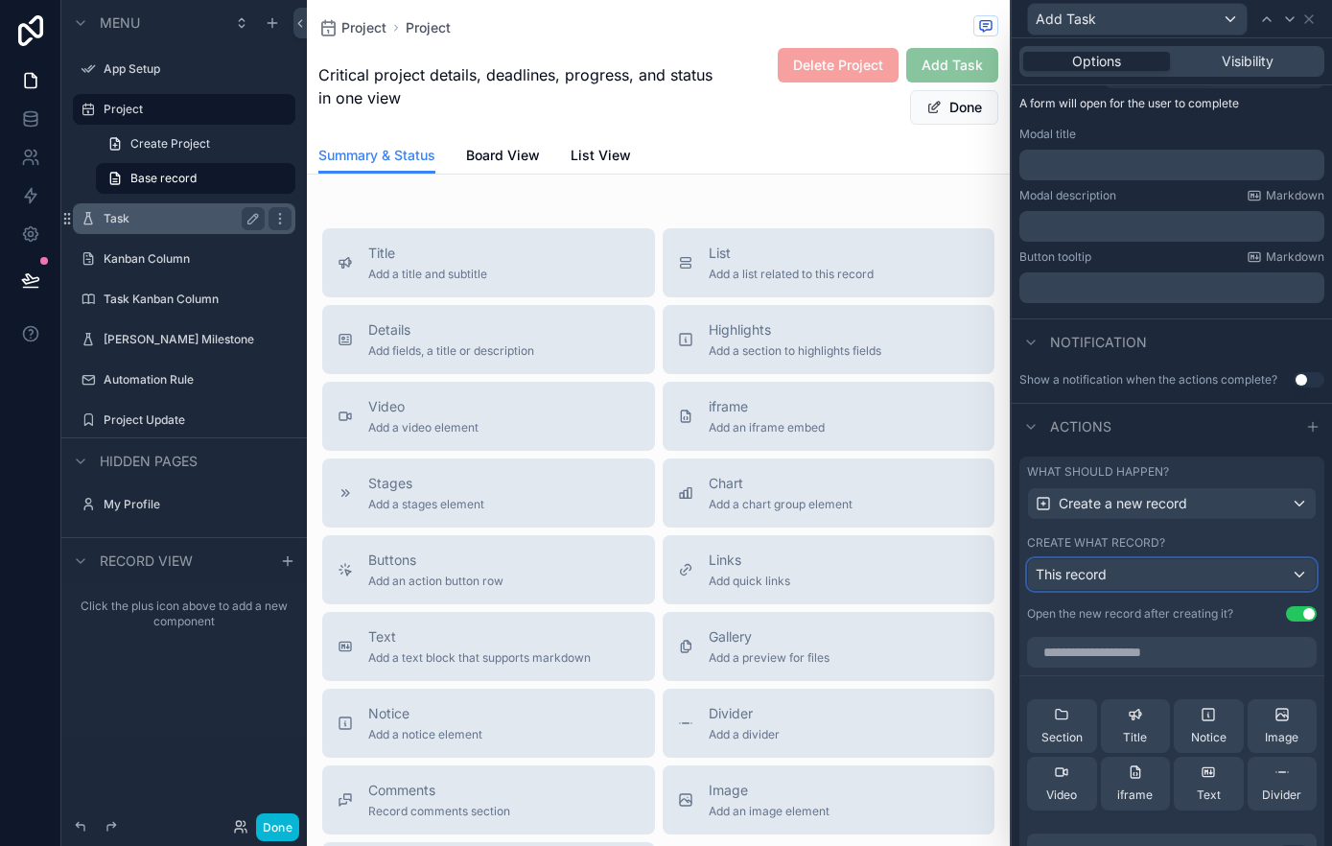
click at [1100, 576] on span "This record" at bounding box center [1070, 574] width 71 height 16
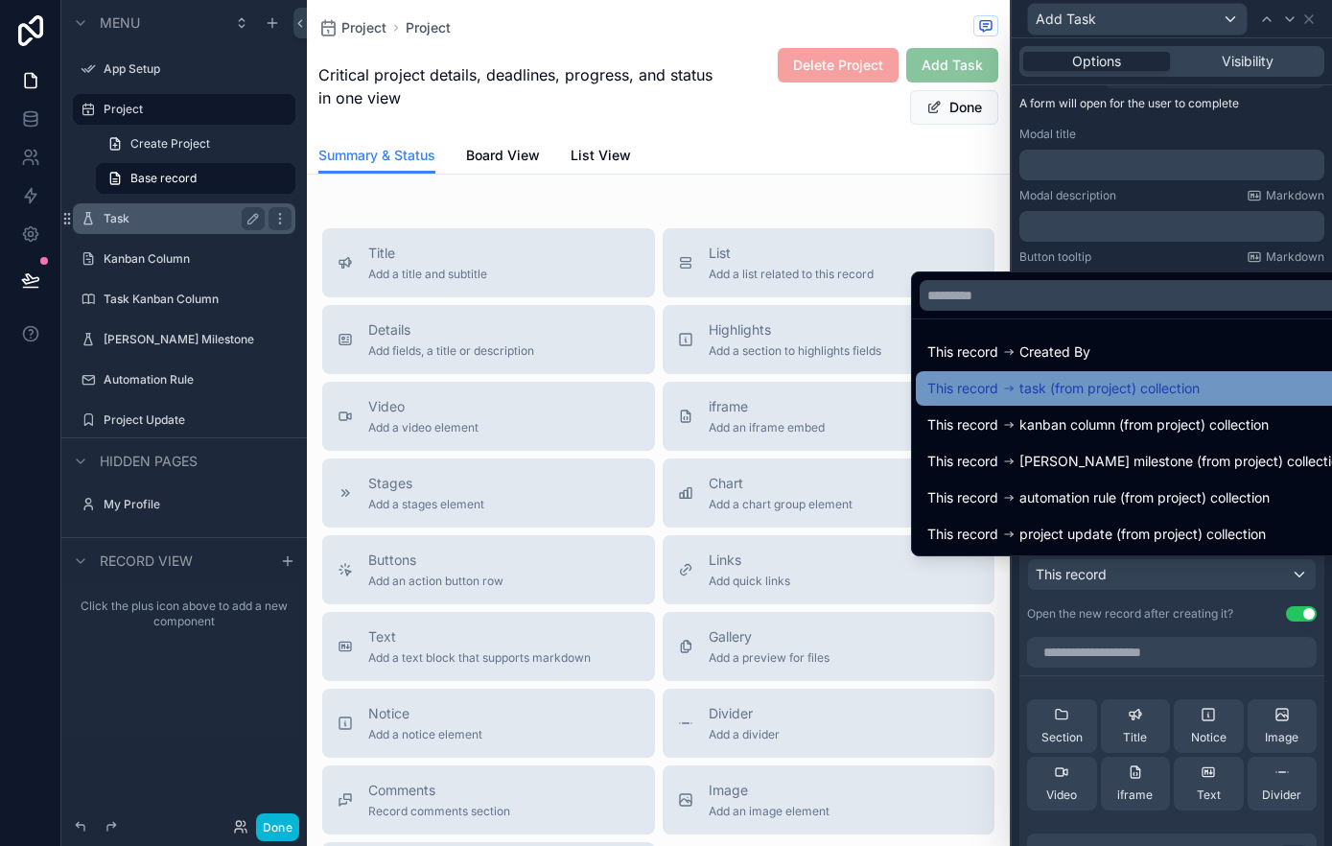
click at [1110, 394] on span "task (from project) collection" at bounding box center [1109, 388] width 180 height 23
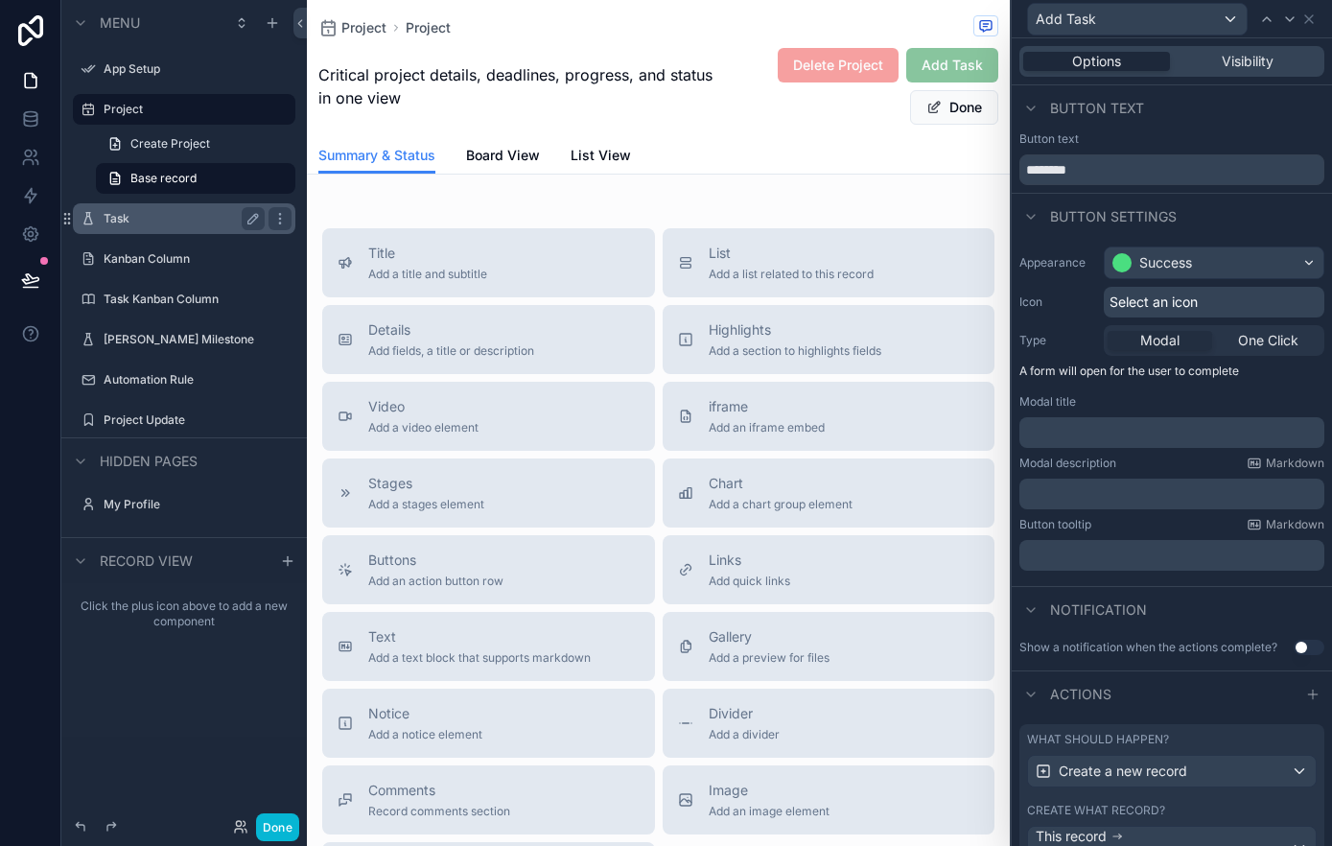
click at [1166, 429] on p "﻿" at bounding box center [1173, 432] width 293 height 19
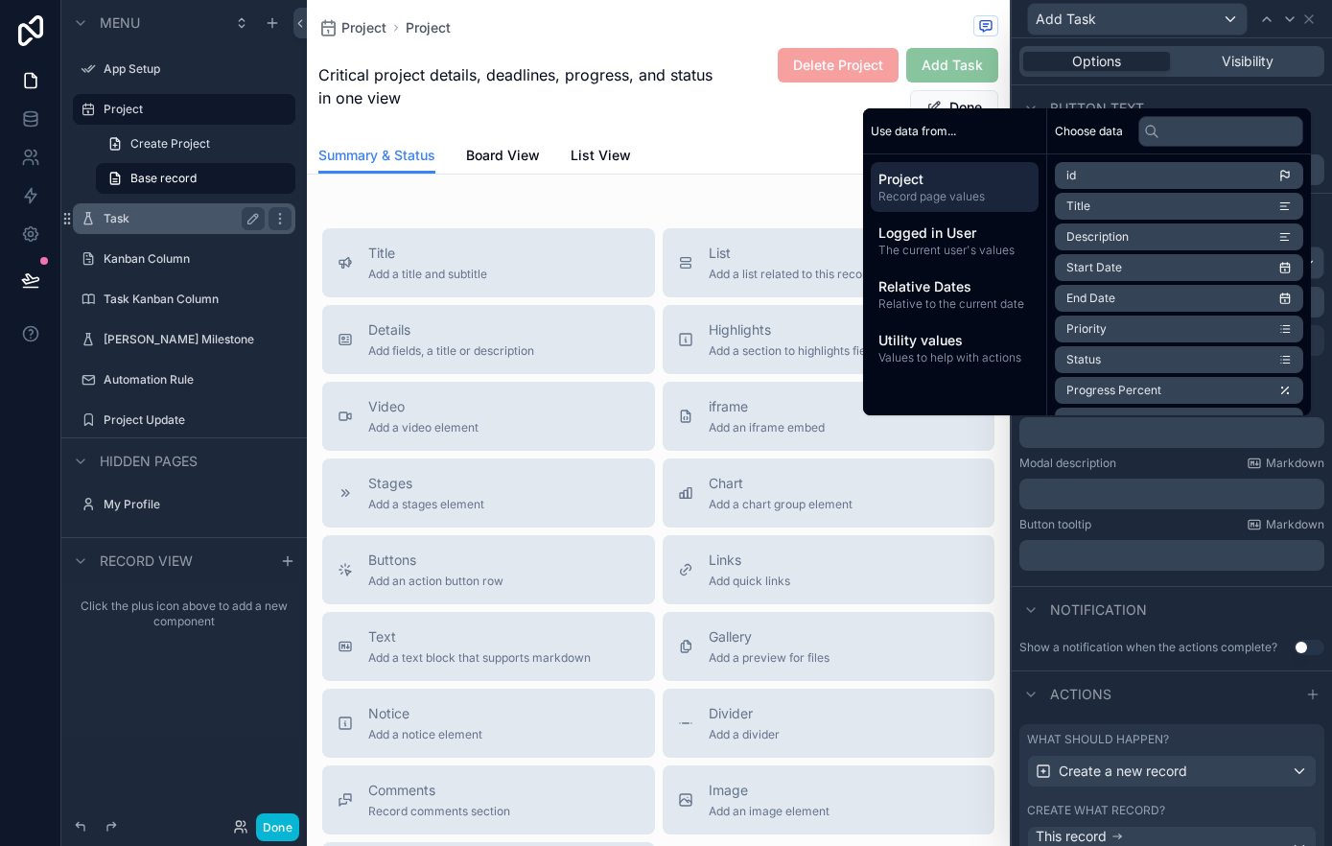
click at [1138, 463] on div "Modal description Markdown" at bounding box center [1171, 462] width 305 height 15
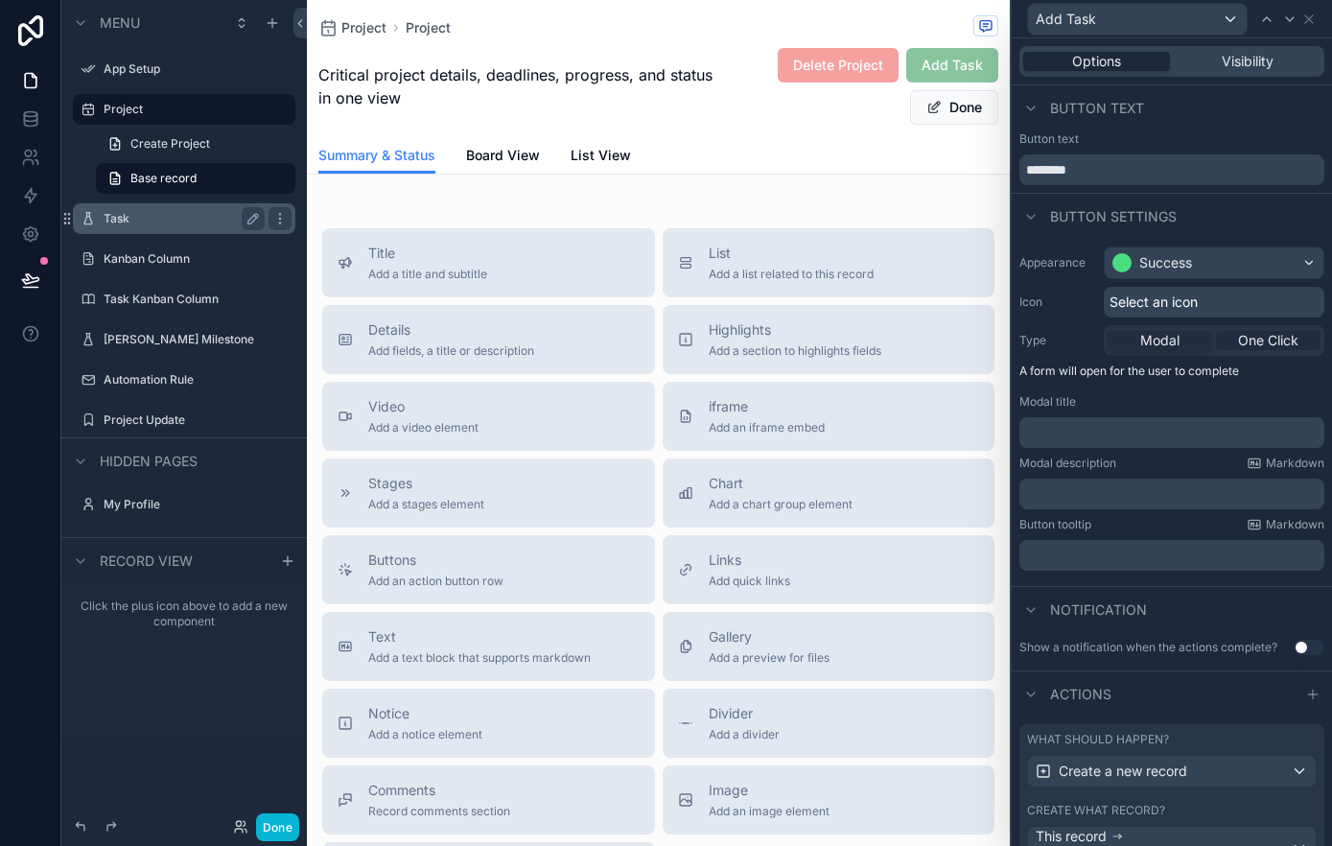
drag, startPoint x: 1251, startPoint y: 339, endPoint x: 1238, endPoint y: 339, distance: 13.4
click at [1251, 339] on span "One Click" at bounding box center [1268, 340] width 60 height 19
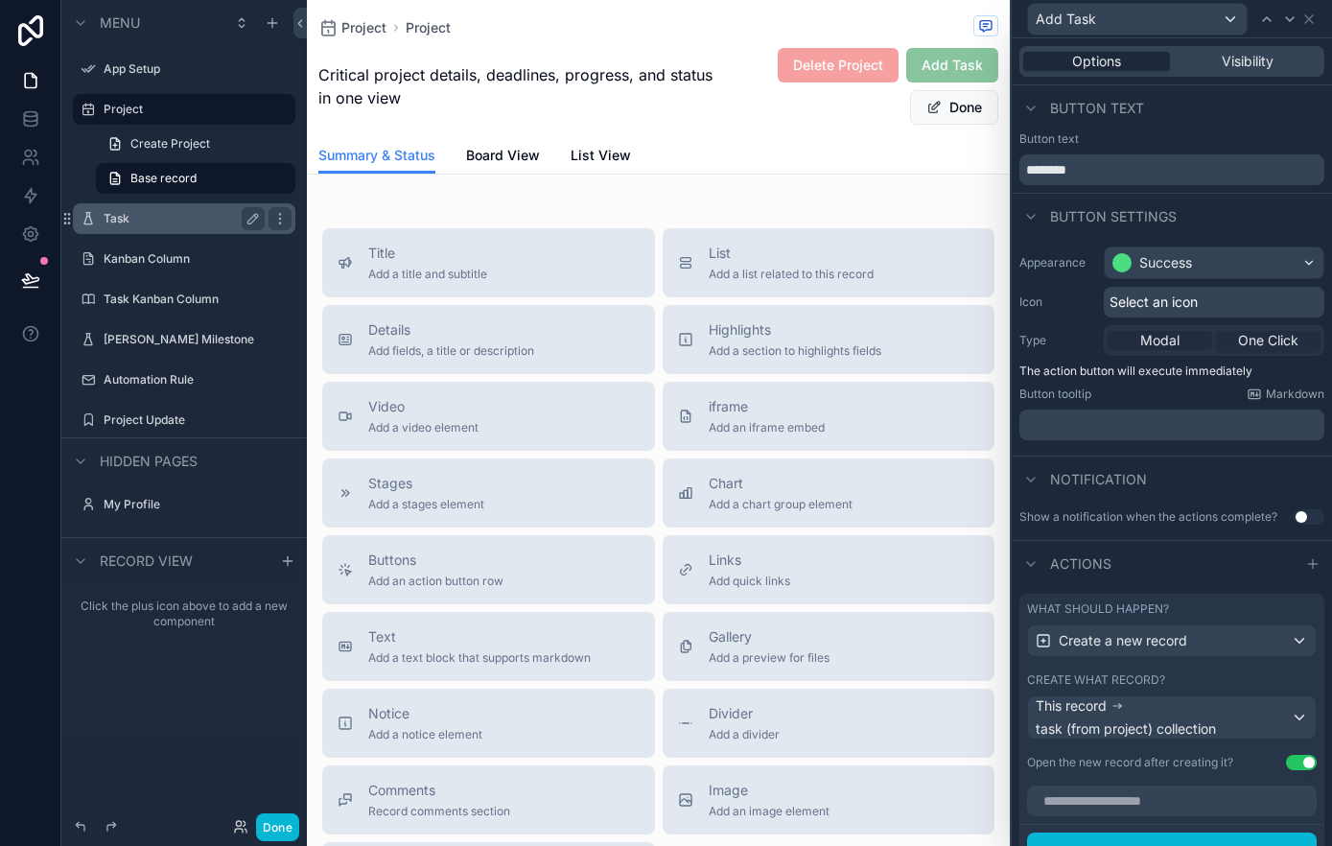
click at [1181, 345] on div "Modal" at bounding box center [1159, 340] width 105 height 19
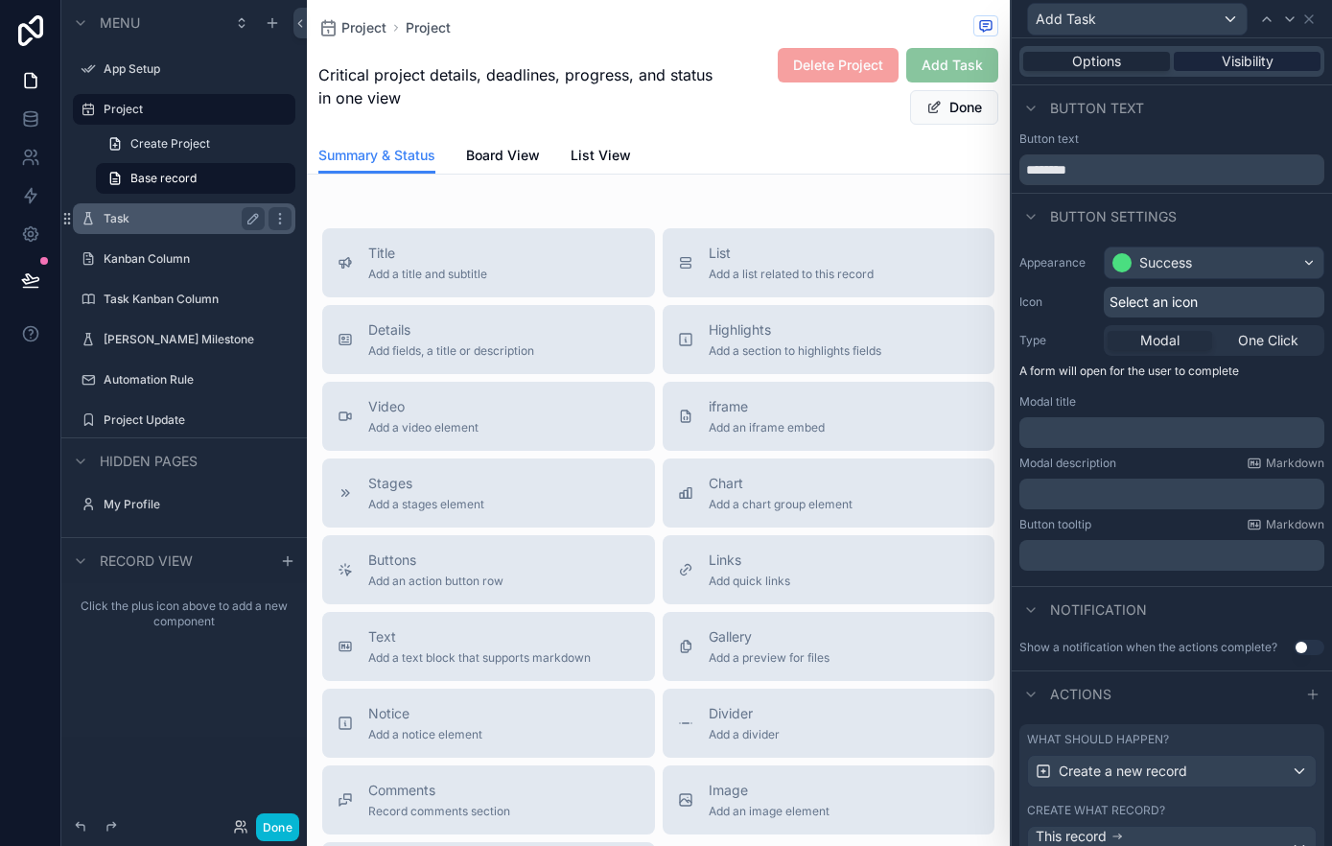
click at [1248, 58] on span "Visibility" at bounding box center [1247, 61] width 52 height 19
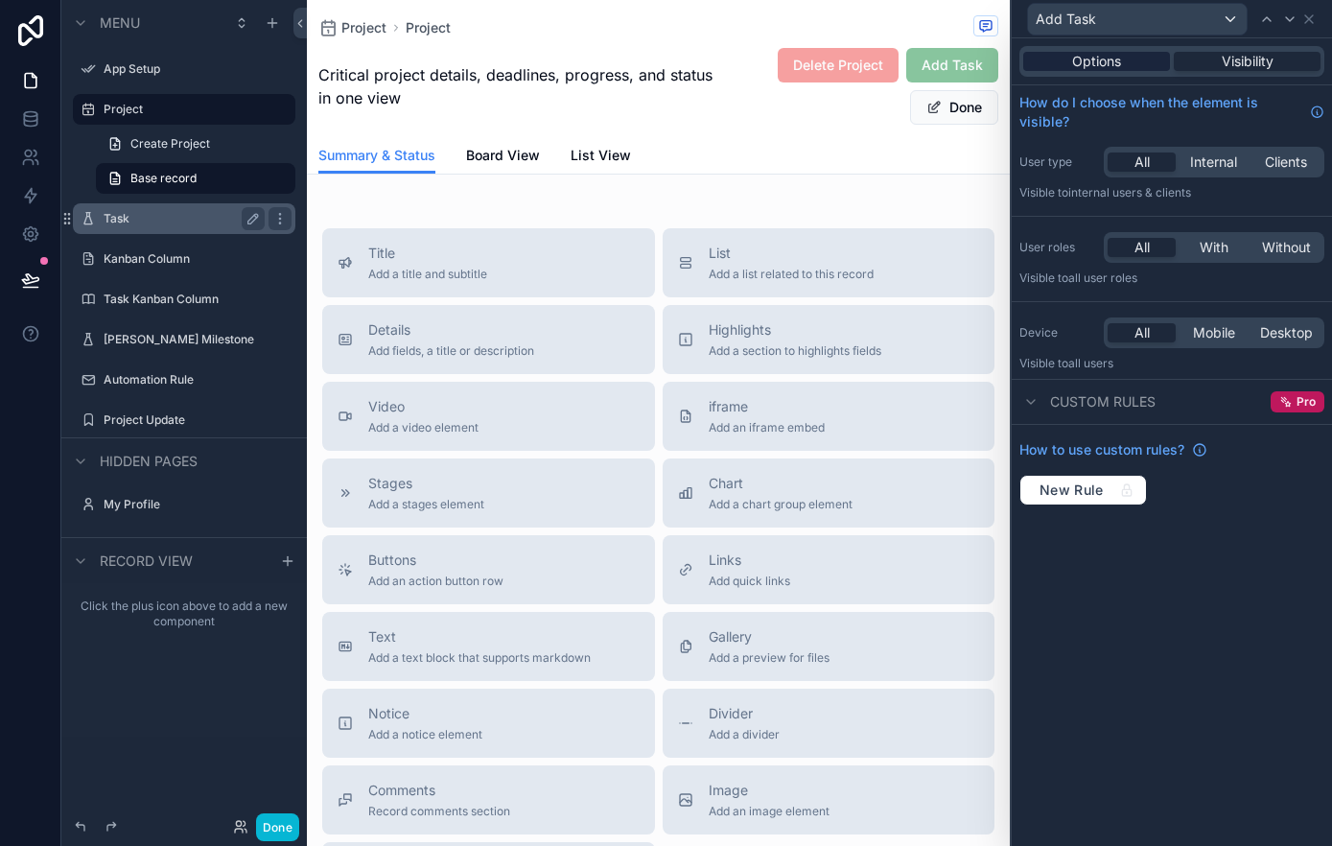
click at [1120, 61] on span "Options" at bounding box center [1096, 61] width 49 height 19
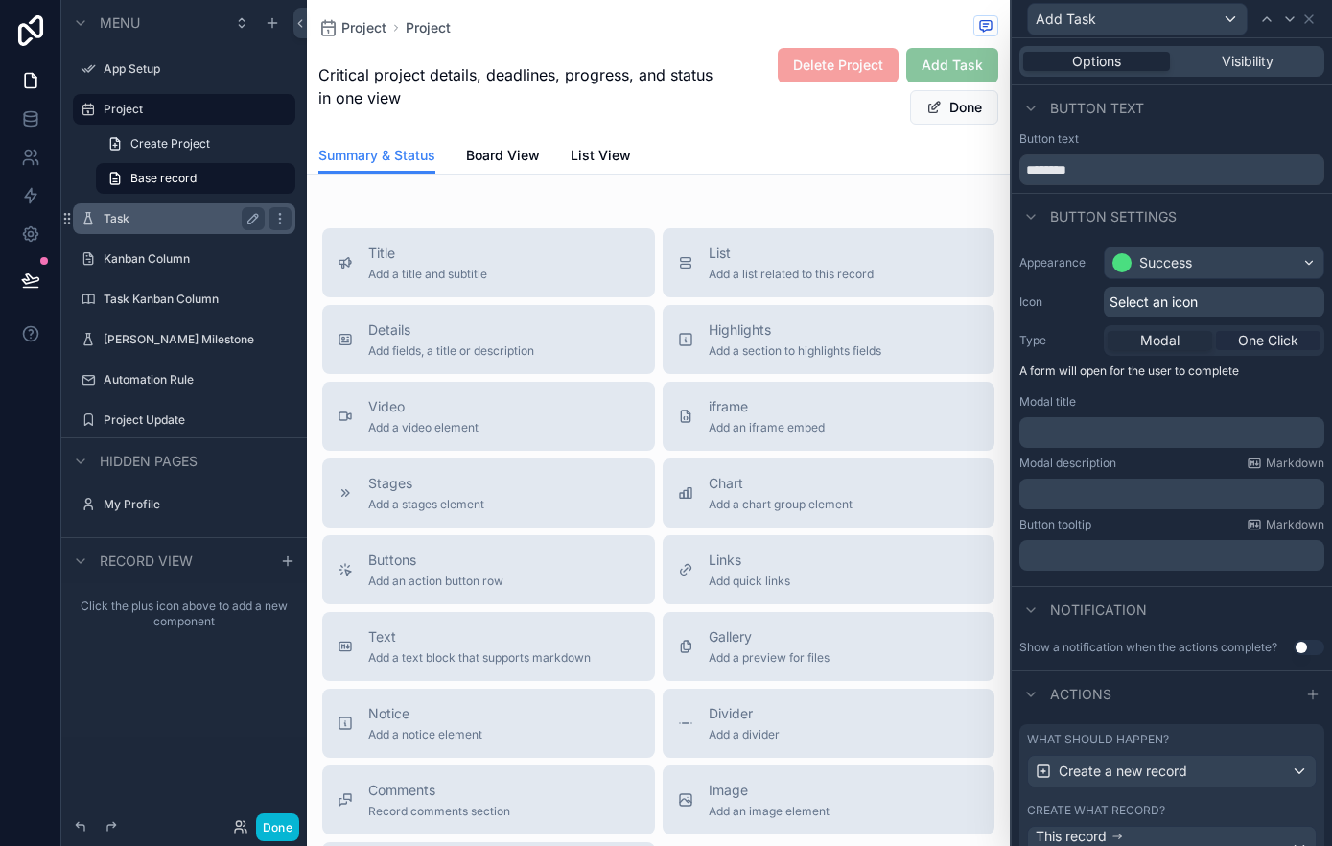
click at [1265, 346] on span "One Click" at bounding box center [1268, 340] width 60 height 19
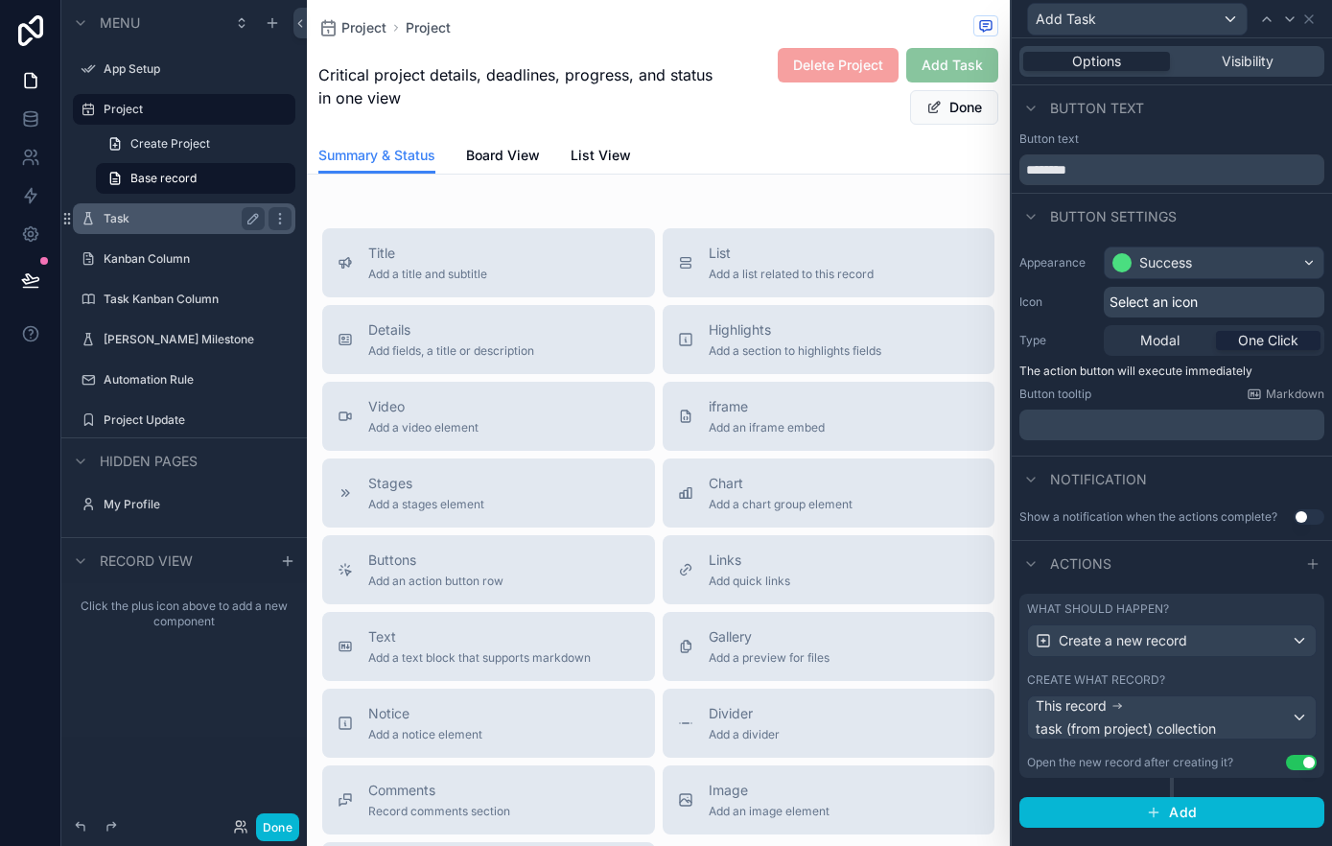
click at [1270, 344] on span "One Click" at bounding box center [1268, 340] width 60 height 19
click at [1174, 338] on span "Modal" at bounding box center [1159, 340] width 39 height 19
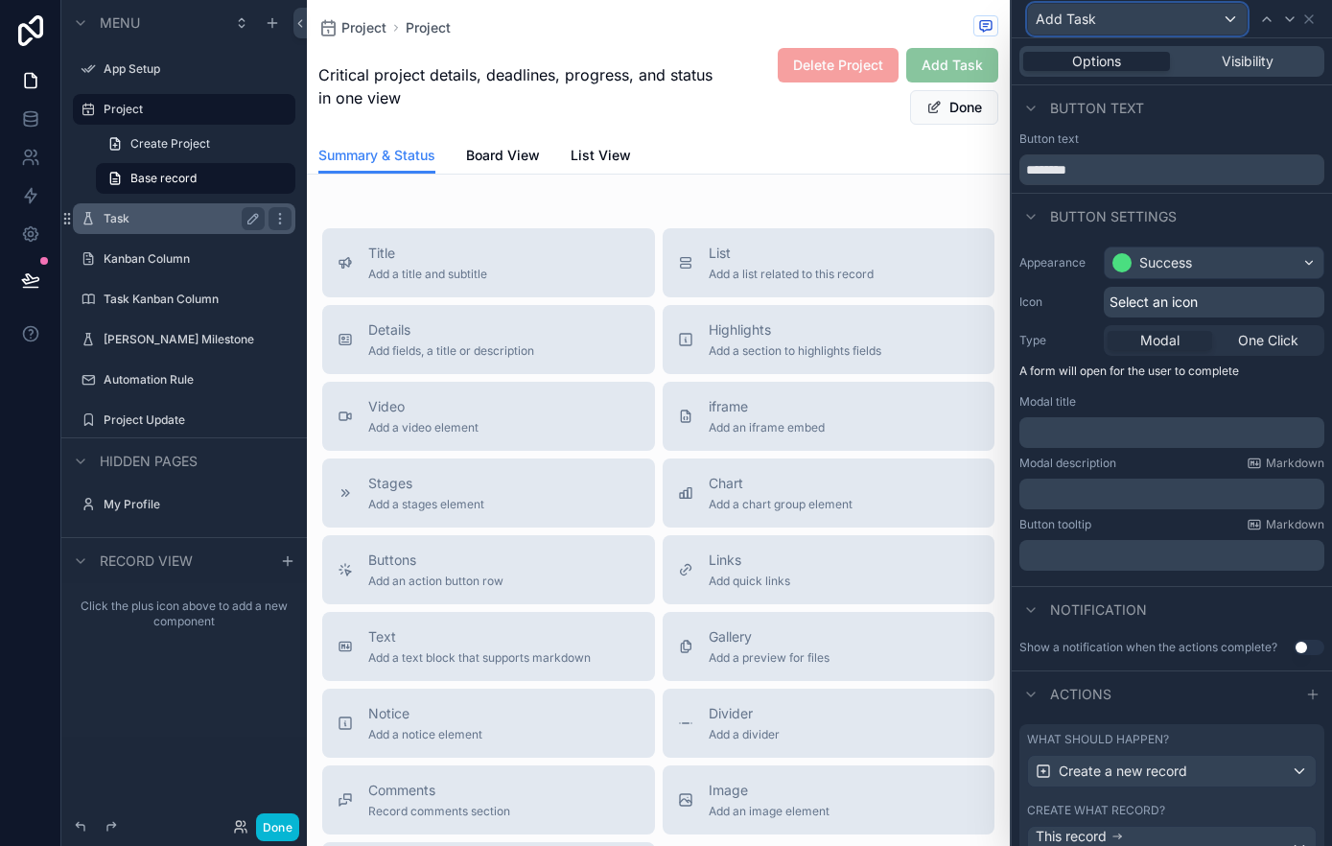
click at [1225, 16] on div "Add Task" at bounding box center [1137, 19] width 219 height 31
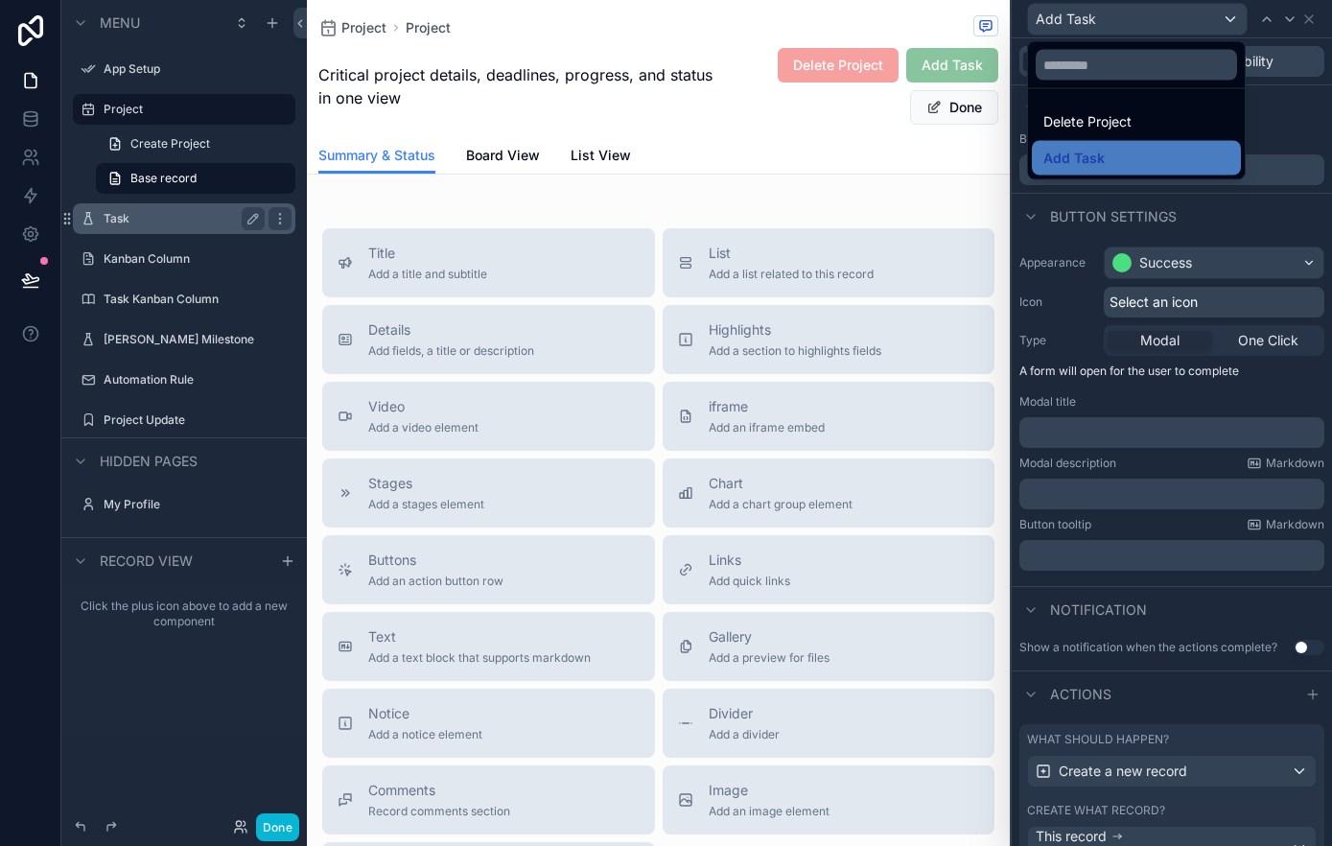
click at [1225, 16] on div at bounding box center [1171, 423] width 320 height 846
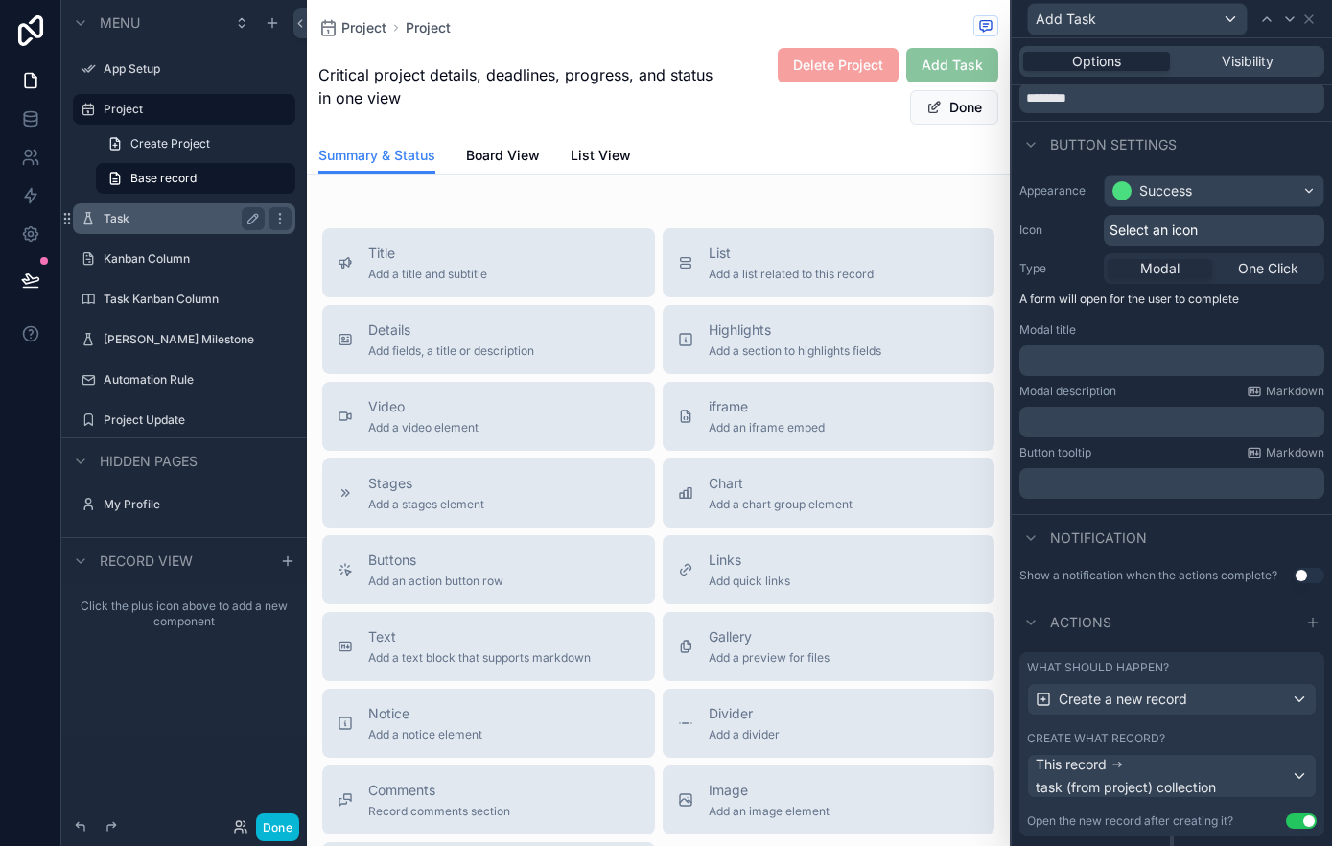
scroll to position [119, 0]
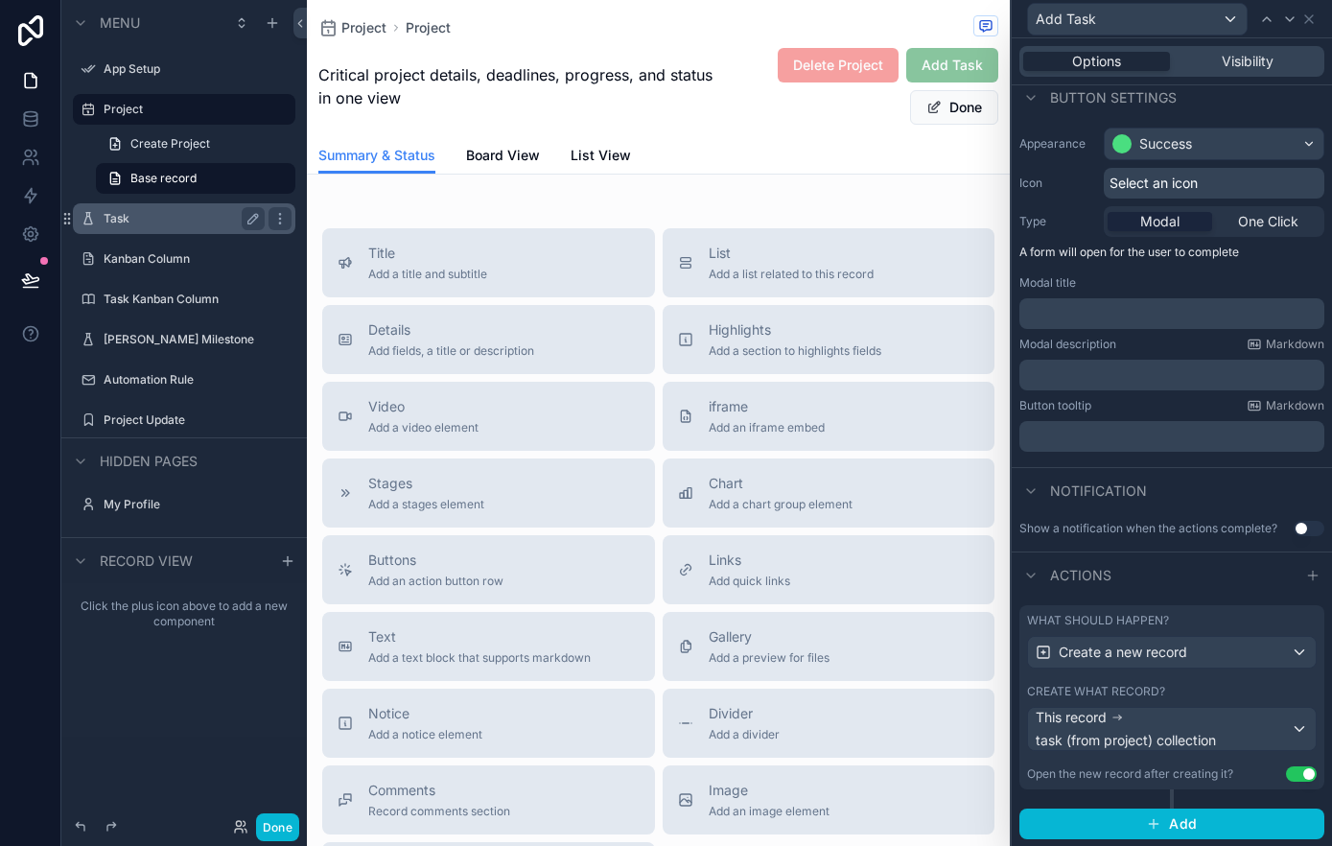
click at [1200, 224] on div "Modal" at bounding box center [1159, 221] width 105 height 19
click at [1269, 223] on span "One Click" at bounding box center [1268, 221] width 60 height 19
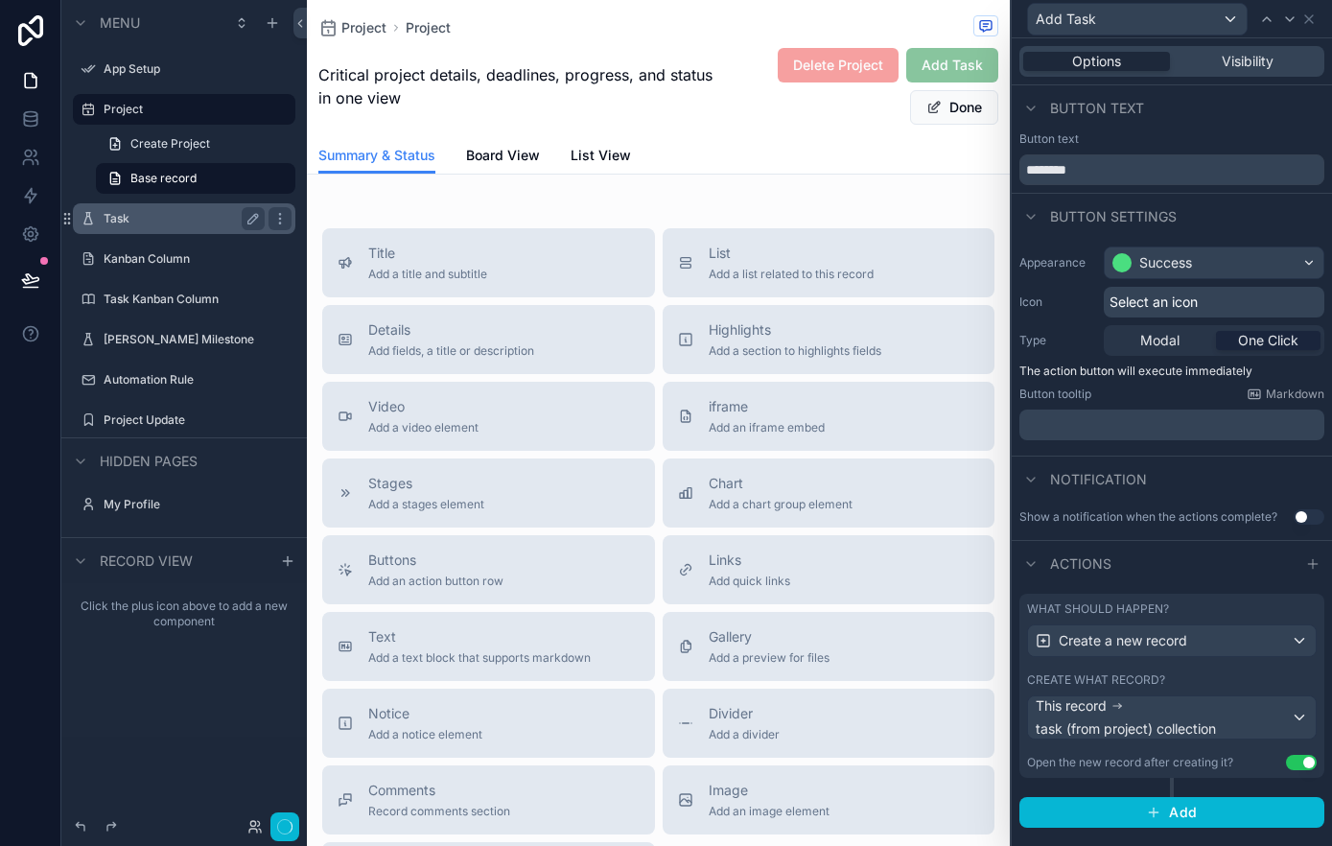
scroll to position [0, 0]
click at [1064, 810] on button "Add" at bounding box center [1171, 812] width 305 height 31
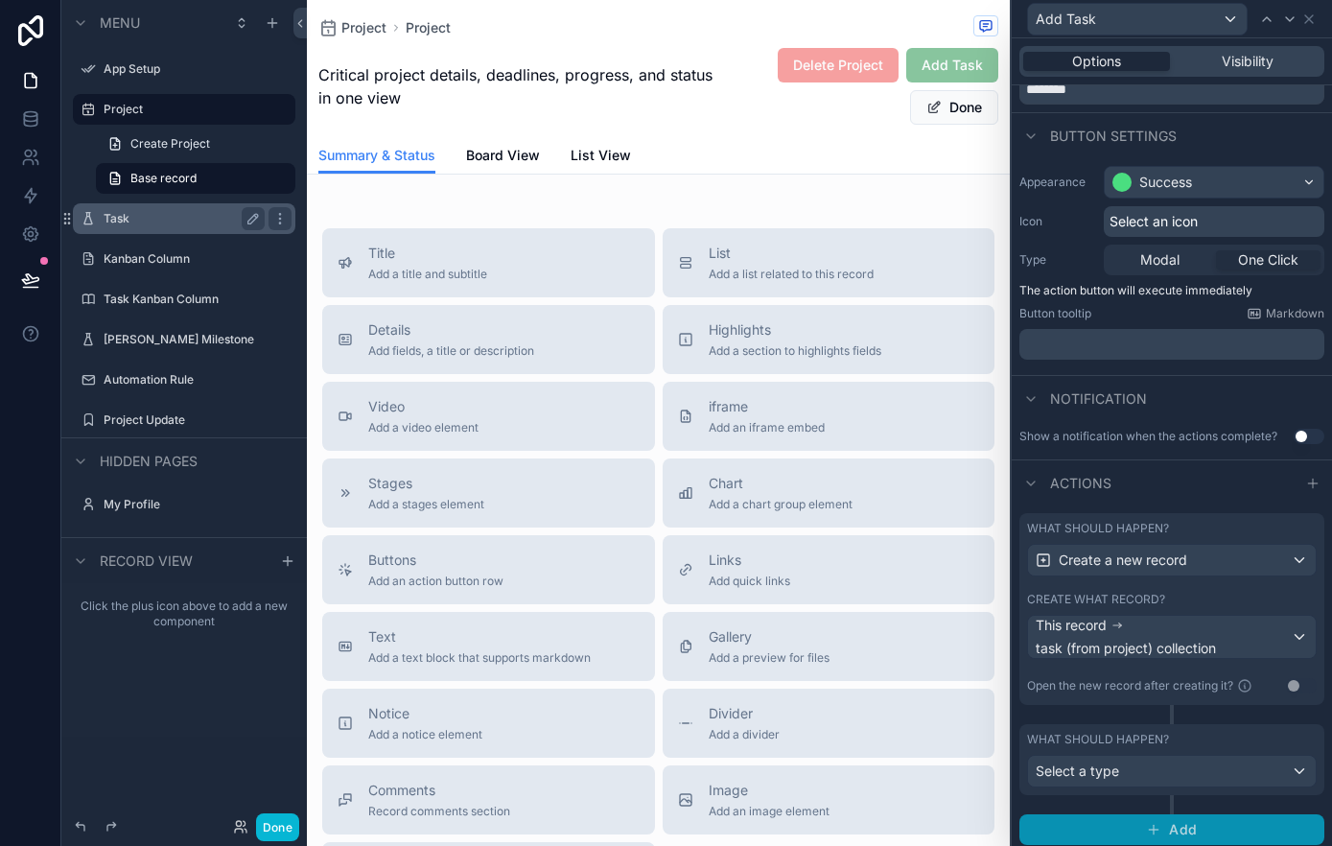
scroll to position [86, 0]
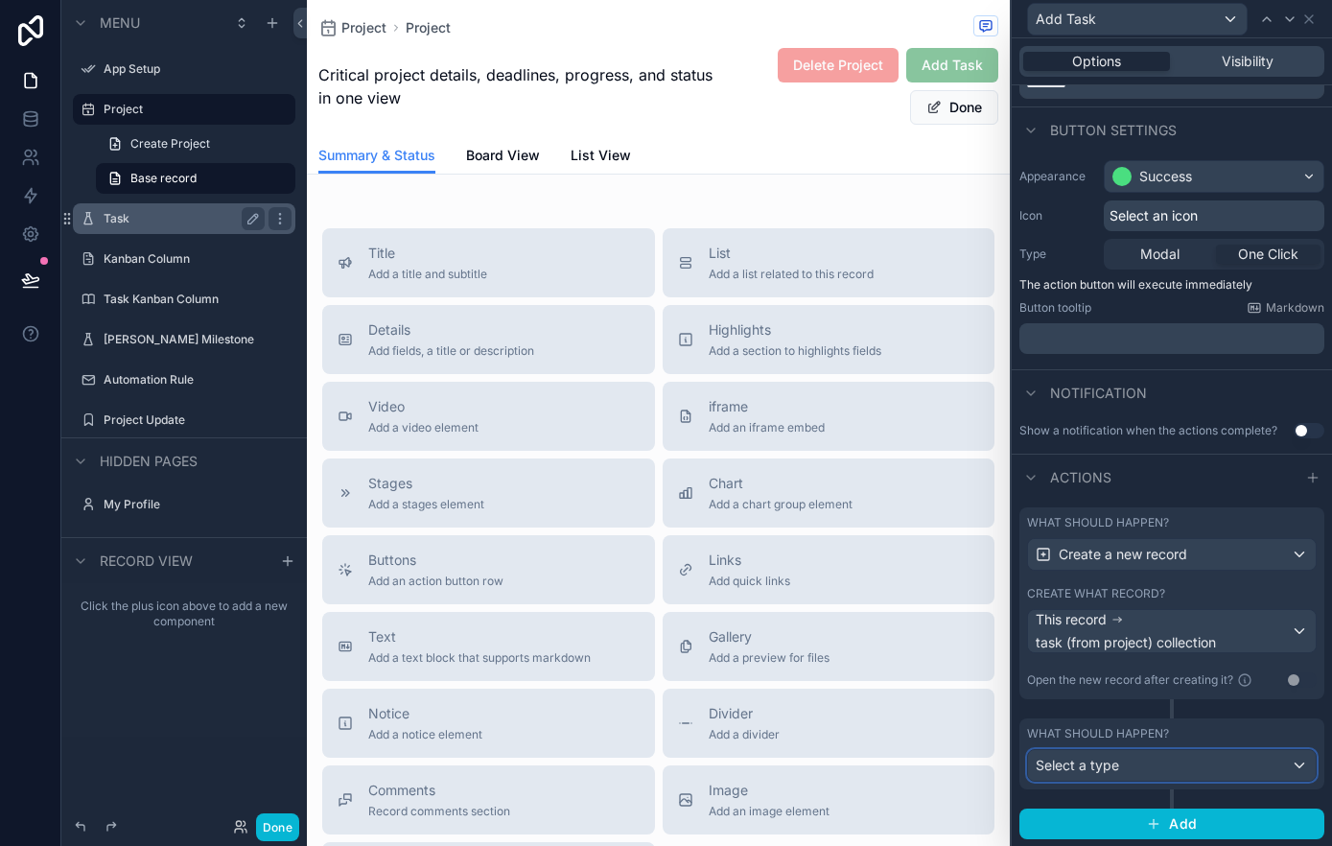
click at [1161, 764] on div "Select a type" at bounding box center [1172, 765] width 288 height 31
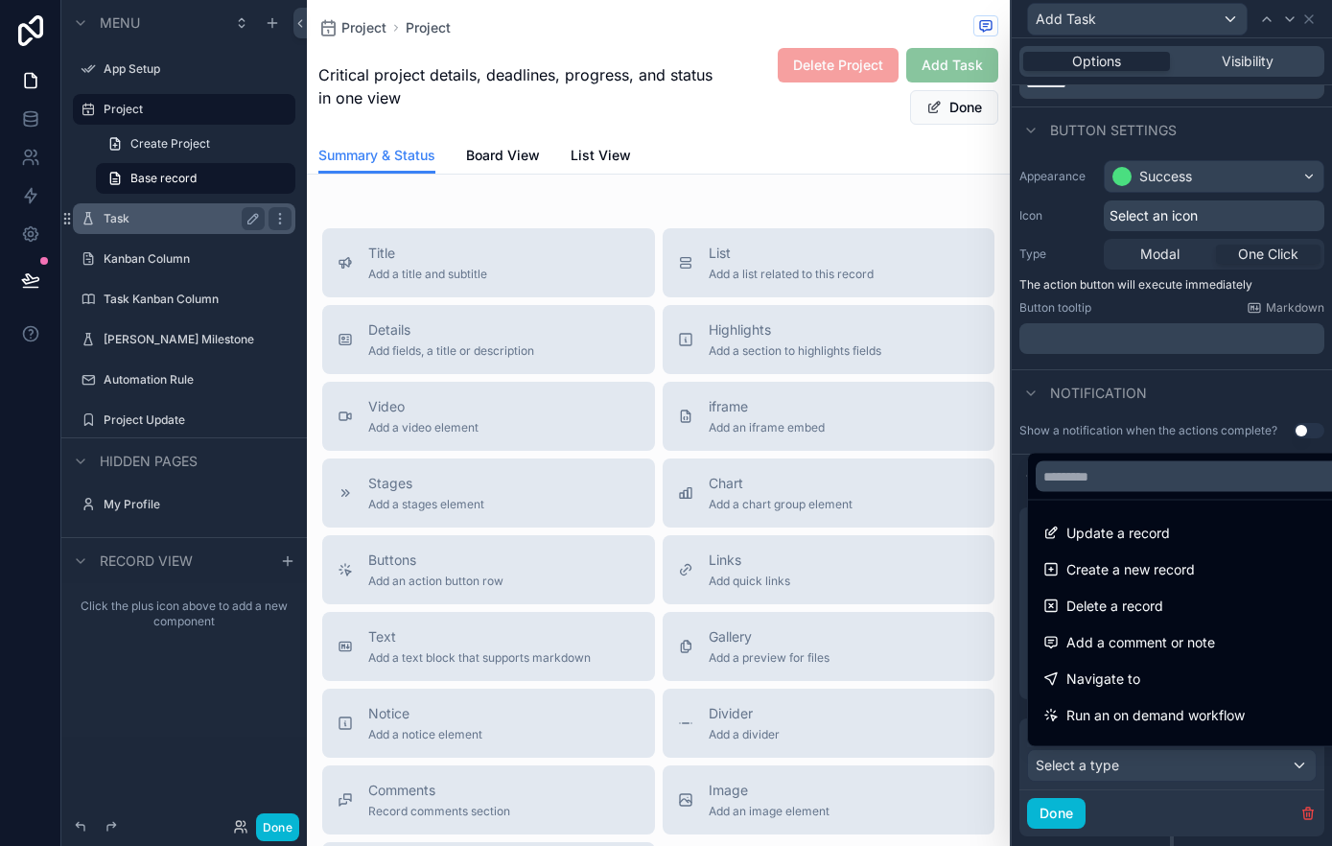
click at [1161, 764] on div at bounding box center [1171, 423] width 320 height 846
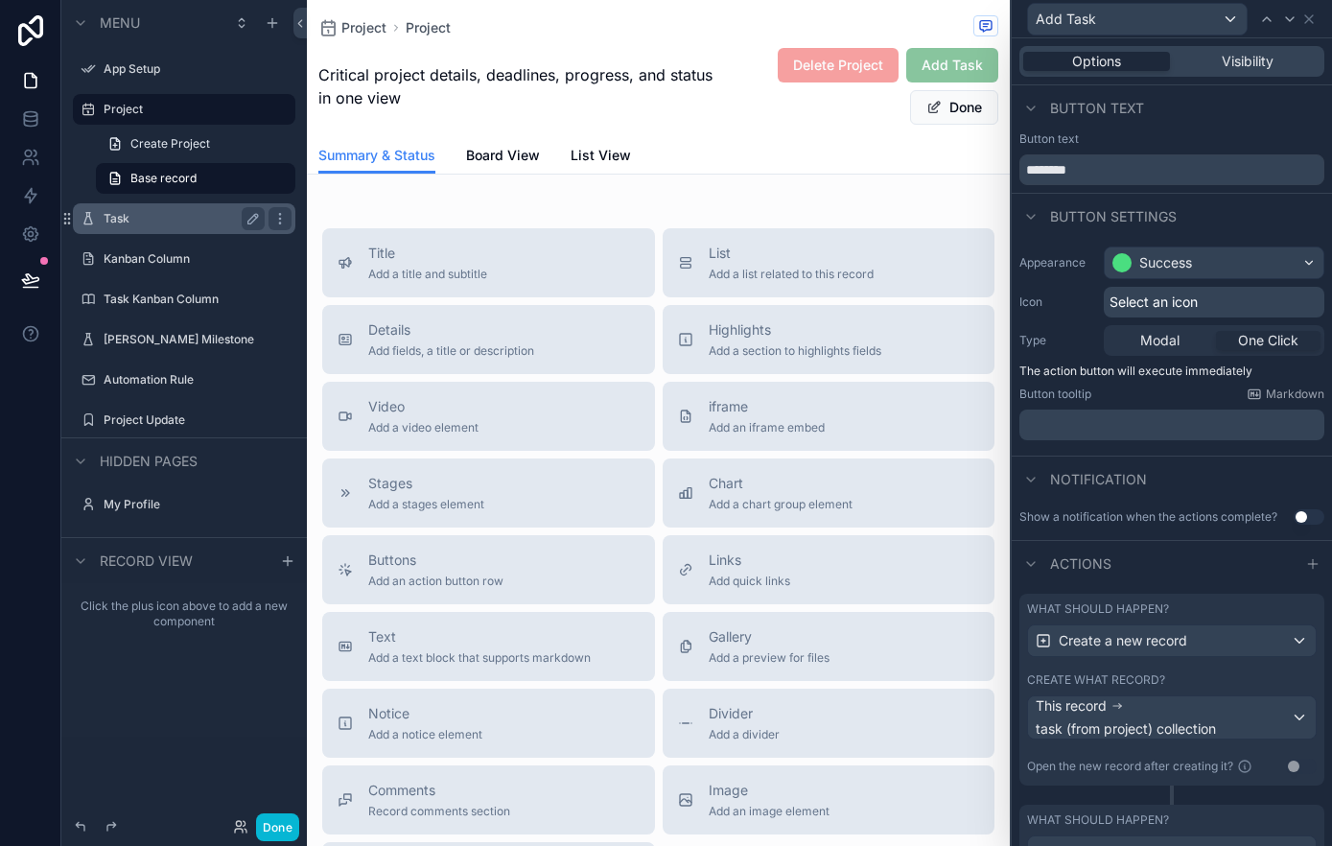
scroll to position [133, 0]
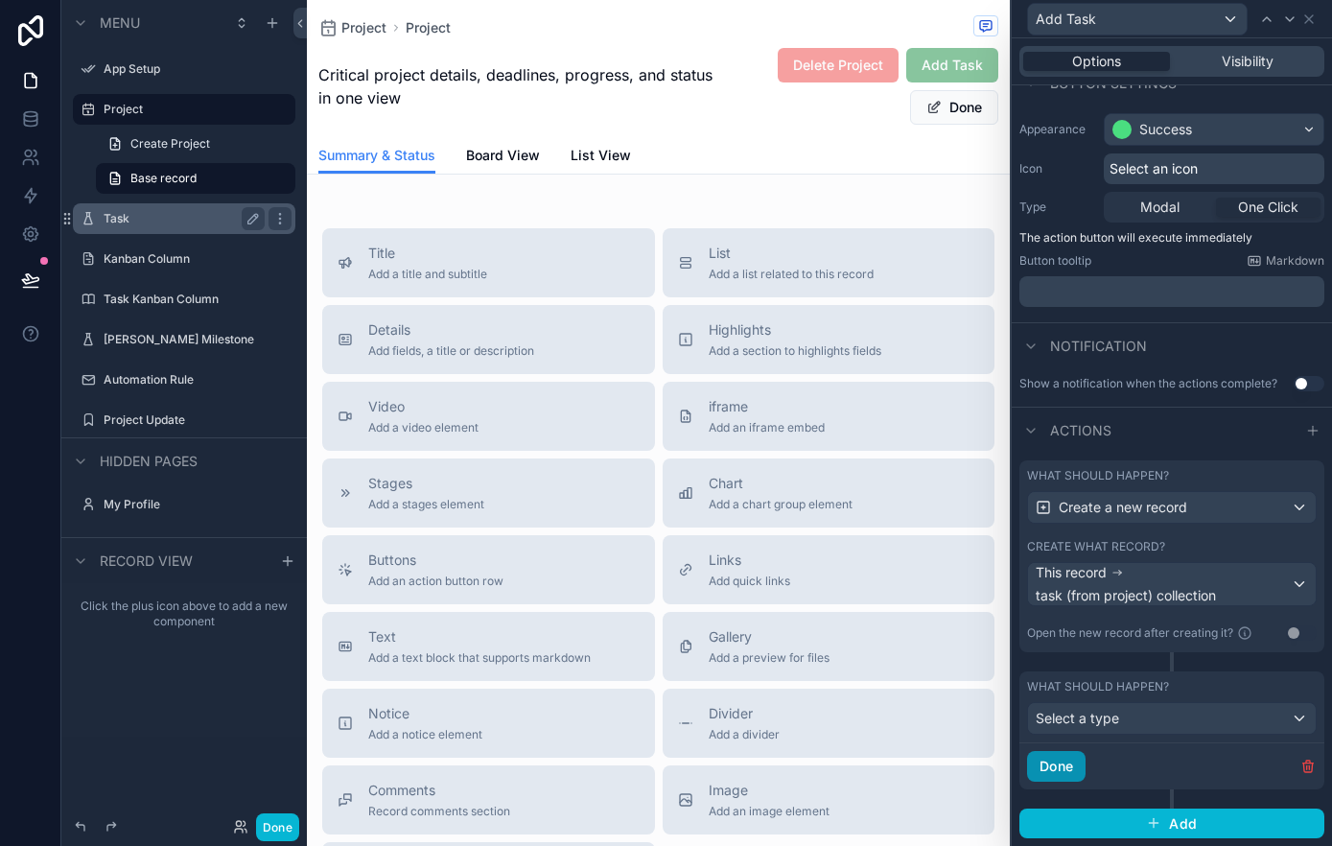
click at [1044, 775] on button "Done" at bounding box center [1056, 766] width 58 height 31
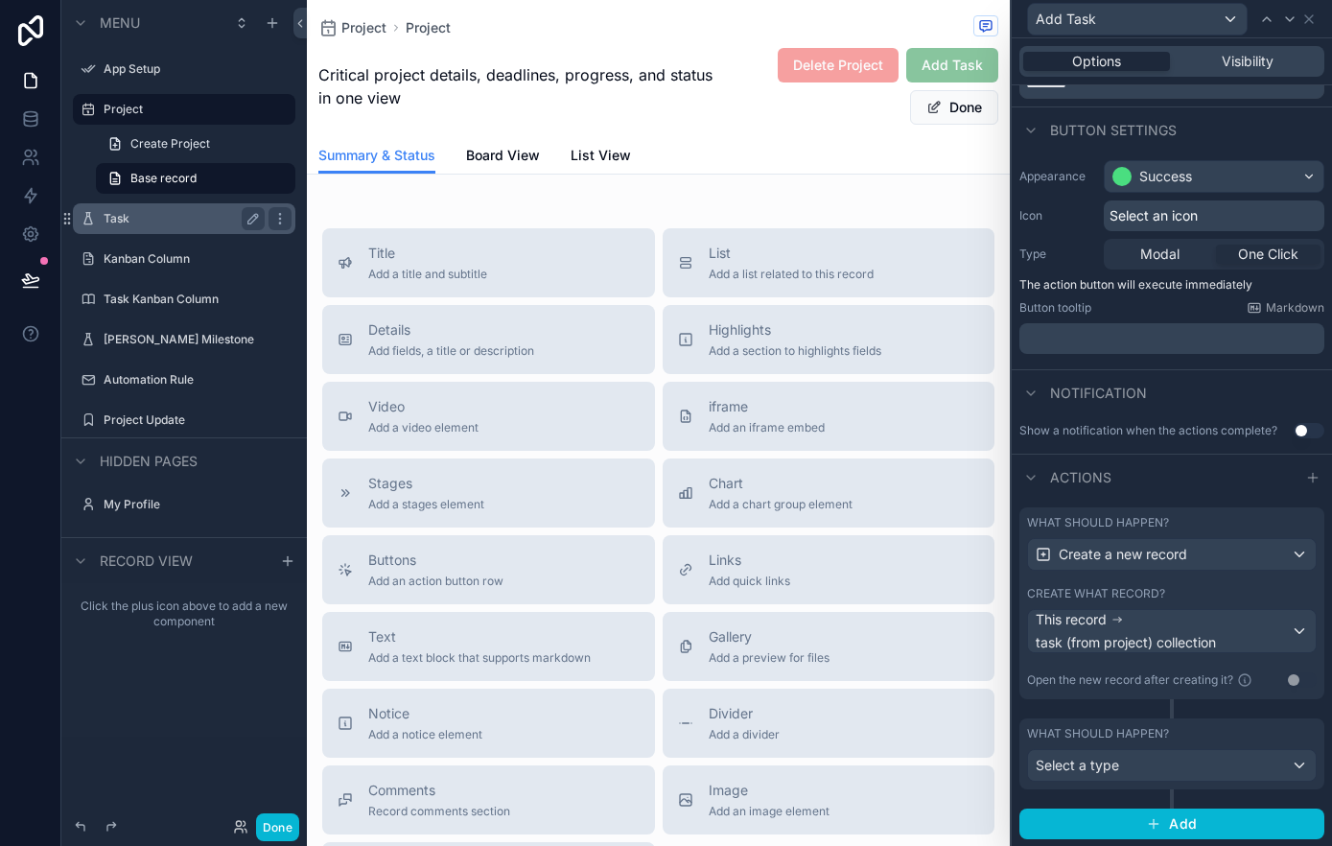
scroll to position [0, 0]
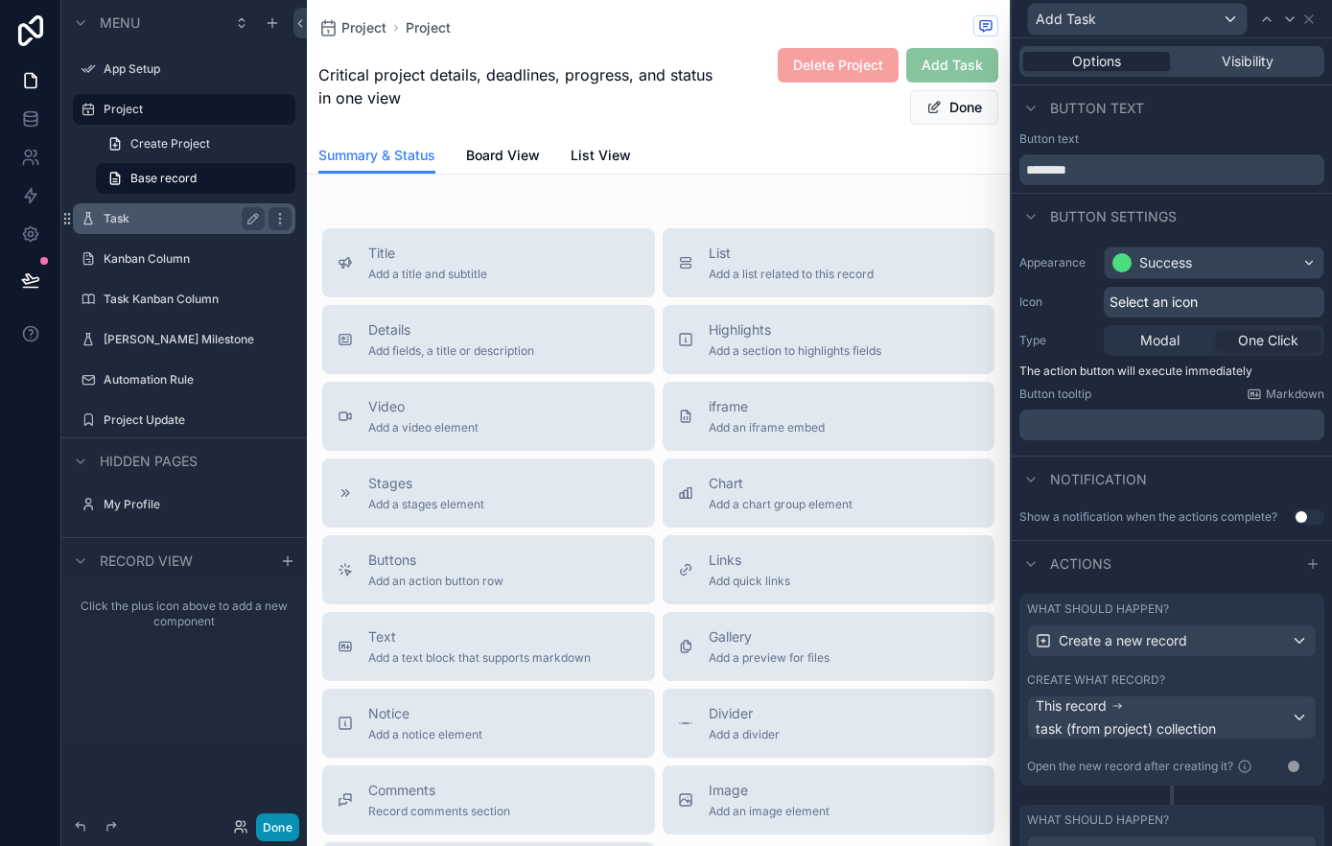
click at [264, 828] on button "Done" at bounding box center [277, 827] width 43 height 28
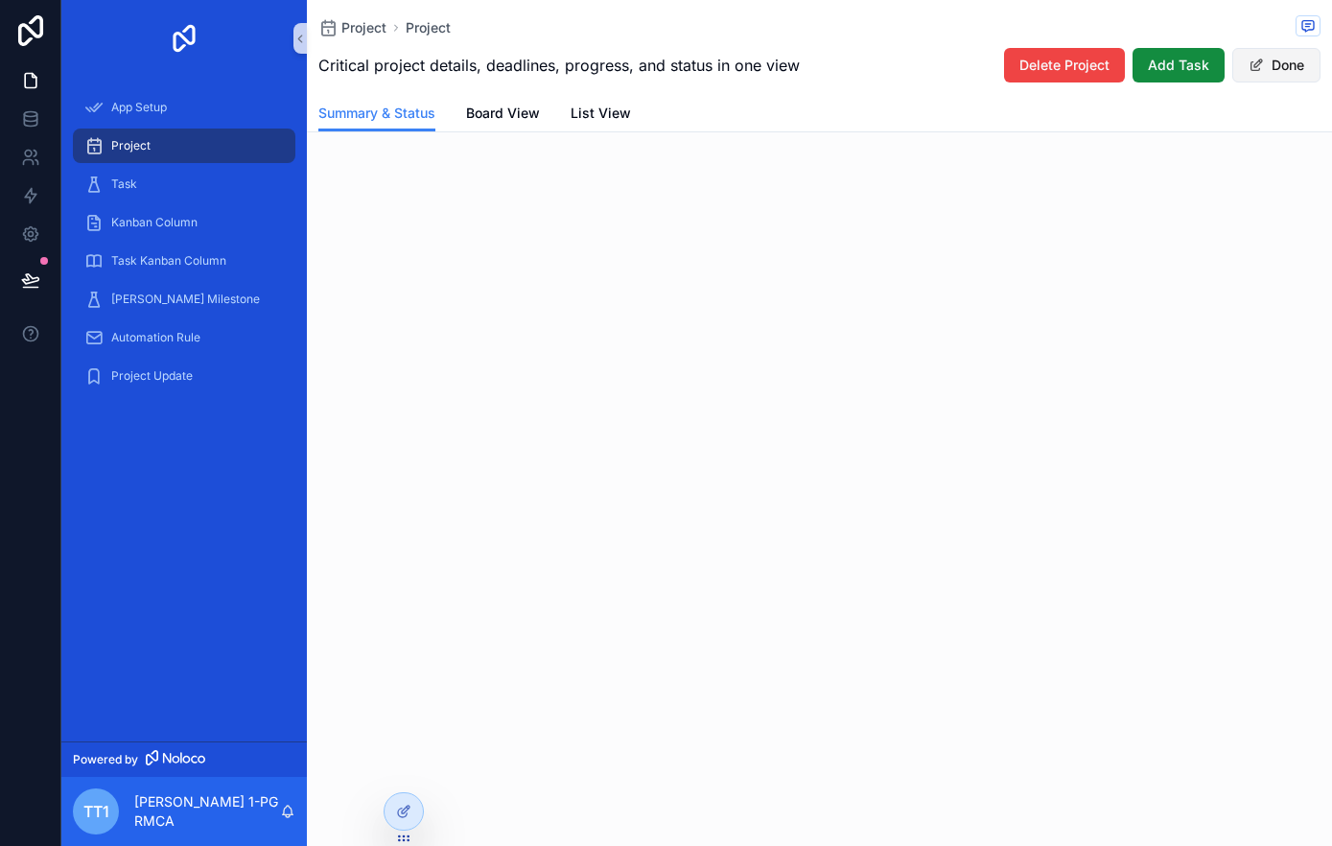
click at [1262, 68] on span "scrollable content" at bounding box center [1255, 65] width 15 height 15
click at [1275, 59] on button "Edit" at bounding box center [1281, 65] width 79 height 35
click at [1301, 70] on button "Done" at bounding box center [1276, 65] width 88 height 35
click at [408, 805] on icon at bounding box center [406, 809] width 8 height 8
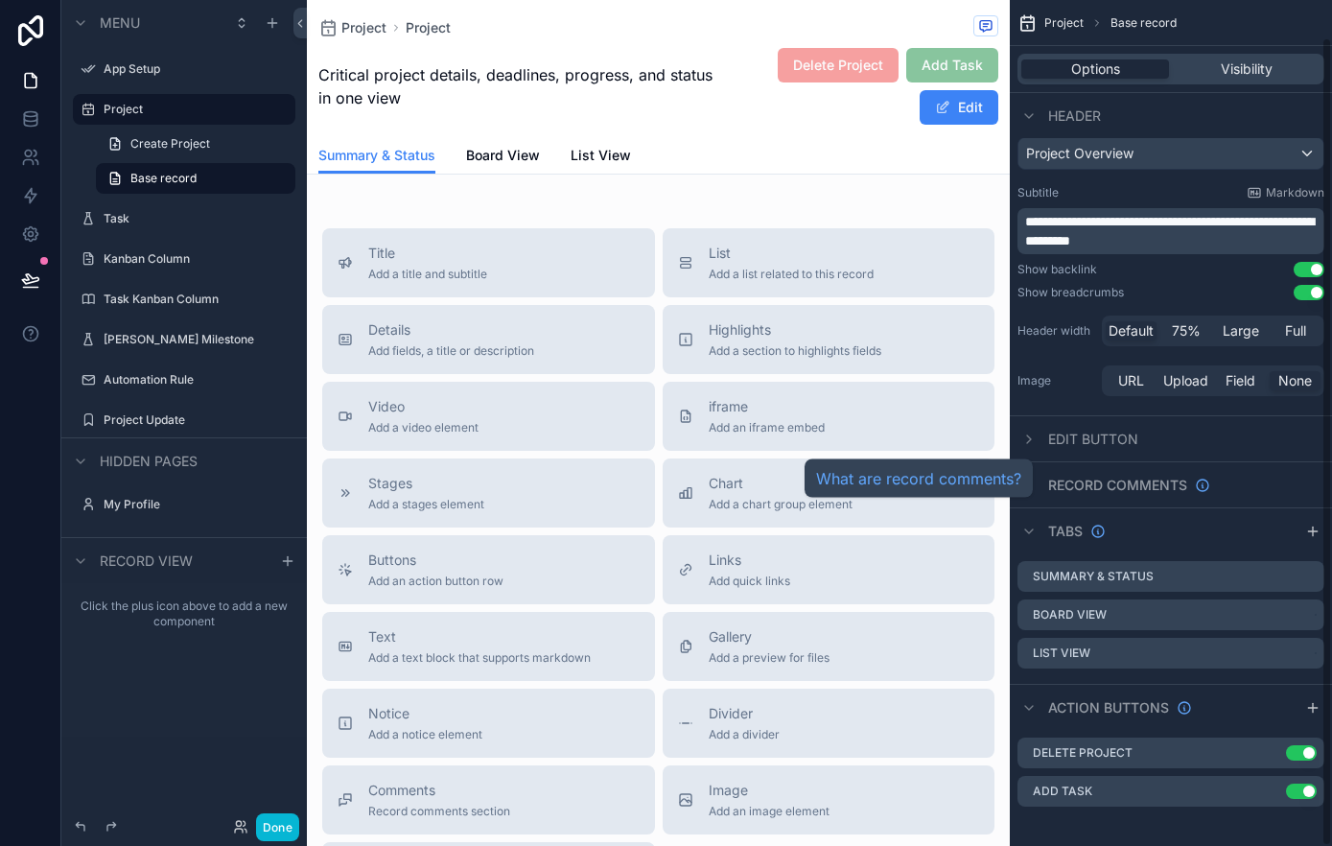
scroll to position [38, 0]
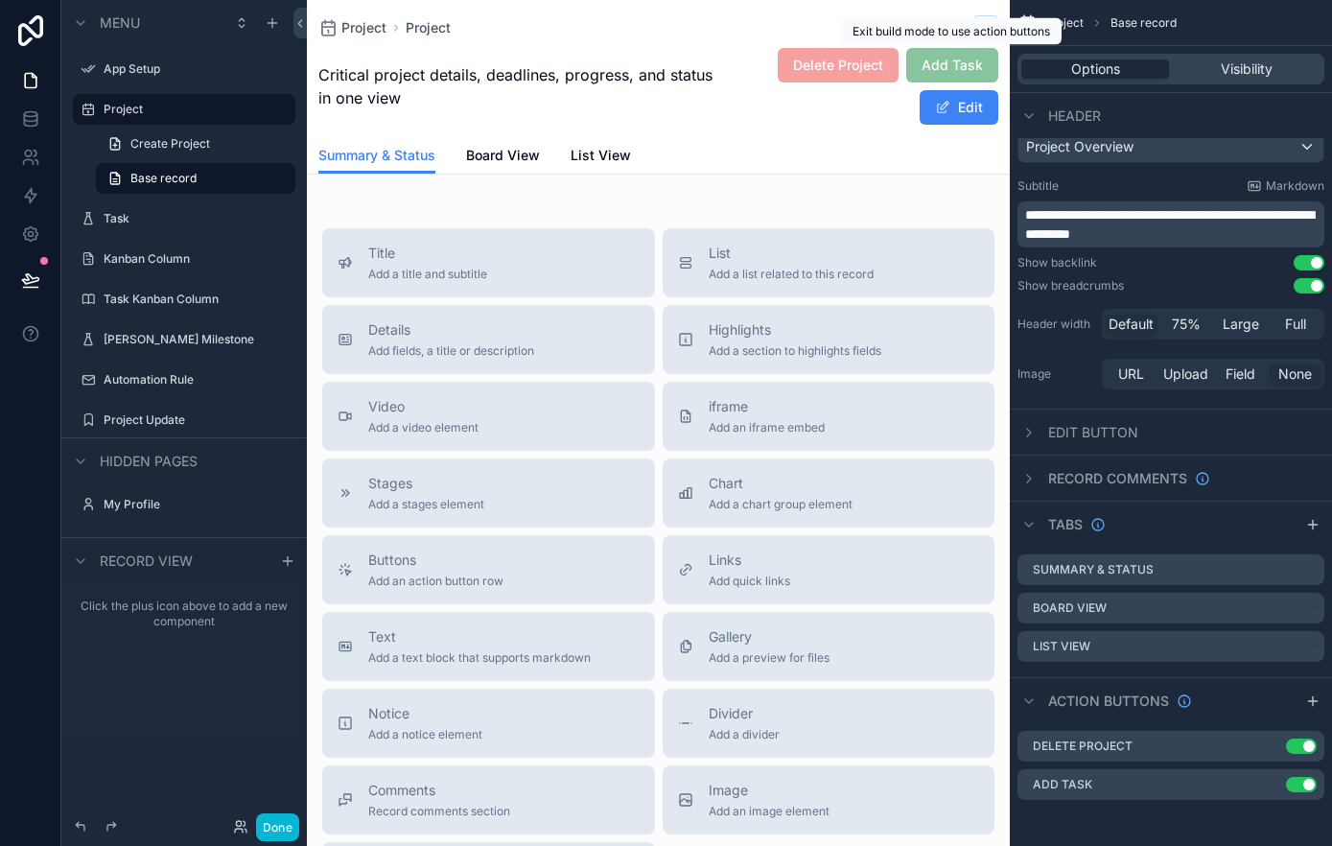
click at [954, 65] on span "Add Task" at bounding box center [952, 65] width 92 height 35
click at [951, 76] on span "Add Task" at bounding box center [952, 65] width 92 height 35
click at [806, 64] on span "Delete Project" at bounding box center [838, 65] width 121 height 35
click at [517, 158] on span "Board View" at bounding box center [503, 155] width 74 height 19
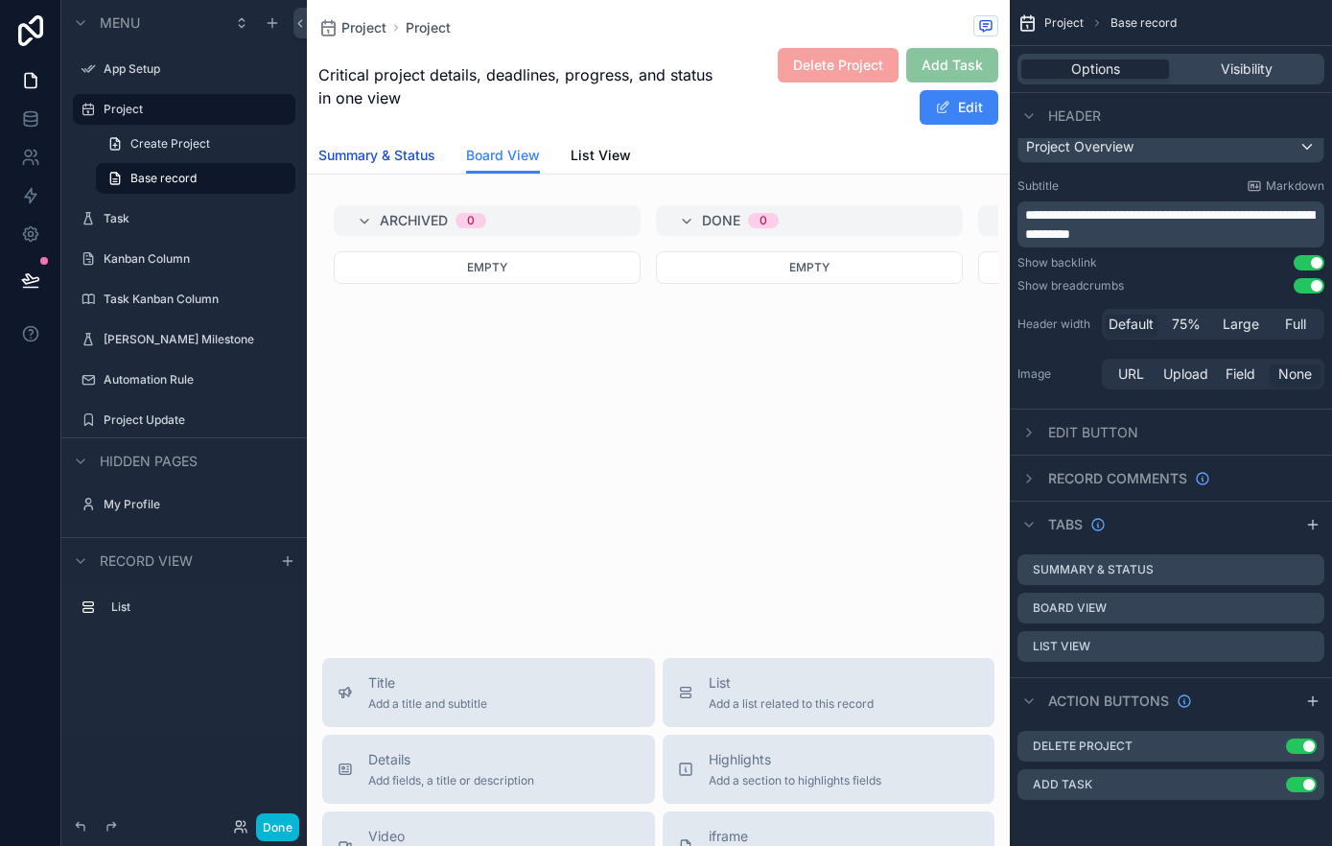
click at [406, 159] on span "Summary & Status" at bounding box center [376, 155] width 117 height 19
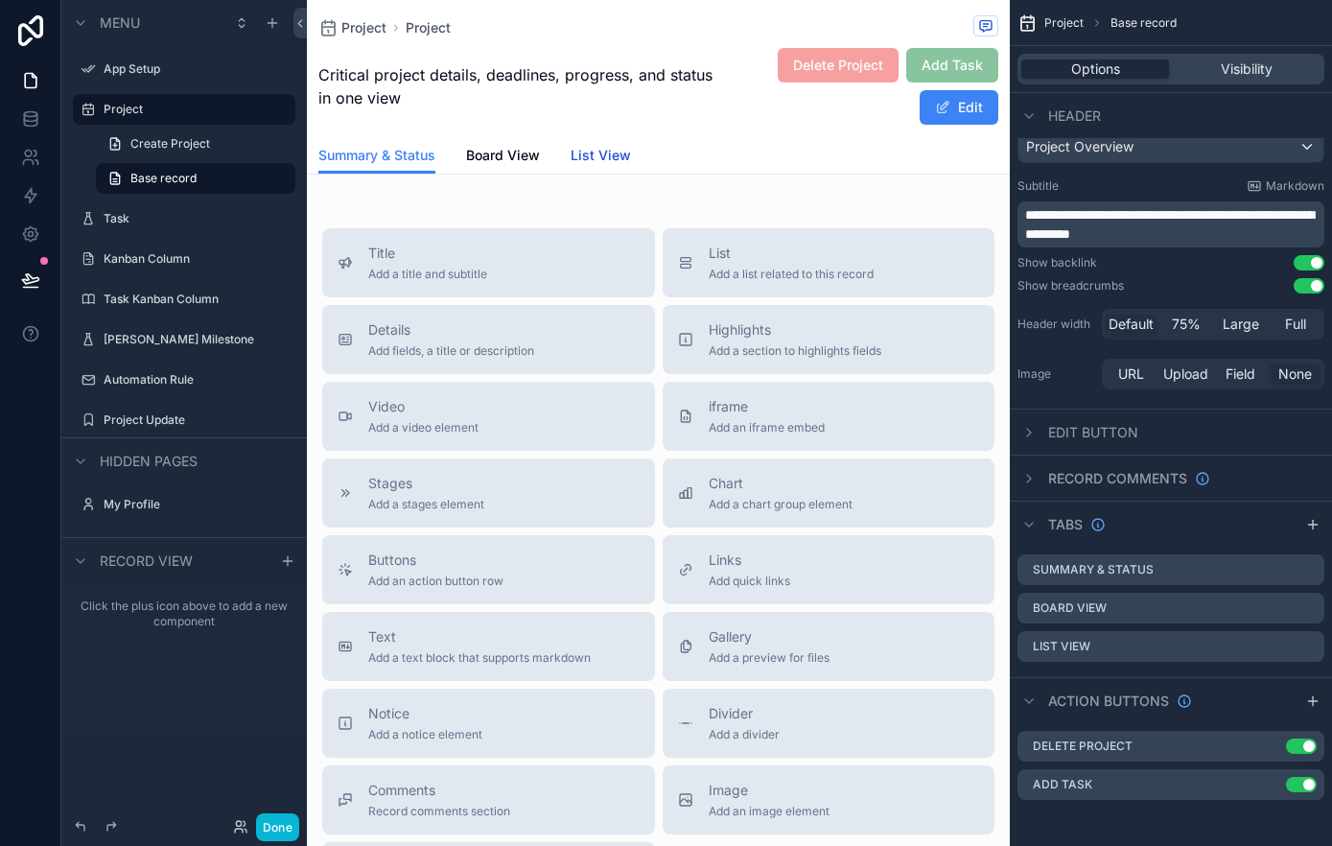
click at [612, 155] on span "List View" at bounding box center [600, 155] width 60 height 19
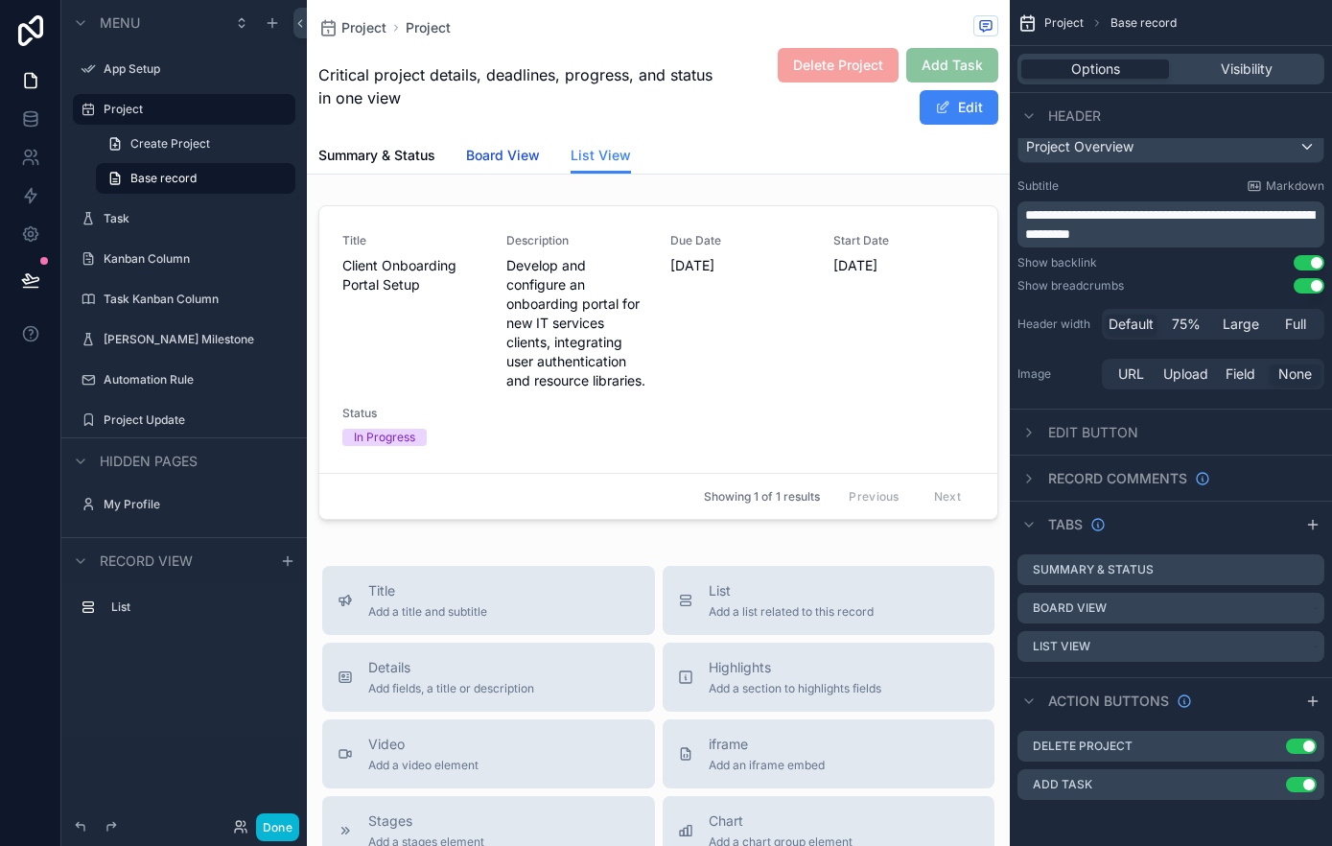
click at [484, 160] on span "Board View" at bounding box center [503, 155] width 74 height 19
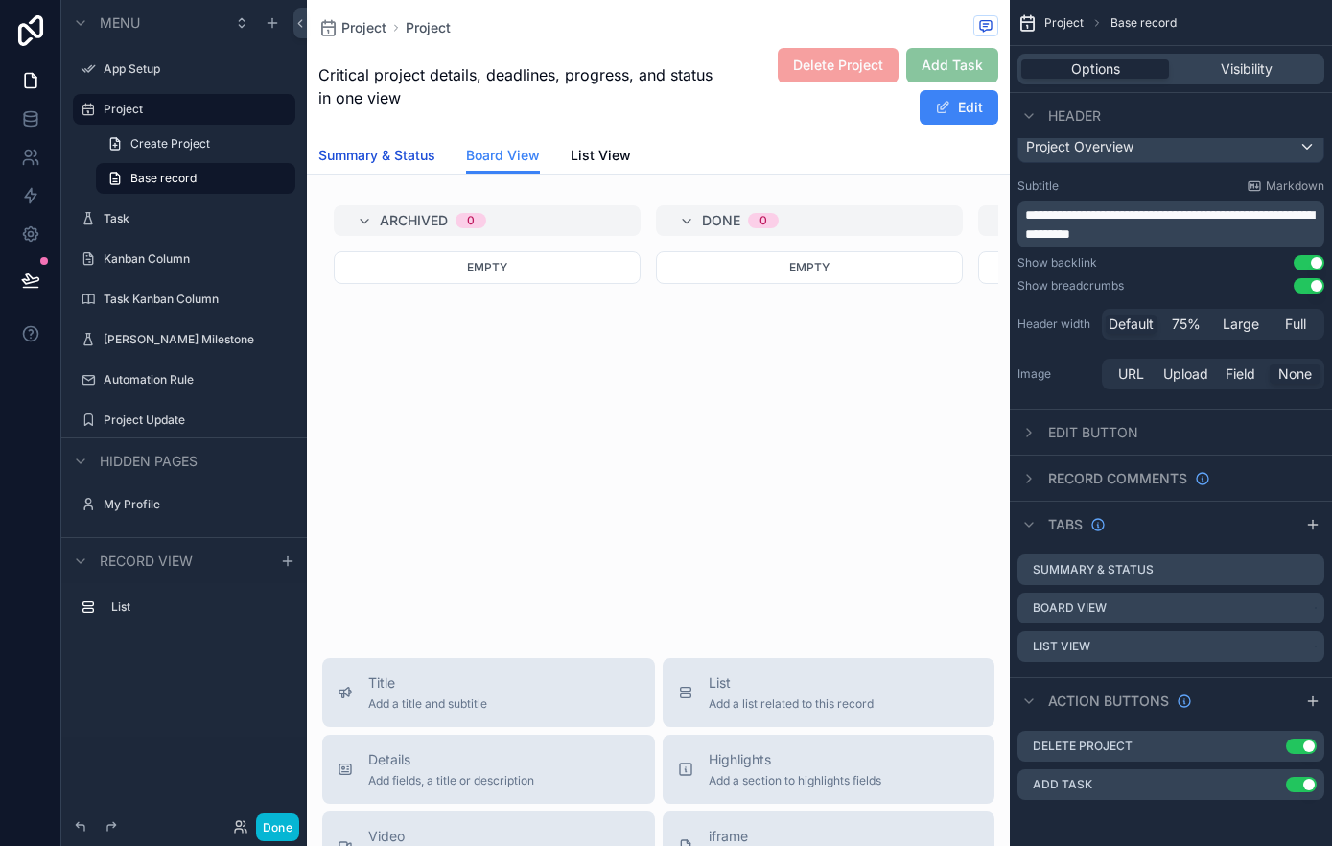
click at [378, 151] on span "Summary & Status" at bounding box center [376, 155] width 117 height 19
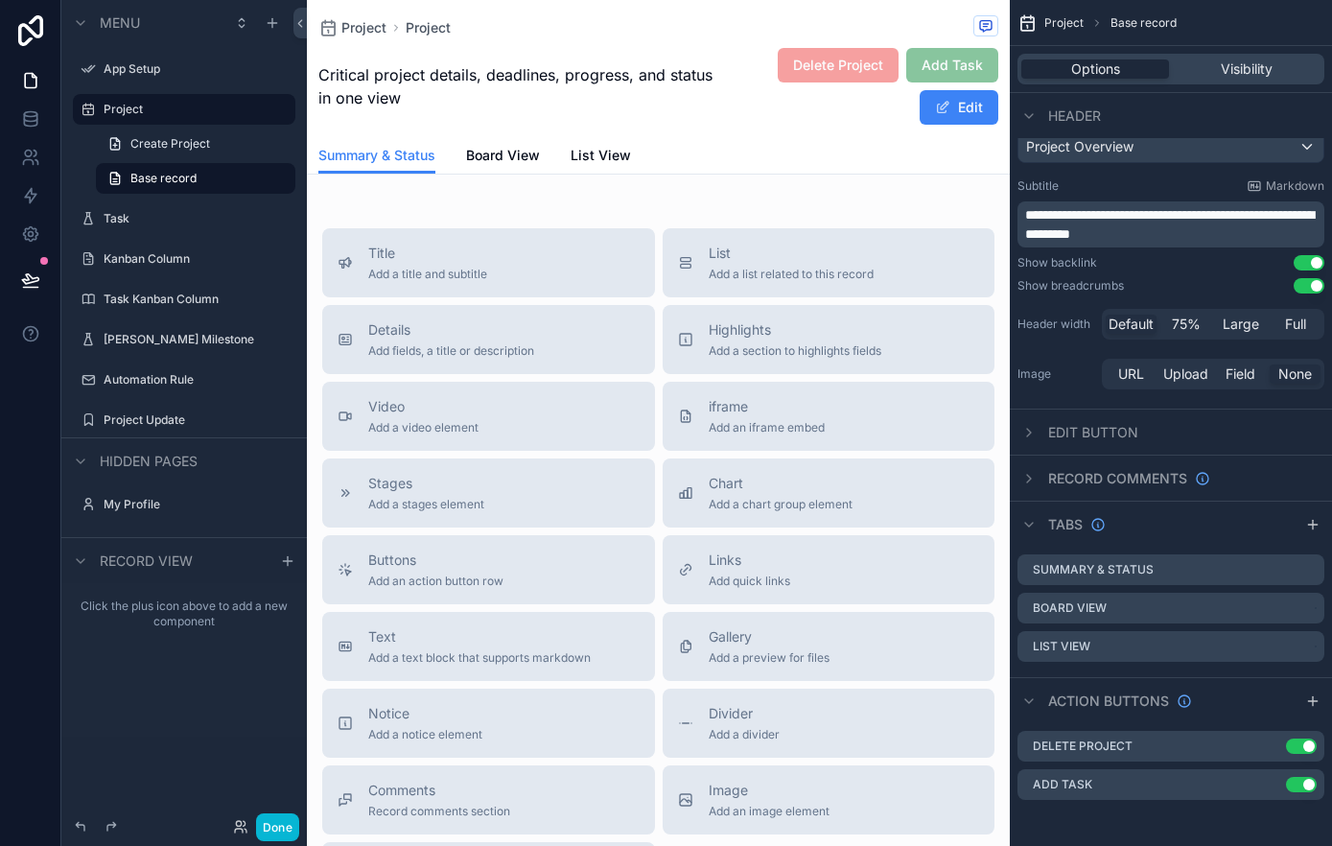
click at [1058, 32] on div "Project Base record" at bounding box center [1171, 23] width 322 height 46
click at [283, 828] on button "Done" at bounding box center [277, 827] width 43 height 28
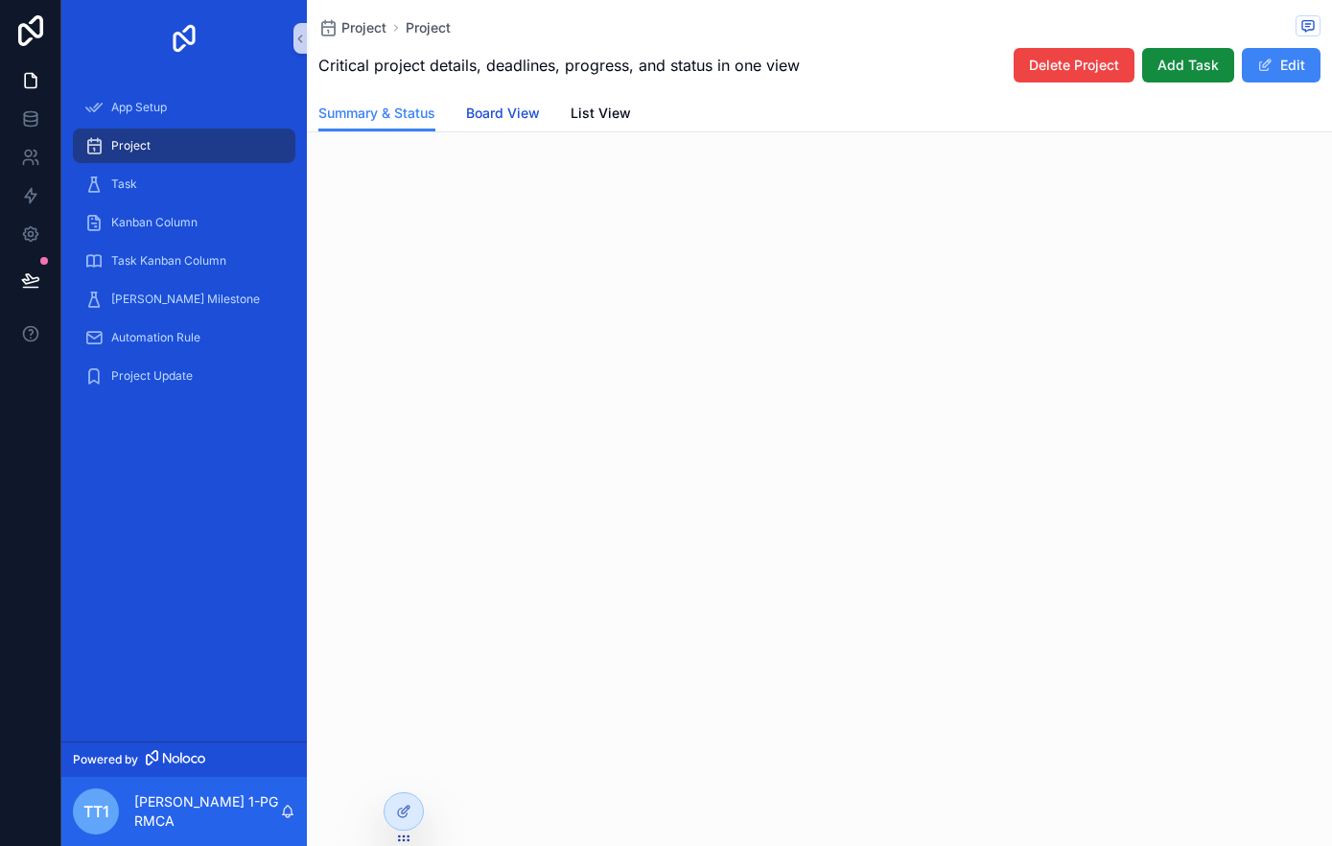
click at [495, 120] on span "Board View" at bounding box center [503, 113] width 74 height 19
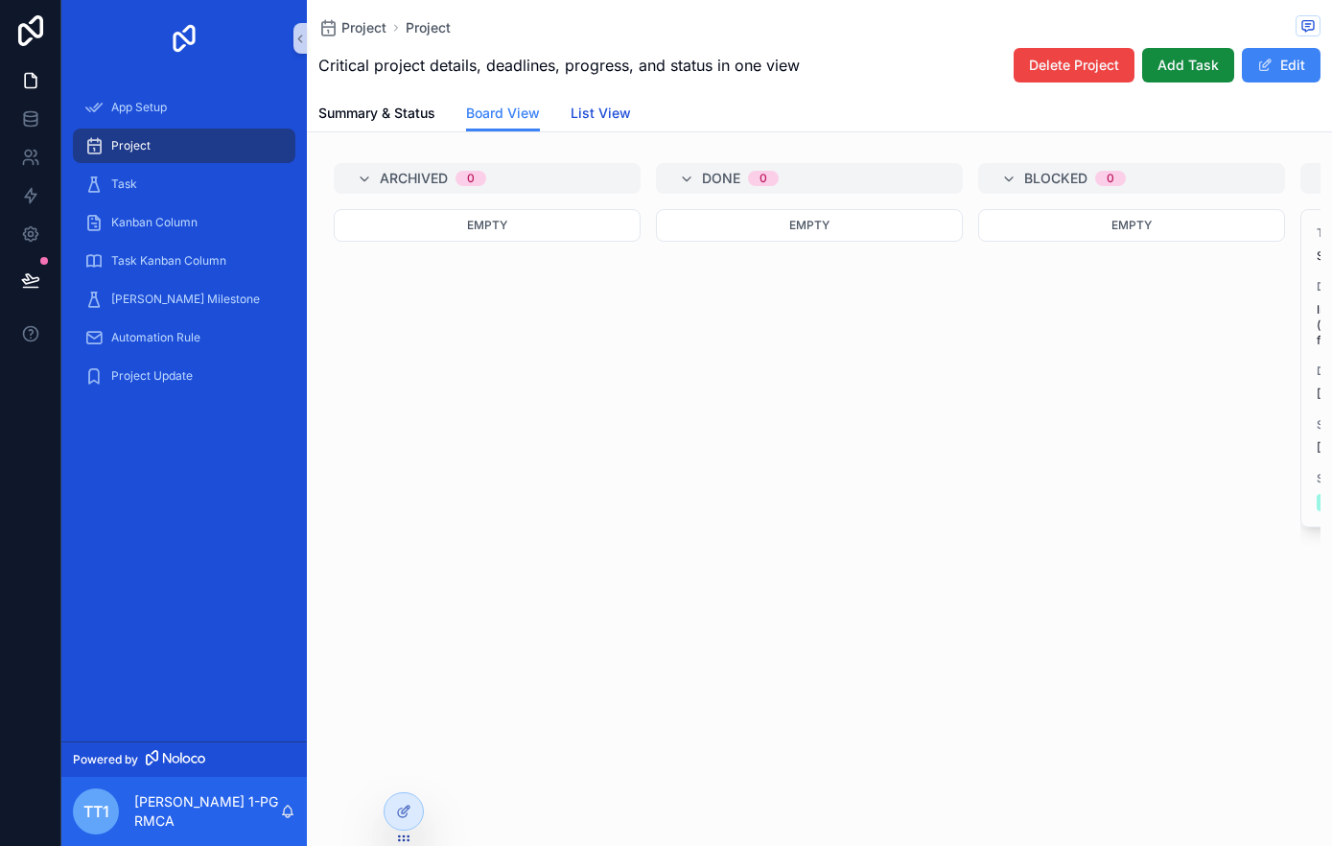
click at [601, 110] on span "List View" at bounding box center [600, 113] width 60 height 19
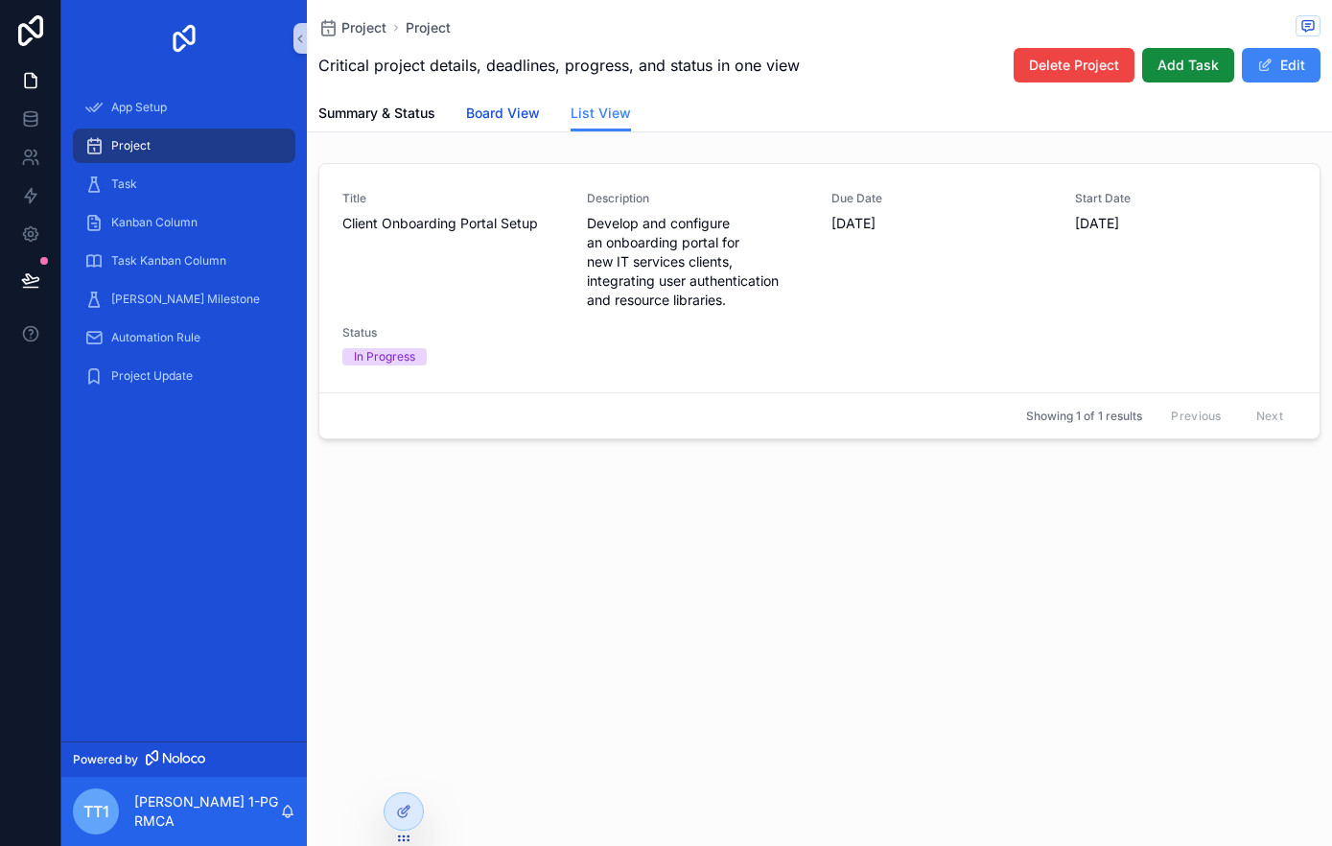
drag, startPoint x: 520, startPoint y: 113, endPoint x: 463, endPoint y: 114, distance: 56.6
click at [520, 114] on span "Board View" at bounding box center [503, 113] width 74 height 19
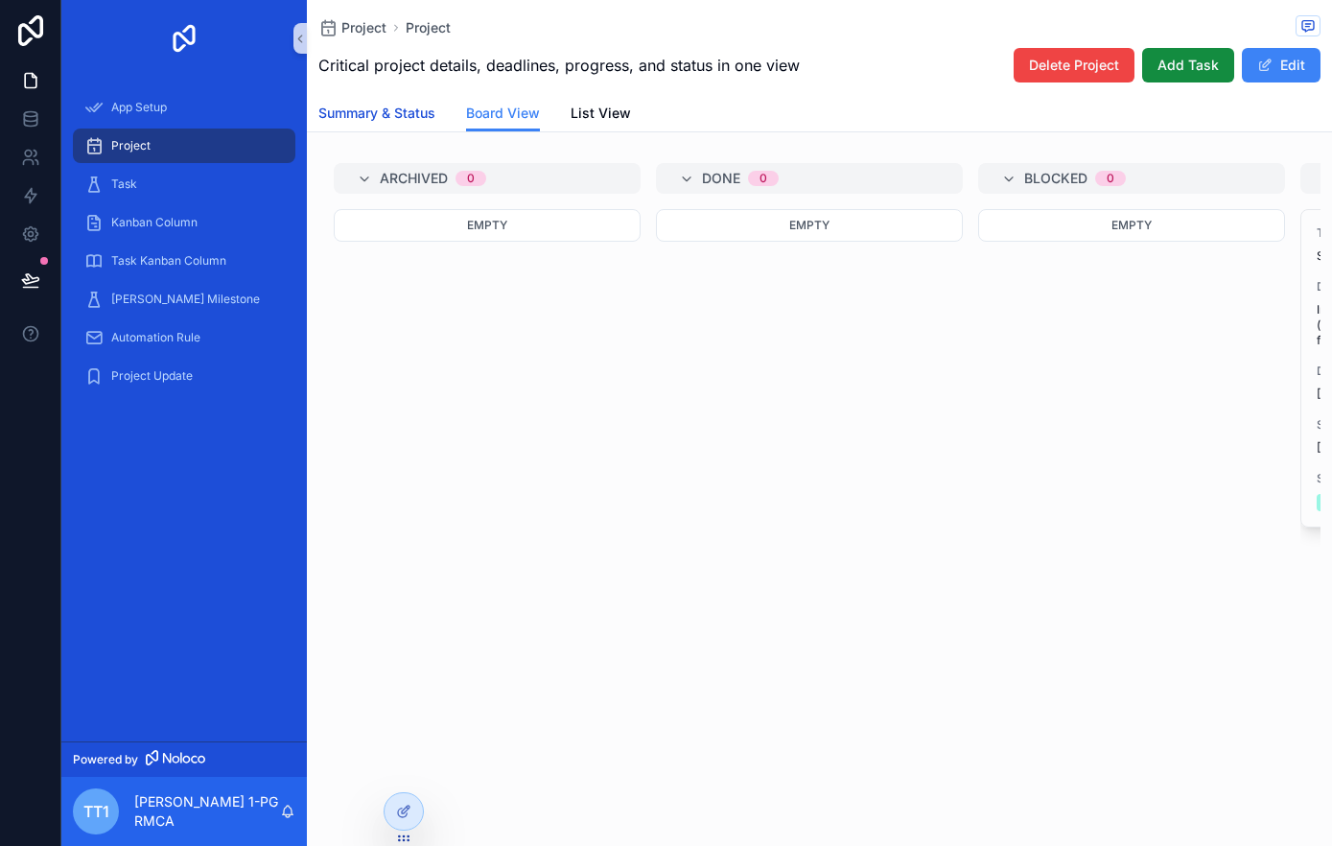
click at [385, 115] on span "Summary & Status" at bounding box center [376, 113] width 117 height 19
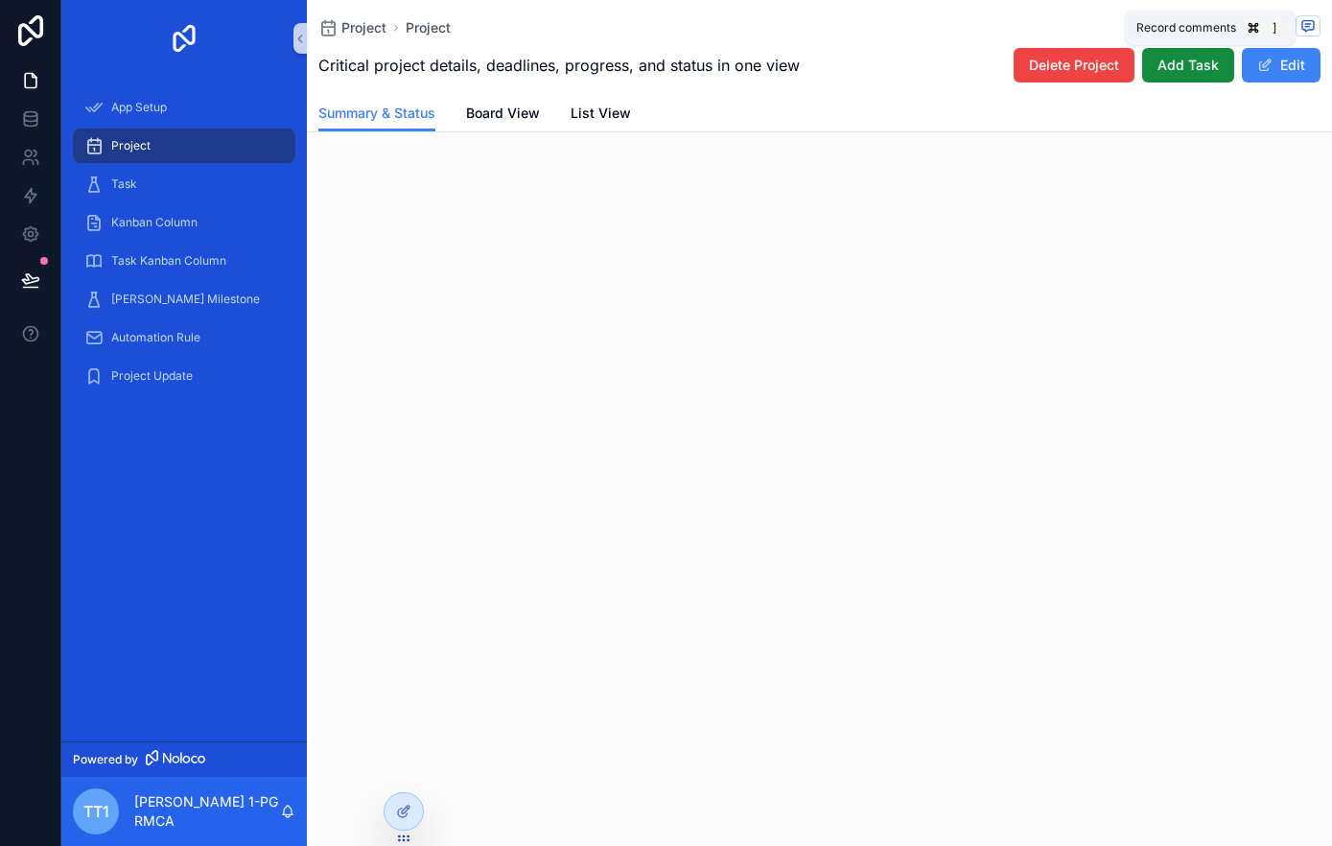
click at [1308, 28] on icon "scrollable content" at bounding box center [1307, 25] width 15 height 15
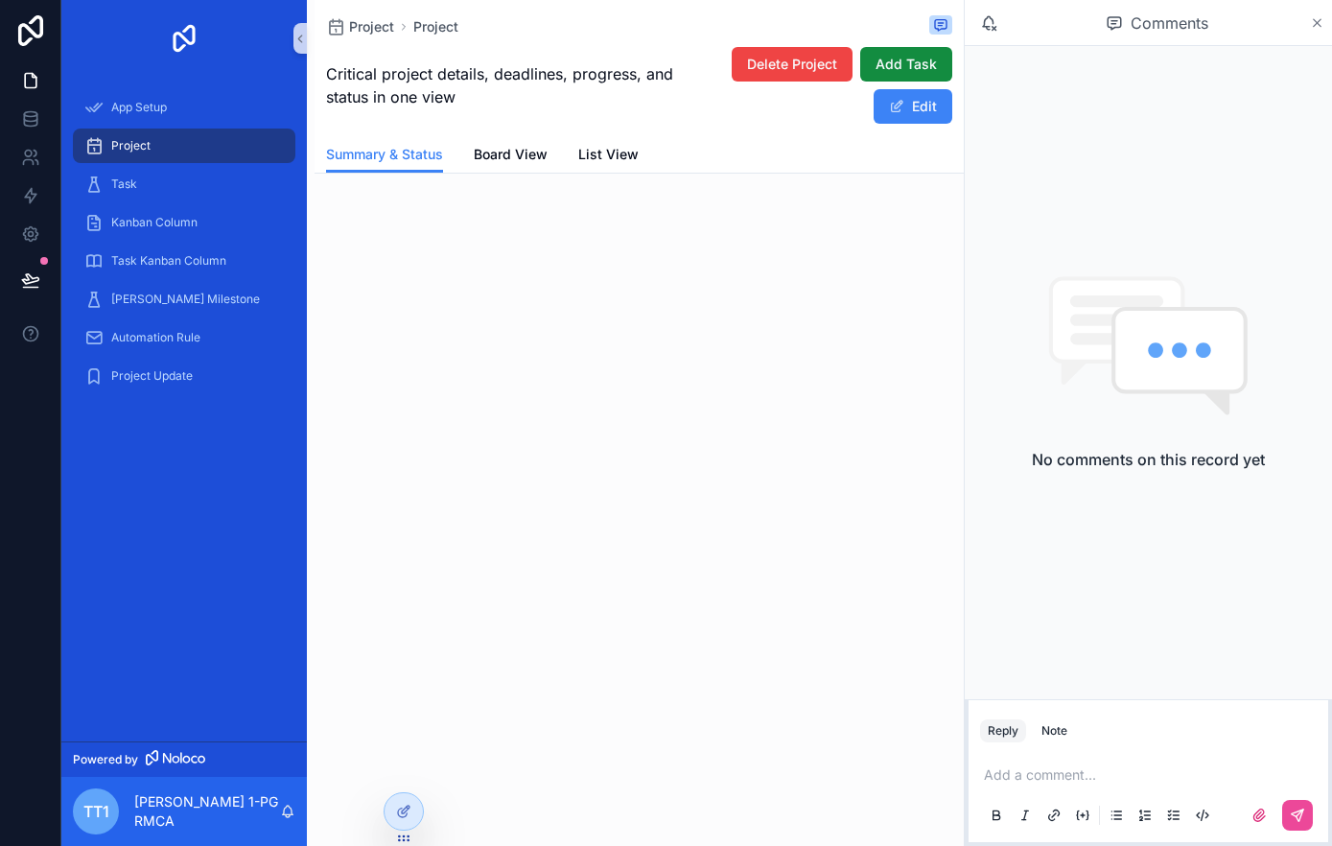
click at [1313, 24] on icon "scrollable content" at bounding box center [1317, 23] width 8 height 8
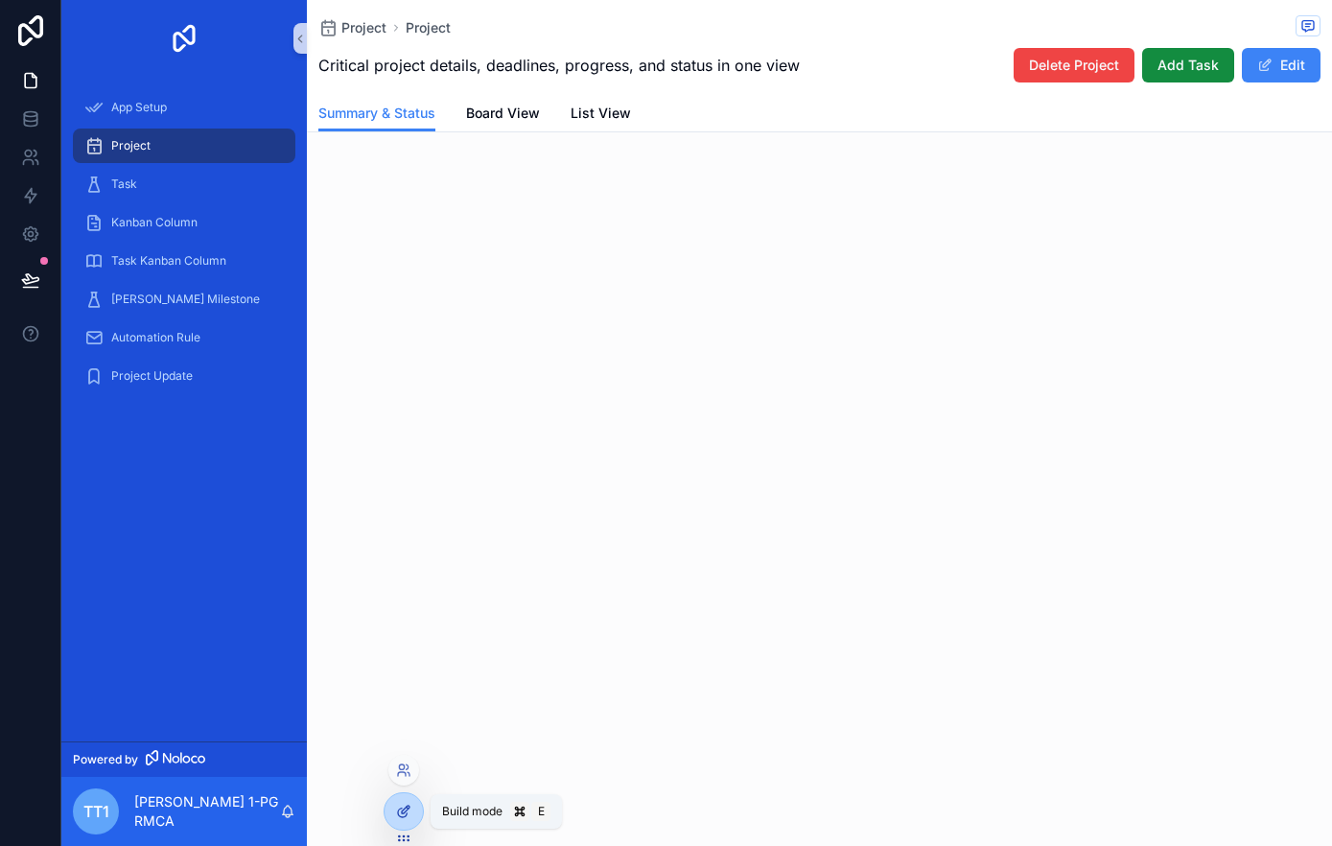
click at [401, 810] on icon at bounding box center [403, 810] width 15 height 15
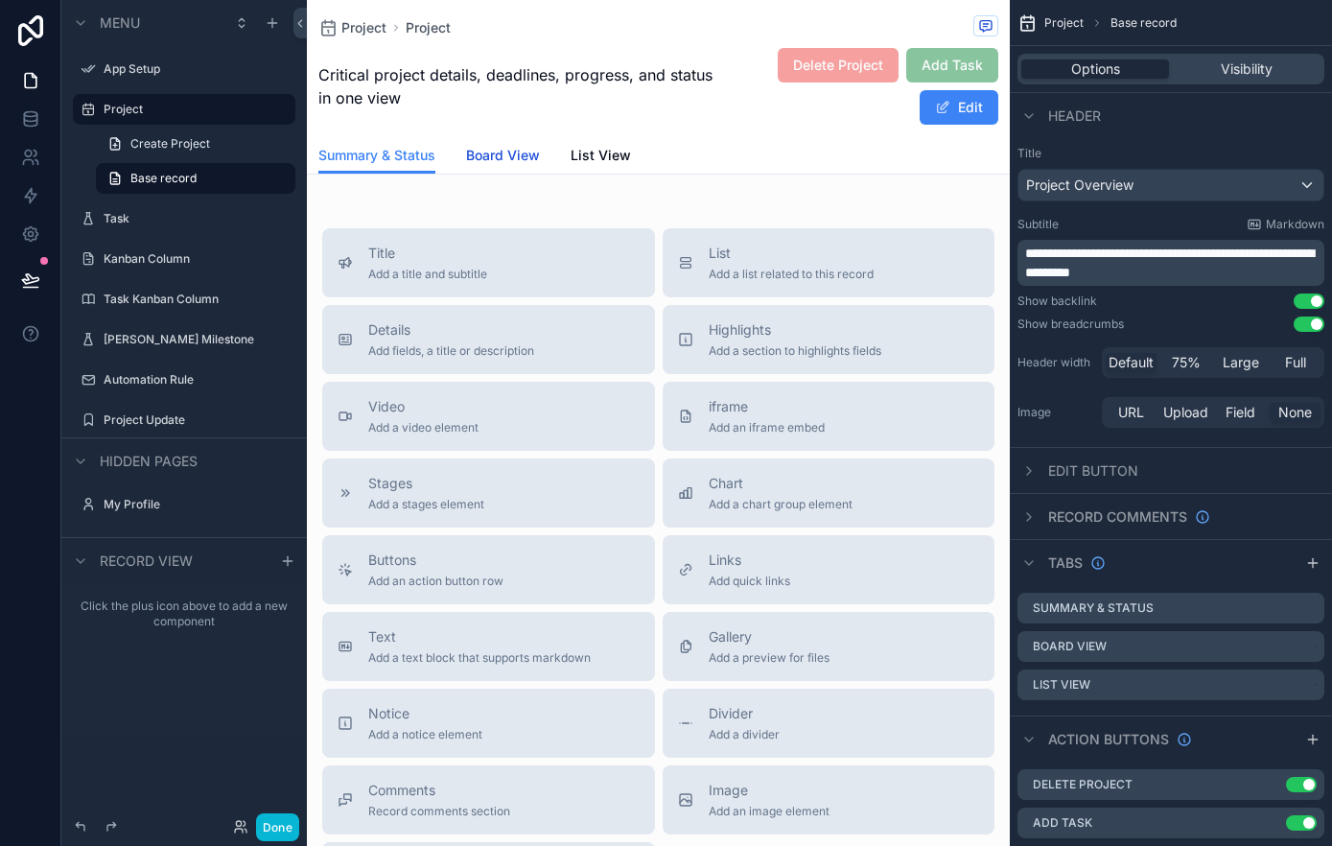
click at [514, 154] on span "Board View" at bounding box center [503, 155] width 74 height 19
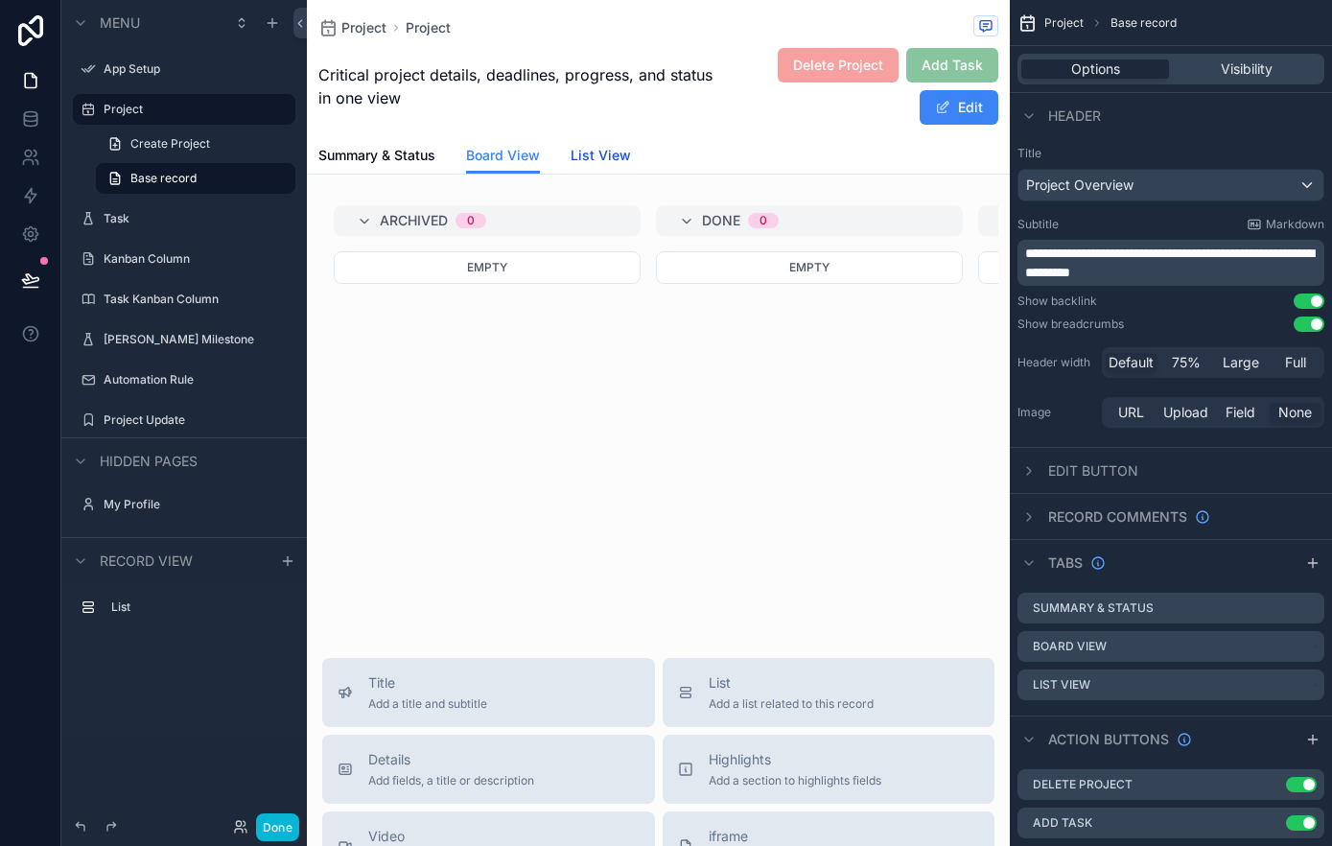
click at [609, 159] on span "List View" at bounding box center [600, 155] width 60 height 19
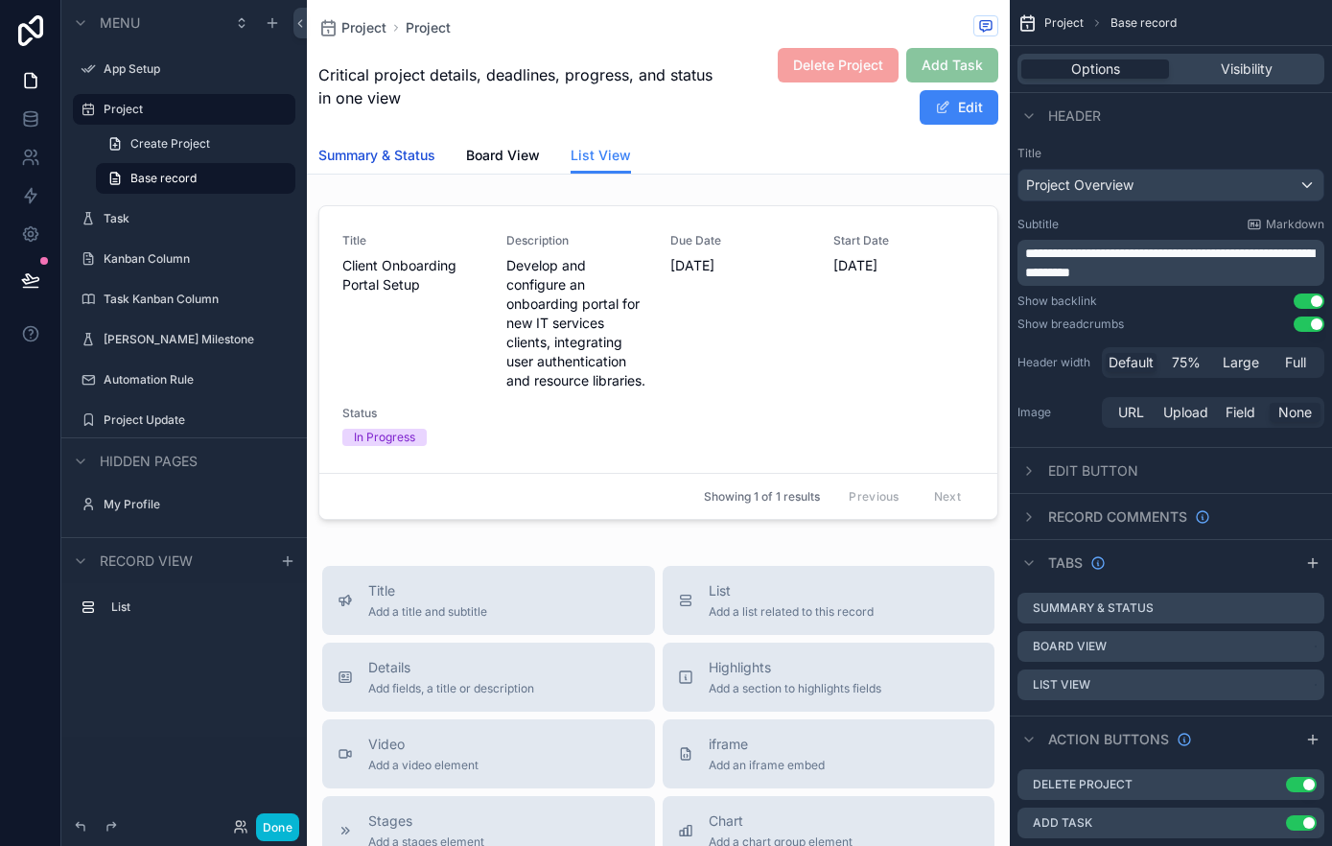
click at [403, 160] on span "Summary & Status" at bounding box center [376, 155] width 117 height 19
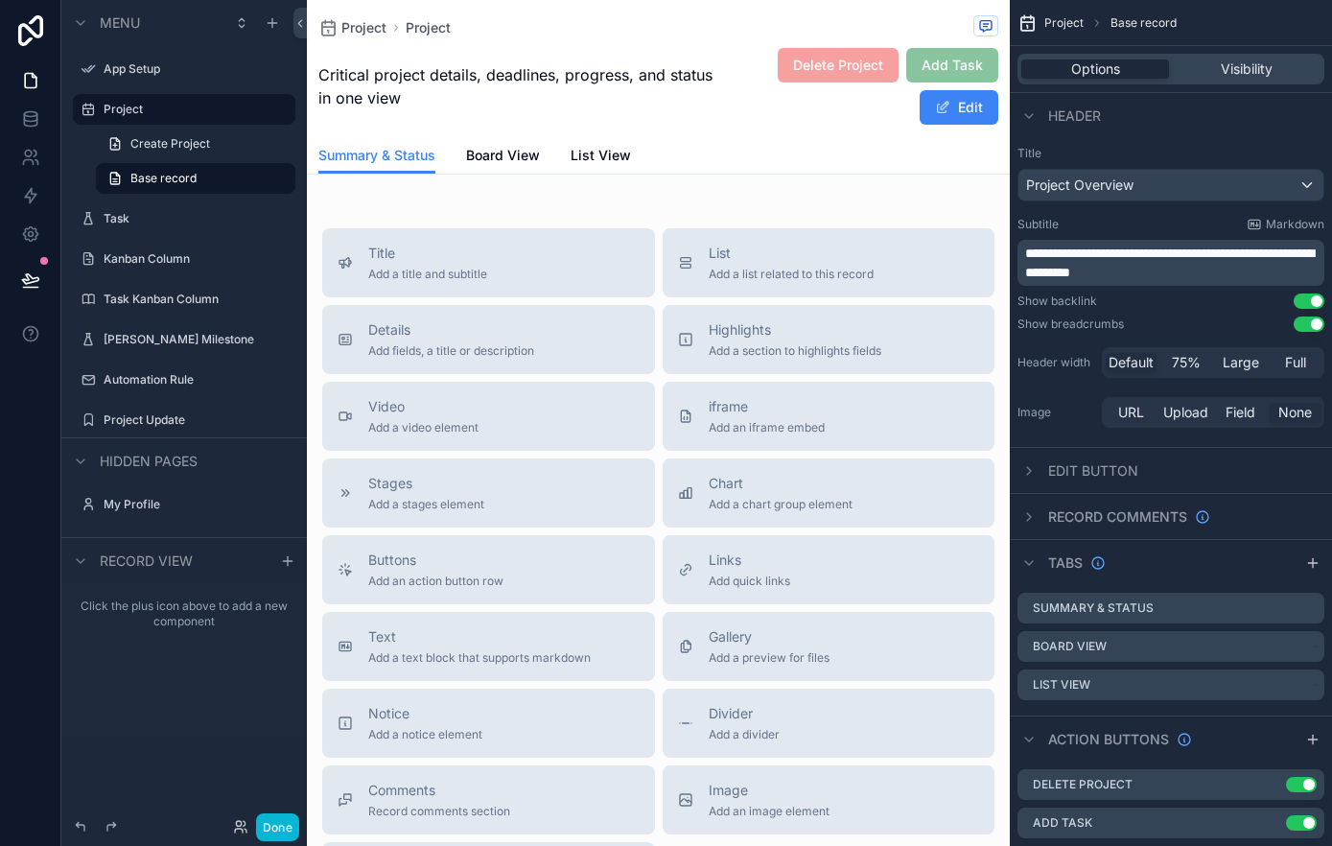
click at [527, 118] on div "Critical project details, deadlines, progress, and status in one view Delete Pr…" at bounding box center [658, 86] width 680 height 79
drag, startPoint x: 600, startPoint y: 90, endPoint x: 631, endPoint y: 77, distance: 33.5
click at [603, 88] on span "Critical project details, deadlines, progress, and status in one view" at bounding box center [521, 86] width 406 height 46
click at [640, 73] on span "Critical project details, deadlines, progress, and status in one view" at bounding box center [521, 86] width 406 height 46
click at [281, 835] on button "Done" at bounding box center [277, 827] width 43 height 28
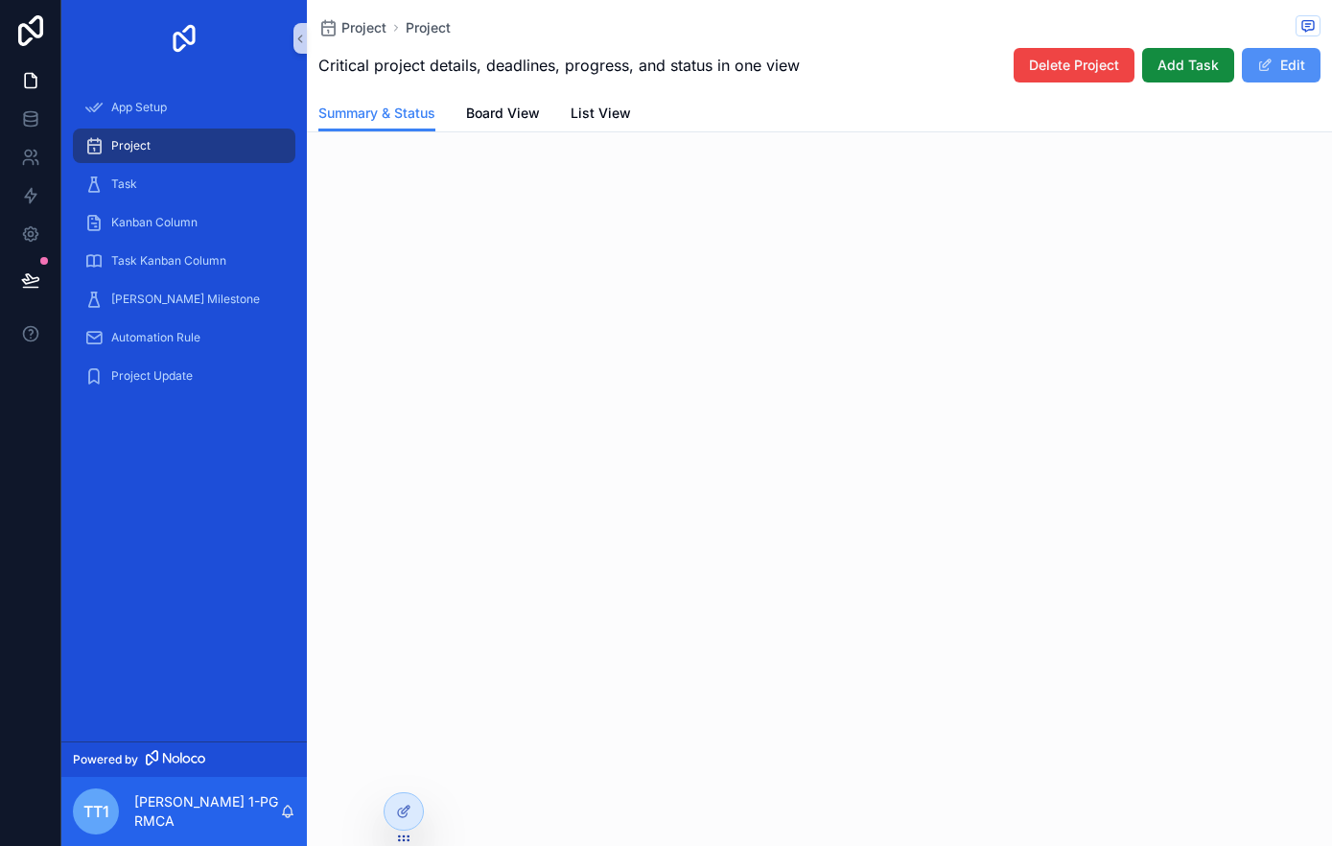
click at [1284, 69] on button "Edit" at bounding box center [1281, 65] width 79 height 35
click at [407, 810] on icon at bounding box center [403, 810] width 15 height 15
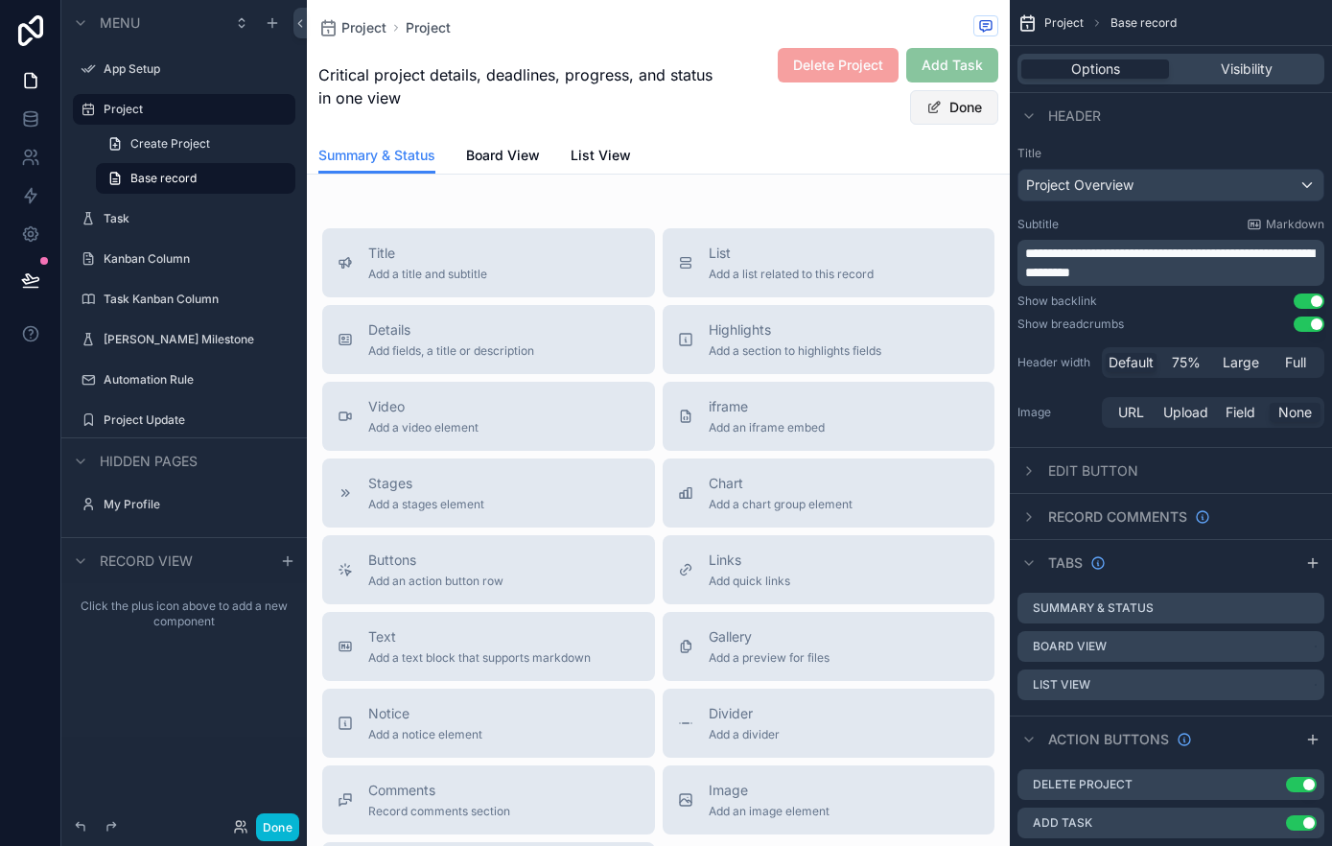
click at [941, 110] on button "Done" at bounding box center [954, 107] width 88 height 35
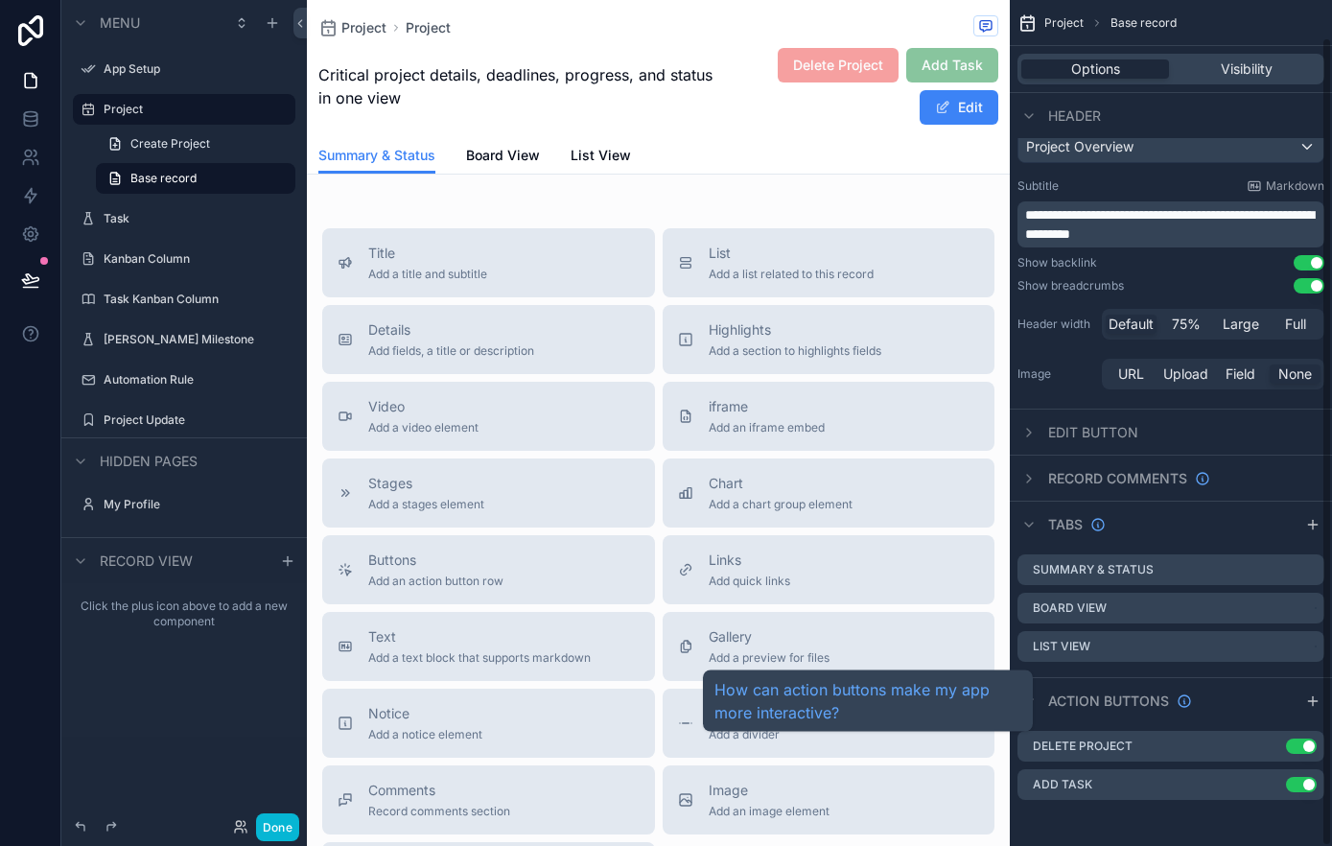
scroll to position [38, 0]
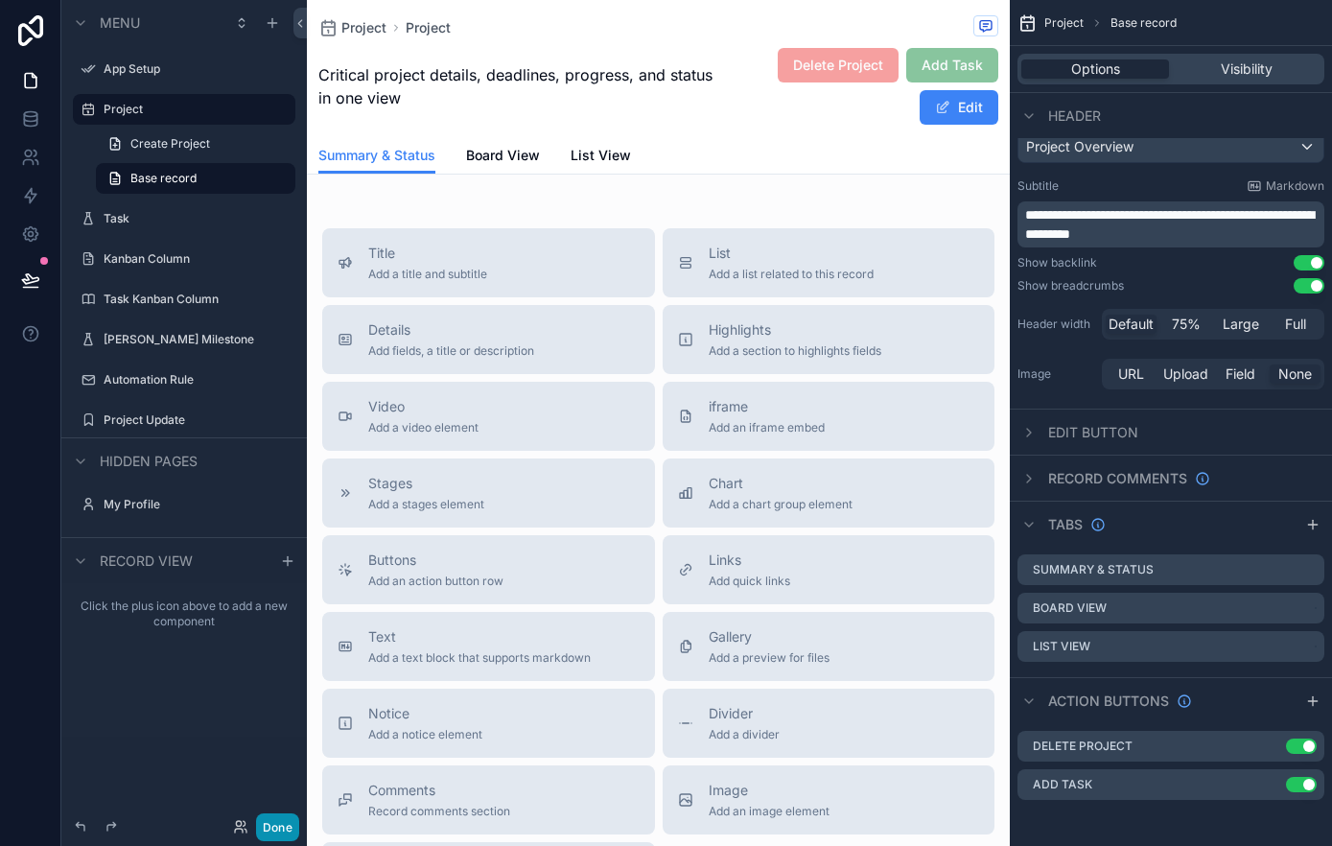
click at [281, 825] on button "Done" at bounding box center [277, 827] width 43 height 28
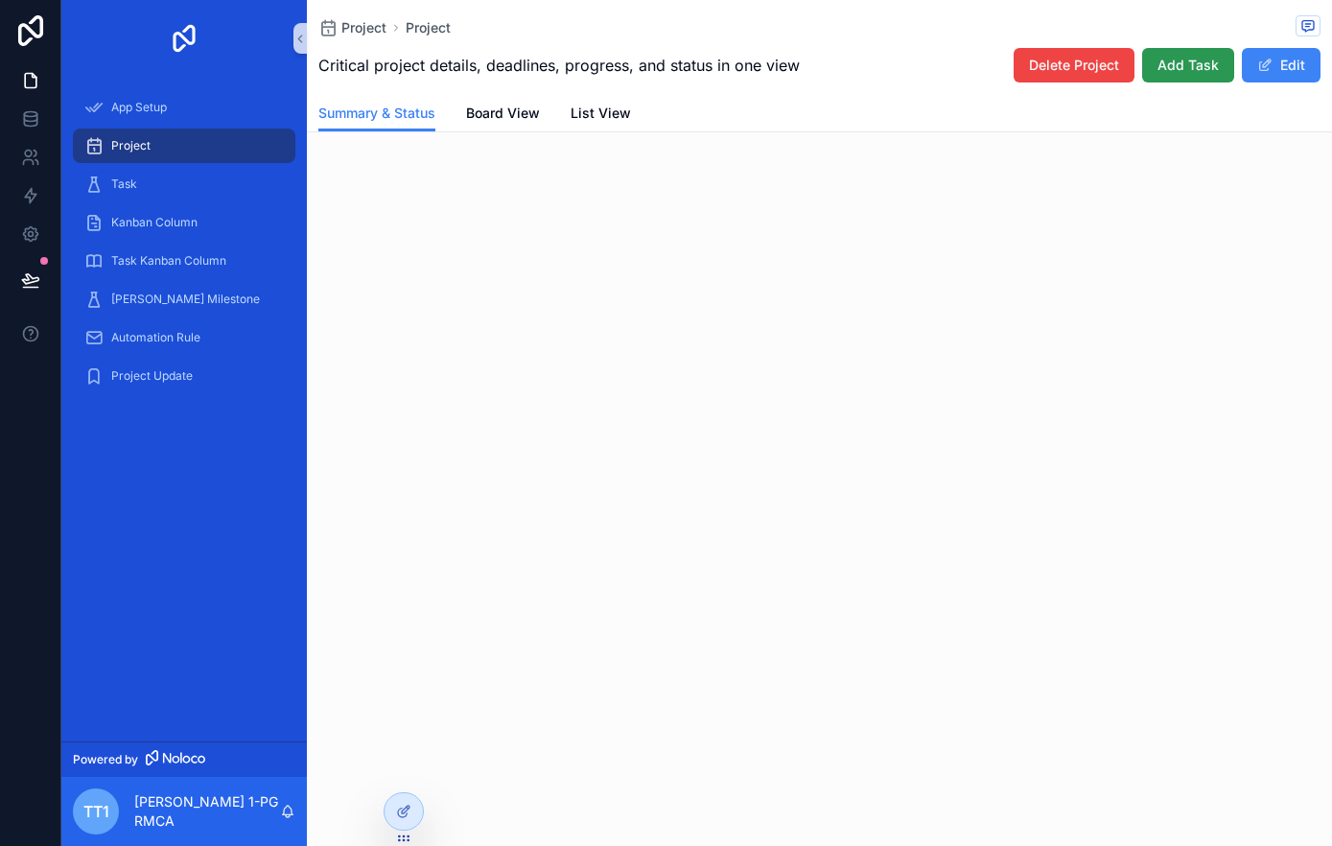
click at [1168, 70] on span "Add Task" at bounding box center [1187, 65] width 61 height 19
click at [1187, 65] on span "Add Task" at bounding box center [1187, 65] width 61 height 19
click at [1289, 56] on button "Edit" at bounding box center [1281, 65] width 79 height 35
click at [405, 811] on icon at bounding box center [406, 809] width 8 height 8
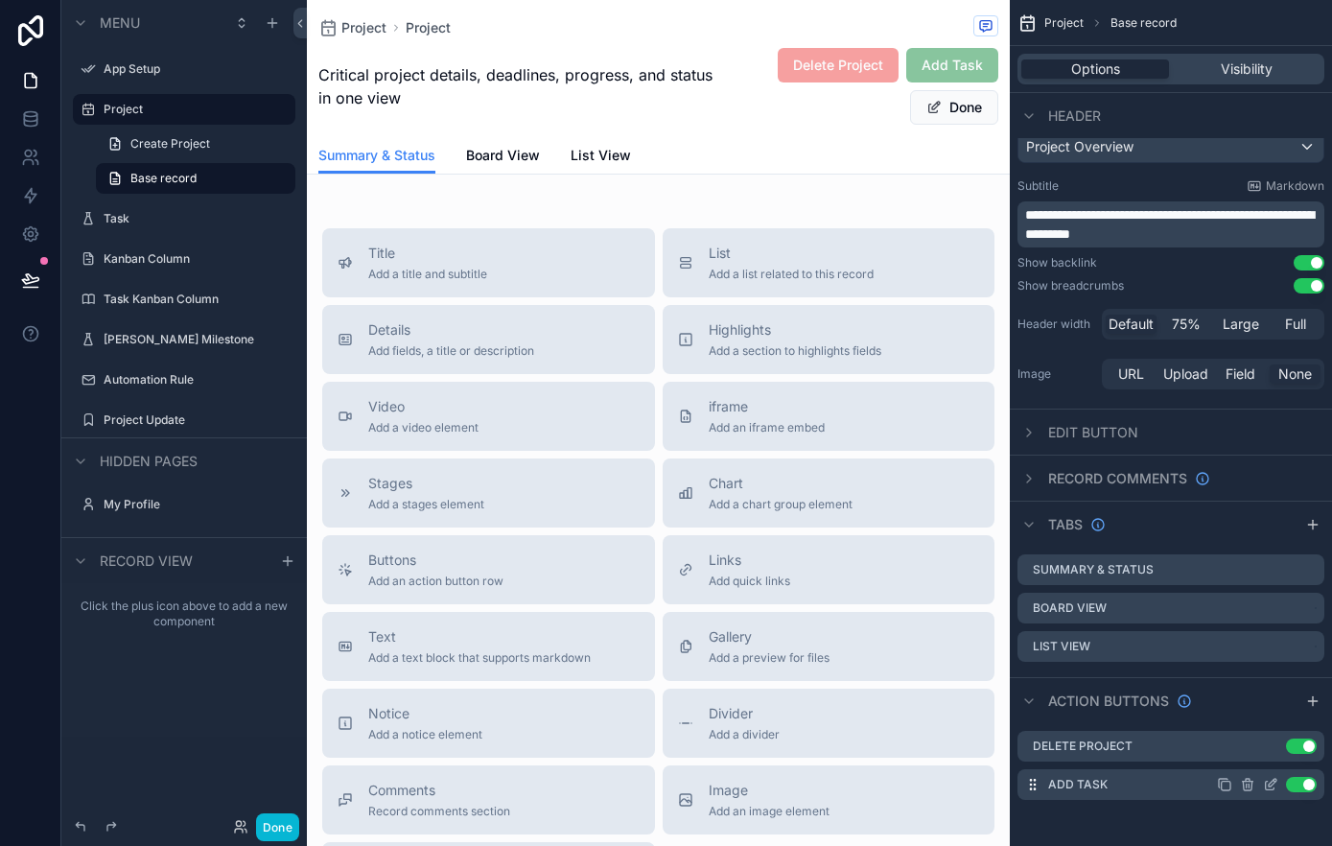
click at [1269, 788] on icon "scrollable content" at bounding box center [1270, 784] width 15 height 15
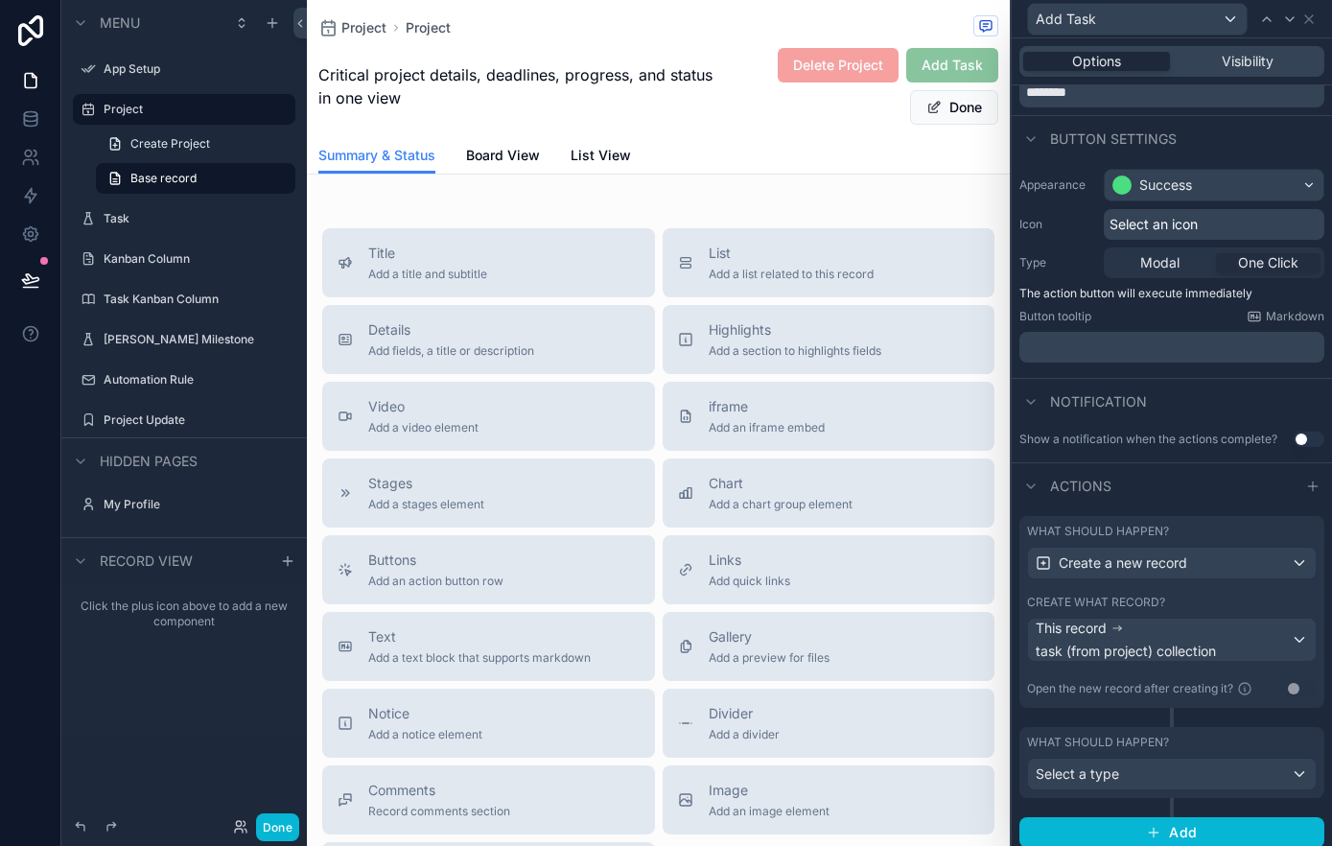
scroll to position [86, 0]
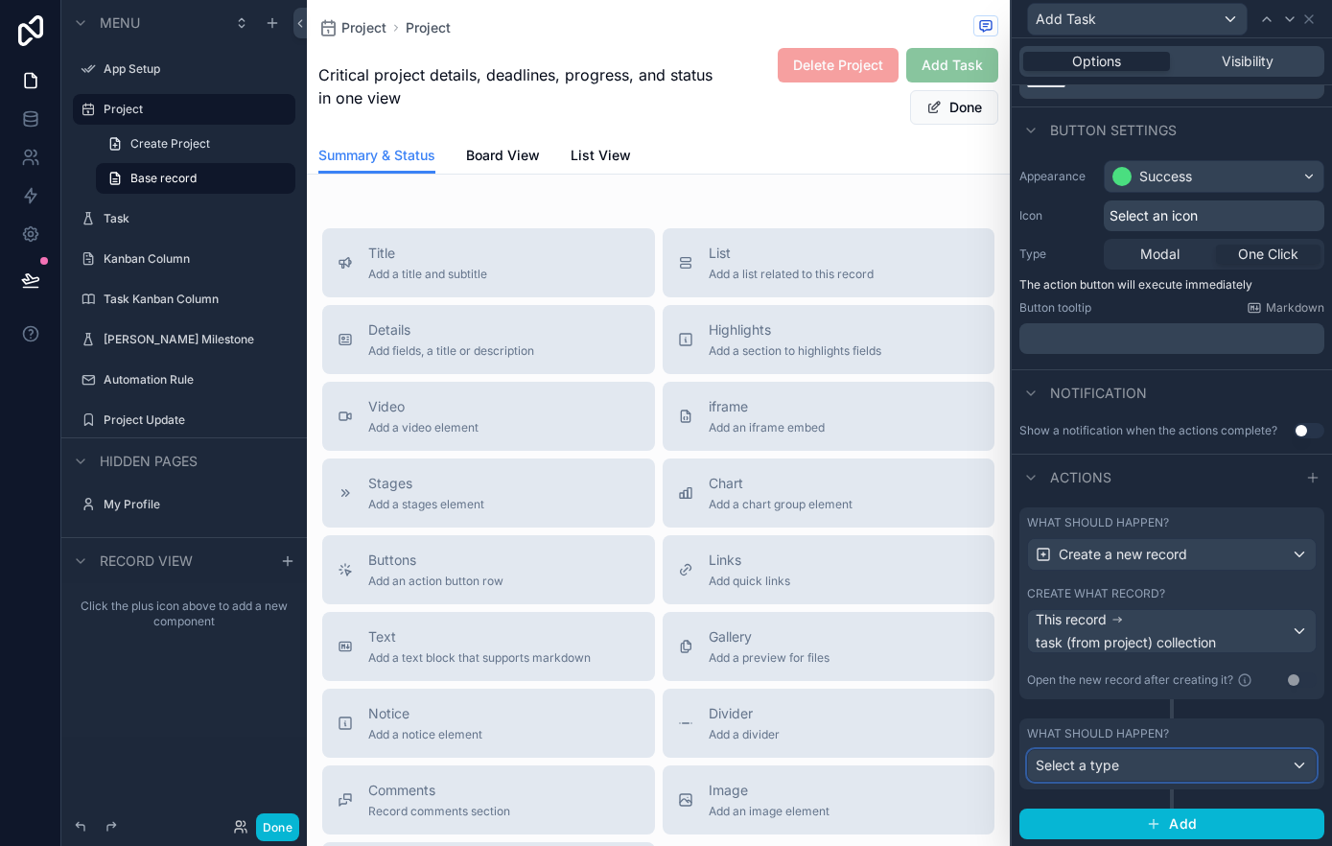
click at [1160, 765] on div "Select a type" at bounding box center [1172, 765] width 288 height 31
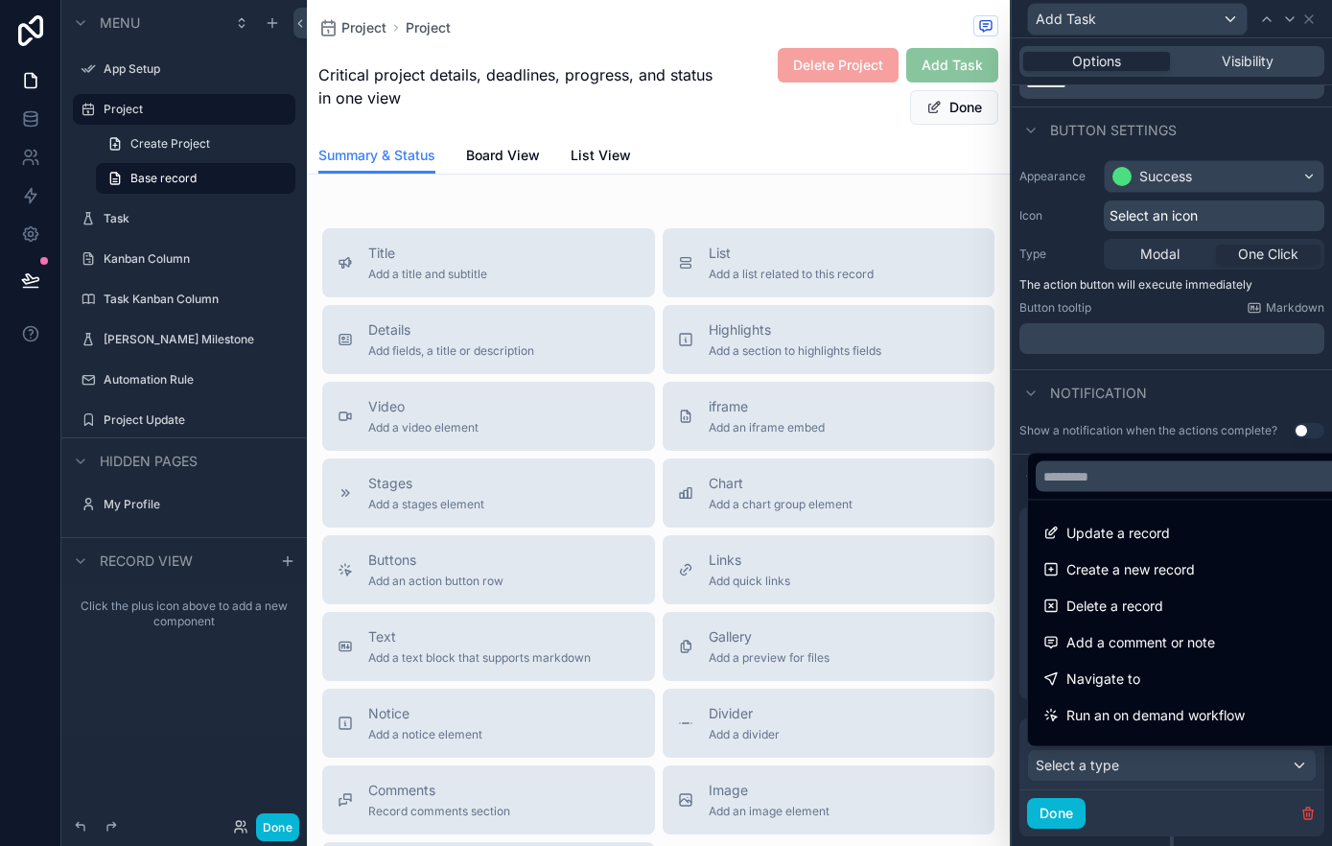
click at [1182, 569] on span "Create a new record" at bounding box center [1130, 569] width 128 height 23
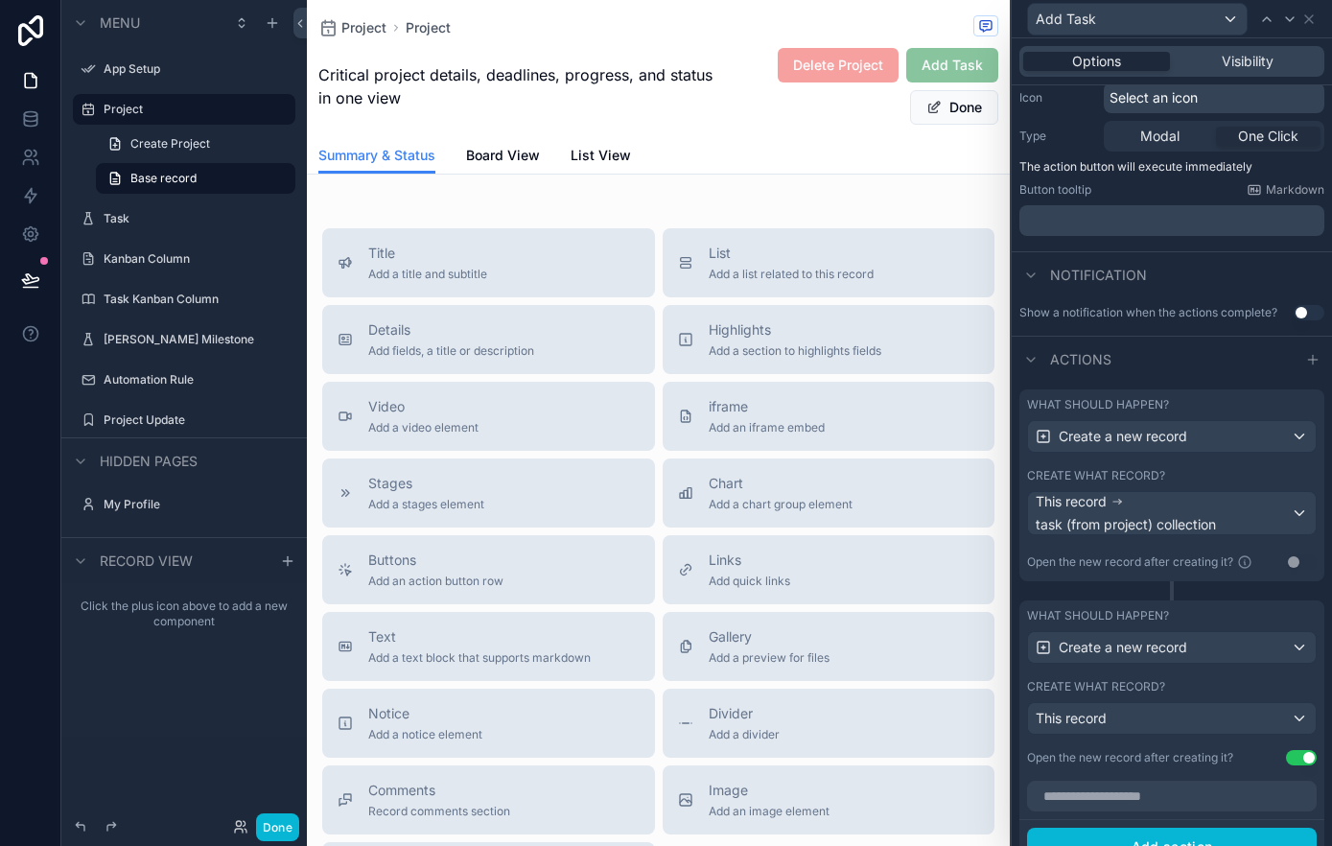
scroll to position [210, 0]
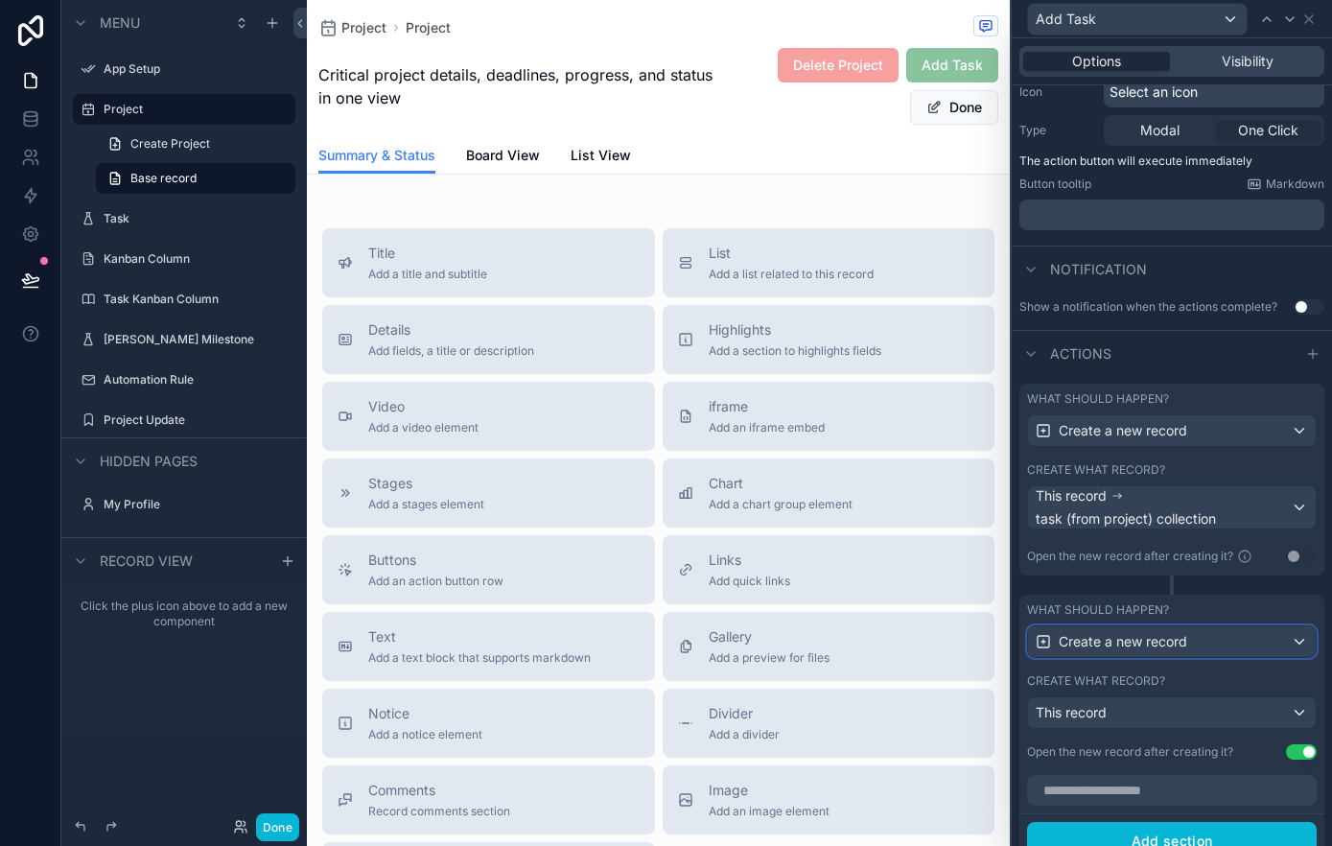
click at [1292, 645] on div "Create a new record" at bounding box center [1172, 641] width 288 height 31
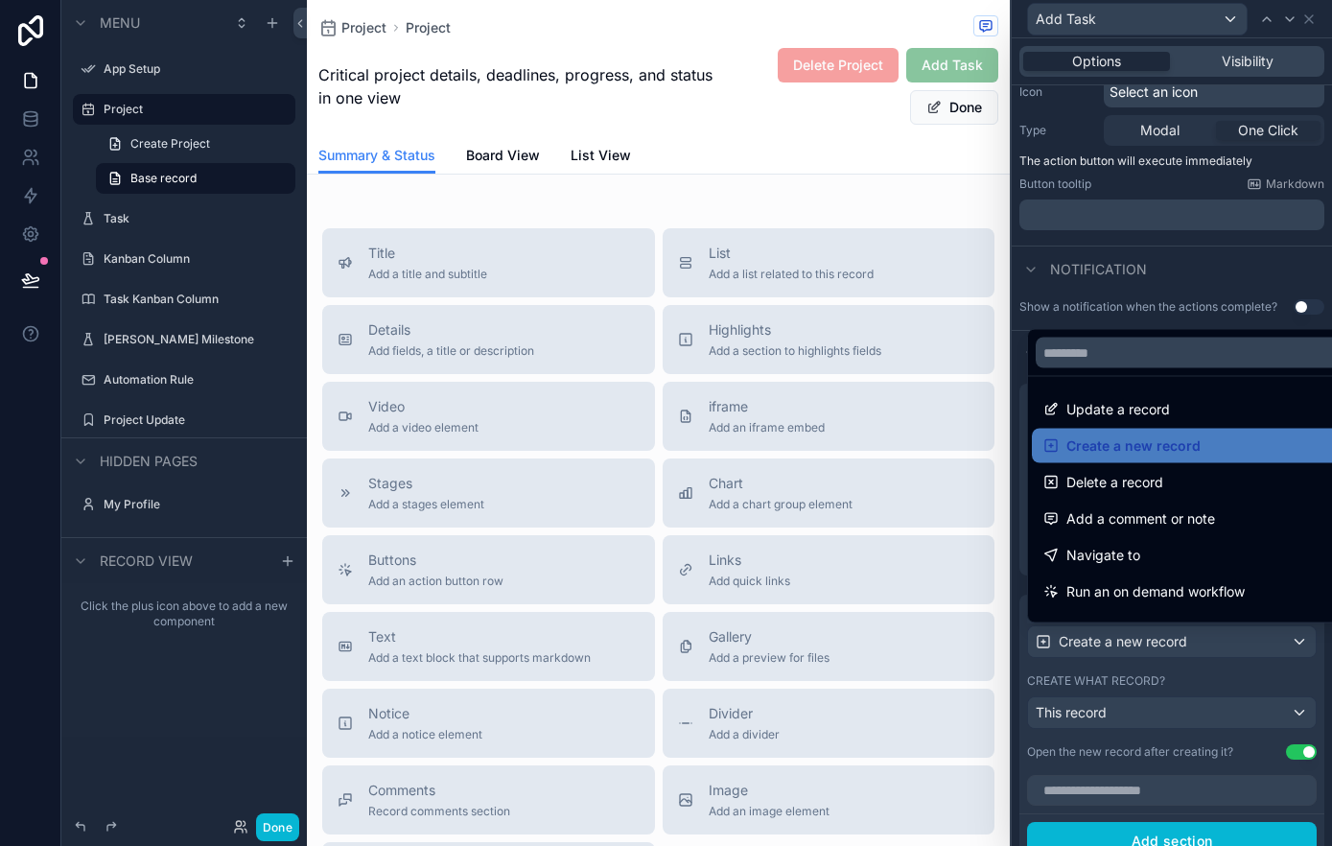
click at [1292, 645] on div at bounding box center [1171, 423] width 320 height 846
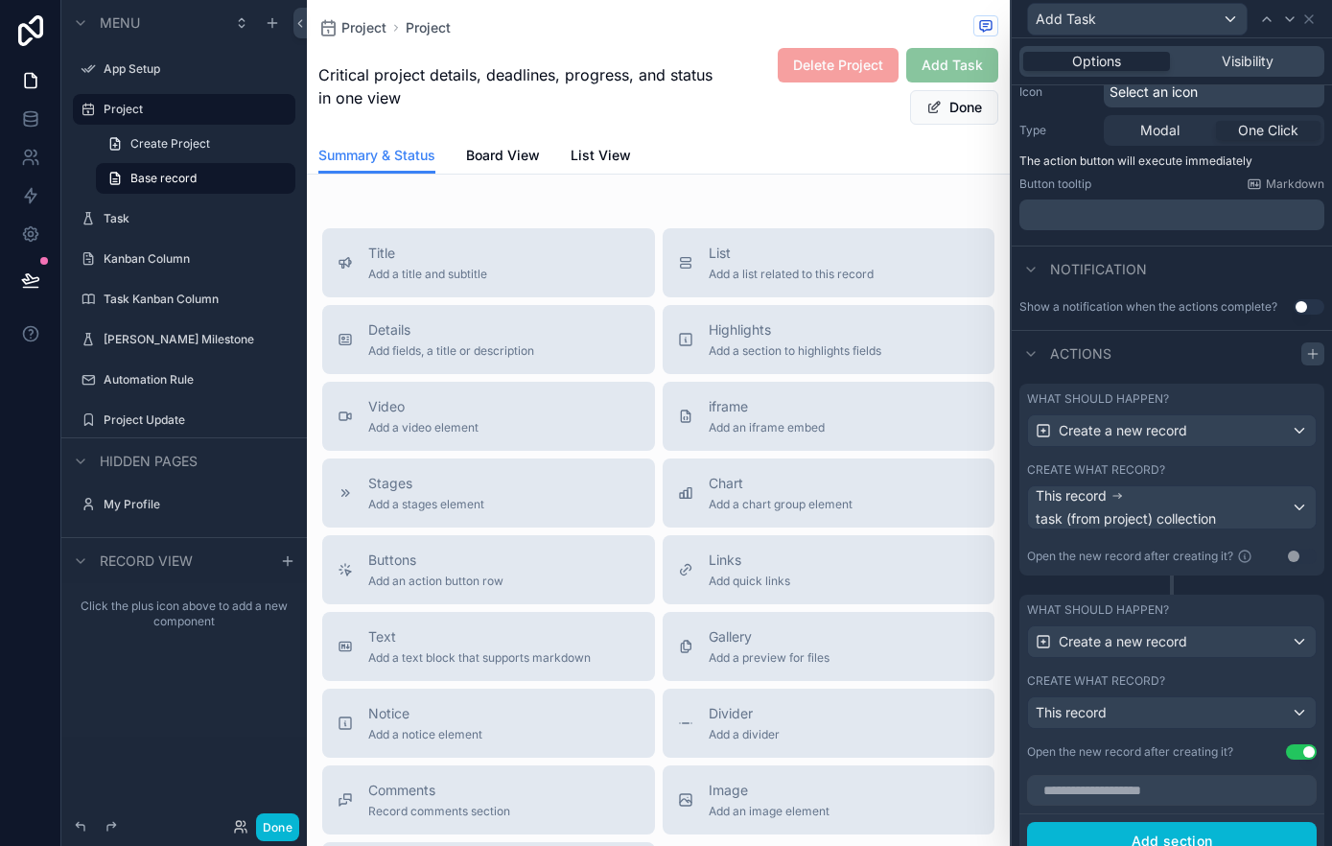
click at [1312, 354] on icon at bounding box center [1312, 354] width 9 height 0
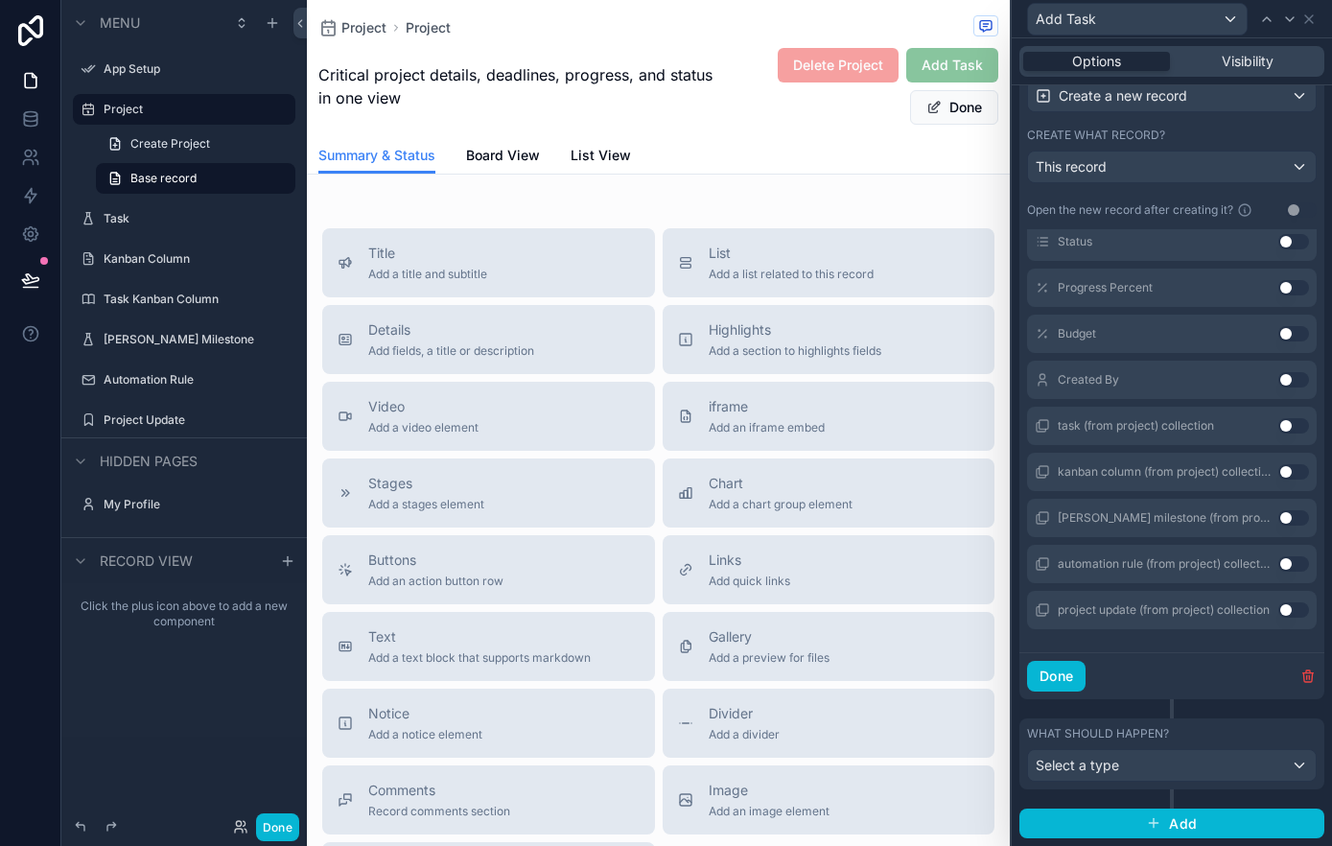
scroll to position [0, 0]
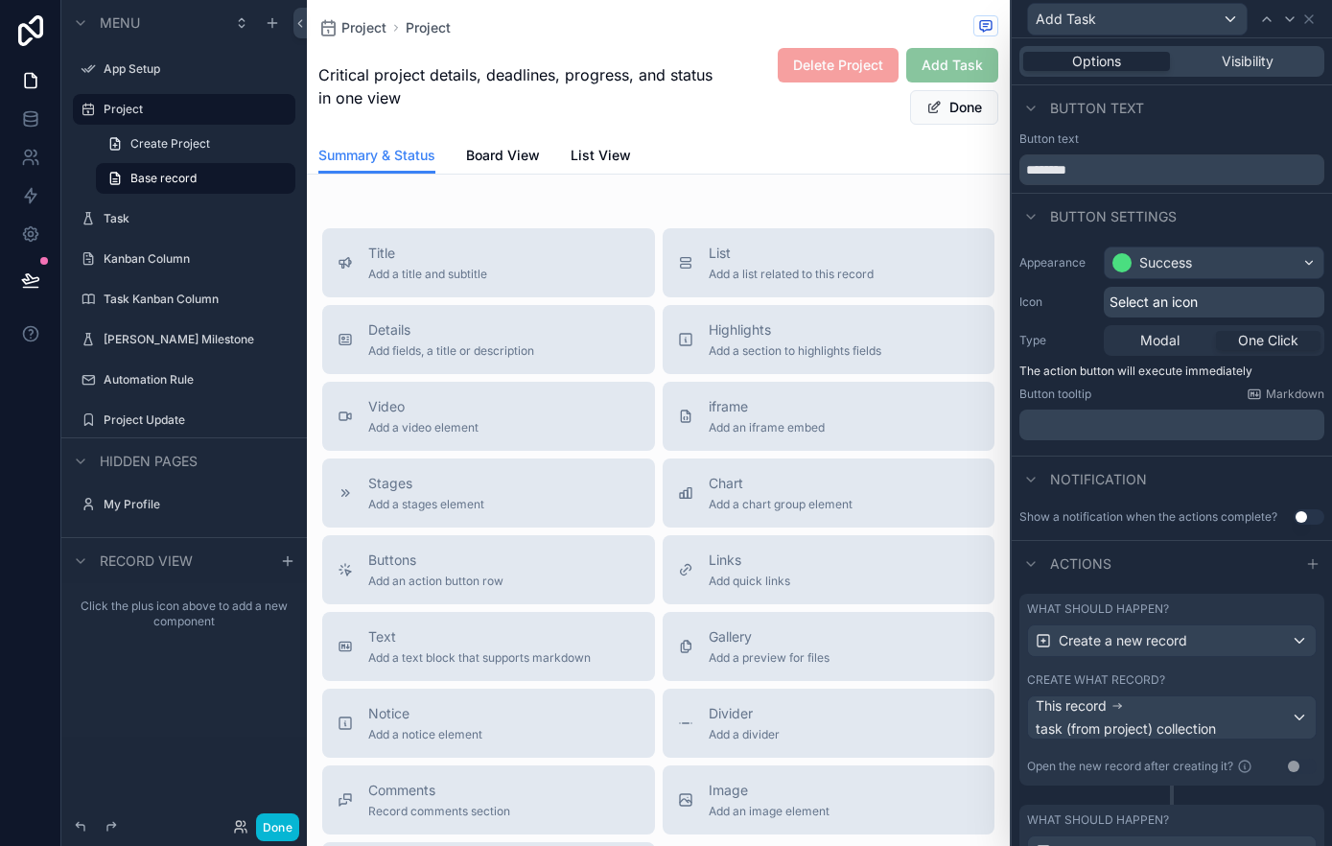
click at [773, 118] on div "Delete Project Add Task Done" at bounding box center [858, 86] width 279 height 79
click at [1177, 346] on span "Modal" at bounding box center [1159, 340] width 39 height 19
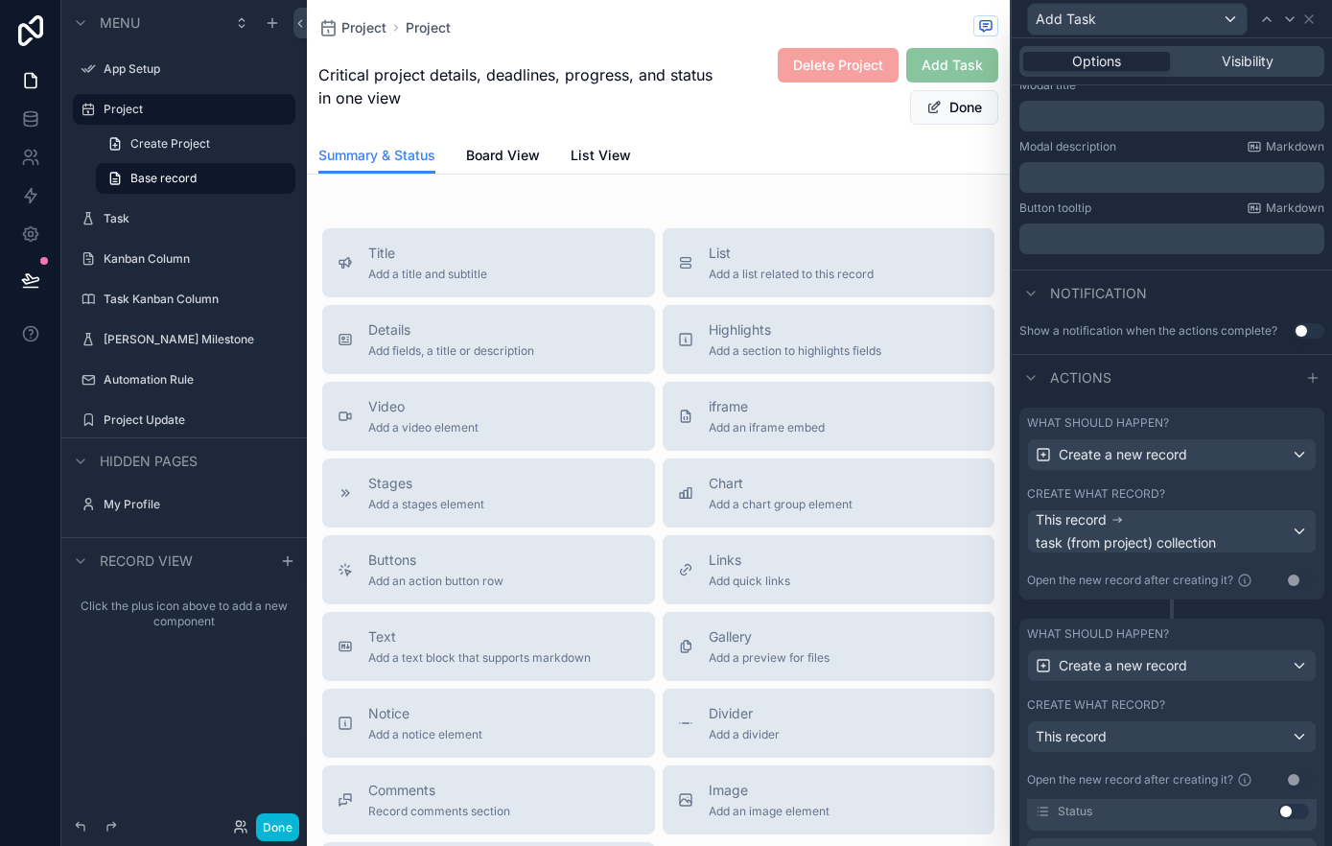
scroll to position [323, 0]
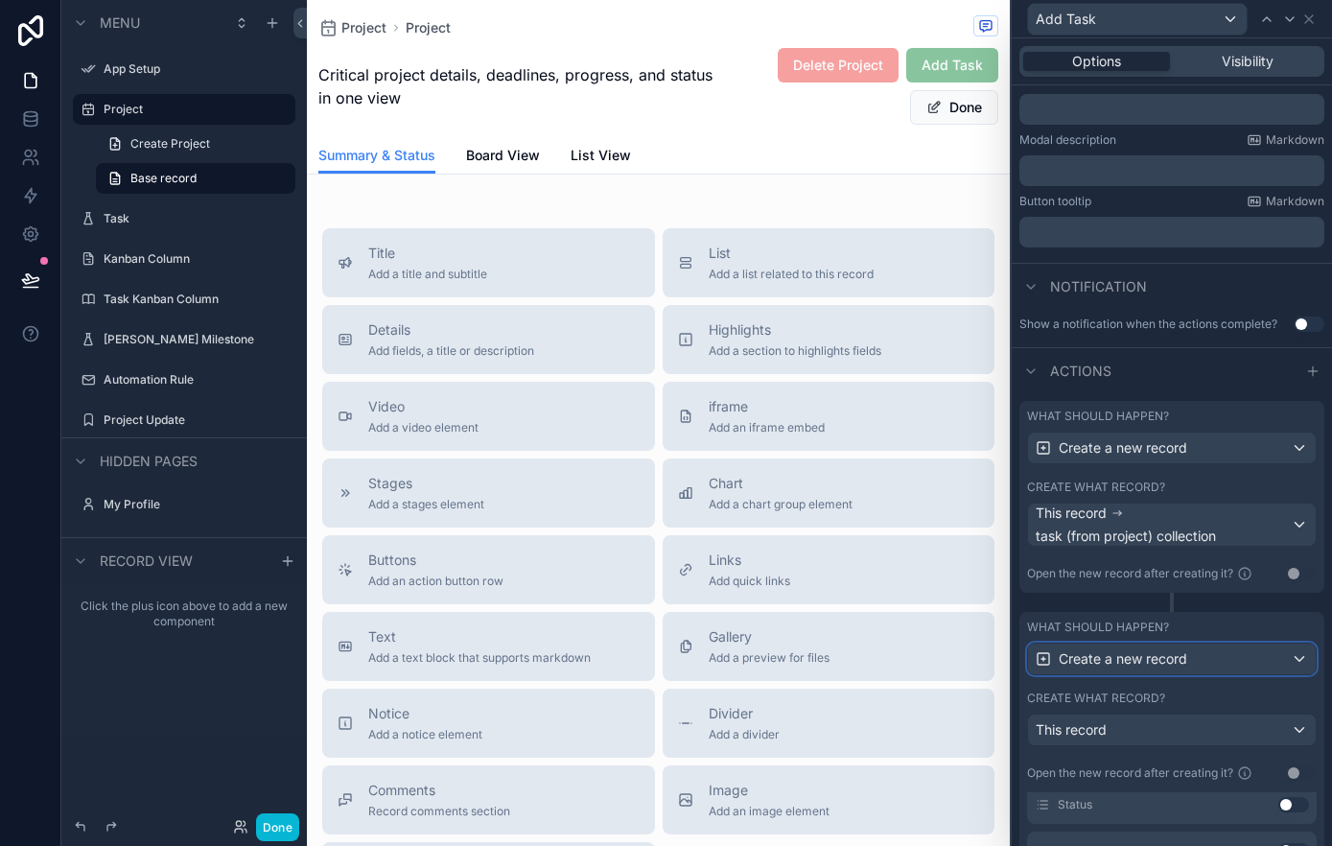
click at [1300, 655] on div "Create a new record" at bounding box center [1172, 658] width 288 height 31
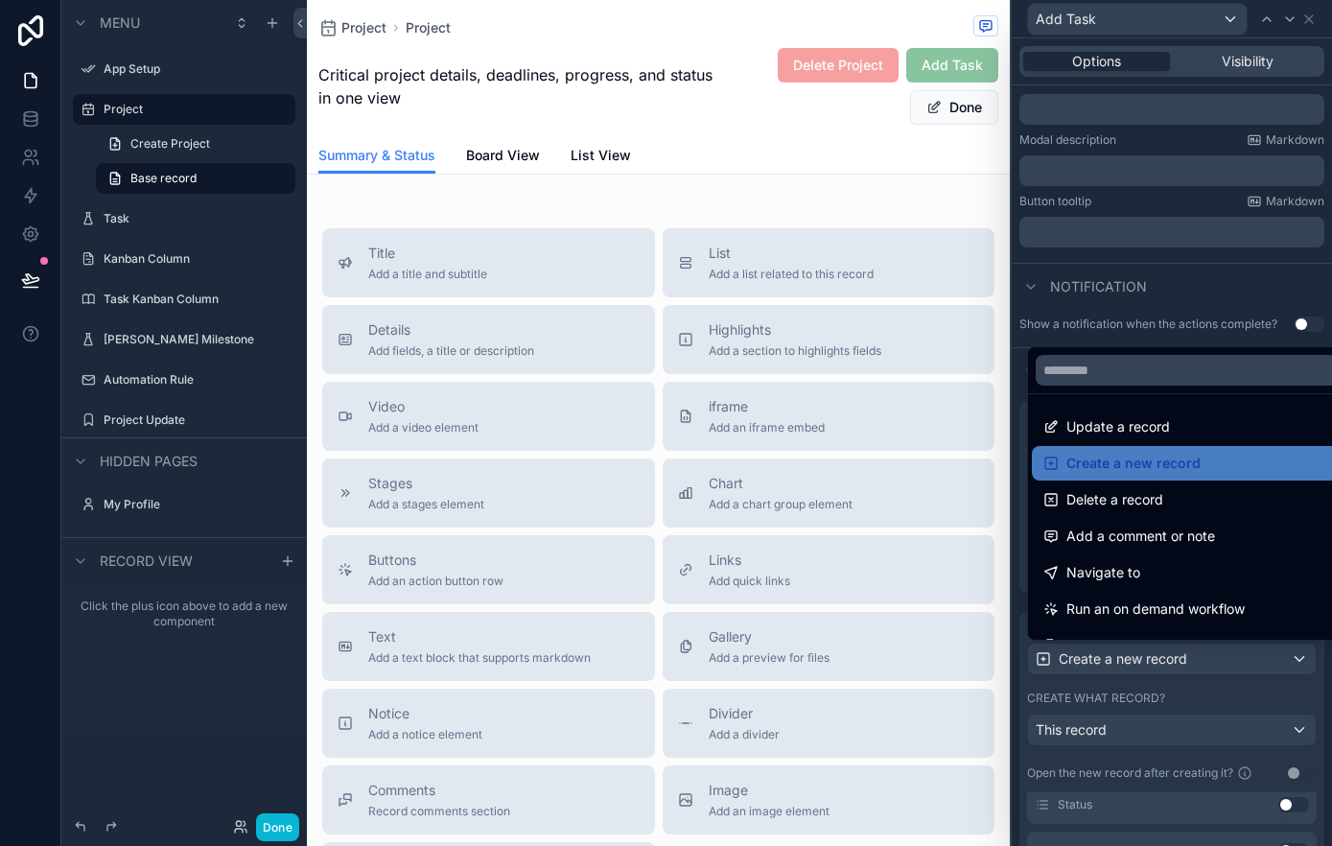
click at [1296, 658] on div at bounding box center [1171, 423] width 320 height 846
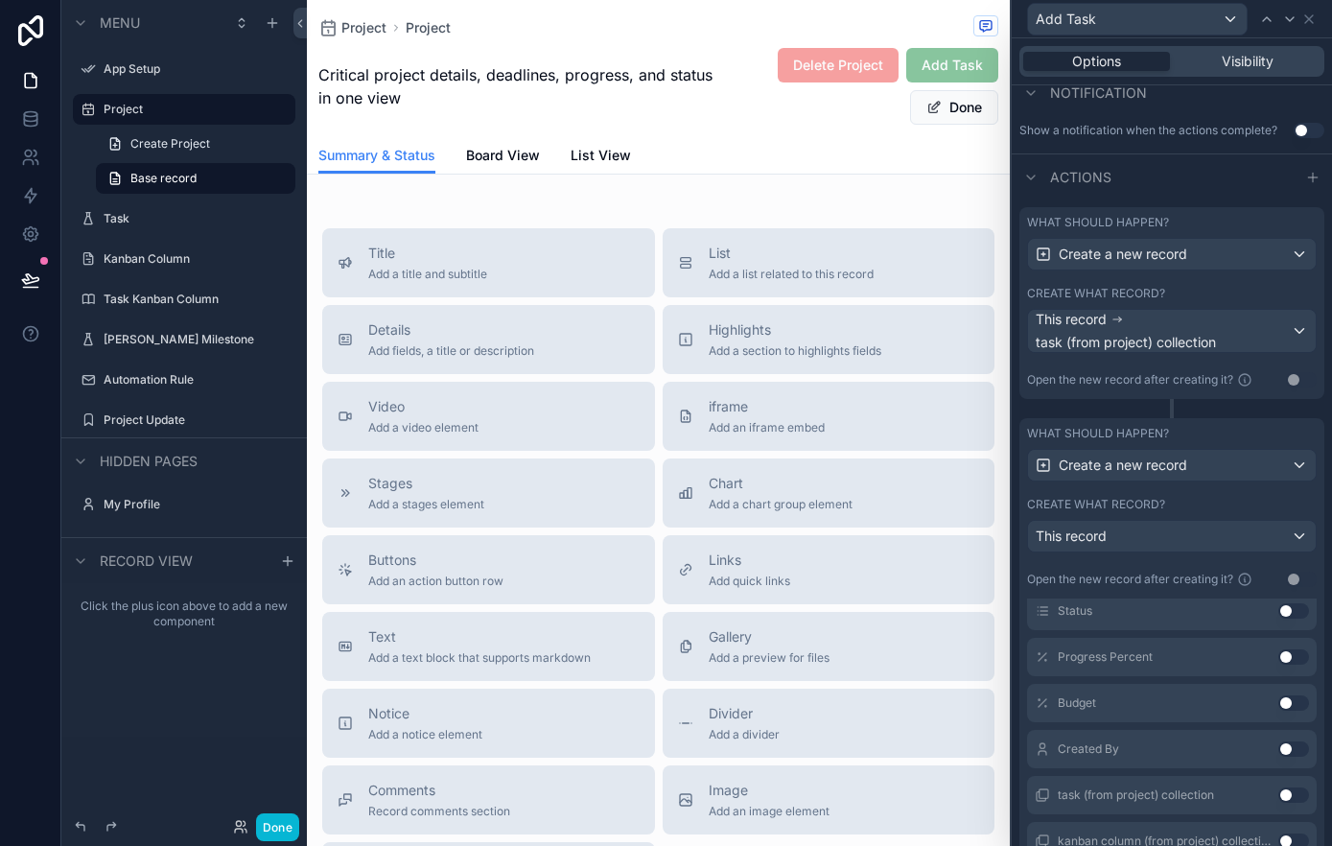
scroll to position [520, 0]
click at [1286, 744] on button "Use setting" at bounding box center [1293, 745] width 31 height 15
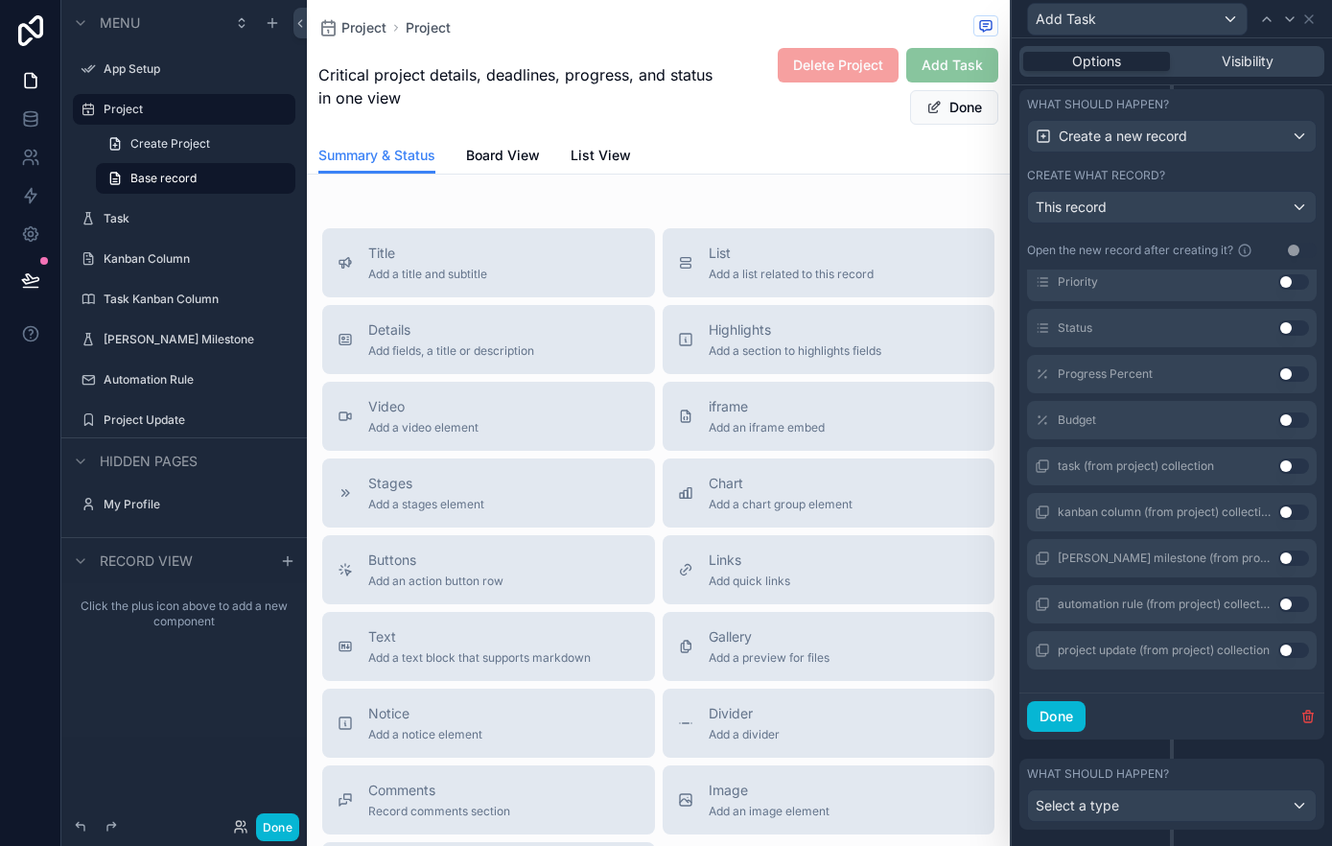
scroll to position [886, 0]
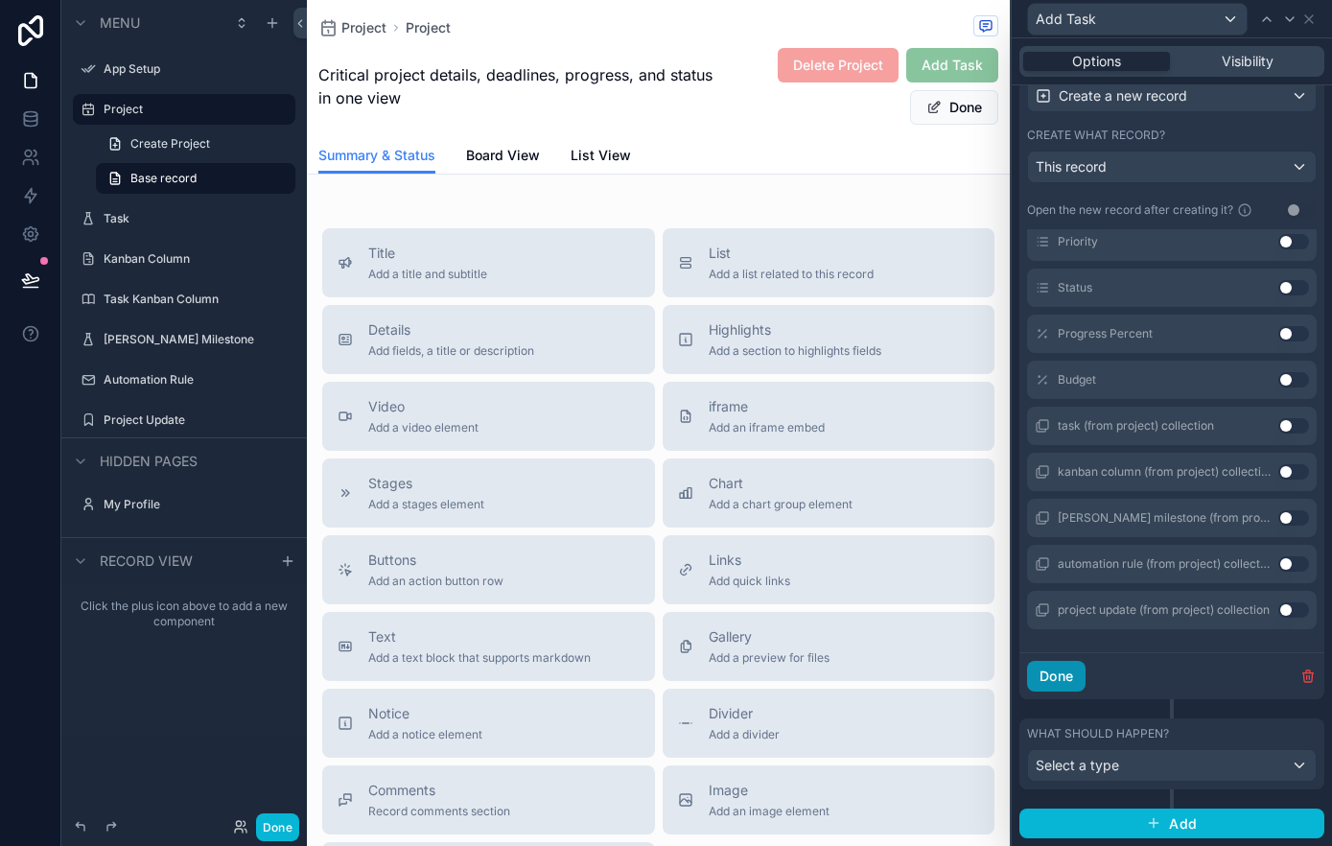
click at [1081, 678] on button "Done" at bounding box center [1056, 676] width 58 height 31
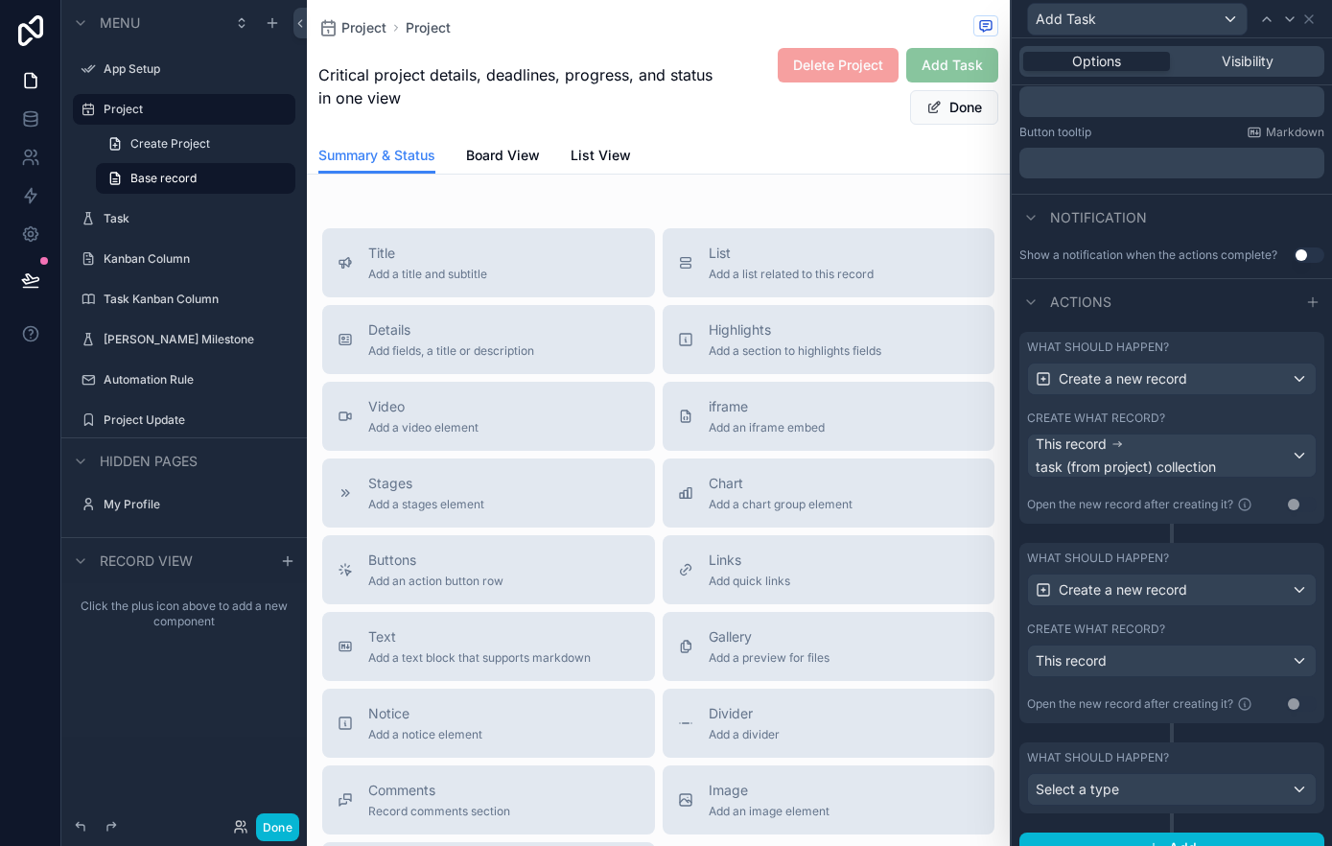
scroll to position [416, 0]
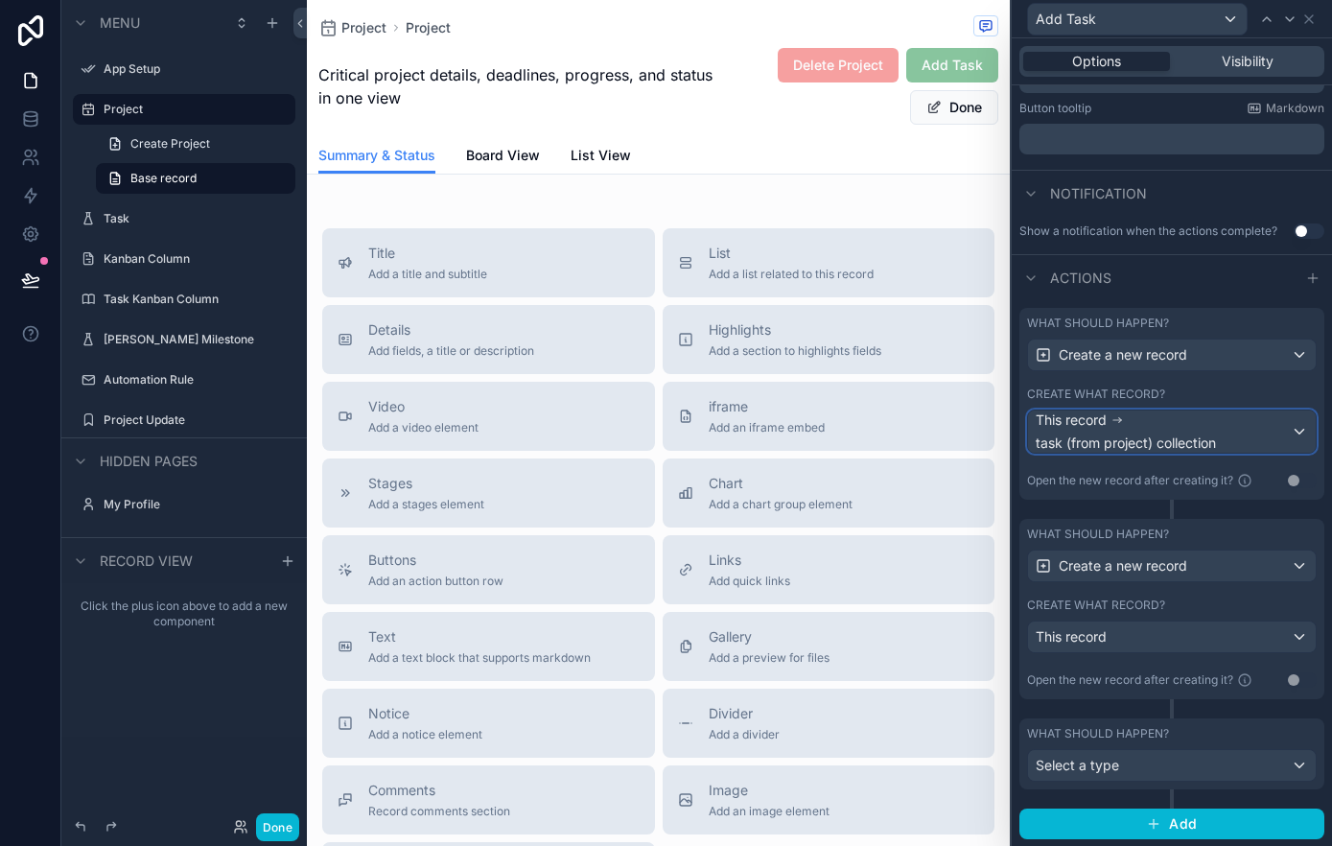
click at [1274, 449] on div "This record task (from project) collection" at bounding box center [1162, 431] width 255 height 42
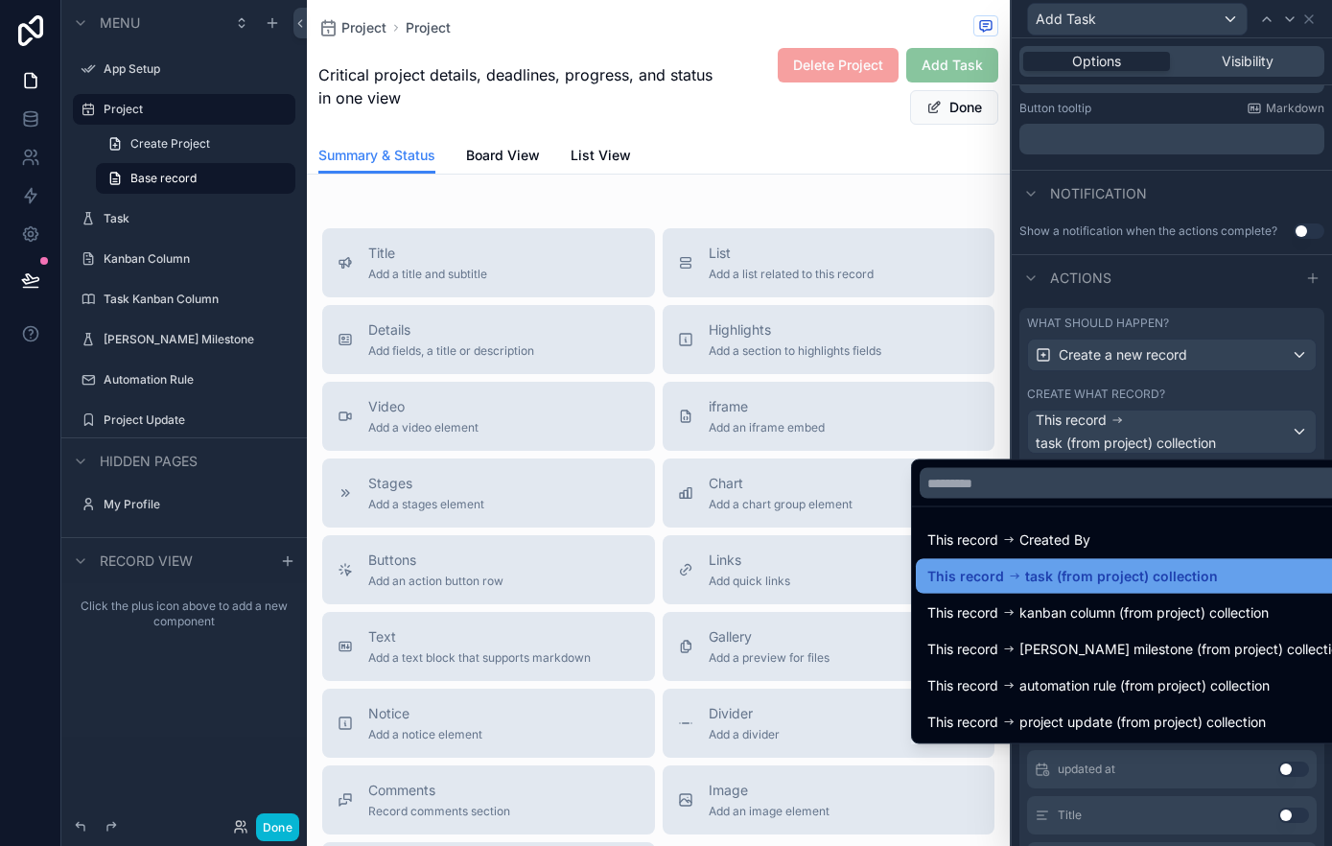
click at [1190, 586] on span "task (from project) collection" at bounding box center [1121, 576] width 193 height 23
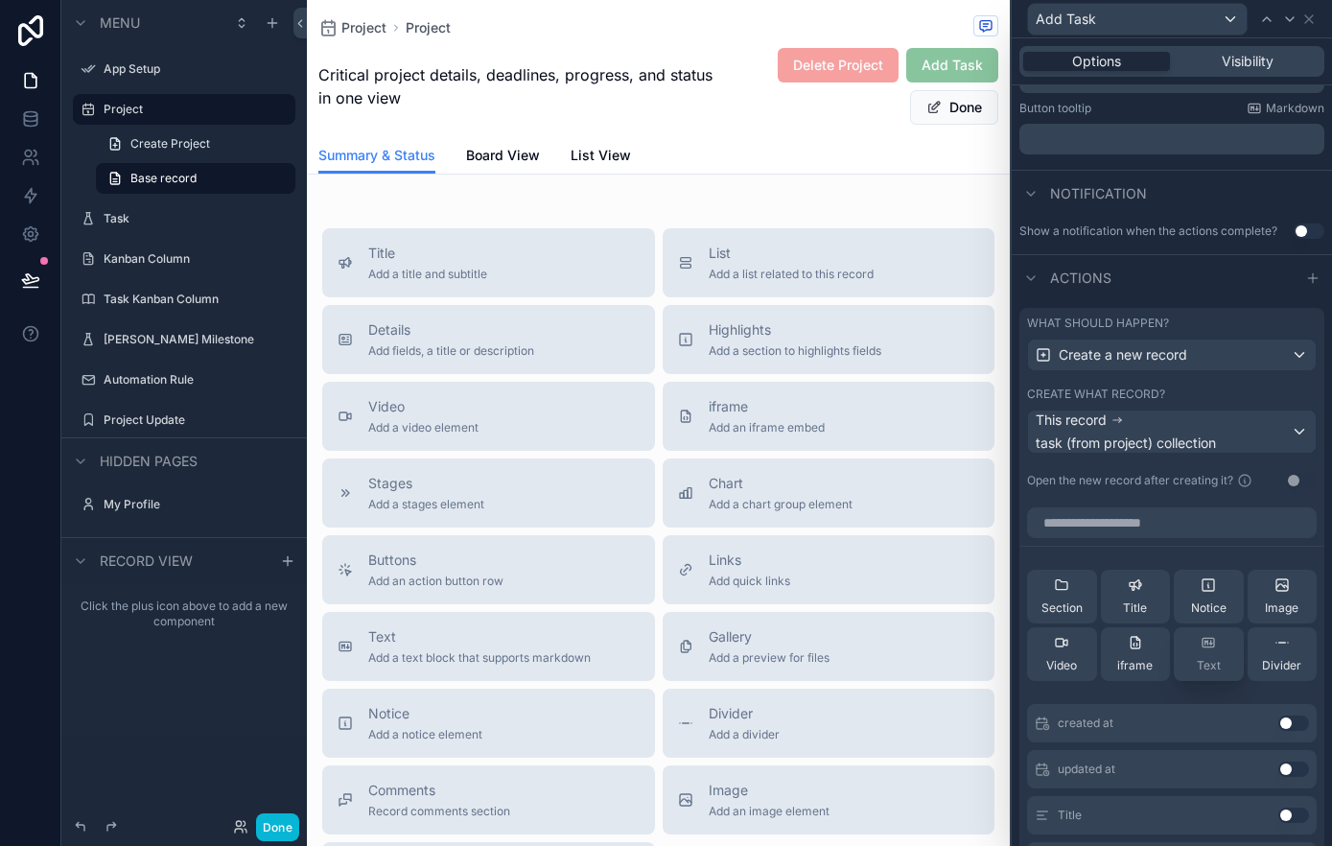
click at [1221, 647] on button "Text" at bounding box center [1209, 654] width 70 height 54
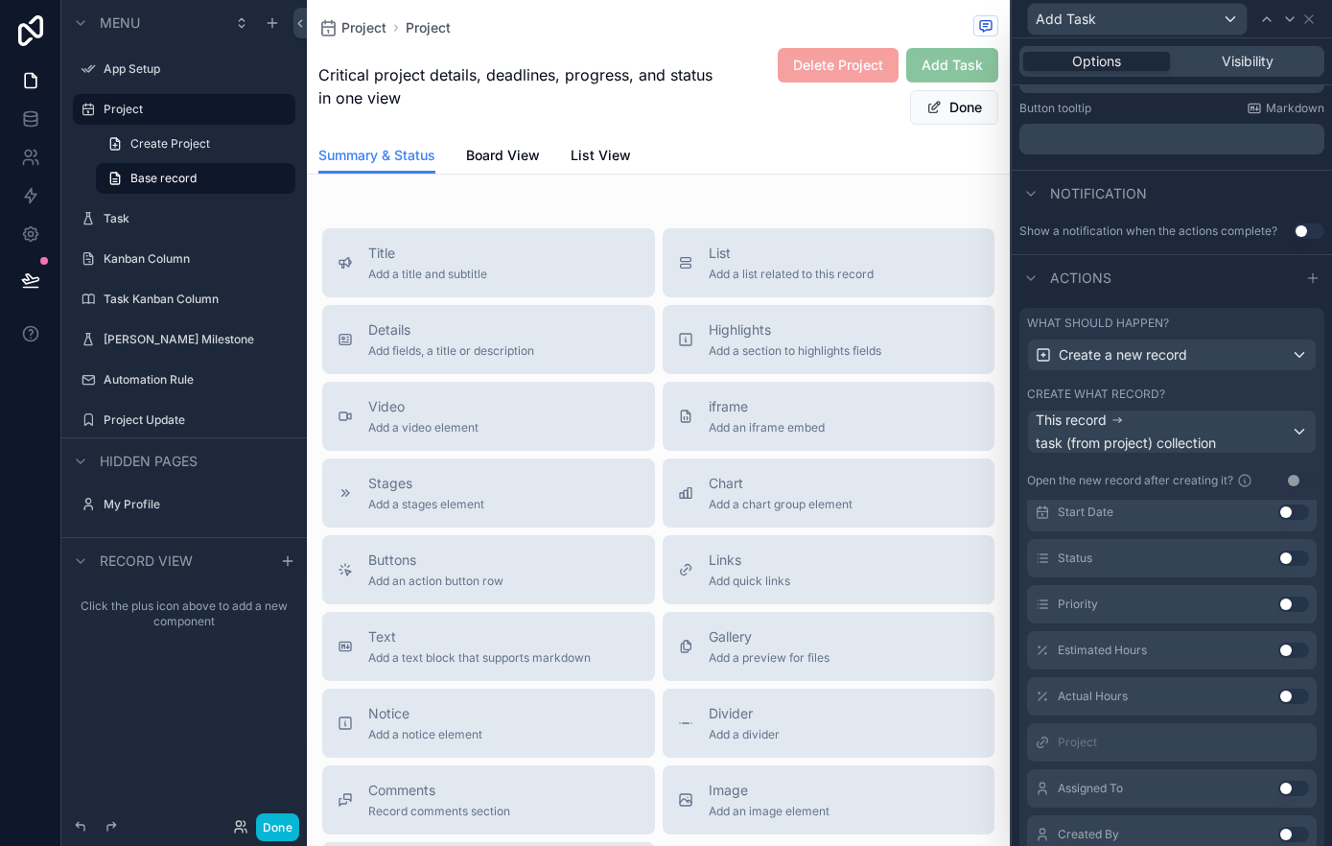
scroll to position [886, 0]
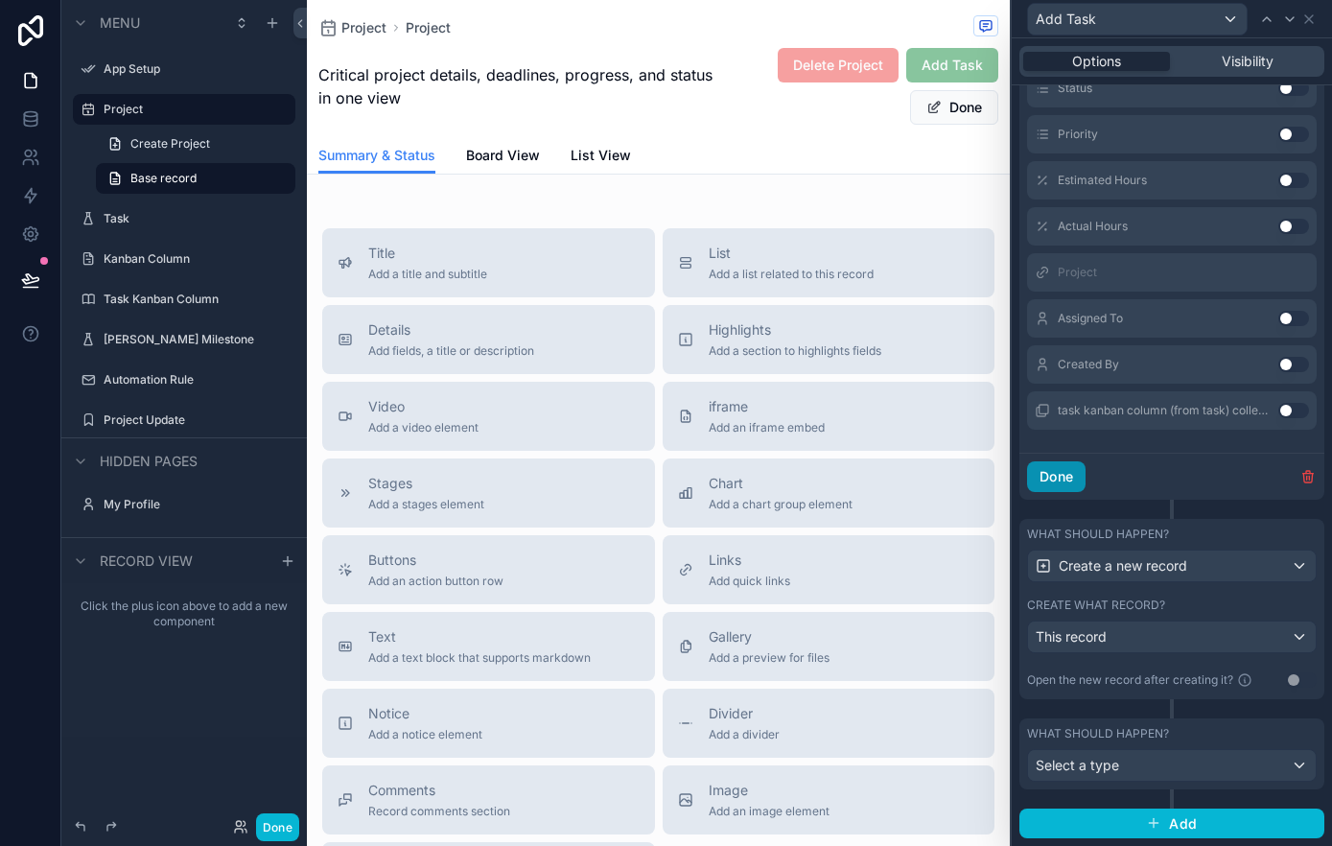
click at [1067, 472] on button "Done" at bounding box center [1056, 476] width 58 height 31
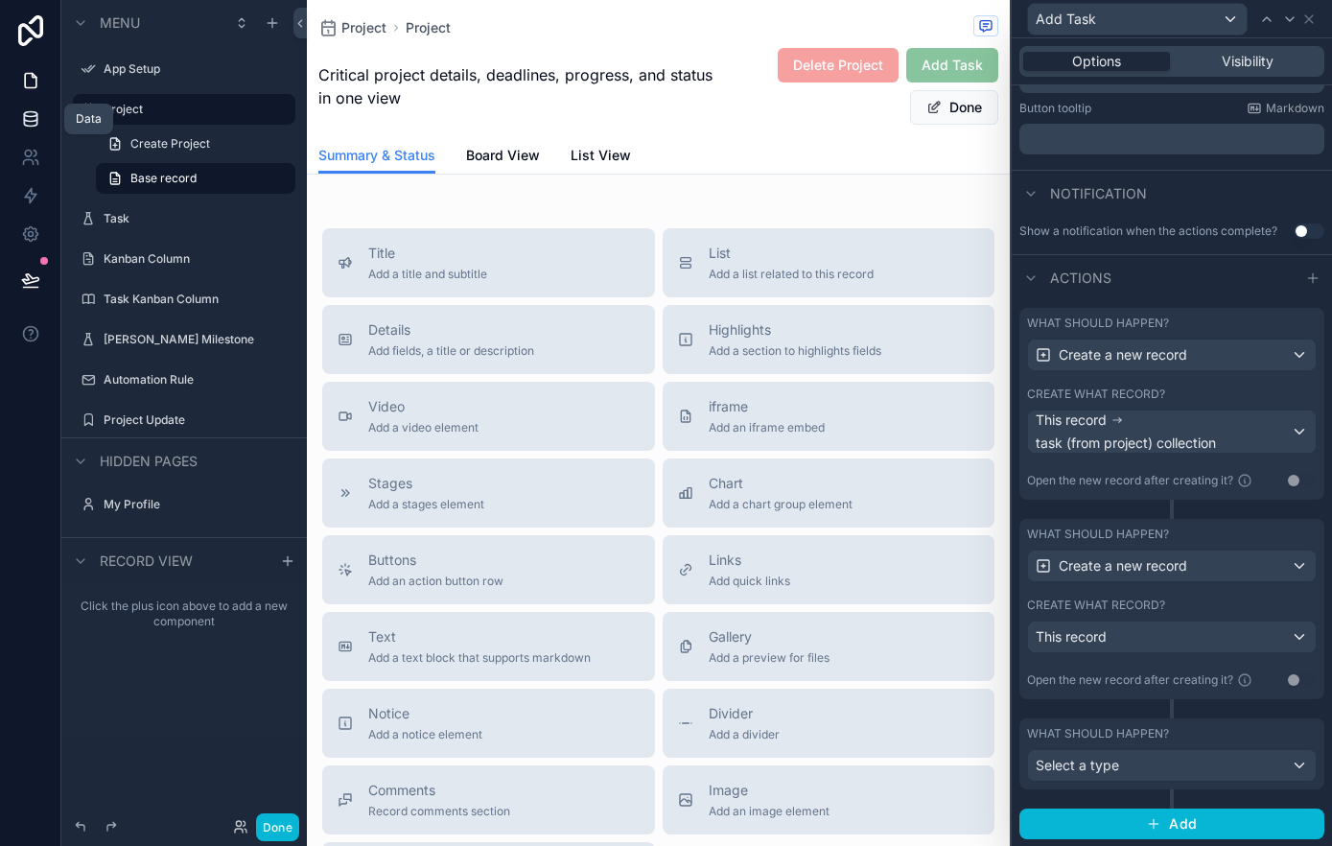
click at [29, 114] on icon at bounding box center [30, 118] width 19 height 19
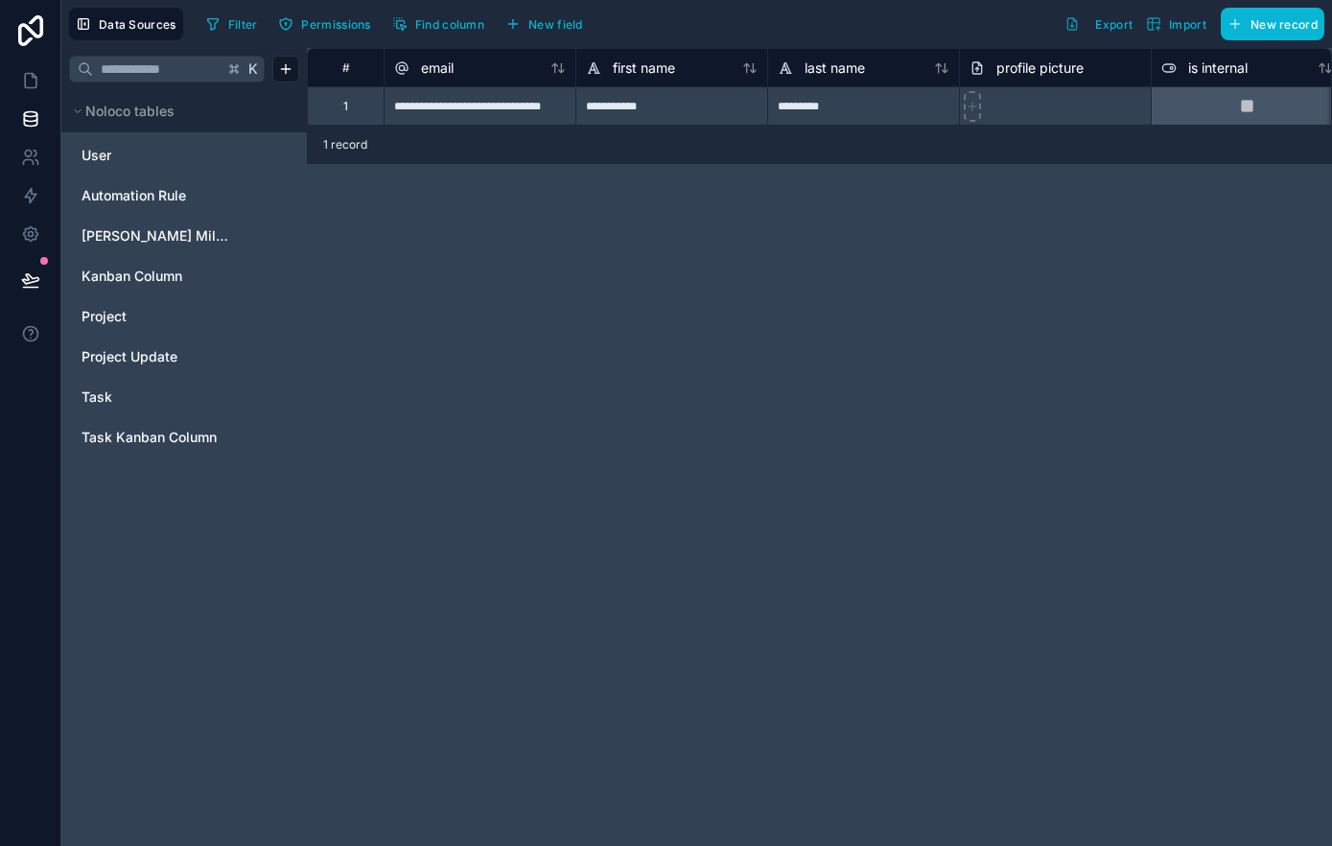
click at [143, 171] on div "User Automation Rule Gantt Milestone Kanban Column Project Project Update Task …" at bounding box center [184, 295] width 222 height 326
click at [140, 159] on link "User" at bounding box center [155, 155] width 148 height 19
click at [137, 194] on span "Automation Rule" at bounding box center [133, 195] width 105 height 19
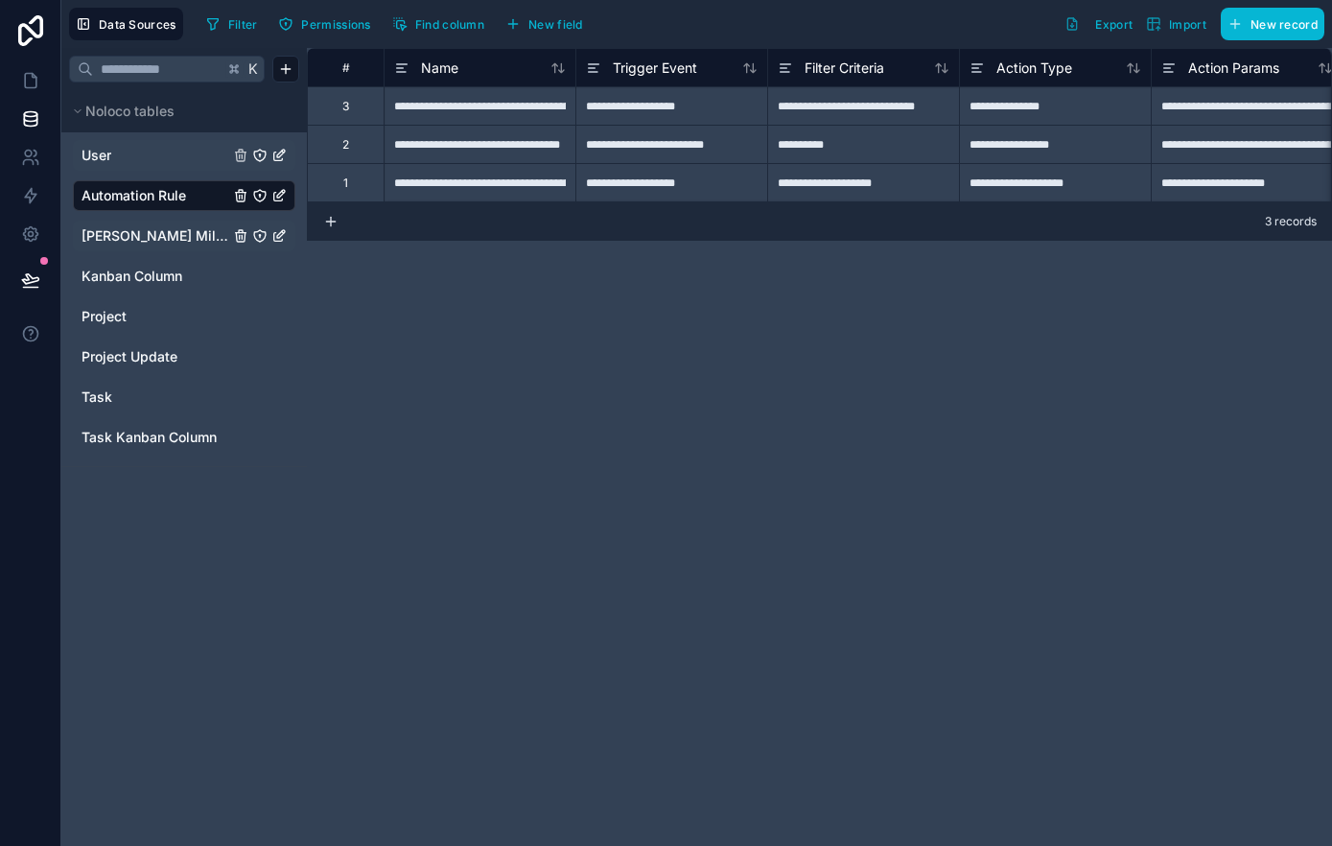
click at [124, 240] on span "Gantt Milestone" at bounding box center [155, 235] width 148 height 19
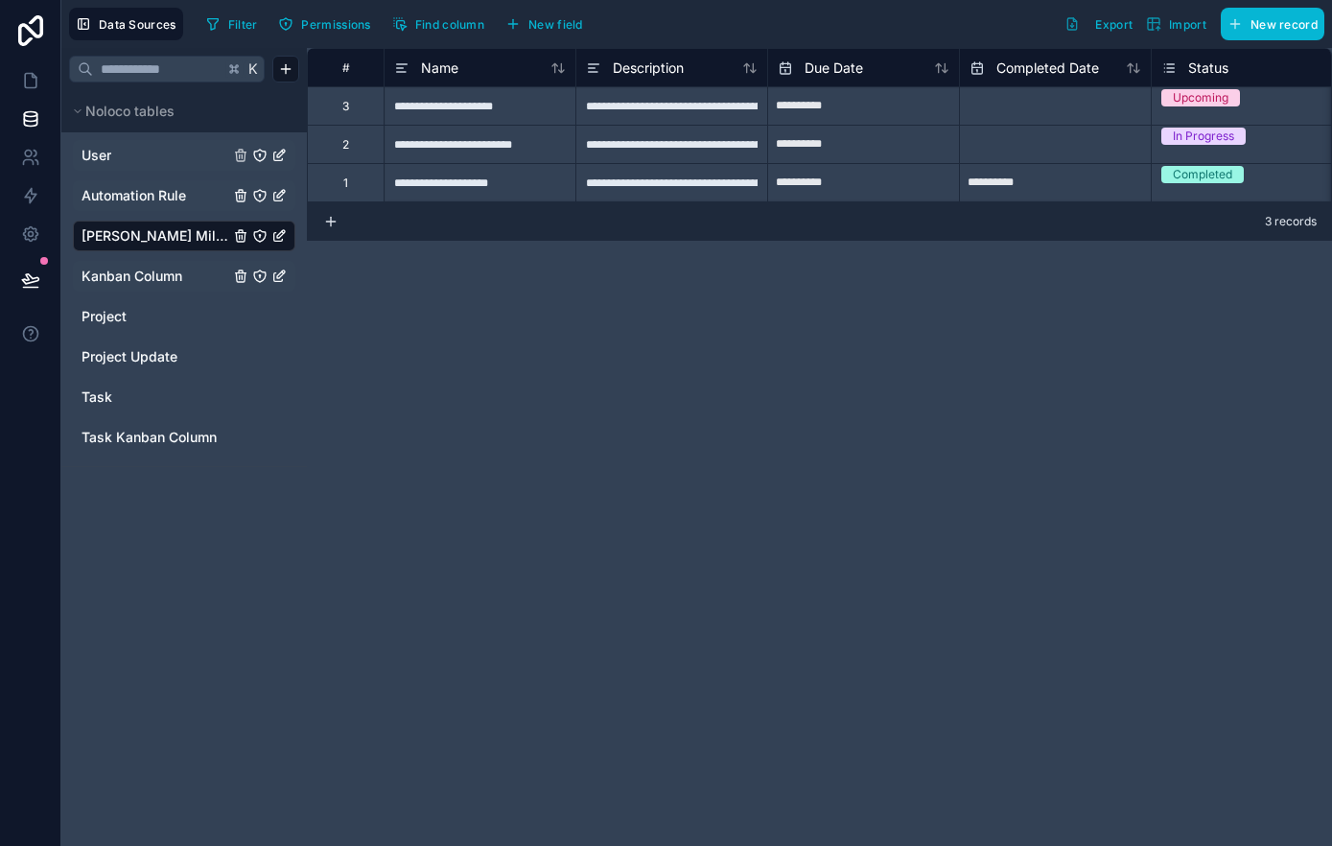
click at [128, 278] on span "Kanban Column" at bounding box center [131, 276] width 101 height 19
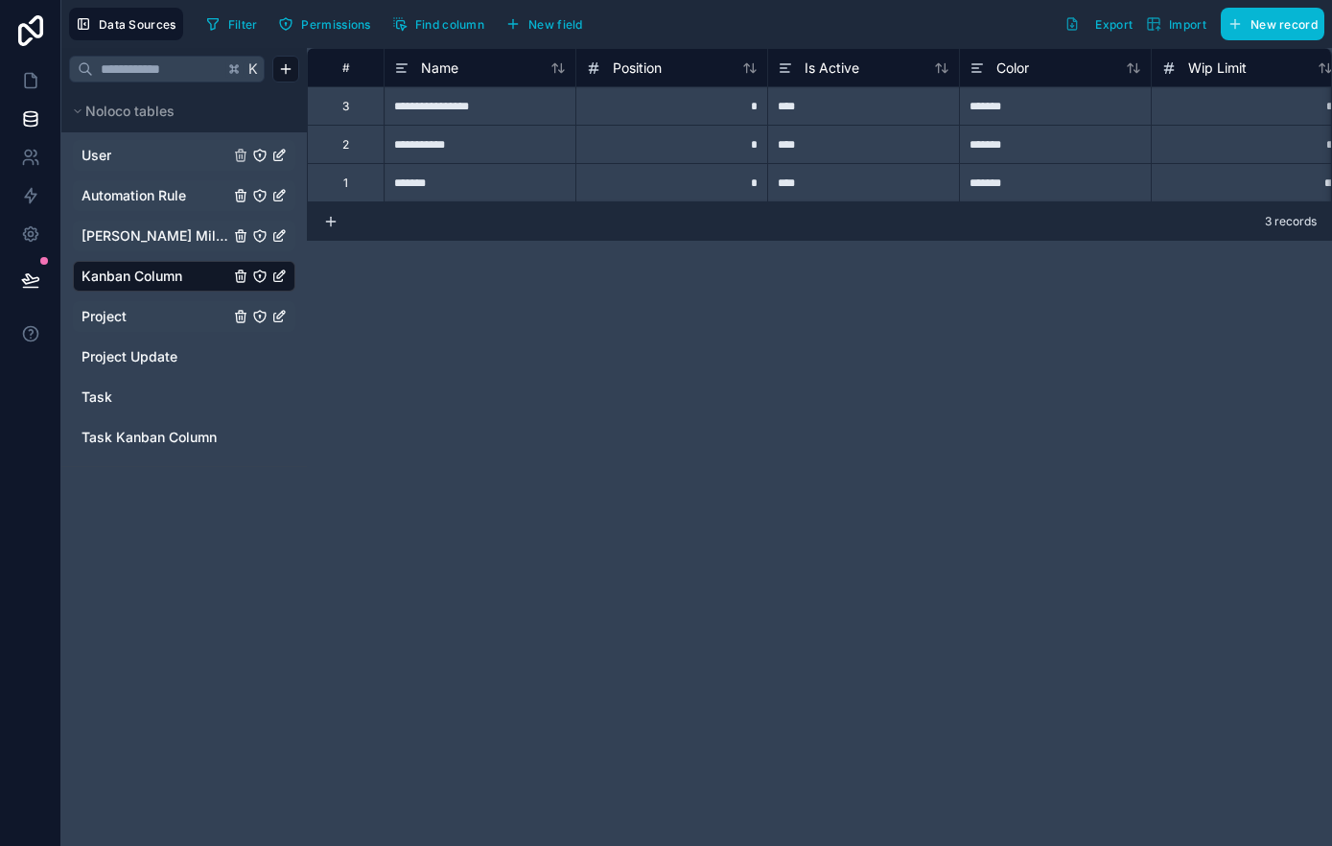
click at [124, 321] on span "Project" at bounding box center [103, 316] width 45 height 19
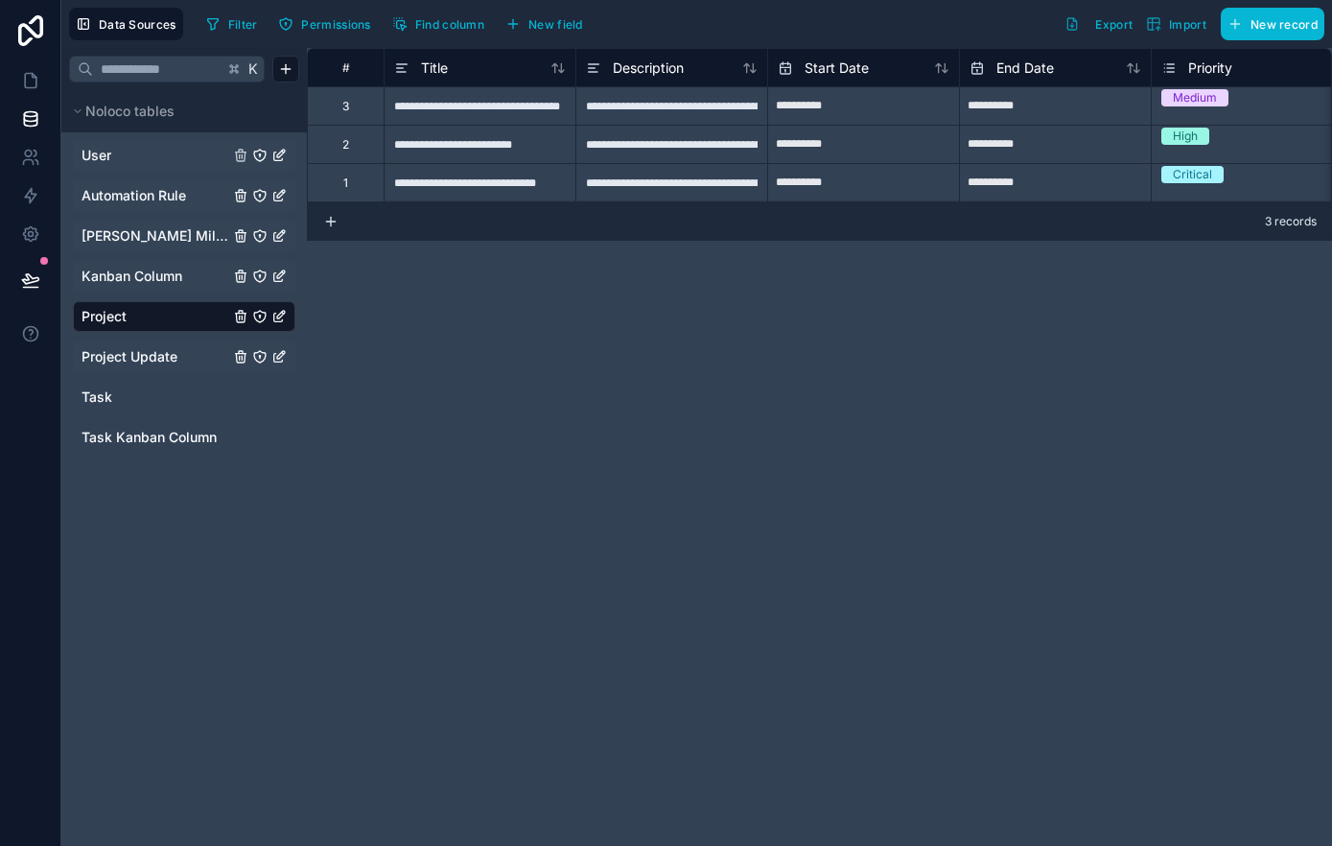
click at [120, 353] on span "Project Update" at bounding box center [129, 356] width 96 height 19
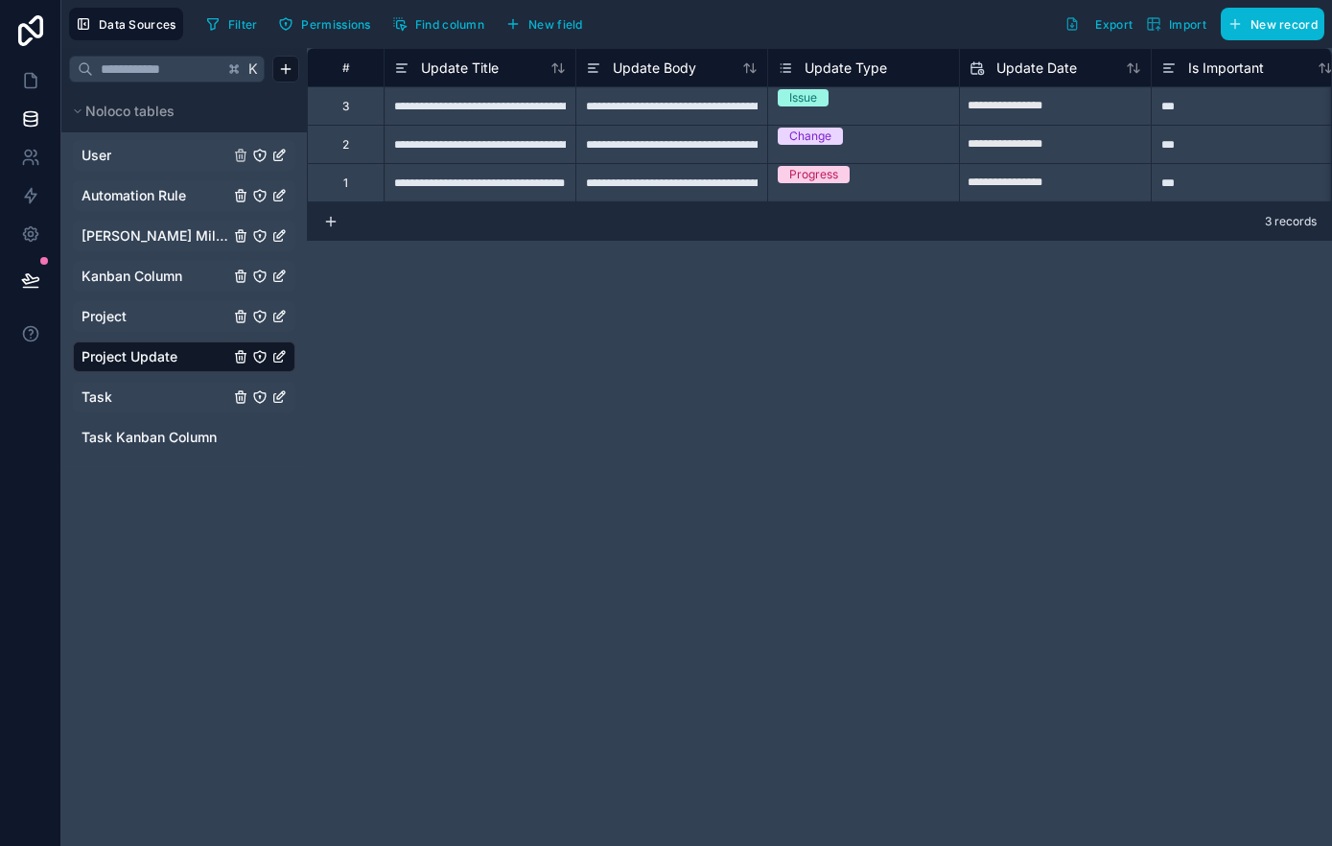
click at [108, 387] on span "Task" at bounding box center [96, 396] width 31 height 19
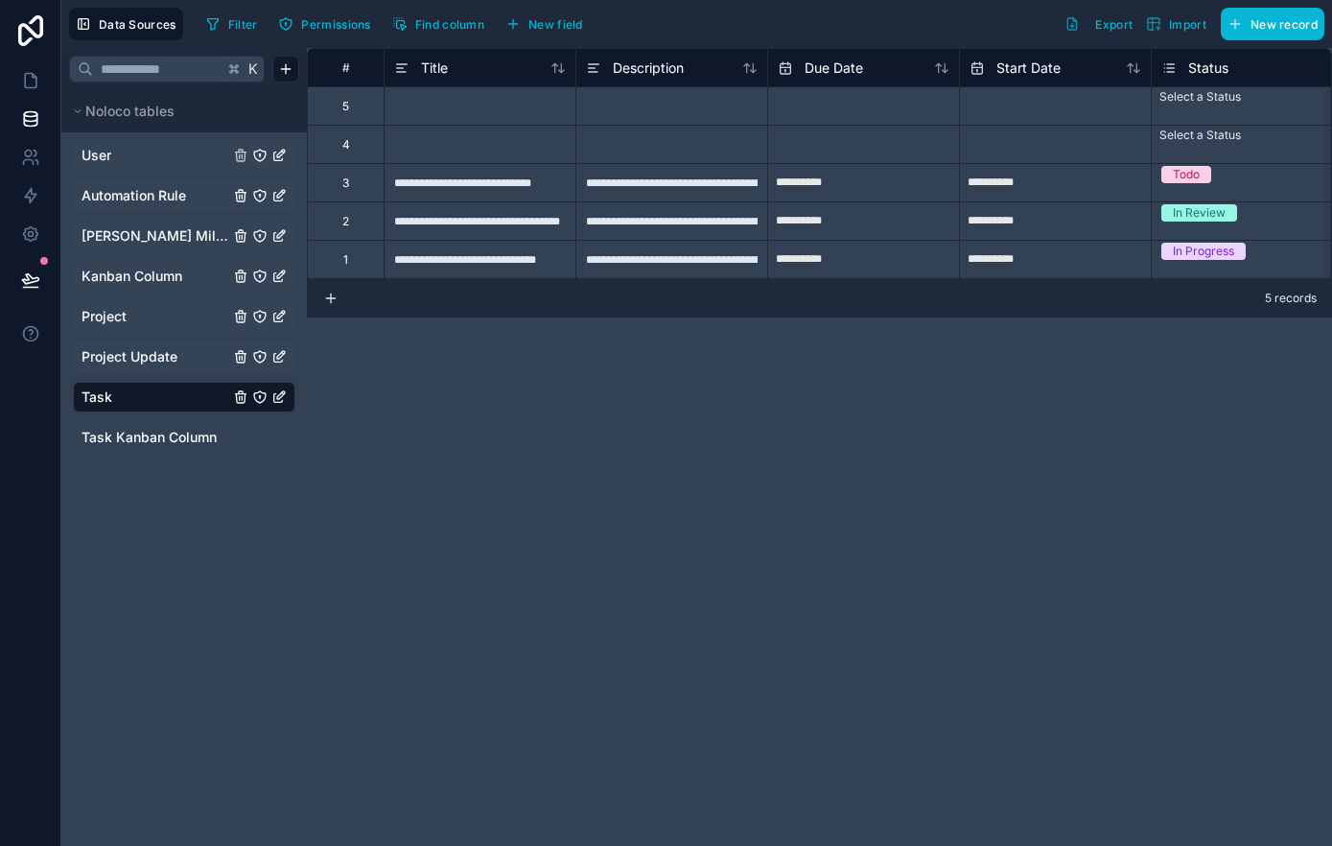
click at [419, 137] on div at bounding box center [479, 144] width 192 height 38
click at [350, 135] on div "4" at bounding box center [345, 144] width 77 height 38
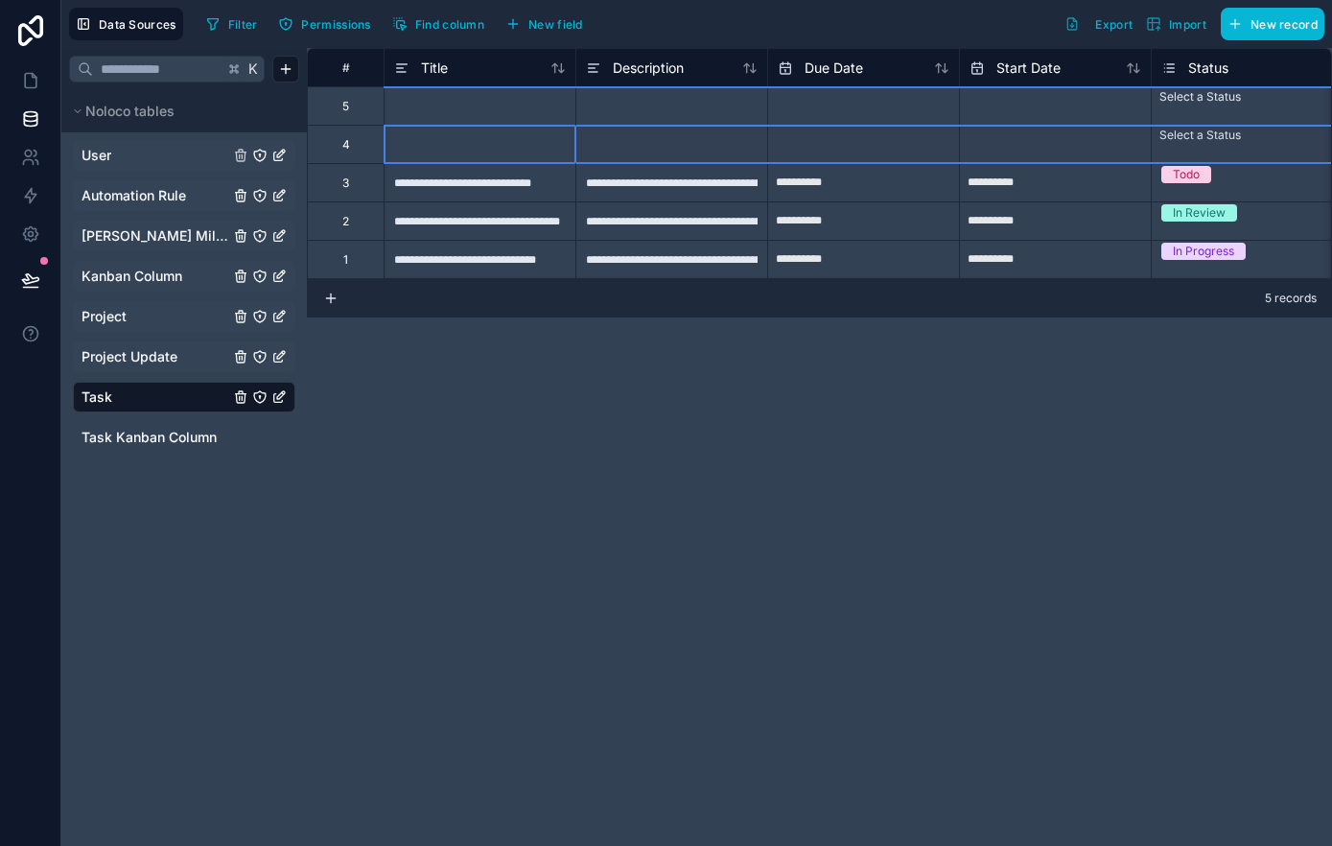
click at [337, 147] on div "4" at bounding box center [345, 144] width 77 height 38
click at [442, 218] on div "Delete row" at bounding box center [453, 222] width 98 height 21
type input "**********"
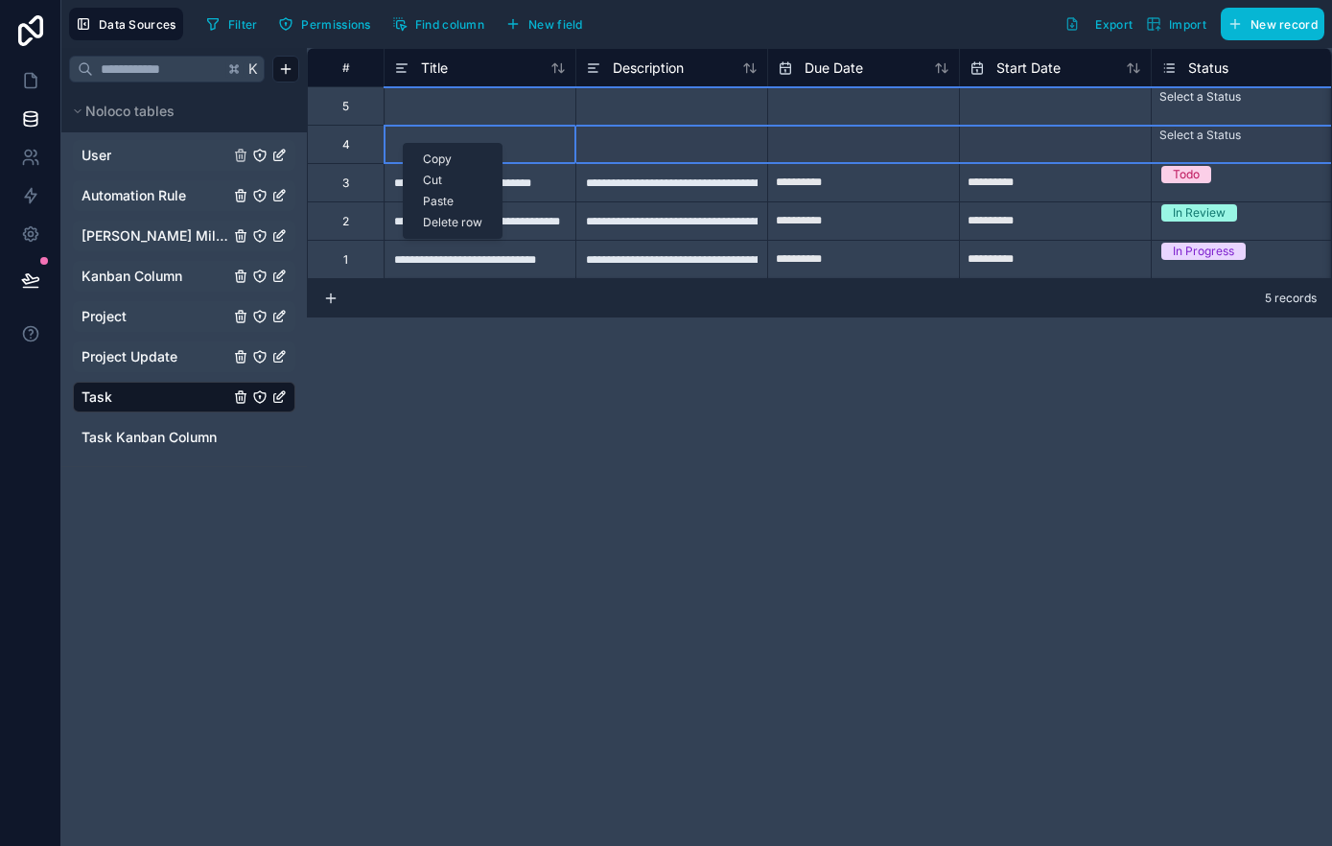
type input "**********"
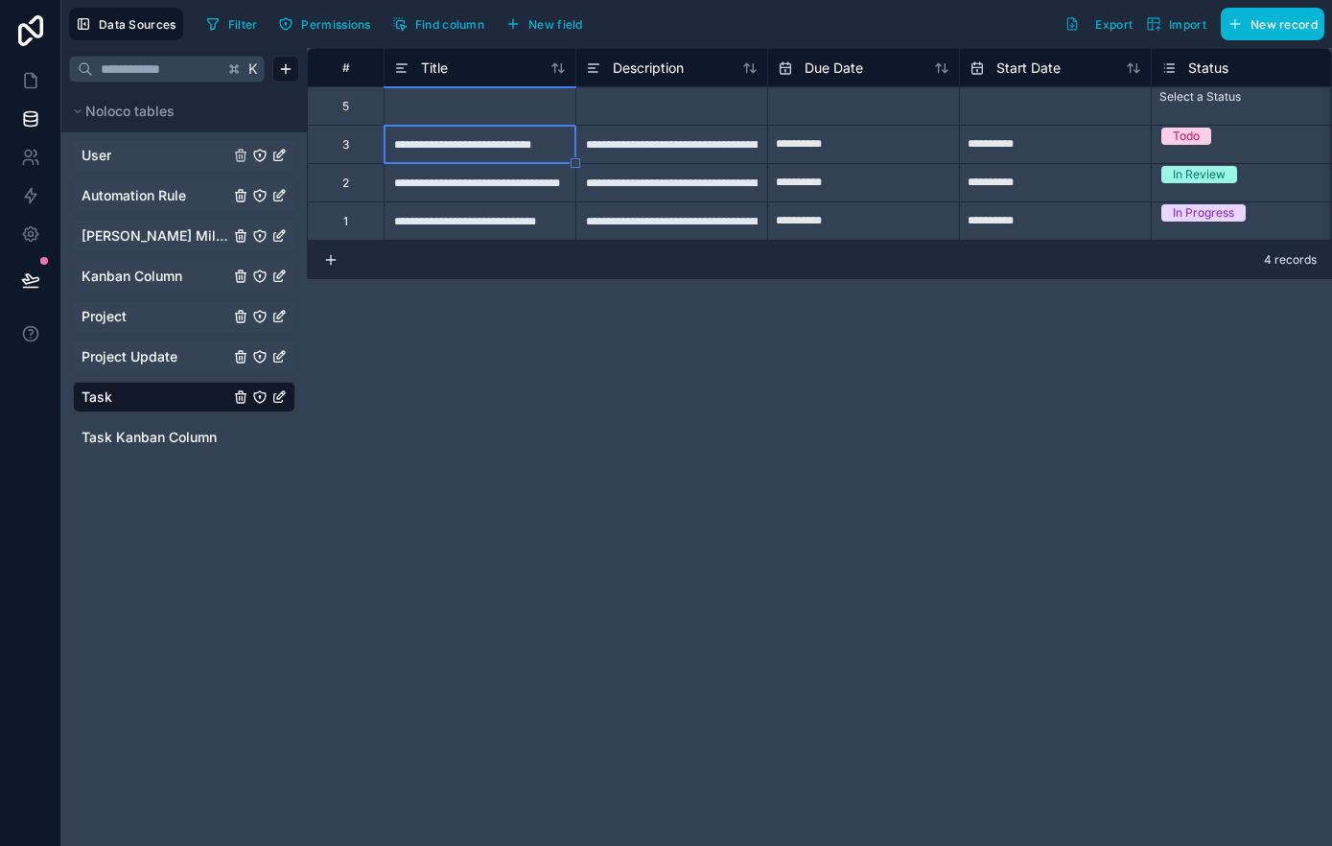
click at [454, 103] on div at bounding box center [479, 105] width 192 height 38
click at [501, 179] on div "Delete row" at bounding box center [504, 182] width 98 height 21
type input "**********"
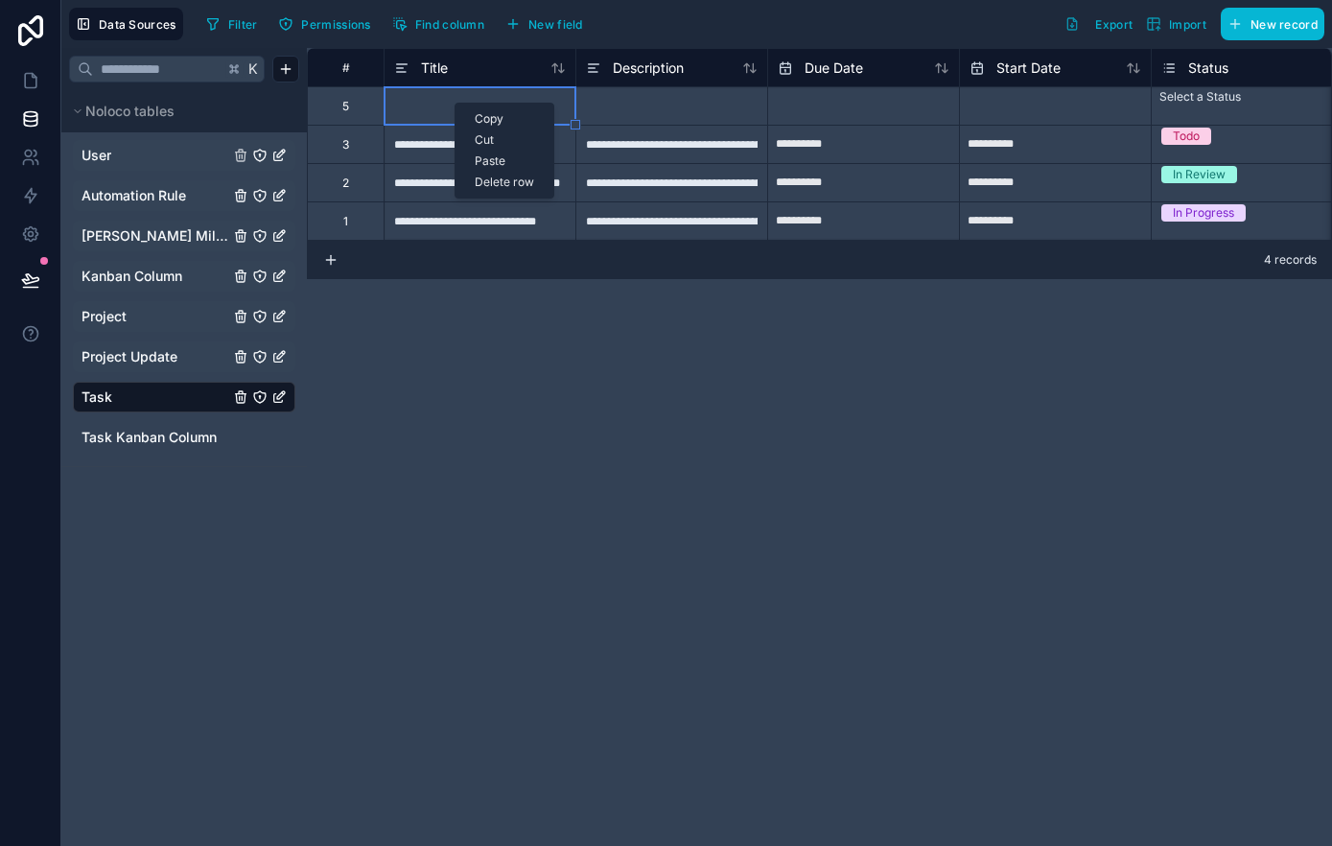
type input "**********"
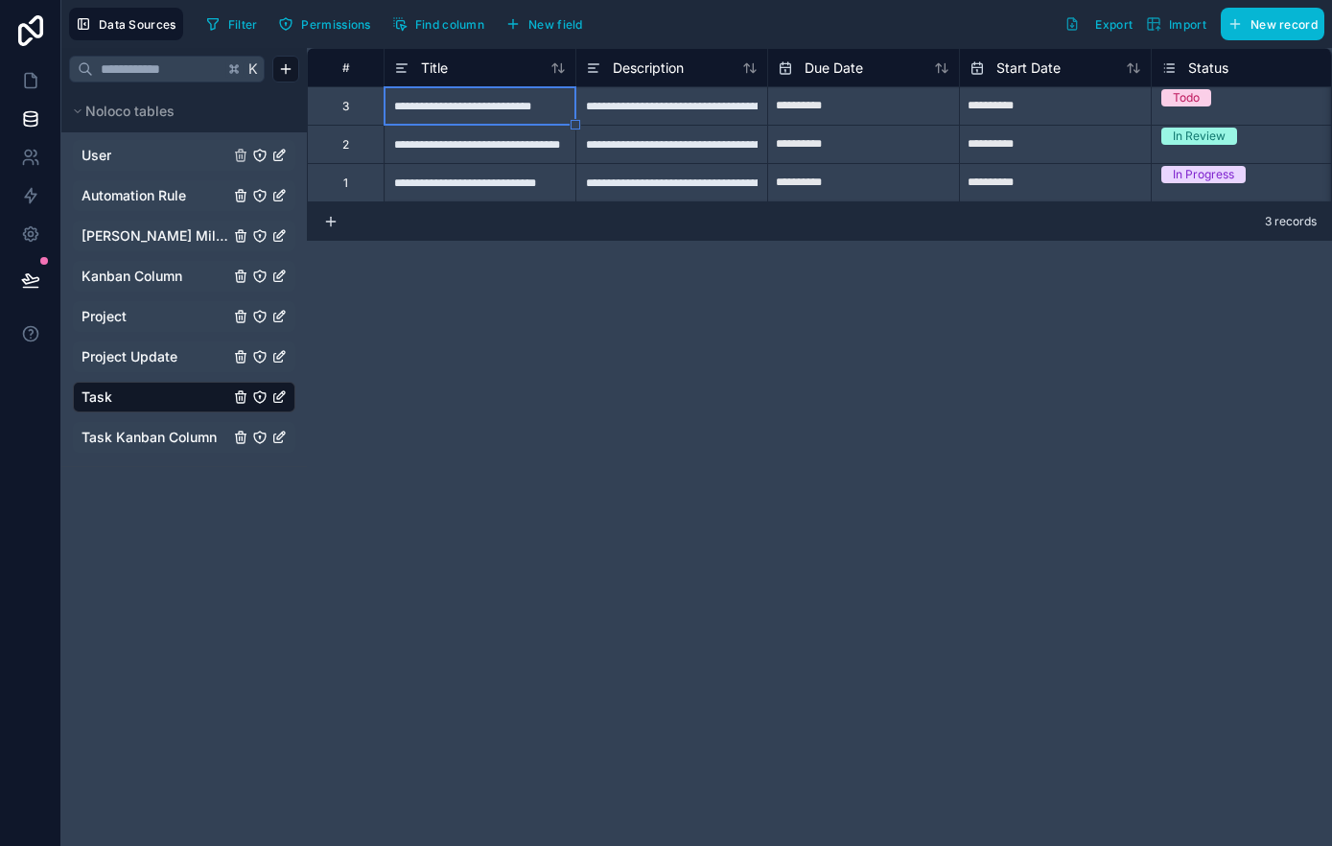
click at [131, 437] on span "Task Kanban Column" at bounding box center [148, 437] width 135 height 19
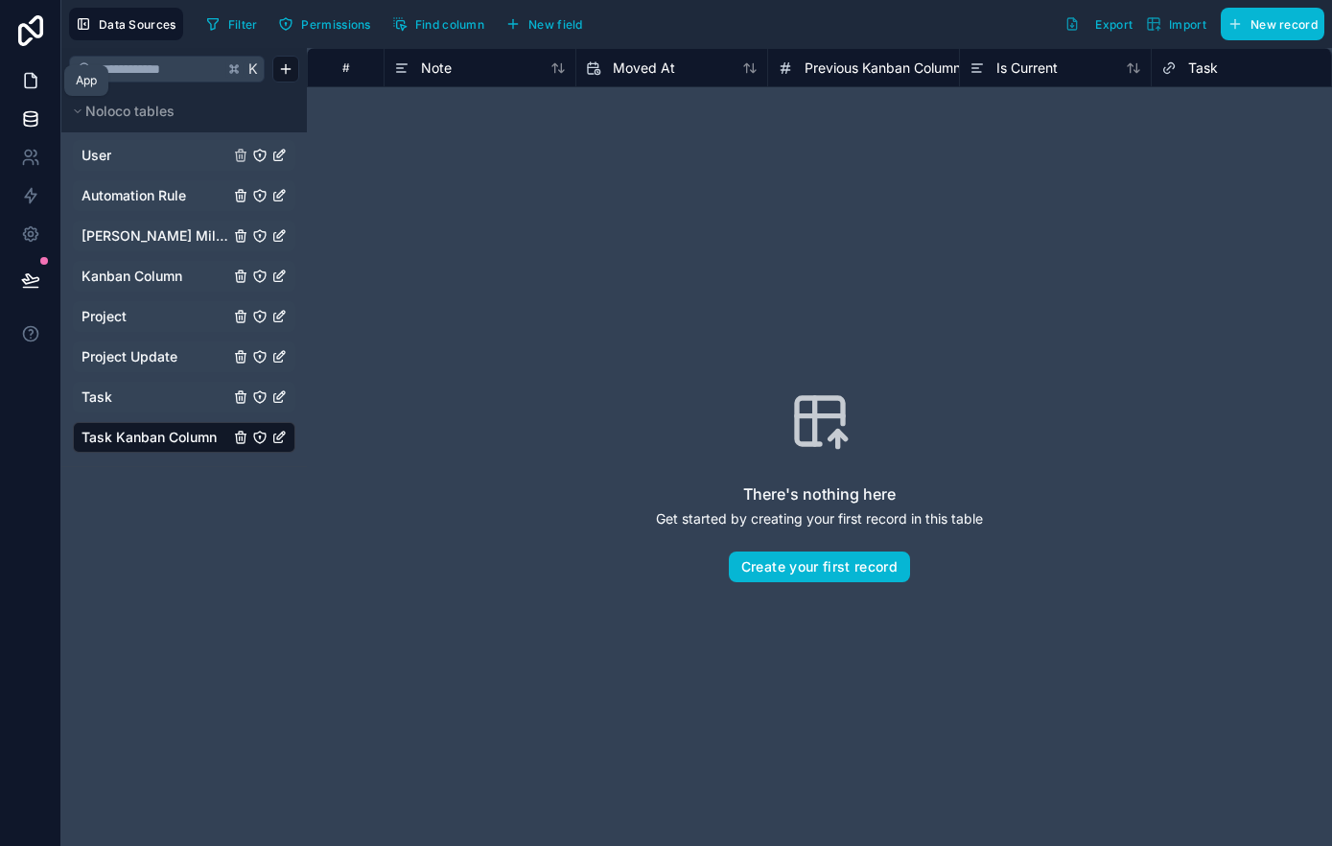
click at [27, 78] on icon at bounding box center [30, 80] width 19 height 19
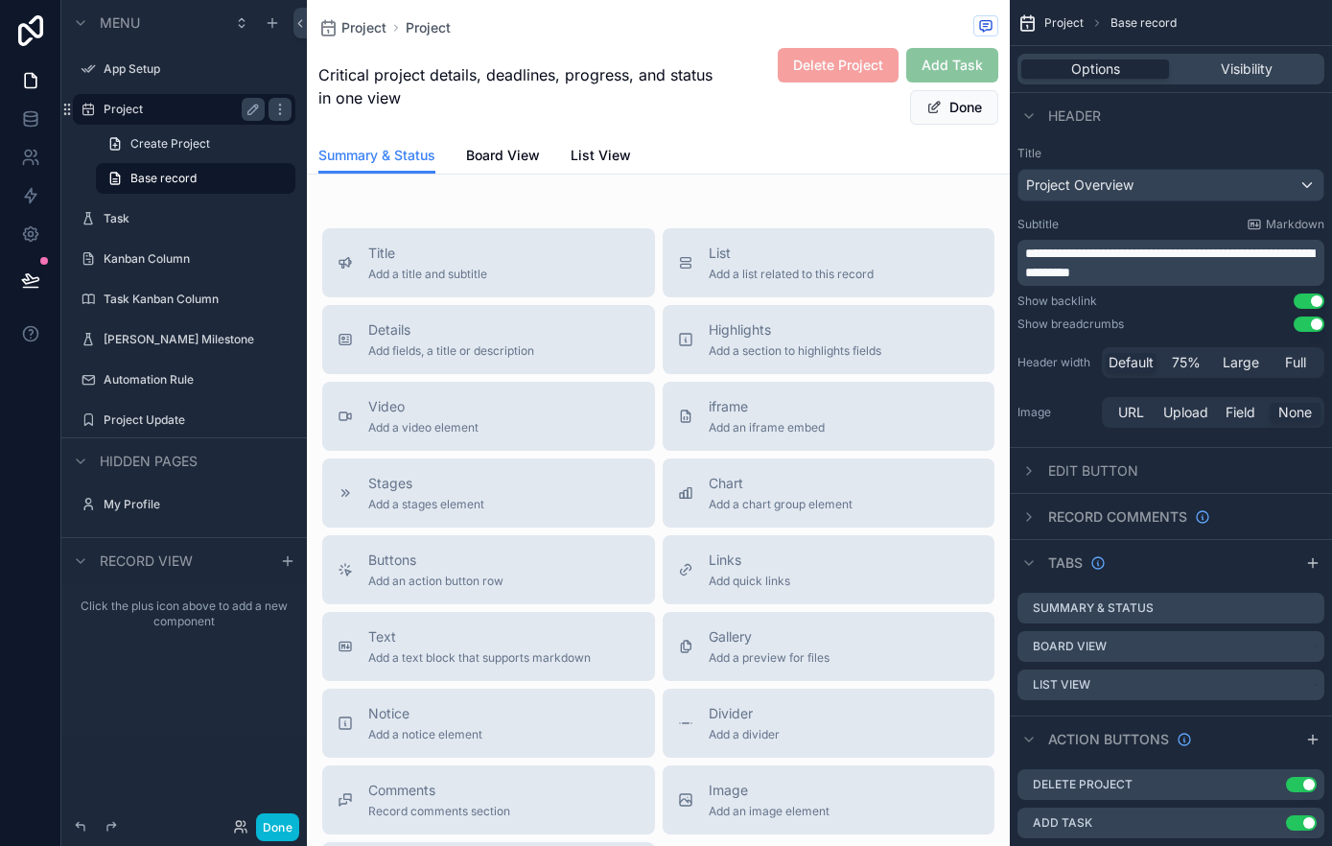
click at [193, 115] on label "Project" at bounding box center [180, 109] width 153 height 15
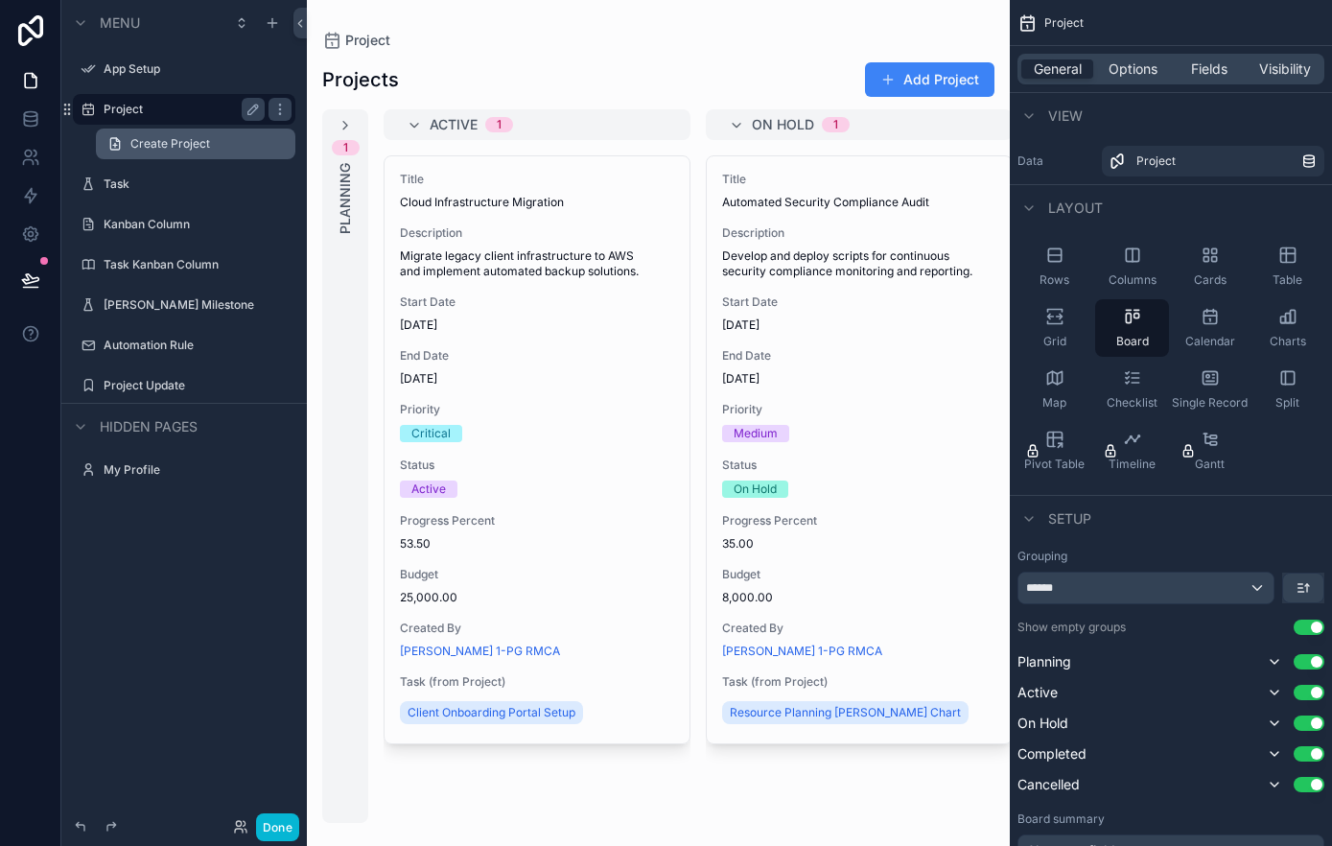
click at [174, 140] on span "Create Project" at bounding box center [170, 143] width 80 height 15
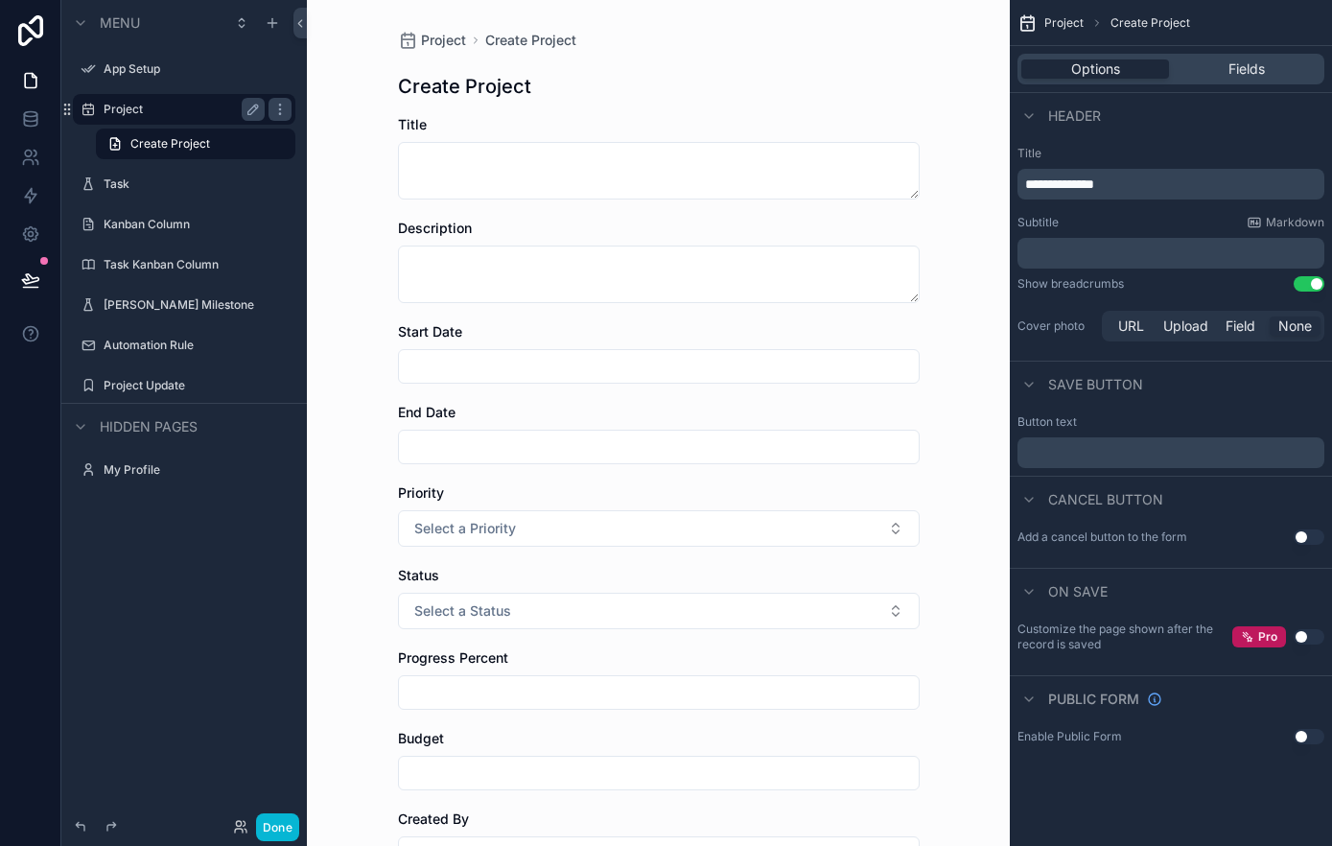
click at [174, 112] on label "Project" at bounding box center [180, 109] width 153 height 15
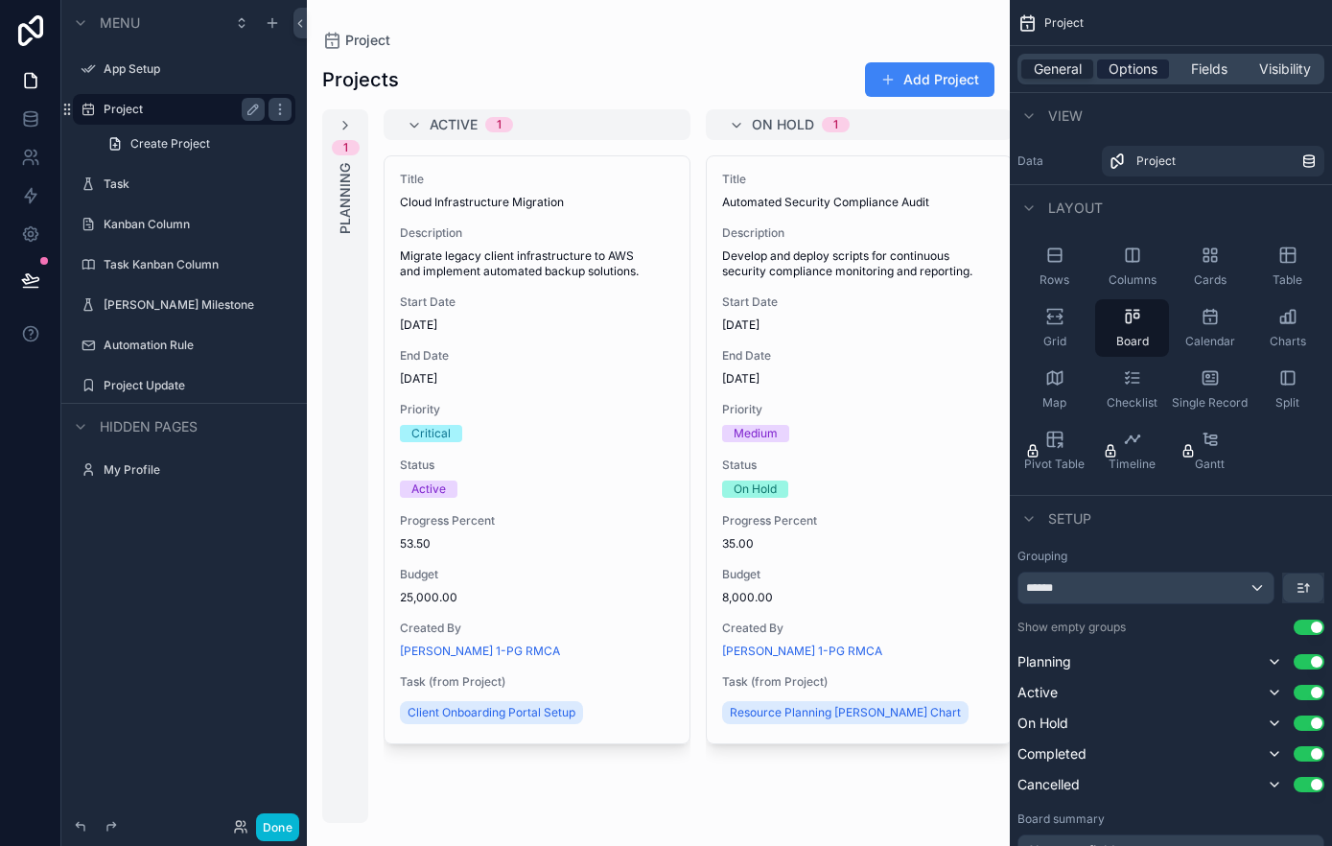
click at [1136, 62] on span "Options" at bounding box center [1132, 68] width 49 height 19
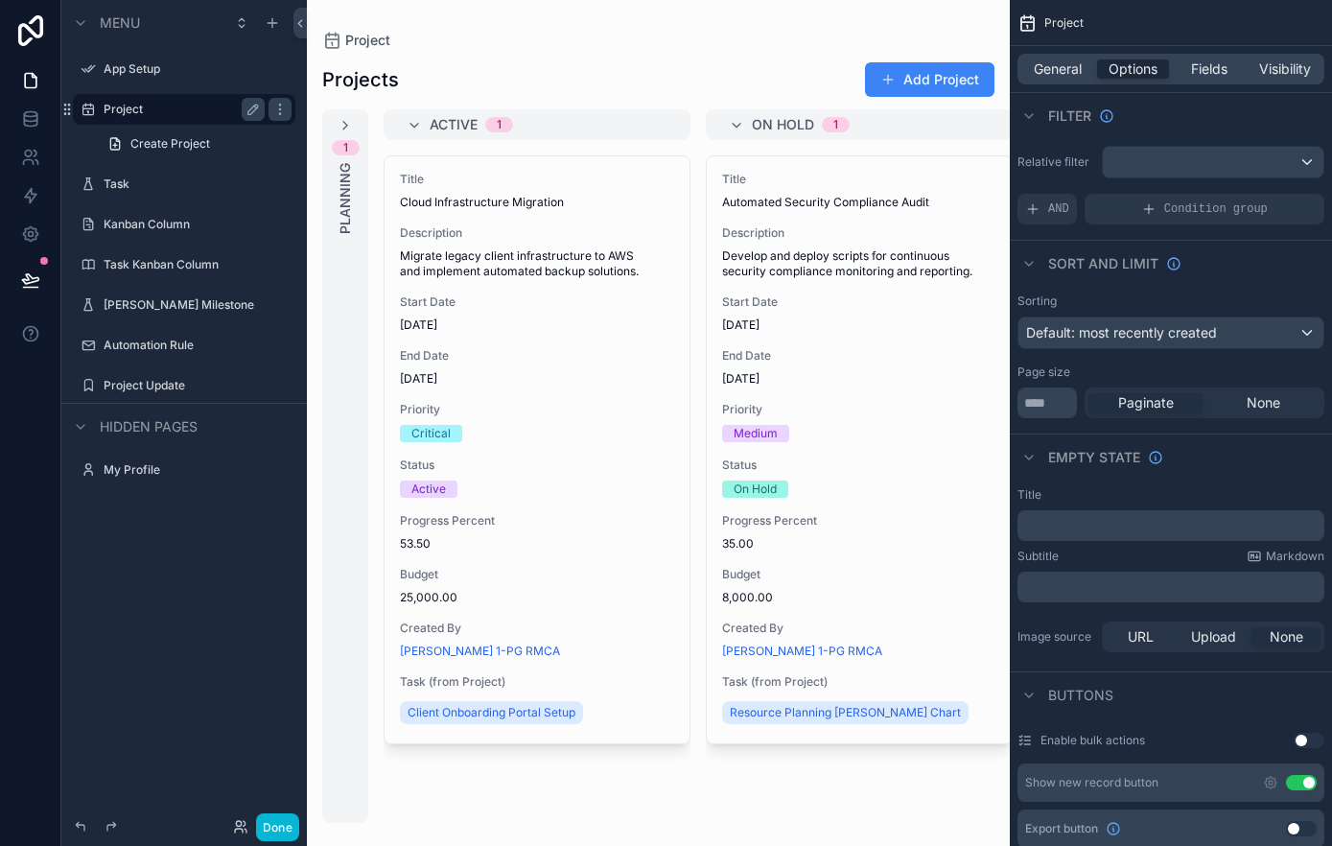
click at [571, 211] on div "Title Cloud Infrastructure Migration Description Migrate legacy client infrastr…" at bounding box center [536, 449] width 305 height 587
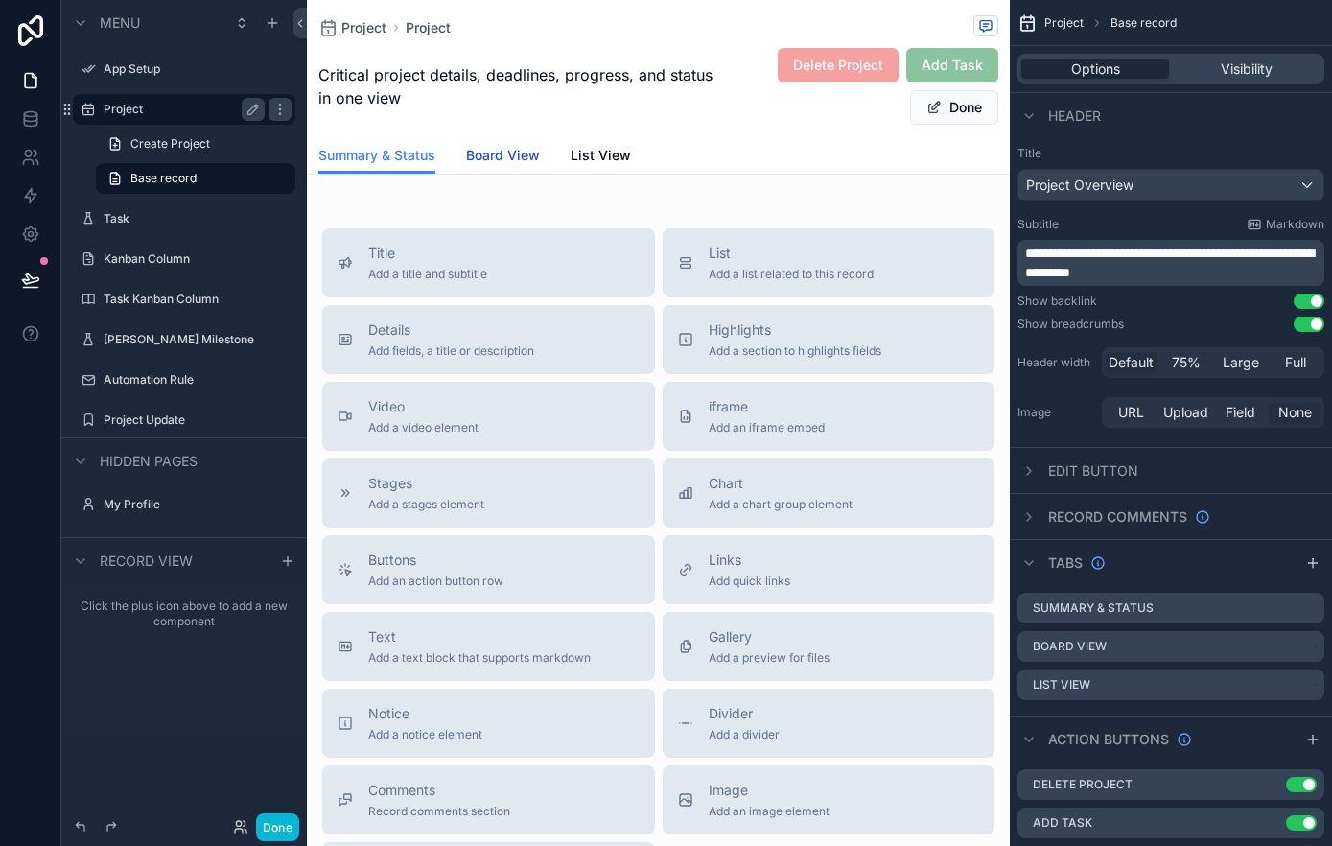
click at [512, 151] on span "Board View" at bounding box center [503, 155] width 74 height 19
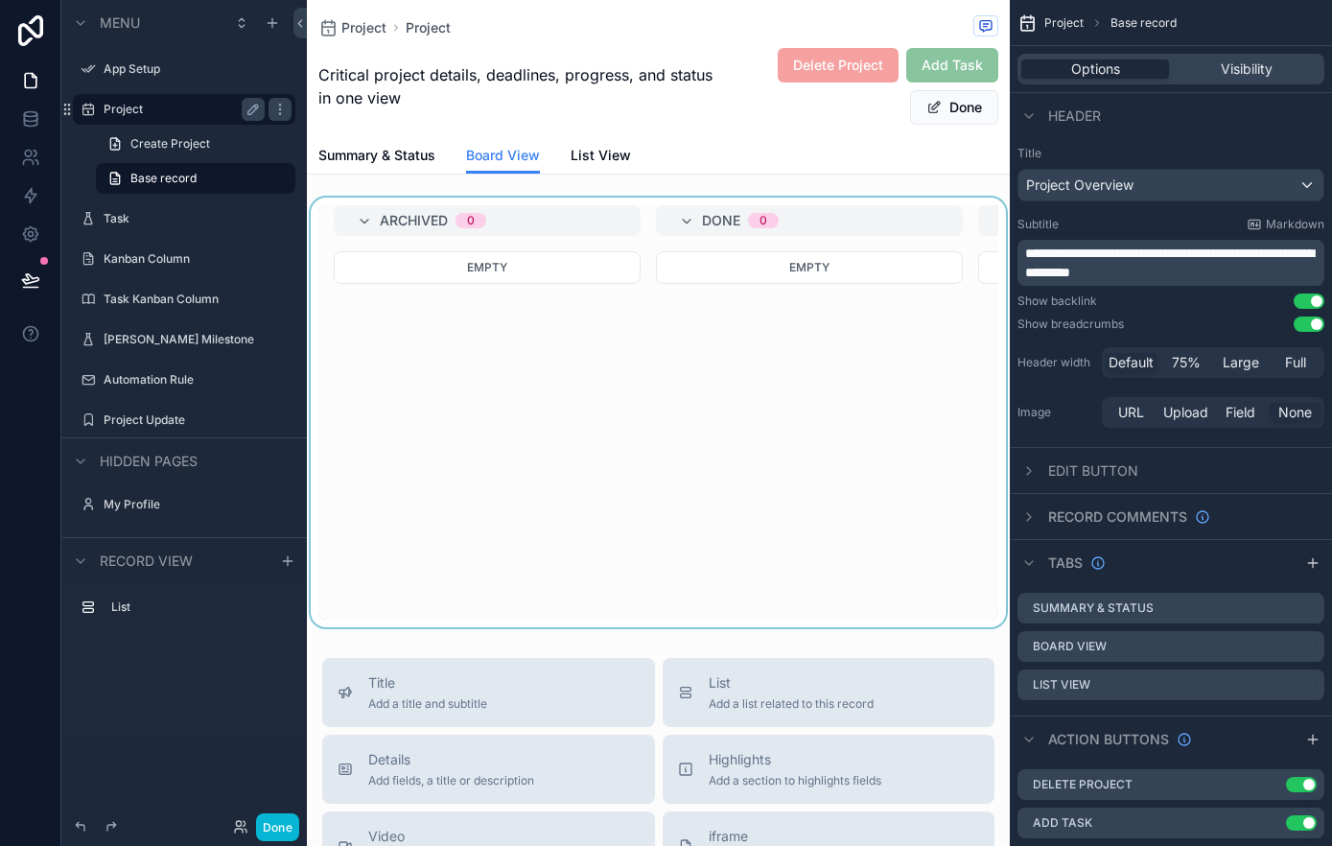
click at [871, 230] on div "scrollable content" at bounding box center [658, 413] width 703 height 430
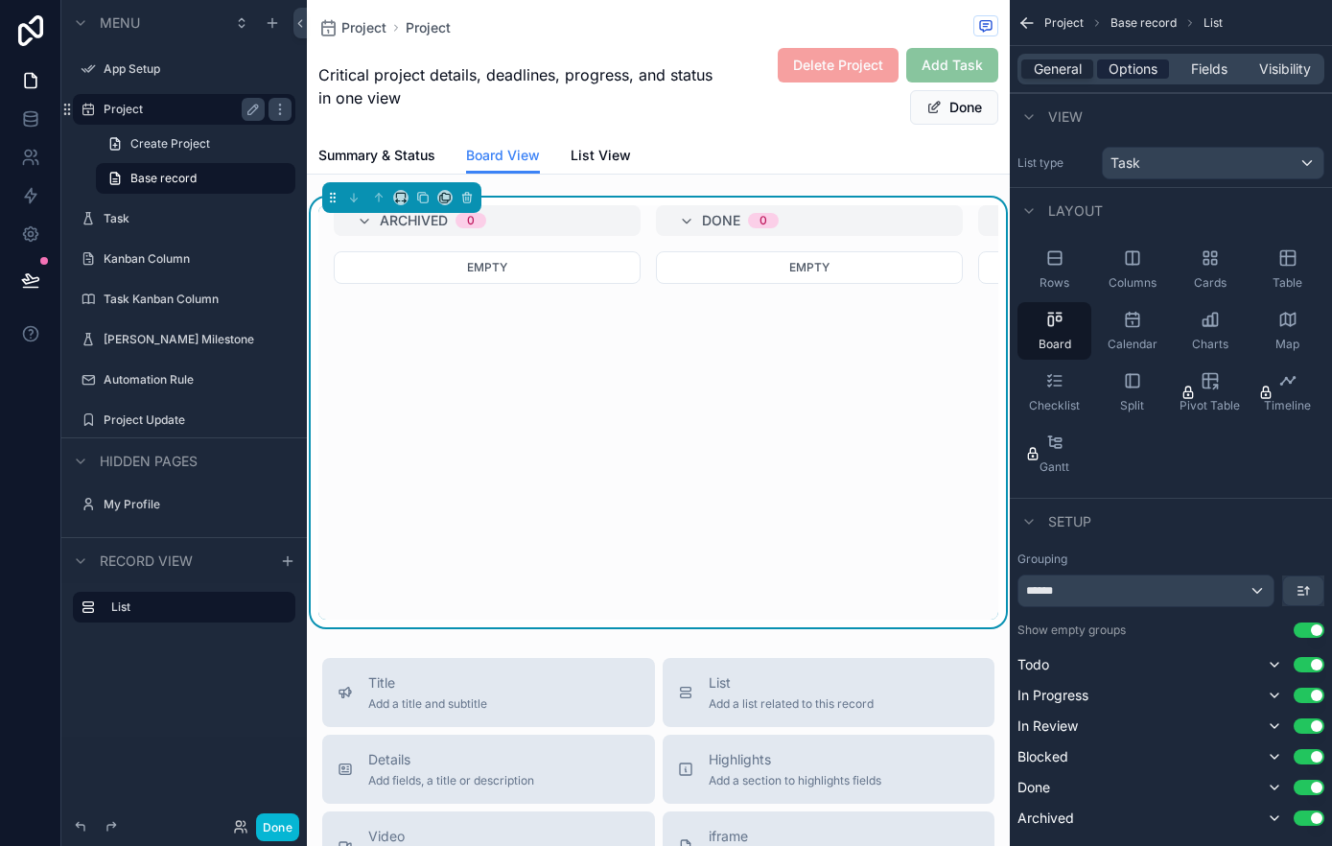
click at [1142, 64] on span "Options" at bounding box center [1132, 68] width 49 height 19
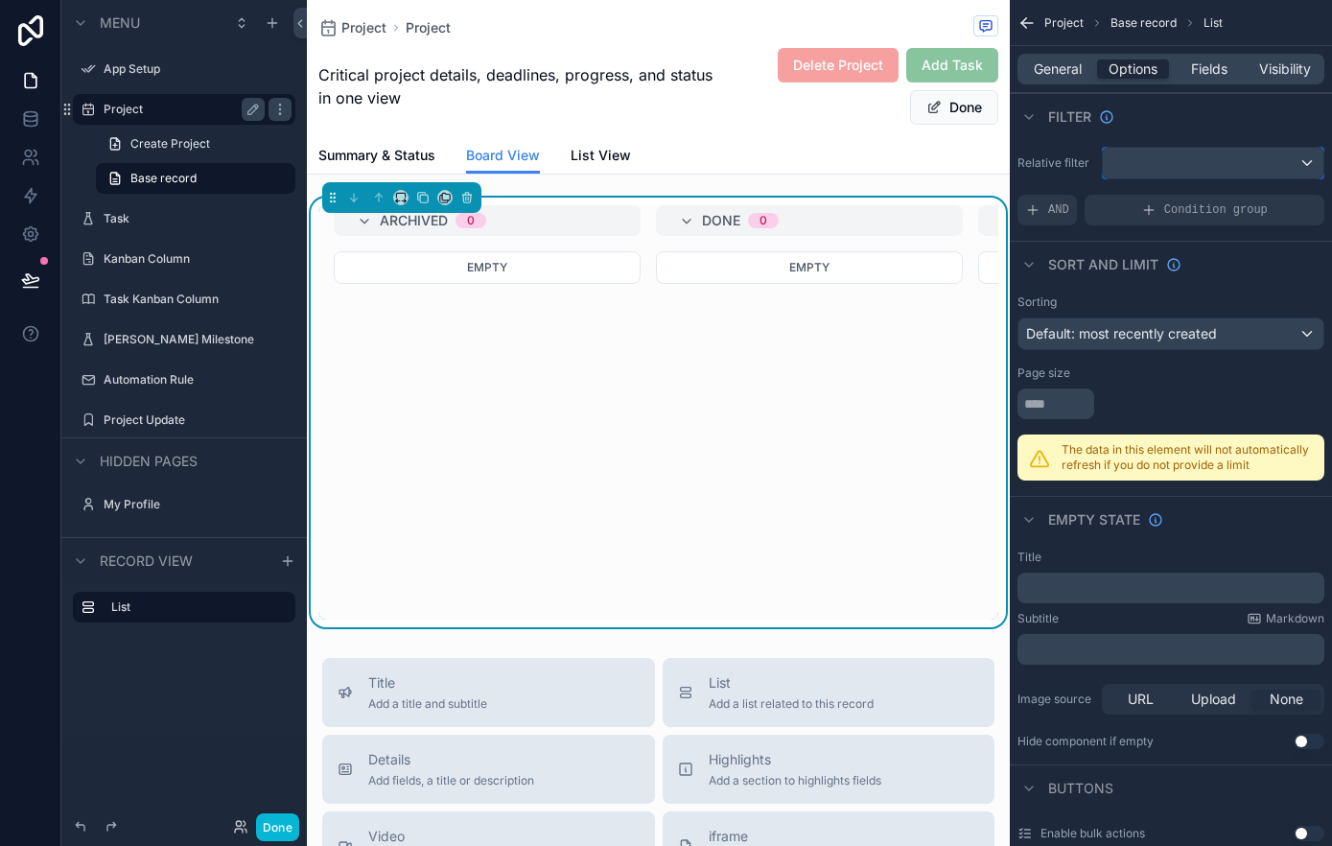
click at [1153, 171] on div "scrollable content" at bounding box center [1213, 163] width 221 height 31
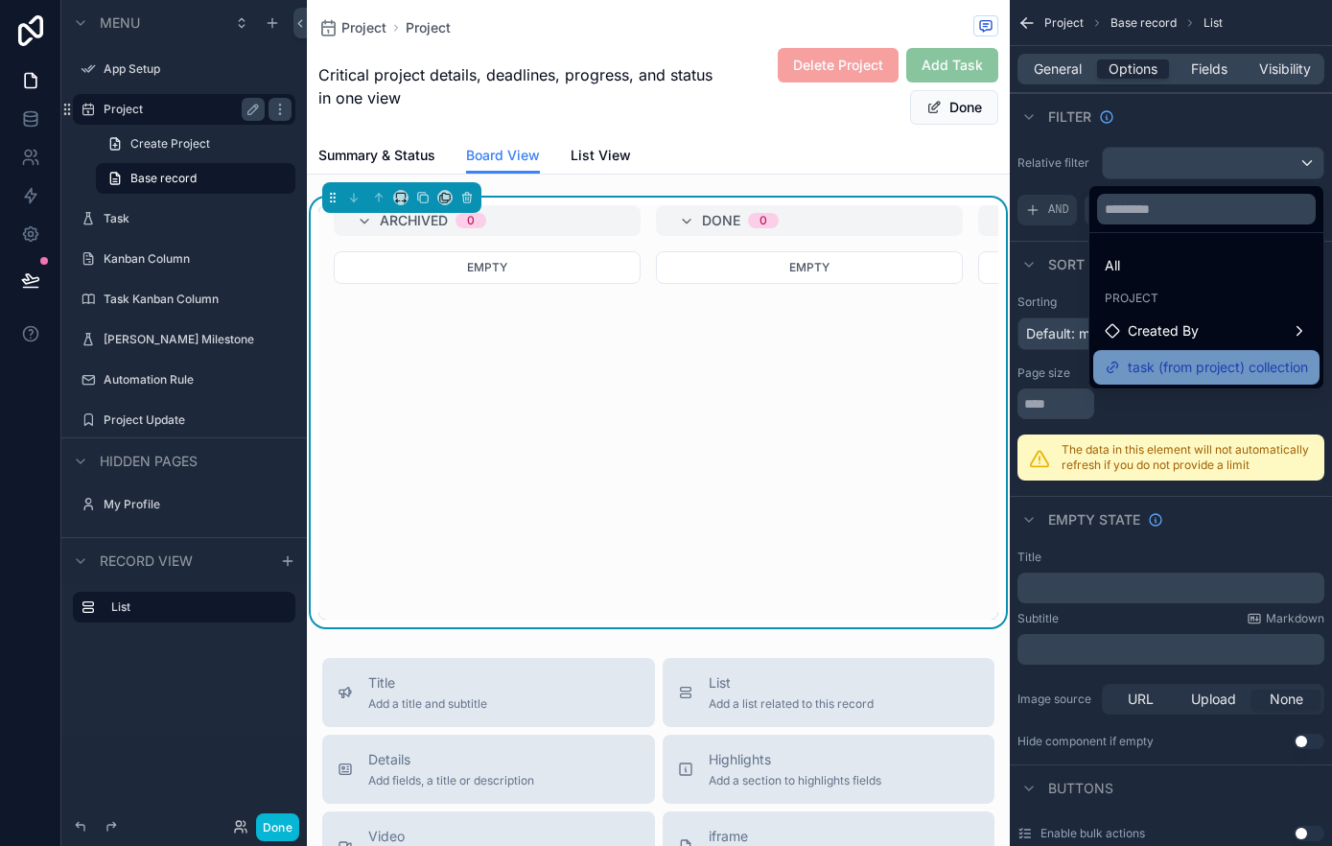
click at [1163, 358] on span "task (from project) collection" at bounding box center [1217, 367] width 180 height 23
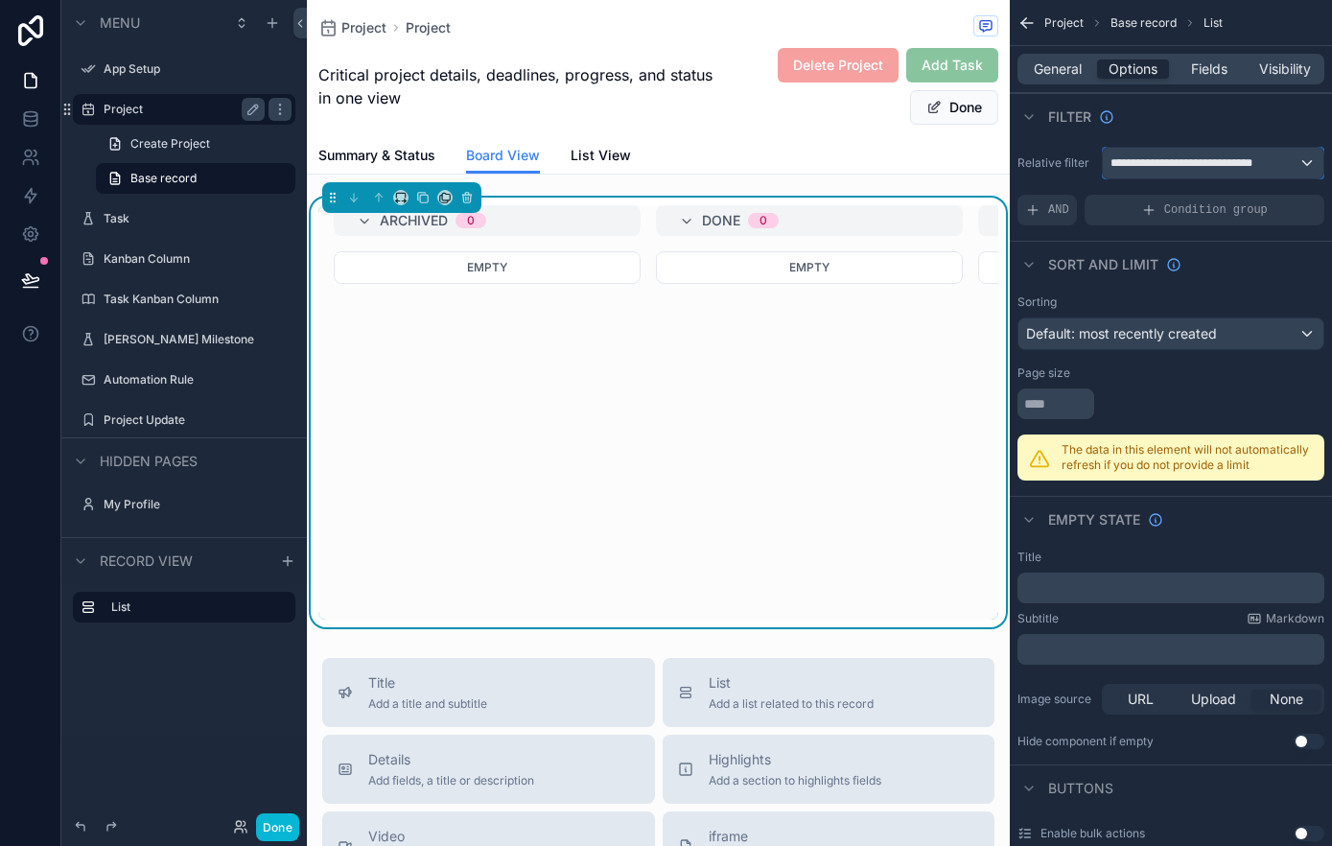
click at [1236, 169] on span "**********" at bounding box center [1188, 162] width 156 height 15
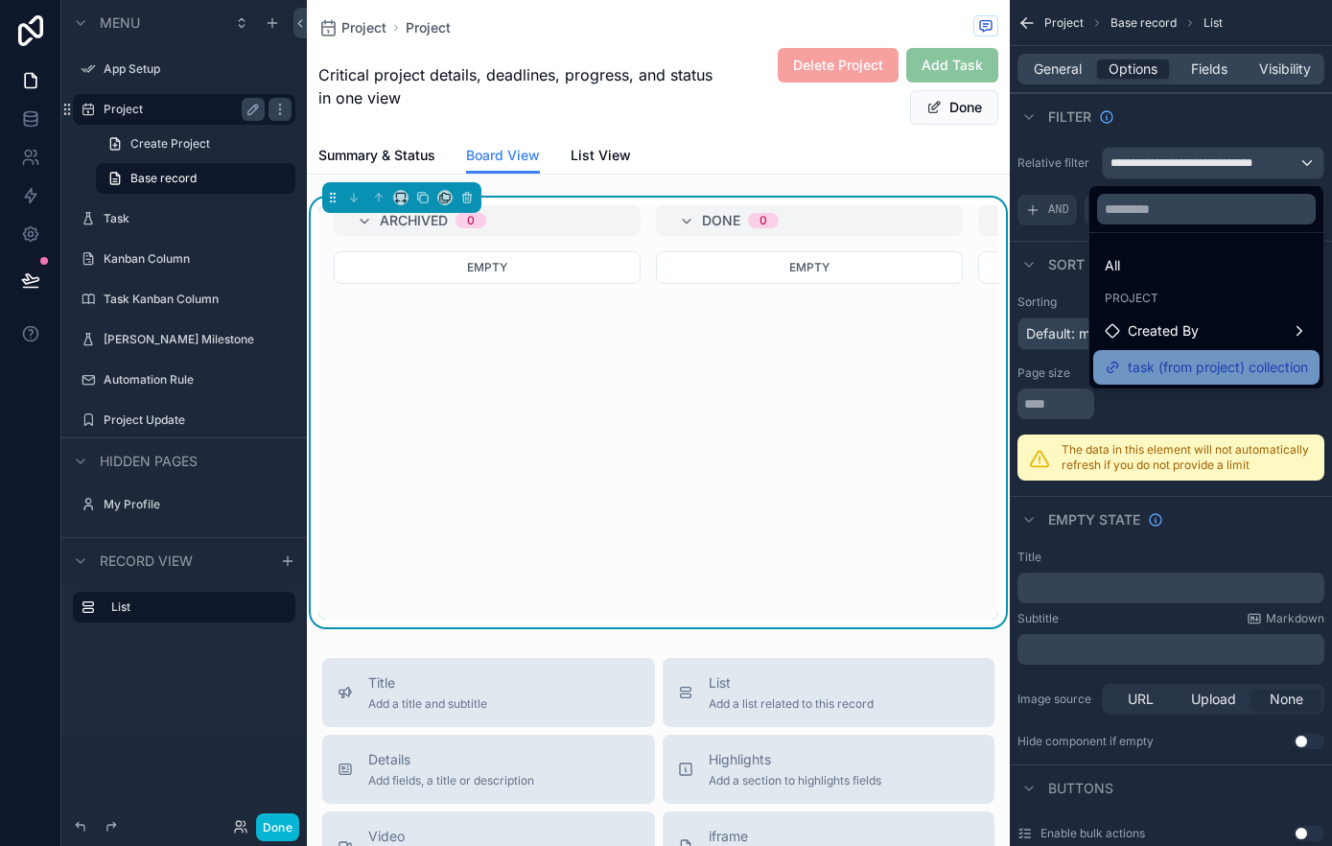
click at [1183, 357] on span "task (from project) collection" at bounding box center [1217, 367] width 180 height 23
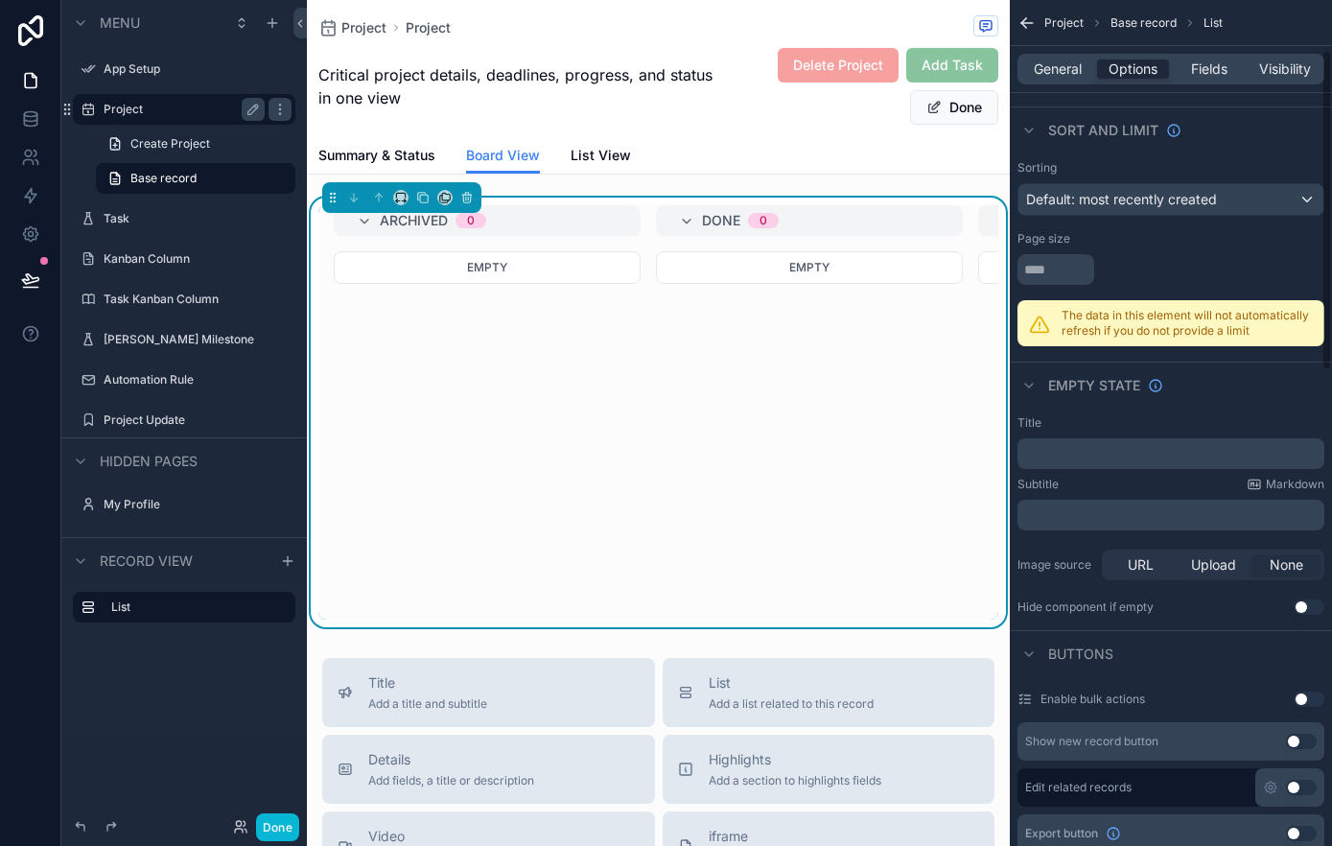
scroll to position [141, 0]
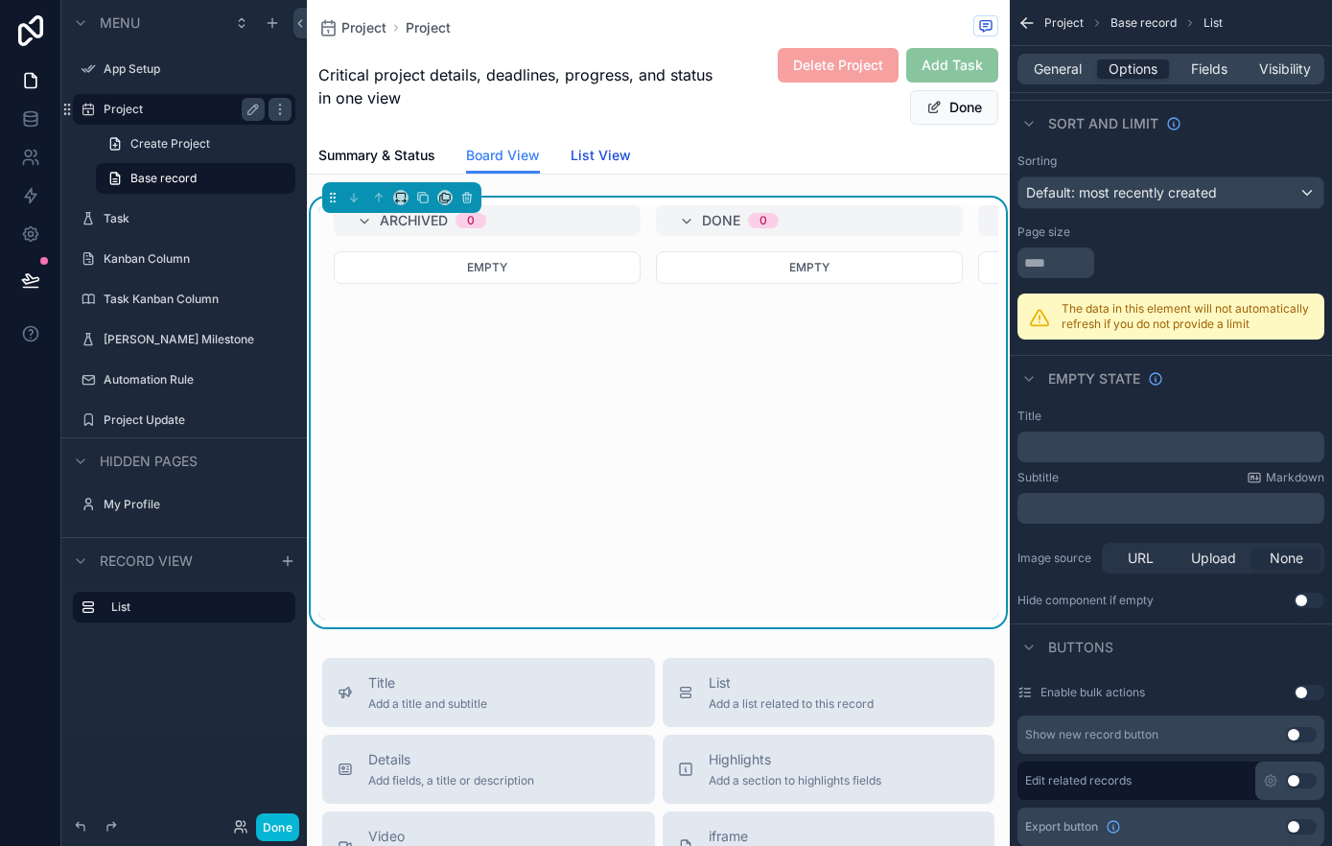
click at [590, 153] on span "List View" at bounding box center [600, 155] width 60 height 19
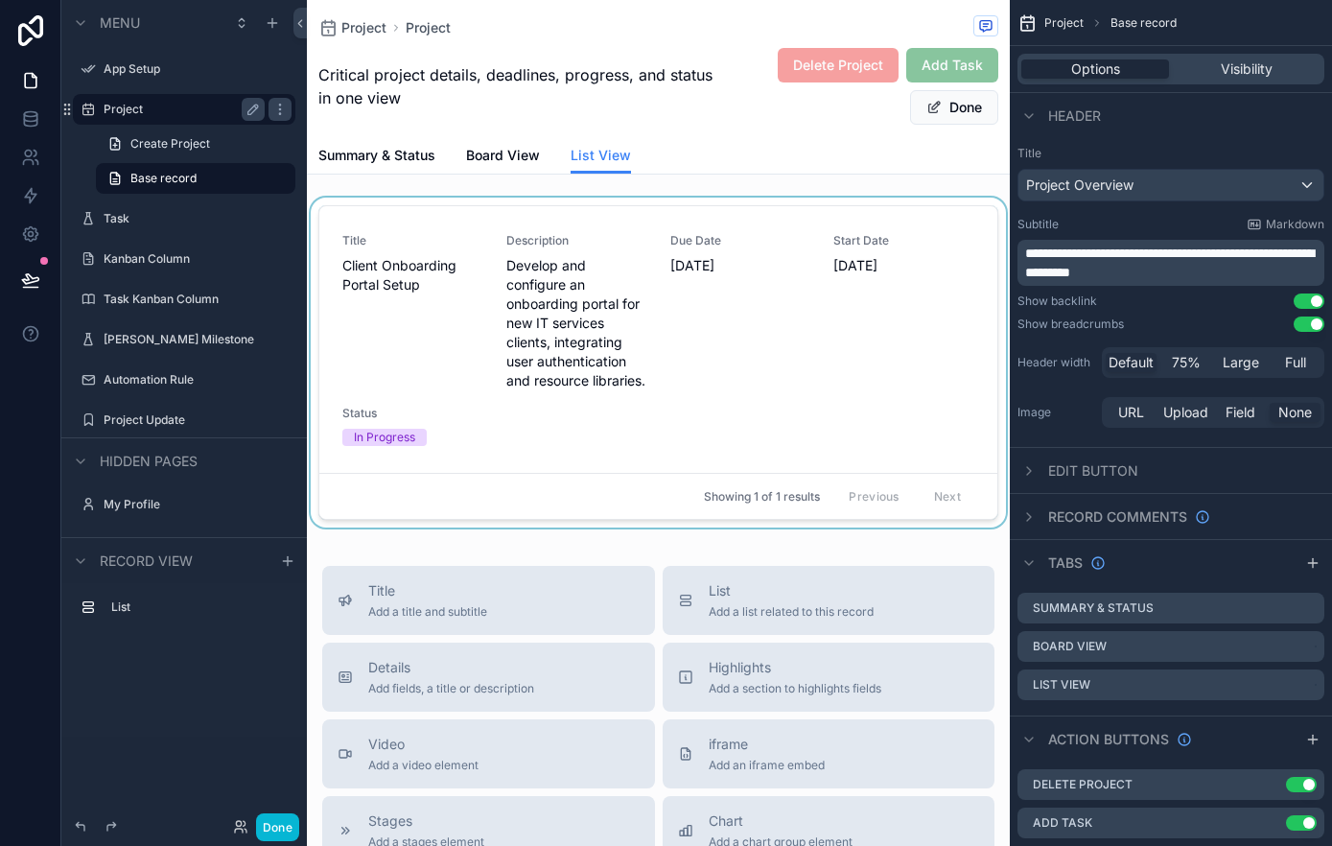
click at [608, 323] on div "scrollable content" at bounding box center [658, 366] width 703 height 337
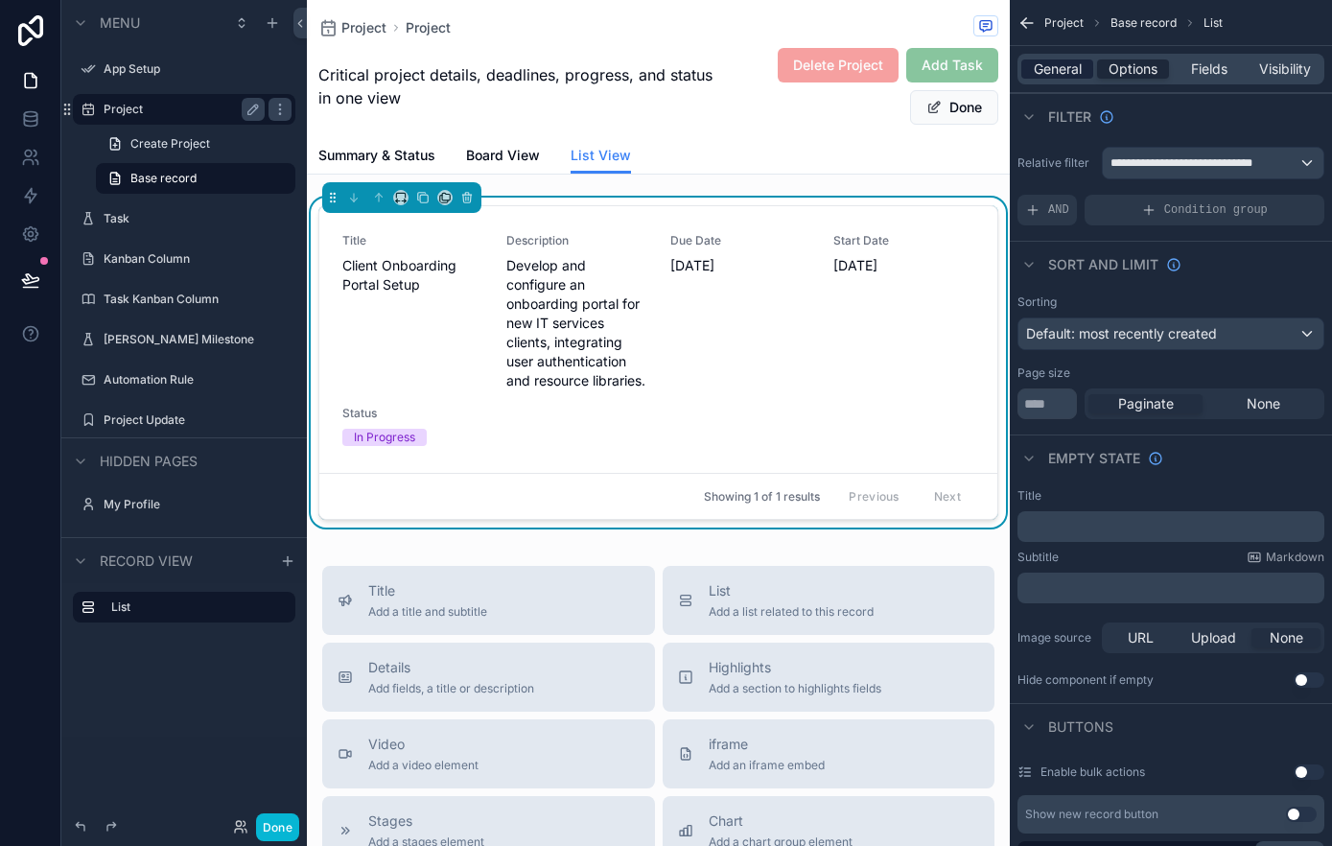
click at [1063, 75] on span "General" at bounding box center [1058, 68] width 48 height 19
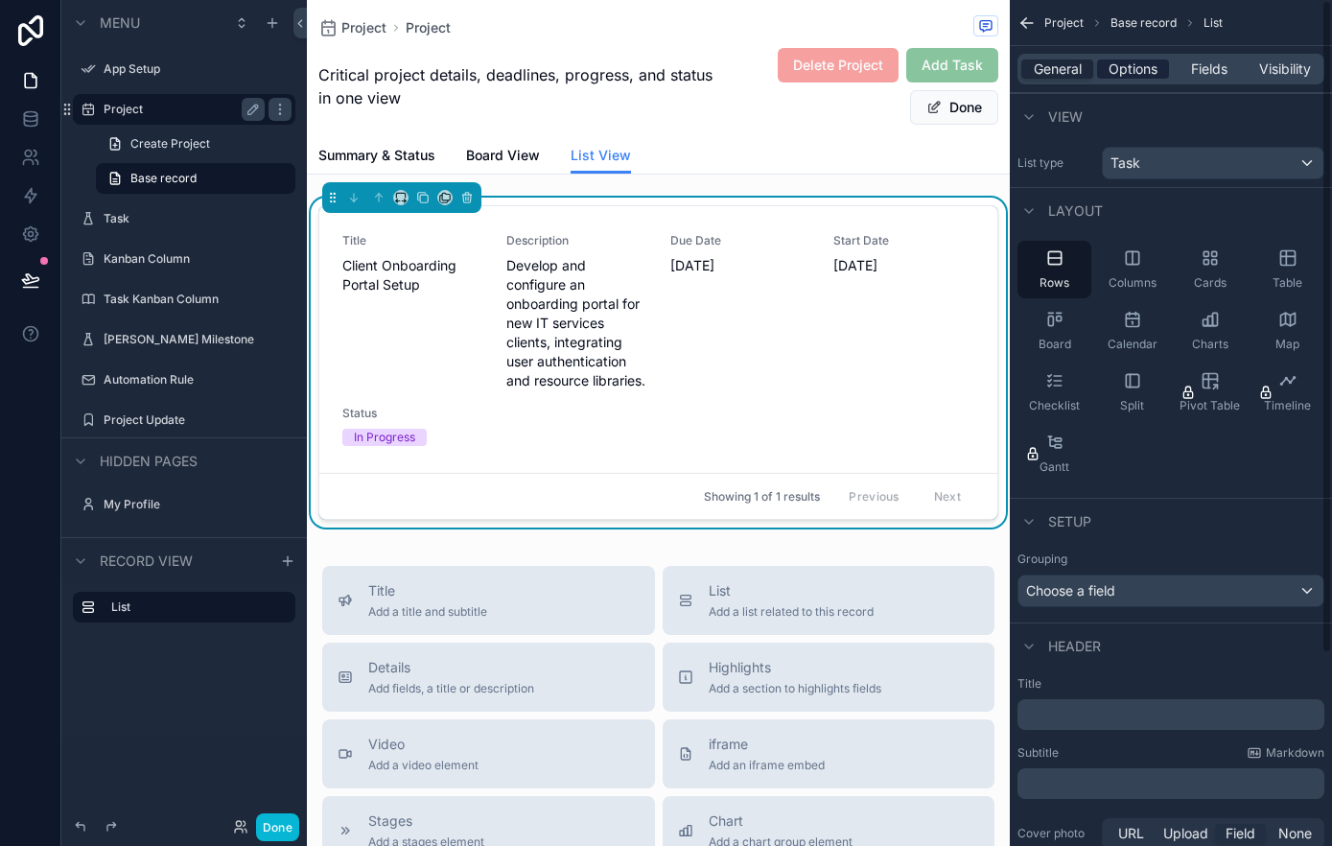
click at [1144, 59] on span "Options" at bounding box center [1132, 68] width 49 height 19
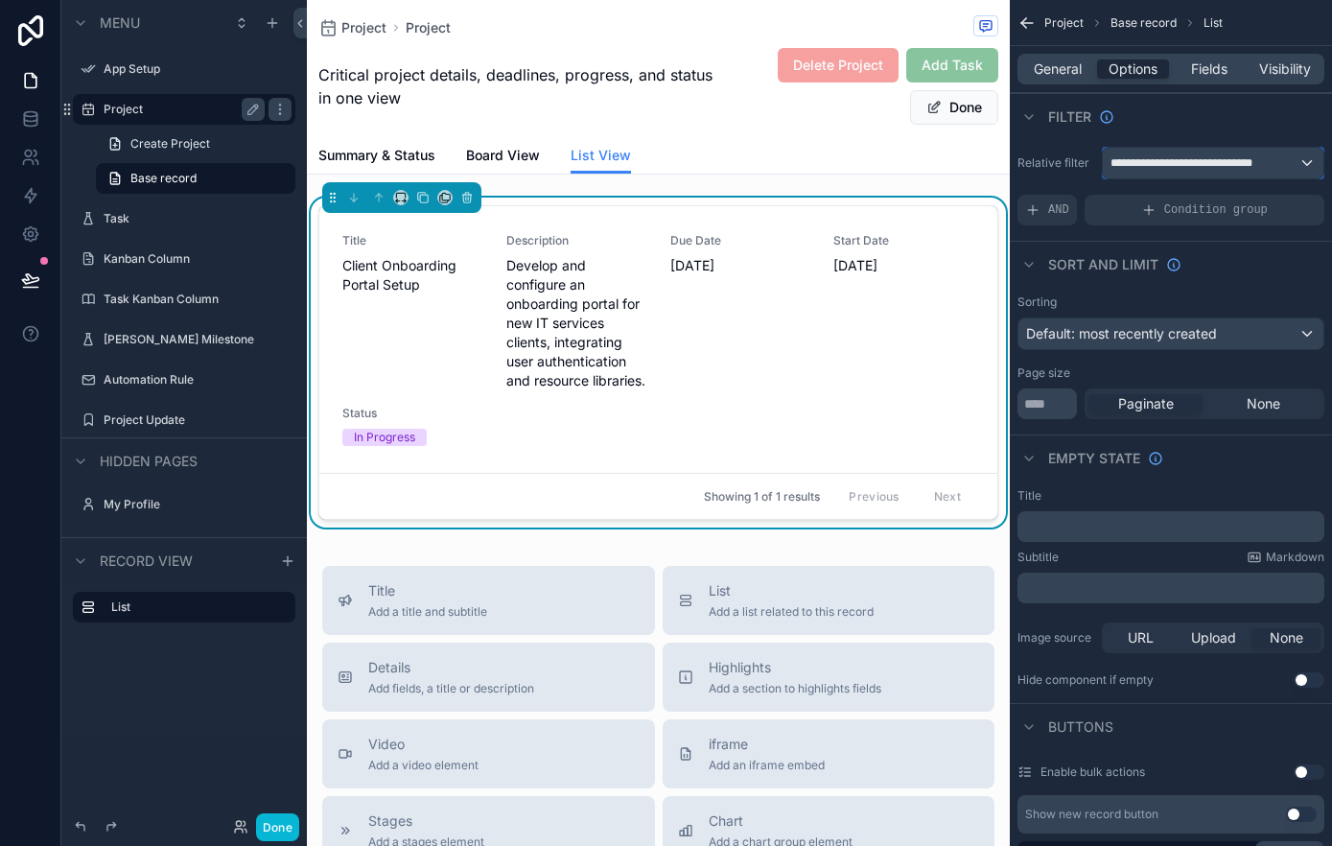
click at [1232, 174] on div "**********" at bounding box center [1213, 163] width 221 height 31
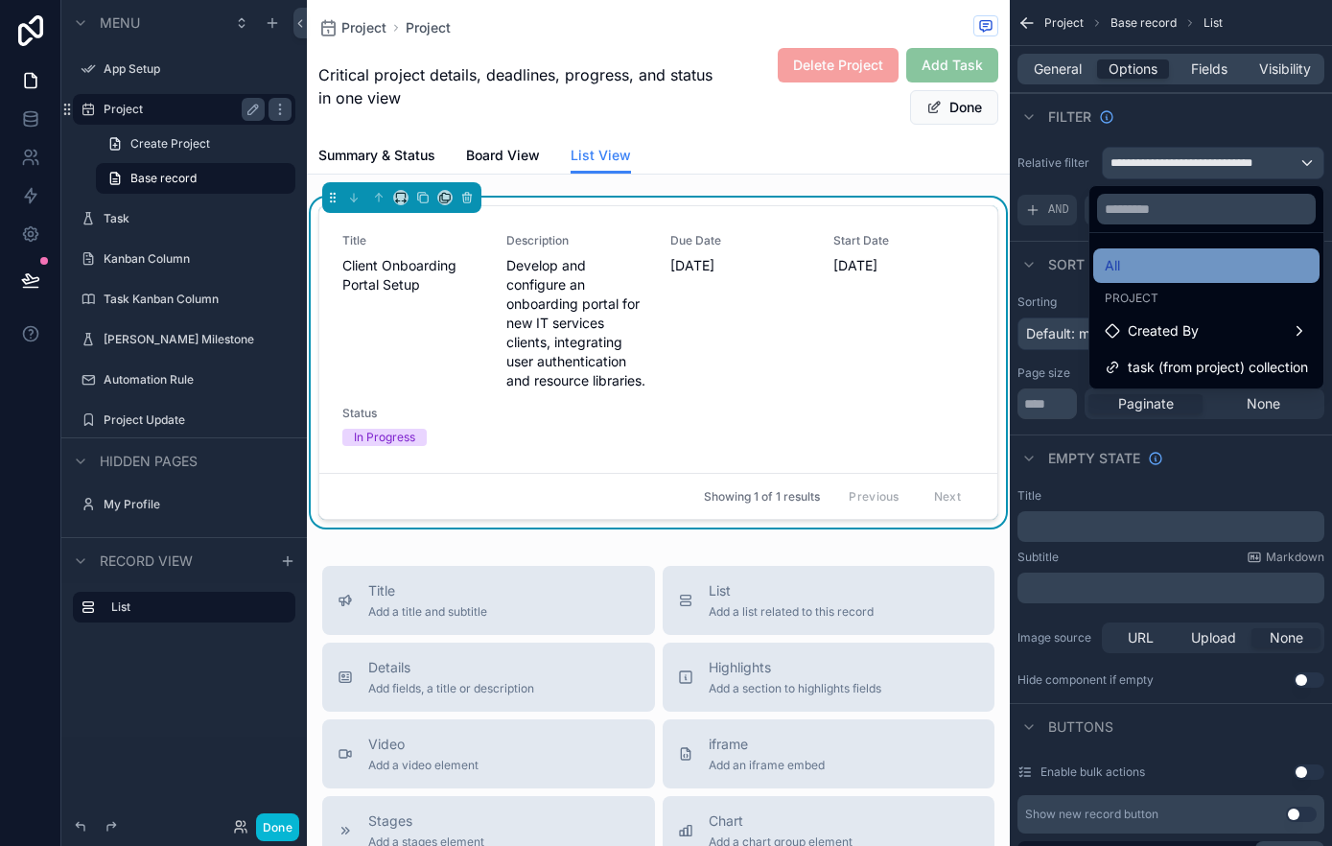
click at [1196, 252] on div "All" at bounding box center [1206, 265] width 226 height 35
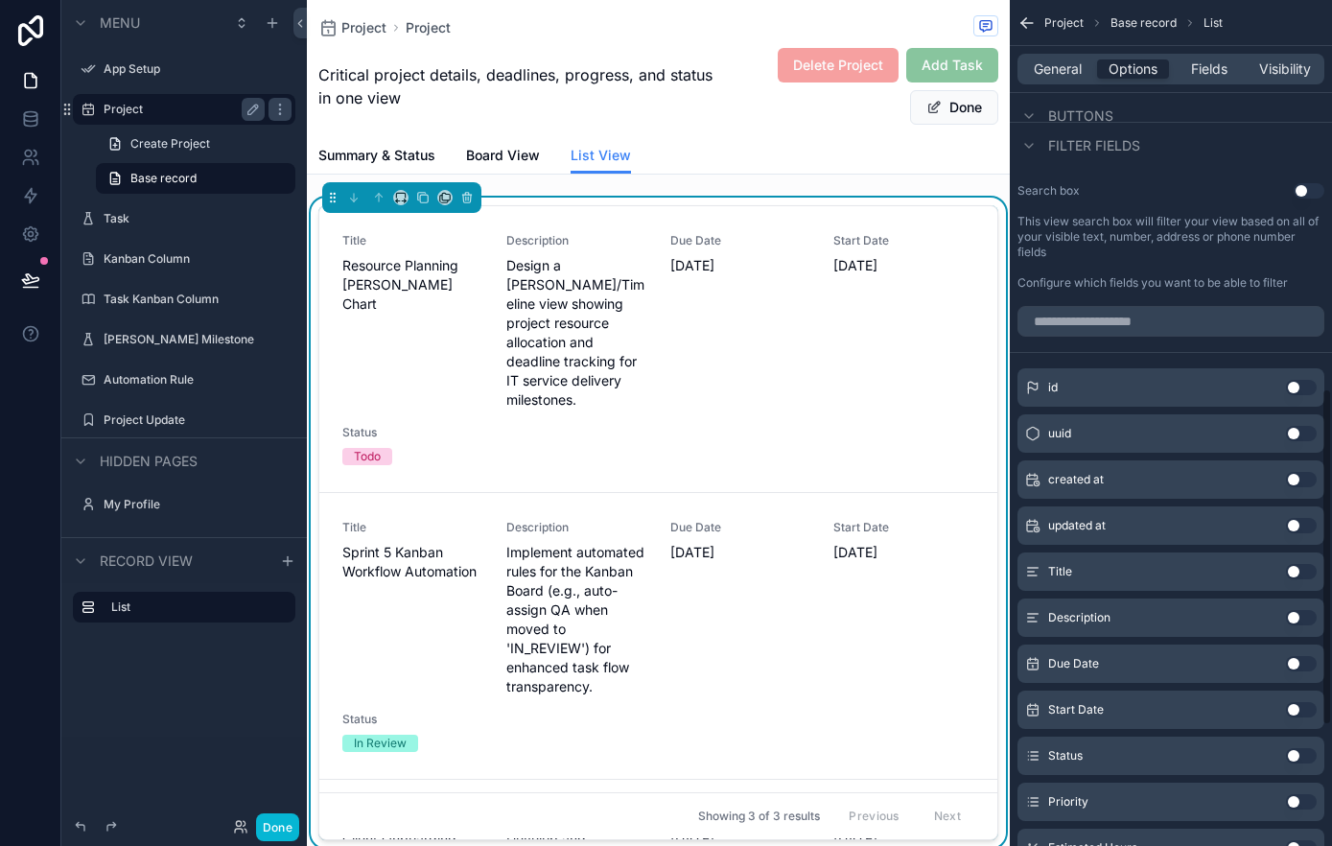
scroll to position [983, 0]
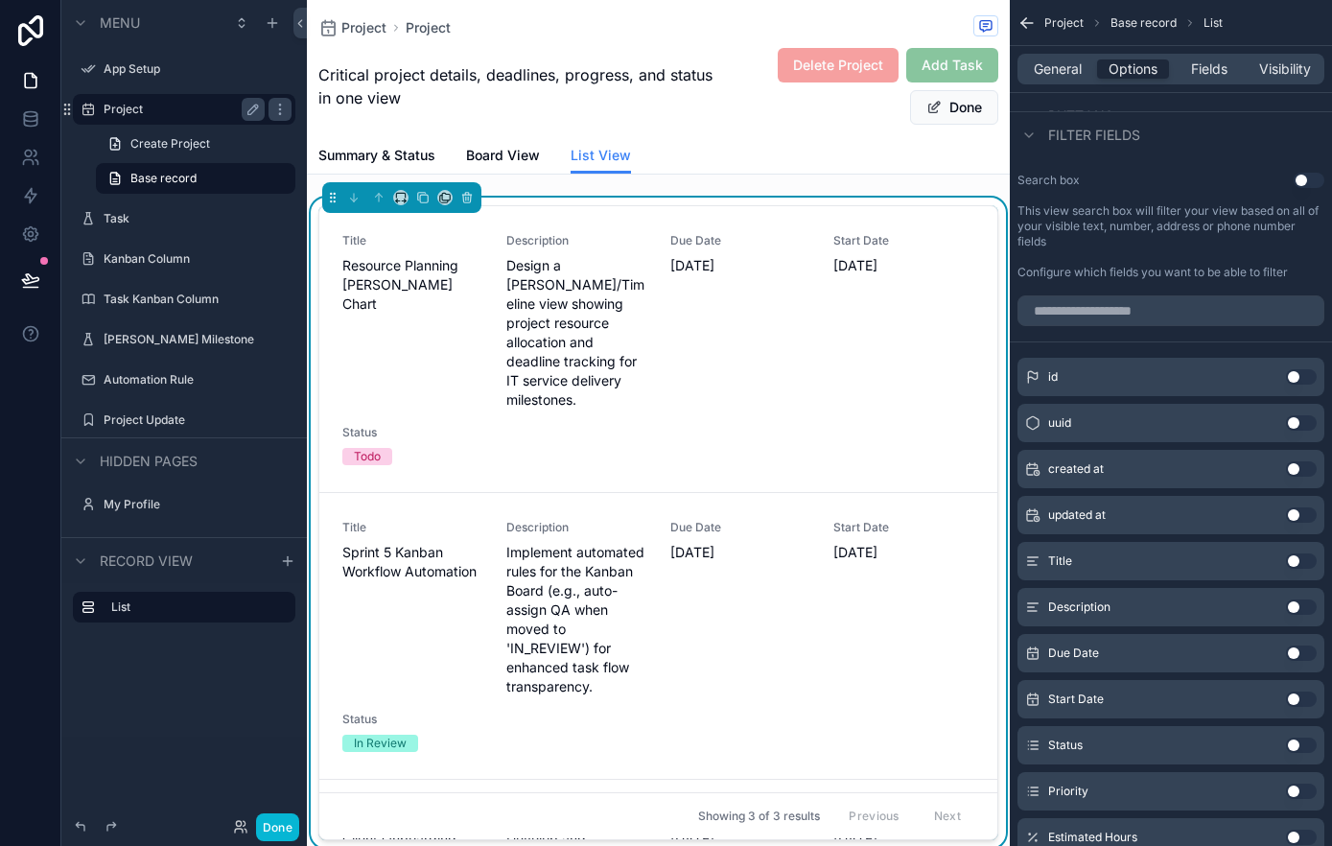
click at [1297, 564] on button "Use setting" at bounding box center [1301, 560] width 31 height 15
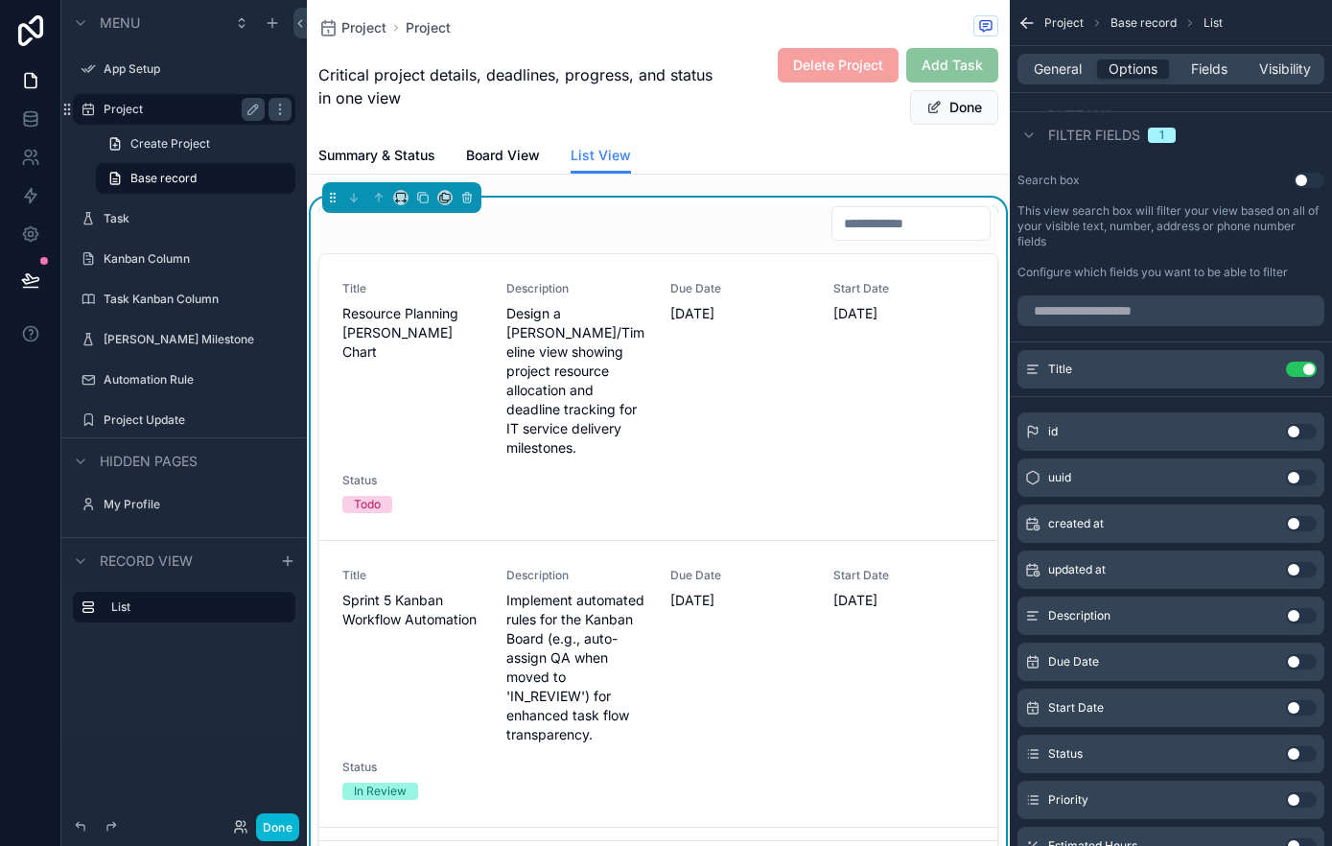
click at [1297, 750] on button "Use setting" at bounding box center [1301, 753] width 31 height 15
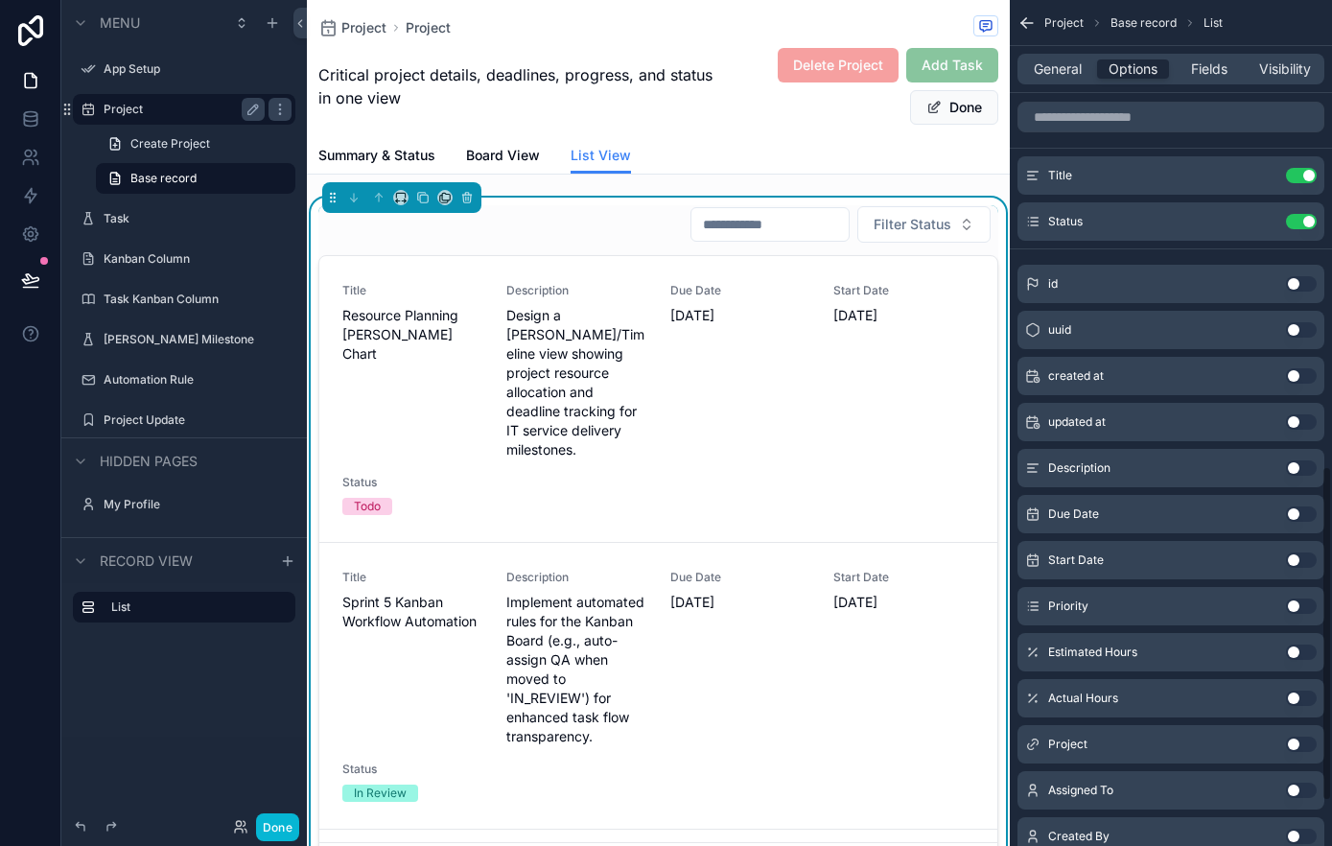
scroll to position [1177, 0]
click at [1299, 789] on button "Use setting" at bounding box center [1301, 788] width 31 height 15
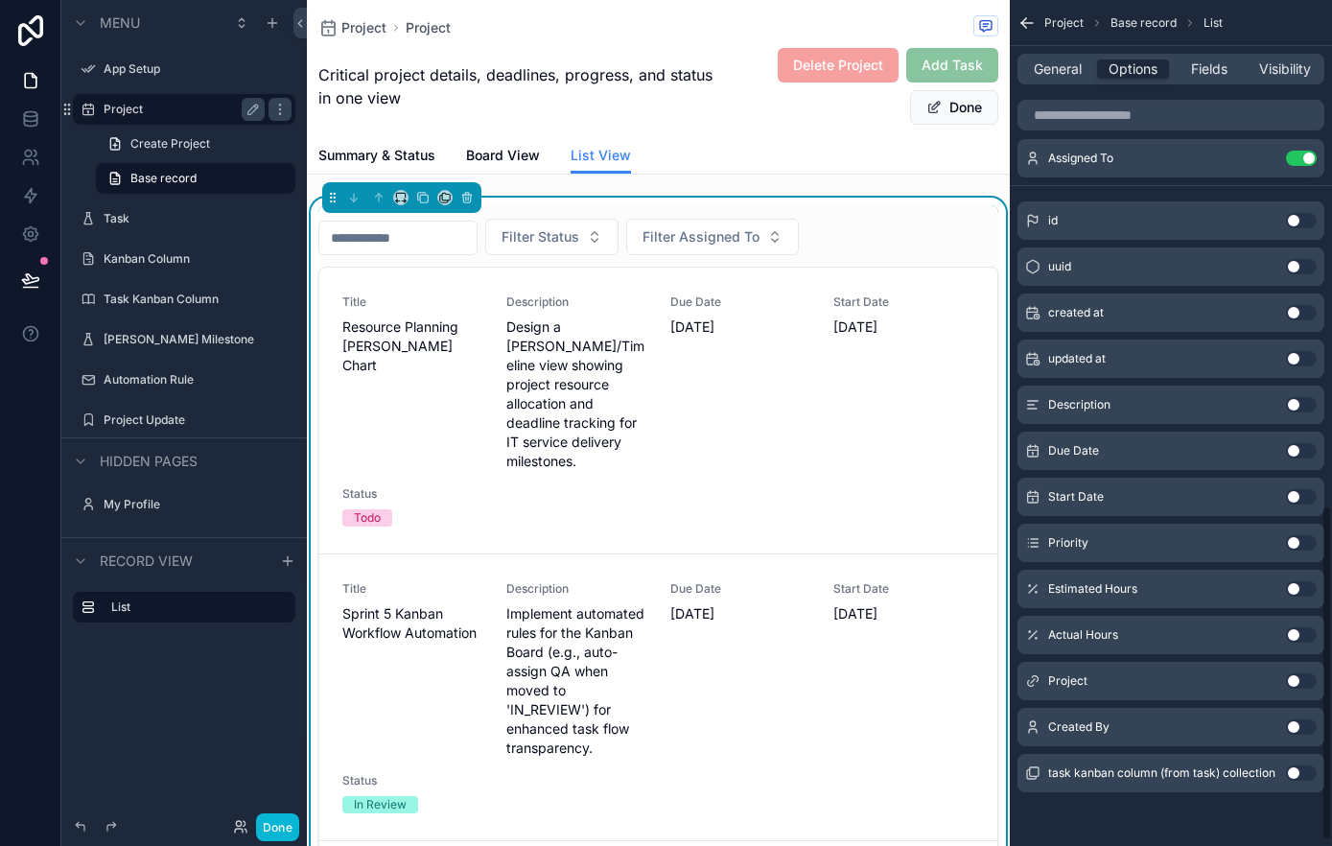
scroll to position [1267, 0]
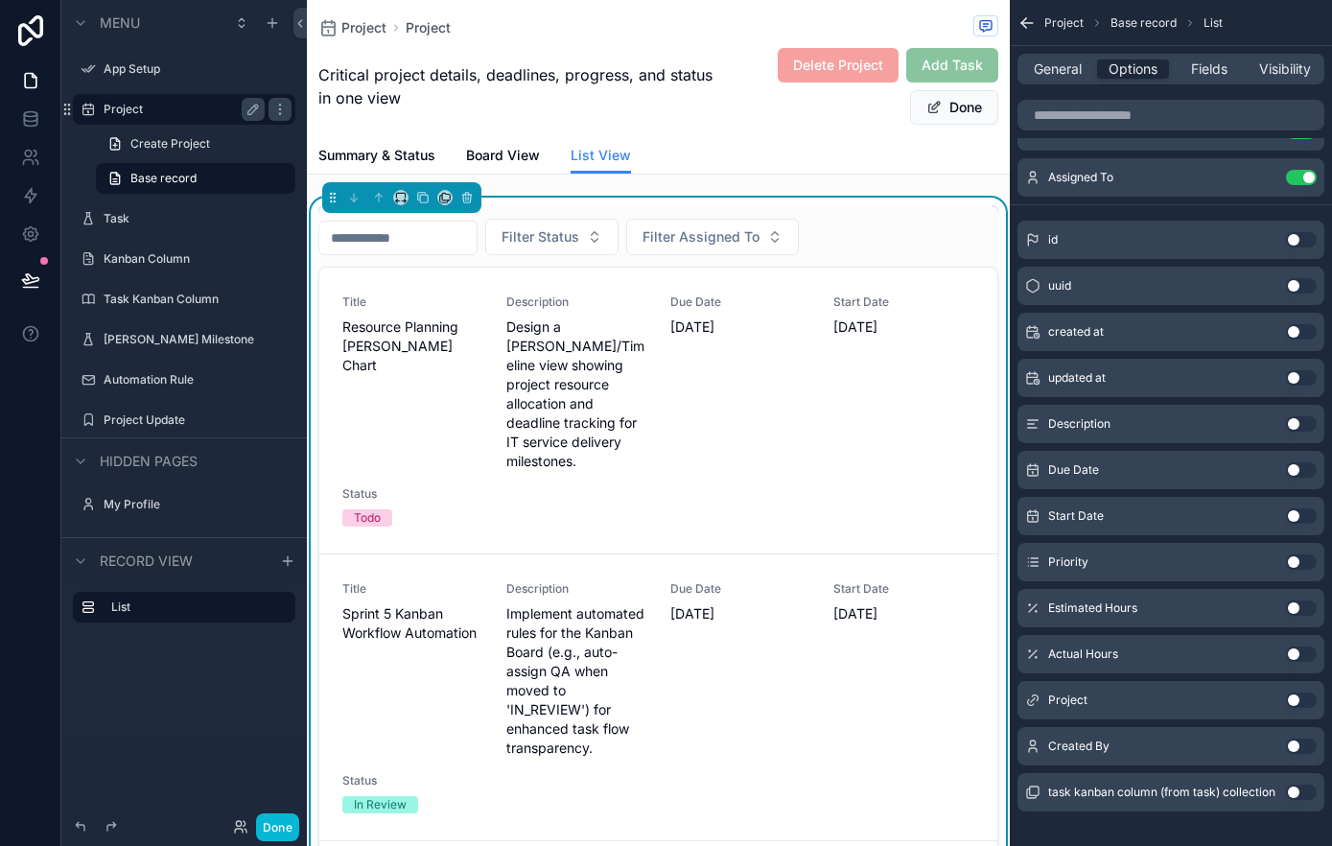
click at [1295, 467] on button "Use setting" at bounding box center [1301, 469] width 31 height 15
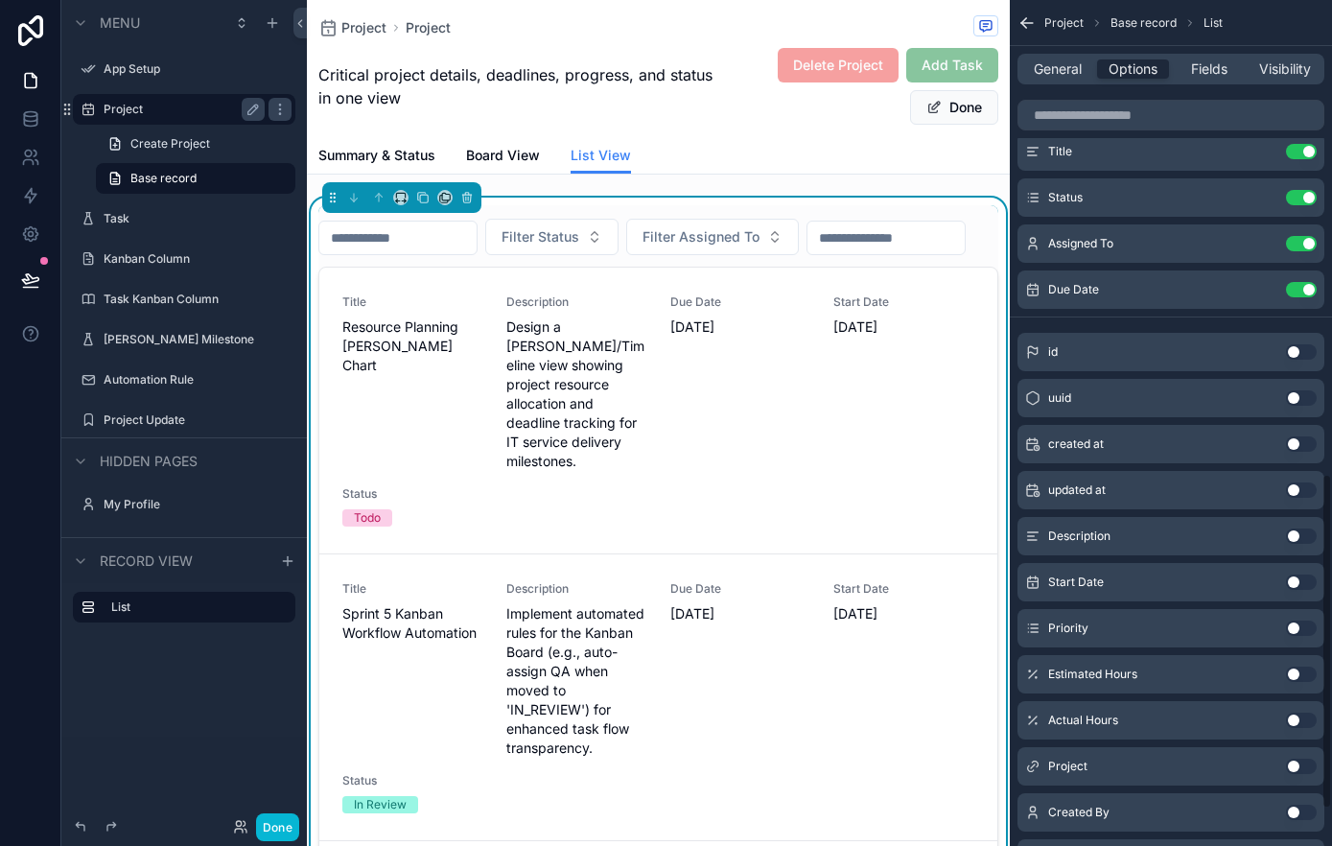
scroll to position [1191, 0]
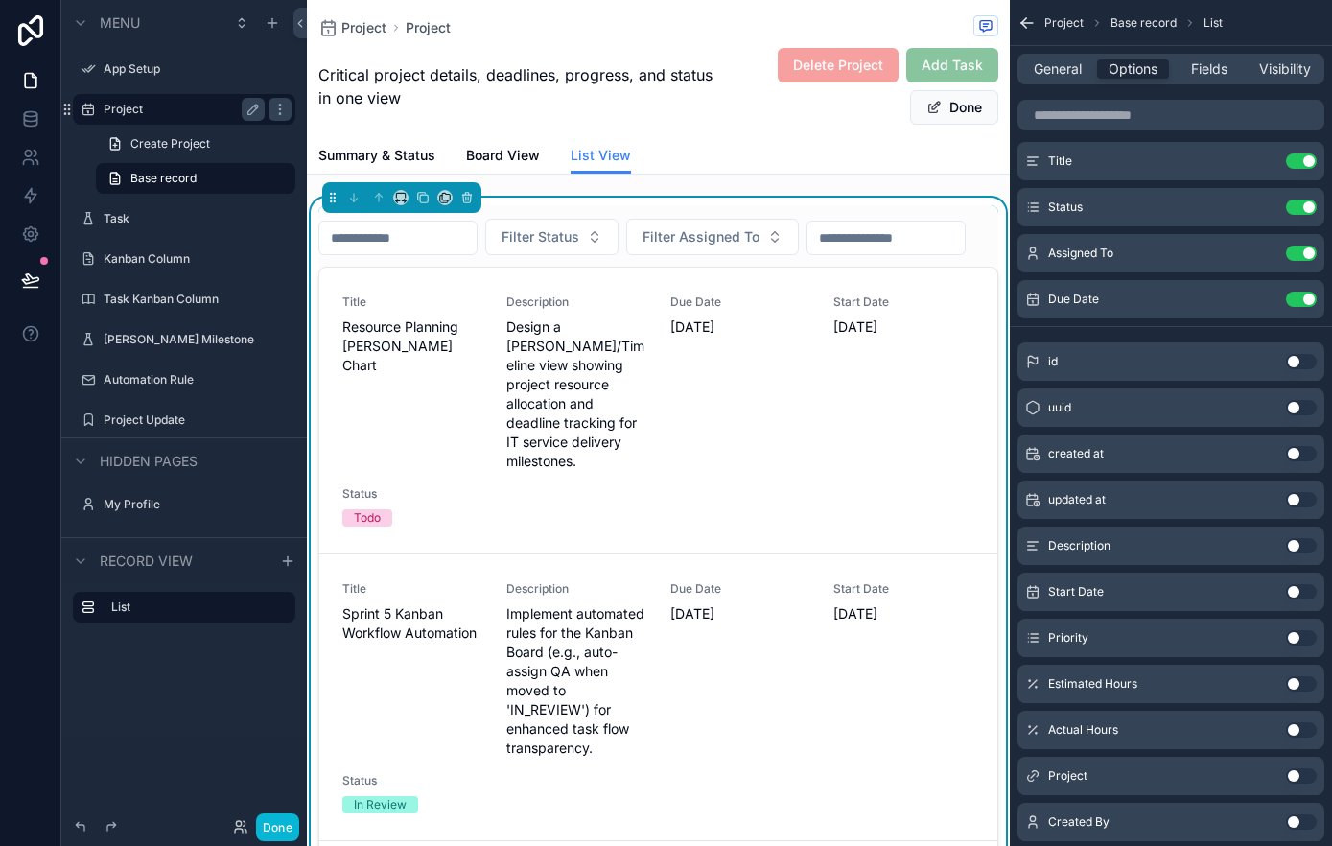
click at [935, 67] on span "Add Task" at bounding box center [952, 65] width 92 height 35
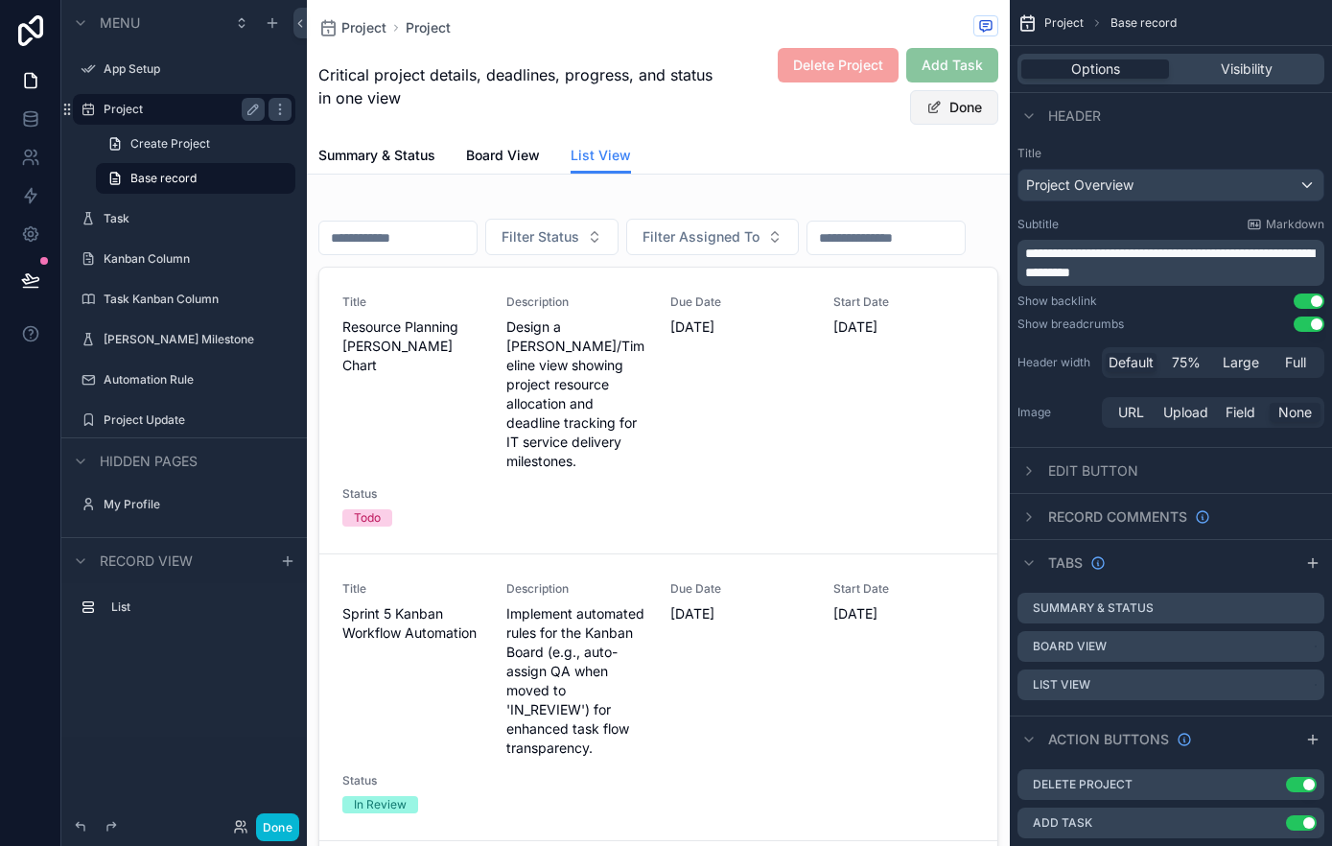
click at [974, 97] on button "Done" at bounding box center [954, 107] width 88 height 35
click at [969, 62] on span "Add Task" at bounding box center [952, 65] width 92 height 35
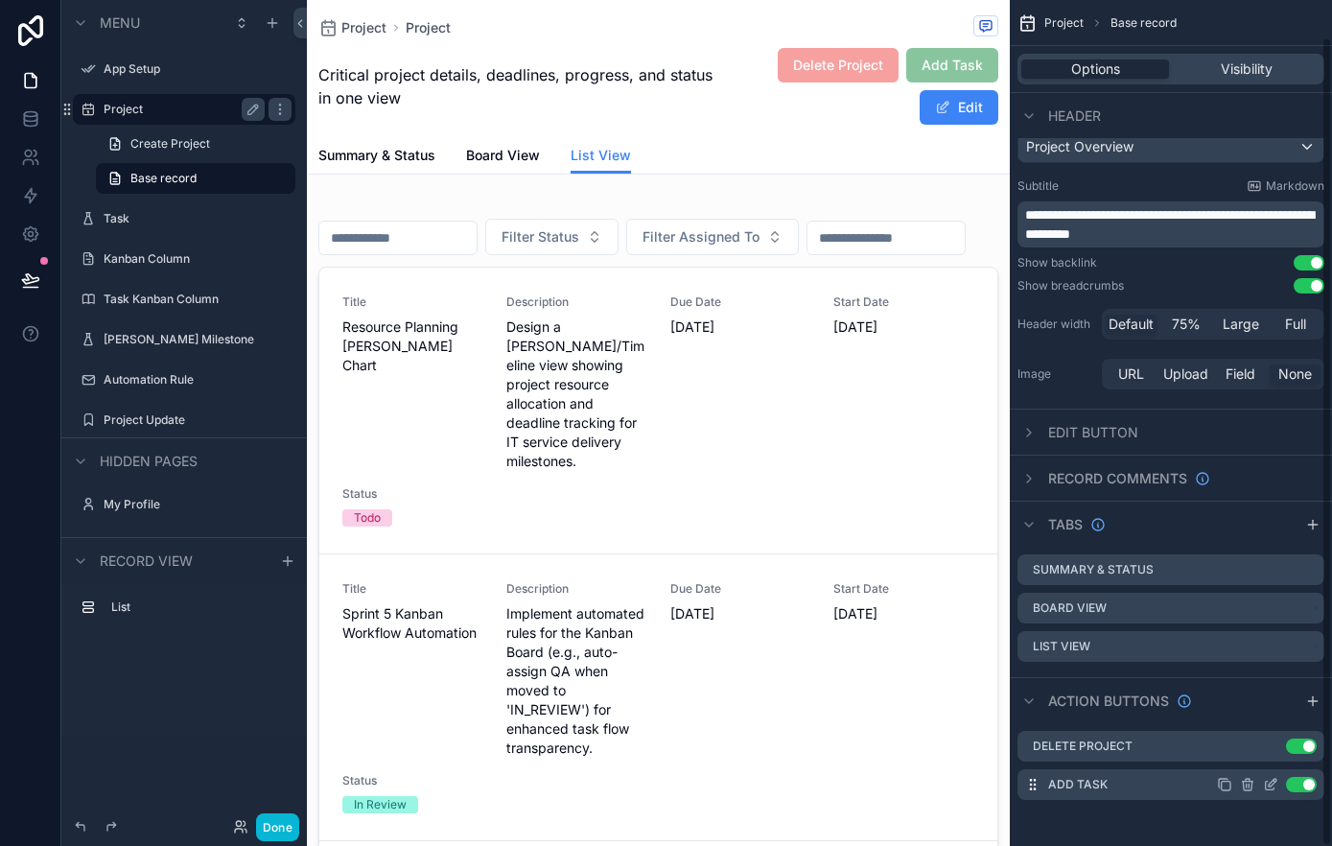
click at [1221, 789] on icon "scrollable content" at bounding box center [1225, 785] width 9 height 9
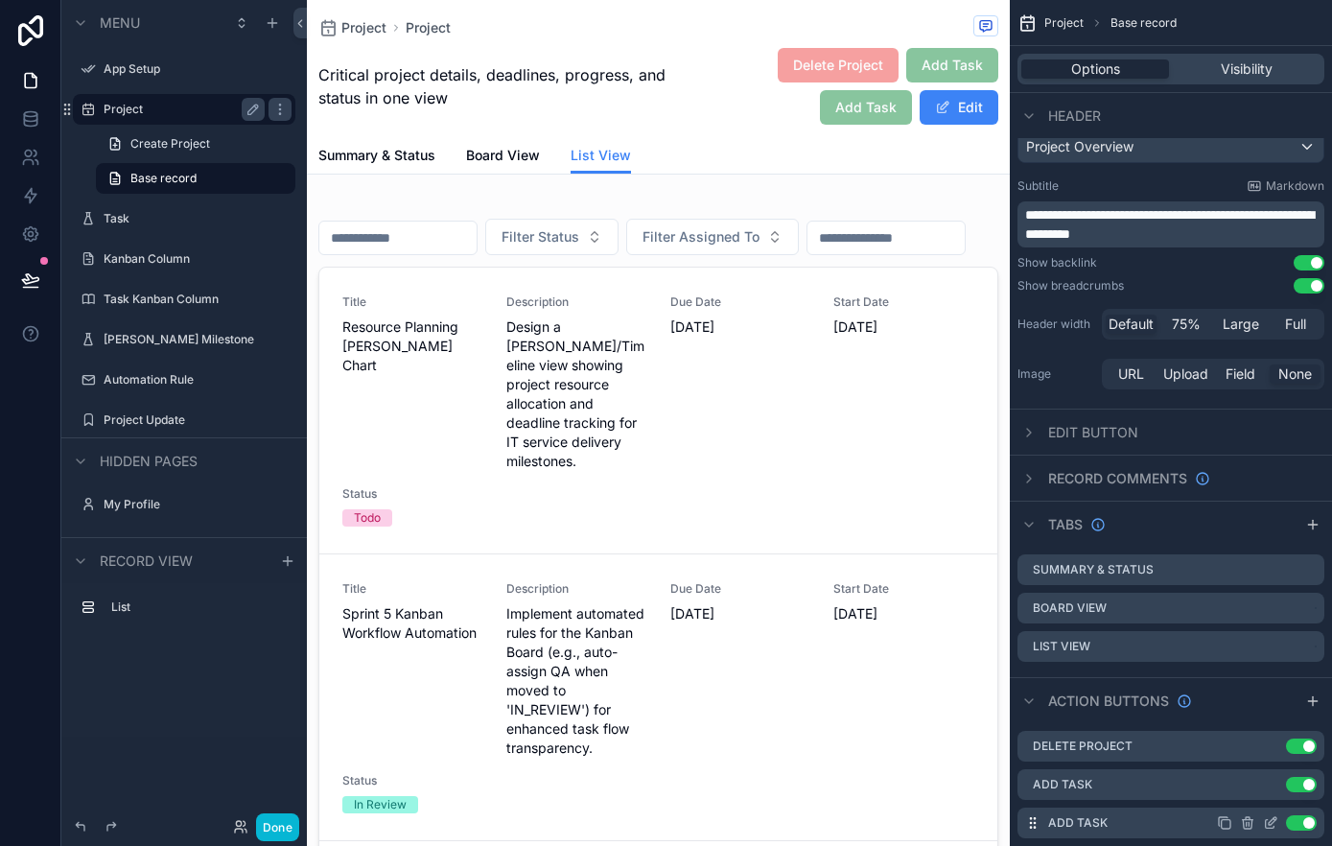
click at [1255, 820] on div "Use setting" at bounding box center [1267, 822] width 100 height 15
click at [1248, 823] on icon "scrollable content" at bounding box center [1248, 824] width 0 height 4
click at [1274, 792] on icon at bounding box center [1277, 791] width 15 height 15
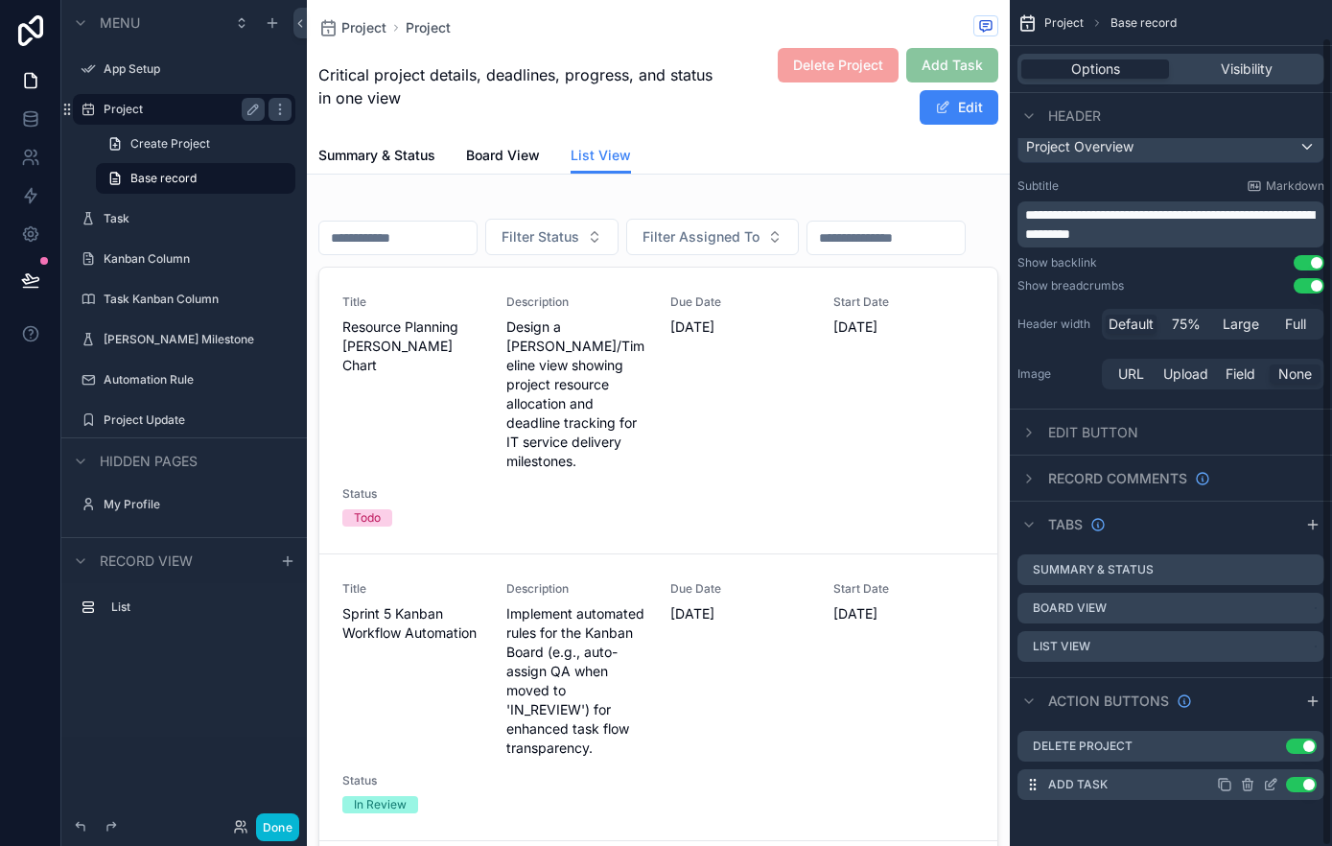
click at [1270, 786] on icon "scrollable content" at bounding box center [1270, 784] width 15 height 15
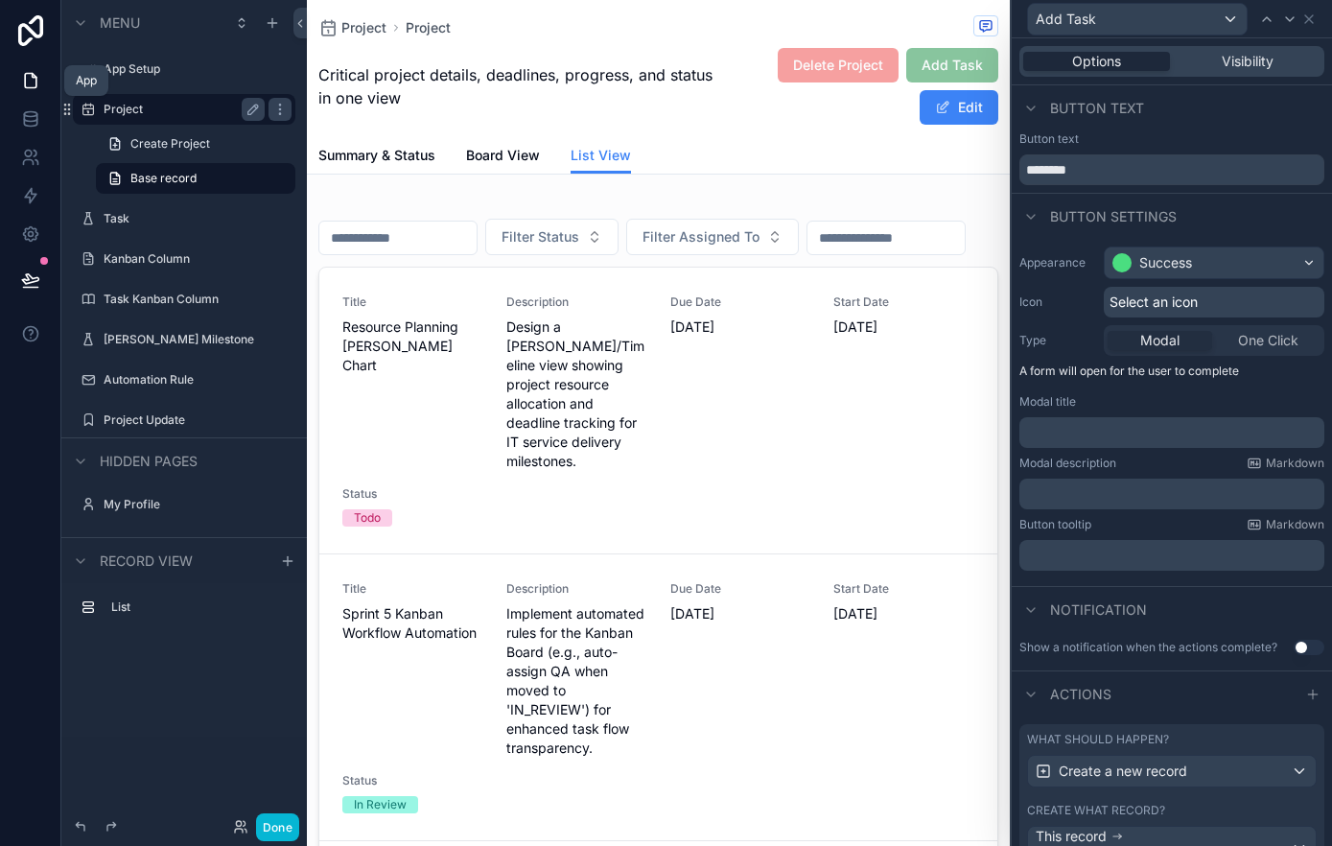
click at [32, 75] on icon at bounding box center [34, 76] width 4 height 4
click at [288, 830] on button "Done" at bounding box center [277, 827] width 43 height 28
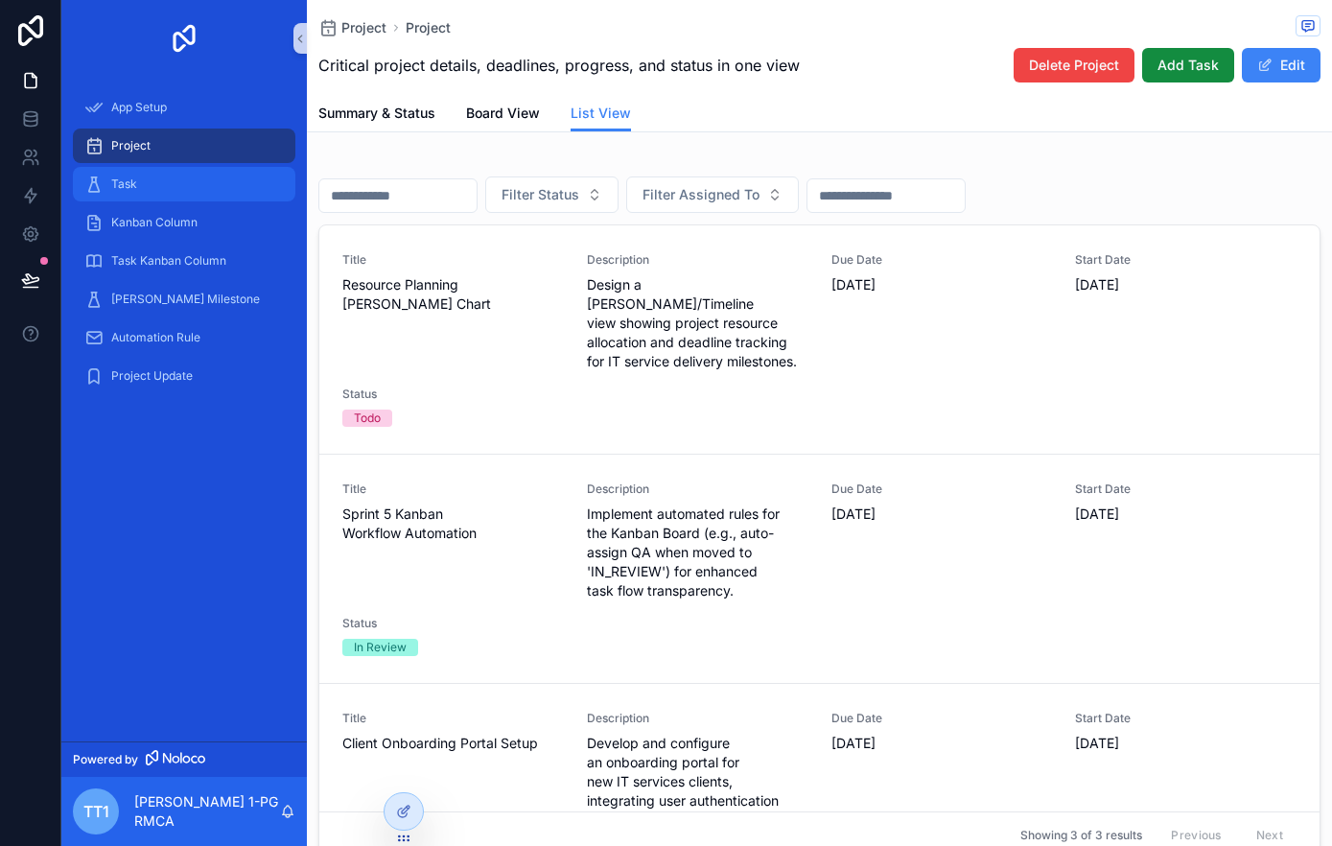
click at [130, 184] on span "Task" at bounding box center [124, 183] width 26 height 15
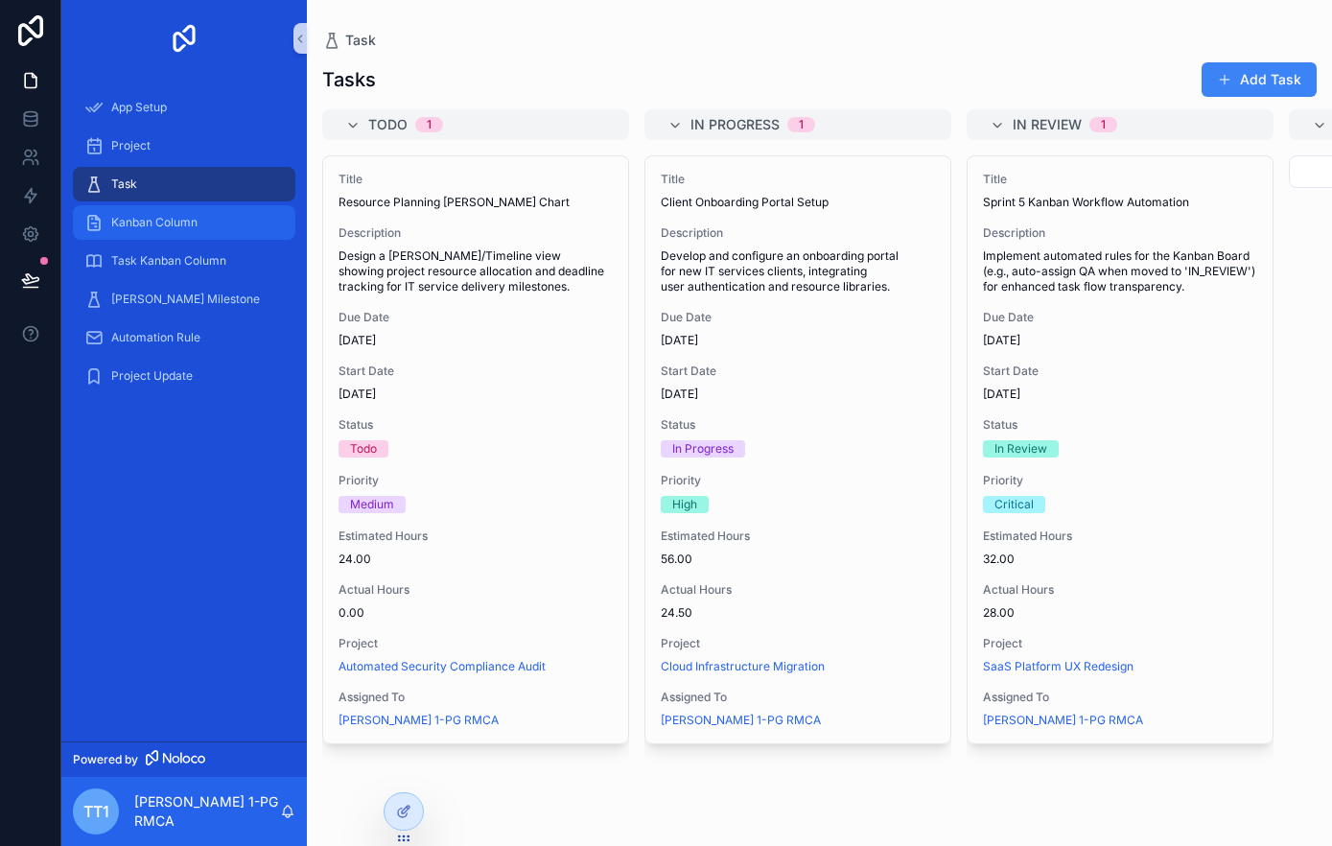
click at [149, 217] on span "Kanban Column" at bounding box center [154, 222] width 86 height 15
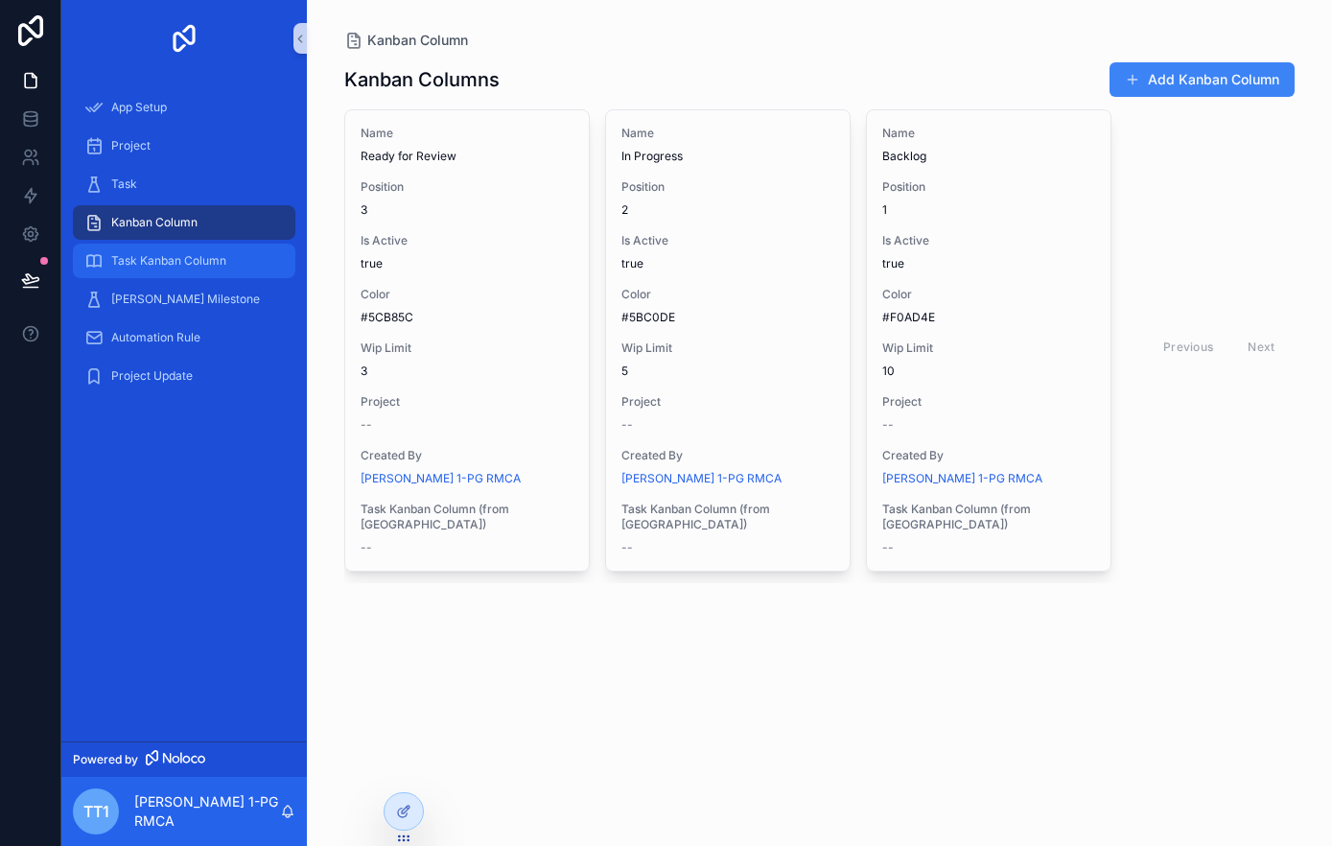
click at [156, 247] on div "Task Kanban Column" at bounding box center [183, 260] width 199 height 31
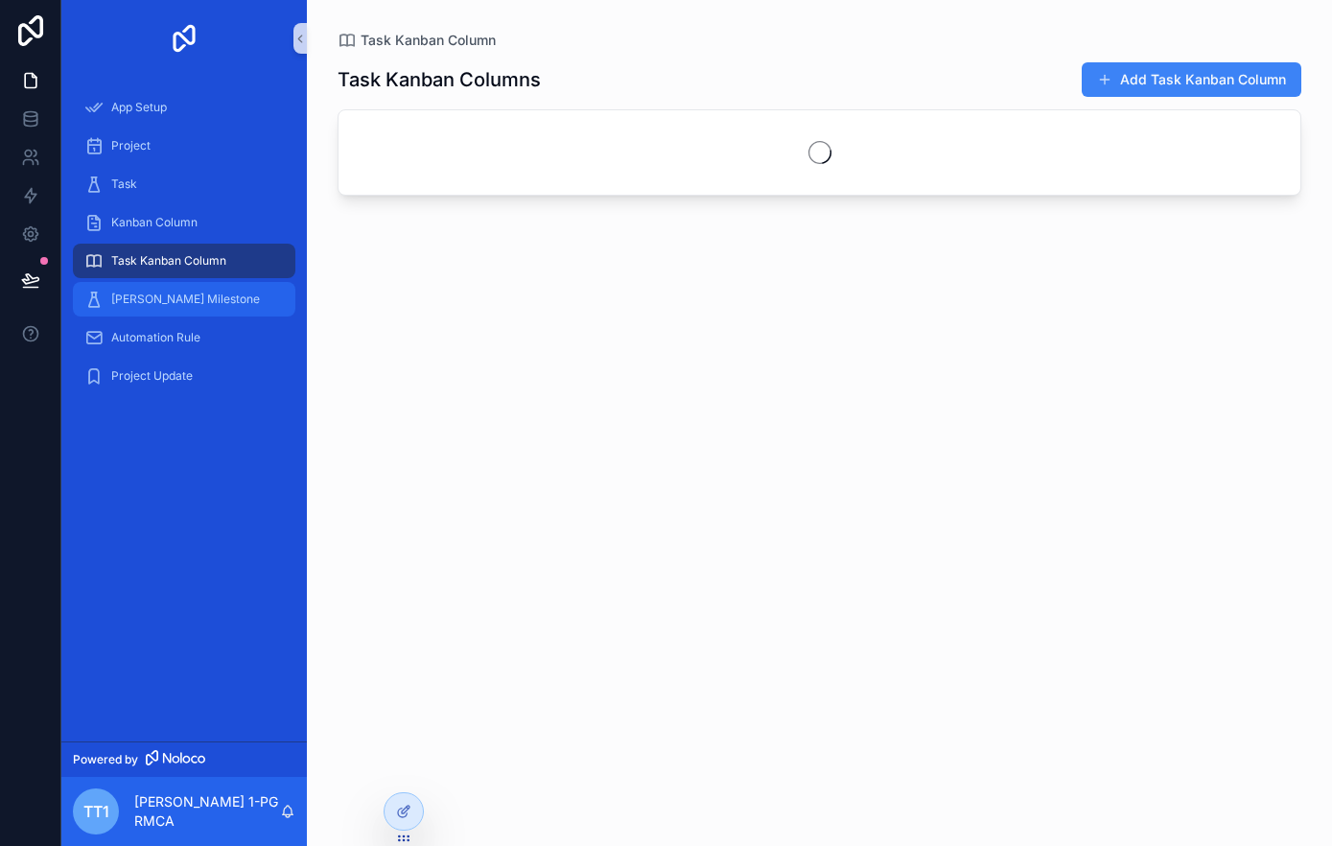
click at [153, 298] on span "Gantt Milestone" at bounding box center [185, 298] width 149 height 15
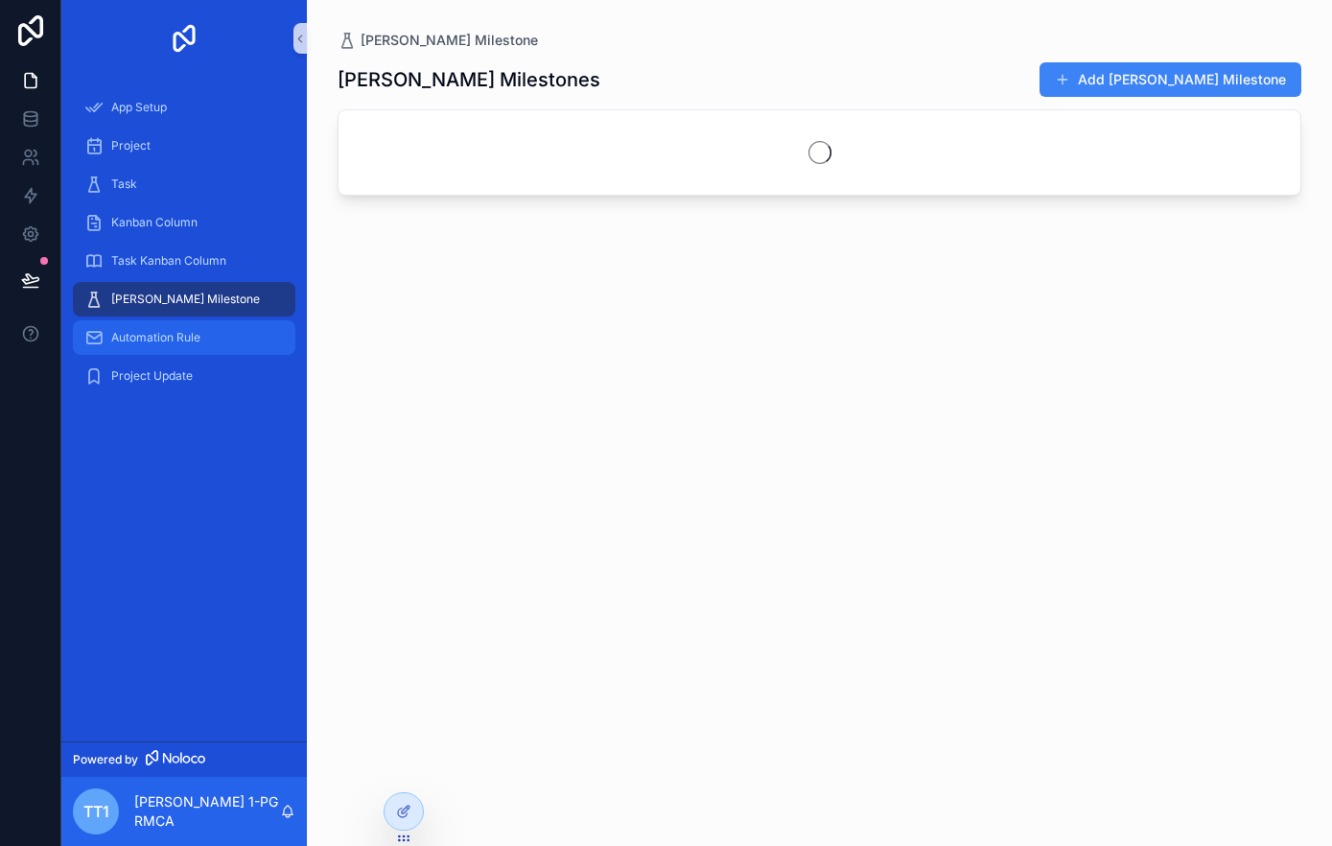
click at [160, 341] on span "Automation Rule" at bounding box center [155, 337] width 89 height 15
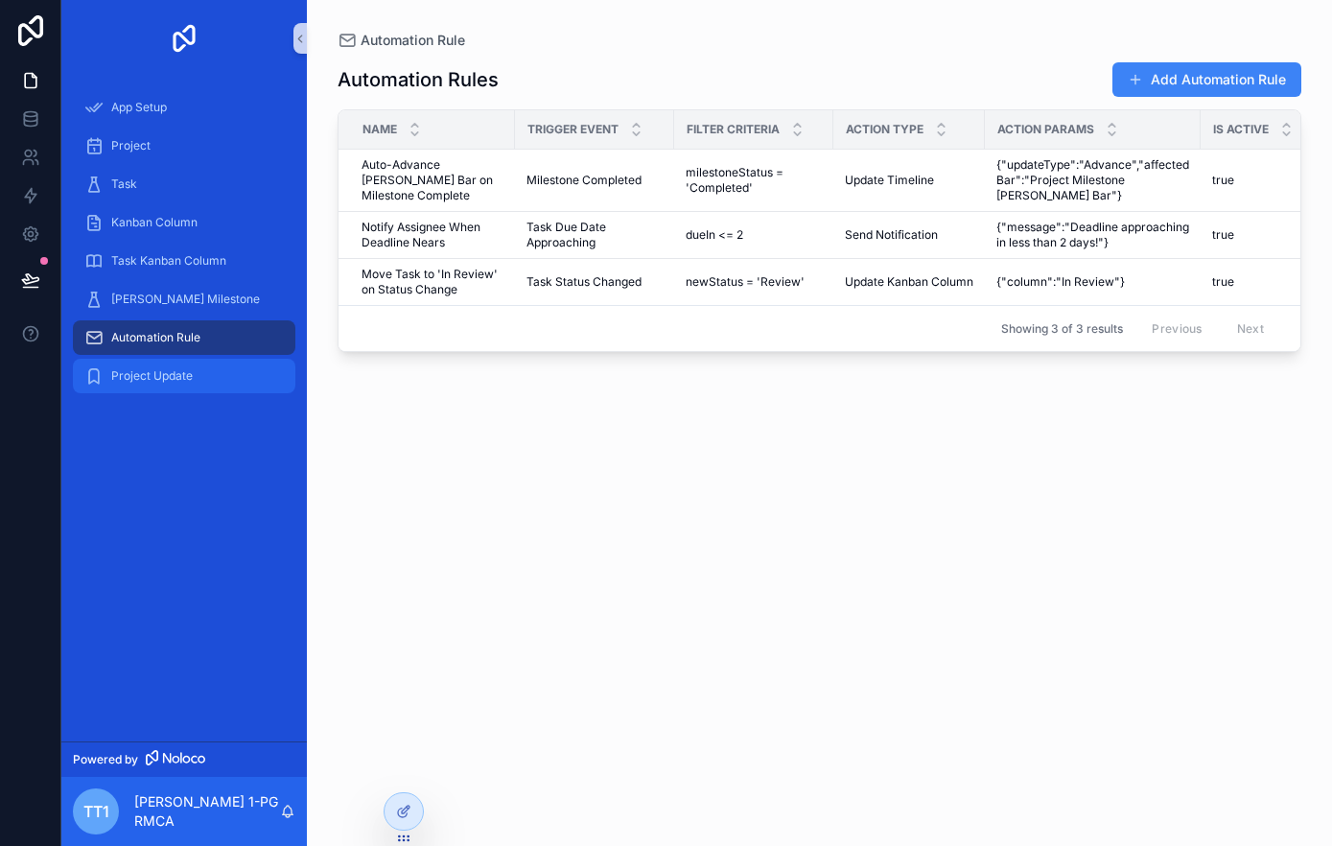
drag, startPoint x: 154, startPoint y: 371, endPoint x: 155, endPoint y: 354, distance: 17.3
click at [154, 371] on span "Project Update" at bounding box center [151, 375] width 81 height 15
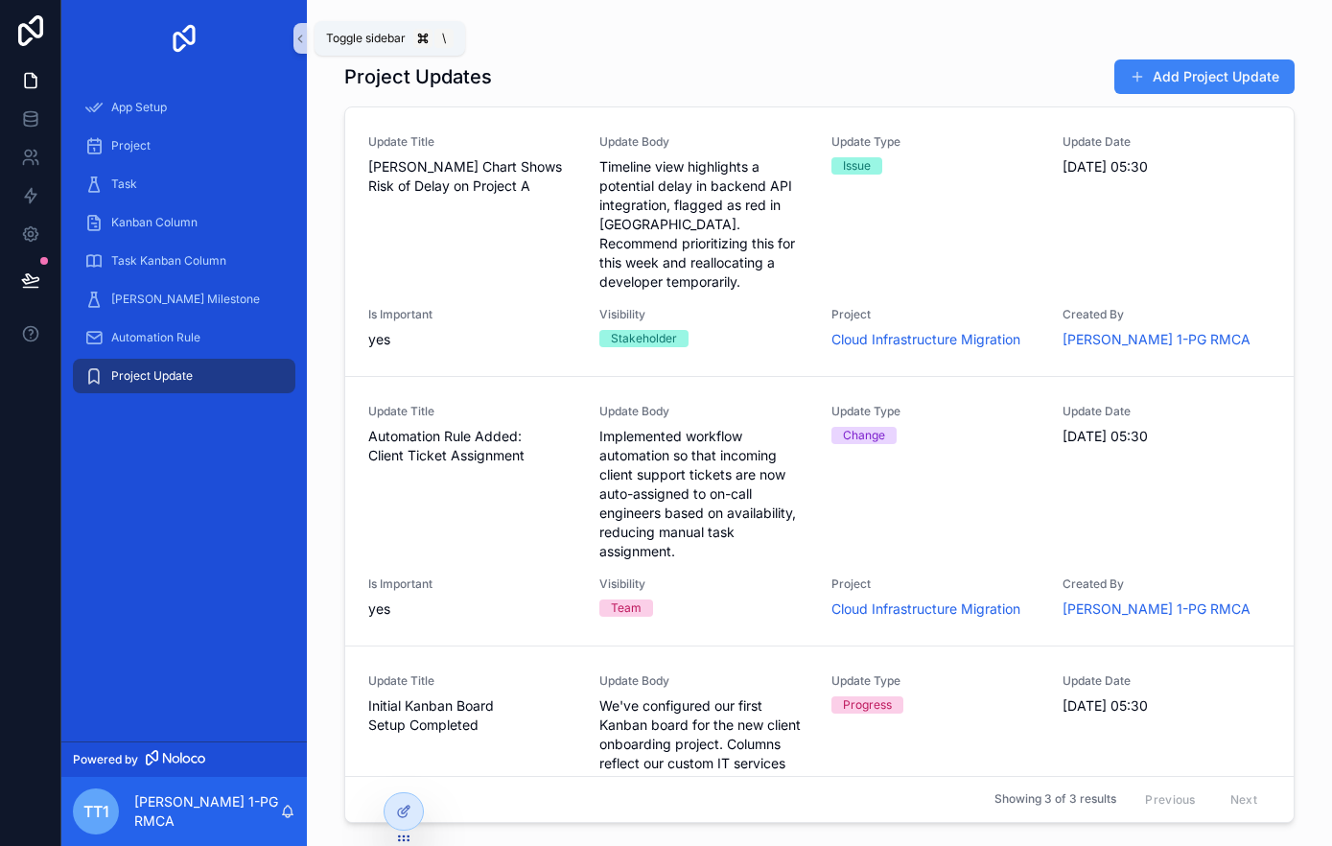
click at [296, 35] on icon "scrollable content" at bounding box center [299, 39] width 13 height 14
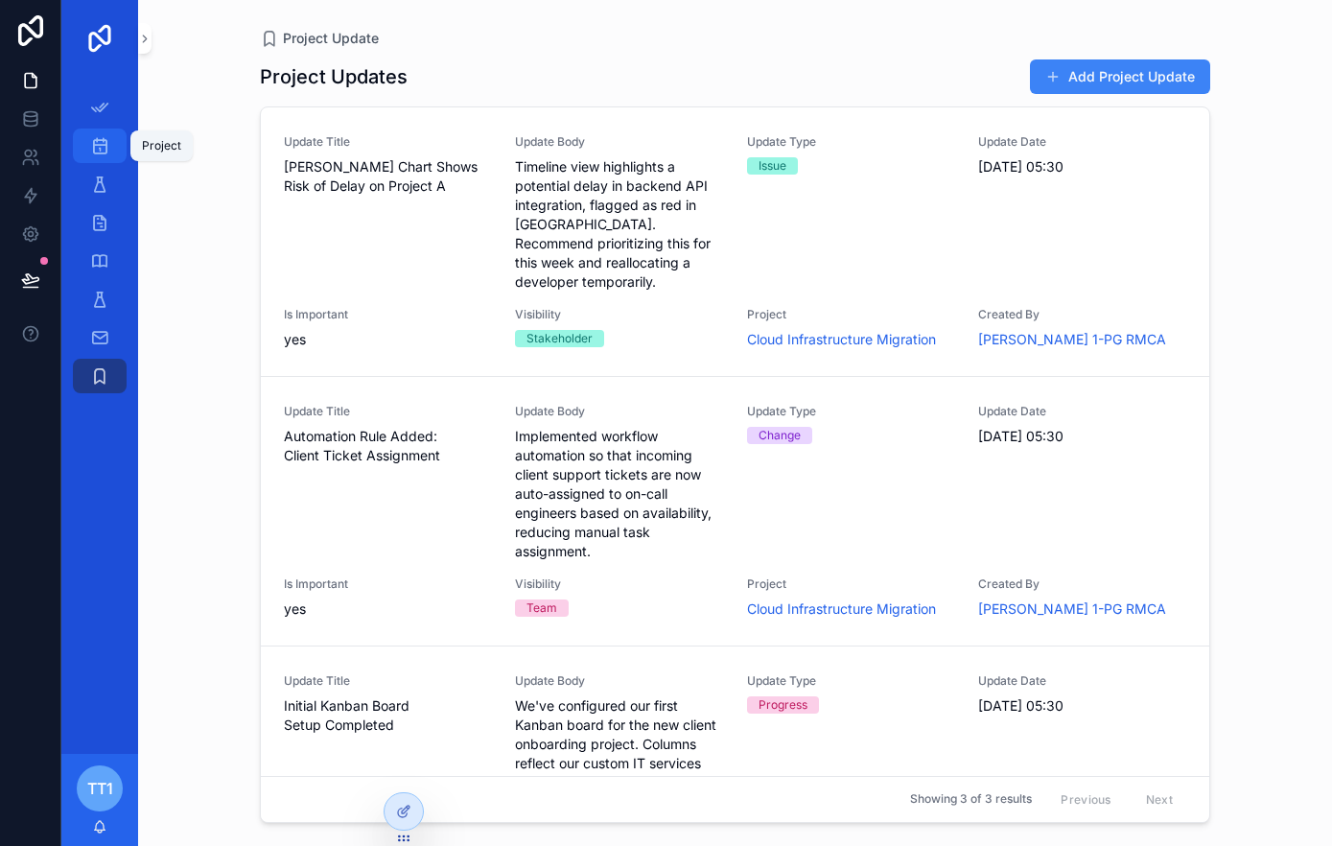
click at [105, 147] on icon "scrollable content" at bounding box center [99, 145] width 19 height 19
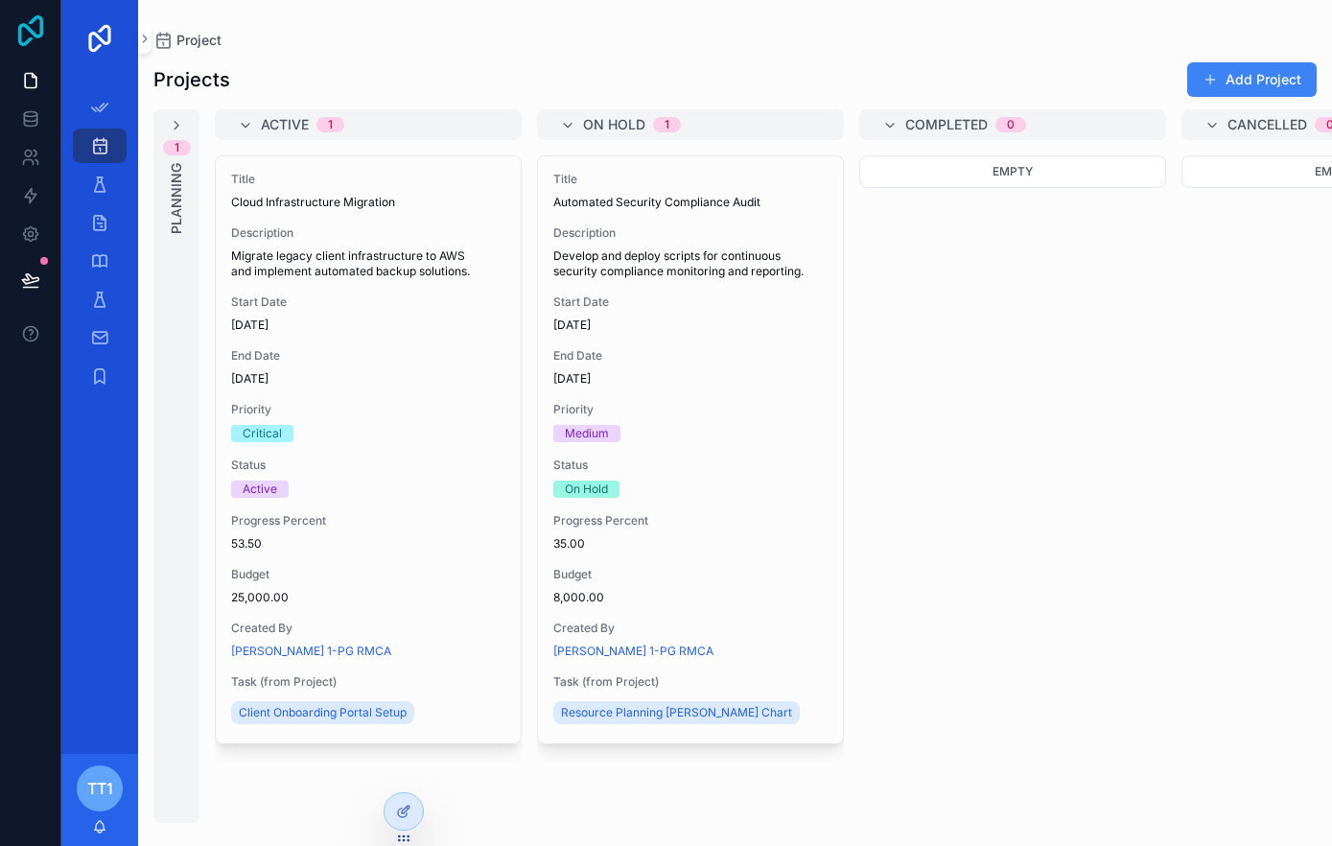
click at [32, 35] on icon at bounding box center [31, 30] width 38 height 31
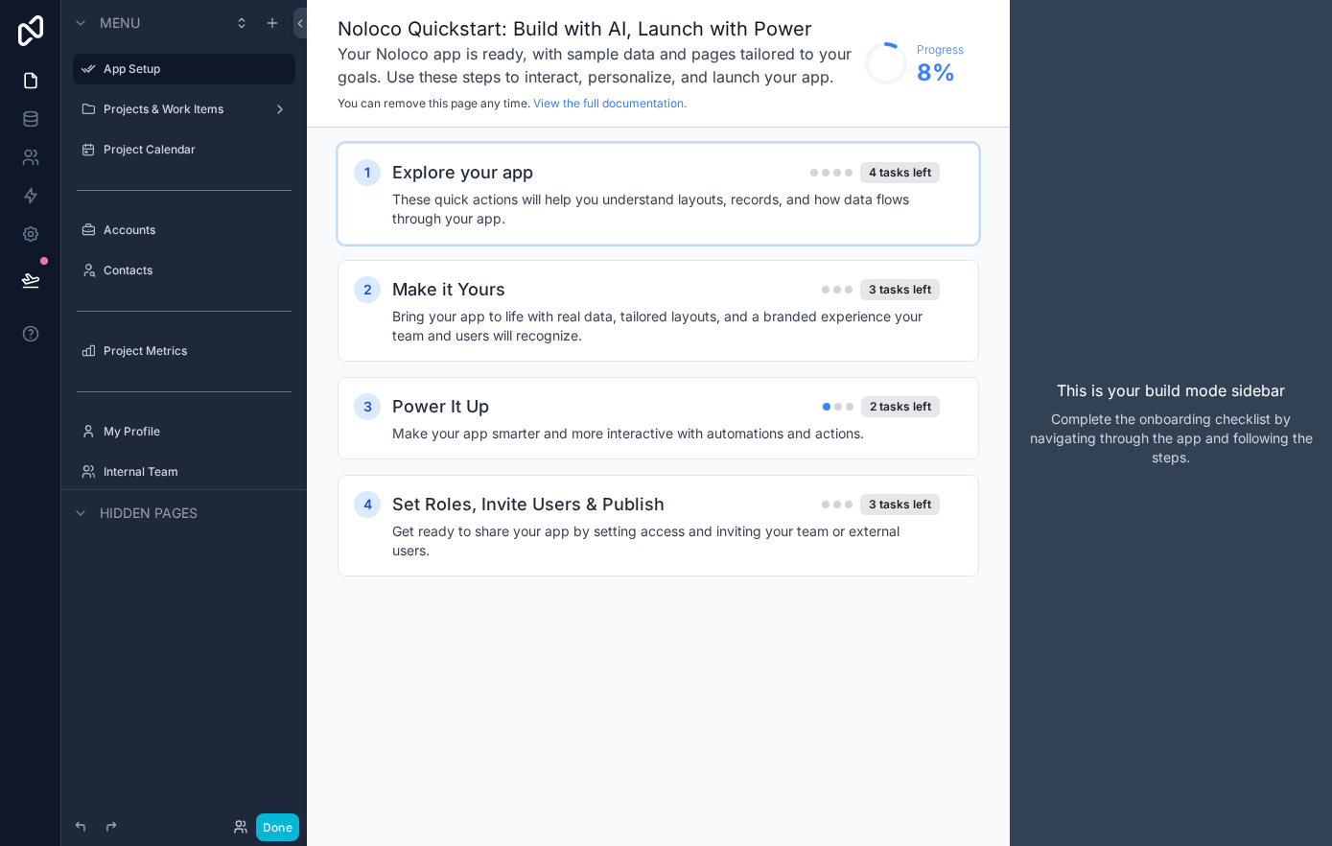
click at [778, 187] on div "Explore your app 4 tasks left These quick actions will help you understand layo…" at bounding box center [677, 193] width 570 height 69
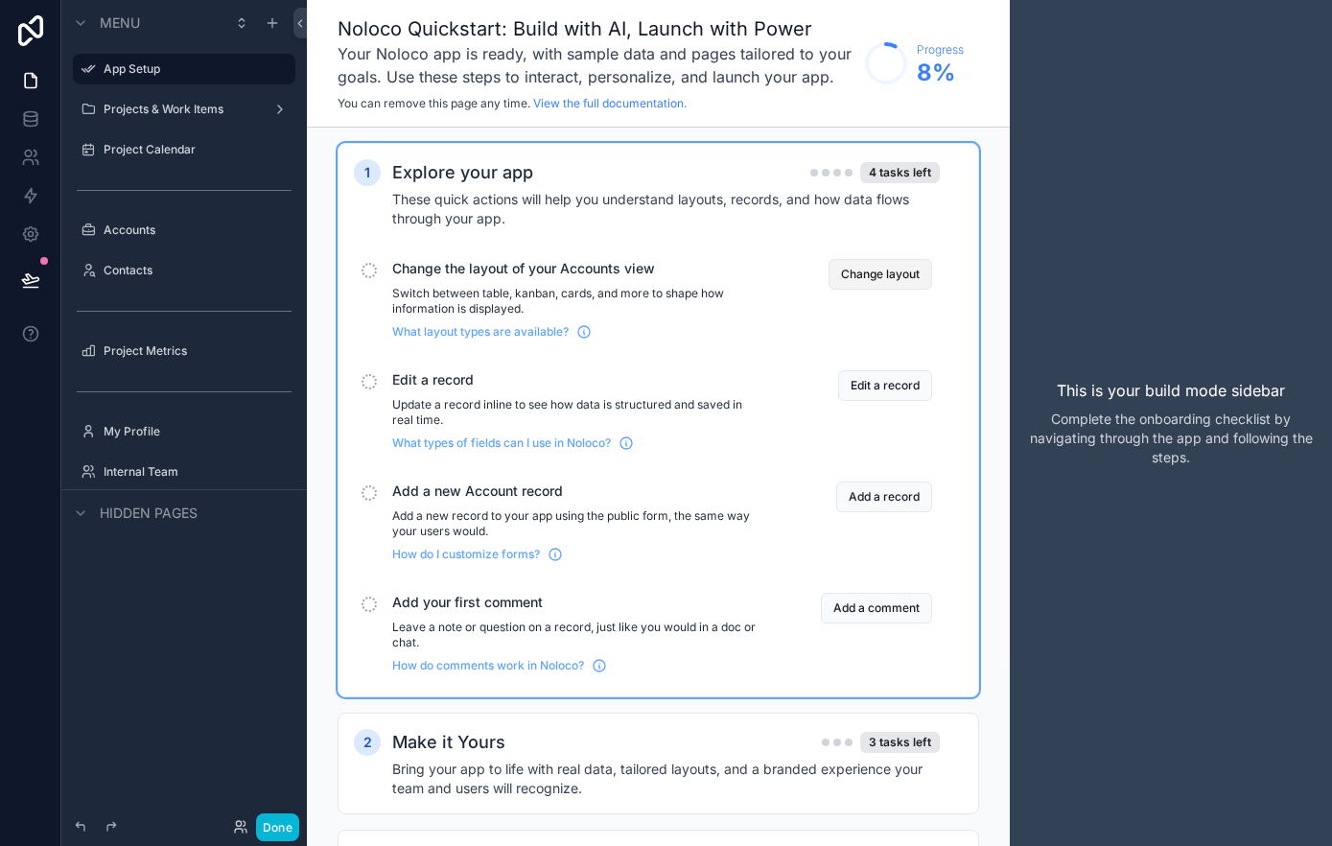
click at [884, 286] on button "Change layout" at bounding box center [880, 274] width 104 height 31
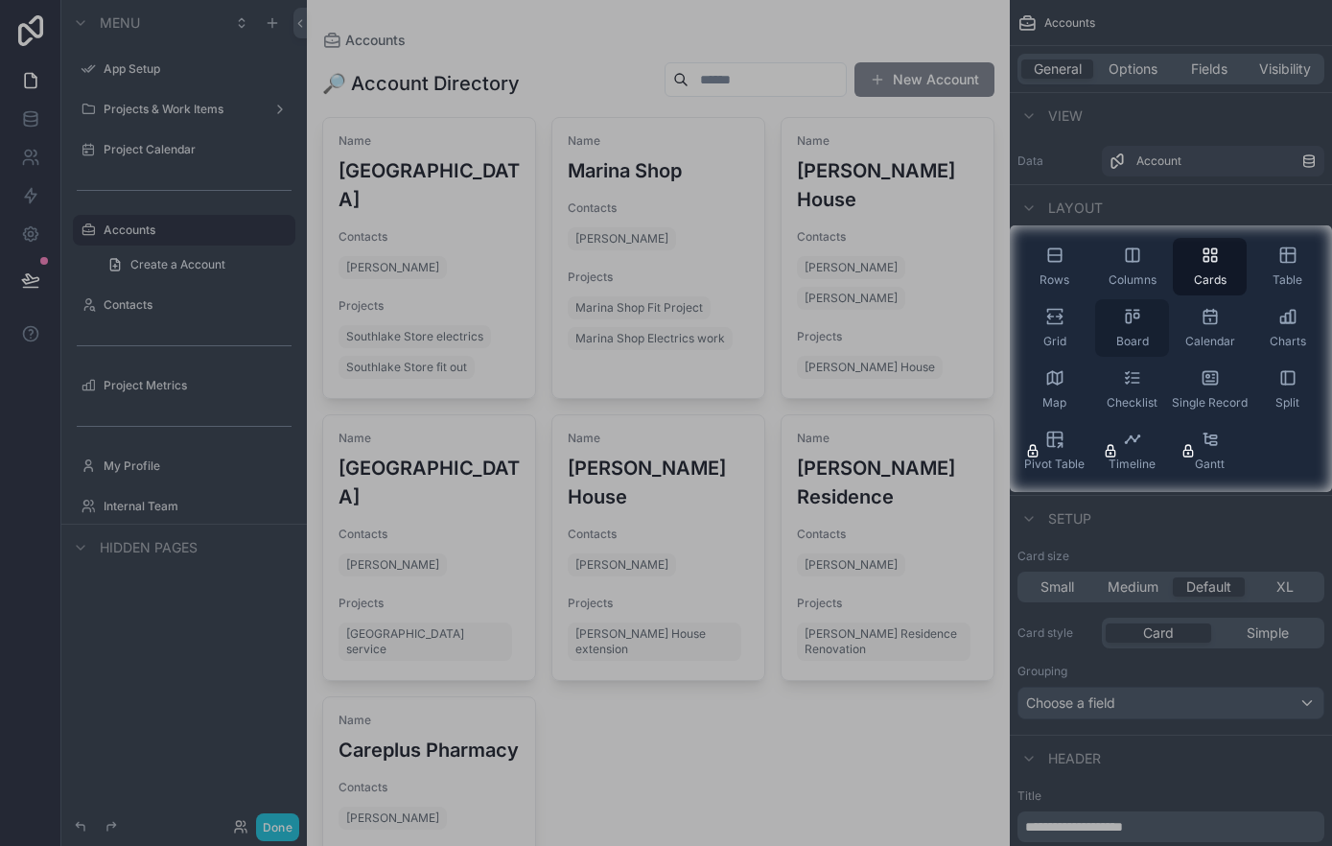
click at [1120, 329] on div "Board" at bounding box center [1132, 328] width 74 height 58
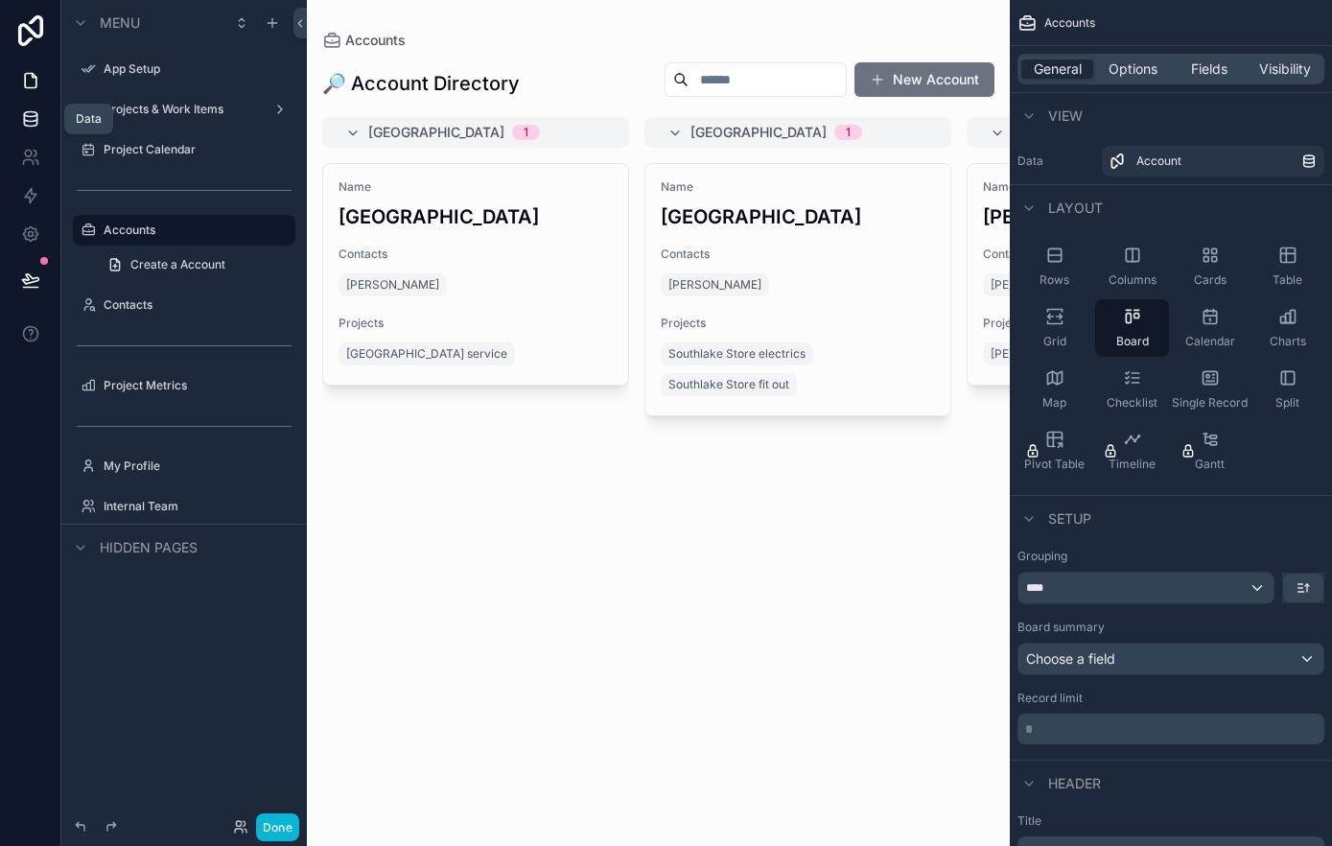
click at [38, 117] on icon at bounding box center [30, 118] width 19 height 19
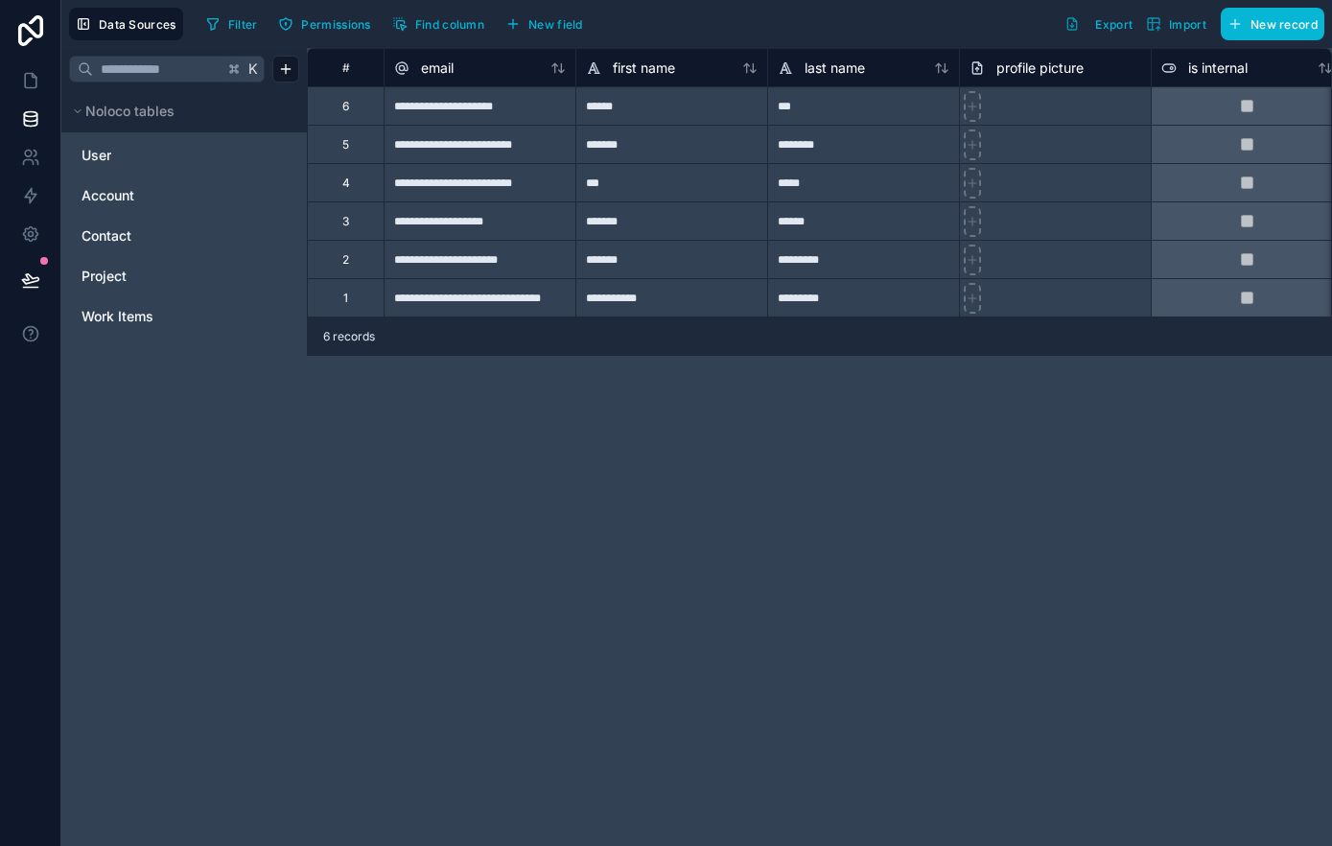
click at [242, 138] on div "User Account Contact Project Work Items" at bounding box center [184, 234] width 222 height 205
click at [179, 151] on link "User" at bounding box center [155, 155] width 148 height 19
click at [146, 215] on html "**********" at bounding box center [666, 423] width 1332 height 846
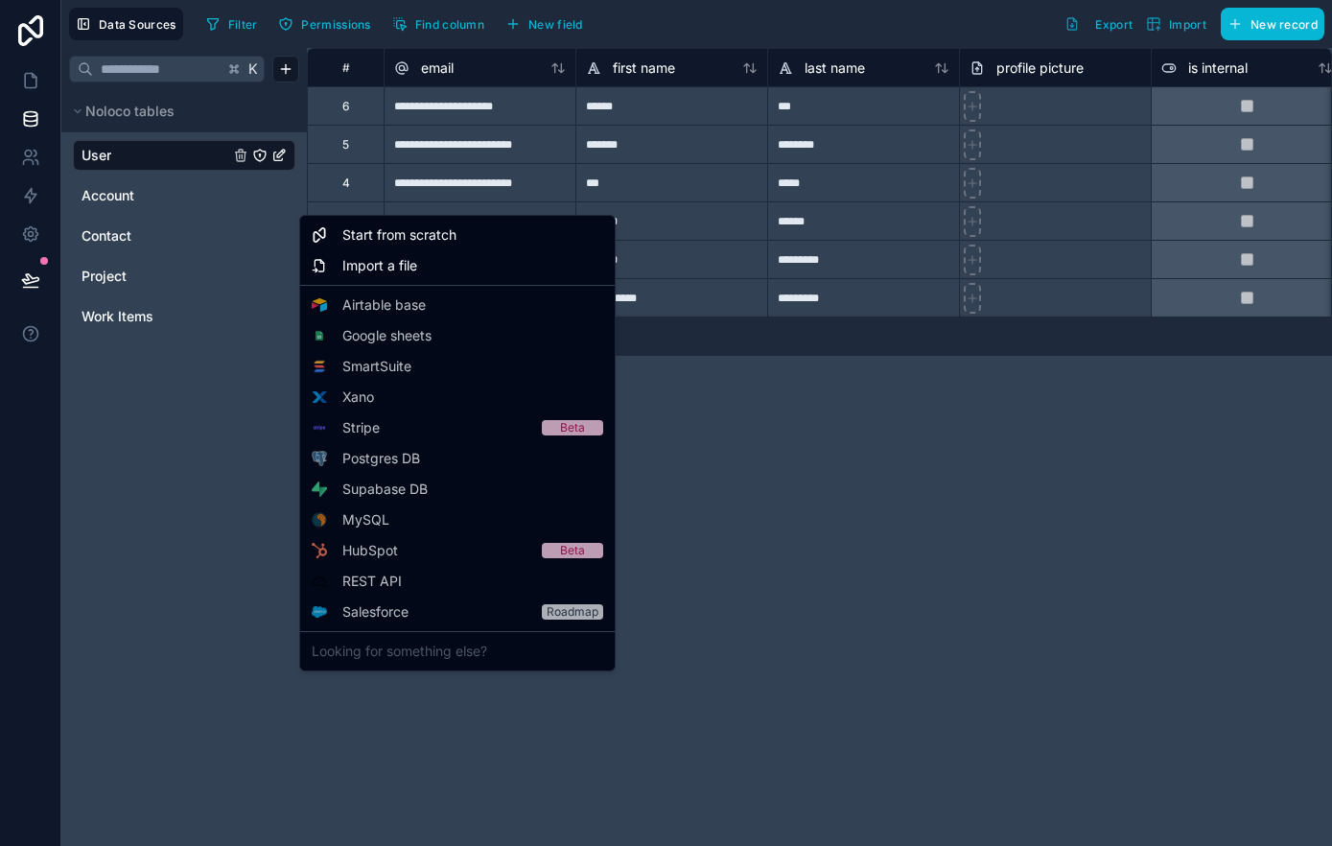
click at [133, 193] on html "**********" at bounding box center [666, 423] width 1332 height 846
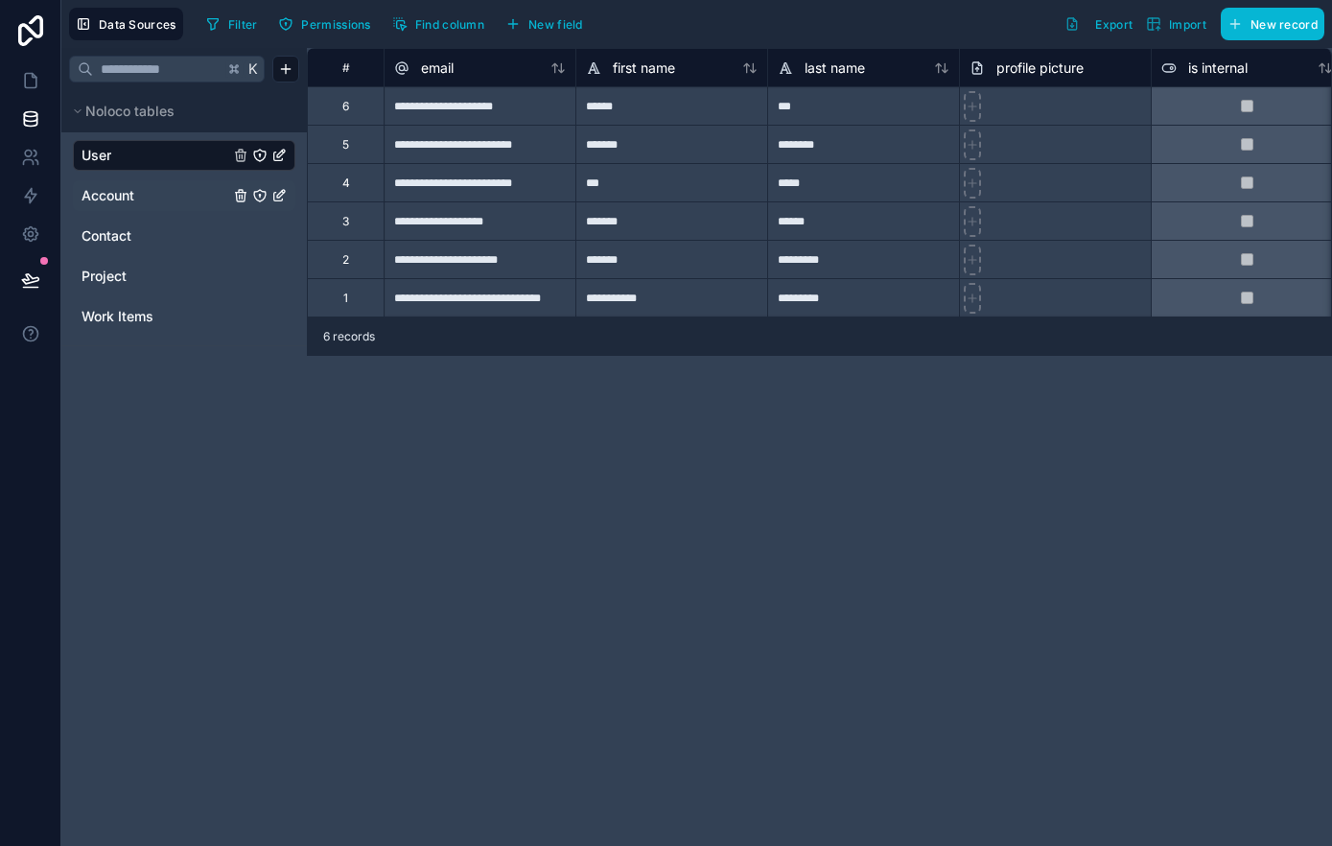
click at [132, 193] on span "Account" at bounding box center [107, 195] width 53 height 19
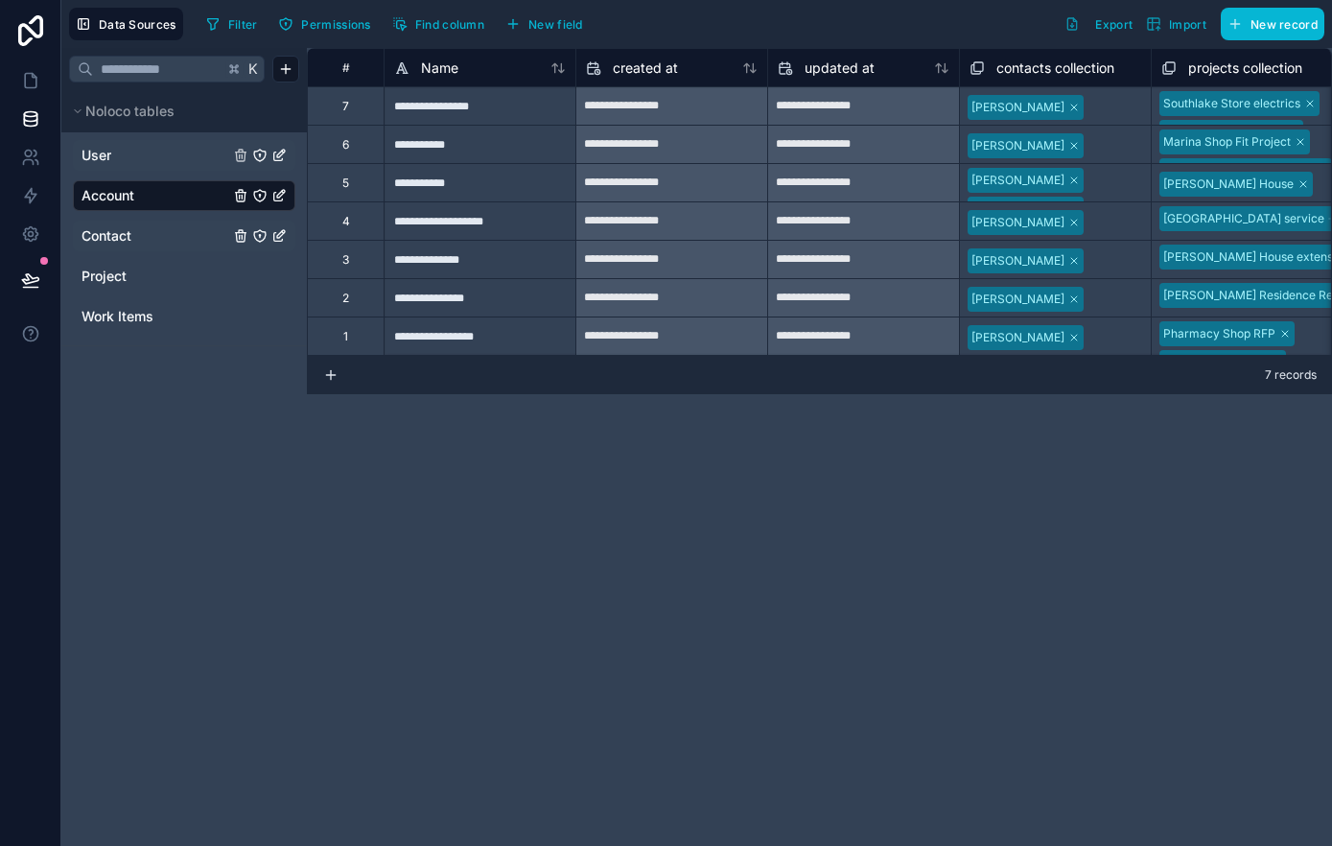
click at [118, 237] on span "Contact" at bounding box center [106, 235] width 50 height 19
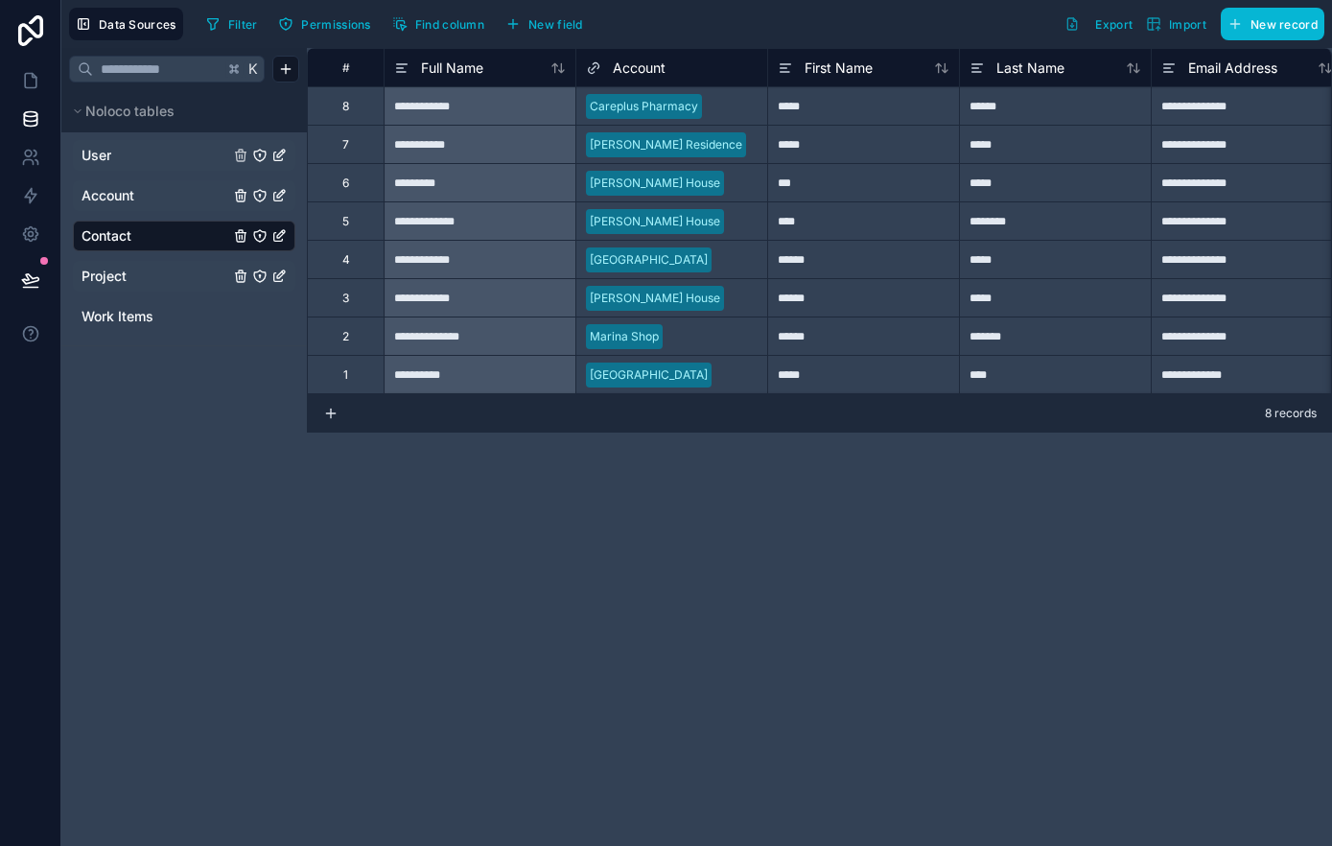
click at [112, 272] on span "Project" at bounding box center [103, 276] width 45 height 19
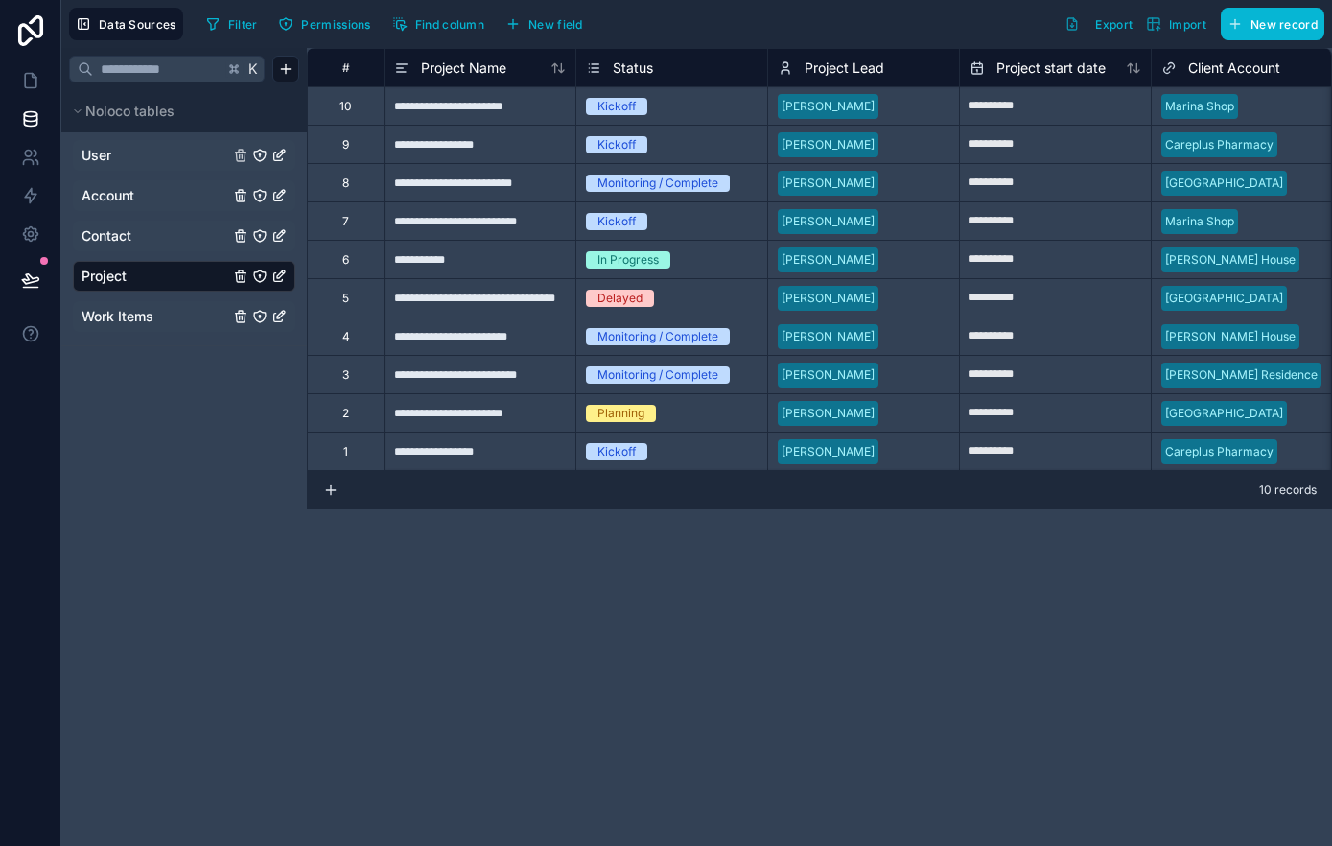
click at [112, 314] on span "Work Items" at bounding box center [117, 316] width 72 height 19
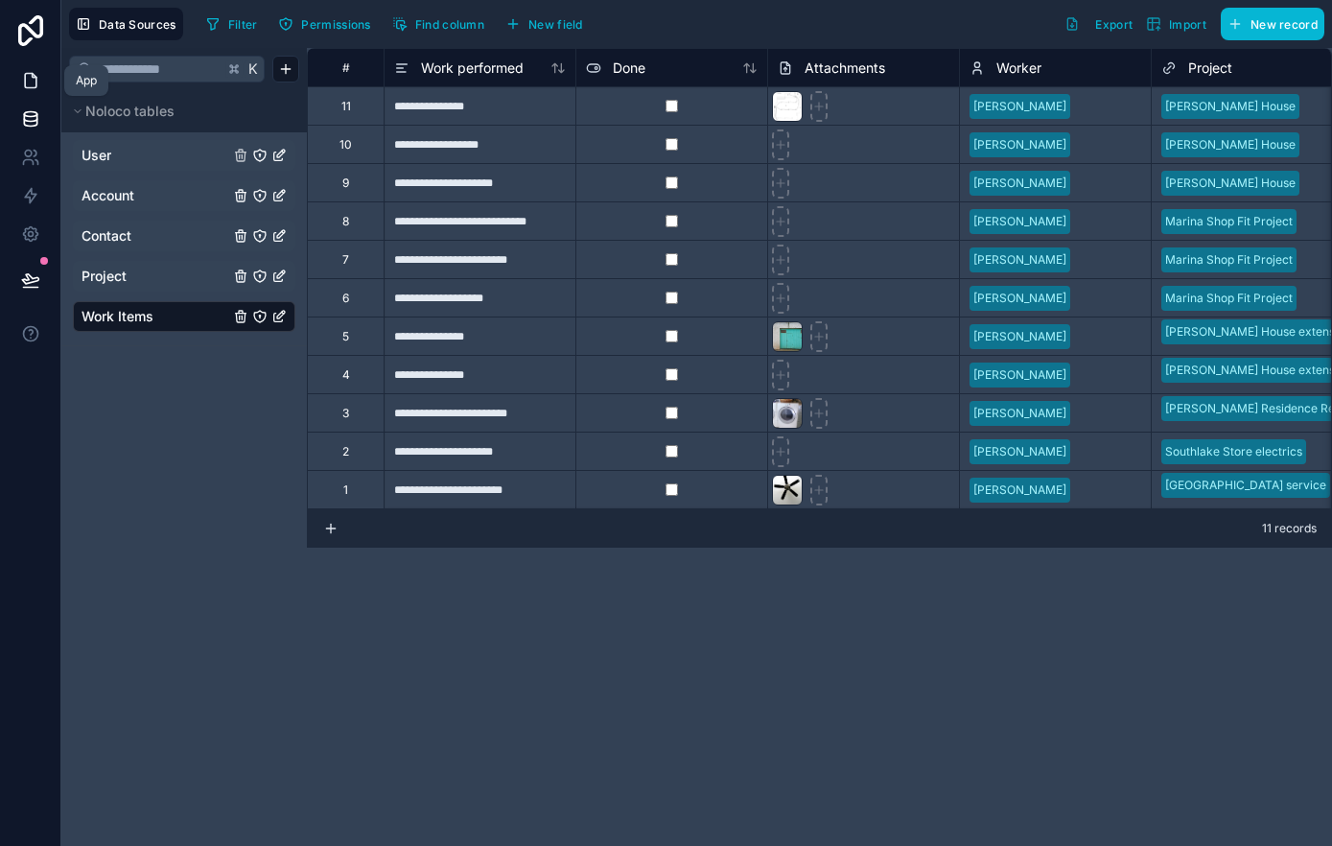
click at [35, 85] on icon at bounding box center [31, 81] width 12 height 14
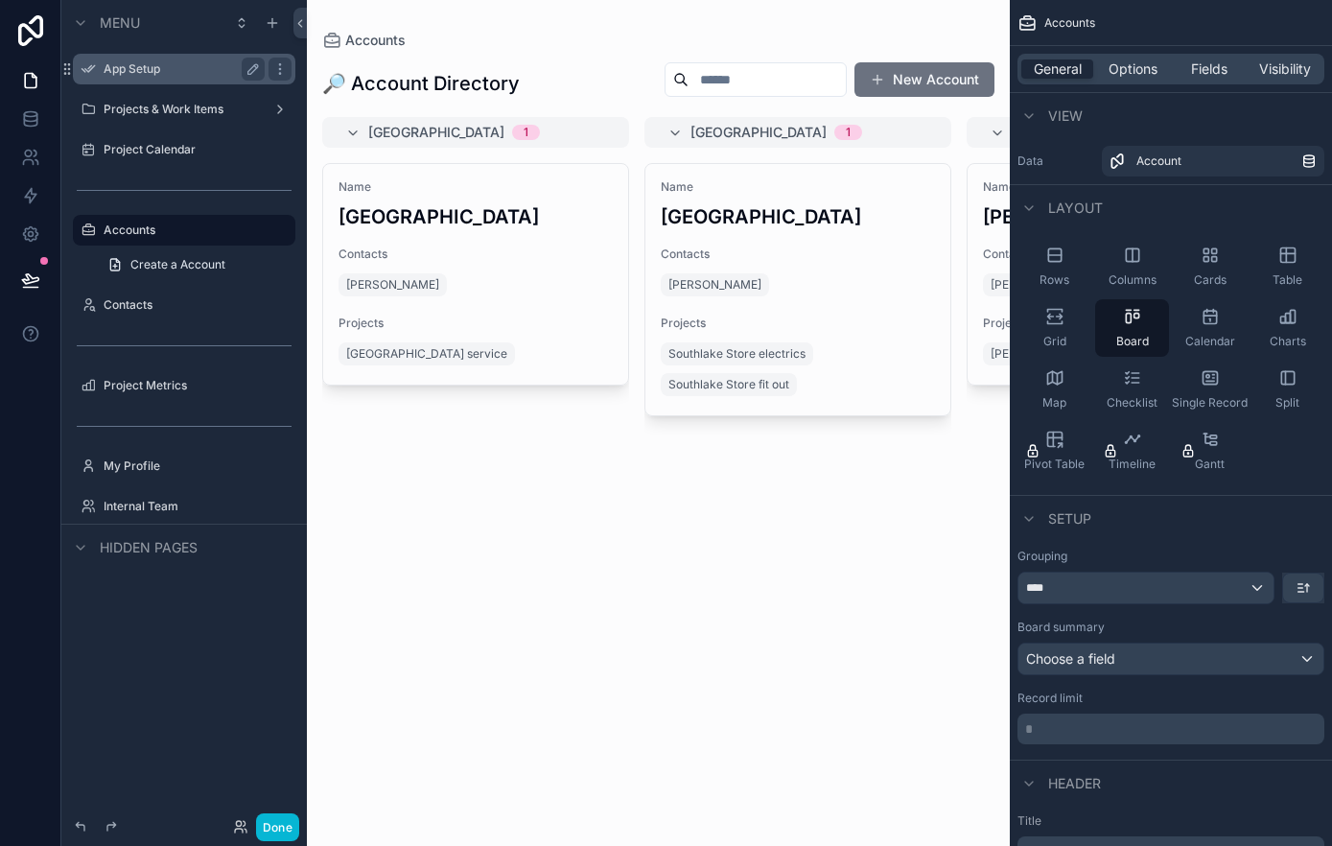
click at [156, 81] on div "App Setup" at bounding box center [184, 69] width 215 height 31
click at [230, 71] on label "App Setup" at bounding box center [180, 68] width 153 height 15
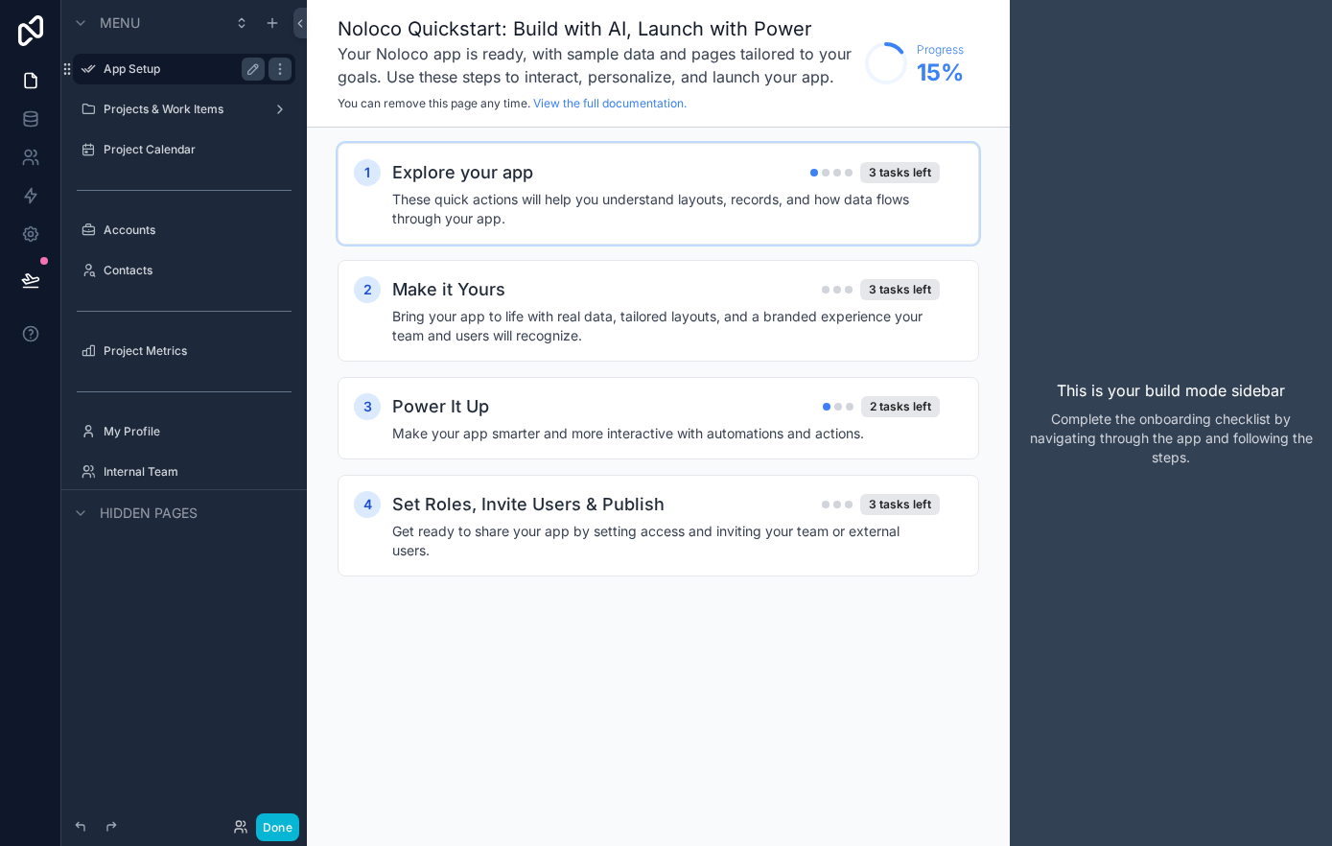
click at [703, 168] on div "Explore your app 3 tasks left" at bounding box center [665, 172] width 547 height 27
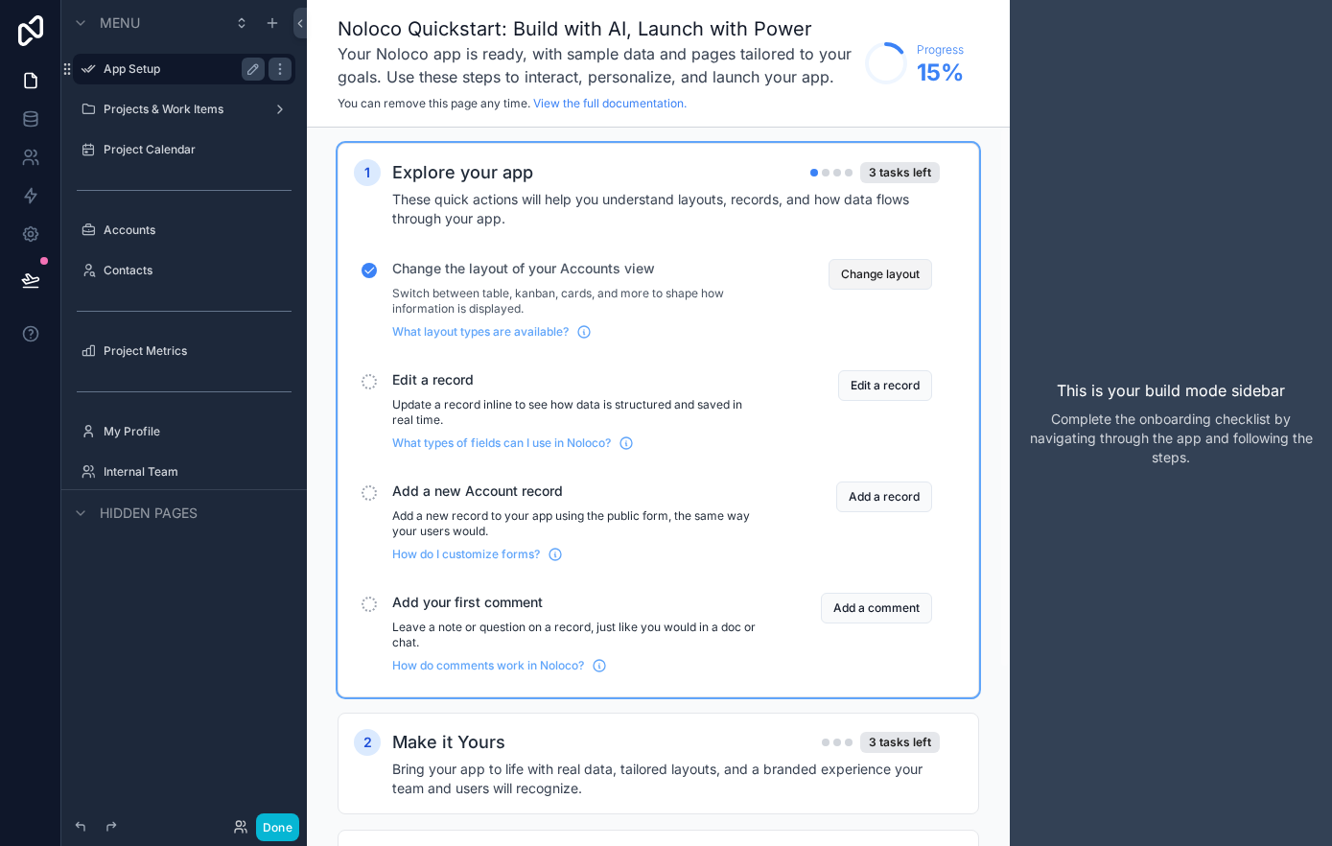
click at [863, 274] on button "Change layout" at bounding box center [880, 274] width 104 height 31
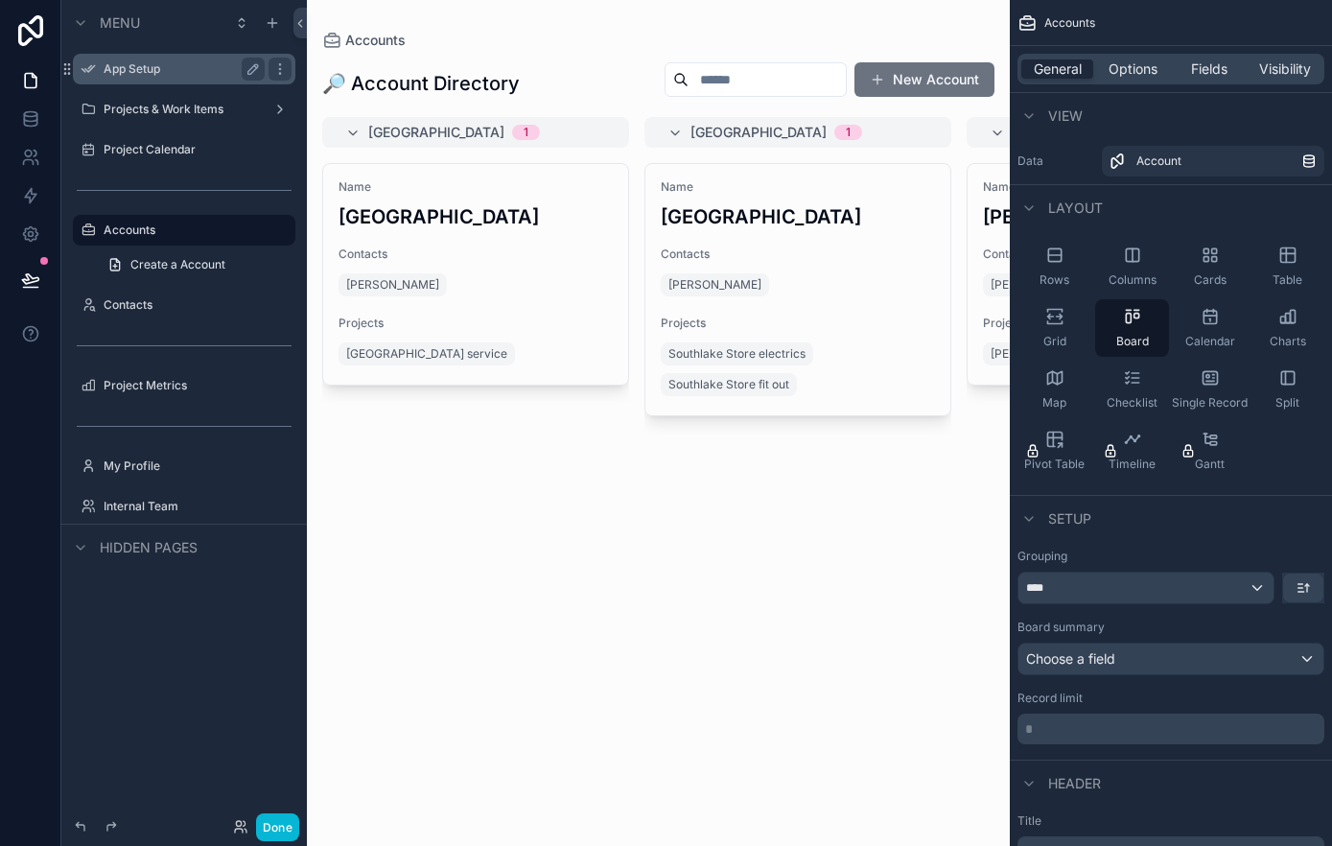
click at [207, 66] on label "App Setup" at bounding box center [180, 68] width 153 height 15
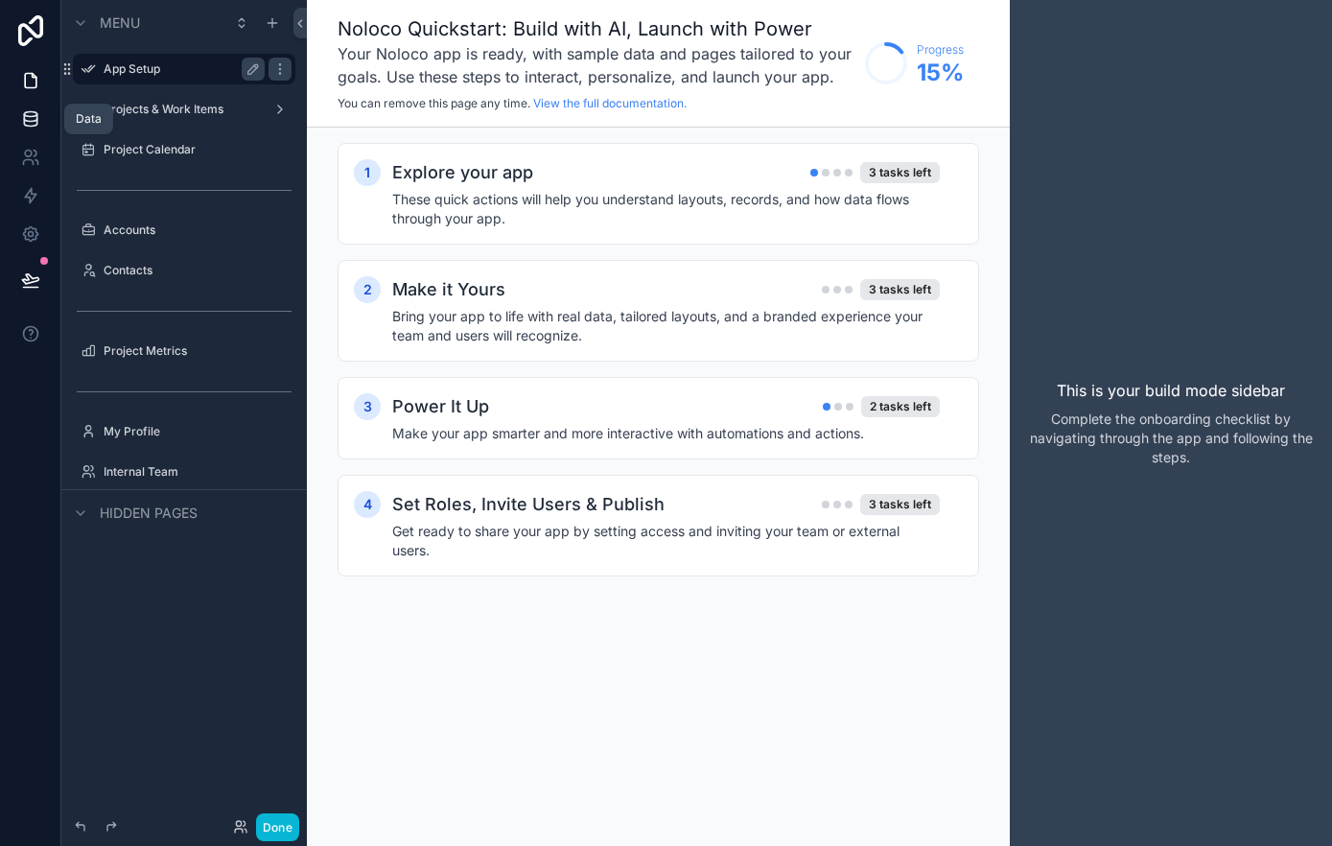
click at [22, 117] on icon at bounding box center [30, 118] width 19 height 19
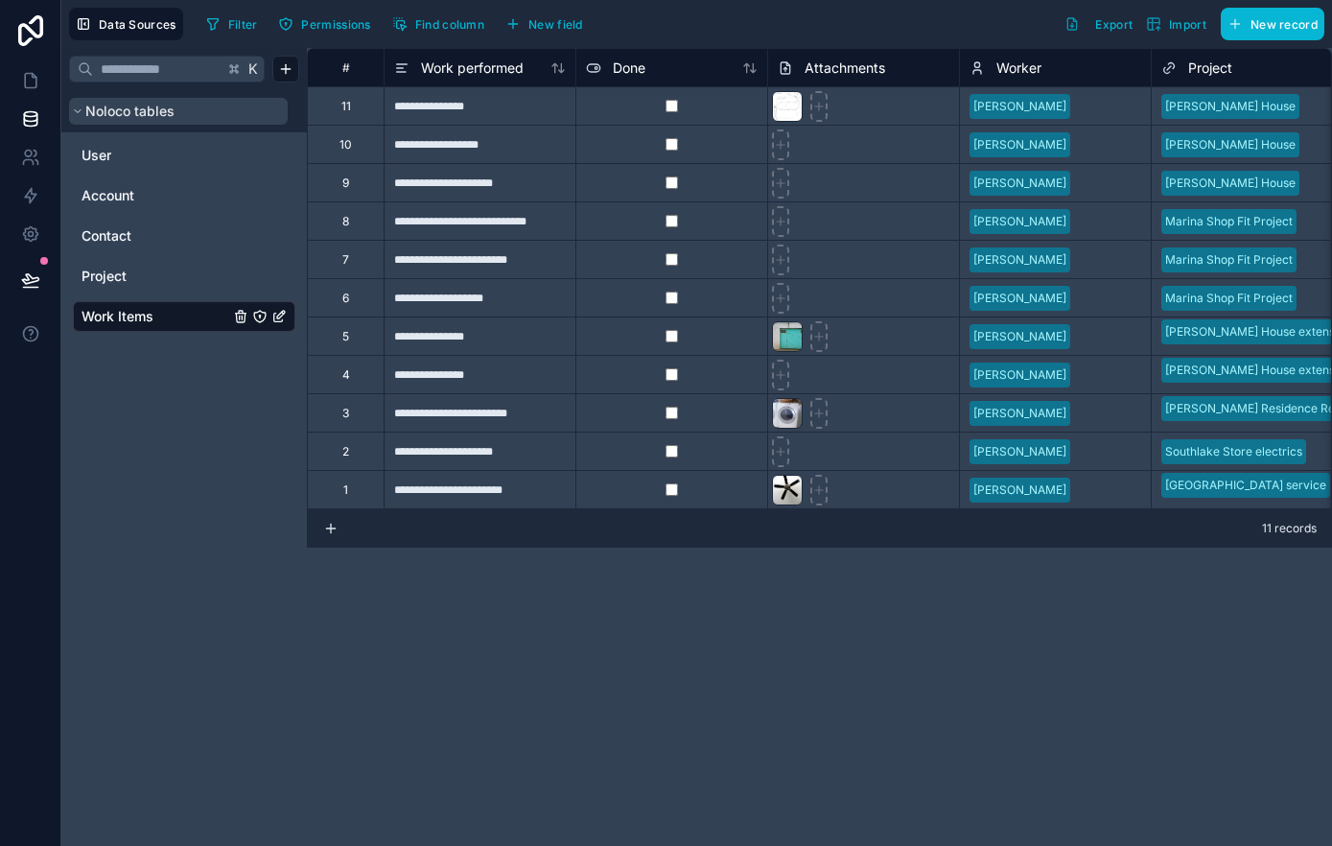
click at [201, 119] on button "Noloco tables" at bounding box center [178, 111] width 219 height 27
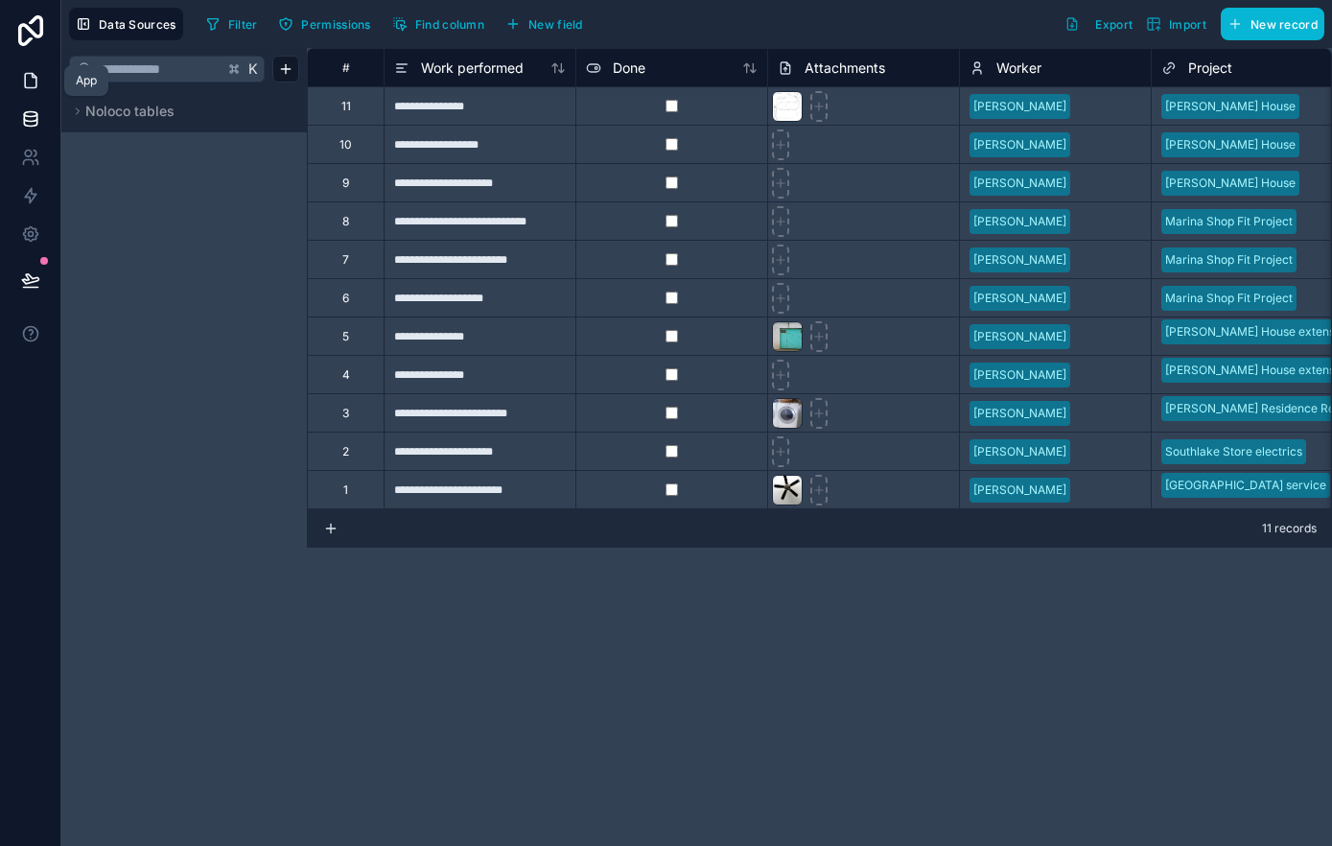
click at [32, 69] on link at bounding box center [30, 80] width 60 height 38
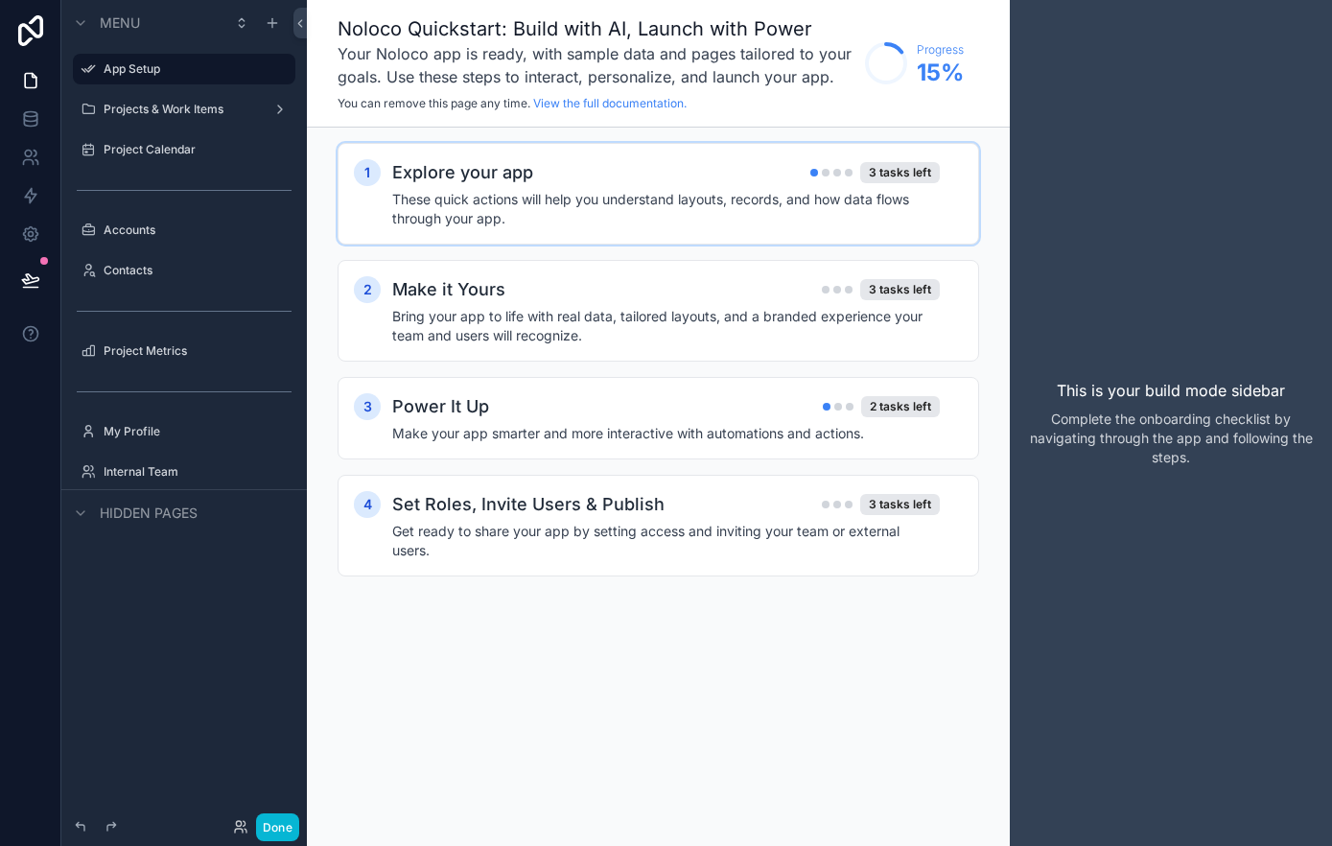
click at [786, 227] on h4 "These quick actions will help you understand layouts, records, and how data flo…" at bounding box center [665, 209] width 547 height 38
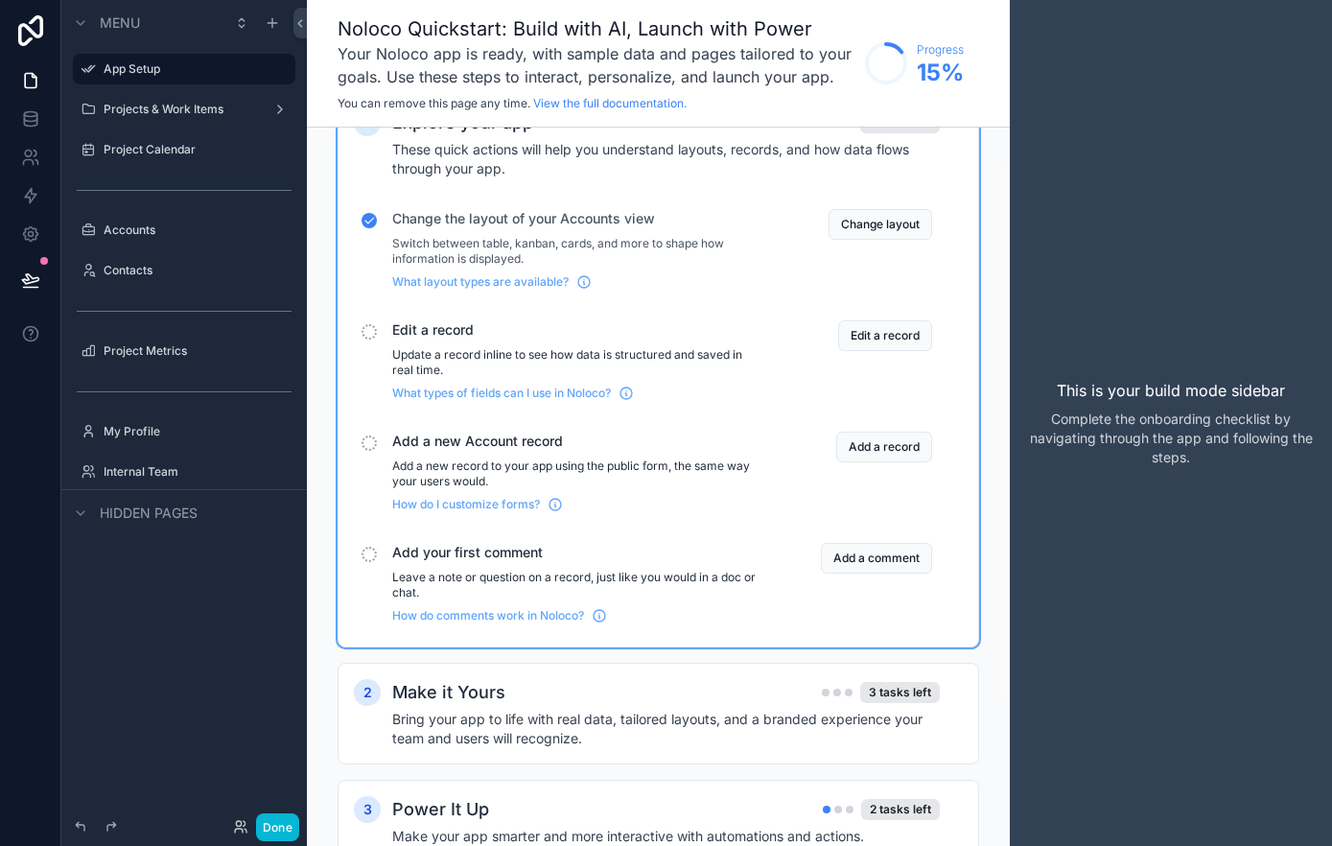
scroll to position [53, 0]
click at [766, 684] on div "Make it Yours 3 tasks left" at bounding box center [665, 689] width 547 height 27
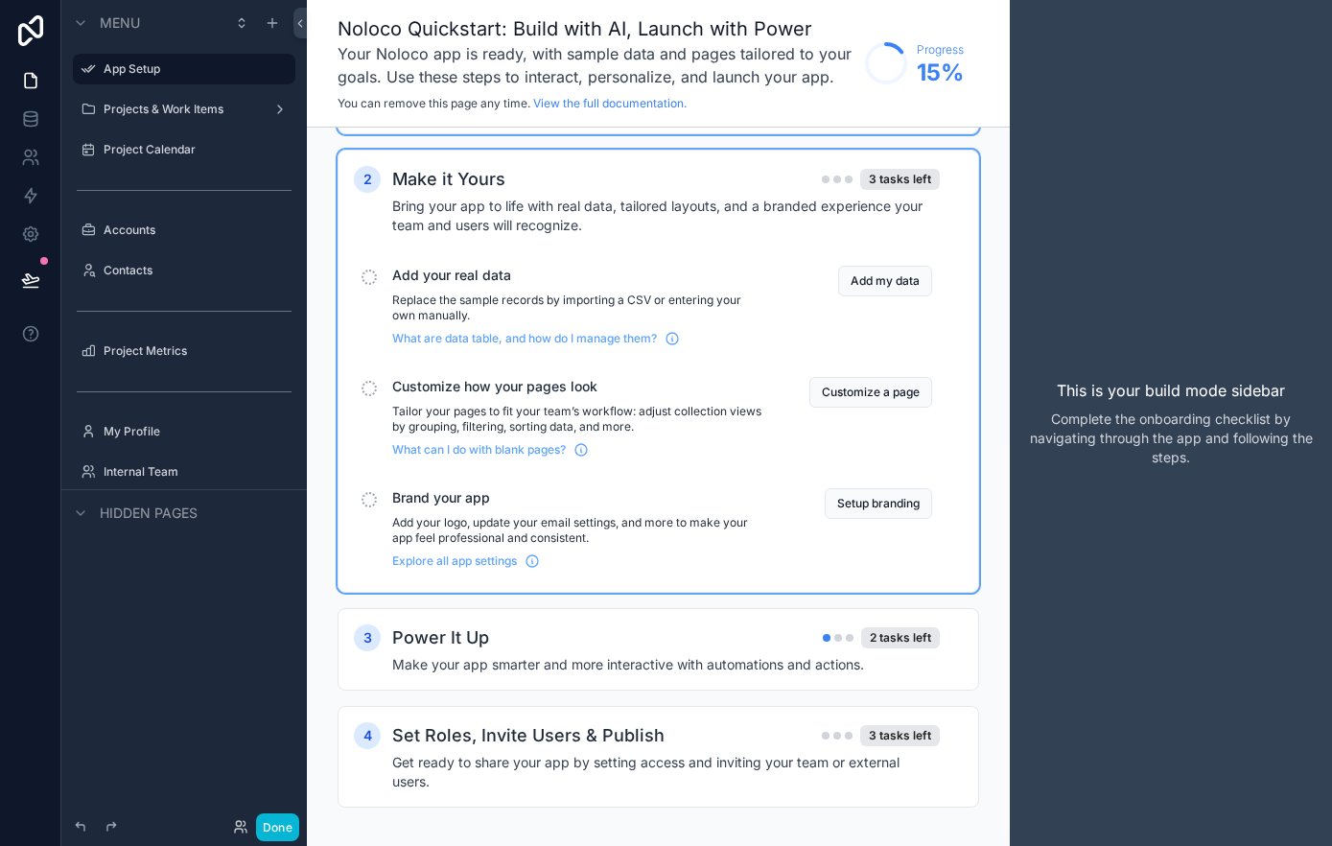
scroll to position [564, 0]
click at [751, 638] on div "Power It Up 2 tasks left" at bounding box center [665, 636] width 547 height 27
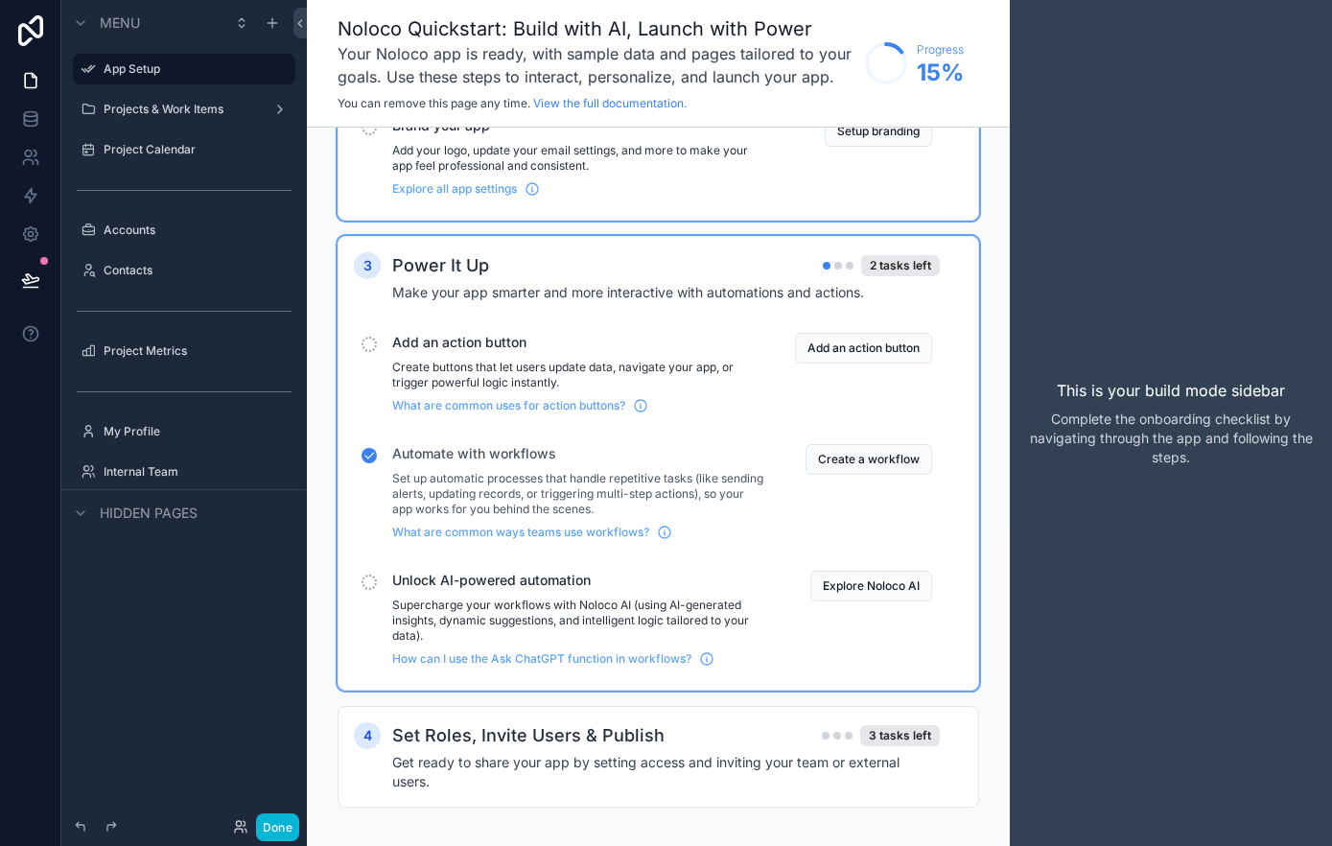
scroll to position [950, 0]
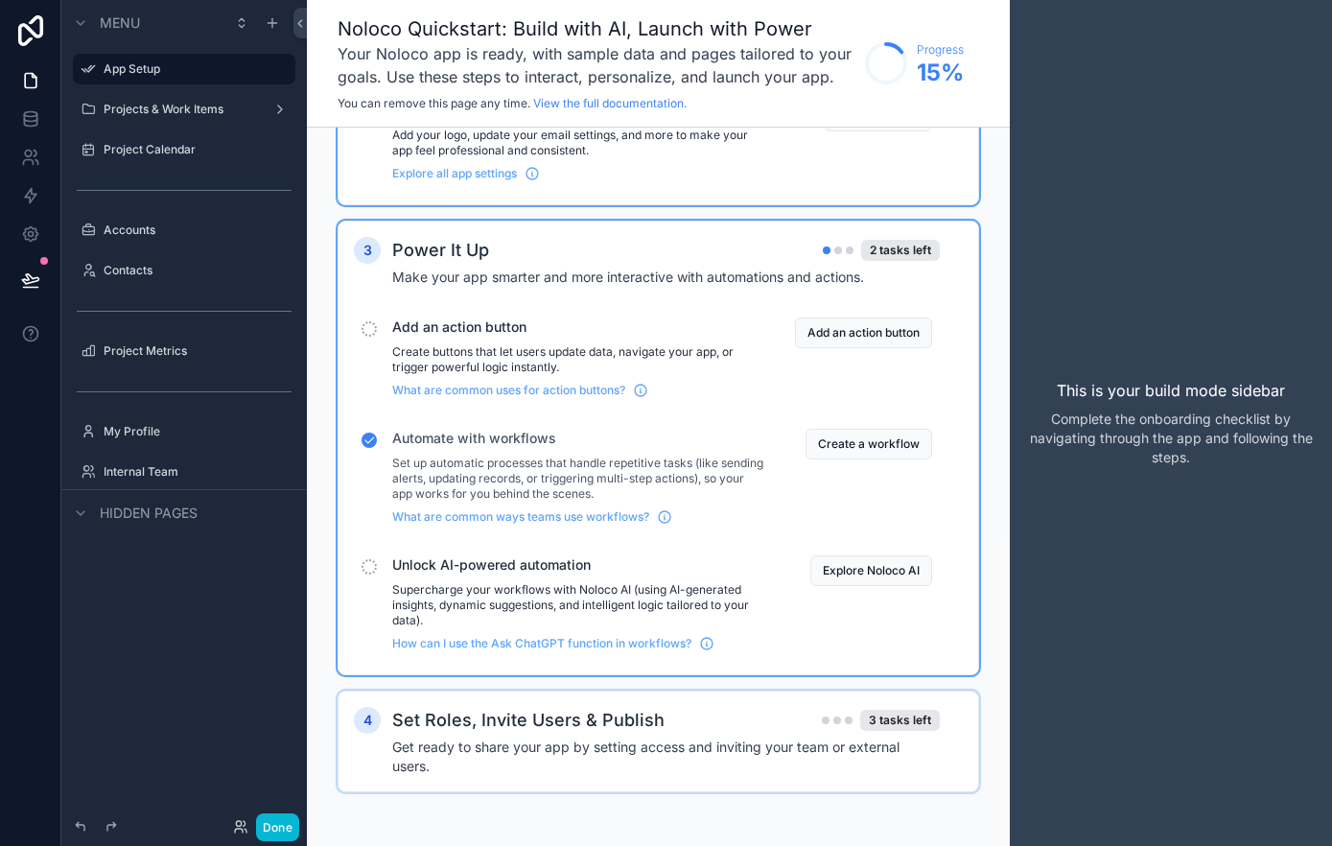
click at [713, 707] on div "Set Roles, Invite Users & Publish 3 tasks left" at bounding box center [665, 720] width 547 height 27
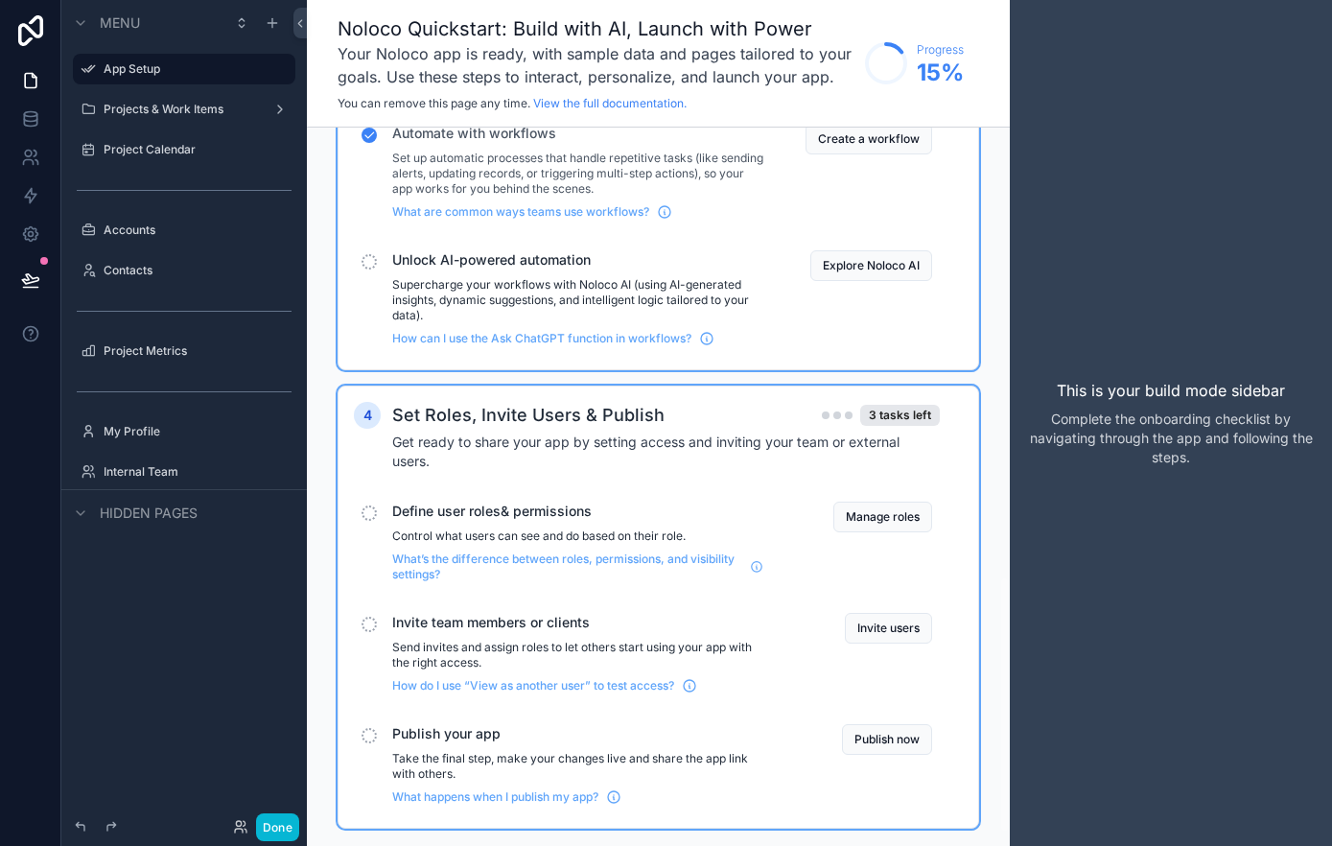
scroll to position [1291, 0]
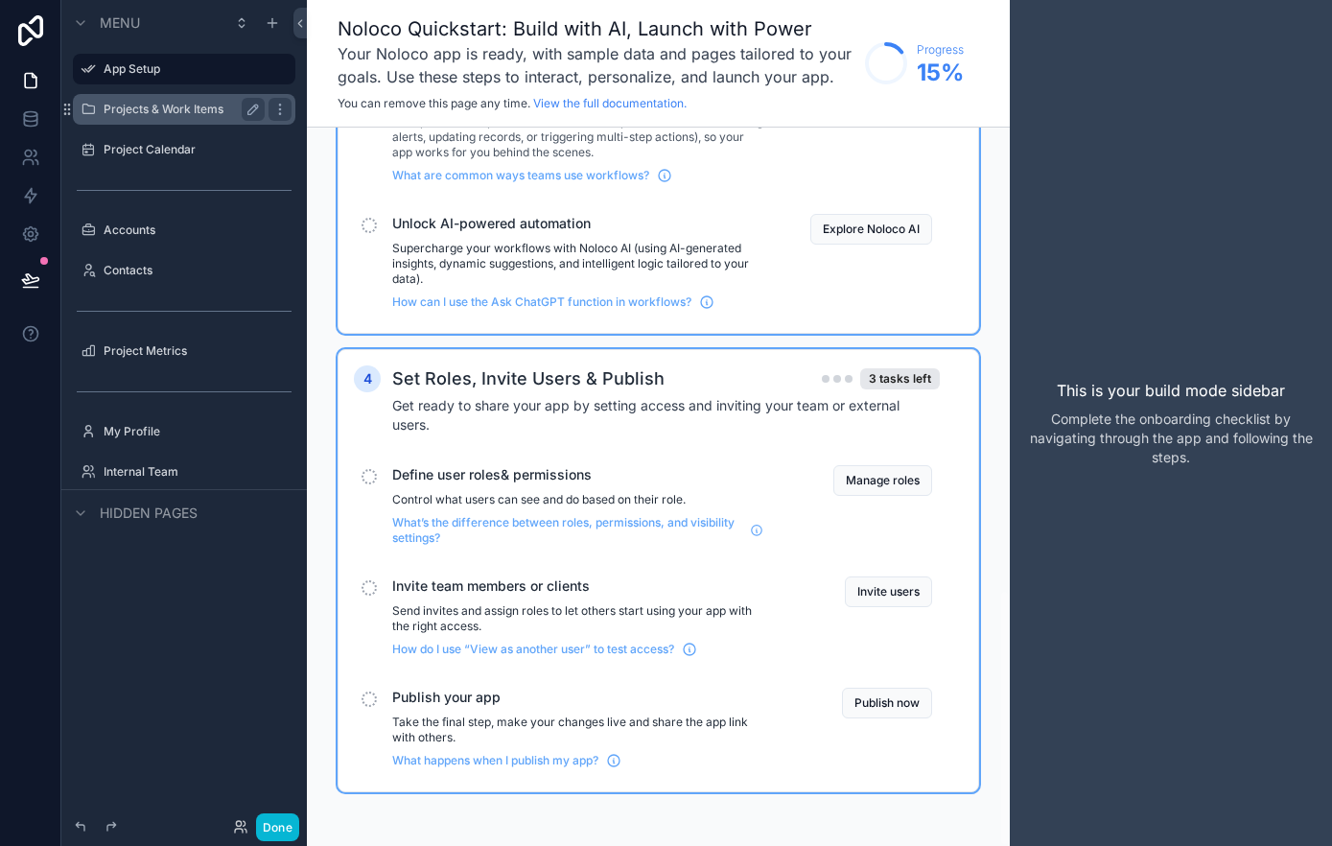
click at [223, 104] on label "Projects & Work Items" at bounding box center [180, 109] width 153 height 15
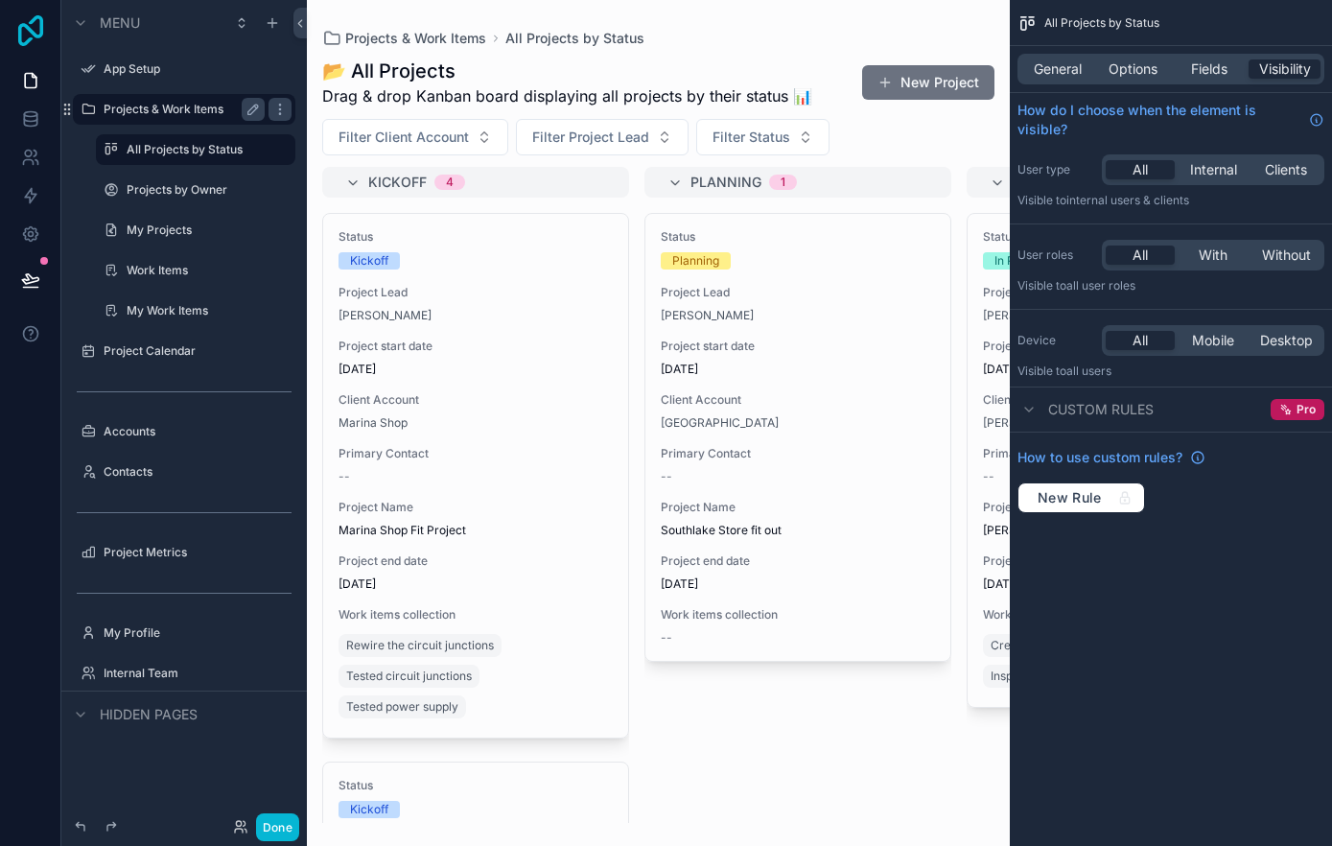
click at [30, 30] on icon at bounding box center [30, 30] width 25 height 31
